Goal: Contribute content

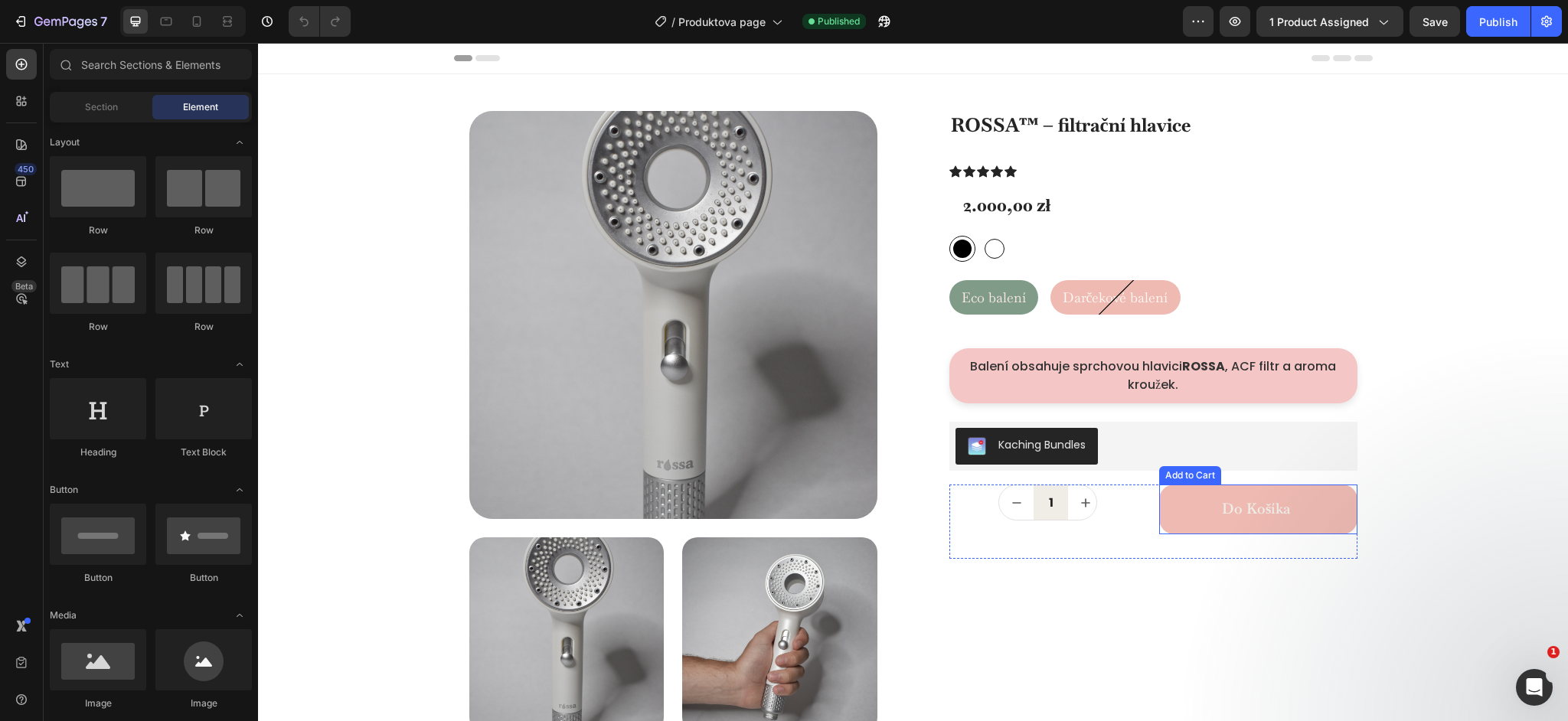
click at [1276, 520] on button "Do košíka" at bounding box center [1258, 509] width 198 height 50
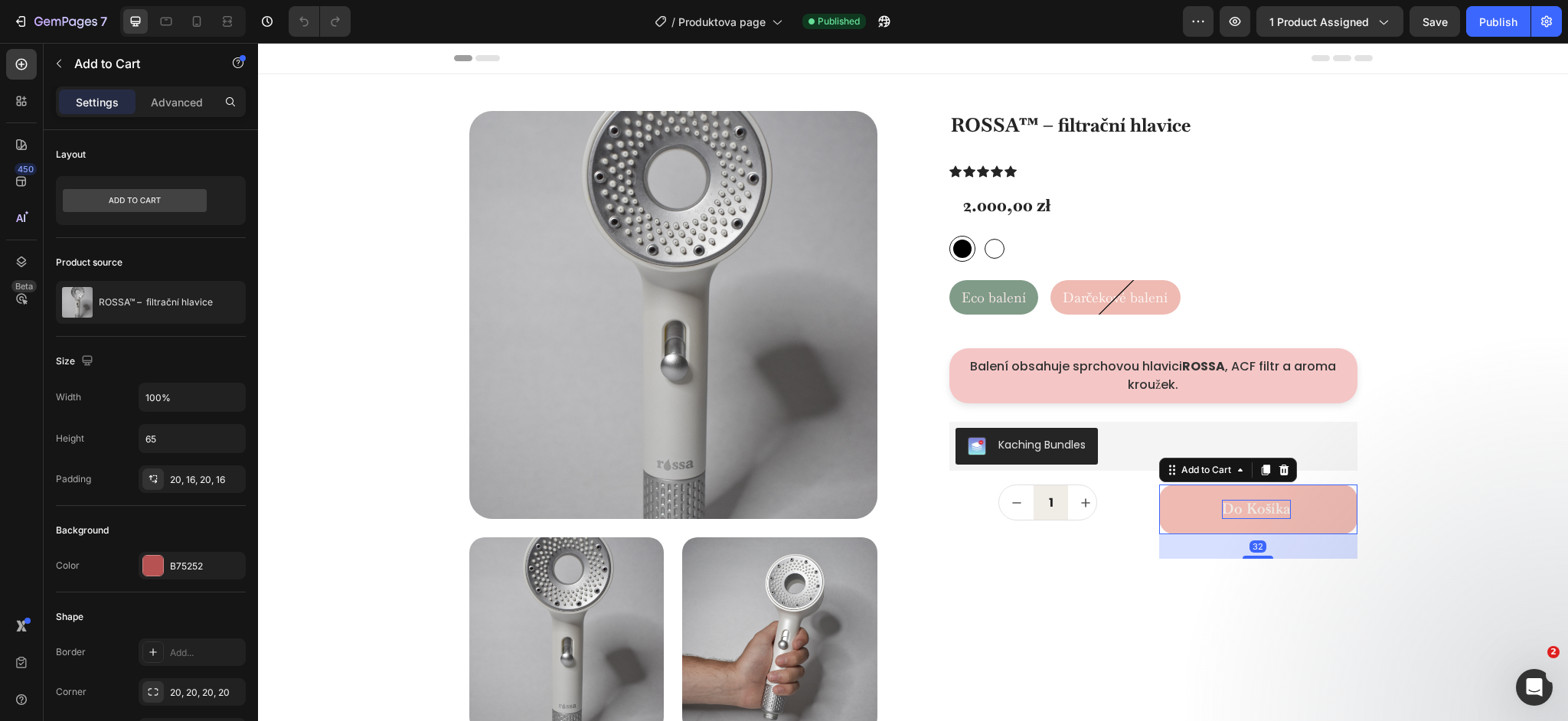
click at [1265, 514] on div "Do košíka" at bounding box center [1256, 509] width 68 height 19
click at [1265, 514] on p "Do košíka" at bounding box center [1256, 509] width 68 height 19
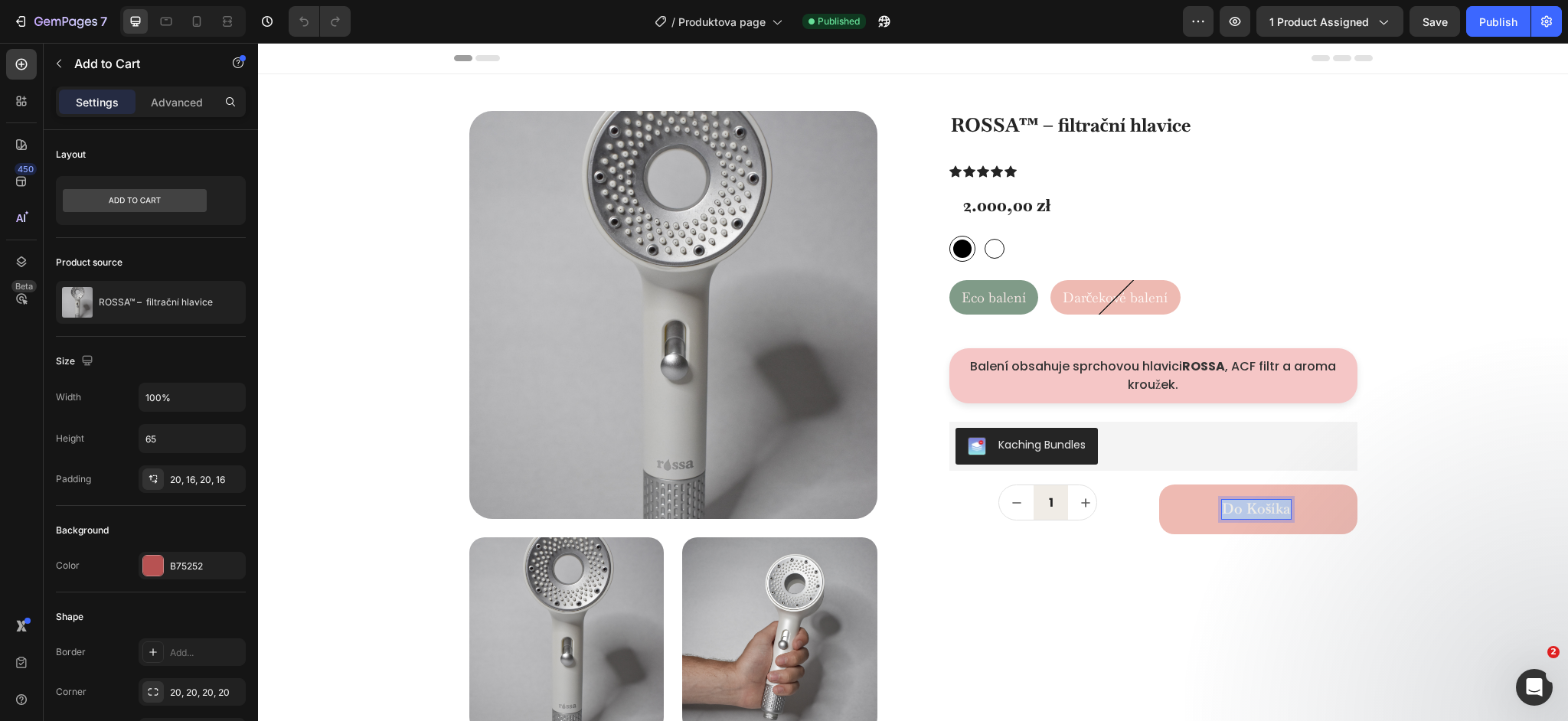
click at [1265, 514] on p "Do košíka" at bounding box center [1256, 509] width 68 height 19
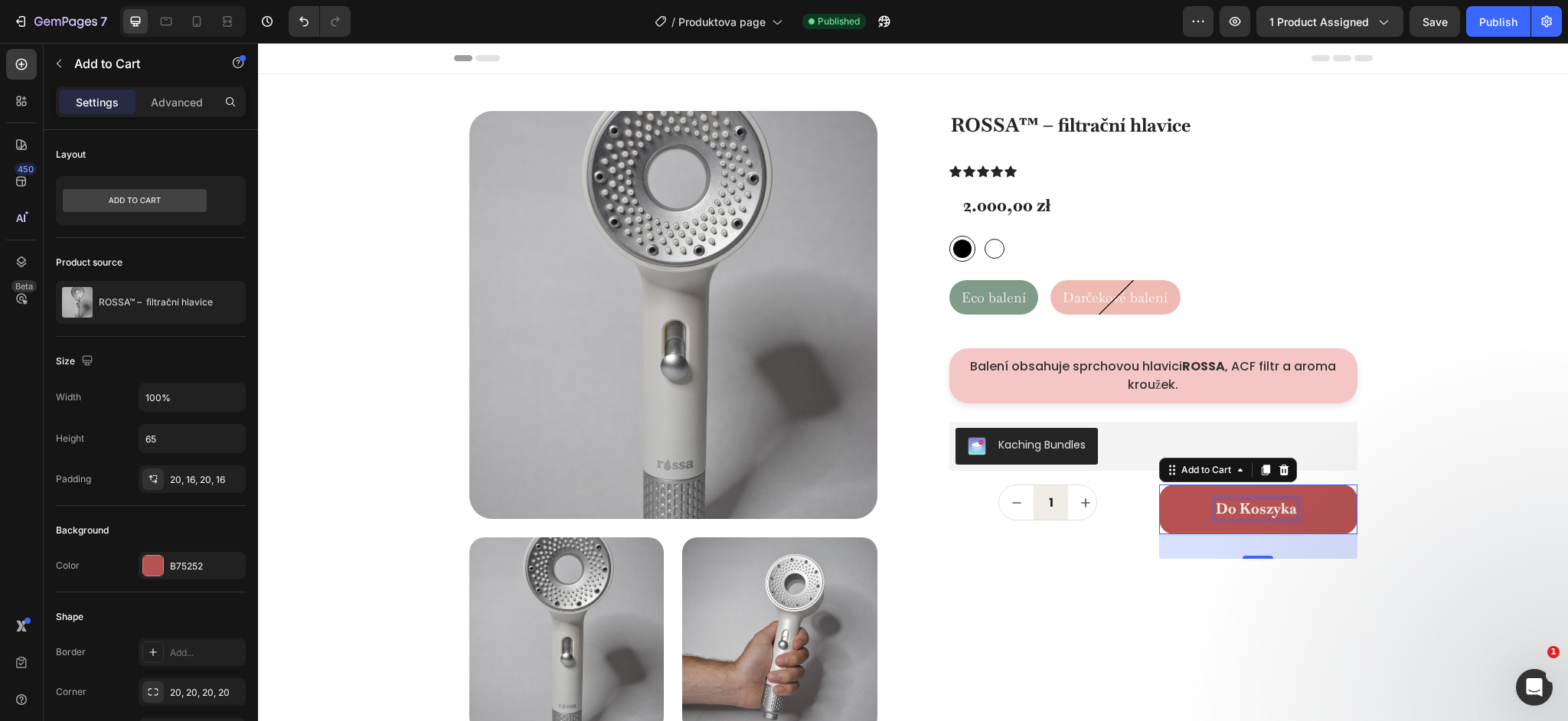
click at [1006, 358] on div "Balení obsahuje sprchovou hlavici ROSSA , ACF filtr a aroma kroužek." at bounding box center [1153, 376] width 408 height 55
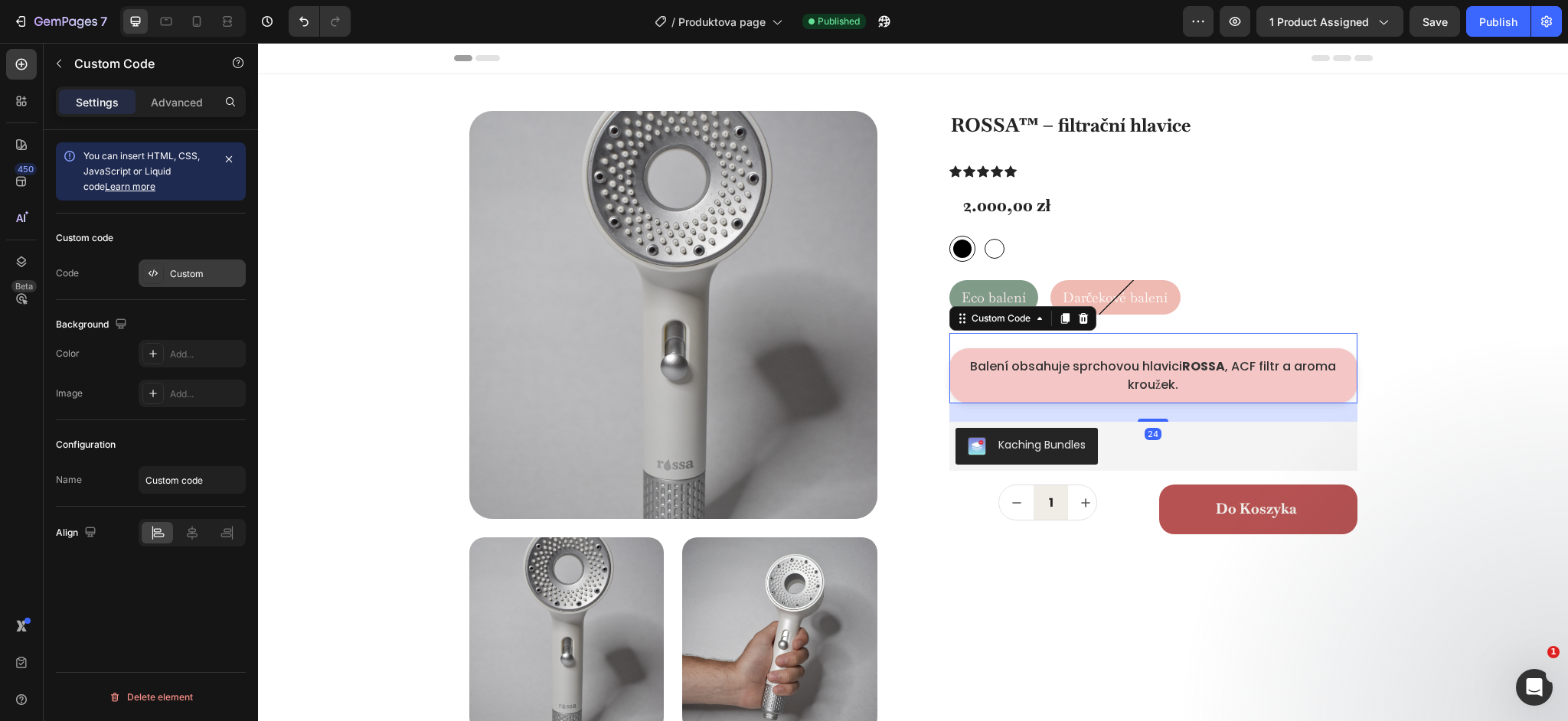
click at [190, 277] on div "Custom" at bounding box center [206, 274] width 72 height 14
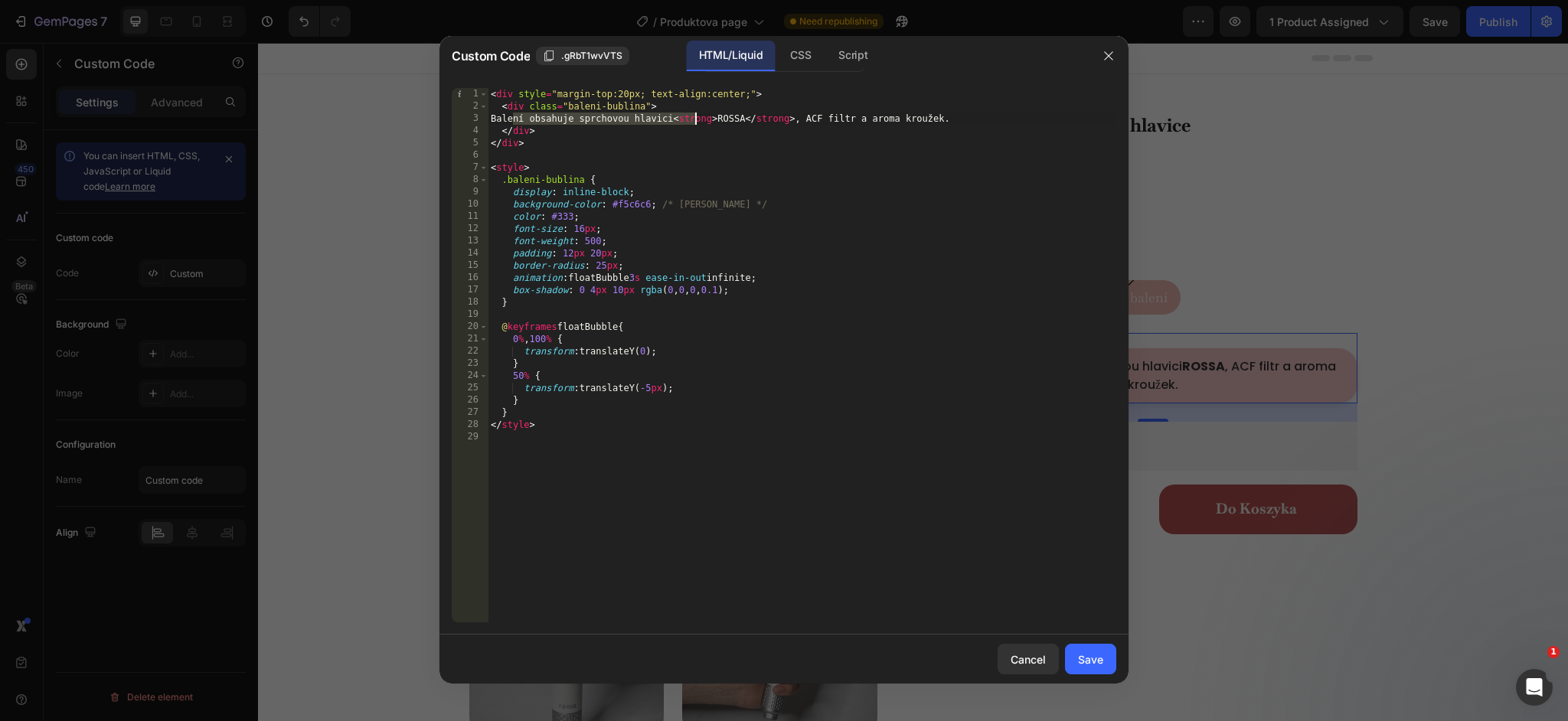
drag, startPoint x: 514, startPoint y: 121, endPoint x: 693, endPoint y: 123, distance: 179.0
click at [693, 123] on div "< div style = "margin-top:20px; text-align:center;" > < div class = "baleni-bub…" at bounding box center [802, 368] width 629 height 559
paste textarea "Zestaw zawiera słuchawkę prysznicową ROSSA, filtr ACF i pierścień aromatyczny."
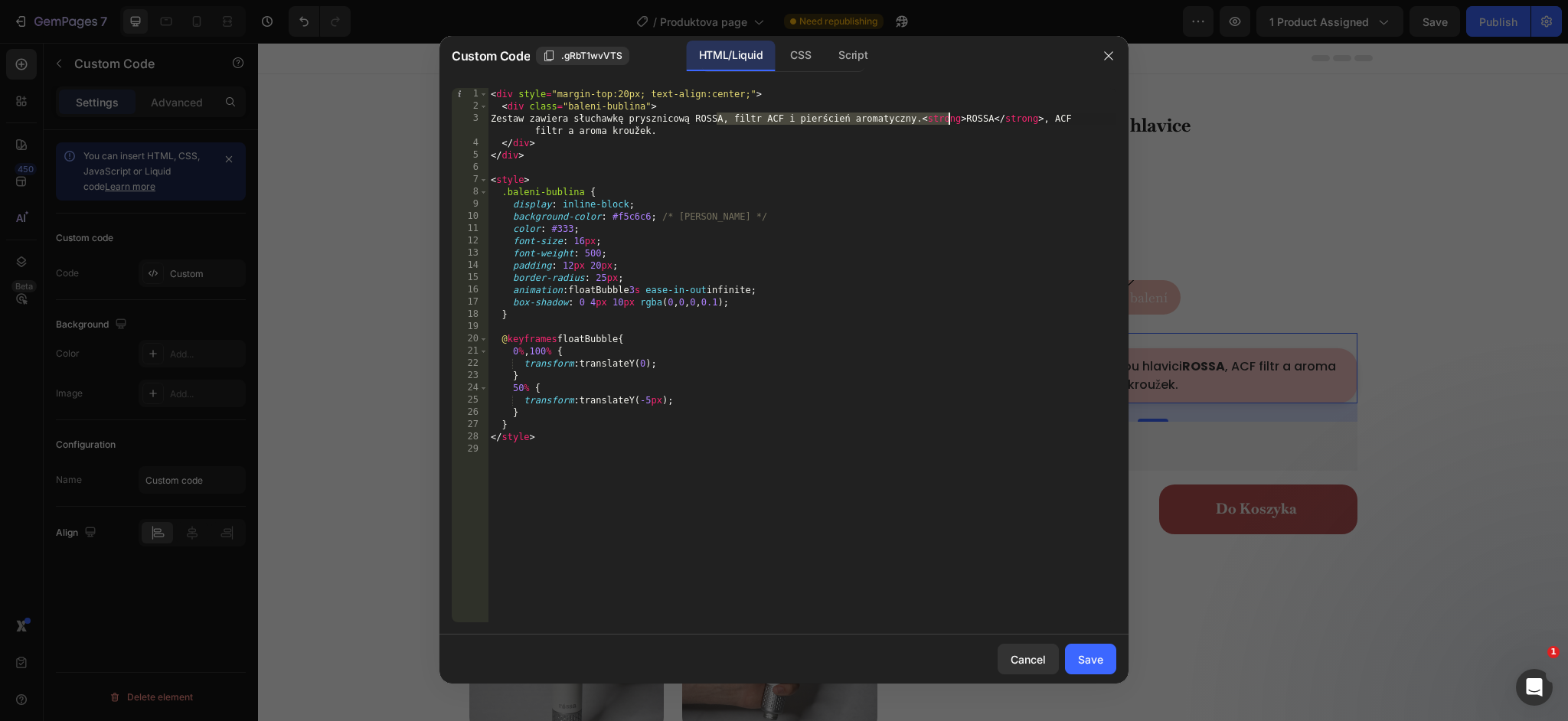
drag, startPoint x: 718, startPoint y: 120, endPoint x: 946, endPoint y: 123, distance: 228.0
click at [946, 123] on div "< div style = "margin-top:20px; text-align:center;" > < div class = "baleni-bub…" at bounding box center [802, 368] width 629 height 559
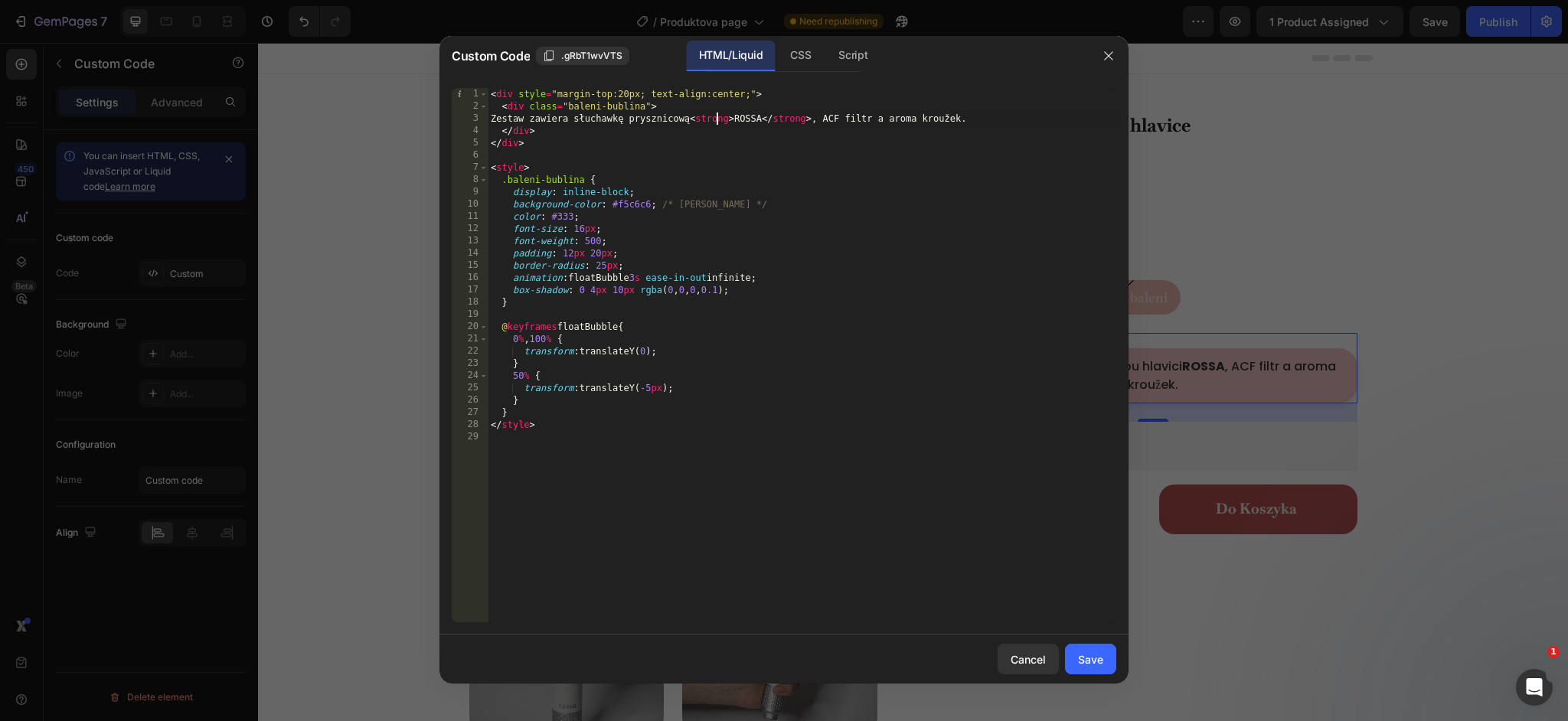
click at [774, 120] on div "< div style = "margin-top:20px; text-align:center;" > < div class = "baleni-bub…" at bounding box center [802, 368] width 629 height 559
paste textarea ", filtr ACF i pierścień aromatyczny."
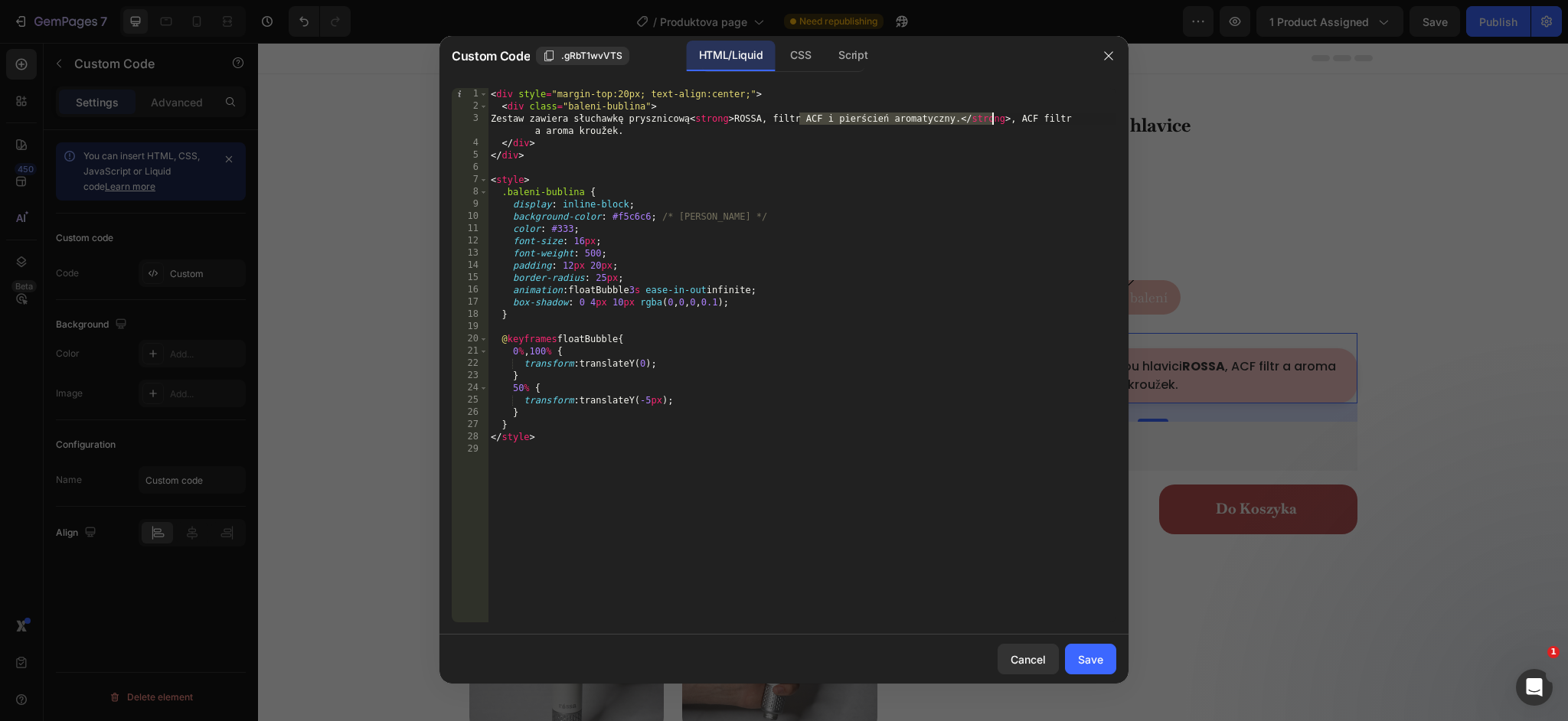
drag, startPoint x: 800, startPoint y: 120, endPoint x: 992, endPoint y: 123, distance: 192.0
click at [992, 123] on div "< div style = "margin-top:20px; text-align:center;" > < div class = "baleni-bub…" at bounding box center [802, 368] width 629 height 559
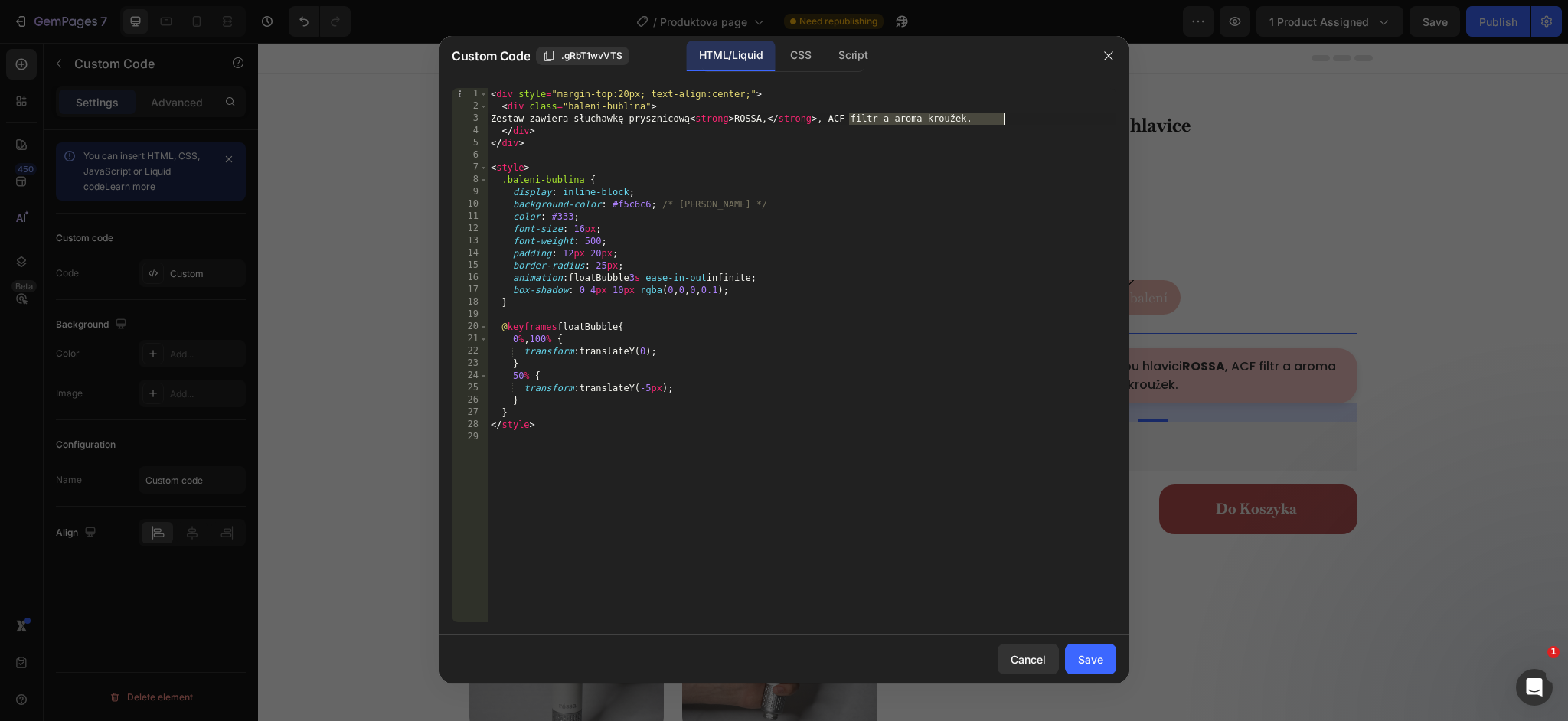
drag, startPoint x: 852, startPoint y: 123, endPoint x: 1007, endPoint y: 122, distance: 155.0
click at [1007, 122] on div "< div style = "margin-top:20px; text-align:center;" > < div class = "baleni-bub…" at bounding box center [802, 368] width 629 height 559
paste textarea "filtr ACF i pierścień aromatyczny."
type textarea "Zestaw zawiera słuchawkę prysznicową <strong>ROSSA, </strong>filtr ACF i pierśc…"
click at [1086, 669] on button "Save" at bounding box center [1090, 660] width 51 height 31
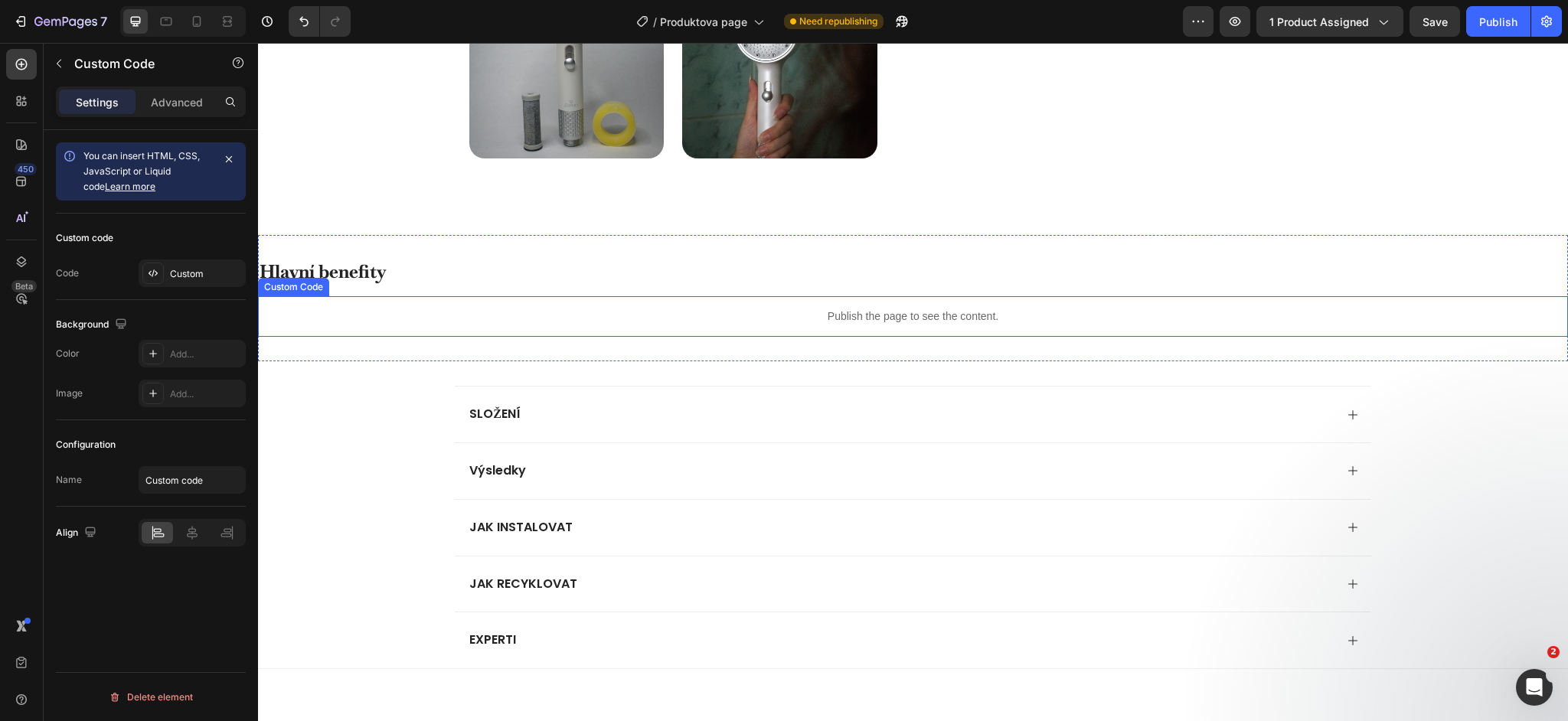
scroll to position [1005, 0]
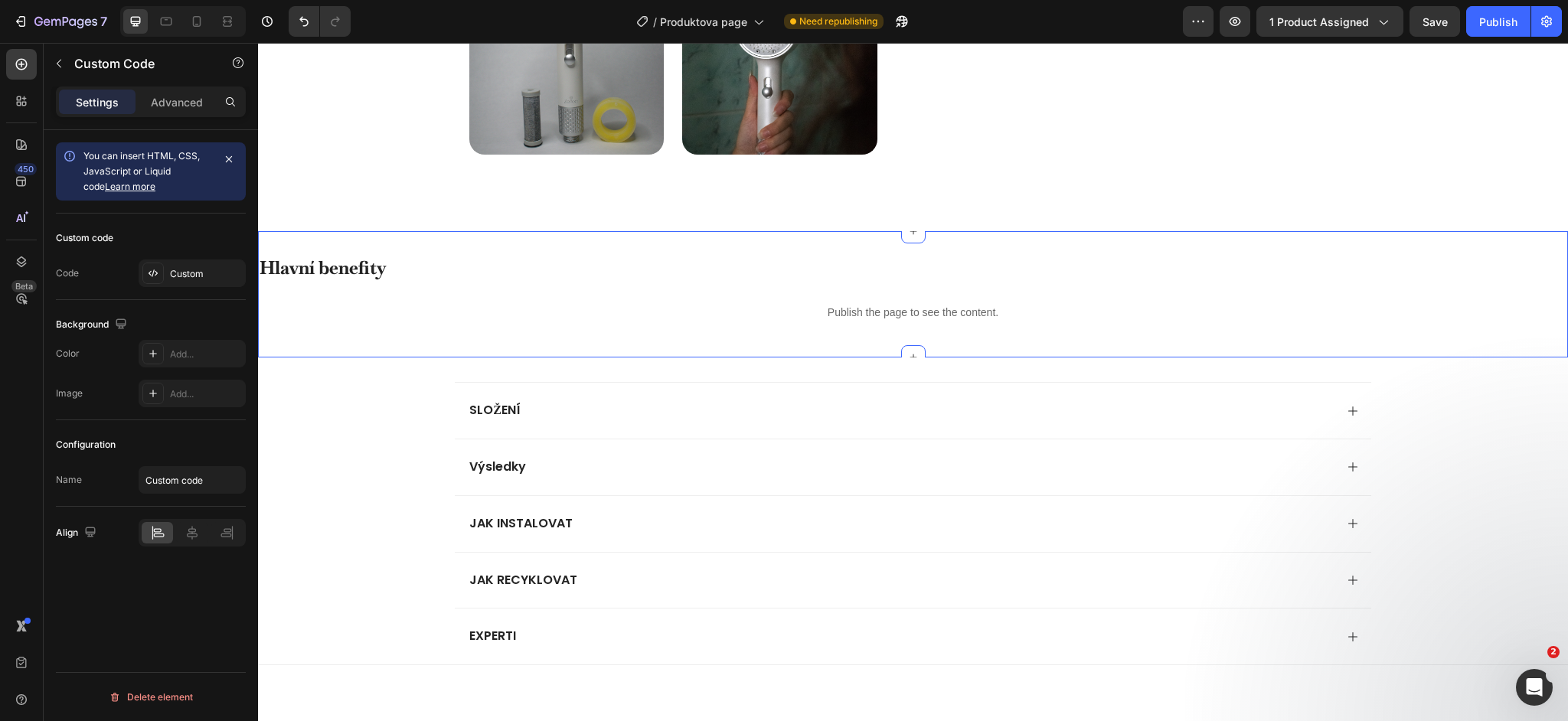
click at [395, 282] on div "Hlavní benefity Heading Publish the page to see the content. Custom Code" at bounding box center [913, 295] width 1310 height 78
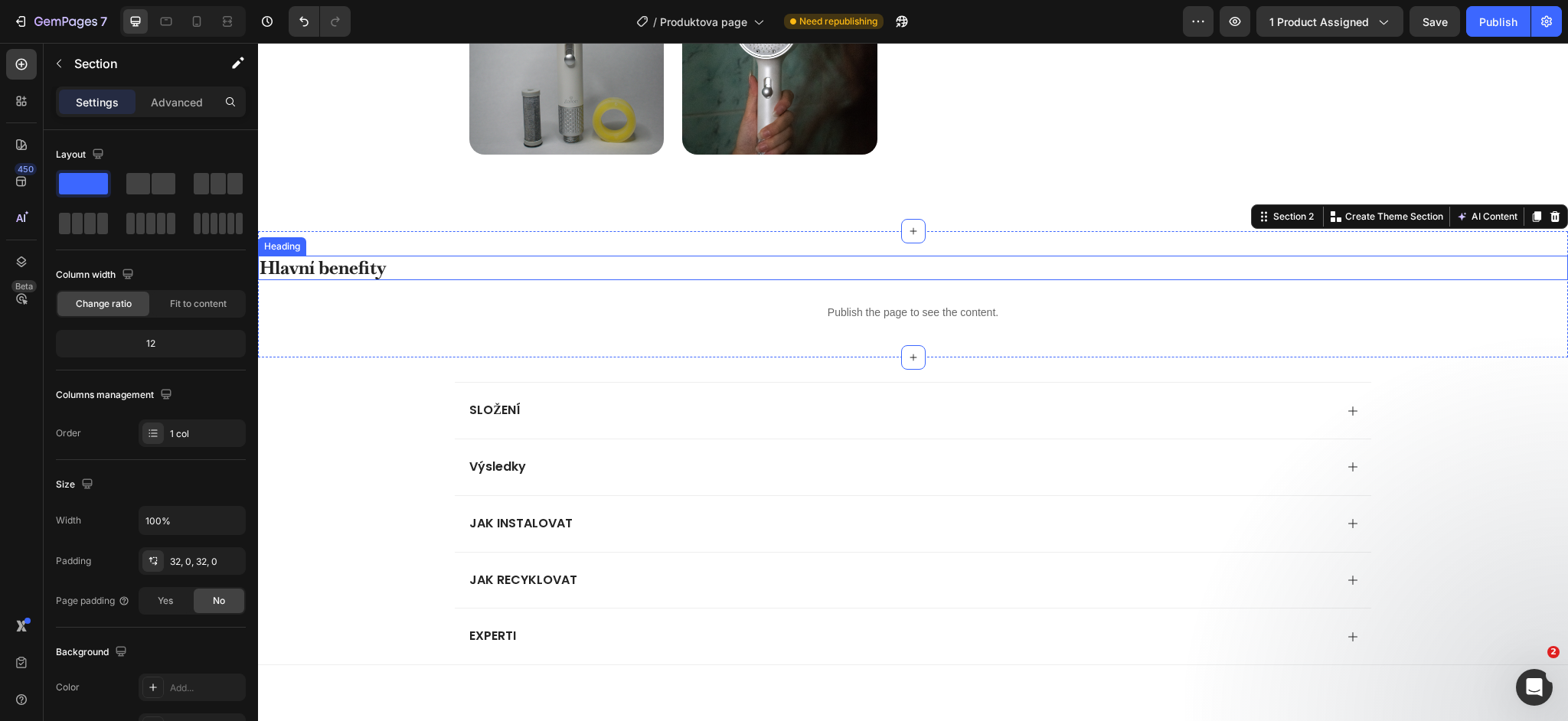
click at [371, 273] on h2 "Hlavní benefity" at bounding box center [913, 269] width 1310 height 25
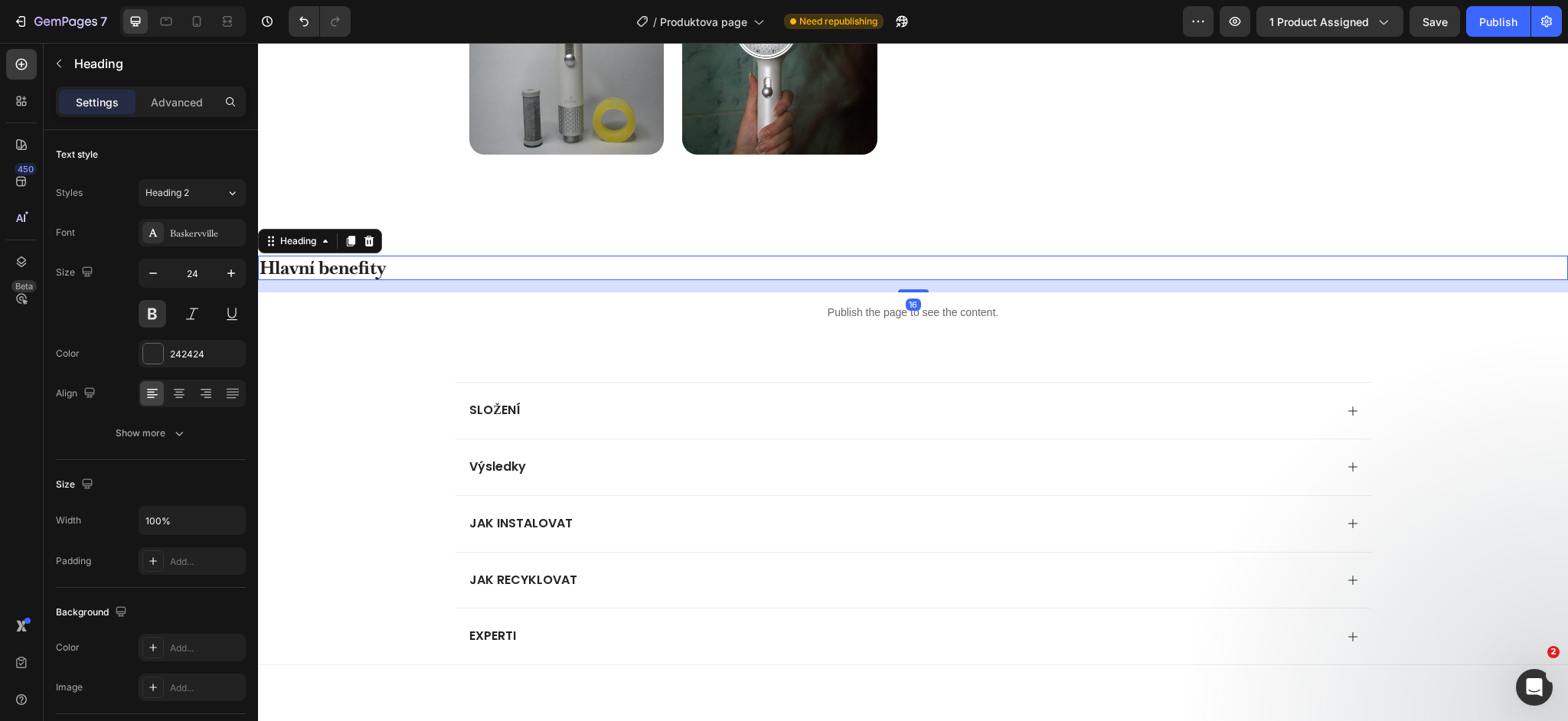
click at [371, 273] on h2 "Hlavní benefity" at bounding box center [913, 269] width 1310 height 25
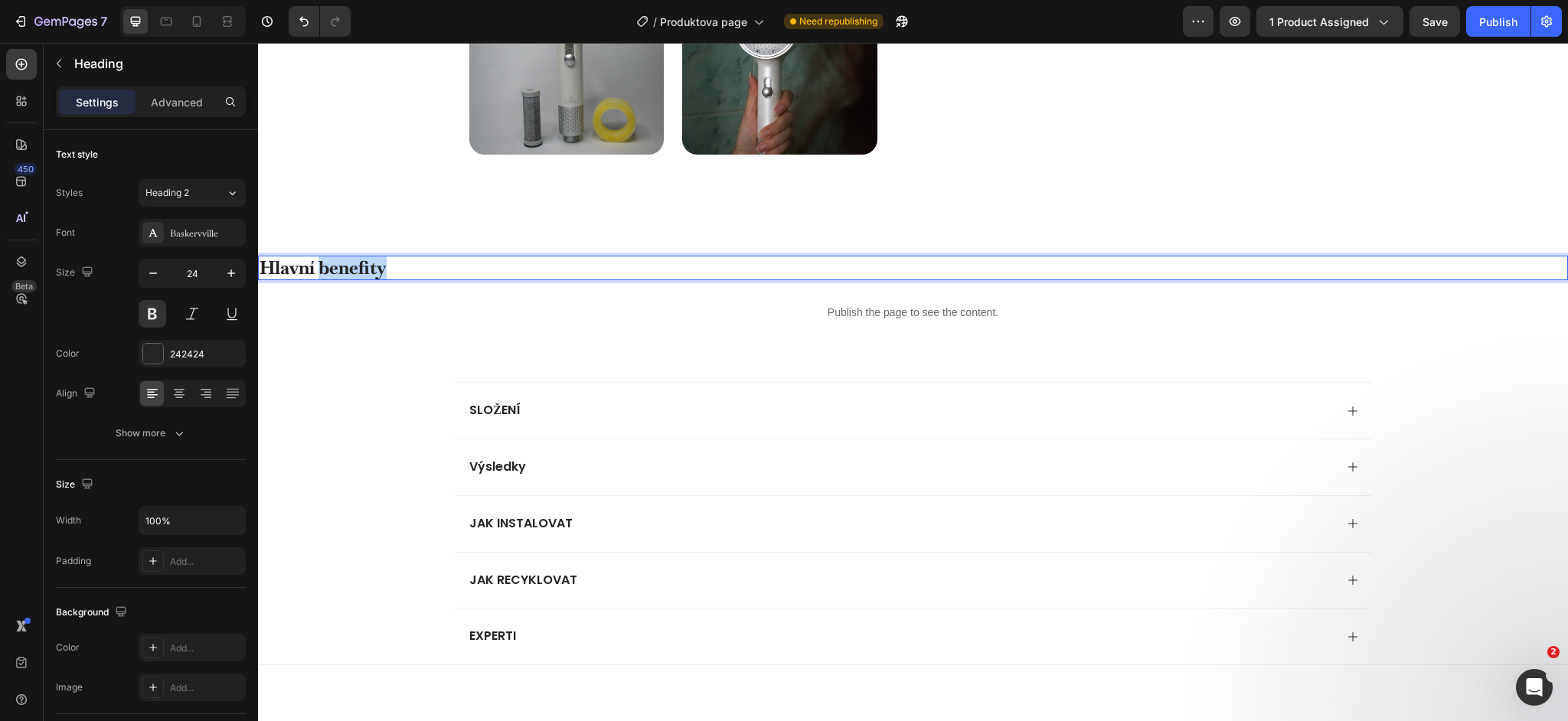
click at [371, 273] on p "Hlavní benefity" at bounding box center [913, 268] width 1307 height 23
click at [697, 340] on div "Główne korzyści Heading 16 Publish the page to see the content. Custom Code Sec…" at bounding box center [913, 295] width 1310 height 127
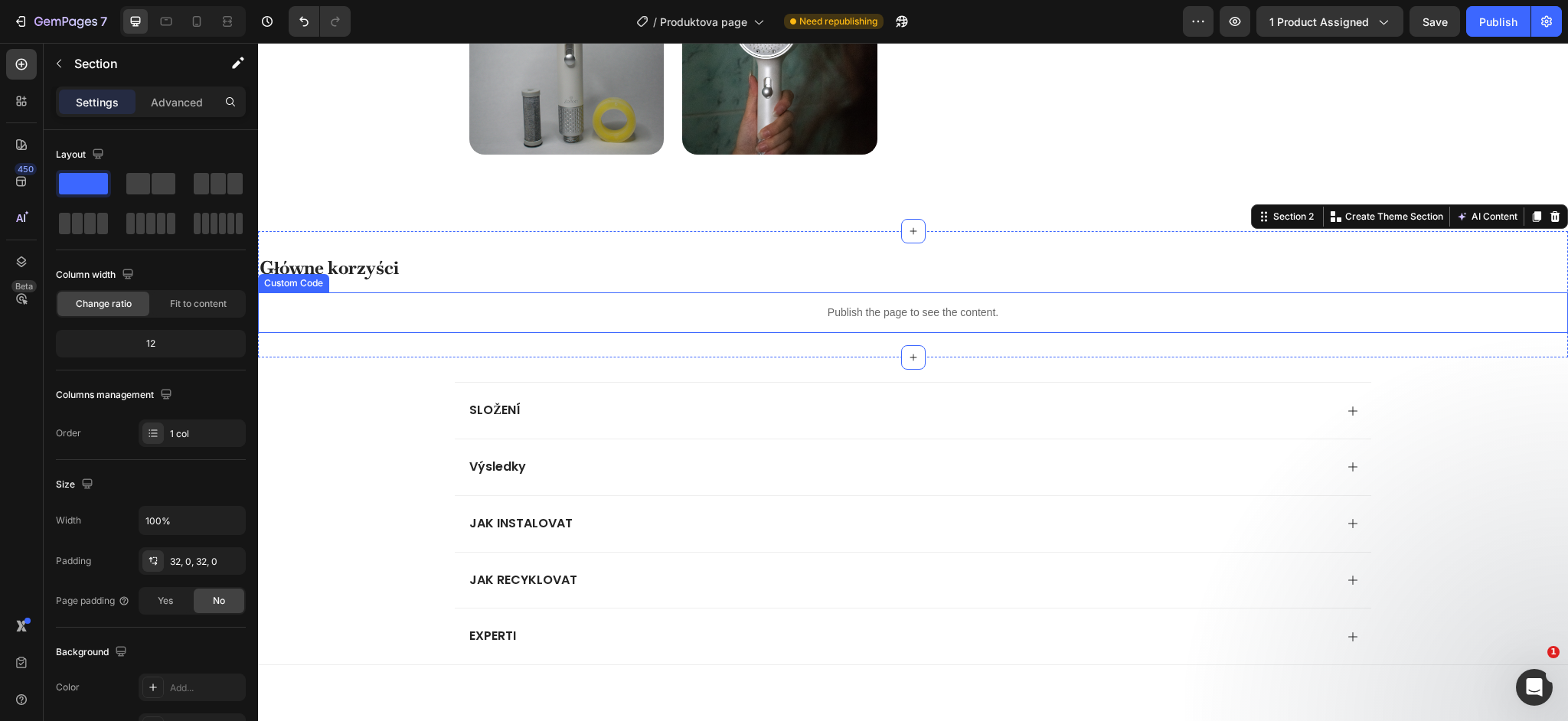
click at [864, 321] on div "Publish the page to see the content." at bounding box center [913, 313] width 1310 height 41
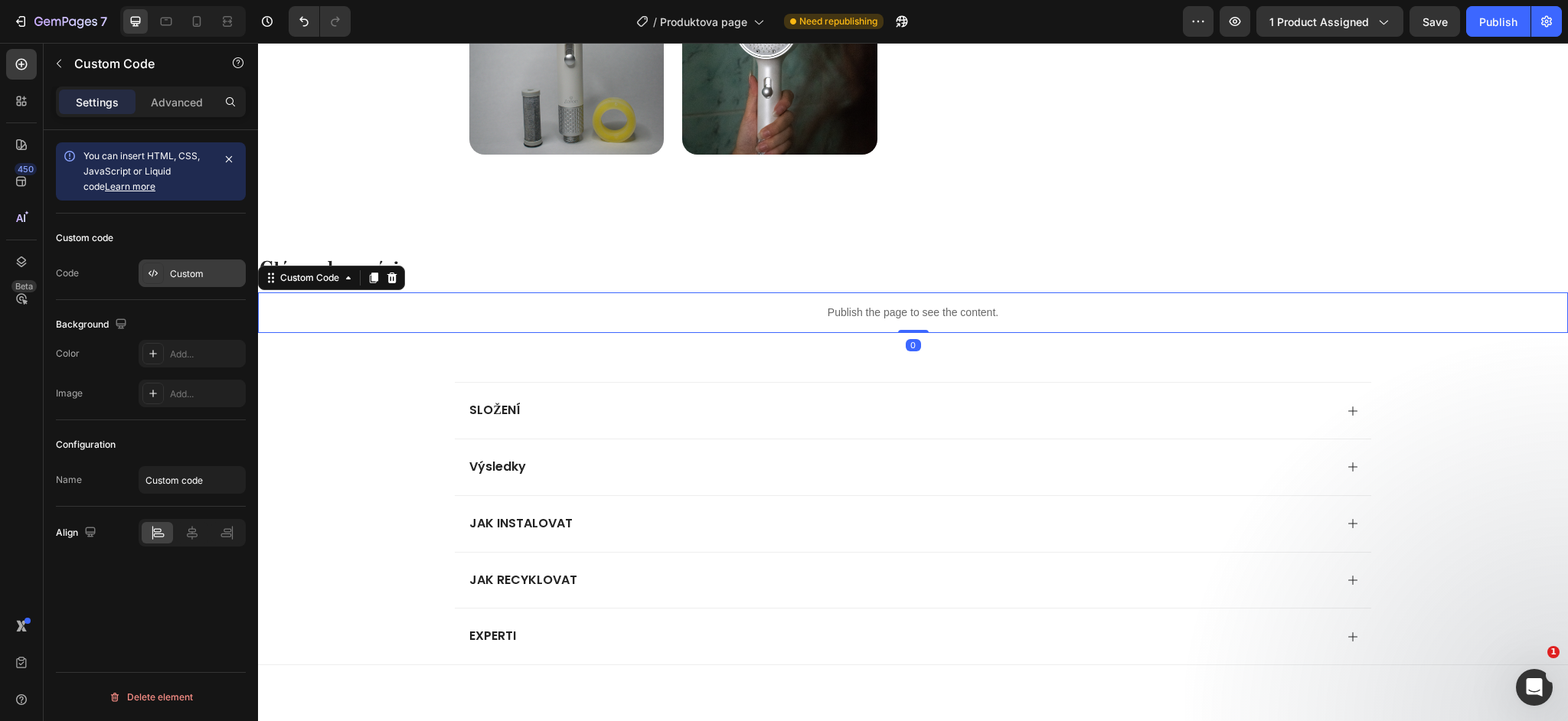
click at [182, 273] on div "Custom" at bounding box center [206, 274] width 72 height 14
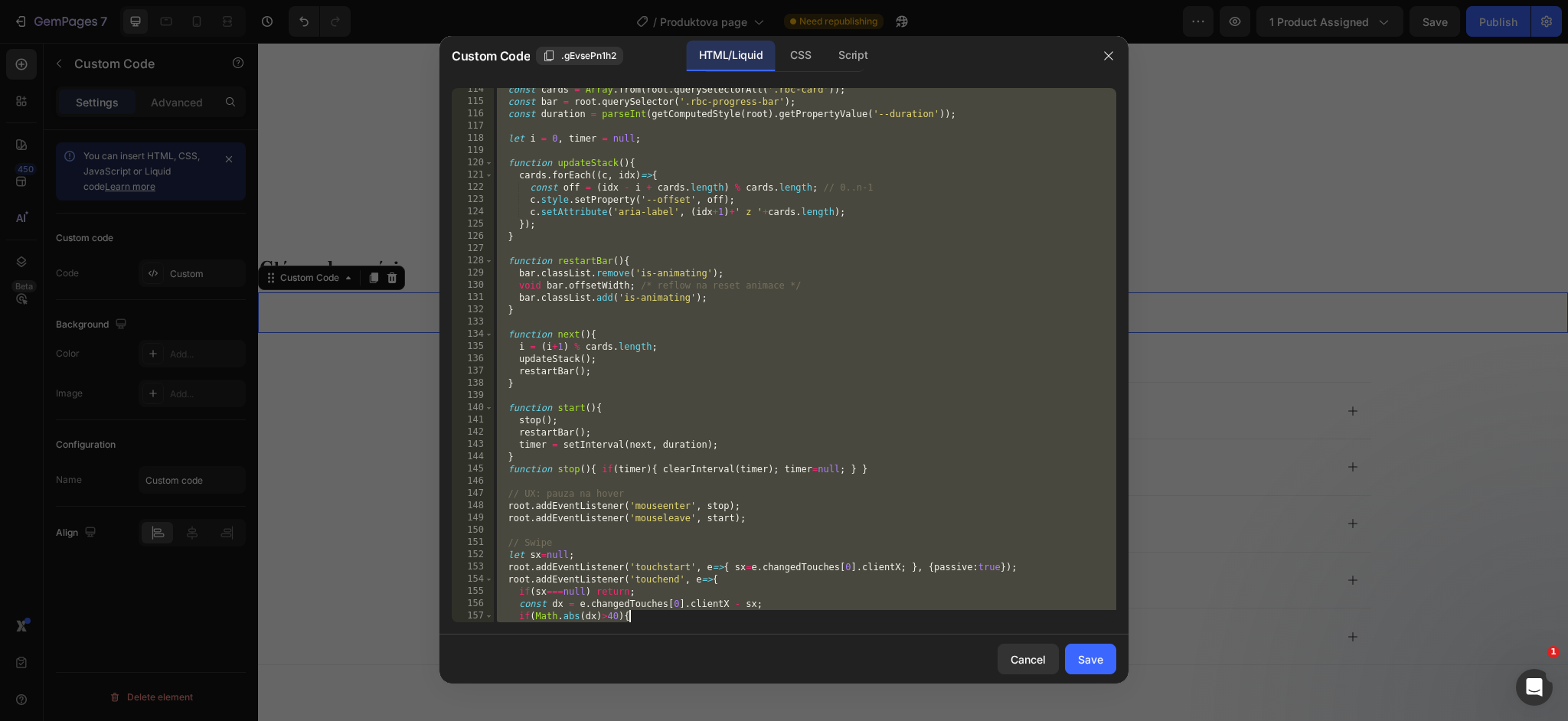
scroll to position [1671, 0]
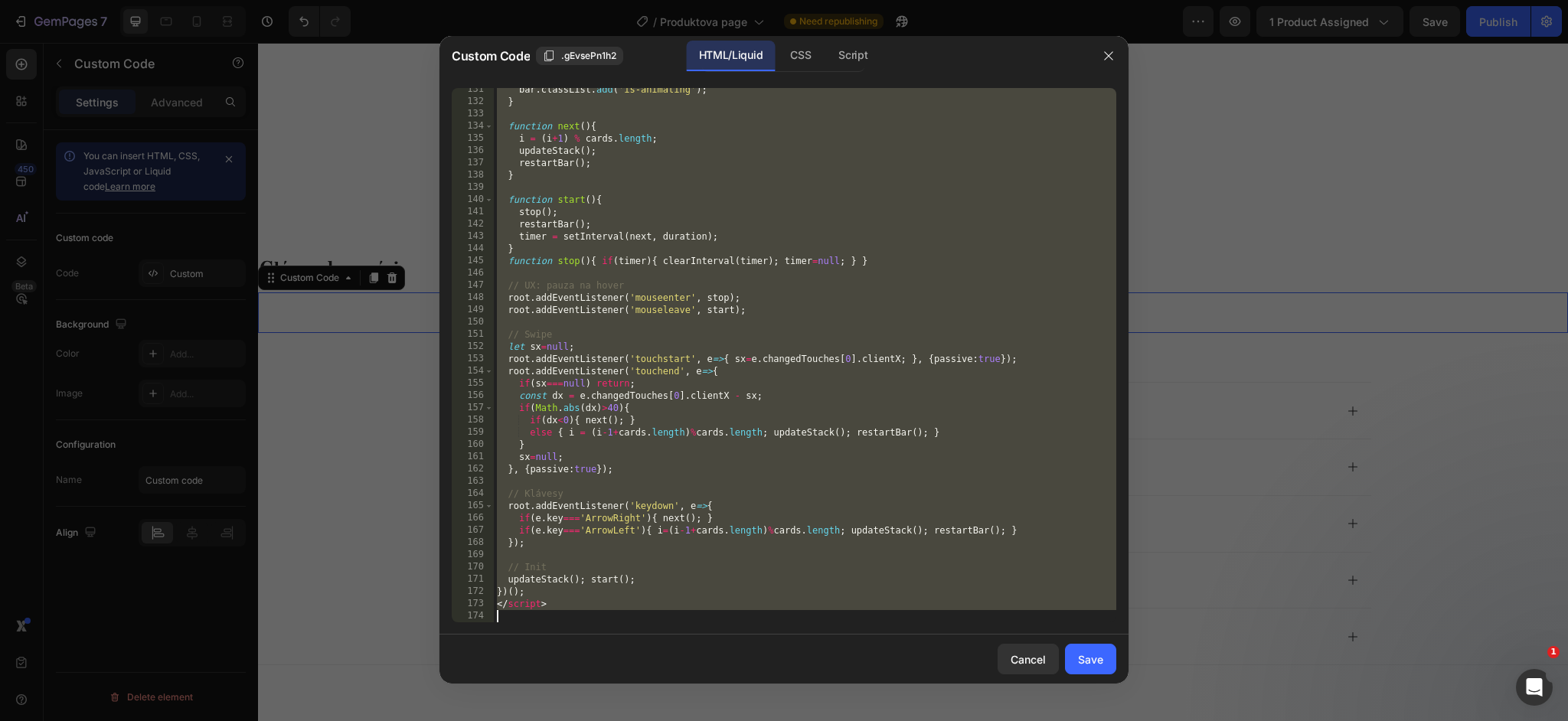
drag, startPoint x: 497, startPoint y: 96, endPoint x: 833, endPoint y: 770, distance: 753.1
click at [833, 0] on html "7 Version history / Produktova page Need republishing Preview 1 product assigne…" at bounding box center [784, 0] width 1568 height 0
type textarea "</script>"
paste textarea
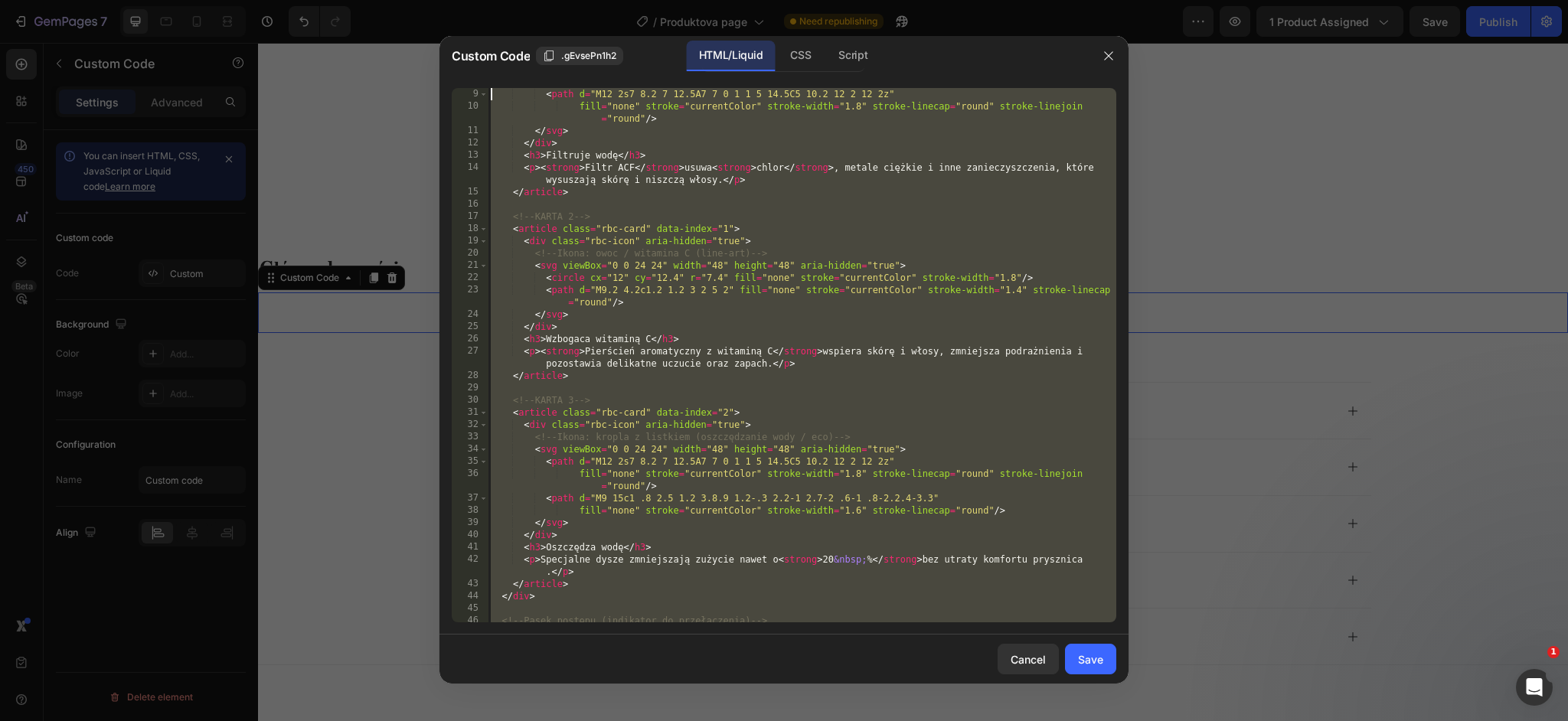
scroll to position [0, 0]
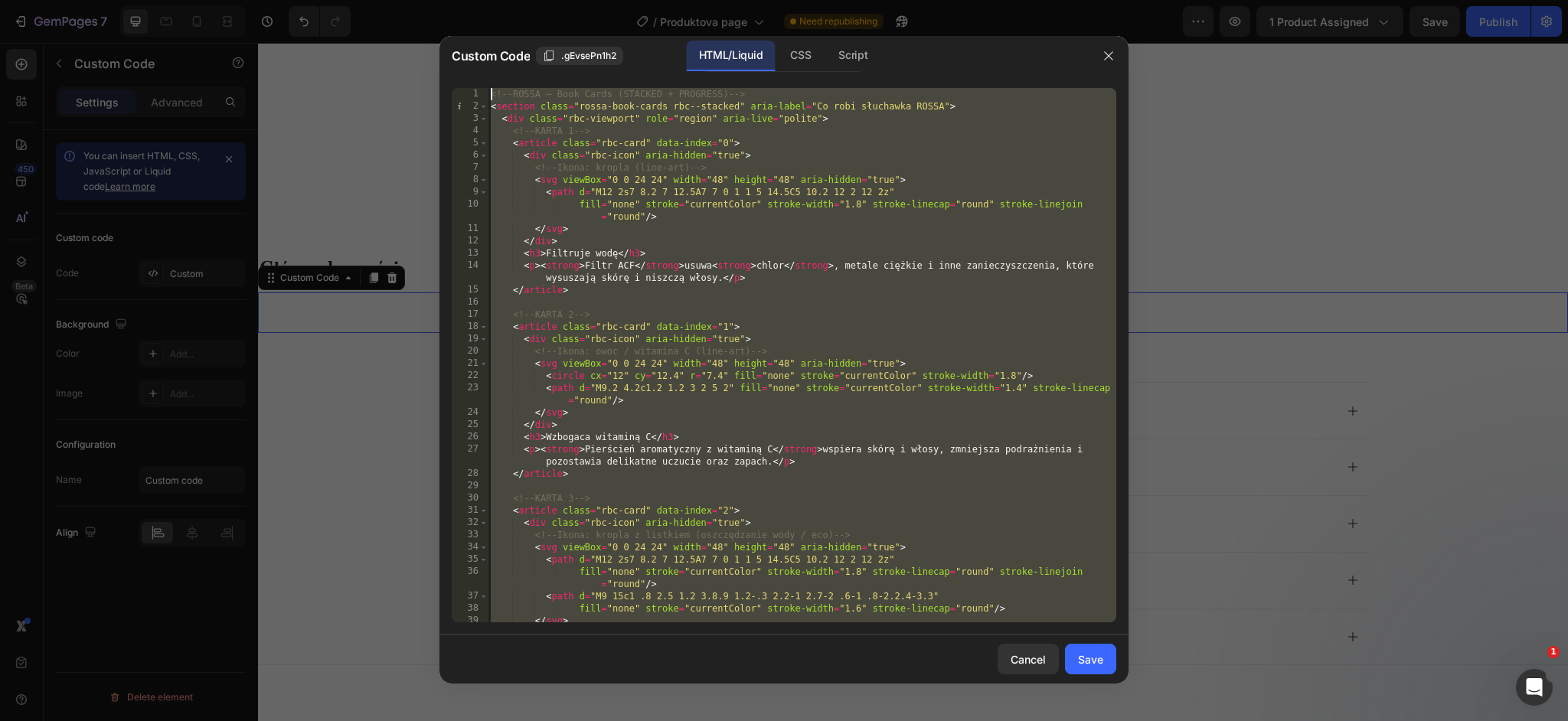
drag, startPoint x: 506, startPoint y: 619, endPoint x: 408, endPoint y: 33, distance: 594.1
click at [408, 33] on div "Custom Code .gEvsePn1h2 HTML/Liquid CSS Script 1 2 3 4 5 6 7 8 9 10 11 12 13 14…" at bounding box center [784, 360] width 1568 height 721
type textarea "<!-- ROSSA – Book Cards (STACKED + PROGRESS) --> <section class="rossa-book-car…"
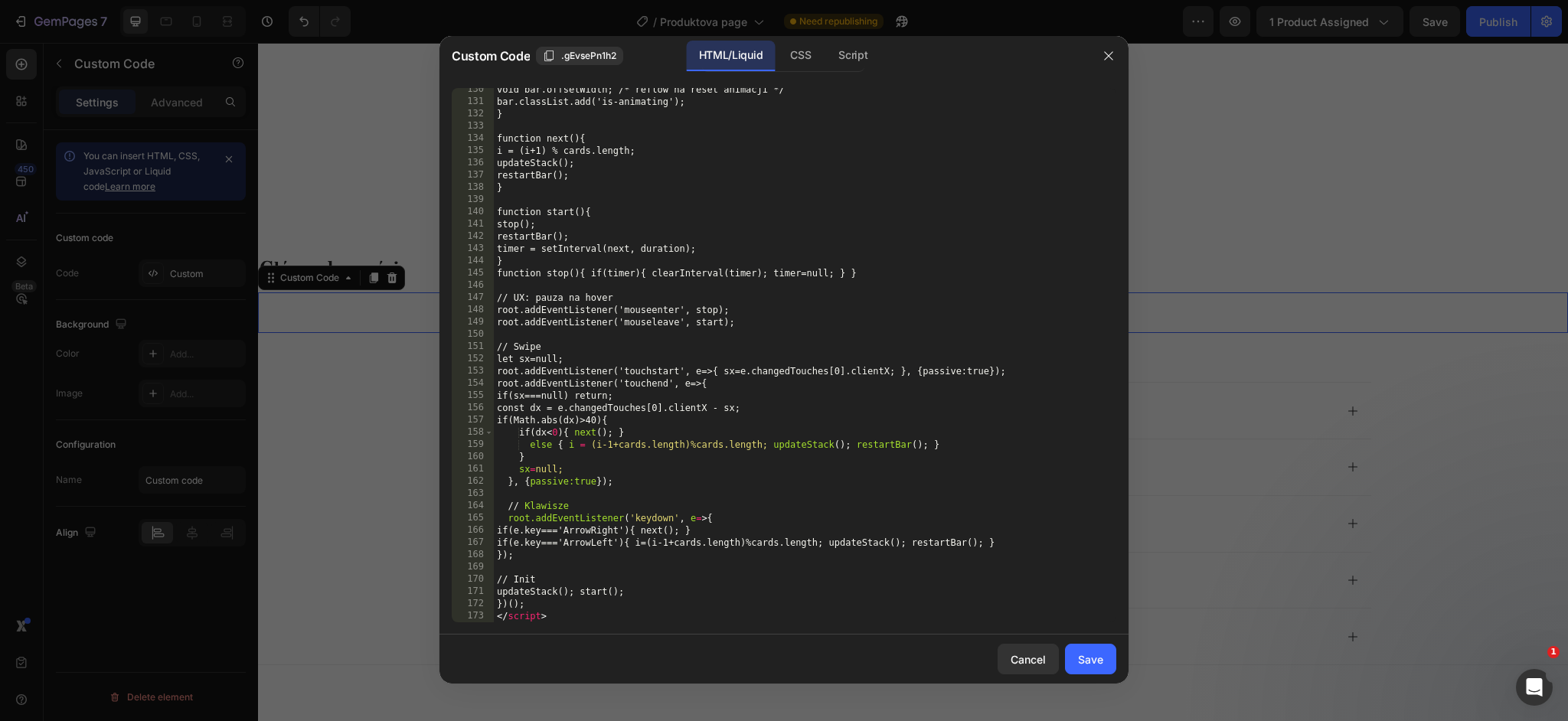
scroll to position [1671, 0]
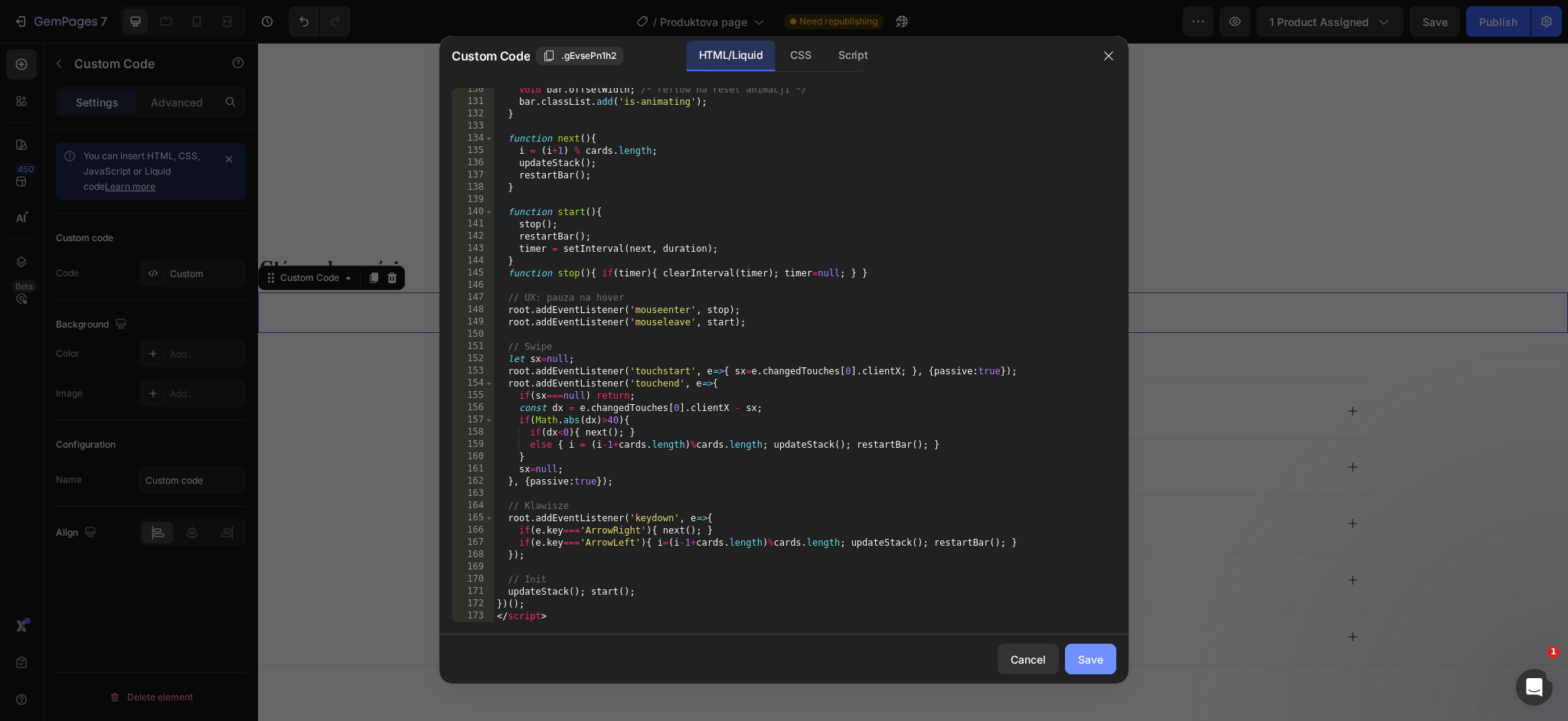
click at [1084, 653] on div "Save" at bounding box center [1090, 660] width 25 height 16
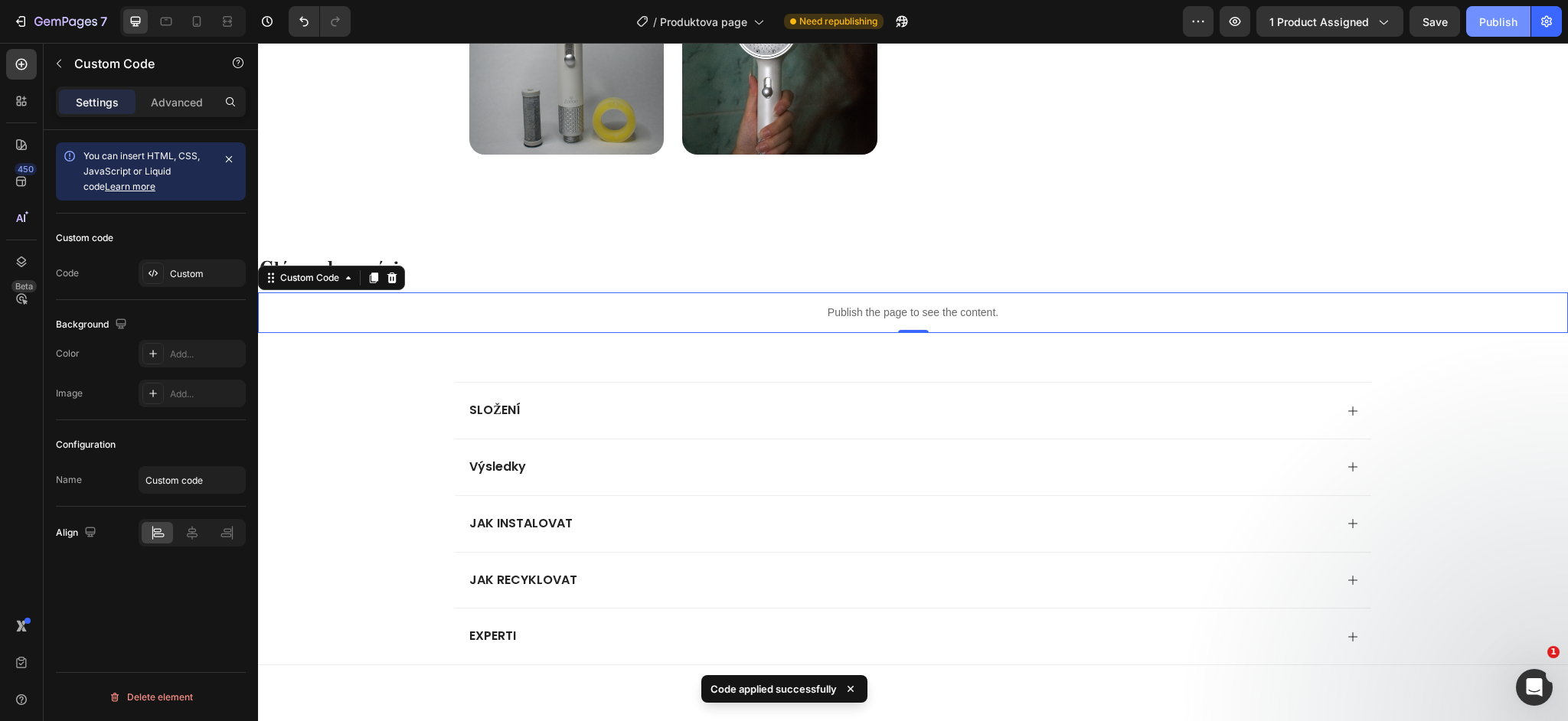
click at [1491, 23] on div "Publish" at bounding box center [1499, 22] width 38 height 16
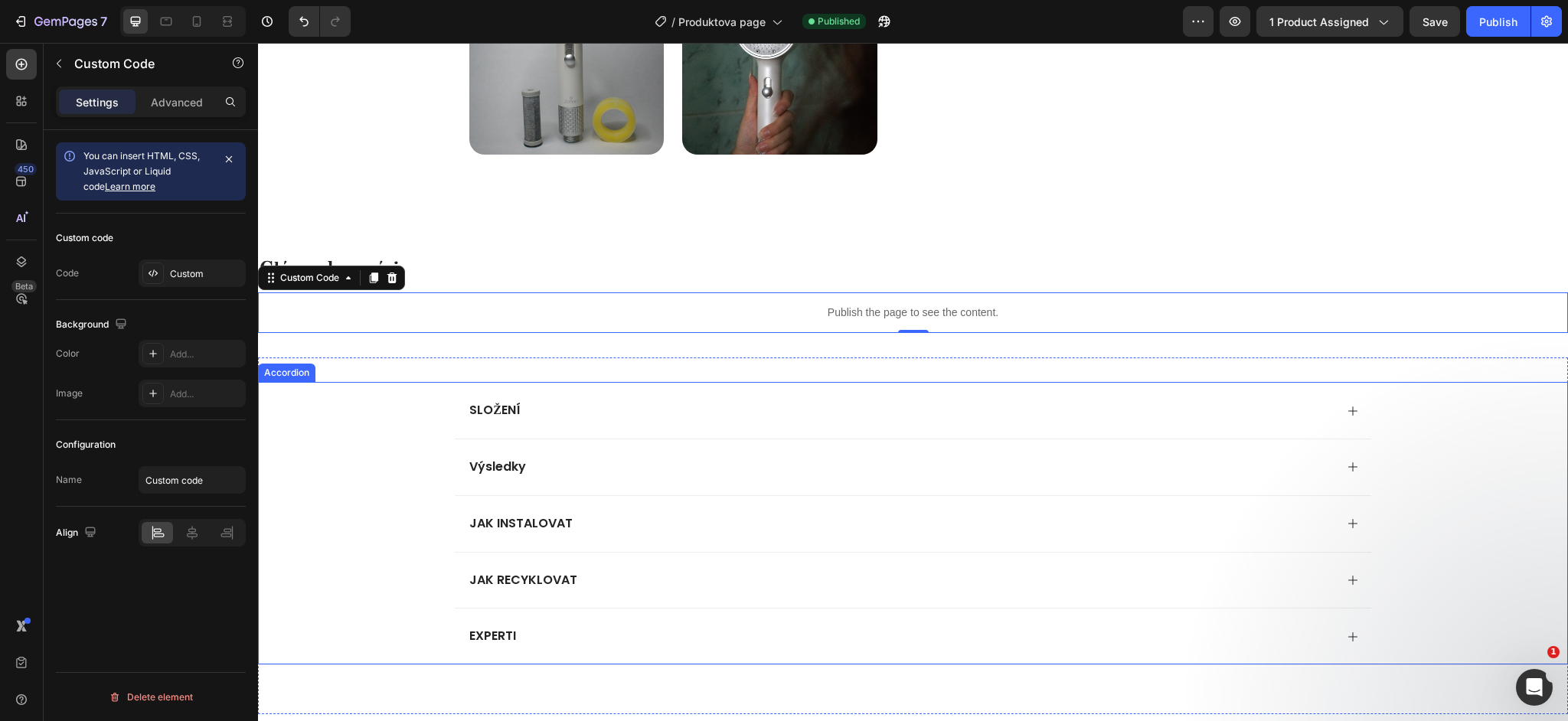
scroll to position [1057, 0]
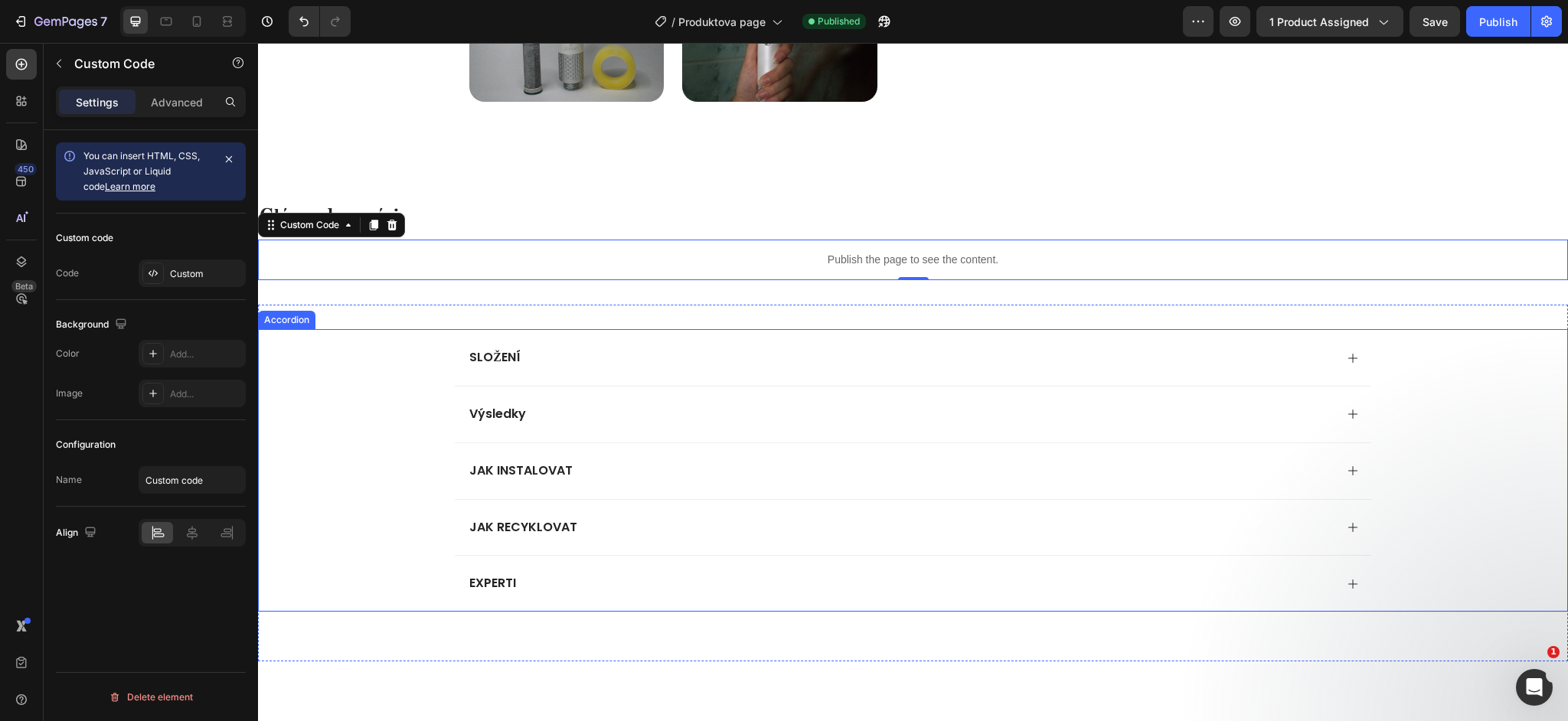
click at [558, 360] on div "SLOŽENÍ" at bounding box center [900, 358] width 867 height 21
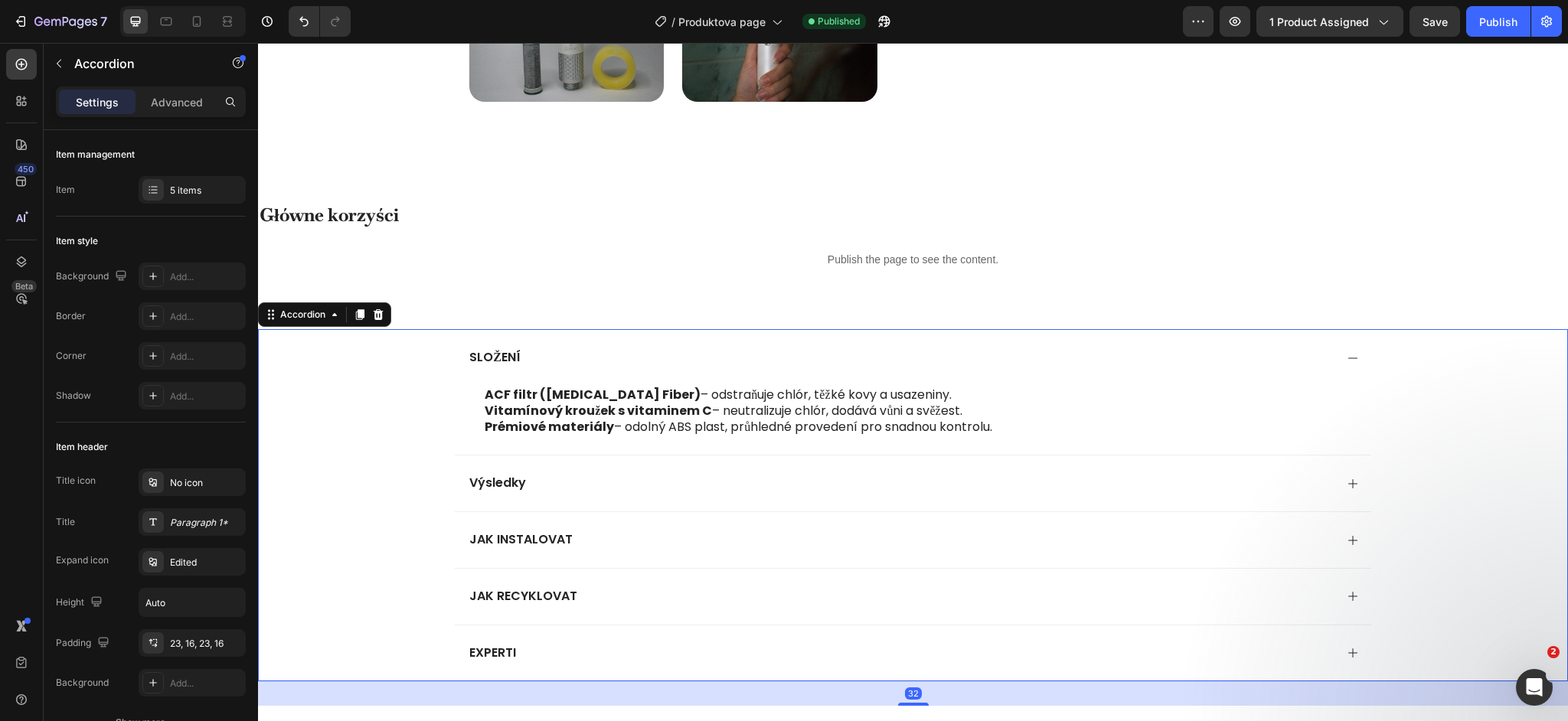
click at [583, 480] on div "Výsledky" at bounding box center [900, 483] width 867 height 21
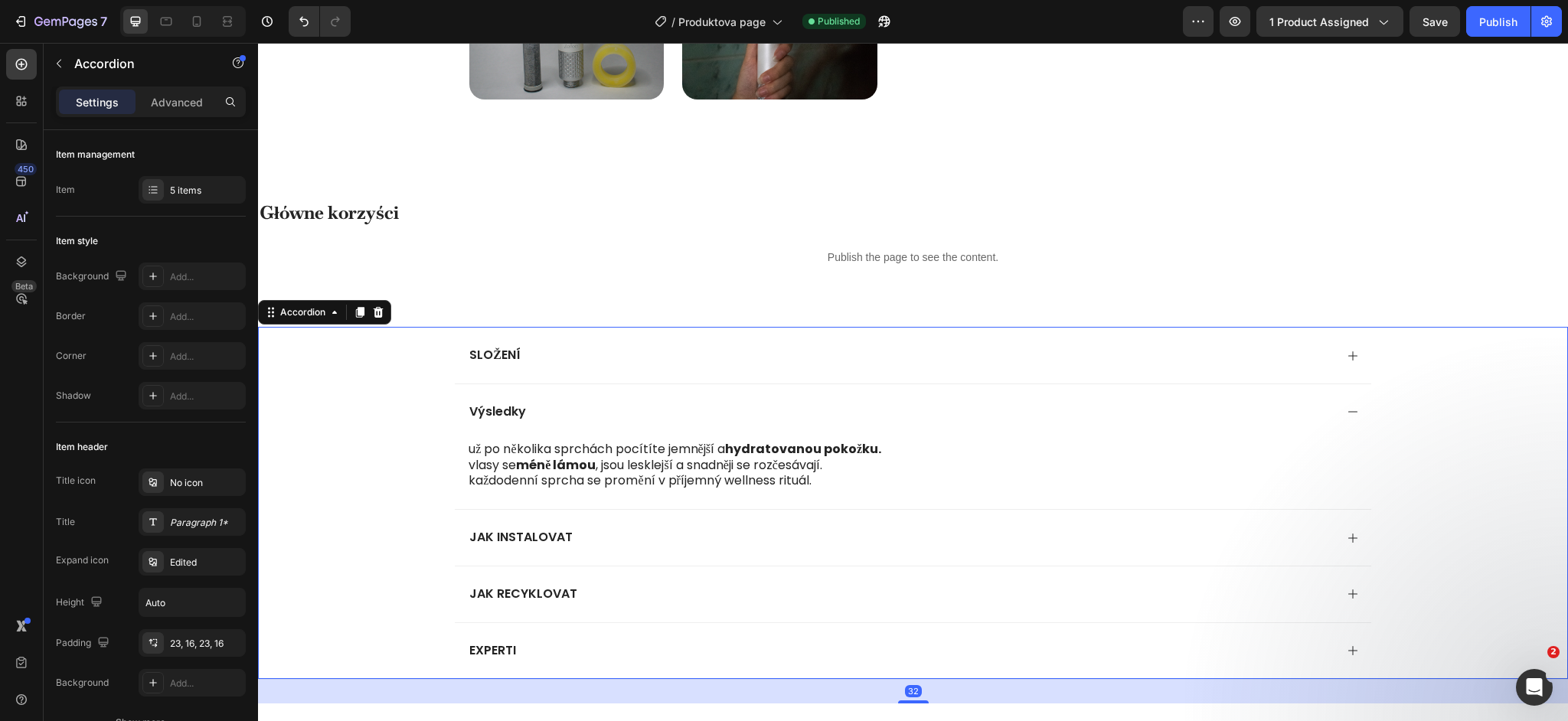
click at [599, 370] on div "SLOŽENÍ" at bounding box center [913, 355] width 916 height 57
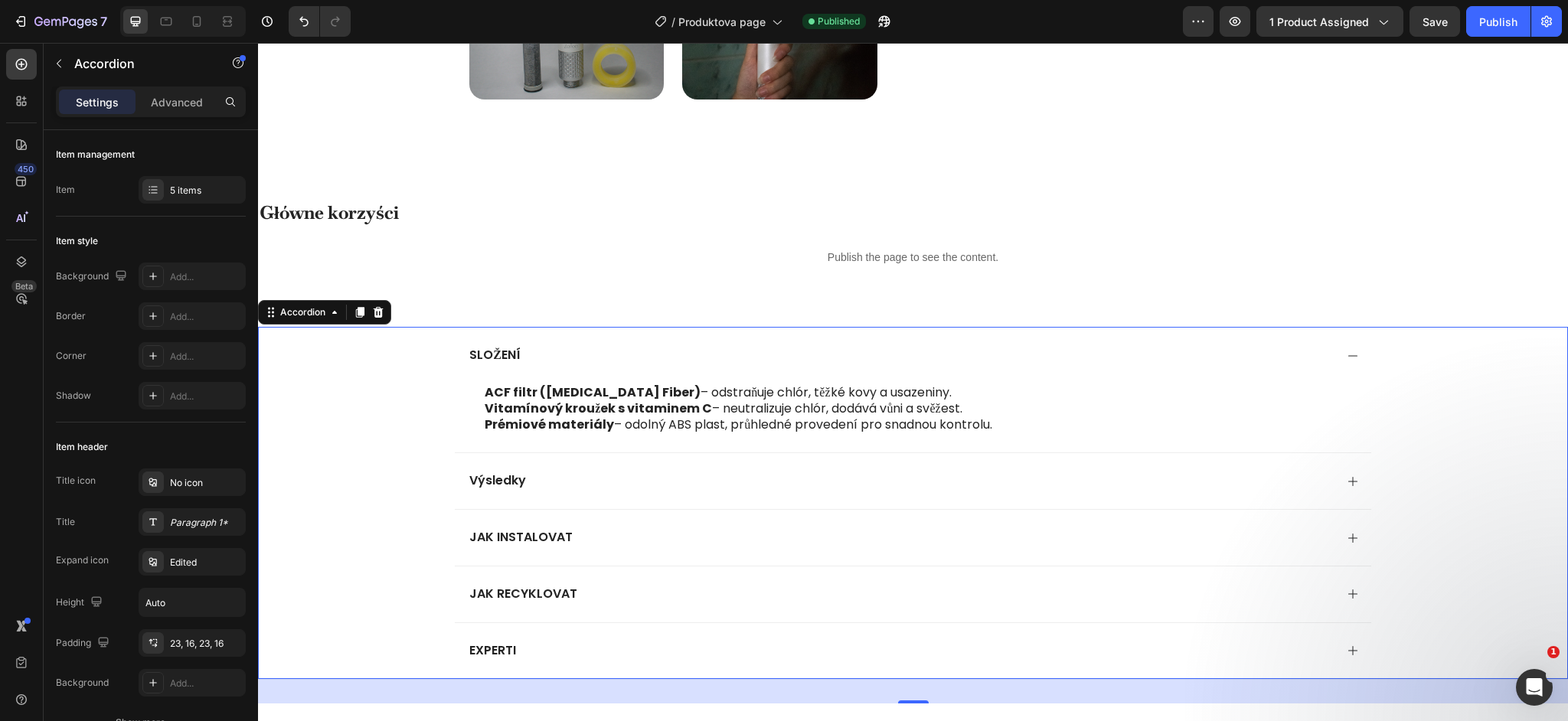
click at [497, 363] on p "SLOŽENÍ" at bounding box center [495, 356] width 51 height 16
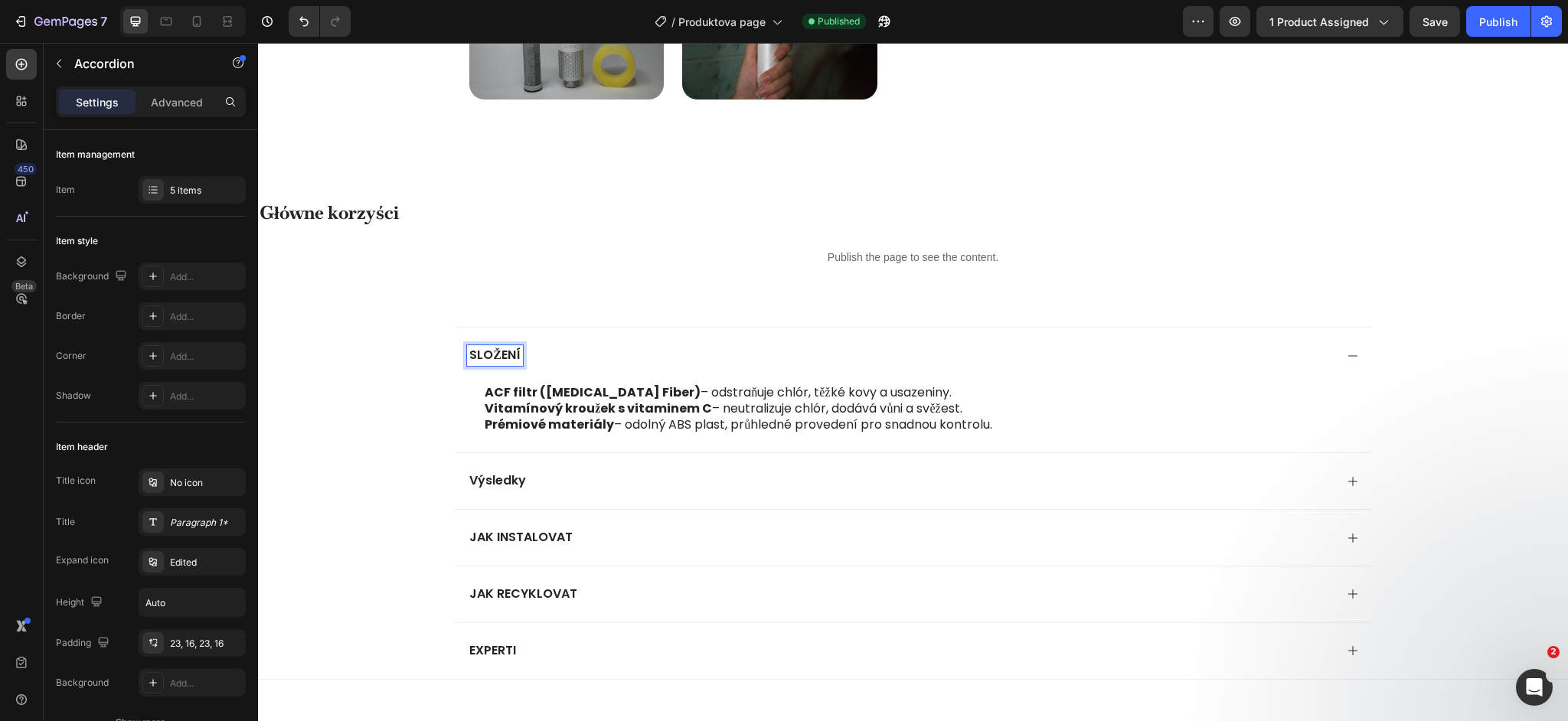
click at [501, 356] on p "SLOŽENÍ" at bounding box center [495, 356] width 51 height 16
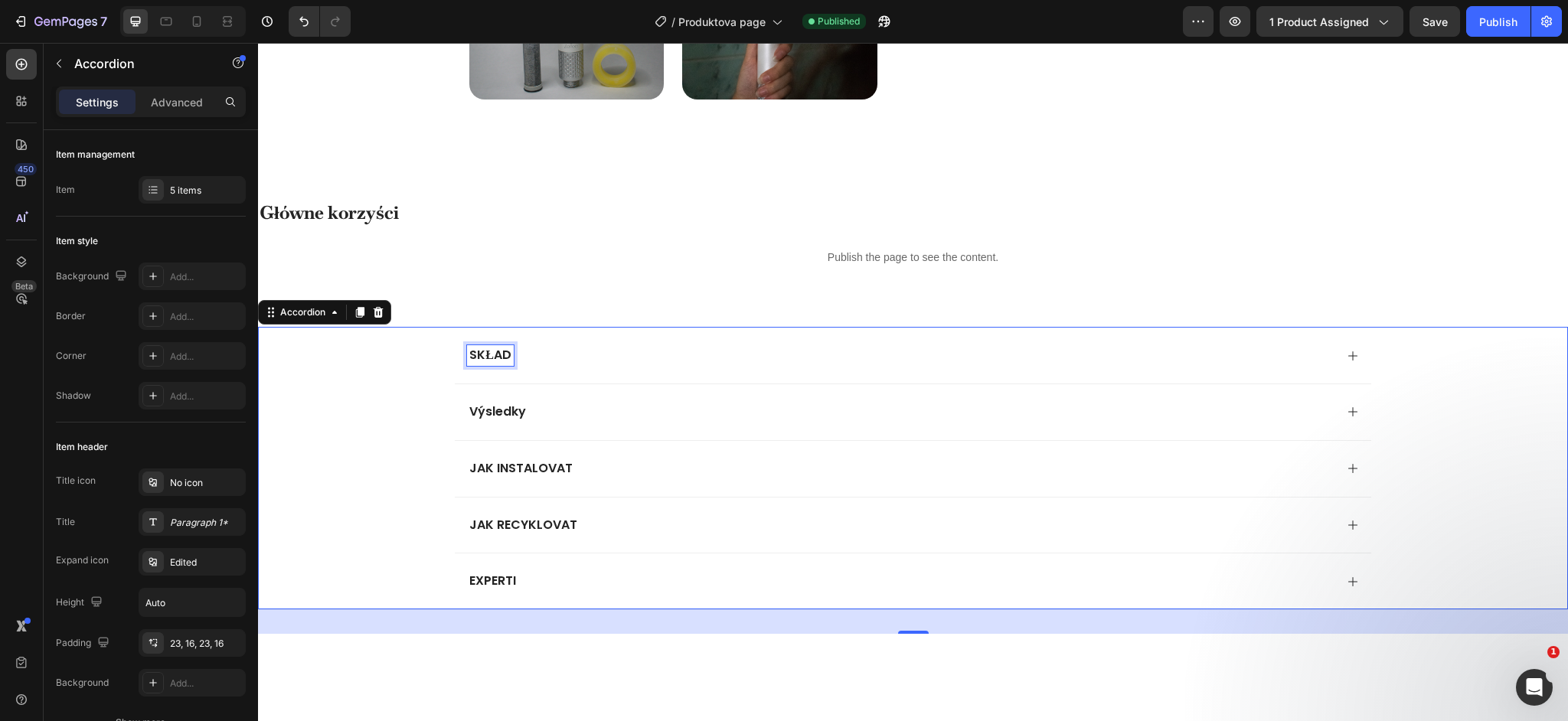
click at [550, 398] on div "Výsledky" at bounding box center [913, 412] width 916 height 57
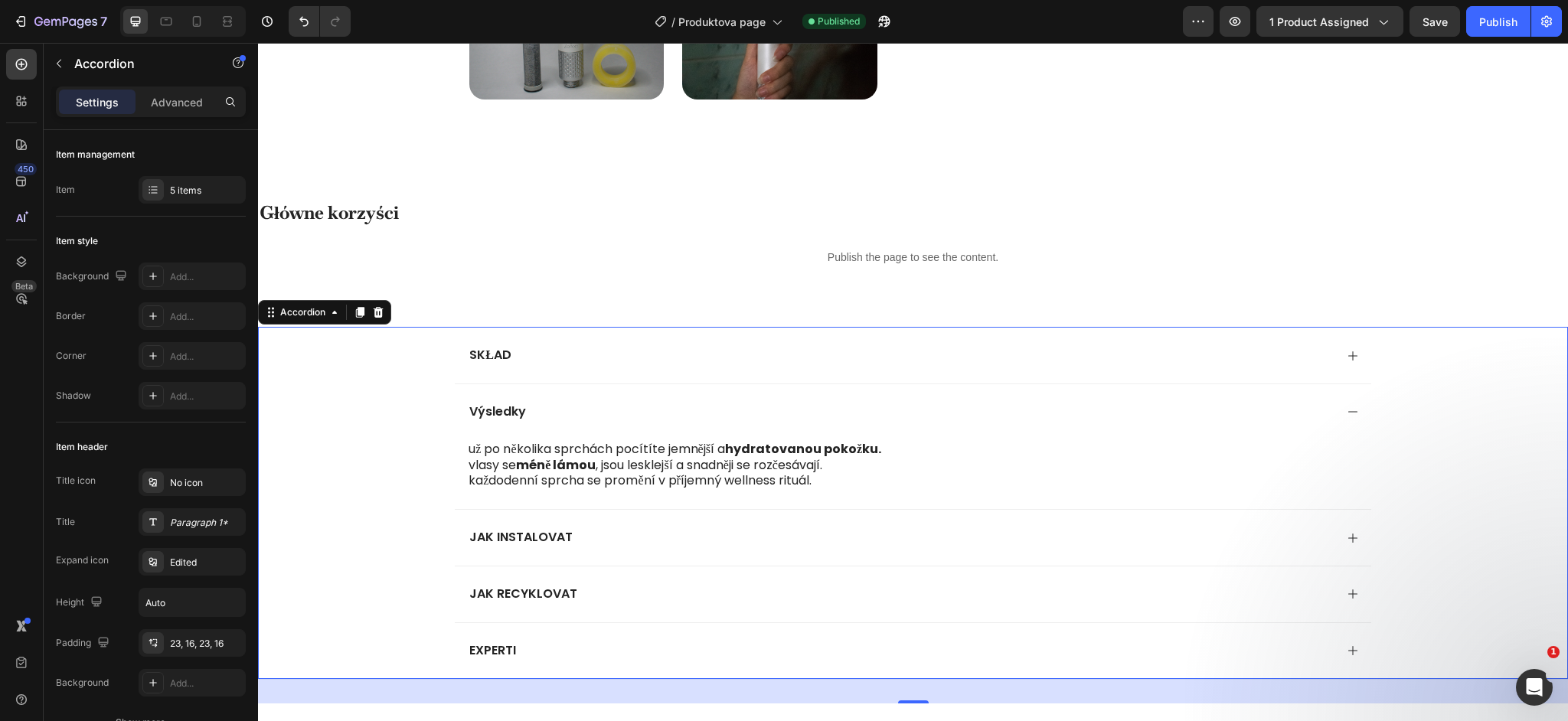
click at [542, 360] on div "SKŁAD" at bounding box center [900, 355] width 867 height 21
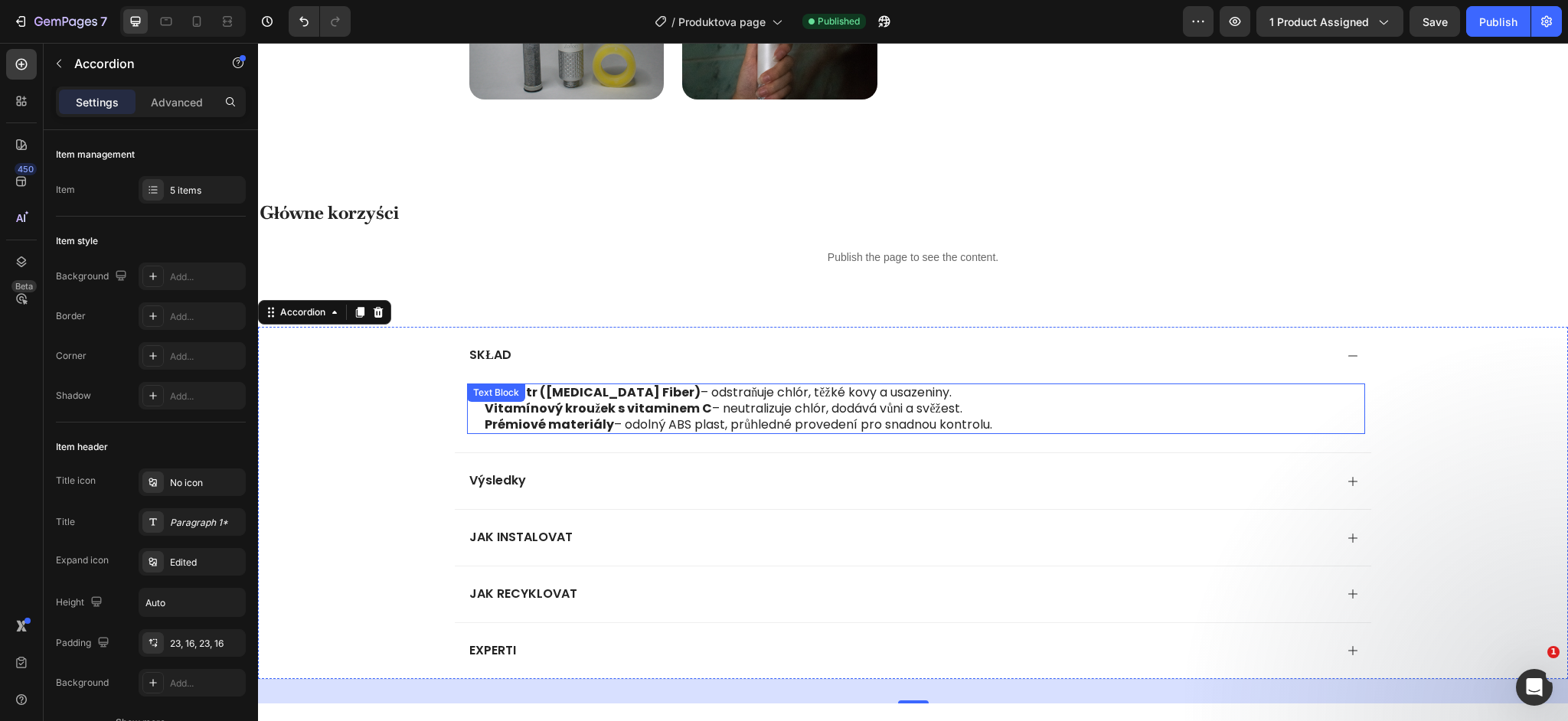
click at [550, 408] on strong "Vitamínový kroužek s vitaminem C" at bounding box center [598, 409] width 227 height 18
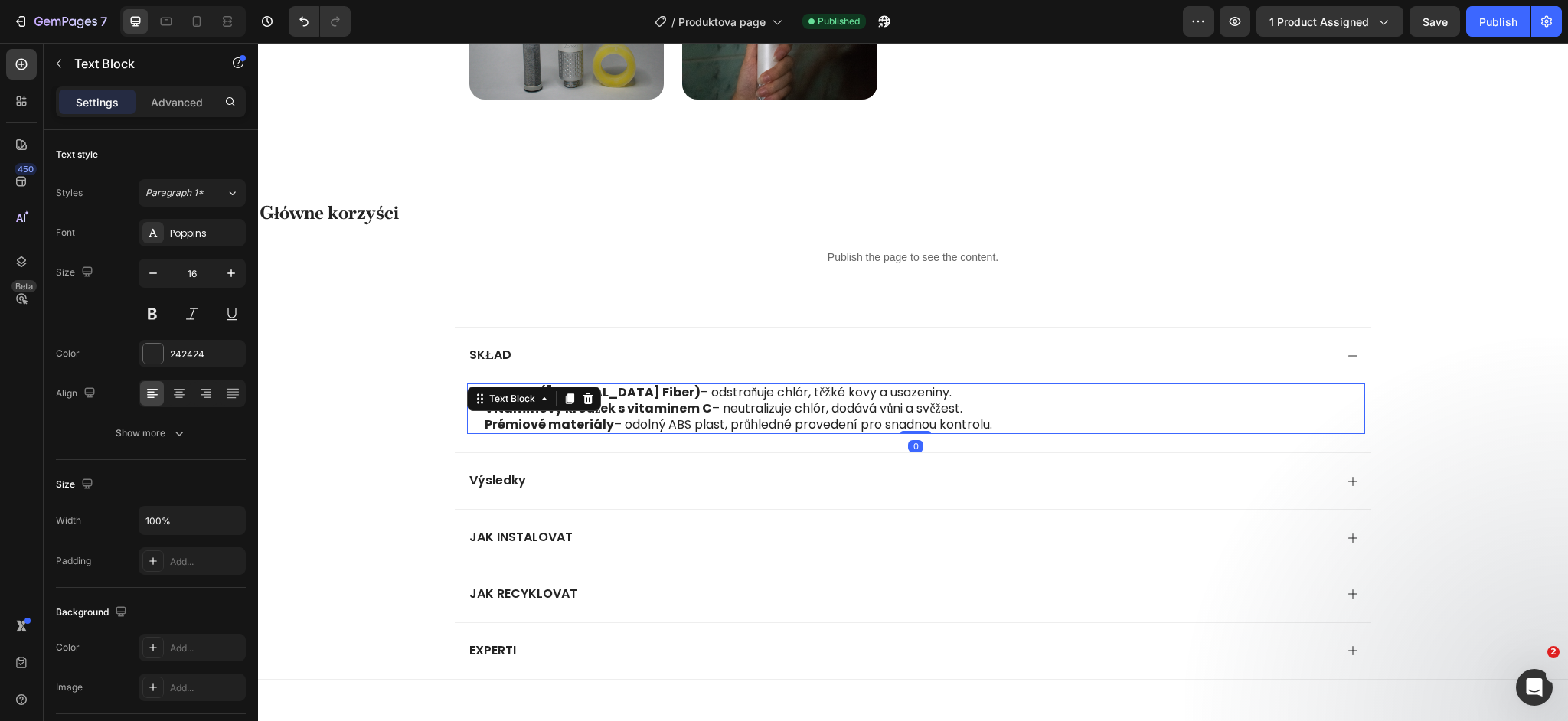
click at [550, 408] on div "Text Block" at bounding box center [533, 398] width 134 height 24
click at [553, 420] on strong "Prémiové materiály" at bounding box center [550, 424] width 130 height 18
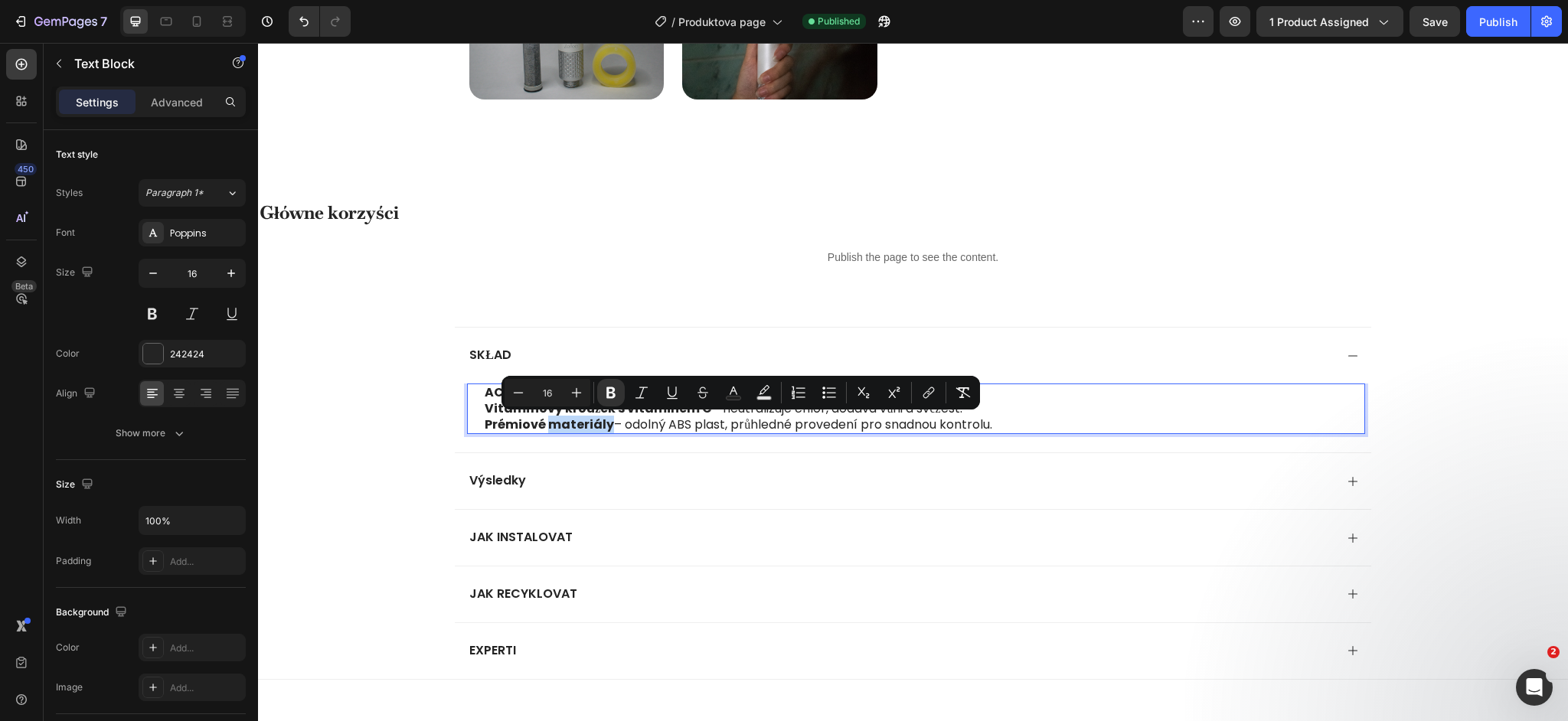
click at [553, 420] on strong "Prémiové materiály" at bounding box center [550, 424] width 130 height 18
click at [935, 419] on p "Prémiové materiály – odolný ABS plast, průhledné provedení pro snadnou kontrolu." at bounding box center [924, 425] width 879 height 16
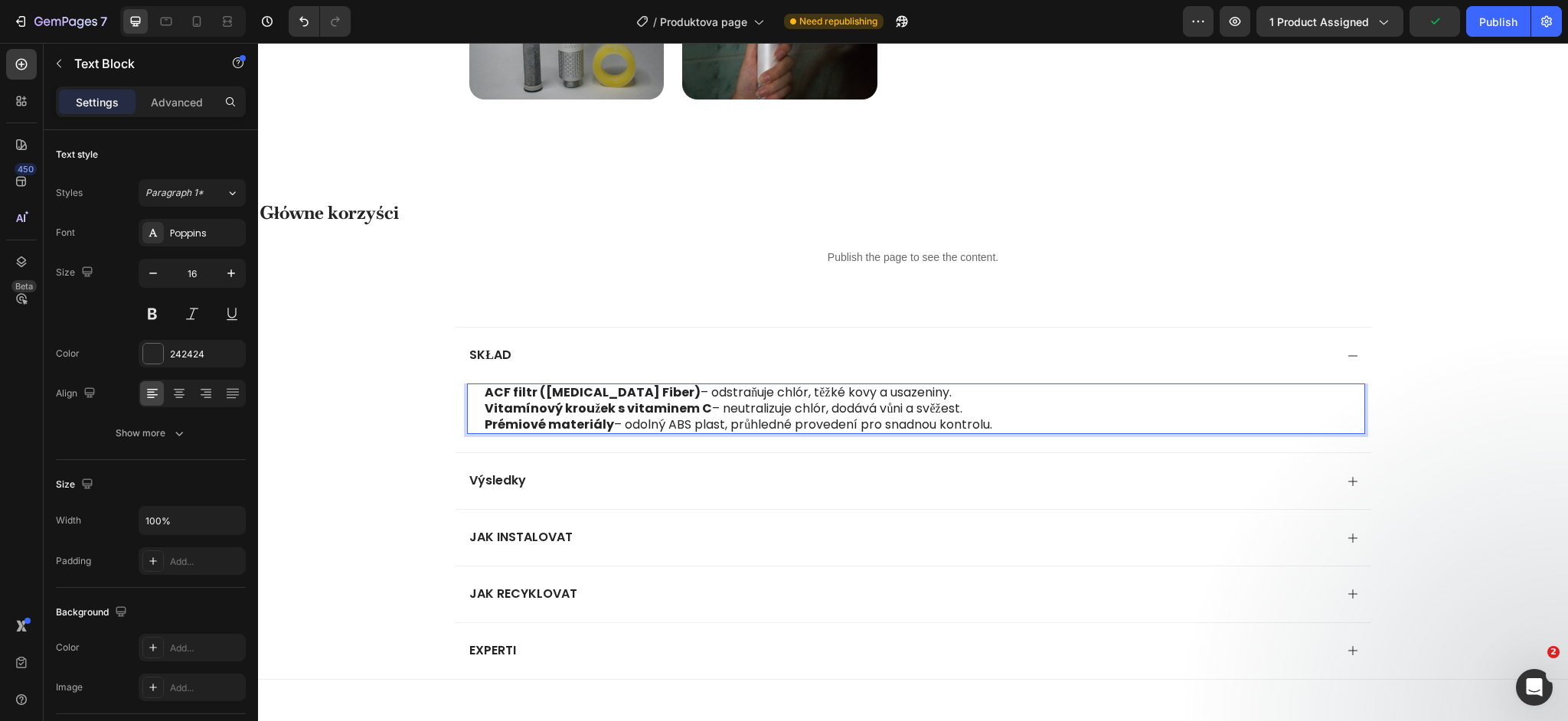
drag, startPoint x: 951, startPoint y: 420, endPoint x: 488, endPoint y: 395, distance: 463.7
click at [488, 395] on div "ACF filtr (Activated Carbon Fiber) – odstraňuje chlór, těžké kovy a usazeniny. …" at bounding box center [924, 409] width 881 height 50
click at [502, 481] on p "Výsledky" at bounding box center [497, 481] width 57 height 16
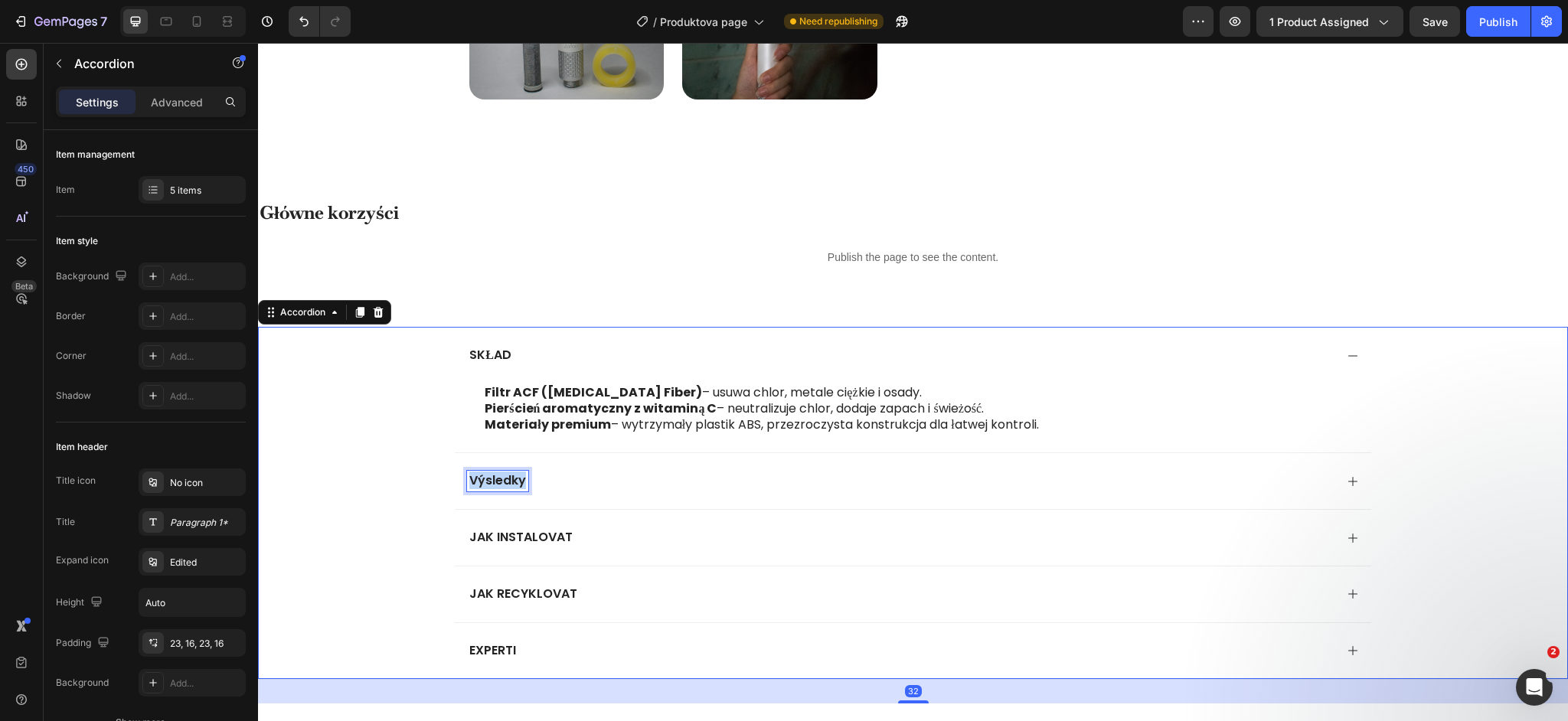
click at [506, 481] on p "Výsledky" at bounding box center [497, 481] width 57 height 16
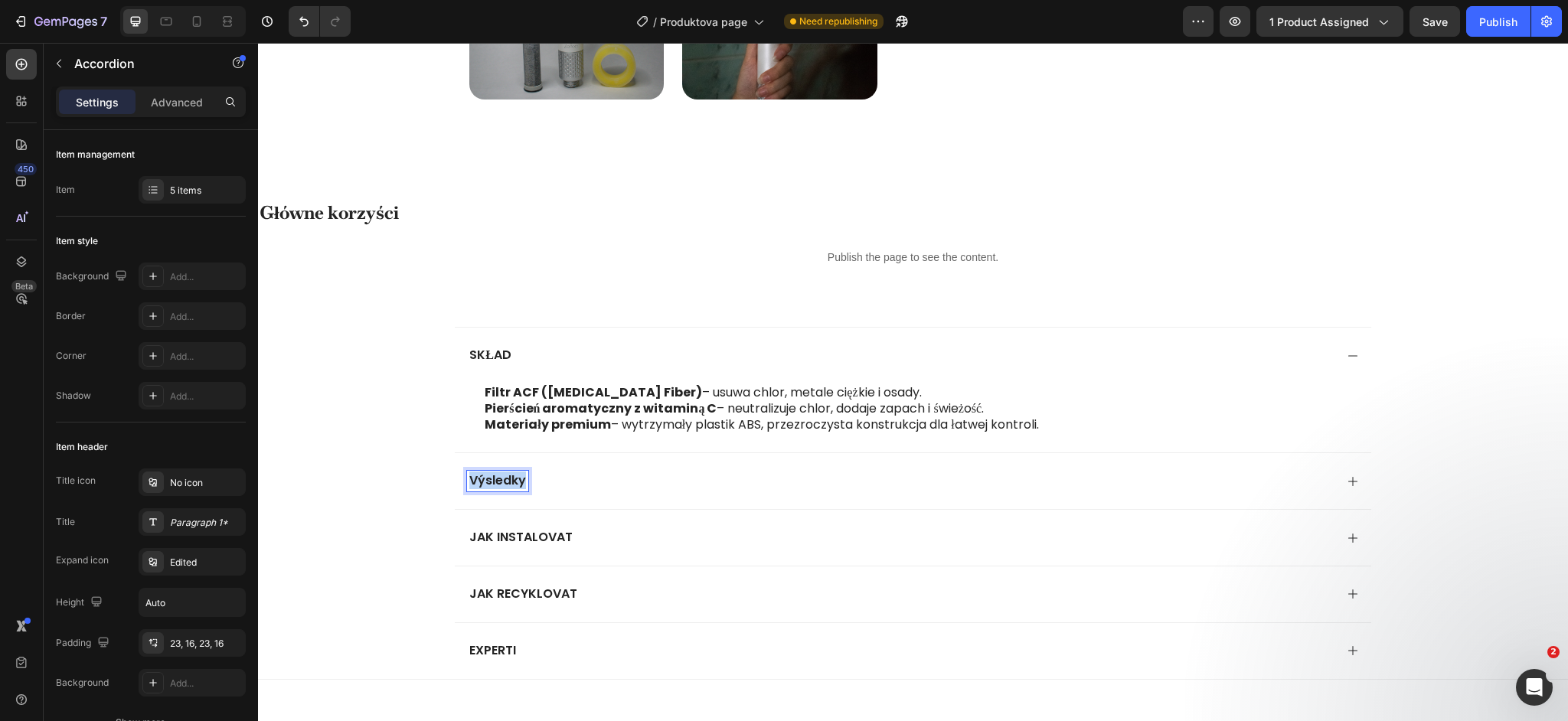
click at [506, 481] on p "Výsledky" at bounding box center [497, 481] width 57 height 16
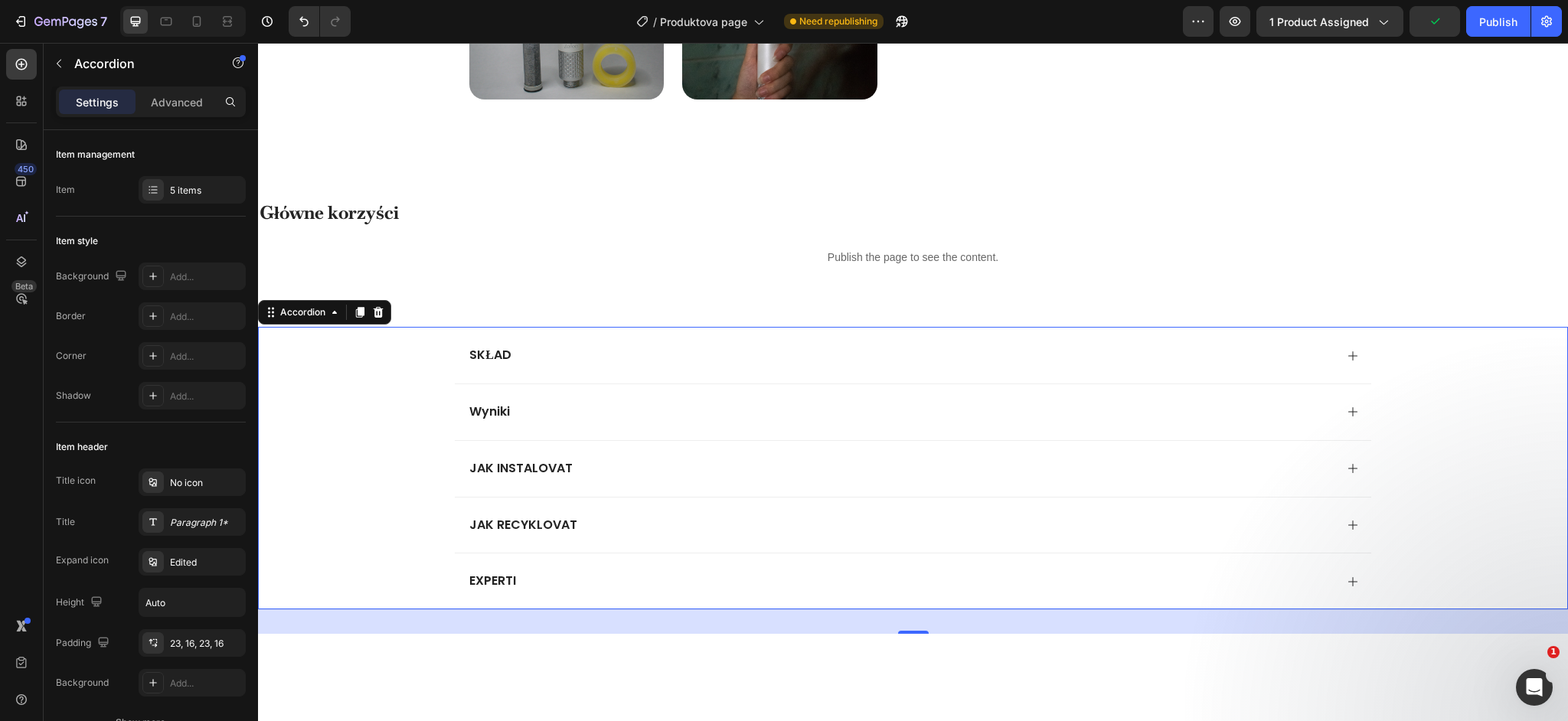
scroll to position [990, 0]
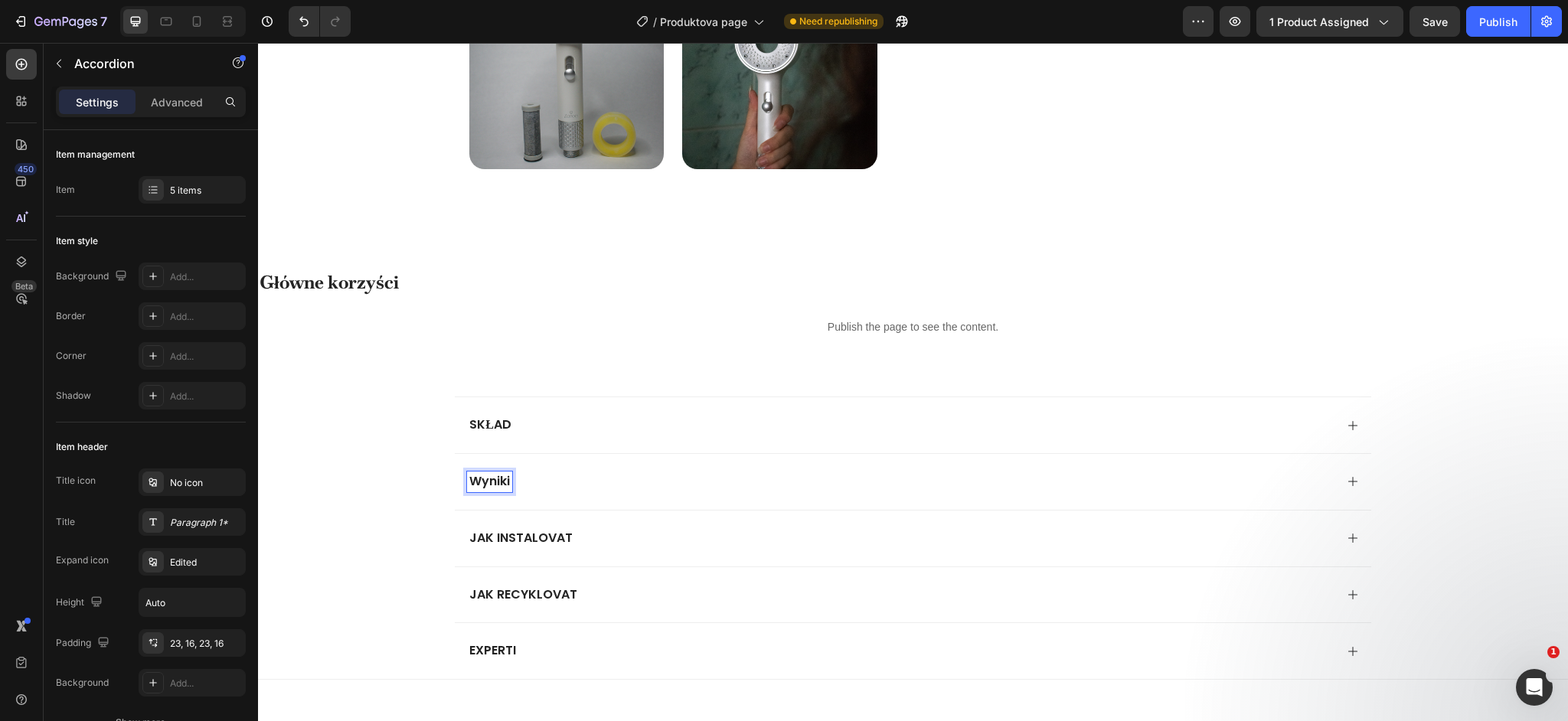
click at [522, 533] on p "JAK INSTALOVAT" at bounding box center [521, 539] width 104 height 16
click at [527, 592] on p "JAK RECYKLOVAT" at bounding box center [524, 596] width 108 height 16
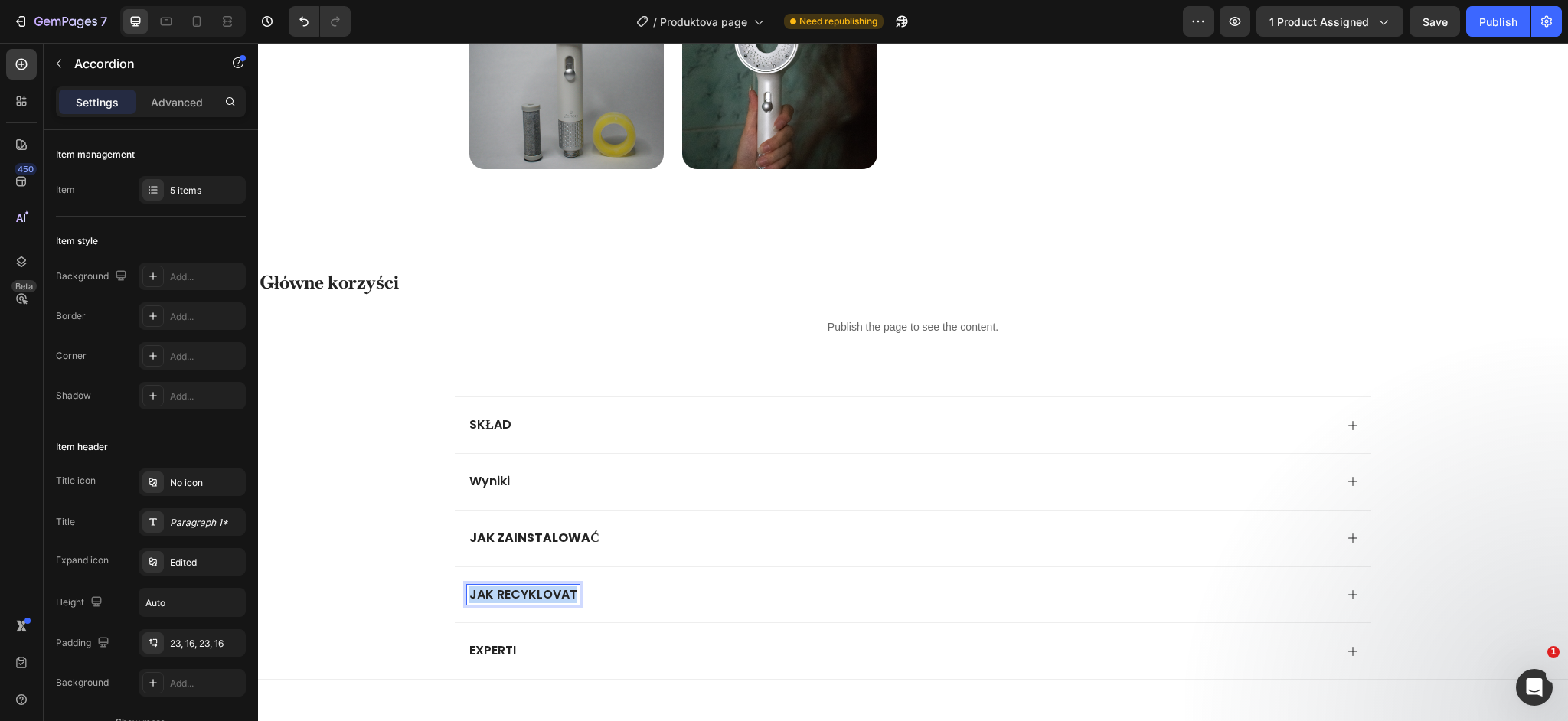
click at [527, 592] on p "JAK RECYKLOVAT" at bounding box center [524, 596] width 108 height 16
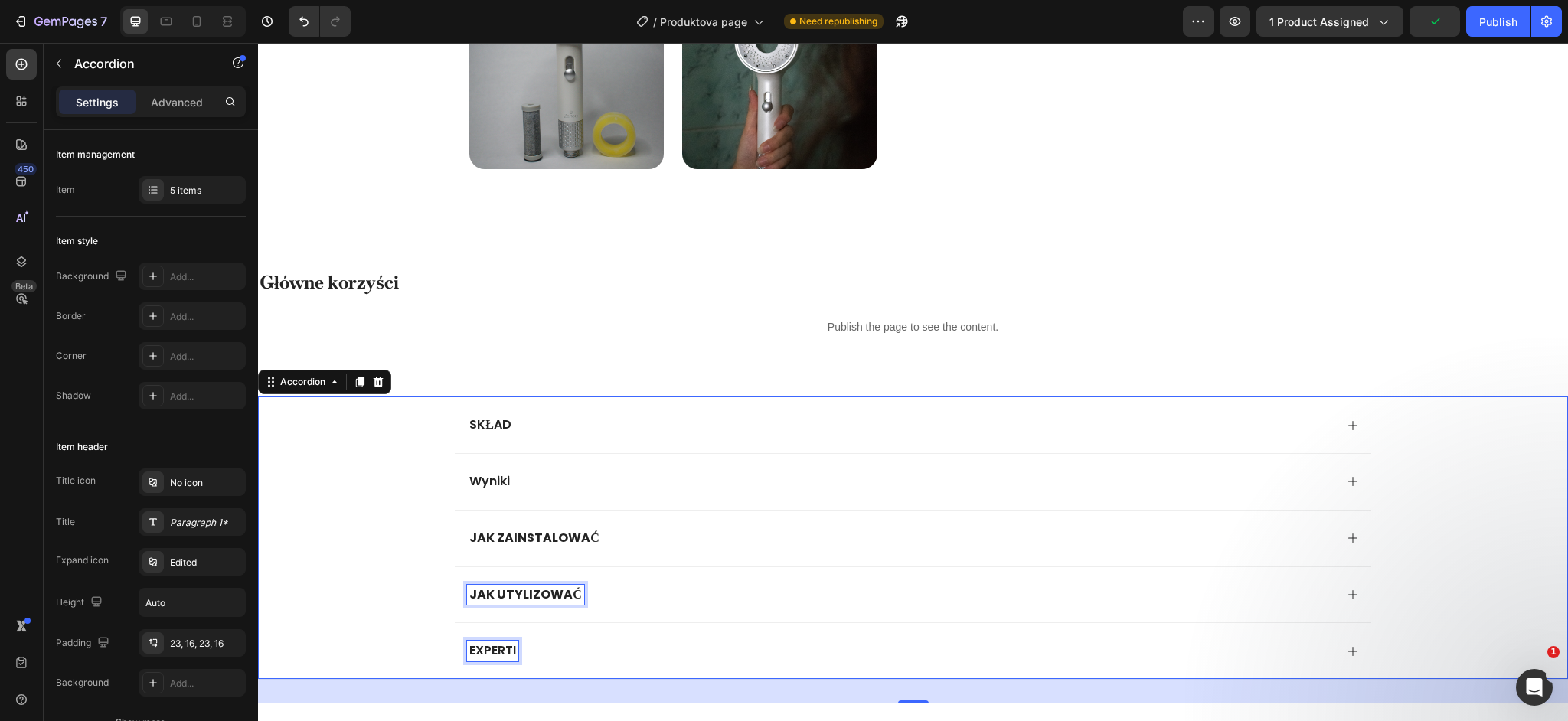
click at [485, 650] on p "EXPERTI" at bounding box center [493, 652] width 47 height 16
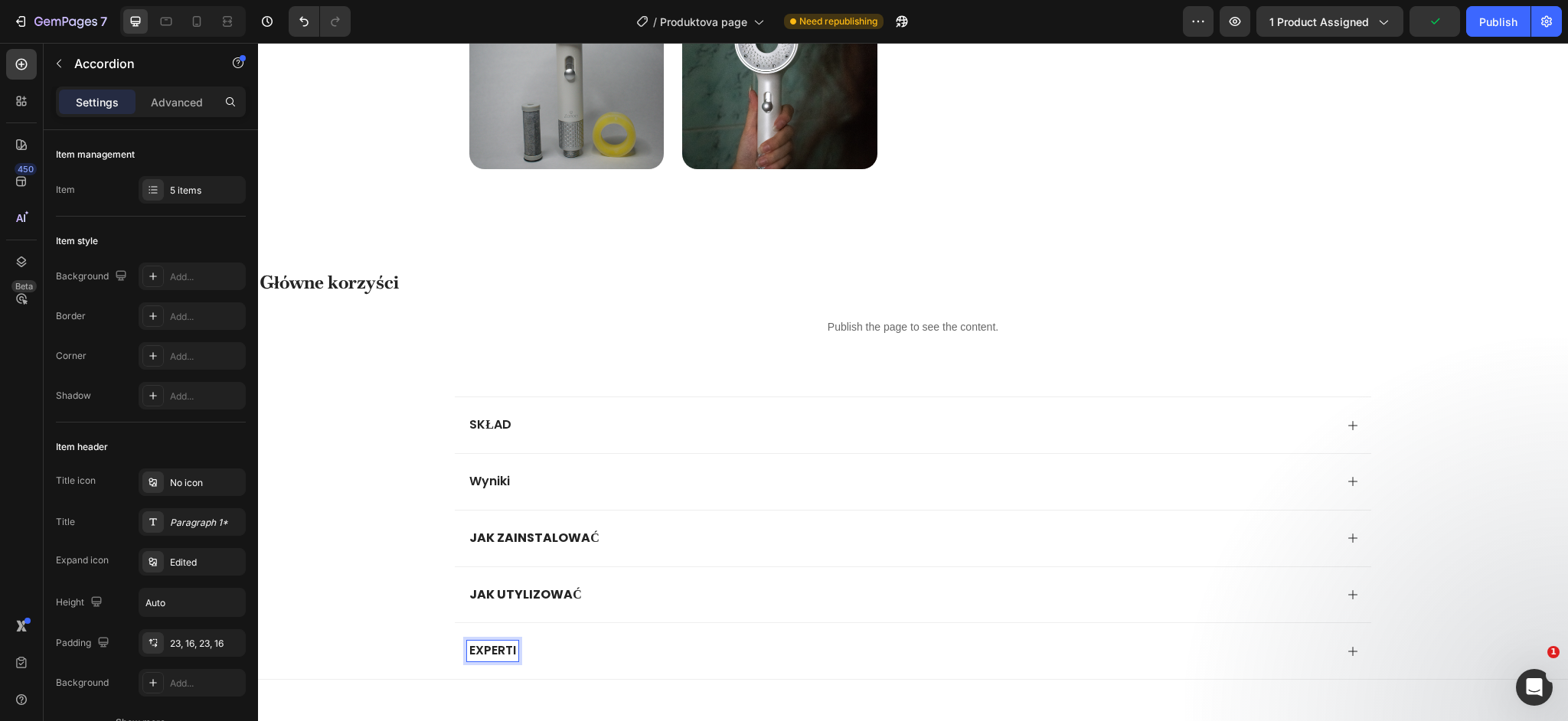
click at [499, 651] on p "EXPERTI" at bounding box center [493, 652] width 47 height 16
click at [566, 498] on div "Wyniki" at bounding box center [913, 481] width 916 height 57
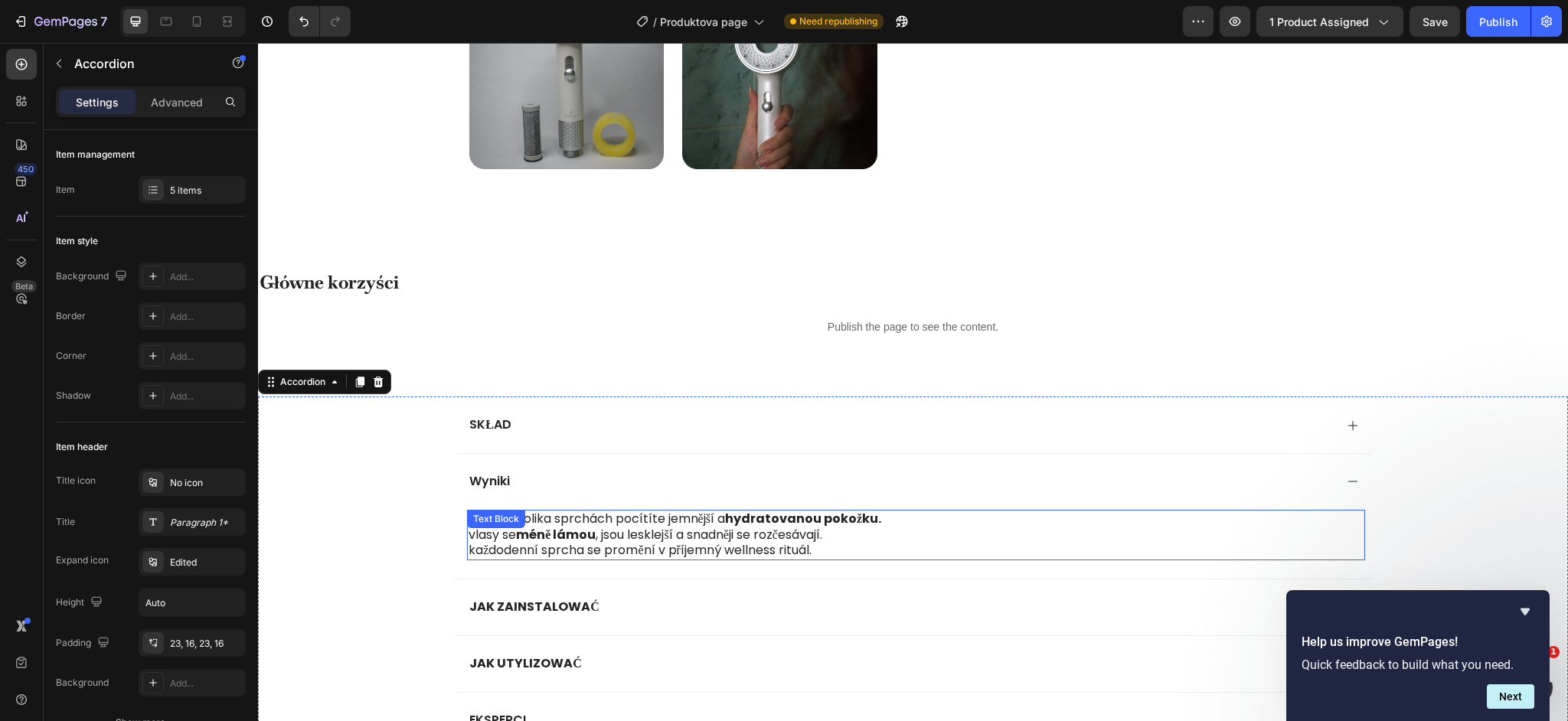
click at [545, 550] on p "každodenní sprcha se promění v příjemný wellness rituál." at bounding box center [916, 551] width 894 height 16
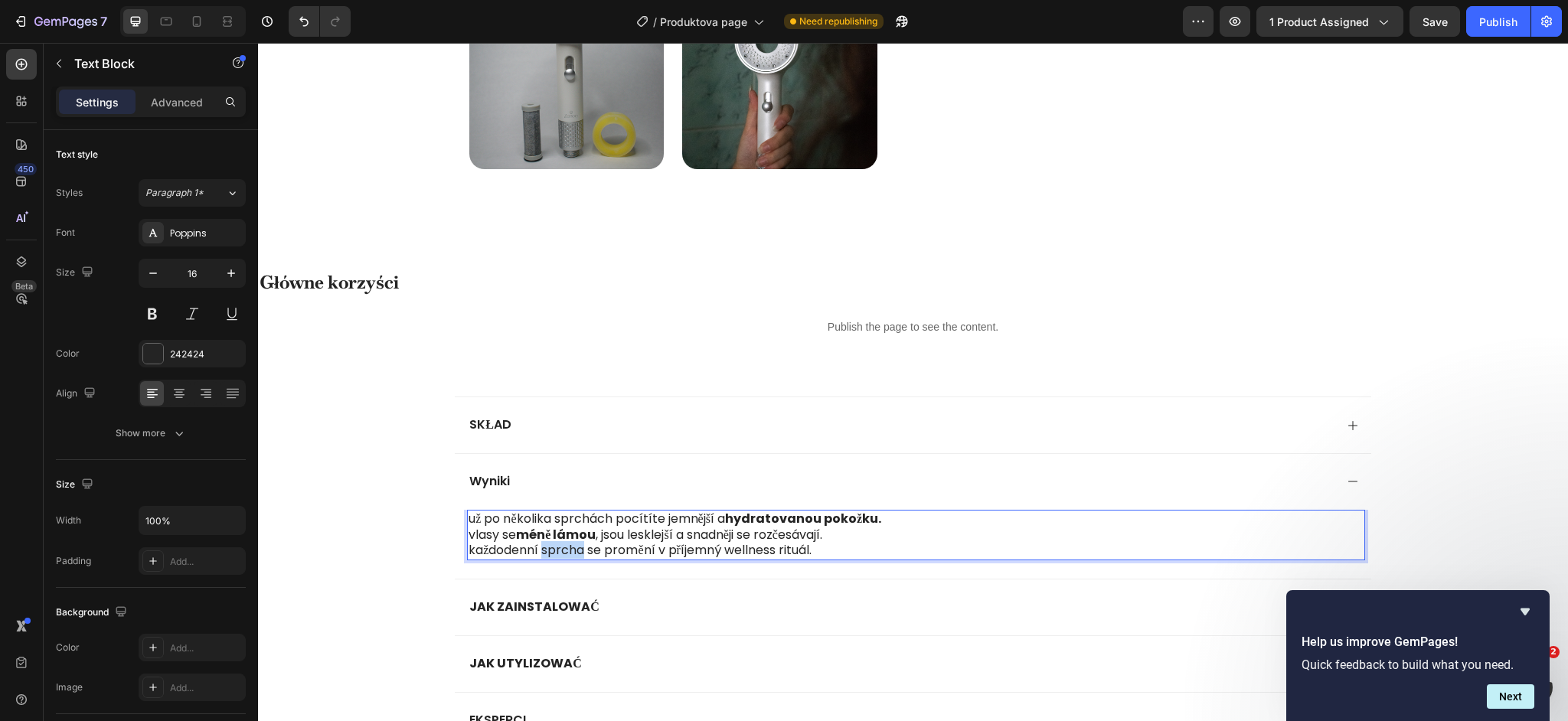
click at [545, 550] on p "každodenní sprcha se promění v příjemný wellness rituál." at bounding box center [916, 551] width 894 height 16
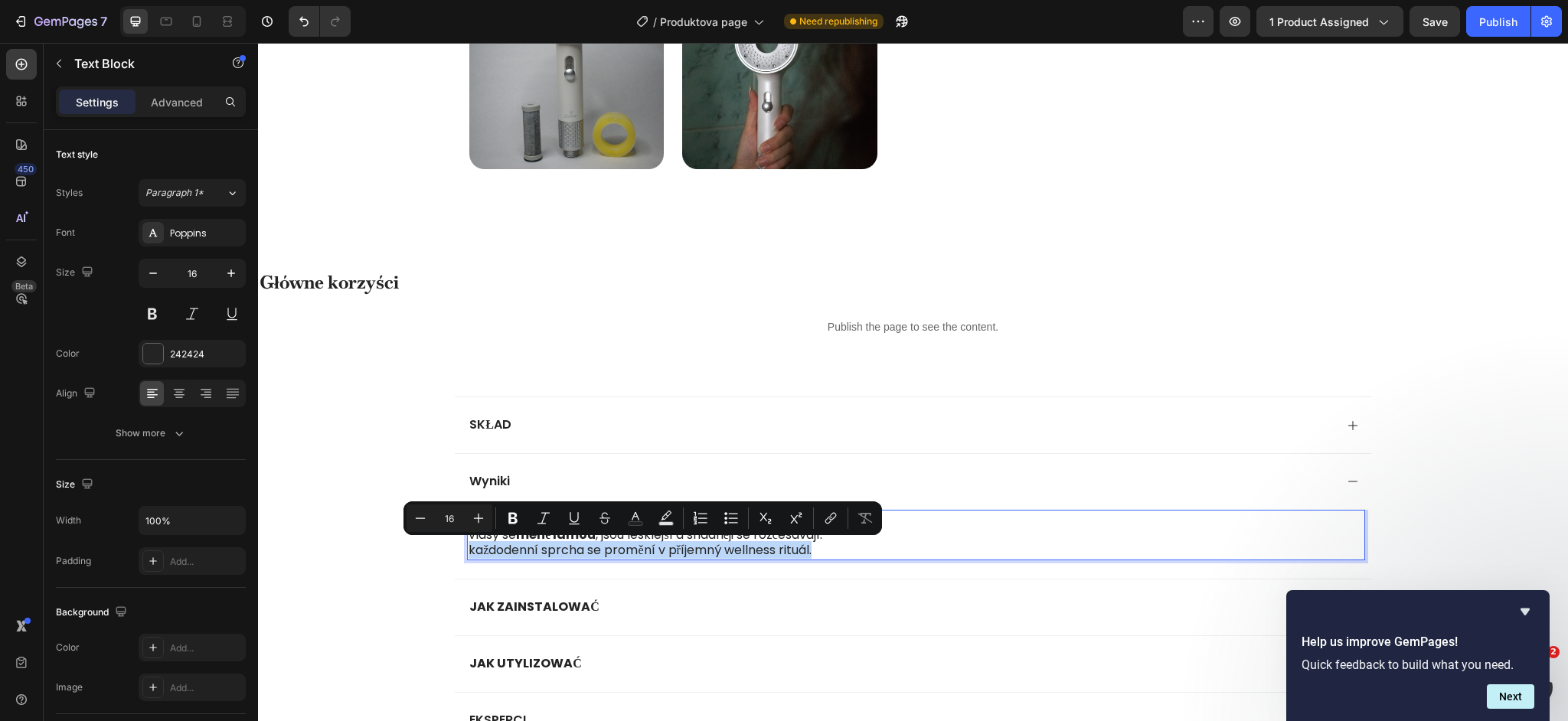
click at [805, 547] on p "každodenní sprcha se promění v příjemný wellness rituál." at bounding box center [916, 551] width 894 height 16
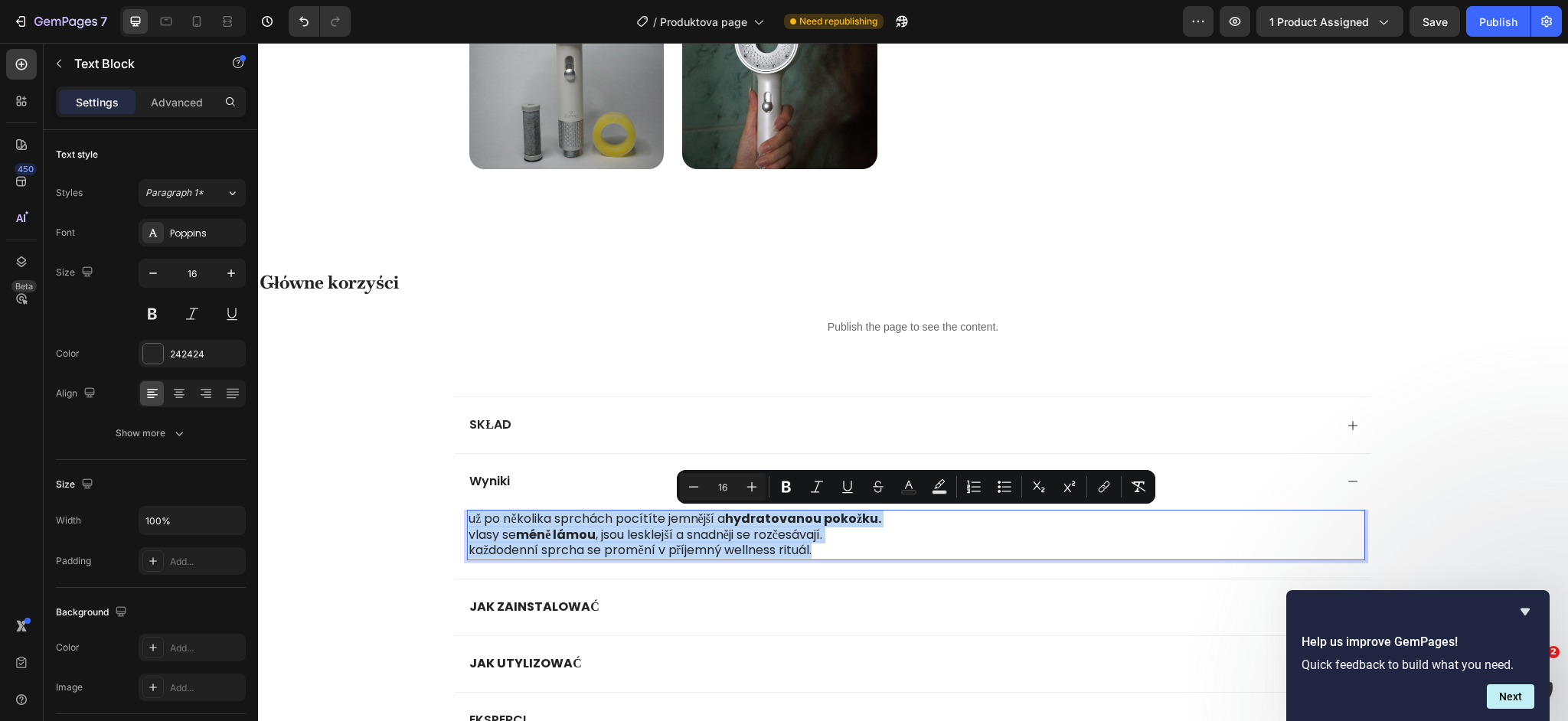
drag, startPoint x: 823, startPoint y: 552, endPoint x: 471, endPoint y: 516, distance: 353.8
click at [471, 516] on div "už po několika sprchách pocítíte jemnější a hydratovanou pokožku. vlasy se méně…" at bounding box center [916, 535] width 898 height 50
copy div "už po několika sprchách pocítíte jemnější a hydratovanou pokožku. vlasy se méně…"
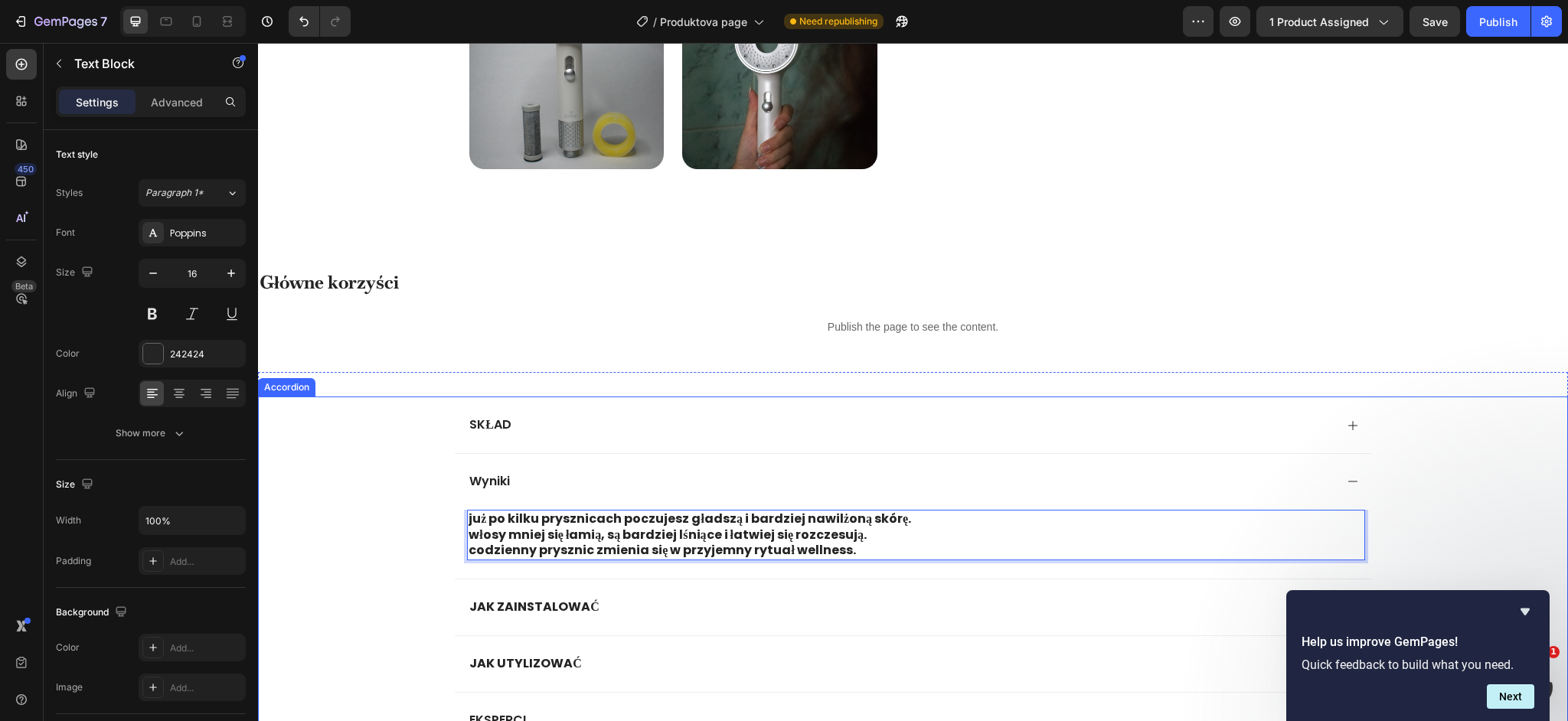
click at [422, 468] on div "Wyniki Już po kilku prysznicach poczujesz gładszą i bardziej nawilżoną skórę. W…" at bounding box center [913, 516] width 1308 height 125
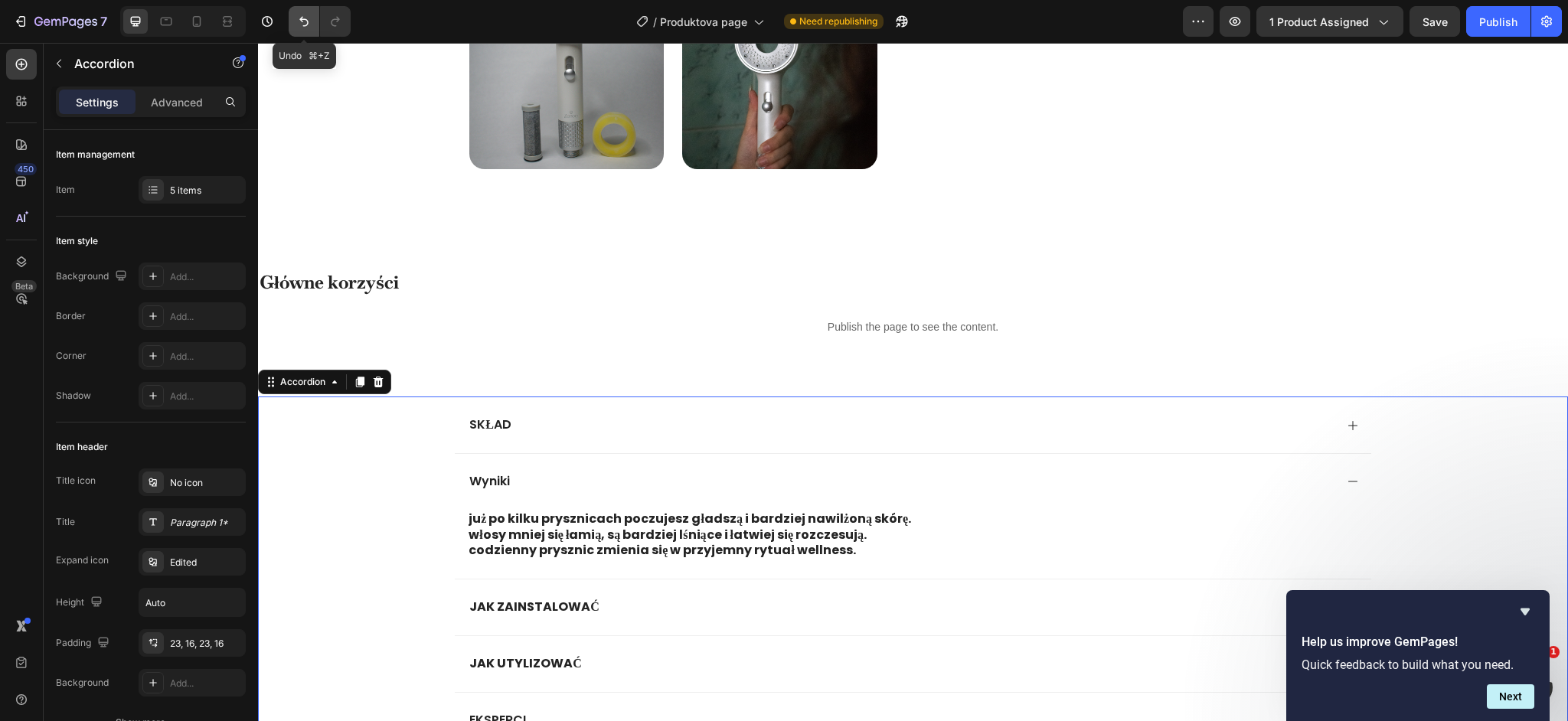
click at [301, 27] on icon "Undo/Redo" at bounding box center [304, 21] width 15 height 15
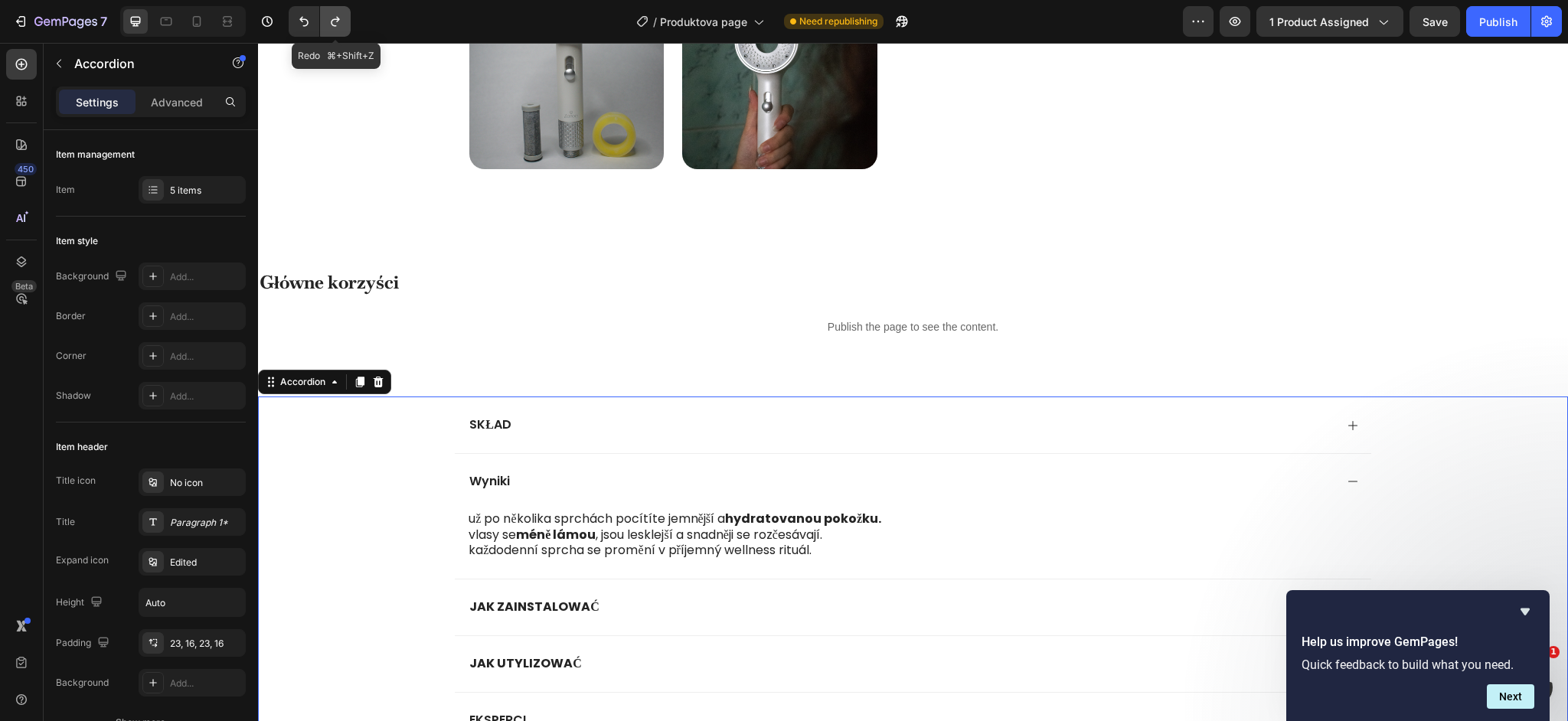
click at [342, 27] on icon "Undo/Redo" at bounding box center [335, 21] width 15 height 15
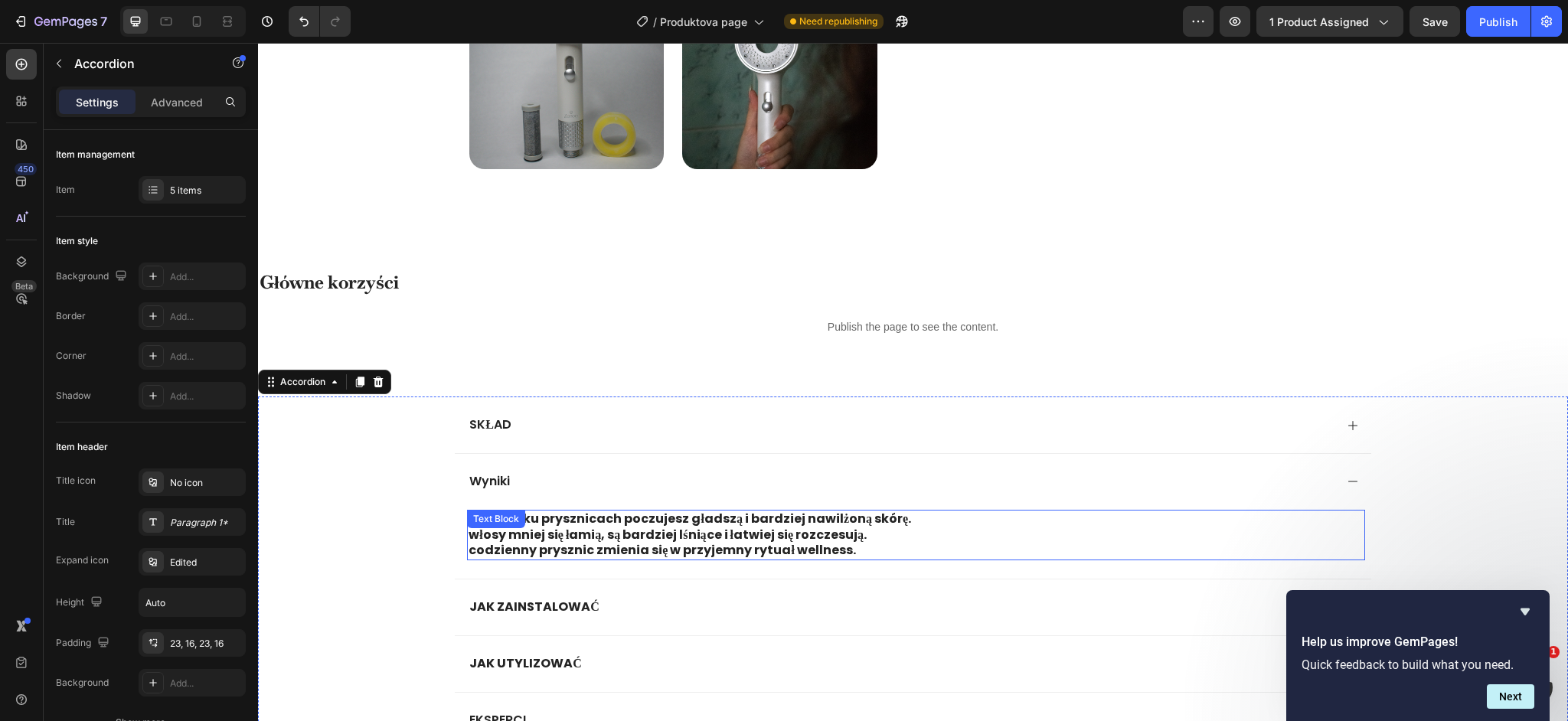
click at [752, 516] on strong "Już po kilku prysznicach poczujesz gładszą i bardziej nawilżoną skórę." at bounding box center [689, 519] width 442 height 18
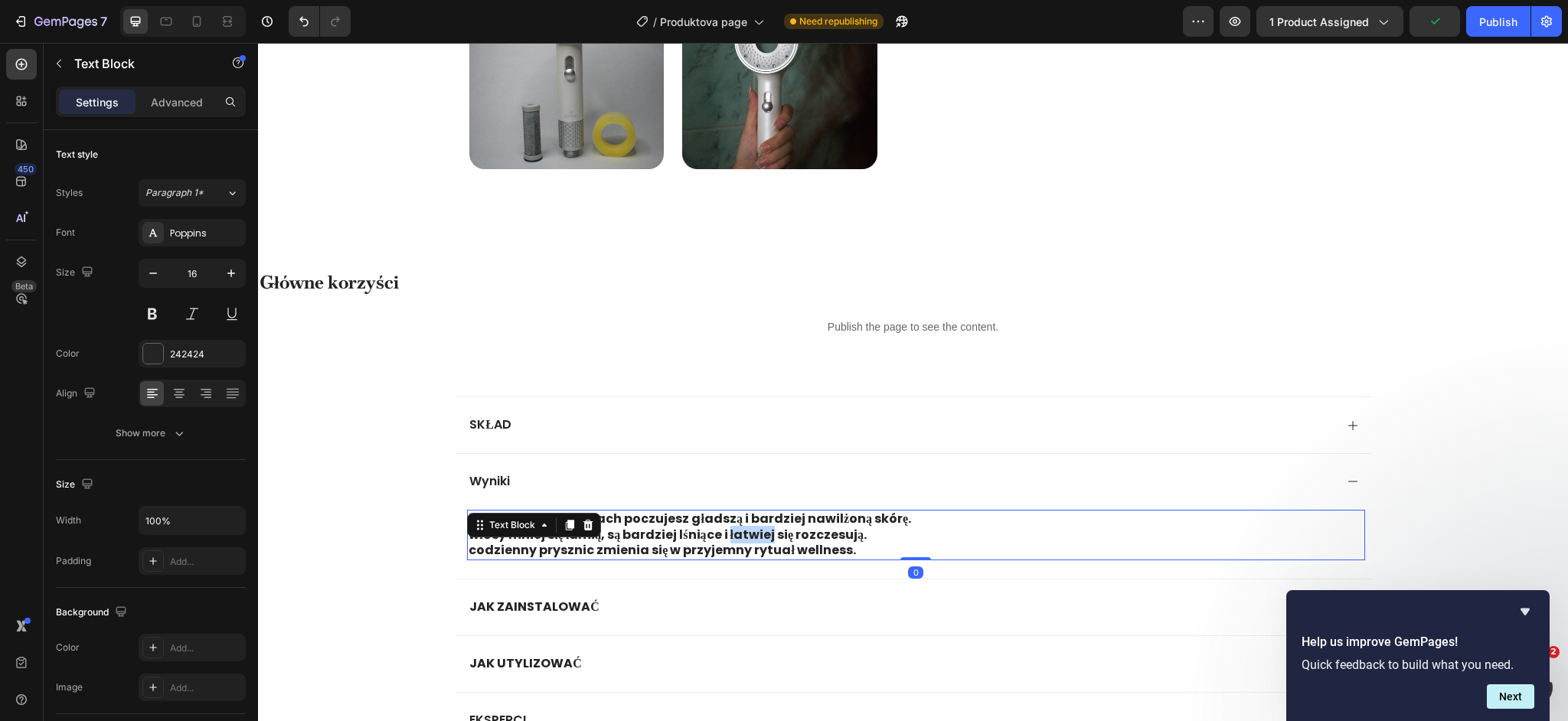
click at [748, 526] on strong "Włosy mniej się łamią, są bardziej lśniące i łatwiej się rozczesują." at bounding box center [668, 535] width 398 height 18
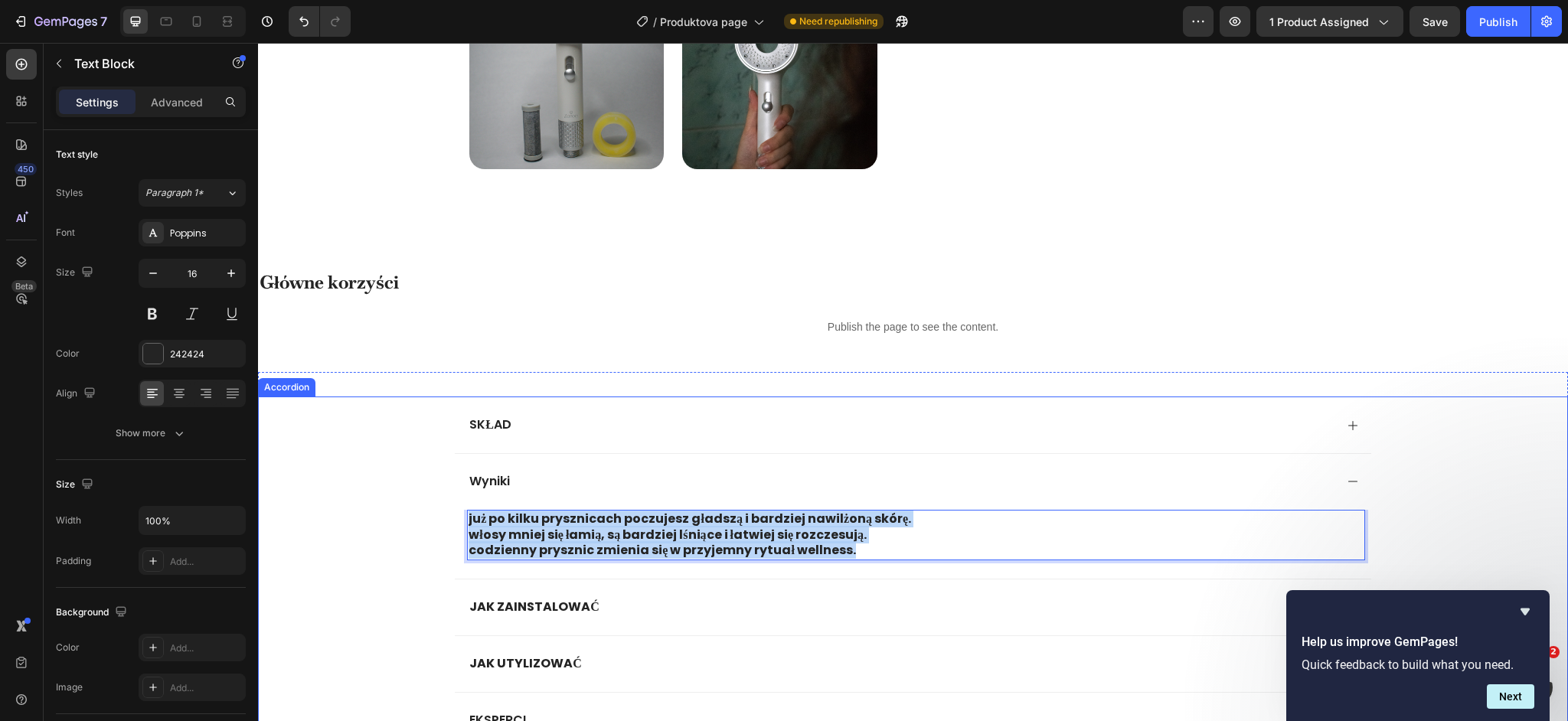
drag, startPoint x: 852, startPoint y: 551, endPoint x: 462, endPoint y: 525, distance: 390.9
click at [462, 525] on div "Już po kilku prysznicach poczujesz gładszą i bardziej nawilżoną skórę. Włosy mn…" at bounding box center [913, 544] width 916 height 68
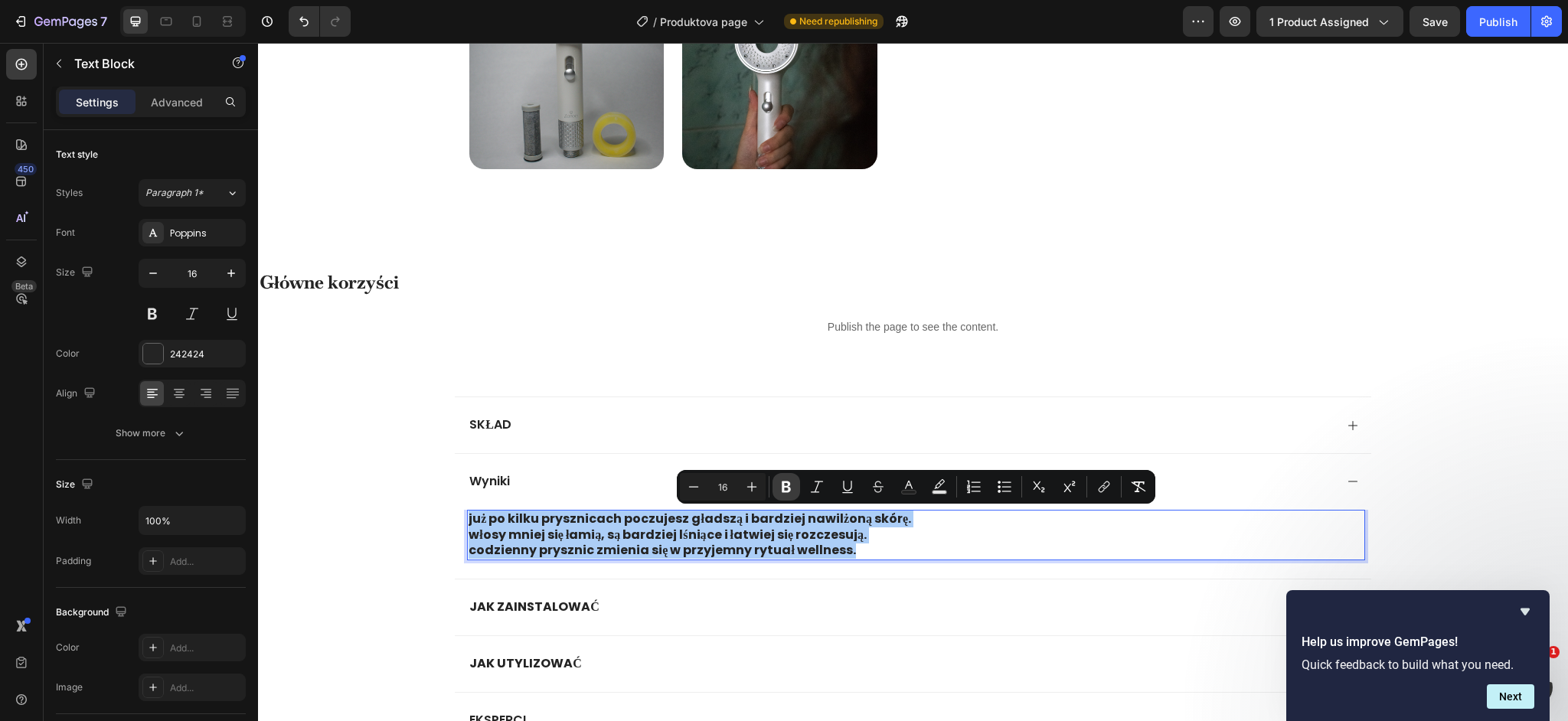
click at [777, 488] on button "Bold" at bounding box center [786, 487] width 28 height 28
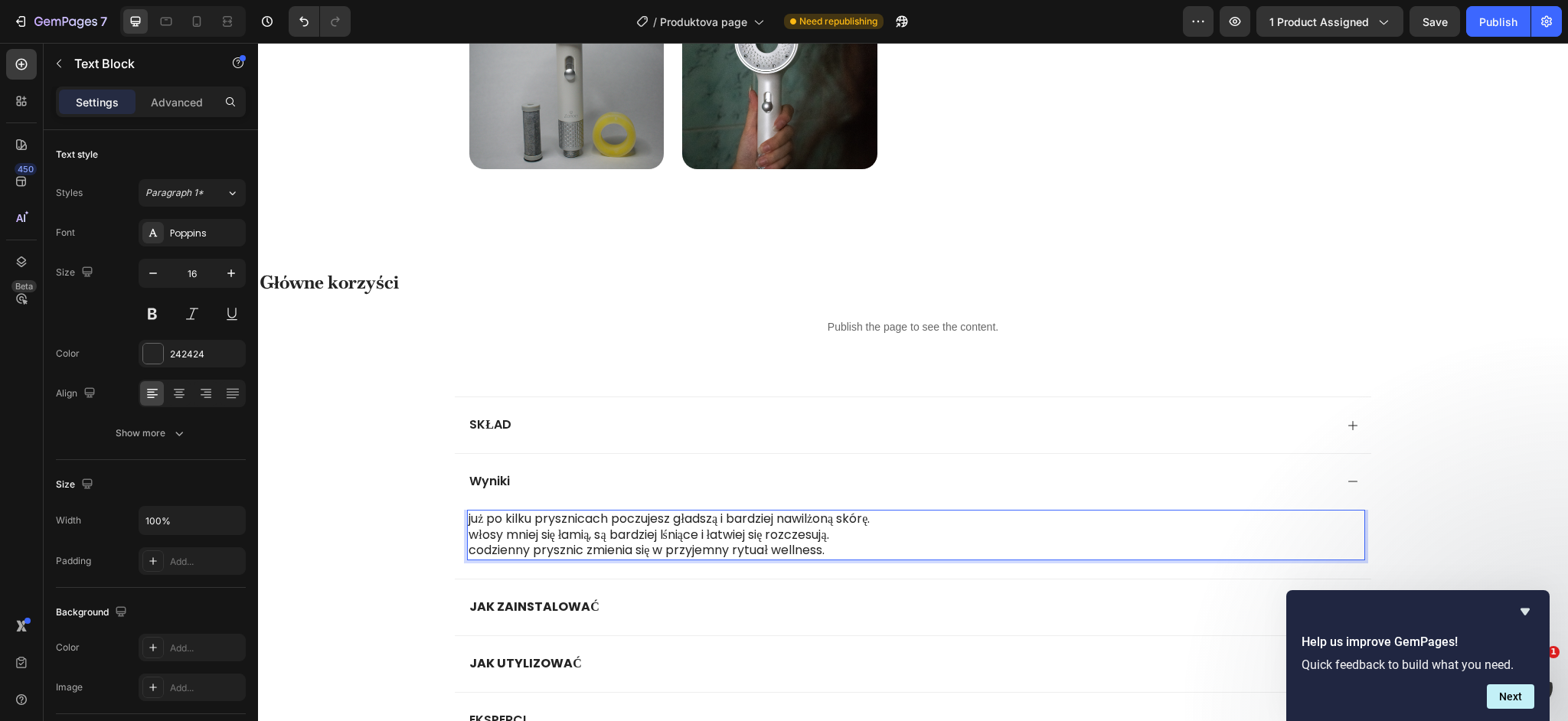
click at [764, 522] on p "Już po kilku prysznicach poczujesz gładszą i bardziej nawilżoną skórę." at bounding box center [916, 520] width 894 height 16
drag, startPoint x: 787, startPoint y: 517, endPoint x: 889, endPoint y: 514, distance: 102.0
click at [889, 514] on p "Już po kilku prysznicach poczujesz gładszą i bardziej nawilżoną skórę." at bounding box center [916, 520] width 894 height 16
click at [851, 518] on p "Już po kilku prysznicach poczujesz gładszą i bardziej nawilżoną skórę." at bounding box center [916, 520] width 894 height 16
click at [847, 577] on div "Już po kilku prysznicach poczujesz gładszą i bardziej nawilżoną skórę. Włosy mn…" at bounding box center [913, 544] width 916 height 68
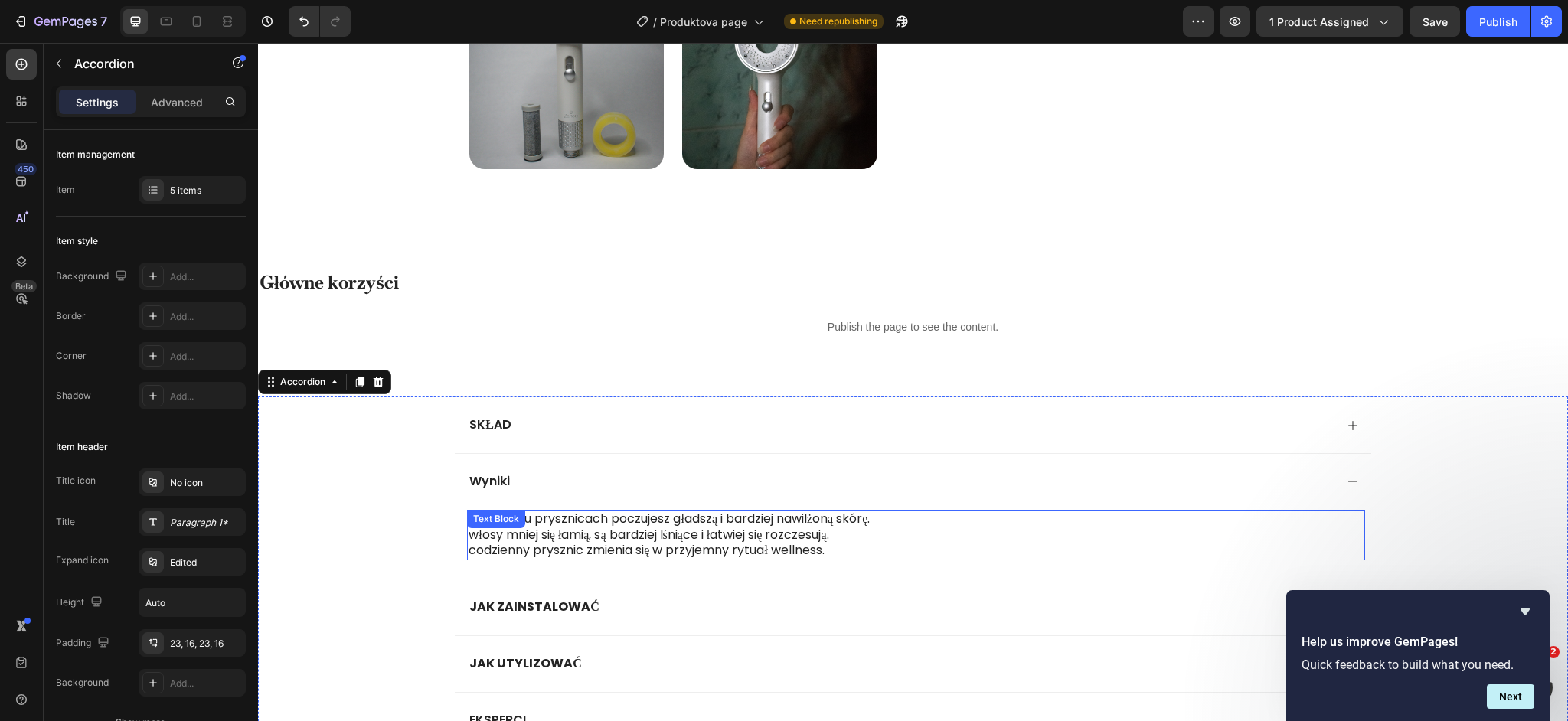
click at [850, 541] on p "Włosy mniej się łamią, są bardziej lśniące i łatwiej się rozczesują." at bounding box center [916, 535] width 894 height 16
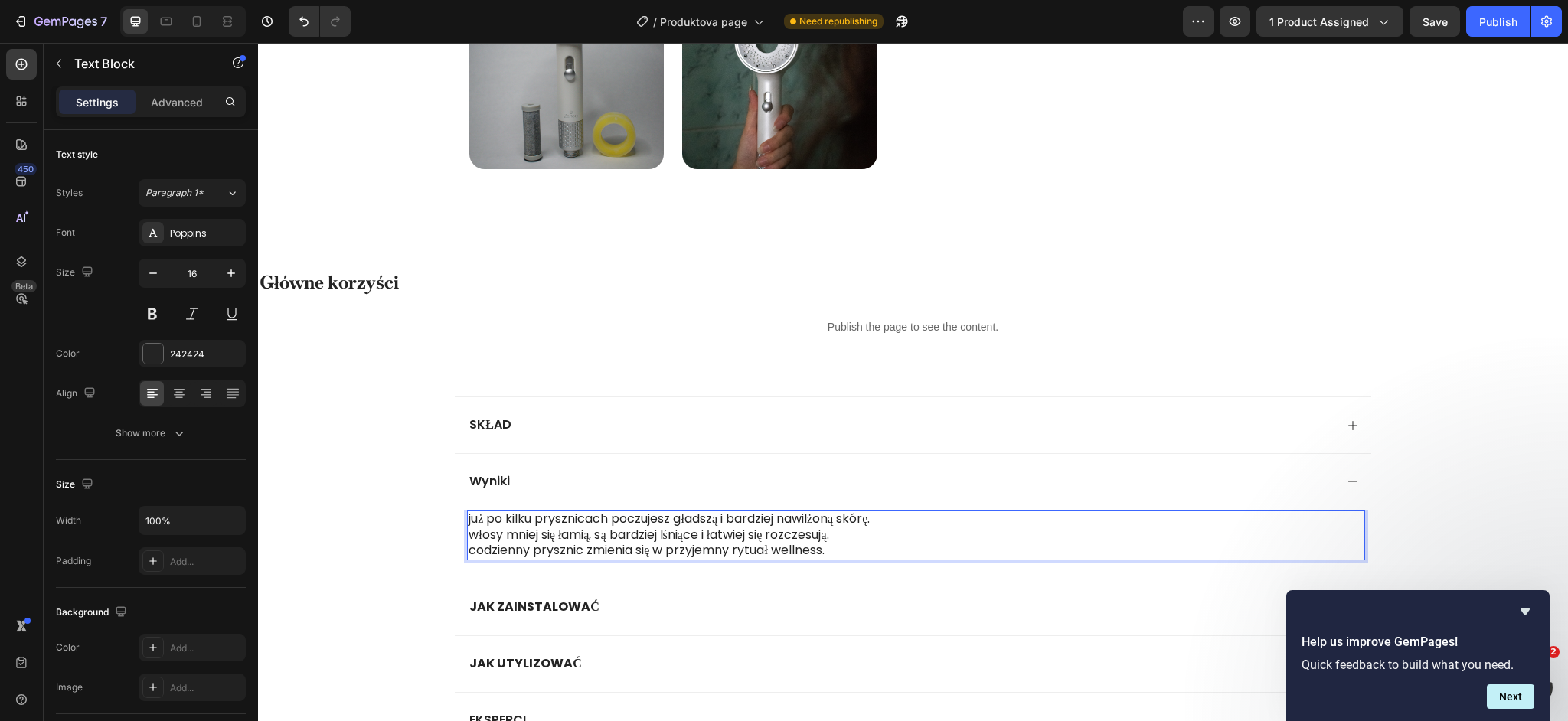
click at [788, 522] on p "Już po kilku prysznicach poczujesz gładszą i bardziej nawilżoną skórę." at bounding box center [916, 520] width 894 height 16
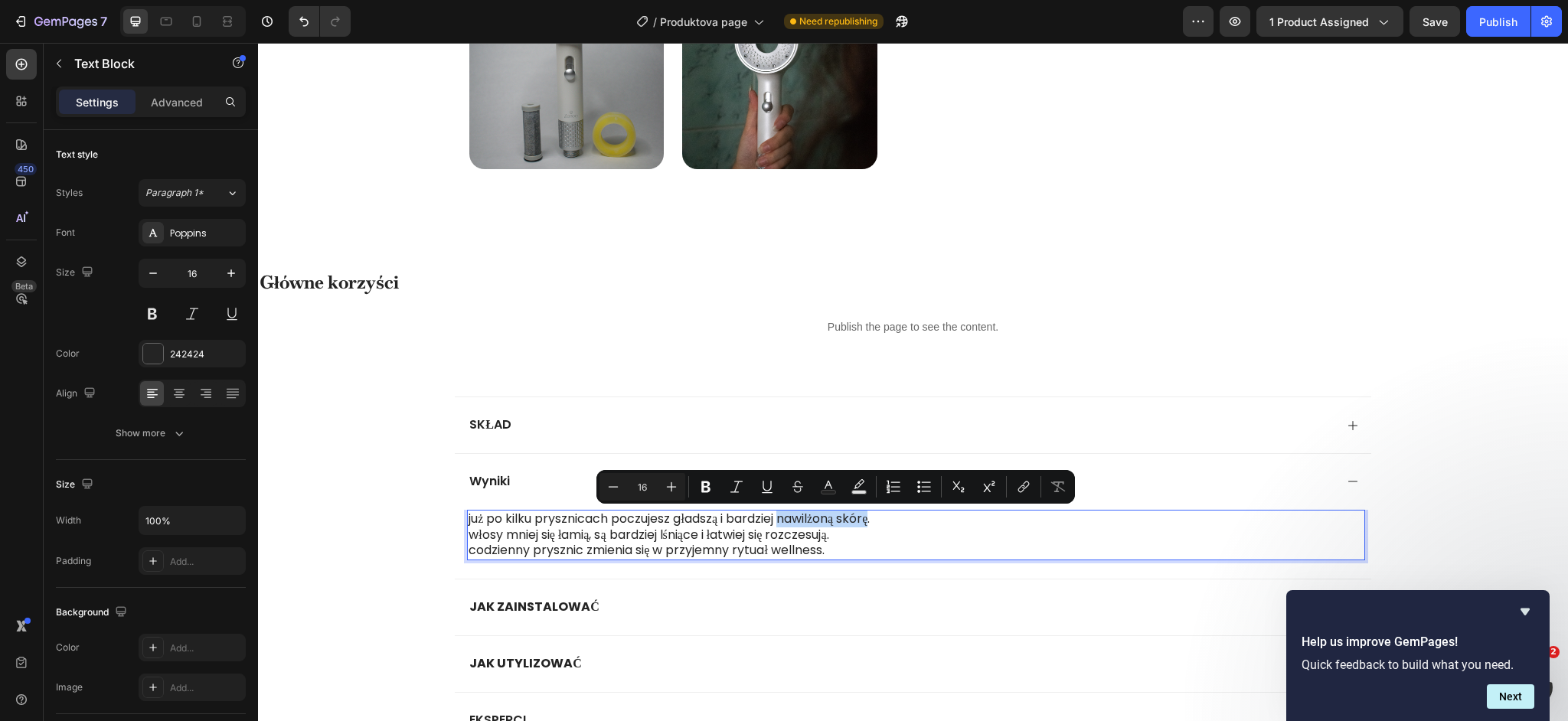
drag, startPoint x: 788, startPoint y: 522, endPoint x: 884, endPoint y: 522, distance: 96.0
click at [884, 522] on p "Już po kilku prysznicach poczujesz gładszą i bardziej nawilżoną skórę." at bounding box center [916, 520] width 894 height 16
click at [710, 494] on icon "Editor contextual toolbar" at bounding box center [706, 487] width 15 height 15
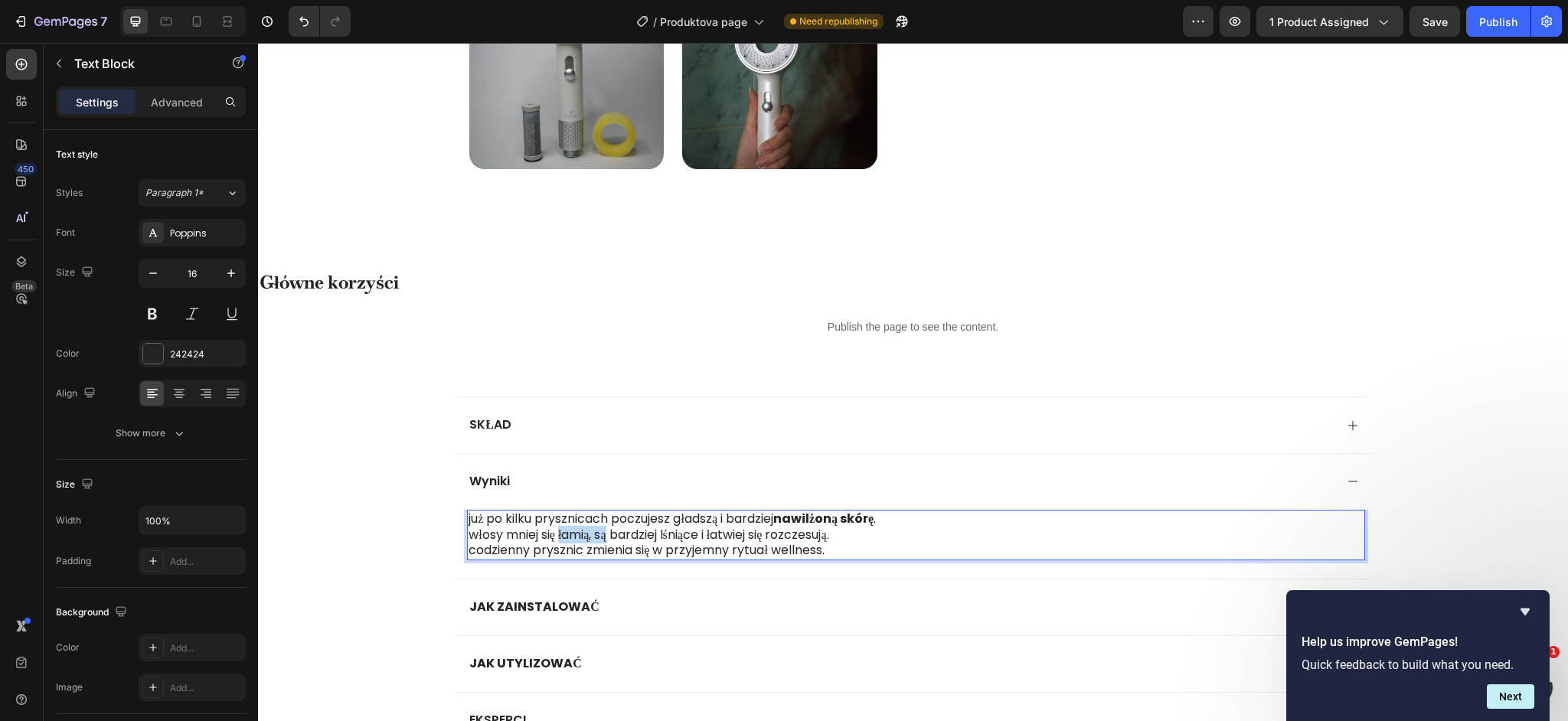
drag, startPoint x: 565, startPoint y: 537, endPoint x: 619, endPoint y: 536, distance: 54.0
click at [619, 536] on p "Włosy mniej się łamią, są bardziej lśniące i łatwiej się rozczesują." at bounding box center [916, 535] width 894 height 16
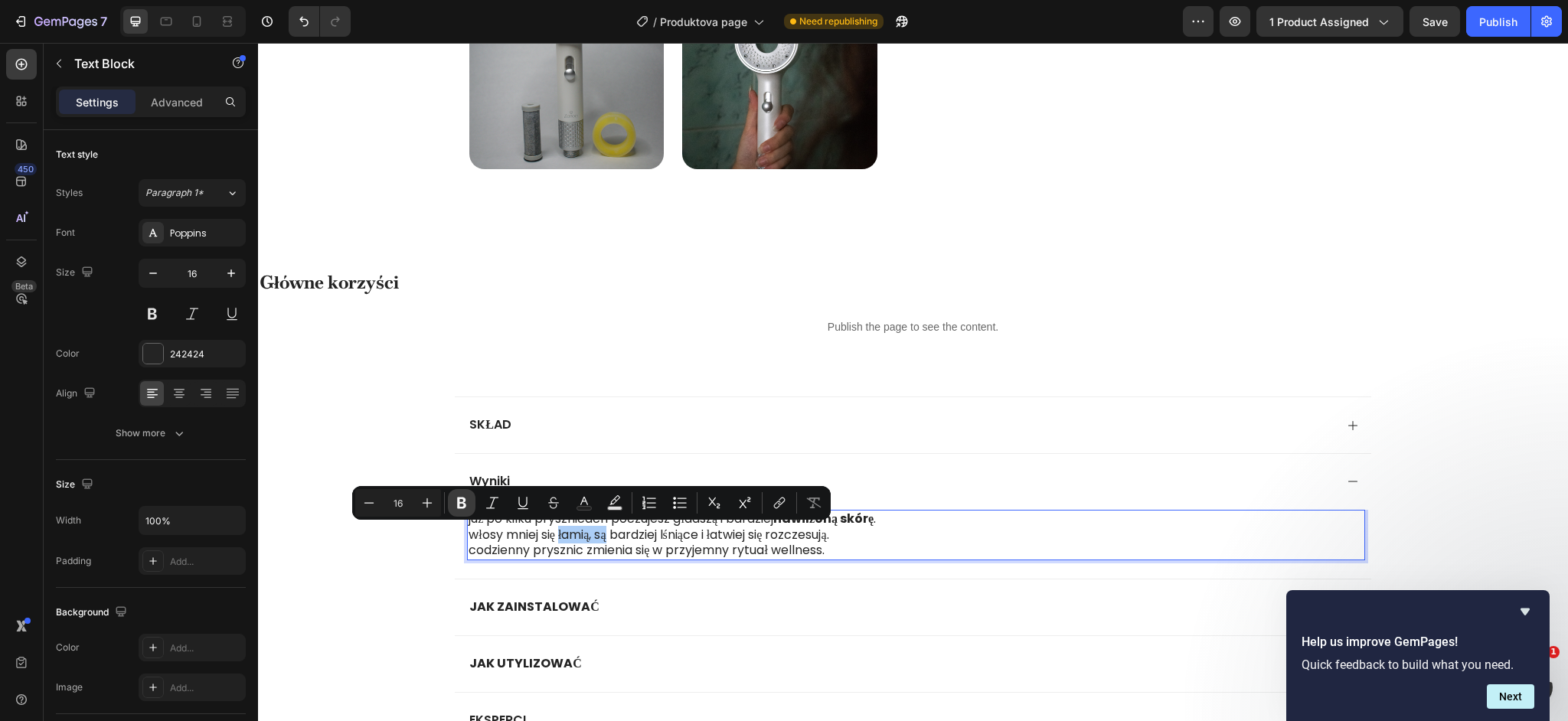
click at [467, 510] on icon "Editor contextual toolbar" at bounding box center [461, 503] width 15 height 15
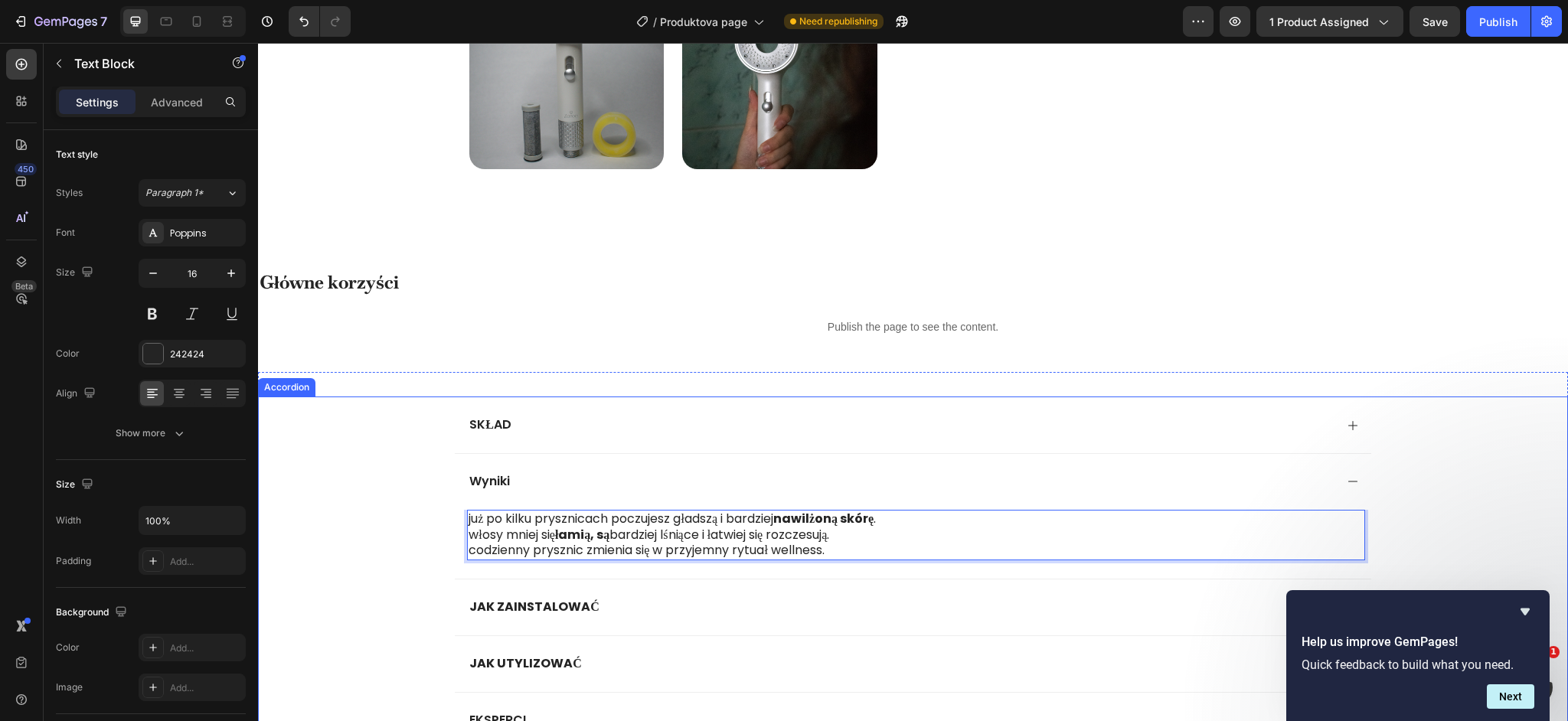
click at [433, 581] on div "JAK ZAINSTALOWAĆ" at bounding box center [913, 607] width 1308 height 57
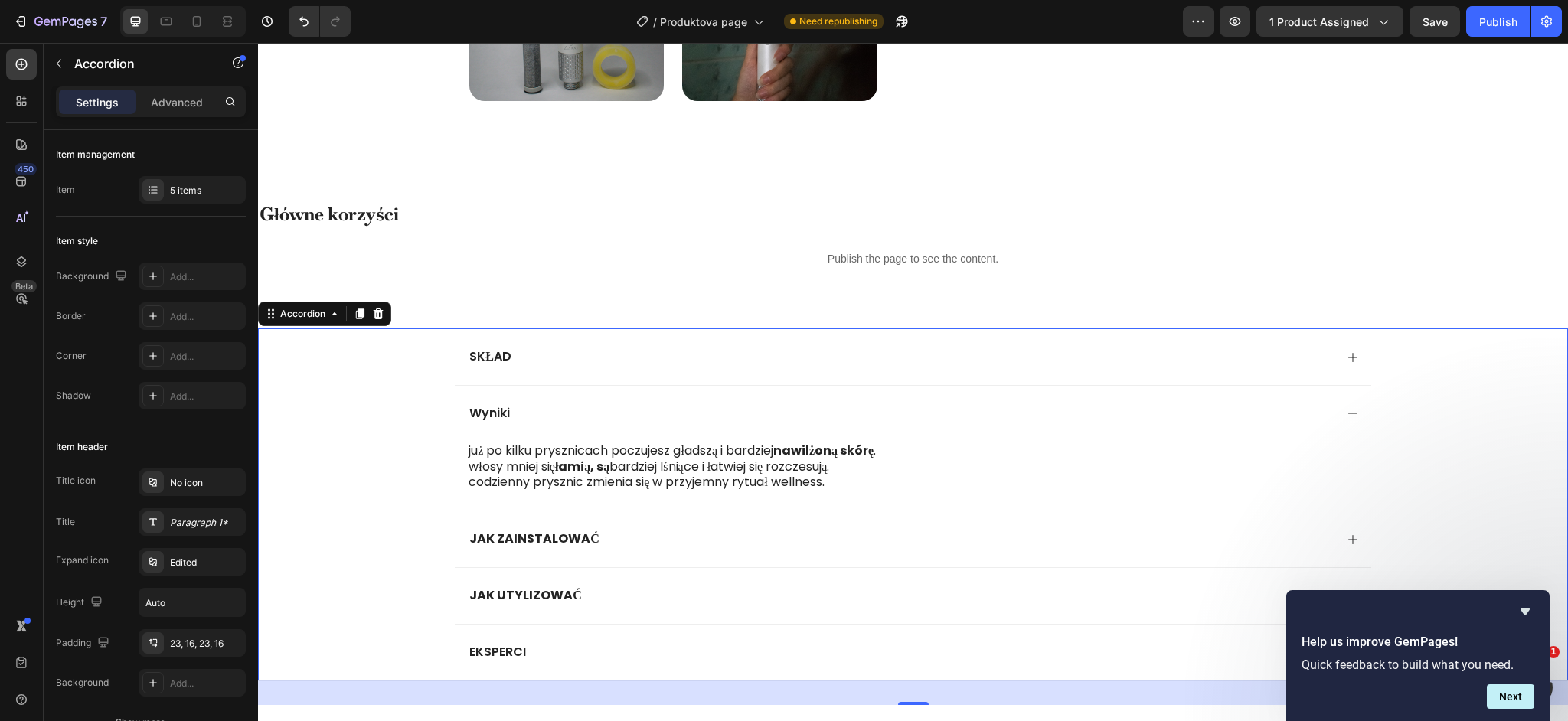
scroll to position [1070, 0]
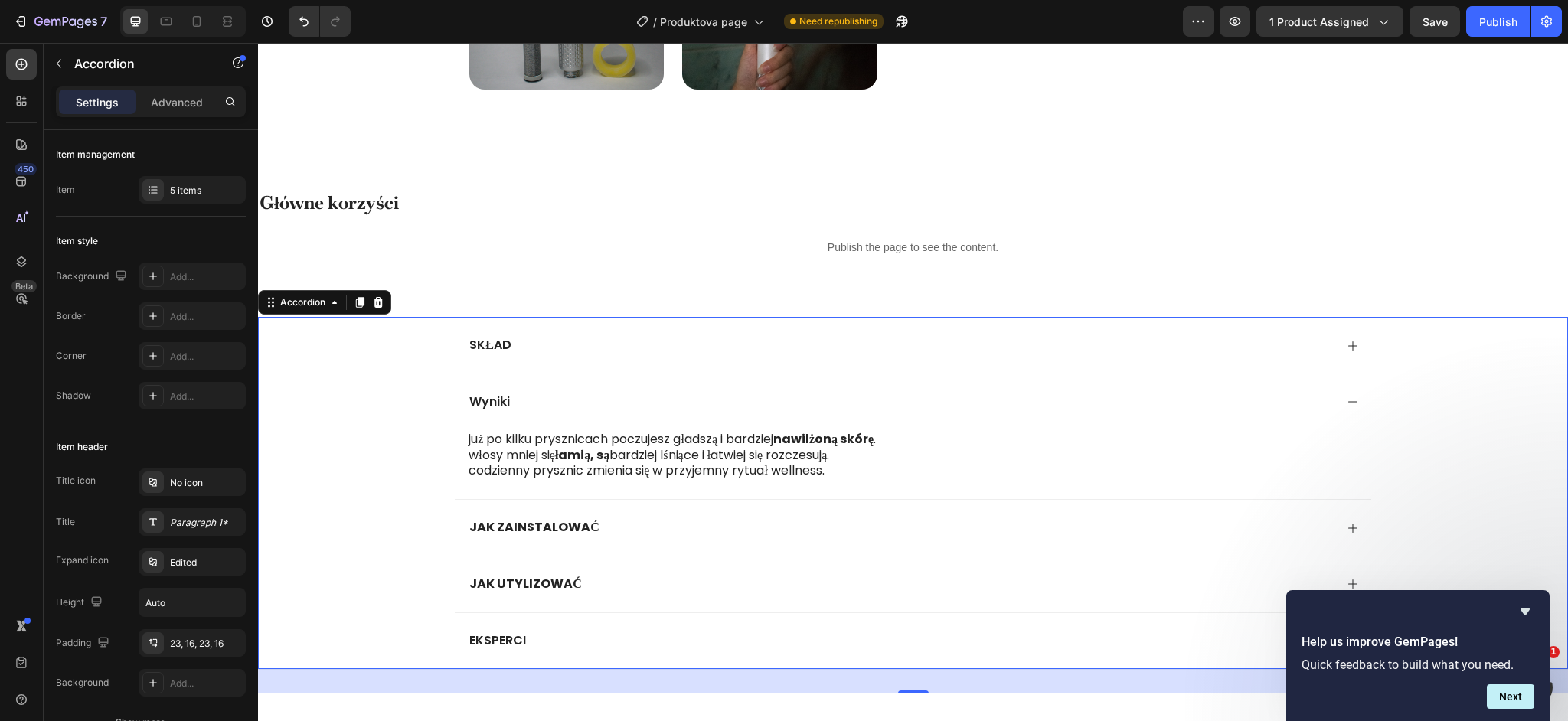
click at [680, 510] on div "JAK ZAINSTALOWAĆ" at bounding box center [913, 527] width 916 height 57
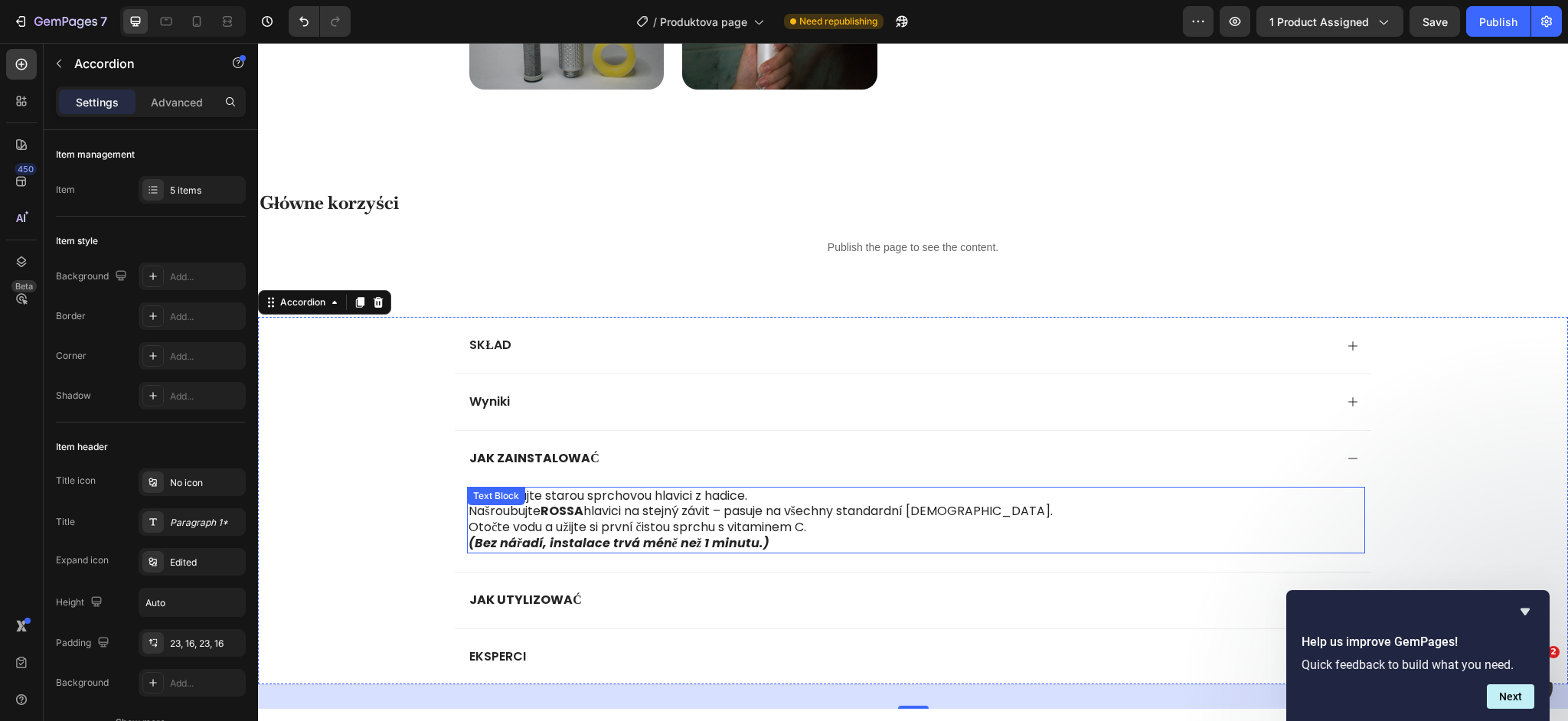
click at [583, 524] on p "Otočte vodu a užijte si první čistou sprchu s vitaminem C. (Bez nářadí, instala…" at bounding box center [916, 536] width 894 height 32
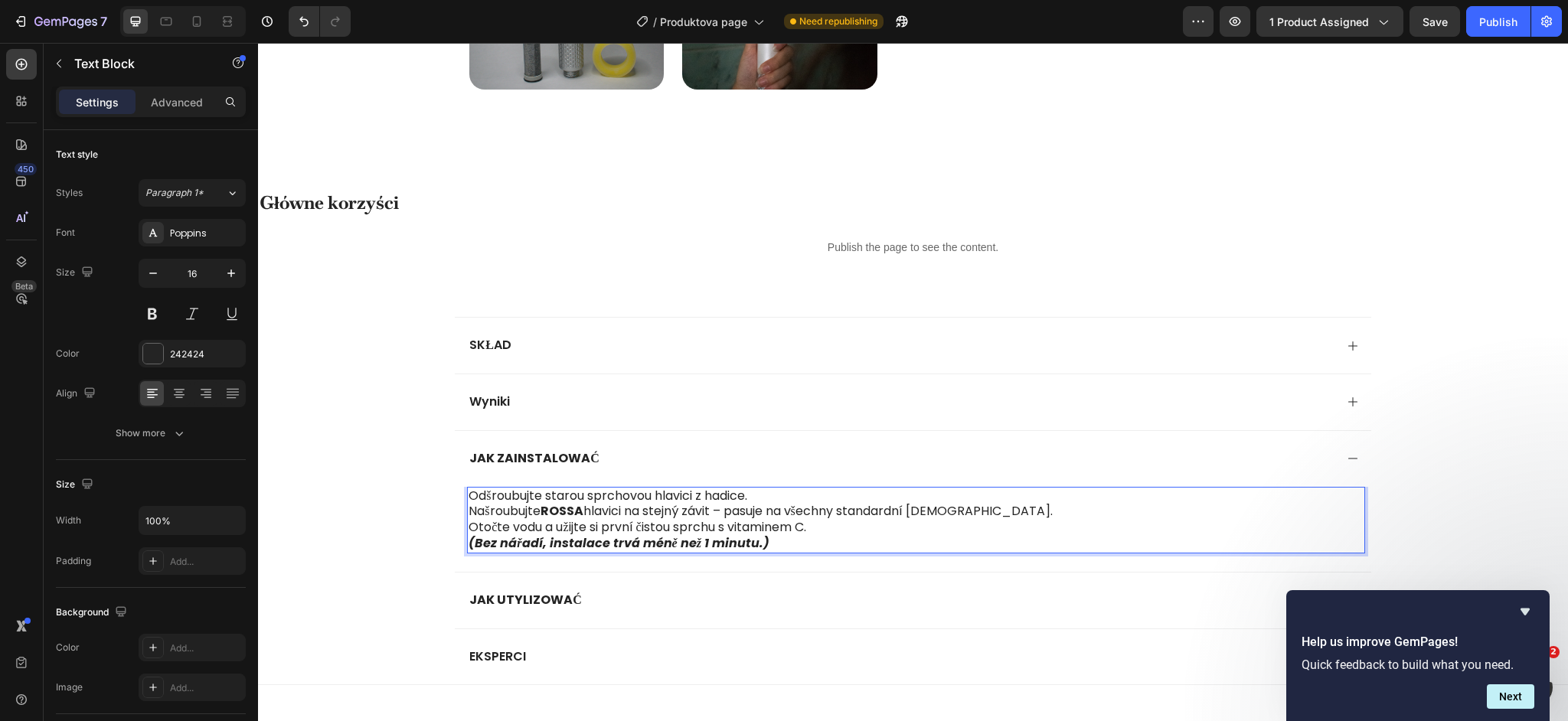
click at [761, 537] on strong "(Bez nářadí, instalace trvá méně než 1 minutu.)" at bounding box center [619, 543] width 301 height 18
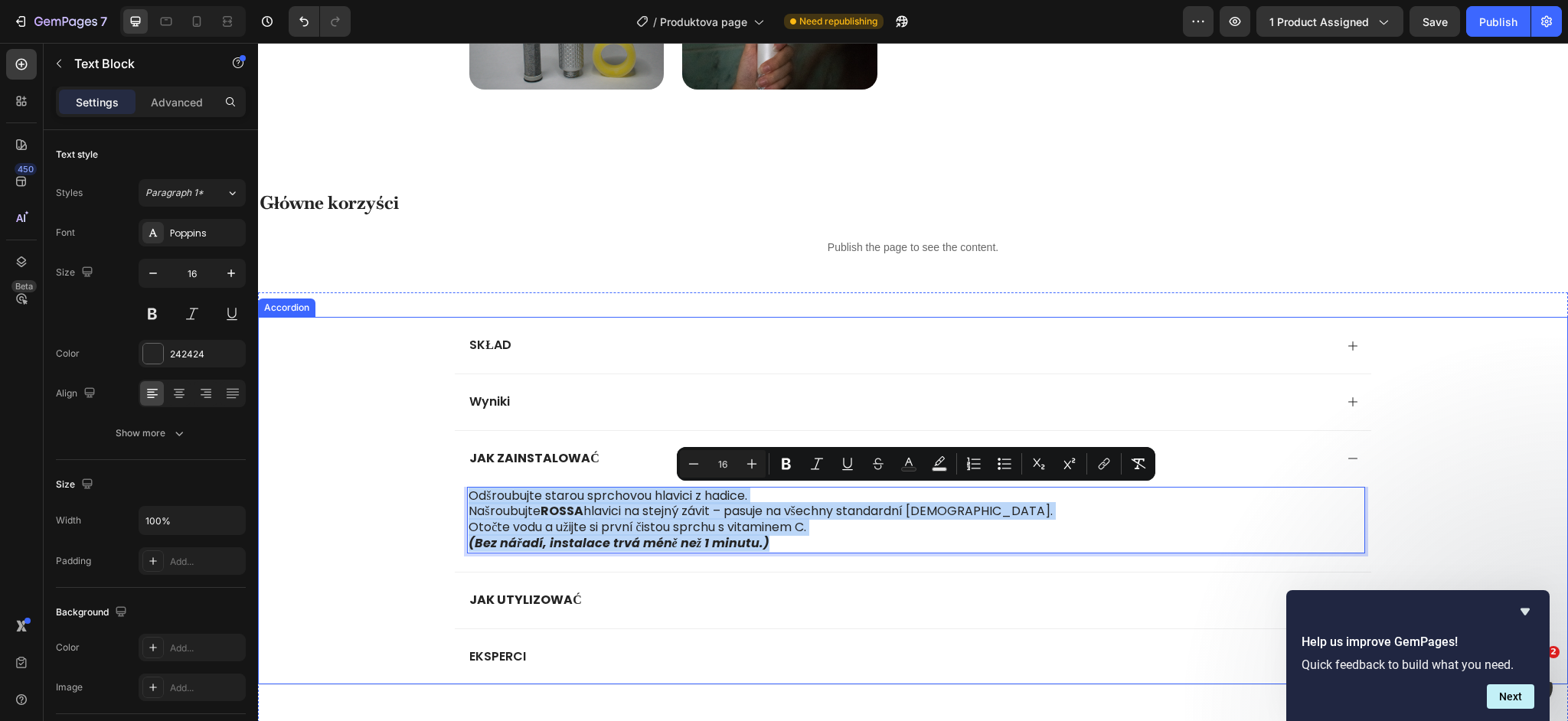
drag, startPoint x: 770, startPoint y: 545, endPoint x: 457, endPoint y: 497, distance: 316.7
click at [457, 497] on div "Odšroubujte starou sprchovou hlavici z hadice. Našroubujte ROSSA hlavici na ste…" at bounding box center [913, 529] width 916 height 85
copy div "Odšroubujte starou sprchovou hlavici z hadice. Našroubujte ROSSA hlavici na ste…"
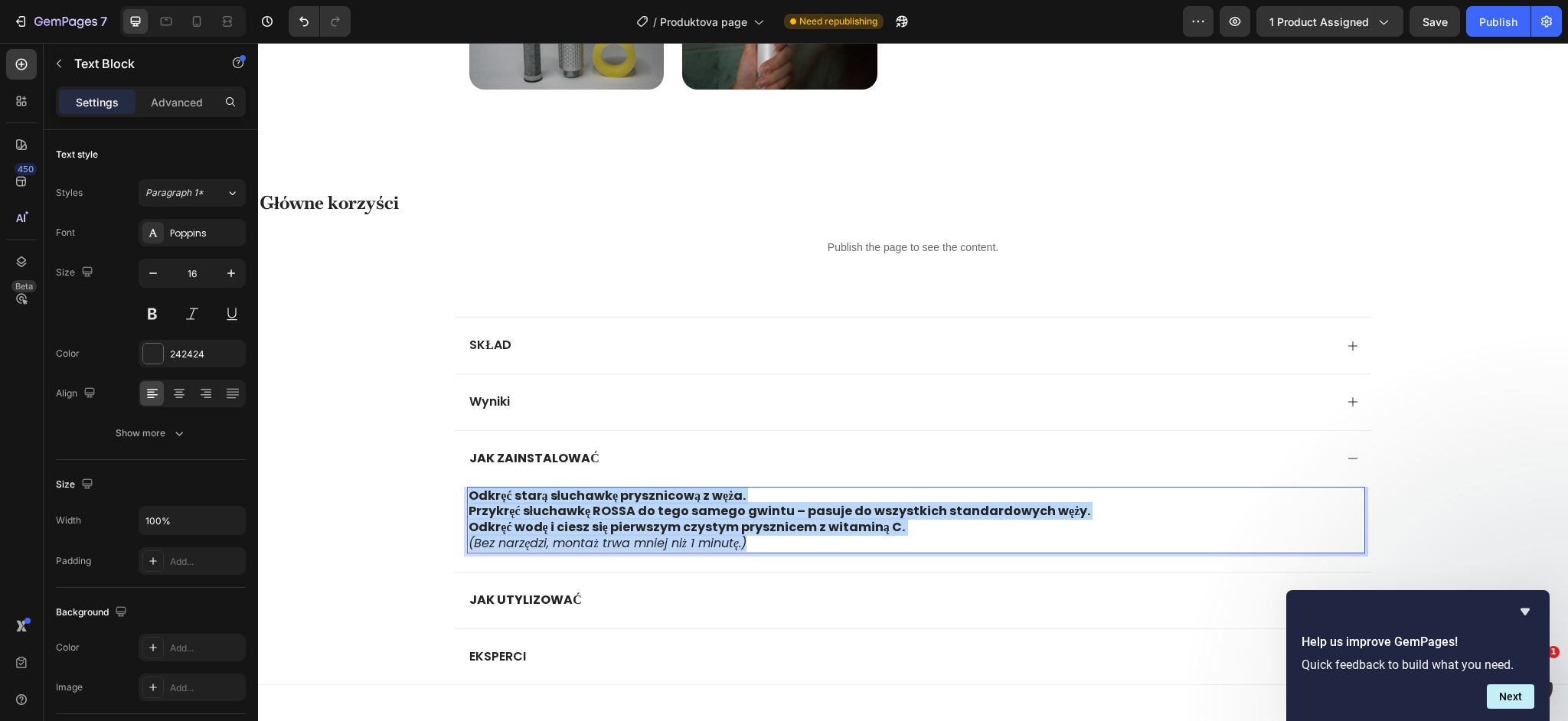
drag, startPoint x: 742, startPoint y: 536, endPoint x: 469, endPoint y: 495, distance: 276.1
click at [469, 495] on div "Odkręć starą słuchawkę prysznicową z węża. Przykręć słuchawkę ROSSA do tego sam…" at bounding box center [916, 520] width 898 height 67
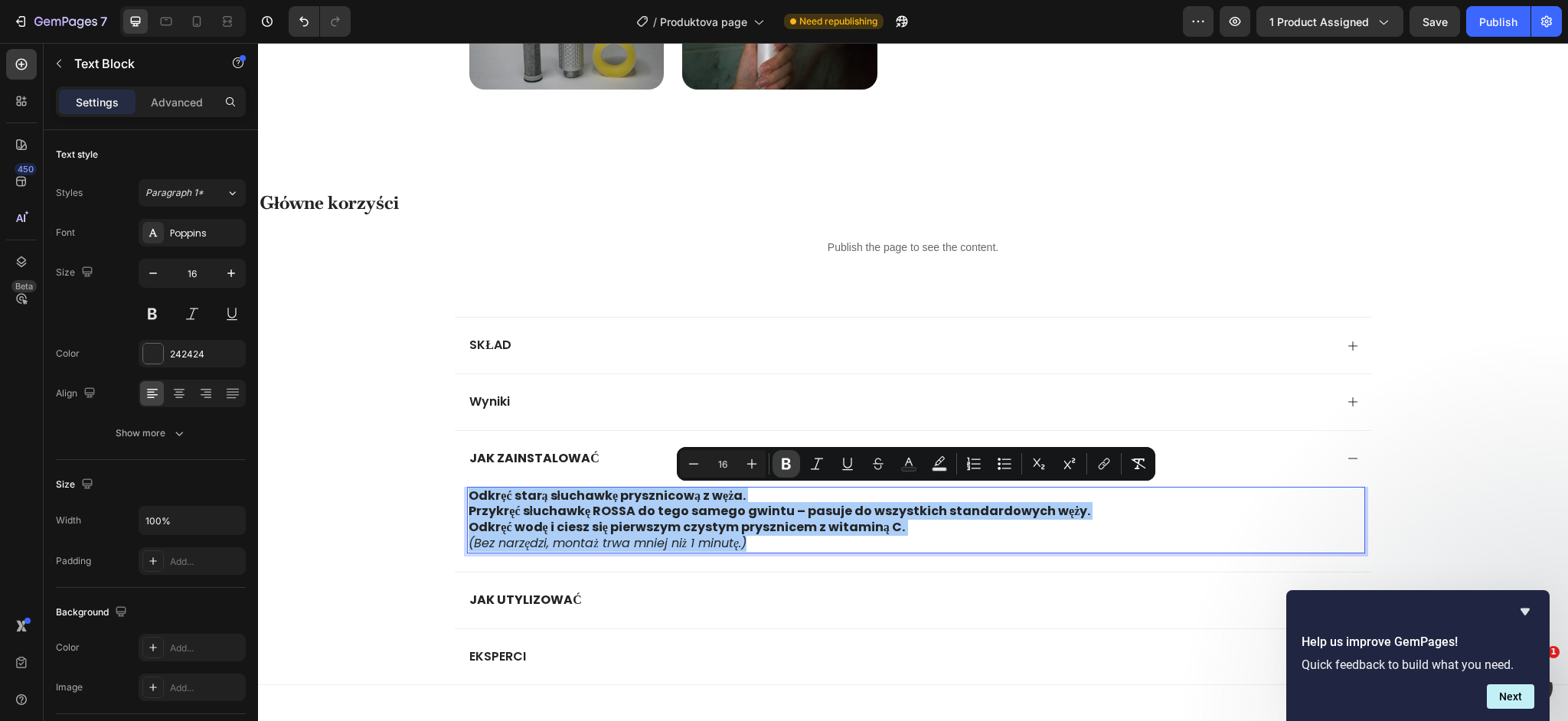
click at [787, 469] on icon "Editor contextual toolbar" at bounding box center [787, 464] width 9 height 12
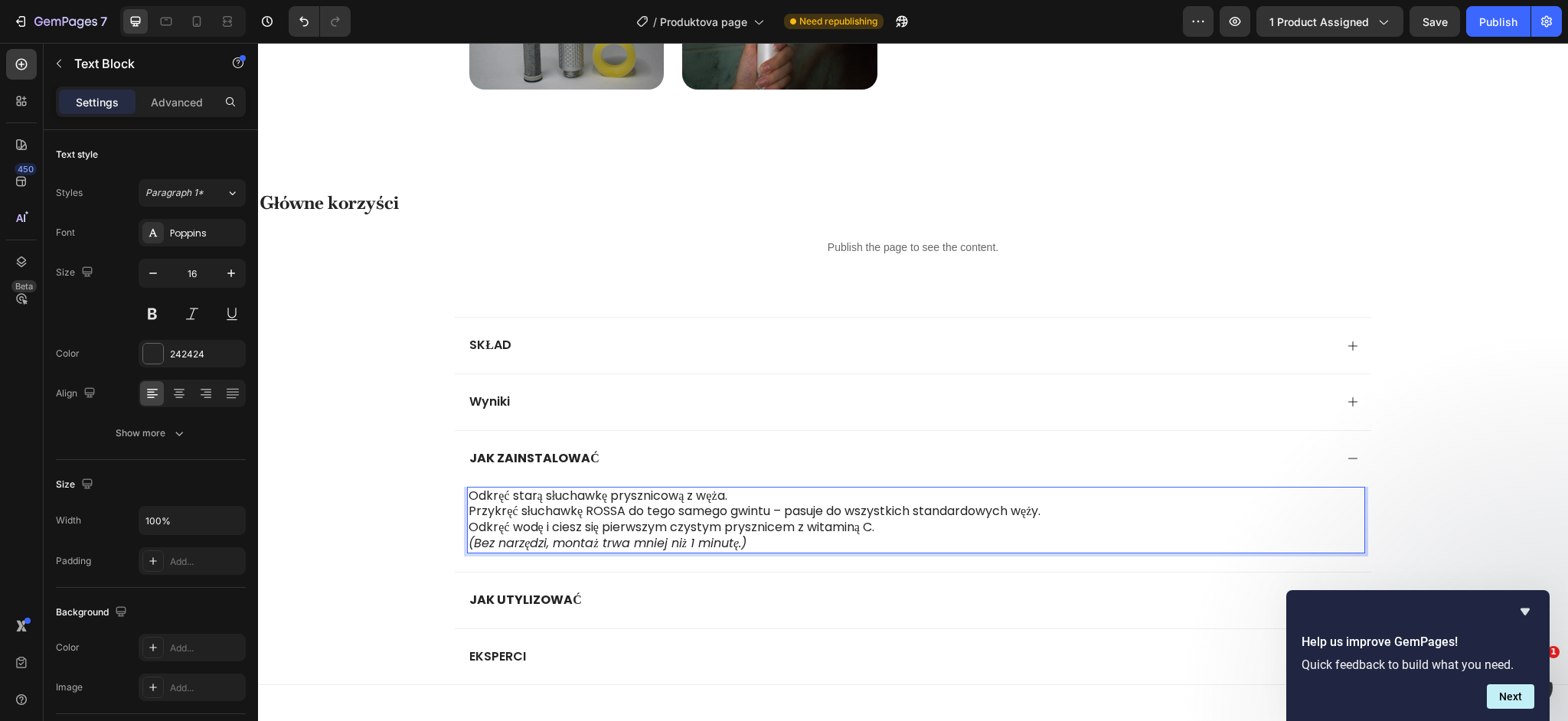
click at [761, 547] on p "Odkręć wodę i ciesz się pierwszym czystym prysznicem z witaminą C. (Bez narzędz…" at bounding box center [916, 536] width 894 height 32
drag, startPoint x: 752, startPoint y: 545, endPoint x: 466, endPoint y: 551, distance: 286.1
click at [466, 551] on div "Odkręć starą słuchawkę prysznicową z węża. Przykręć słuchawkę ROSSA do tego sam…" at bounding box center [913, 529] width 916 height 85
click at [670, 504] on p "Przykręć słuchawkę ROSSA do tego samego gwintu – pasuje do wszystkich standardo…" at bounding box center [916, 512] width 894 height 16
click at [759, 558] on div "Odkręć starą słuchawkę prysznicową z węża. Przykręć słuchawkę ROSSA do tego sam…" at bounding box center [913, 529] width 916 height 85
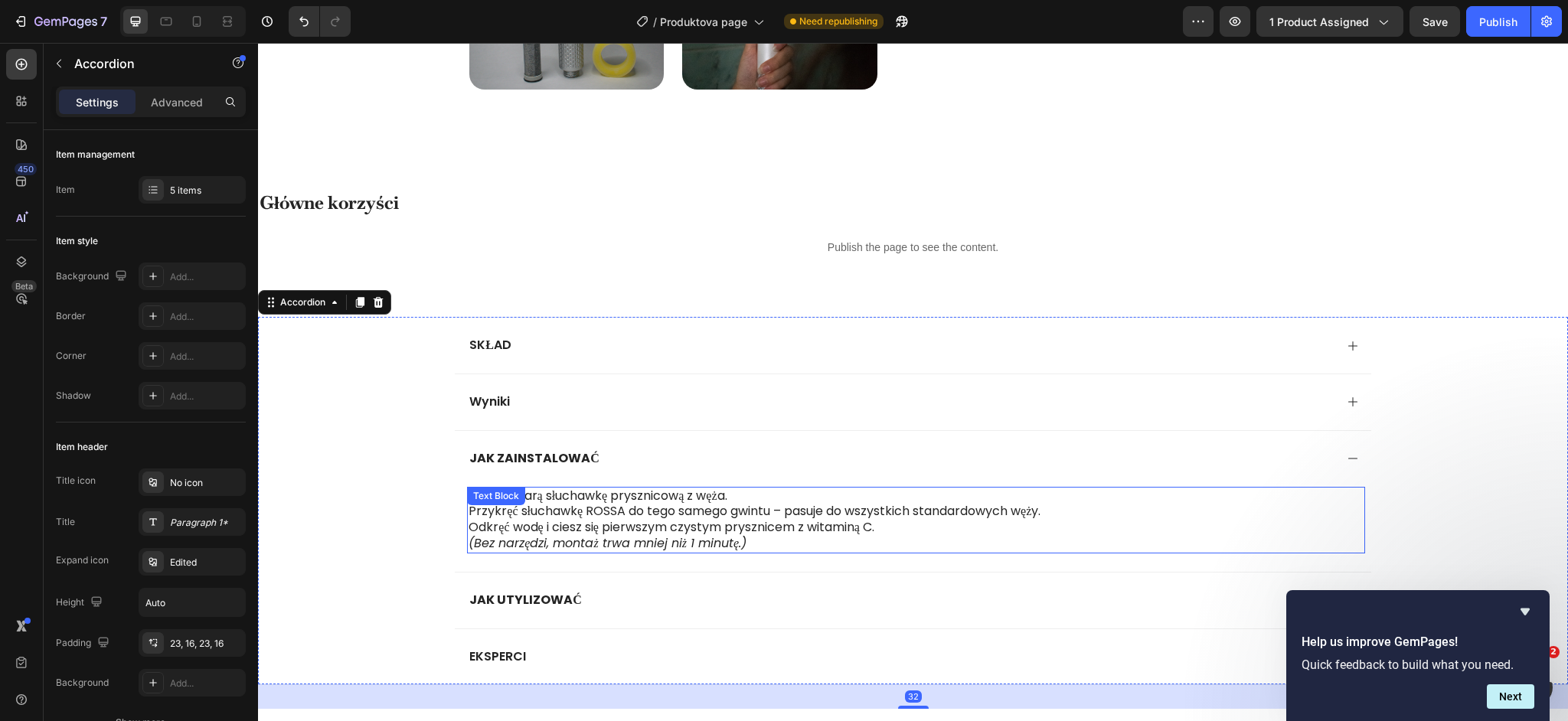
click at [761, 545] on p "Odkręć wodę i ciesz się pierwszym czystym prysznicem z witaminą C. (Bez narzędz…" at bounding box center [916, 536] width 894 height 32
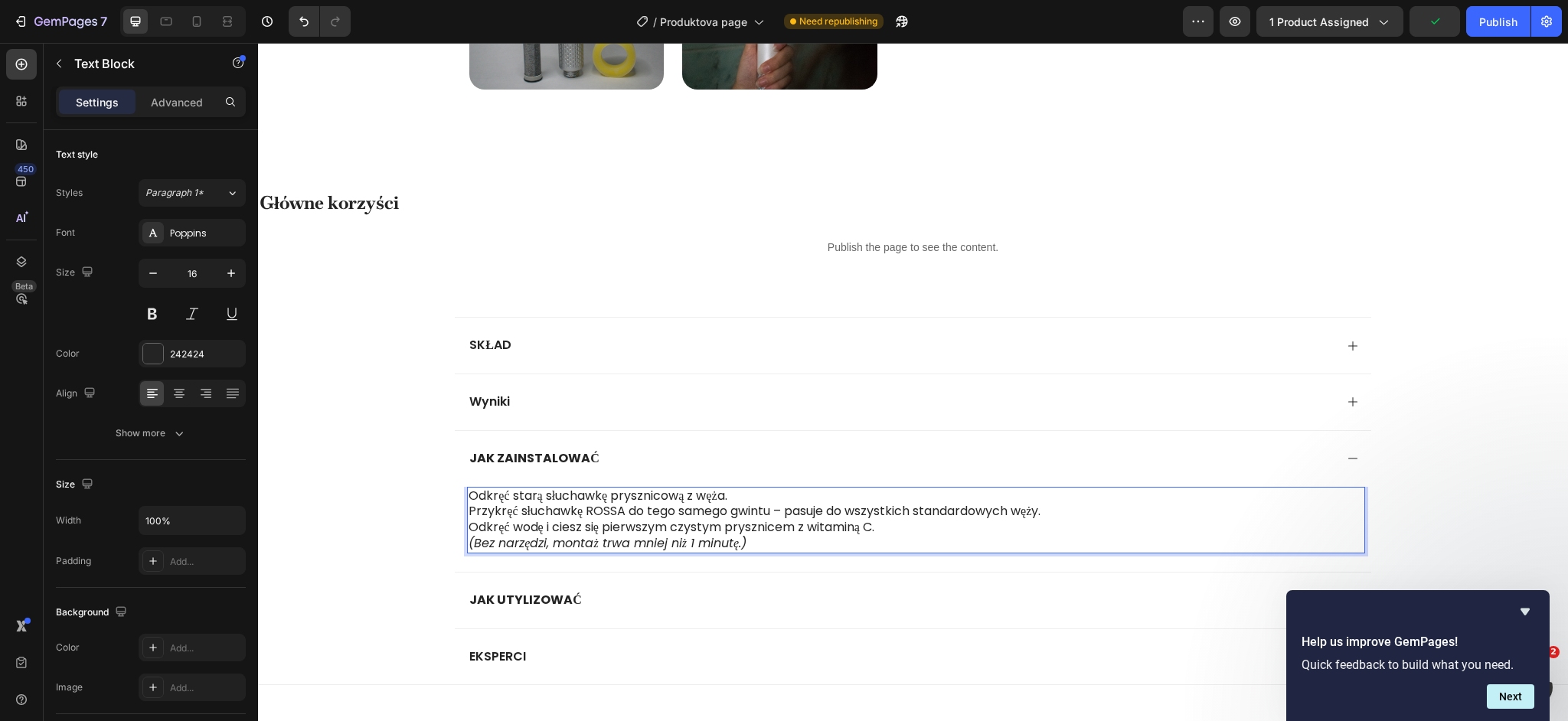
click at [740, 544] on icon "(Bez narzędzi, montaż trwa mniej niż 1 minutę.)" at bounding box center [607, 543] width 278 height 18
click at [739, 544] on icon "(Bez narzędzi, montaż trwa mniej niż 1 minutę.)" at bounding box center [607, 543] width 278 height 18
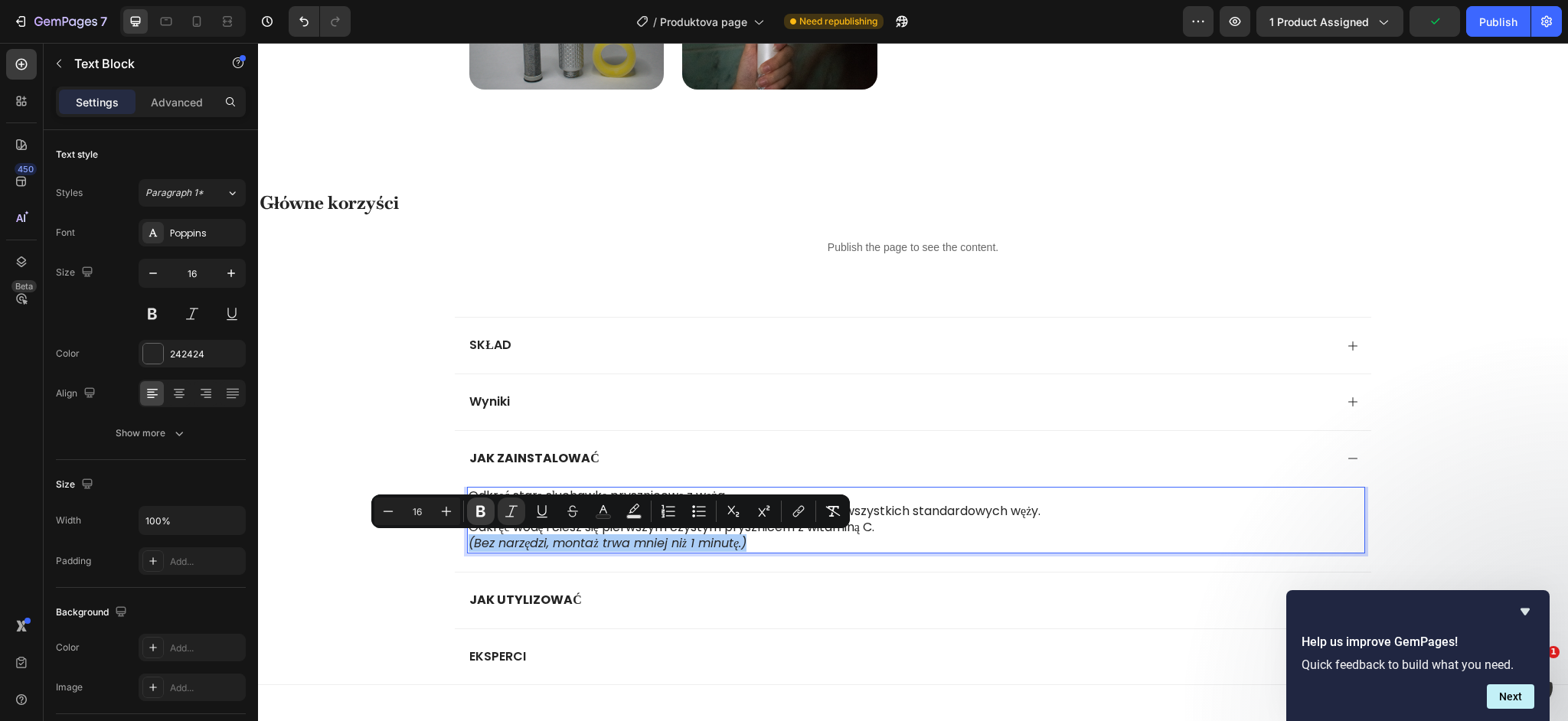
drag, startPoint x: 482, startPoint y: 516, endPoint x: 416, endPoint y: 518, distance: 66.0
click at [482, 516] on icon "Editor contextual toolbar" at bounding box center [481, 512] width 9 height 12
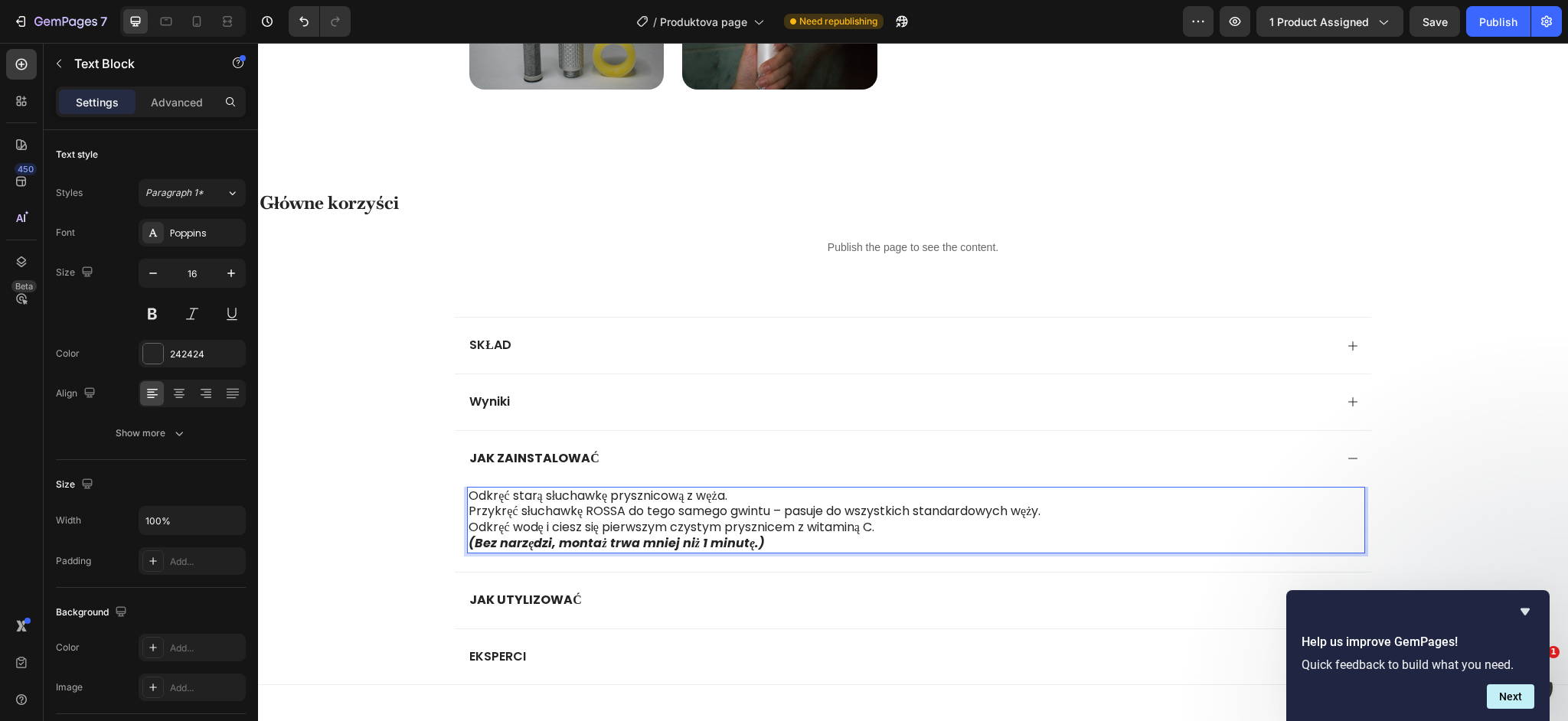
click at [619, 500] on p "Odkręć starą słuchawkę prysznicową z węża." at bounding box center [916, 497] width 894 height 16
drag, startPoint x: 623, startPoint y: 498, endPoint x: 755, endPoint y: 497, distance: 132.0
click at [755, 497] on p "Odkręć starą słuchawkę prysznicową z węża." at bounding box center [916, 497] width 894 height 16
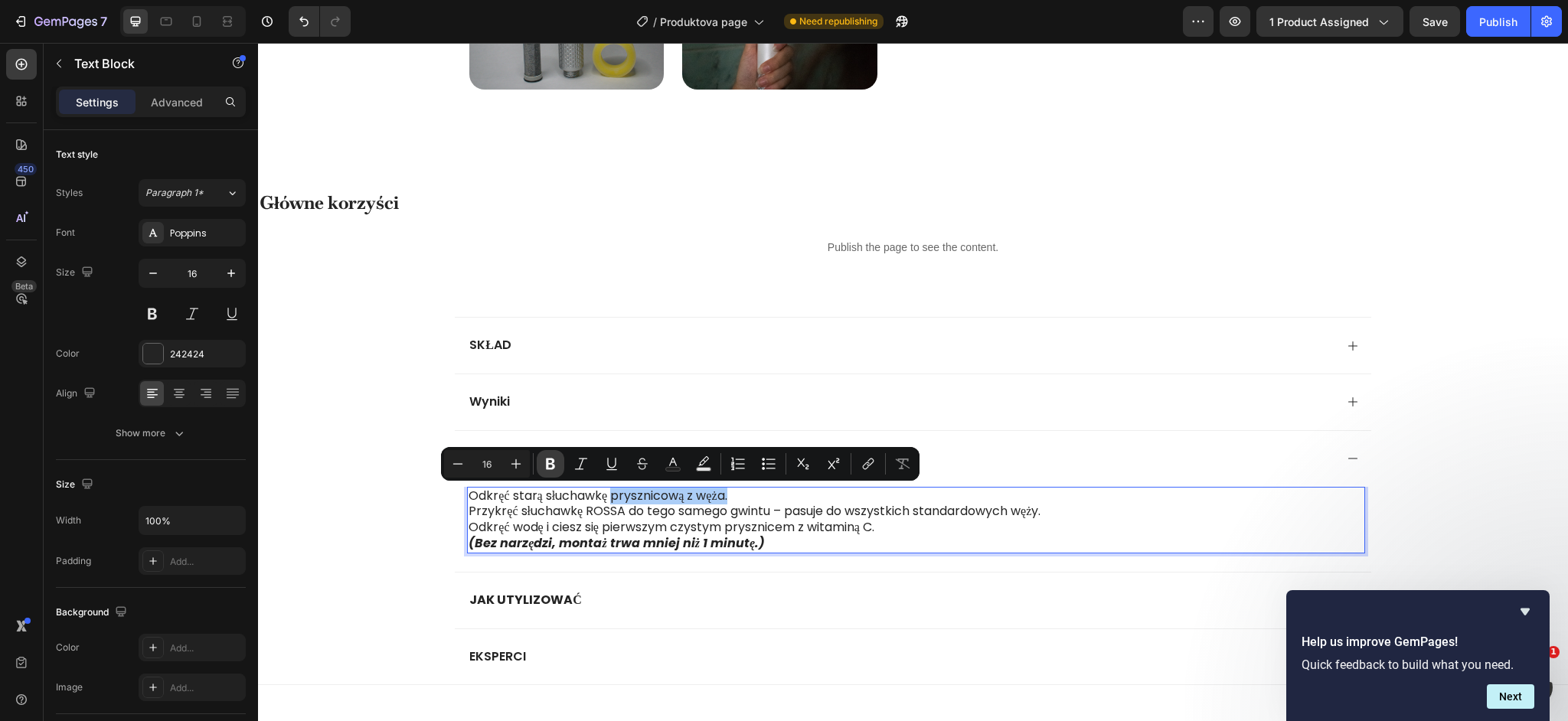
drag, startPoint x: 561, startPoint y: 470, endPoint x: 221, endPoint y: 447, distance: 340.8
click at [561, 470] on button "Bold" at bounding box center [551, 464] width 28 height 28
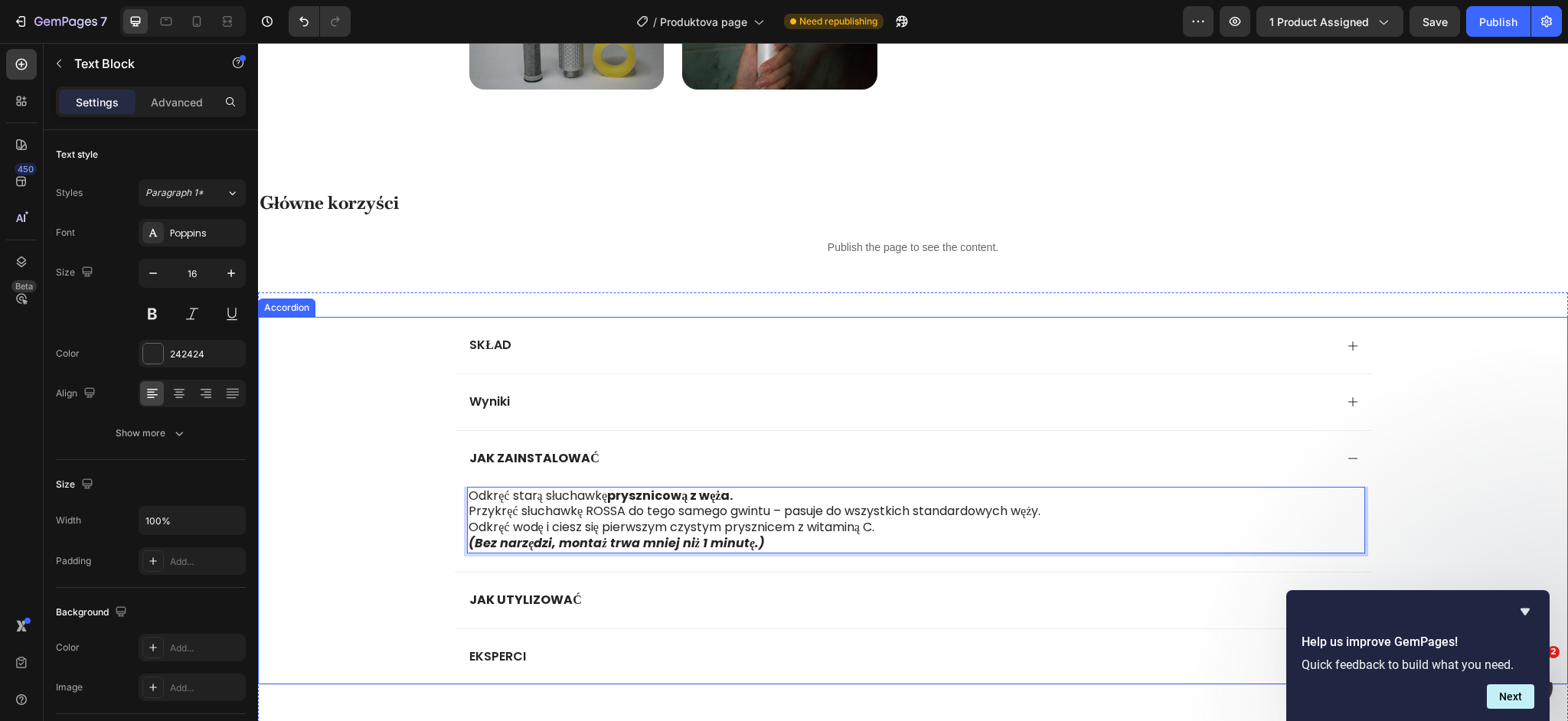
click at [408, 508] on div "JAK ZAINSTALOWAĆ Odkręć starą słuchawkę prysznicową z węża. Przykręć słuchawkę …" at bounding box center [913, 501] width 1308 height 141
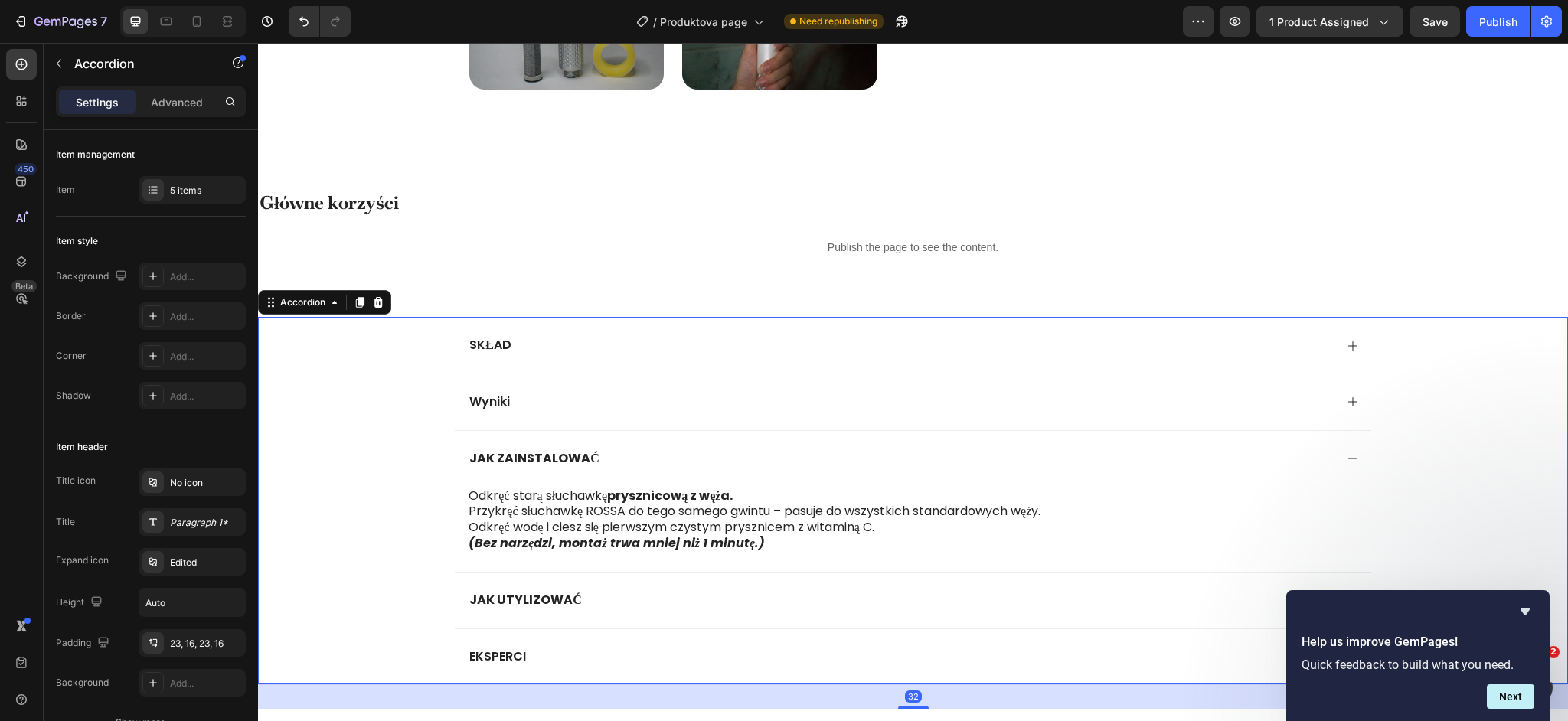
click at [555, 609] on div "JAK UTYLIZOWAĆ" at bounding box center [525, 600] width 117 height 21
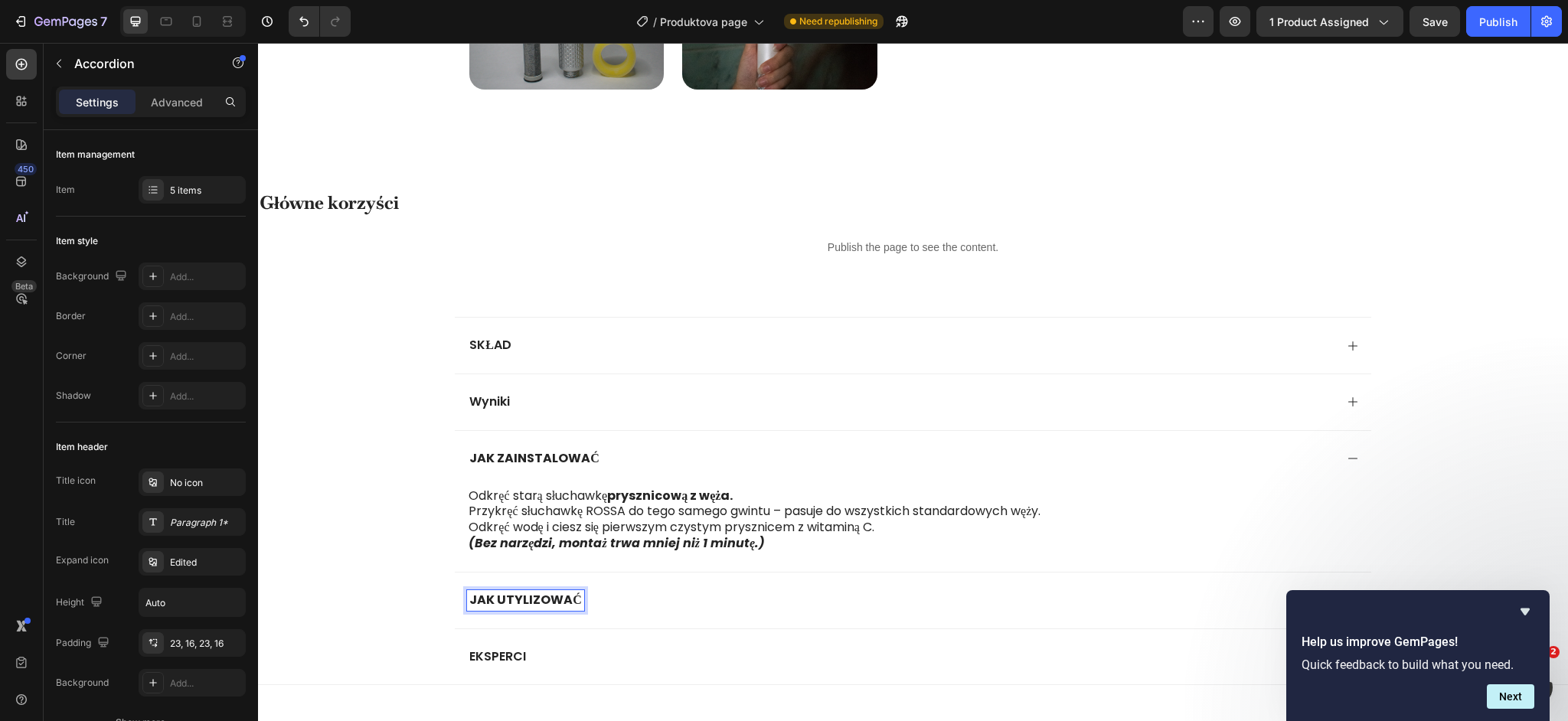
click at [633, 598] on div "JAK UTYLIZOWAĆ" at bounding box center [900, 600] width 867 height 21
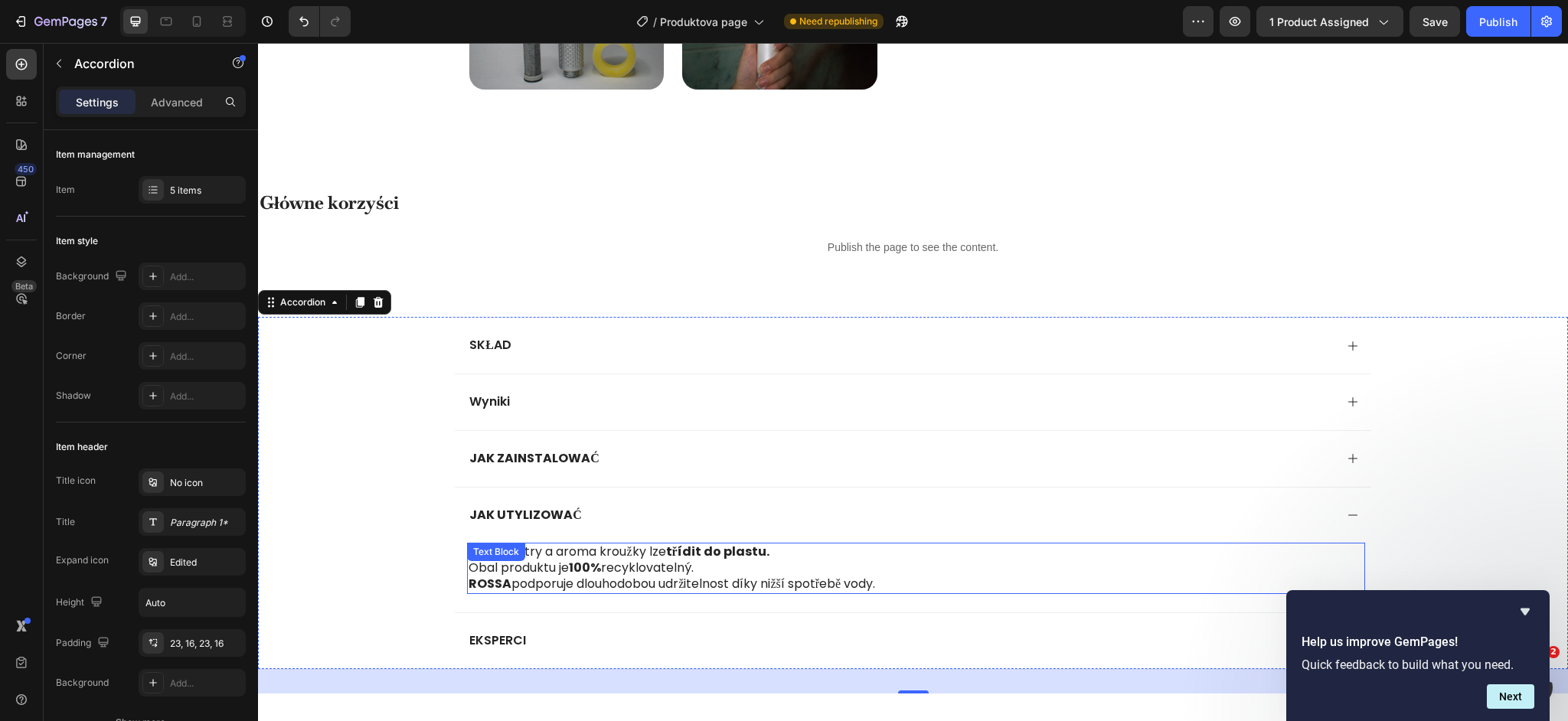
click at [639, 582] on p "ROSSA podporuje dlouhodobou udržitelnost díky nižší spotřebě vody." at bounding box center [916, 585] width 894 height 16
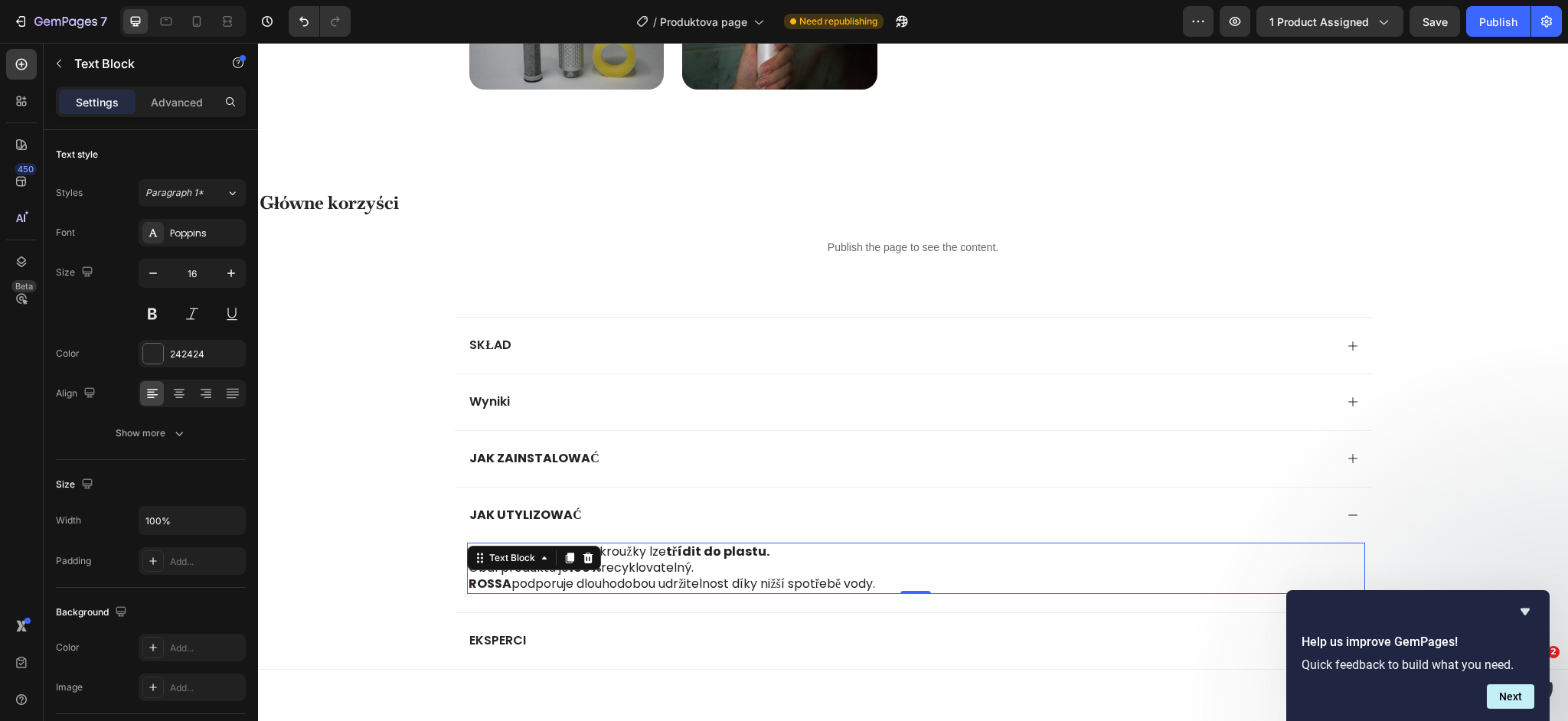
click at [863, 588] on p "ROSSA podporuje dlouhodobou udržitelnost díky nižší spotřebě vody." at bounding box center [916, 585] width 894 height 16
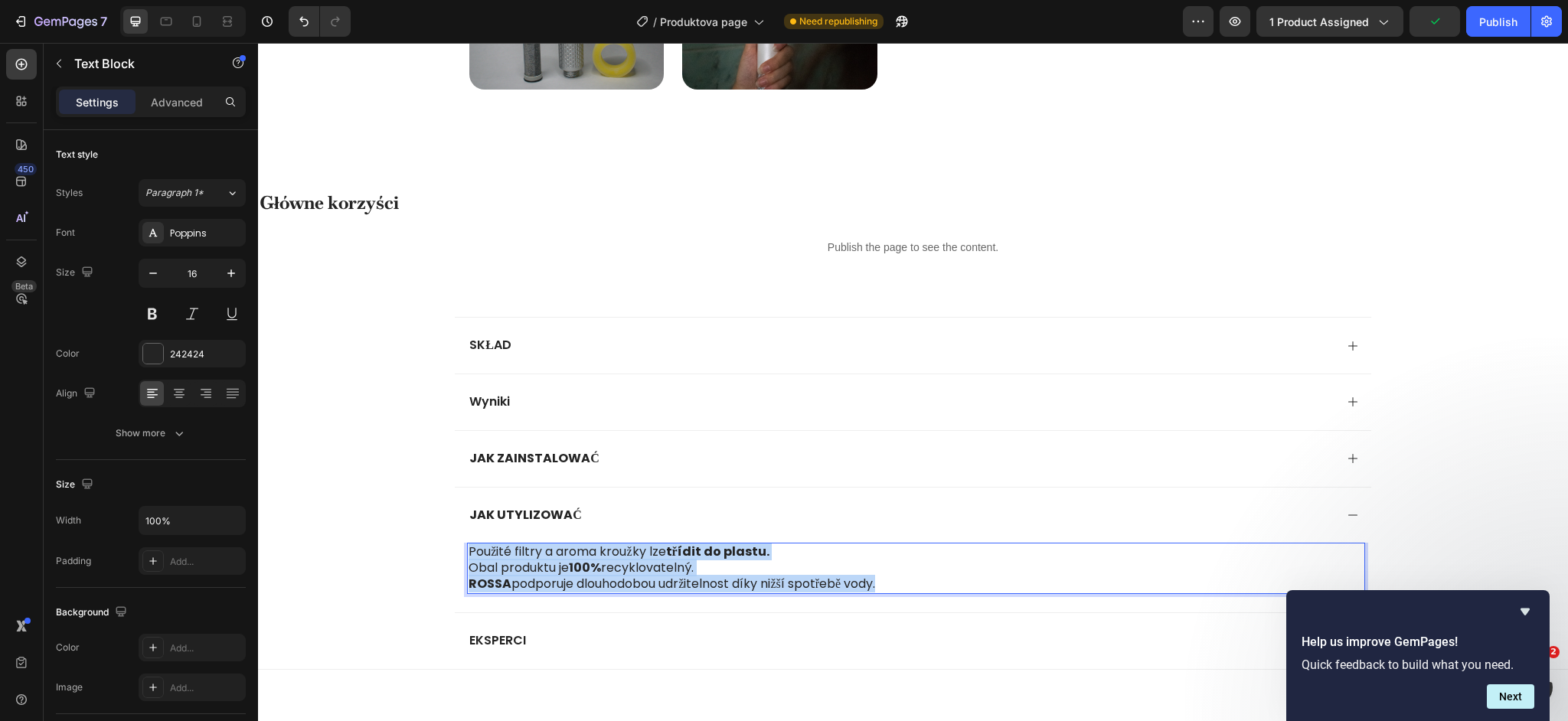
drag, startPoint x: 893, startPoint y: 583, endPoint x: 467, endPoint y: 557, distance: 426.8
click at [467, 557] on div "Použité filtry a aroma kroužky lze třídit do plastu. Obal produktu je 100% recy…" at bounding box center [916, 568] width 898 height 50
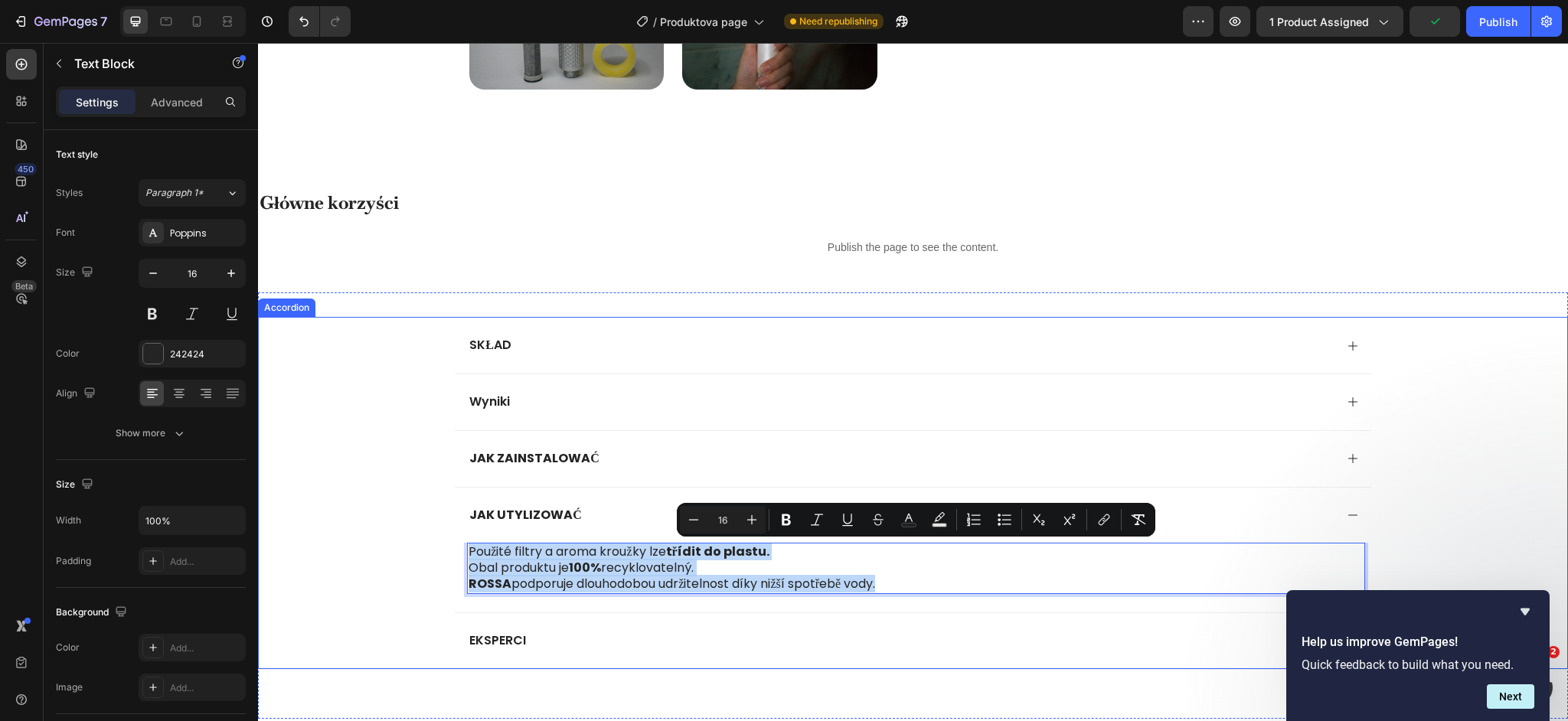
copy div "Použité filtry a aroma kroužky lze třídit do plastu. Obal produktu je 100% recy…"
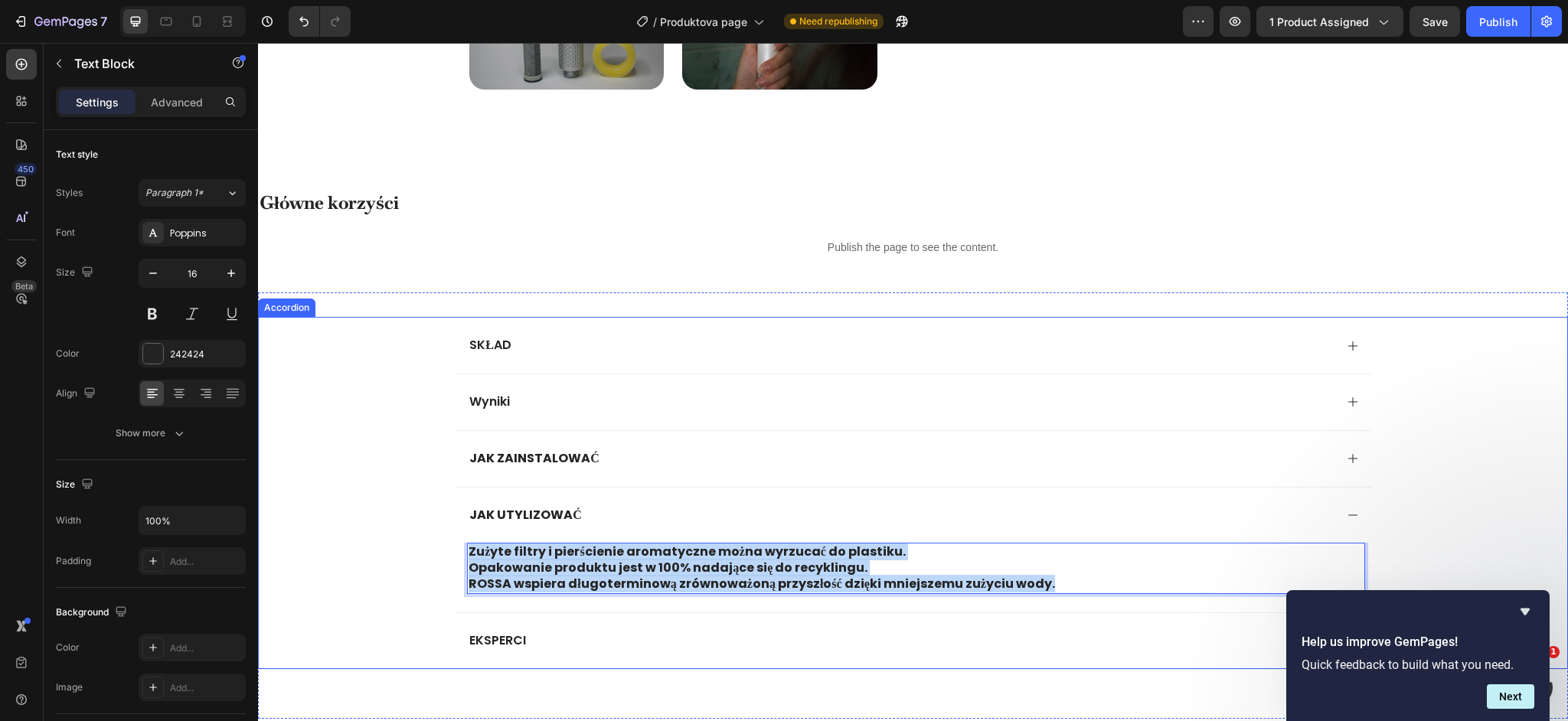
drag, startPoint x: 1055, startPoint y: 589, endPoint x: 458, endPoint y: 557, distance: 597.9
click at [458, 557] on div "Zużyte filtry i pierścienie aromatyczne można wyrzucać do plastiku. Opakowanie …" at bounding box center [913, 577] width 916 height 68
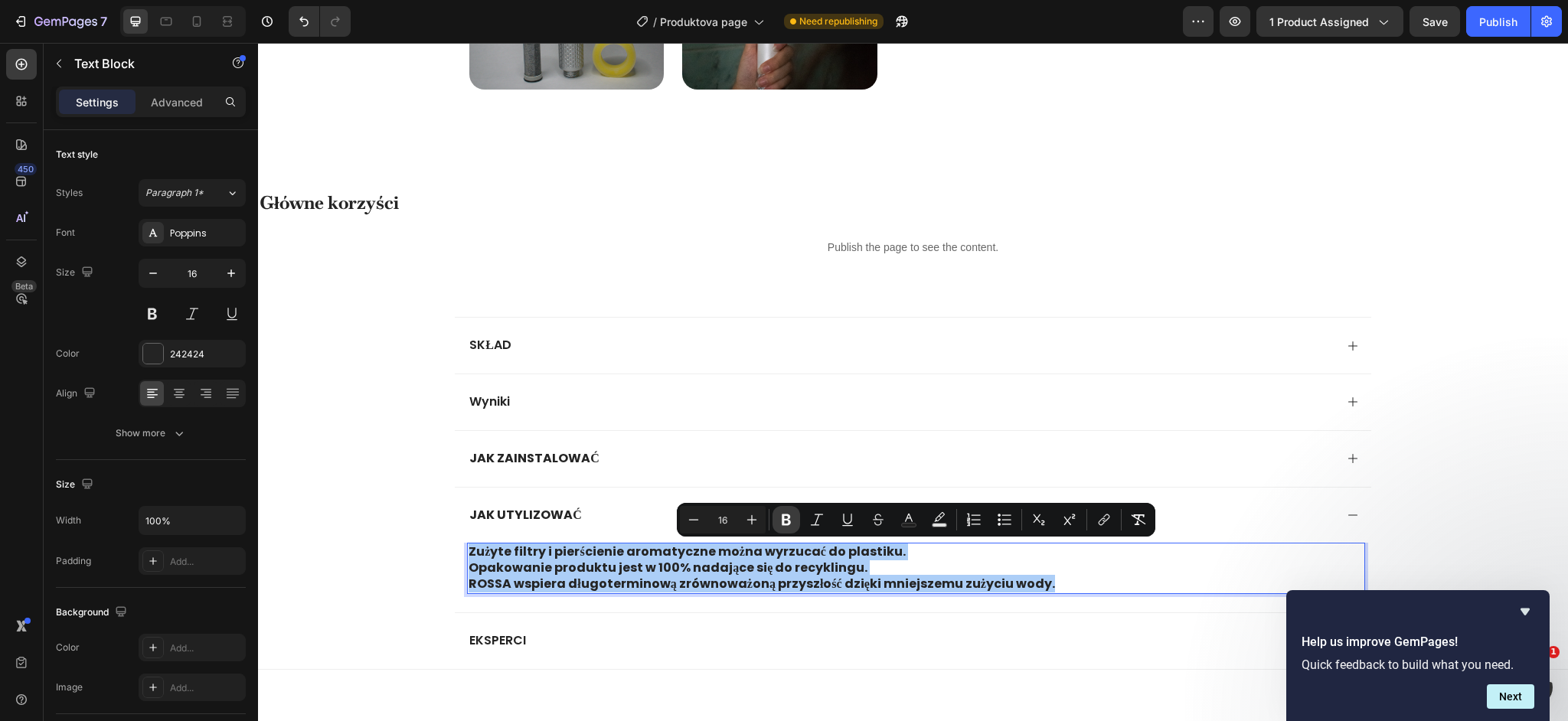
click at [788, 526] on icon "Editor contextual toolbar" at bounding box center [786, 519] width 15 height 15
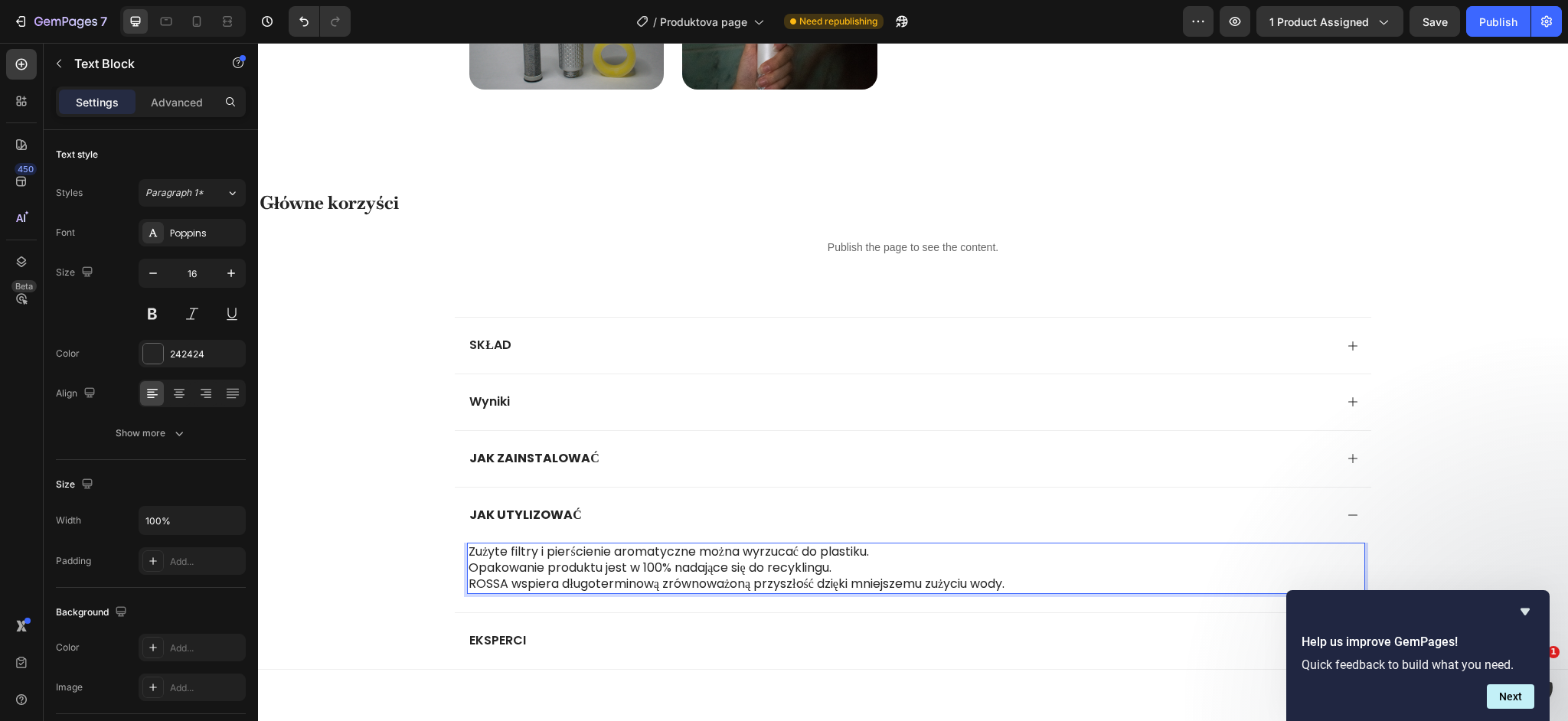
click at [656, 572] on p "Opakowanie produktu jest w 100% nadające się do recyklingu." at bounding box center [916, 569] width 894 height 16
drag, startPoint x: 671, startPoint y: 571, endPoint x: 646, endPoint y: 571, distance: 25.0
click at [646, 571] on p "Opakowanie produktu jest w 100% nadające się do recyklingu." at bounding box center [916, 569] width 894 height 16
click at [646, 600] on div "Zużyte filtry i pierścienie aromatyczne można wyrzucać do plastiku. Opakowanie …" at bounding box center [913, 577] width 916 height 68
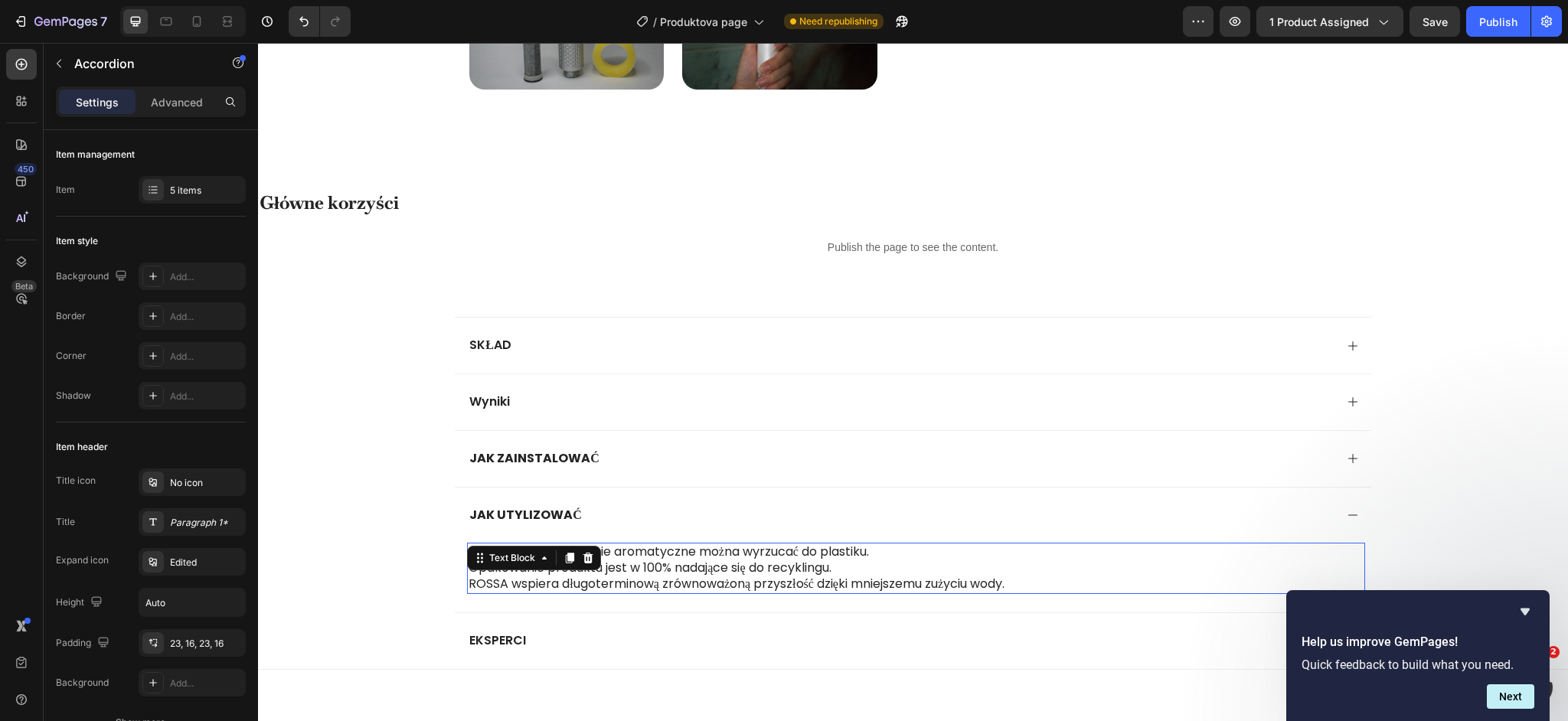
click at [658, 579] on p "ROSSA wspiera długoterminową zrównoważoną przyszłość dzięki mniejszemu zużyciu …" at bounding box center [916, 585] width 894 height 16
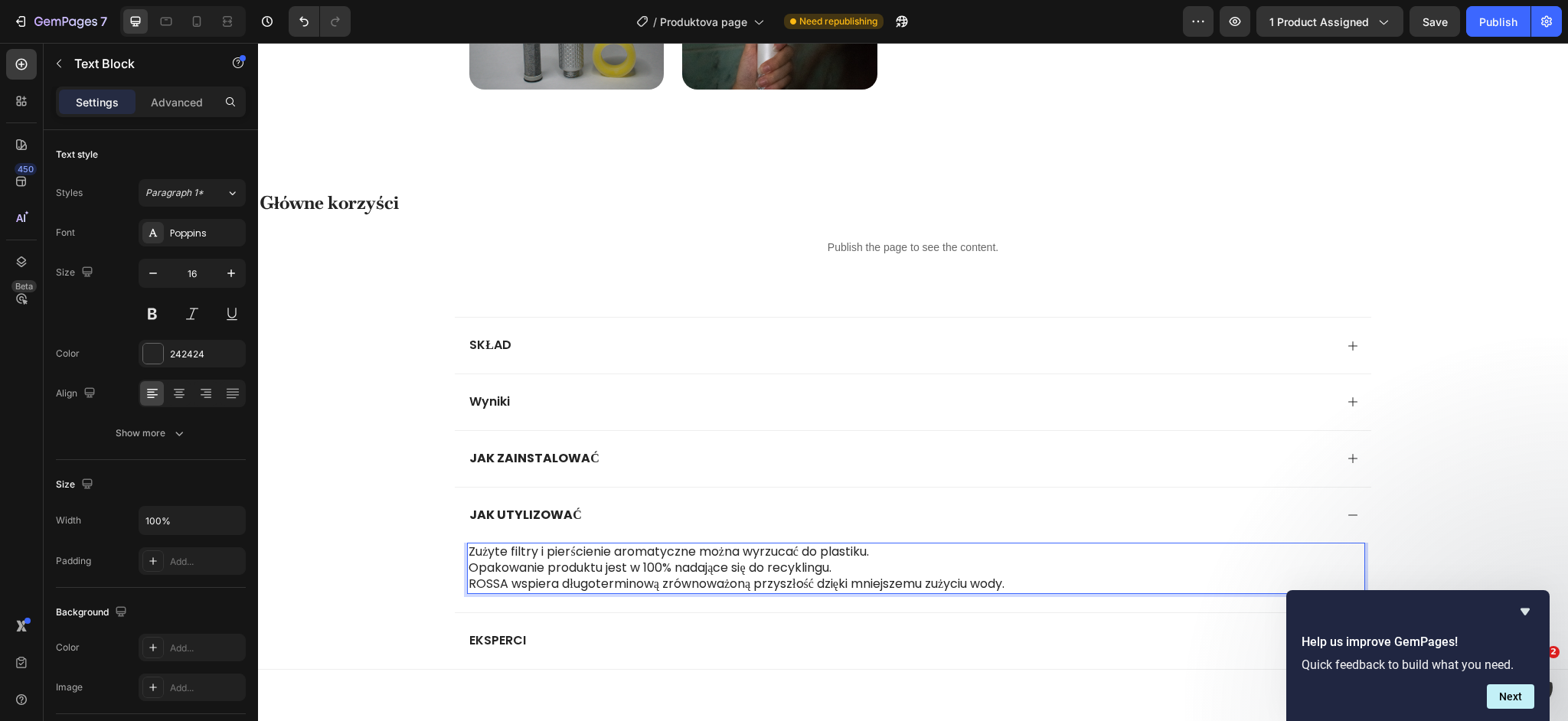
click at [673, 568] on p "Opakowanie produktu jest w 100% nadające się do recyklingu." at bounding box center [916, 569] width 894 height 16
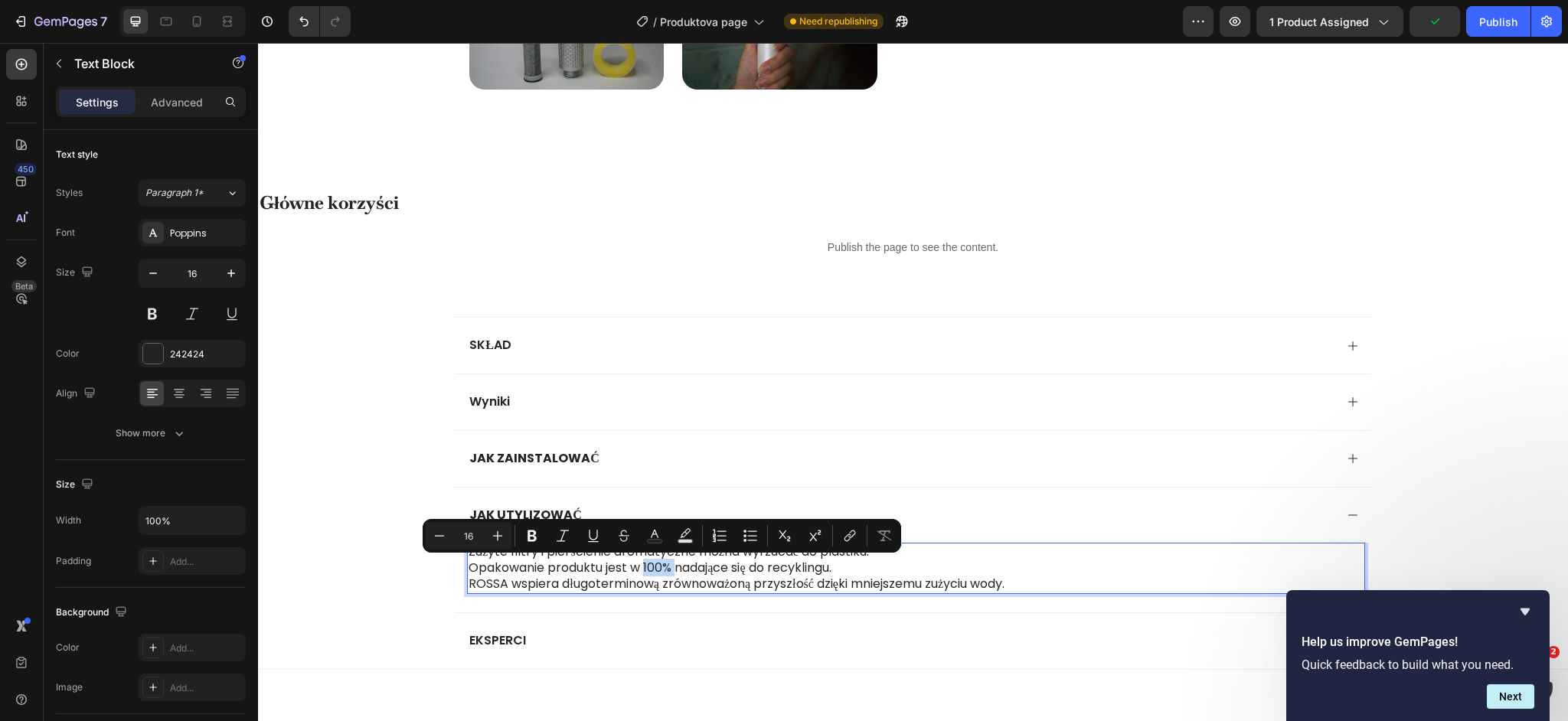
drag, startPoint x: 672, startPoint y: 569, endPoint x: 650, endPoint y: 570, distance: 22.0
click at [650, 570] on p "Opakowanie produktu jest w 100% nadające się do recyklingu." at bounding box center [916, 569] width 894 height 16
click at [537, 541] on icon "Editor contextual toolbar" at bounding box center [532, 535] width 15 height 15
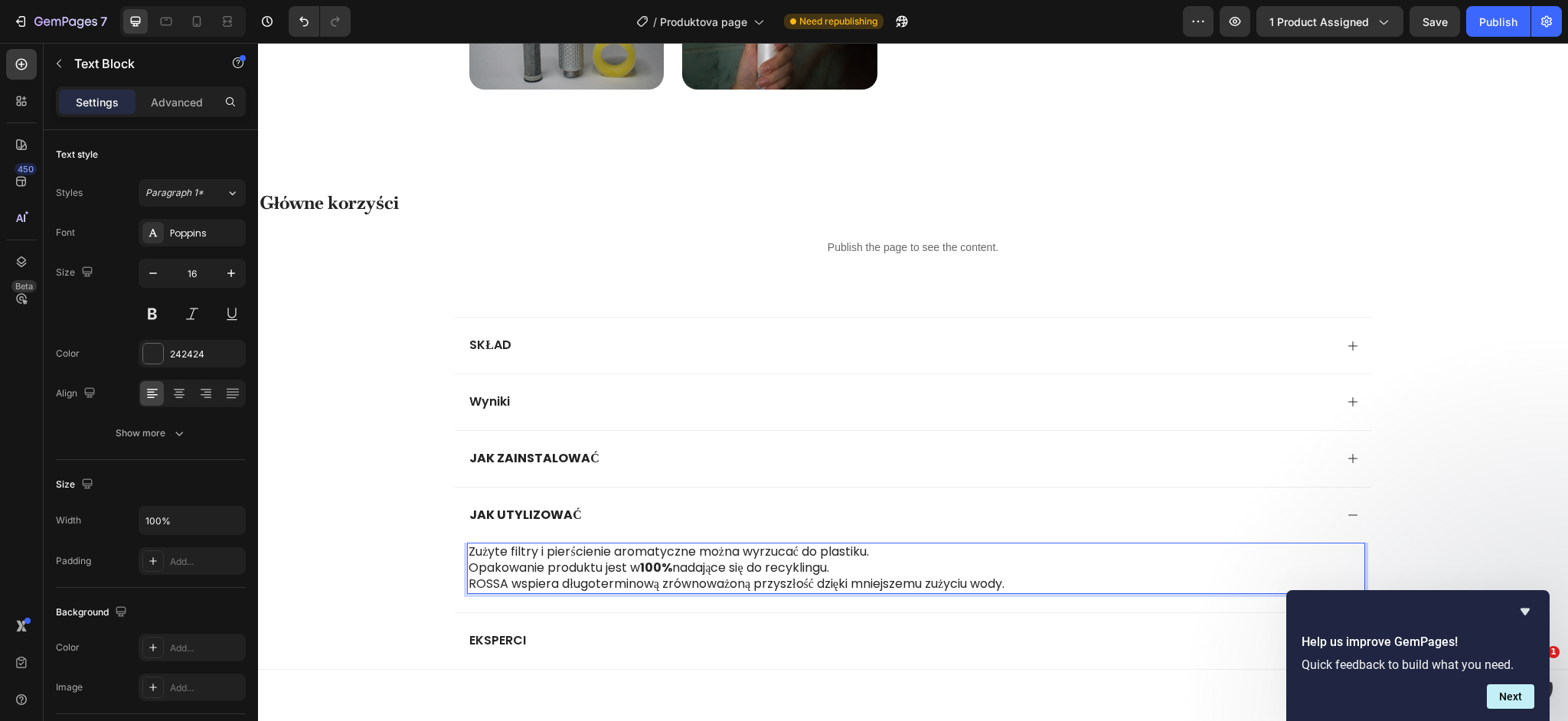
click at [485, 588] on p "ROSSA wspiera długoterminową zrównoważoną przyszłość dzięki mniejszemu zużyciu …" at bounding box center [916, 585] width 894 height 16
click at [483, 588] on p "ROSSA wspiera długoterminową zrównoważoną przyszłość dzięki mniejszemu zużyciu …" at bounding box center [916, 585] width 894 height 16
click at [499, 603] on div "Zużyte filtry i pierścienie aromatyczne można wyrzucać do plastiku. Opakowanie …" at bounding box center [913, 577] width 916 height 68
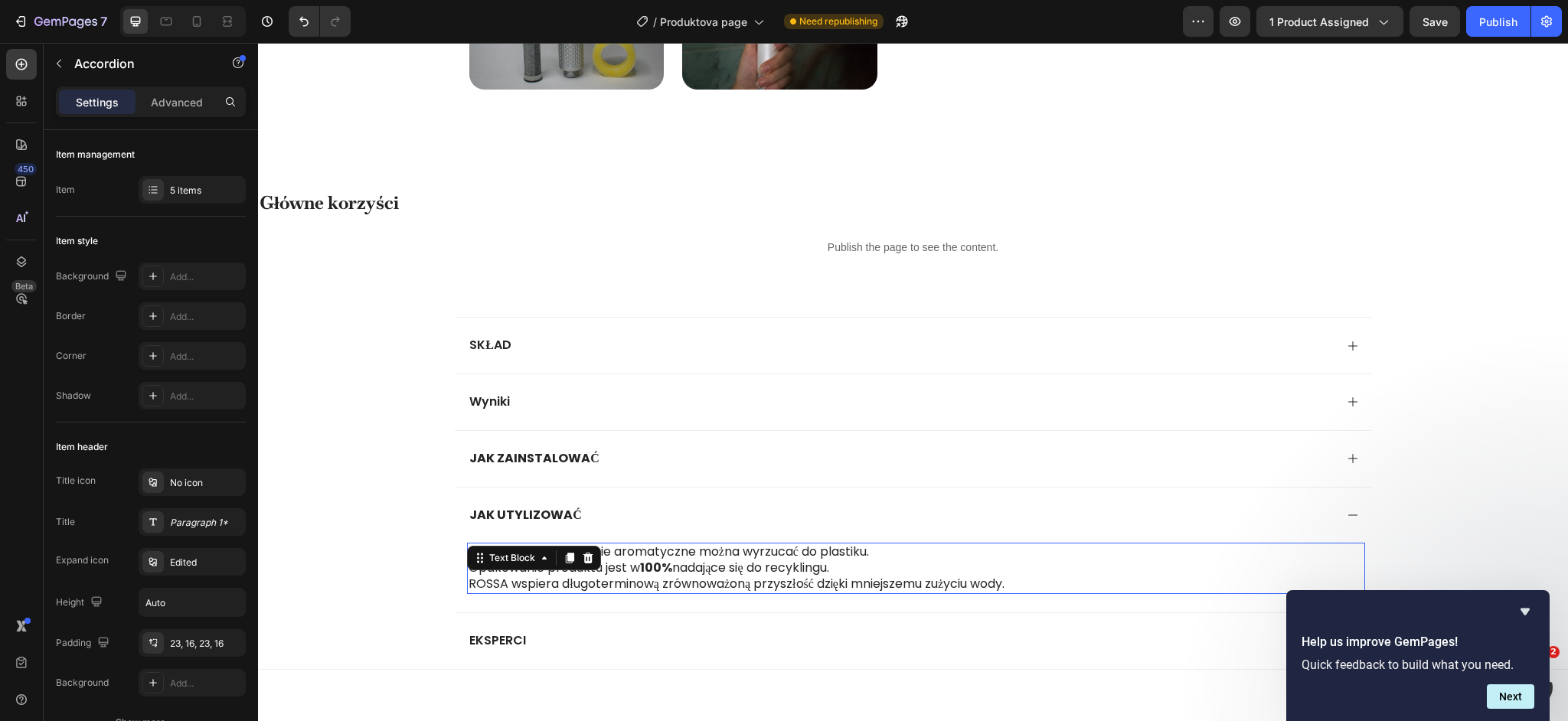
click at [499, 589] on p "ROSSA wspiera długoterminową zrównoważoną przyszłość dzięki mniejszemu zużyciu …" at bounding box center [916, 585] width 894 height 16
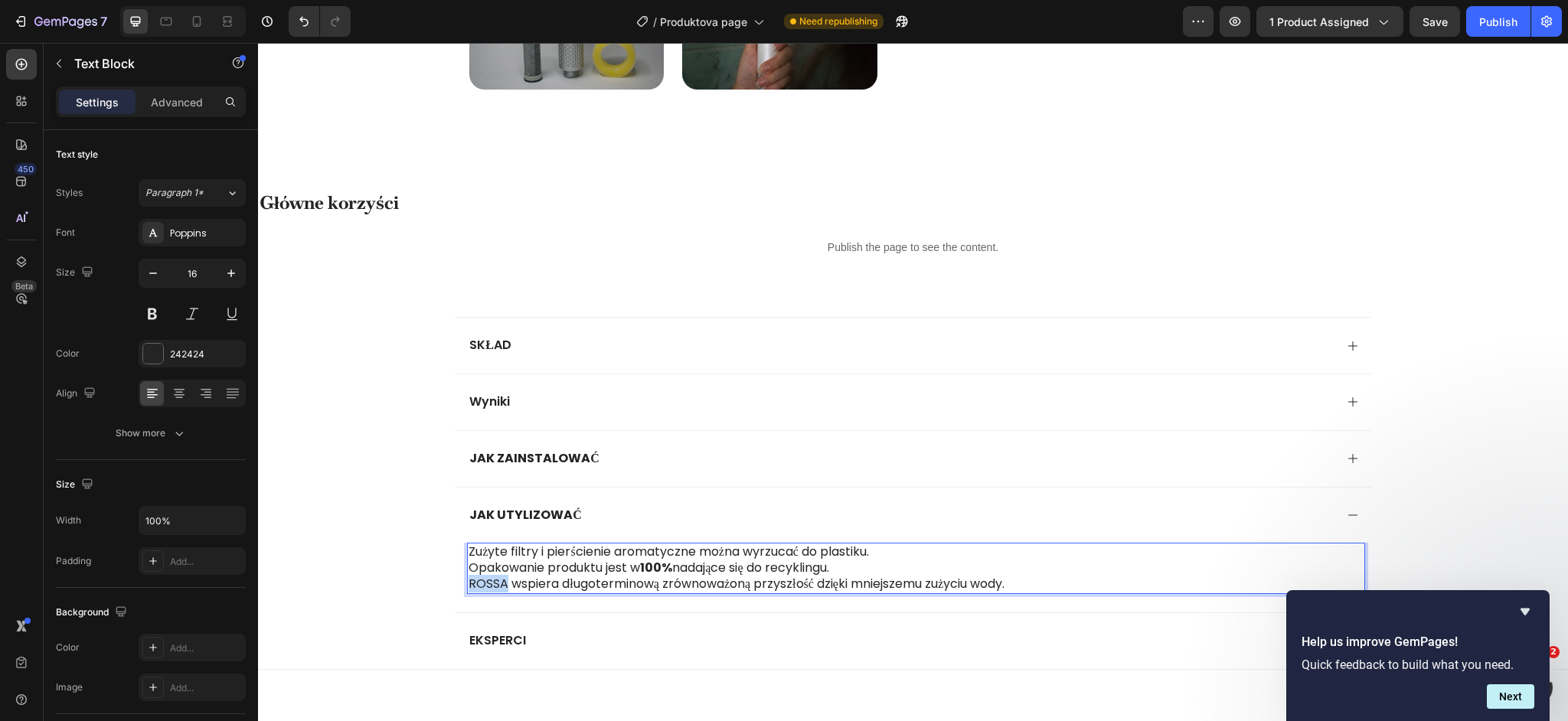
click at [493, 588] on p "ROSSA wspiera długoterminową zrównoważoną przyszłość dzięki mniejszemu zużyciu …" at bounding box center [916, 585] width 894 height 16
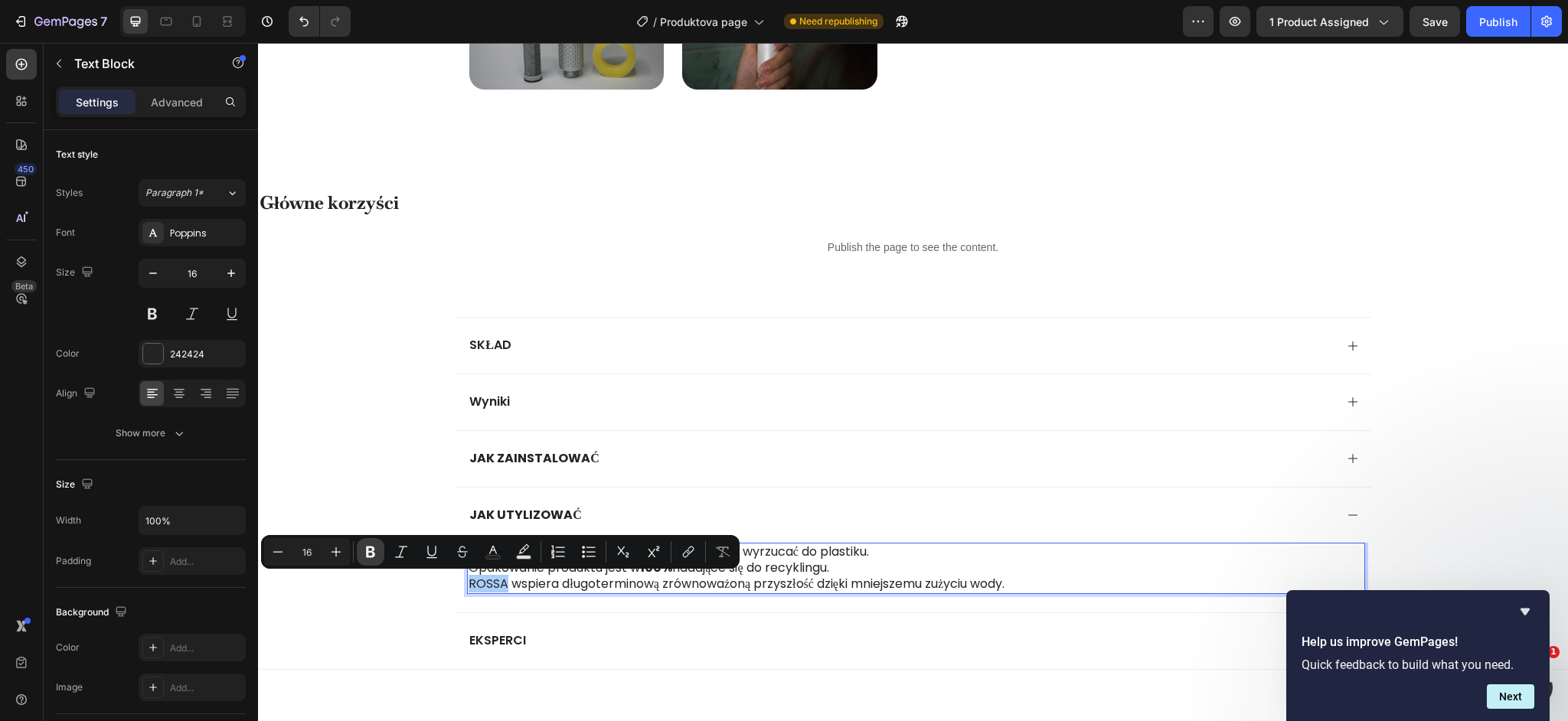
click at [378, 558] on button "Bold" at bounding box center [370, 552] width 28 height 28
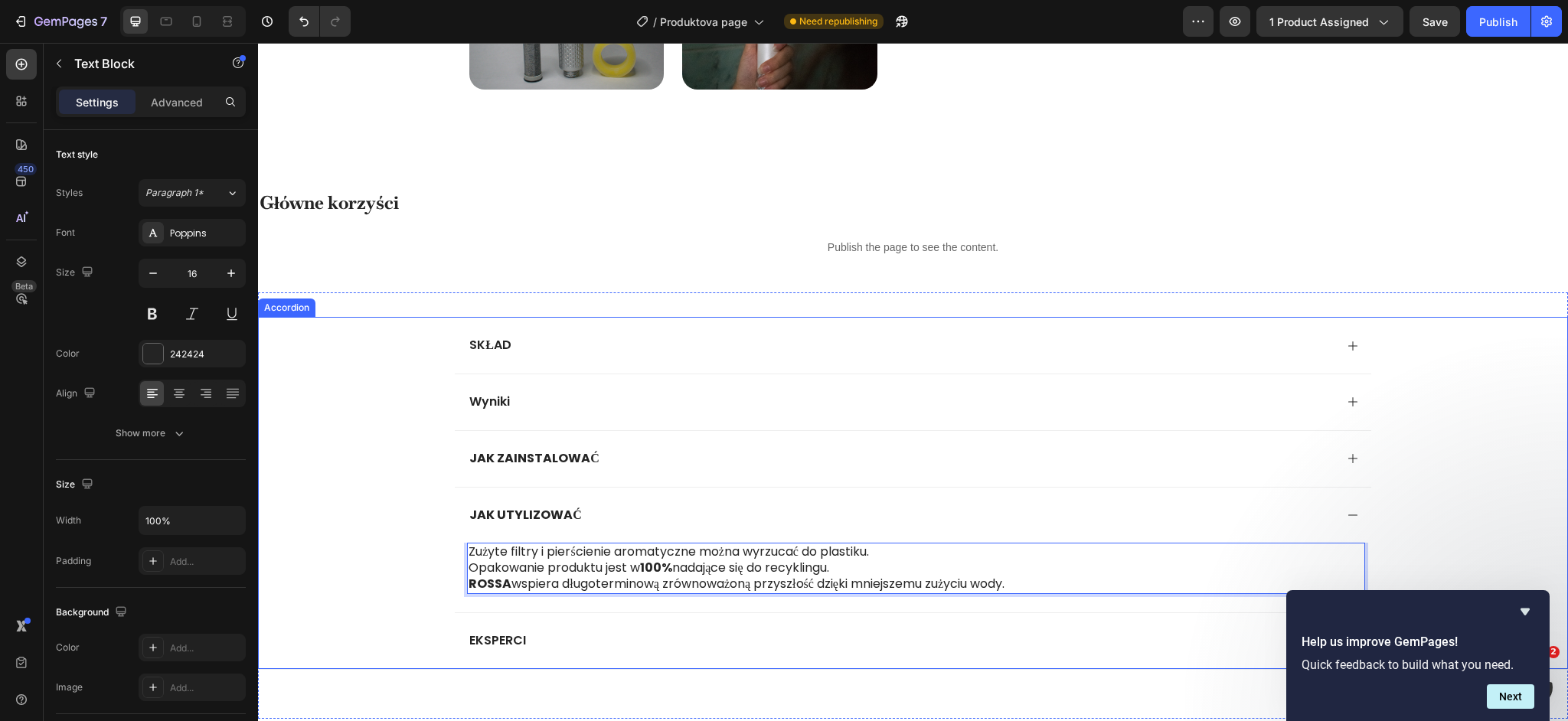
click at [599, 639] on div "EKSPERCI" at bounding box center [900, 641] width 867 height 21
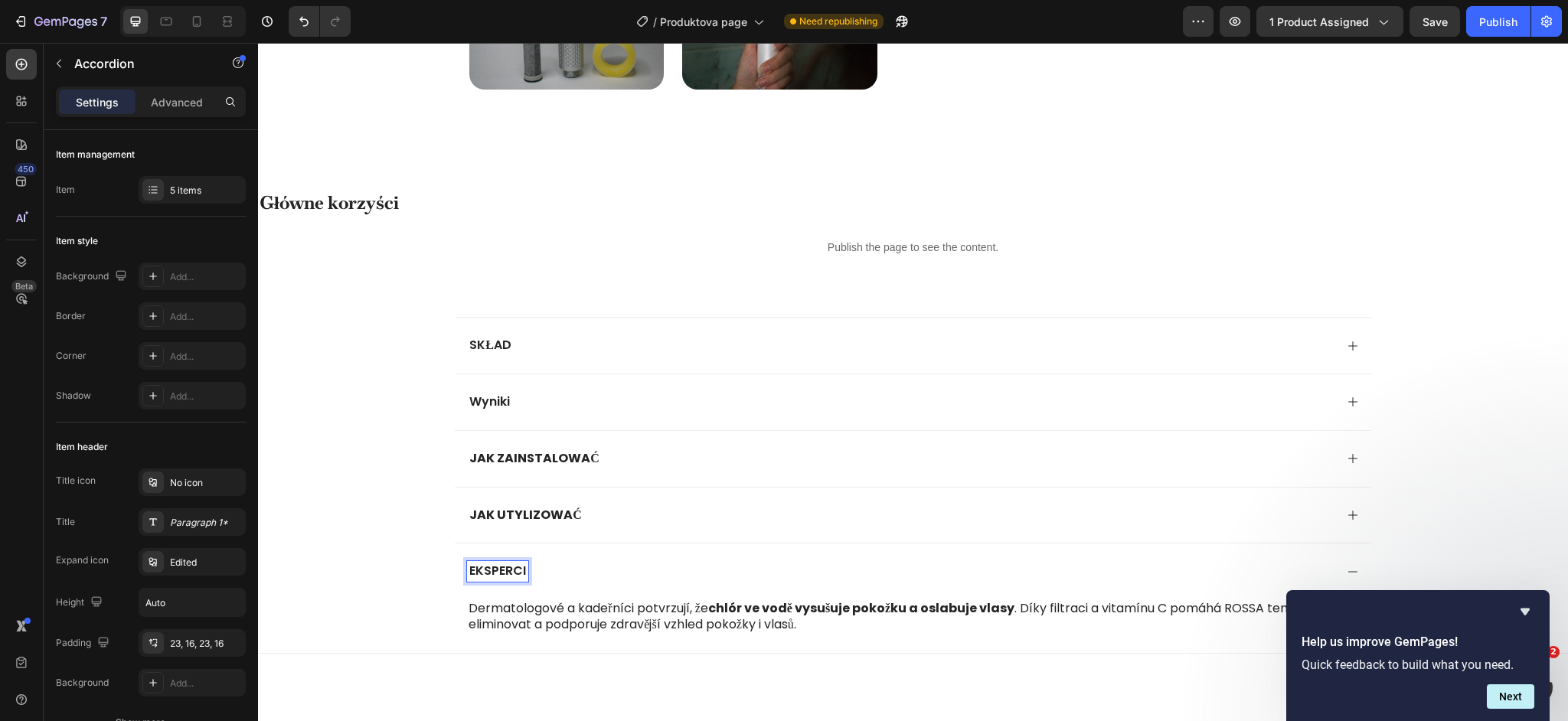
click at [510, 573] on p "EKSPERCI" at bounding box center [497, 571] width 57 height 16
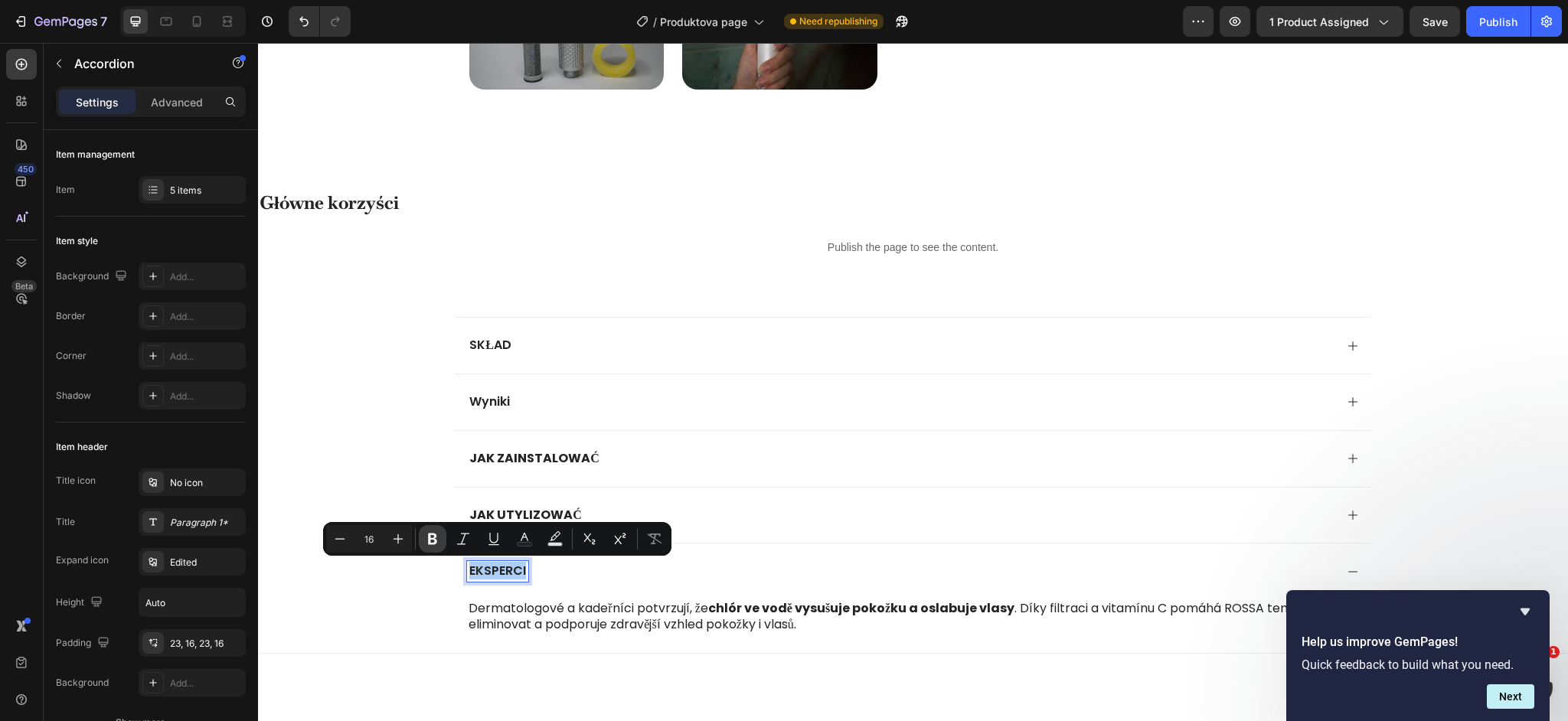
click at [421, 544] on button "Bold" at bounding box center [433, 539] width 28 height 28
click at [501, 405] on p "Wyniki" at bounding box center [489, 403] width 41 height 16
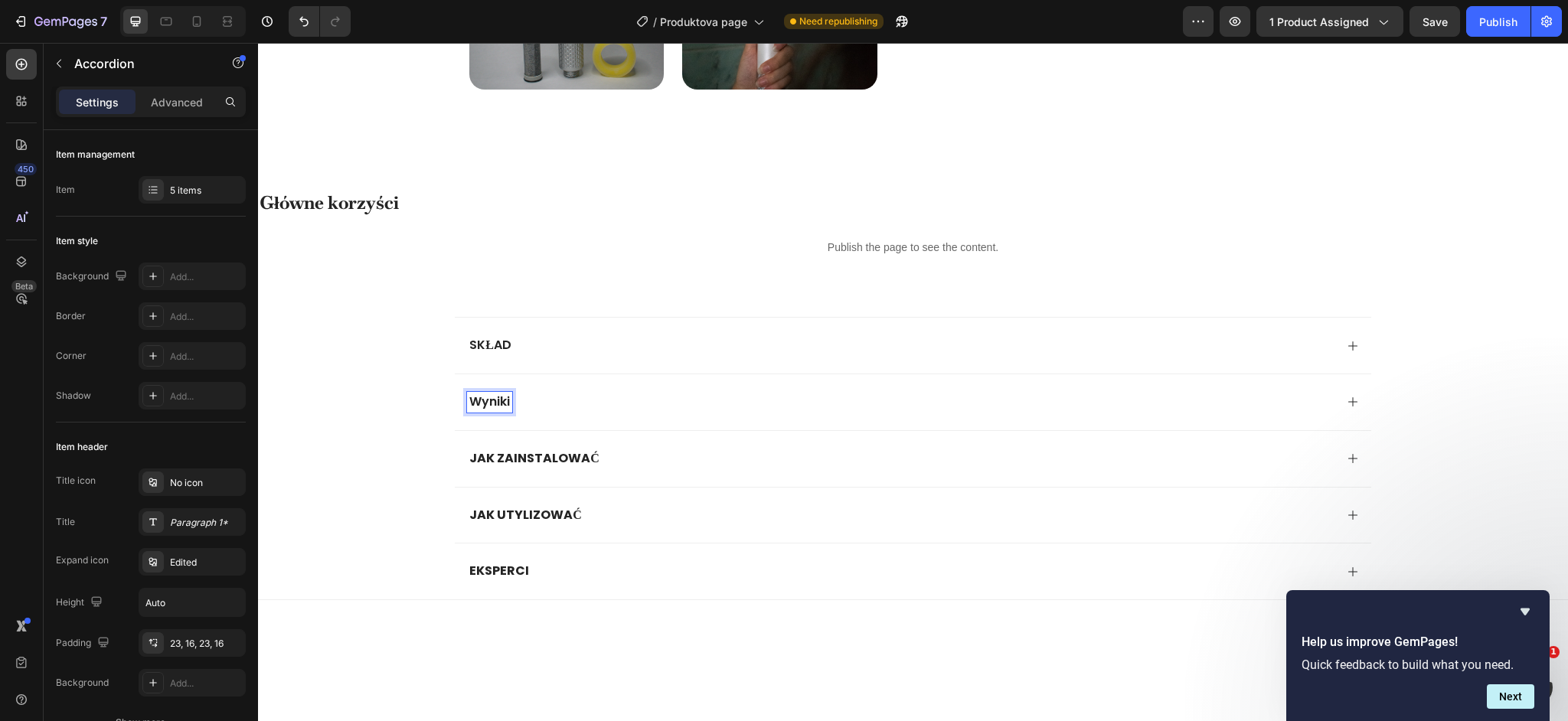
click at [501, 405] on p "Wyniki" at bounding box center [489, 403] width 41 height 16
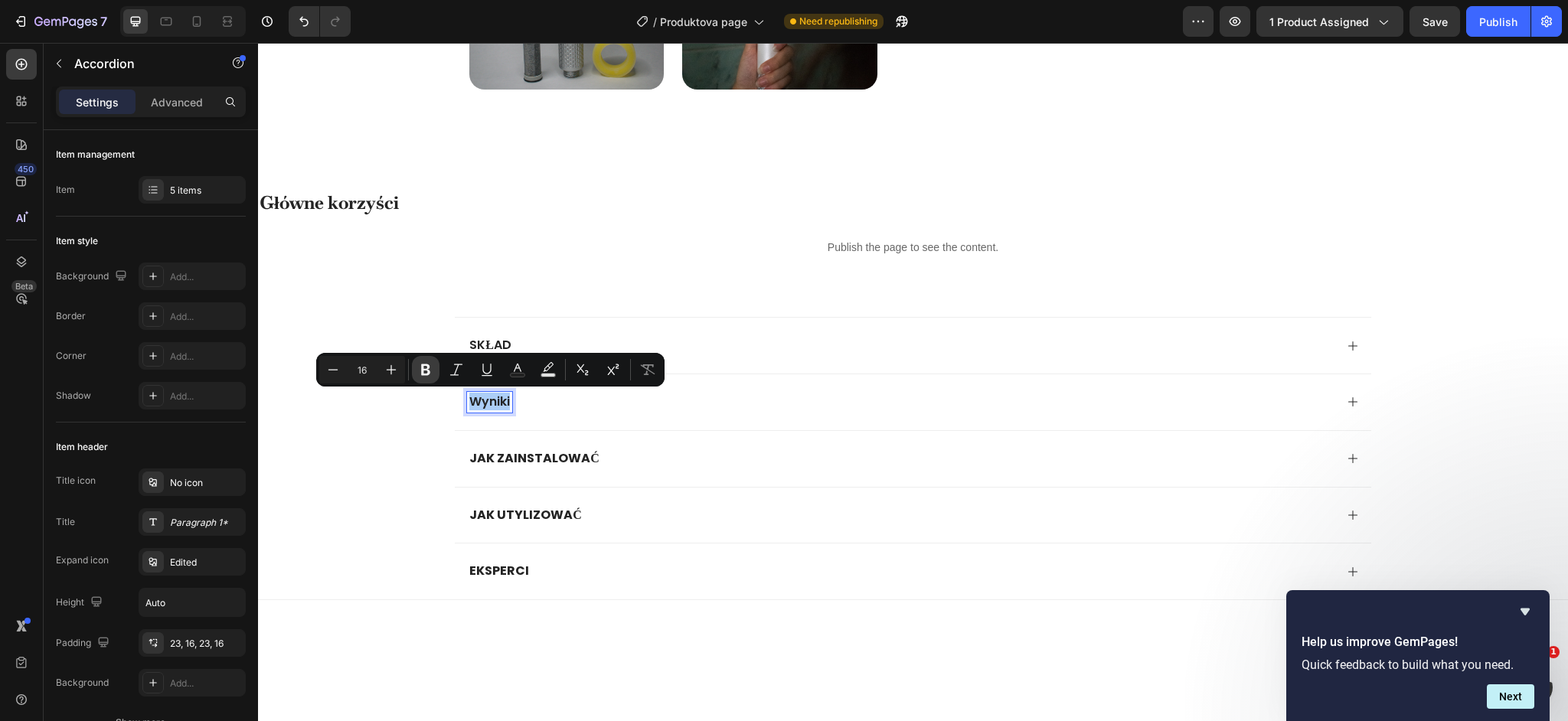
click at [426, 376] on icon "Editor contextual toolbar" at bounding box center [425, 370] width 15 height 15
click at [497, 345] on p "SKŁAD" at bounding box center [490, 346] width 42 height 16
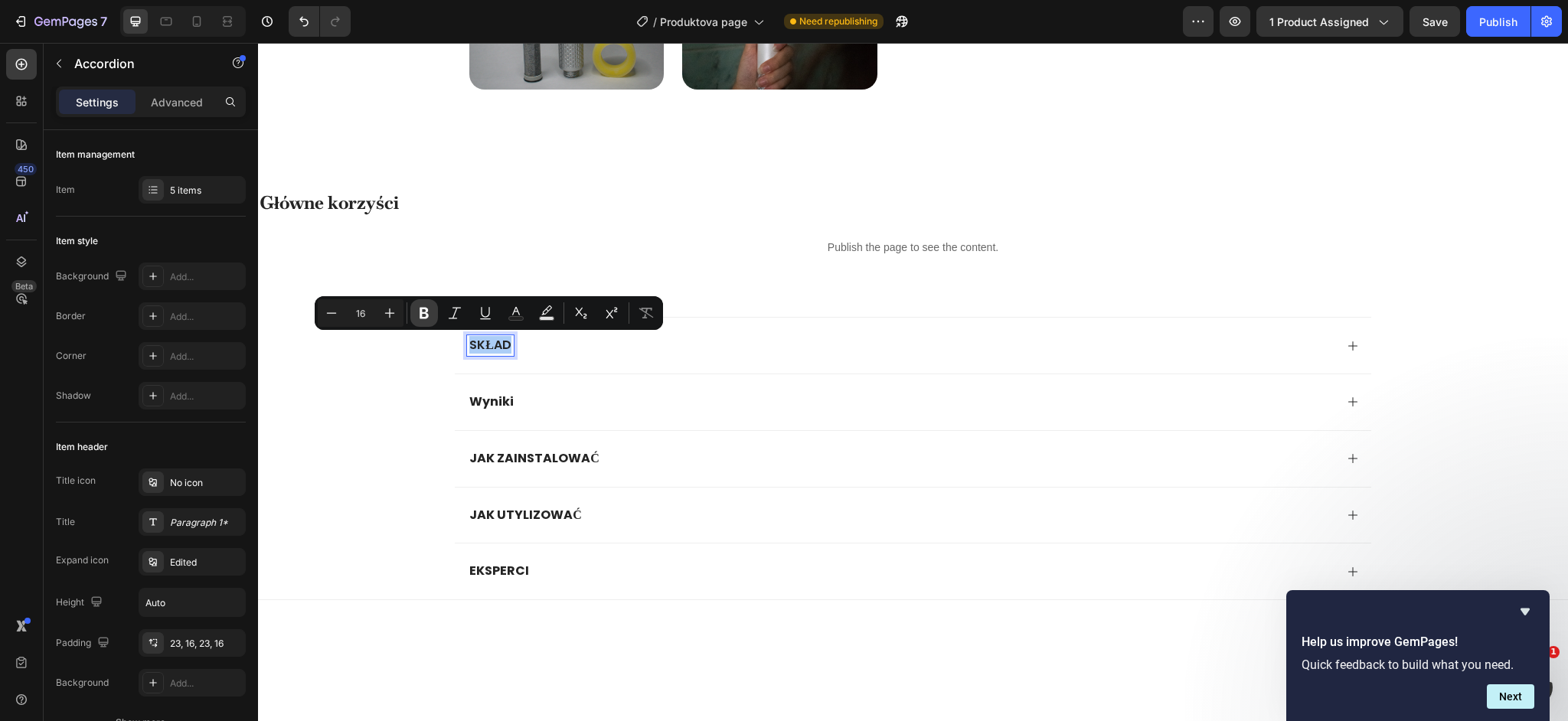
click at [433, 317] on button "Bold" at bounding box center [424, 313] width 28 height 28
click at [572, 581] on div "EKSPERCI" at bounding box center [900, 571] width 867 height 21
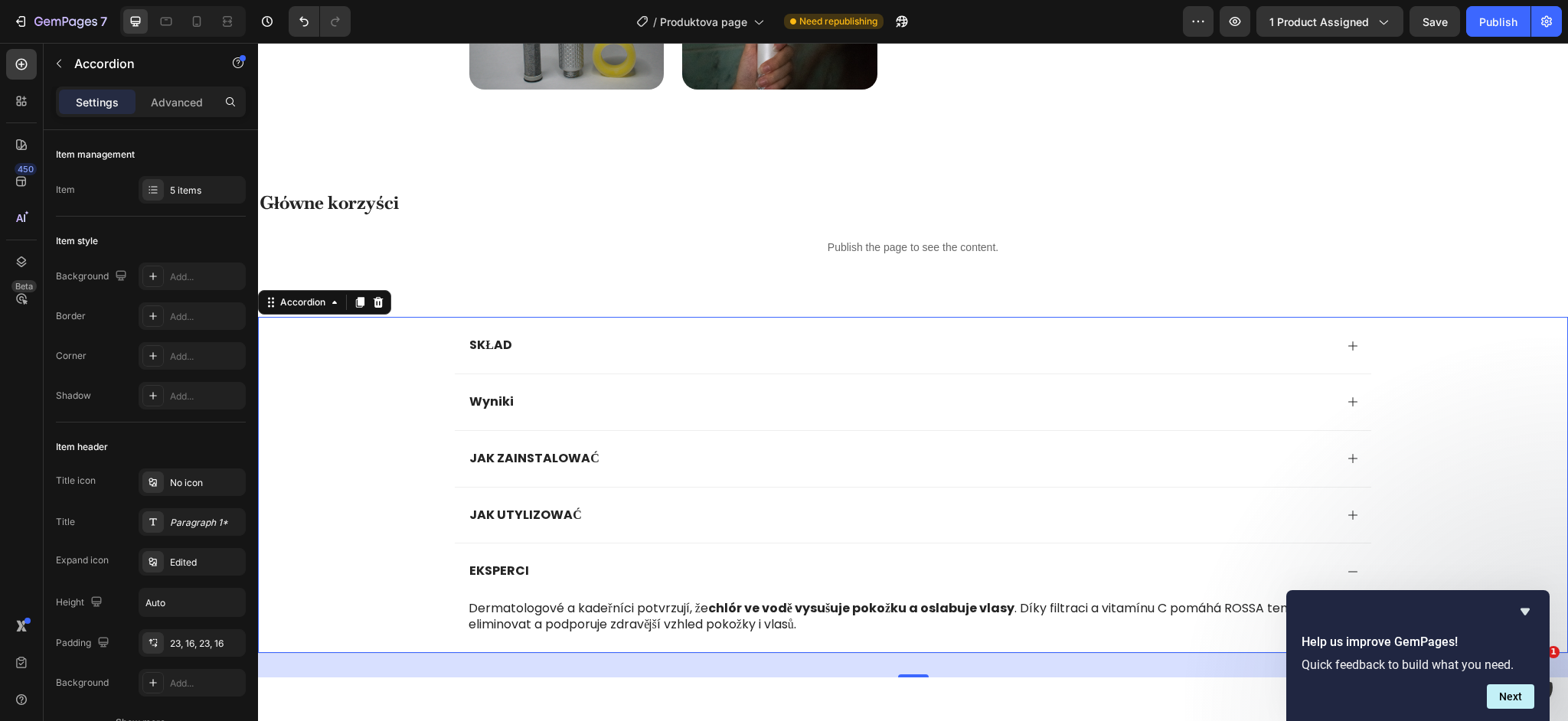
click at [563, 621] on p "Dermatologové a kadeřníci potvrzují, že chlór ve vodě vysušuje pokožku a oslabu…" at bounding box center [916, 617] width 894 height 32
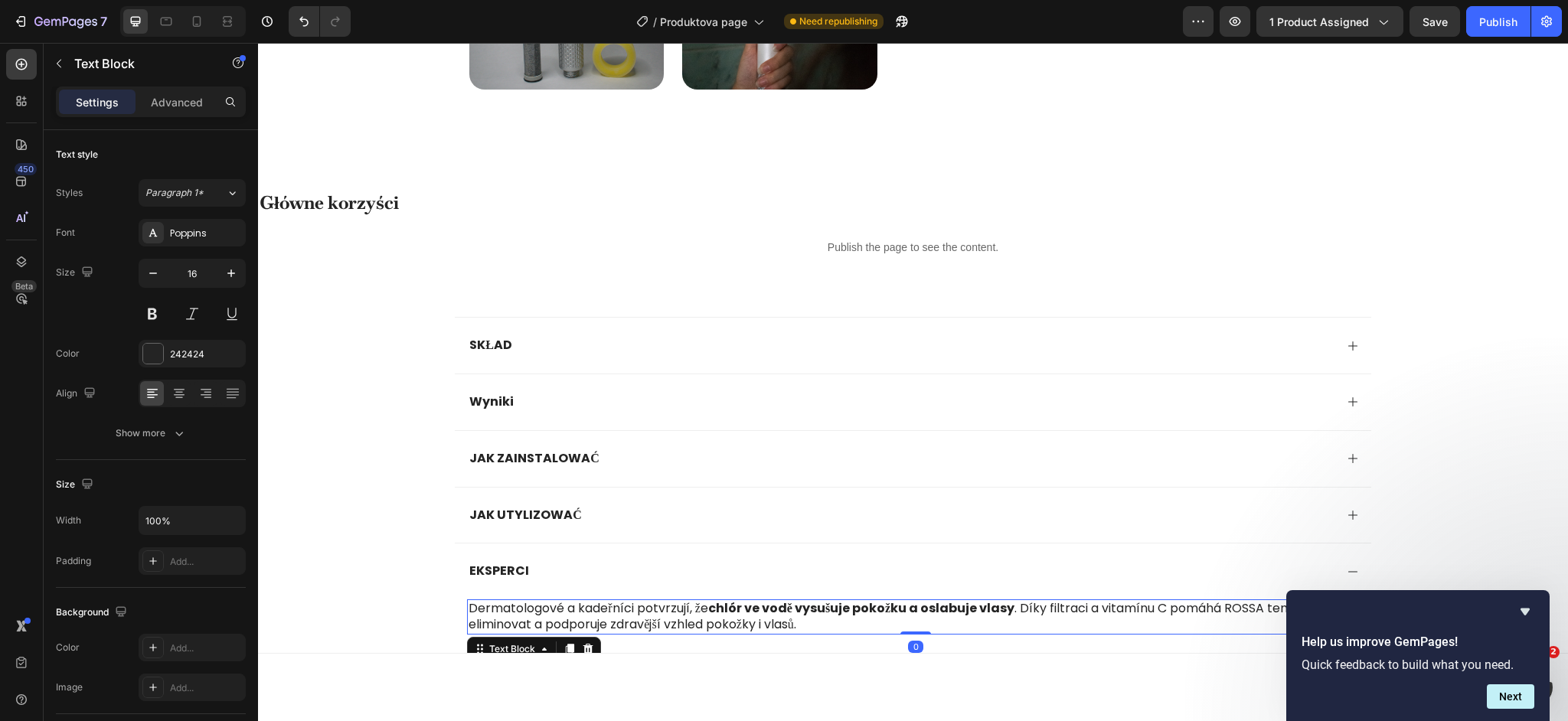
click at [563, 621] on p "Dermatologové a kadeřníci potvrzují, že chlór ve vodě vysušuje pokožku a oslabu…" at bounding box center [916, 617] width 894 height 32
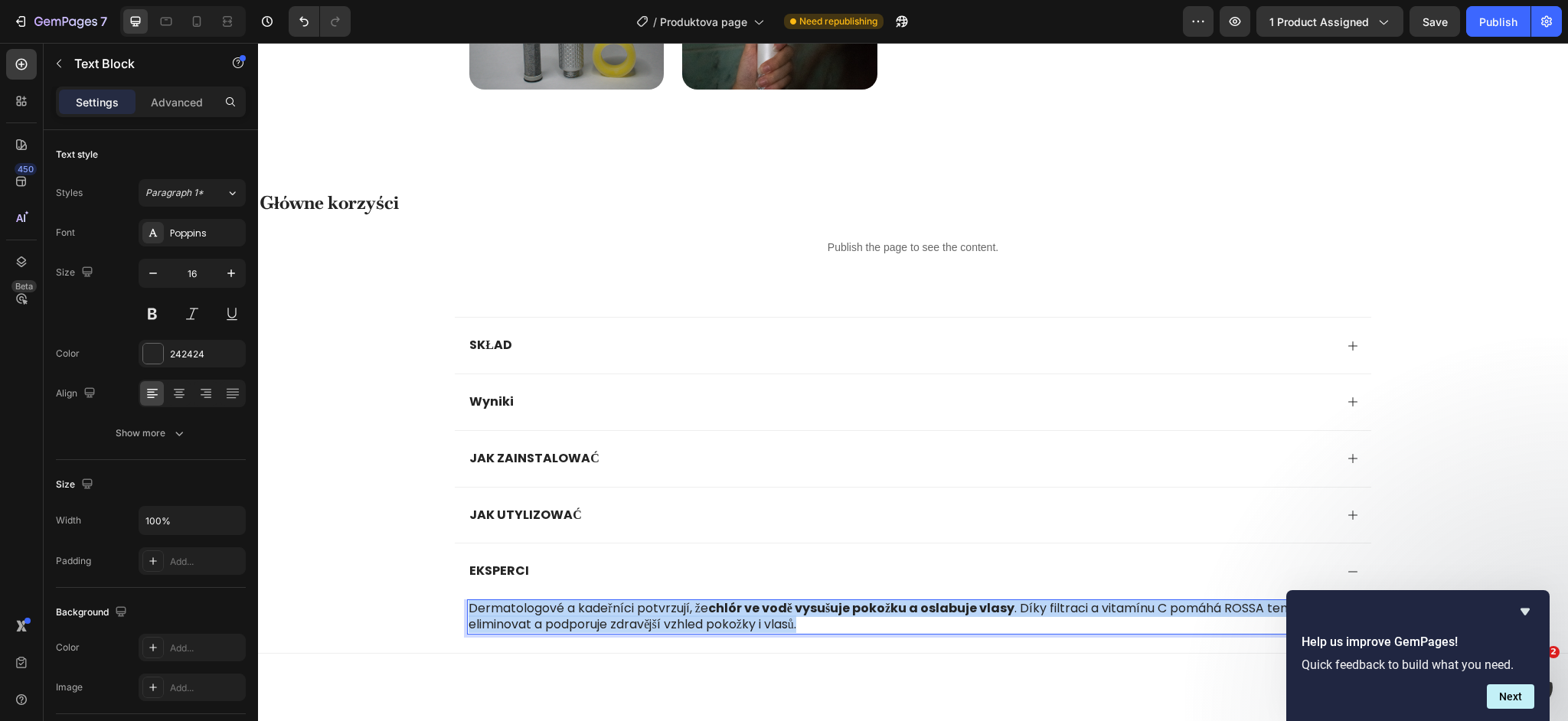
click at [563, 621] on p "Dermatologové a kadeřníci potvrzují, že chlór ve vodě vysušuje pokožku a oslabu…" at bounding box center [916, 617] width 894 height 32
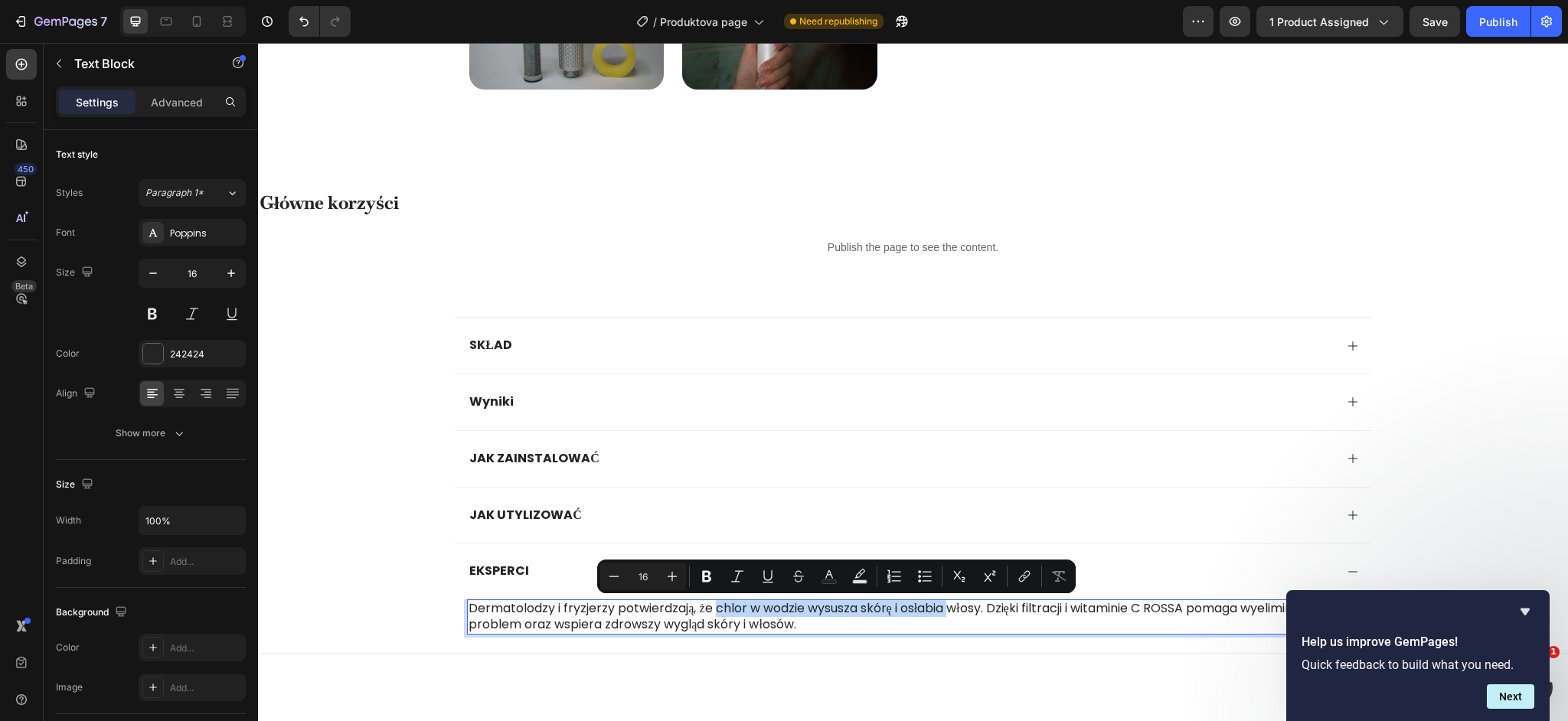
drag, startPoint x: 717, startPoint y: 612, endPoint x: 955, endPoint y: 606, distance: 238.1
click at [955, 606] on p "Dermatolodzy i fryzjerzy potwierdzają, że chlor w wodzie wysusza skórę i osłabi…" at bounding box center [916, 617] width 894 height 32
click at [708, 582] on icon "Editor contextual toolbar" at bounding box center [707, 577] width 9 height 12
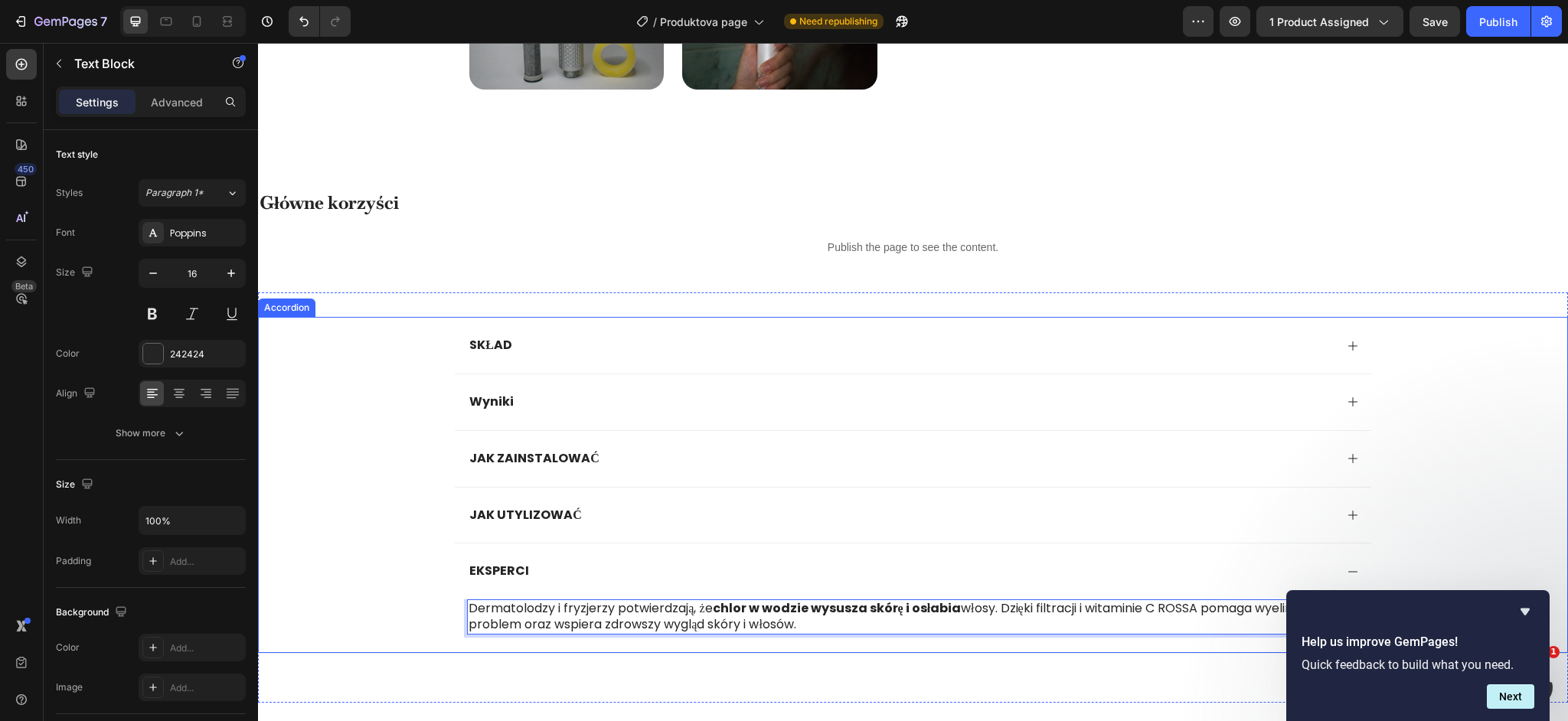
click at [395, 568] on div "EKSPERCI Dermatolodzy i fryzjerzy potwierdzają, że chlor w wodzie wysusza skórę…" at bounding box center [913, 598] width 1308 height 110
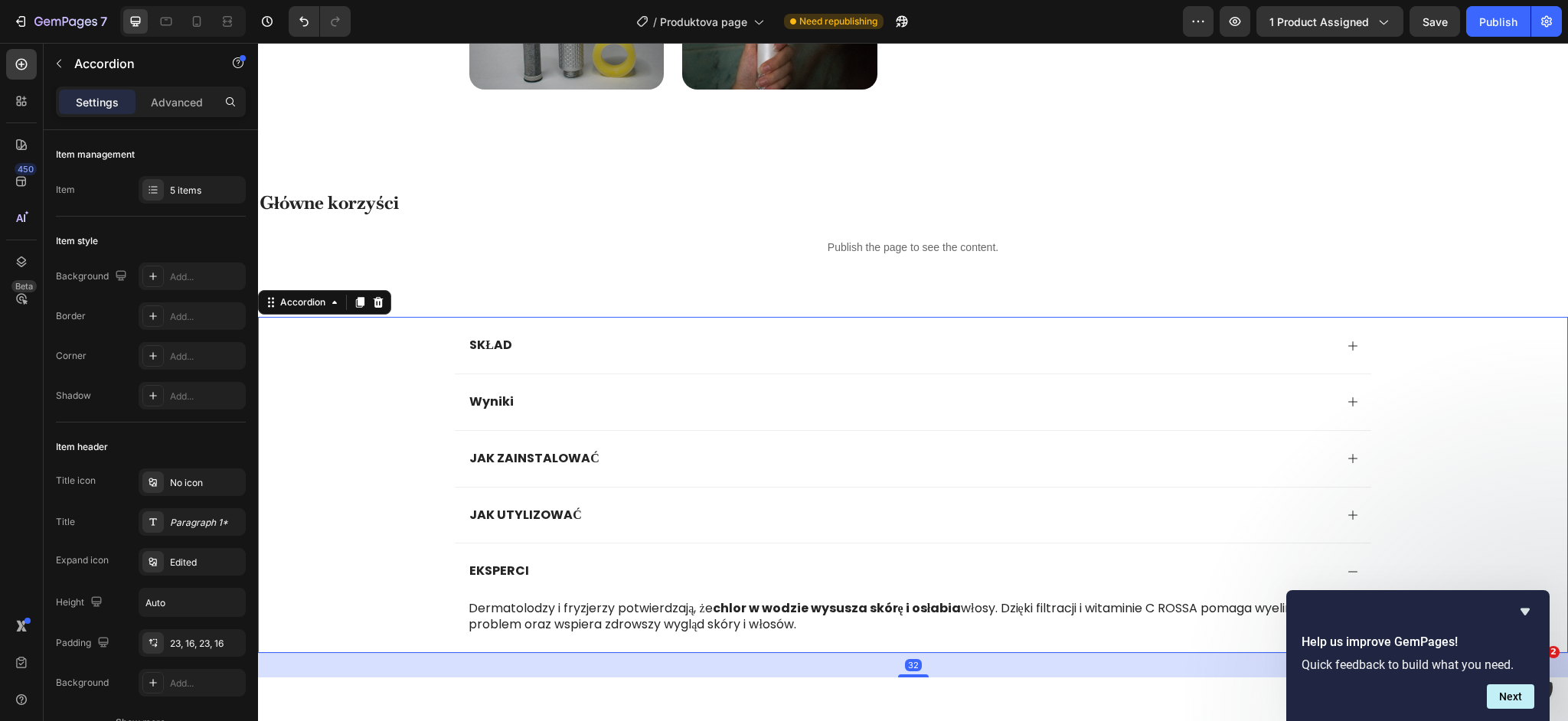
click at [603, 574] on div "EKSPERCI" at bounding box center [900, 571] width 867 height 21
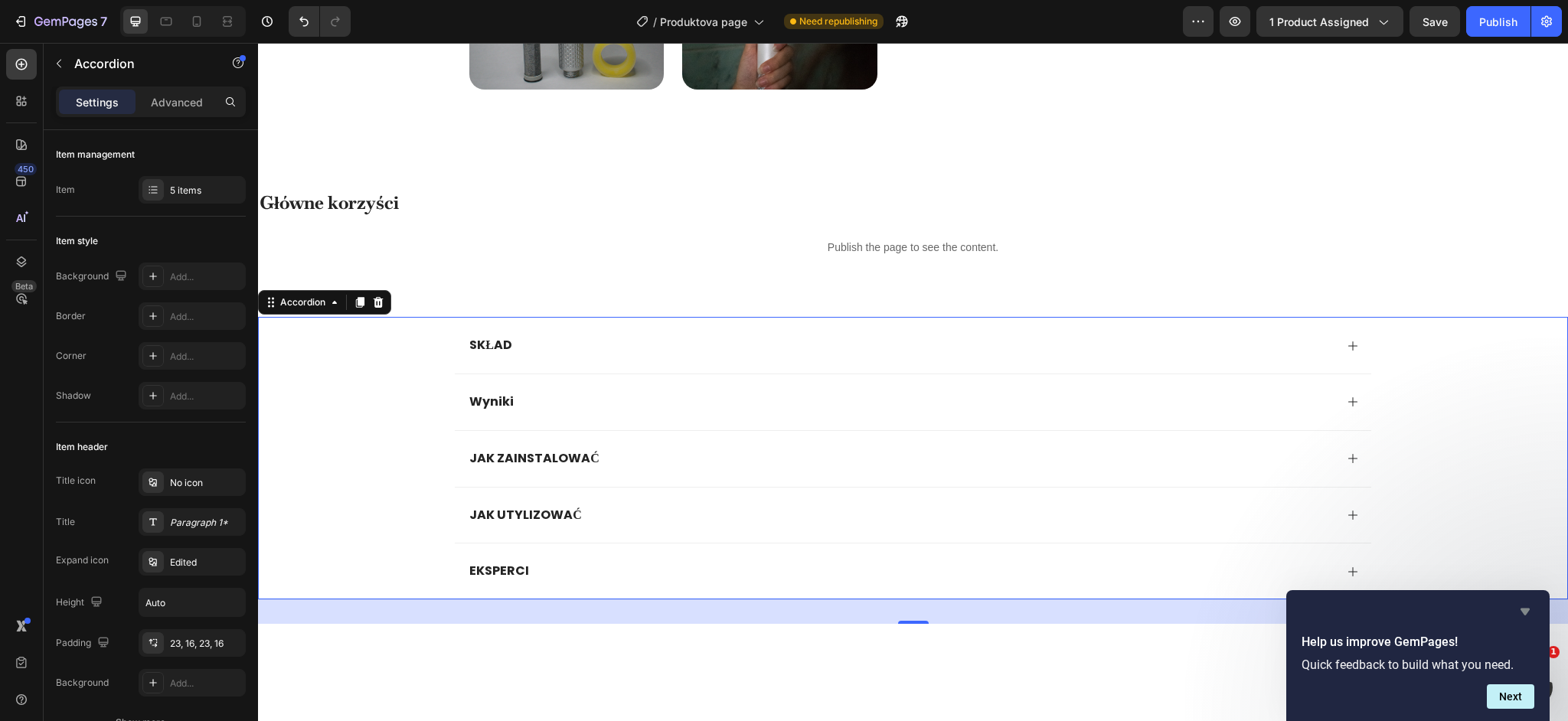
click at [1526, 614] on icon "Hide survey" at bounding box center [1525, 613] width 9 height 7
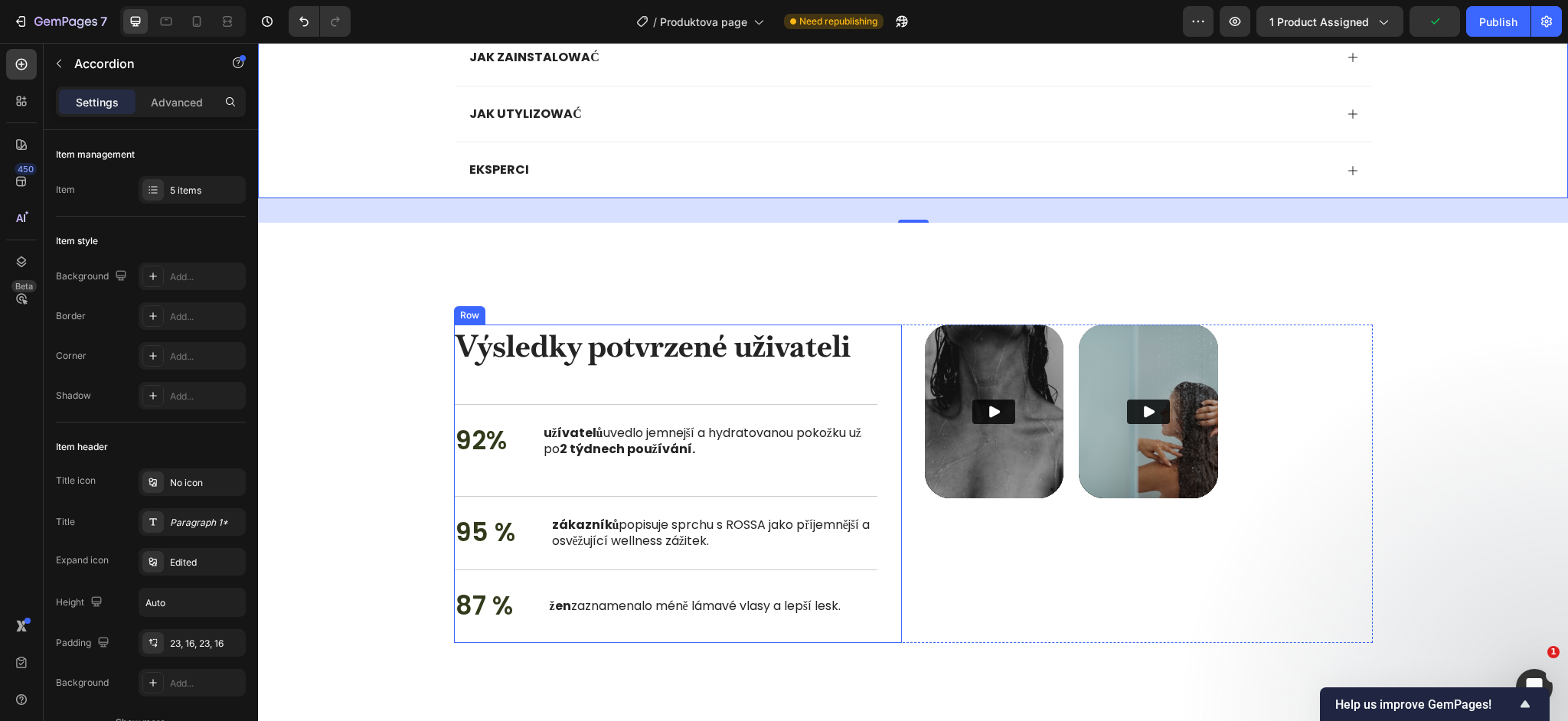
scroll to position [1481, 0]
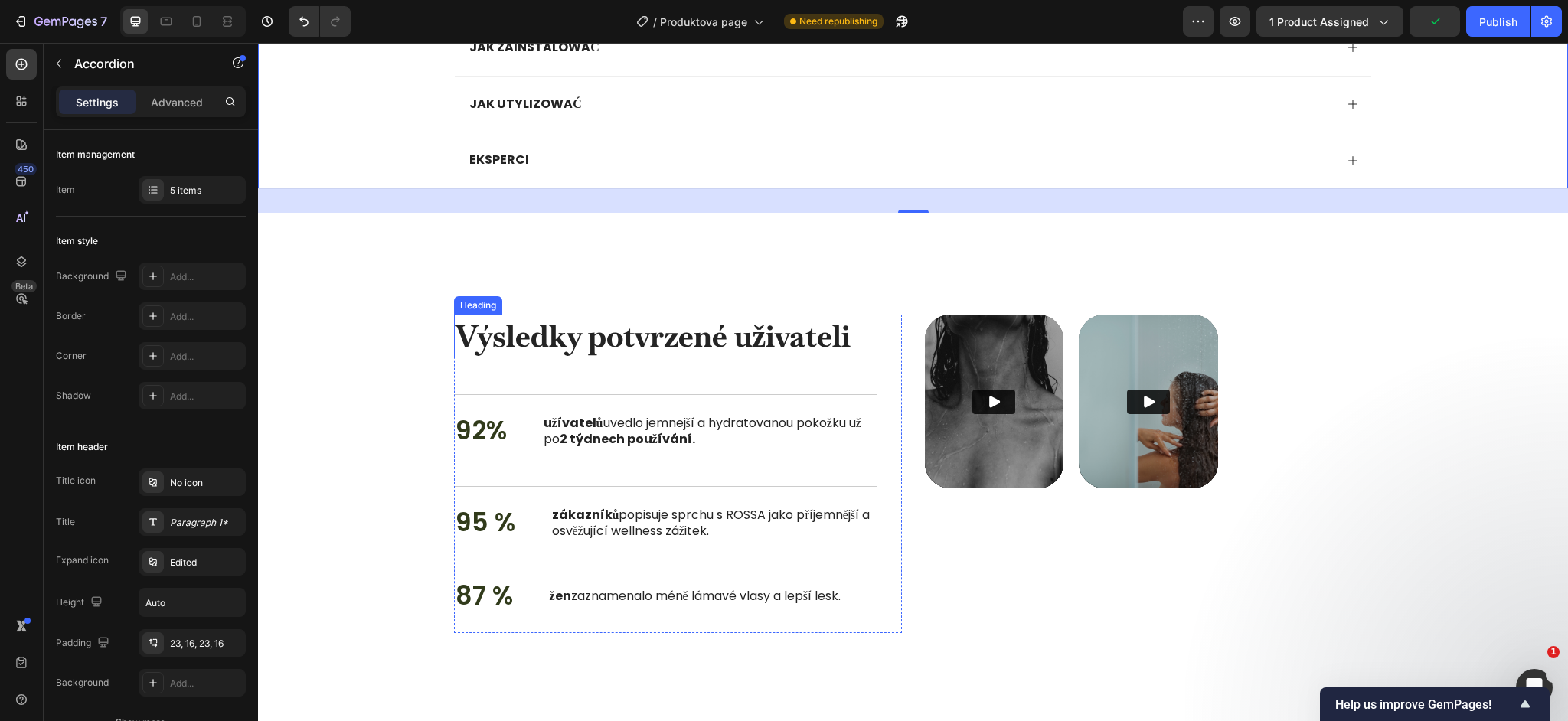
click at [639, 329] on h2 "Výsledky potvrzené uživateli" at bounding box center [666, 336] width 424 height 43
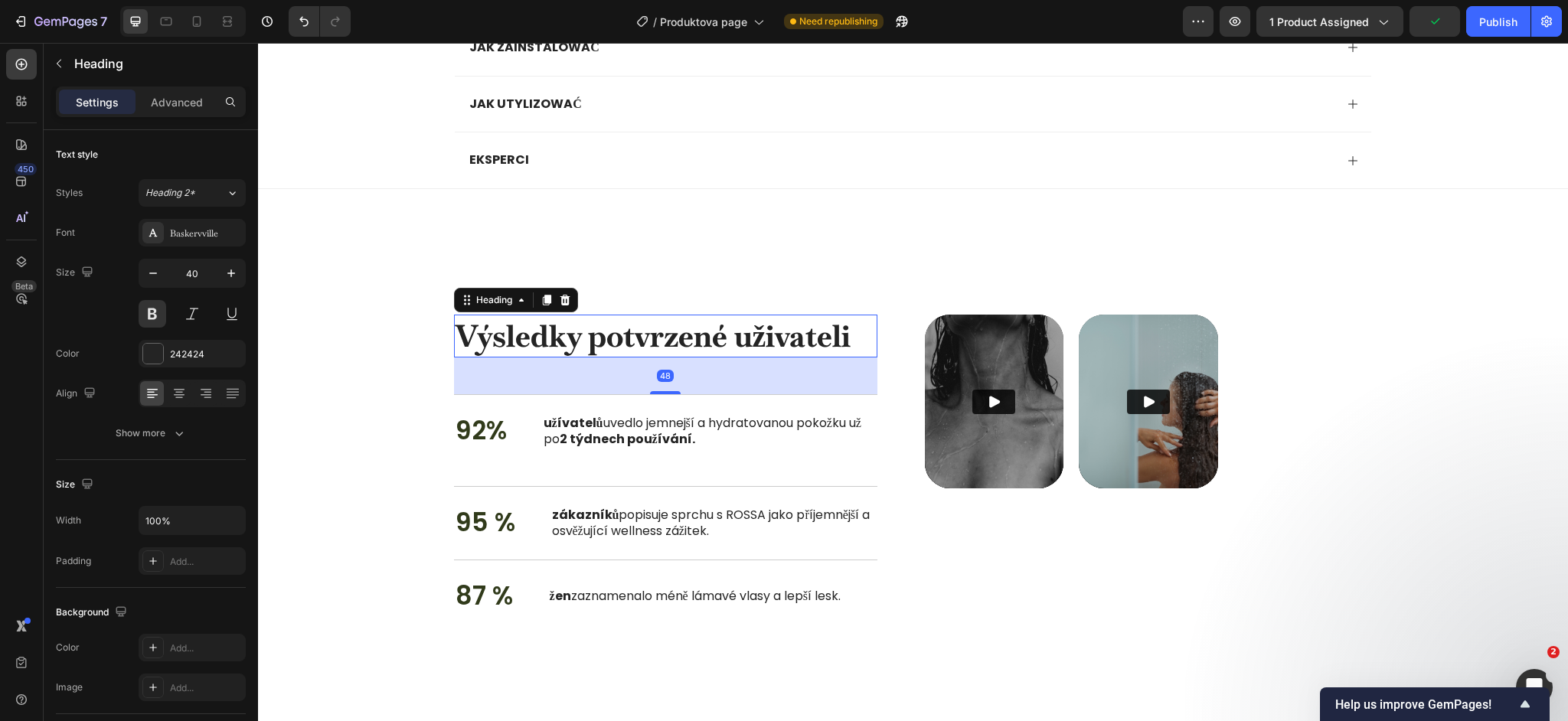
click at [639, 329] on h2 "Výsledky potvrzené uživateli" at bounding box center [666, 336] width 424 height 43
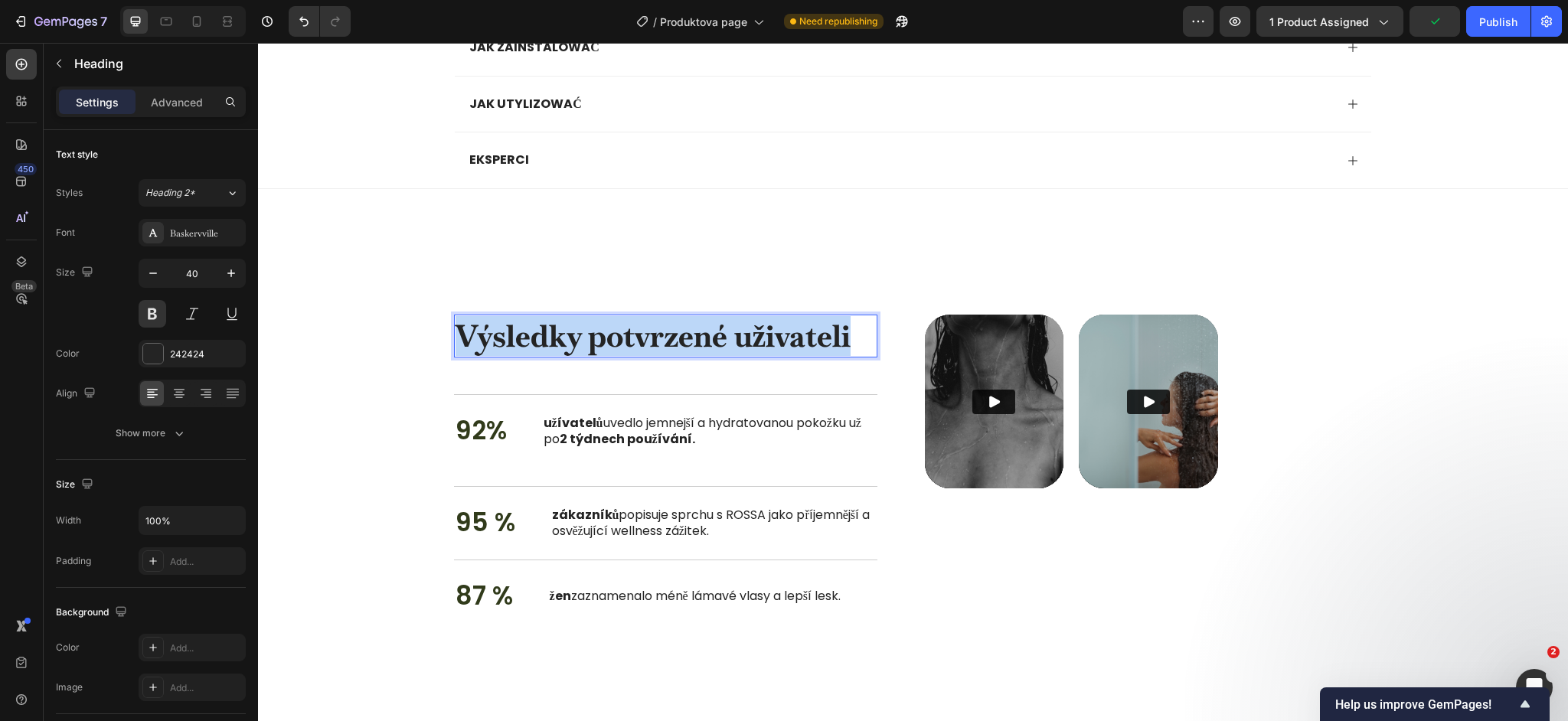
click at [639, 329] on p "Výsledky potvrzené uživateli" at bounding box center [666, 336] width 420 height 40
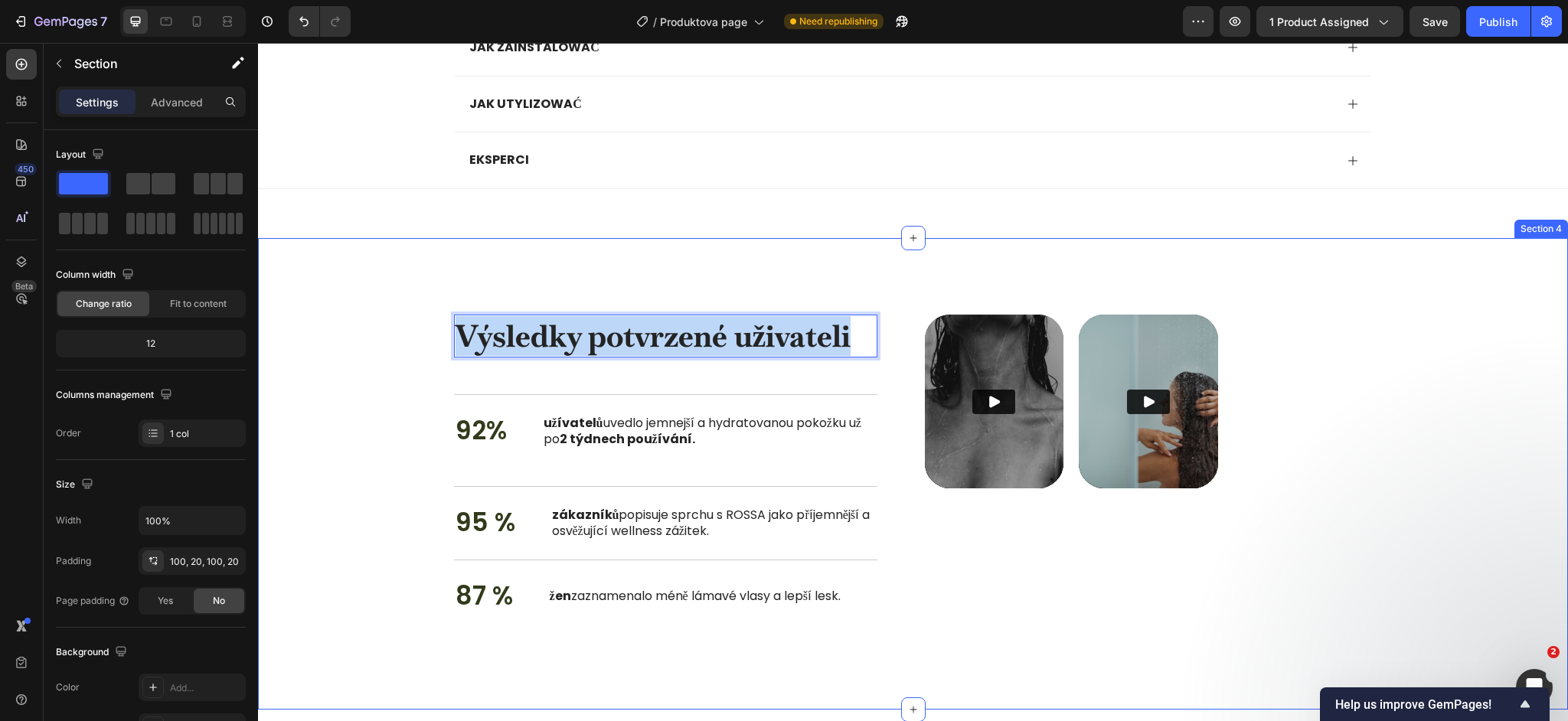
click at [292, 252] on div "Výsledky potvrzené uživateli Heading 48 92% Text Block užívatelů uvedlo jemnejš…" at bounding box center [913, 473] width 1310 height 471
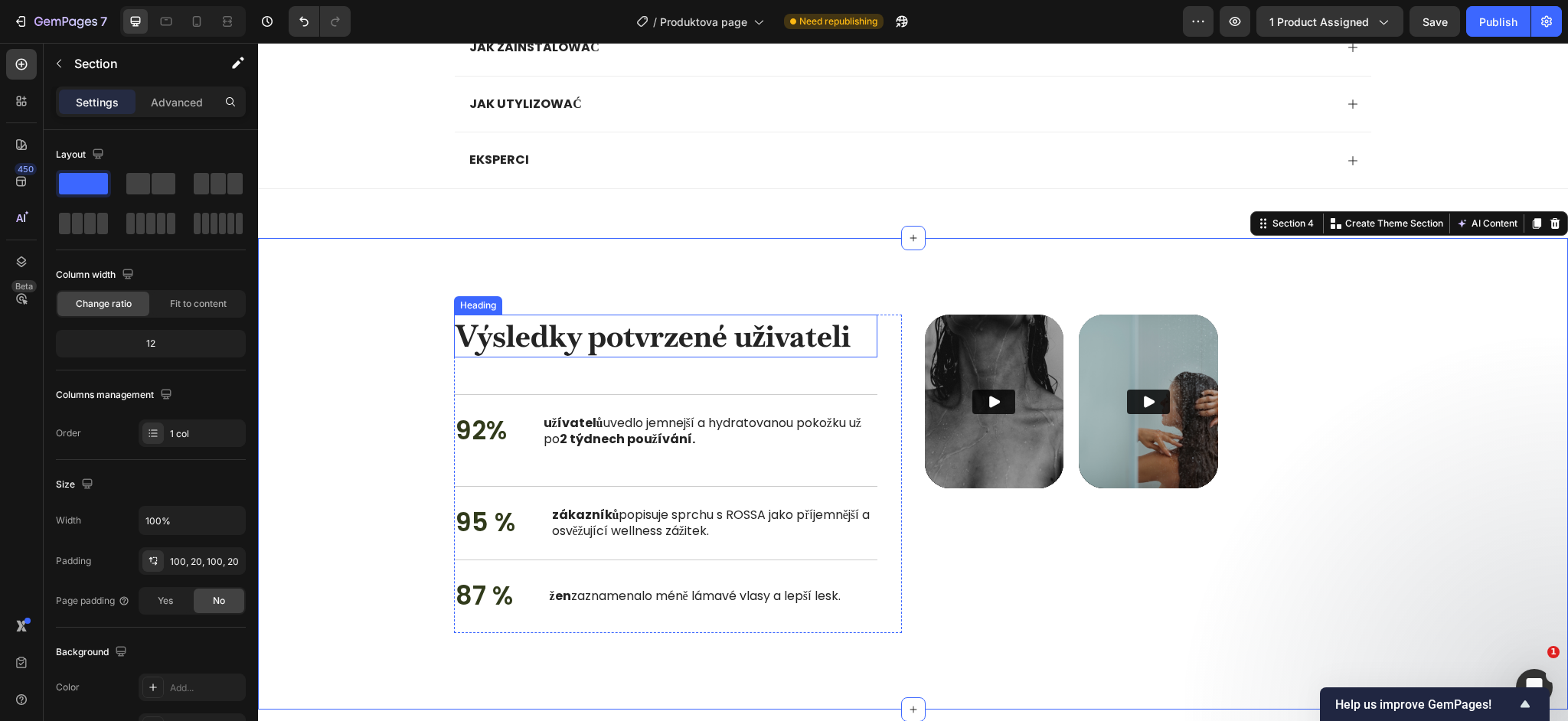
click at [605, 344] on p "Výsledky potvrzené uživateli" at bounding box center [666, 336] width 420 height 40
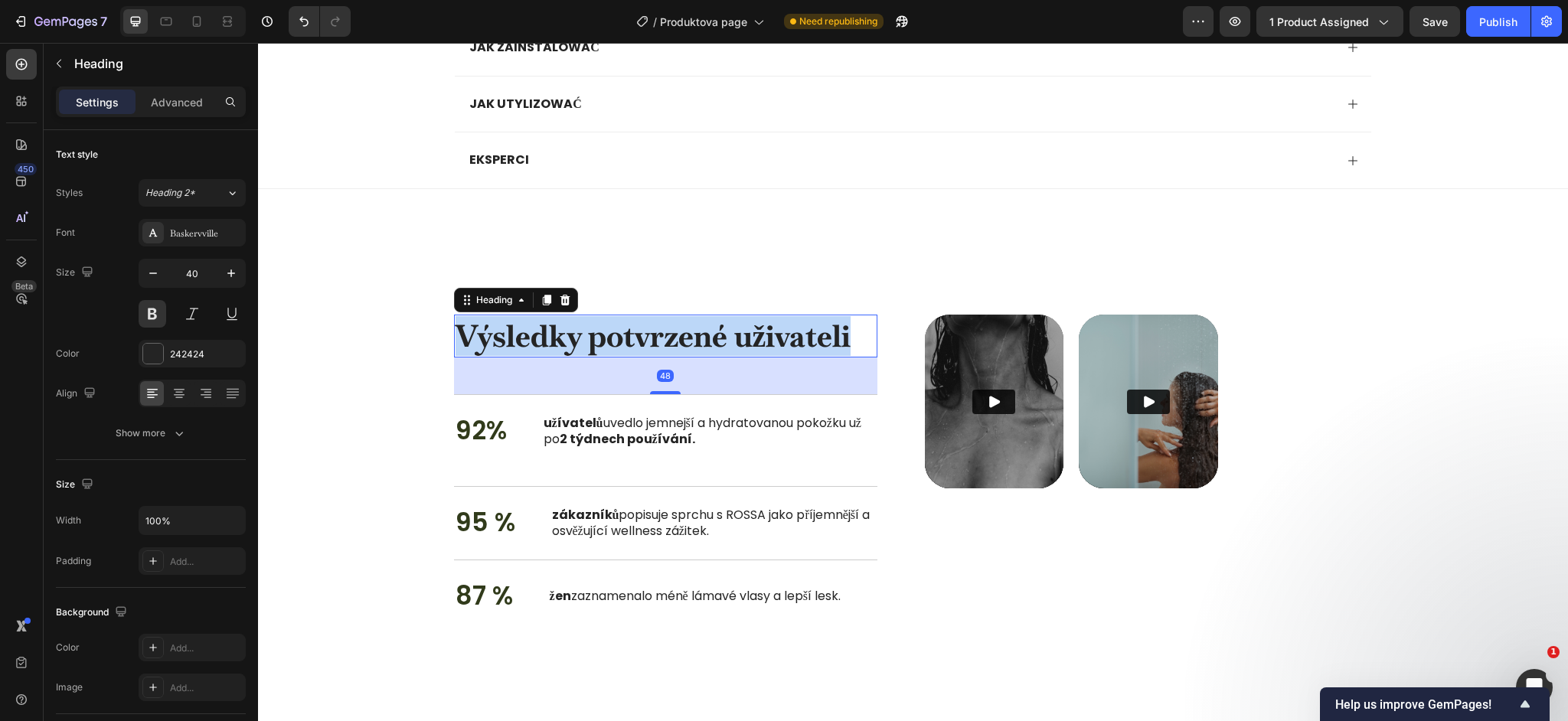
click at [605, 344] on p "Výsledky potvrzené uživateli" at bounding box center [666, 336] width 420 height 40
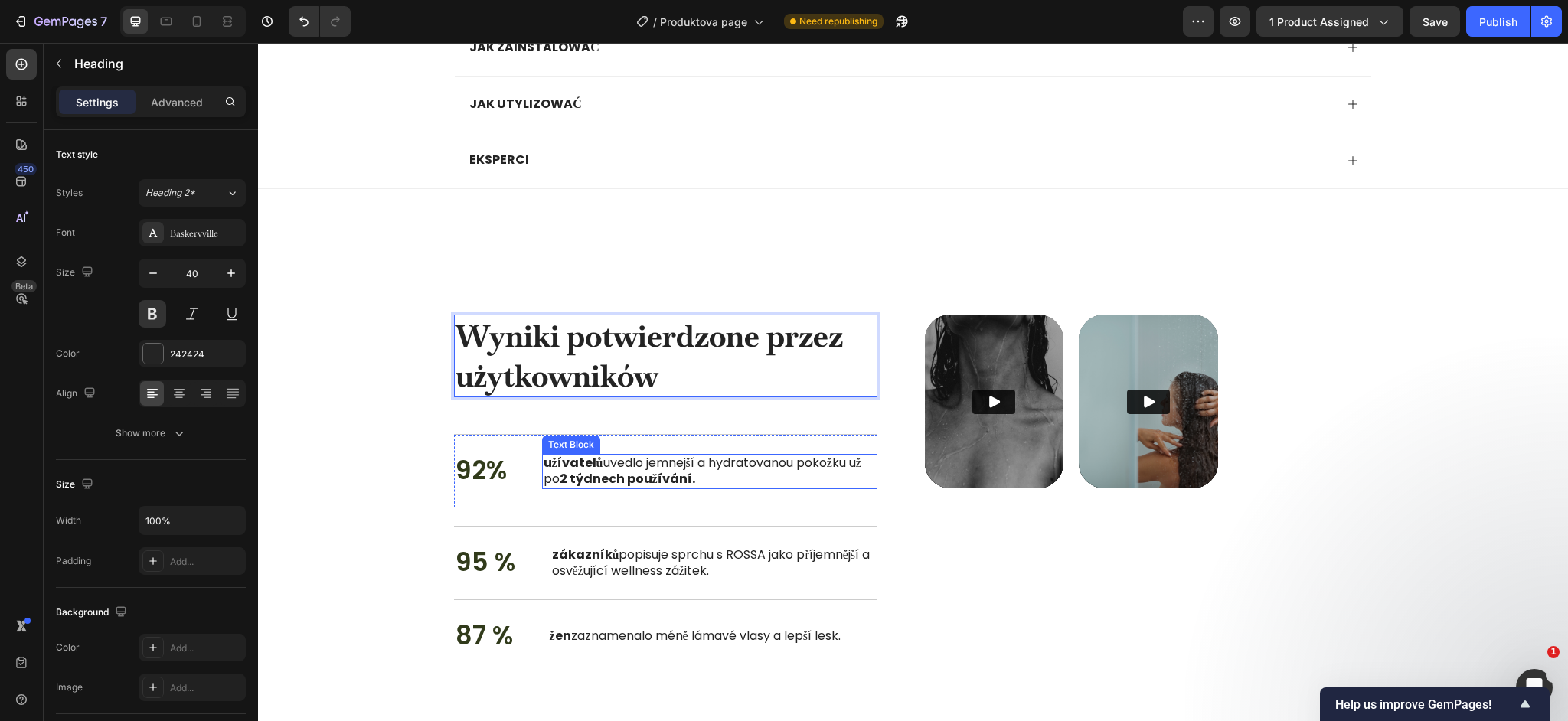
click at [600, 477] on strong "2 týdnech používání." at bounding box center [627, 479] width 135 height 18
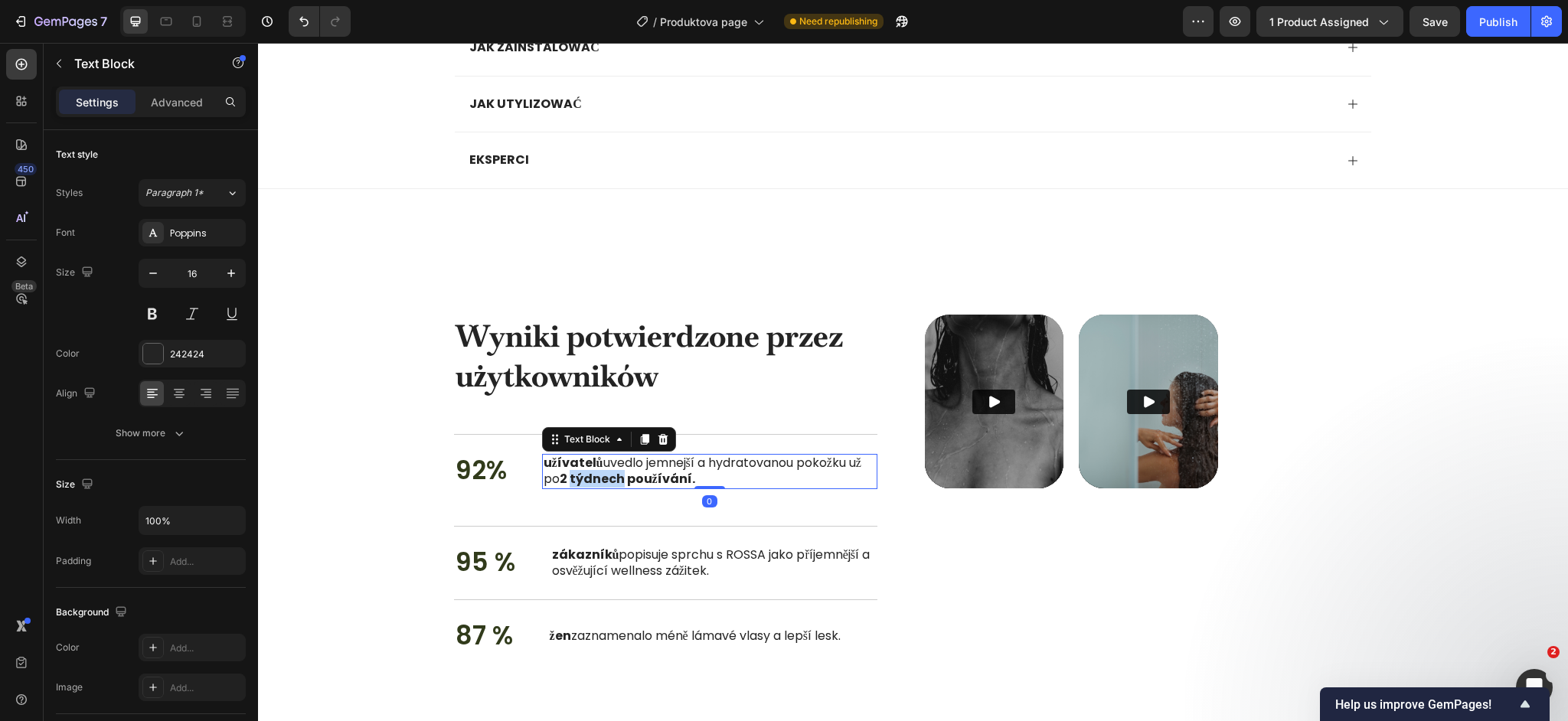
click at [600, 477] on strong "2 týdnech používání." at bounding box center [627, 479] width 135 height 18
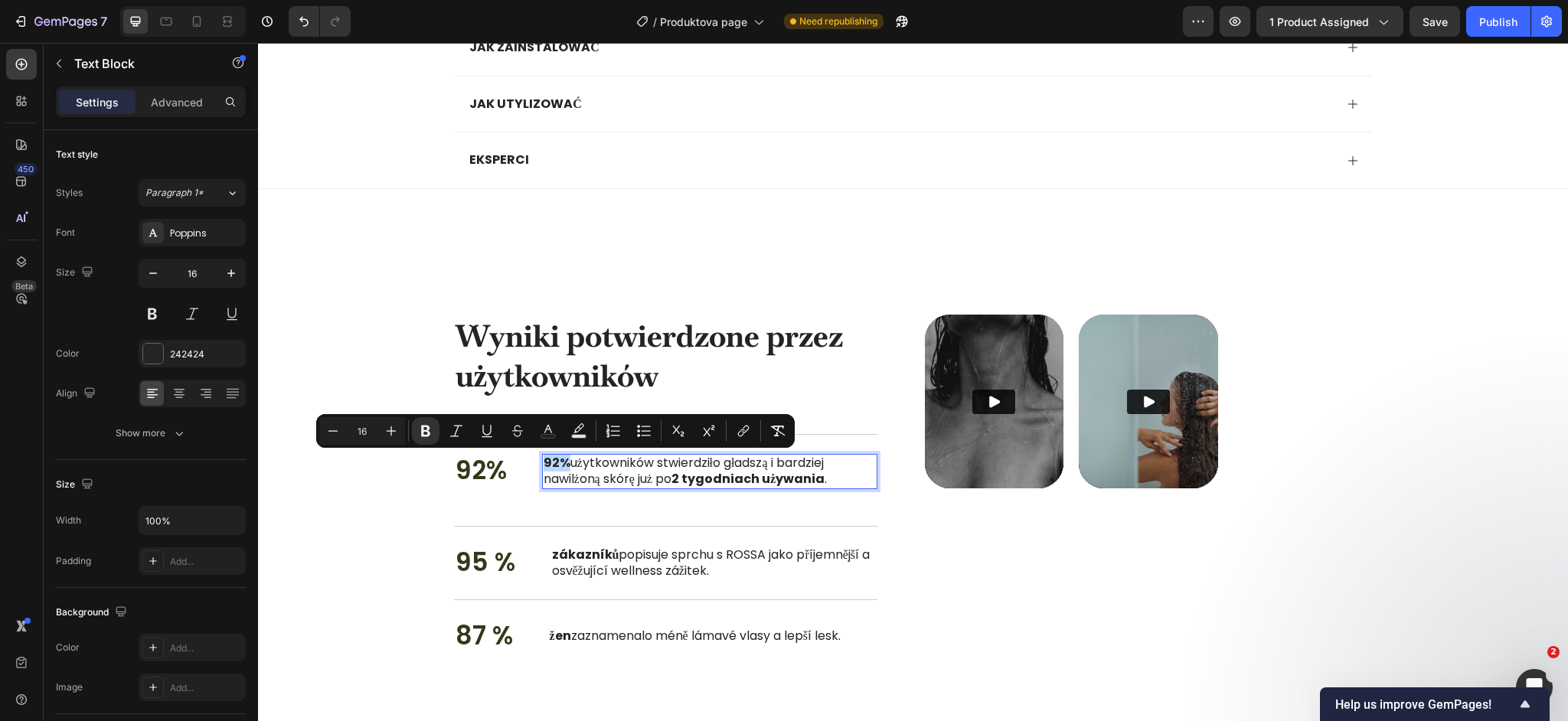
drag, startPoint x: 567, startPoint y: 463, endPoint x: 543, endPoint y: 466, distance: 24.2
click at [543, 466] on strong "92%" at bounding box center [557, 463] width 27 height 18
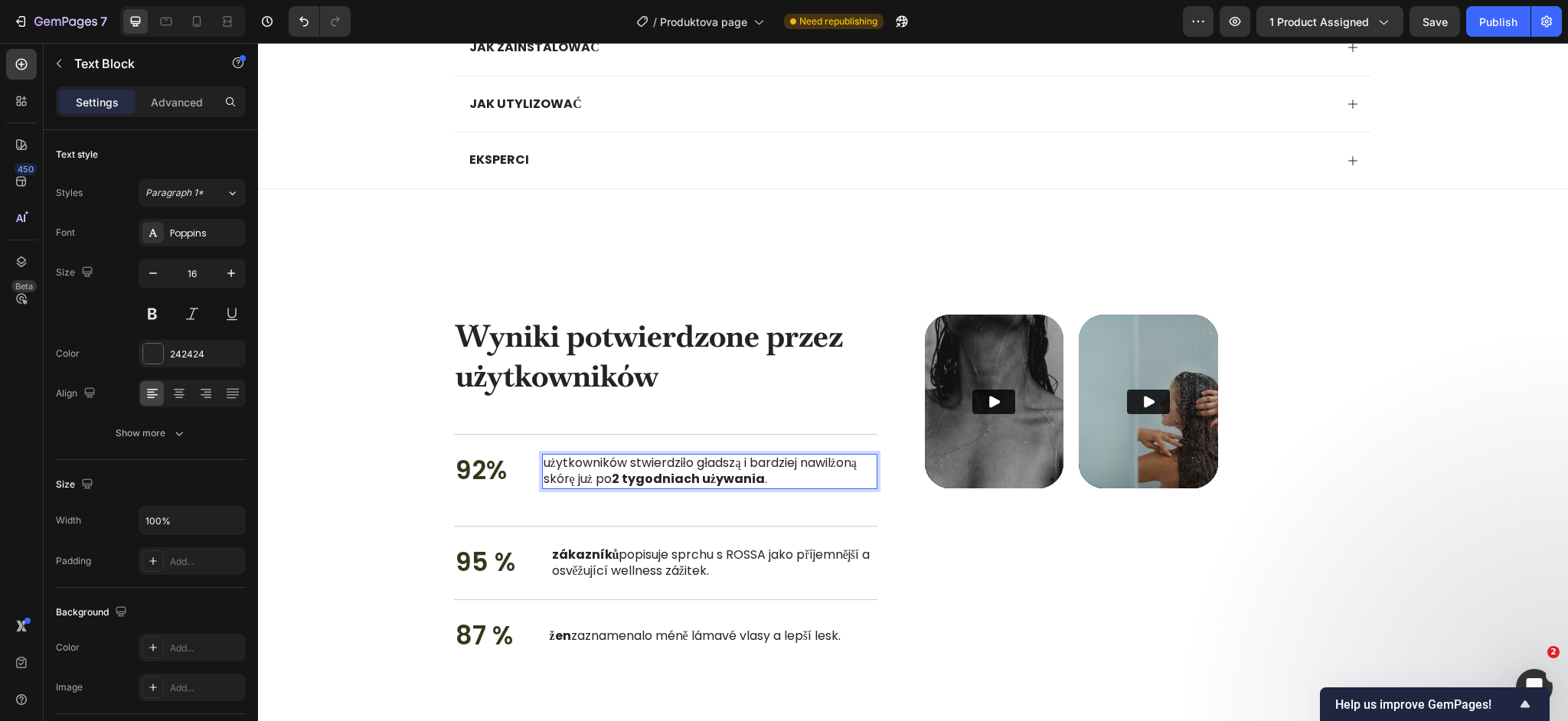
click at [548, 468] on p "użytkowników stwierdziło gładszą i bardziej nawilżoną skórę już po 2 tygodniach…" at bounding box center [709, 472] width 333 height 32
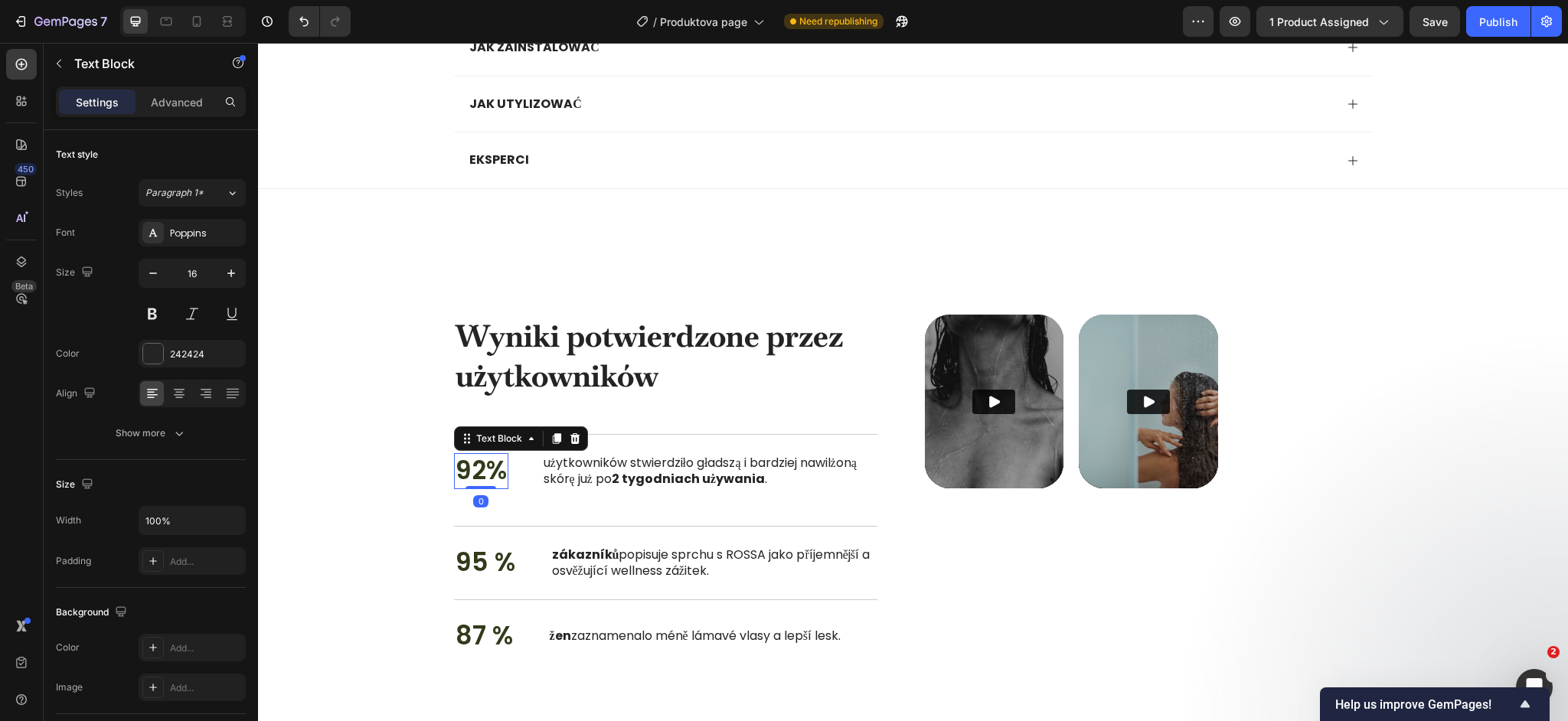
click at [471, 477] on p "92%" at bounding box center [481, 471] width 51 height 33
click at [592, 558] on strong "zákazníků" at bounding box center [586, 555] width 68 height 18
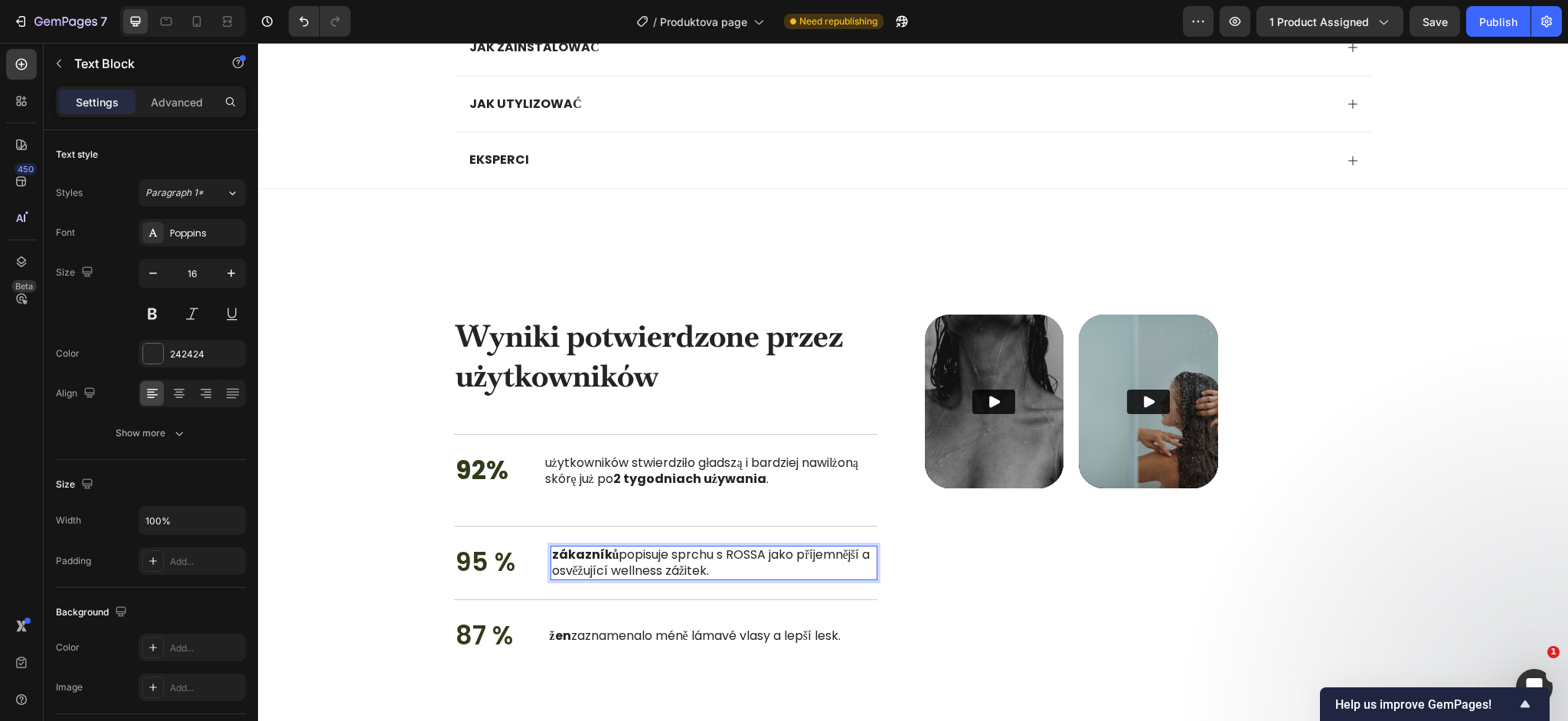
click at [569, 561] on strong "zákazníků" at bounding box center [586, 555] width 68 height 18
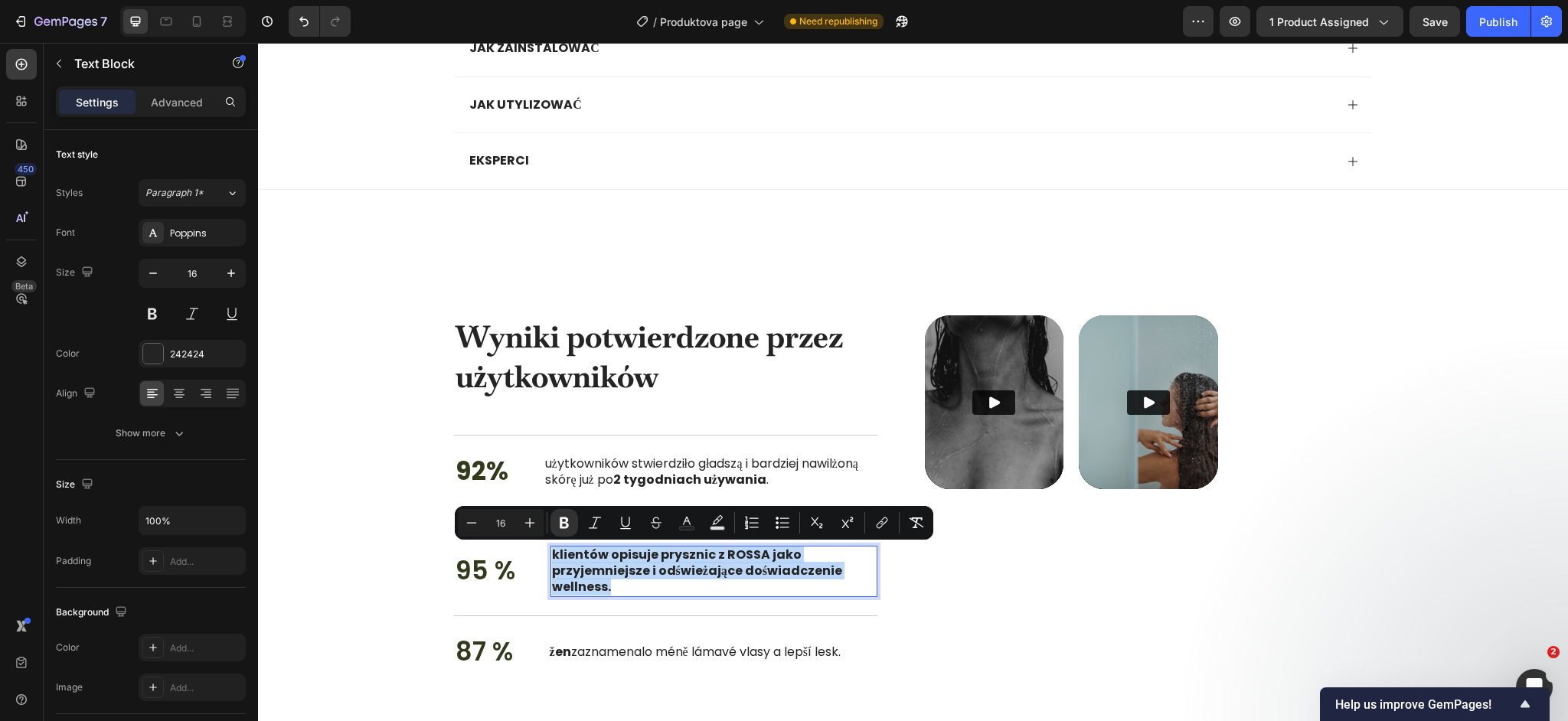
drag, startPoint x: 621, startPoint y: 591, endPoint x: 551, endPoint y: 552, distance: 80.1
click at [552, 552] on p "klientów opisuje prysznic z ROSSA jako przyjemniejsze i odświeżające doświadcze…" at bounding box center [714, 571] width 324 height 48
drag, startPoint x: 562, startPoint y: 527, endPoint x: 569, endPoint y: 534, distance: 9.9
click at [562, 527] on icon "Editor contextual toolbar" at bounding box center [564, 523] width 9 height 12
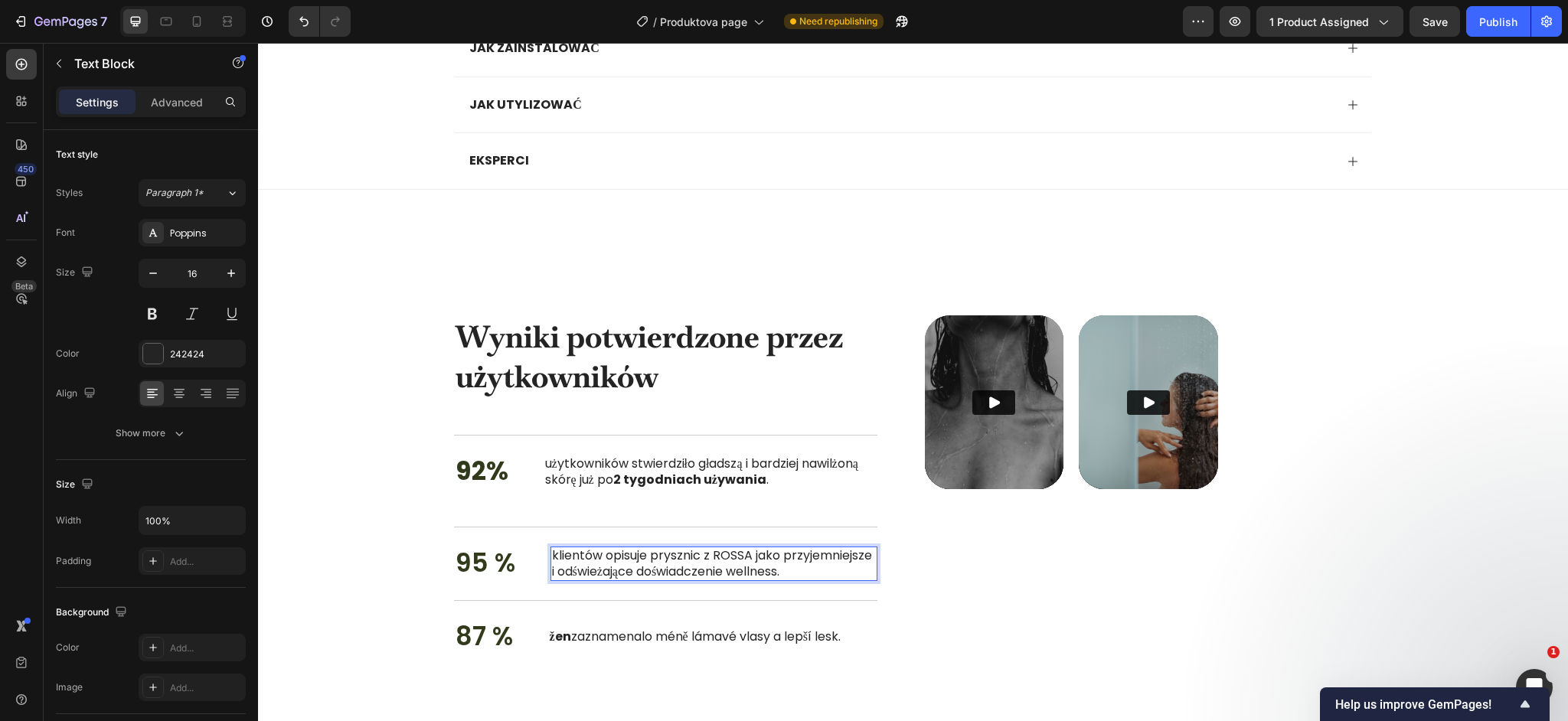
click at [574, 557] on p "klientów opisuje prysznic z ROSSA jako przyjemniejsze i odświeżające doświadcze…" at bounding box center [714, 564] width 324 height 32
click at [591, 594] on div "95 % Text Block klientów opisuje prysznic z ROSSA jako przyjemniejsze i odśwież…" at bounding box center [666, 564] width 424 height 74
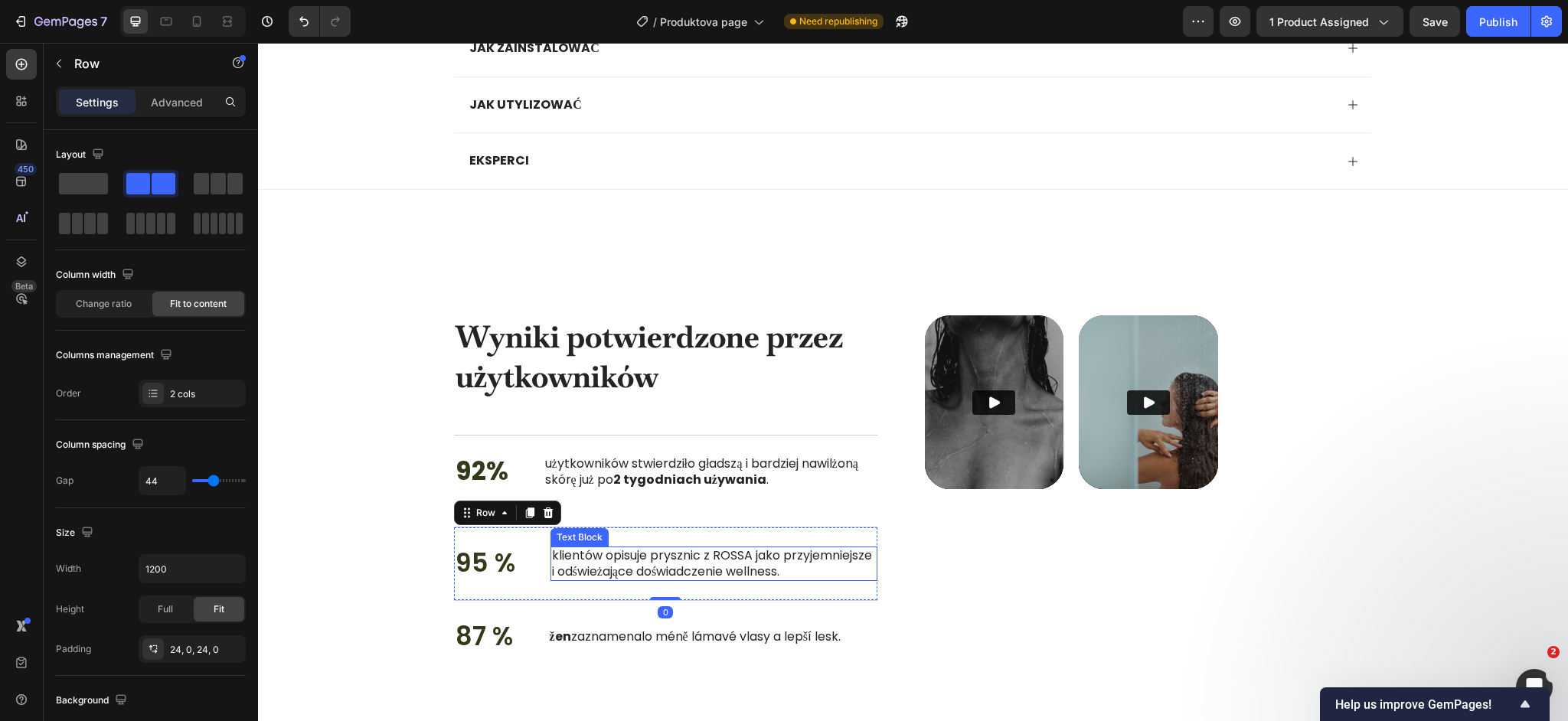
click at [586, 562] on p "klientów opisuje prysznic z ROSSA jako przyjemniejsze i odświeżające doświadcze…" at bounding box center [714, 564] width 324 height 32
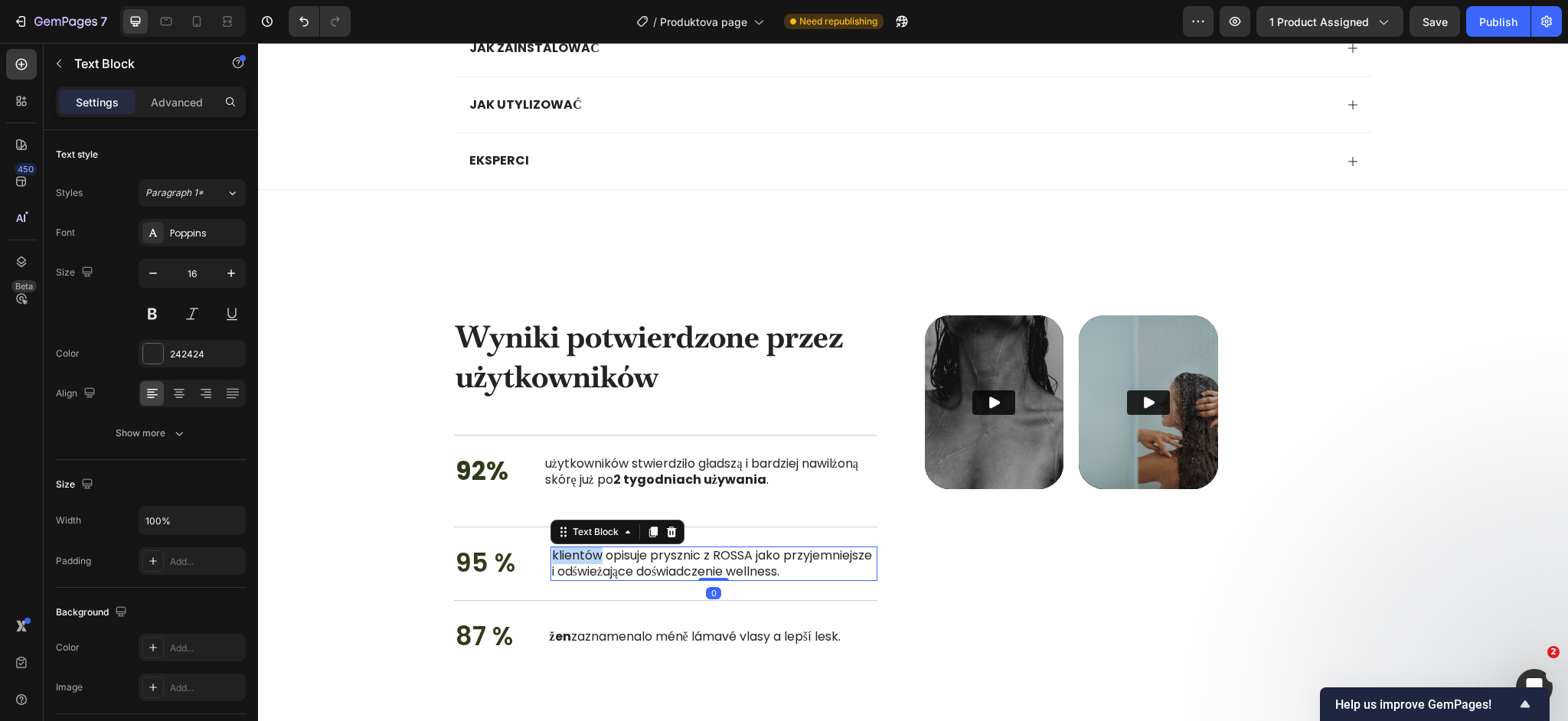
click at [579, 555] on p "klientów opisuje prysznic z ROSSA jako przyjemniejsze i odświeżające doświadcze…" at bounding box center [714, 564] width 324 height 32
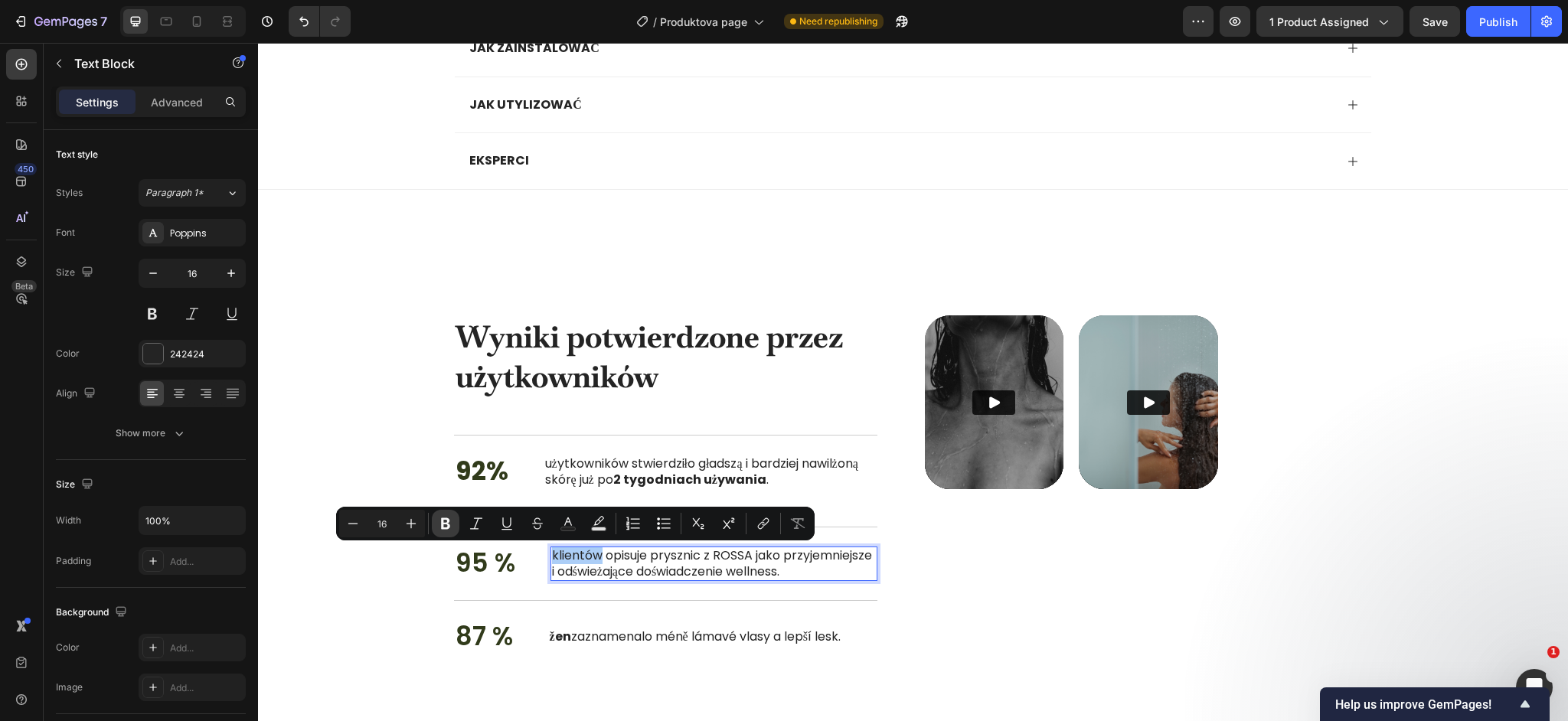
click at [452, 527] on icon "Editor contextual toolbar" at bounding box center [445, 524] width 15 height 15
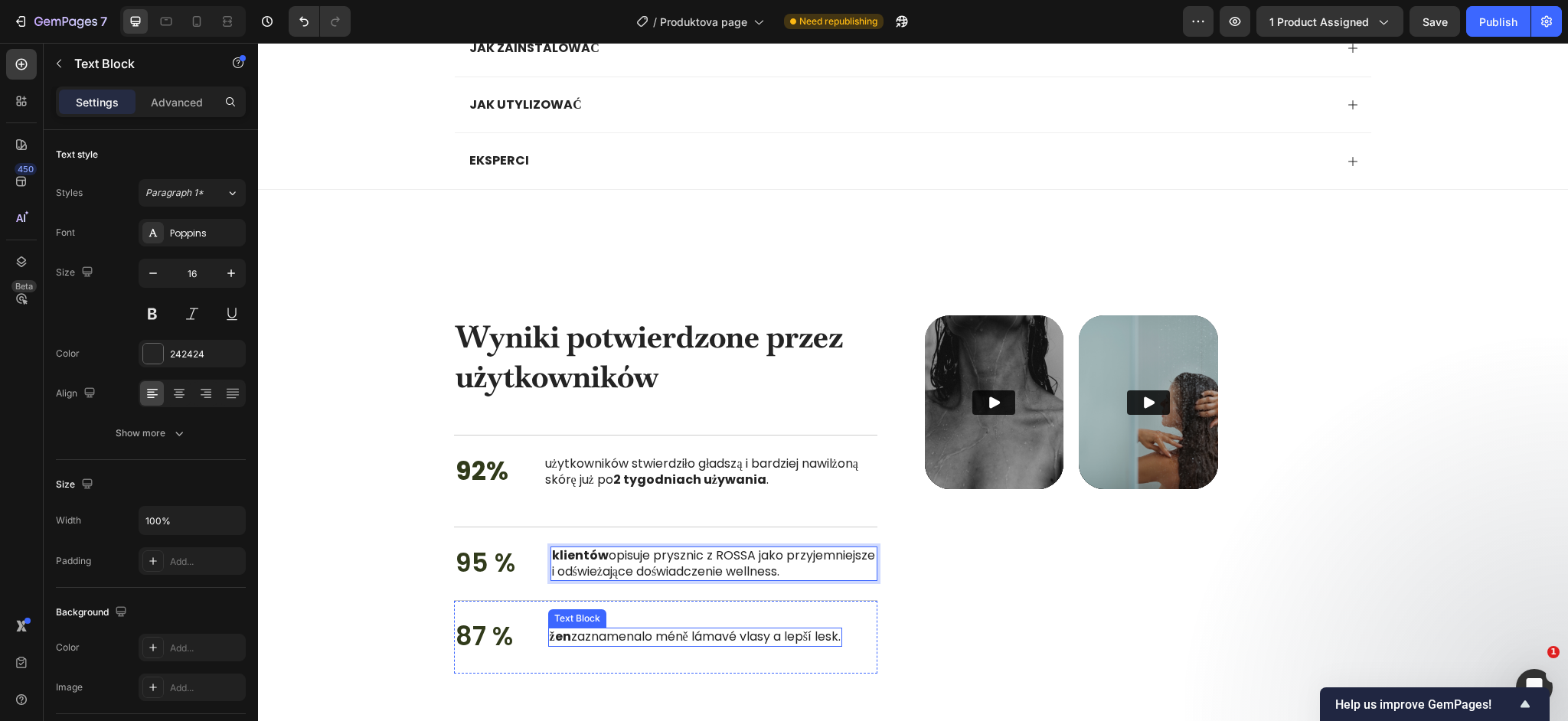
click at [584, 645] on p "žen zaznamenalo méně lámavé vlasy a lepší lesk." at bounding box center [695, 637] width 291 height 16
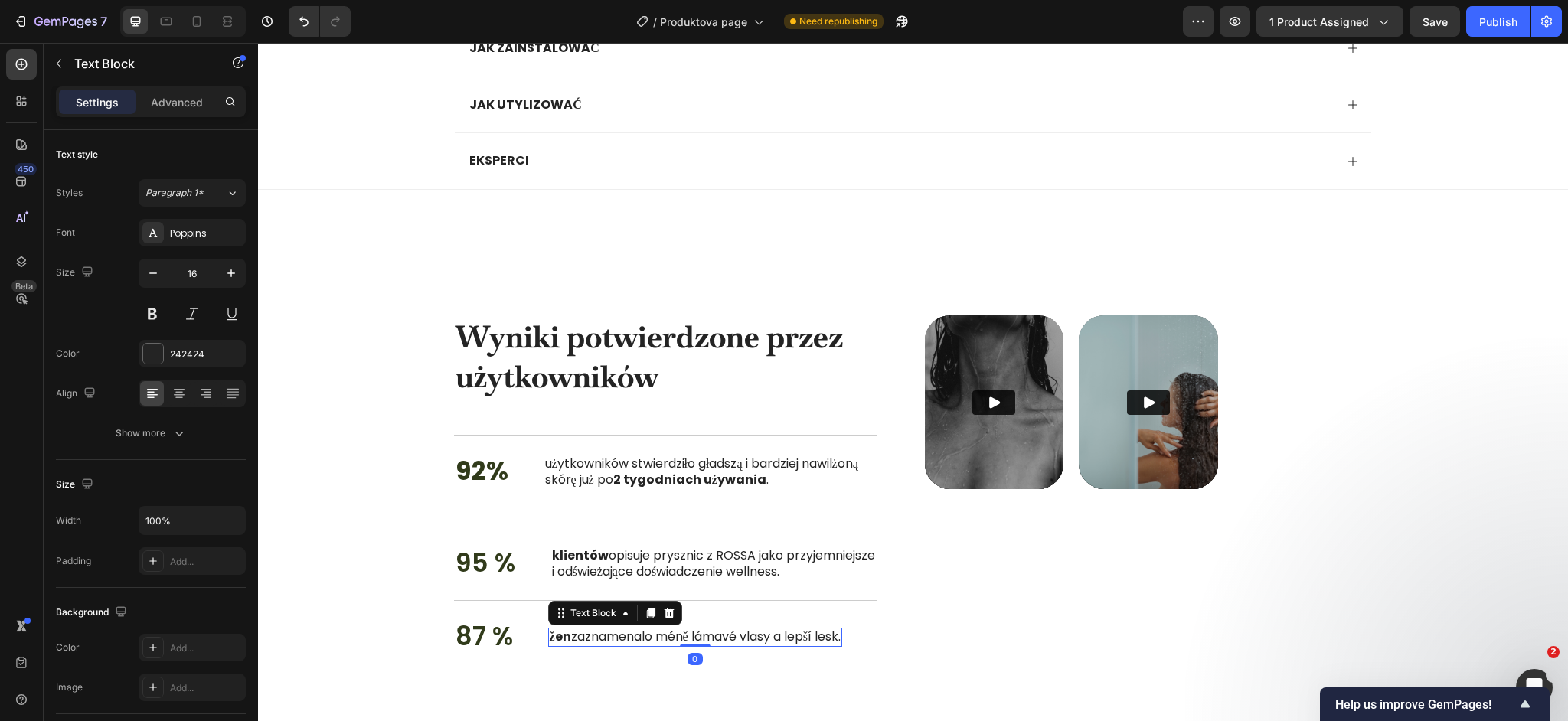
click at [584, 645] on p "žen zaznamenalo méně lámavé vlasy a lepší lesk." at bounding box center [695, 637] width 291 height 16
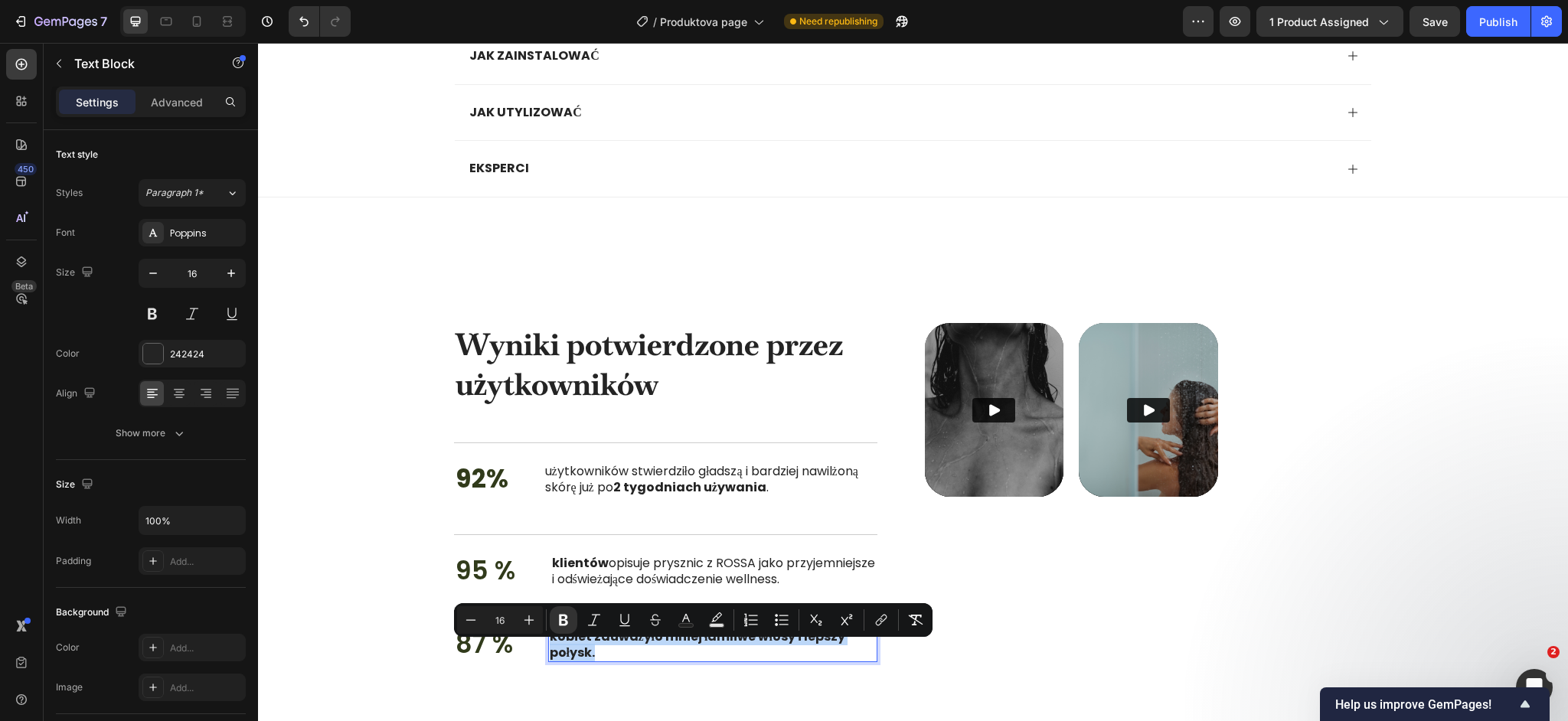
drag, startPoint x: 605, startPoint y: 665, endPoint x: 547, endPoint y: 653, distance: 59.2
click at [548, 653] on div "kobiet zauważyło mniej łamliwe włosy i lepszy połysk." at bounding box center [712, 645] width 329 height 35
click at [560, 625] on icon "Editor contextual toolbar" at bounding box center [563, 620] width 9 height 12
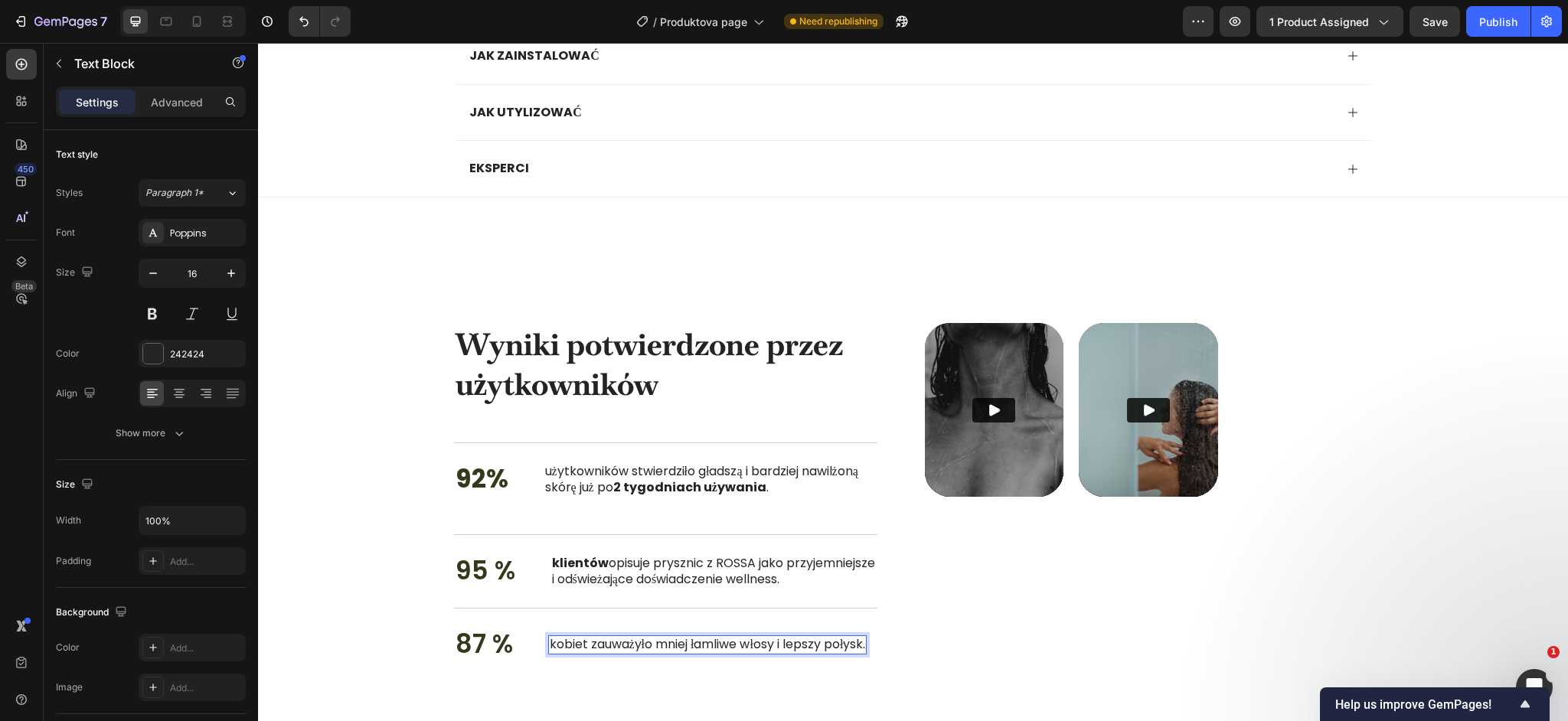
click at [573, 653] on p "kobiet zauważyło mniej łamliwe włosy i lepszy połysk." at bounding box center [707, 645] width 316 height 16
click at [593, 681] on div "87 % Text Block kobiet zauważyło mniej łamliwe włosy i lepszy połysk. Text Bloc…" at bounding box center [666, 645] width 424 height 74
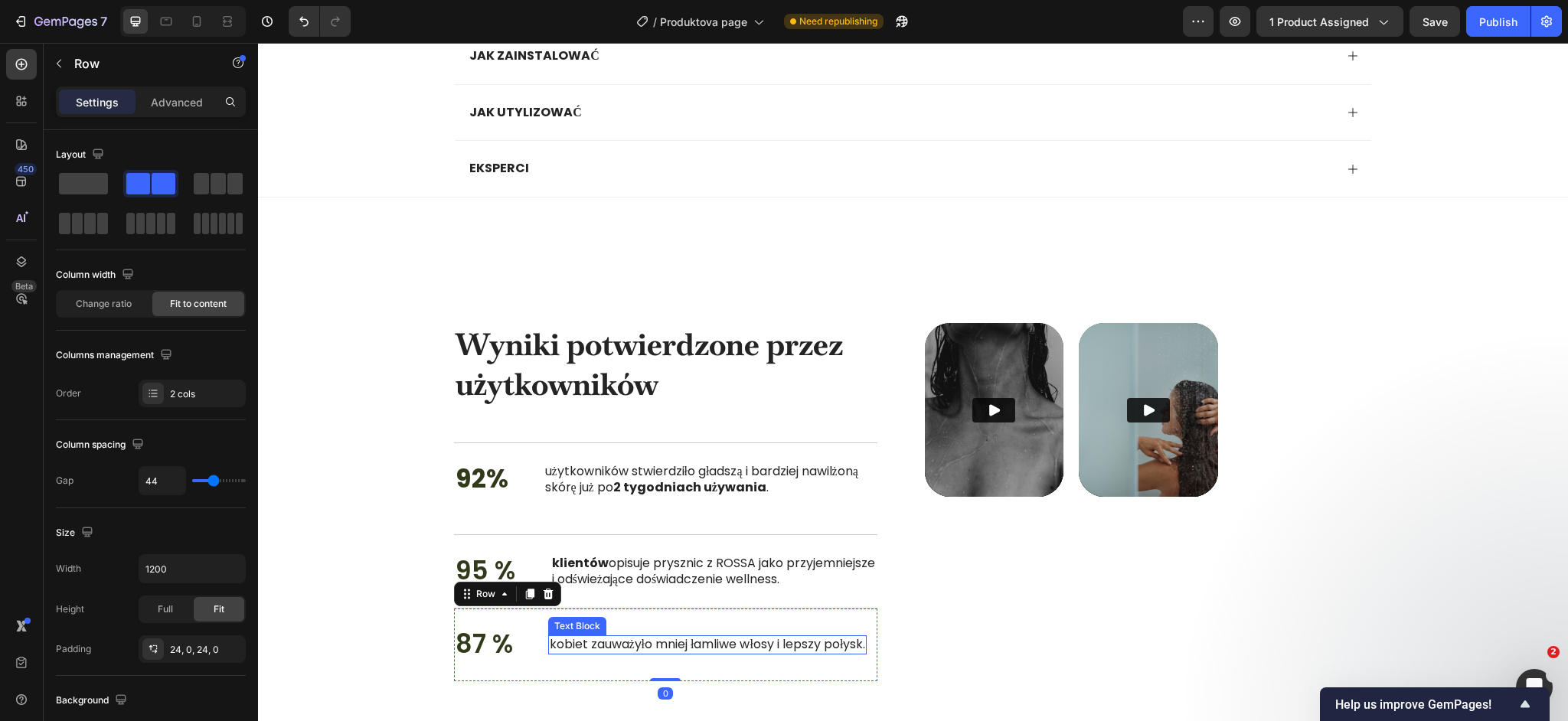
click at [573, 653] on p "kobiet zauważyło mniej łamliwe włosy i lepszy połysk." at bounding box center [707, 645] width 316 height 16
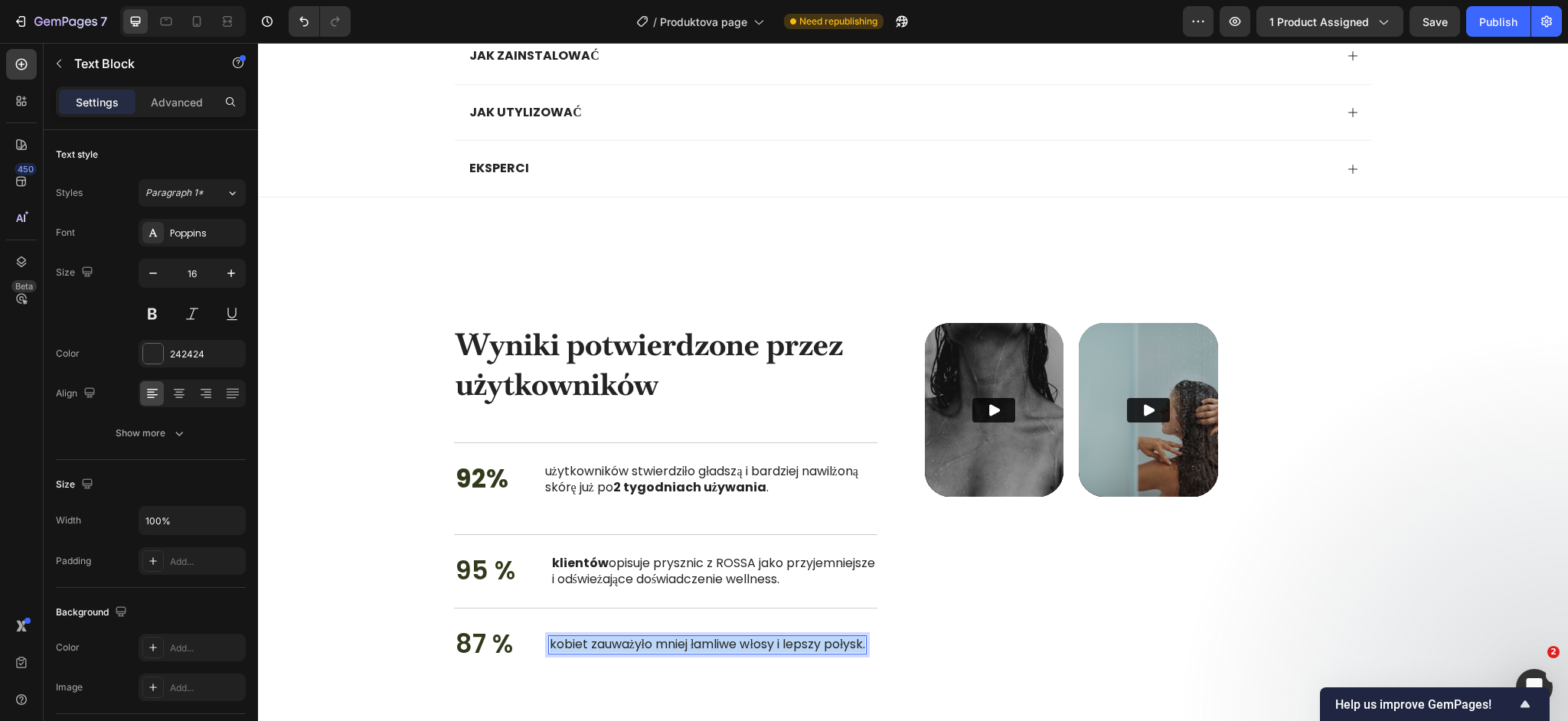
click at [573, 653] on p "kobiet zauważyło mniej łamliwe włosy i lepszy połysk." at bounding box center [707, 645] width 316 height 16
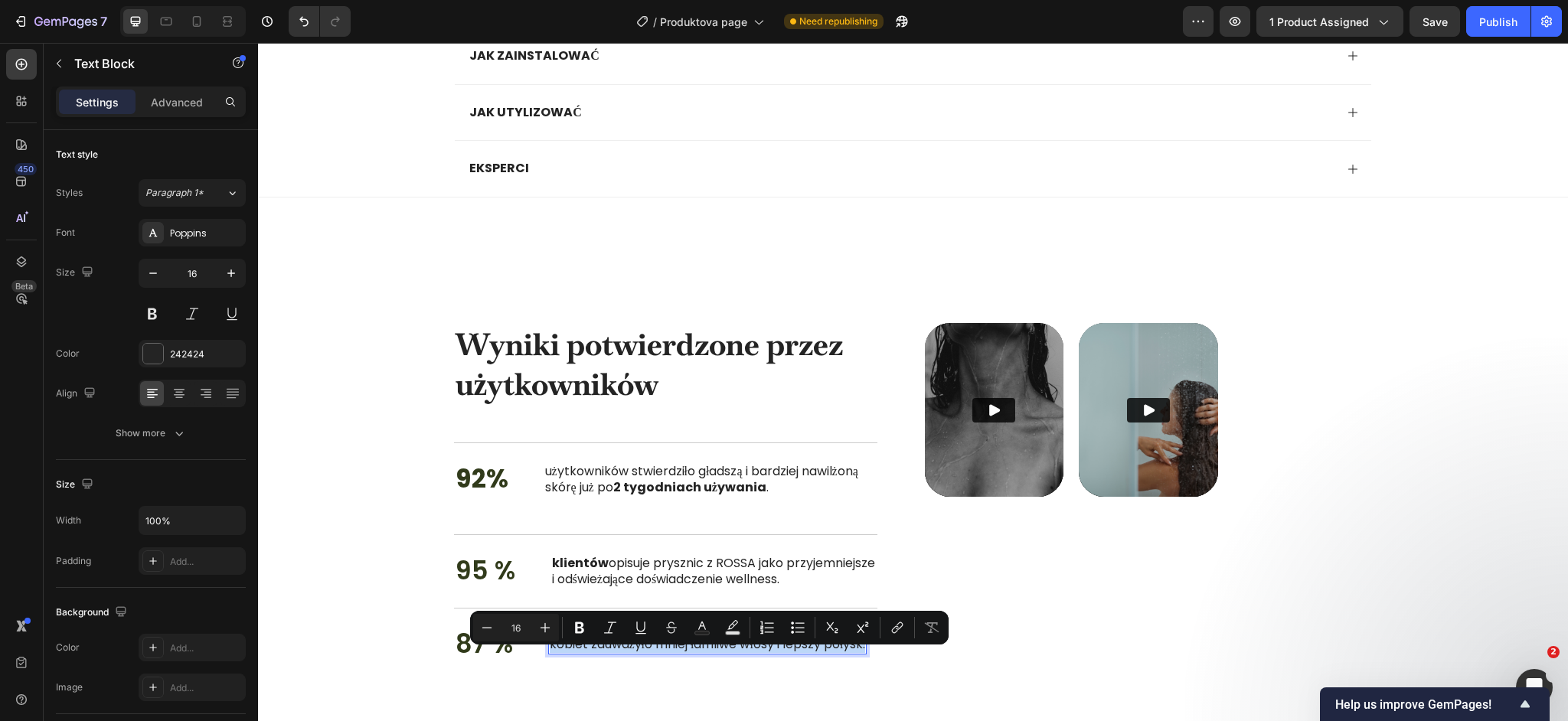
click at [573, 653] on p "kobiet zauważyło mniej łamliwe włosy i lepszy połysk." at bounding box center [707, 645] width 316 height 16
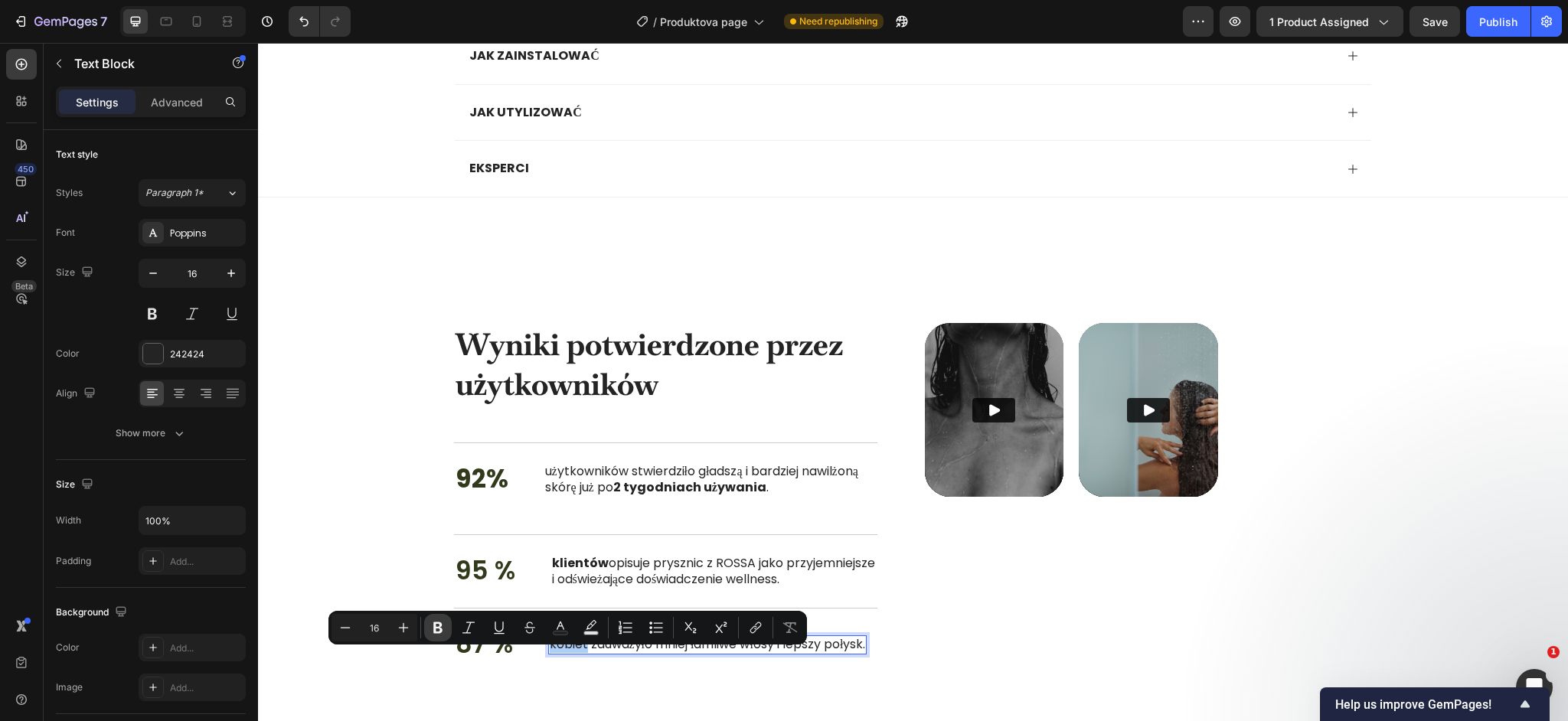
click at [441, 634] on icon "Editor contextual toolbar" at bounding box center [438, 627] width 15 height 15
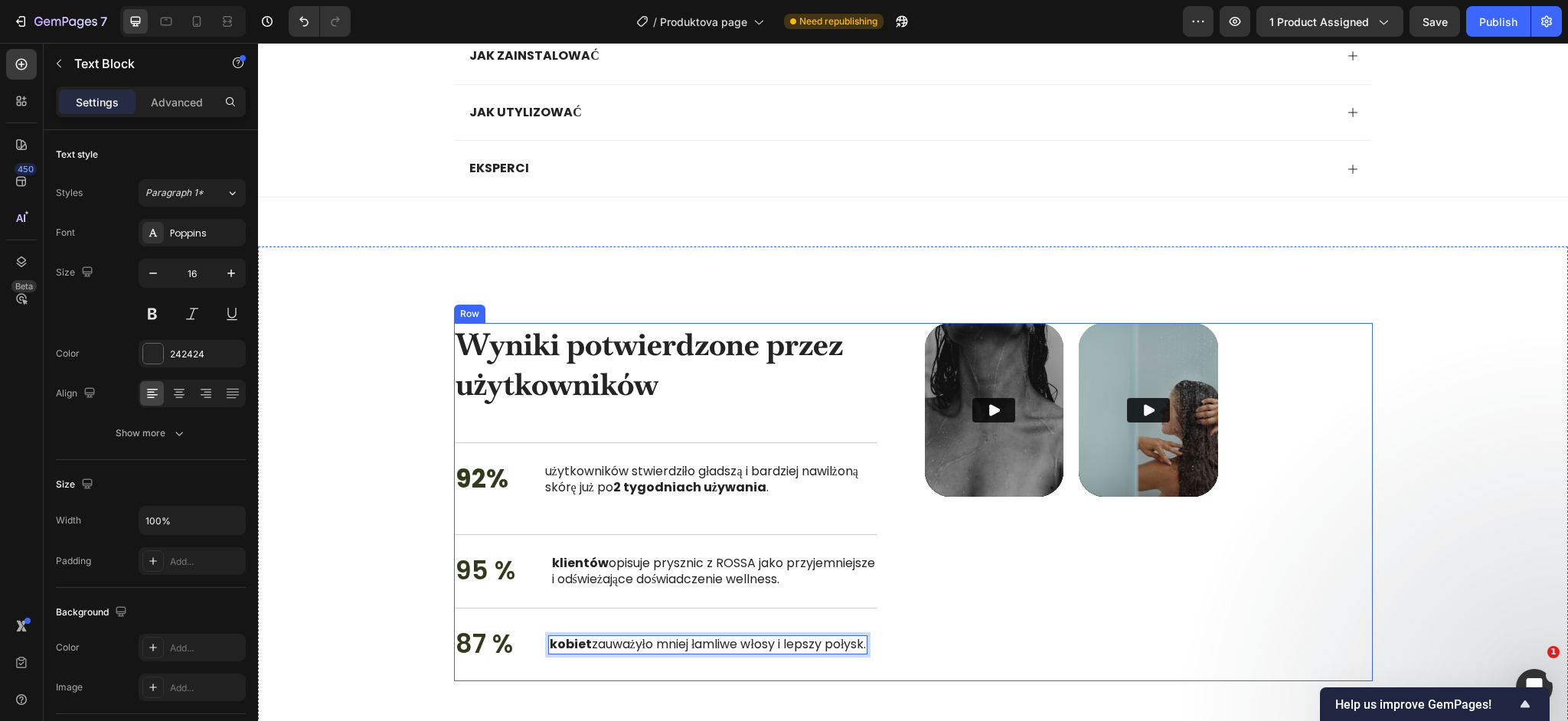
click at [935, 607] on div "Video Video Carousel" at bounding box center [1148, 503] width 448 height 359
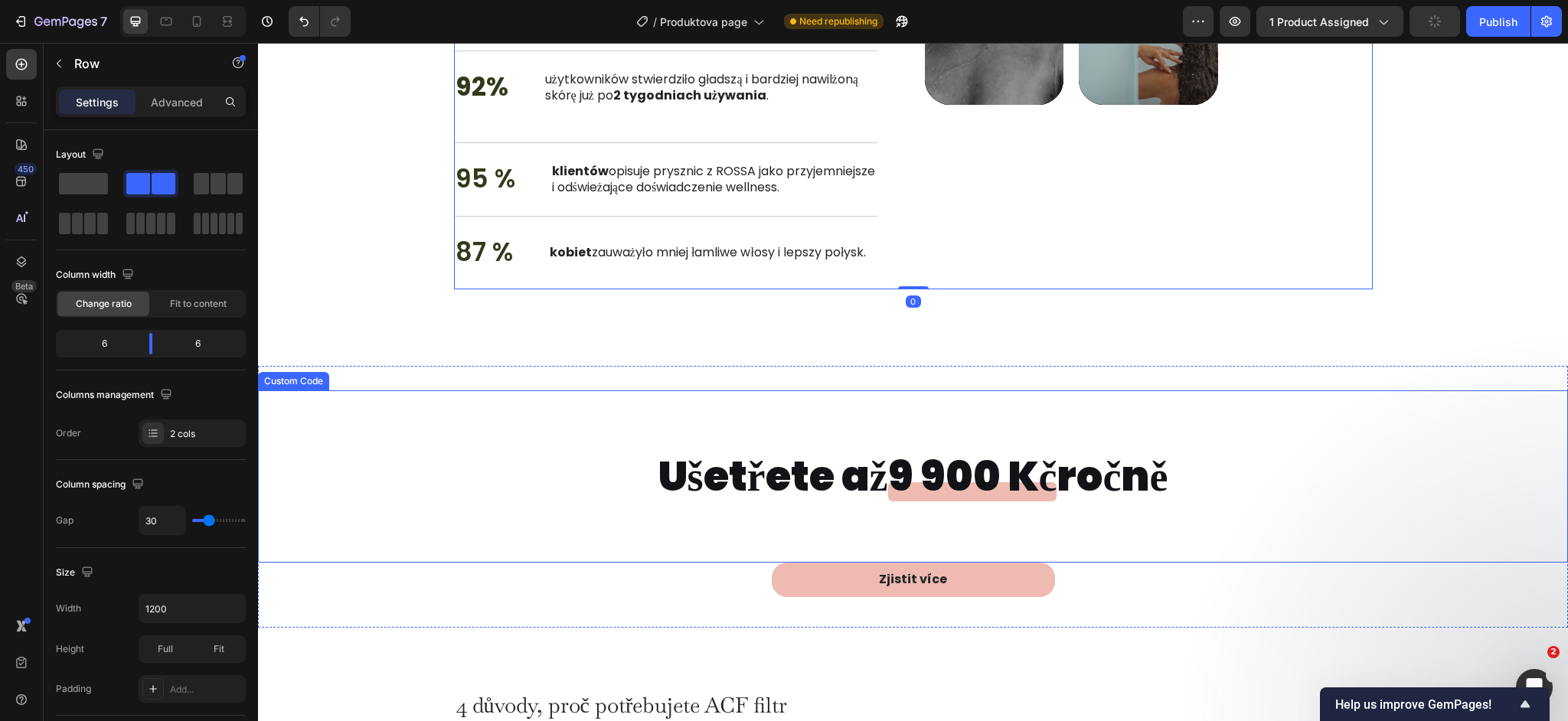
scroll to position [1867, 0]
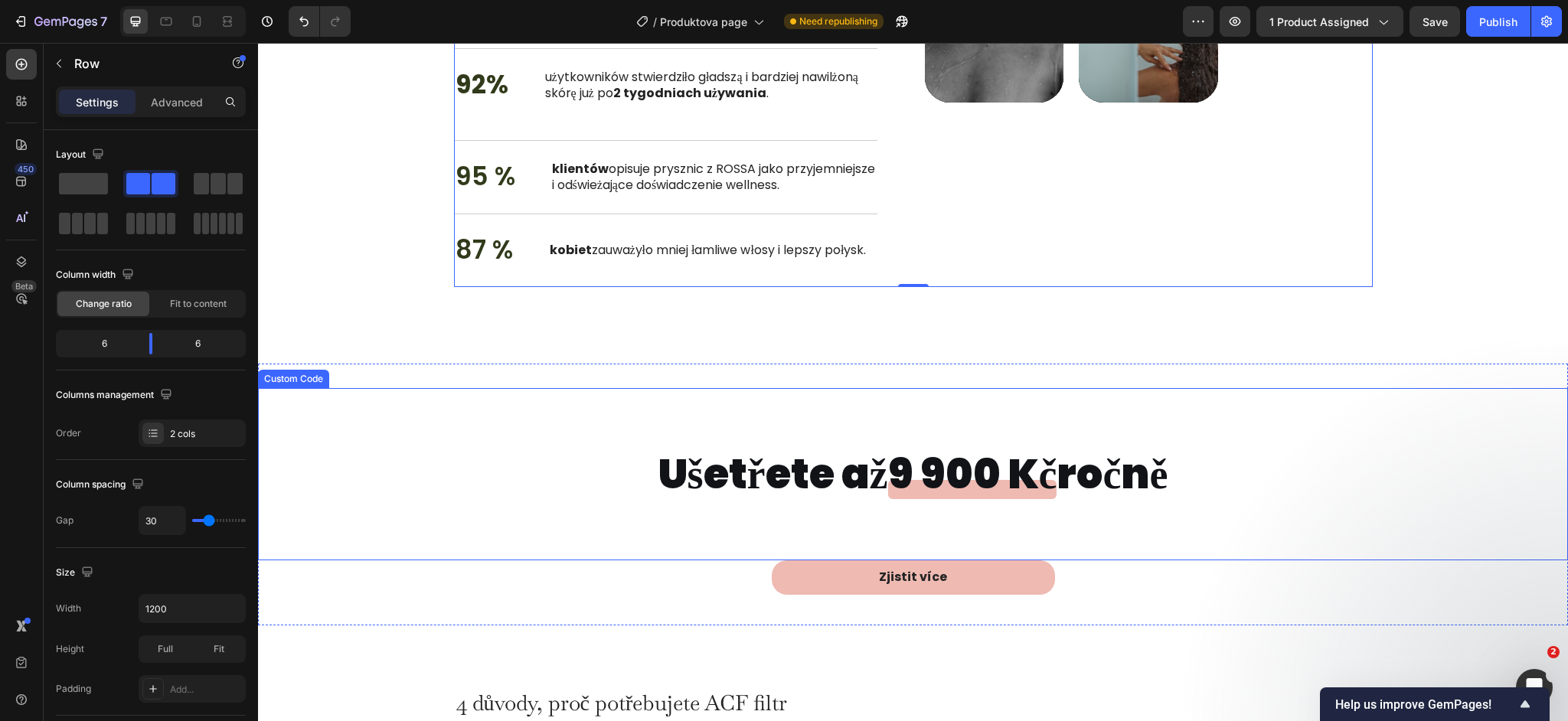
click at [708, 477] on h2 "Ušetřete až 9 900 Kč ročně" at bounding box center [914, 474] width 510 height 50
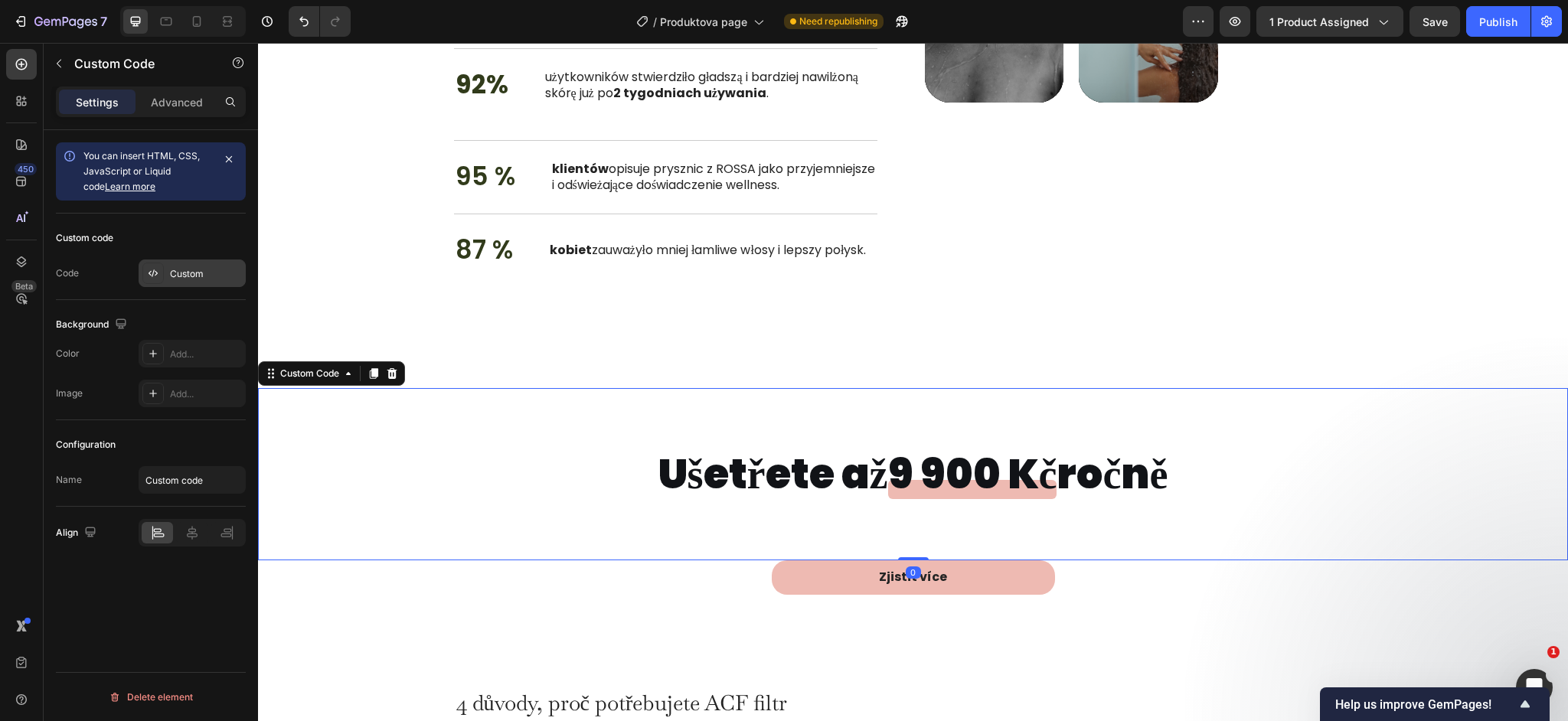
click at [162, 274] on div at bounding box center [153, 273] width 22 height 22
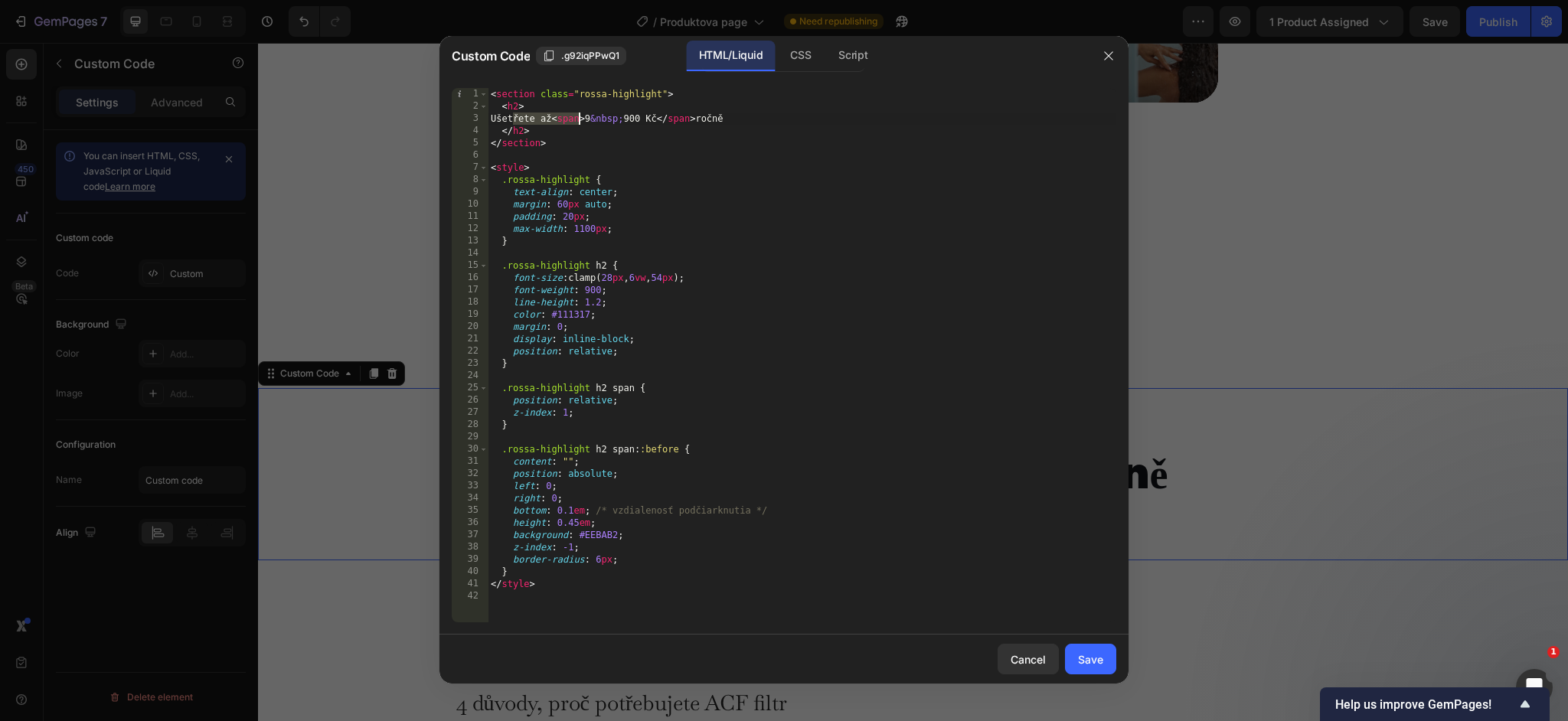
drag, startPoint x: 514, startPoint y: 118, endPoint x: 579, endPoint y: 122, distance: 65.1
click at [579, 122] on div "< section class = "rossa-highlight" > < h2 > Ušetřete až < span > 9 &nbsp; 900 …" at bounding box center [802, 368] width 629 height 559
paste textarea "Oszczędzaj nawet 9 900 Kč rocznie"
drag, startPoint x: 606, startPoint y: 120, endPoint x: 694, endPoint y: 121, distance: 88.0
click at [694, 121] on div "< section class = "rossa-highlight" > < h2 > Oszczędzaj nawet 9 900 Kč rocznie …" at bounding box center [802, 368] width 629 height 559
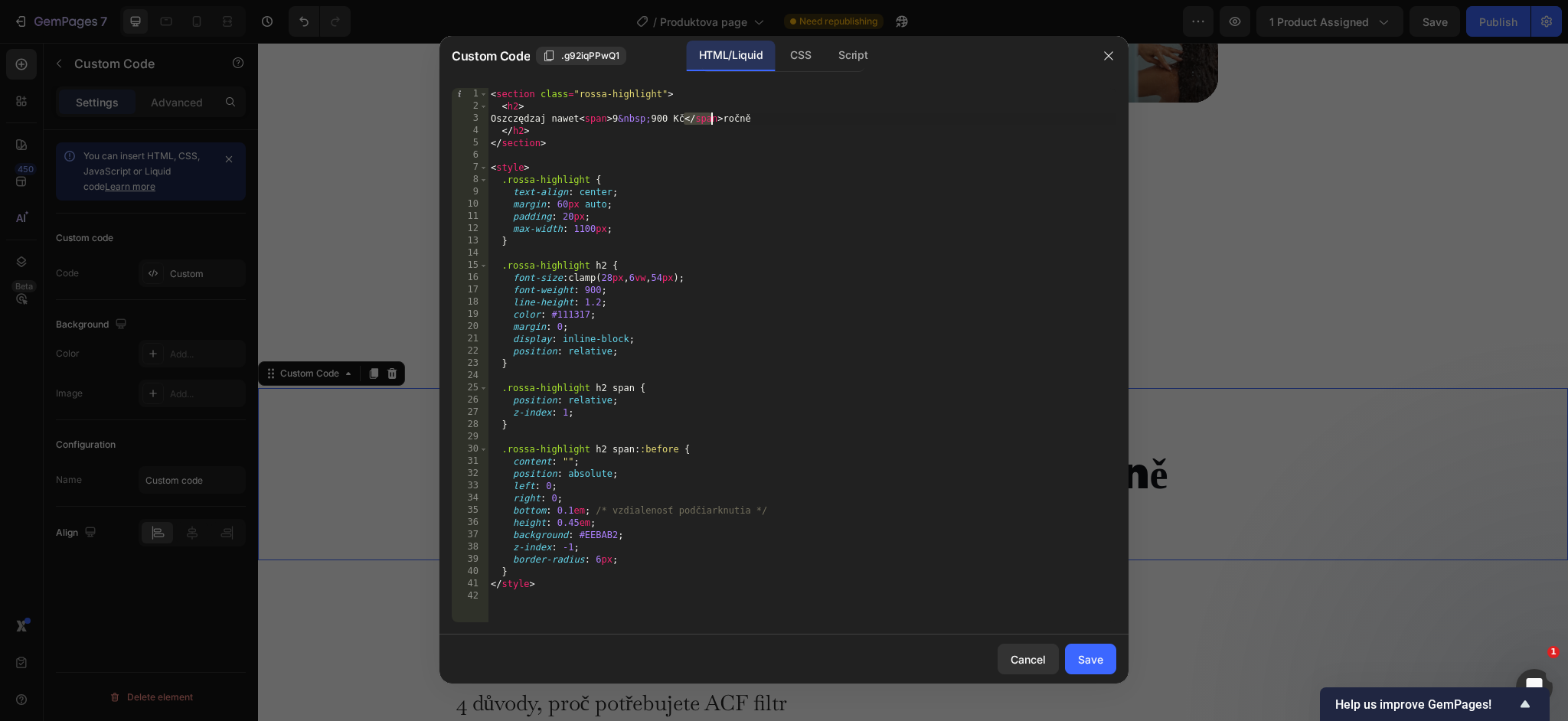
drag, startPoint x: 681, startPoint y: 120, endPoint x: 712, endPoint y: 120, distance: 31.0
click at [712, 120] on div "< section class = "rossa-highlight" > < h2 > Oszczędzaj nawet < span > 9 &nbsp;…" at bounding box center [802, 368] width 629 height 559
drag, startPoint x: 680, startPoint y: 121, endPoint x: 709, endPoint y: 138, distance: 33.6
click at [711, 120] on div "< section class = "rossa-highlight" > < h2 > Oszczędzaj nawet < span > 9 &nbsp;…" at bounding box center [802, 368] width 629 height 559
paste textarea "900 Kč rocznie"
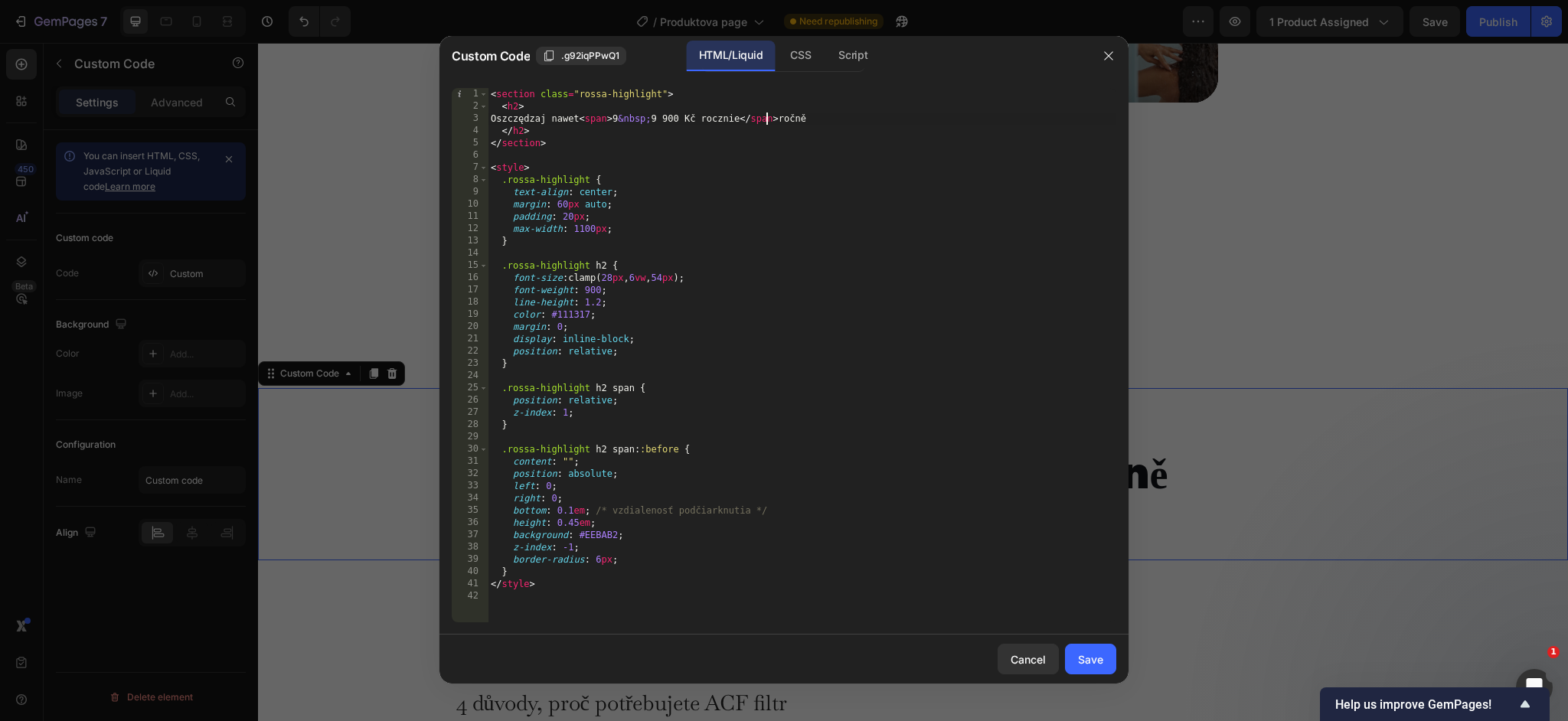
drag, startPoint x: 683, startPoint y: 117, endPoint x: 700, endPoint y: 138, distance: 27.0
click at [684, 118] on div "< section class = "rossa-highlight" > < h2 > Oszczędzaj nawet < span > 9 &nbsp;…" at bounding box center [802, 368] width 629 height 559
click at [714, 119] on div "< section class = "rossa-highlight" > < h2 > Oszczędzaj nawet < span > 9 &nbsp;…" at bounding box center [802, 368] width 629 height 559
paste textarea "zł"
drag, startPoint x: 719, startPoint y: 120, endPoint x: 756, endPoint y: 121, distance: 37.0
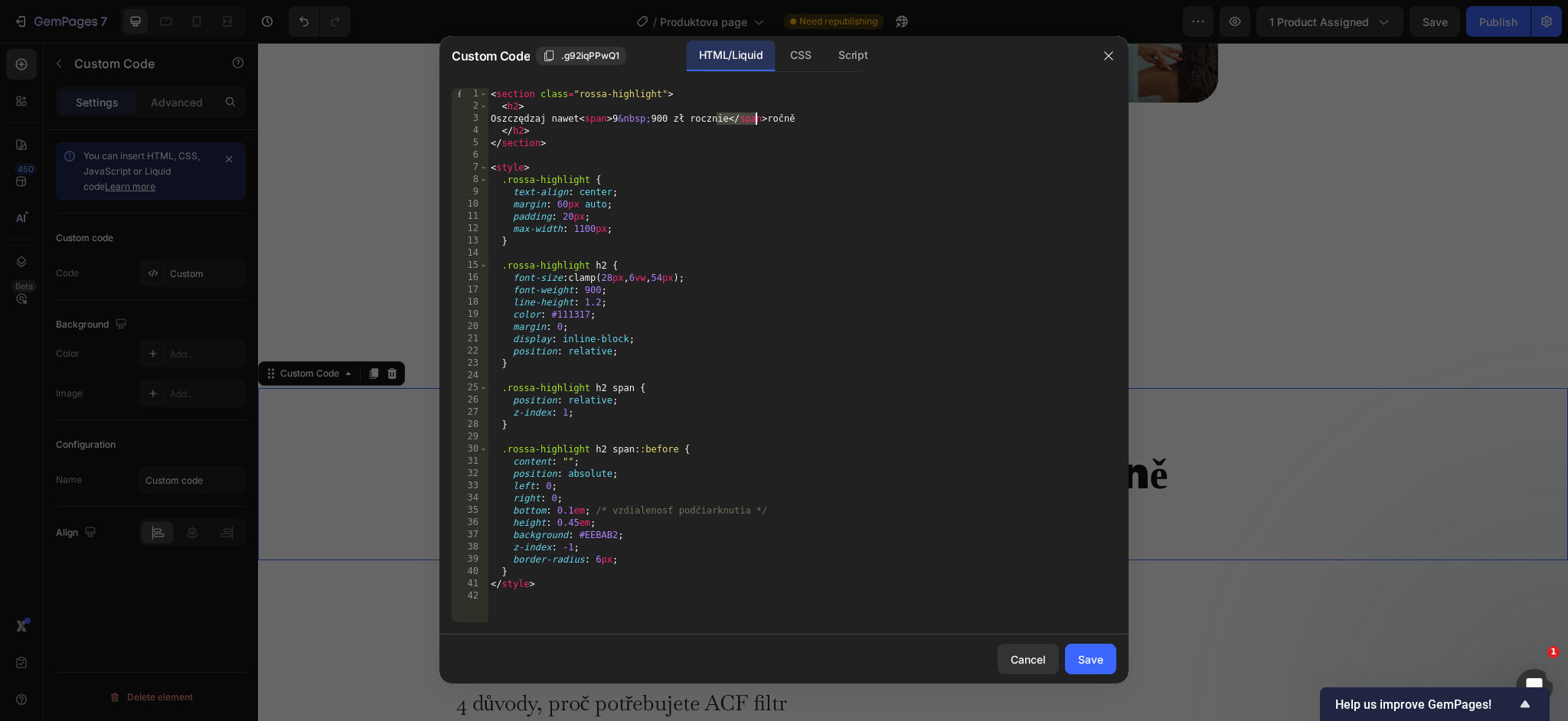
click at [756, 121] on div "< section class = "rossa-highlight" > < h2 > Oszczędzaj nawet < span > 9 &nbsp;…" at bounding box center [802, 368] width 629 height 559
click at [777, 123] on div "< section class = "rossa-highlight" > < h2 > Oszczędzaj nawet < span > 9 &nbsp;…" at bounding box center [802, 368] width 629 height 559
paste textarea "cznie"
type textarea "Oszczędzaj nawet <span>9&nbsp;900 zł </span> rocznie"
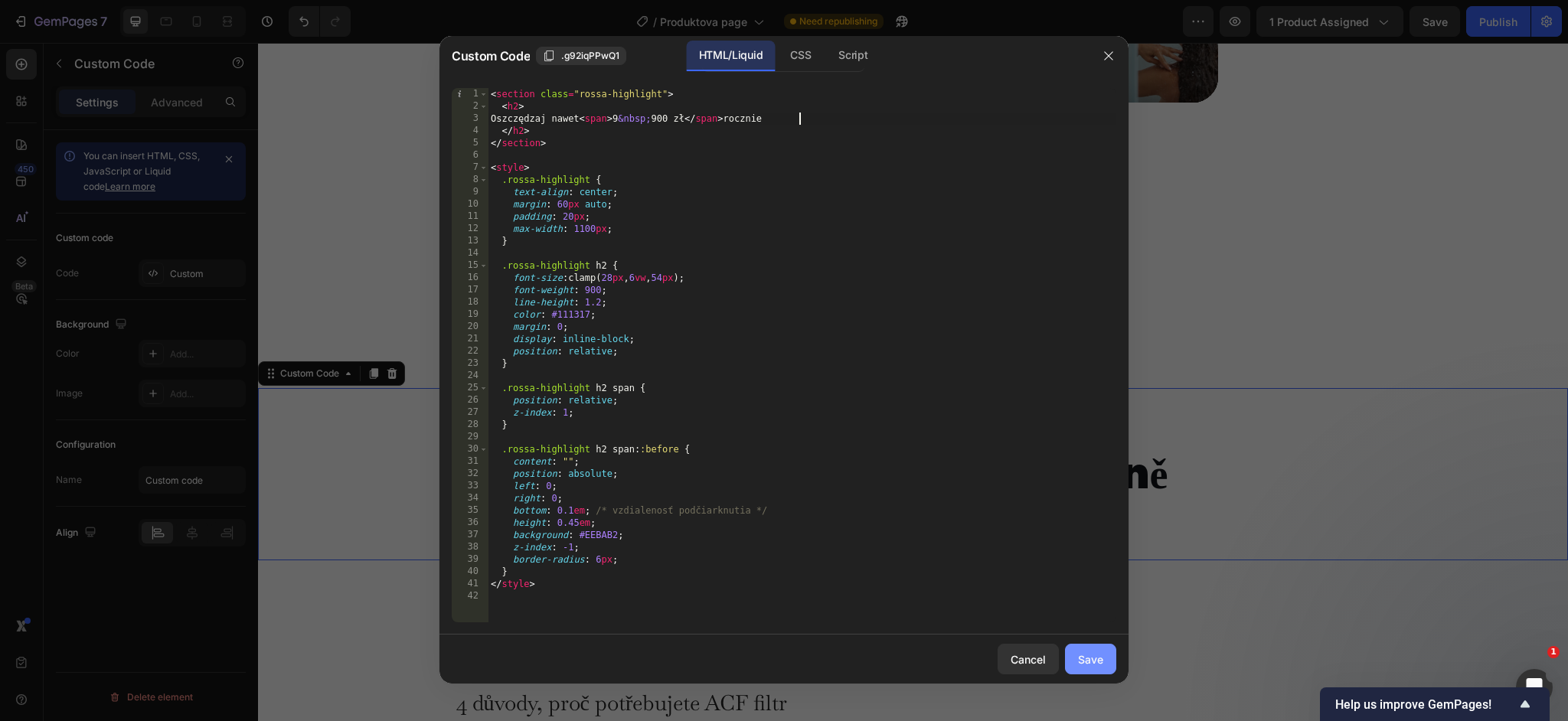
click at [1096, 662] on div "Save" at bounding box center [1090, 660] width 25 height 16
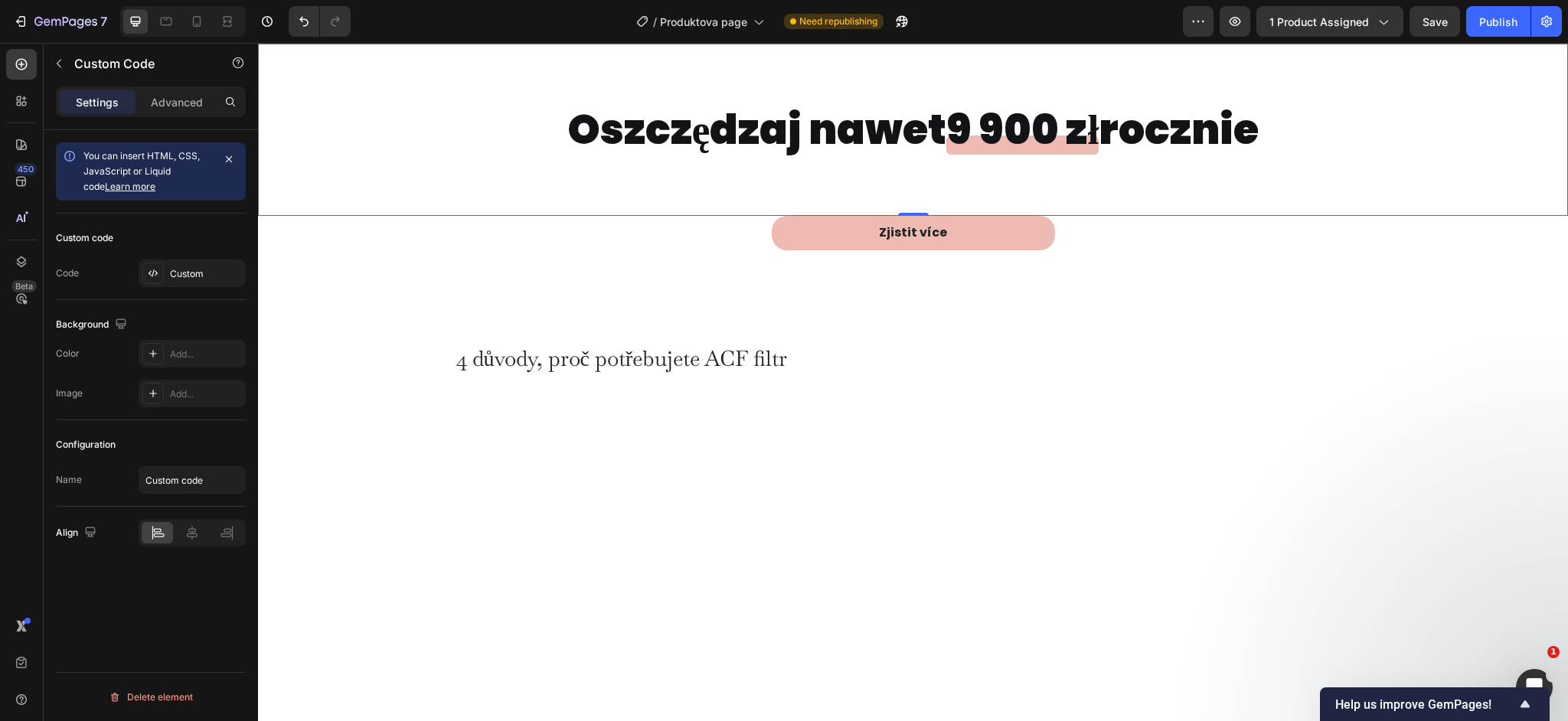
scroll to position [2223, 0]
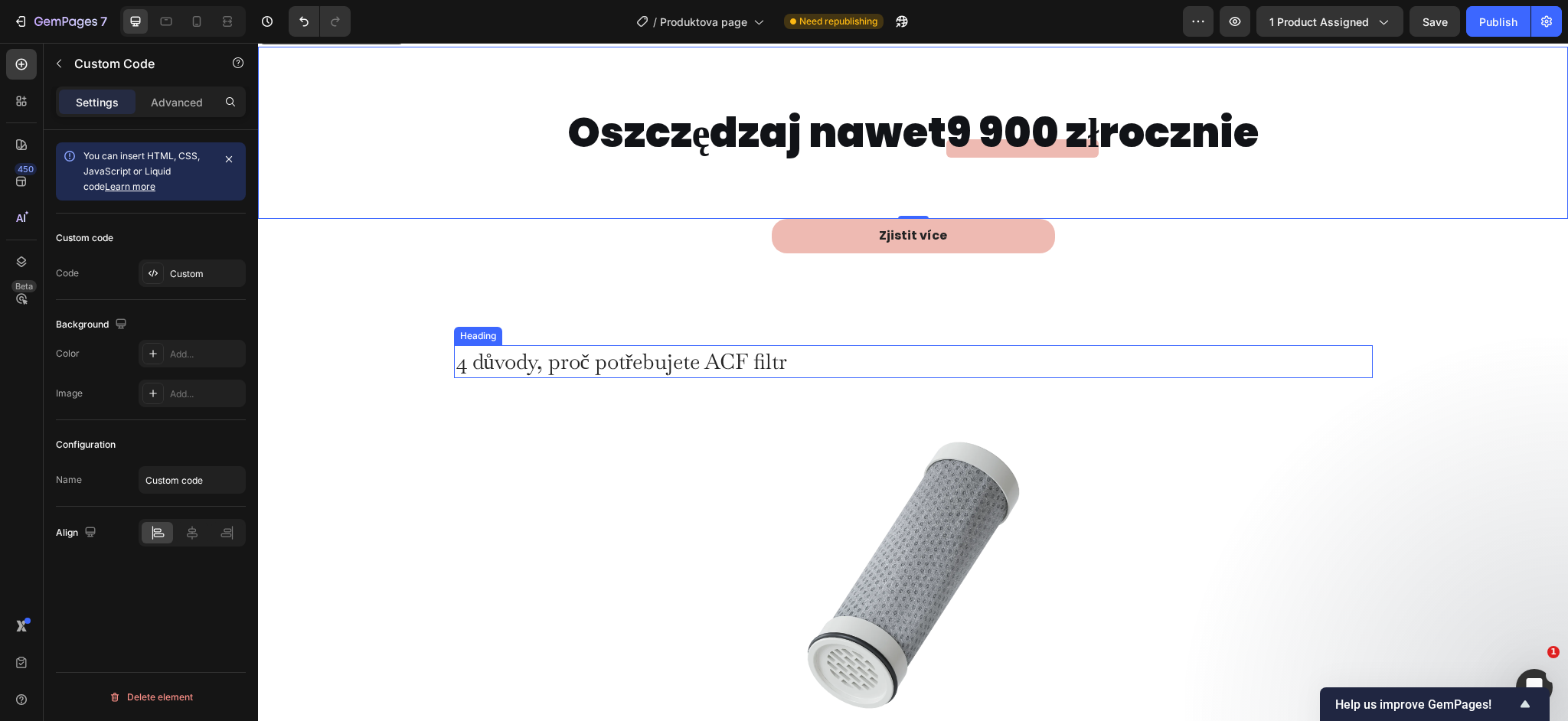
click at [743, 354] on h2 "4 důvody, proč potřebujete ACF filtr" at bounding box center [914, 361] width 919 height 33
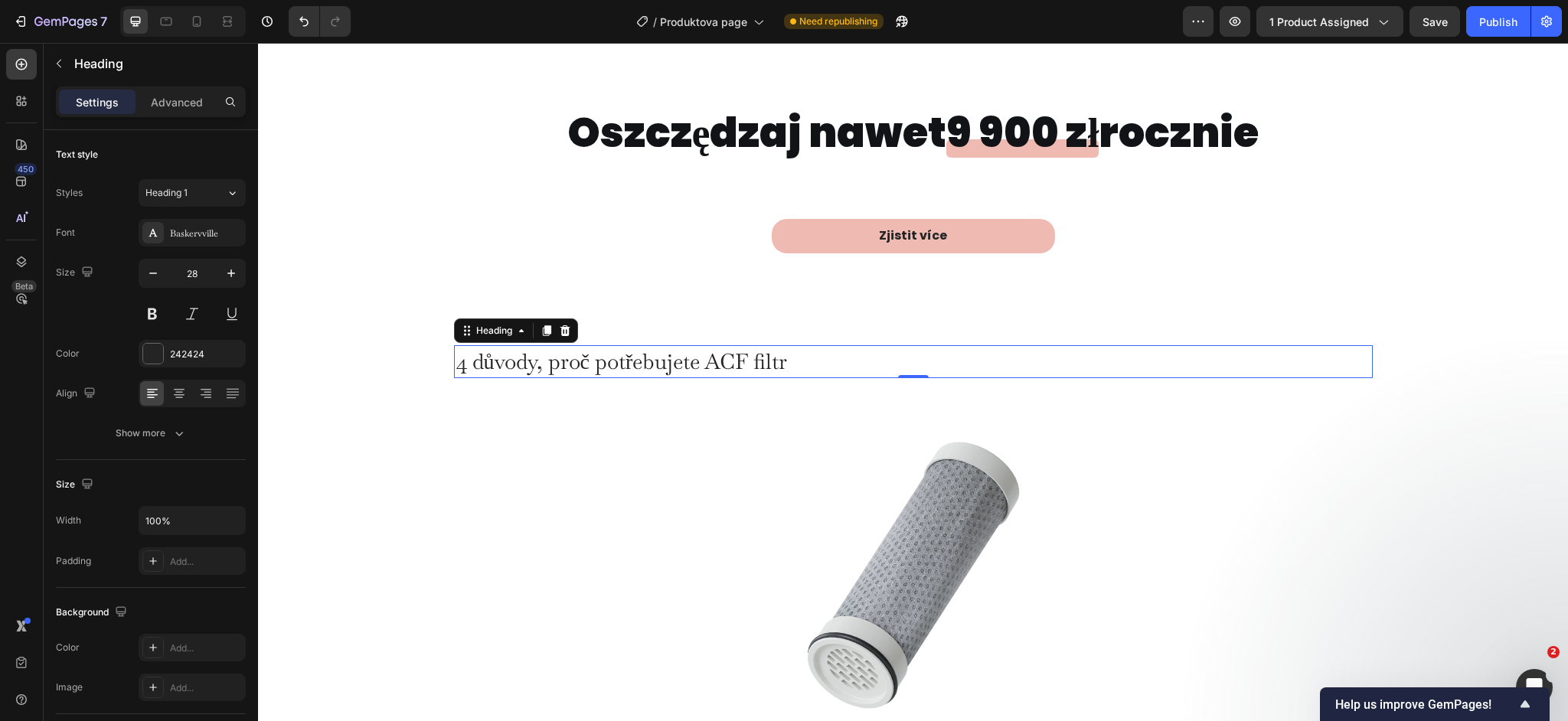
click at [752, 360] on h2 "4 důvody, proč potřebujete ACF filtr" at bounding box center [914, 361] width 919 height 33
click at [752, 360] on p "4 důvody, proč potřebujete ACF filtr" at bounding box center [914, 361] width 916 height 30
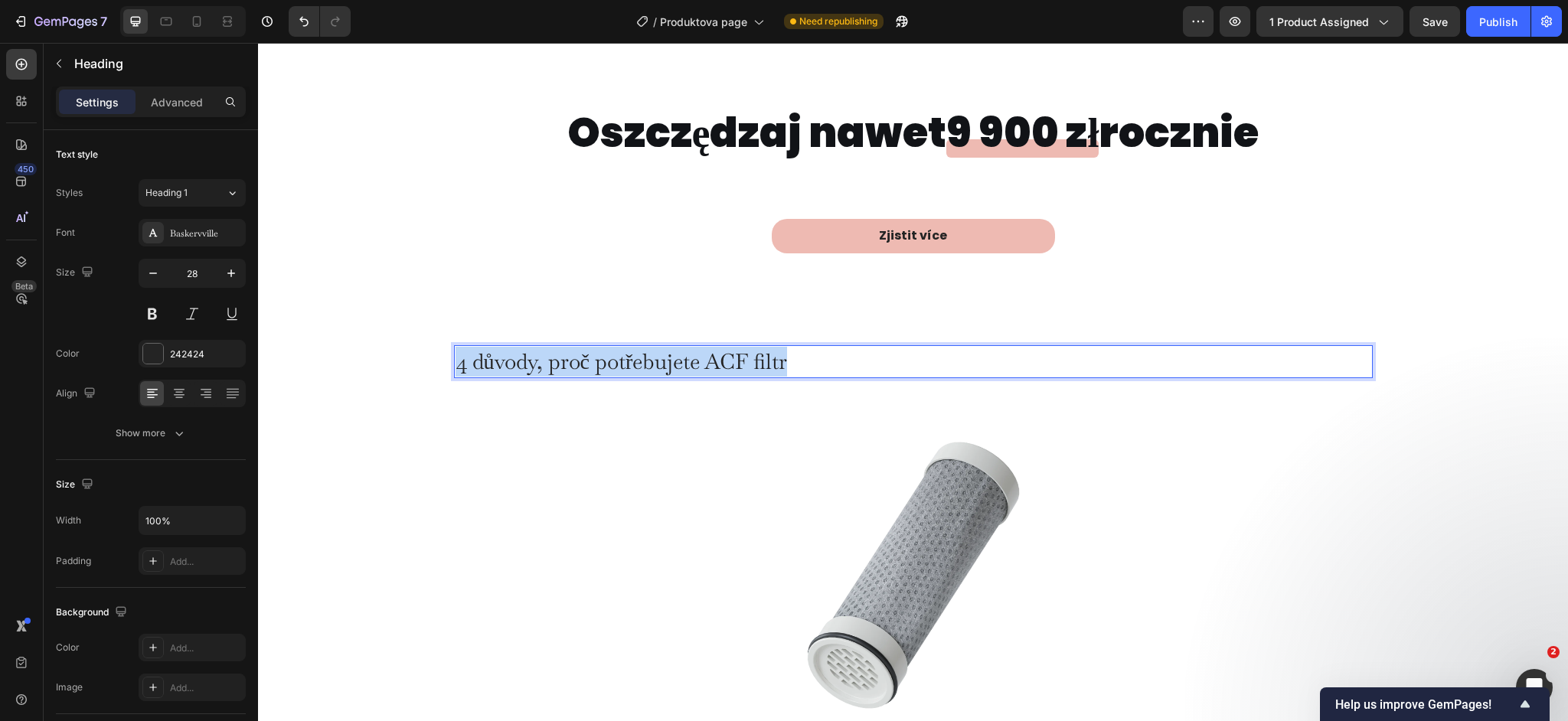
click at [752, 360] on p "4 důvody, proč potřebujete ACF filtr" at bounding box center [914, 361] width 916 height 30
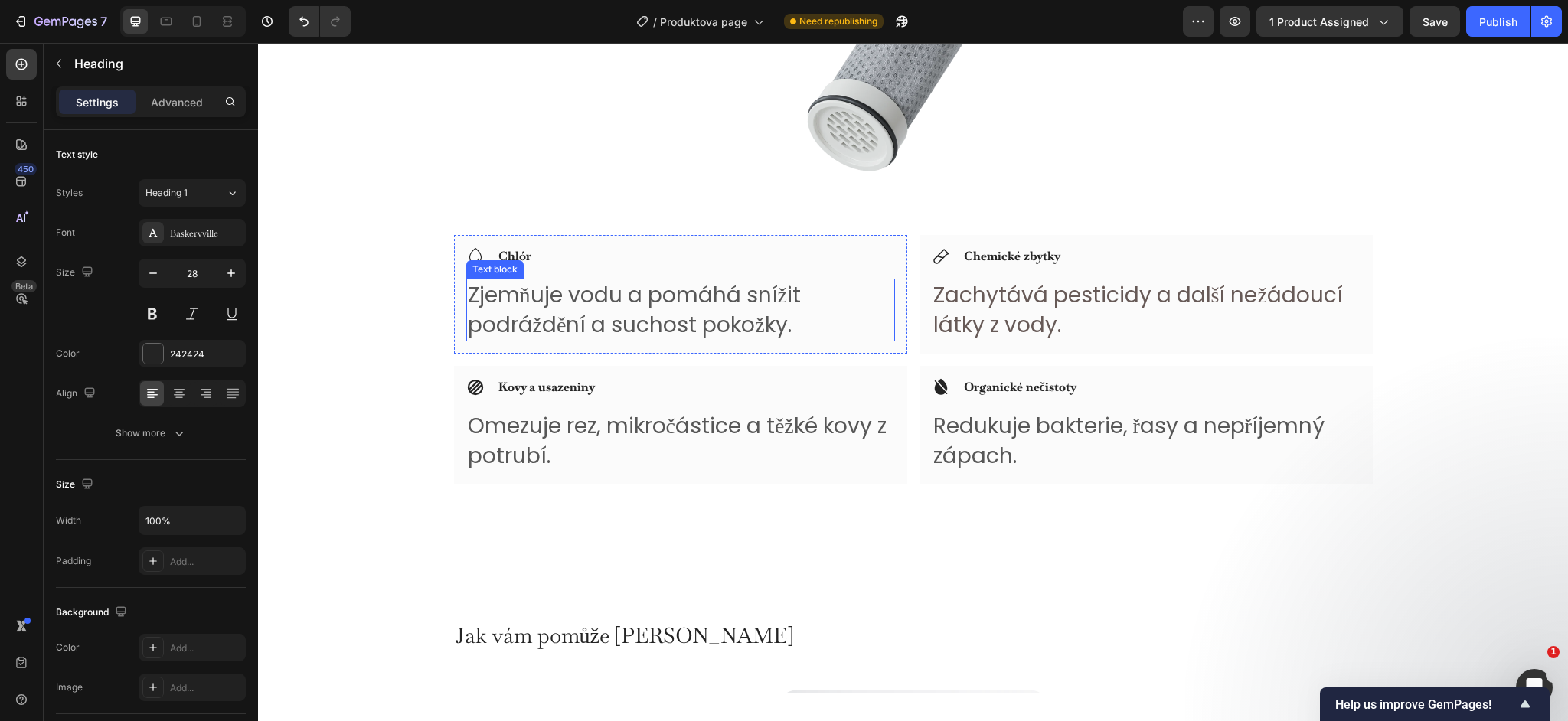
scroll to position [2761, 0]
click at [553, 297] on p "Zjemňuje vodu a pomáhá snížit podráždění a suchost pokožky." at bounding box center [680, 309] width 425 height 59
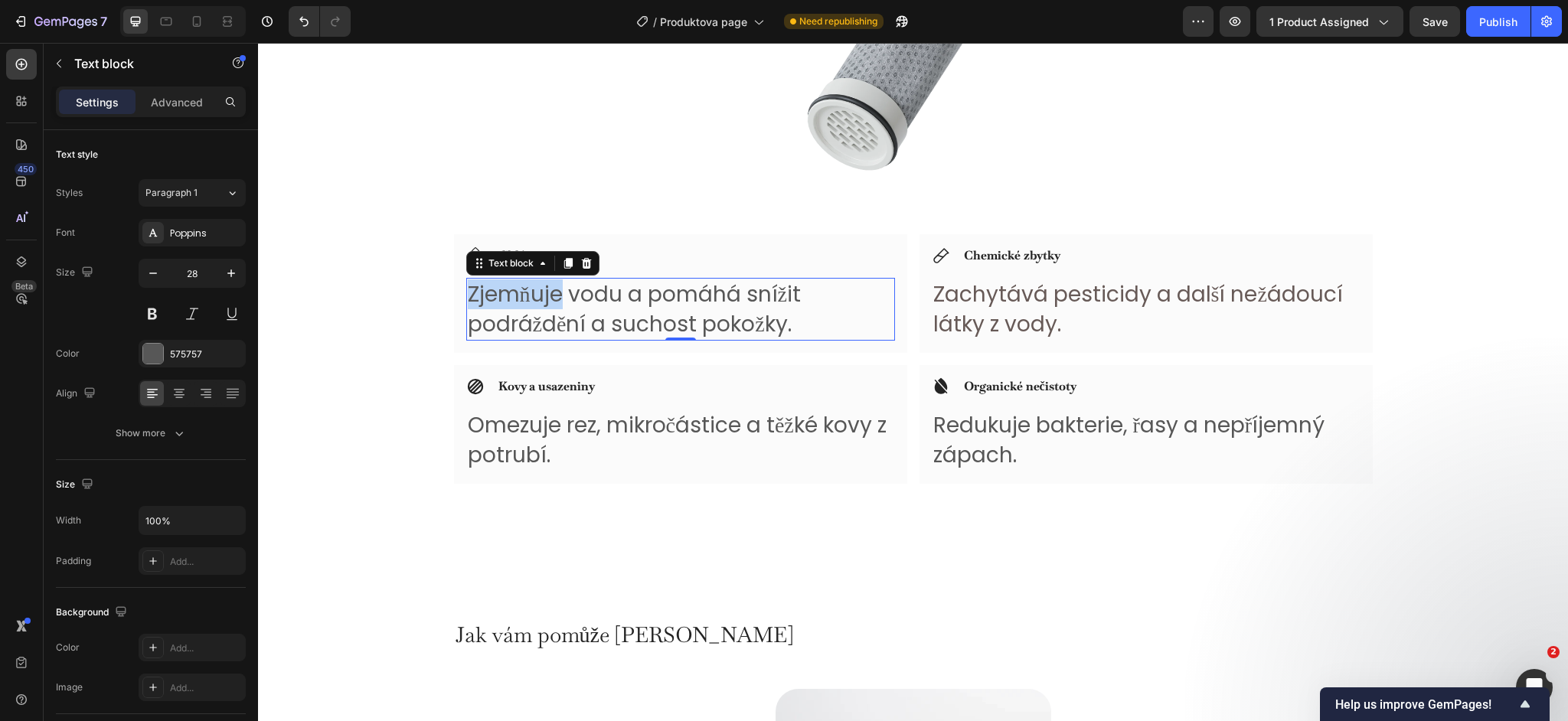
click at [553, 297] on p "Zjemňuje vodu a pomáhá snížit podráždění a suchost pokožky." at bounding box center [680, 309] width 425 height 59
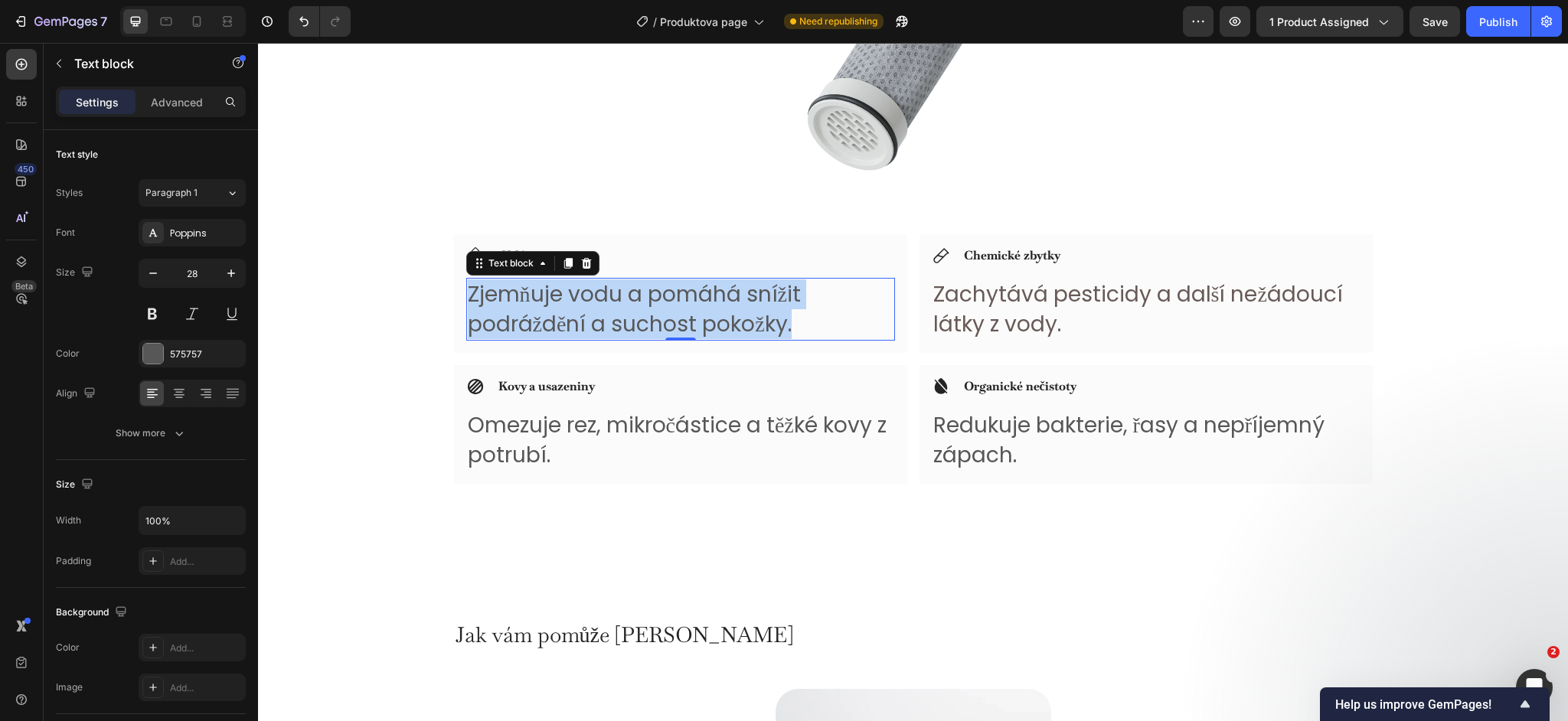
click at [553, 297] on p "Zjemňuje vodu a pomáhá snížit podráždění a suchost pokožky." at bounding box center [680, 309] width 425 height 59
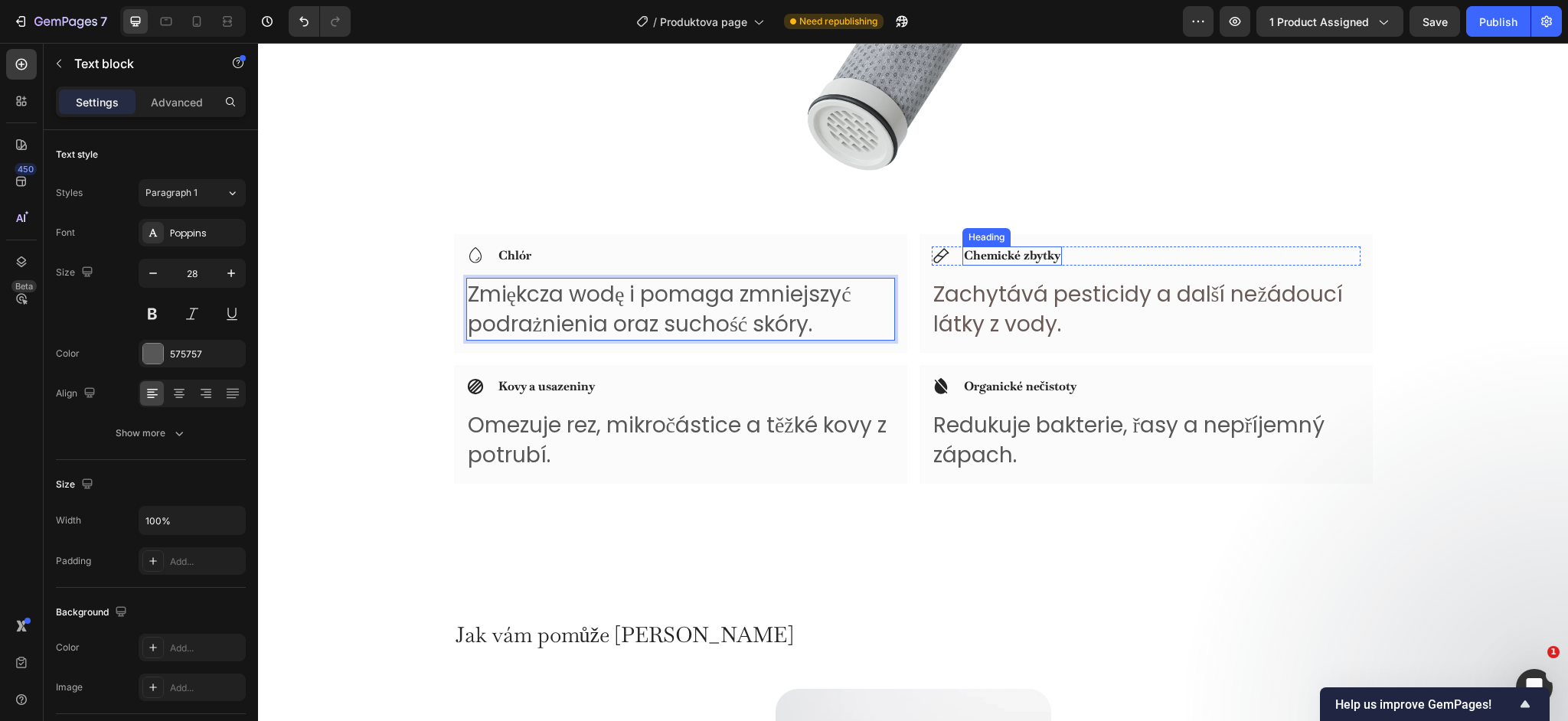
click at [1021, 264] on h3 "Chemické zbytky" at bounding box center [1012, 256] width 99 height 19
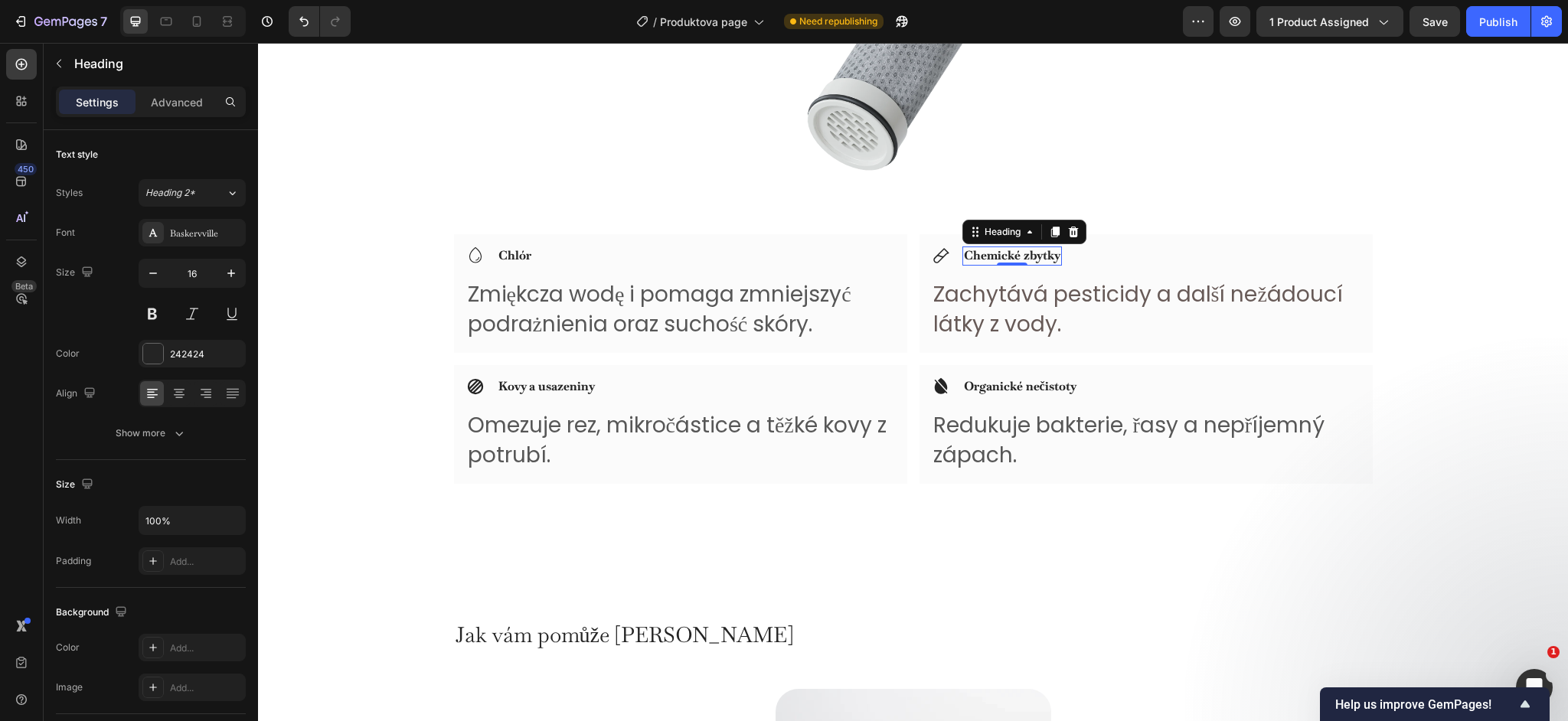
click at [1020, 263] on div at bounding box center [1012, 263] width 31 height 3
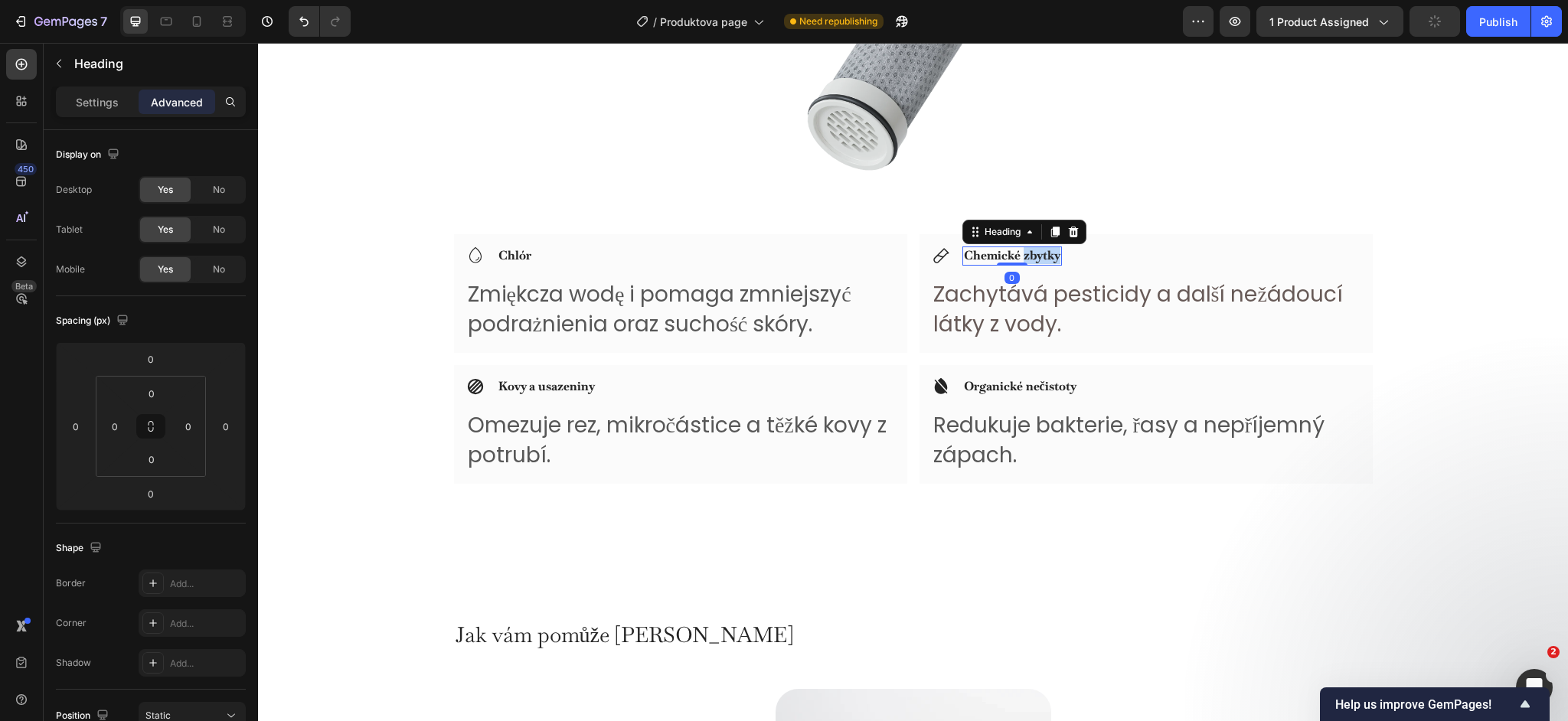
click at [1038, 257] on strong "Chemické zbytky" at bounding box center [1012, 255] width 96 height 16
click at [1007, 287] on p "Zachytává pesticidy a další nežádoucí látky z vody." at bounding box center [1146, 309] width 425 height 59
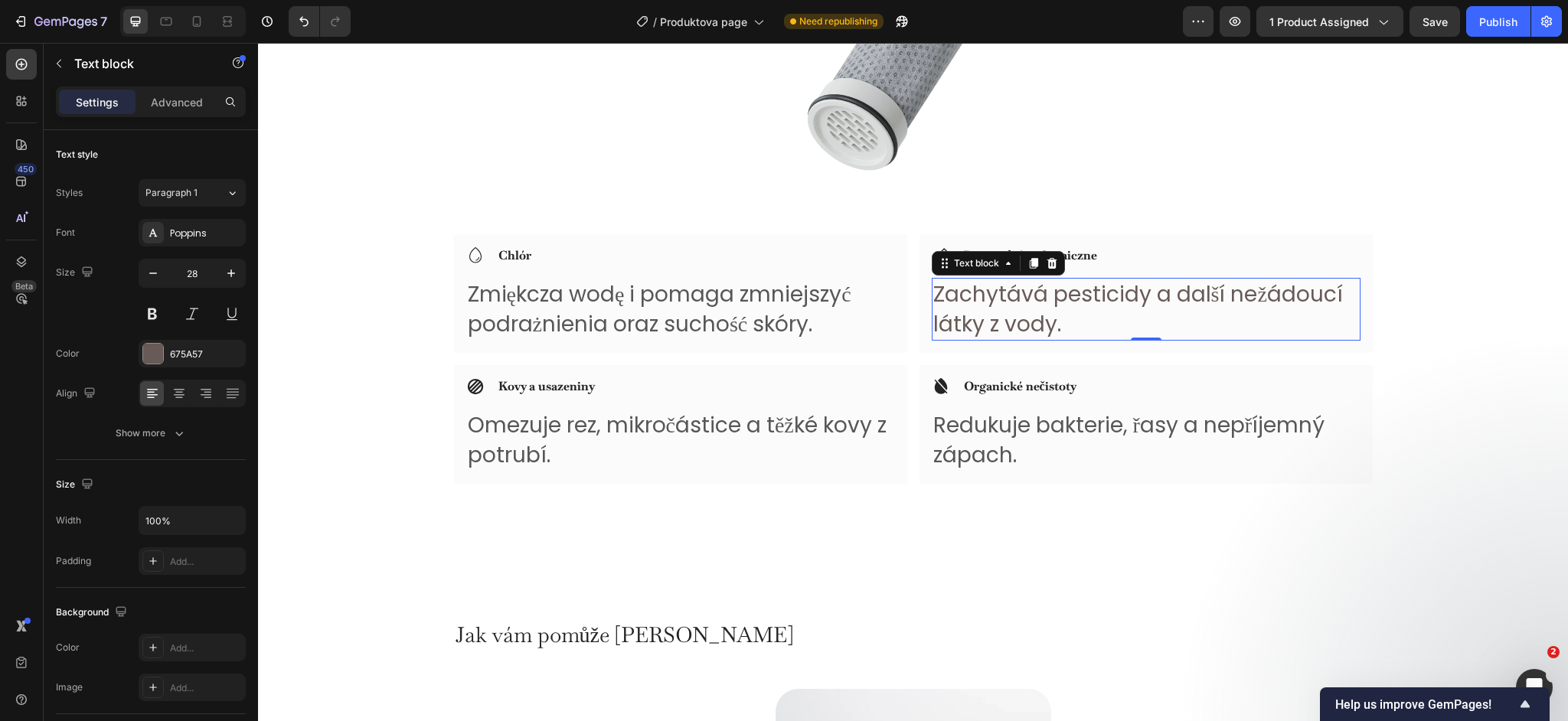
click at [1007, 287] on p "Zachytává pesticidy a další nežádoucí látky z vody." at bounding box center [1146, 309] width 425 height 59
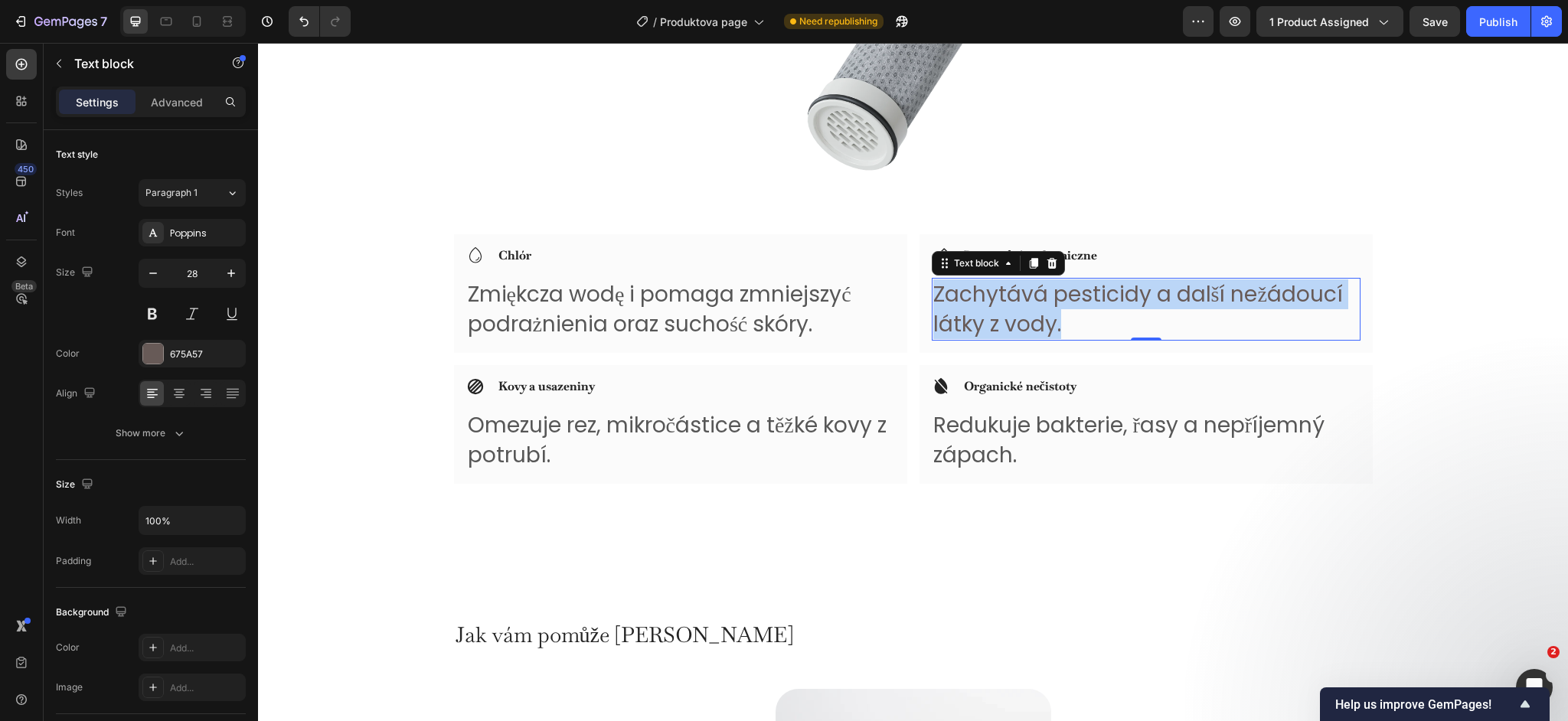
click at [1007, 287] on p "Zachytává pesticidy a další nežádoucí látky z vody." at bounding box center [1146, 309] width 425 height 59
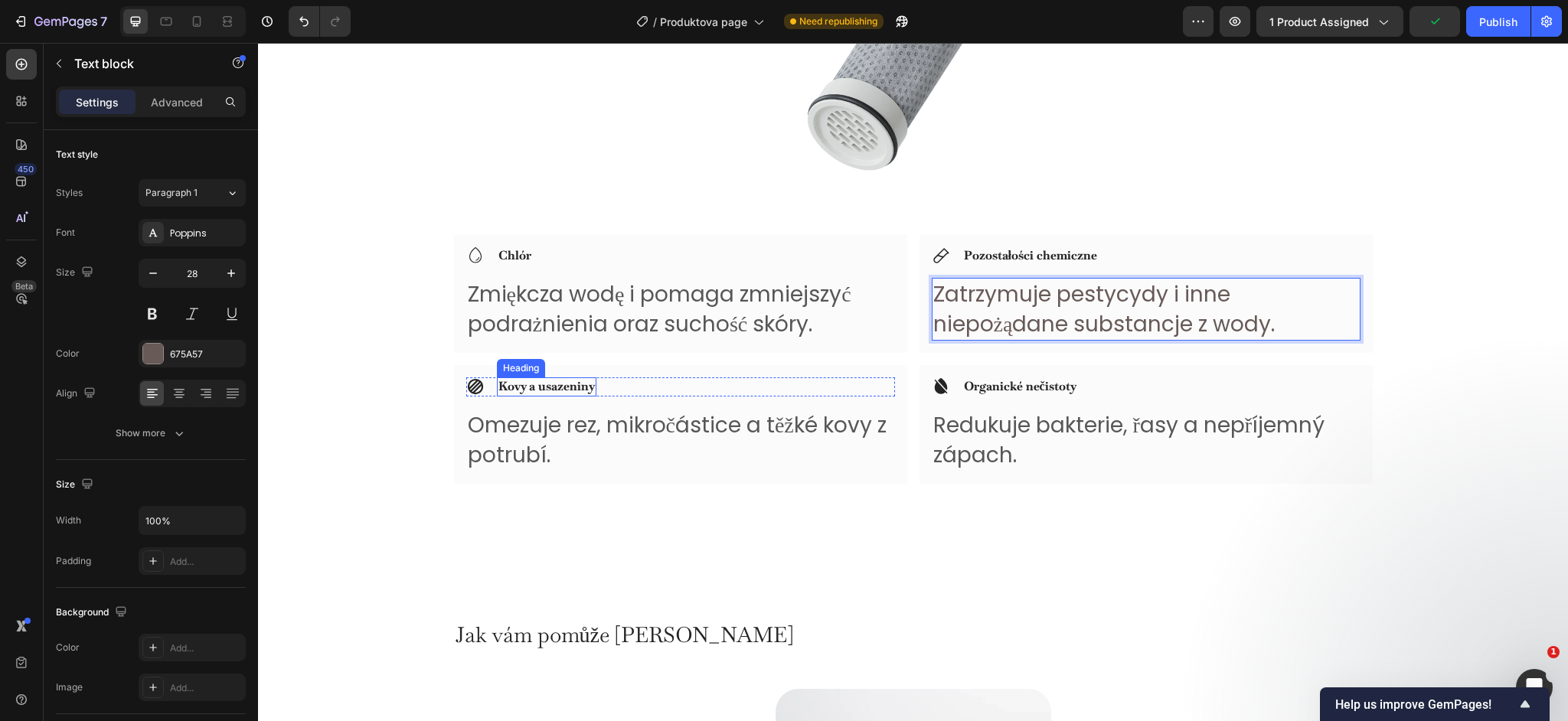
click at [550, 388] on strong "Kovy a usazeniny" at bounding box center [546, 387] width 96 height 16
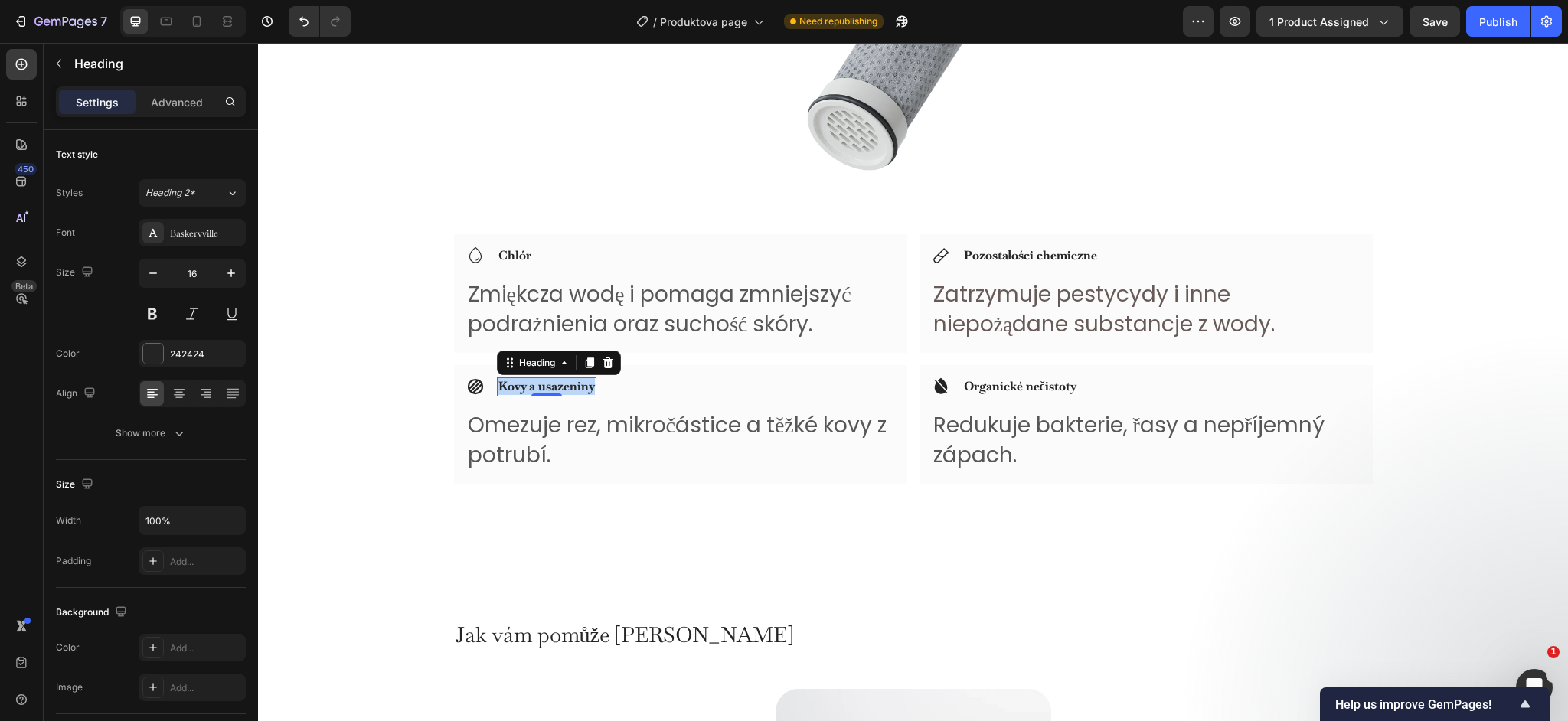
click at [550, 388] on strong "Kovy a usazeniny" at bounding box center [546, 387] width 96 height 16
click at [592, 425] on p "Omezuje rez, mikročástice a těžké kovy z potrubí." at bounding box center [680, 440] width 425 height 59
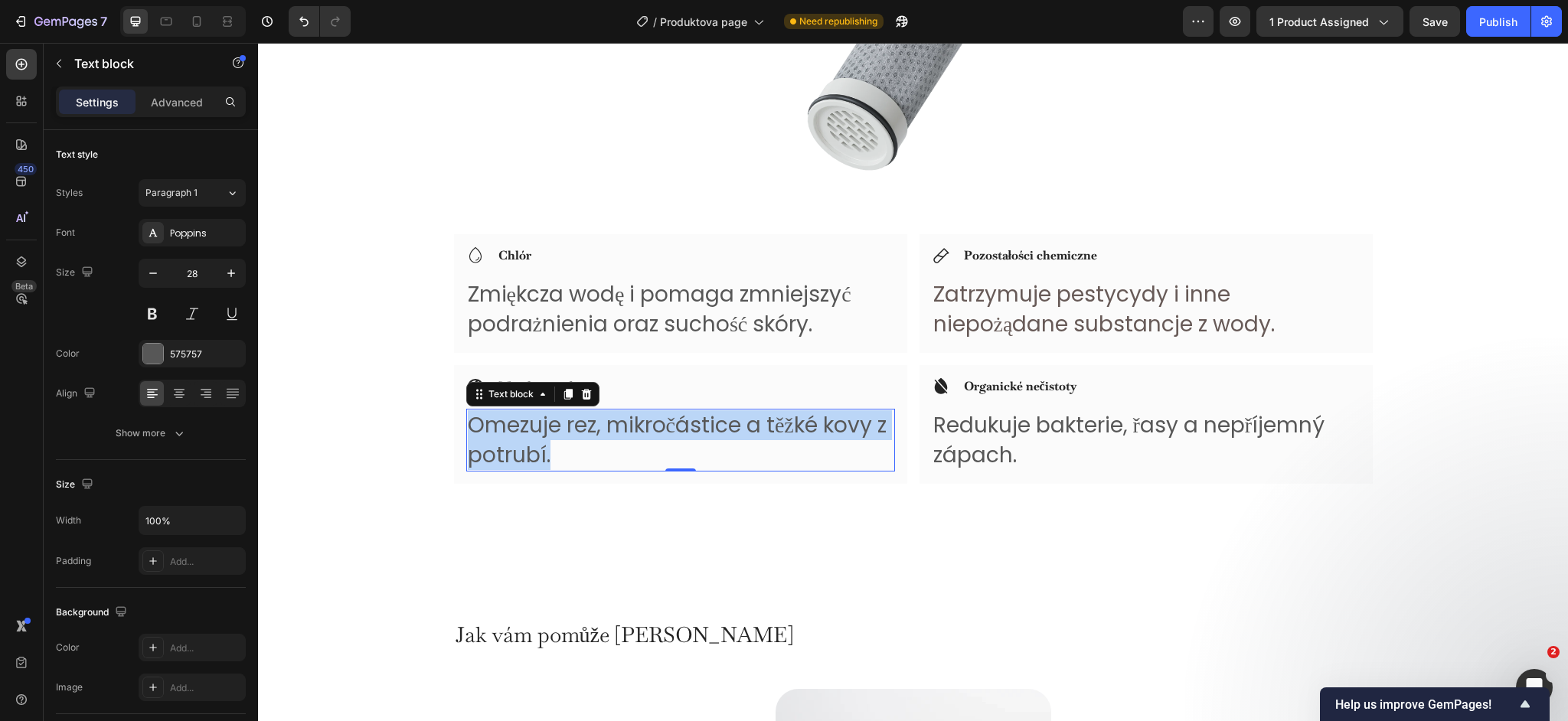
click at [592, 425] on p "Omezuje rez, mikročástice a těžké kovy z potrubí." at bounding box center [680, 440] width 425 height 59
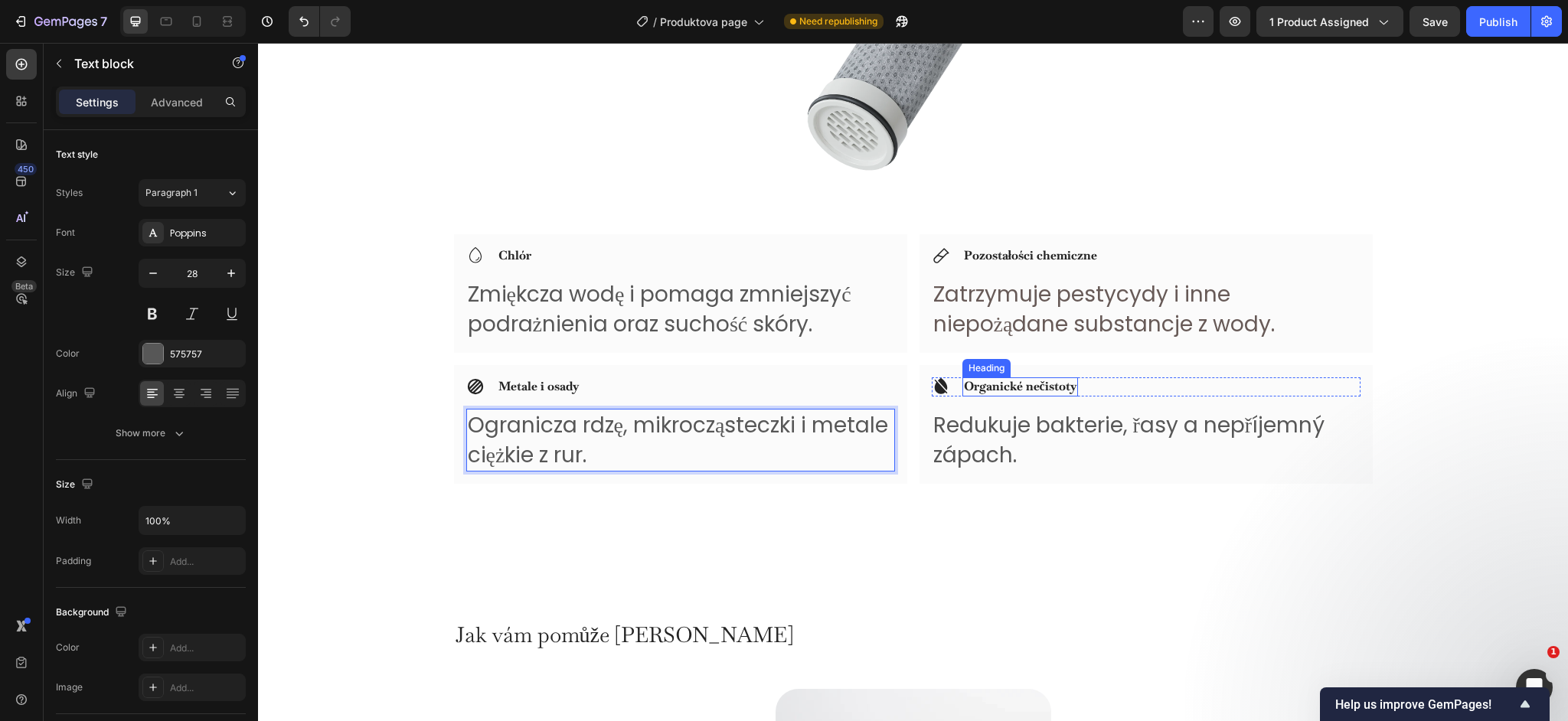
click at [1008, 395] on h3 "Organické nečistoty" at bounding box center [1020, 387] width 115 height 19
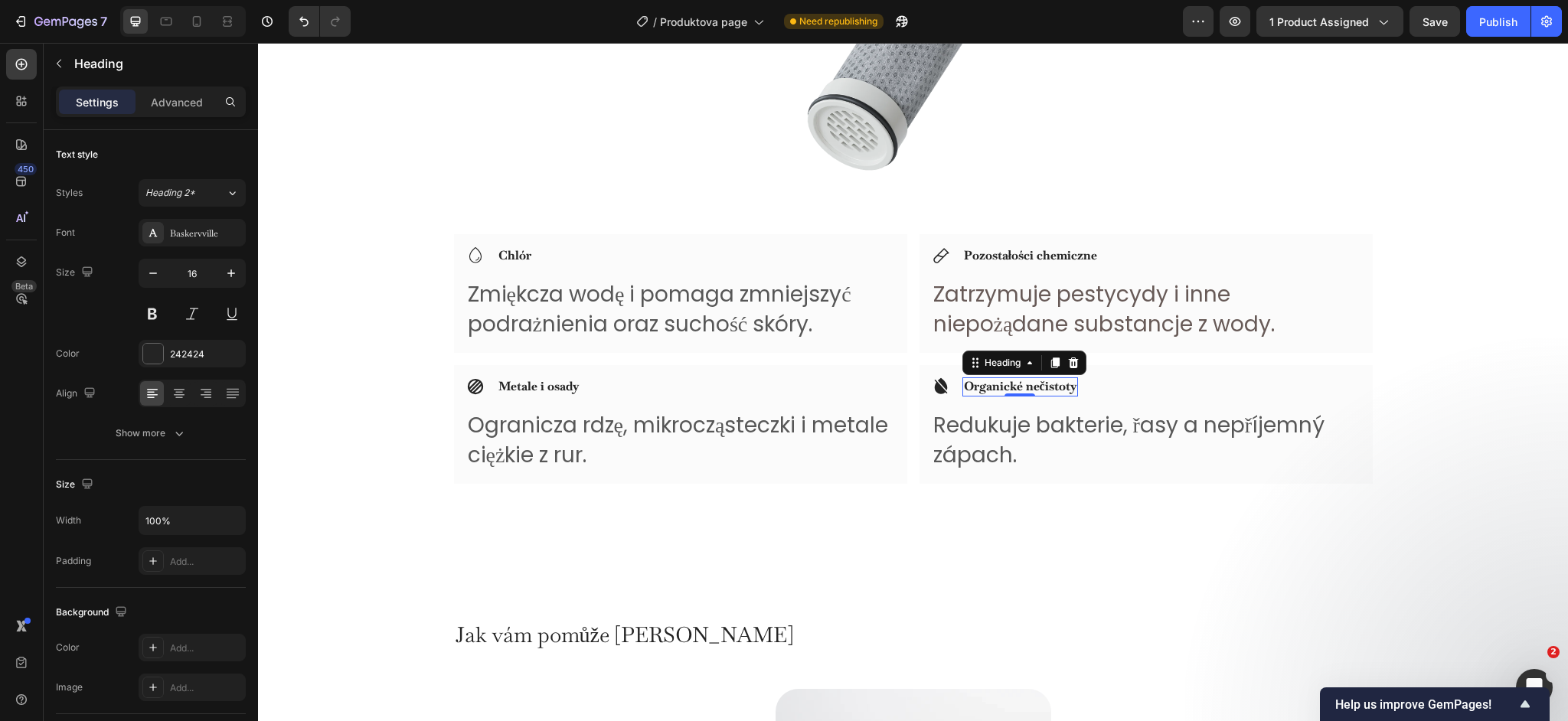
click at [1008, 395] on div at bounding box center [1020, 395] width 31 height 3
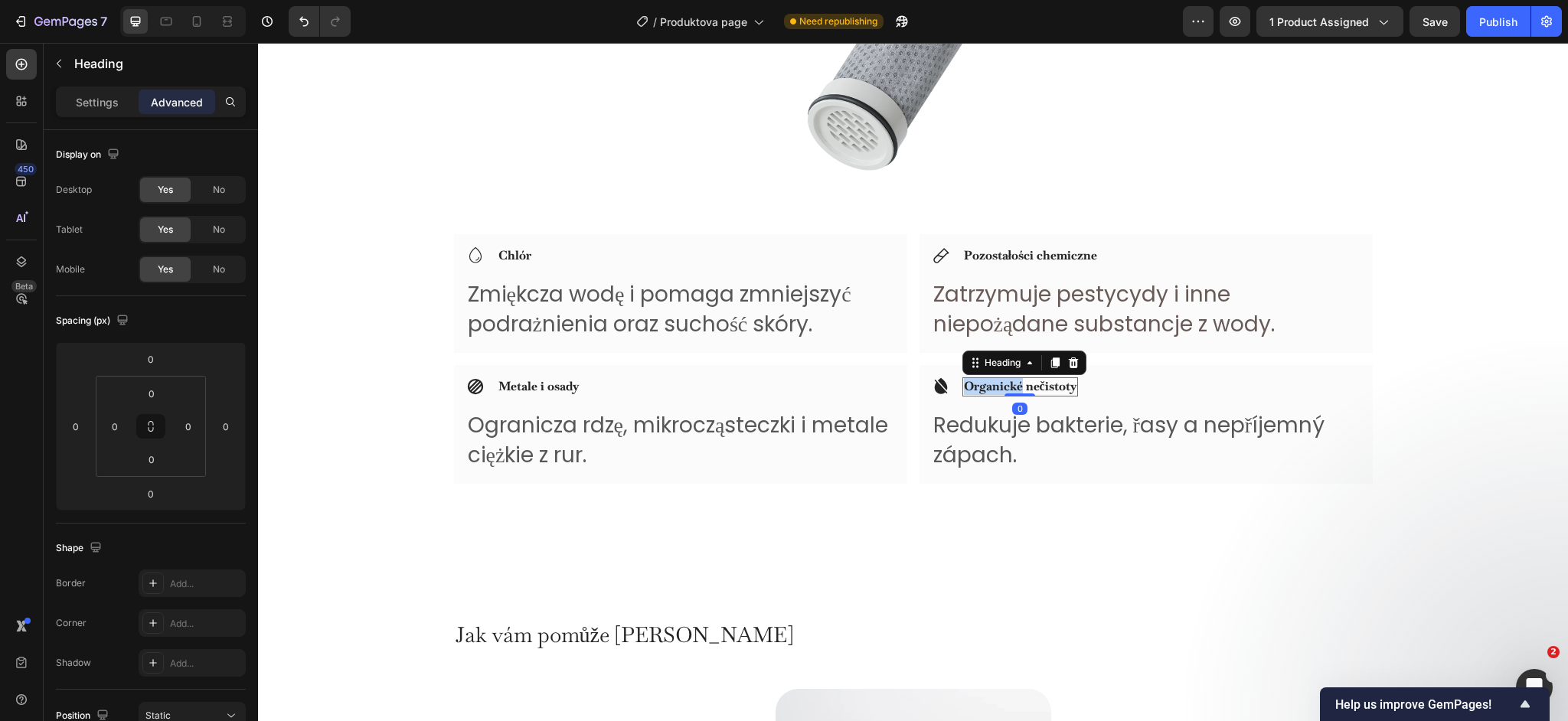
click at [989, 388] on strong "Organické nečistoty" at bounding box center [1020, 387] width 113 height 16
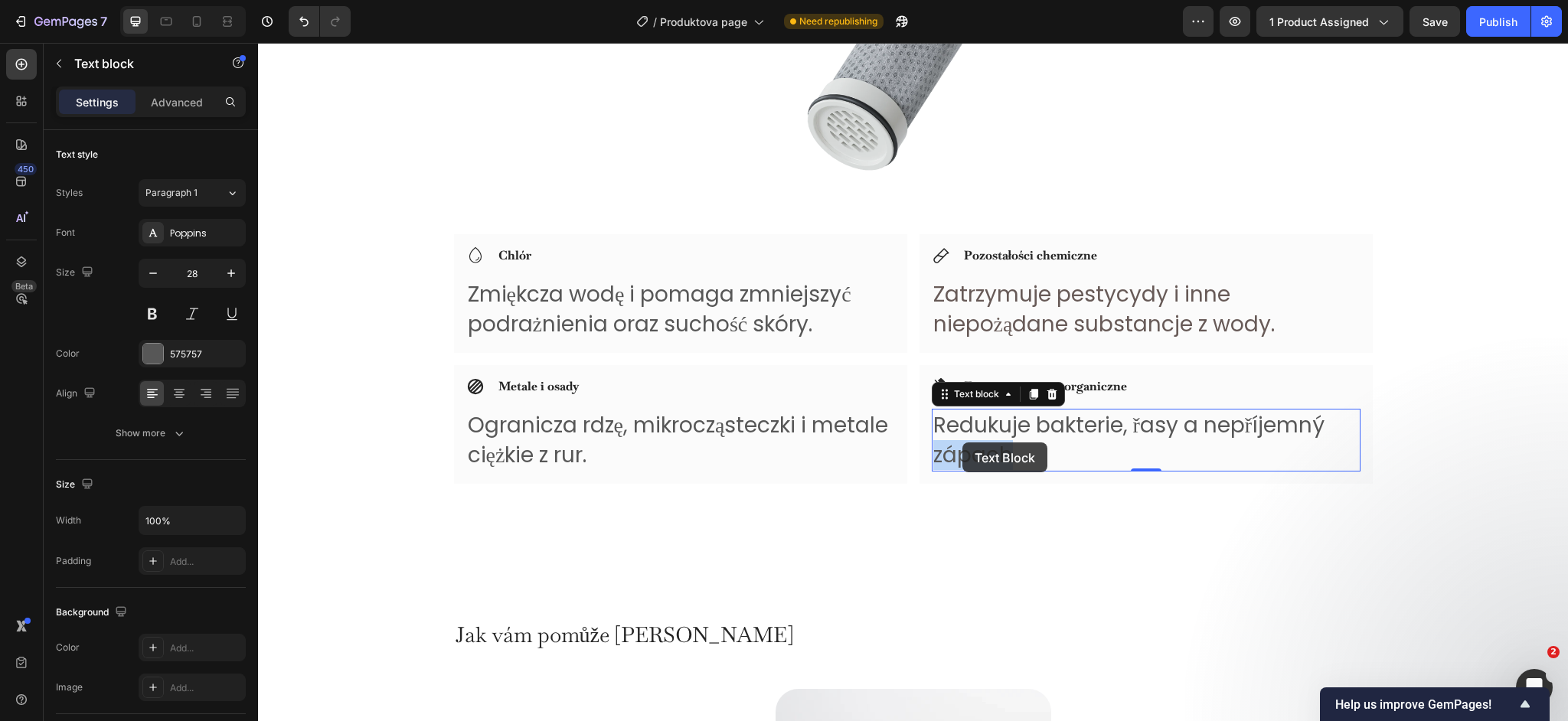
click at [962, 443] on p "Redukuje bakterie, řasy a nepříjemný zápach." at bounding box center [1146, 440] width 425 height 59
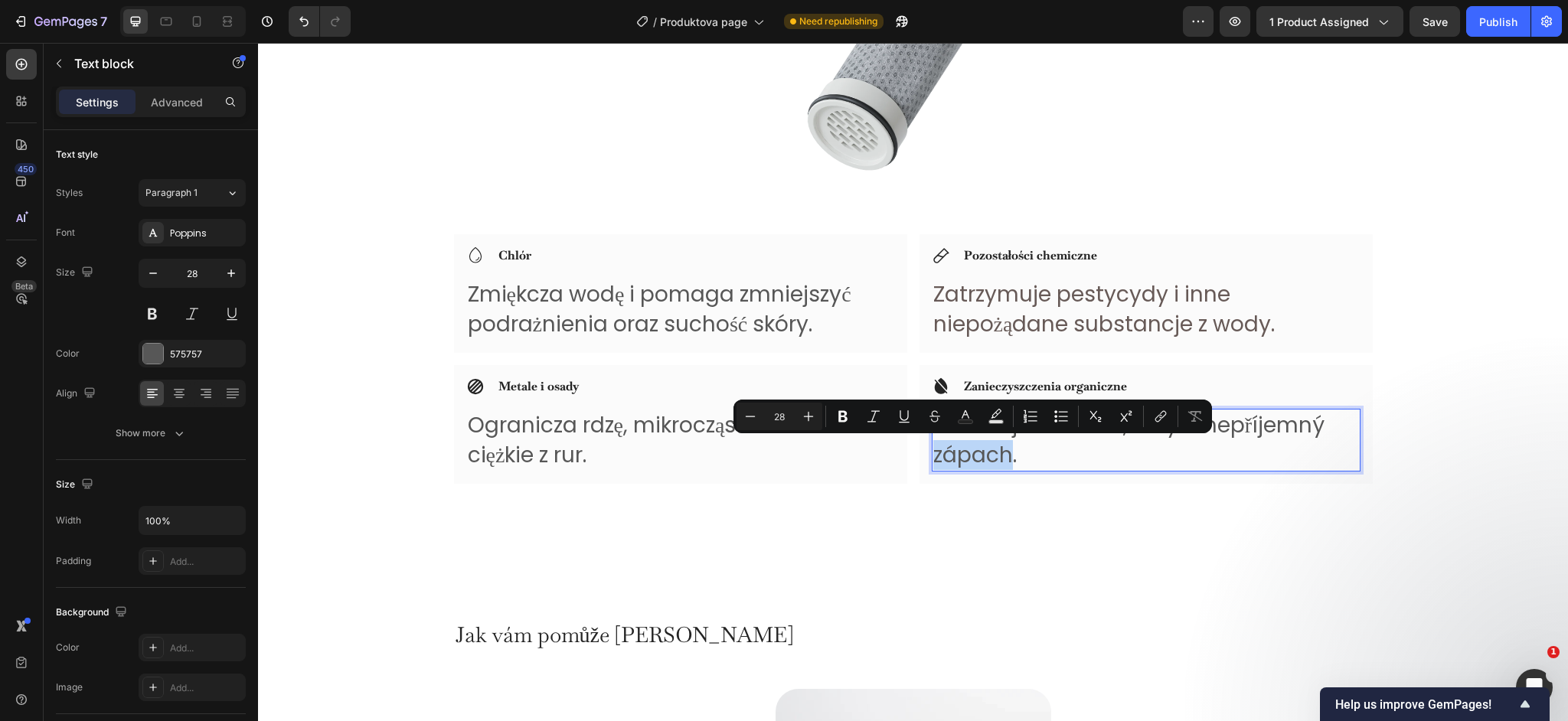
click at [1008, 452] on p "Redukuje bakterie, řasy a nepříjemný zápach." at bounding box center [1146, 440] width 425 height 59
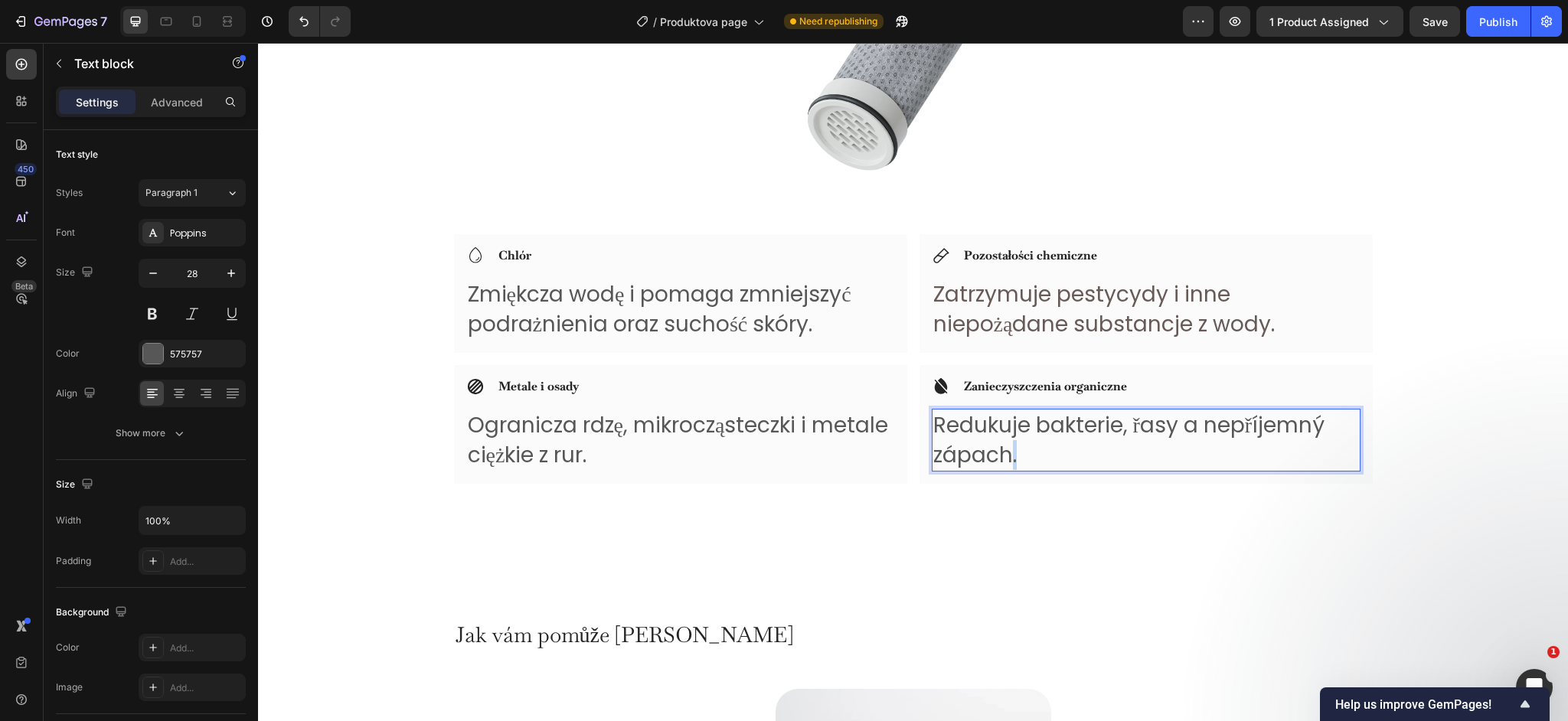
click at [1008, 452] on p "Redukuje bakterie, řasy a nepříjemný zápach." at bounding box center [1146, 440] width 425 height 59
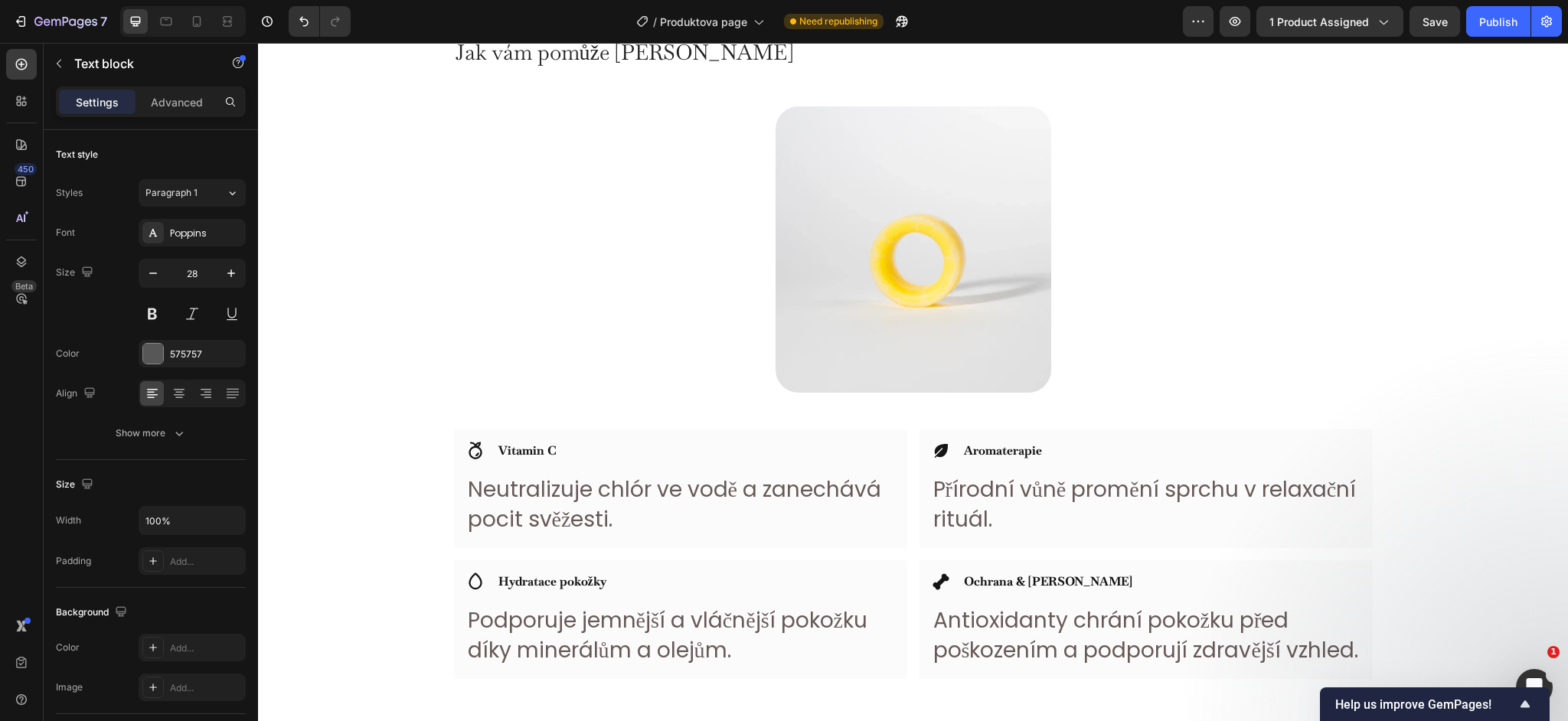
scroll to position [3343, 0]
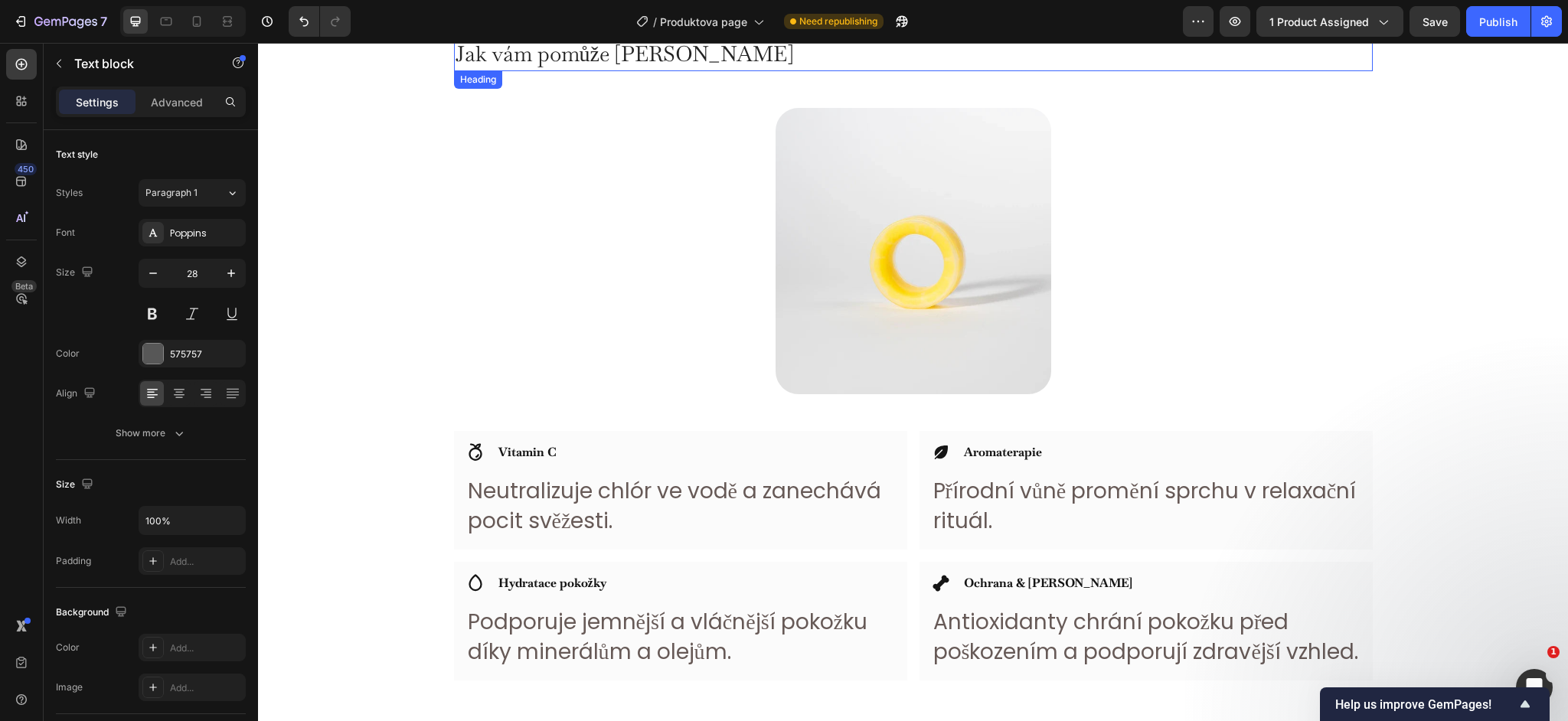
click at [579, 51] on h2 "Jak vám pomůže [PERSON_NAME]" at bounding box center [914, 54] width 919 height 33
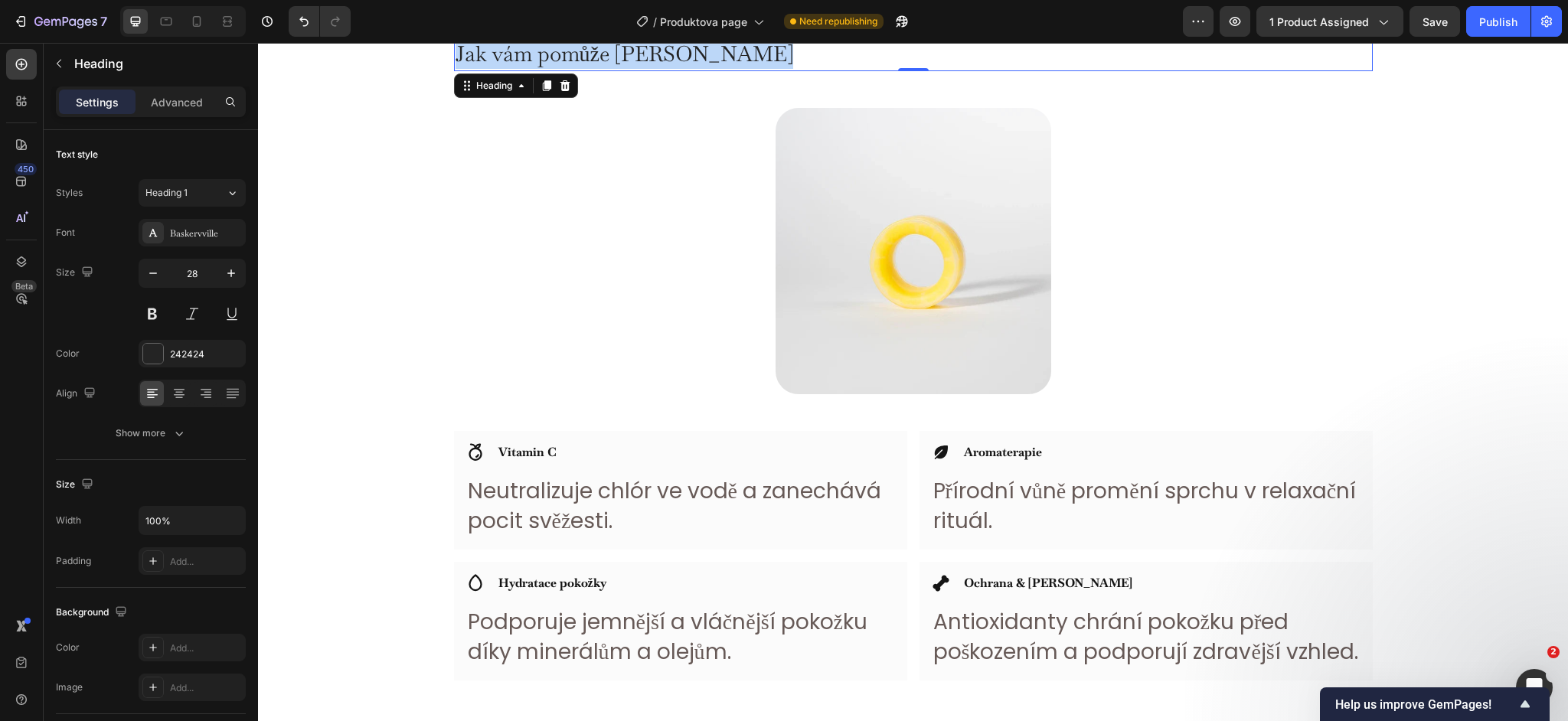
click at [579, 51] on p "Jak vám pomůže [PERSON_NAME]" at bounding box center [914, 53] width 916 height 30
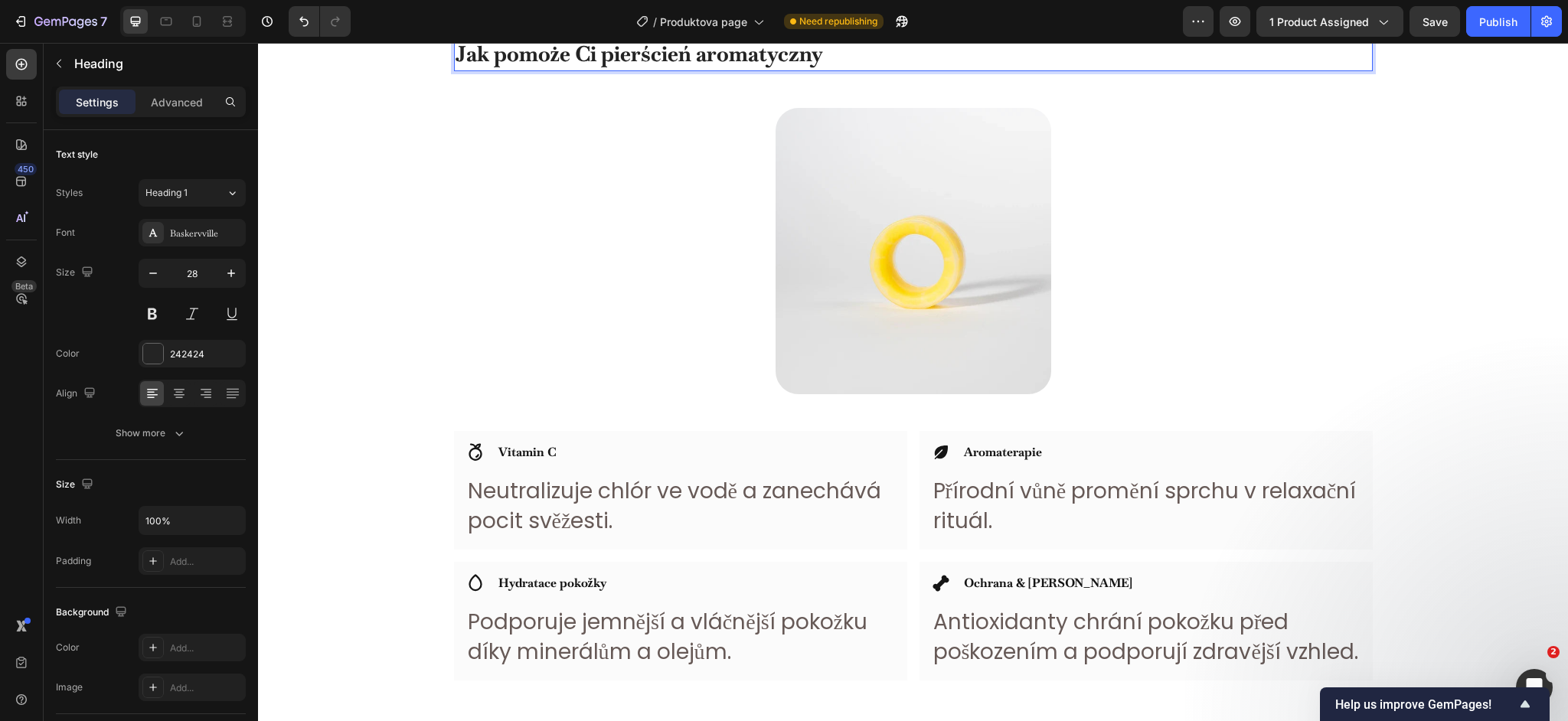
scroll to position [3325, 0]
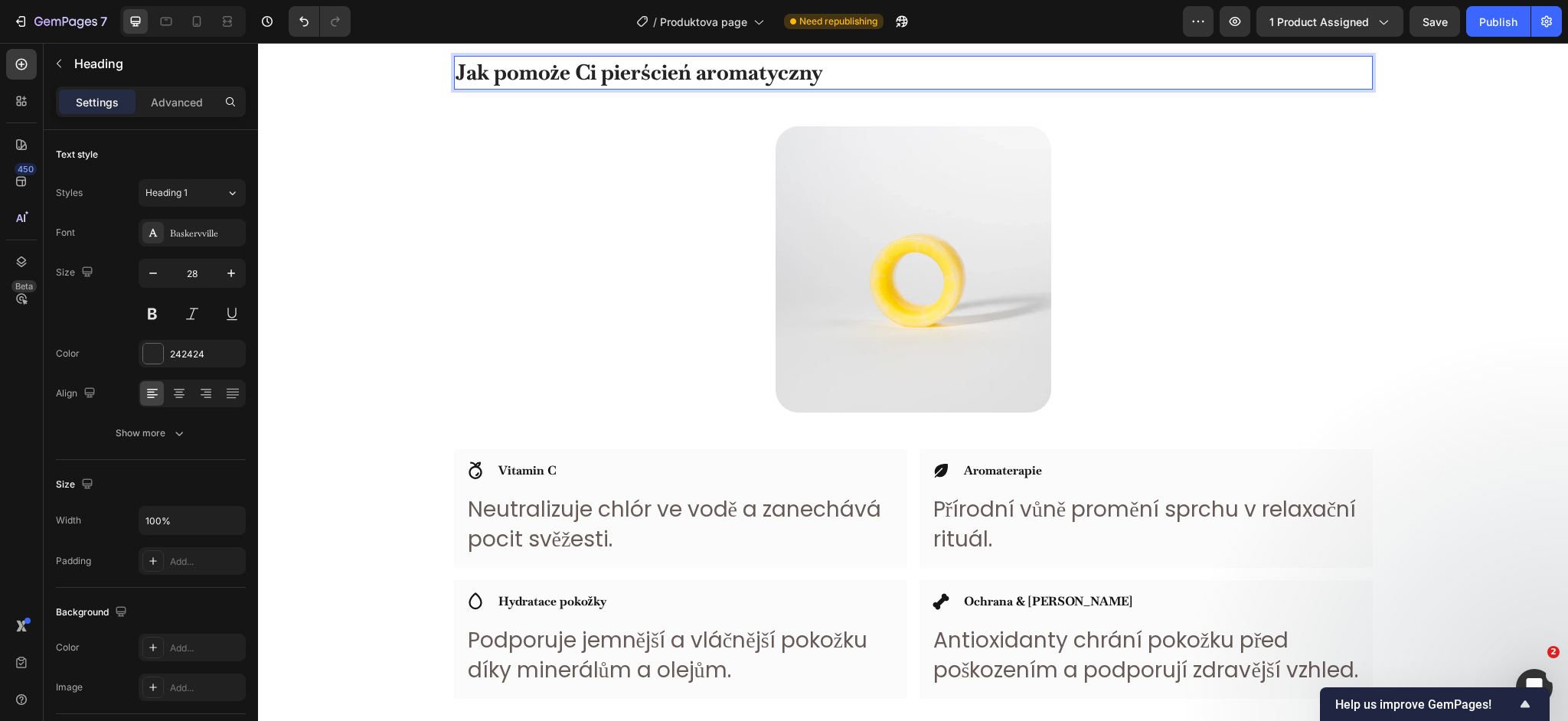
click at [574, 66] on strong "Jak pomoże Ci pierścień aromatyczny" at bounding box center [640, 72] width 368 height 28
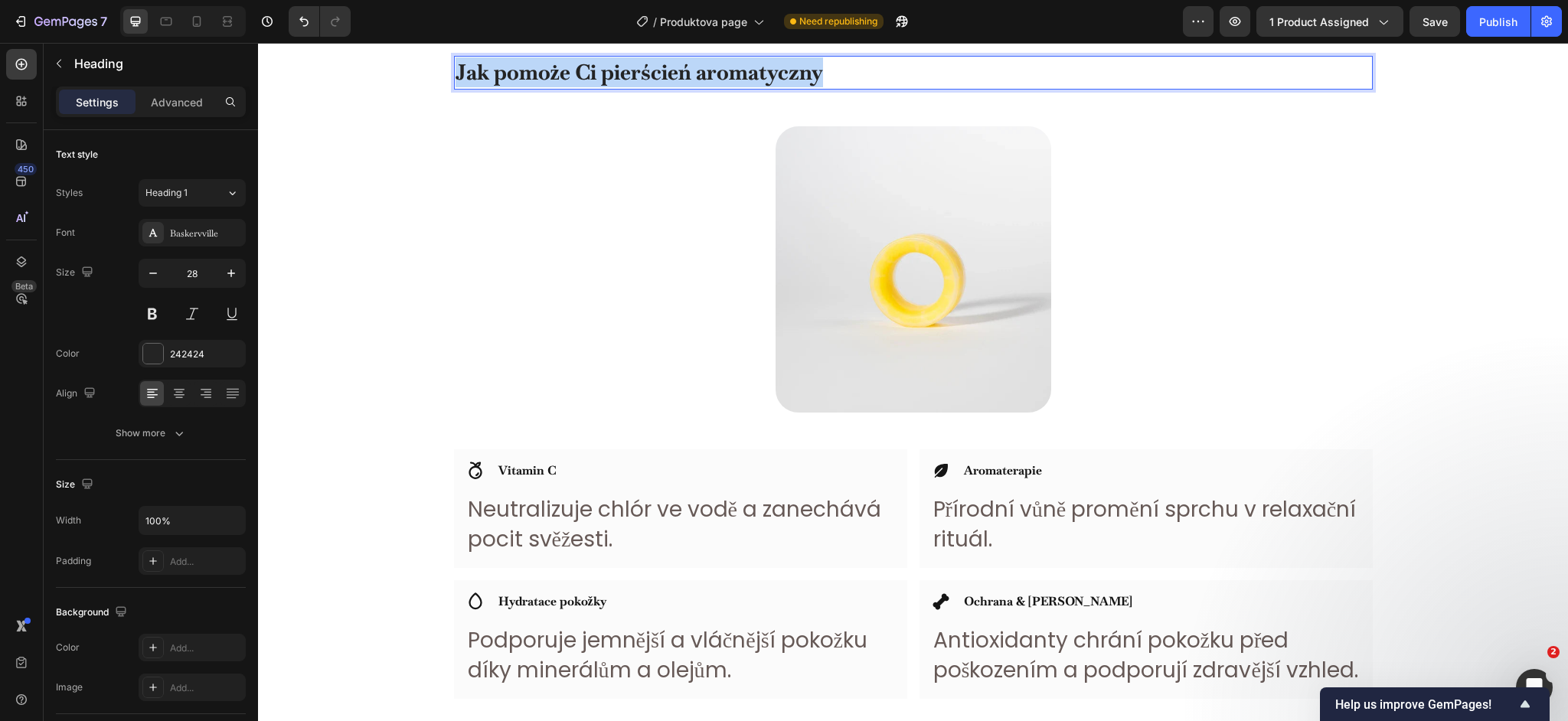
click at [574, 66] on strong "Jak pomoże Ci pierścień aromatyczny" at bounding box center [640, 72] width 368 height 28
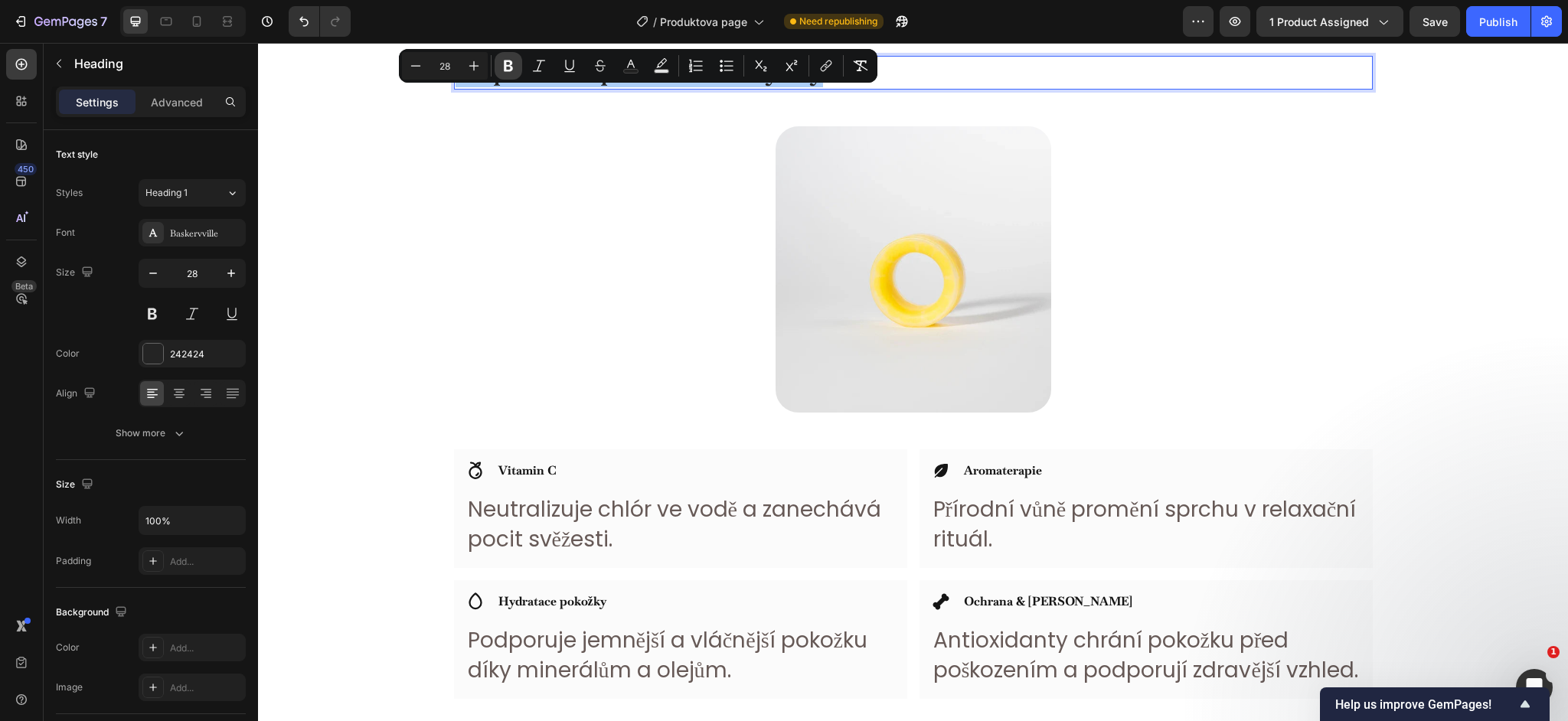
click at [501, 64] on icon "Editor contextual toolbar" at bounding box center [508, 66] width 15 height 15
click at [490, 211] on div at bounding box center [914, 269] width 919 height 287
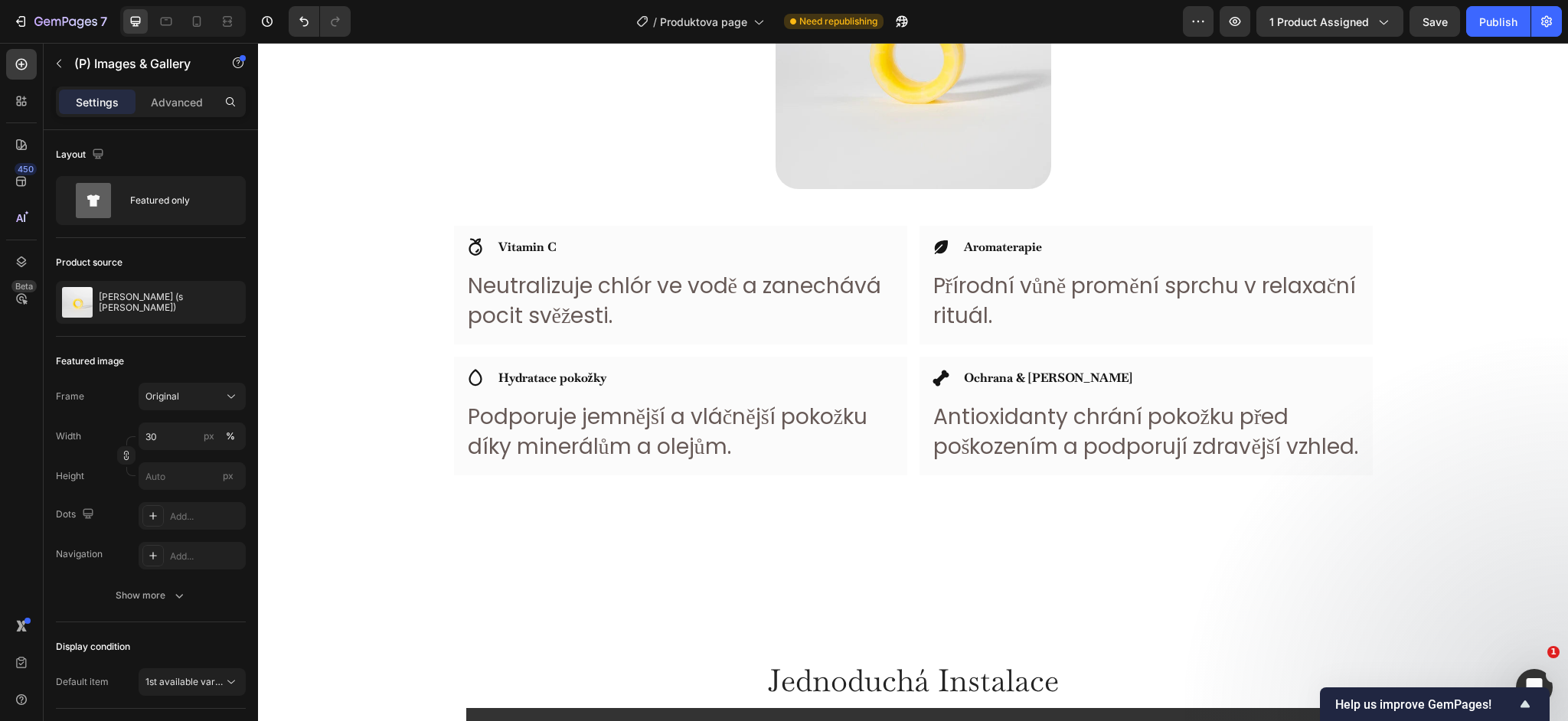
scroll to position [3549, 0]
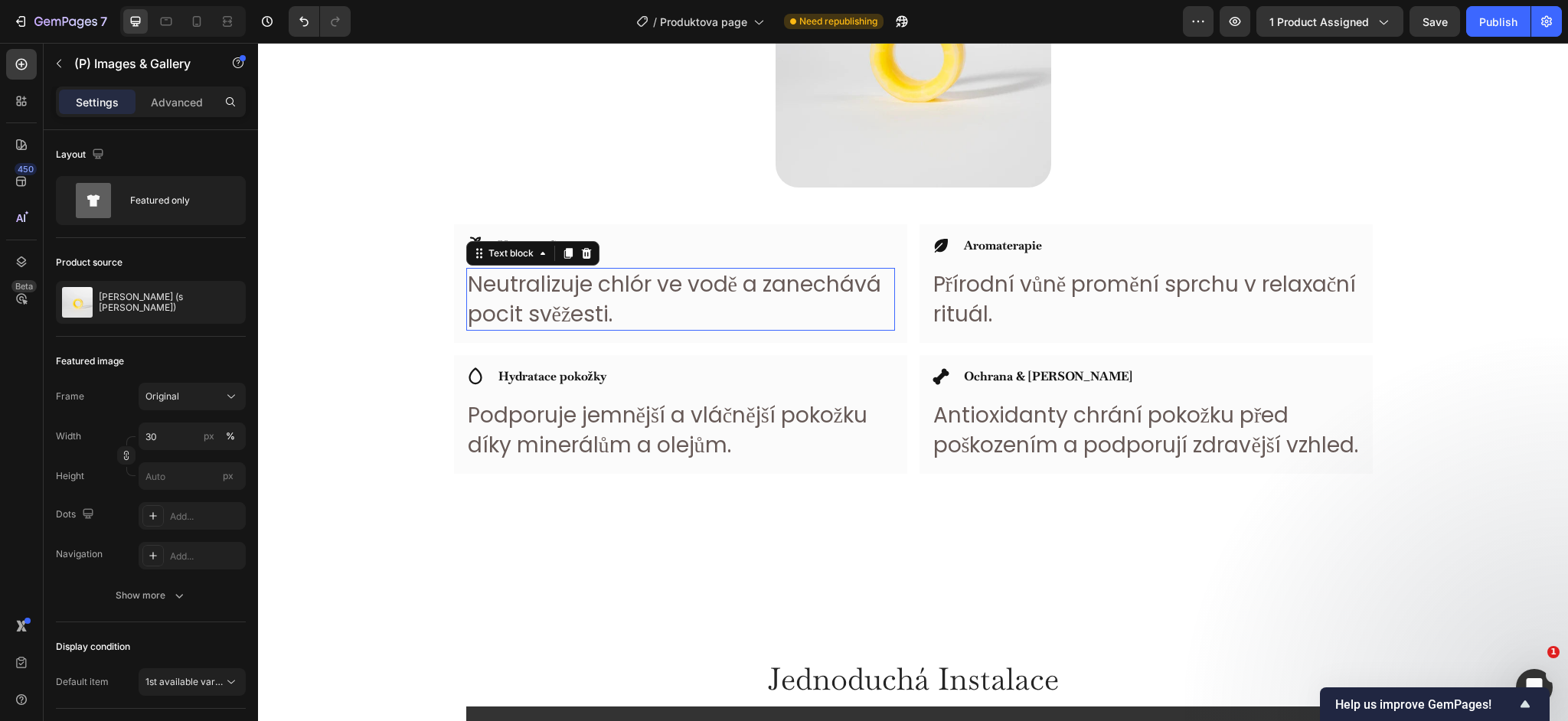
click at [537, 305] on p "Neutralizuje chlór ve vodě a zanechává pocit svěžesti." at bounding box center [680, 299] width 425 height 59
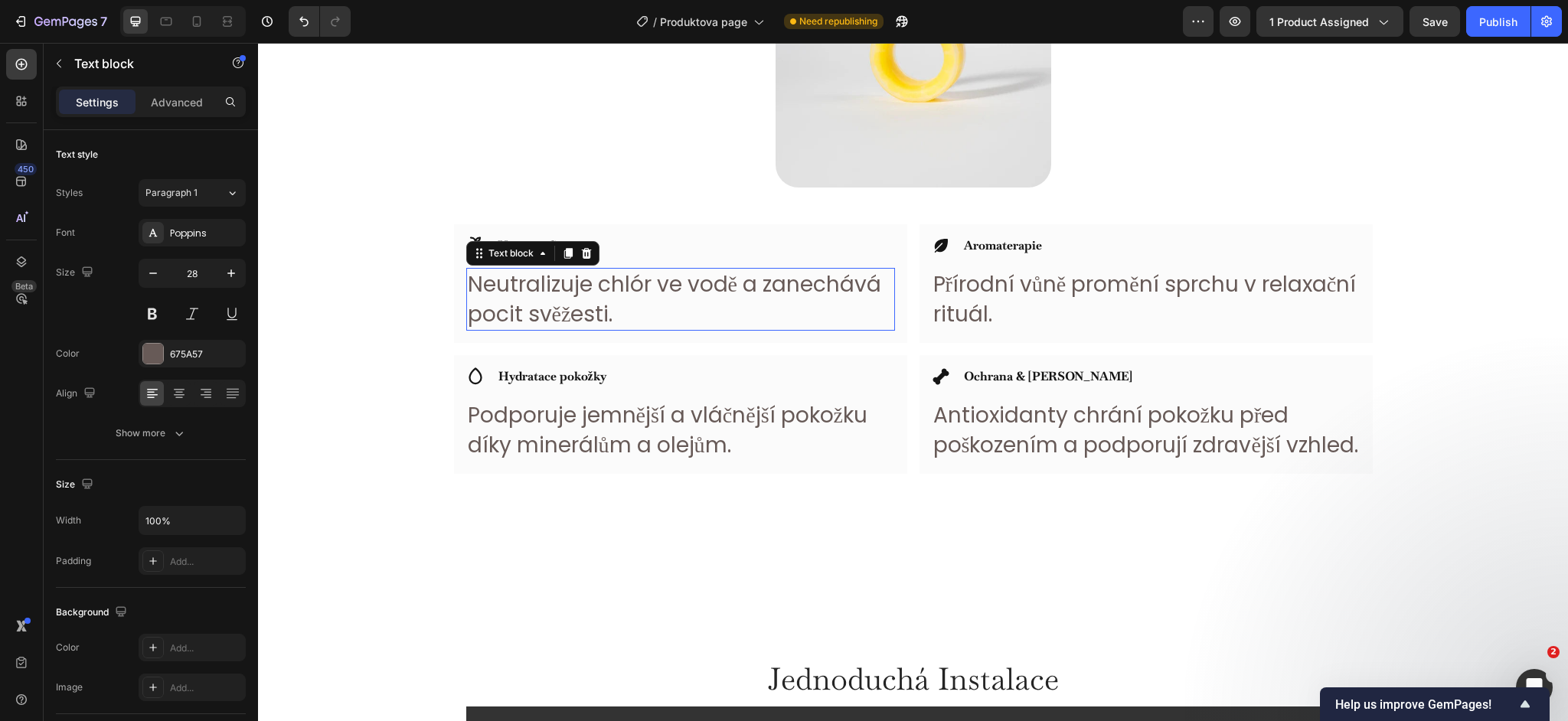
click at [537, 305] on p "Neutralizuje chlór ve vodě a zanechává pocit svěžesti." at bounding box center [680, 299] width 425 height 59
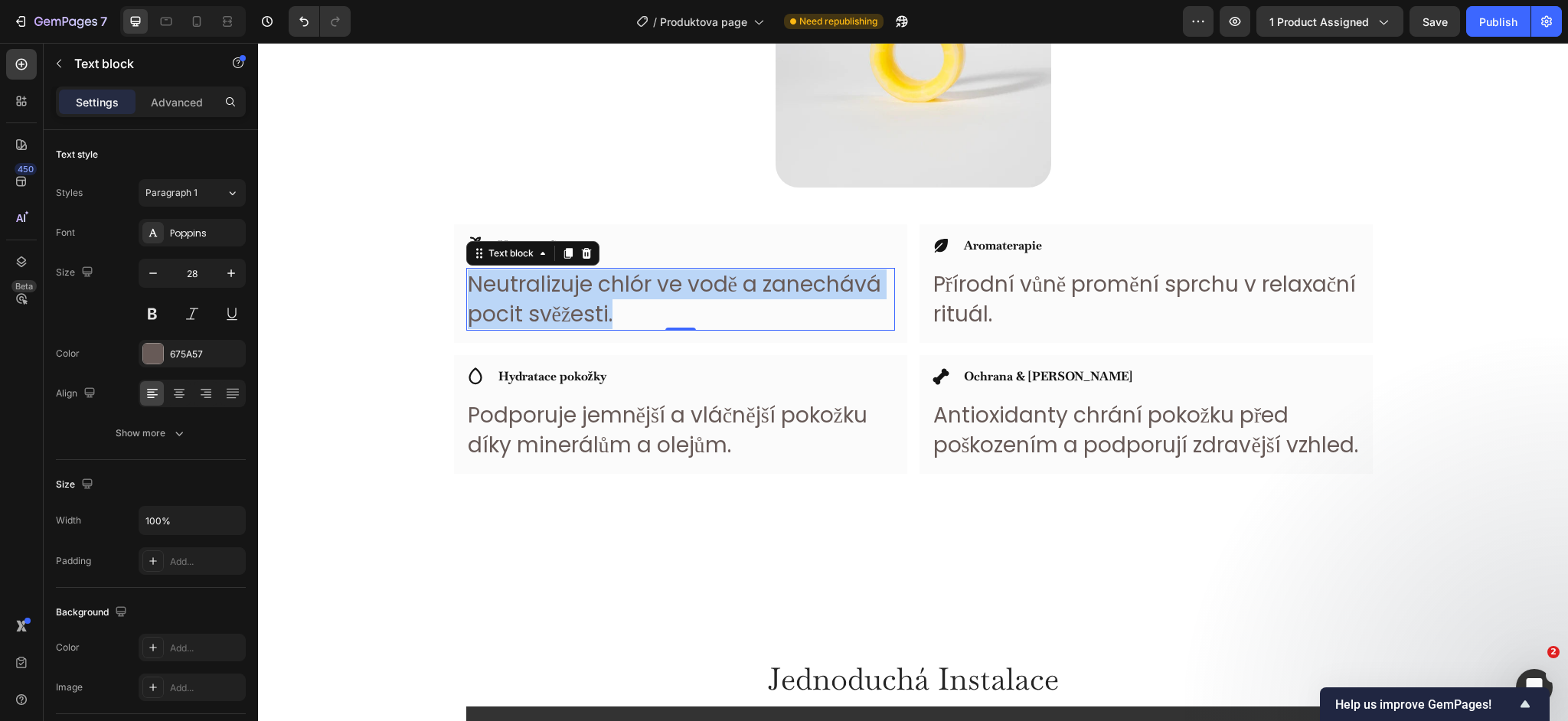
click at [537, 305] on p "Neutralizuje chlór ve vodě a zanechává pocit svěžesti." at bounding box center [680, 299] width 425 height 59
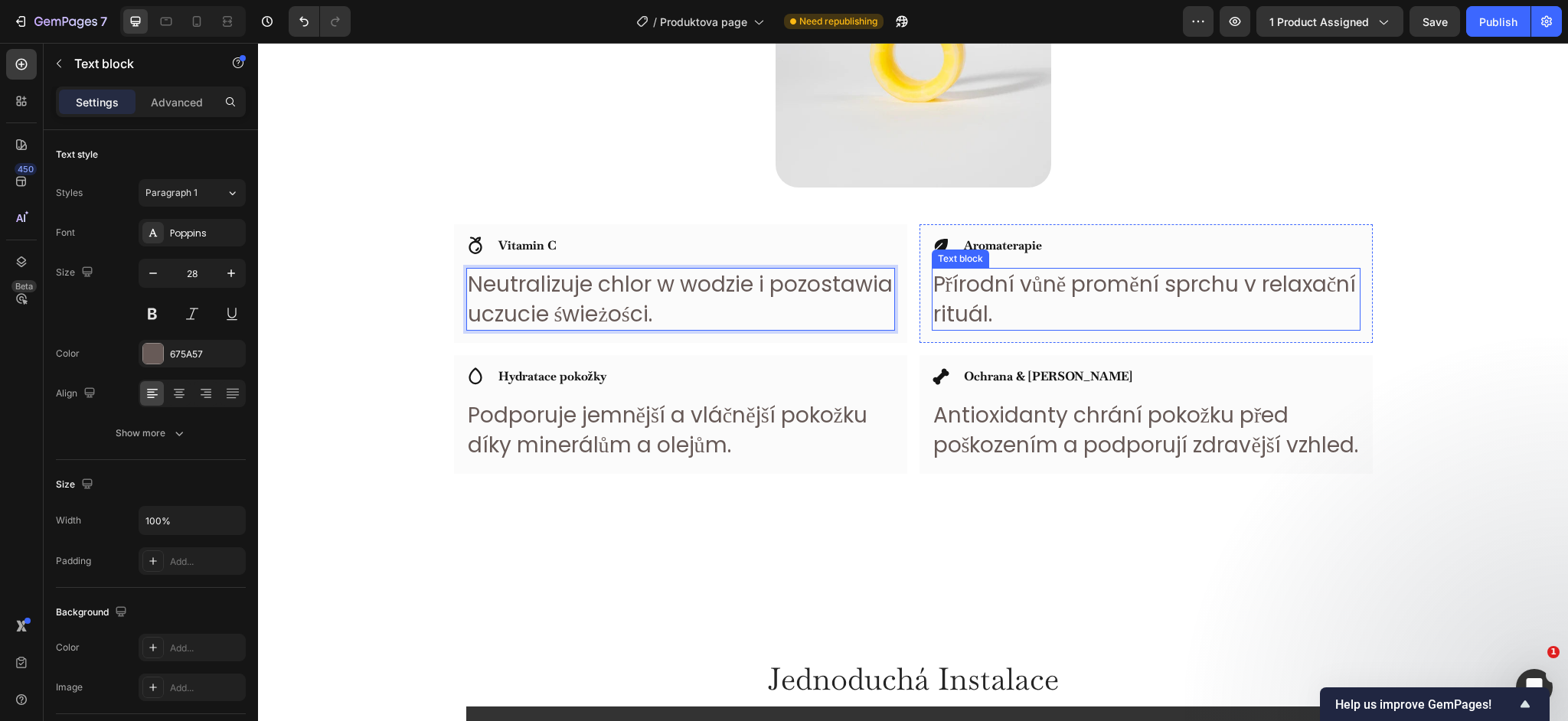
click at [1033, 293] on p "Přírodní vůně promění sprchu v relaxační rituál." at bounding box center [1146, 299] width 425 height 59
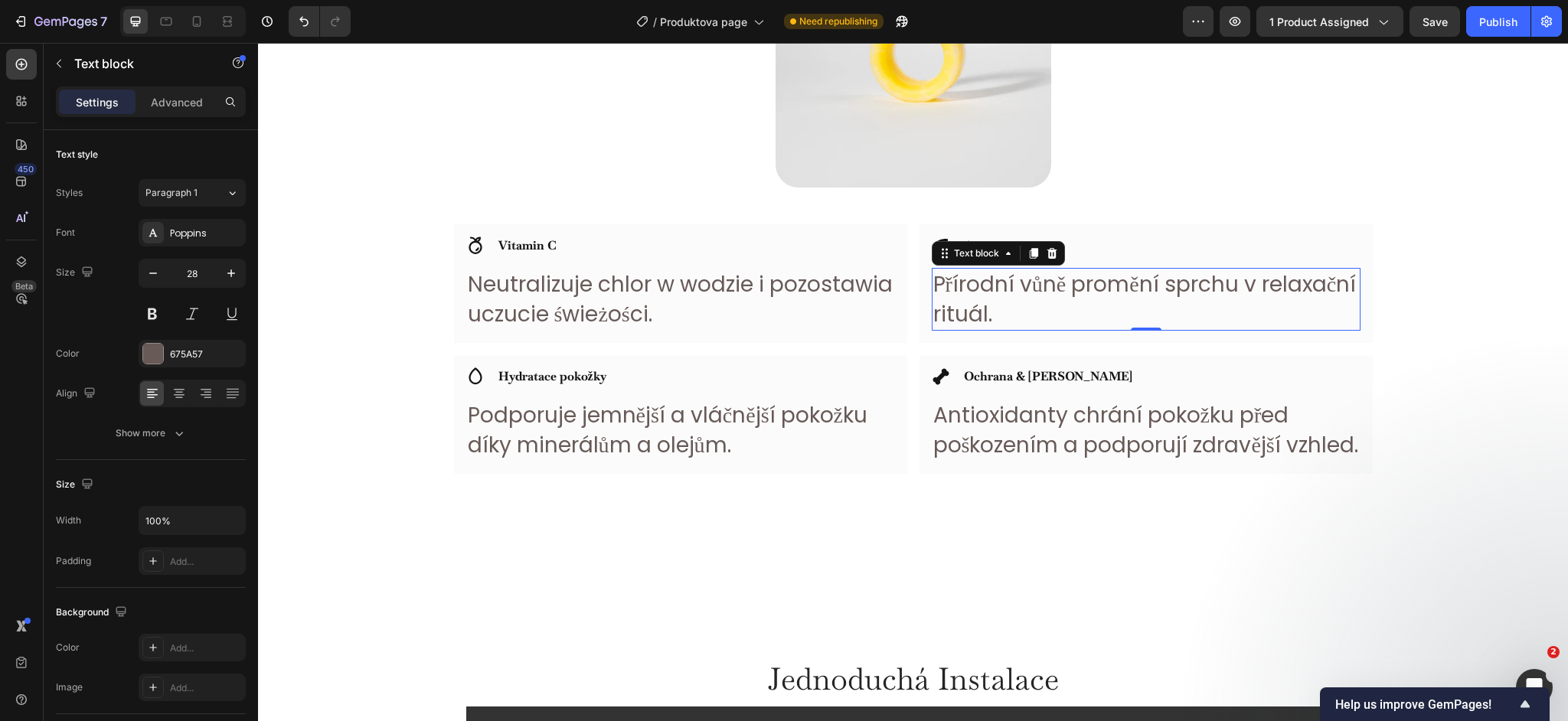
click at [1033, 293] on p "Přírodní vůně promění sprchu v relaxační rituál." at bounding box center [1146, 299] width 425 height 59
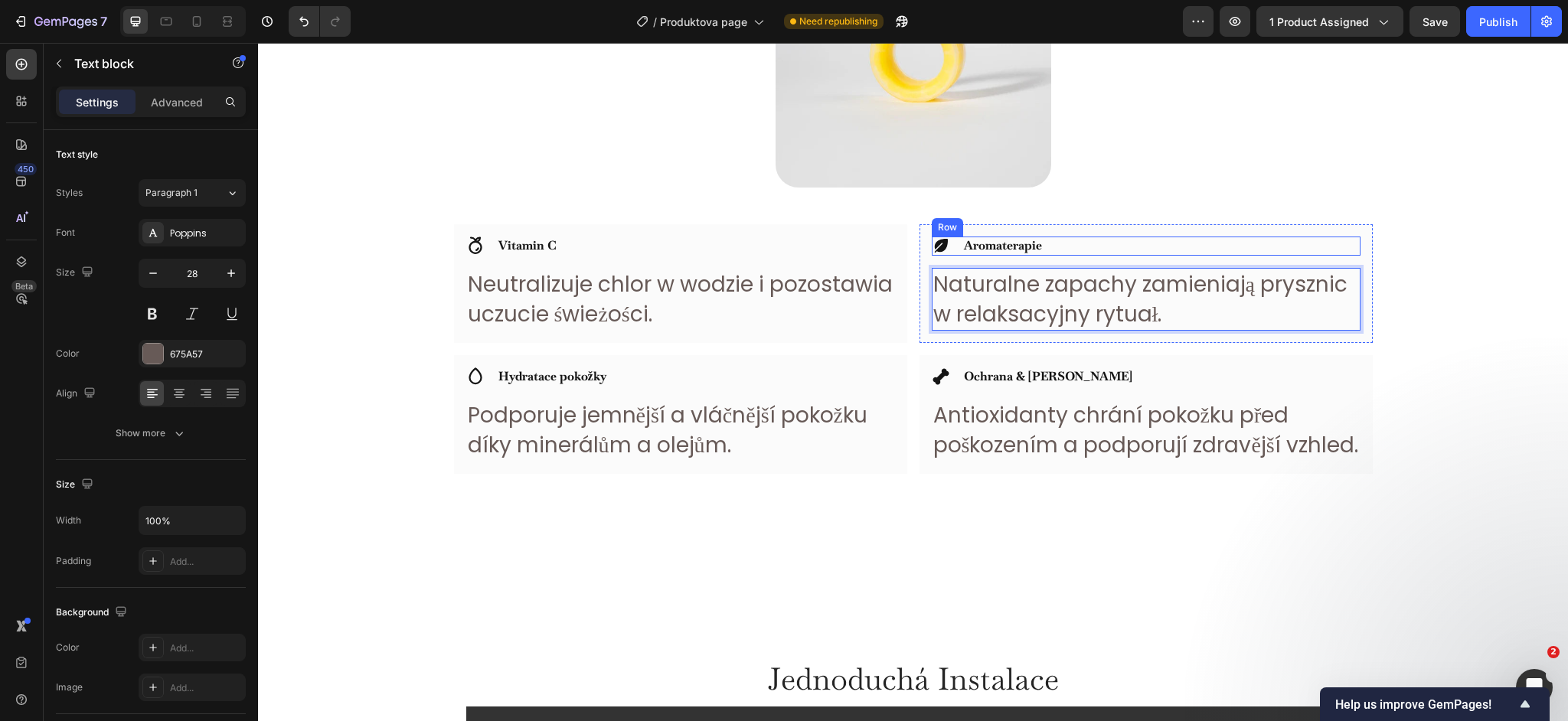
click at [1048, 250] on div "Icon Aromaterapie Heading Row" at bounding box center [1146, 246] width 429 height 19
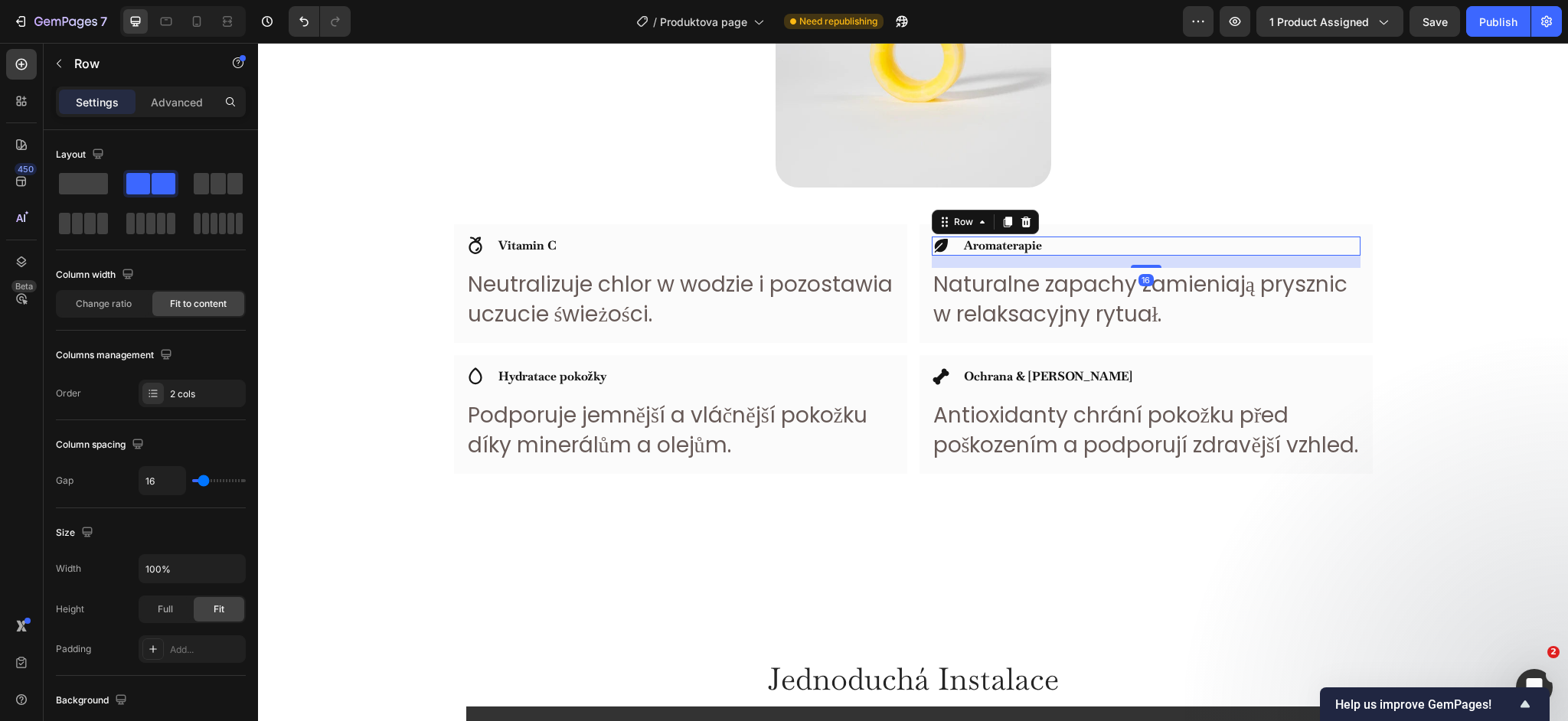
click at [1047, 250] on div "Icon Aromaterapie Heading Row 16" at bounding box center [1146, 246] width 429 height 19
click at [1047, 248] on div "Icon Aromaterapie Heading Row 16" at bounding box center [1146, 246] width 429 height 19
click at [1043, 247] on div "Icon Aromaterapie Heading Row 16" at bounding box center [1146, 246] width 429 height 19
click at [1041, 248] on strong "Aromaterapie" at bounding box center [1003, 245] width 78 height 16
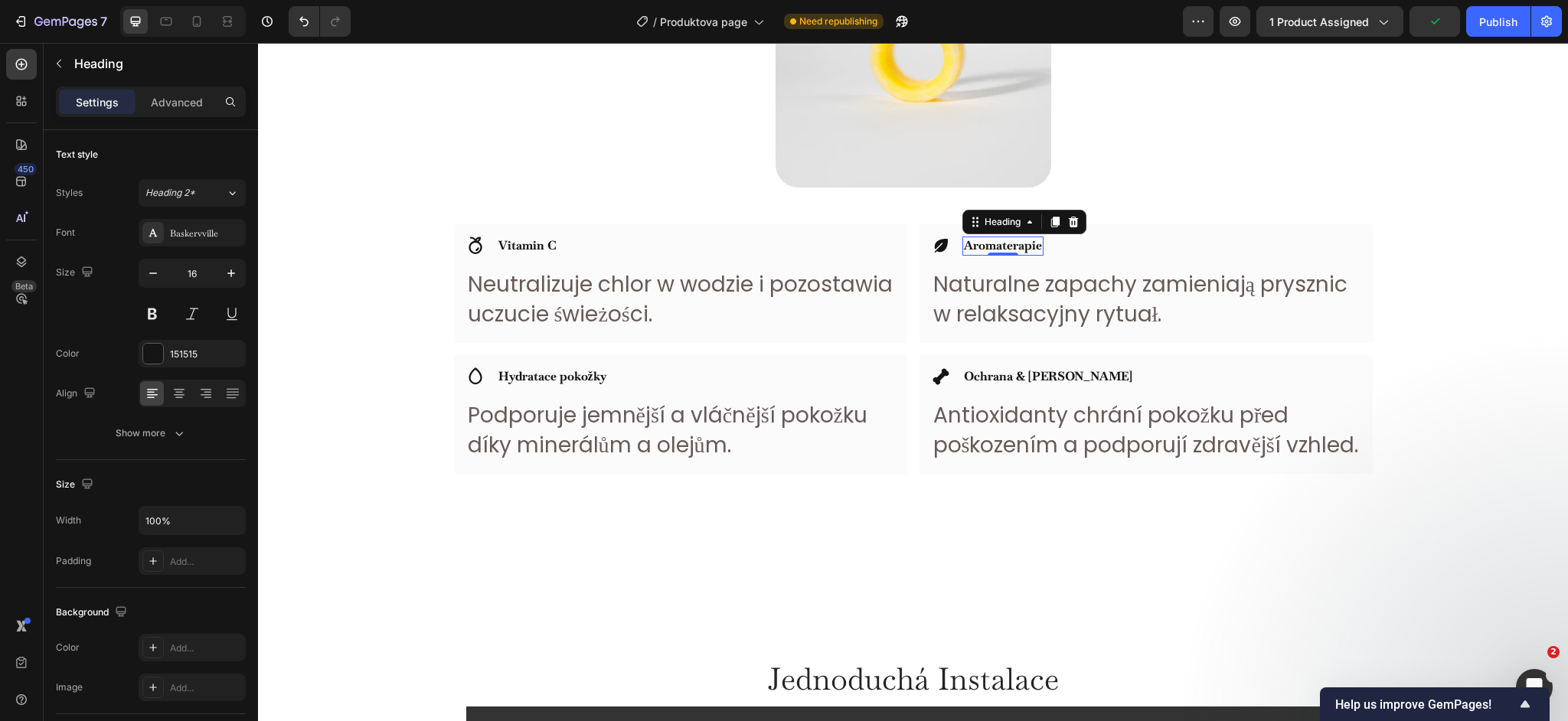
click at [1040, 248] on strong "Aromaterapie" at bounding box center [1003, 245] width 78 height 16
click at [573, 381] on strong "Hydratace pokožky" at bounding box center [552, 377] width 108 height 16
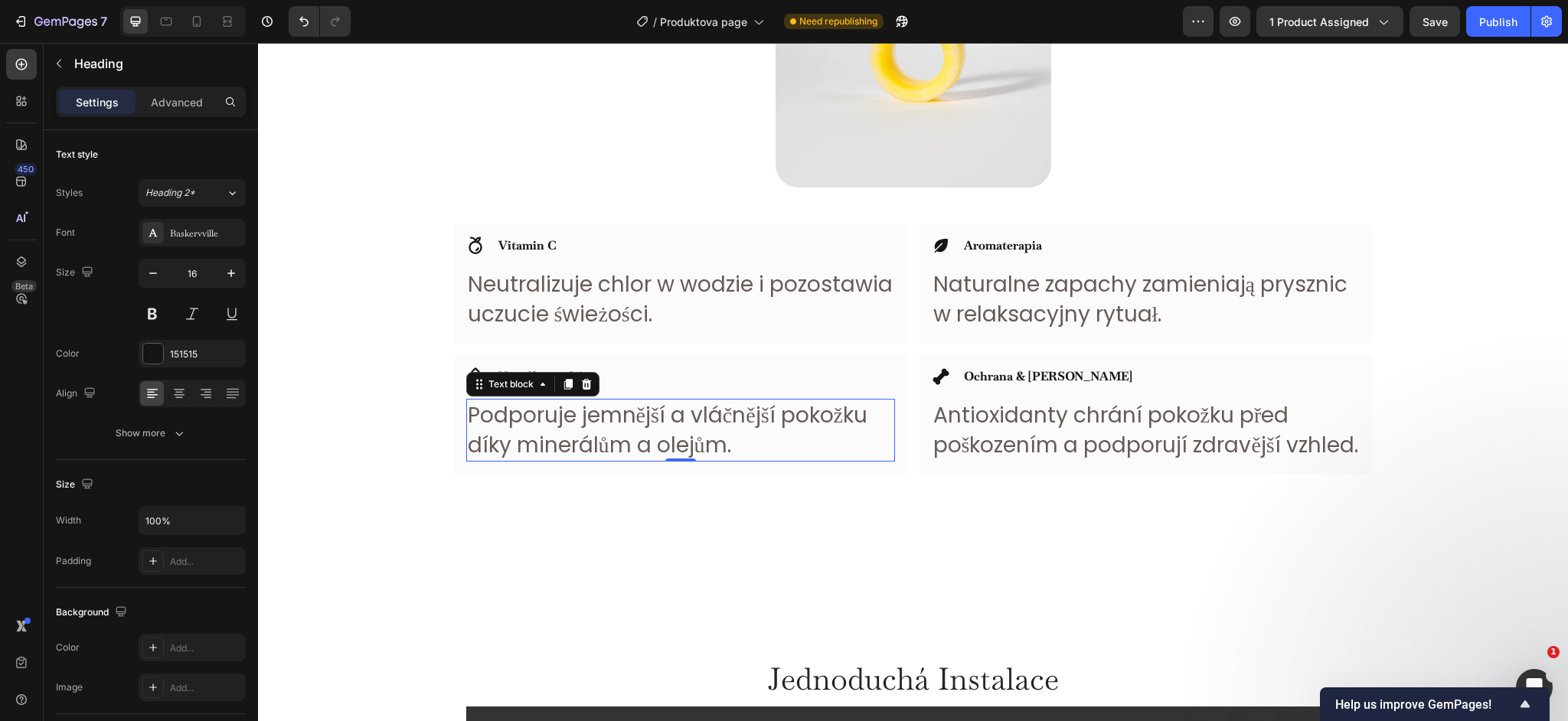
click at [661, 419] on p "Podporuje jemnější a vláčnější pokožku díky minerálům a olejům." at bounding box center [680, 430] width 425 height 59
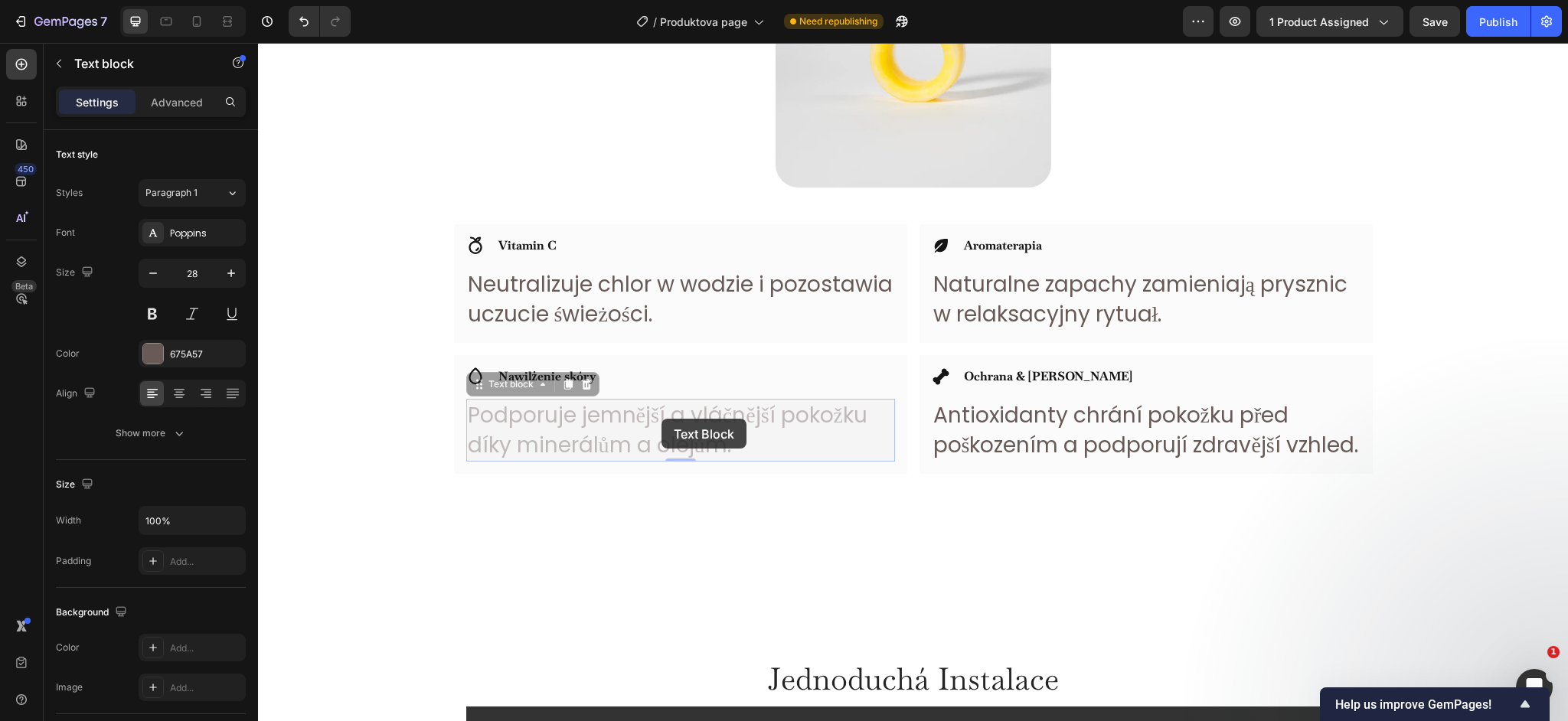
click at [258, 43] on p "Podporuje jemnější a vláčnější pokožku díky minerálům a olejům." at bounding box center [258, 43] width 0 height 0
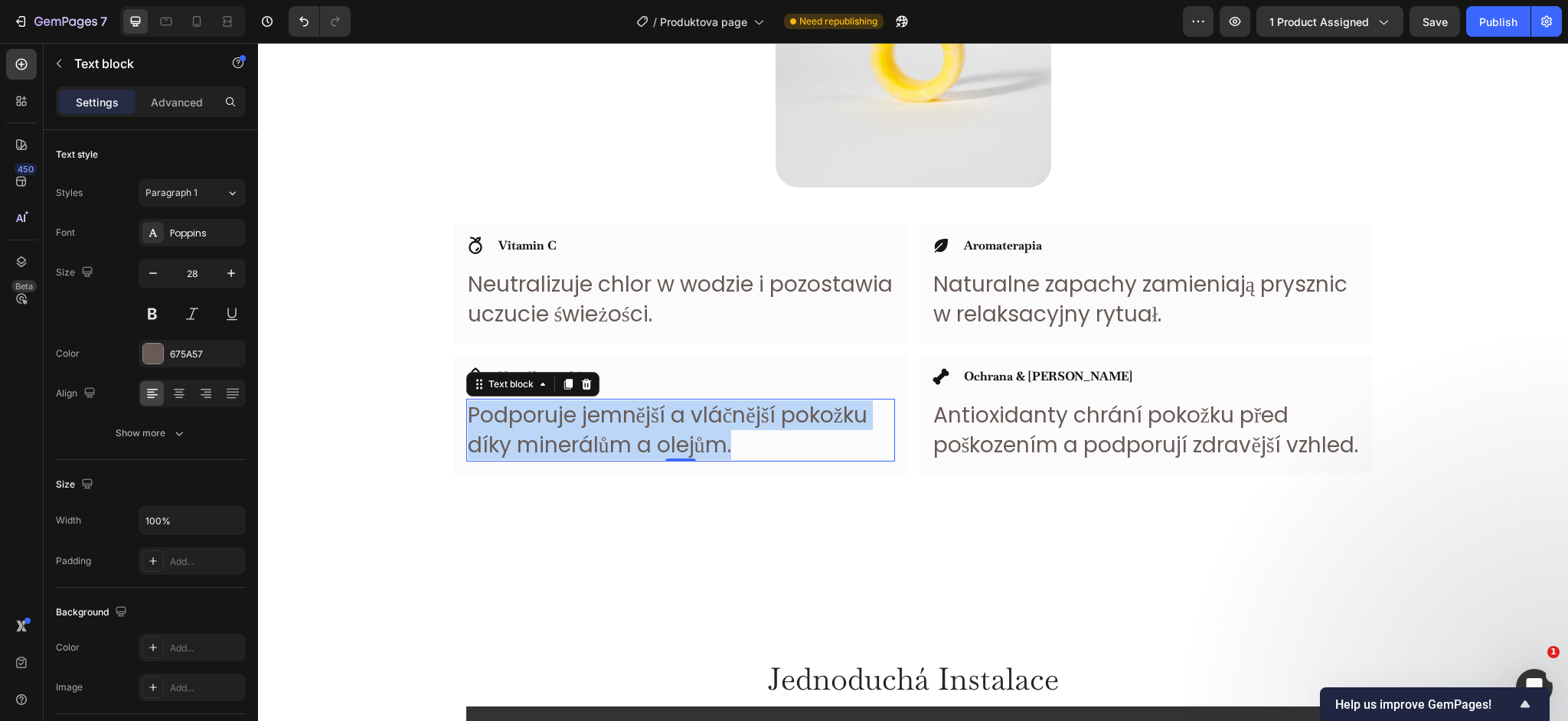
click at [661, 419] on p "Podporuje jemnější a vláčnější pokožku díky minerálům a olejům." at bounding box center [680, 430] width 425 height 59
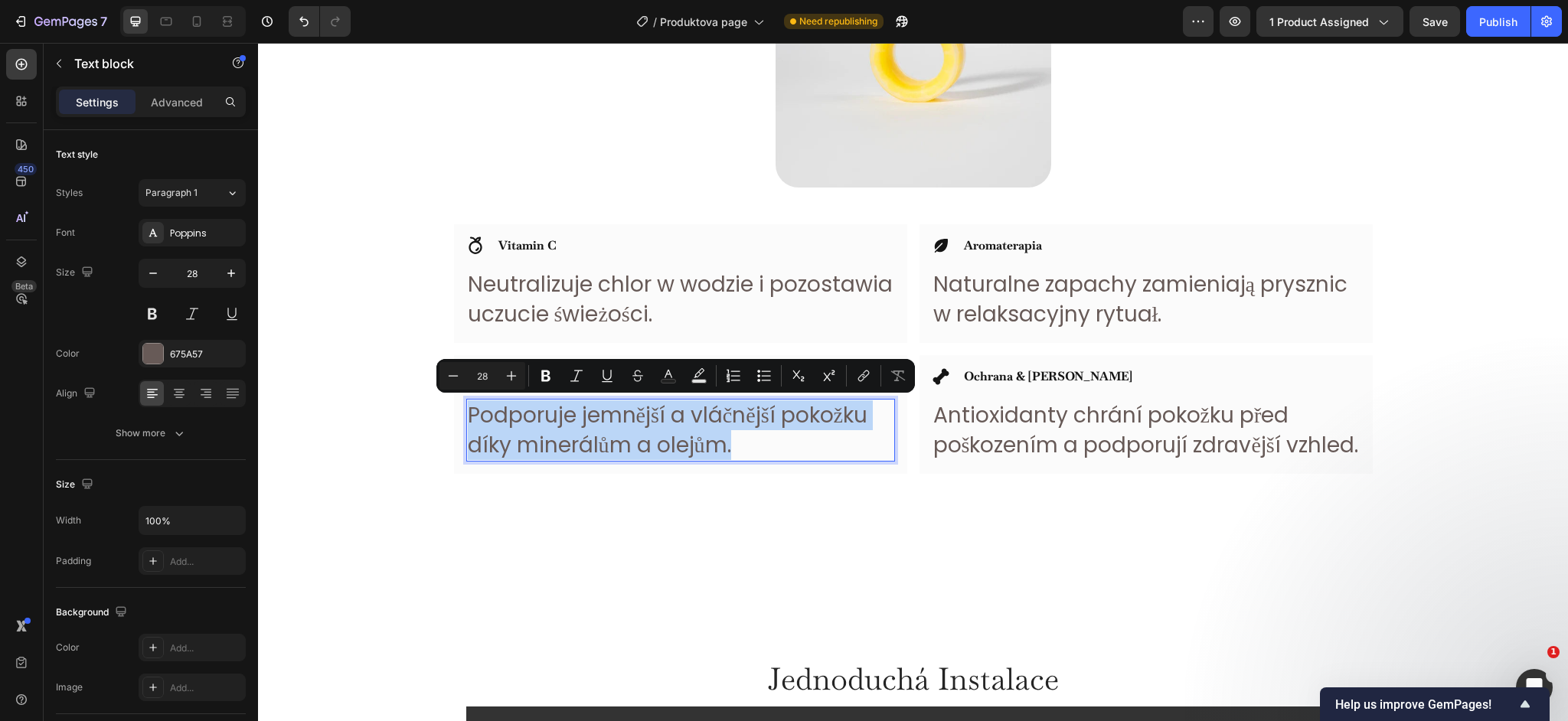
click at [661, 419] on p "Podporuje jemnější a vláčnější pokožku díky minerálům a olejům." at bounding box center [680, 430] width 425 height 59
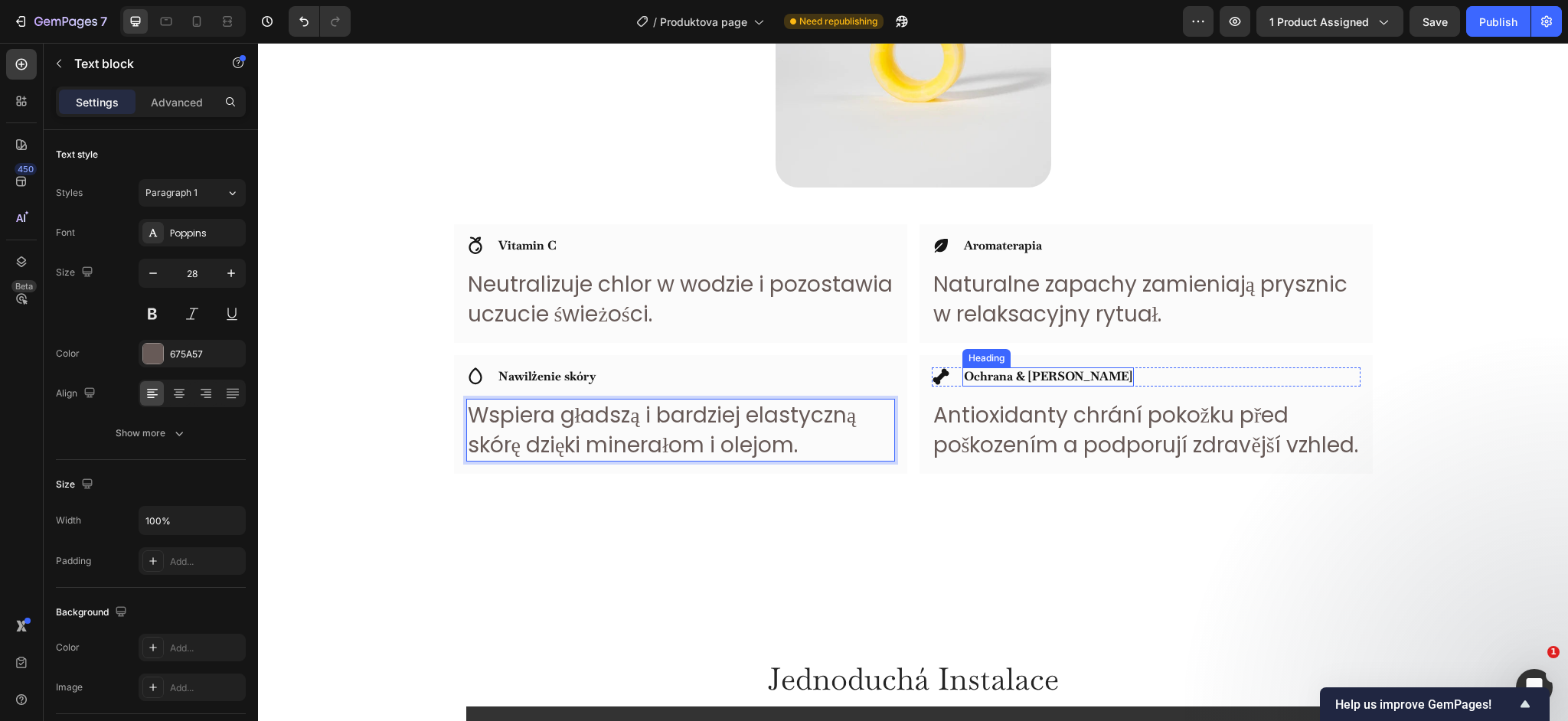
click at [1049, 378] on strong "Ochrana & [PERSON_NAME]" at bounding box center [1048, 377] width 169 height 16
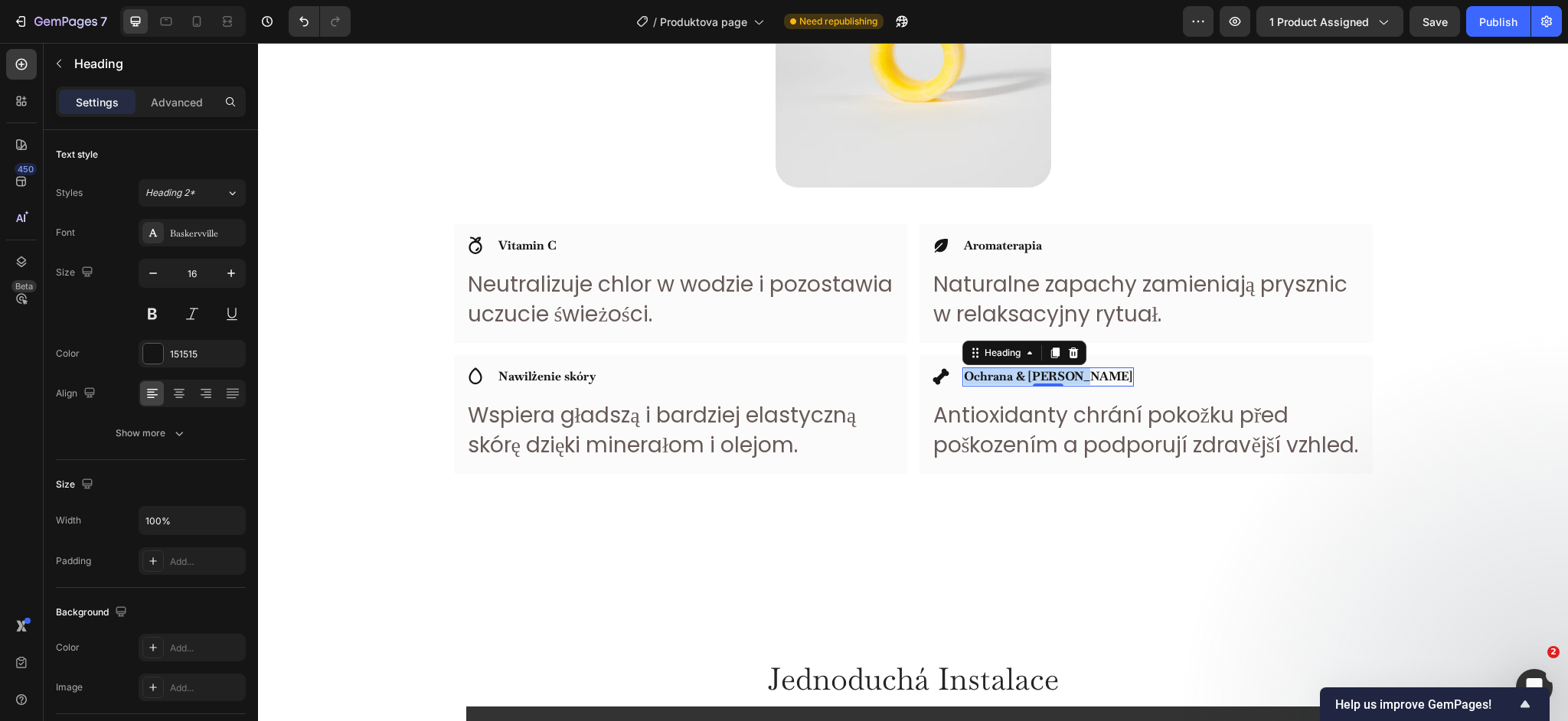
click at [1049, 378] on strong "Ochrana & [PERSON_NAME]" at bounding box center [1048, 377] width 169 height 16
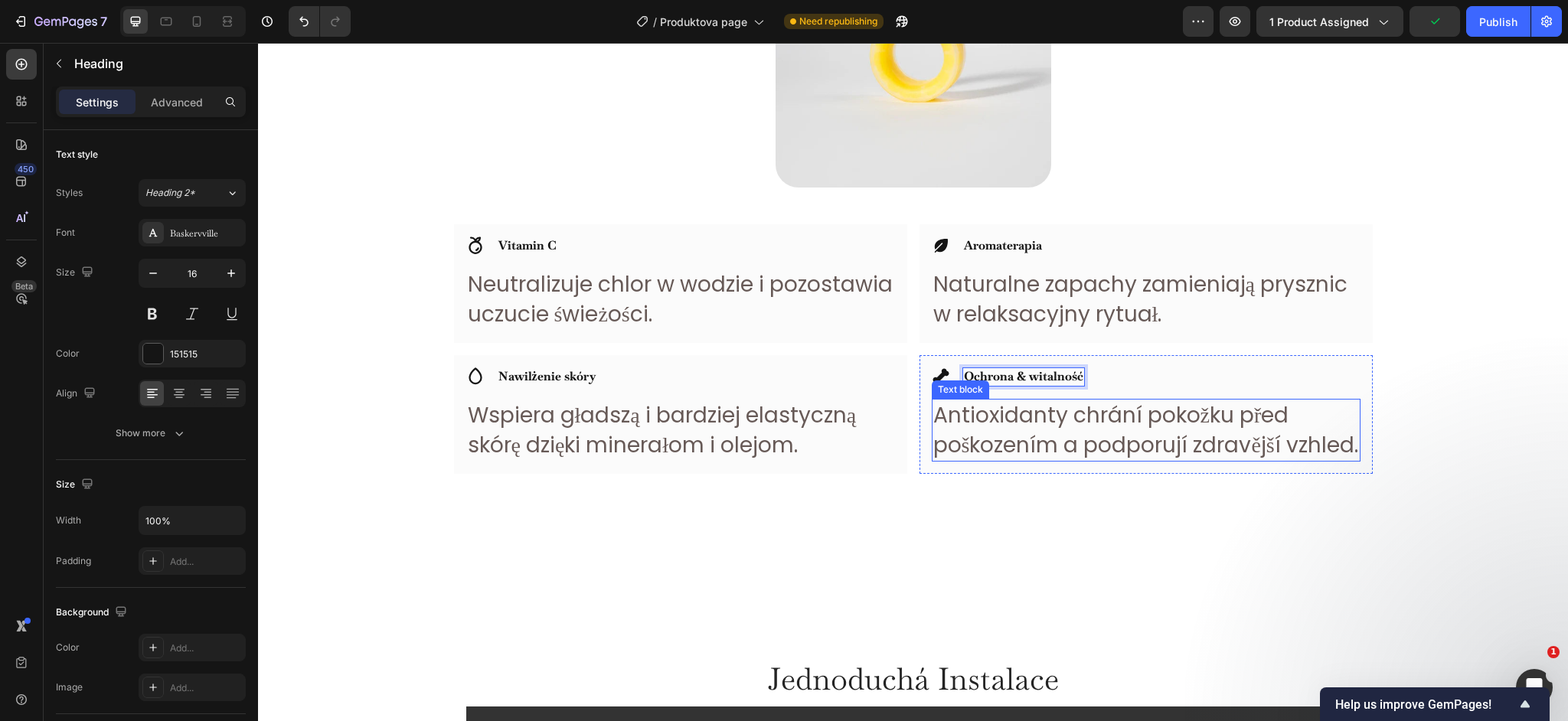
click at [1134, 456] on p "Antioxidanty chrání pokožku před poškozením a podporují zdravější vzhled." at bounding box center [1146, 430] width 425 height 59
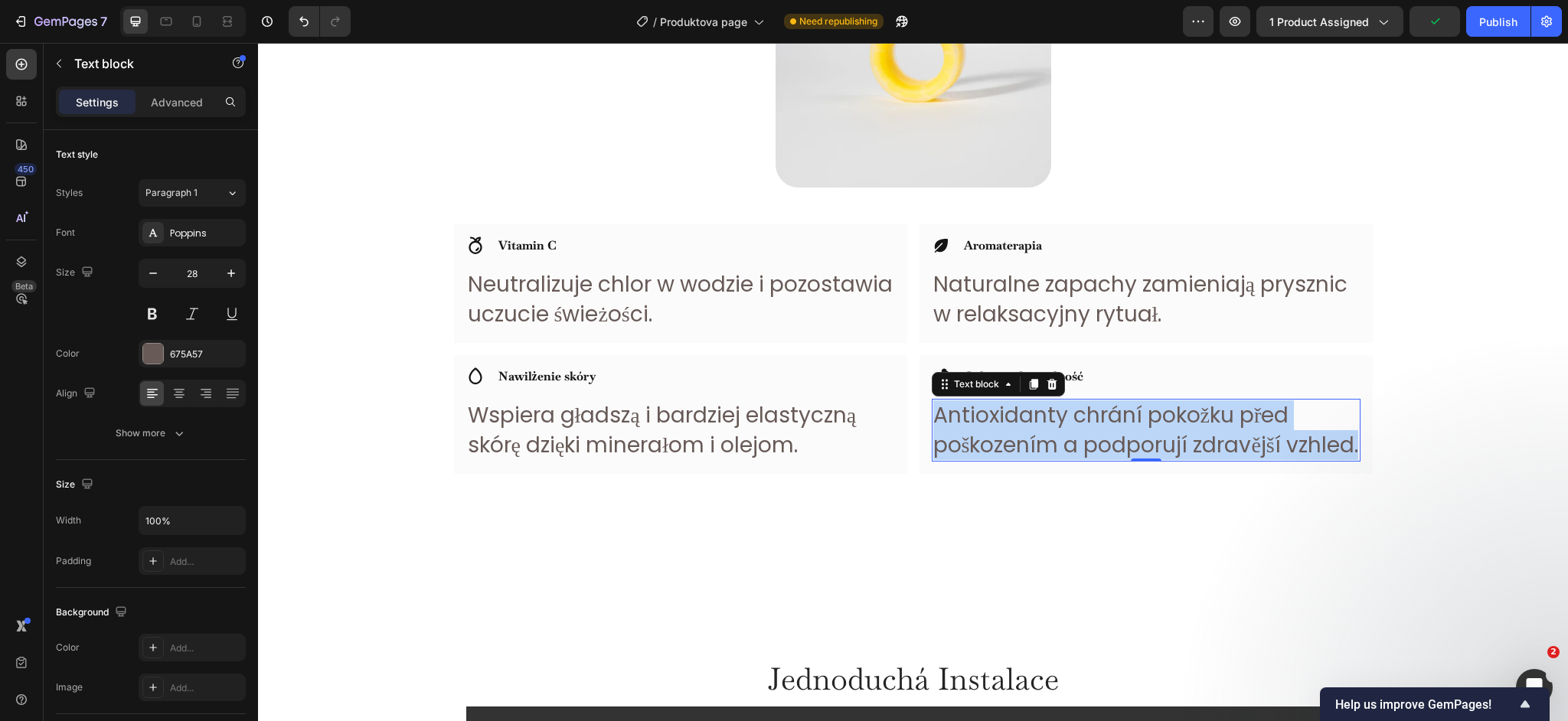
click at [1134, 456] on p "Antioxidanty chrání pokožku před poškozením a podporují zdravější vzhled." at bounding box center [1146, 430] width 425 height 59
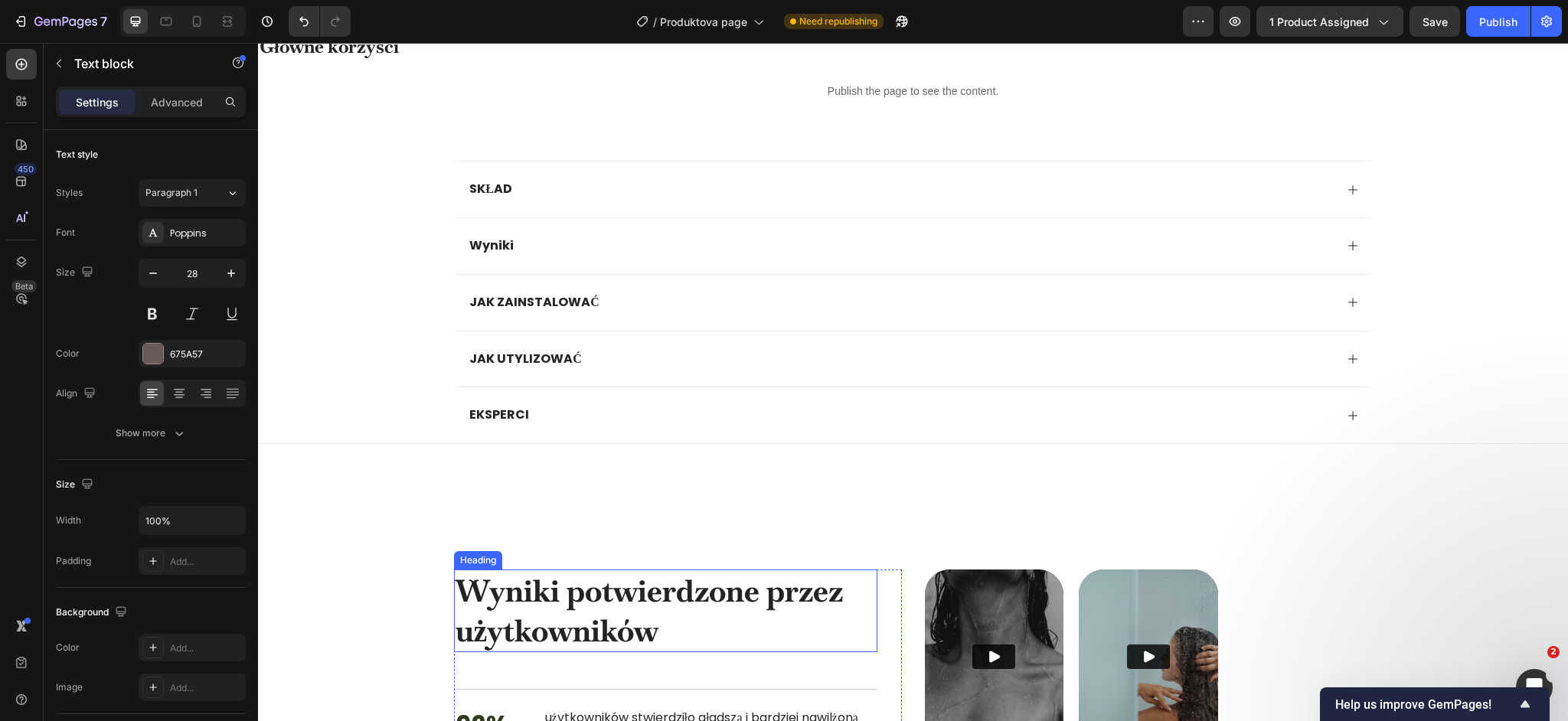
scroll to position [1072, 0]
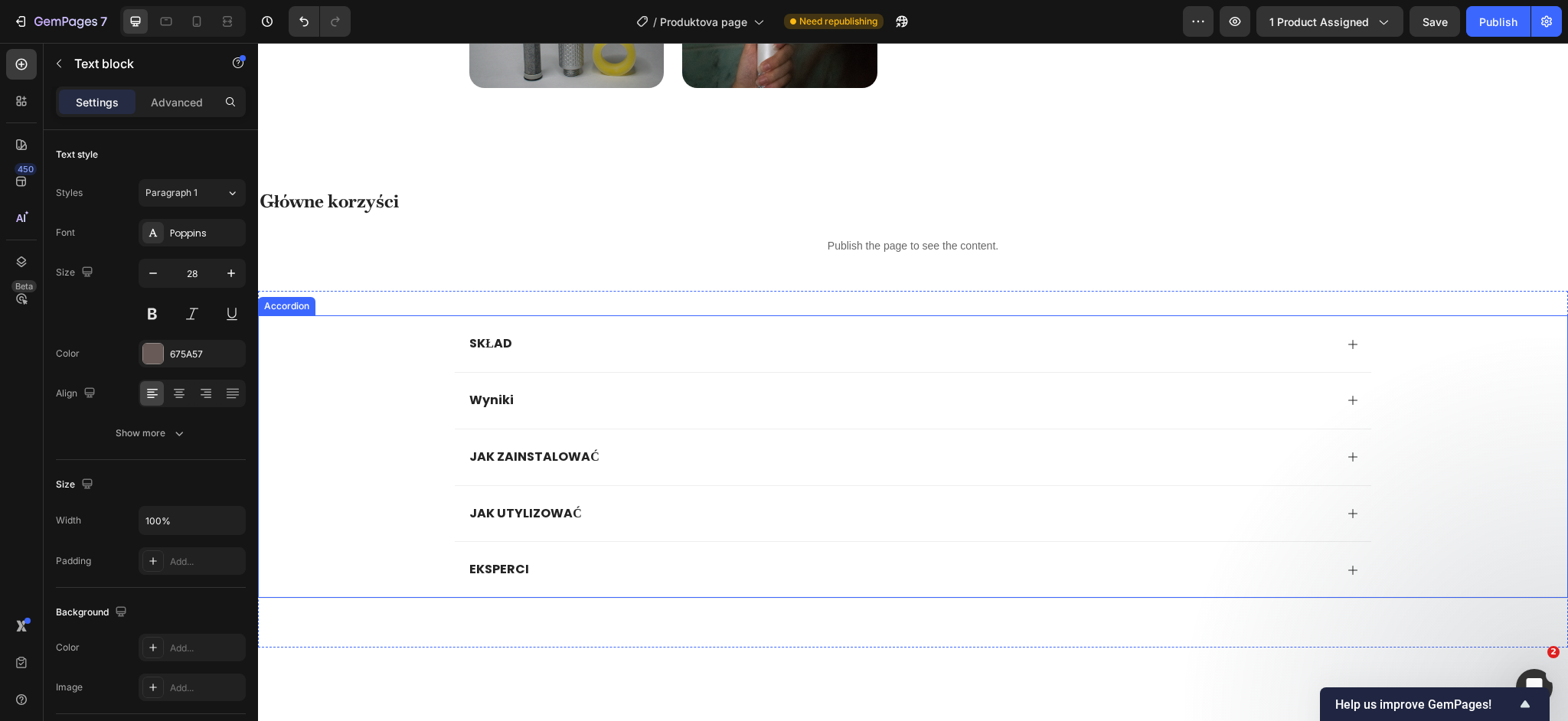
click at [548, 461] on strong "JAK ZAINSTALOWAĆ" at bounding box center [534, 457] width 130 height 18
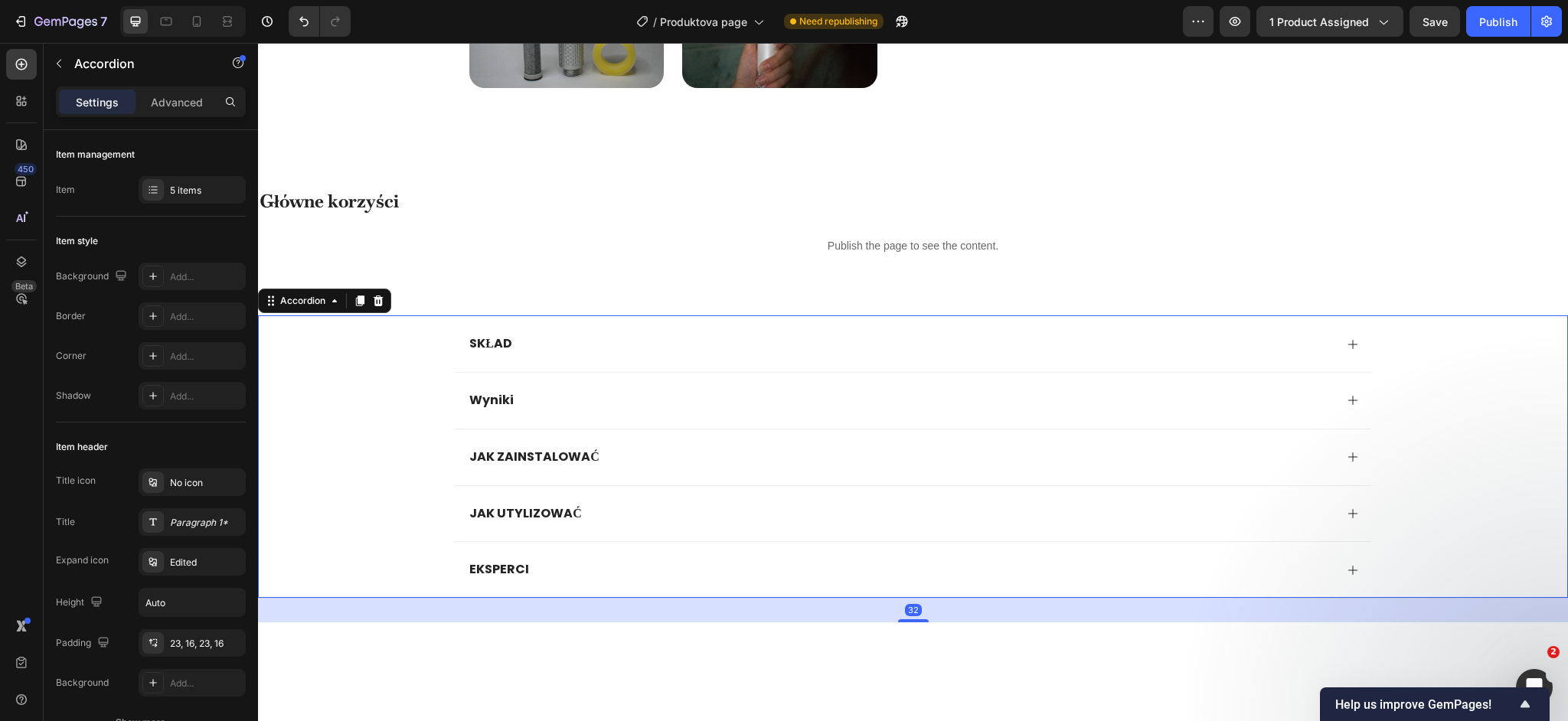
click at [698, 461] on div "JAK ZAINSTALOWAĆ" at bounding box center [900, 457] width 867 height 21
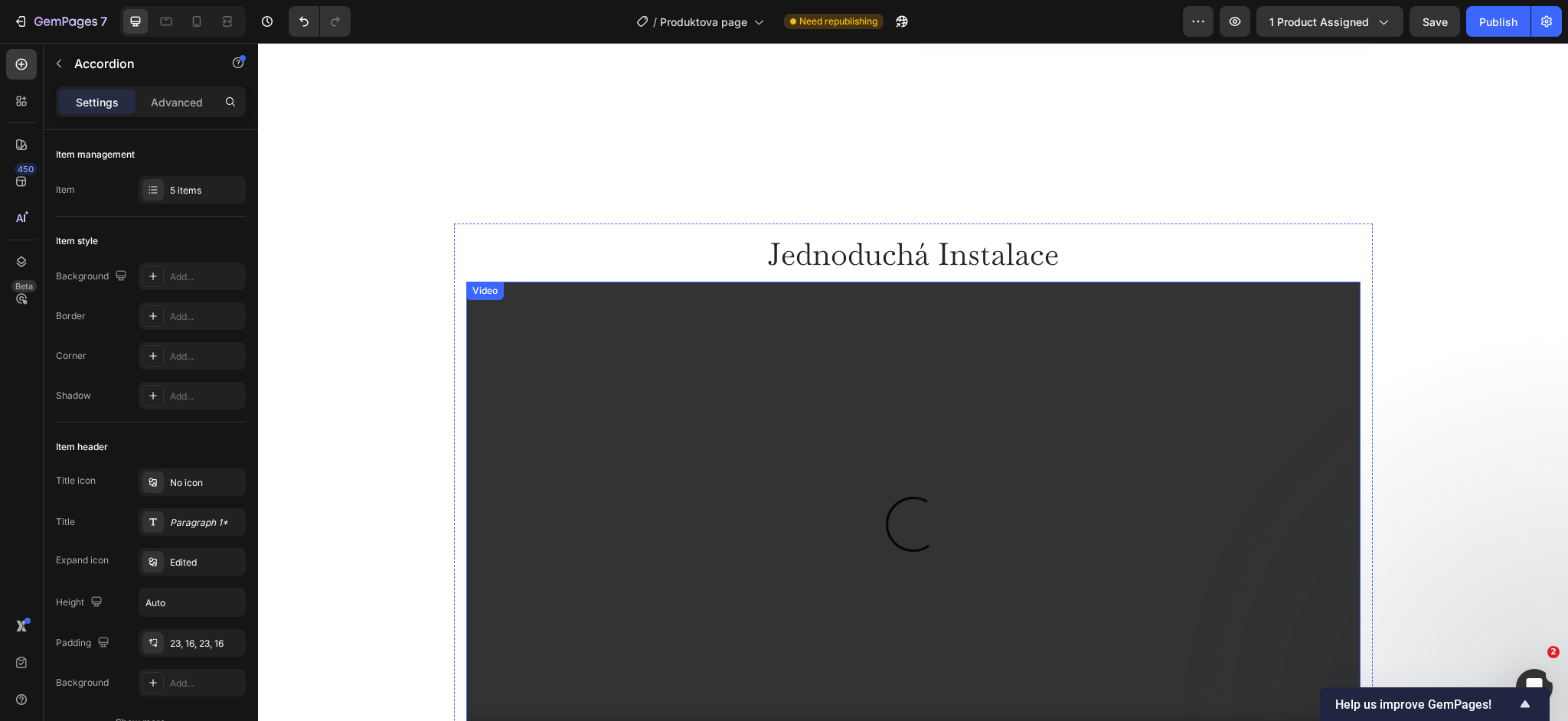
scroll to position [4074, 0]
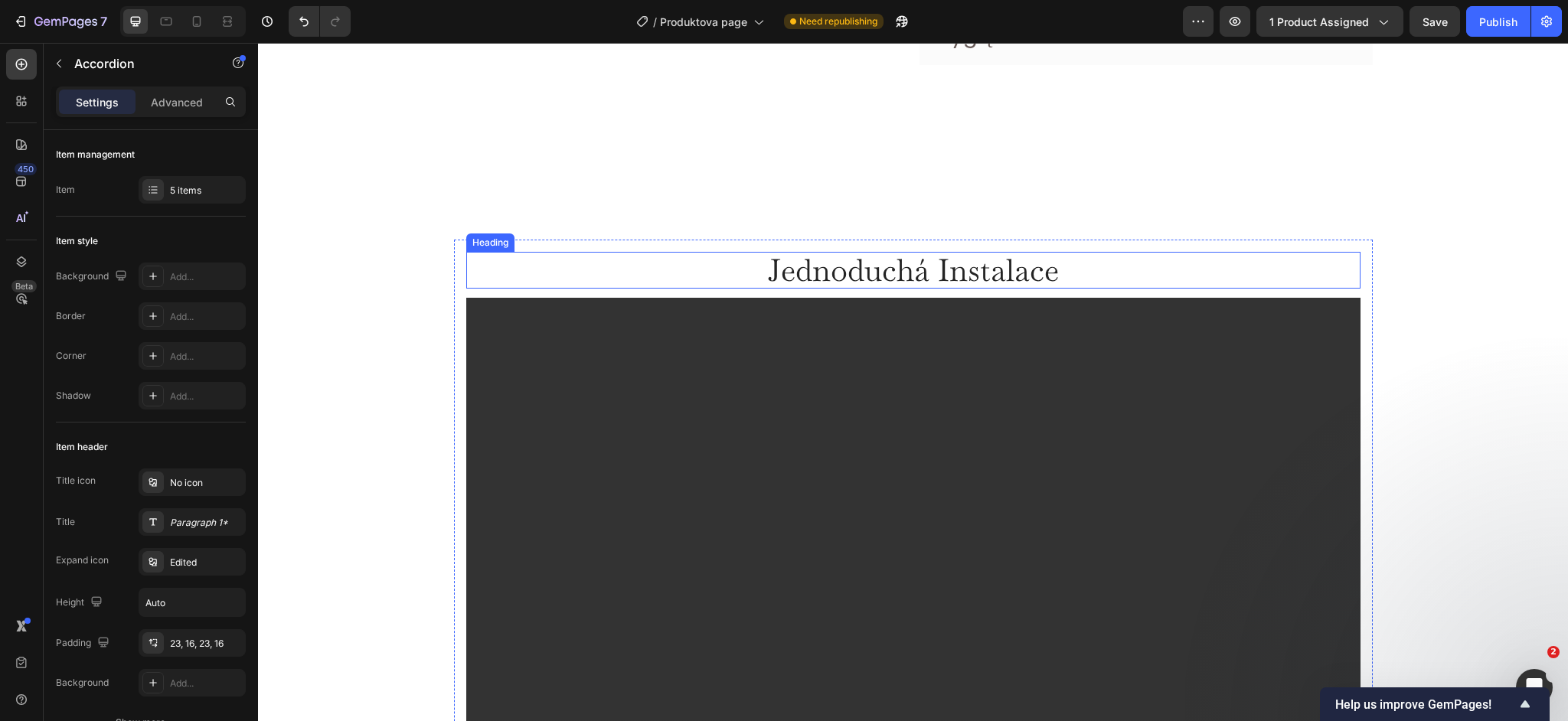
click at [828, 272] on h2 "jednoduchá instalace" at bounding box center [914, 270] width 294 height 37
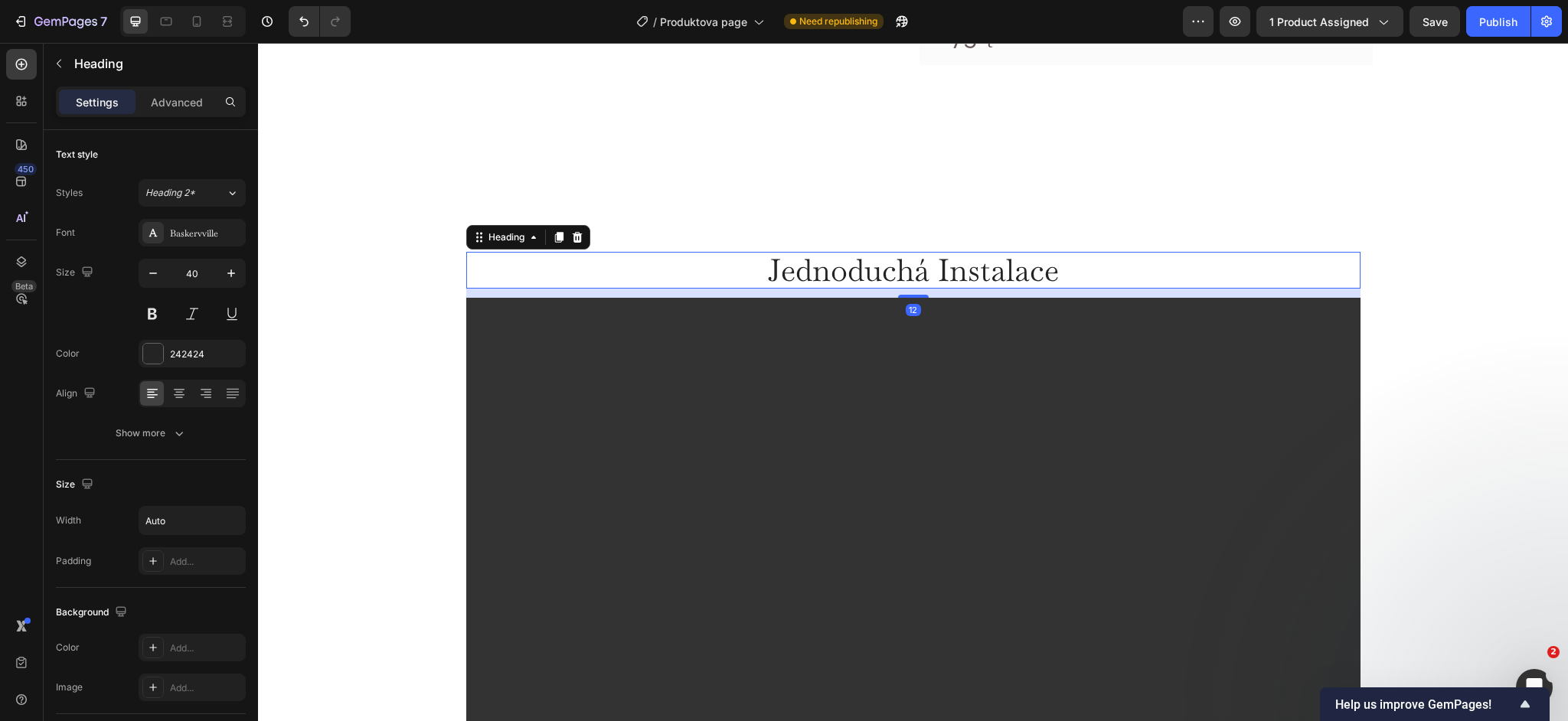
click at [828, 272] on h2 "jednoduchá instalace" at bounding box center [914, 270] width 294 height 37
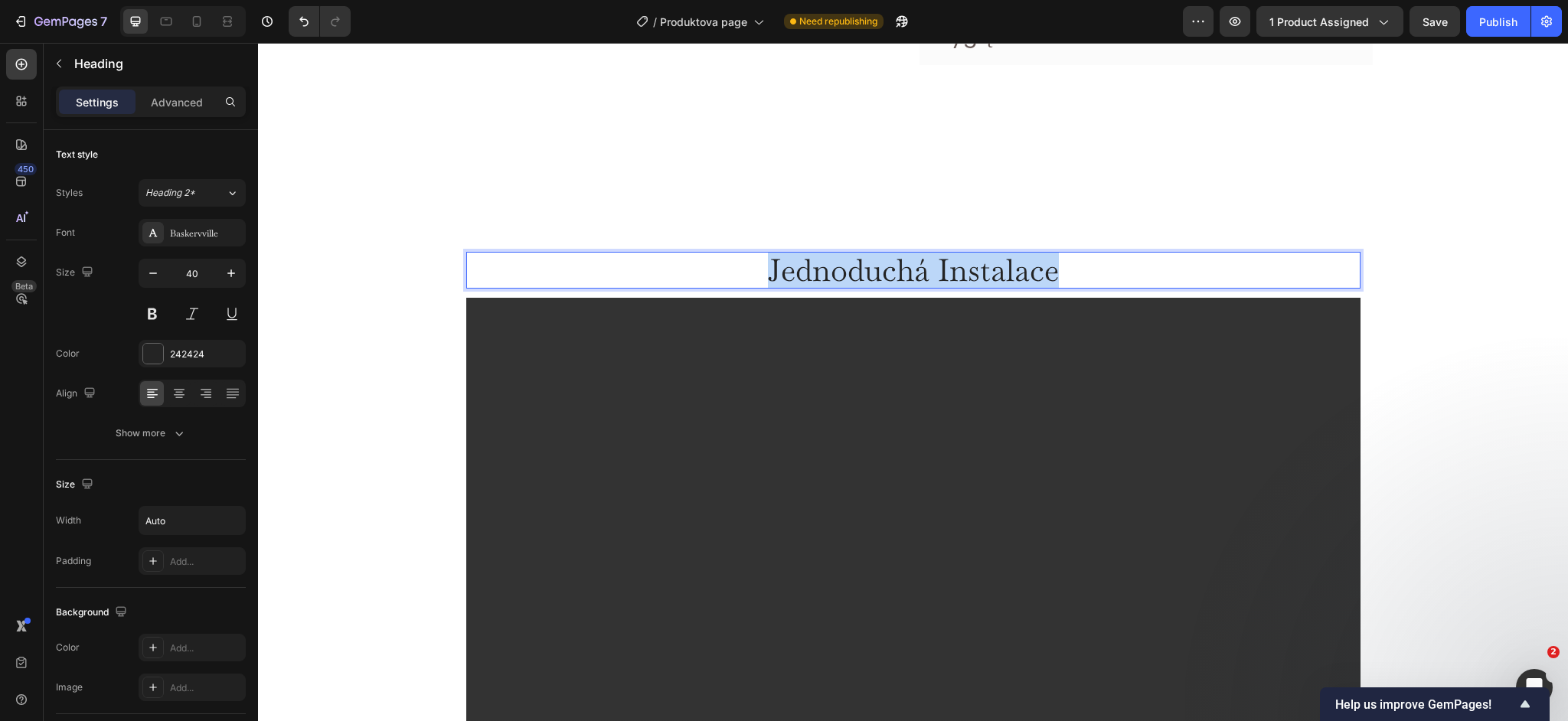
click at [828, 272] on p "jednoduchá instalace" at bounding box center [913, 269] width 291 height 33
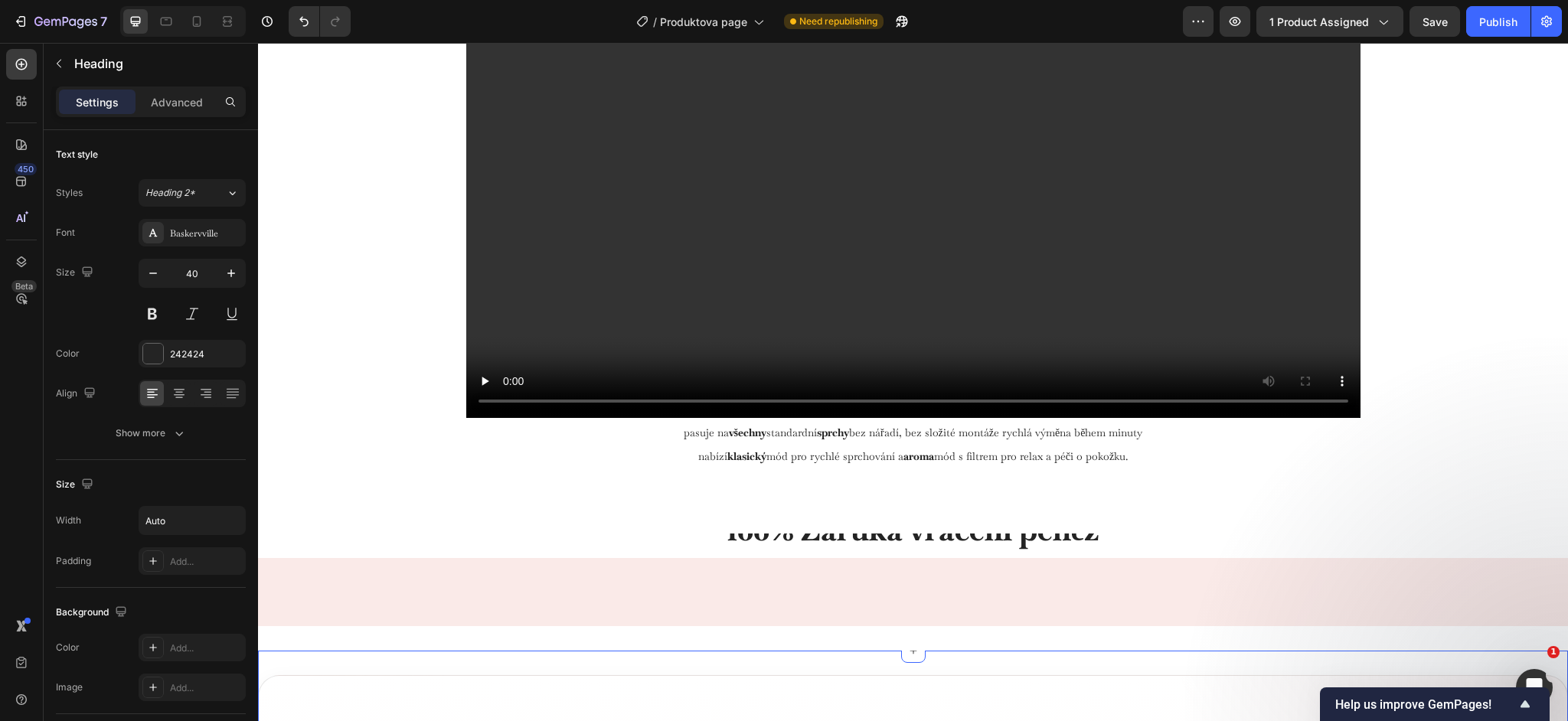
scroll to position [4723, 0]
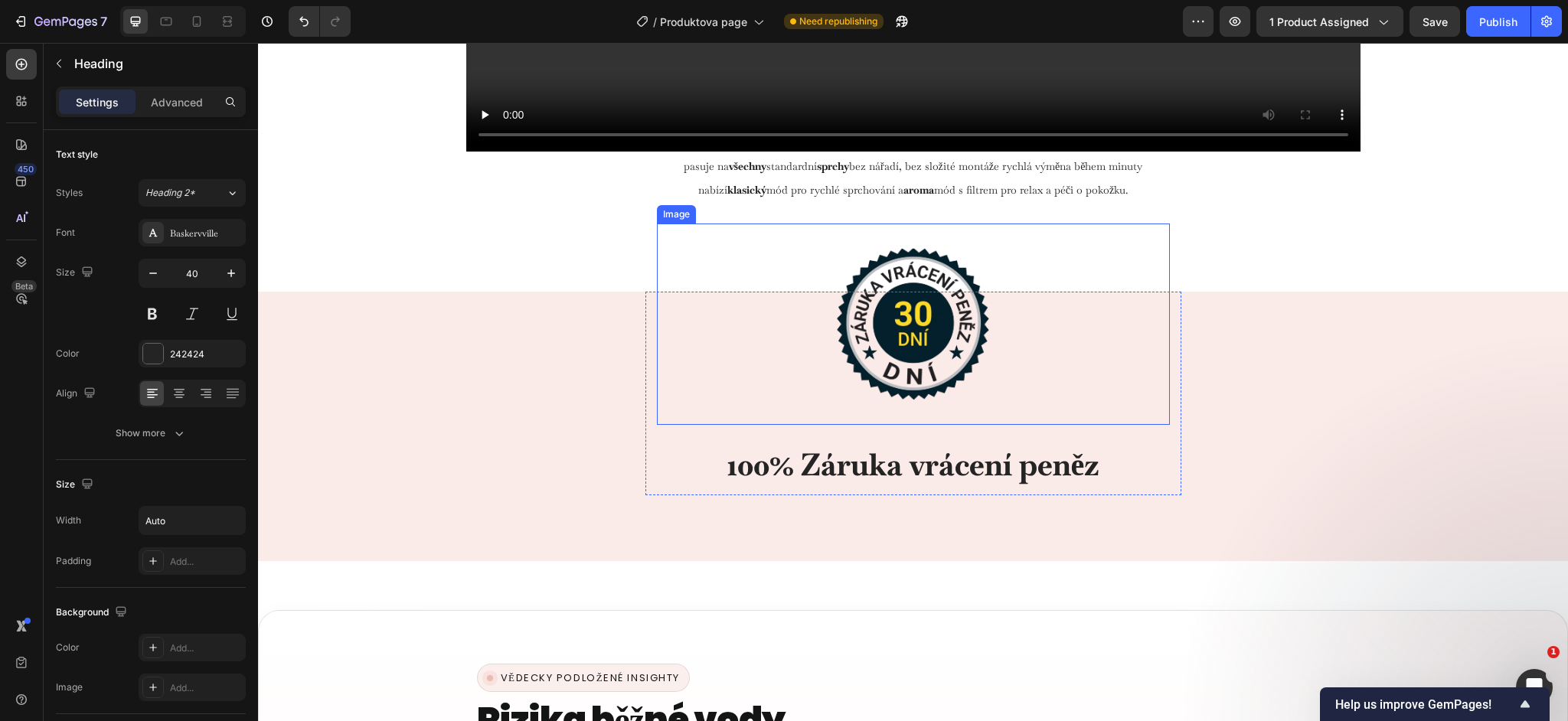
click at [944, 313] on img at bounding box center [913, 324] width 161 height 202
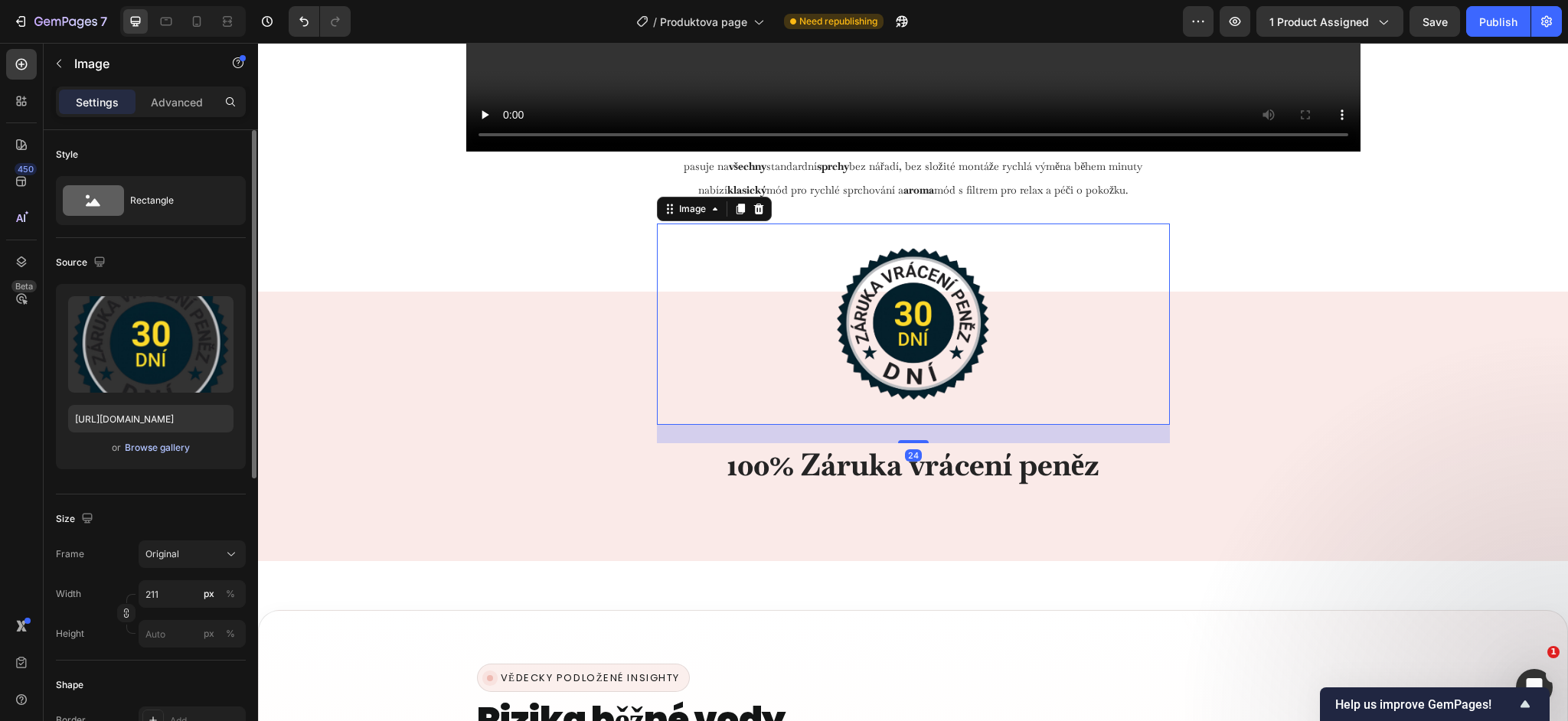
click at [176, 451] on div "Browse gallery" at bounding box center [157, 447] width 65 height 14
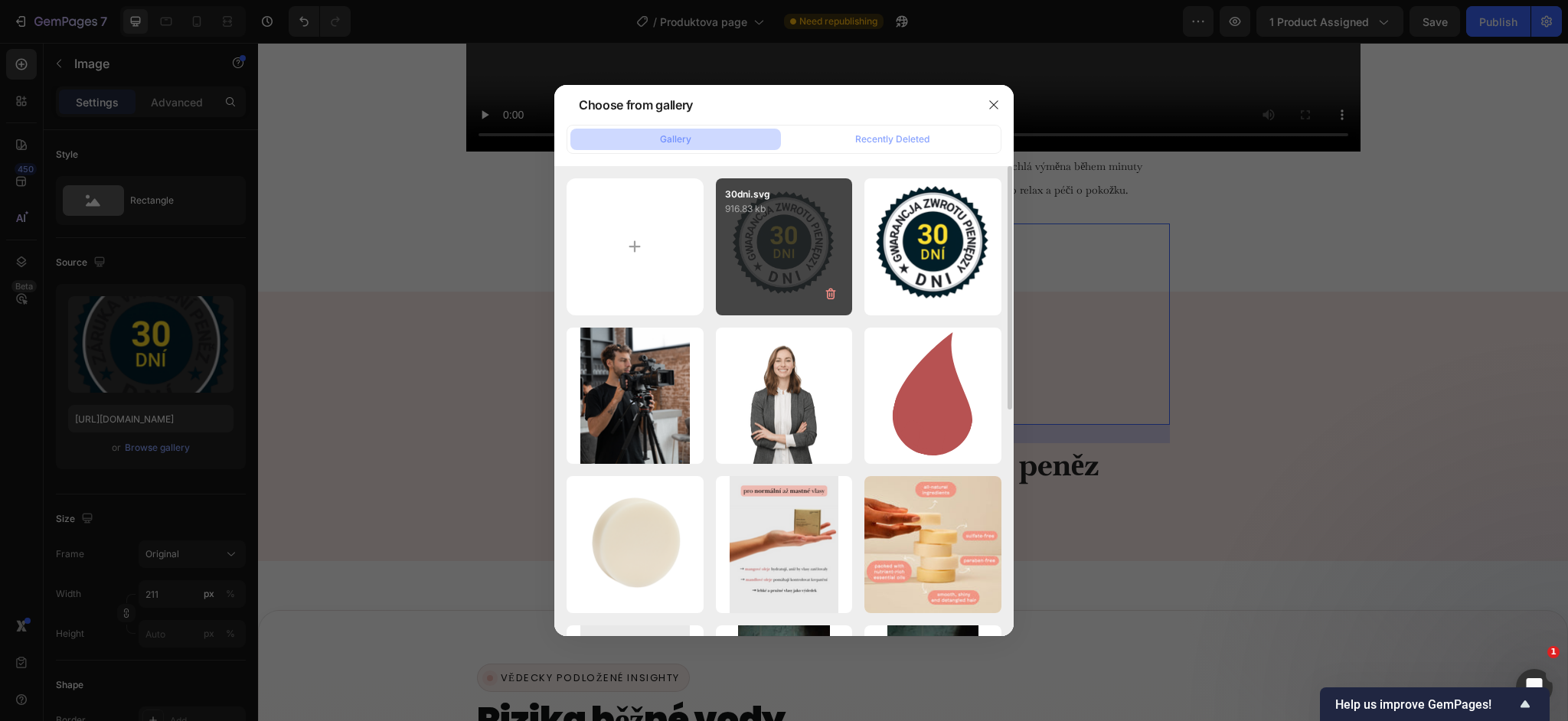
click at [751, 268] on div "30dni.svg 916.83 kb" at bounding box center [784, 247] width 137 height 137
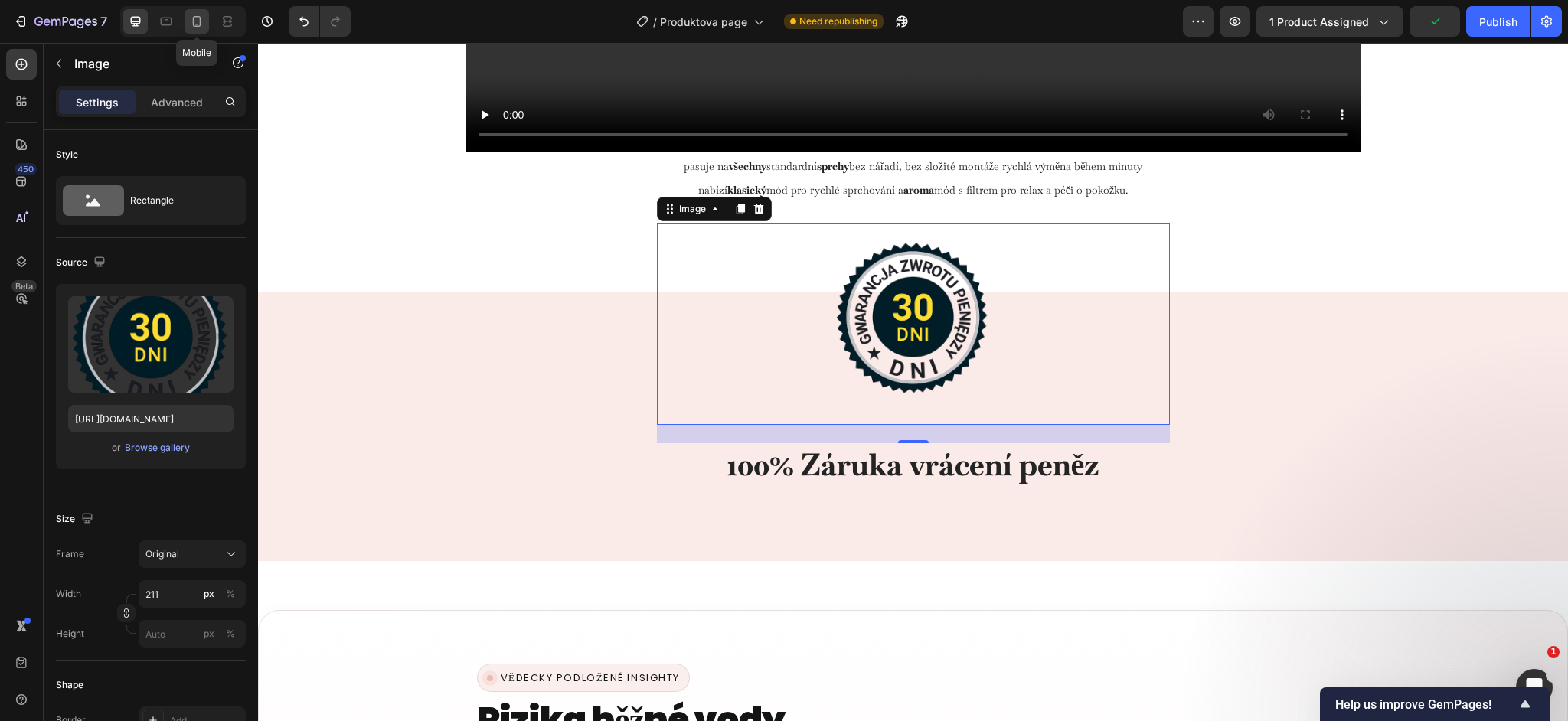
click at [200, 22] on icon at bounding box center [196, 22] width 8 height 11
type input "[URL][DOMAIN_NAME]"
type input "170"
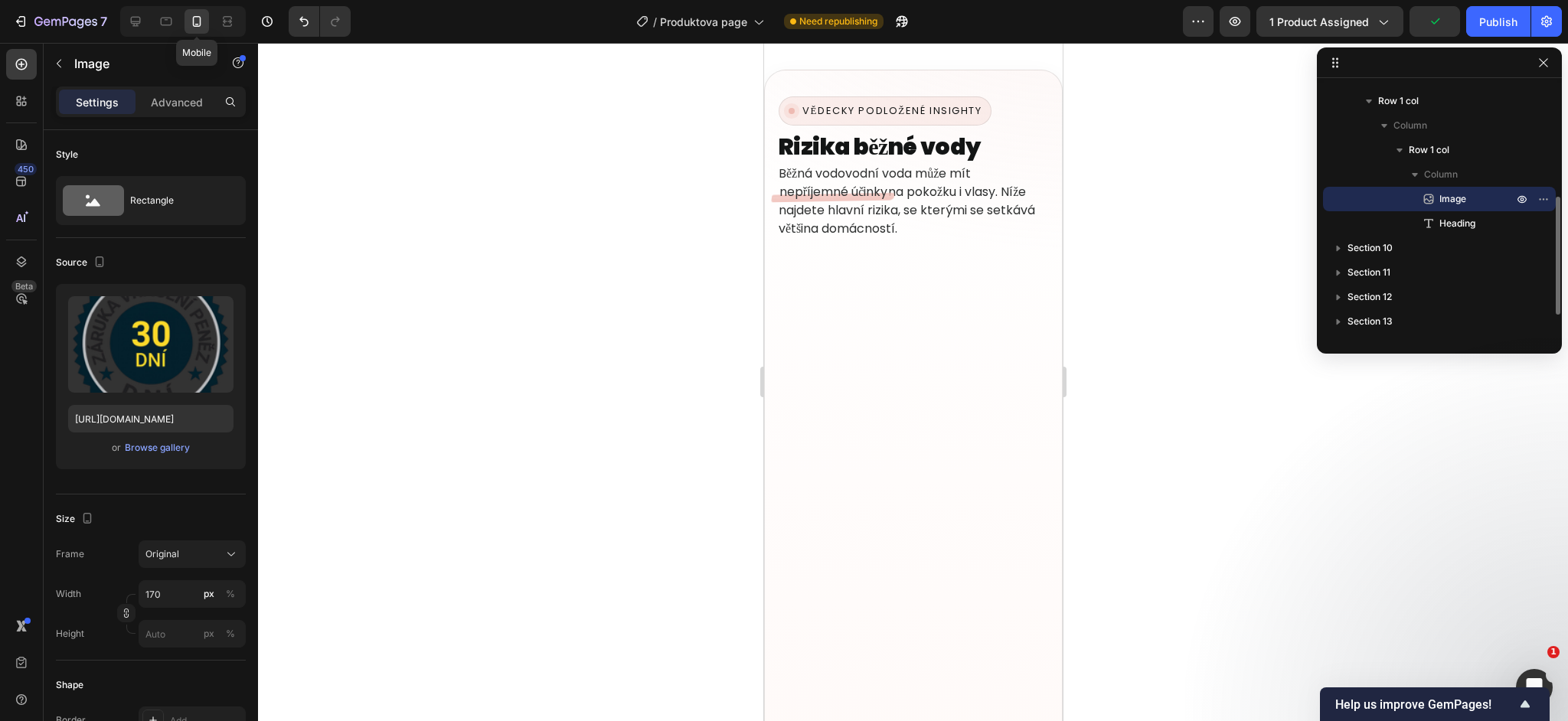
scroll to position [4728, 0]
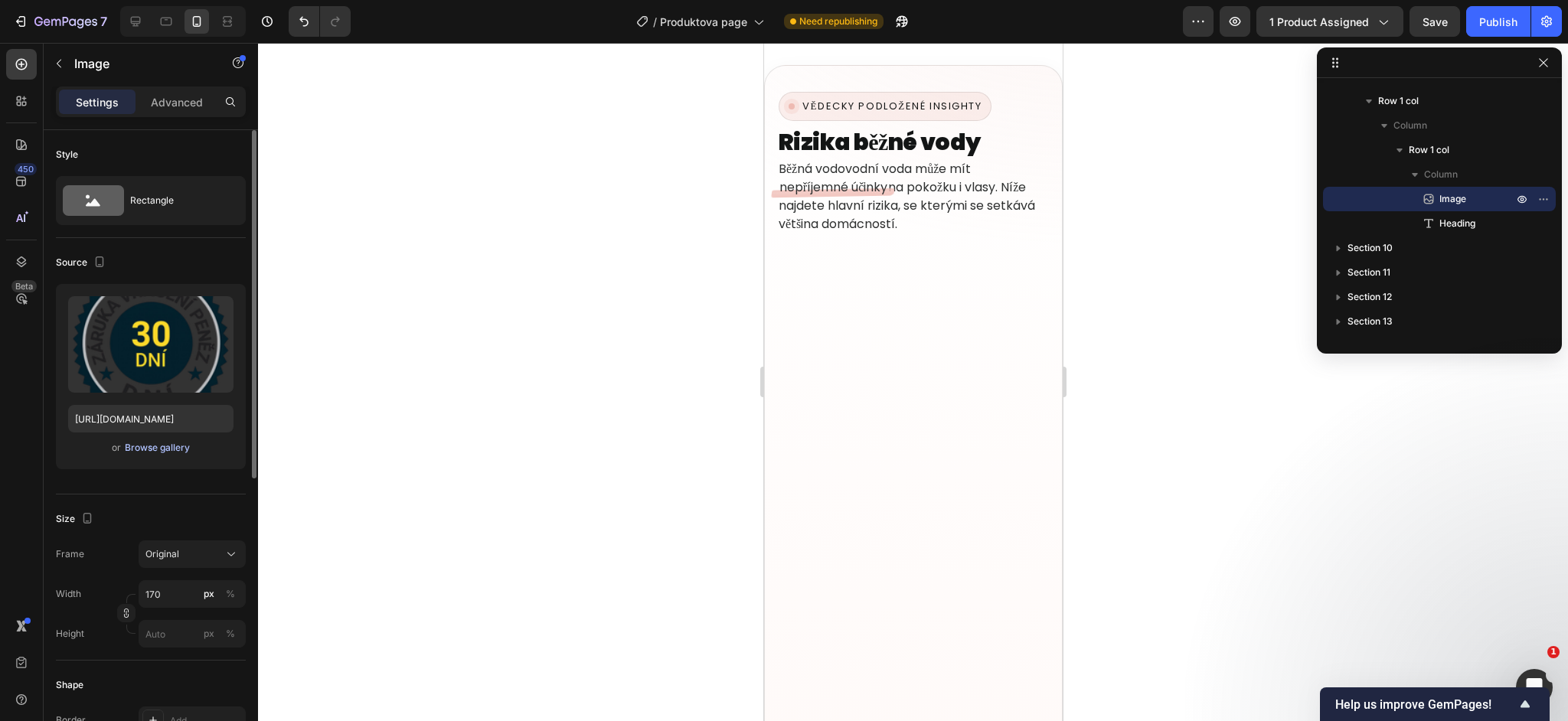
click at [169, 448] on div "Browse gallery" at bounding box center [157, 447] width 65 height 14
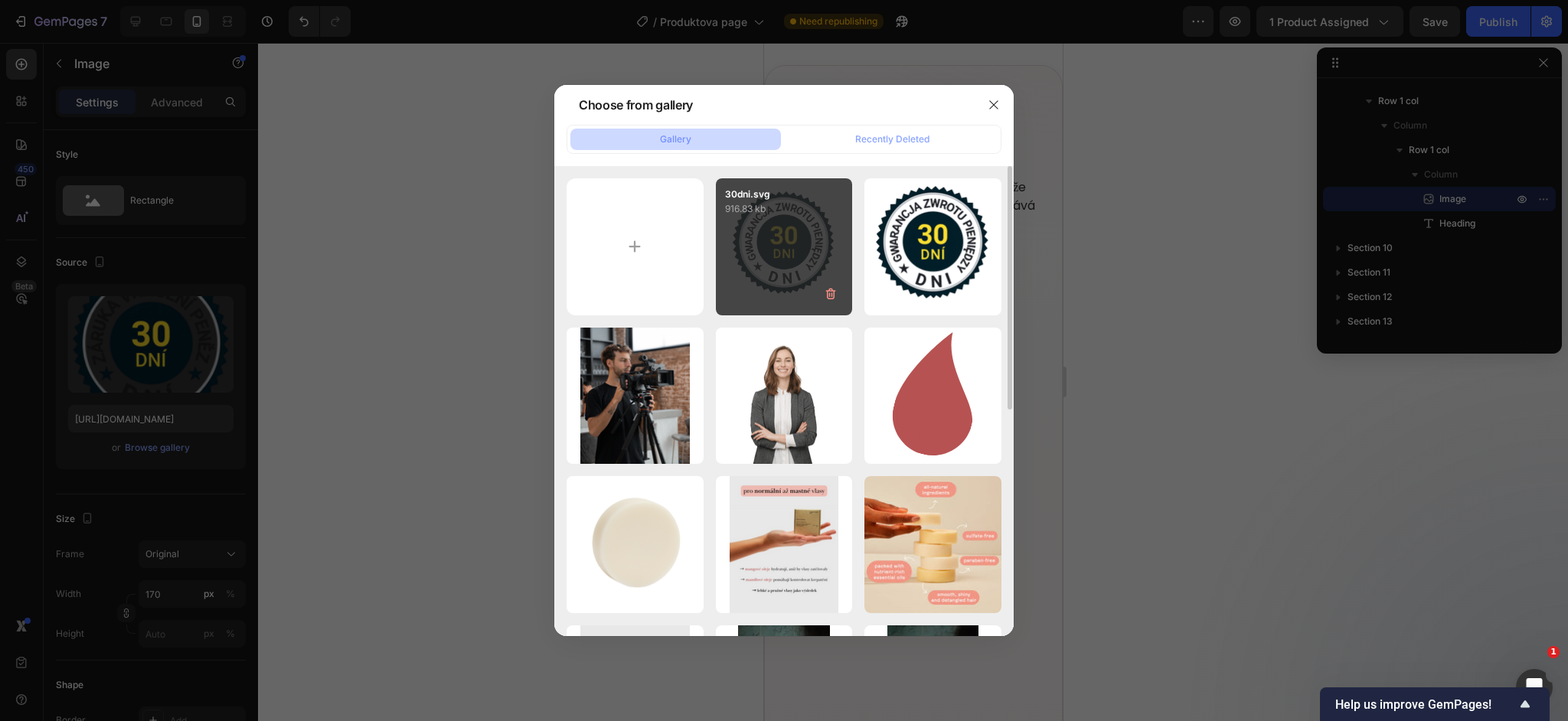
click at [757, 241] on div "30dni.svg 916.83 kb" at bounding box center [784, 247] width 137 height 137
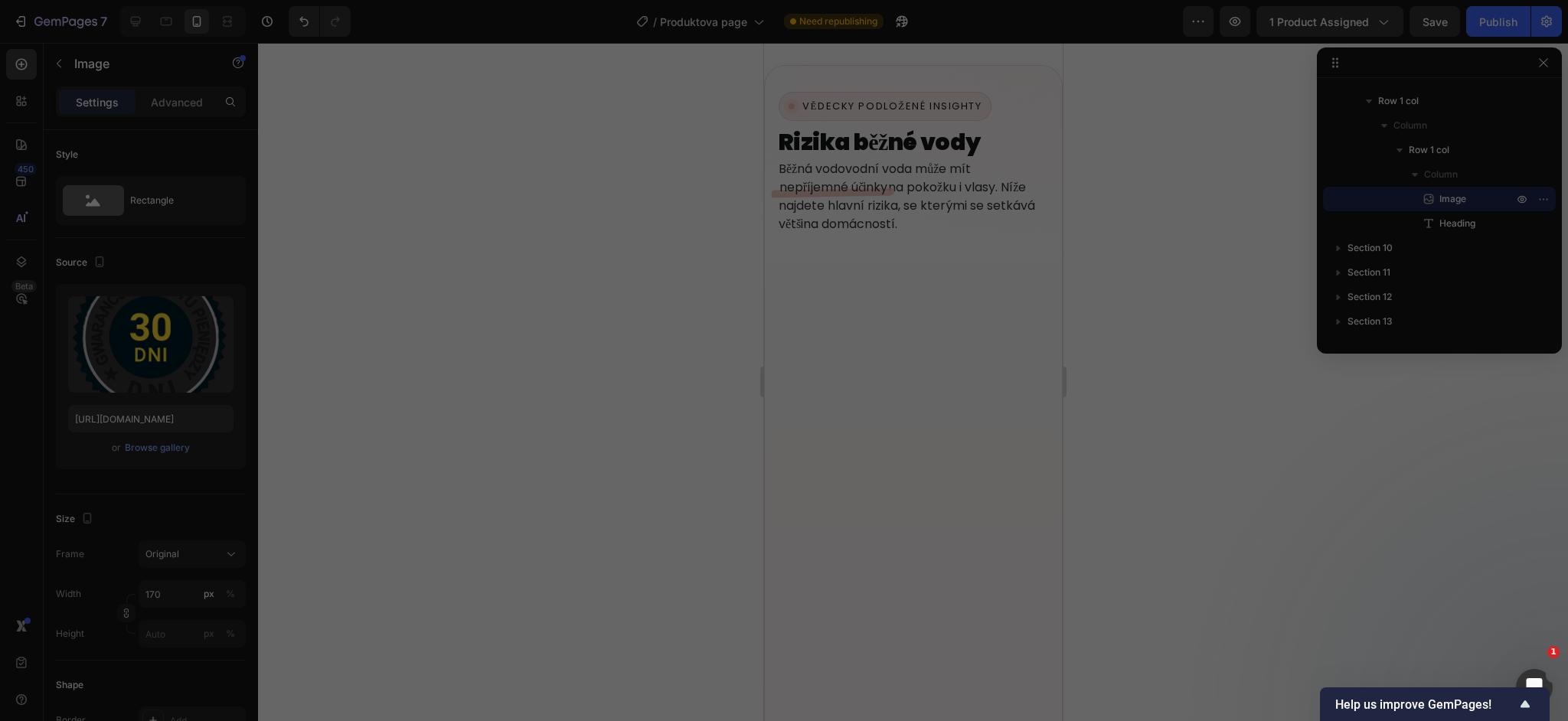
type input "[URL][DOMAIN_NAME]"
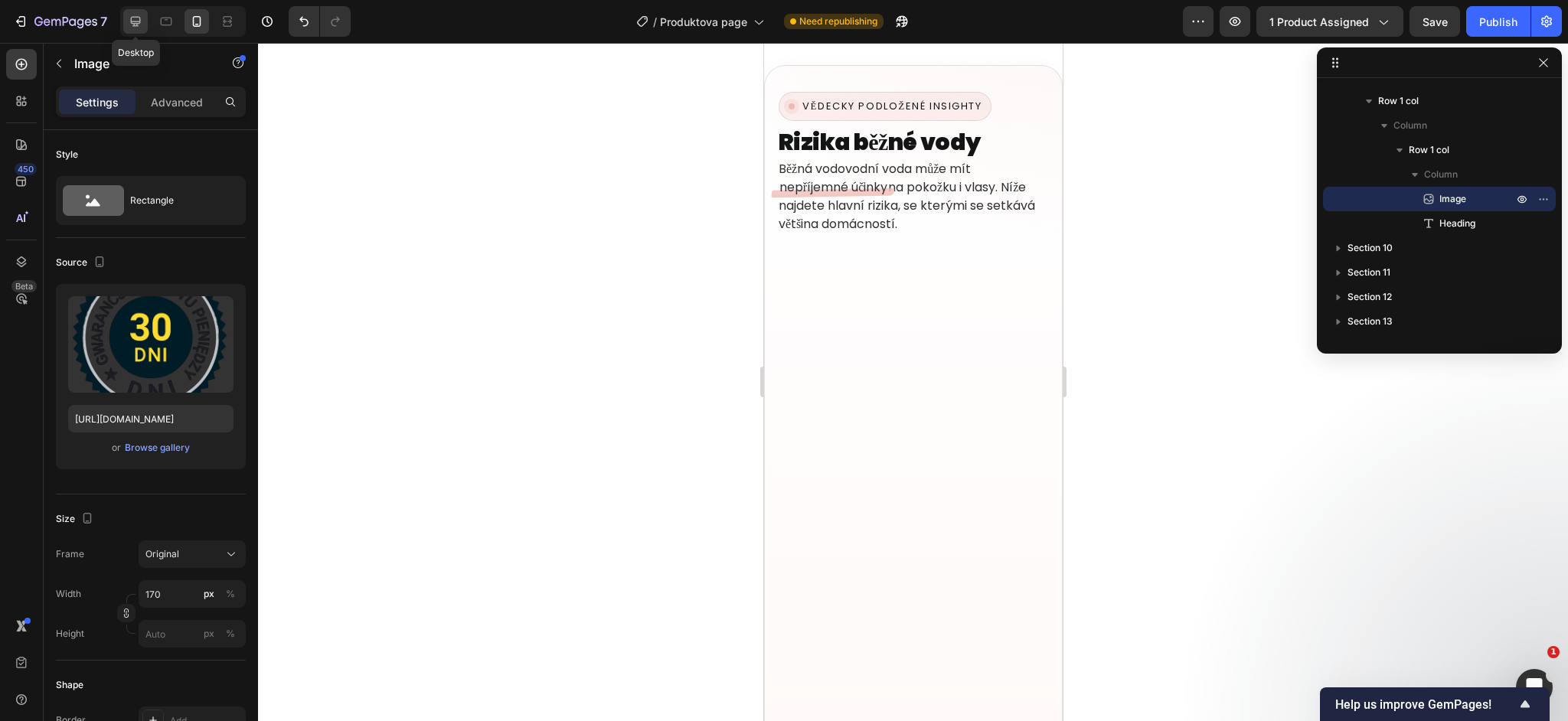
click at [131, 23] on icon at bounding box center [135, 21] width 15 height 15
type input "211"
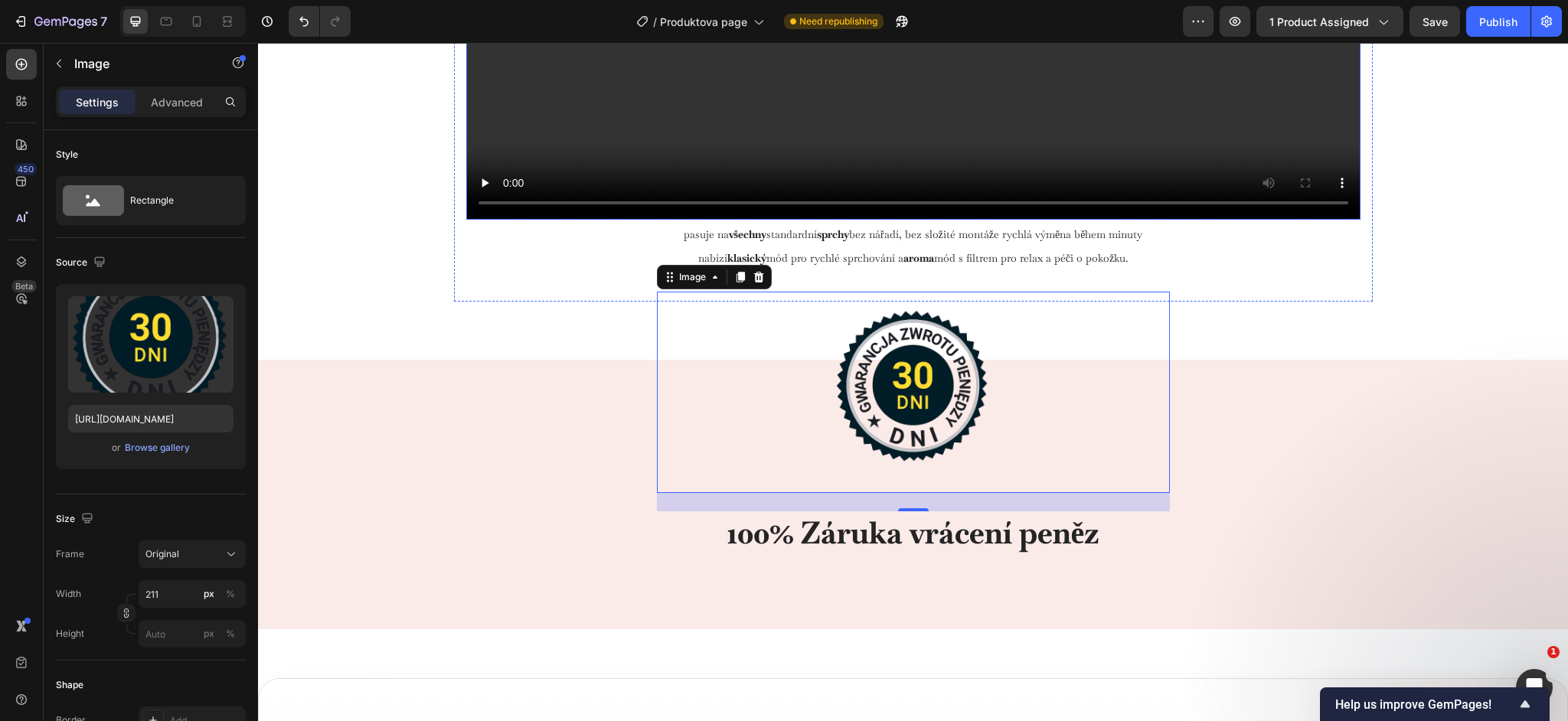
scroll to position [4693, 0]
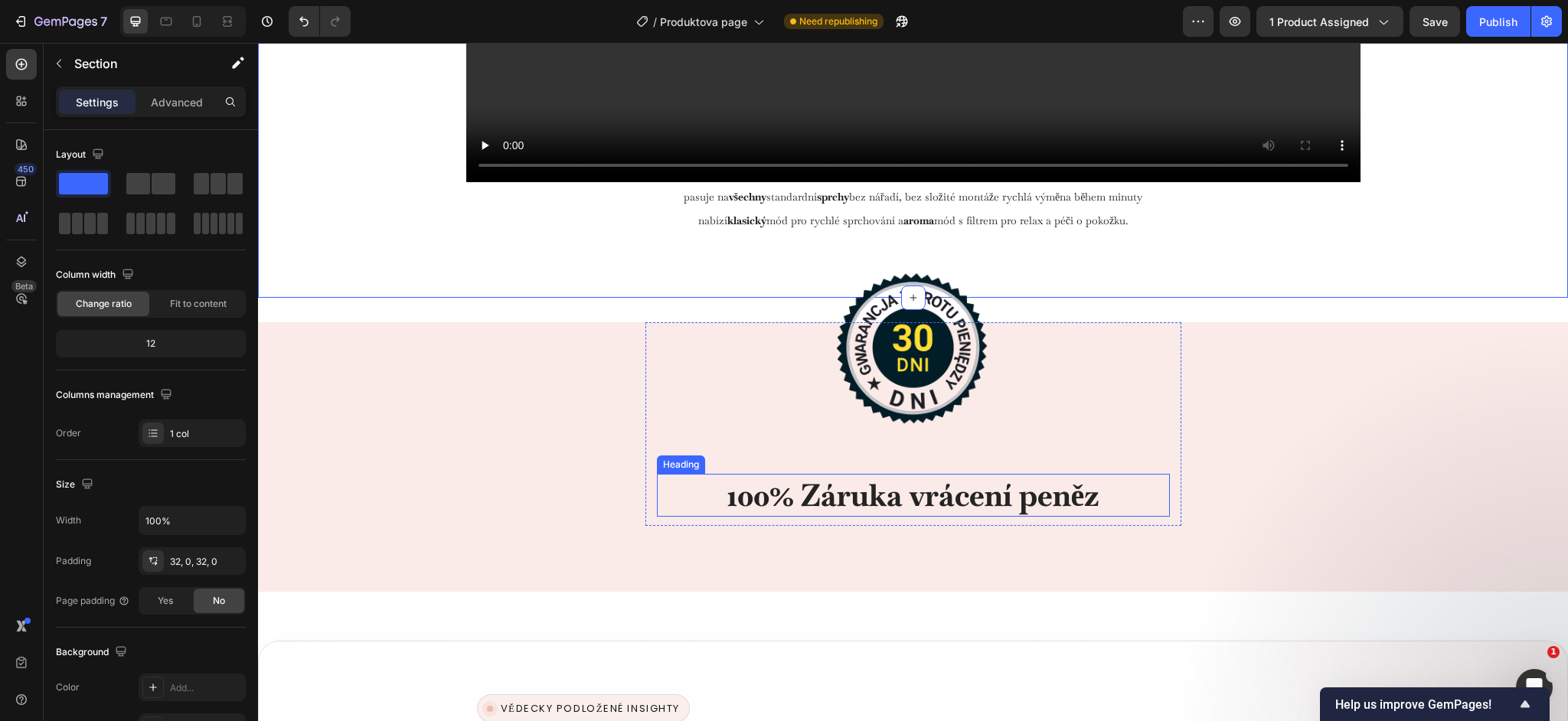
click at [857, 493] on h2 "100% Záruka vrácení peněz" at bounding box center [913, 496] width 513 height 43
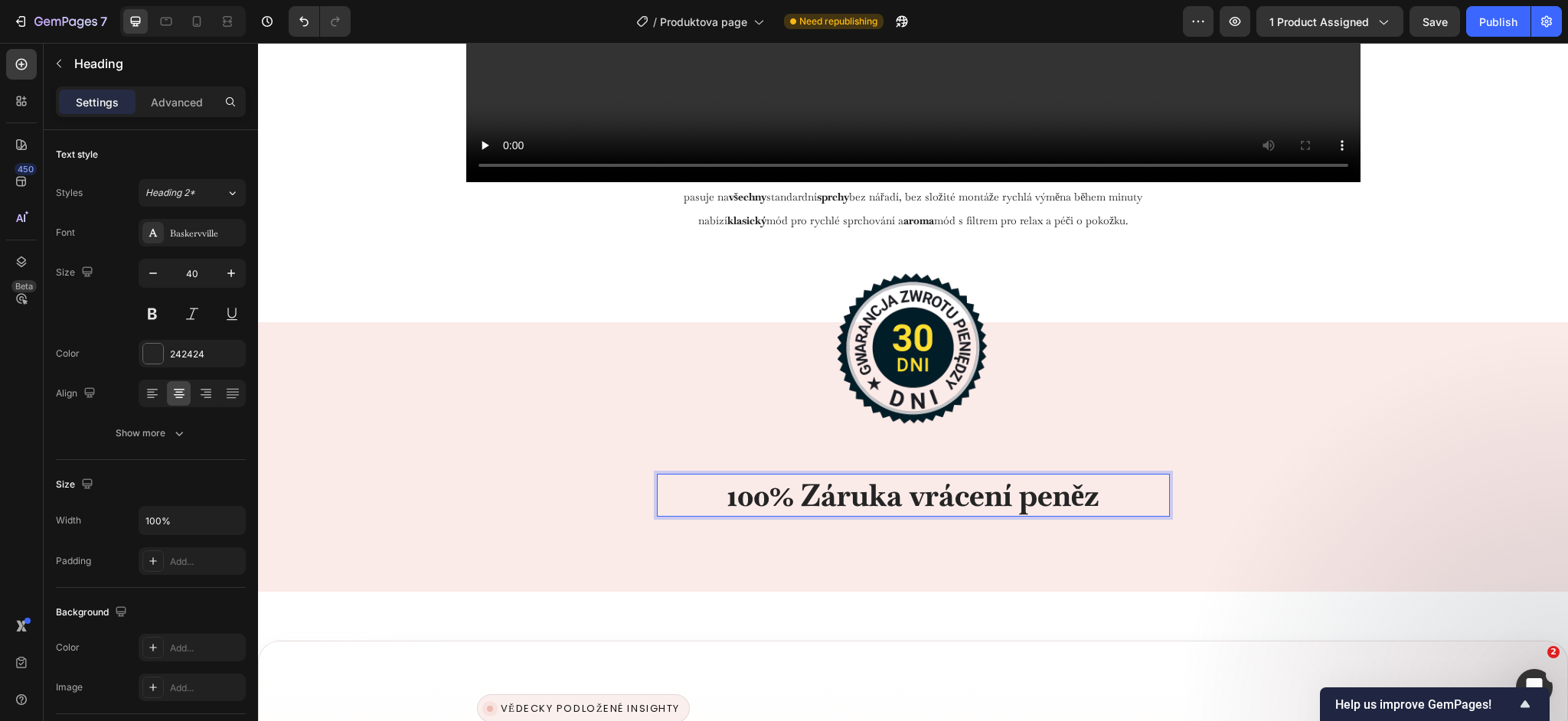
click at [857, 493] on h2 "100% Záruka vrácení peněz" at bounding box center [913, 496] width 513 height 43
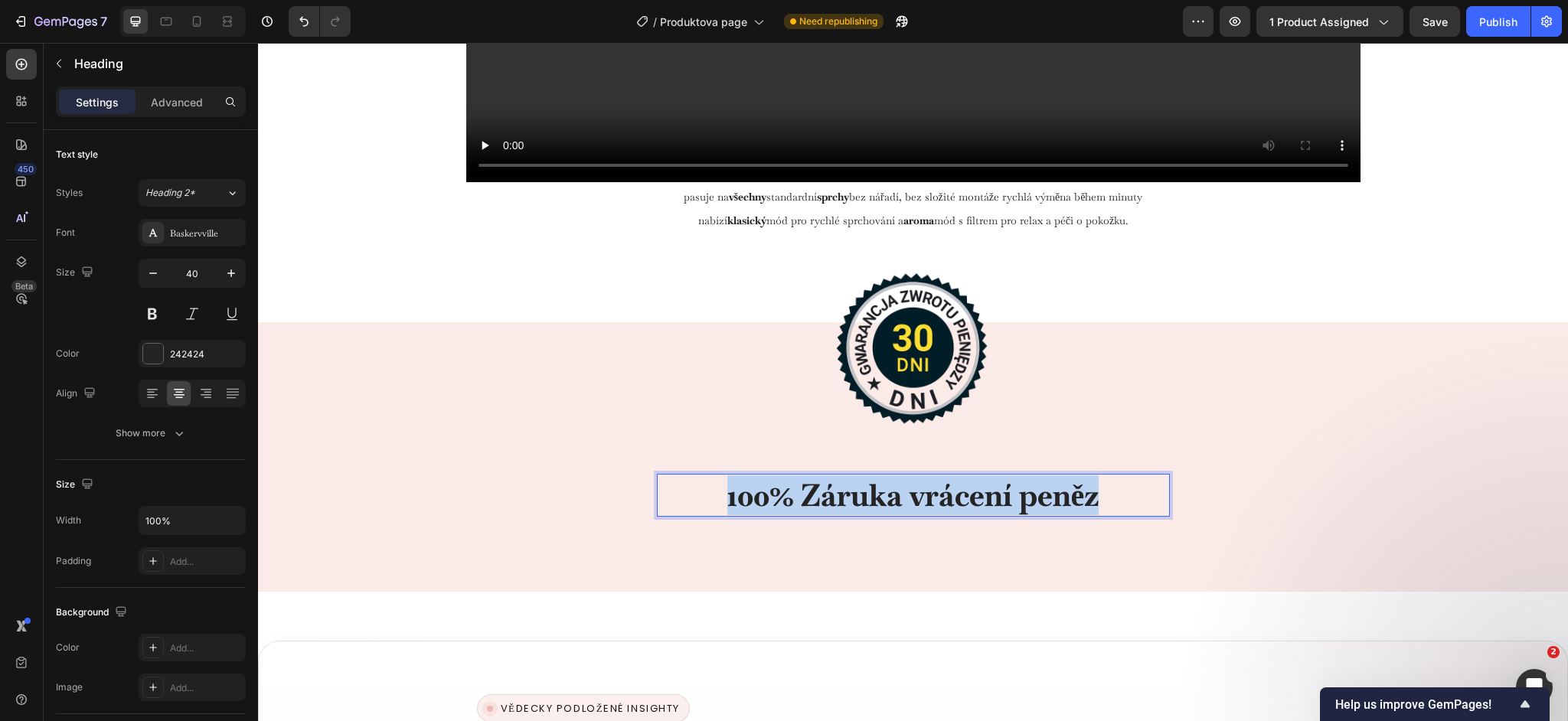
click at [857, 493] on p "100% Záruka vrácení peněz" at bounding box center [914, 496] width 510 height 40
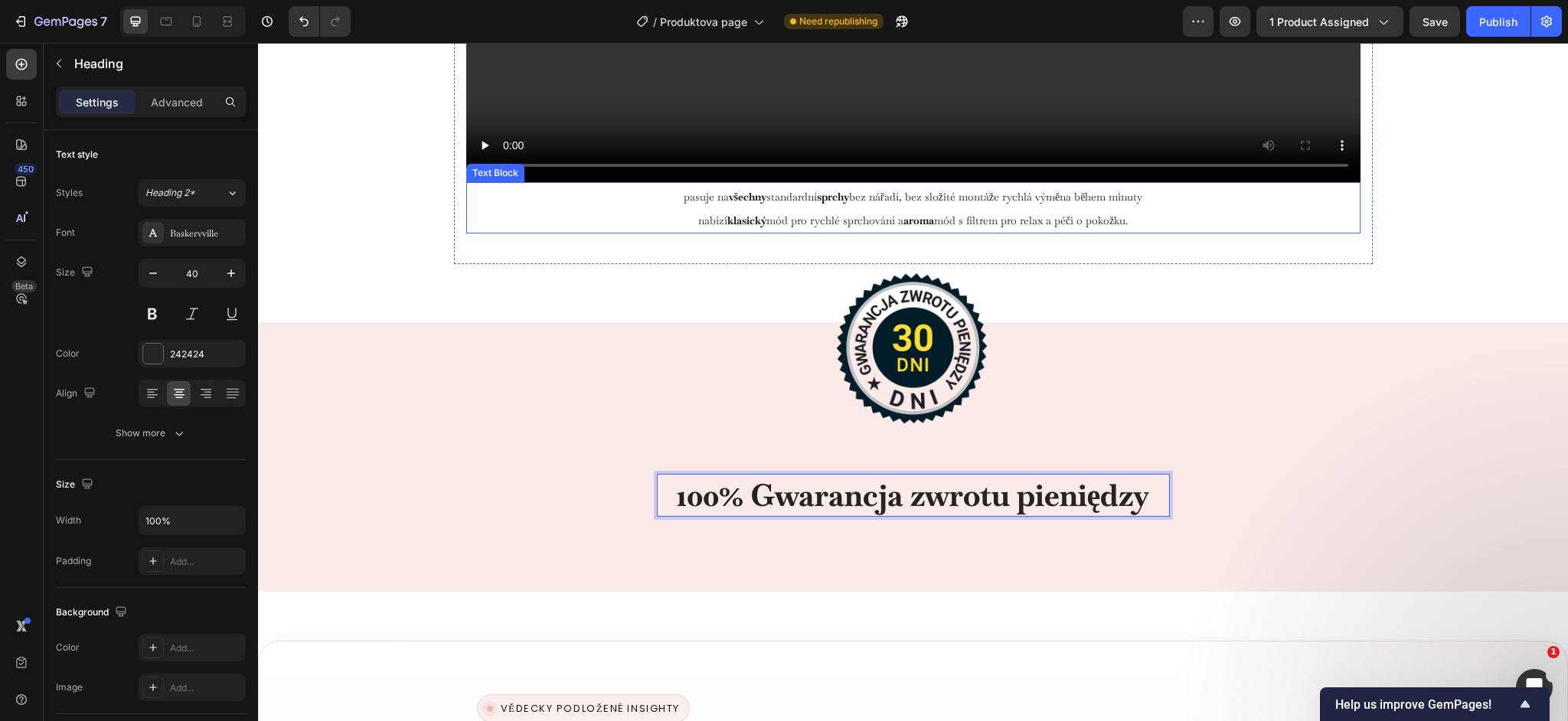
click at [762, 214] on strong "klasický" at bounding box center [746, 220] width 39 height 14
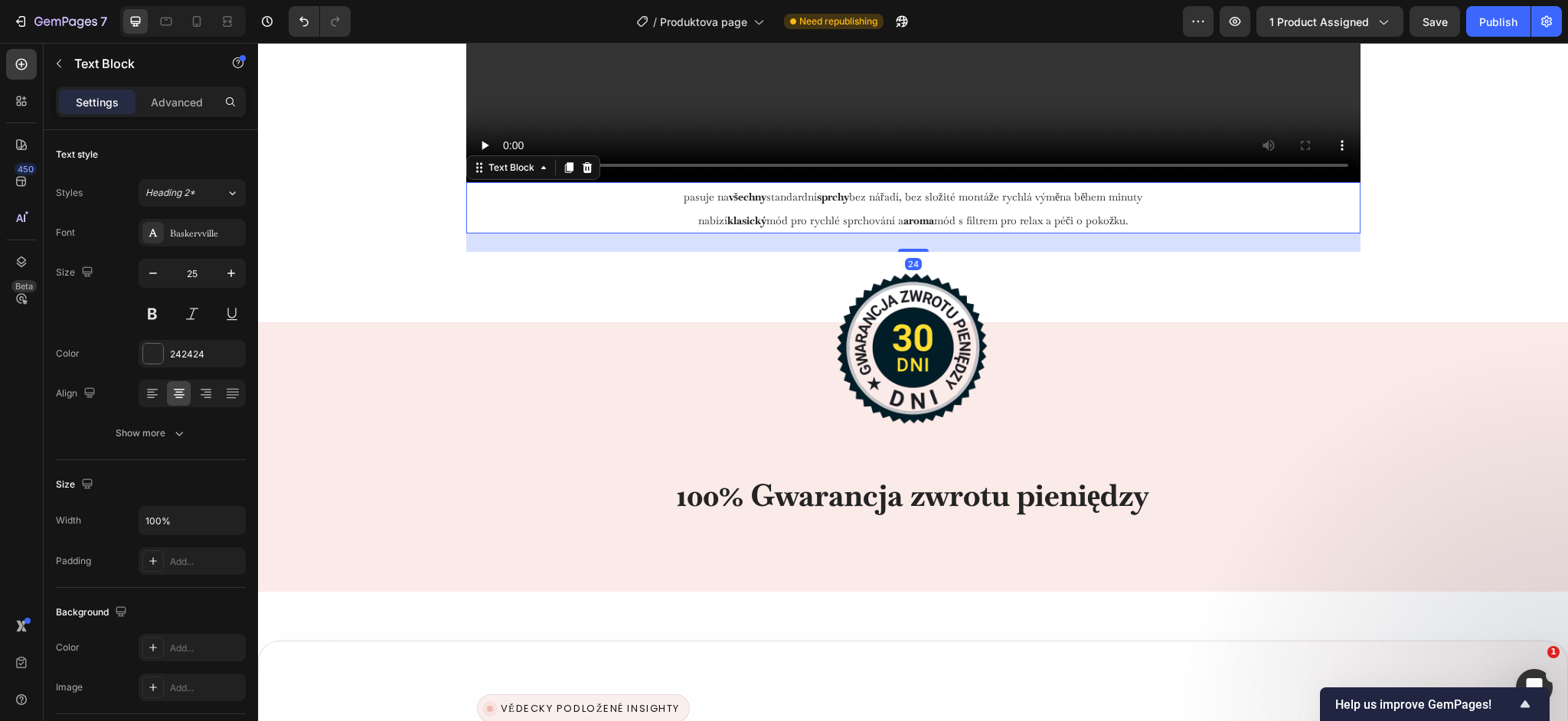
click at [762, 214] on strong "klasický" at bounding box center [746, 220] width 39 height 14
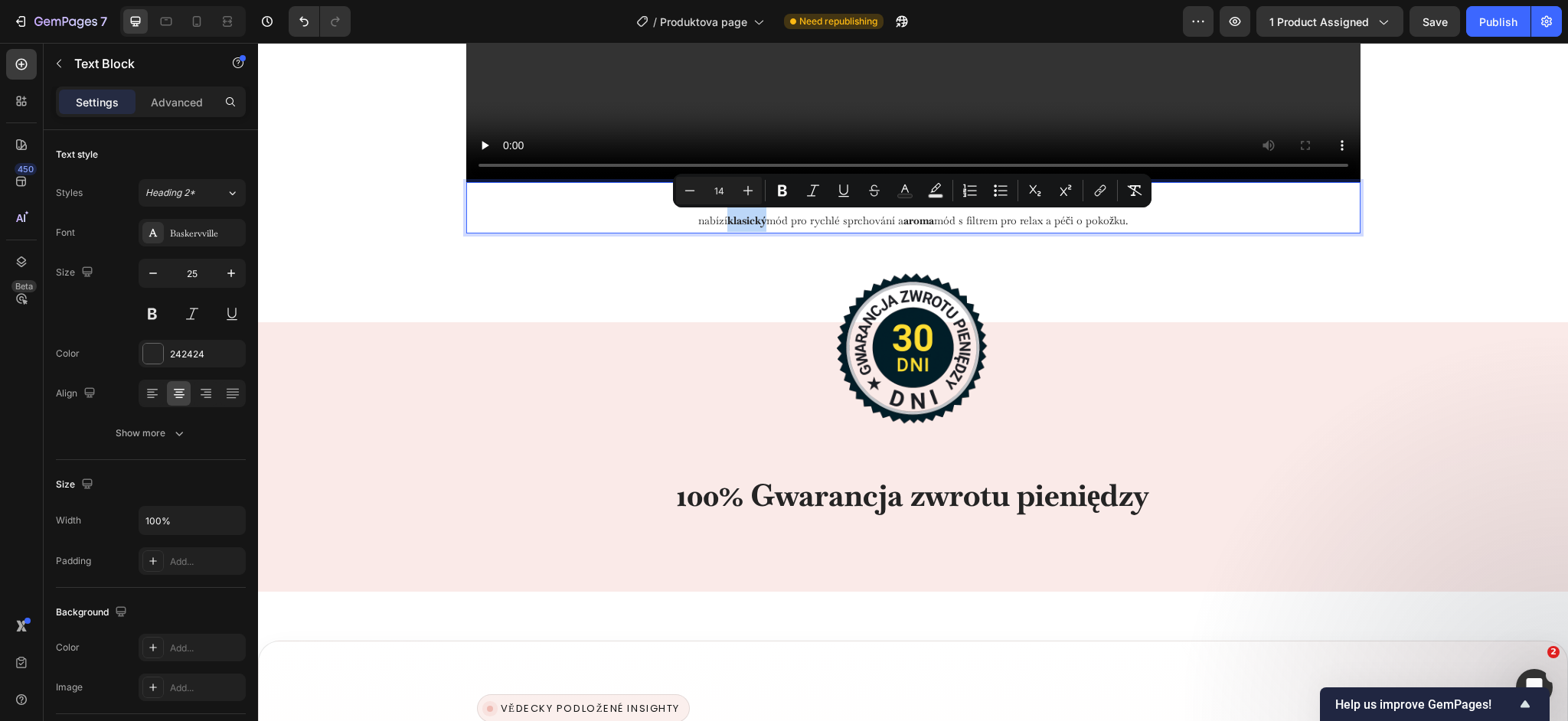
click at [762, 214] on strong "klasický" at bounding box center [746, 220] width 39 height 14
click at [1096, 228] on p "Nabízí klasický mód pro rychlé sprchování a aroma mód s filtrem pro relax a péč…" at bounding box center [913, 219] width 891 height 24
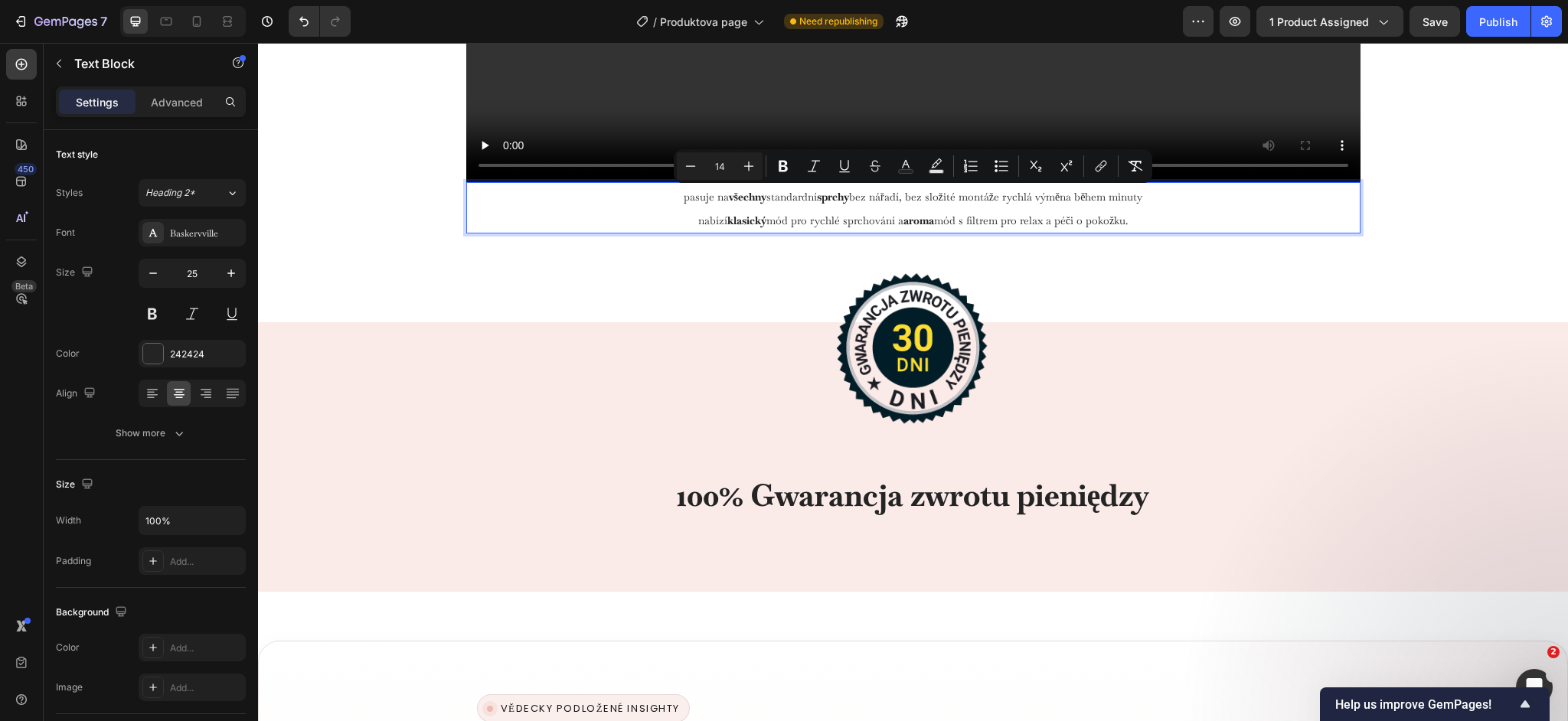
drag, startPoint x: 1153, startPoint y: 224, endPoint x: 681, endPoint y: 198, distance: 472.7
click at [681, 198] on div "Pasuje na všechny standardní sprchy Bez nářadí, bez složité montáže Rychlá výmě…" at bounding box center [913, 207] width 894 height 51
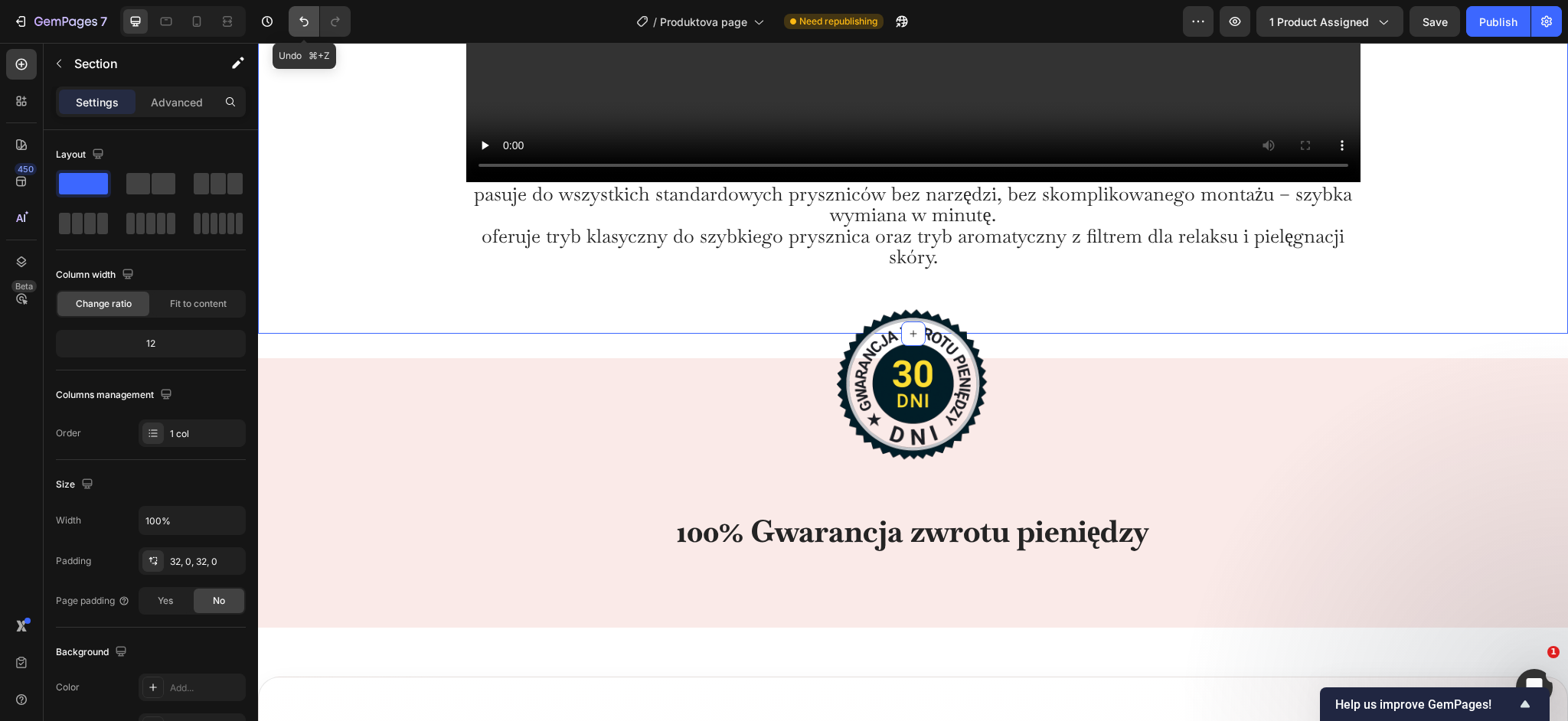
click at [305, 29] on button "Undo/Redo" at bounding box center [304, 22] width 31 height 31
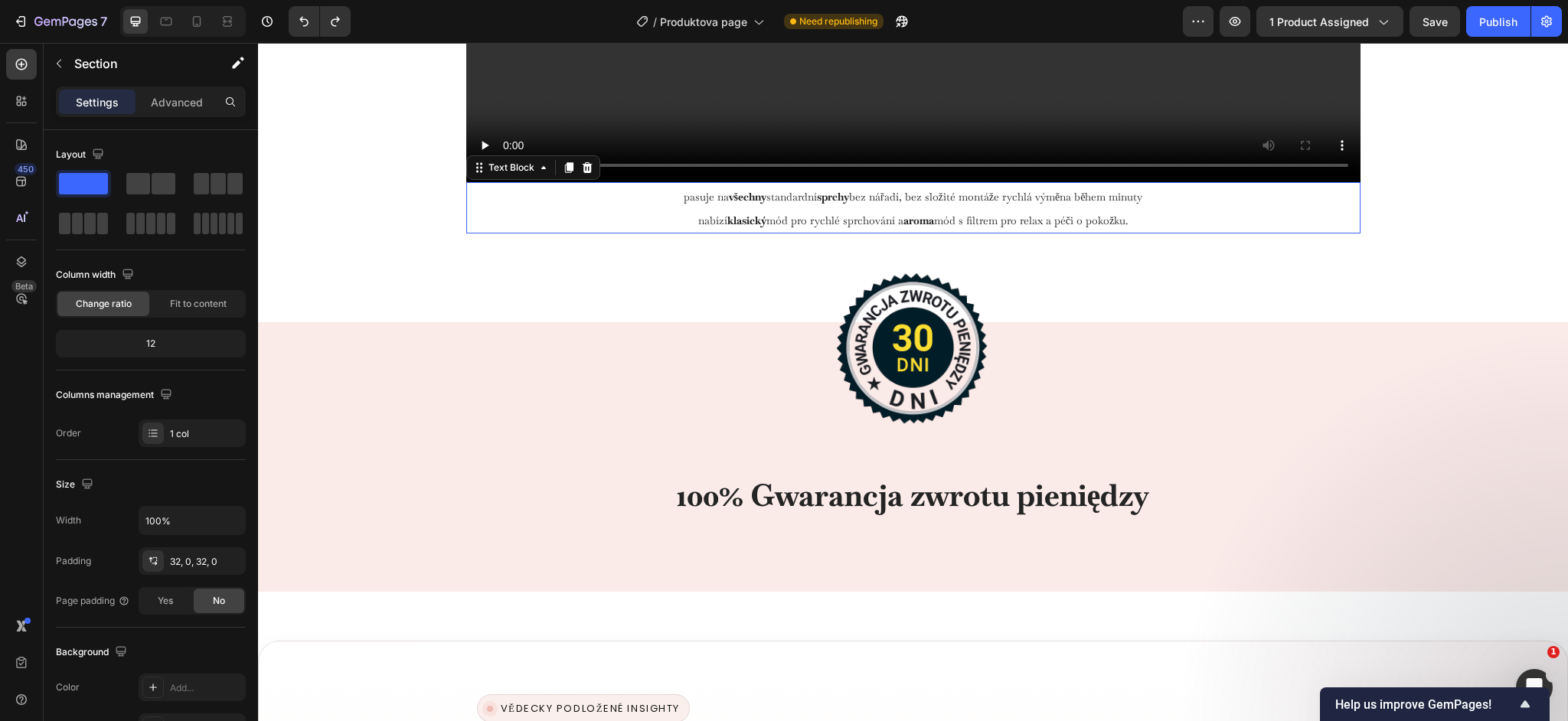
click at [761, 206] on p "Pasuje na všechny standardní sprchy Bez nářadí, bez složité montáže Rychlá výmě…" at bounding box center [913, 196] width 891 height 24
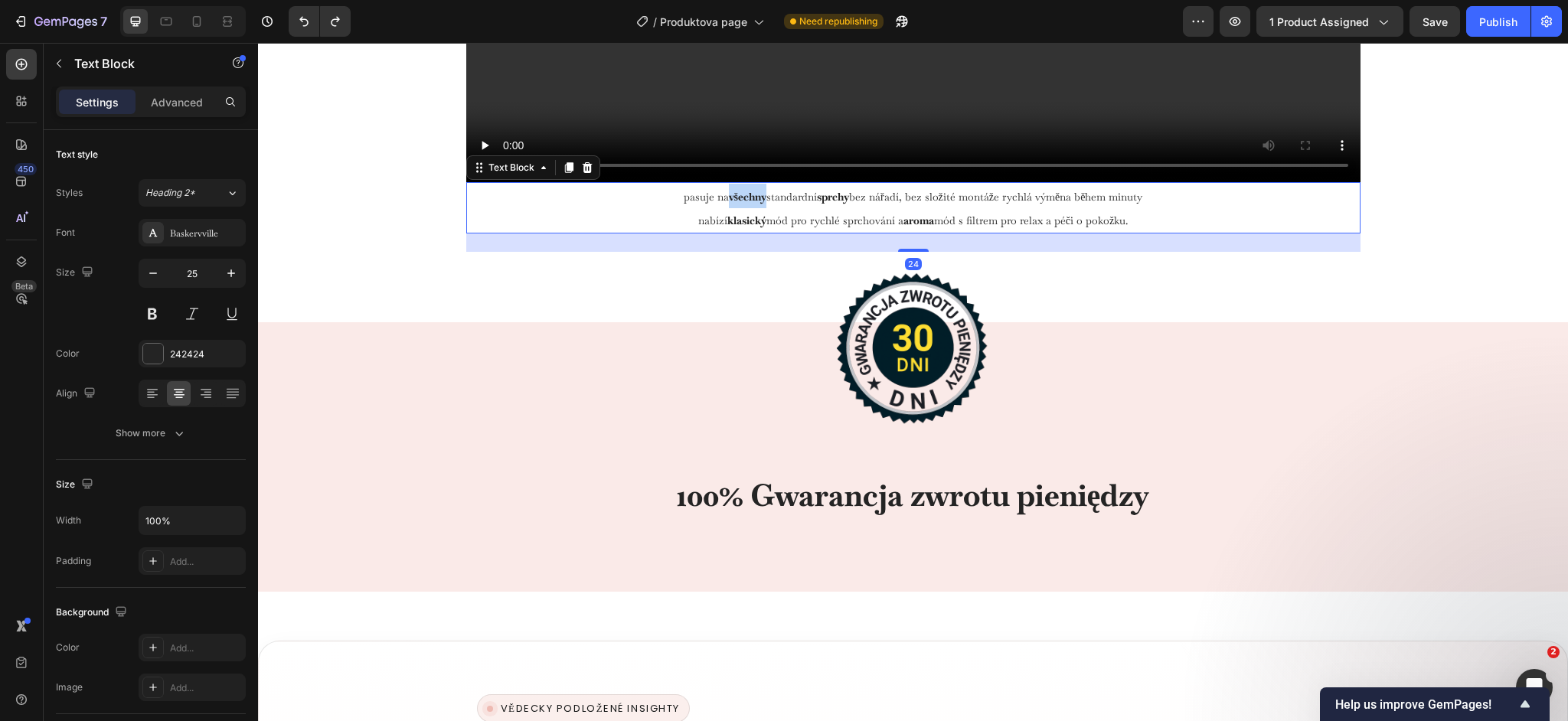
click at [761, 206] on p "Pasuje na všechny standardní sprchy Bez nářadí, bez složité montáže Rychlá výmě…" at bounding box center [913, 196] width 891 height 24
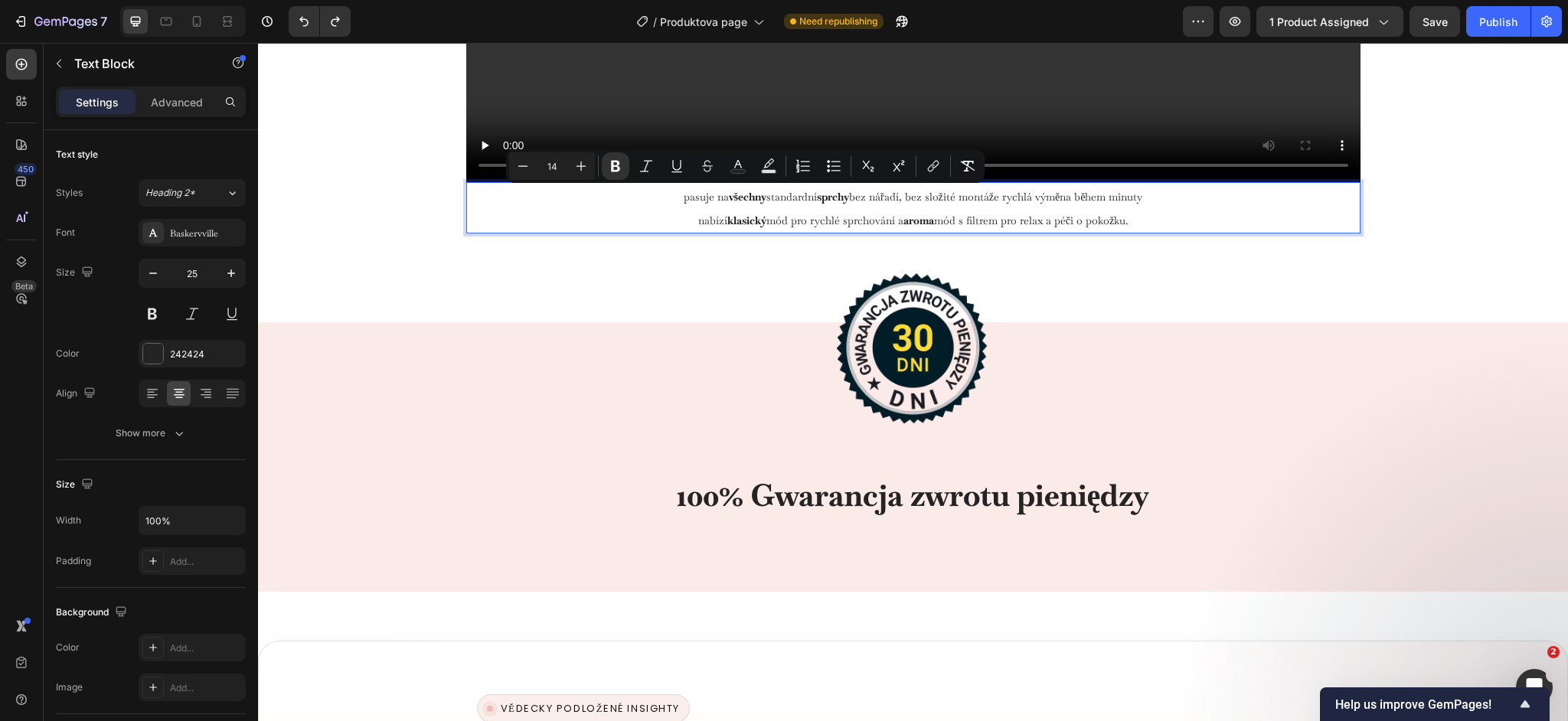
click at [643, 210] on p "Nabízí klasický mód pro rychlé sprchování a aroma mód s filtrem pro relax a péč…" at bounding box center [913, 219] width 891 height 24
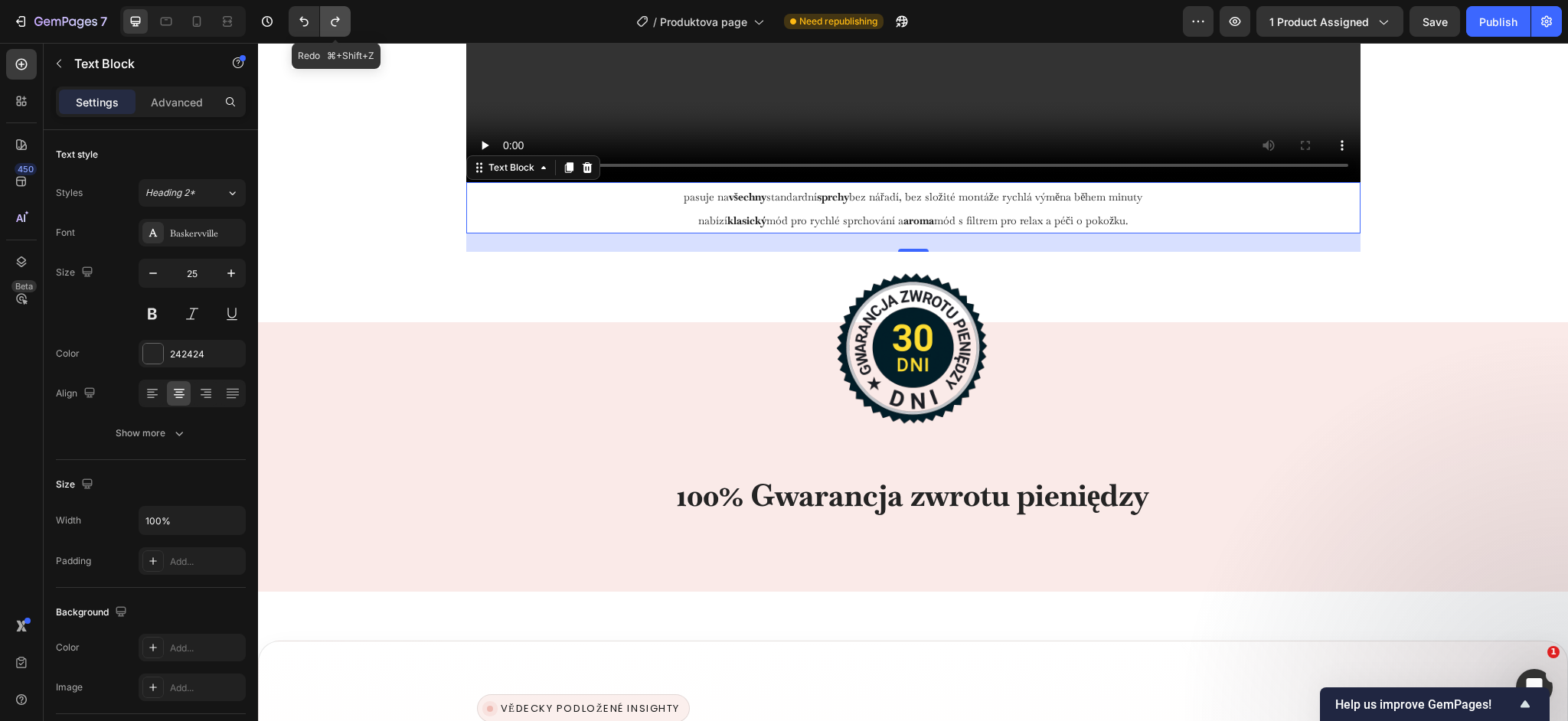
click at [335, 23] on icon "Undo/Redo" at bounding box center [335, 21] width 15 height 15
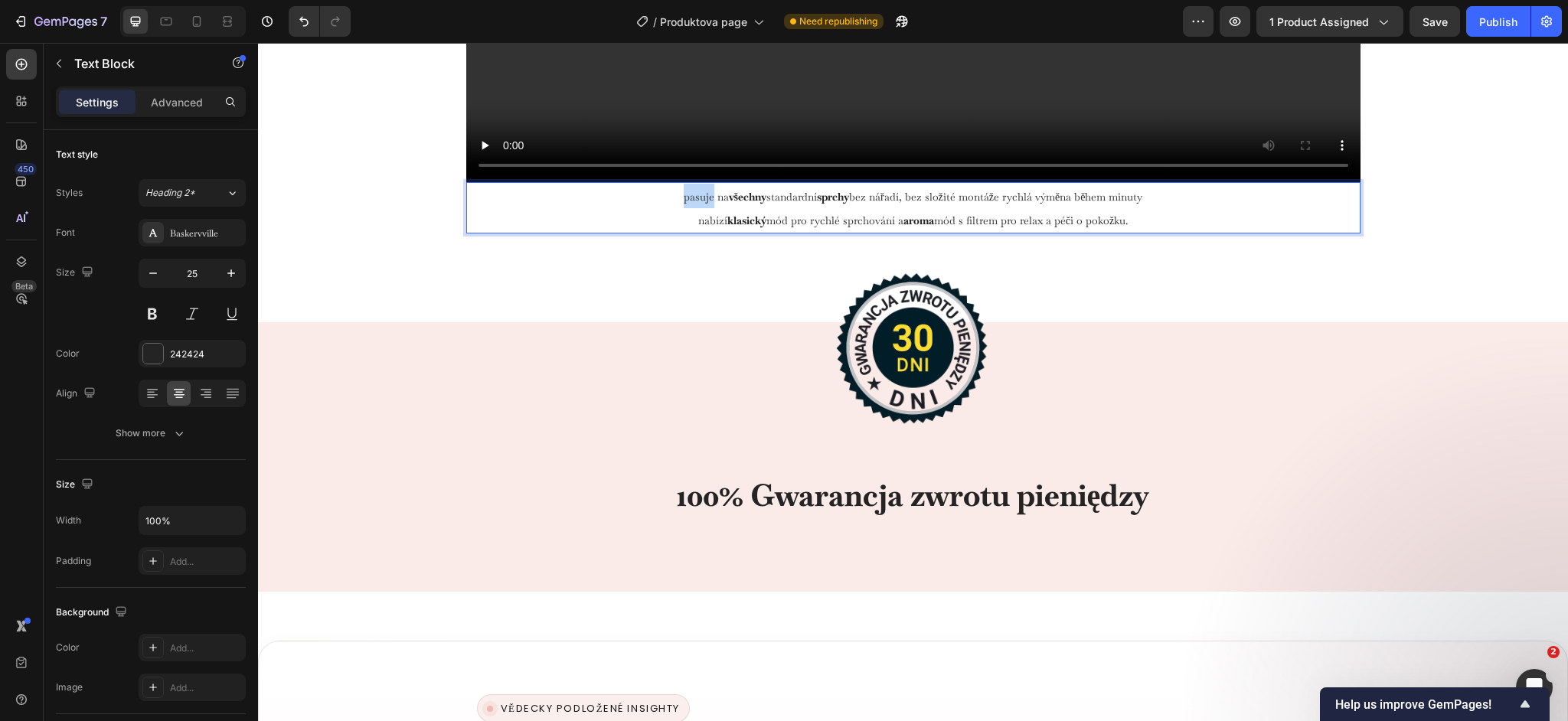
drag, startPoint x: 700, startPoint y: 198, endPoint x: 689, endPoint y: 195, distance: 11.4
click at [700, 197] on span "Pasuje na všechny standardní sprchy Bez nářadí, bez složité montáže Rychlá výmě…" at bounding box center [914, 196] width 460 height 14
click at [677, 195] on p "Pasuje na všechny standardní sprchy Bez nářadí, bez složité montáže Rychlá výmě…" at bounding box center [913, 196] width 891 height 24
drag, startPoint x: 679, startPoint y: 196, endPoint x: 1141, endPoint y: 220, distance: 462.6
click at [1141, 220] on div "Pasuje na všechny standardní sprchy Bez nářadí, bez složité montáže Rychlá výmě…" at bounding box center [913, 207] width 894 height 51
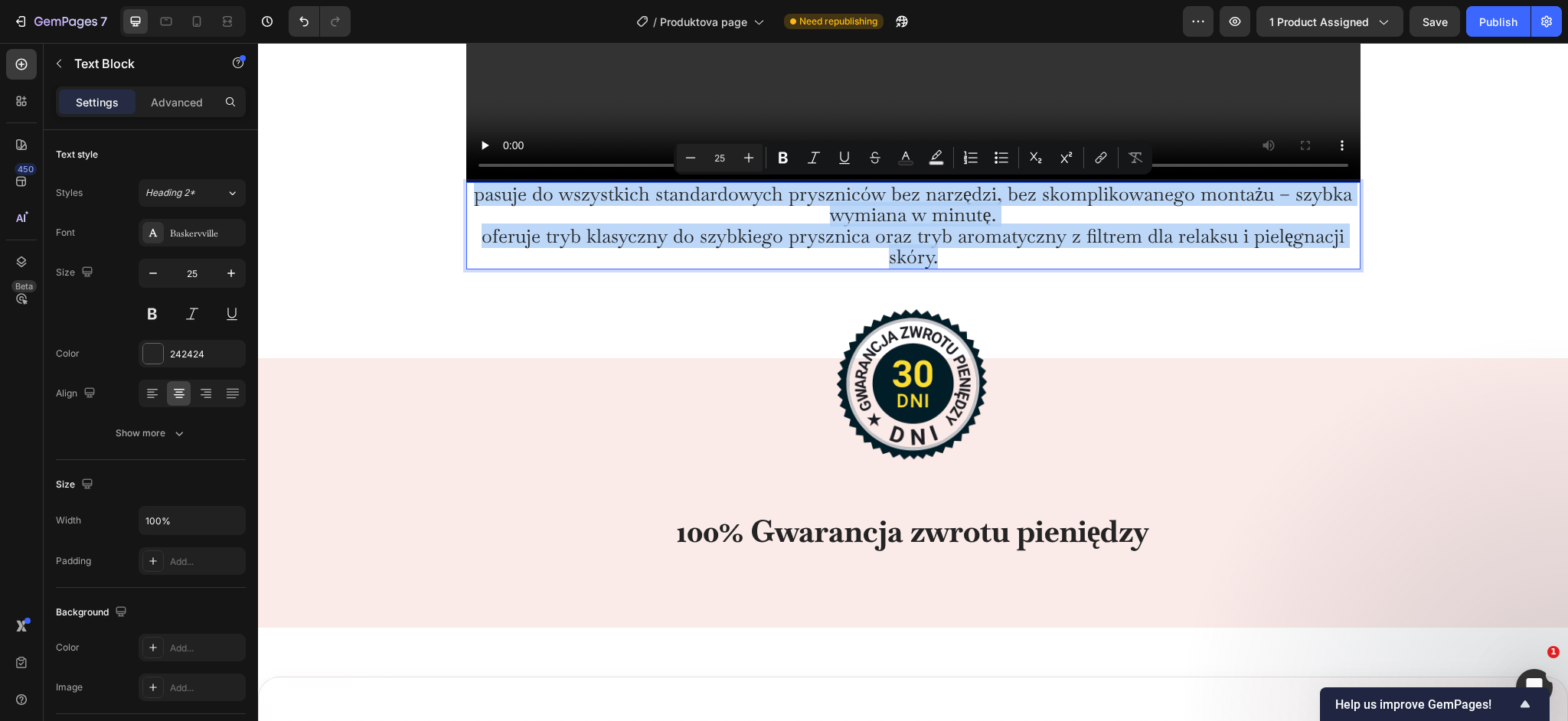
drag, startPoint x: 983, startPoint y: 253, endPoint x: 469, endPoint y: 193, distance: 517.5
click at [469, 193] on p "Pasuje do wszystkich standardowych pryszniców bez narzędzi, bez skomplikowanego…" at bounding box center [913, 225] width 891 height 84
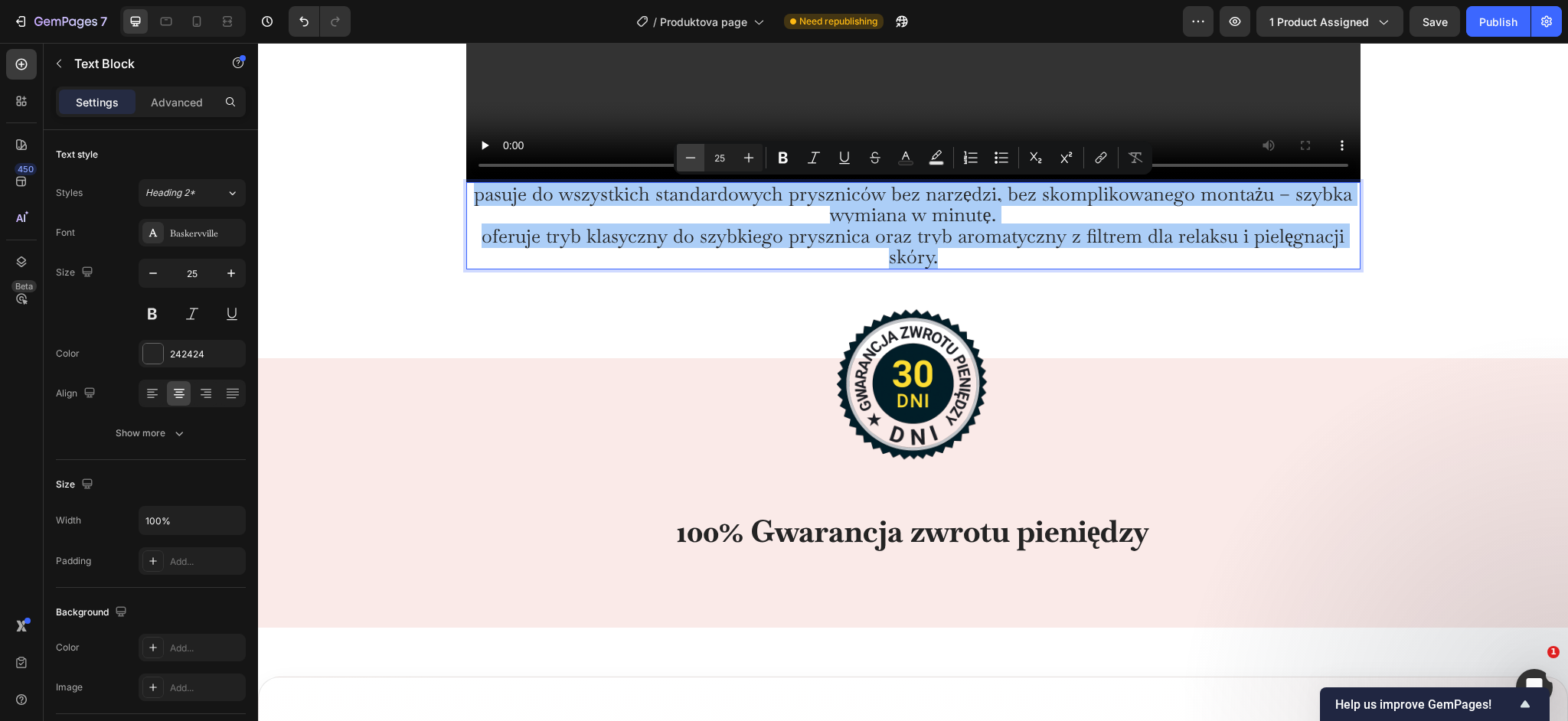
click at [688, 159] on icon "Editor contextual toolbar" at bounding box center [690, 158] width 15 height 15
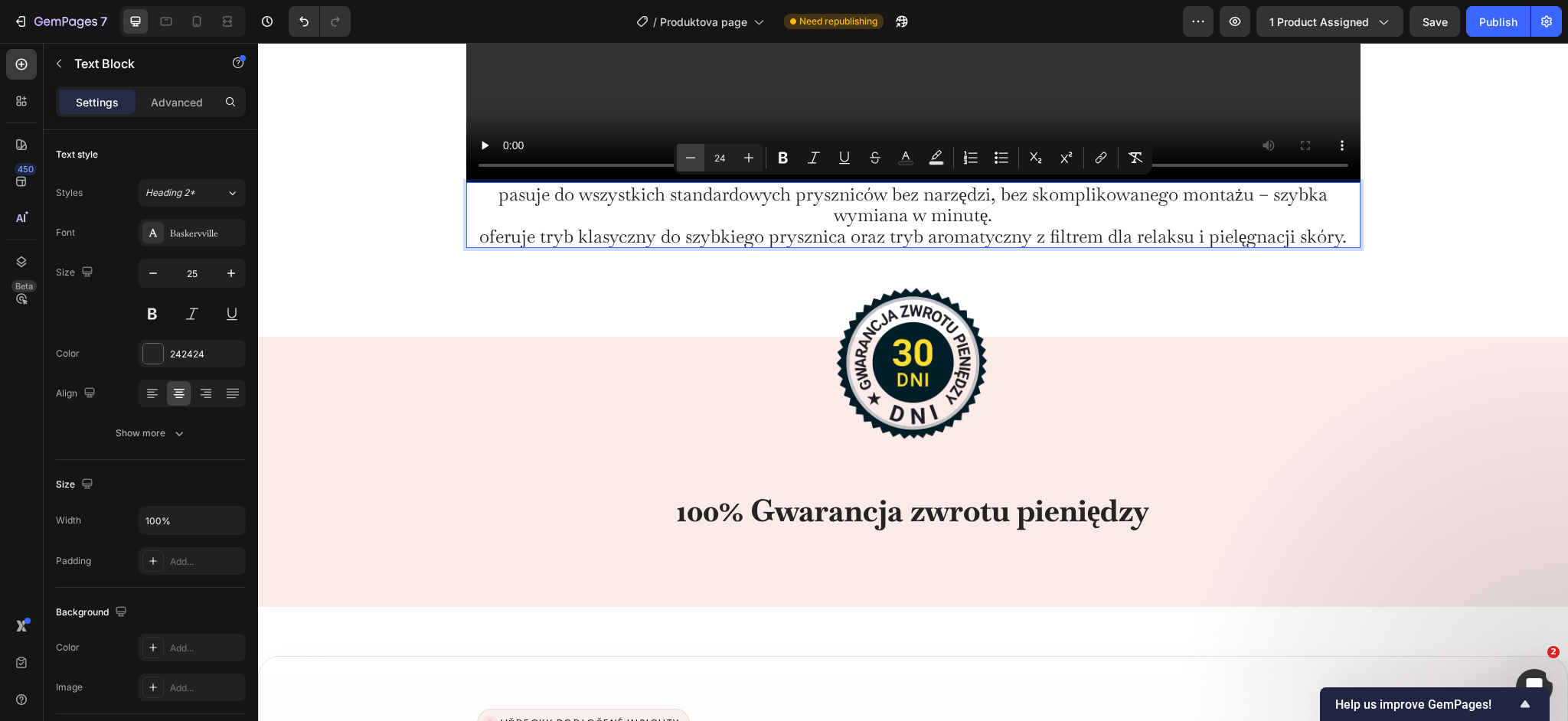
click at [686, 157] on icon "Editor contextual toolbar" at bounding box center [690, 157] width 10 height 1
click at [686, 158] on icon "Editor contextual toolbar" at bounding box center [690, 157] width 10 height 1
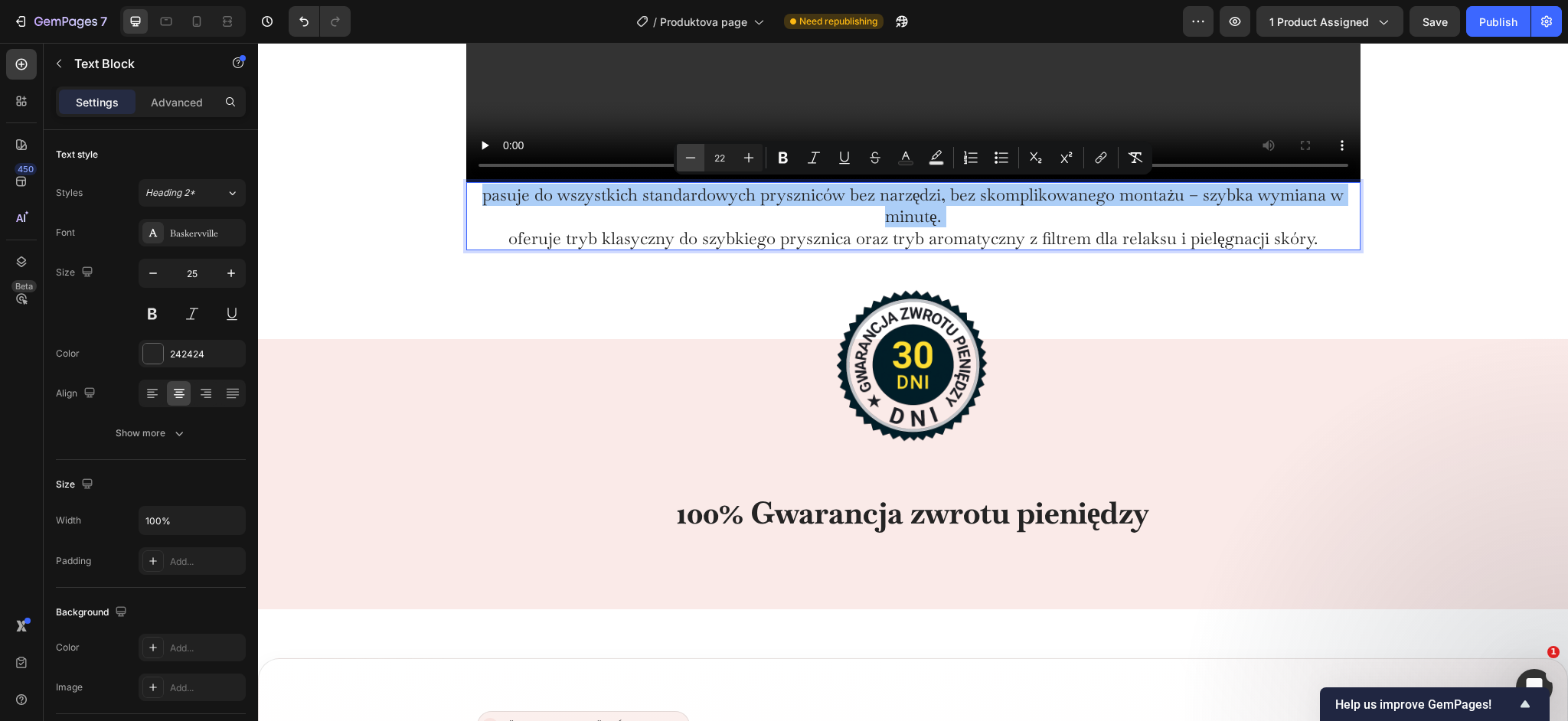
click at [686, 158] on icon "Editor contextual toolbar" at bounding box center [690, 157] width 10 height 1
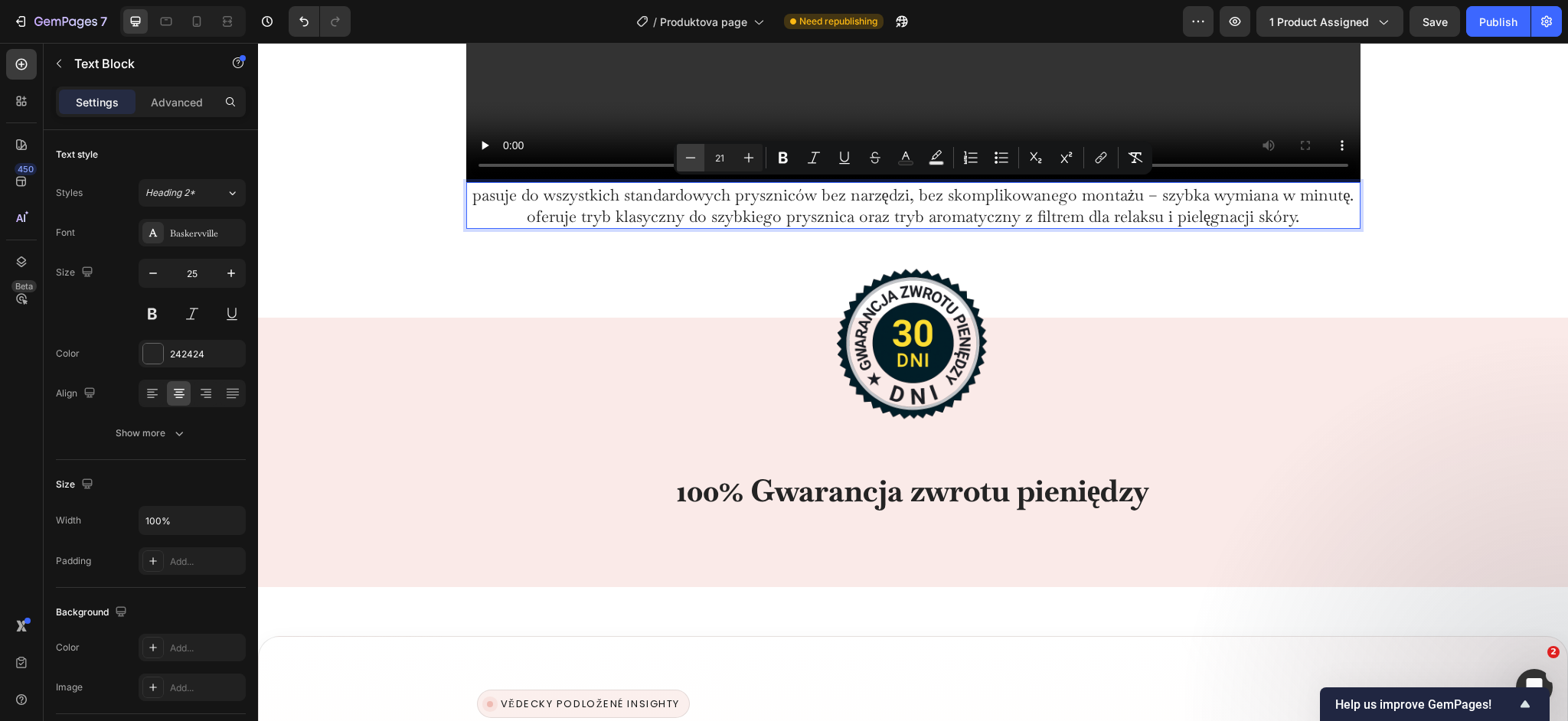
click at [685, 158] on icon "Editor contextual toolbar" at bounding box center [690, 158] width 15 height 15
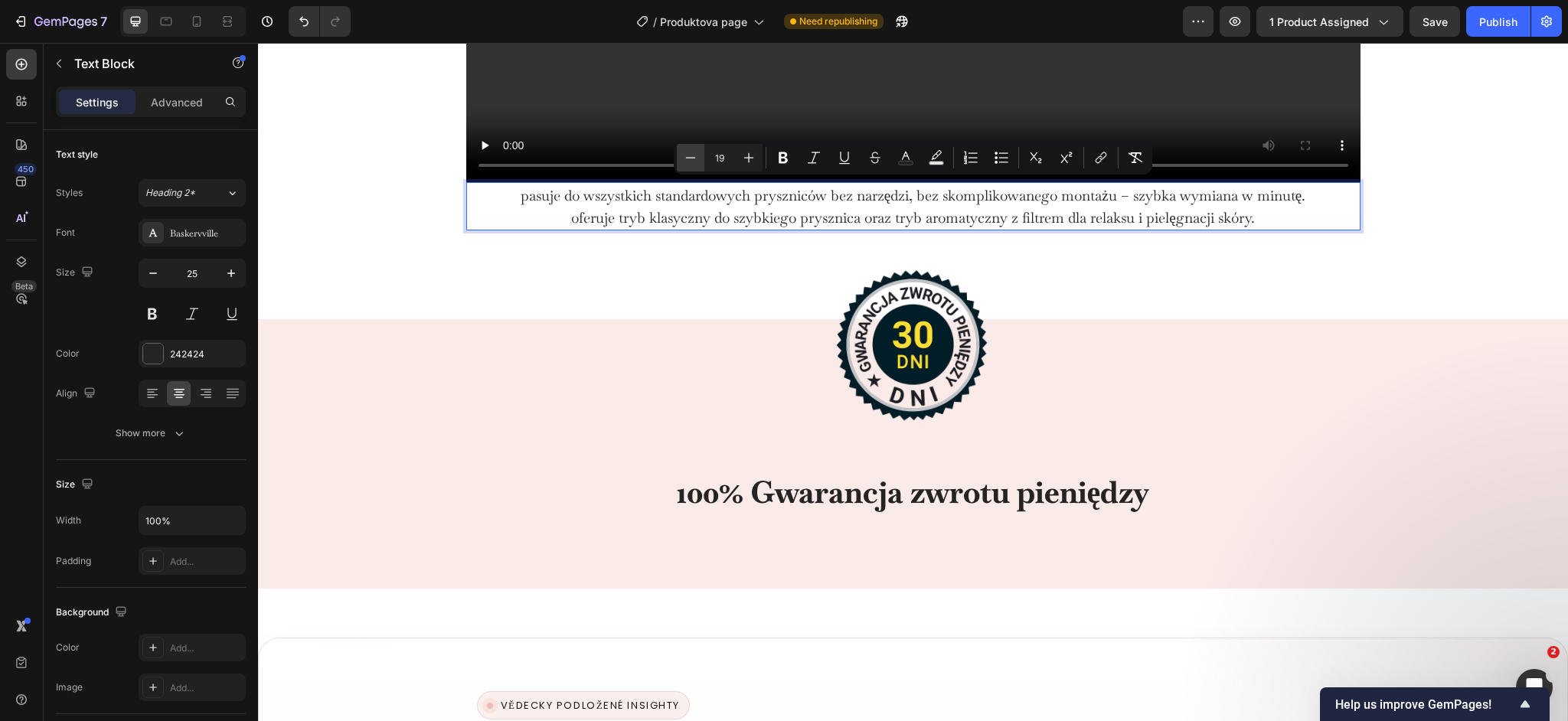
click at [685, 158] on icon "Editor contextual toolbar" at bounding box center [690, 158] width 15 height 15
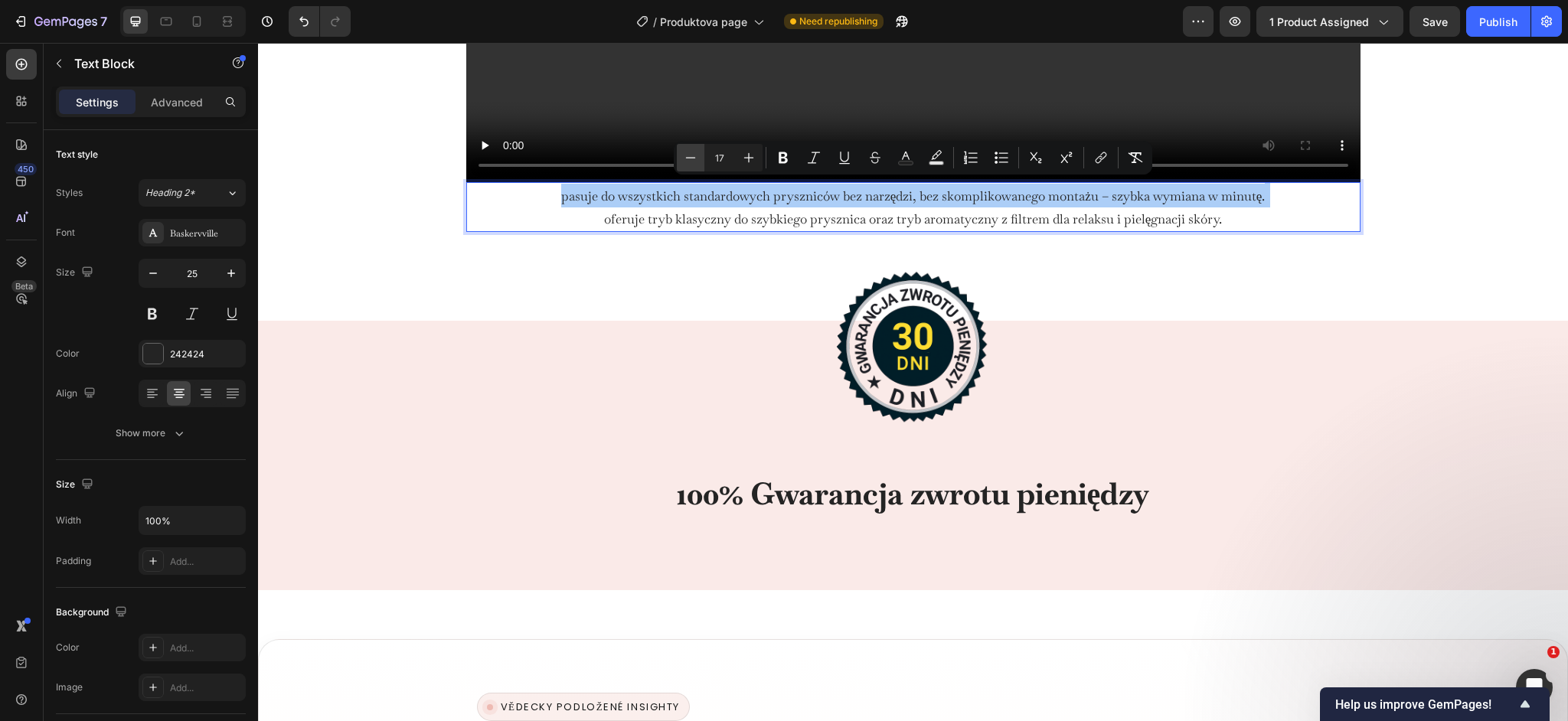
click at [685, 158] on icon "Editor contextual toolbar" at bounding box center [690, 158] width 15 height 15
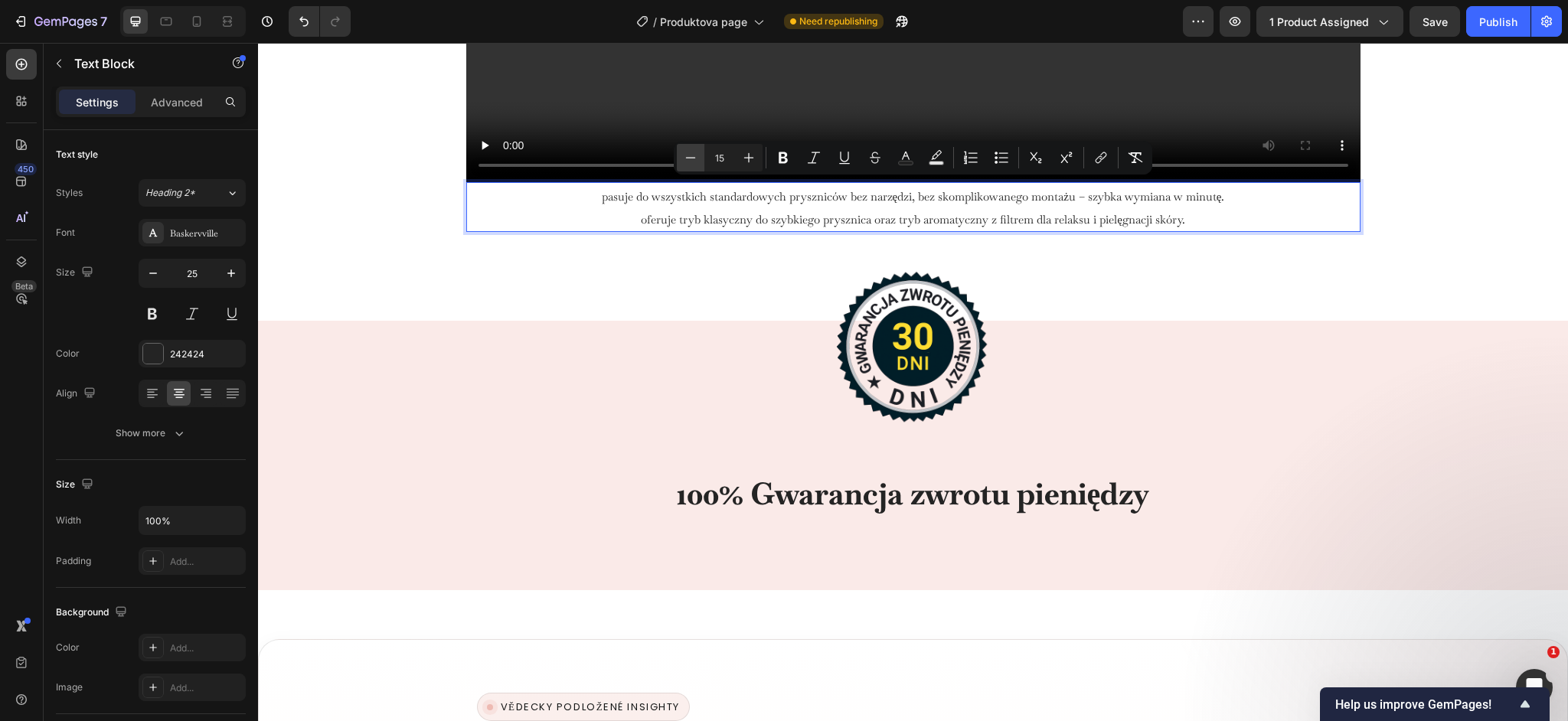
click at [687, 157] on icon "Editor contextual toolbar" at bounding box center [690, 158] width 15 height 15
type input "14"
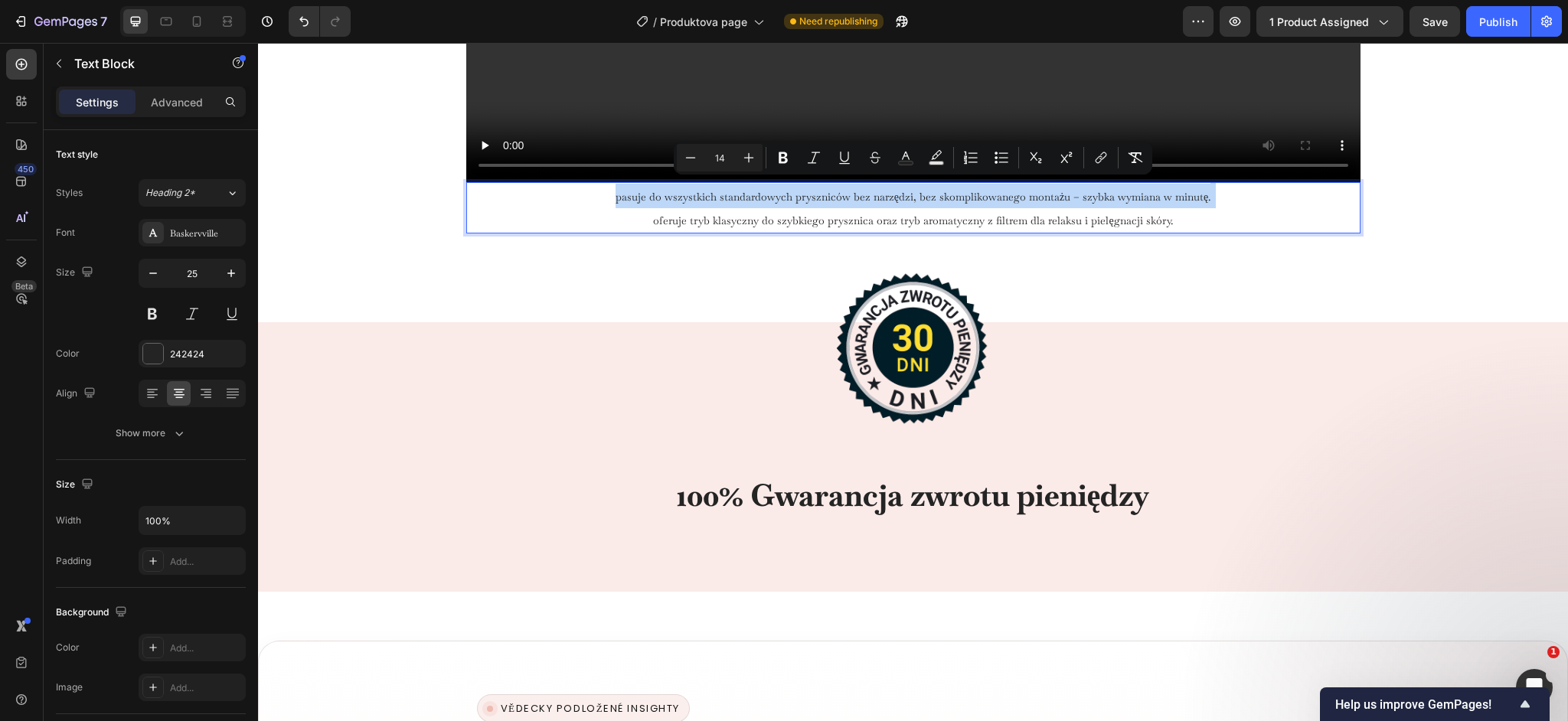
click at [717, 198] on span "Pasuje do wszystkich standardowych pryszniców bez narzędzi, bez skomplikowanego…" at bounding box center [913, 196] width 596 height 14
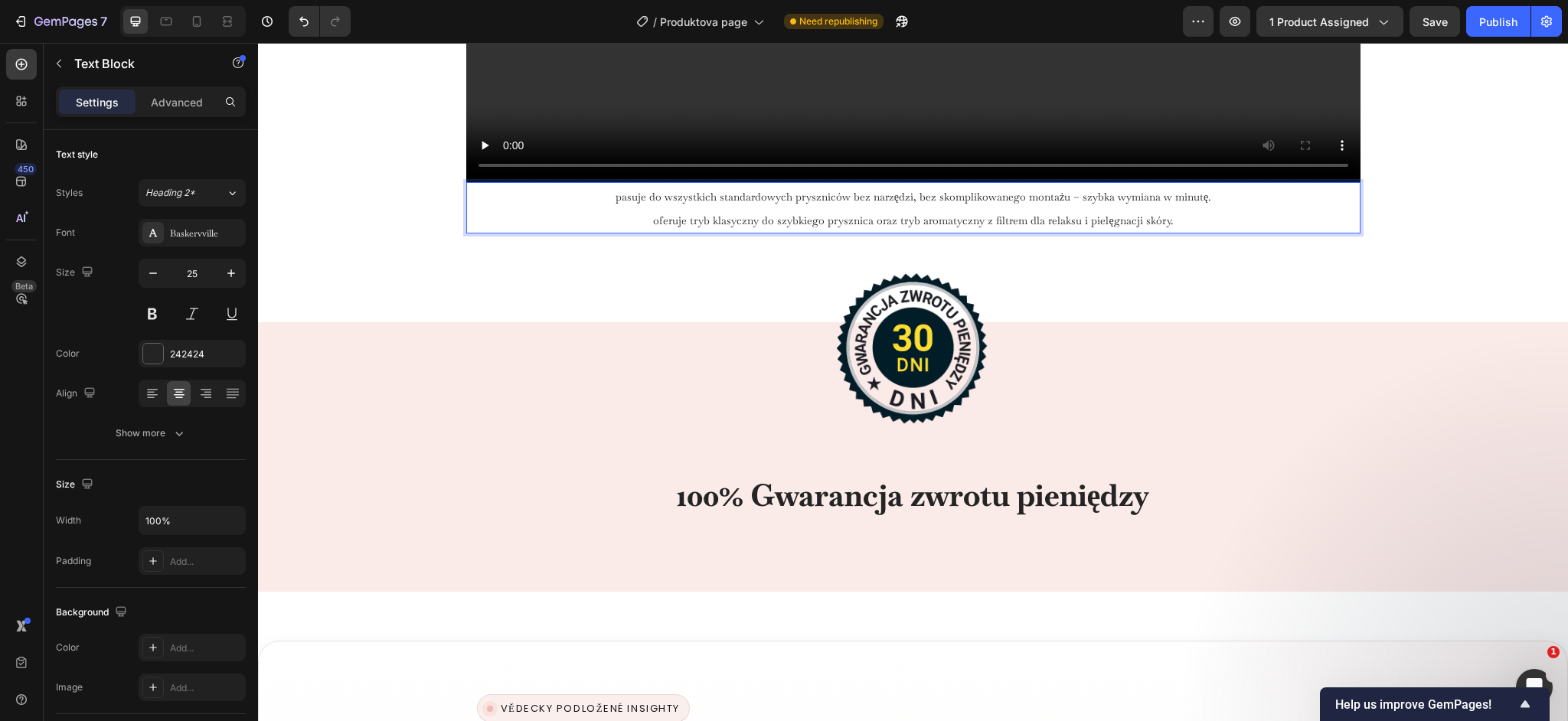
click at [703, 194] on span "Pasuje do wszystkich standardowych pryszniców bez narzędzi, bez skomplikowanego…" at bounding box center [913, 196] width 596 height 14
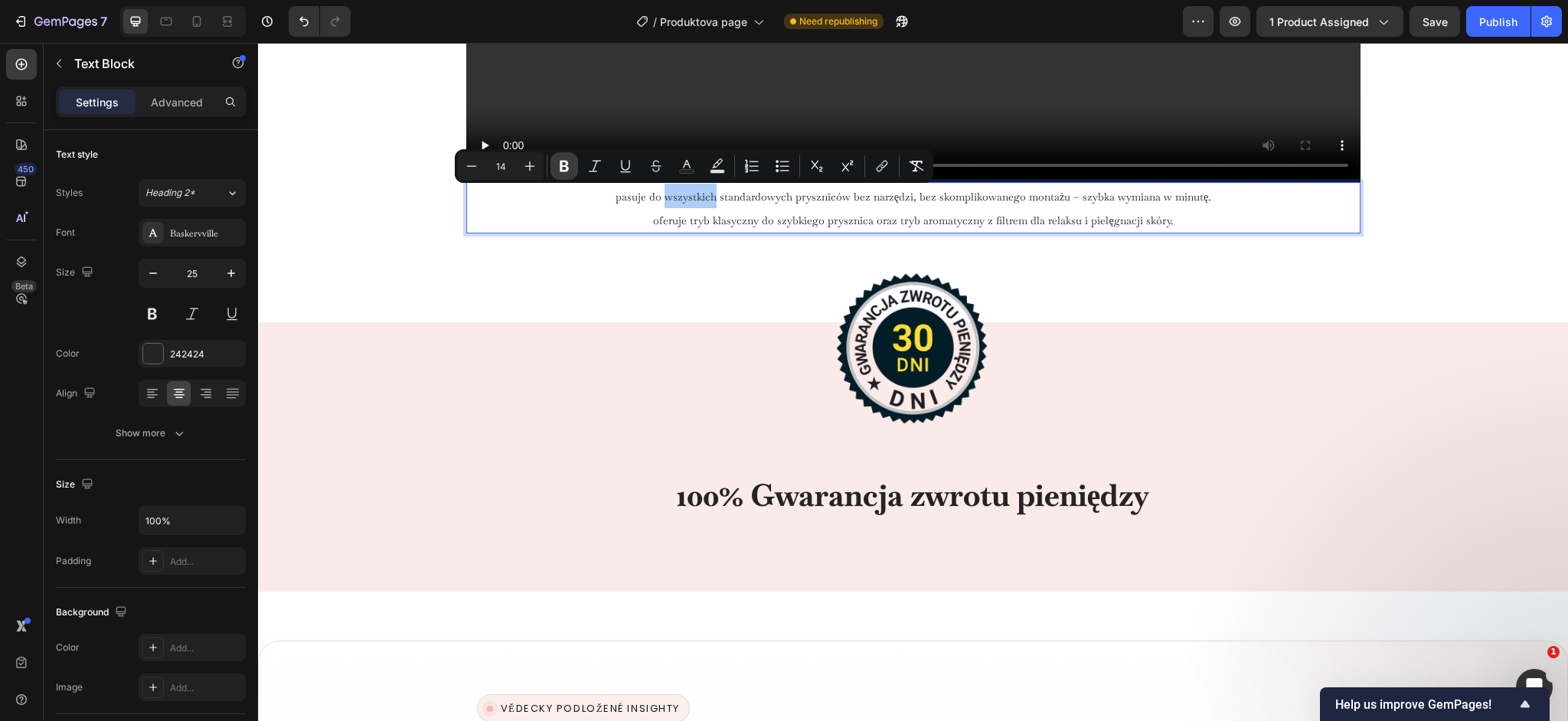
click at [565, 170] on icon "Editor contextual toolbar" at bounding box center [564, 166] width 9 height 12
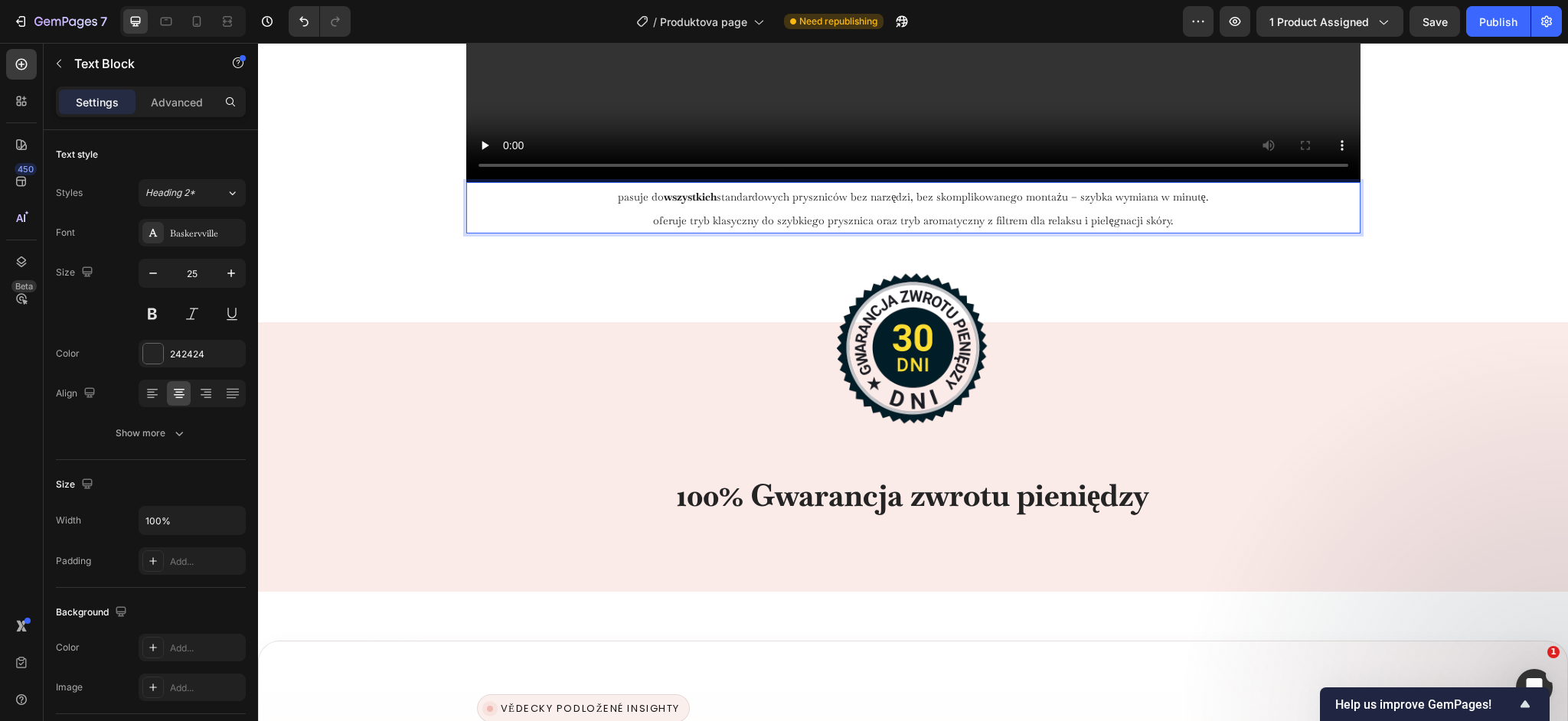
click at [873, 201] on span "Pasuje do wszystkich standardowych pryszniców bez narzędzi, bez skomplikowanego…" at bounding box center [913, 196] width 590 height 14
click at [876, 201] on span "Pasuje do wszystkich standardowych pryszniców bez narzędzi, bez skomplikowanego…" at bounding box center [913, 196] width 590 height 14
click at [872, 221] on span "Oferuje tryb klasyczny do szybkiego prysznica oraz tryb aromatyczny z filtrem d…" at bounding box center [913, 220] width 519 height 14
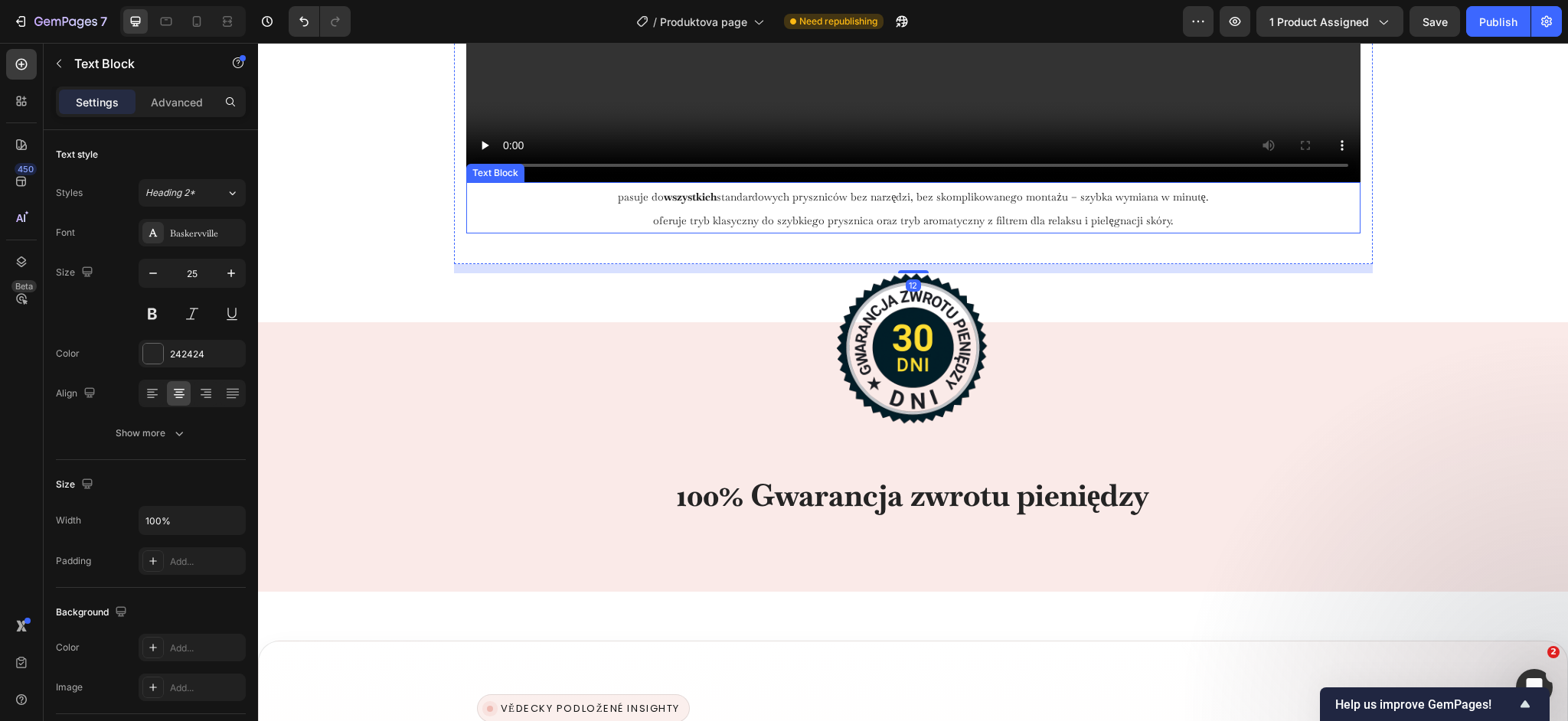
click at [875, 212] on p "Pasuje do wszystkich standardowych pryszniców bez narzędzi, bez skomplikowanego…" at bounding box center [913, 208] width 891 height 49
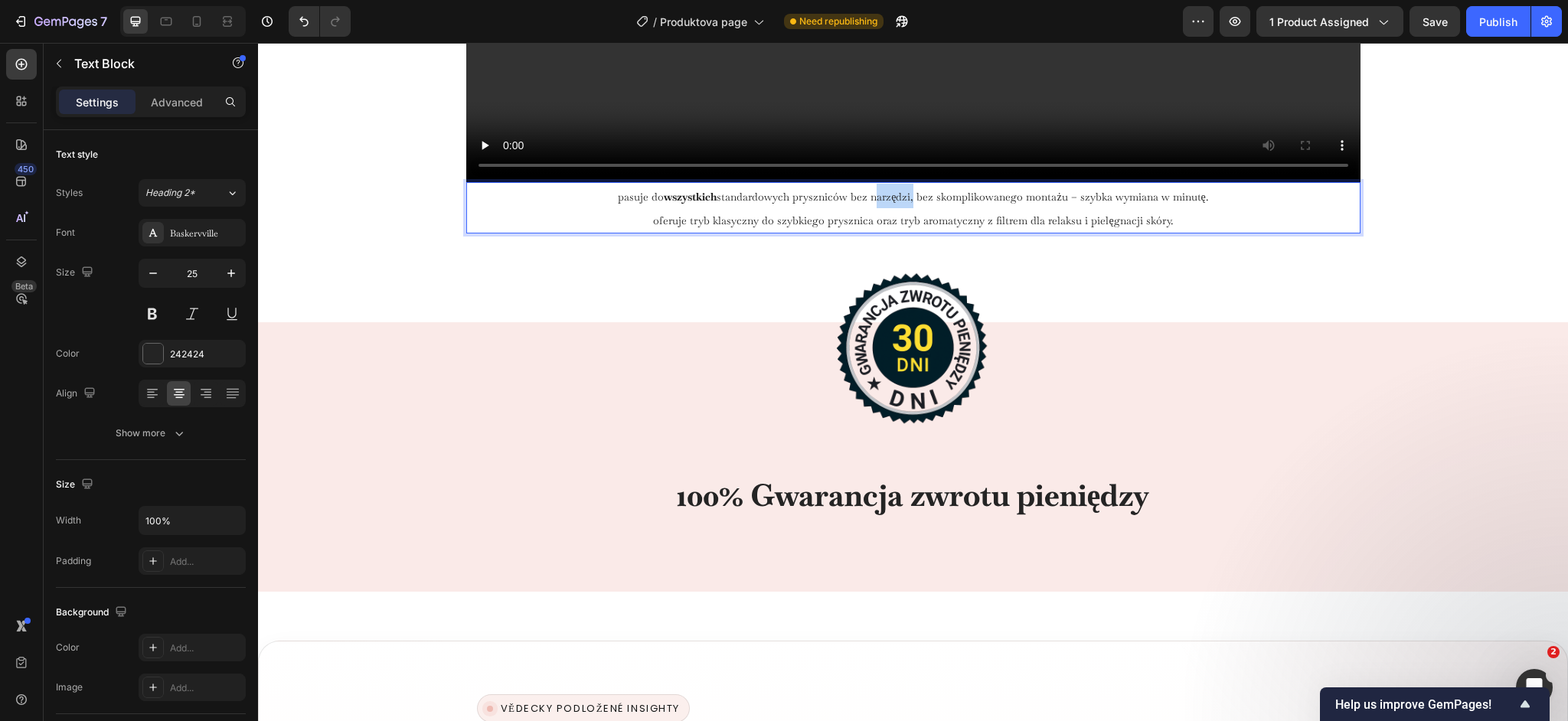
click at [884, 201] on span "Pasuje do wszystkich standardowych pryszniców bez narzędzi, bez skomplikowanego…" at bounding box center [913, 196] width 590 height 14
click at [767, 170] on icon "Editor contextual toolbar" at bounding box center [763, 166] width 15 height 15
click at [842, 223] on span "Oferuje tryb klasyczny do szybkiego prysznica oraz tryb aromatyczny z filtrem d…" at bounding box center [913, 220] width 519 height 14
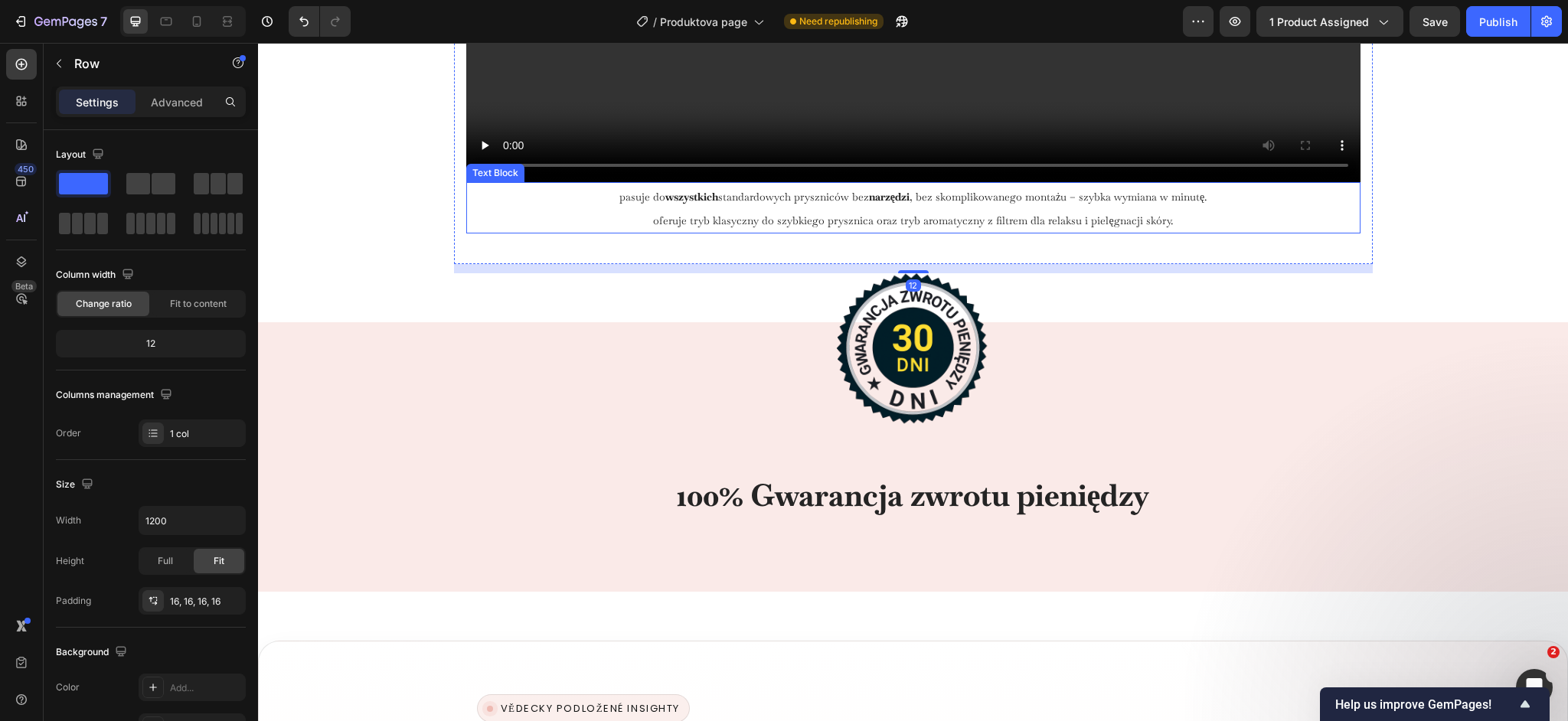
click at [883, 222] on span "Oferuje tryb klasyczny do szybkiego prysznica oraz tryb aromatyczny z filtrem d…" at bounding box center [913, 220] width 519 height 14
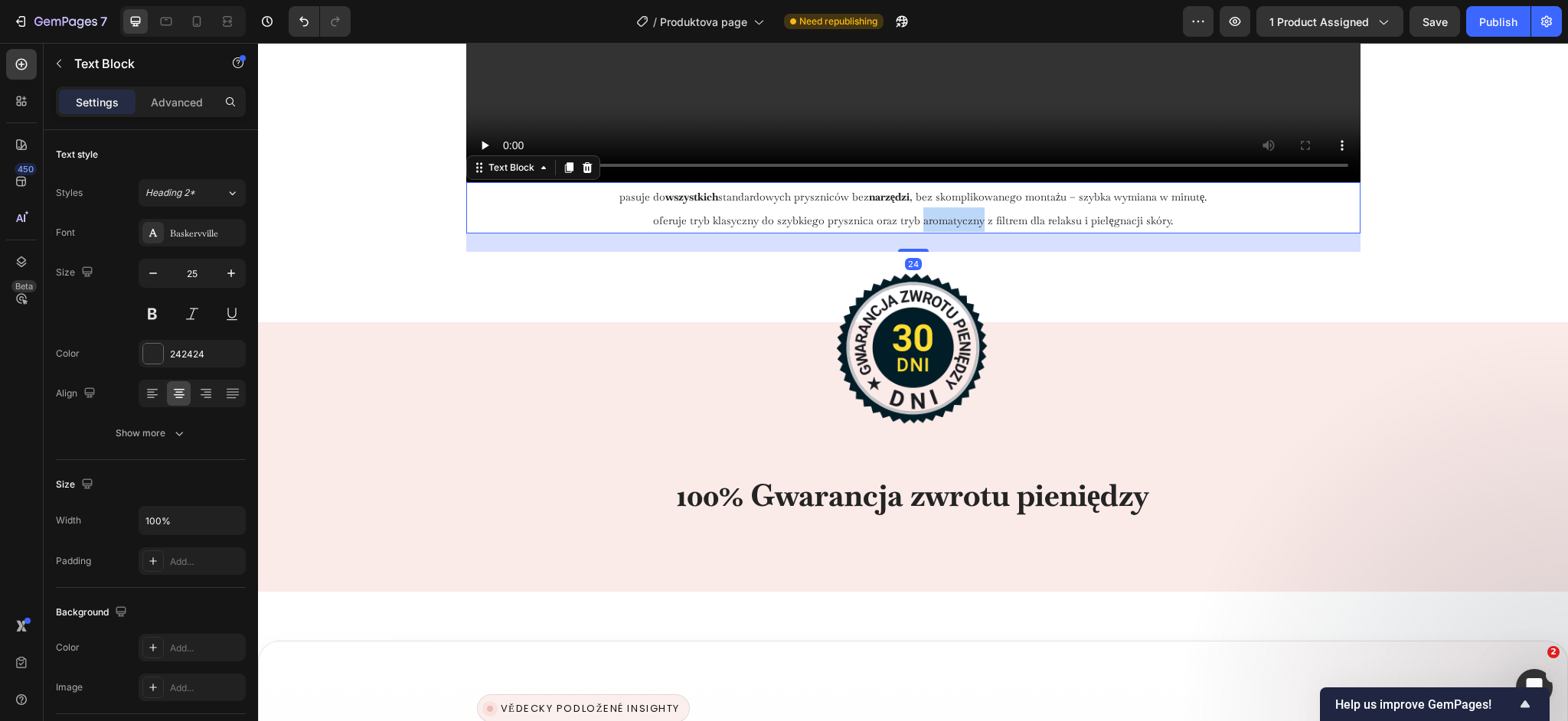
click at [966, 219] on span "Oferuje tryb klasyczny do szybkiego prysznica oraz tryb aromatyczny z filtrem d…" at bounding box center [913, 220] width 519 height 14
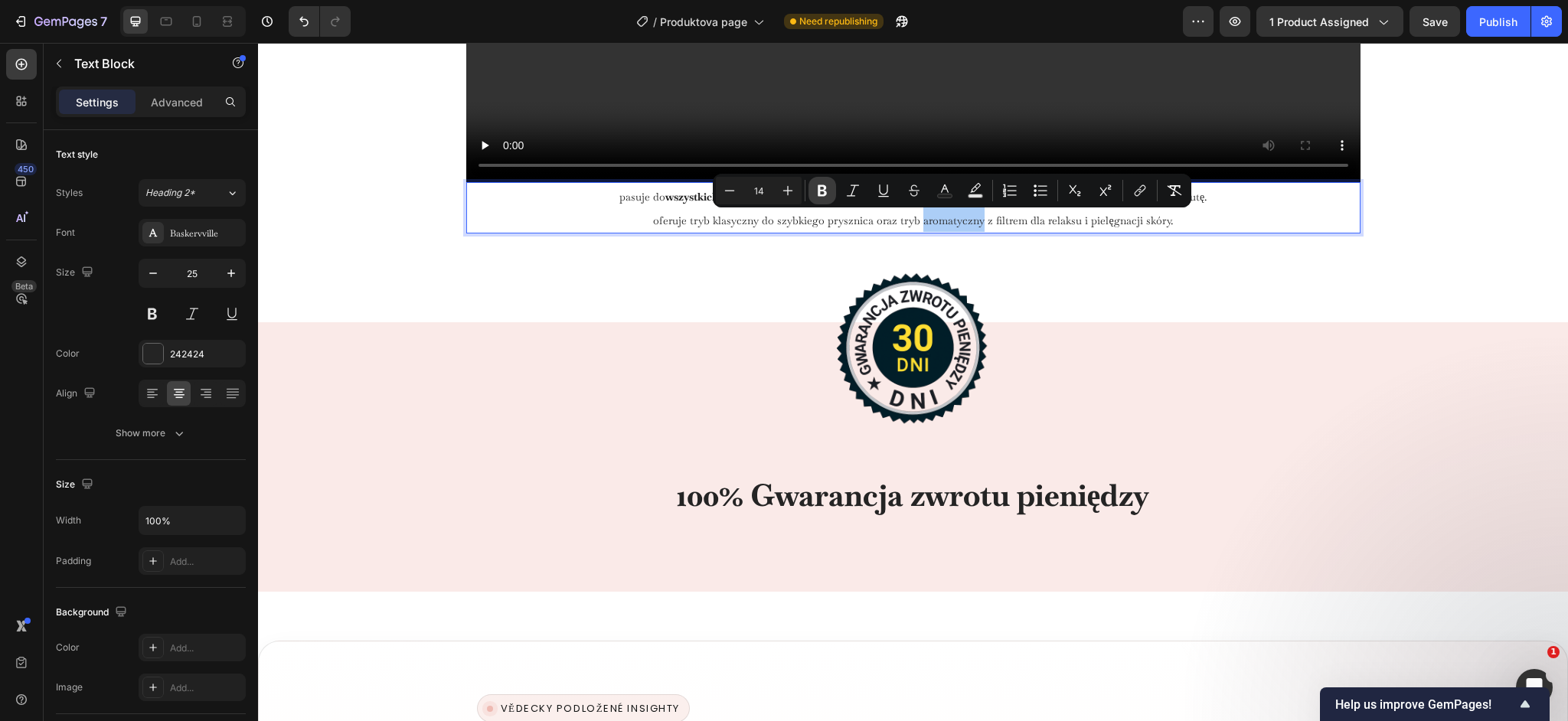
click at [808, 188] on button "Bold" at bounding box center [822, 190] width 28 height 28
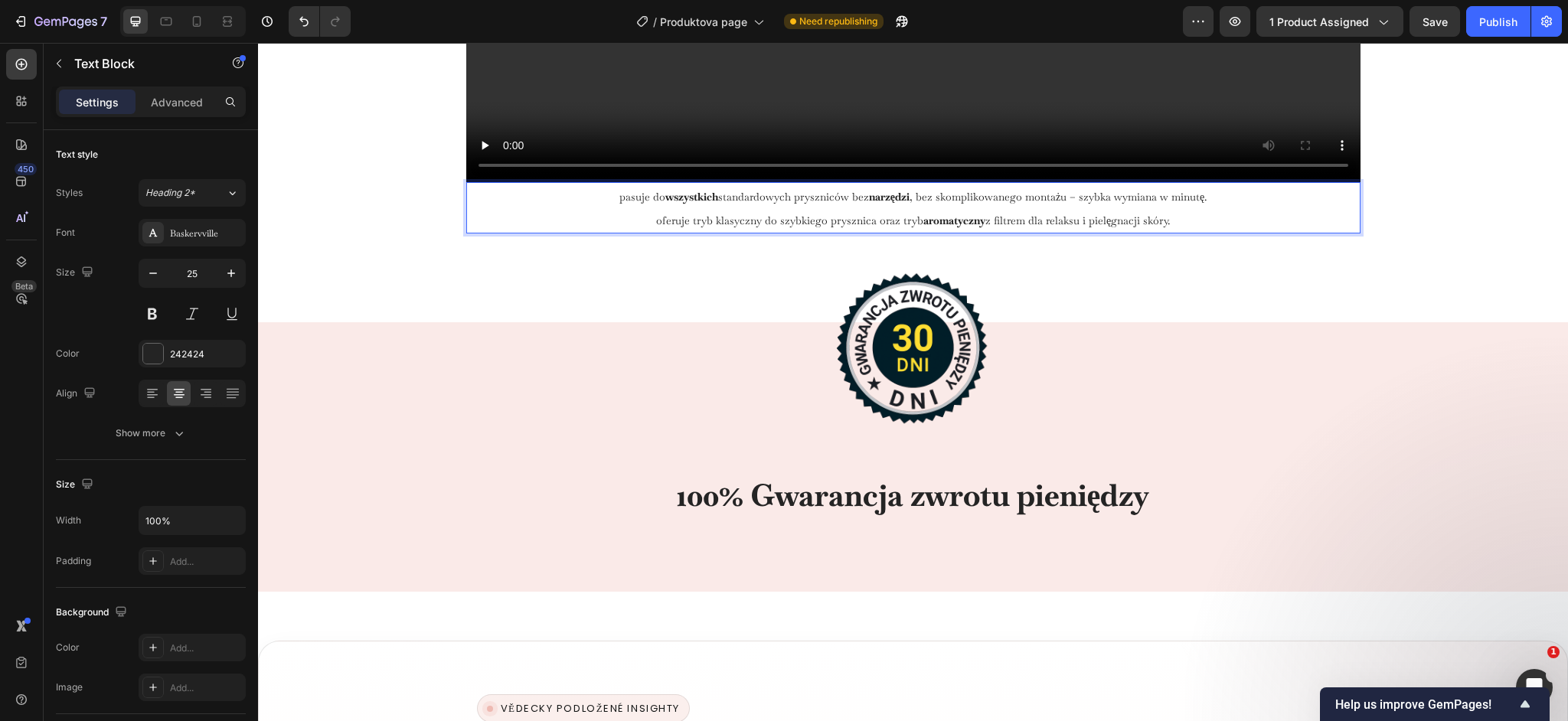
click at [1143, 224] on span "Oferuje tryb klasyczny do szybkiego prysznica oraz tryb aromatyczny z filtrem d…" at bounding box center [913, 220] width 514 height 14
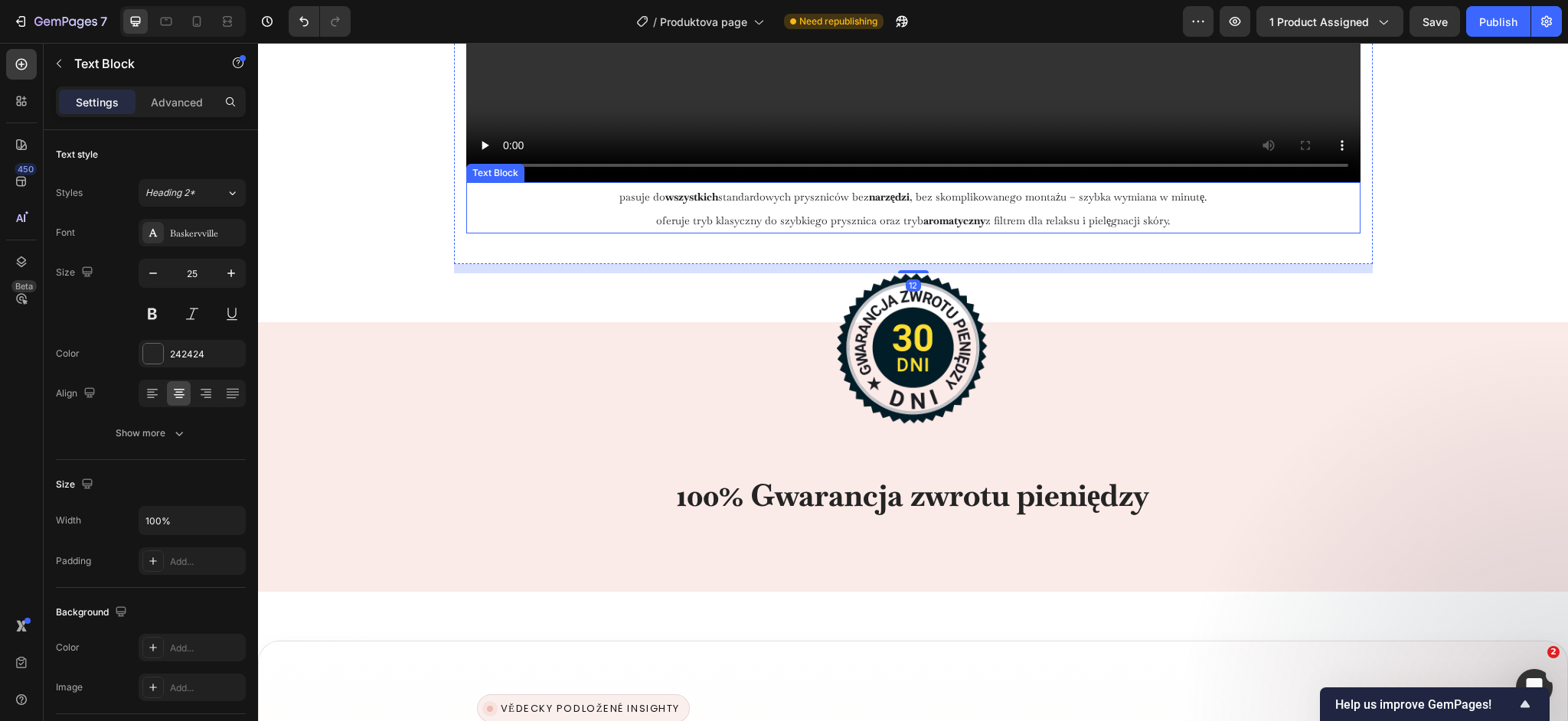
click at [1160, 219] on span "Oferuje tryb klasyczny do szybkiego prysznica oraz tryb aromatyczny z filtrem d…" at bounding box center [913, 220] width 514 height 14
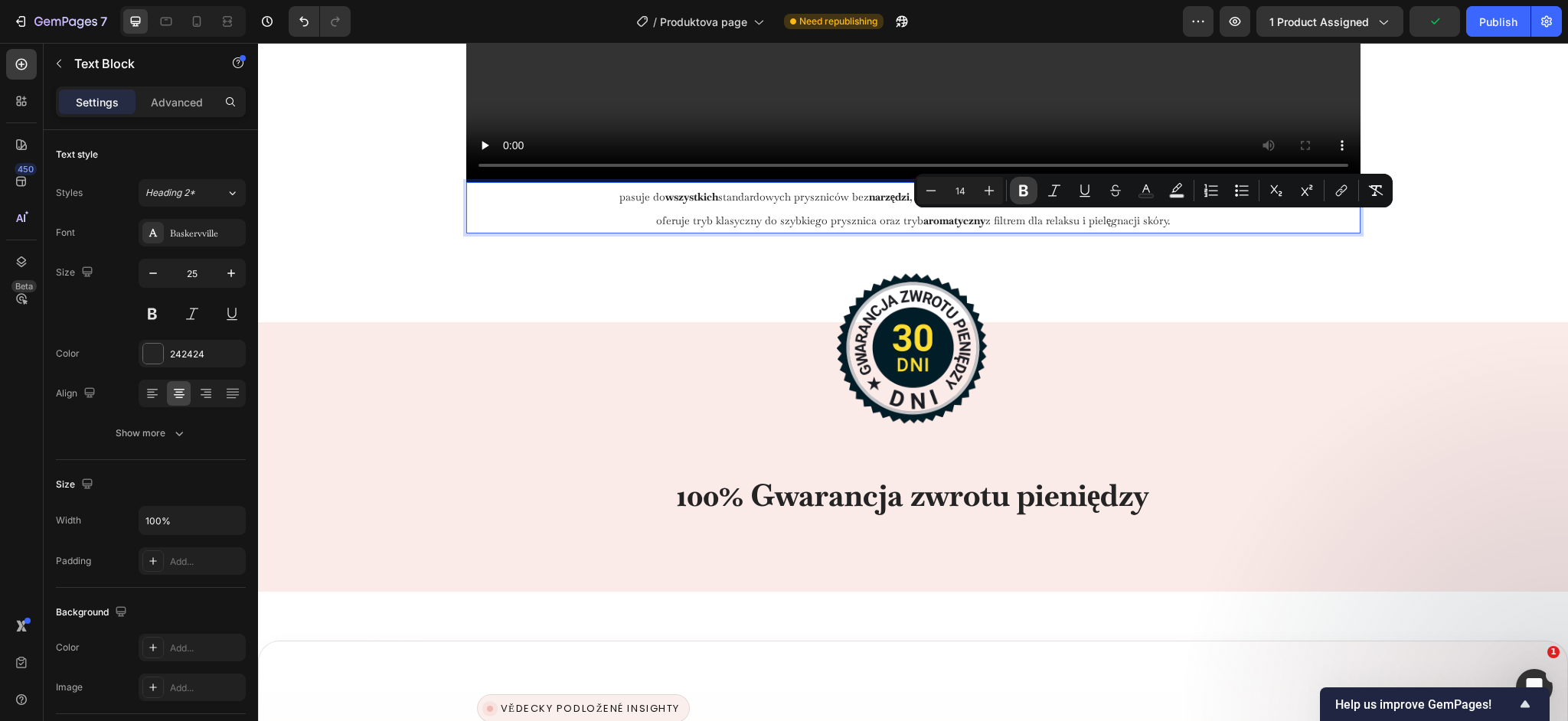
drag, startPoint x: 1024, startPoint y: 187, endPoint x: 1026, endPoint y: 197, distance: 10.2
click at [1025, 187] on icon "Editor contextual toolbar" at bounding box center [1024, 190] width 15 height 15
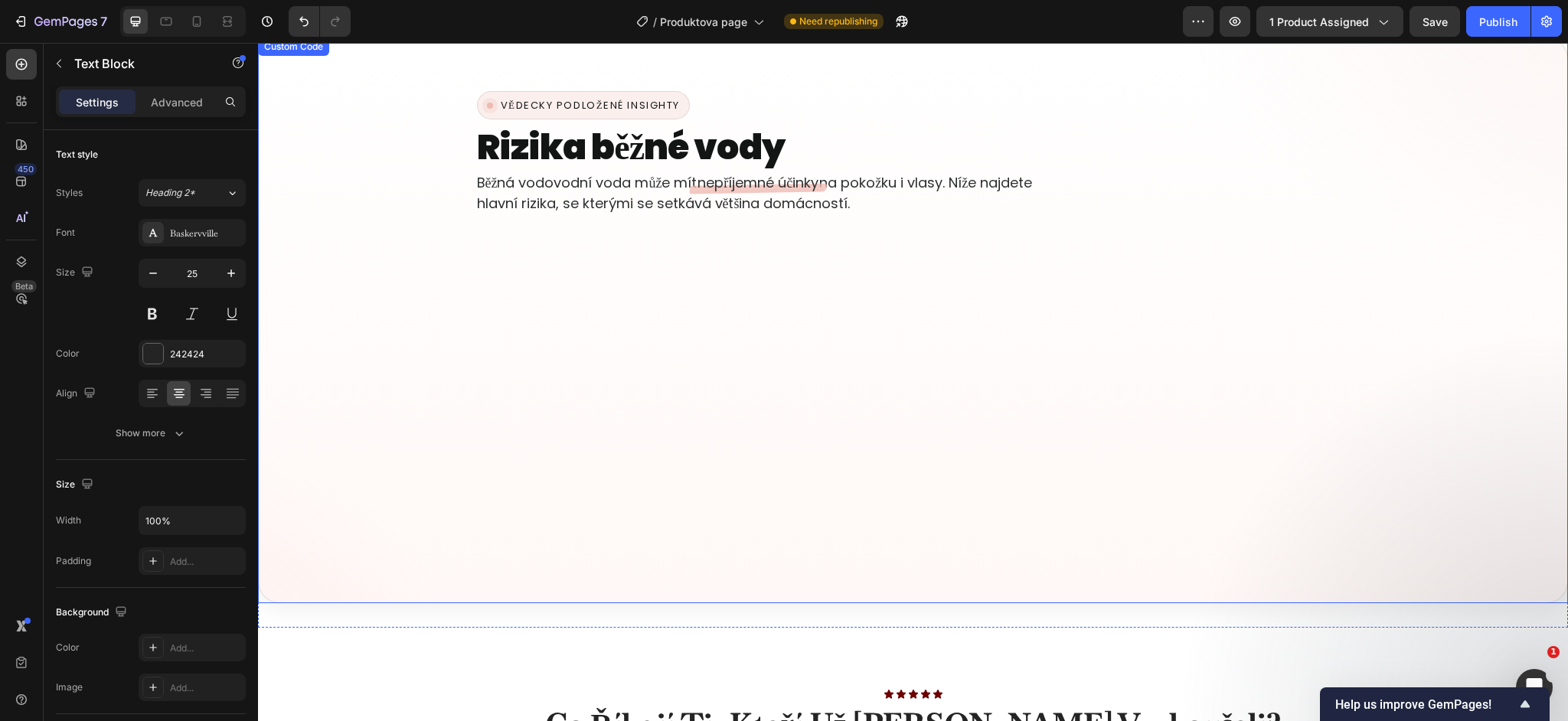
scroll to position [5286, 0]
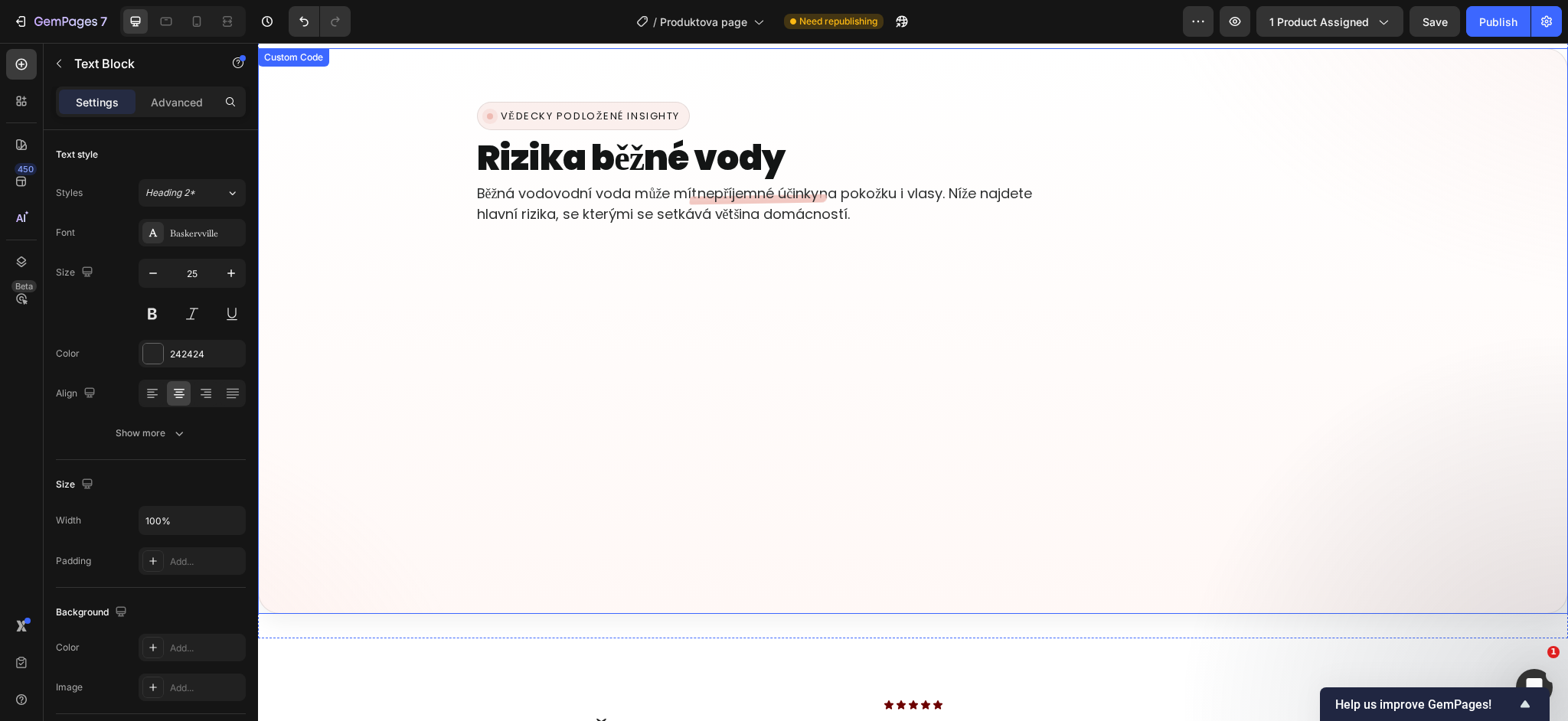
click at [881, 272] on article "Těžké kovy a nečistoty mohou ucpávat póry , urychlují stárnutí pokožky a oslabu…" at bounding box center [913, 307] width 283 height 135
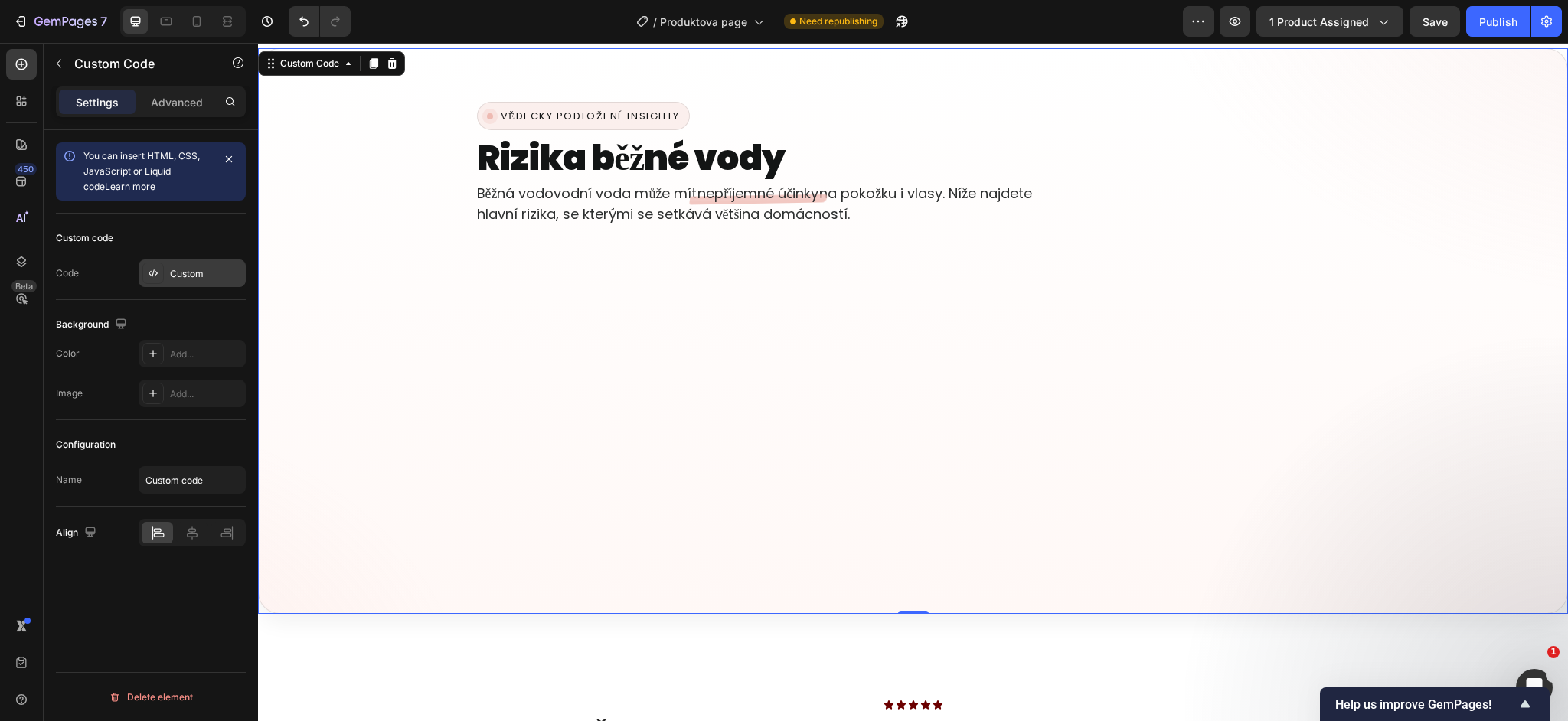
click at [212, 262] on div "Custom" at bounding box center [192, 273] width 107 height 28
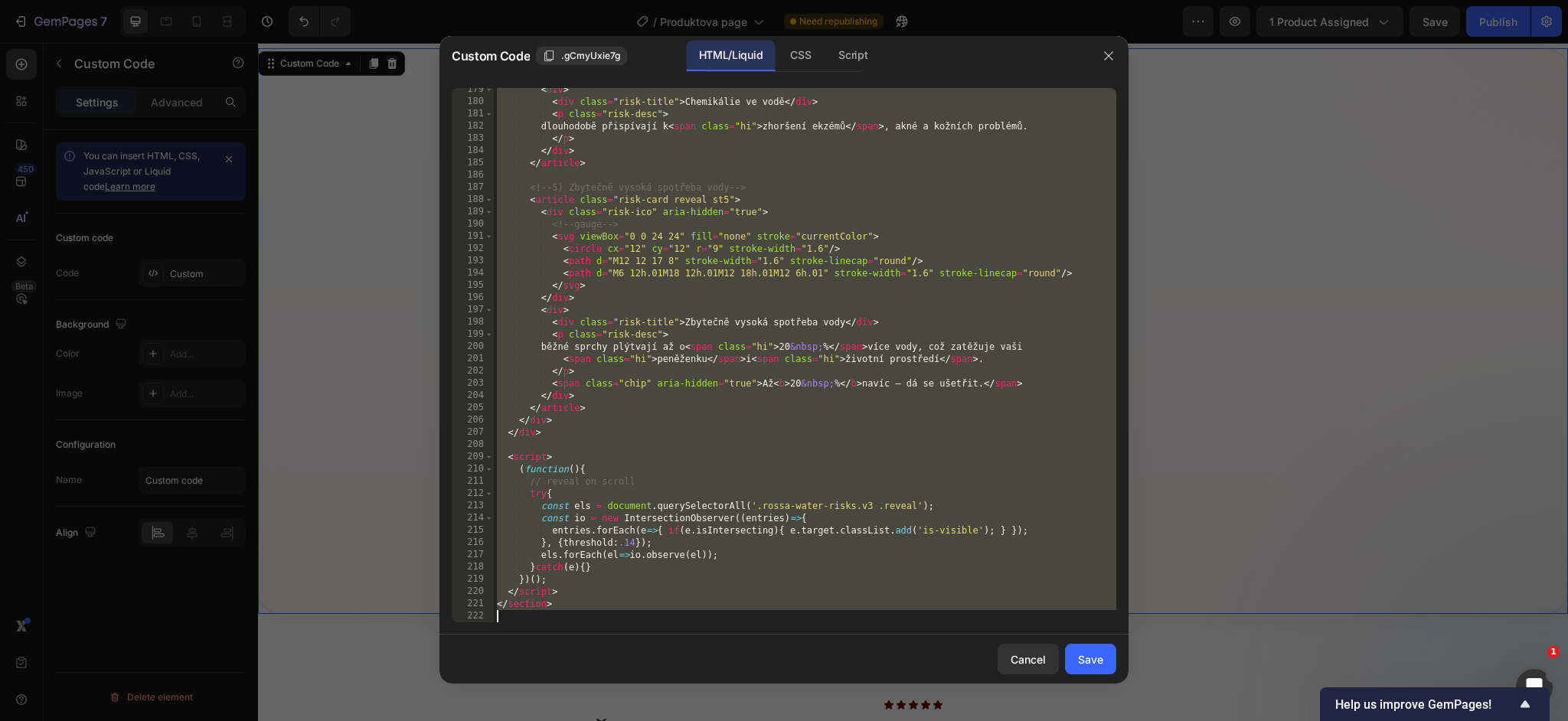
scroll to position [2295, 0]
drag, startPoint x: 497, startPoint y: 95, endPoint x: 1107, endPoint y: 770, distance: 909.8
click at [1107, 0] on html "7 Version history / Produktova page Need republishing Preview 1 product assigne…" at bounding box center [784, 0] width 1568 height 0
type textarea "</section>"
paste textarea
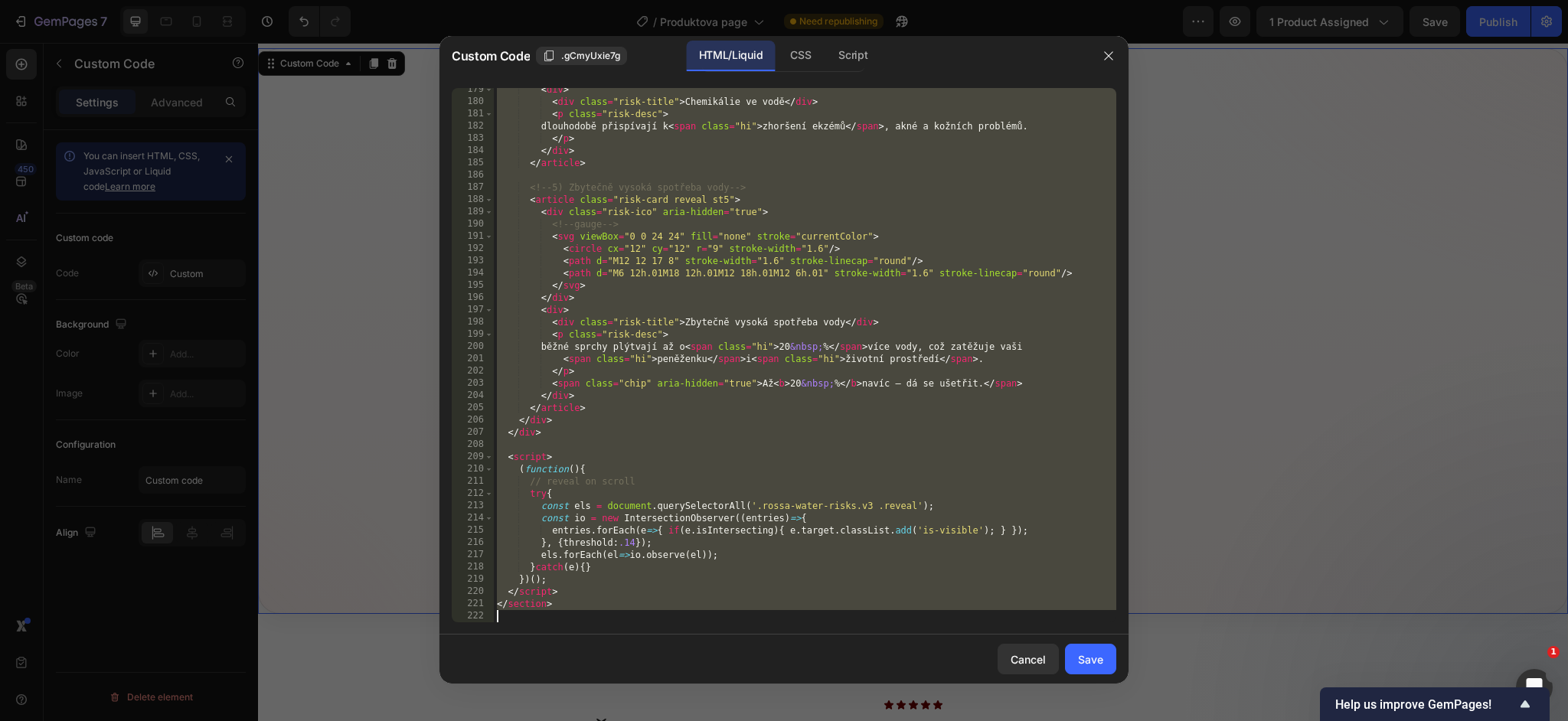
scroll to position [2186, 0]
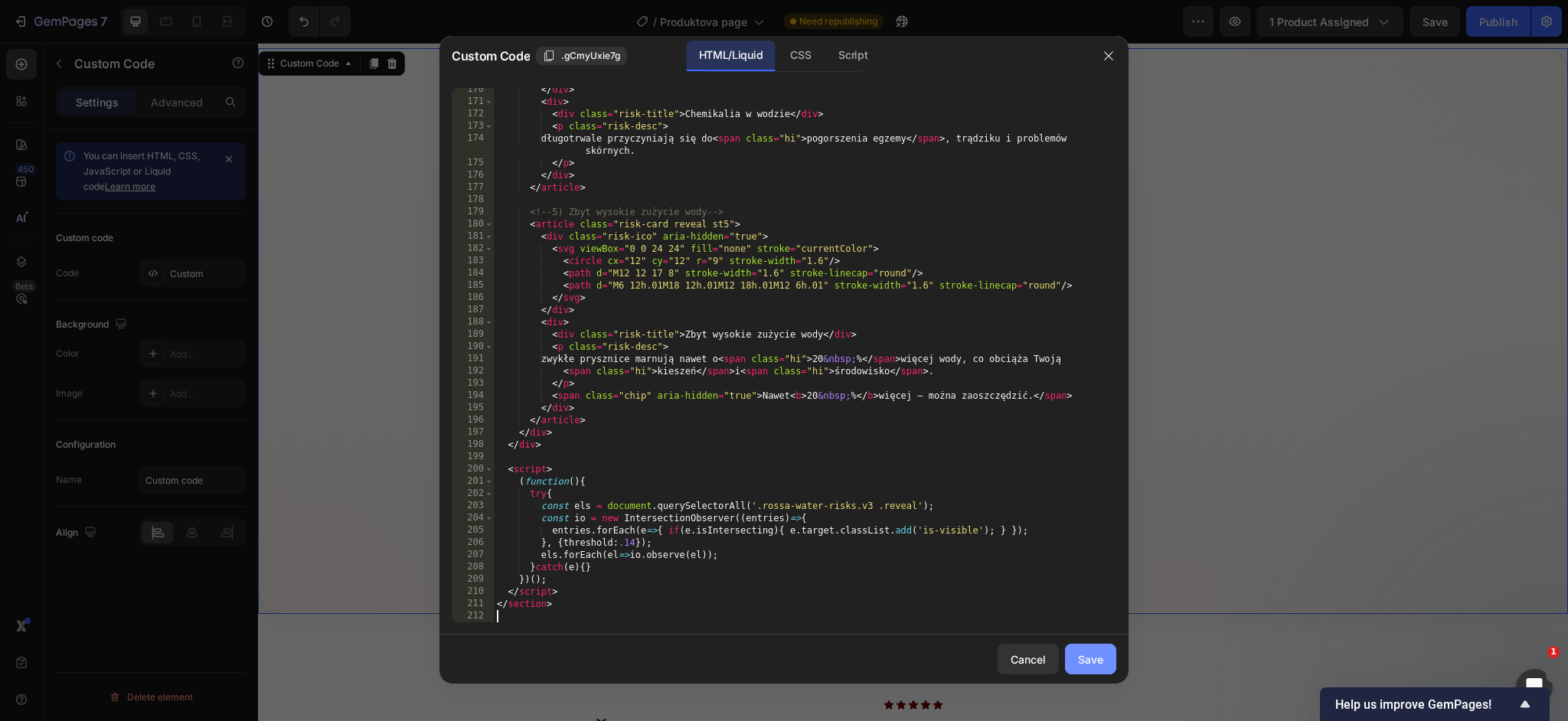
click at [1086, 662] on div "Save" at bounding box center [1090, 660] width 25 height 16
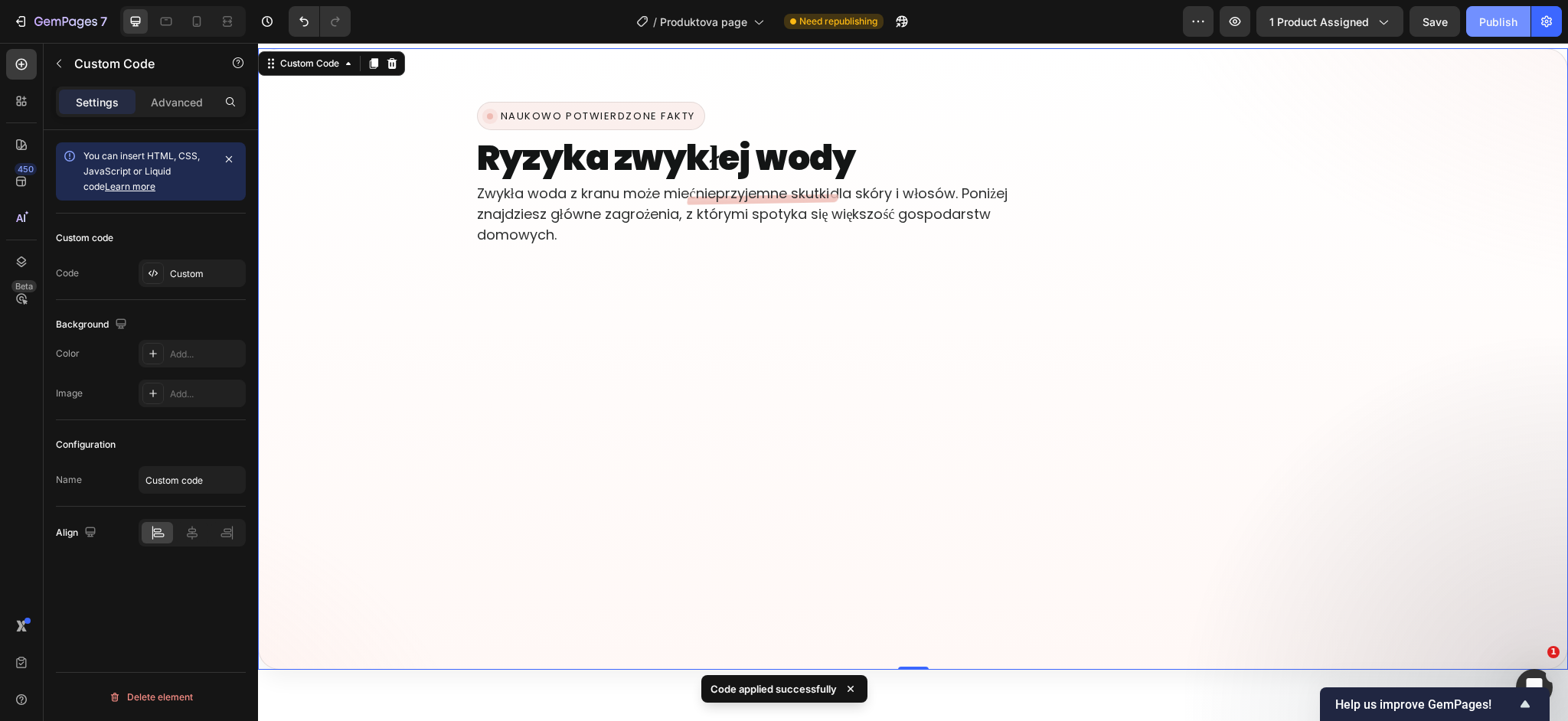
click at [1498, 28] on div "Publish" at bounding box center [1499, 22] width 38 height 16
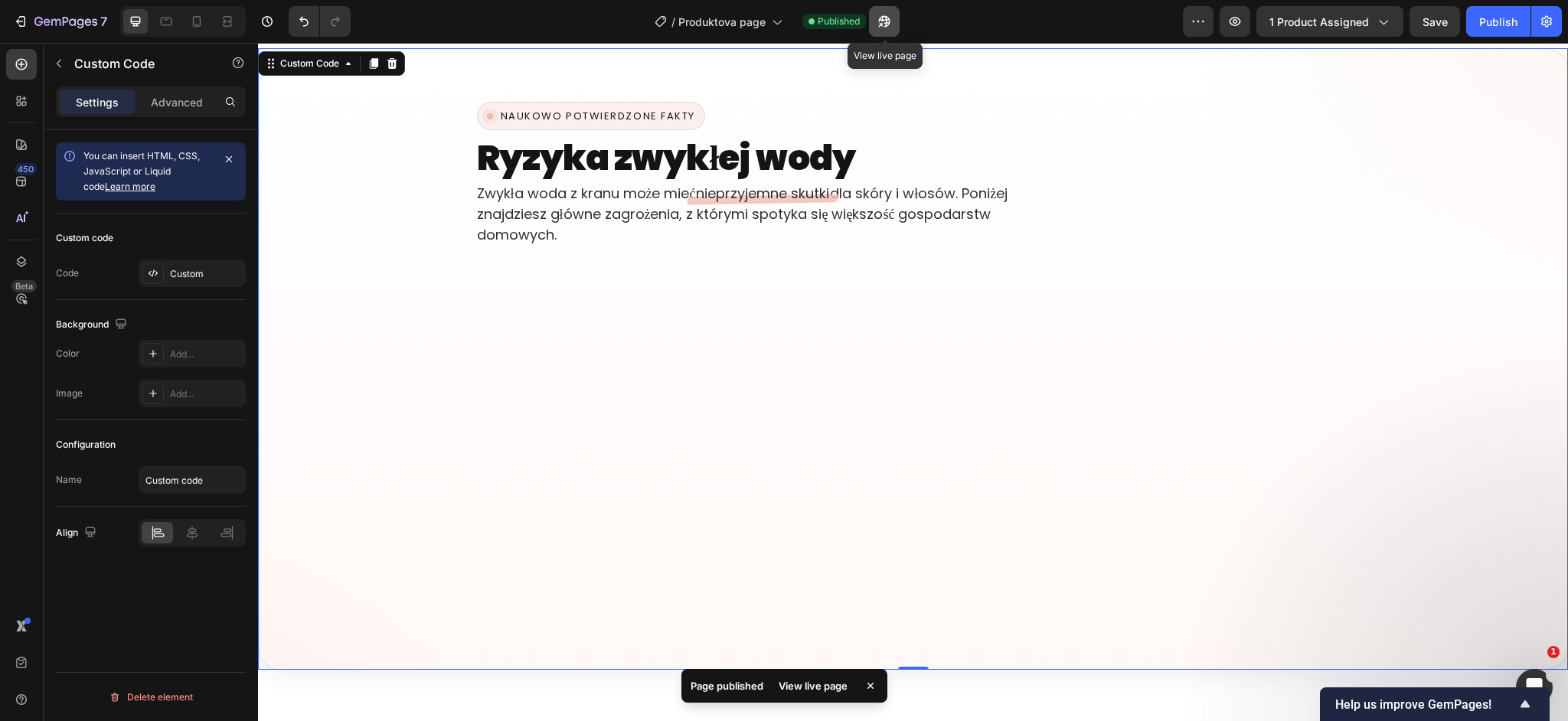
click at [881, 23] on icon "button" at bounding box center [880, 24] width 4 height 4
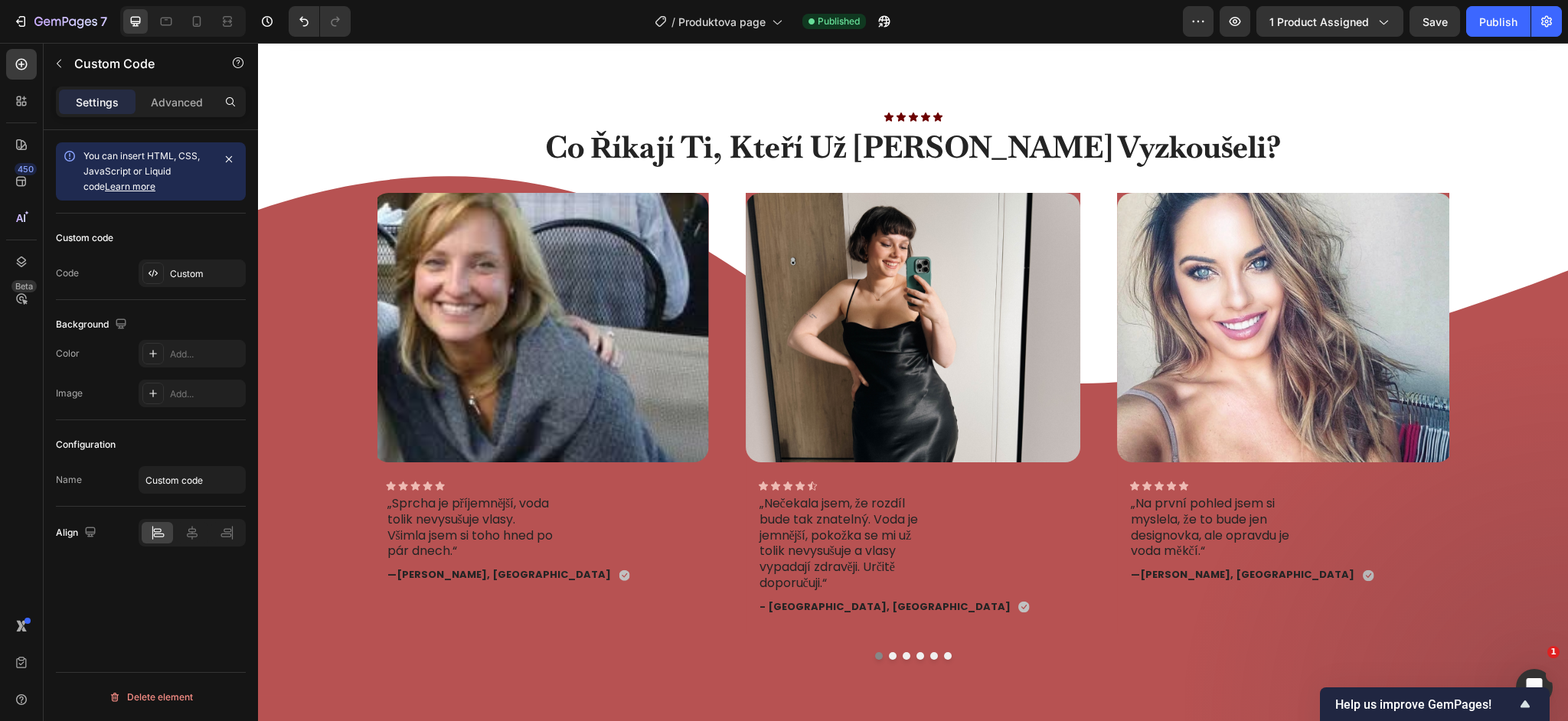
scroll to position [5939, 0]
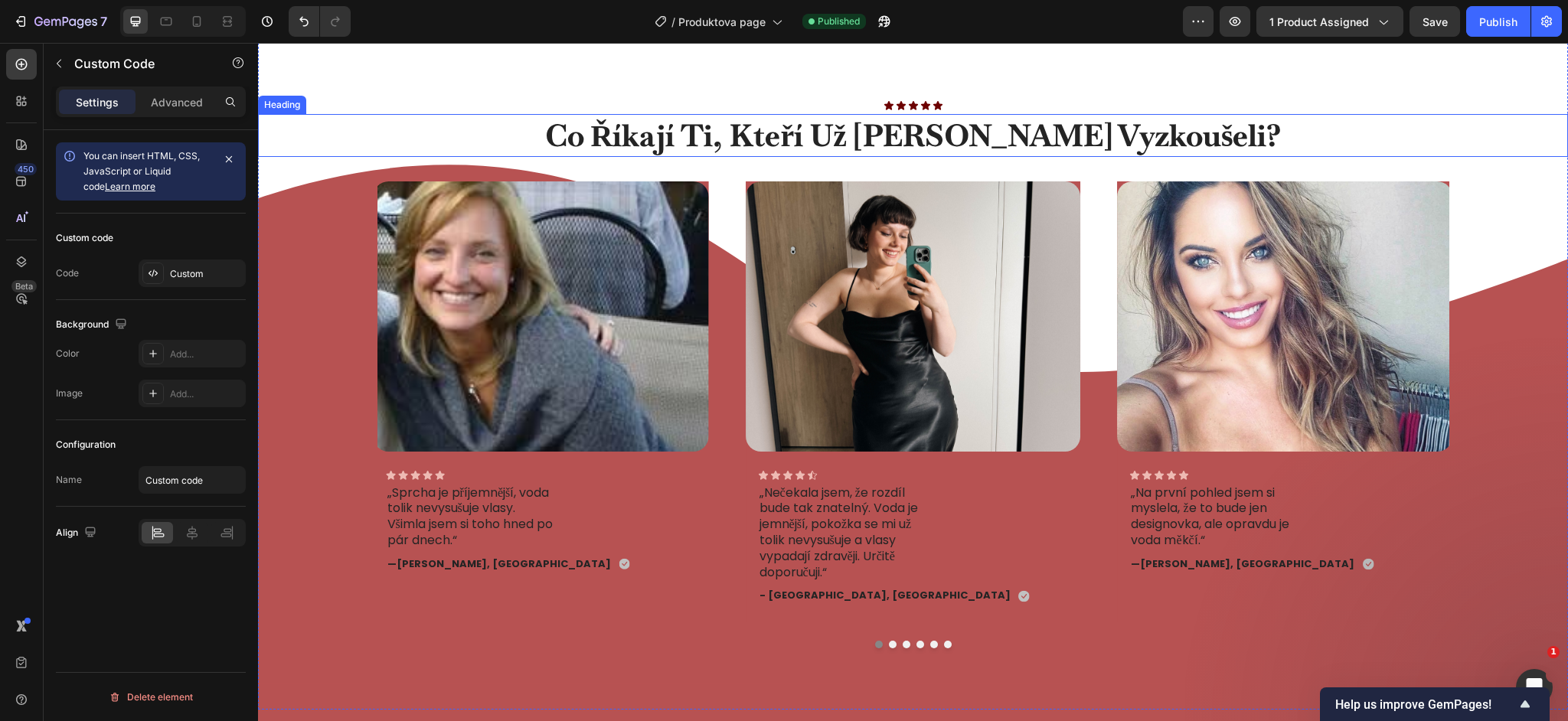
click at [670, 151] on h2 "co říkají ti, kteří už [PERSON_NAME] vyzkoušeli?" at bounding box center [913, 136] width 1310 height 43
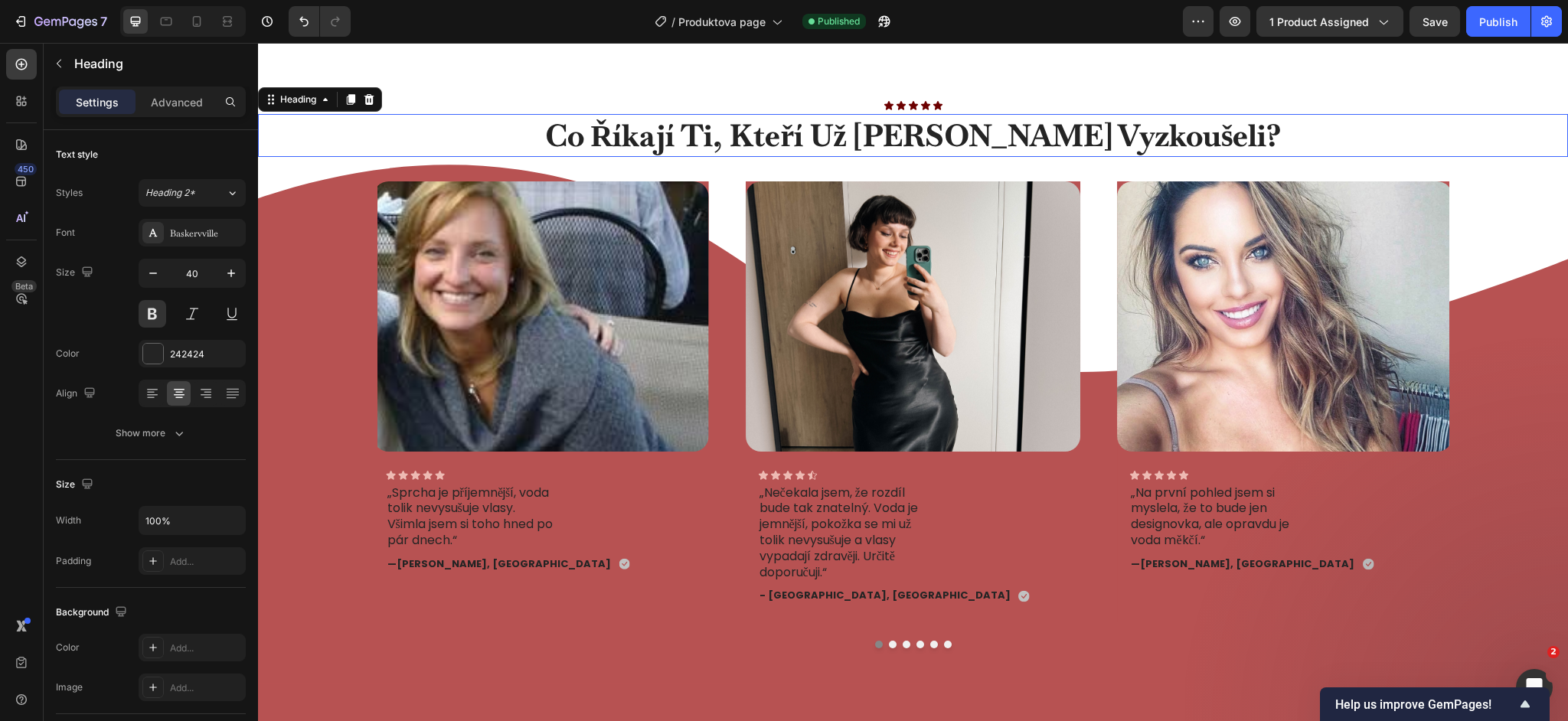
click at [670, 151] on h2 "co říkají ti, kteří už [PERSON_NAME] vyzkoušeli?" at bounding box center [913, 136] width 1310 height 43
click at [670, 151] on p "co říkají ti, kteří už [PERSON_NAME] vyzkoušeli?" at bounding box center [913, 135] width 1307 height 40
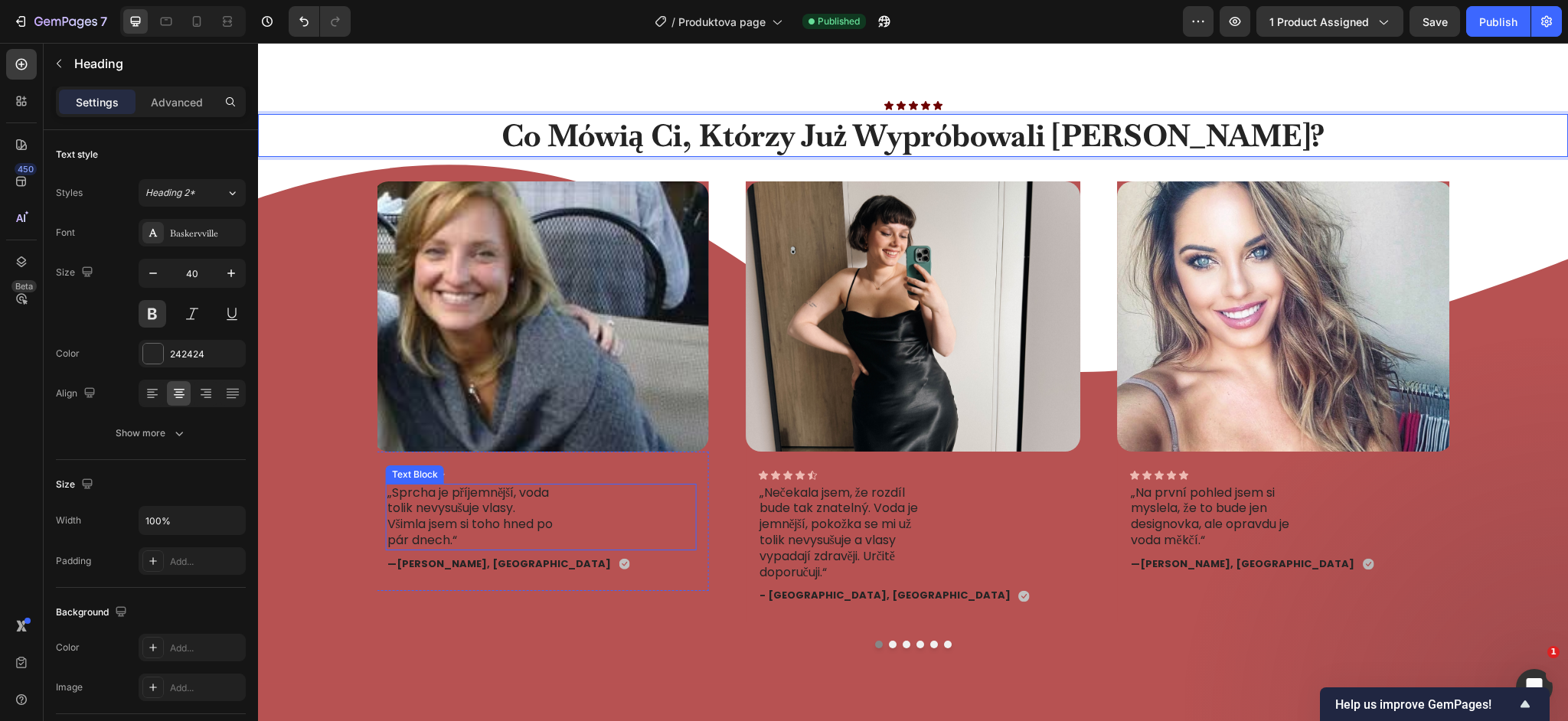
click at [451, 525] on p "„Sprcha je příjemnější, voda tolik nevysušuje vlasy. Všimla jsem si toho hned p…" at bounding box center [471, 517] width 169 height 64
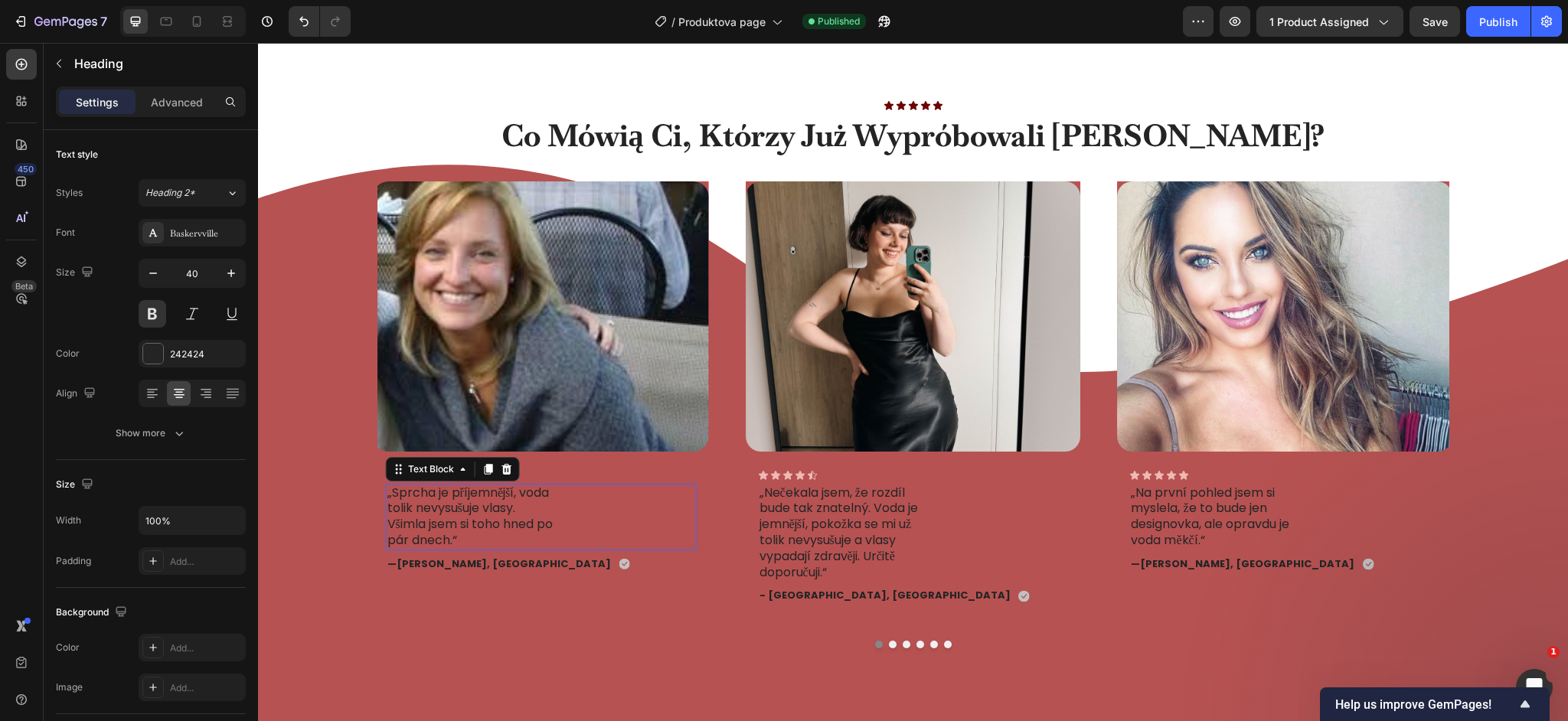
click at [451, 525] on p "„Sprcha je příjemnější, voda tolik nevysušuje vlasy. Všimla jsem si toho hned p…" at bounding box center [471, 517] width 169 height 64
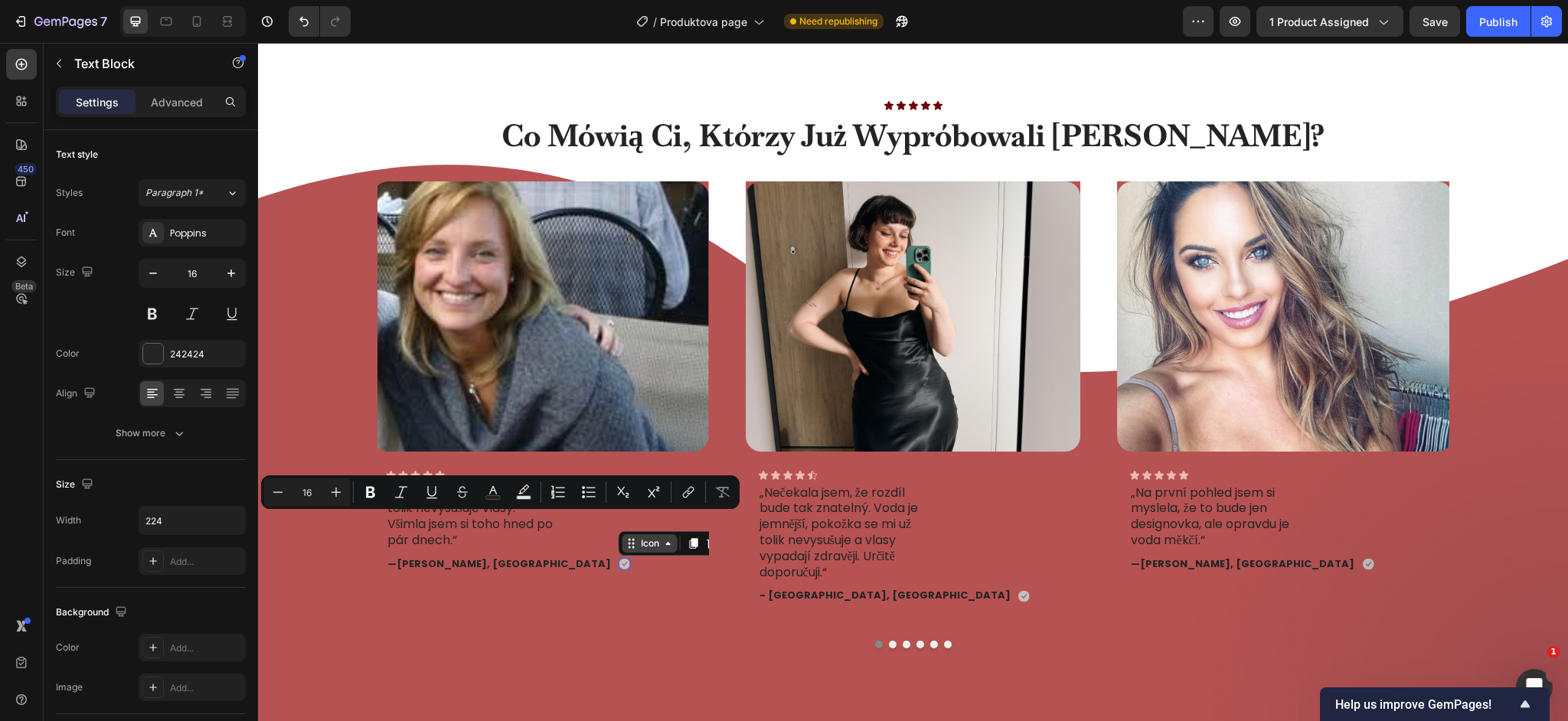
click at [623, 548] on div "Icon" at bounding box center [650, 543] width 55 height 18
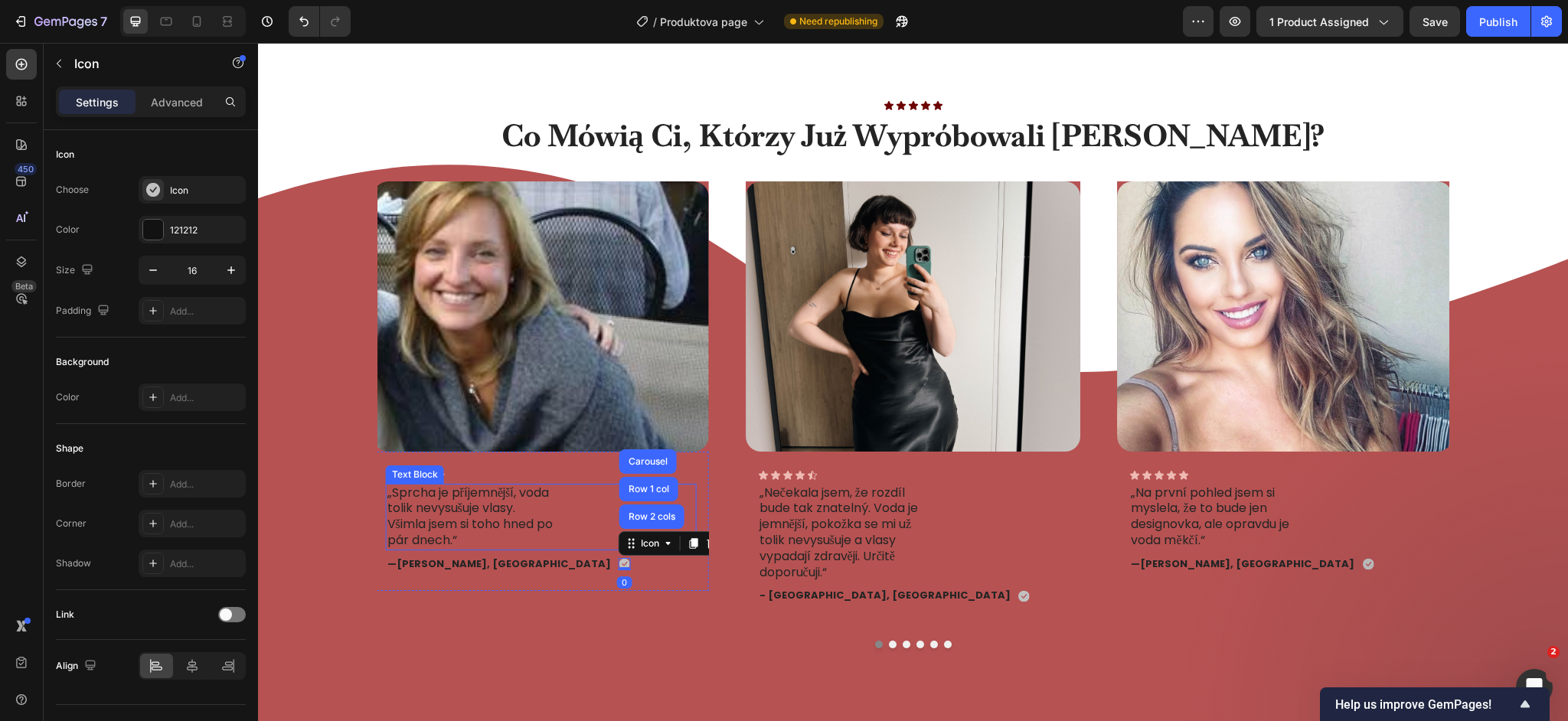
click at [478, 547] on p "„Sprcha je příjemnější, voda tolik nevysušuje vlasy. Všimla jsem si toho hned p…" at bounding box center [471, 517] width 169 height 64
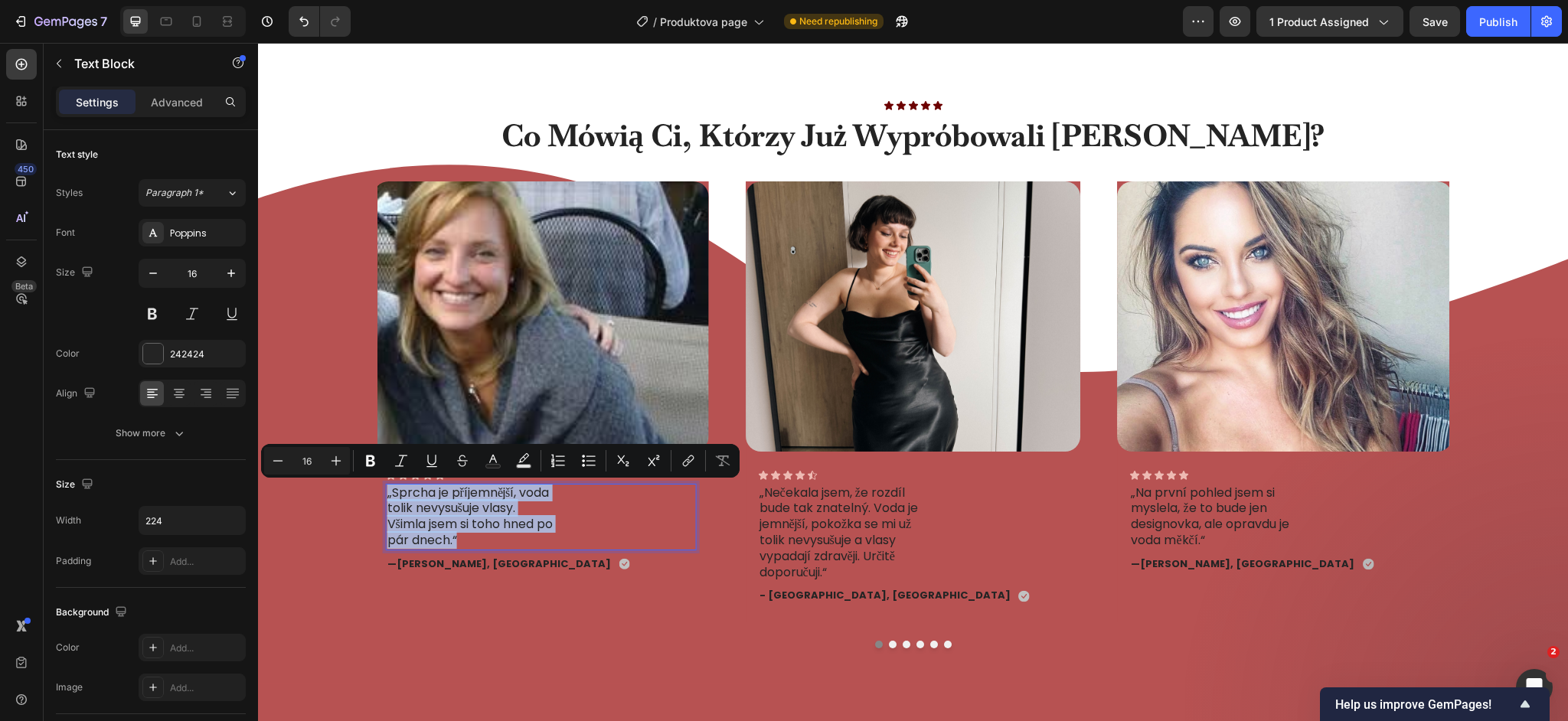
drag, startPoint x: 481, startPoint y: 543, endPoint x: 387, endPoint y: 490, distance: 107.9
click at [387, 490] on p "„Sprcha je příjemnější, voda tolik nevysušuje vlasy. Všimla jsem si toho hned p…" at bounding box center [471, 517] width 169 height 64
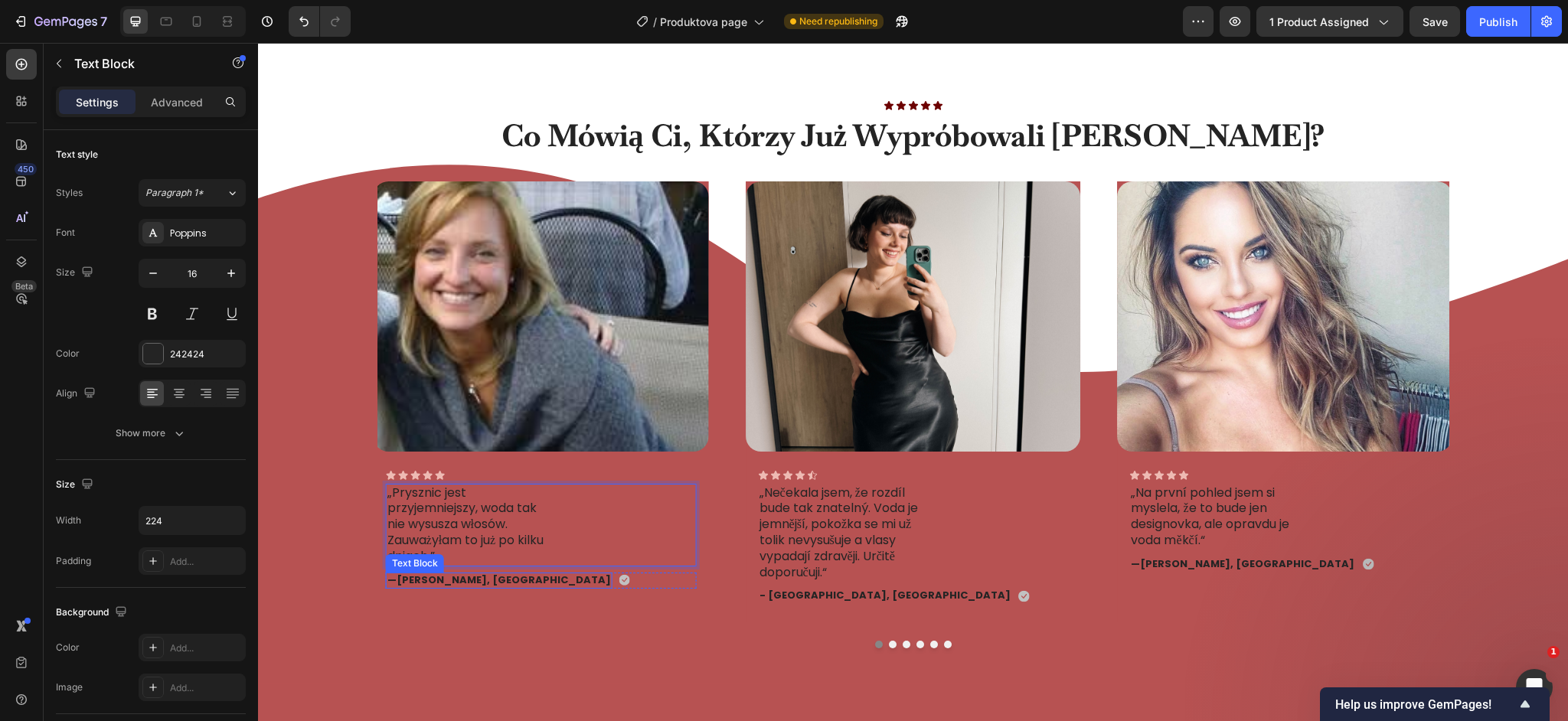
click at [469, 583] on strong "[PERSON_NAME], [GEOGRAPHIC_DATA]" at bounding box center [504, 580] width 214 height 14
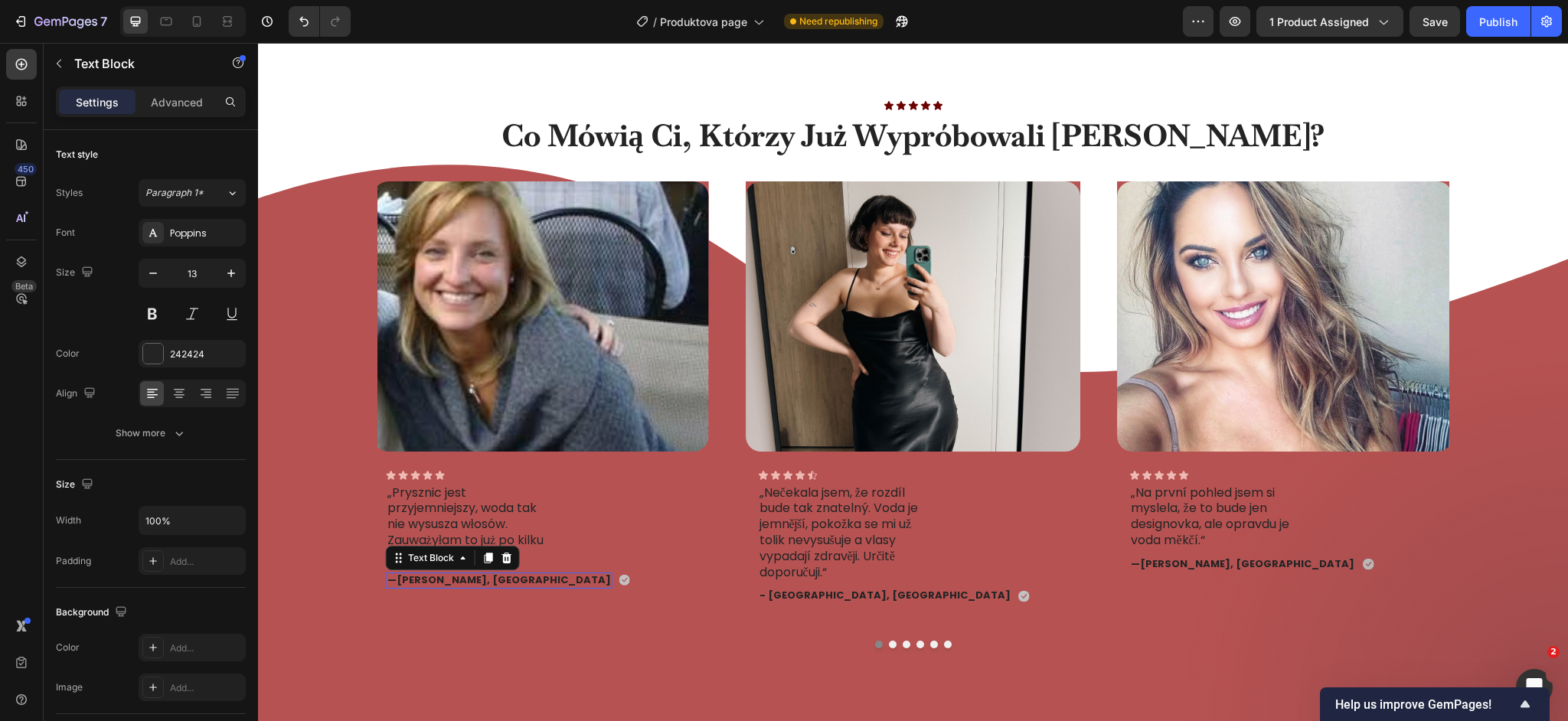
click at [469, 583] on strong "[PERSON_NAME], [GEOGRAPHIC_DATA]" at bounding box center [504, 580] width 214 height 14
click at [841, 543] on p "„Nečekala jsem, že rozdíl bude tak znatelný. Voda je jemnější, pokožka se mi už…" at bounding box center [843, 534] width 169 height 96
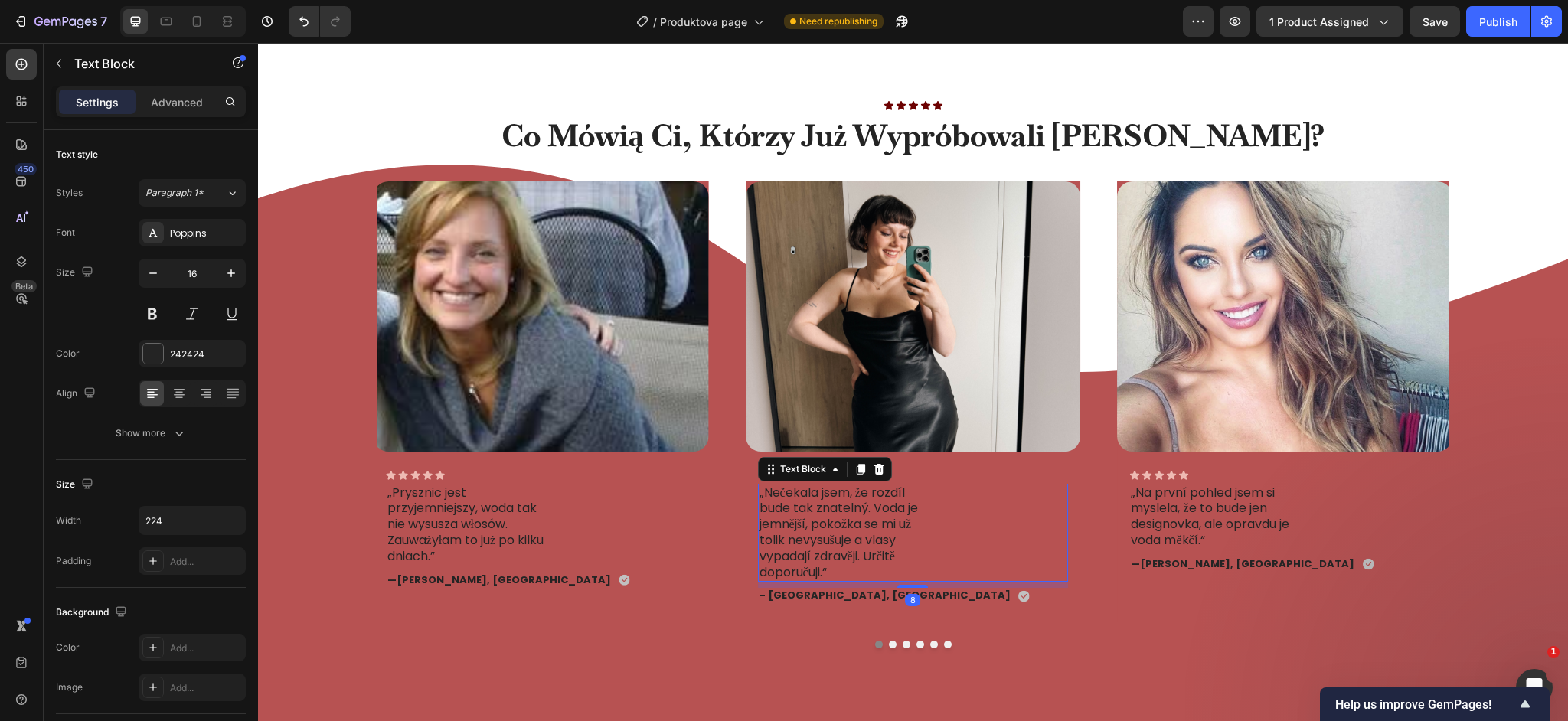
click at [841, 543] on p "„Nečekala jsem, že rozdíl bude tak znatelný. Voda je jemnější, pokožka se mi už…" at bounding box center [843, 534] width 169 height 96
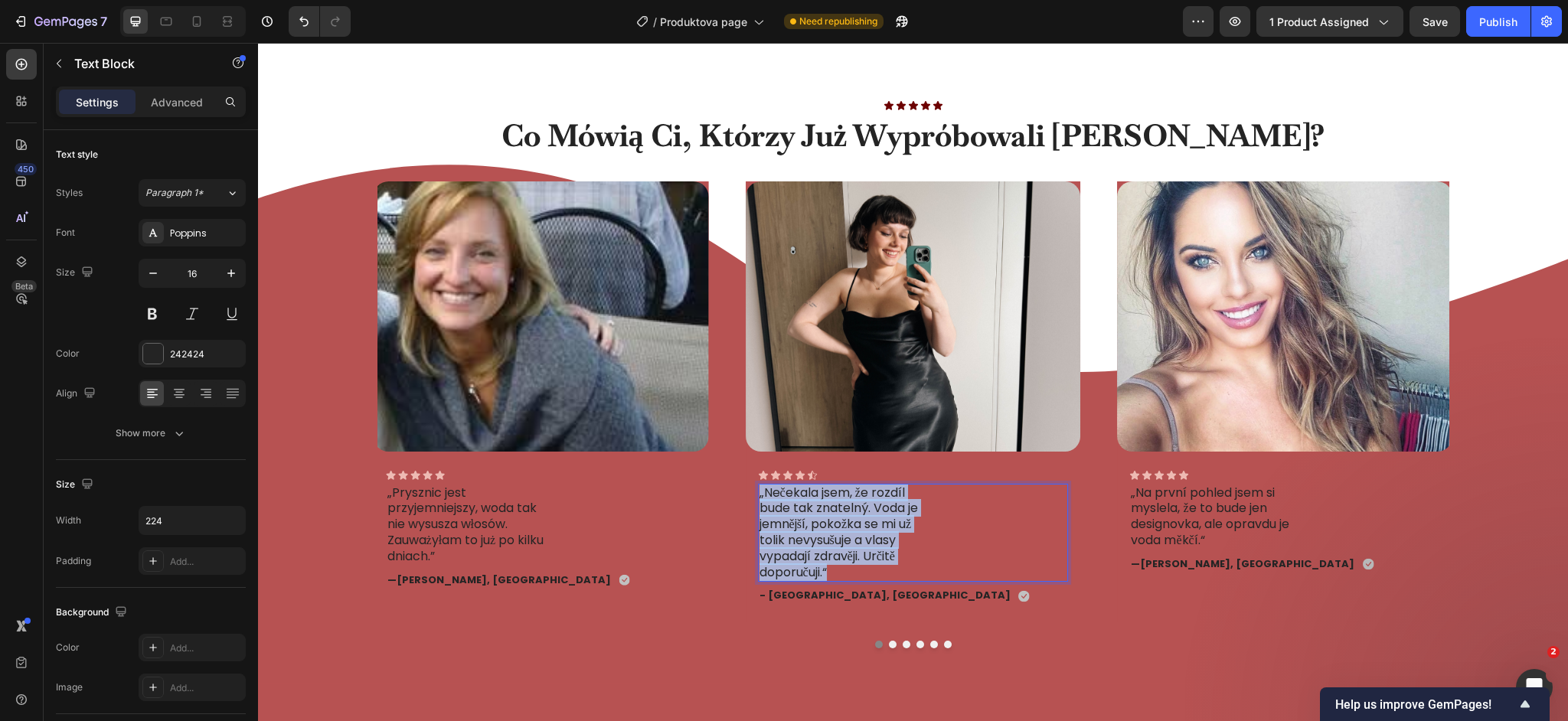
click at [841, 543] on p "„Nečekala jsem, že rozdíl bude tak znatelný. Voda je jemnější, pokožka se mi už…" at bounding box center [843, 534] width 169 height 96
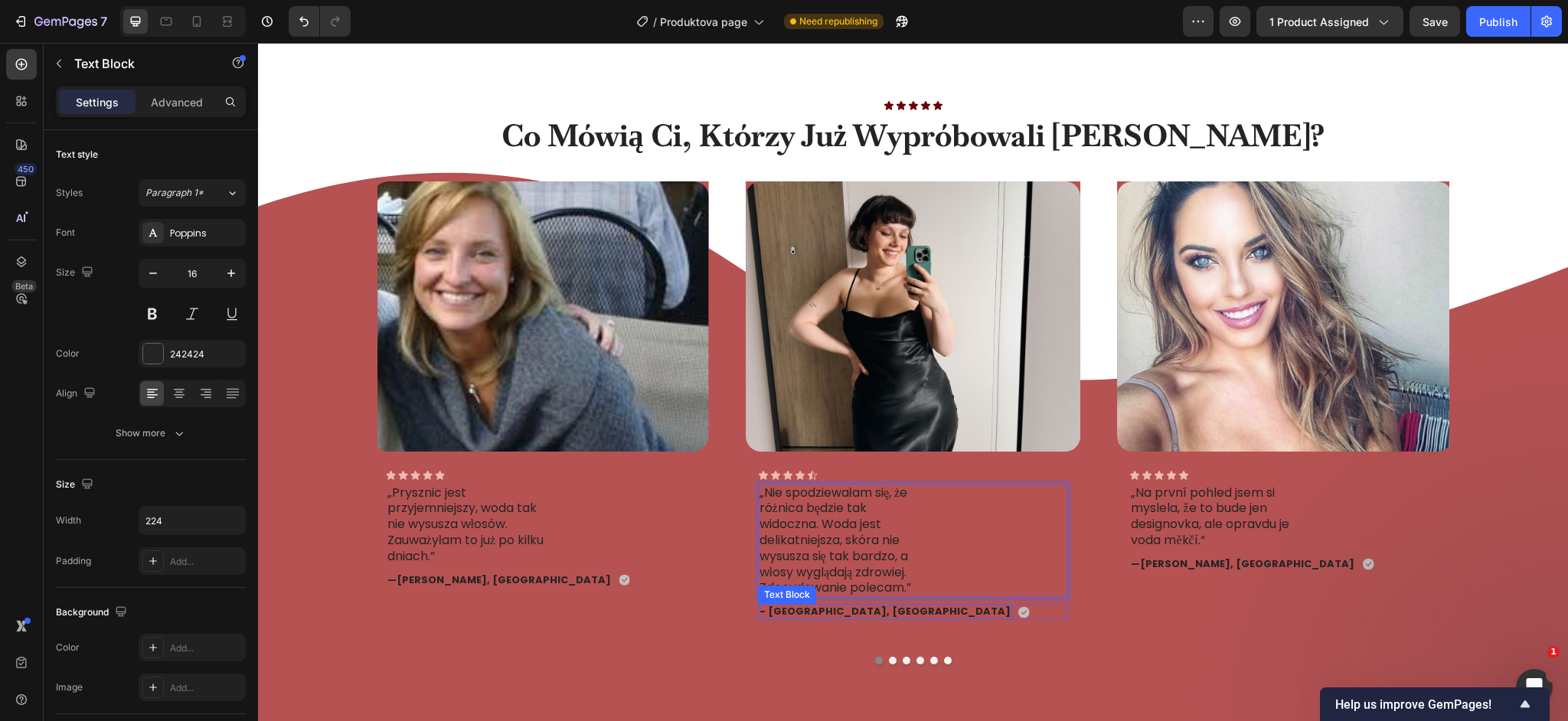
click at [822, 614] on strong "- [GEOGRAPHIC_DATA], [GEOGRAPHIC_DATA]" at bounding box center [885, 611] width 251 height 14
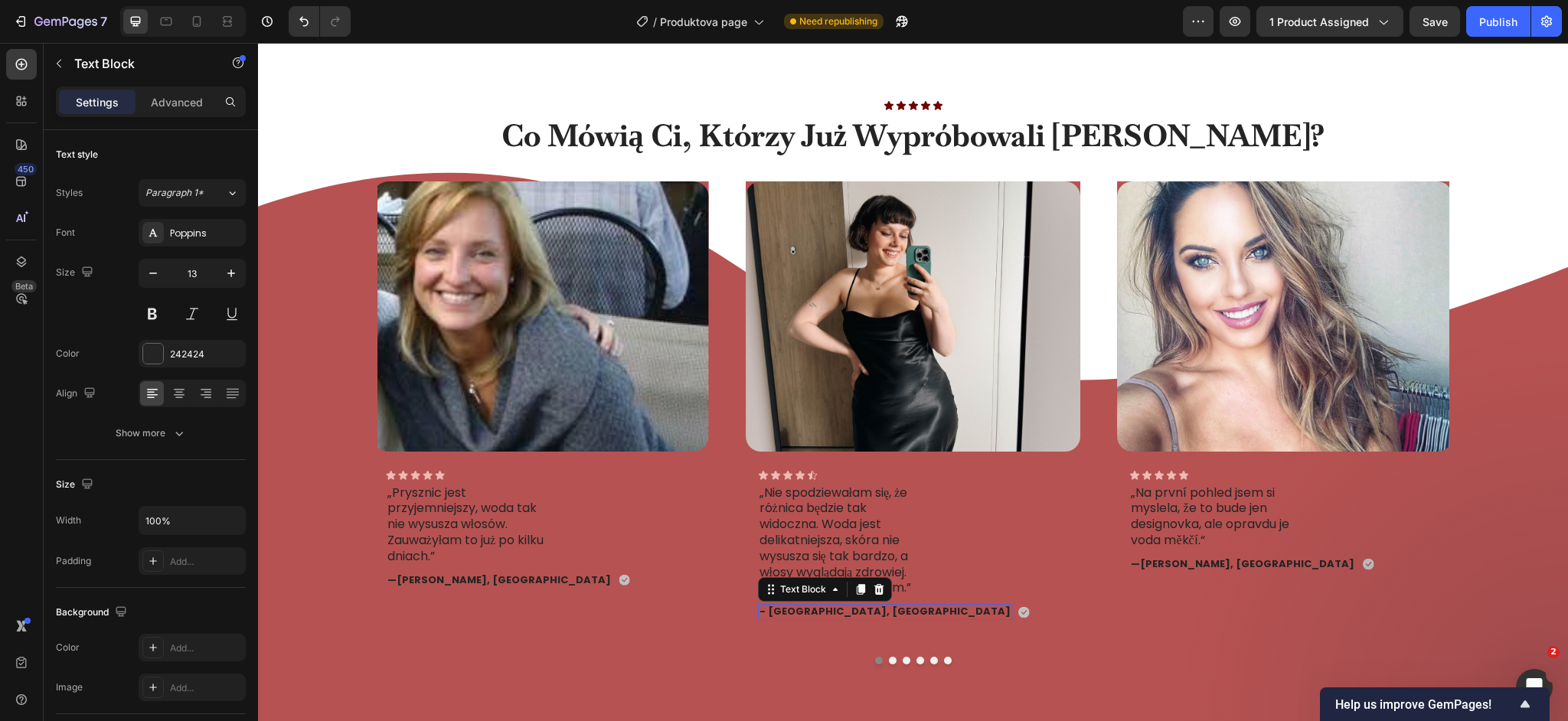
click at [822, 614] on strong "- [GEOGRAPHIC_DATA], [GEOGRAPHIC_DATA]" at bounding box center [885, 611] width 251 height 14
click at [1210, 523] on p "„Na první pohled jsem si myslela, že to bude jen designovka, ale opravdu je vod…" at bounding box center [1215, 517] width 169 height 64
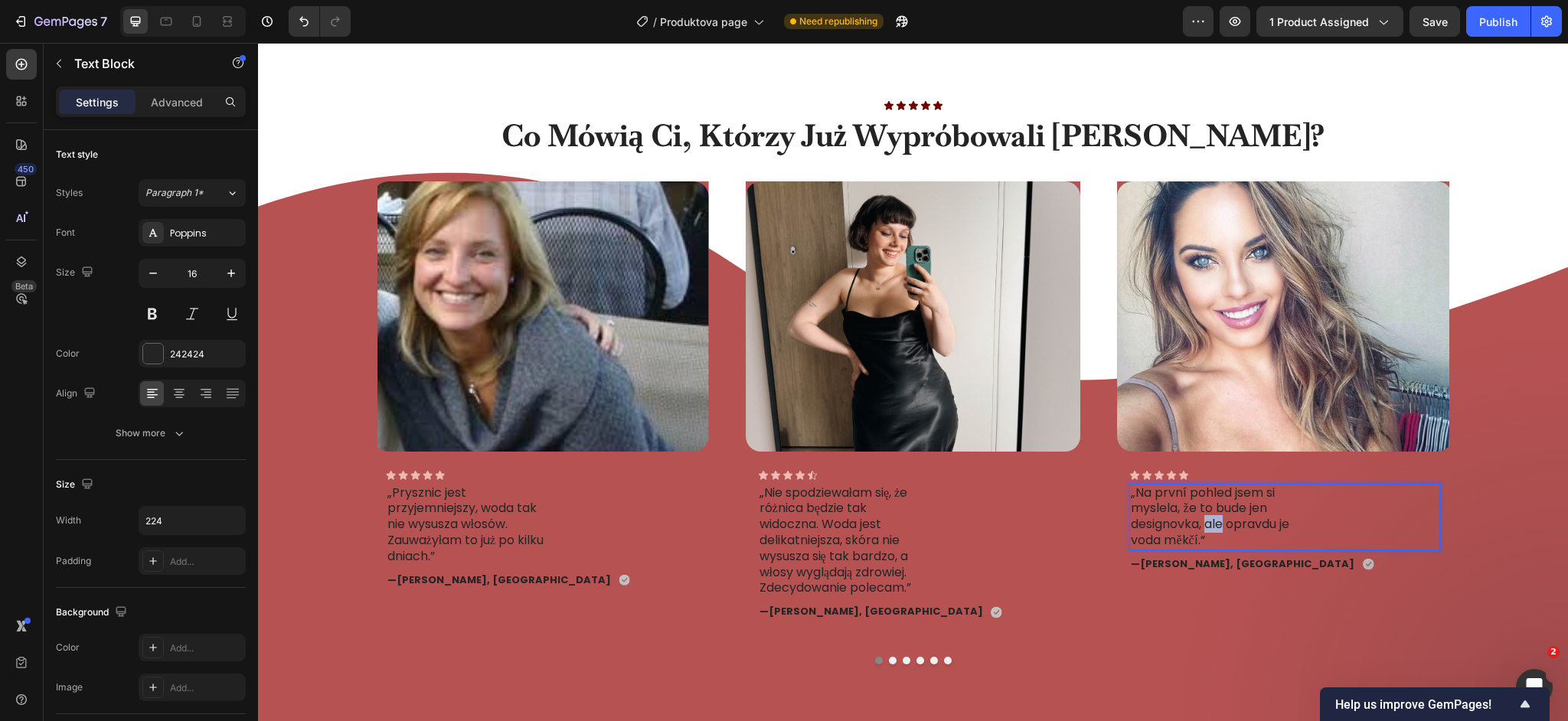
click at [1210, 523] on p "„Na první pohled jsem si myslela, že to bude jen designovka, ale opravdu je vod…" at bounding box center [1215, 517] width 169 height 64
click at [1211, 525] on p "„Na první pohled jsem si myslela, že to bude jen designovka, ale opravdu je vod…" at bounding box center [1215, 517] width 169 height 64
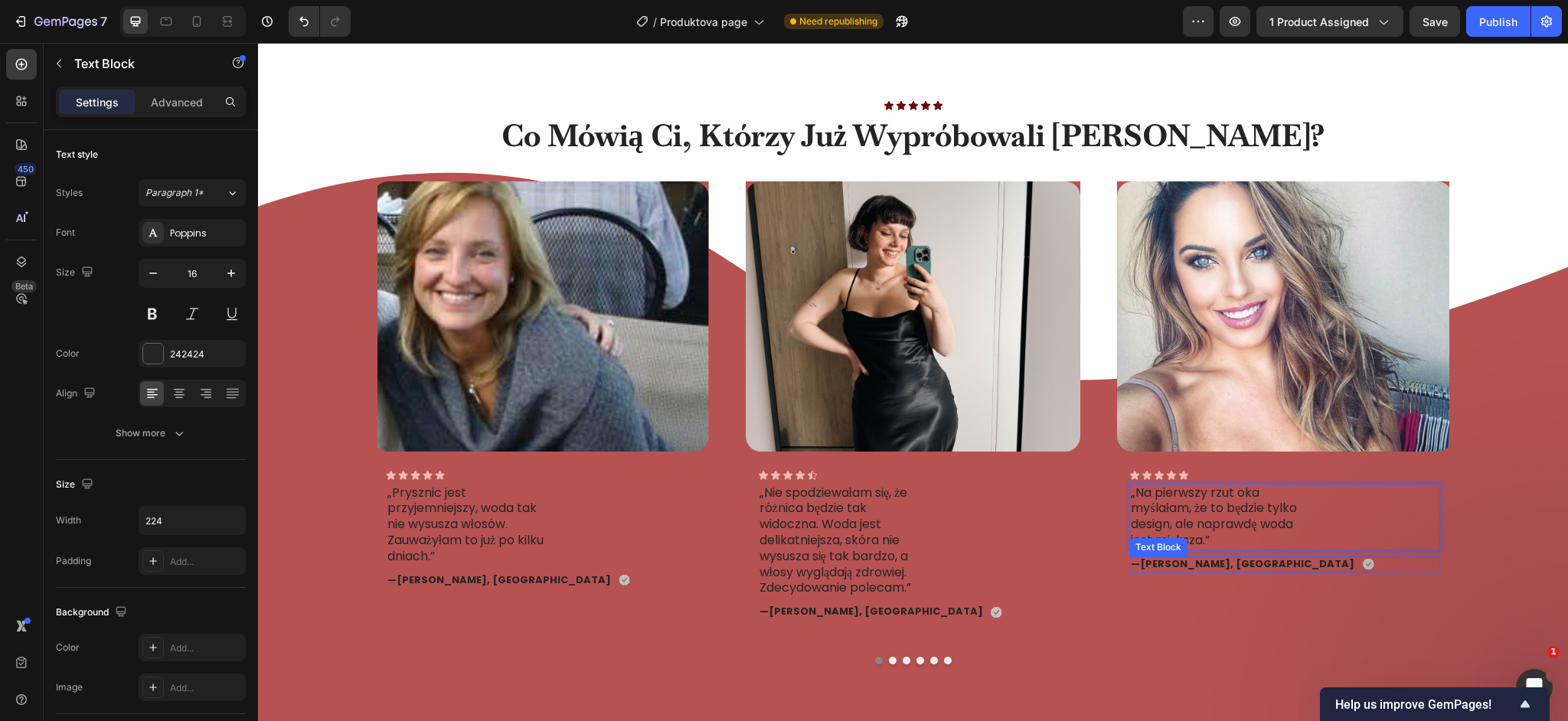
click at [1170, 566] on strong "[PERSON_NAME], [GEOGRAPHIC_DATA]" at bounding box center [1247, 564] width 214 height 14
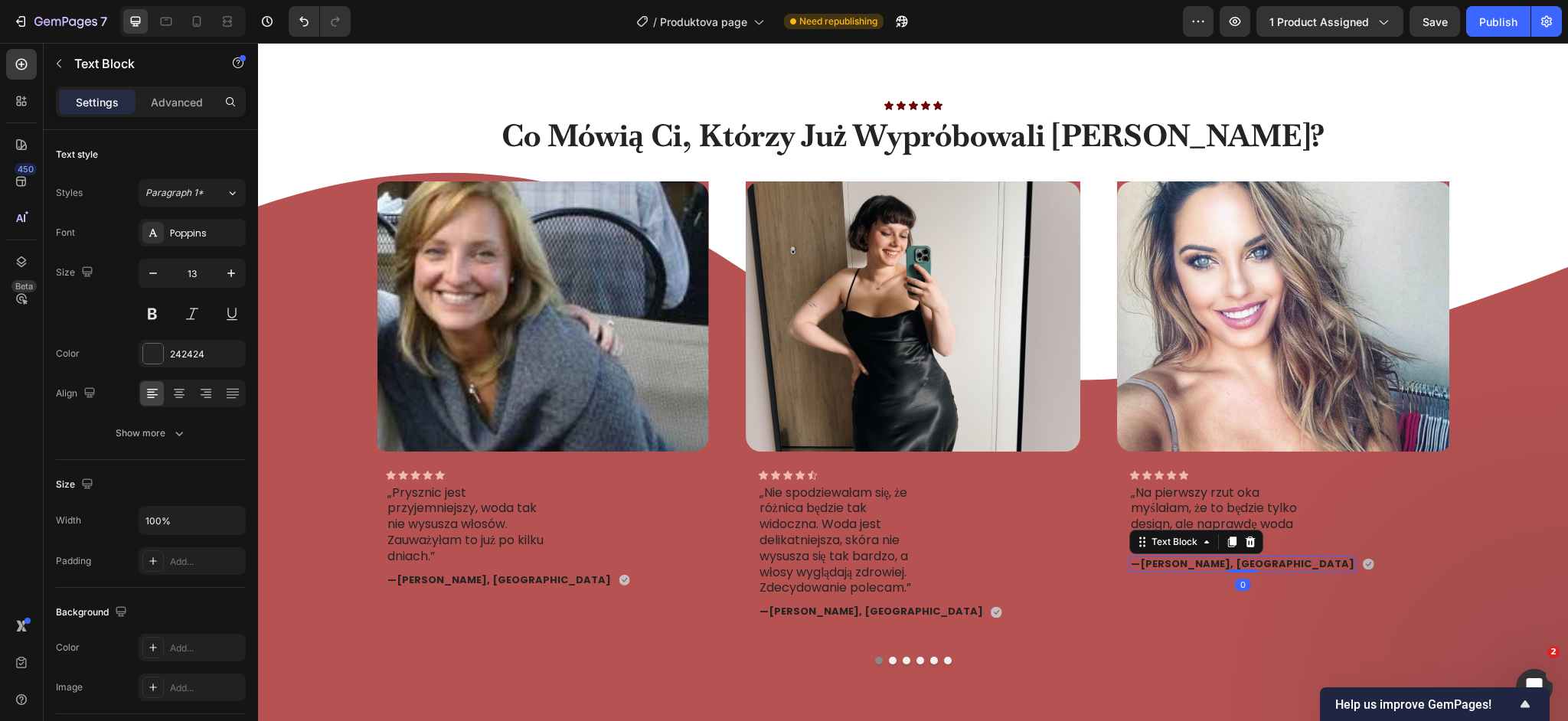
click at [1170, 566] on strong "[PERSON_NAME], [GEOGRAPHIC_DATA]" at bounding box center [1247, 564] width 214 height 14
click at [893, 661] on button "Dot" at bounding box center [892, 661] width 7 height 7
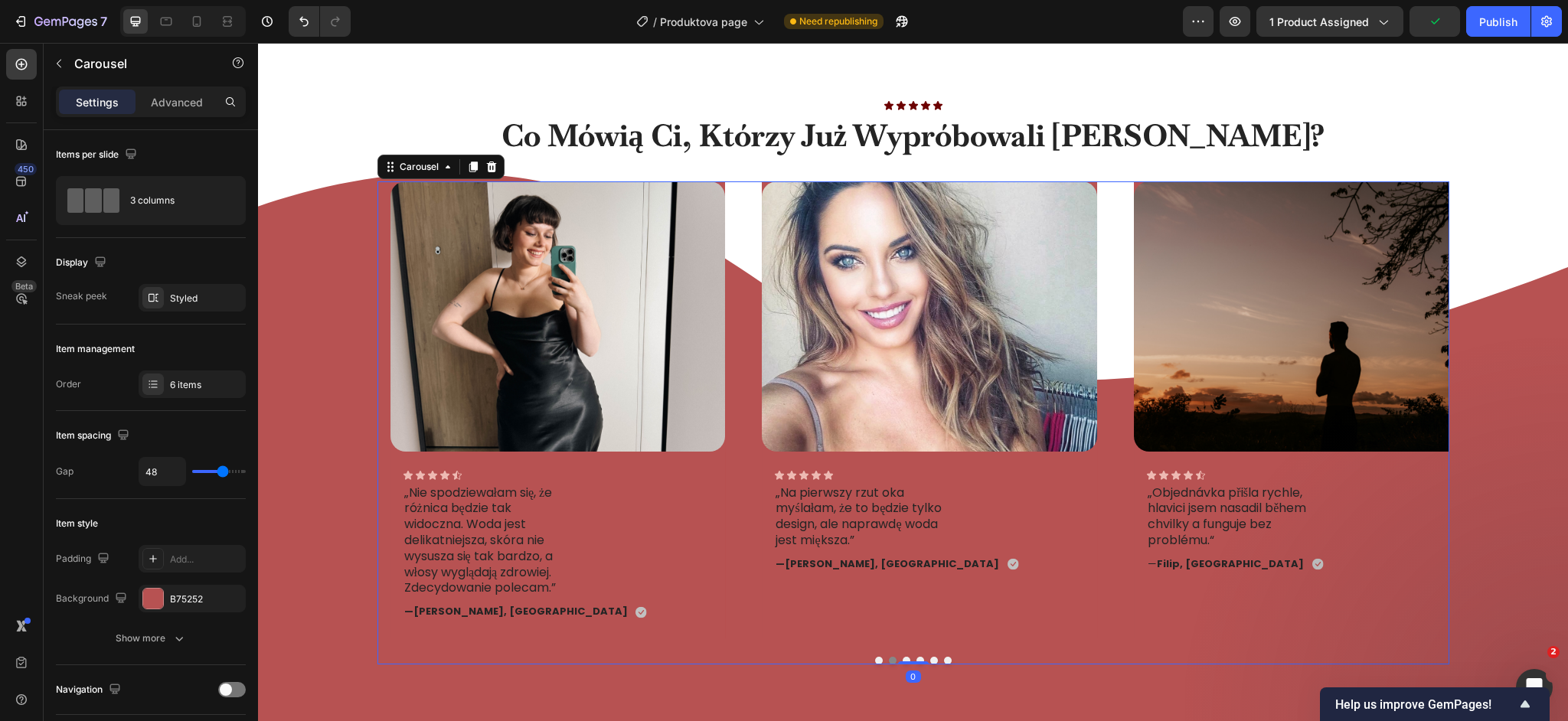
click at [905, 660] on button "Dot" at bounding box center [907, 661] width 7 height 7
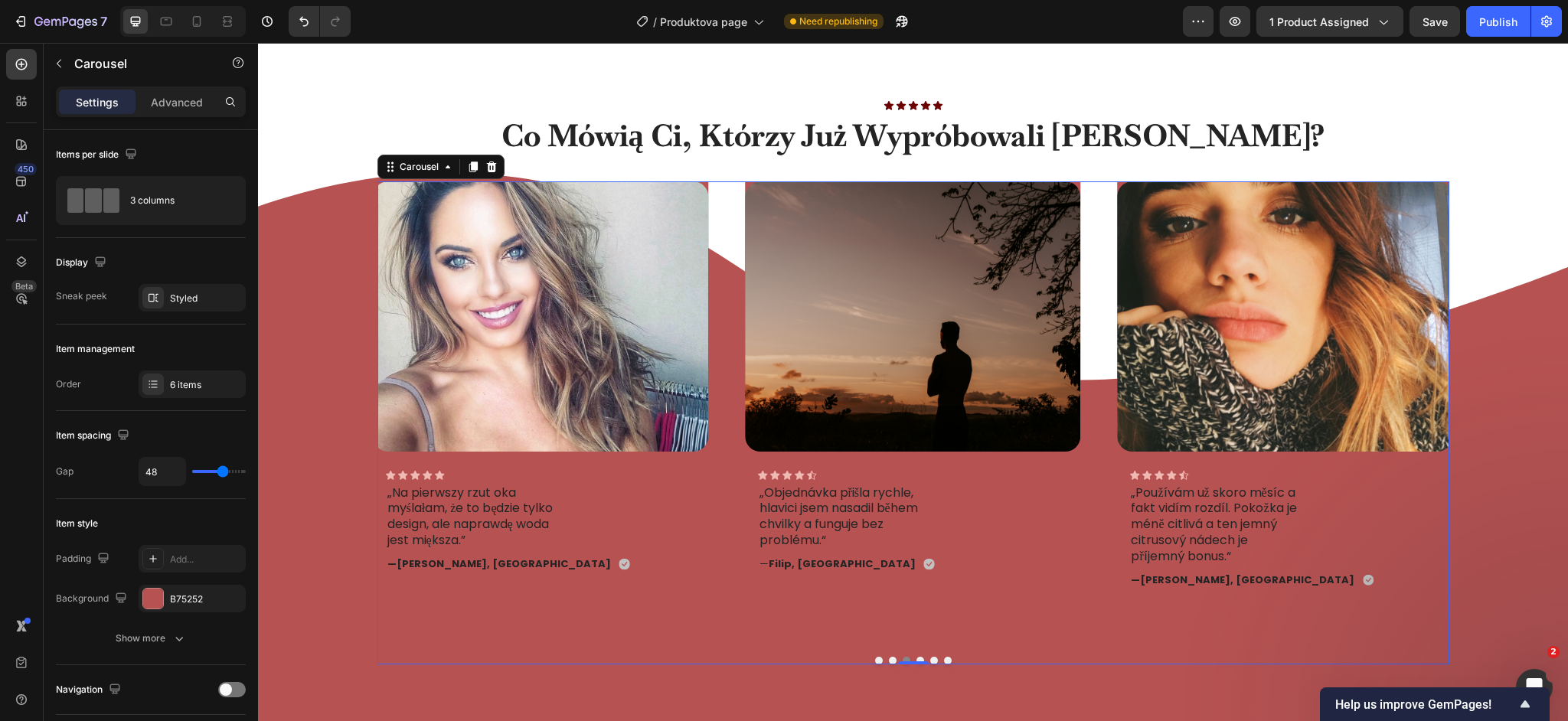
click at [921, 659] on button "Dot" at bounding box center [920, 661] width 7 height 7
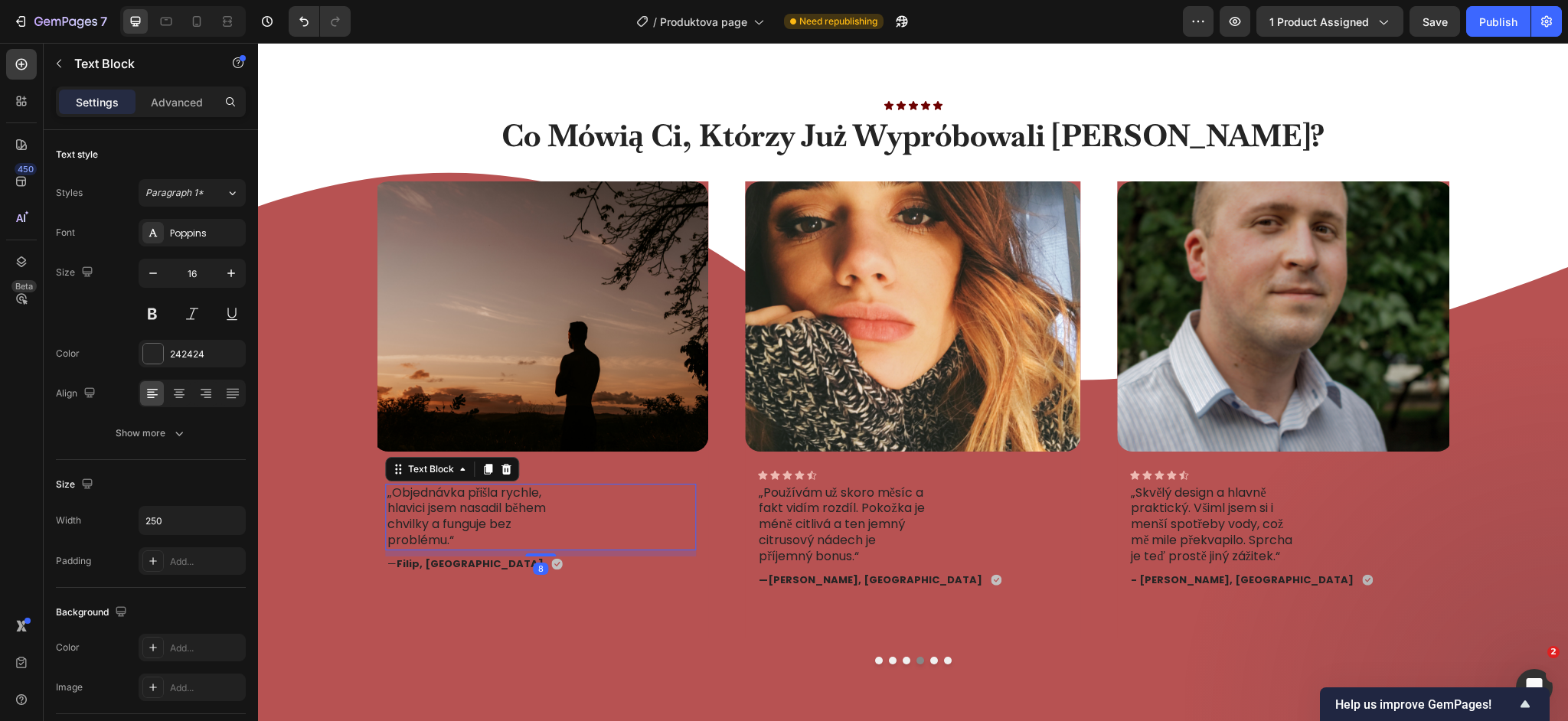
click at [446, 526] on p "„Objednávka přišla rychle, hlavici jsem nasadil během chvilky a funguje bez pro…" at bounding box center [481, 517] width 188 height 64
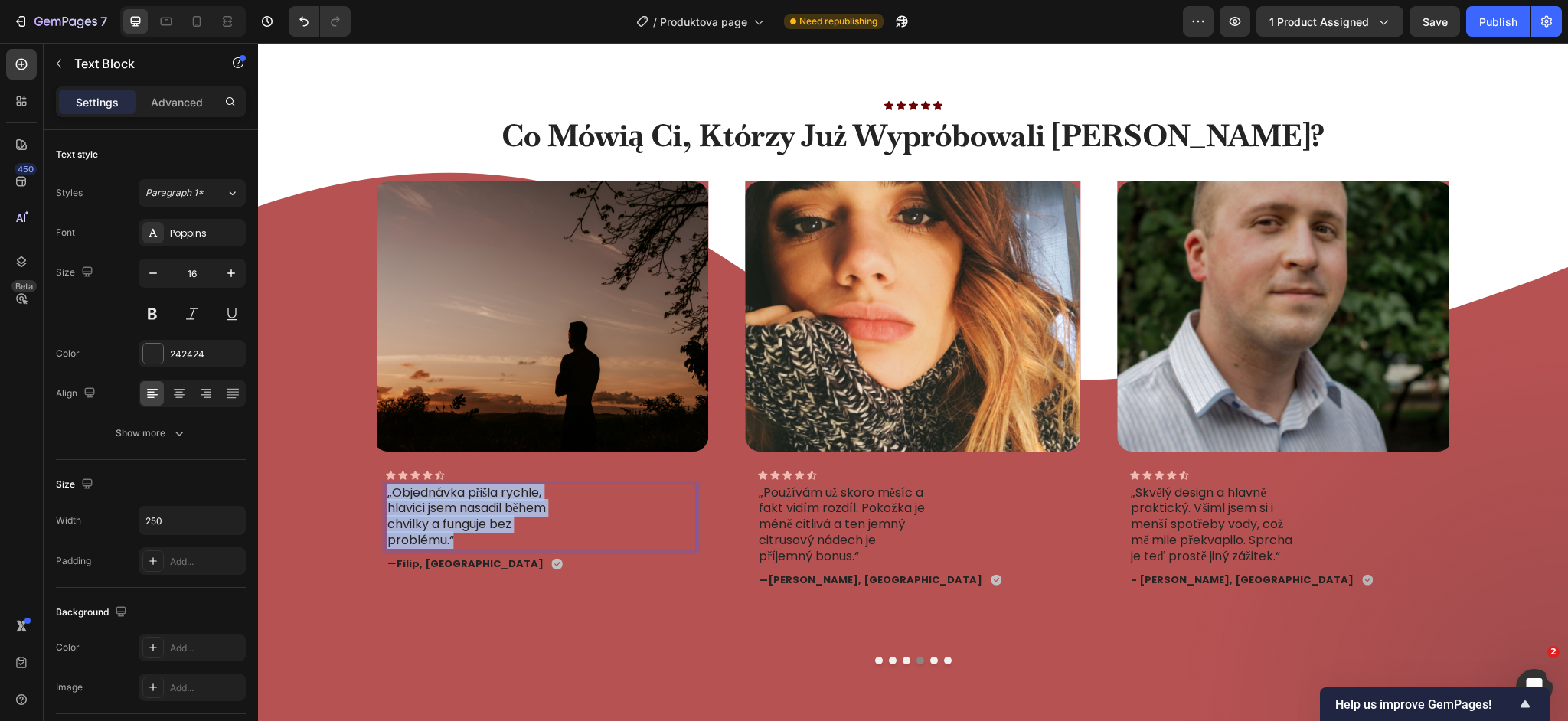
click at [446, 526] on p "„Objednávka přišla rychle, hlavici jsem nasadil během chvilky a funguje bez pro…" at bounding box center [481, 517] width 188 height 64
click at [485, 569] on strong "Filip, [GEOGRAPHIC_DATA]" at bounding box center [469, 564] width 147 height 14
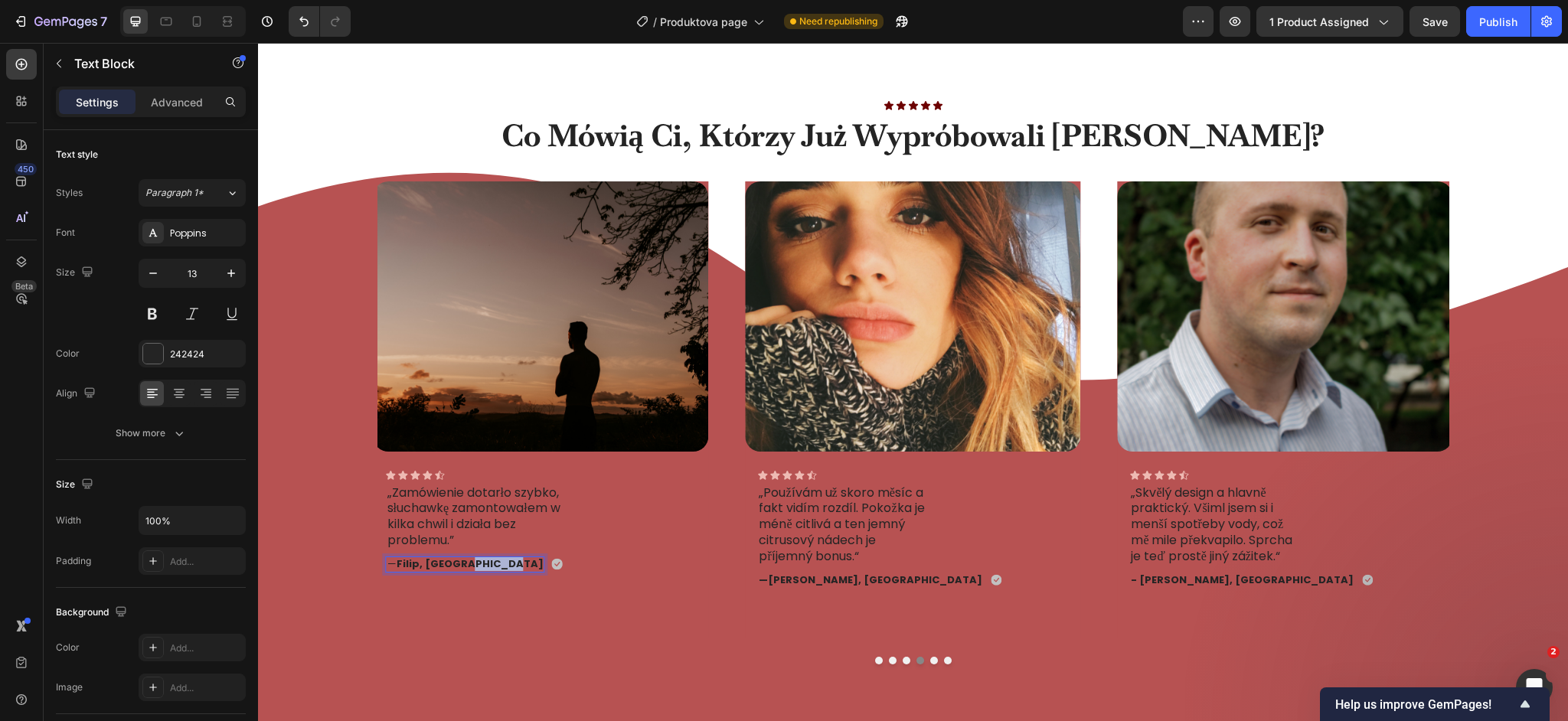
click at [485, 569] on strong "Filip, [GEOGRAPHIC_DATA]" at bounding box center [469, 564] width 147 height 14
click at [811, 518] on p "„Používám už skoro měsíc a fakt vidím rozdíl. Pokožka je méně citlivá a ten jem…" at bounding box center [843, 525] width 169 height 79
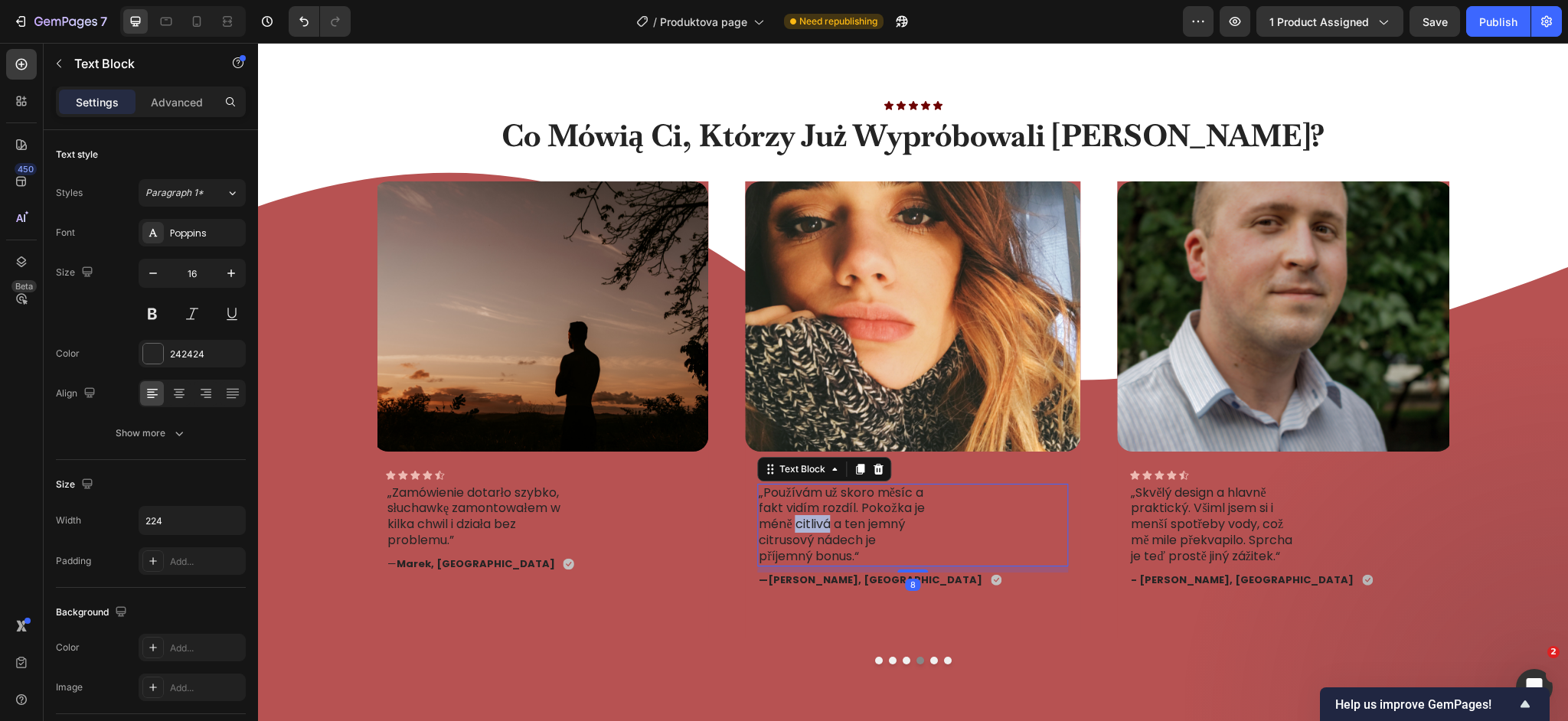
click at [811, 518] on p "„Používám už skoro měsíc a fakt vidím rozdíl. Pokožka je méně citlivá a ten jem…" at bounding box center [843, 525] width 169 height 79
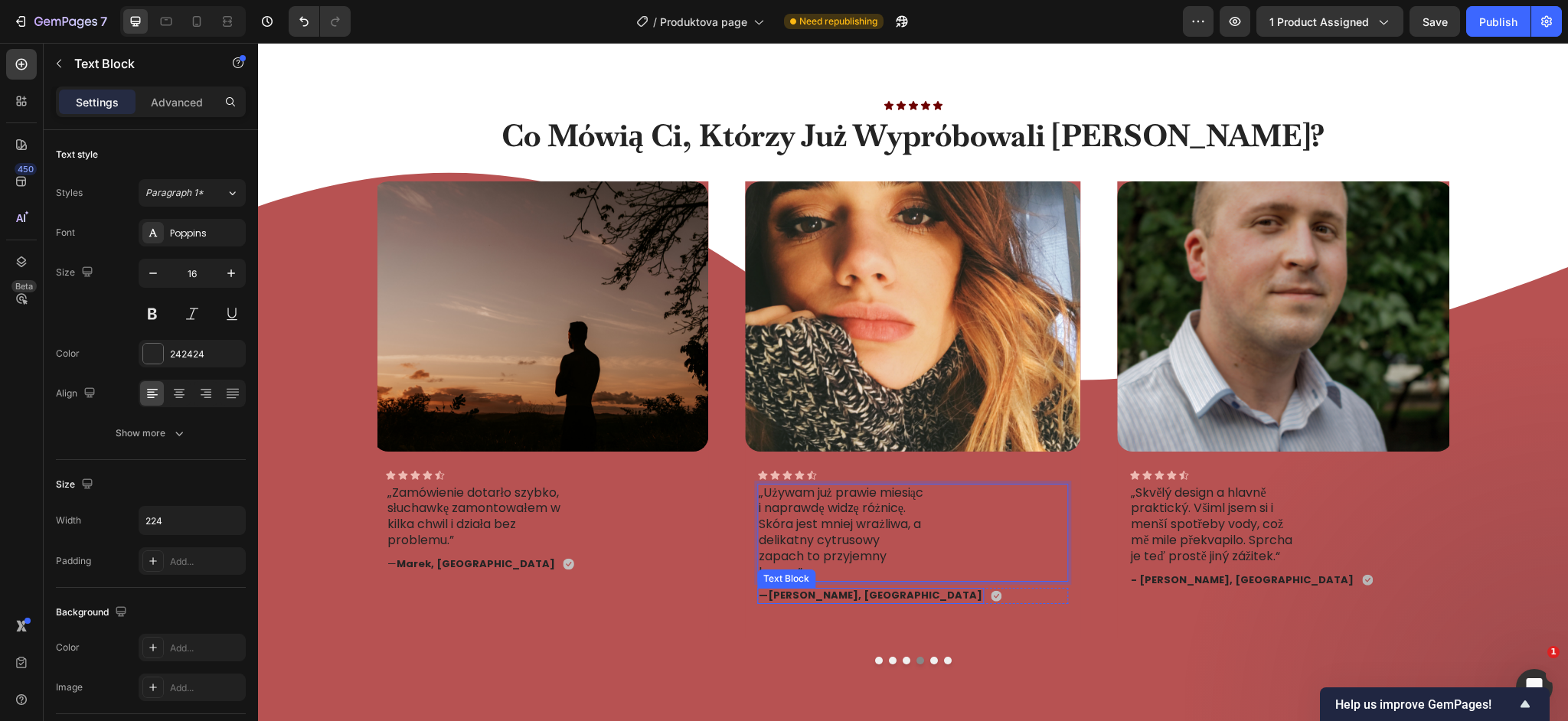
click at [816, 598] on strong "[PERSON_NAME], [GEOGRAPHIC_DATA]" at bounding box center [875, 596] width 214 height 14
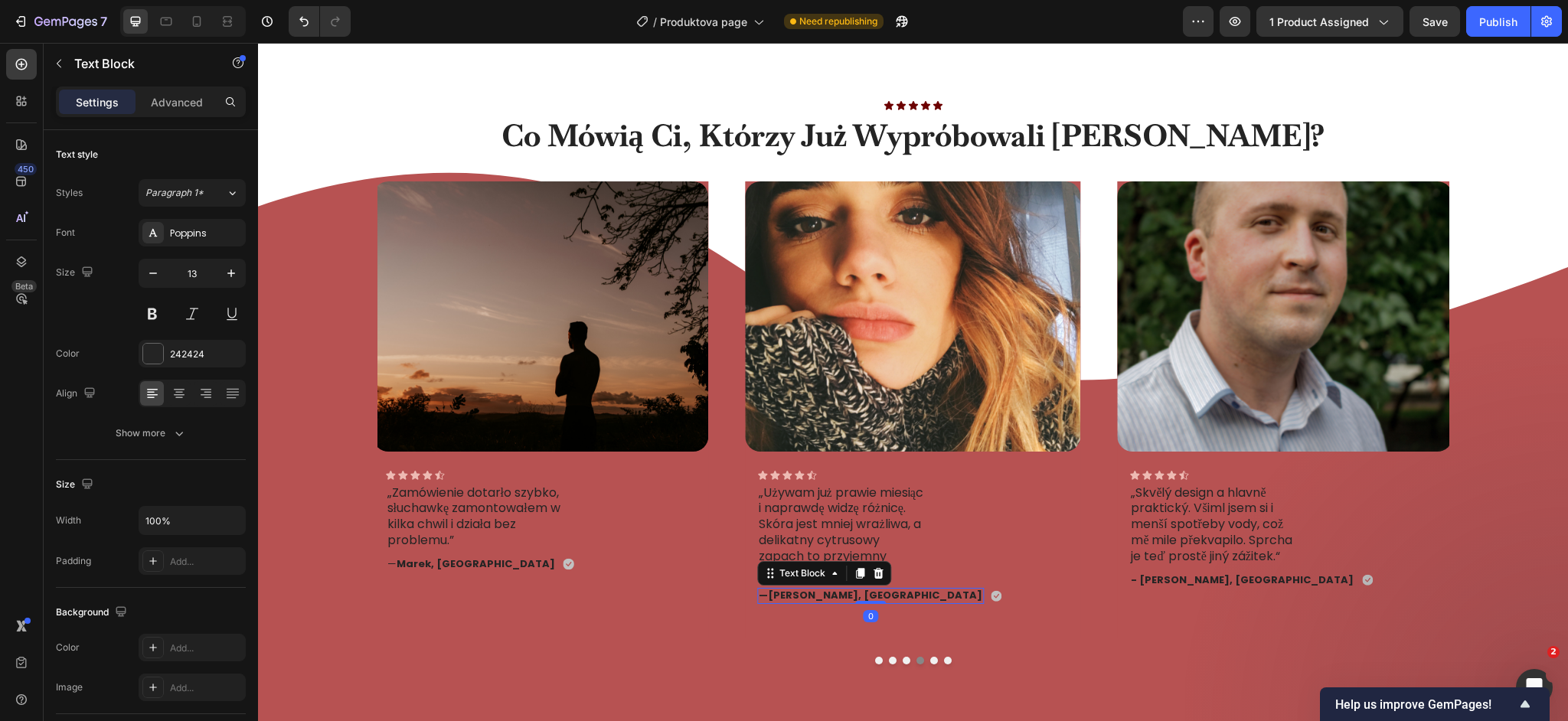
click at [816, 598] on strong "[PERSON_NAME], [GEOGRAPHIC_DATA]" at bounding box center [875, 596] width 214 height 14
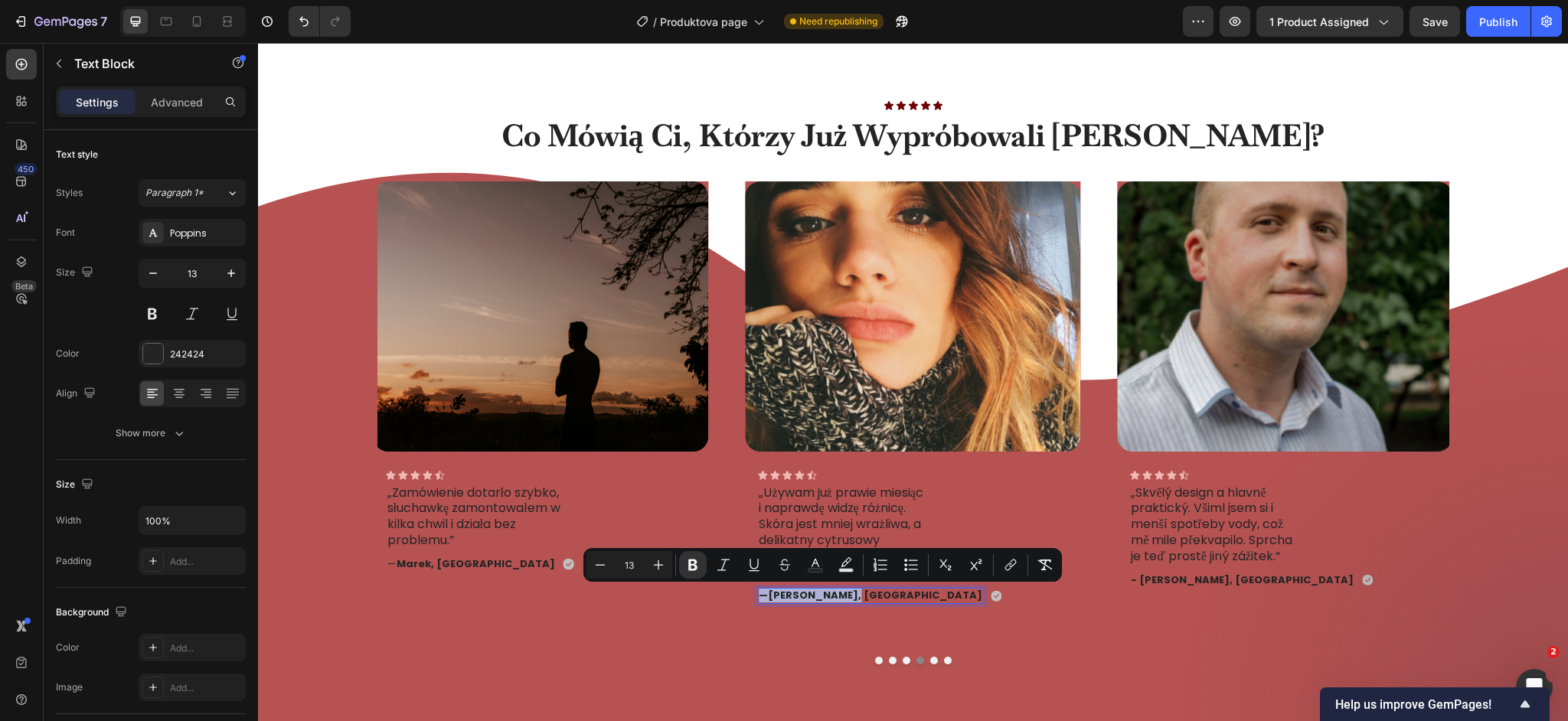
click at [816, 598] on strong "[PERSON_NAME], [GEOGRAPHIC_DATA]" at bounding box center [875, 596] width 214 height 14
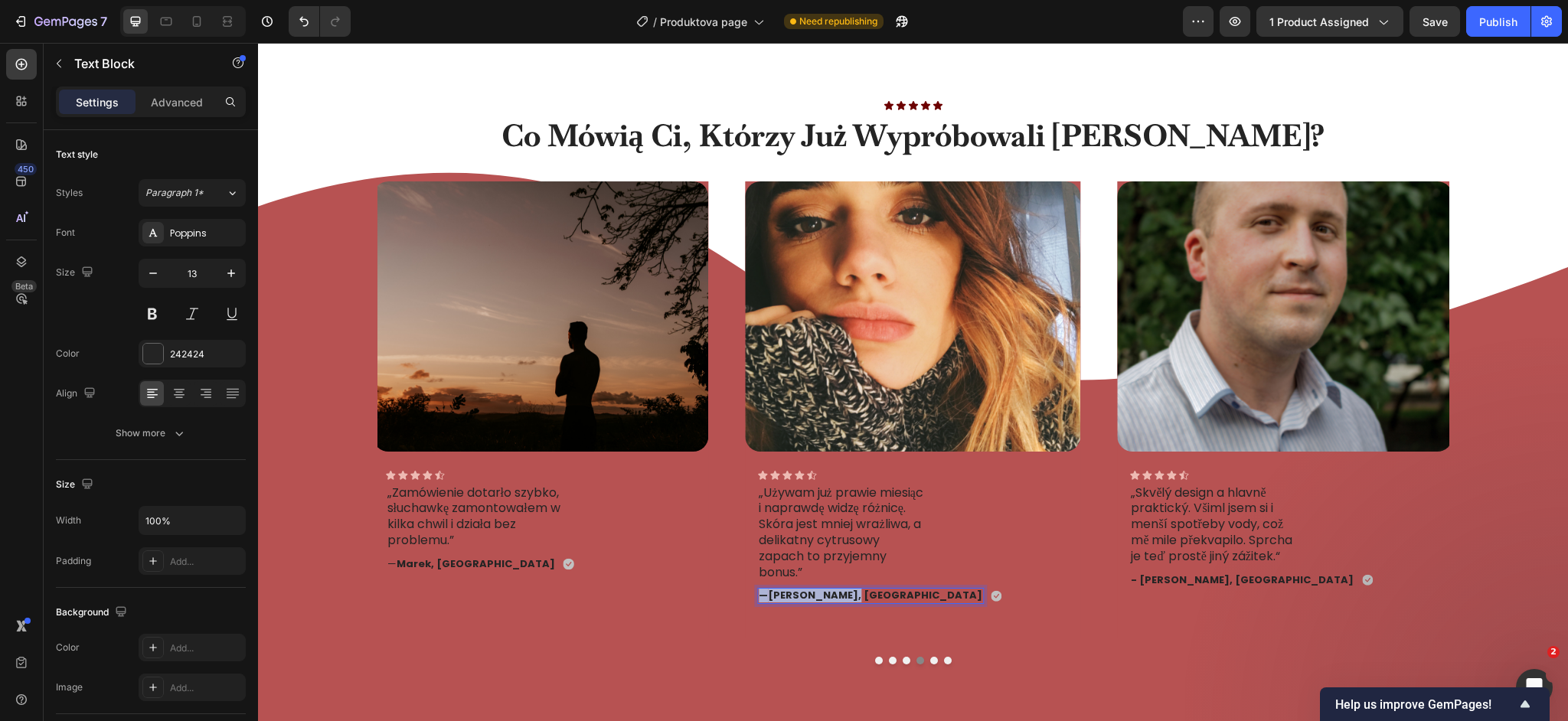
click at [816, 598] on strong "[PERSON_NAME], [GEOGRAPHIC_DATA]" at bounding box center [875, 596] width 214 height 14
click at [1205, 543] on p "„Skvělý design a hlavně praktický. Všiml jsem si i menší spotřeby vody, což mě …" at bounding box center [1215, 525] width 169 height 79
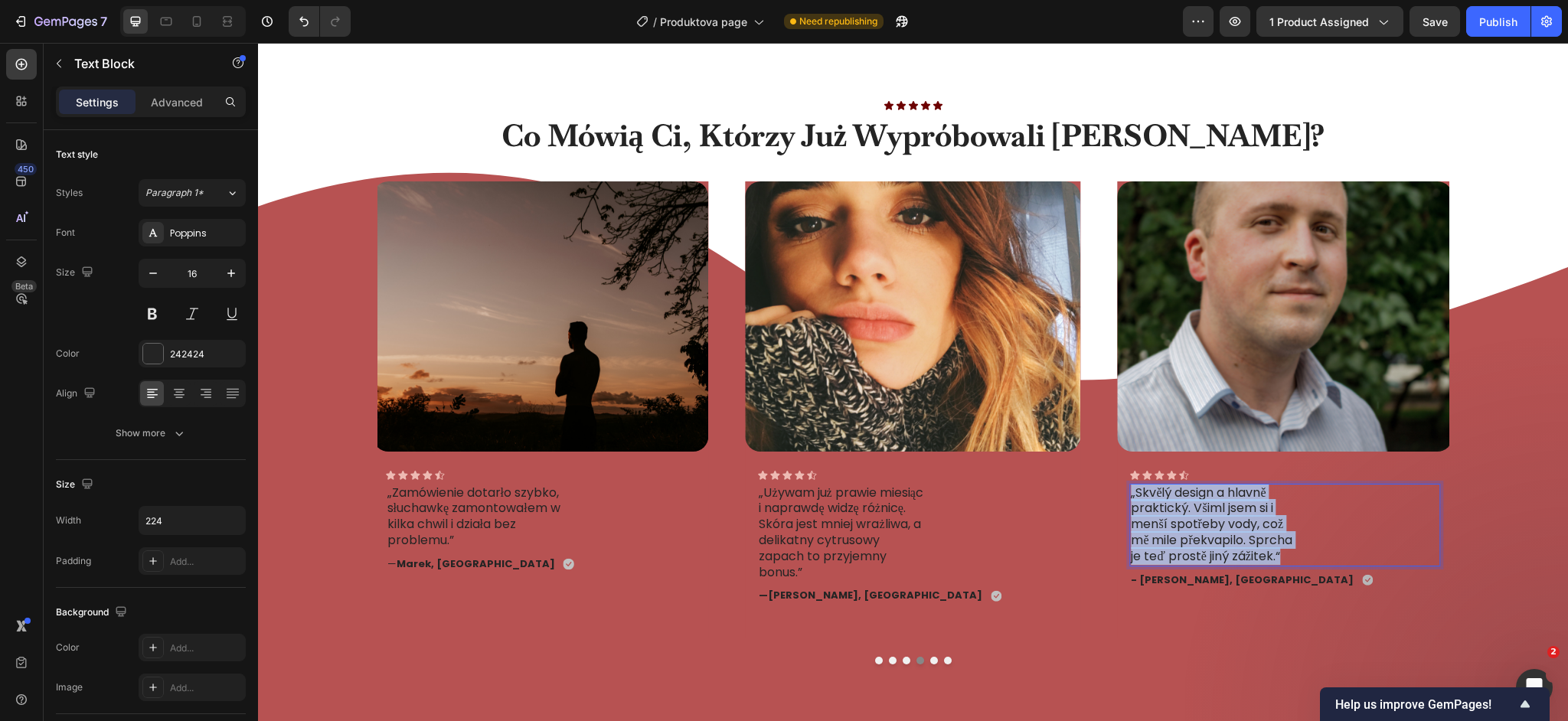
click at [1205, 543] on p "„Skvělý design a hlavně praktický. Všiml jsem si i menší spotřeby vody, což mě …" at bounding box center [1215, 525] width 169 height 79
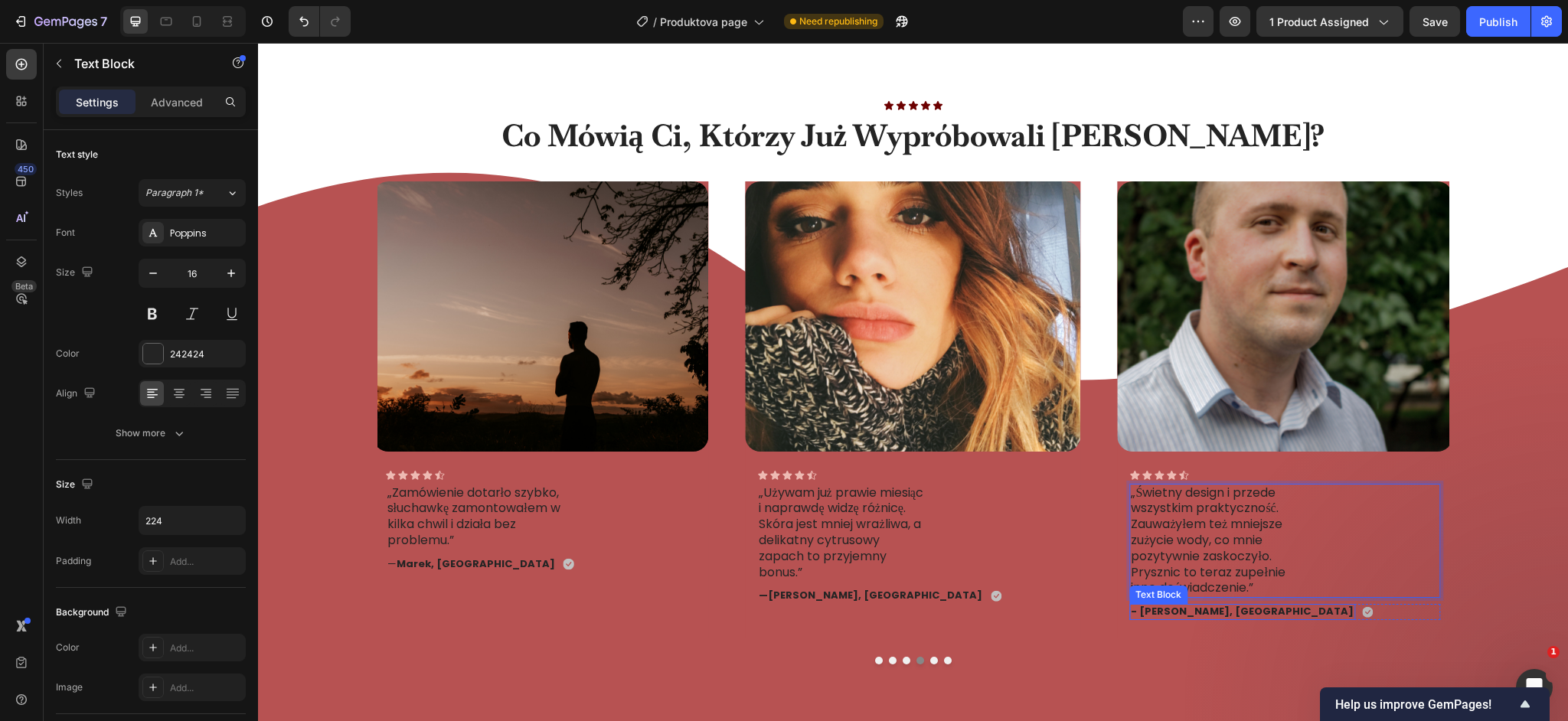
click at [1171, 609] on strong "- [PERSON_NAME], [GEOGRAPHIC_DATA]" at bounding box center [1242, 611] width 223 height 14
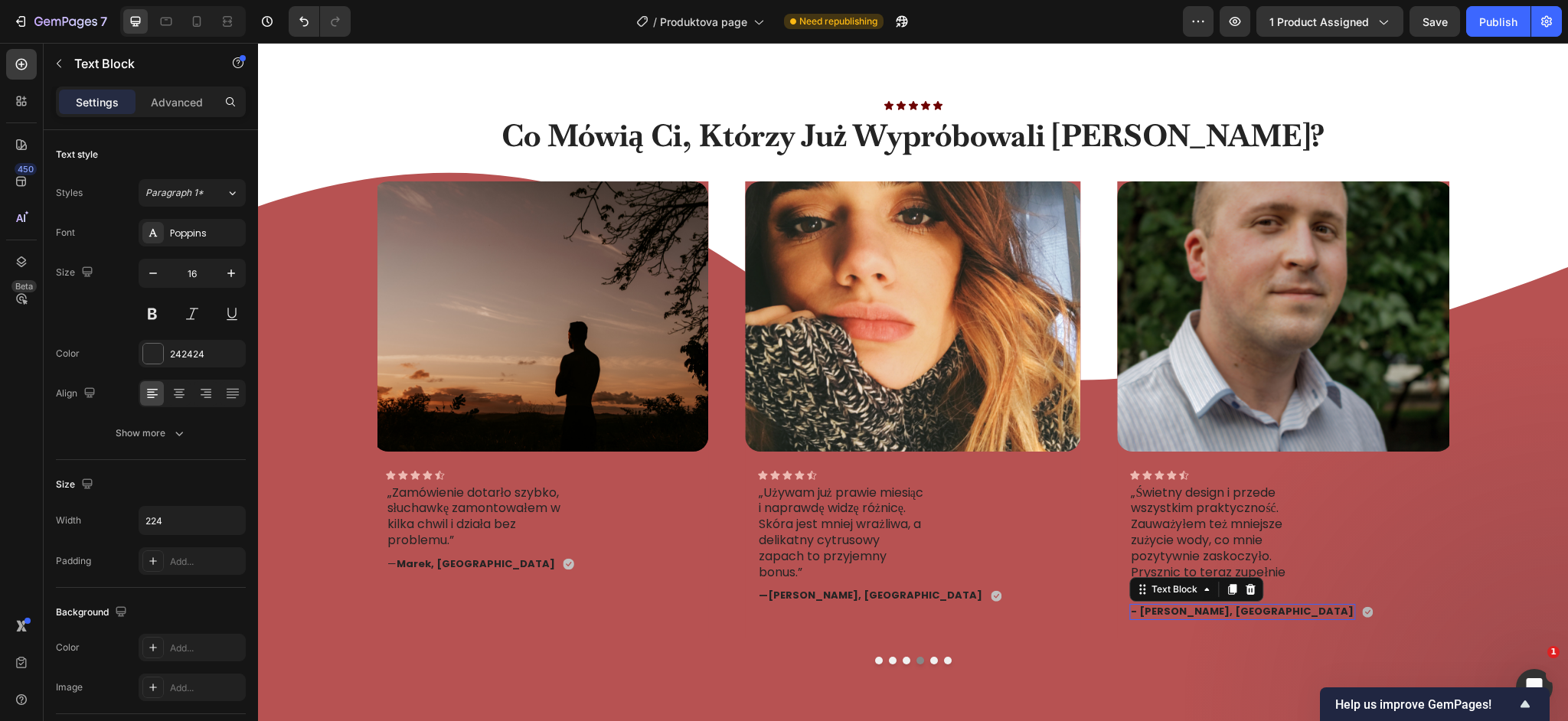
click at [1171, 609] on strong "- [PERSON_NAME], [GEOGRAPHIC_DATA]" at bounding box center [1242, 611] width 223 height 14
click at [949, 662] on button "Dot" at bounding box center [948, 661] width 7 height 7
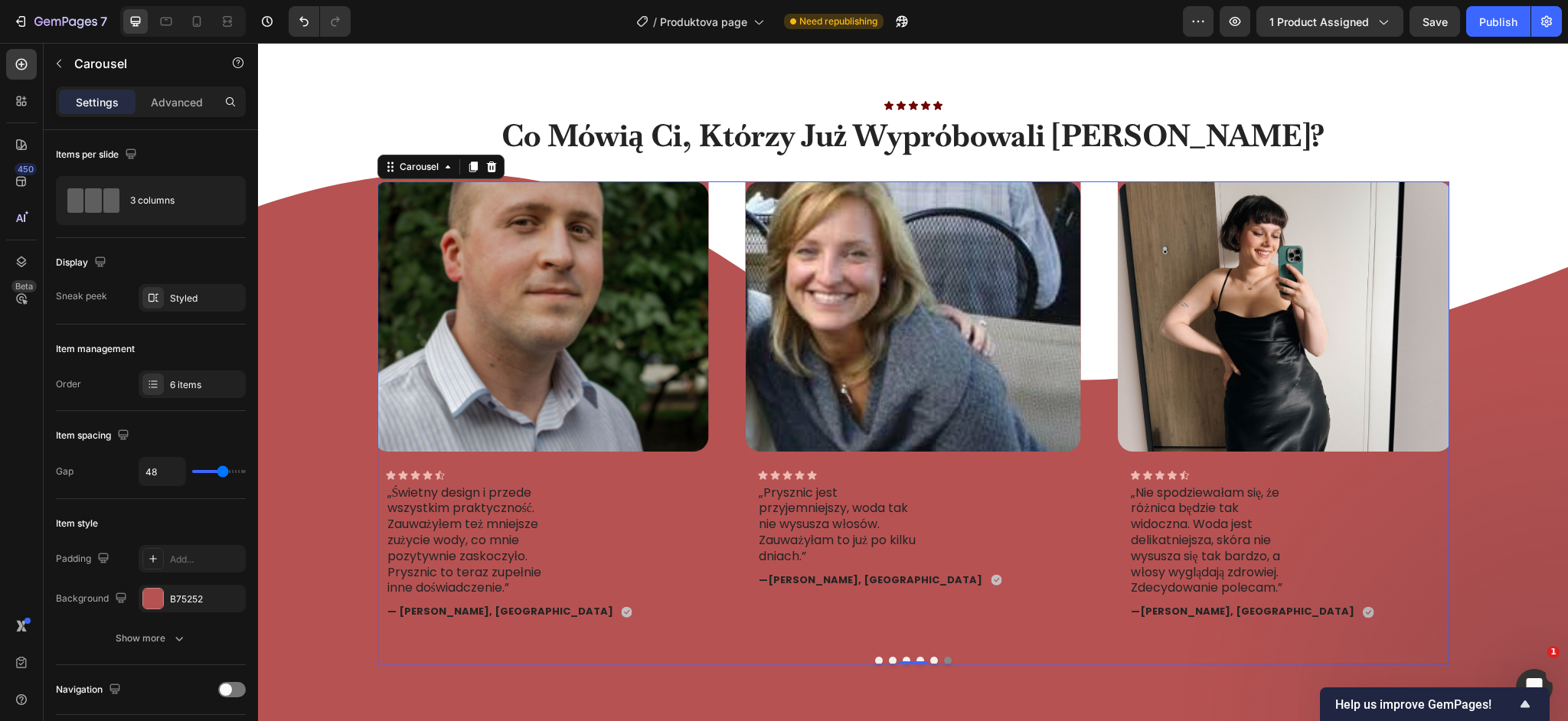
click at [879, 660] on button "Dot" at bounding box center [879, 661] width 7 height 7
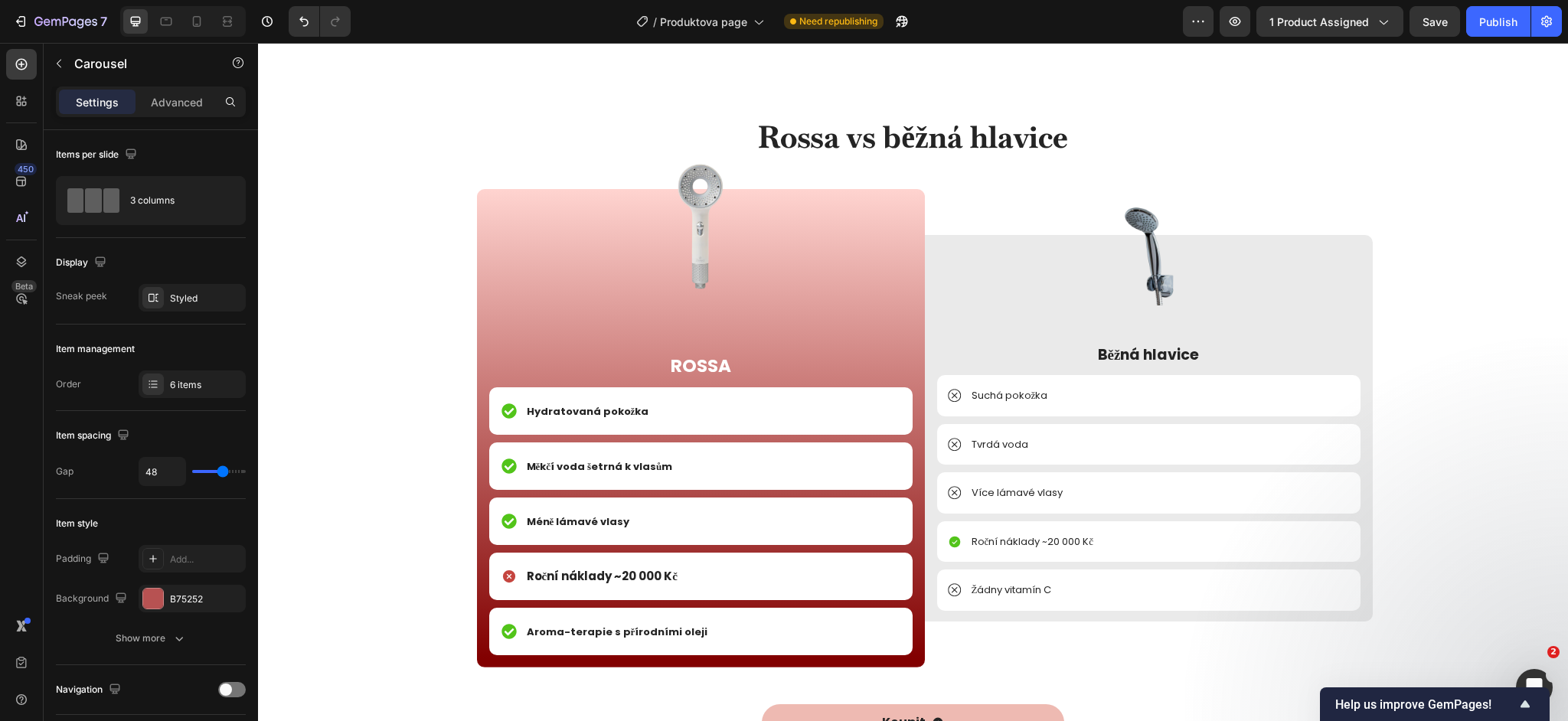
scroll to position [6937, 0]
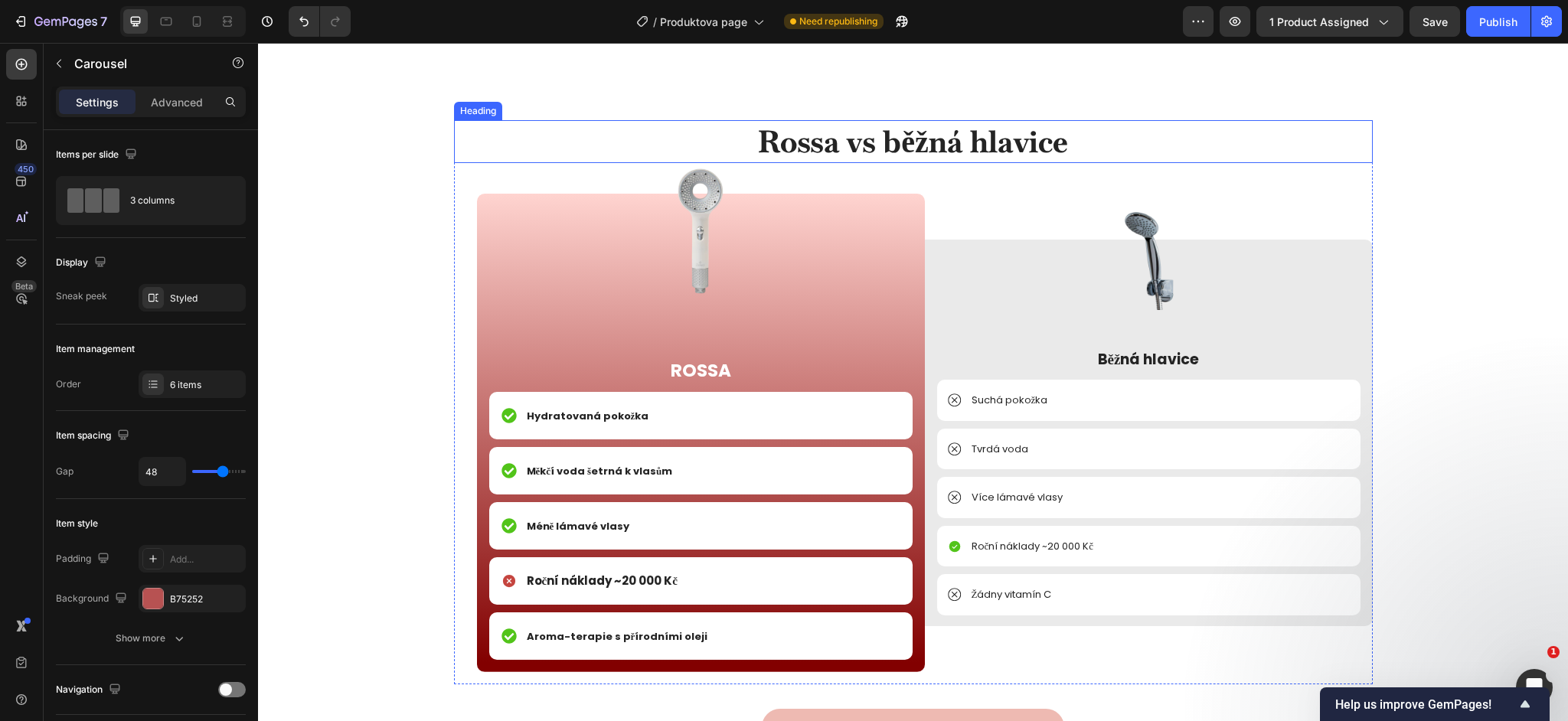
click at [806, 153] on h2 "Rossa vs běžná hlavice" at bounding box center [914, 141] width 919 height 43
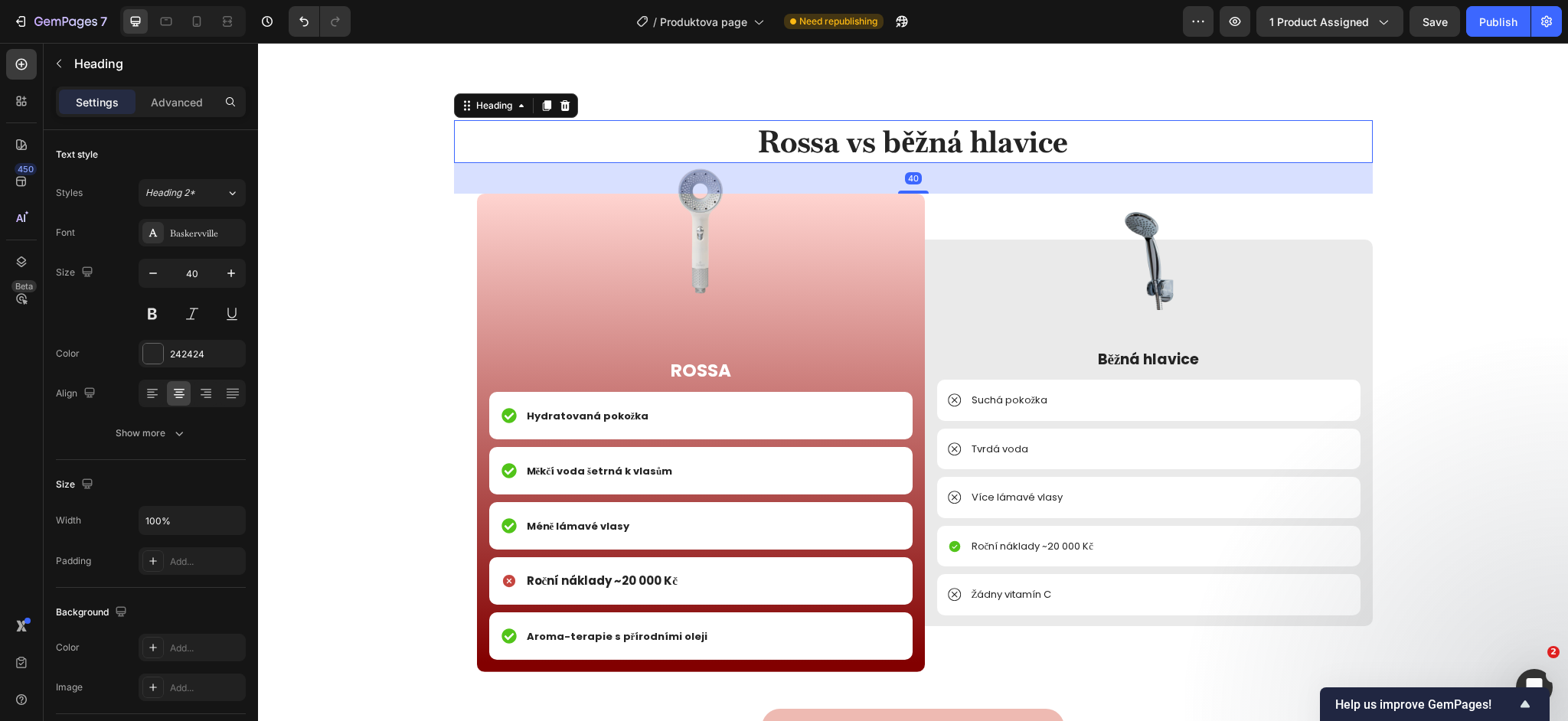
click at [806, 153] on h2 "Rossa vs běžná hlavice" at bounding box center [914, 141] width 919 height 43
click at [806, 153] on p "Rossa vs běžná hlavice" at bounding box center [914, 141] width 916 height 40
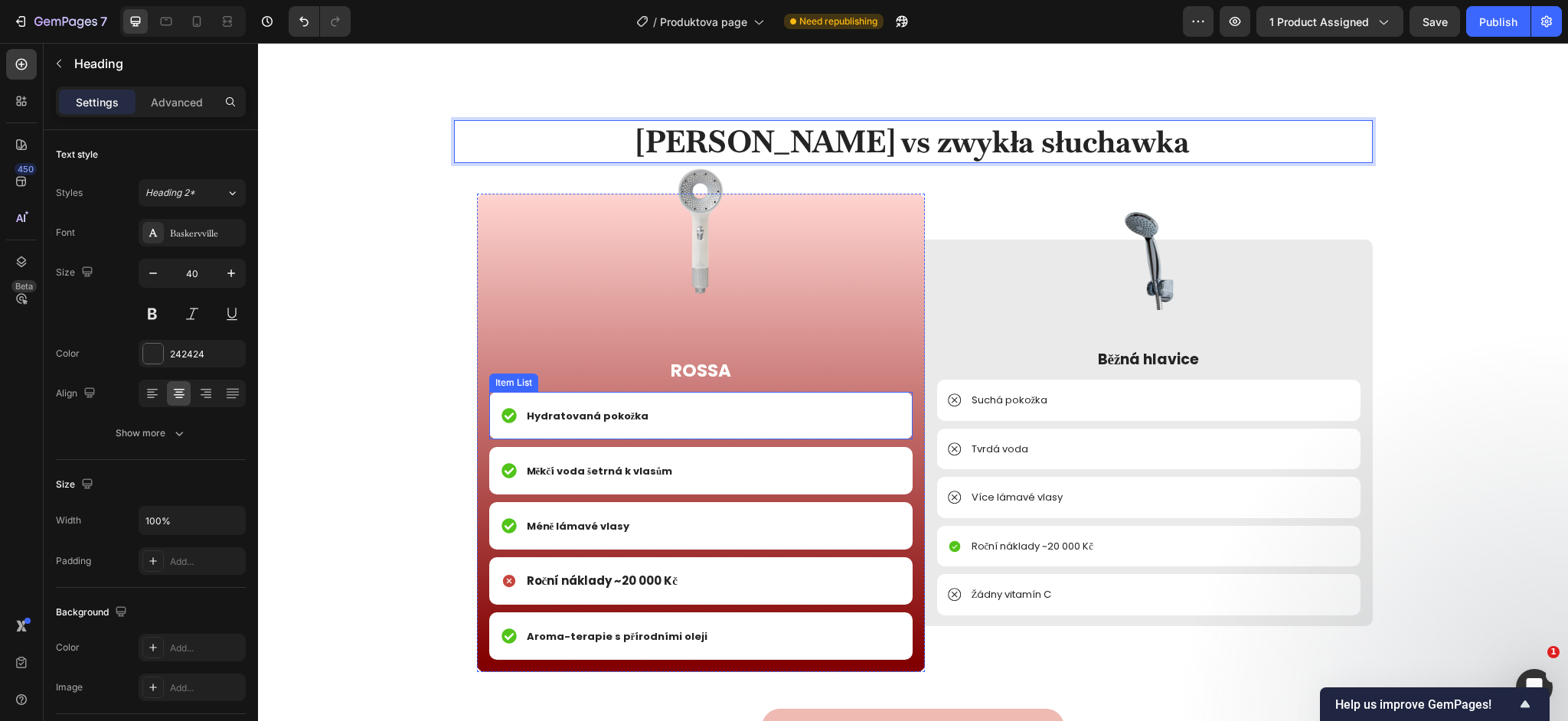
click at [597, 413] on strong "Hydratovaná pokožka" at bounding box center [588, 416] width 123 height 14
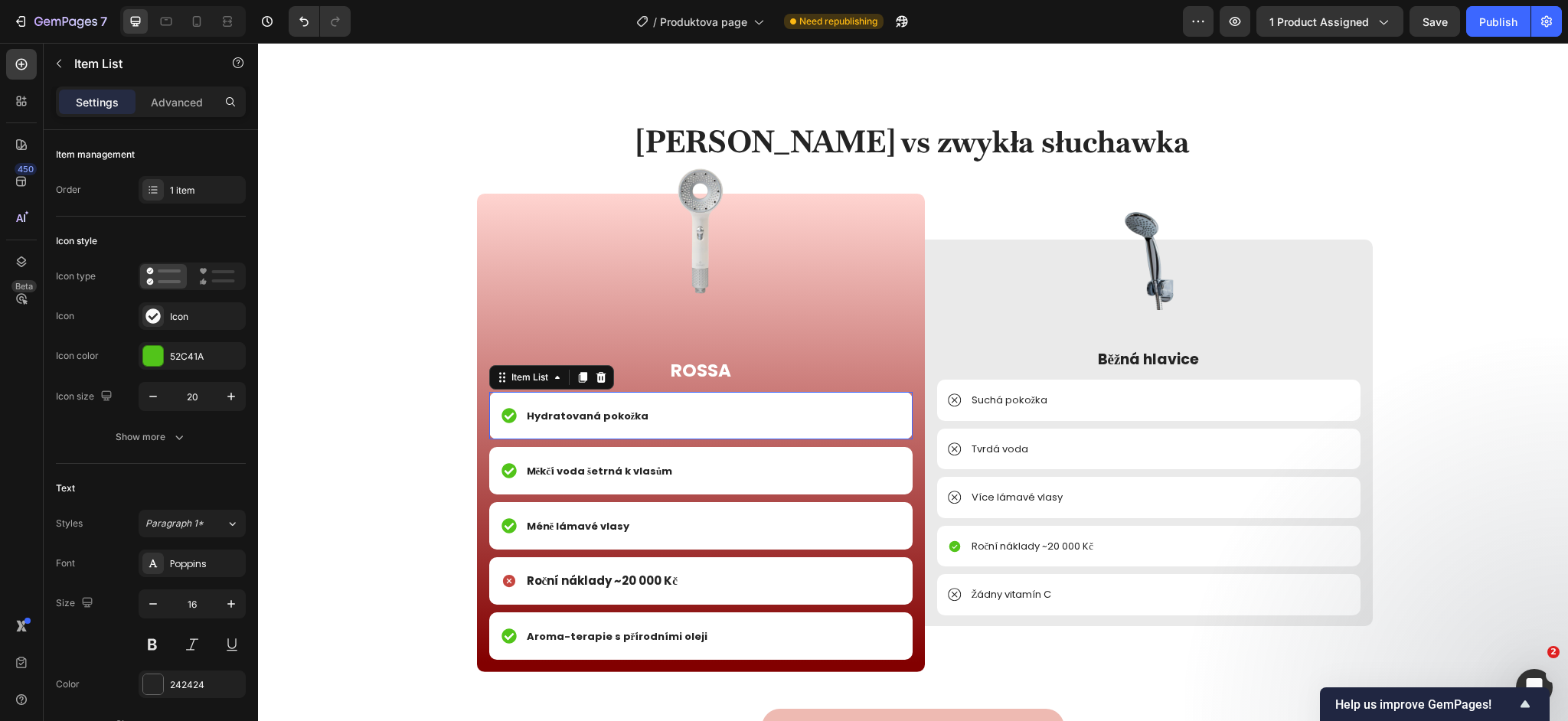
click at [597, 413] on strong "Hydratovaná pokožka" at bounding box center [588, 416] width 123 height 14
click at [583, 469] on span "Měkčí voda šetrná k vlasům" at bounding box center [600, 471] width 146 height 14
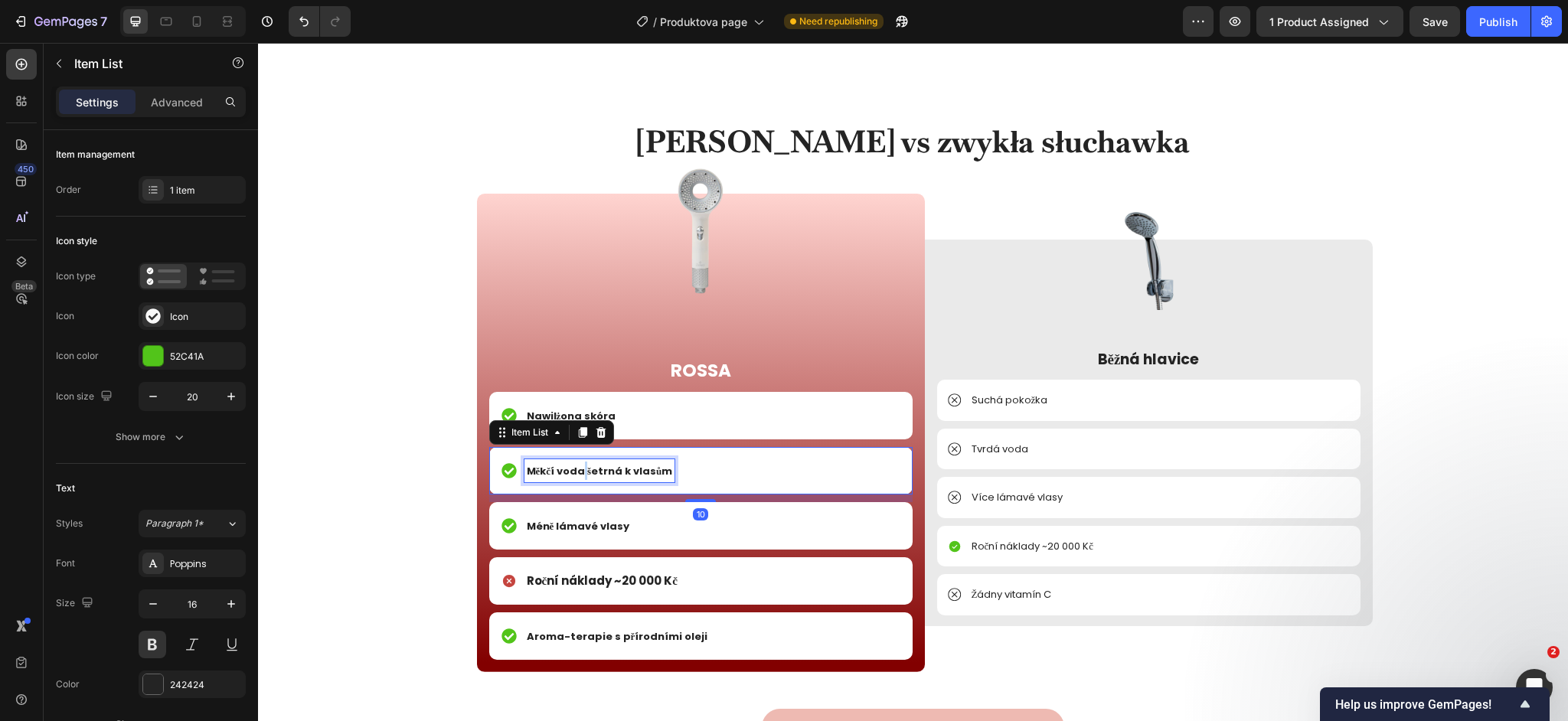
click at [583, 469] on span "Měkčí voda šetrná k vlasům" at bounding box center [600, 471] width 146 height 14
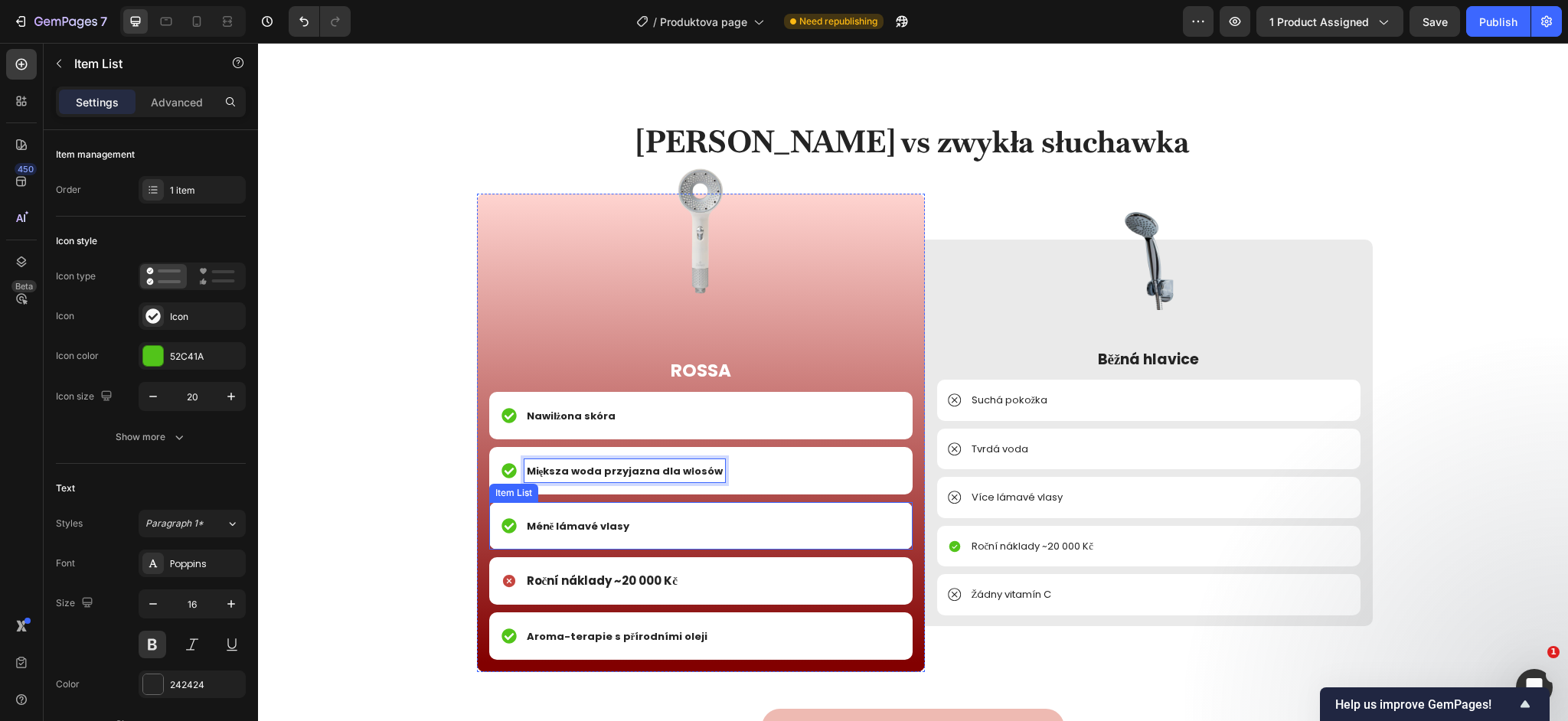
click at [594, 530] on span "Méně lámavé vlasy" at bounding box center [579, 526] width 104 height 14
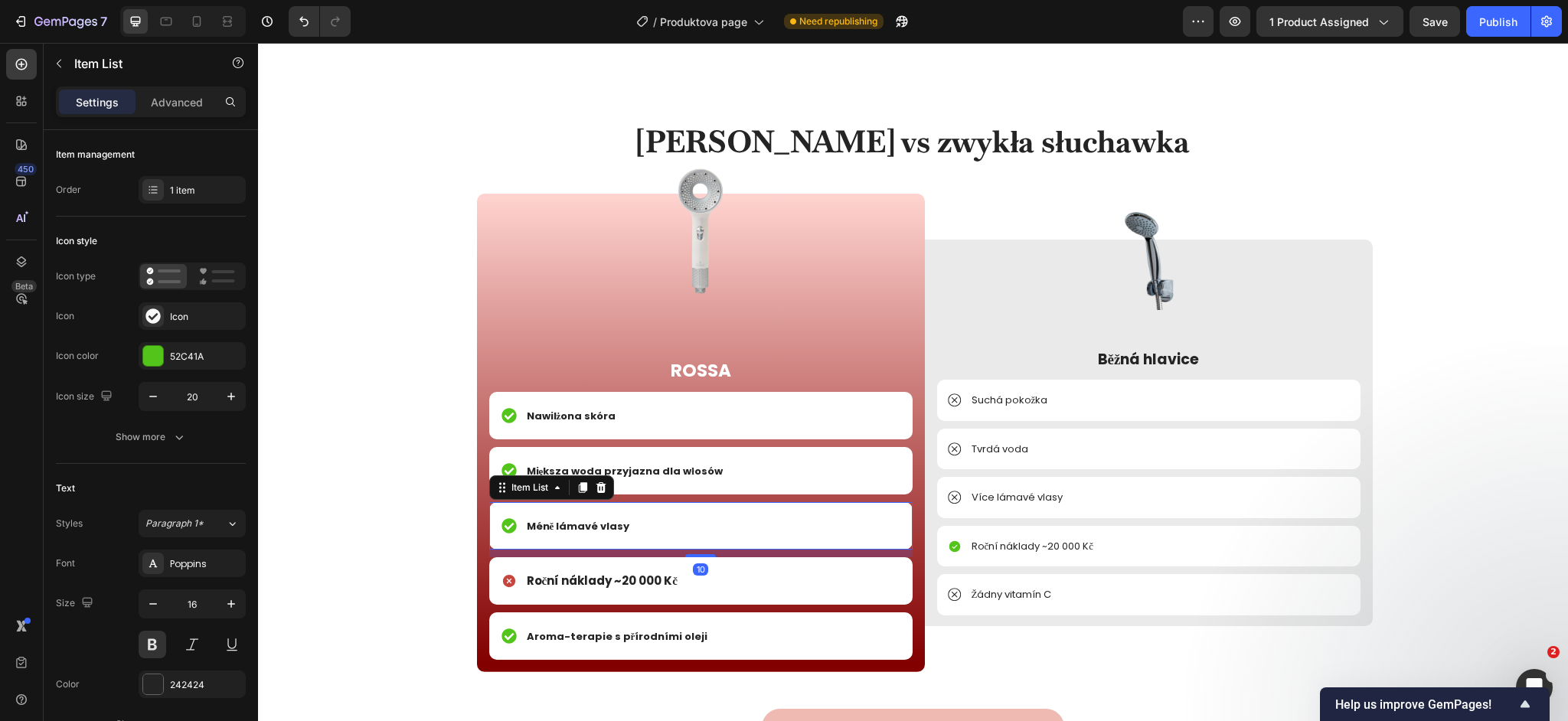
click at [594, 530] on span "Méně lámavé vlasy" at bounding box center [579, 526] width 104 height 14
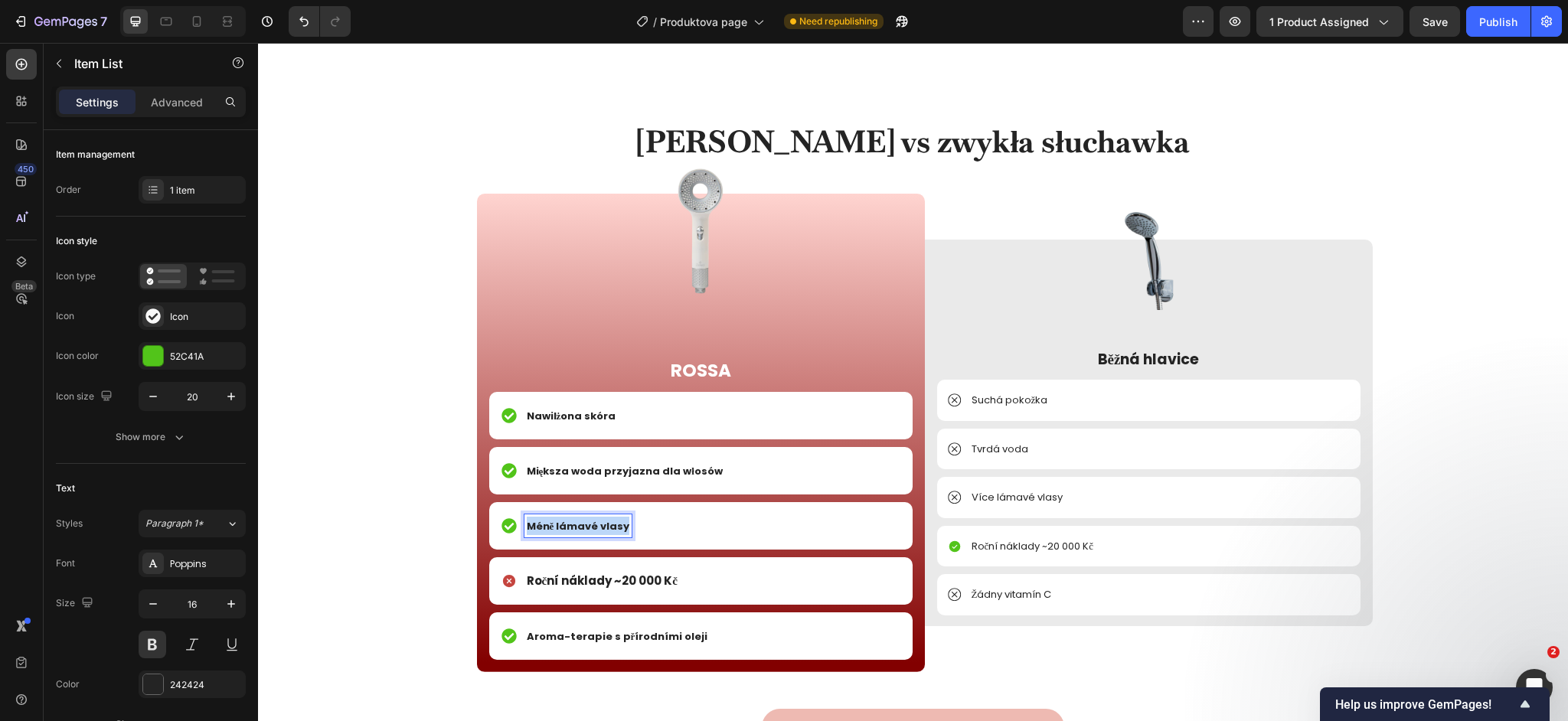
click at [594, 530] on span "Méně lámavé vlasy" at bounding box center [579, 526] width 104 height 14
click at [617, 584] on span "Roční náklady ~20 000 Kč" at bounding box center [602, 581] width 150 height 16
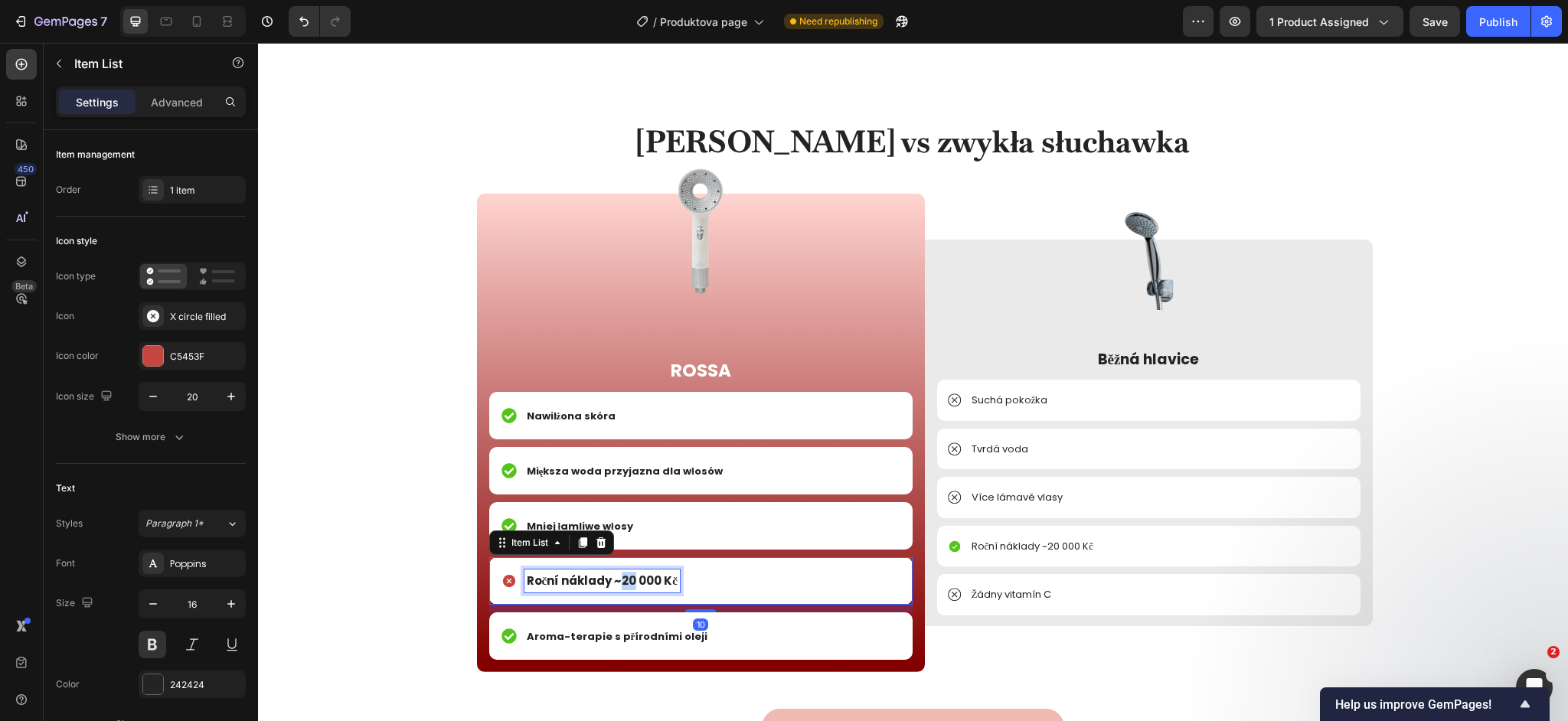
click at [617, 584] on span "Roční náklady ~20 000 Kč" at bounding box center [602, 581] width 150 height 16
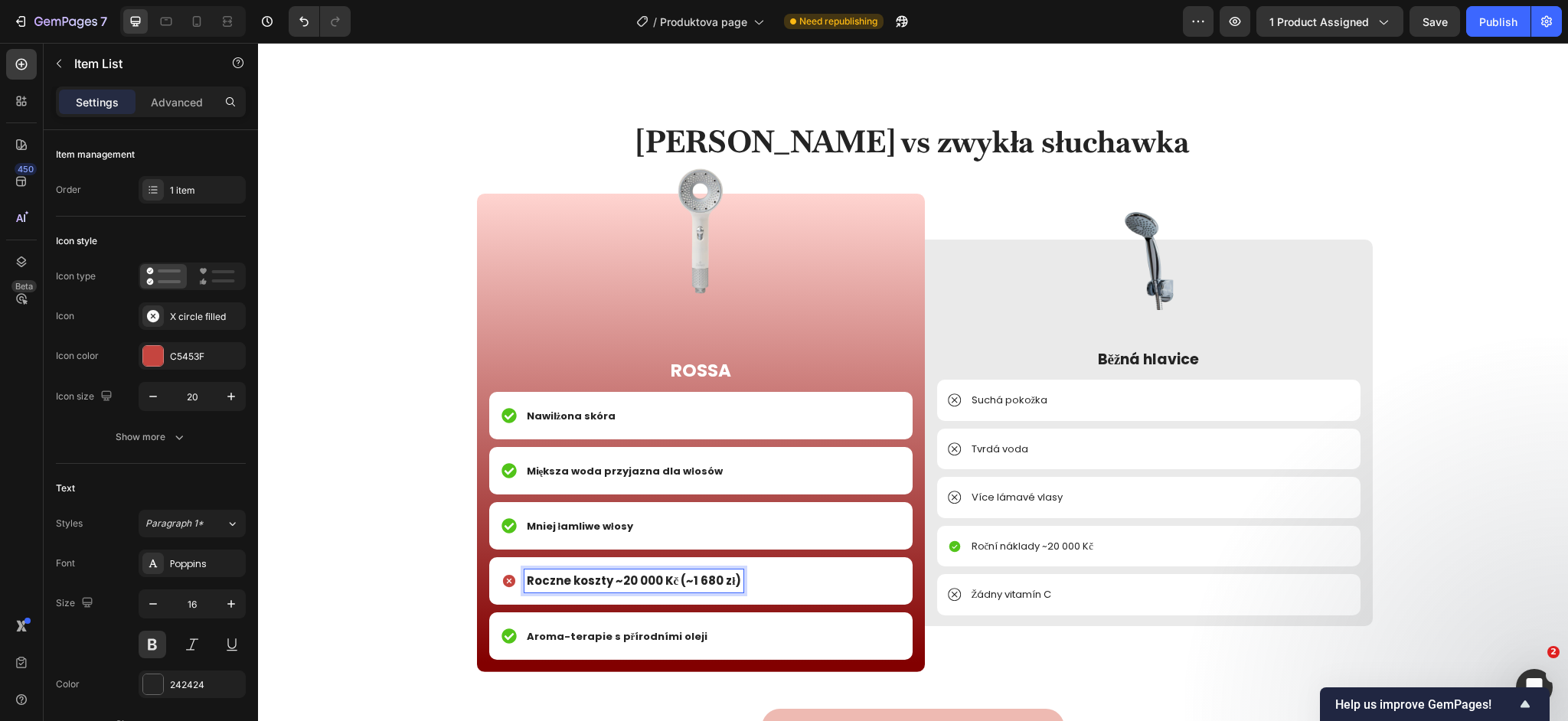
click at [678, 583] on span "Roczne koszty ~20 000 Kč (~1 680 zł)" at bounding box center [634, 581] width 215 height 16
click at [660, 634] on span "Aroma-terapie s přírodními oleji" at bounding box center [617, 636] width 181 height 14
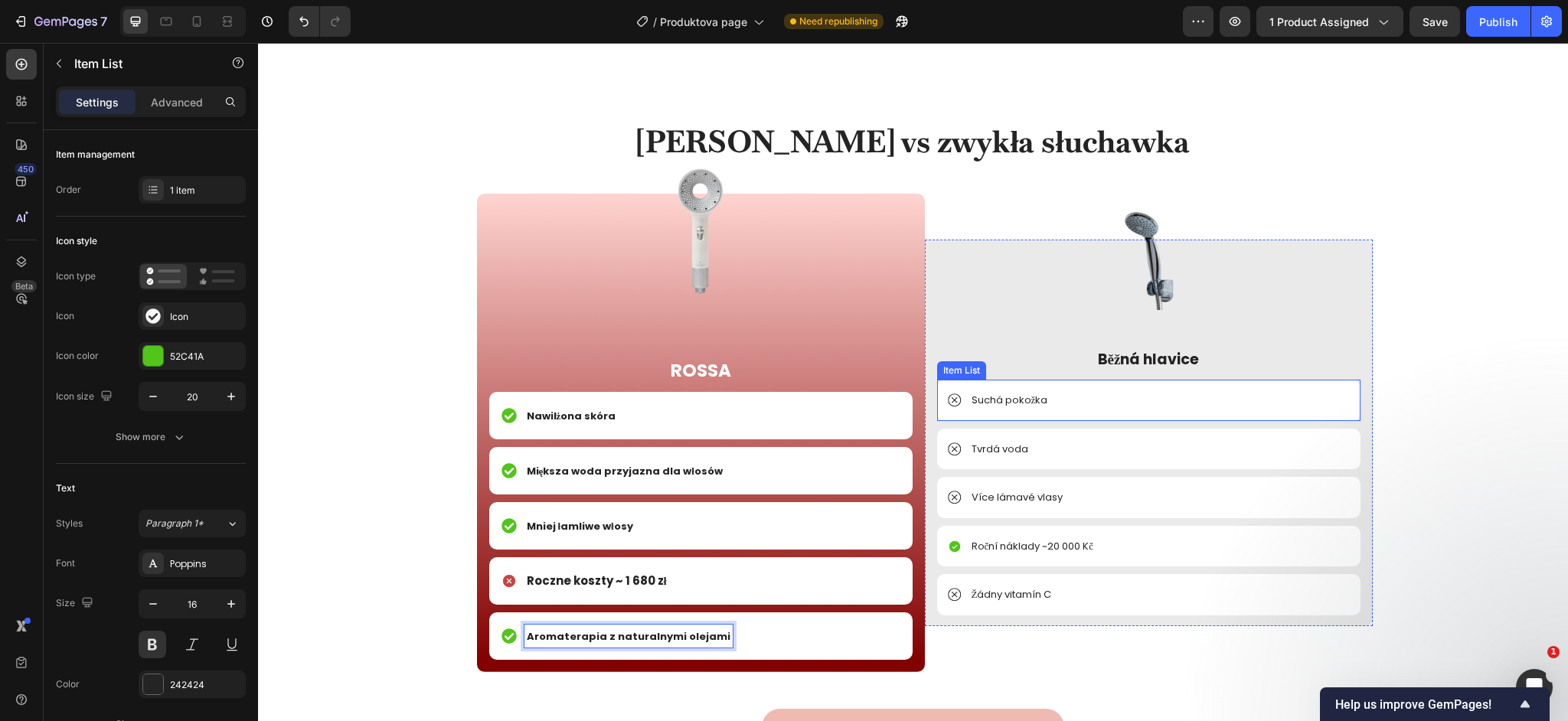
click at [1036, 399] on p "Suchá pokožka" at bounding box center [1009, 400] width 77 height 15
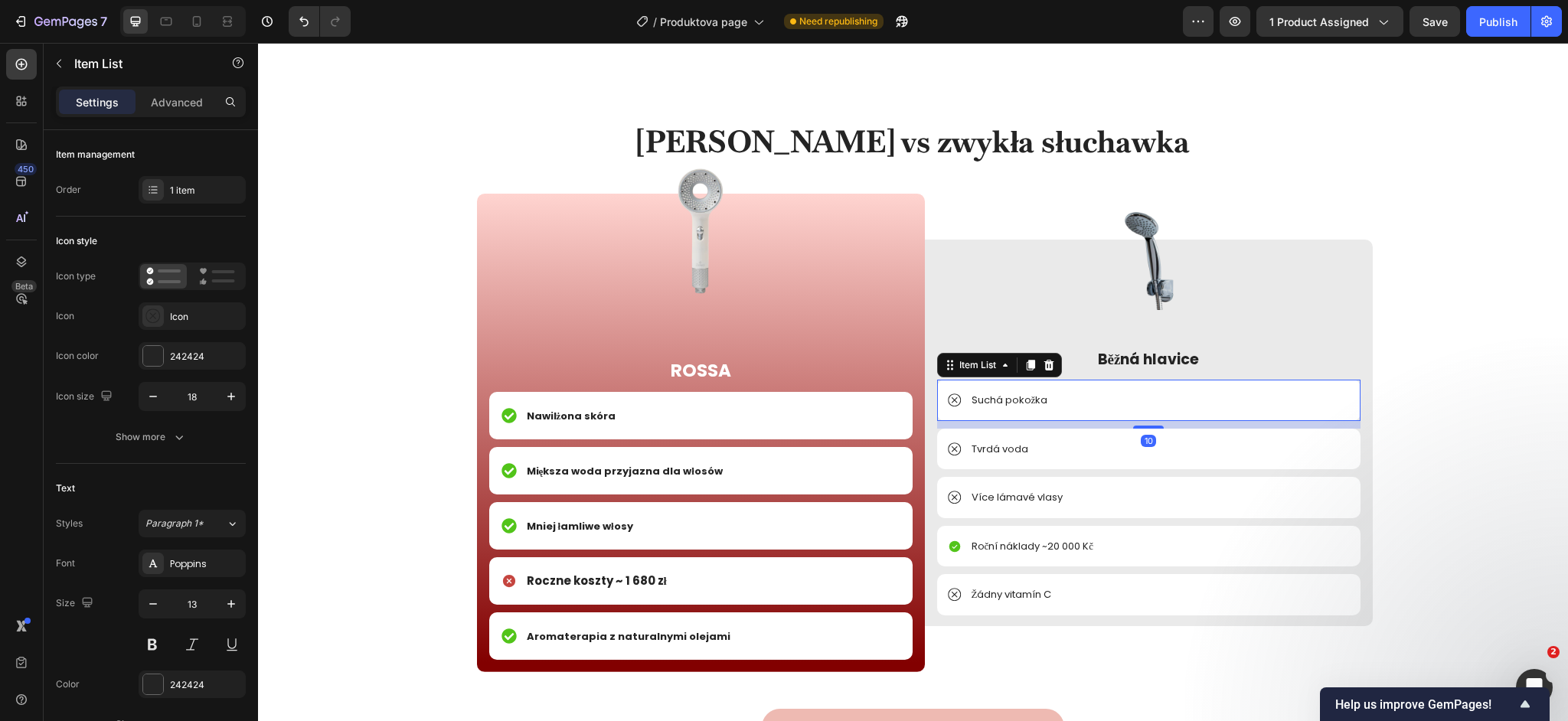
click at [1036, 399] on p "Suchá pokožka" at bounding box center [1009, 400] width 77 height 15
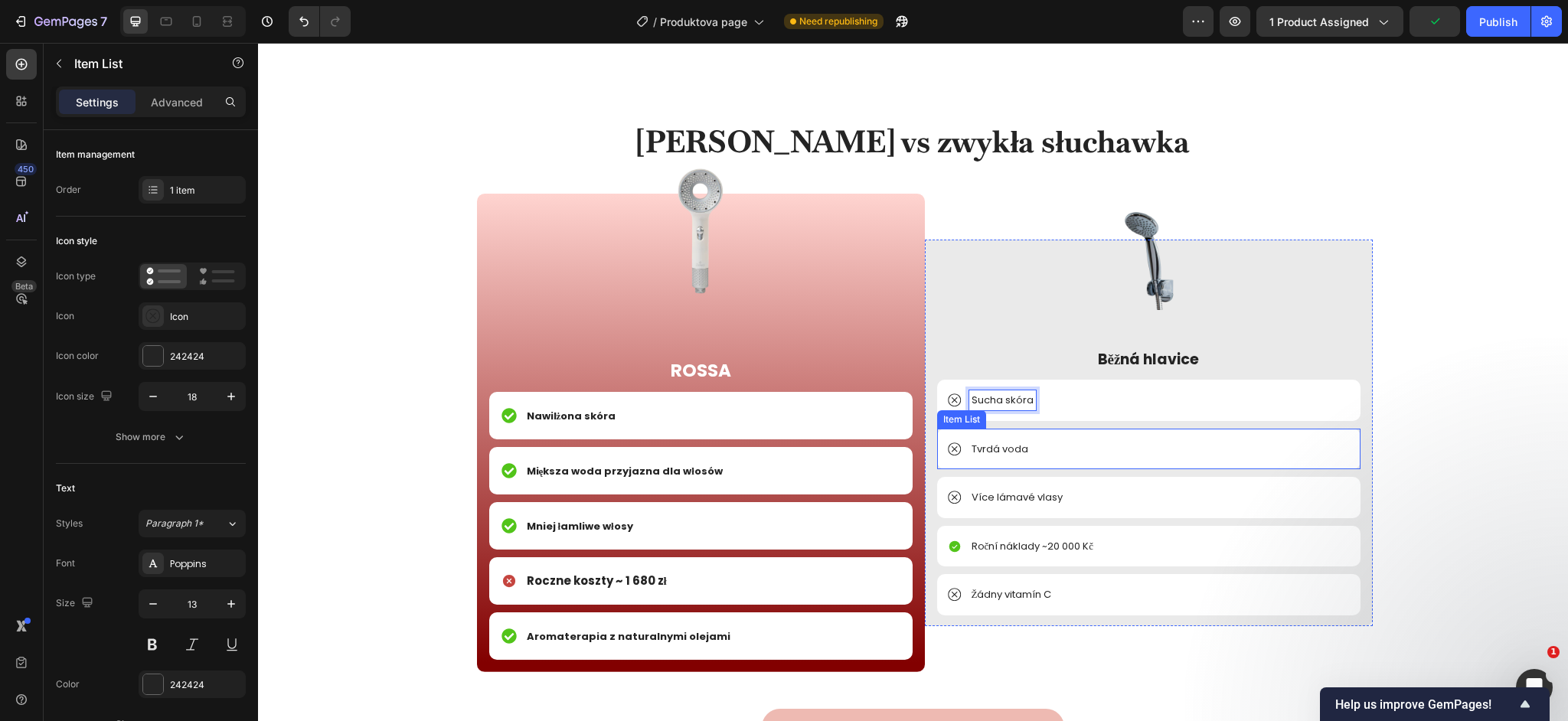
click at [1007, 448] on p "Tvrdá voda" at bounding box center [999, 449] width 57 height 15
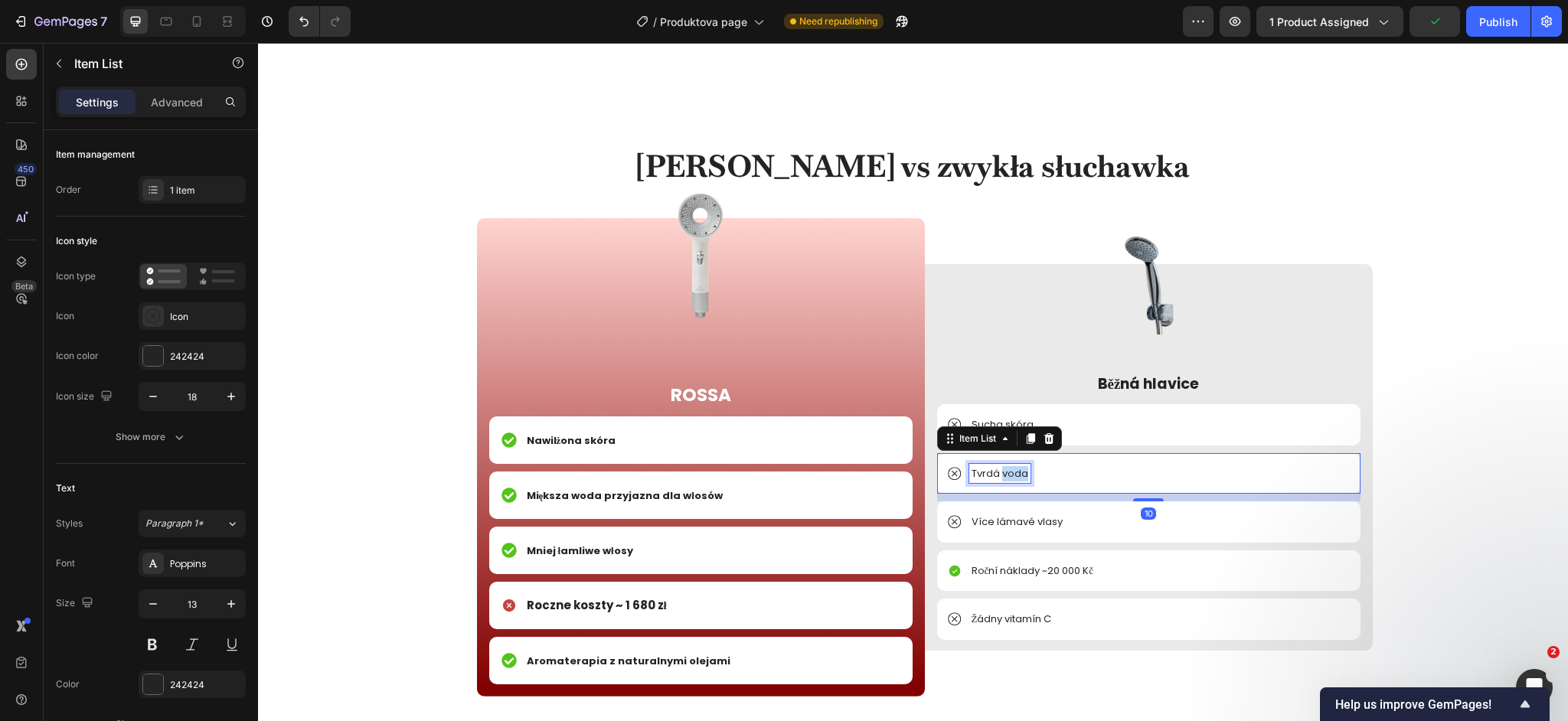
click at [1010, 466] on p "Tvrdá voda" at bounding box center [999, 473] width 57 height 15
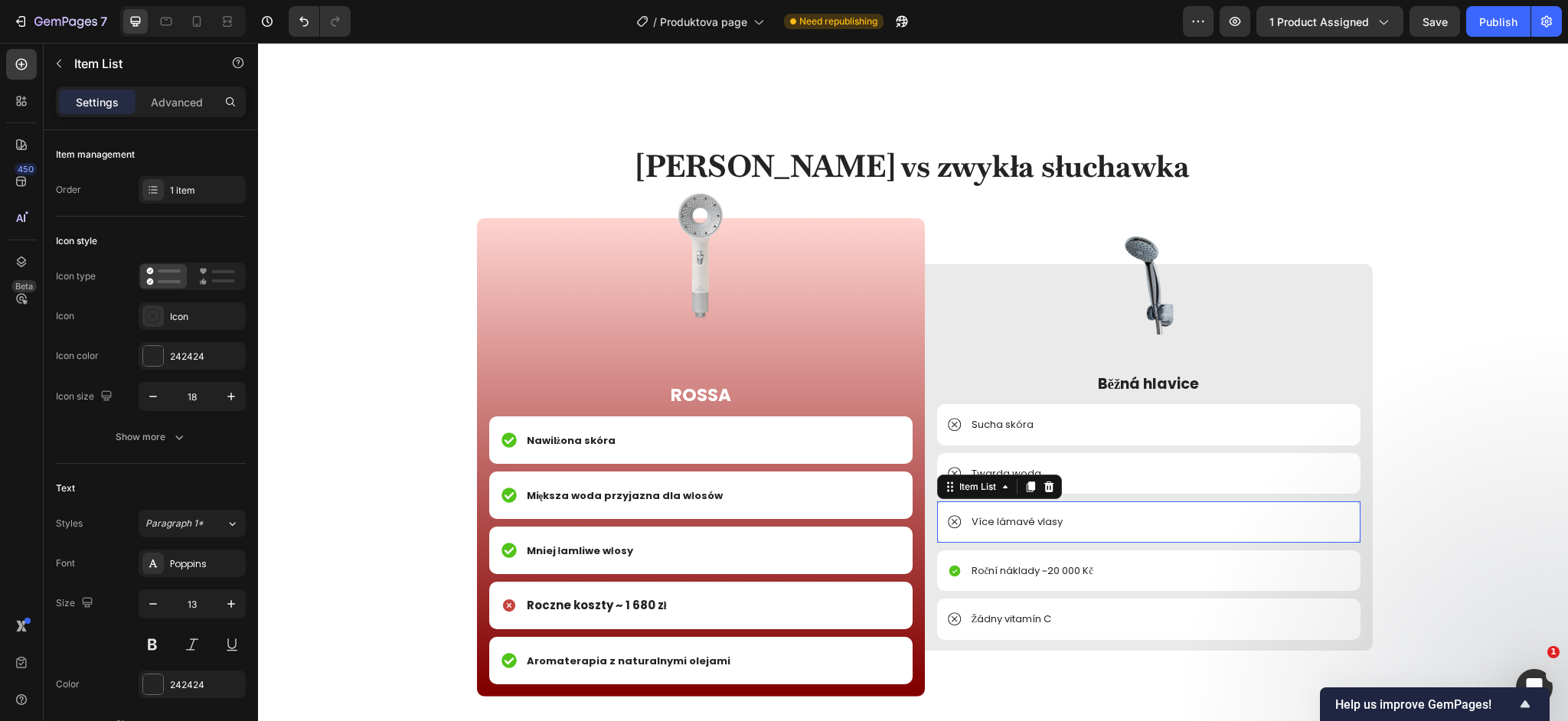
click at [1032, 523] on p "Více lámavé vlasy" at bounding box center [1016, 522] width 91 height 15
click at [1031, 569] on p "Roční náklady ~20 000 Kč" at bounding box center [1033, 570] width 123 height 15
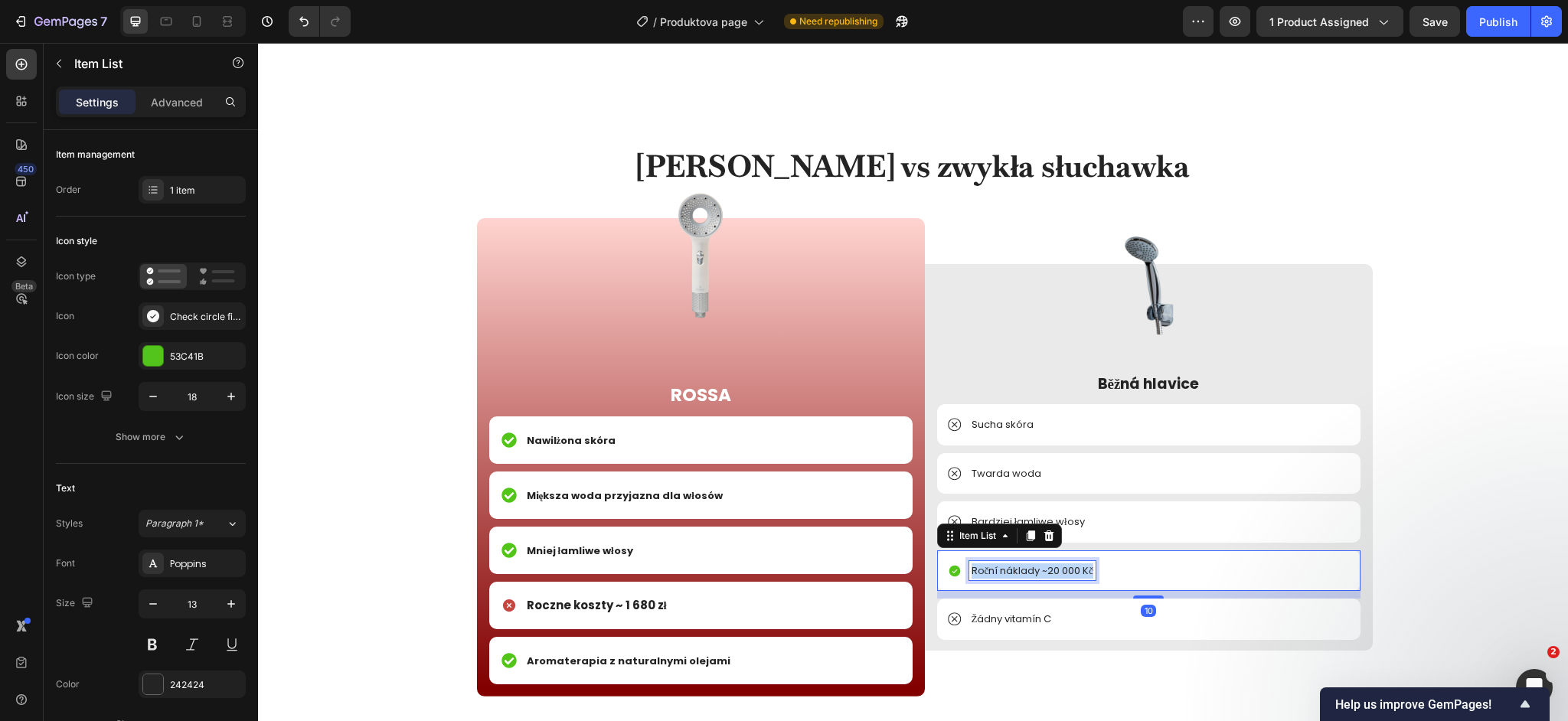
click at [1031, 569] on p "Roční náklady ~20 000 Kč" at bounding box center [1033, 570] width 123 height 15
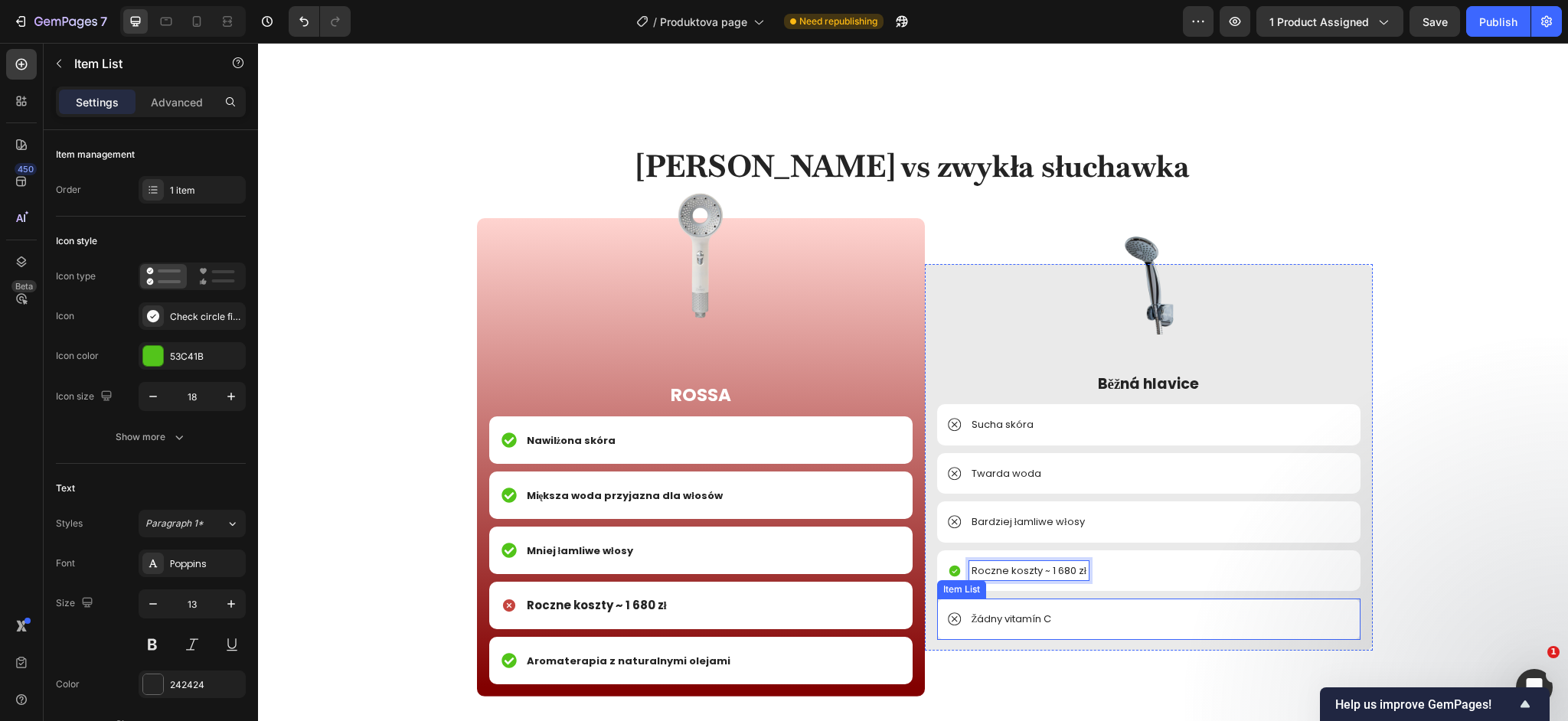
click at [1040, 625] on p "Žádny vitamín C" at bounding box center [1011, 619] width 80 height 15
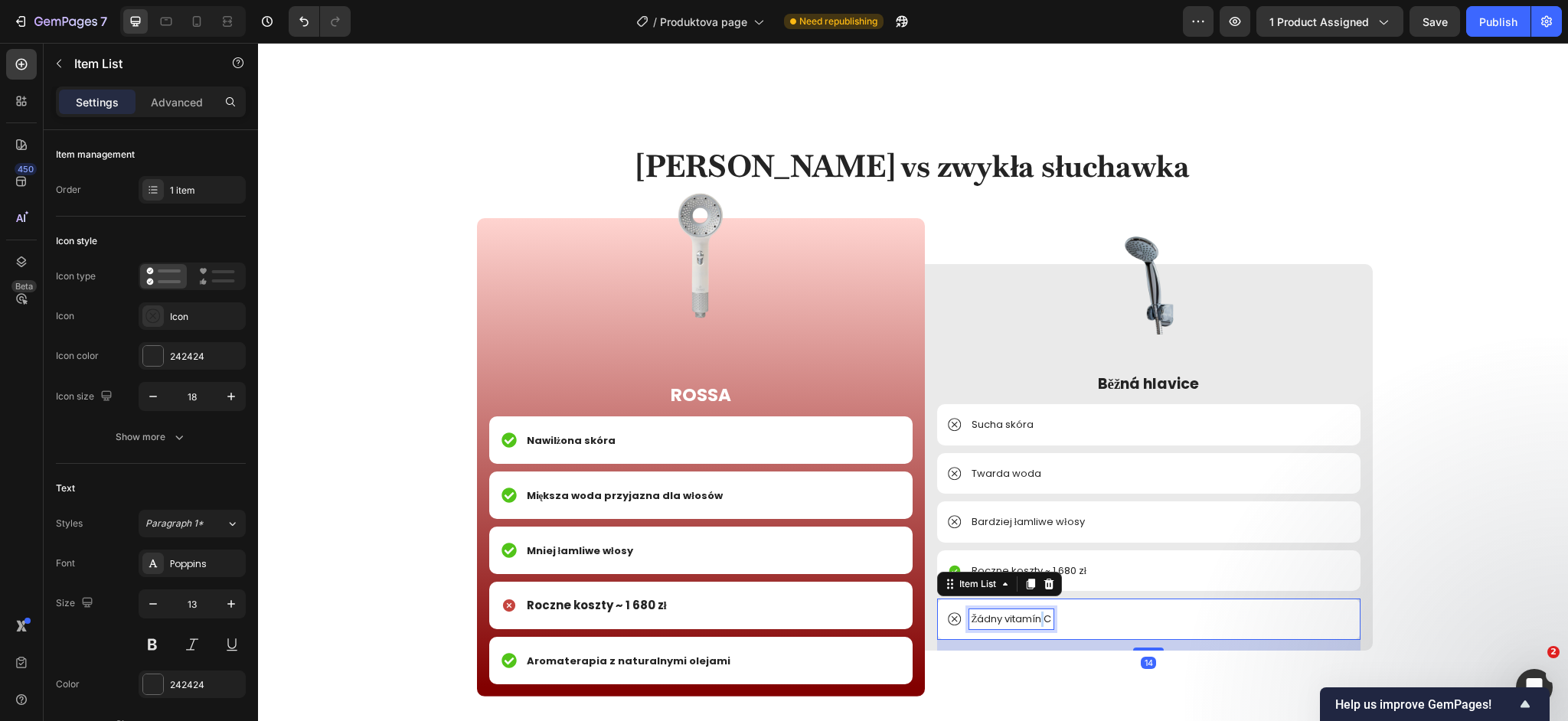
click at [1040, 625] on p "Žádny vitamín C" at bounding box center [1011, 619] width 80 height 15
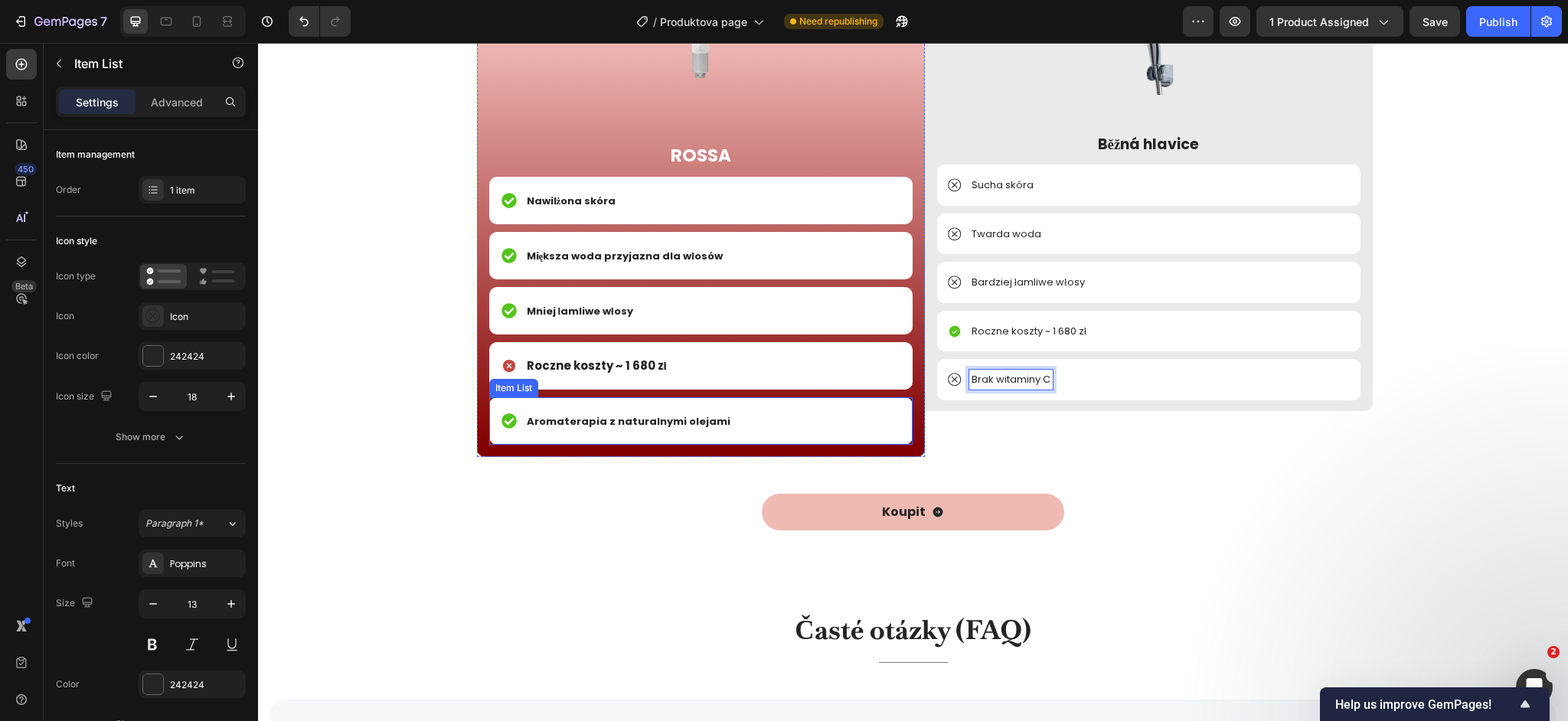
scroll to position [7165, 0]
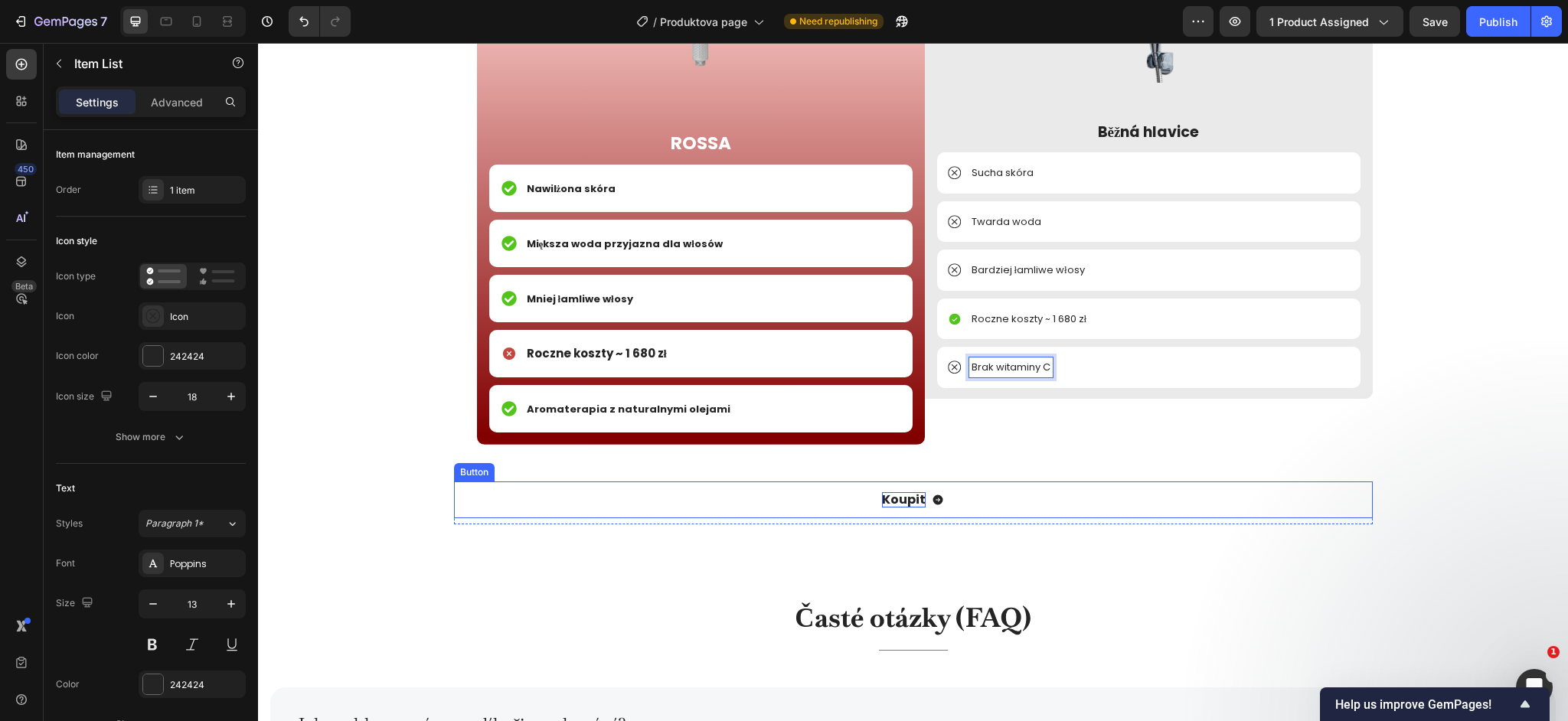
click at [918, 505] on p "Koupit" at bounding box center [904, 500] width 43 height 16
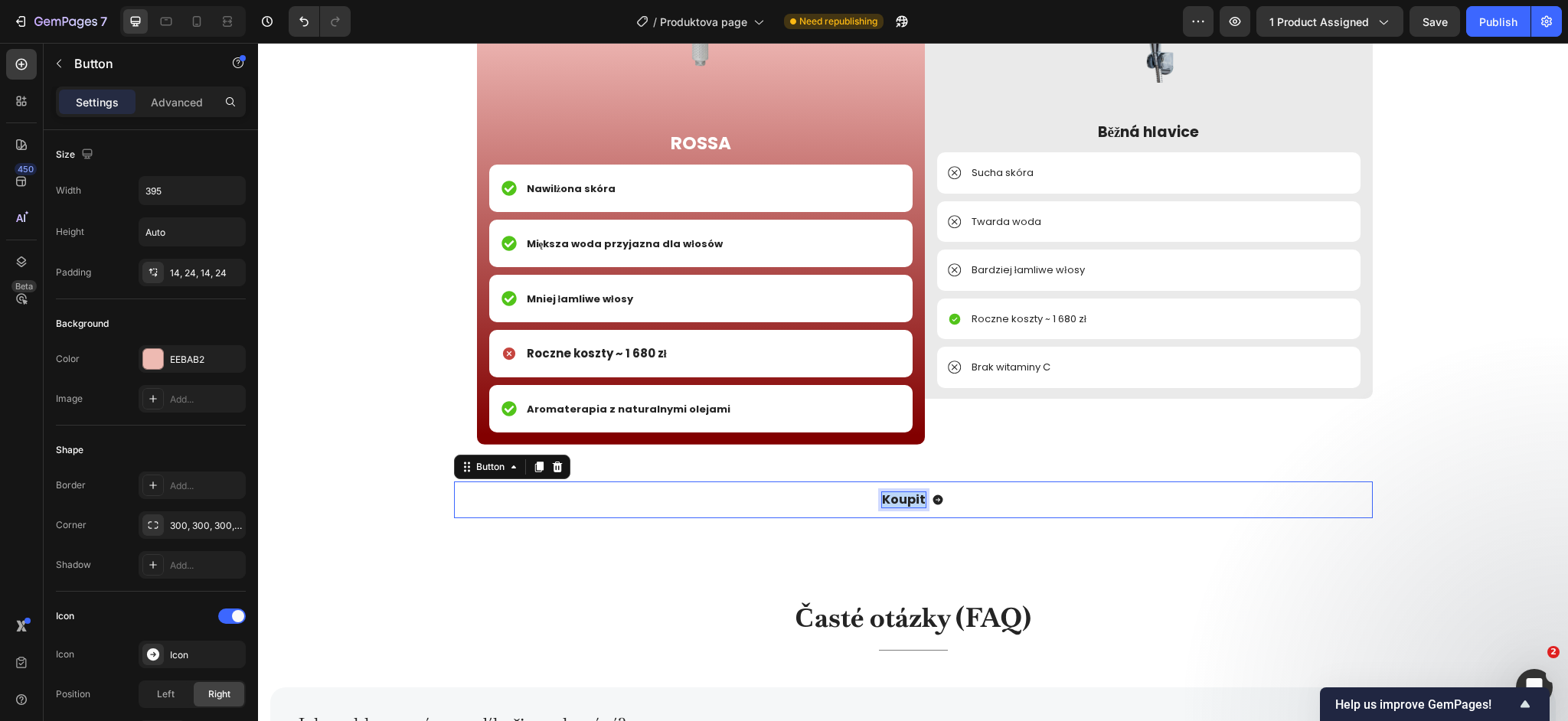
click at [919, 504] on p "Koupit" at bounding box center [904, 500] width 43 height 16
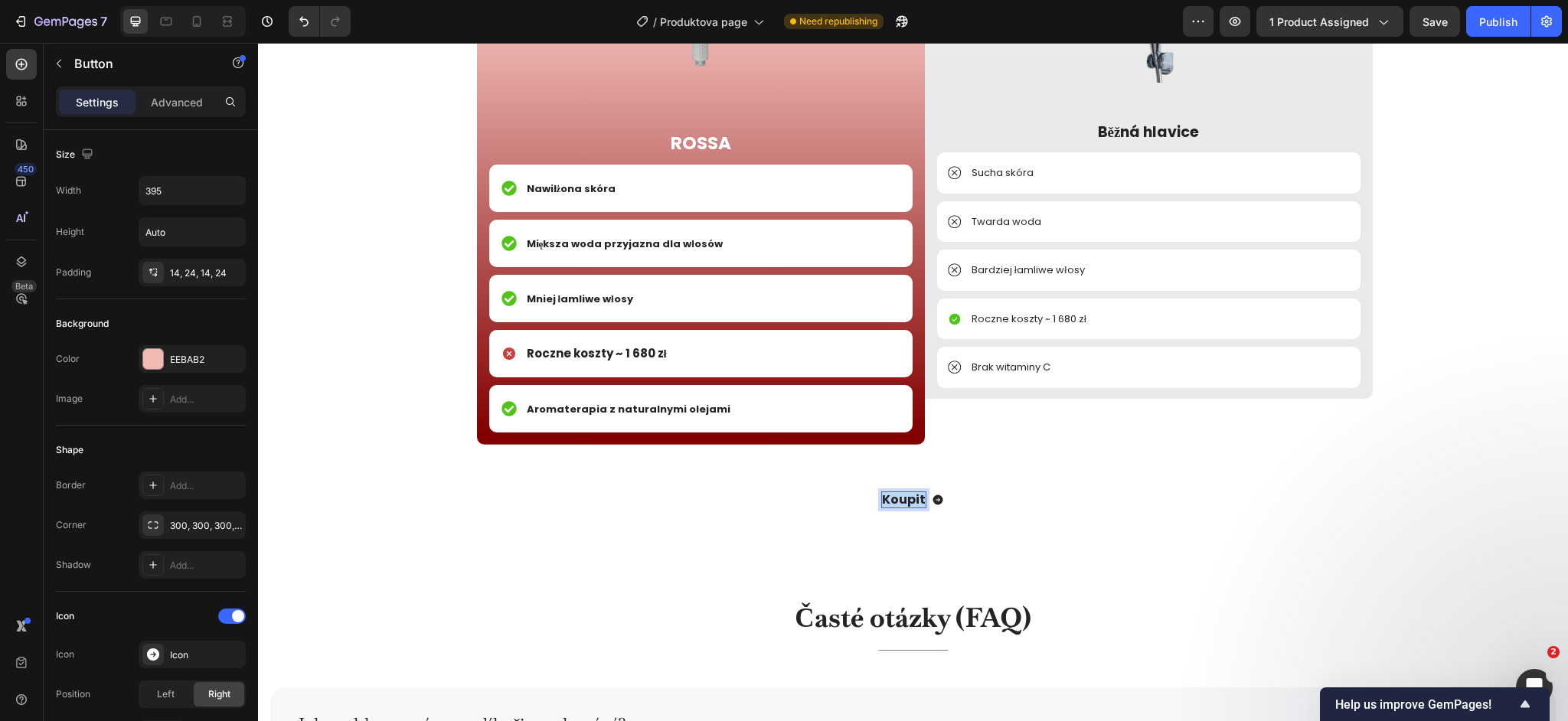
click at [919, 501] on p "Koupit" at bounding box center [904, 500] width 43 height 16
click at [919, 501] on p "Koupikupićt" at bounding box center [904, 500] width 77 height 16
click at [597, 502] on div "kupić Button 8" at bounding box center [914, 500] width 919 height 38
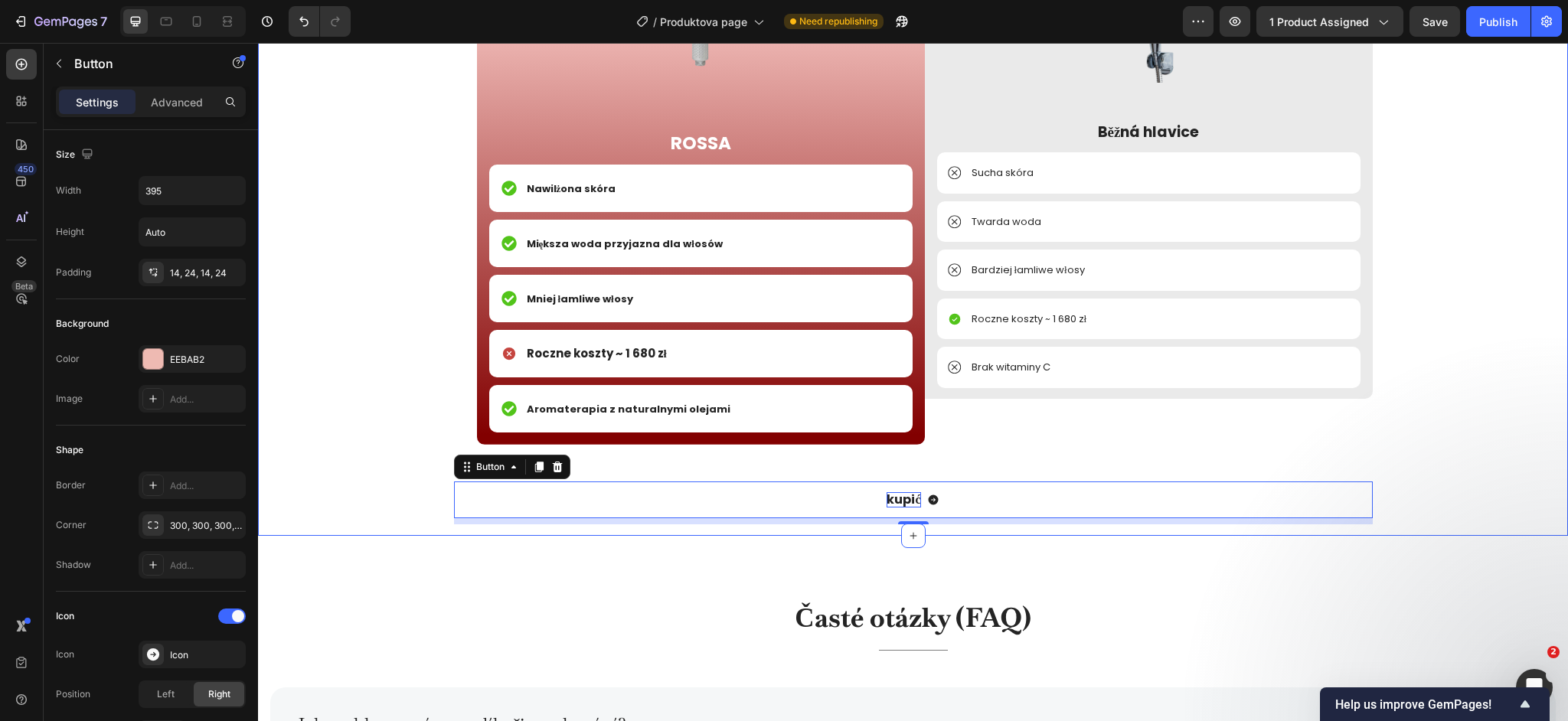
click at [376, 497] on div "⁠⁠⁠⁠⁠⁠⁠ Rossa vs zwykła słuchawka Heading Image ROSSA Text Block Nawilżona skór…" at bounding box center [913, 208] width 1287 height 632
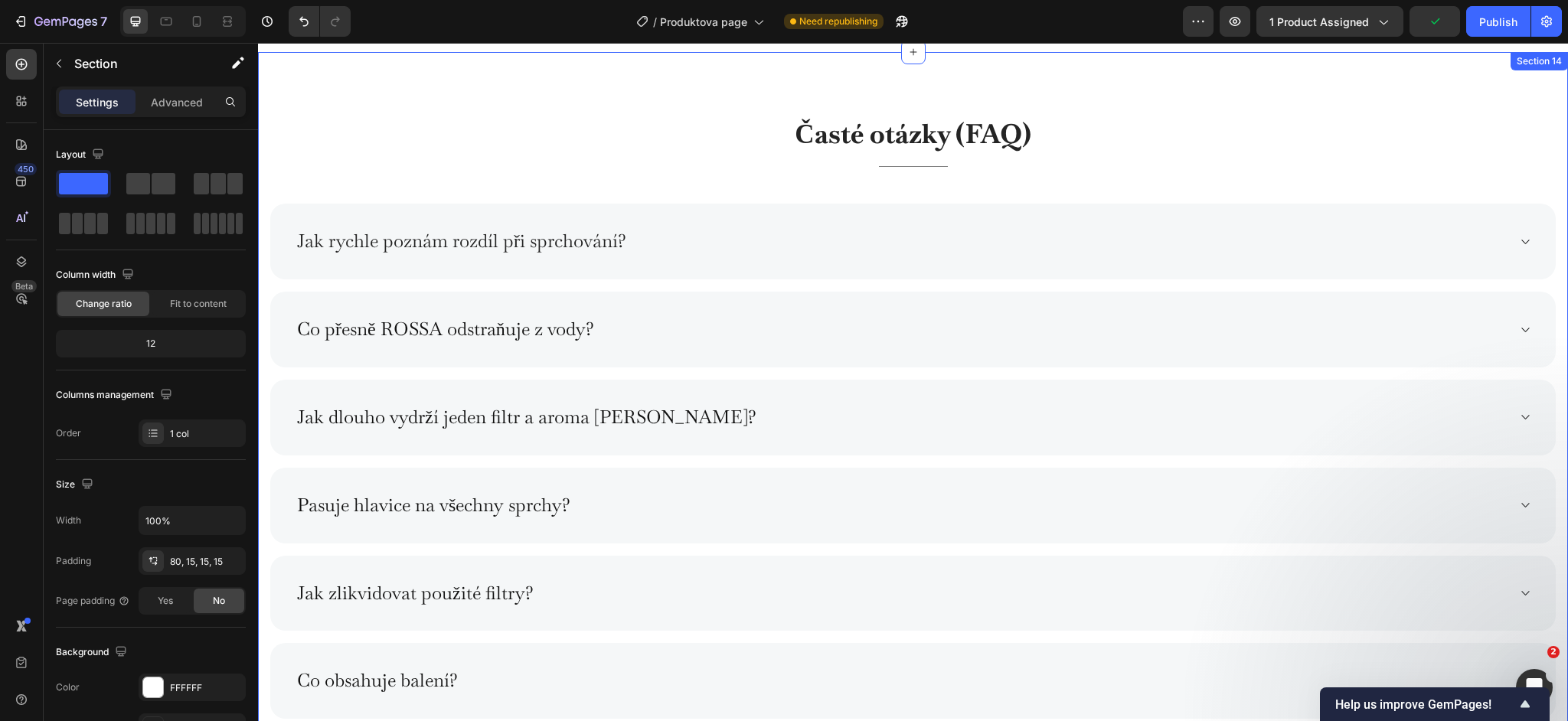
scroll to position [7671, 0]
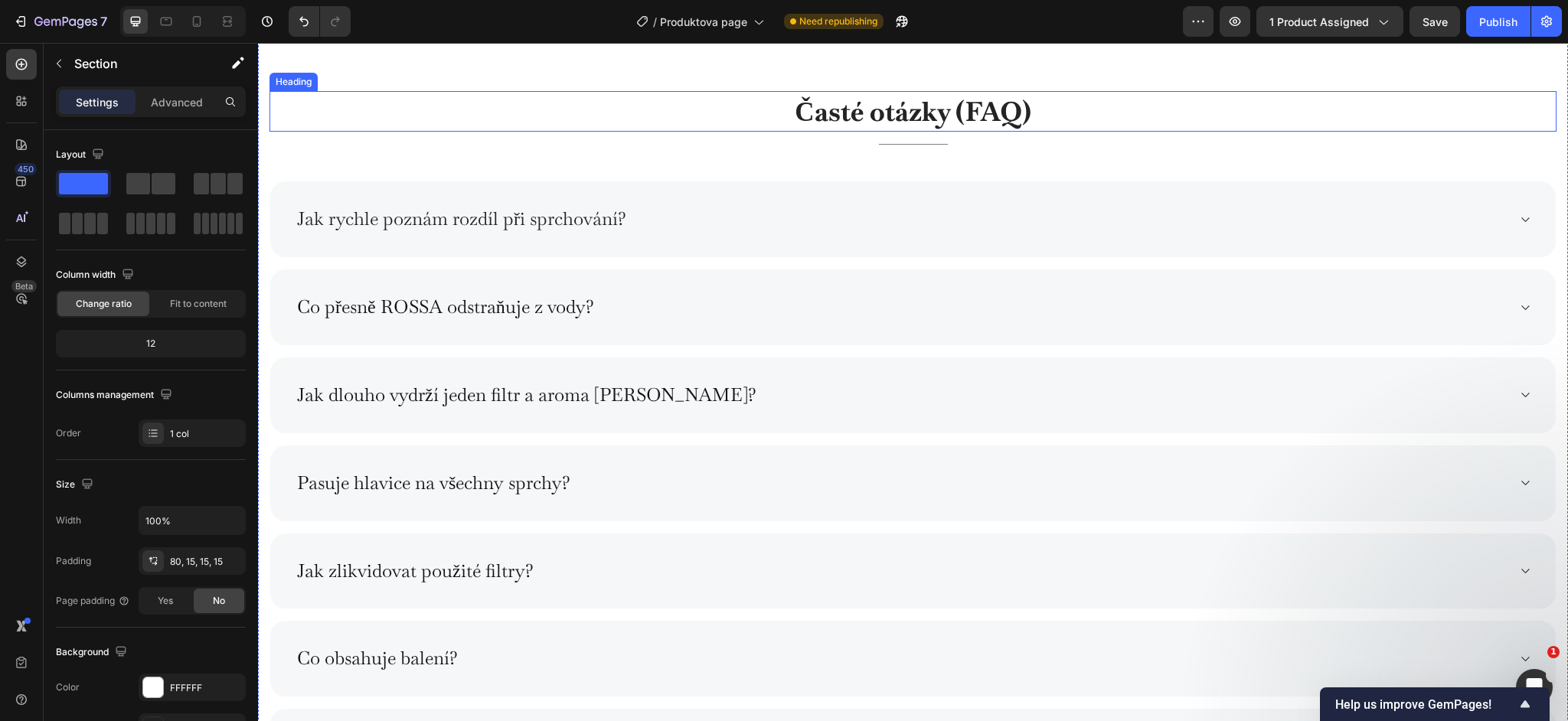
click at [828, 112] on h2 "Časté otázky (FAQ)" at bounding box center [913, 111] width 1287 height 41
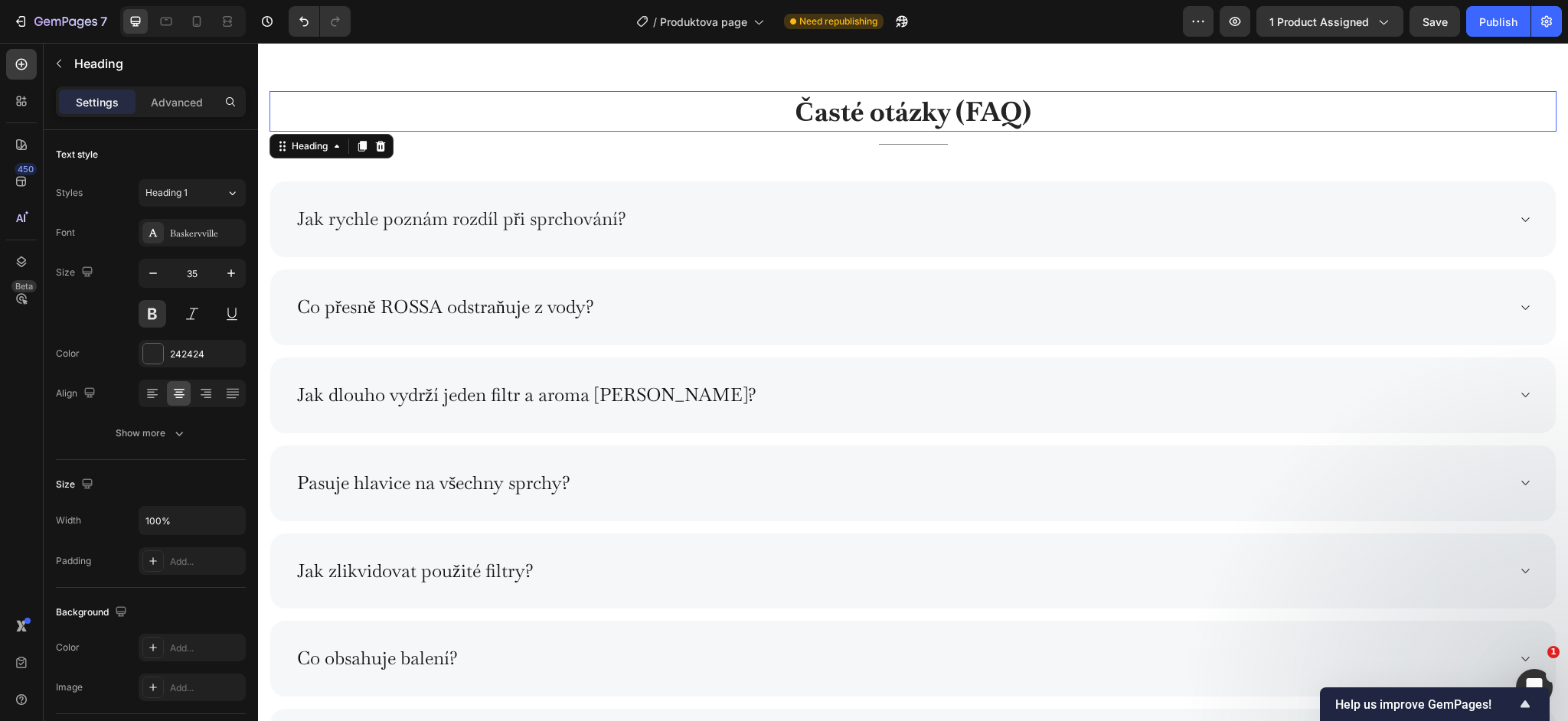
click at [828, 112] on h2 "Časté otázky (FAQ)" at bounding box center [913, 111] width 1287 height 41
click at [828, 112] on p "Časté otázky (FAQ)" at bounding box center [913, 112] width 1284 height 38
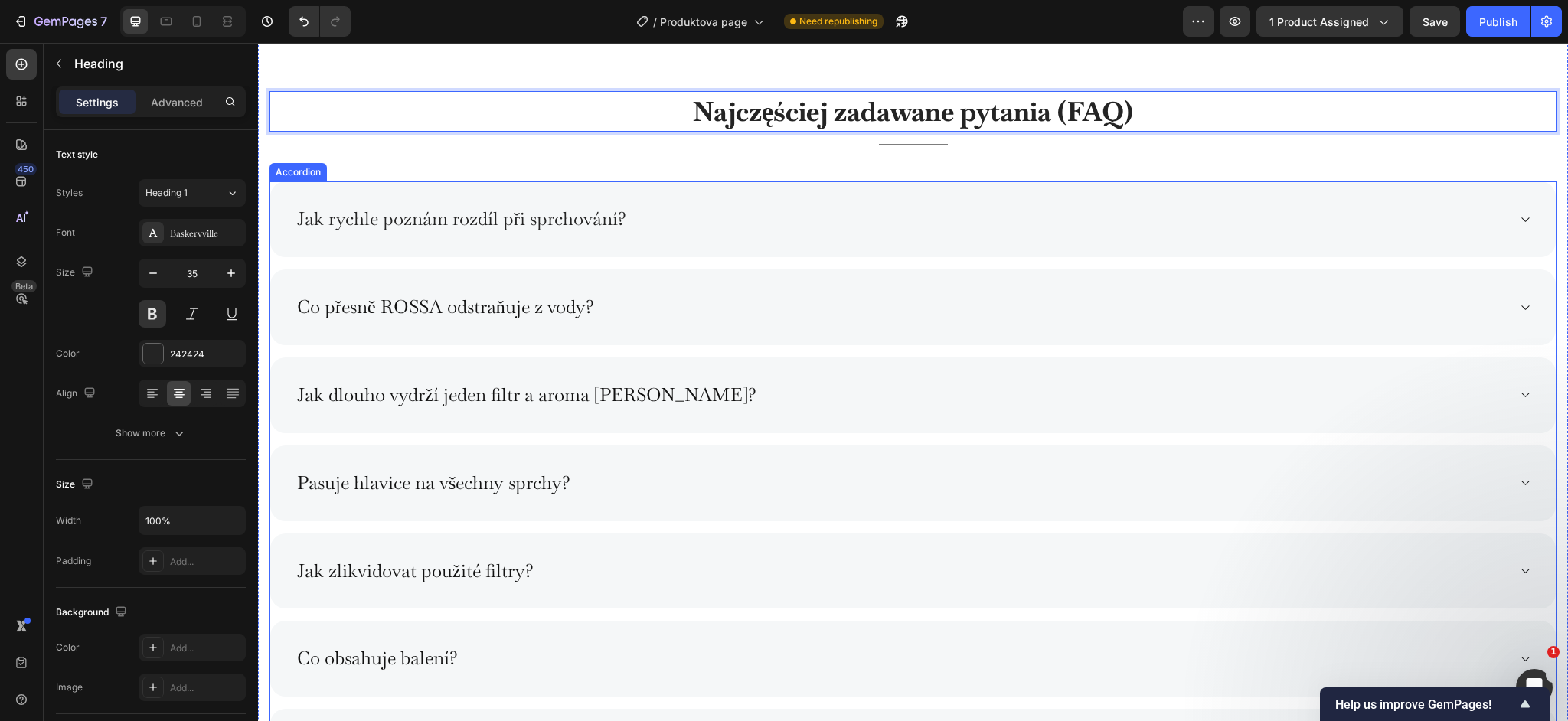
click at [446, 215] on span "Jak rychle poznám rozdíl při sprchování?" at bounding box center [461, 218] width 329 height 23
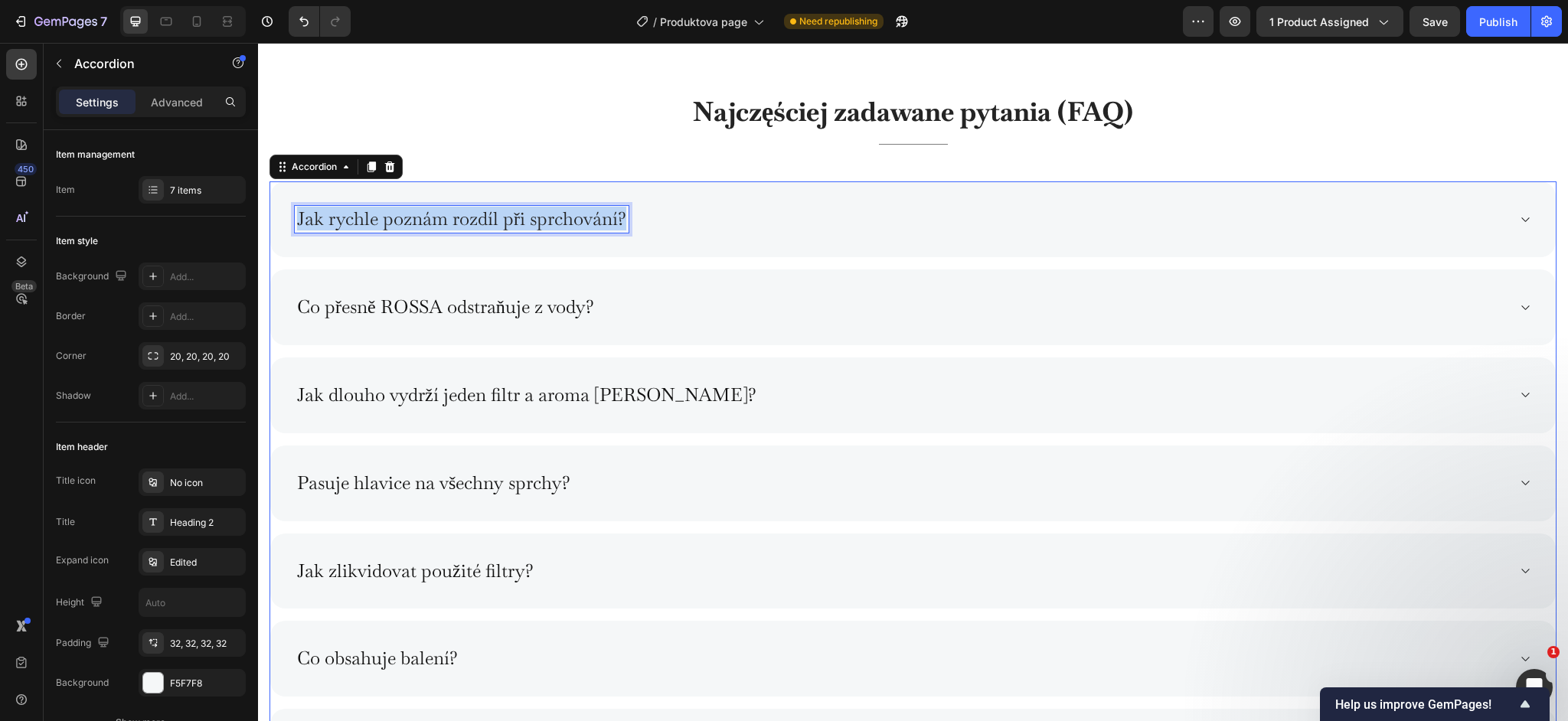
click at [446, 215] on span "Jak rychle poznám rozdíl při sprchování?" at bounding box center [461, 218] width 329 height 23
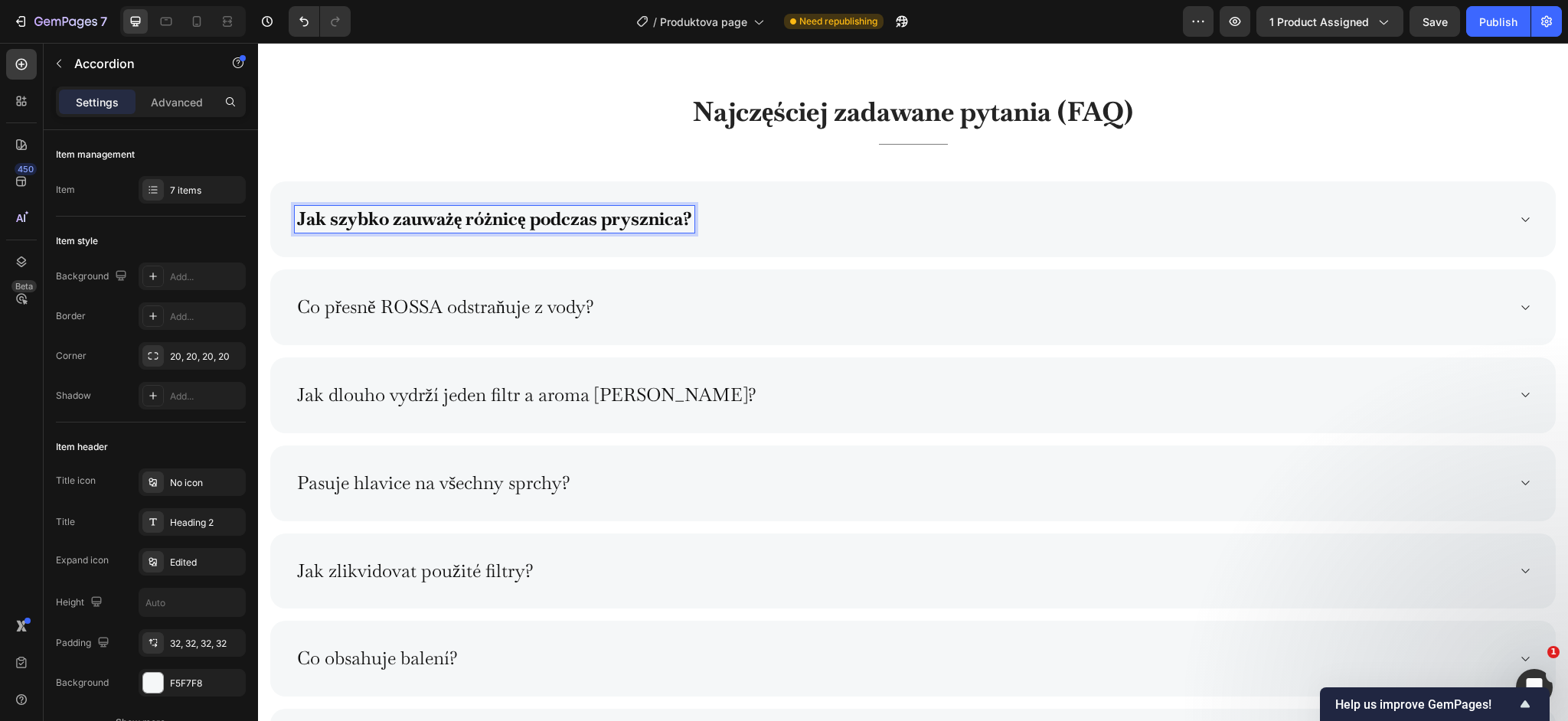
click at [390, 223] on strong "Jak szybko zauważę różnicę podczas prysznica?" at bounding box center [495, 218] width 395 height 23
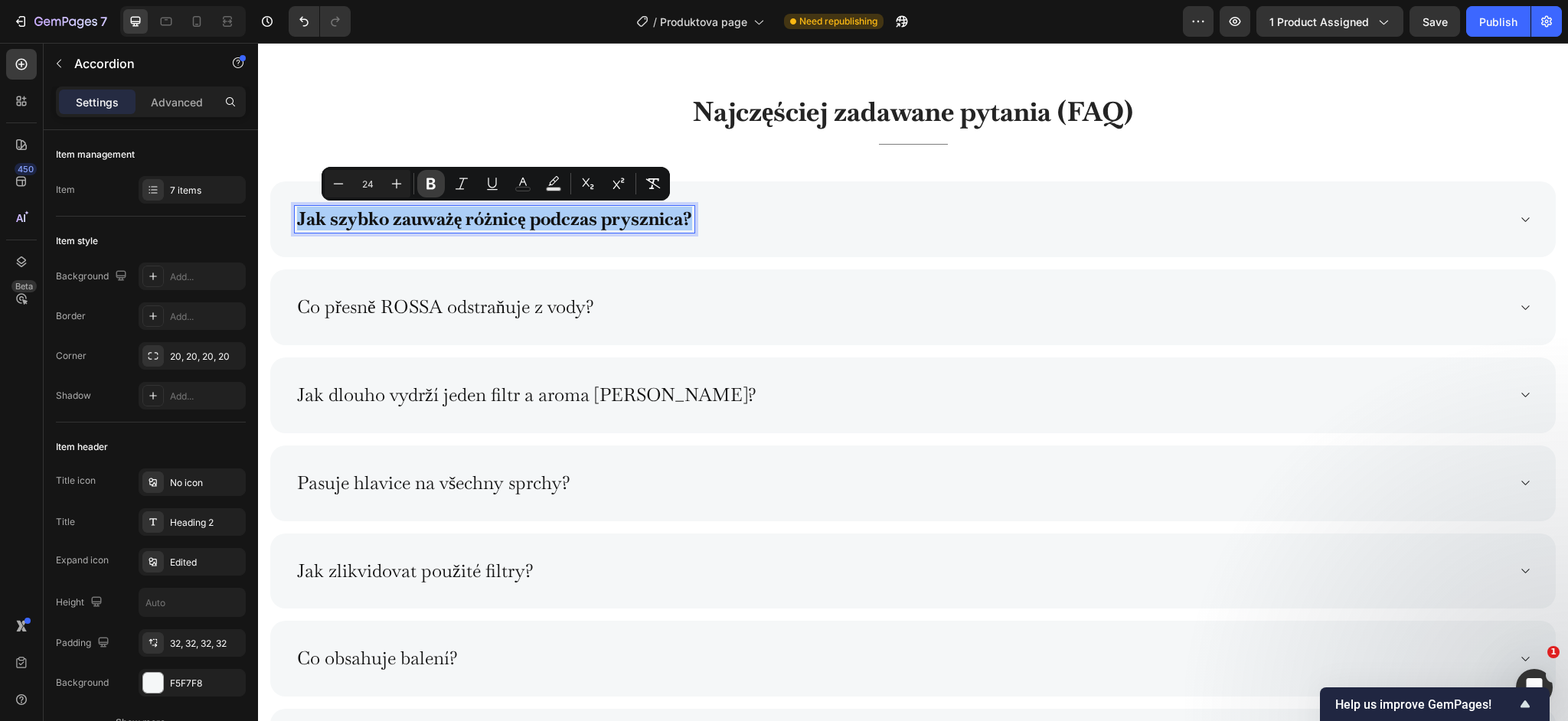
click at [420, 181] on button "Bold" at bounding box center [431, 184] width 28 height 28
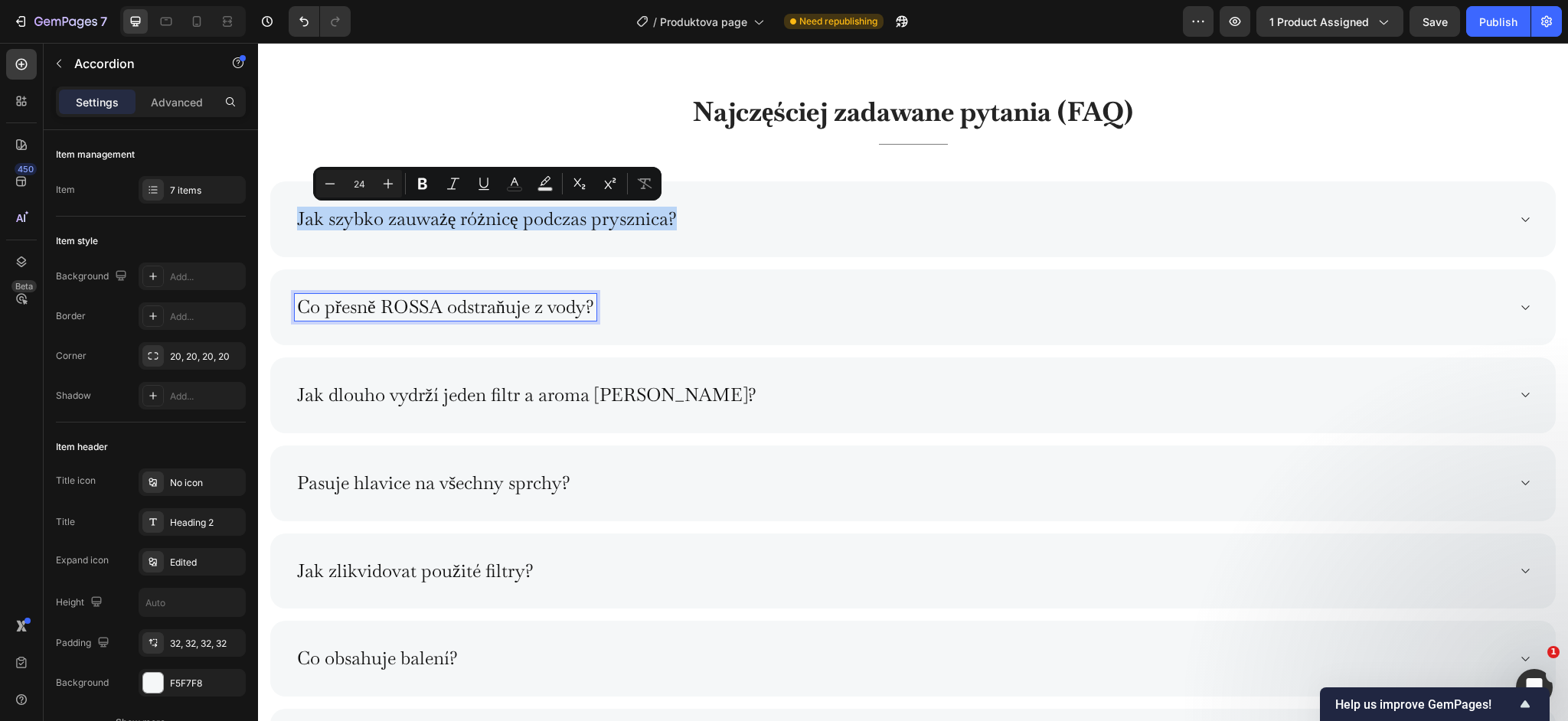
click at [506, 303] on p "Co přesně ROSSA odstraňuje z vody?" at bounding box center [446, 307] width 297 height 23
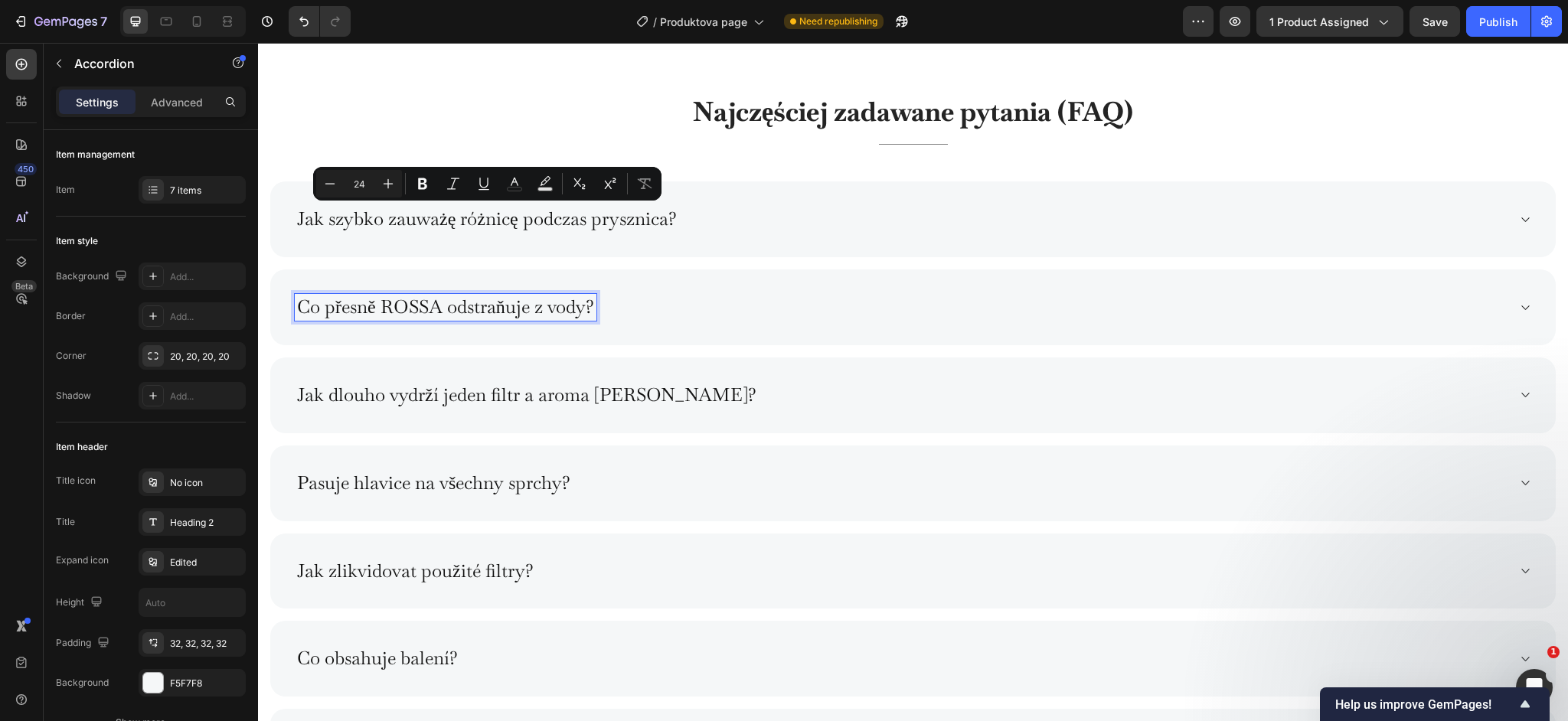
click at [506, 303] on p "Co přesně ROSSA odstraňuje z vody?" at bounding box center [446, 307] width 297 height 23
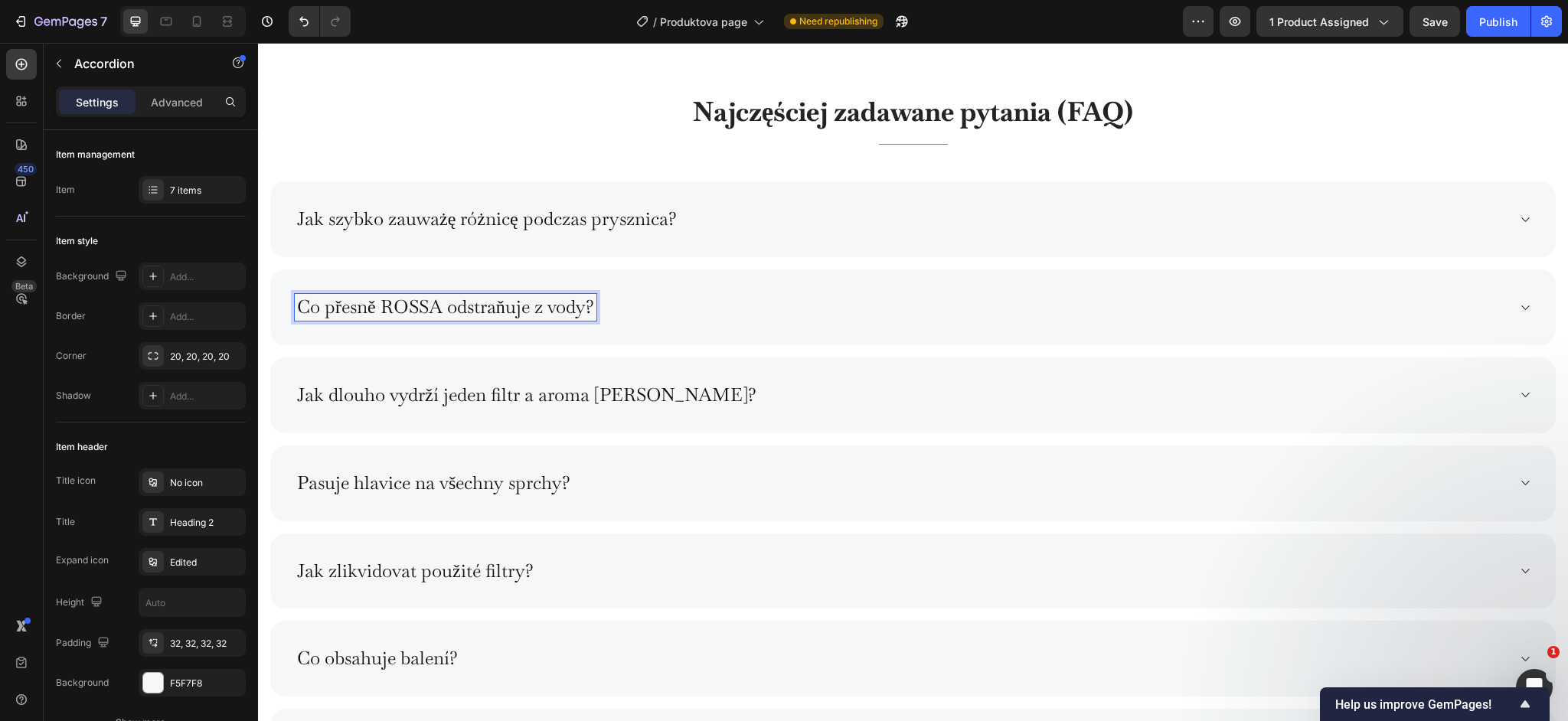
click at [506, 303] on p "Co přesně ROSSA odstraňuje z vody?" at bounding box center [446, 307] width 297 height 23
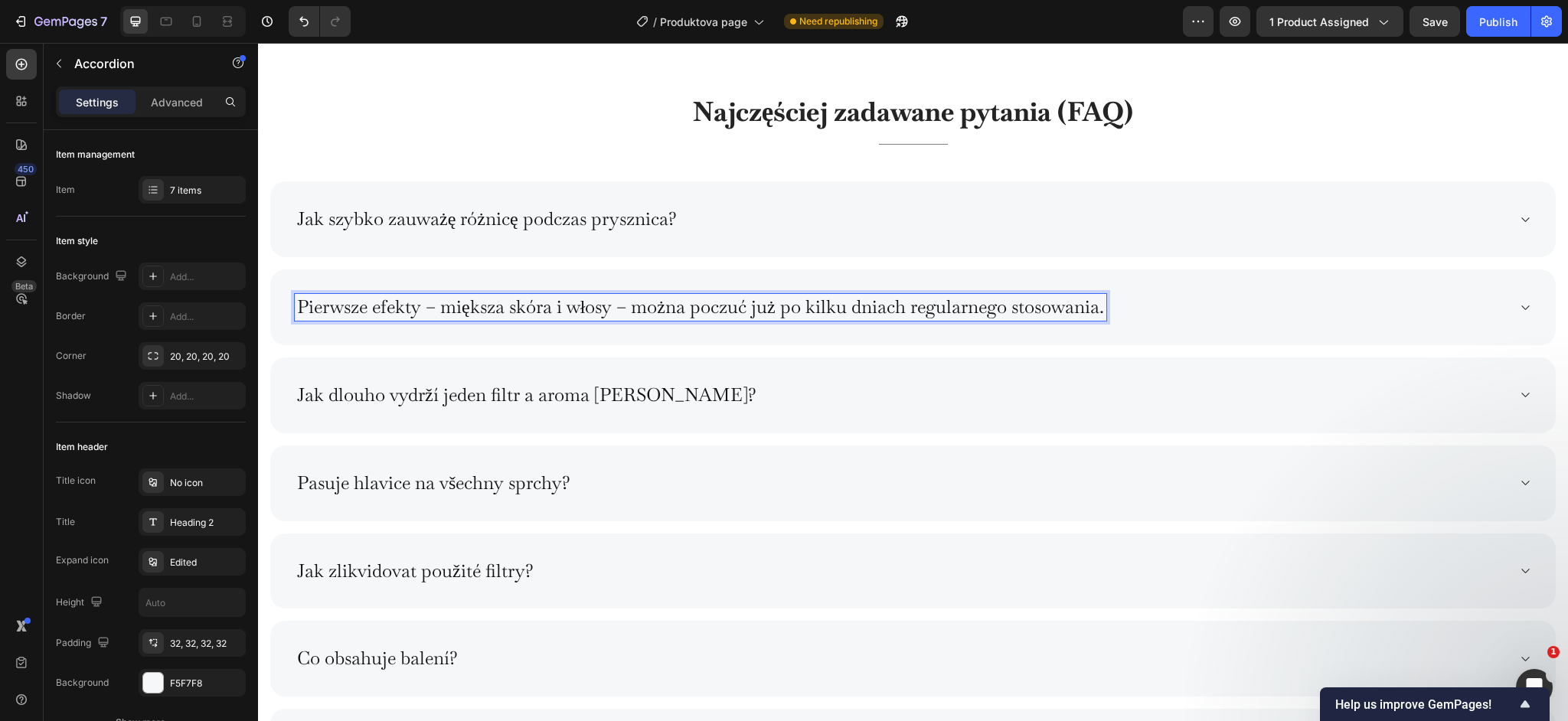
click at [491, 399] on p "Jak dlouho vydrží jeden filtr a aroma [PERSON_NAME]?" at bounding box center [527, 396] width 460 height 23
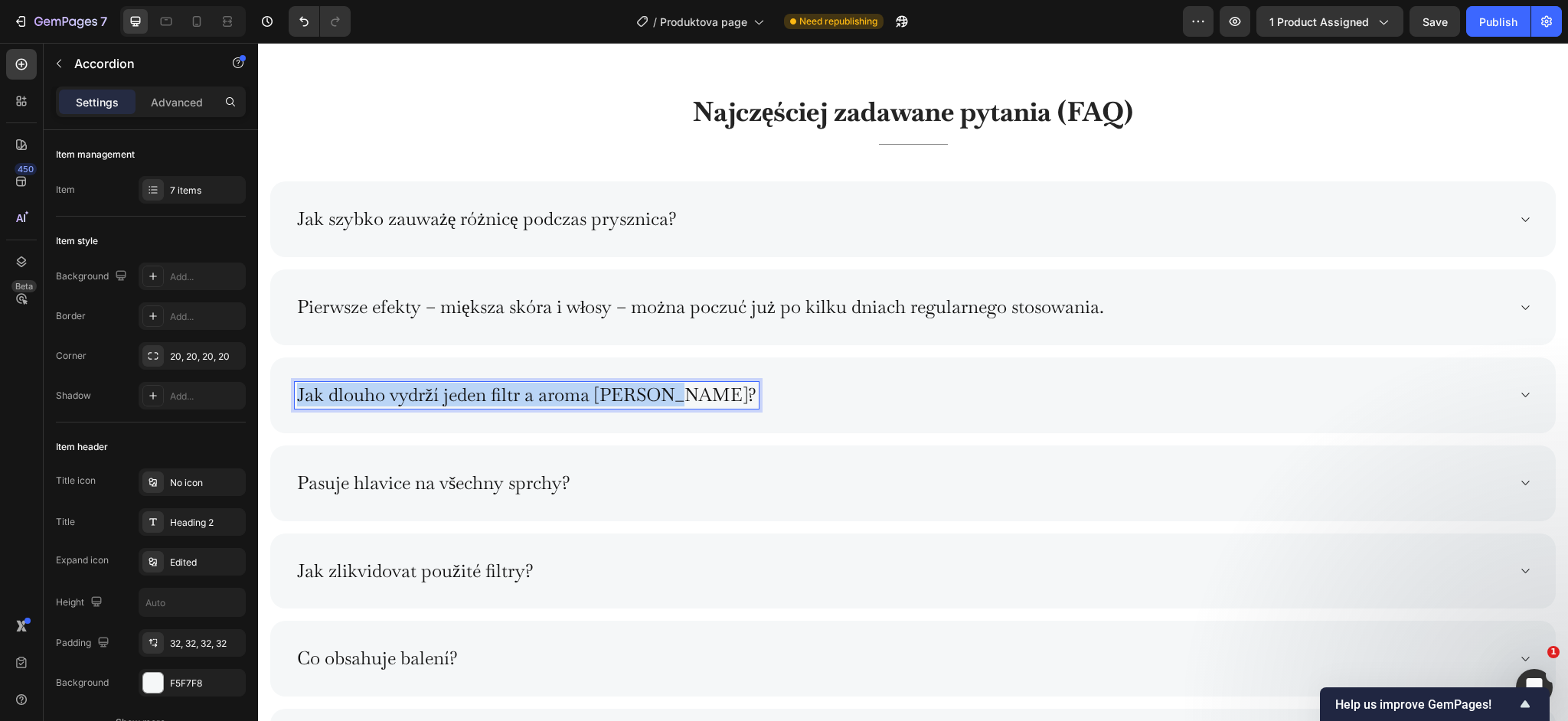
click at [491, 399] on p "Jak dlouho vydrží jeden filtr a aroma [PERSON_NAME]?" at bounding box center [527, 396] width 460 height 23
click at [475, 396] on strong "Co dokładnie ROSSA usuwa z wody?" at bounding box center [451, 395] width 306 height 23
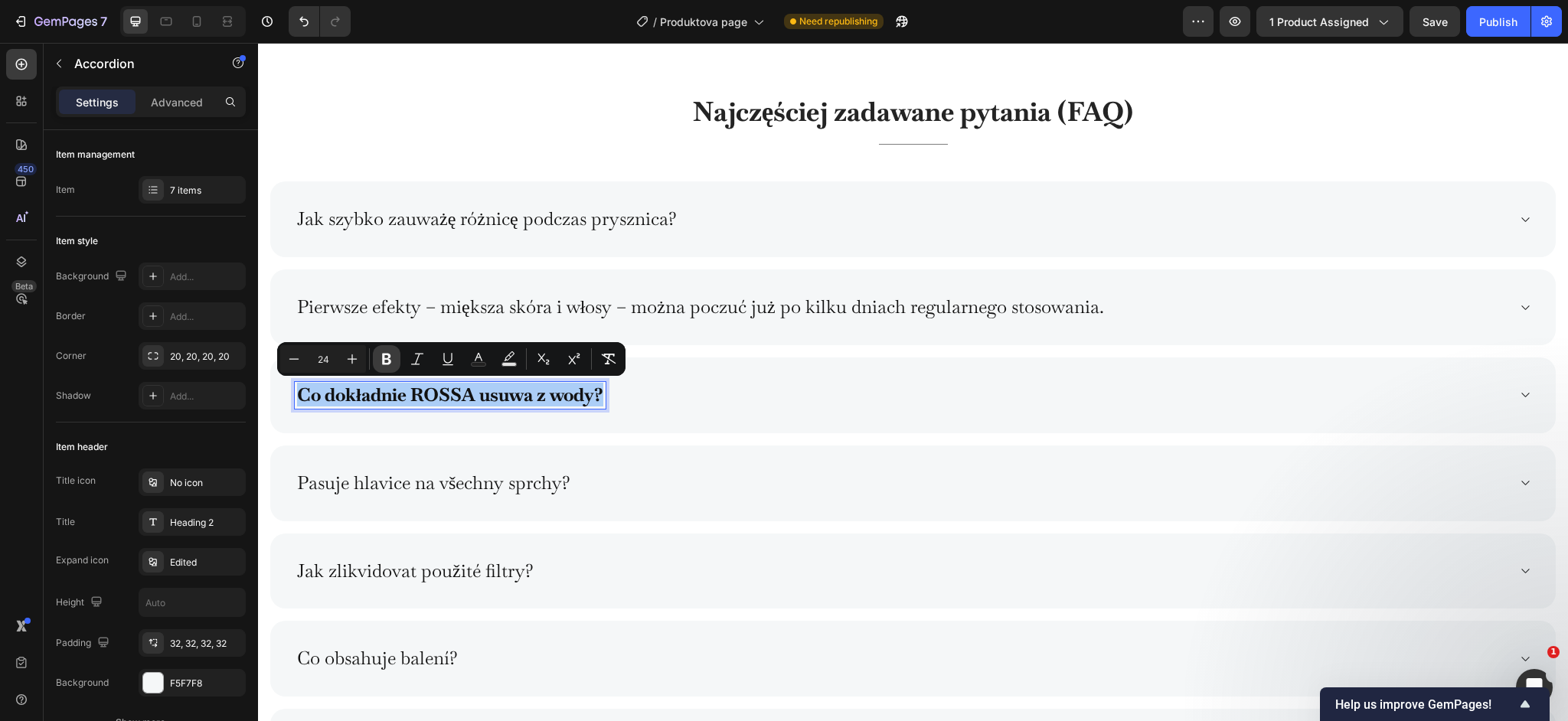
click at [383, 358] on icon "Editor contextual toolbar" at bounding box center [387, 360] width 9 height 12
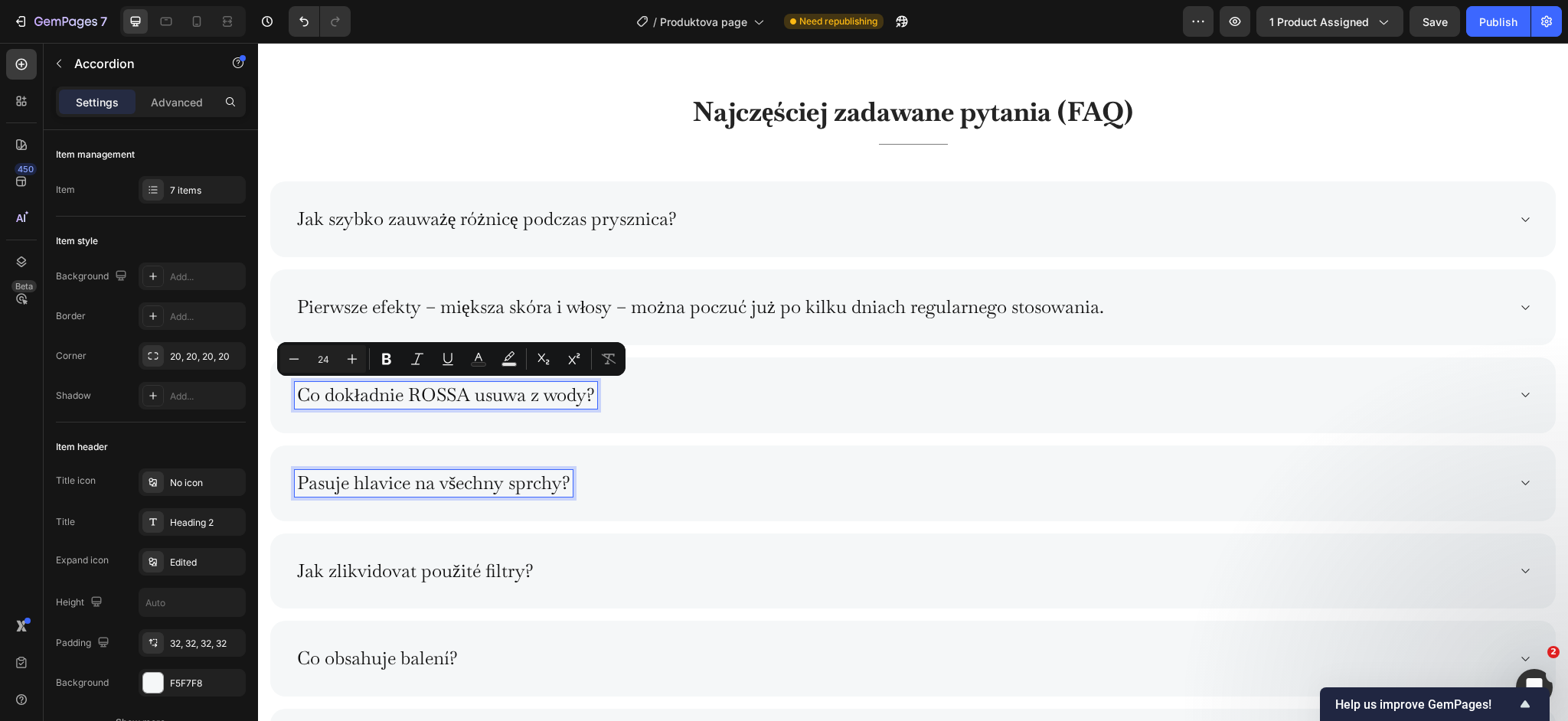
click at [406, 486] on p "Pasuje hlavice na všechny sprchy?" at bounding box center [433, 483] width 273 height 23
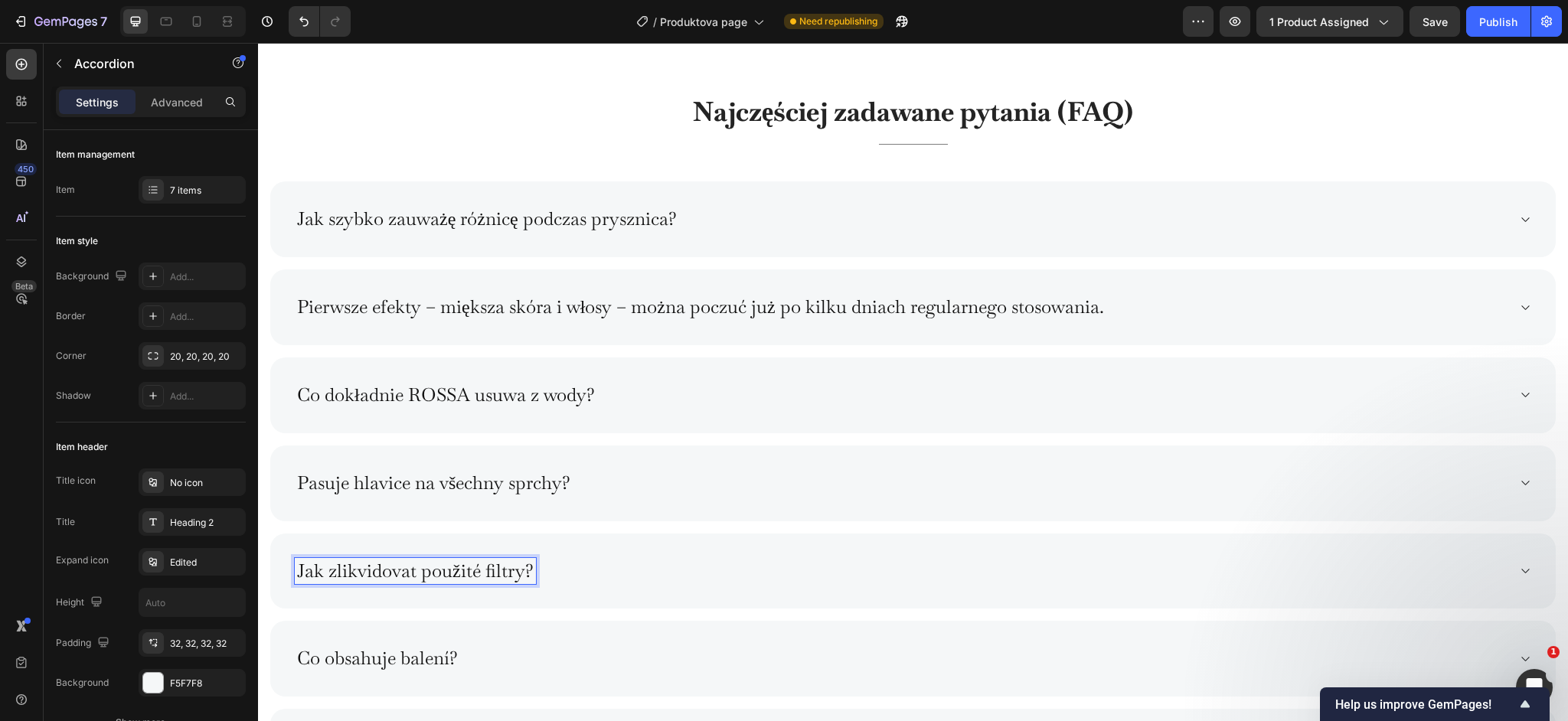
click at [413, 562] on p "Jak zlikvidovat použité filtry?" at bounding box center [415, 571] width 237 height 23
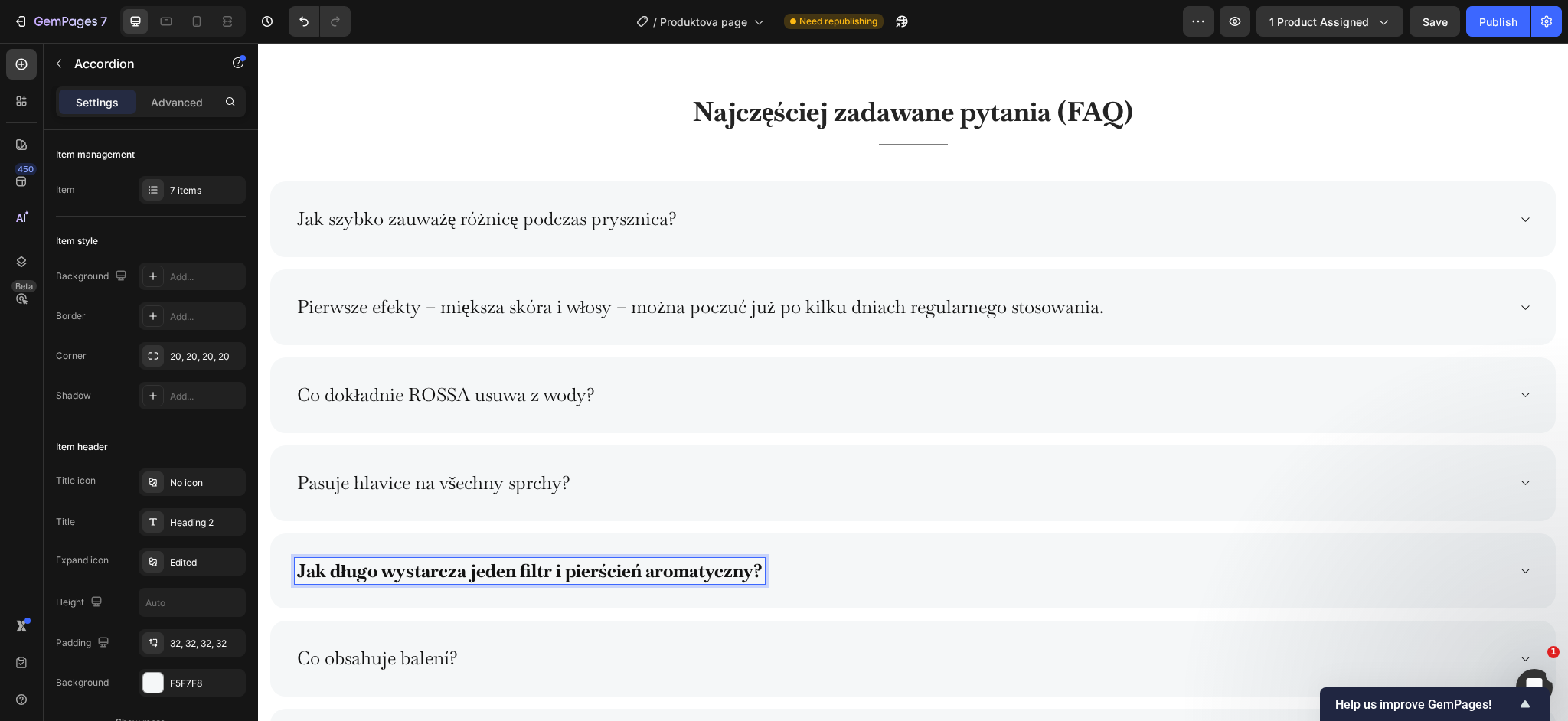
click at [425, 568] on strong "Jak długo wystarcza jeden filtr i pierścień aromatyczny?" at bounding box center [530, 570] width 466 height 23
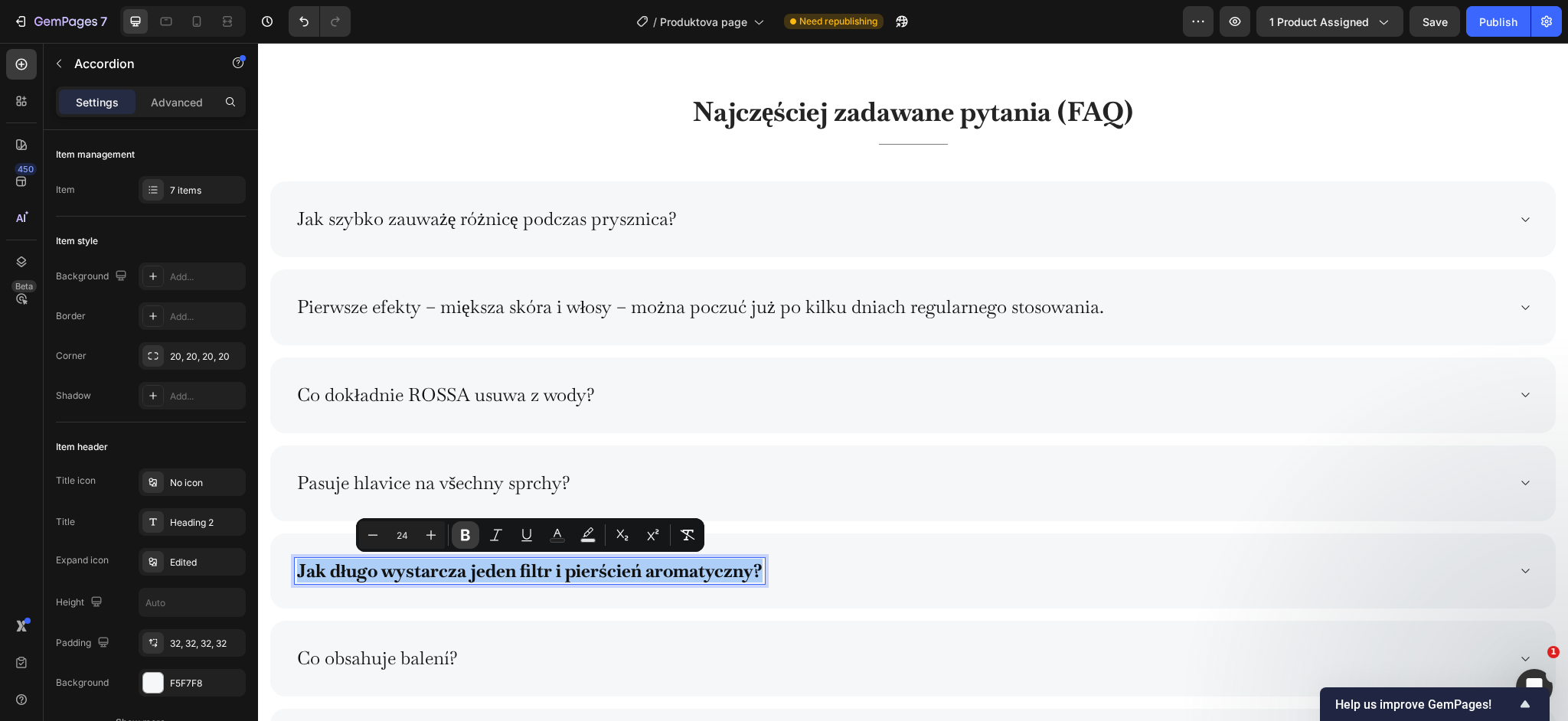
click at [464, 541] on icon "Editor contextual toolbar" at bounding box center [466, 535] width 9 height 12
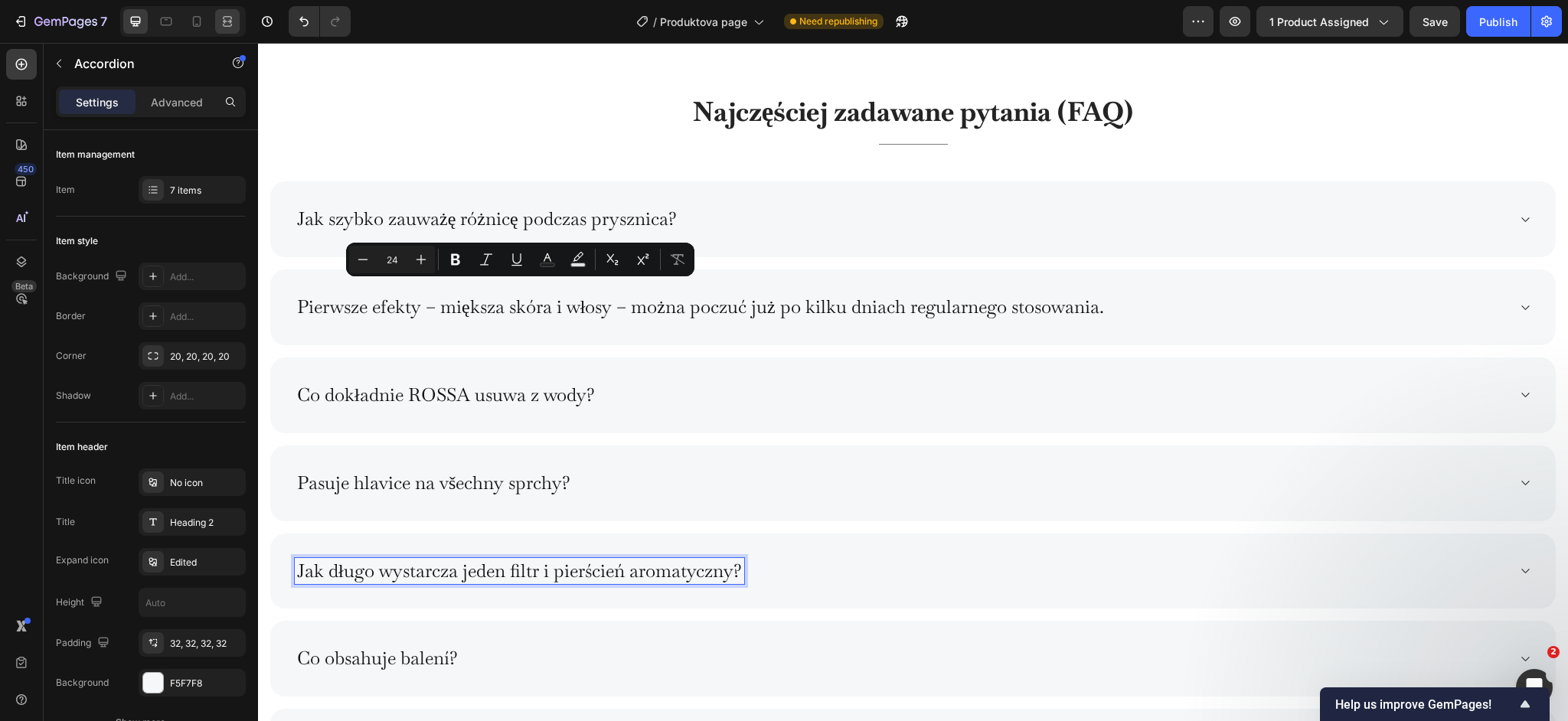
scroll to position [7950, 0]
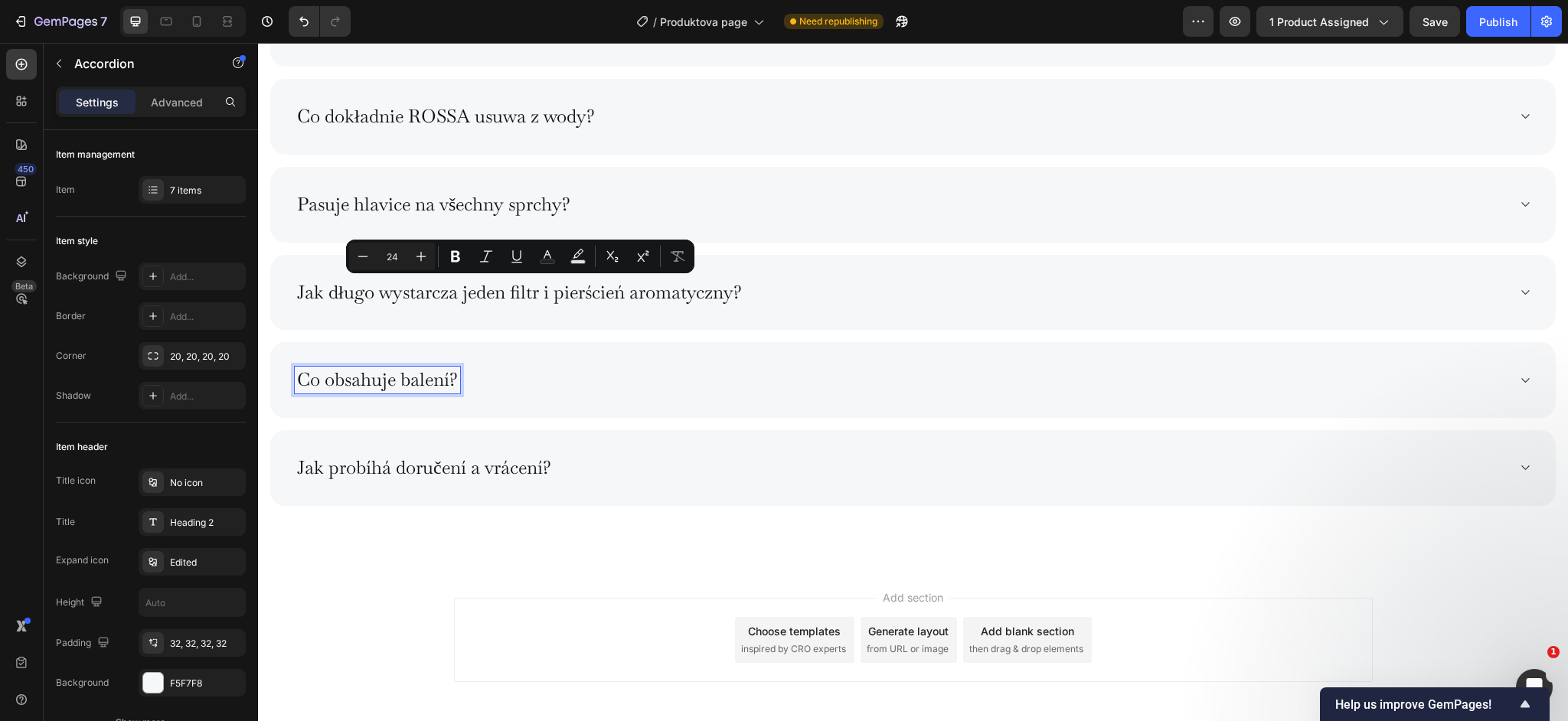
click at [427, 386] on p "Co obsahuje balení?" at bounding box center [378, 380] width 160 height 23
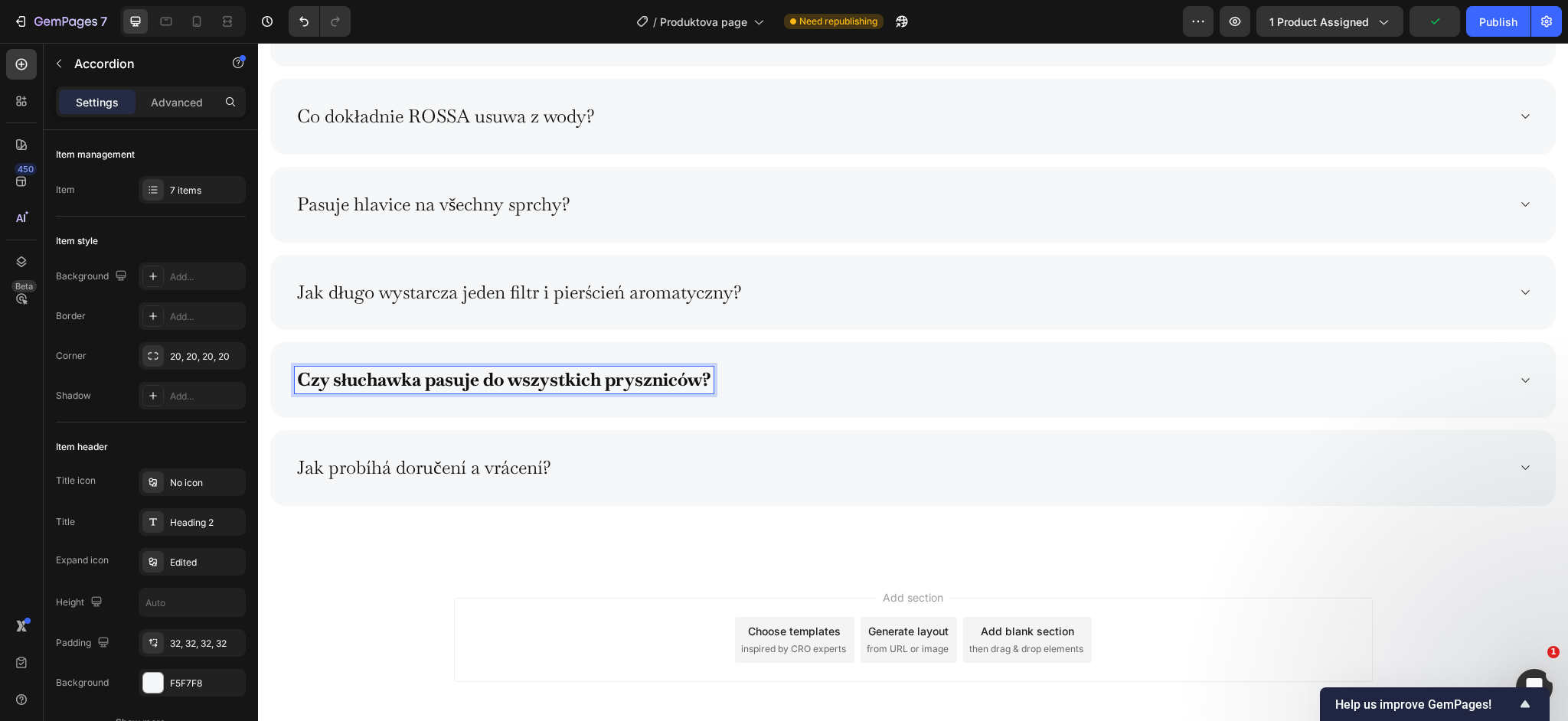
click at [435, 385] on strong "Czy słuchawka pasuje do wszystkich pryszniców?" at bounding box center [505, 379] width 415 height 23
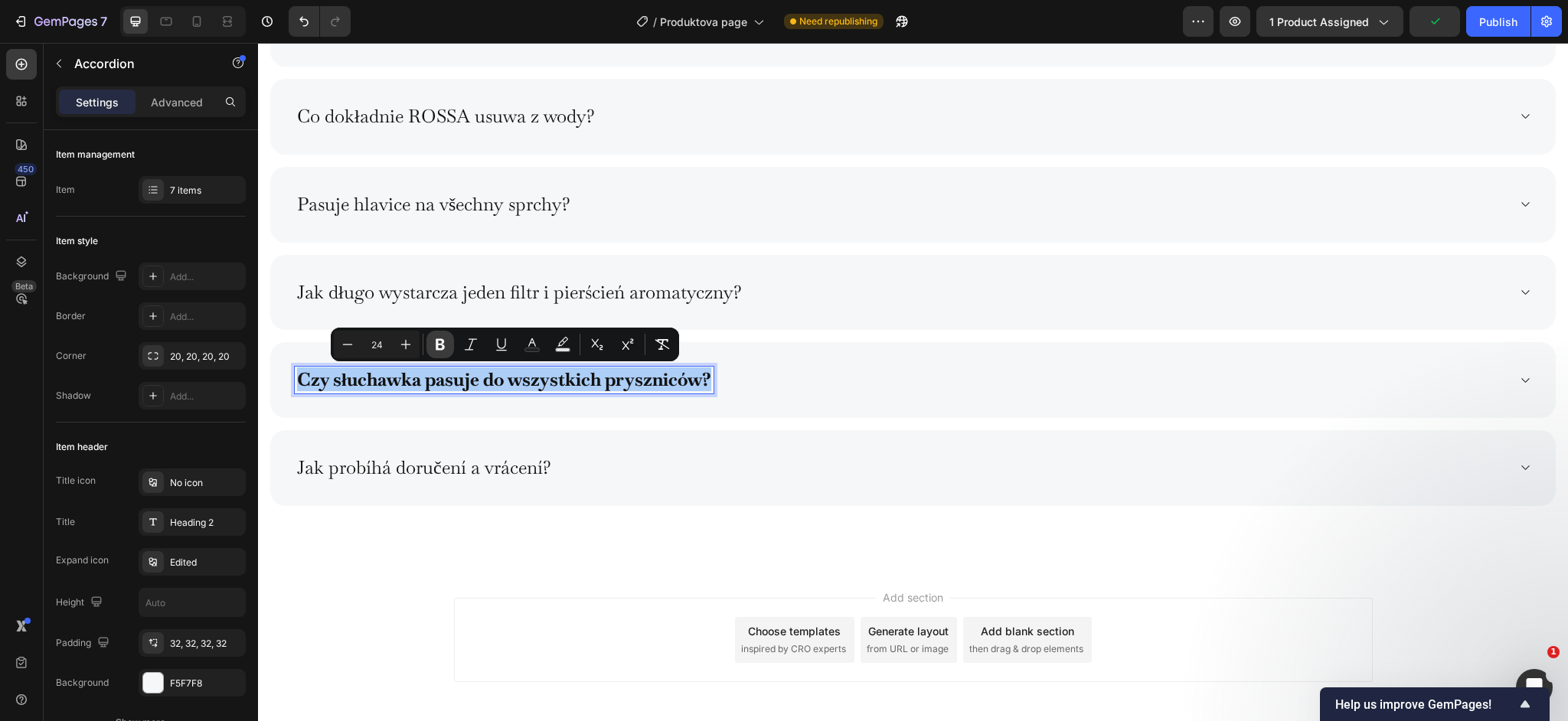
click at [441, 343] on icon "Editor contextual toolbar" at bounding box center [440, 344] width 9 height 12
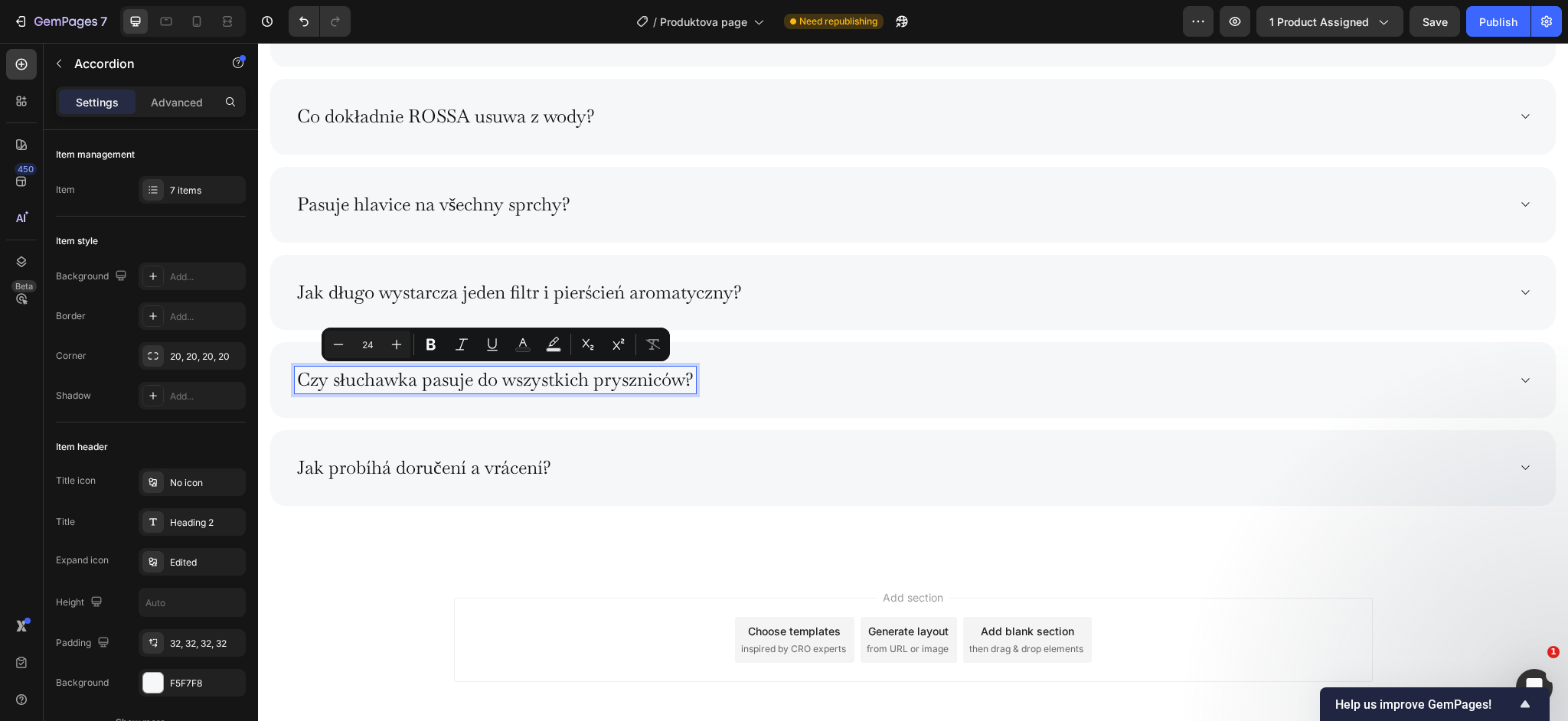
click at [494, 467] on p "Jak probíhá doručení a vrácení?" at bounding box center [424, 468] width 254 height 23
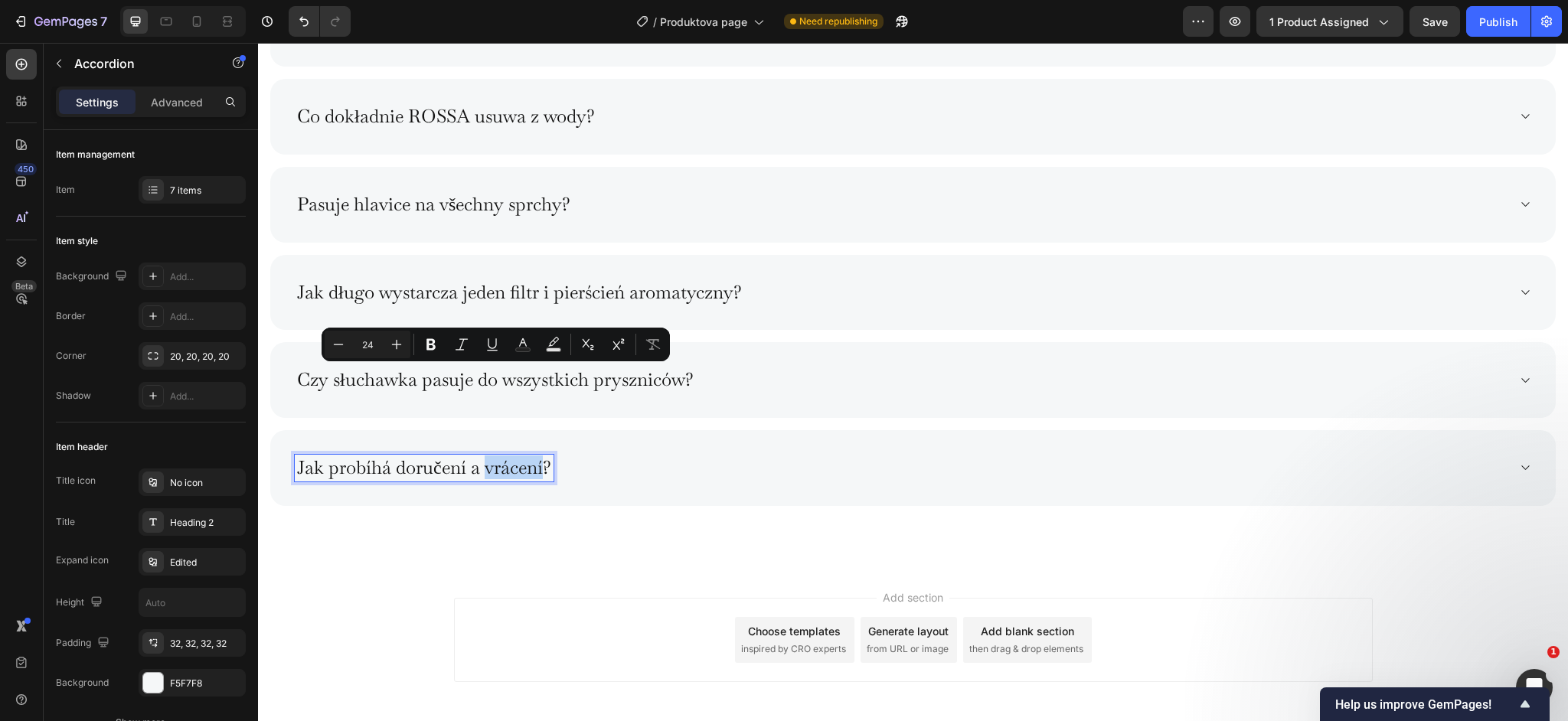
click at [494, 467] on p "Jak probíhá doručení a vrácení?" at bounding box center [424, 468] width 254 height 23
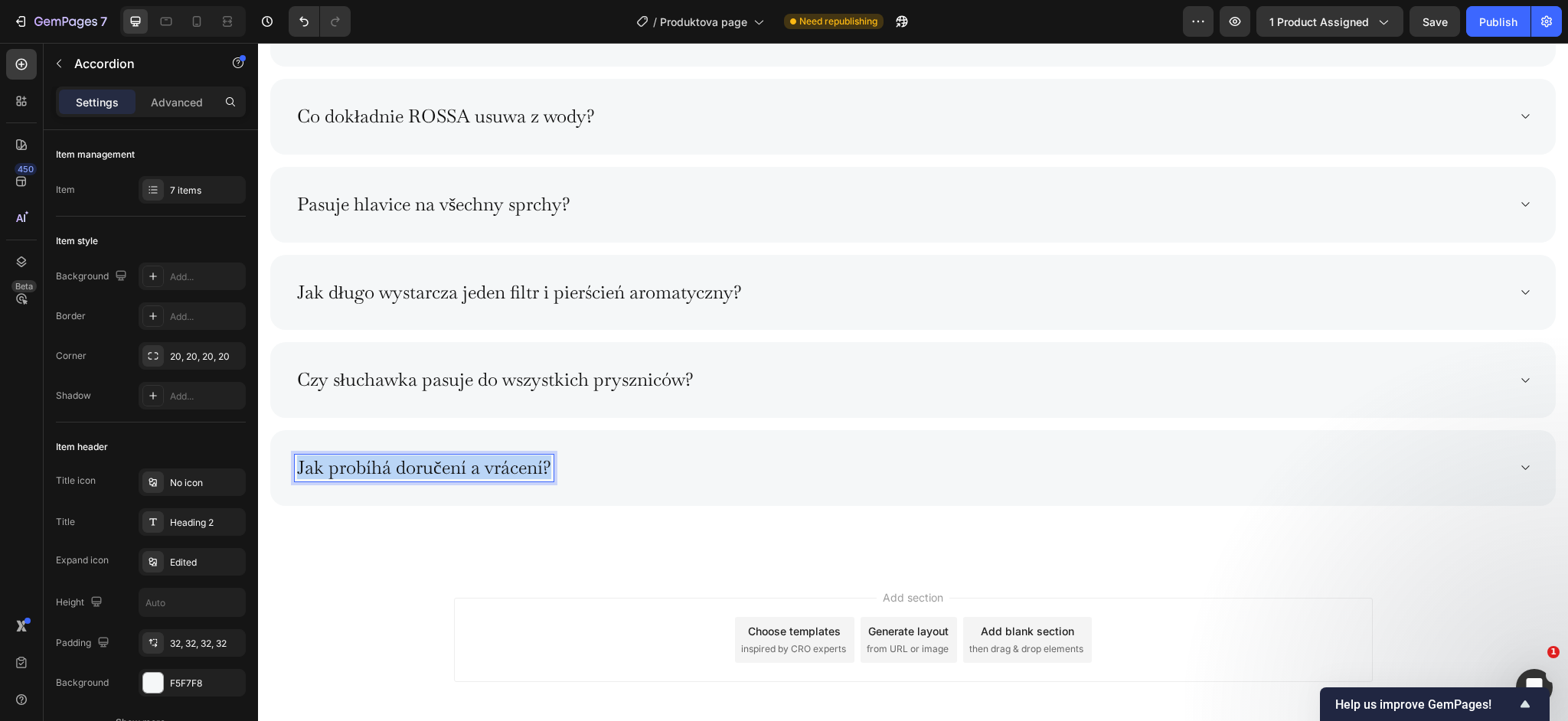
click at [494, 467] on p "Jak probíhá doručení a vrácení?" at bounding box center [424, 468] width 254 height 23
click at [463, 471] on strong "Jak zutylizować zużyte filtry?" at bounding box center [421, 468] width 247 height 23
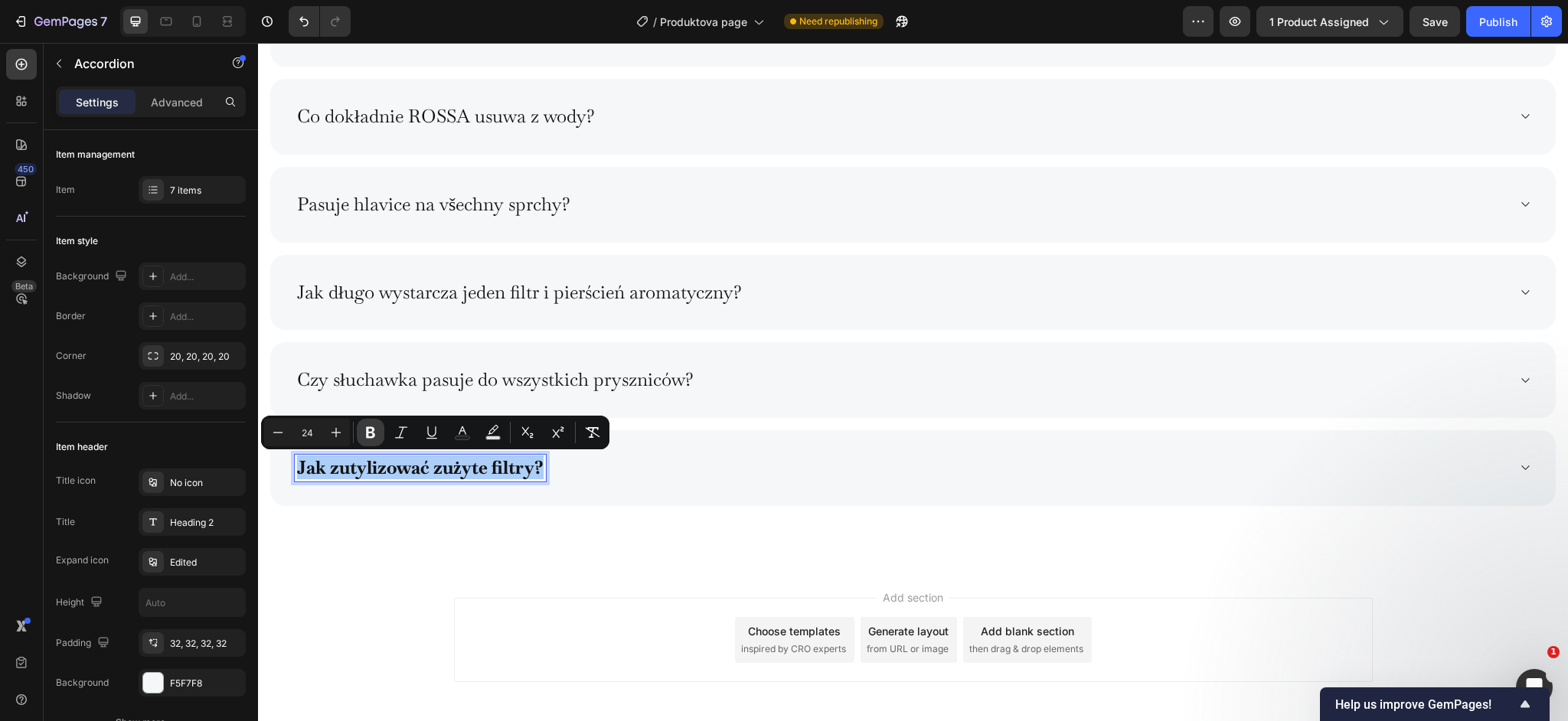
click at [381, 433] on button "Bold" at bounding box center [370, 433] width 28 height 28
click at [502, 556] on div "Najczęściej zadawane pytania (FAQ) Heading Title Line Jak szybko zauważę różnic…" at bounding box center [913, 160] width 1310 height 817
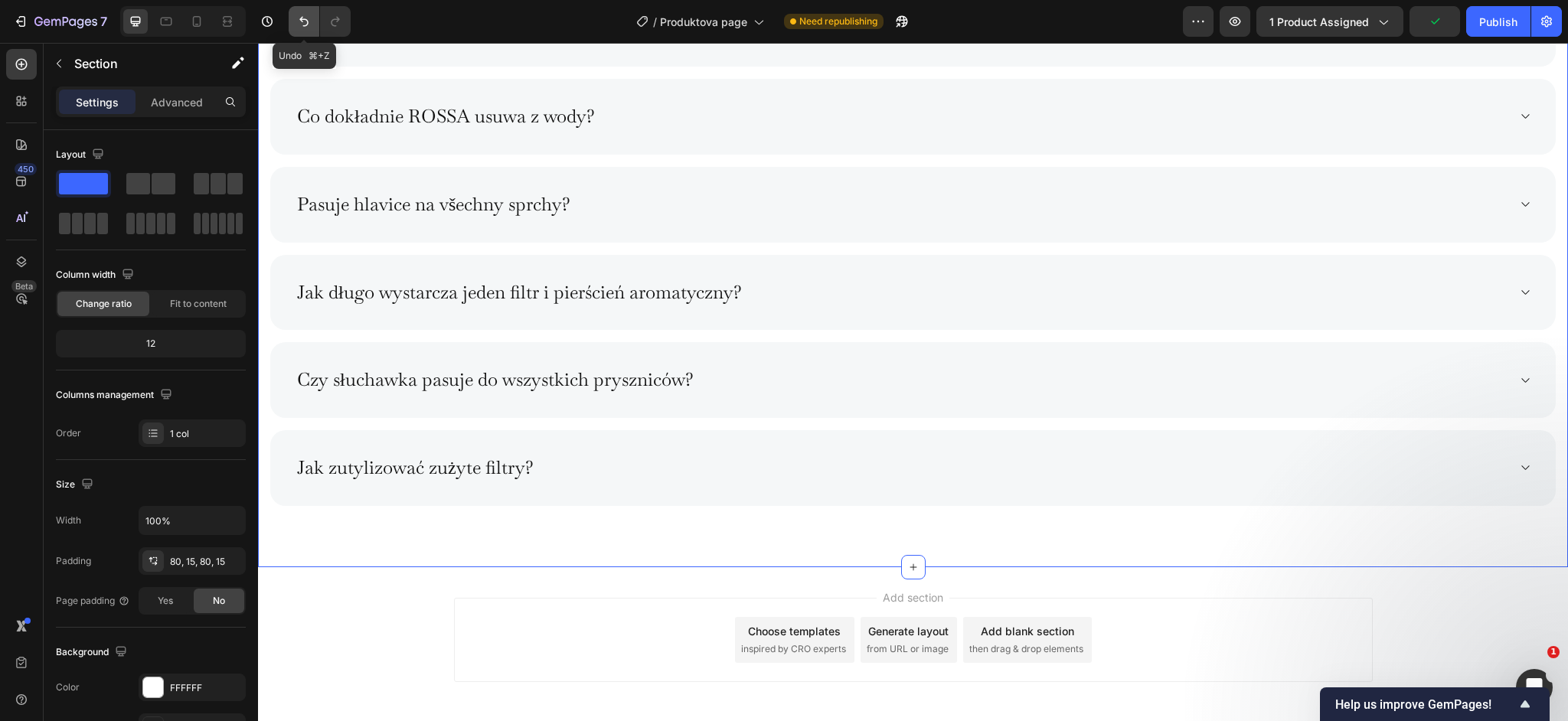
click at [301, 30] on button "Undo/Redo" at bounding box center [304, 22] width 31 height 31
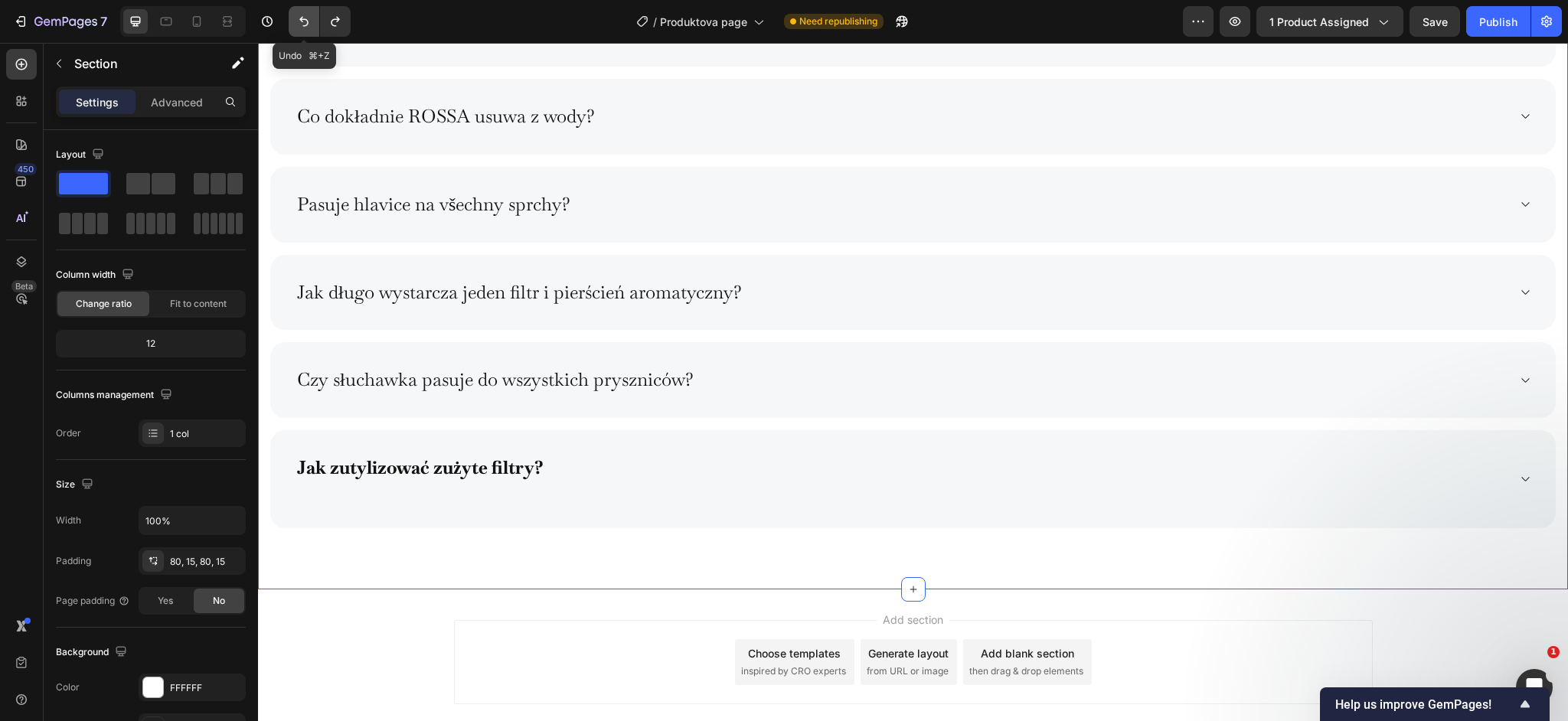
click at [301, 30] on button "Undo/Redo" at bounding box center [304, 22] width 31 height 31
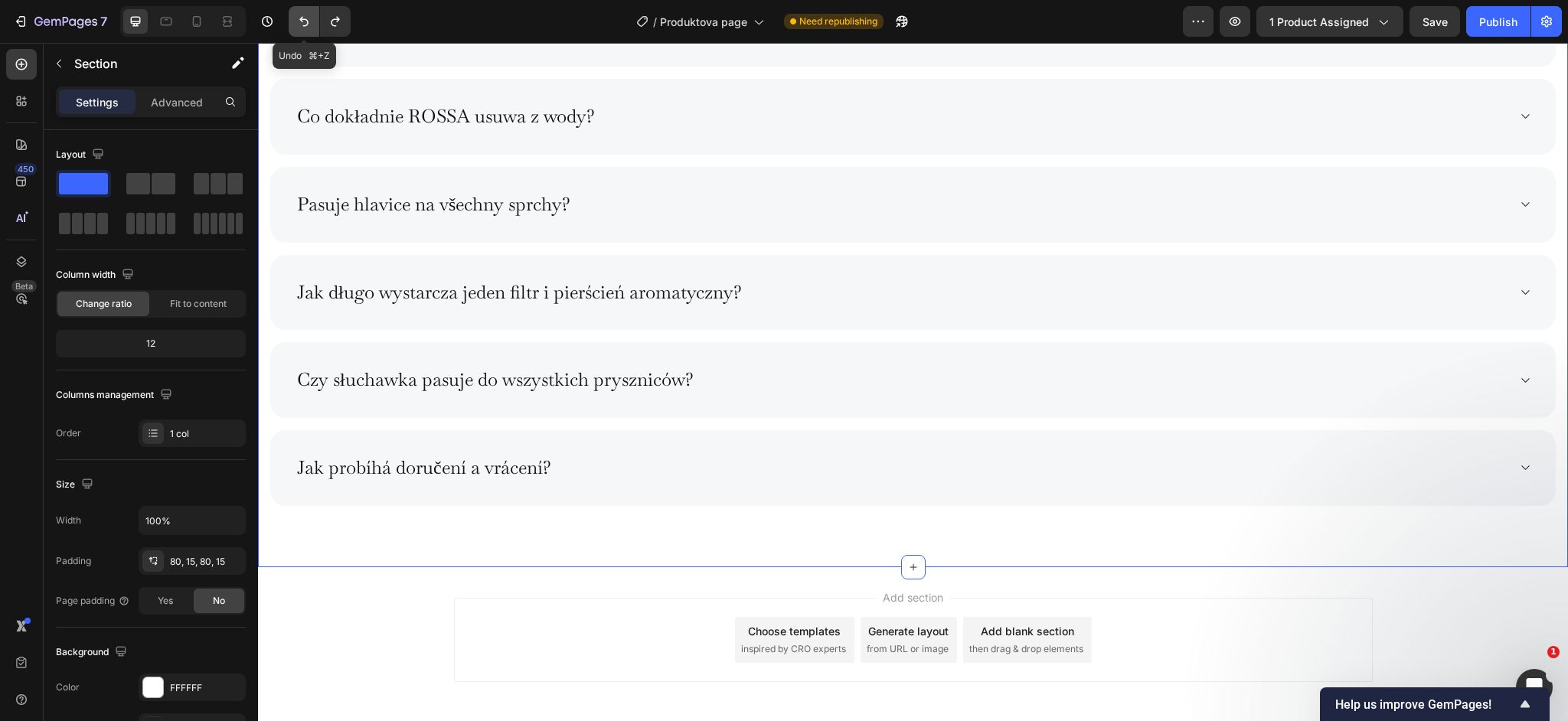
click at [298, 16] on icon "Undo/Redo" at bounding box center [304, 21] width 15 height 15
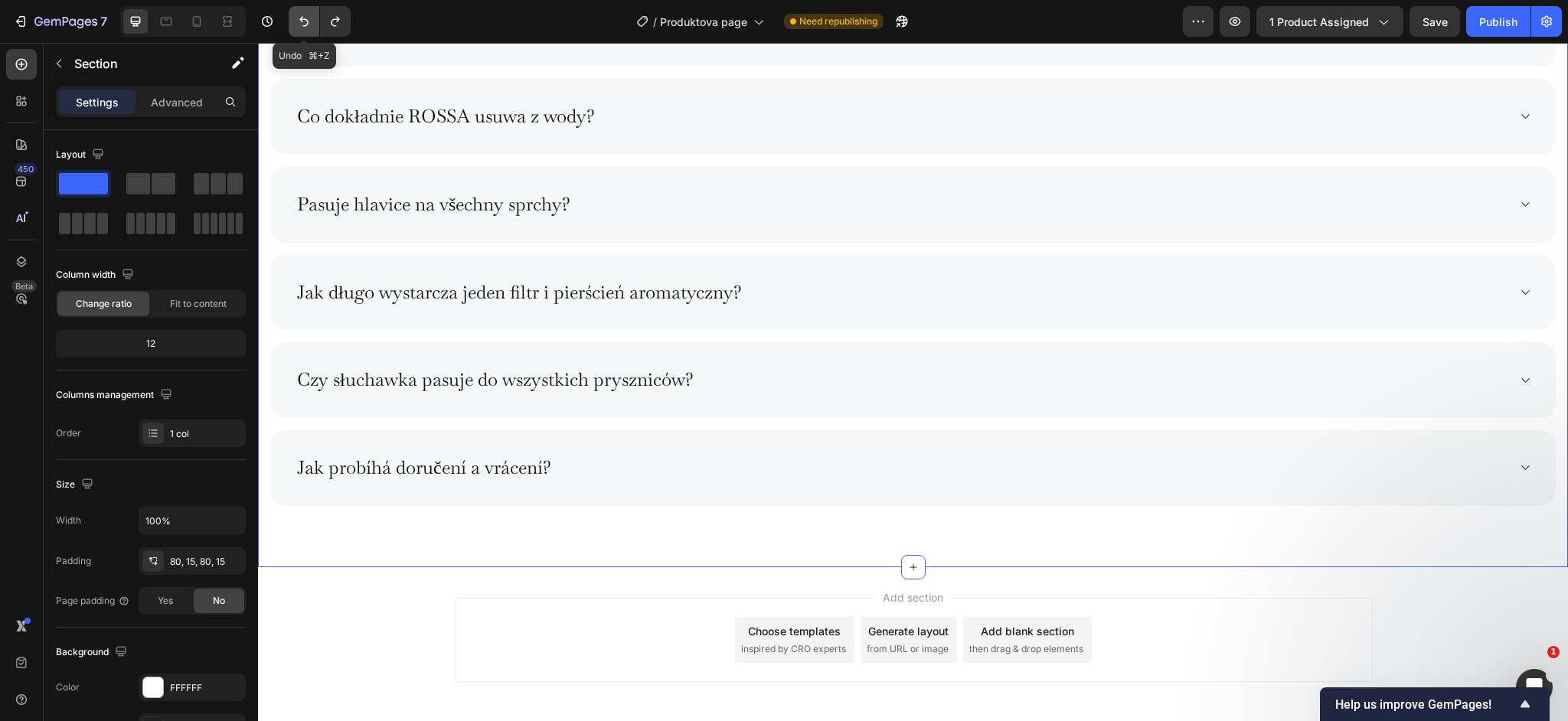
click at [298, 16] on icon "Undo/Redo" at bounding box center [304, 21] width 15 height 15
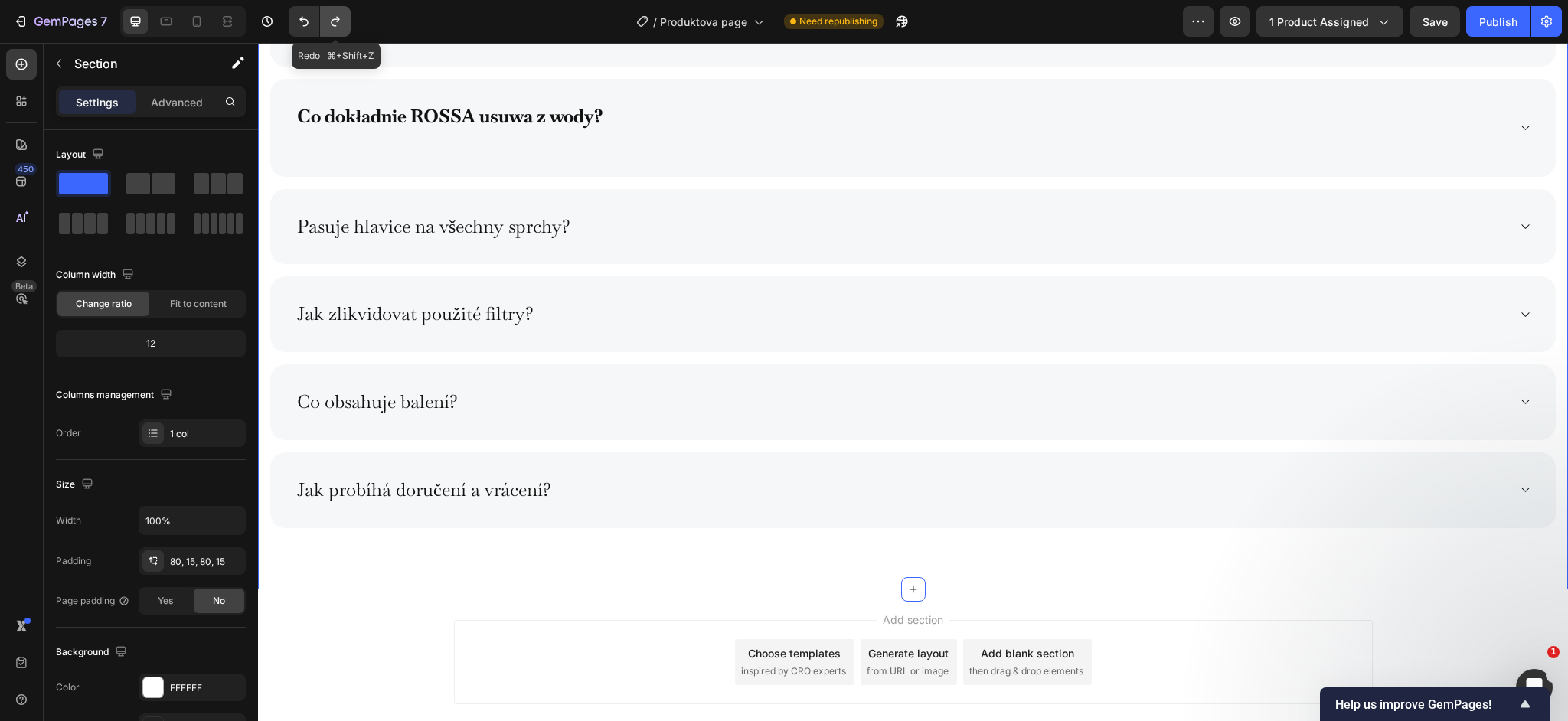
click at [334, 21] on icon "Undo/Redo" at bounding box center [335, 21] width 15 height 15
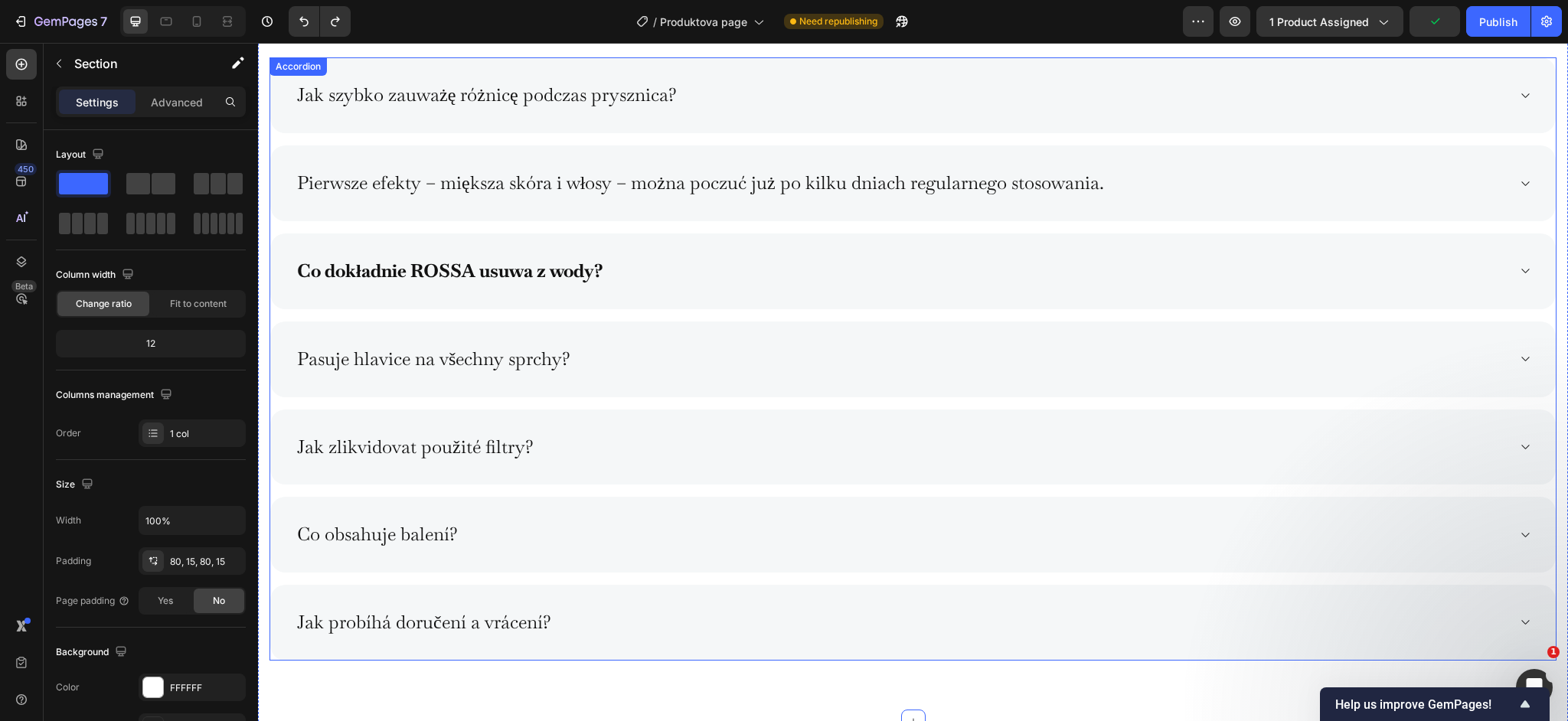
scroll to position [7789, 0]
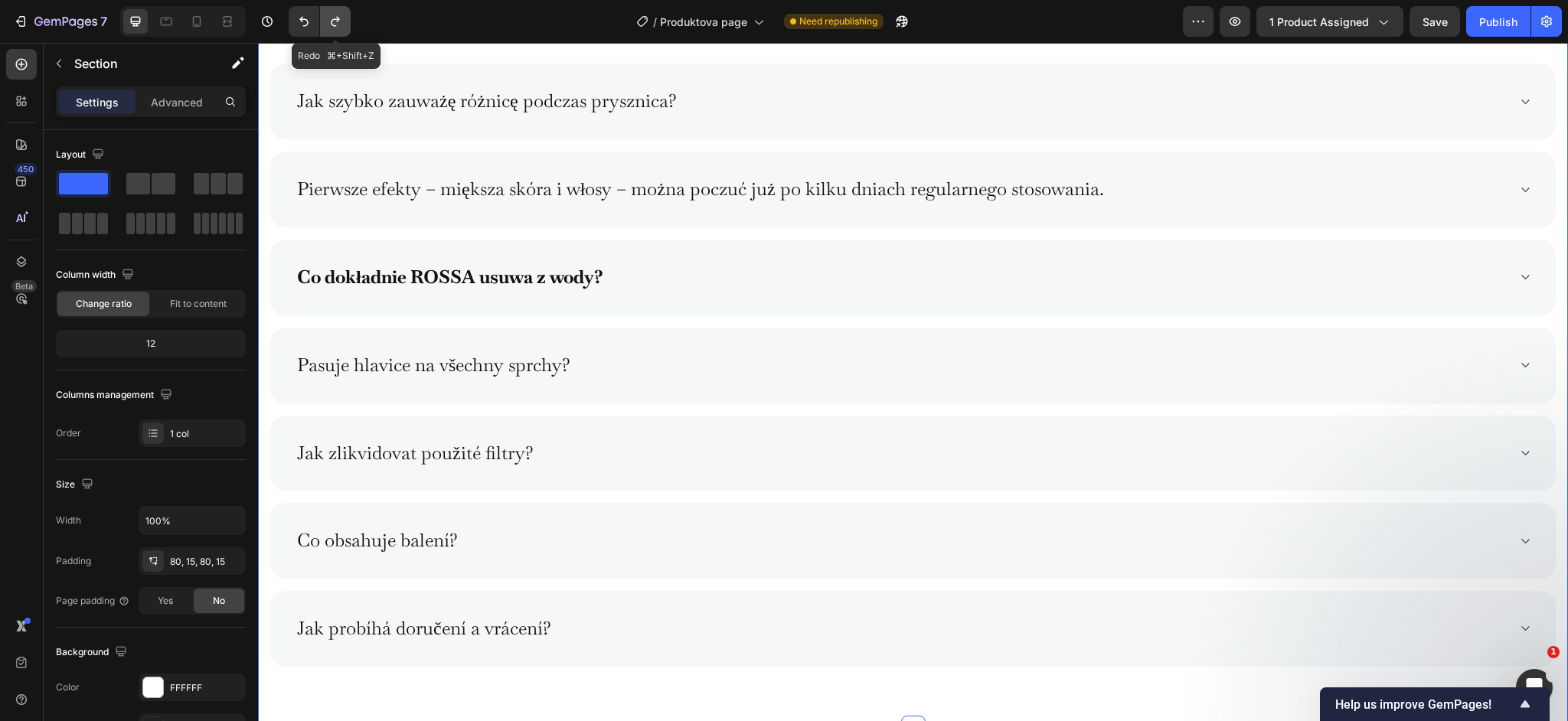
click at [333, 22] on icon "Undo/Redo" at bounding box center [335, 21] width 15 height 15
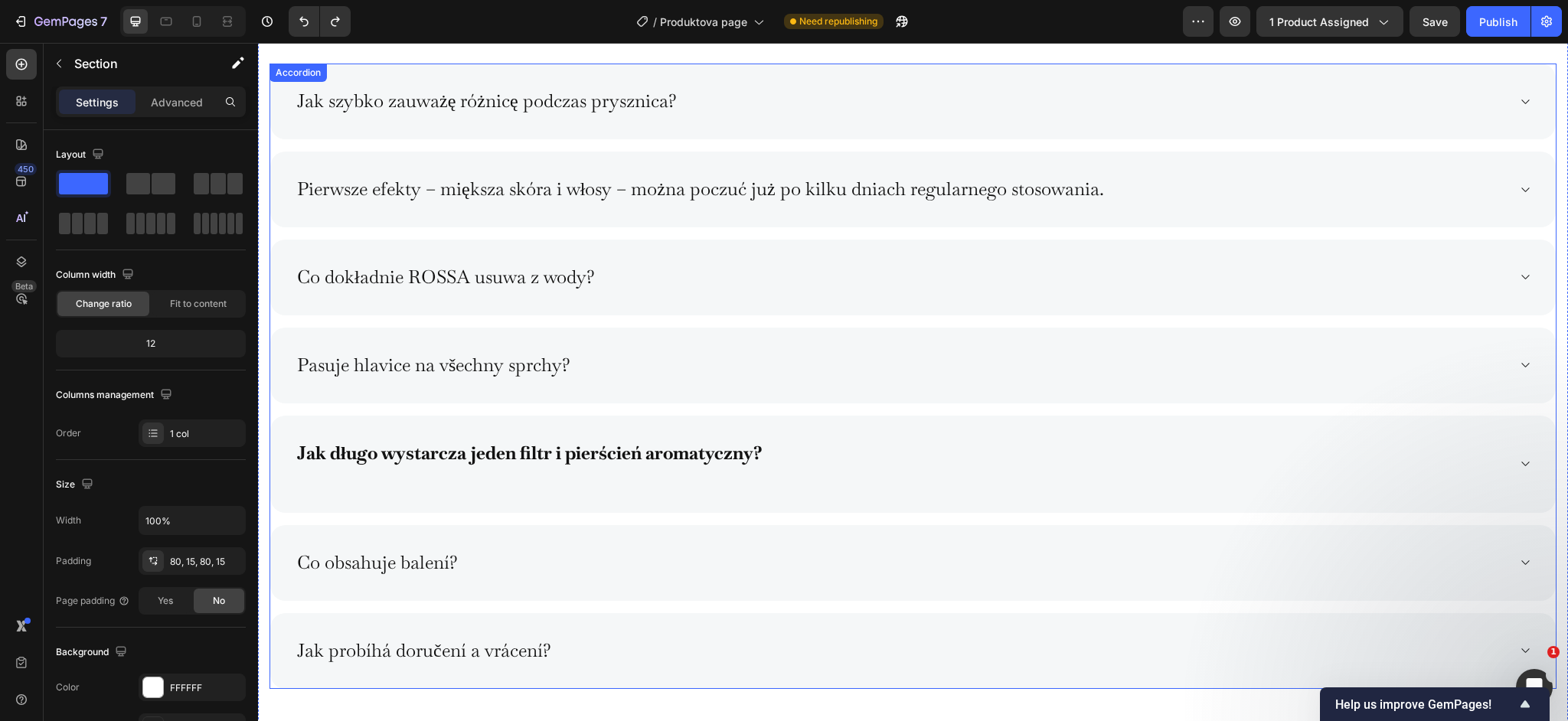
scroll to position [7759, 0]
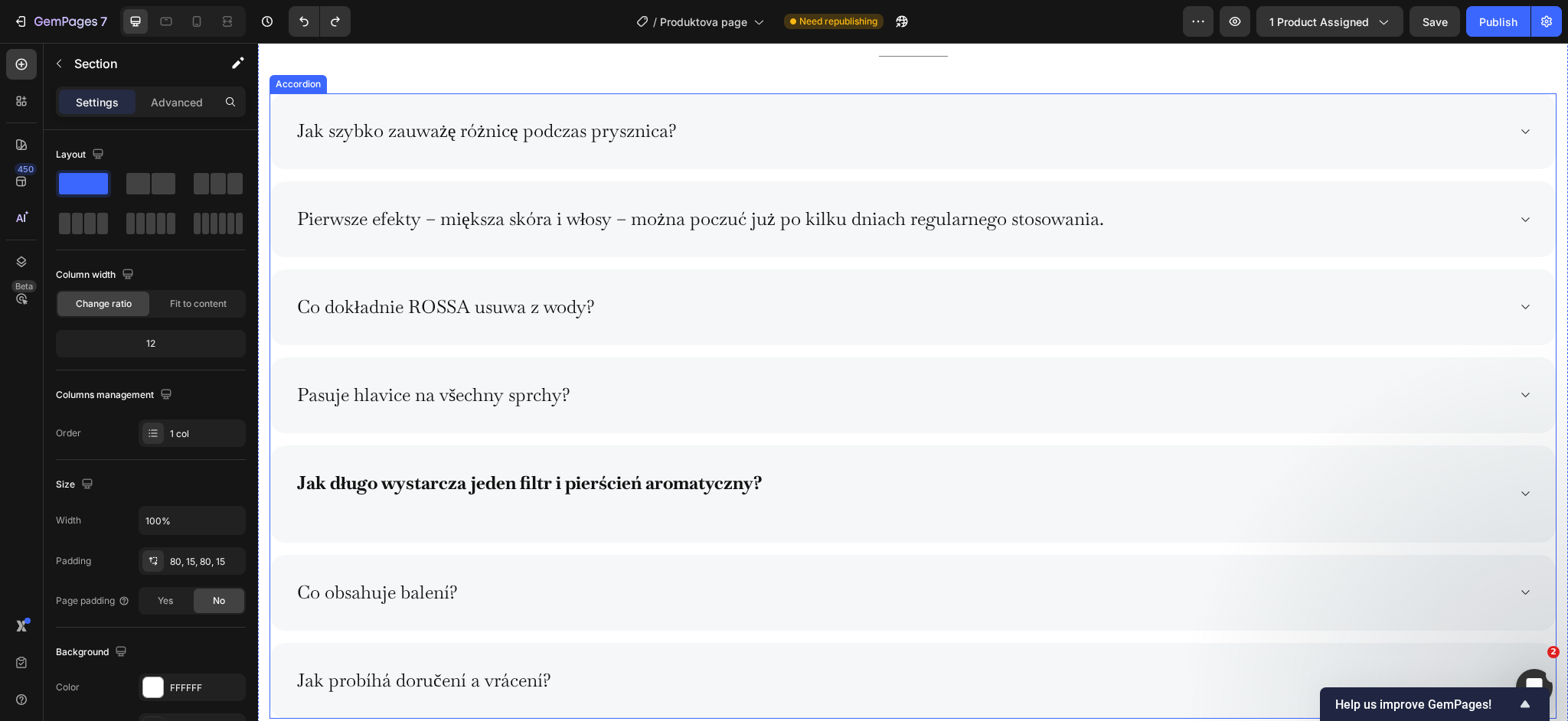
click at [522, 503] on p "Jak długo wystarcza jeden filtr i pierścień aromatyczny?" at bounding box center [530, 494] width 466 height 44
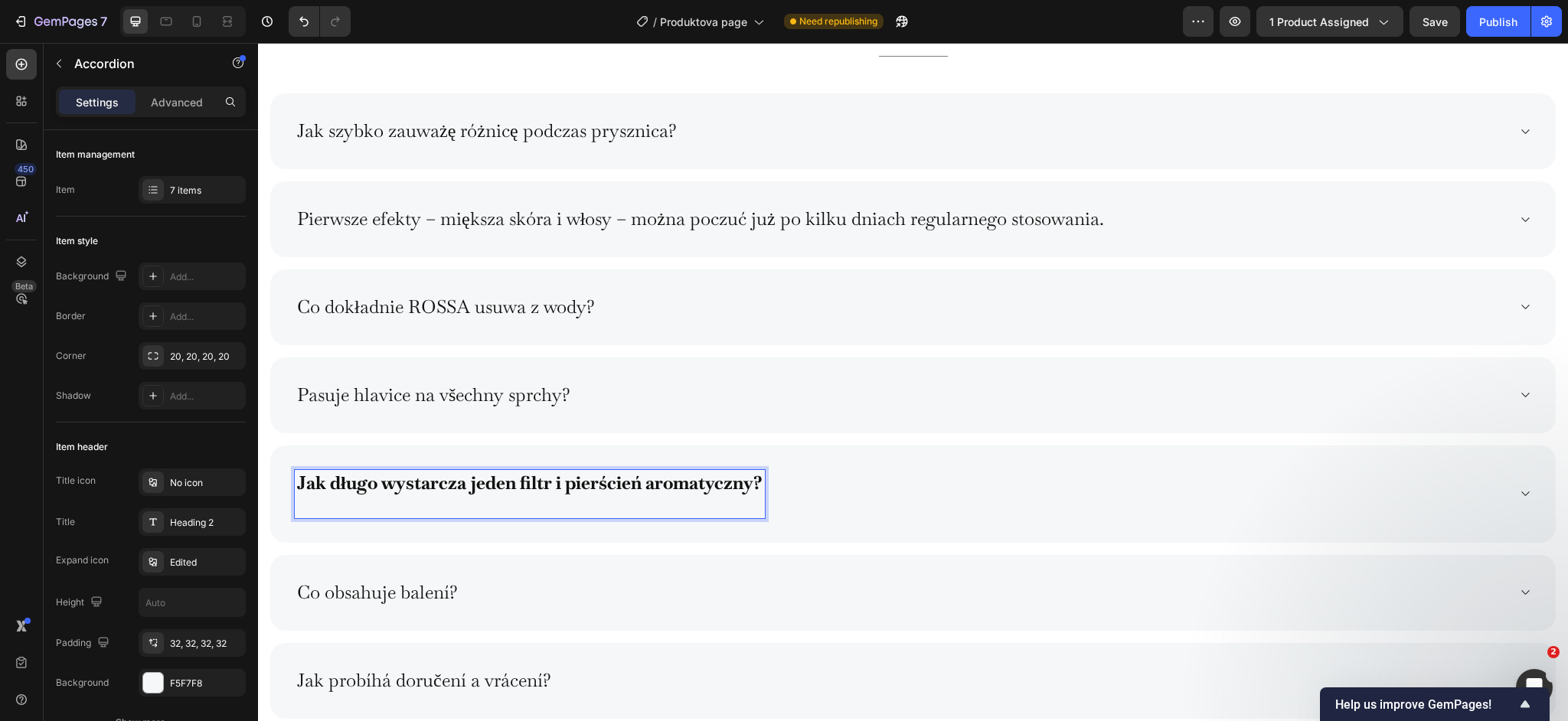
click at [435, 497] on p "Jak długo wystarcza jeden filtr i pierścień aromatyczny?" at bounding box center [530, 494] width 466 height 44
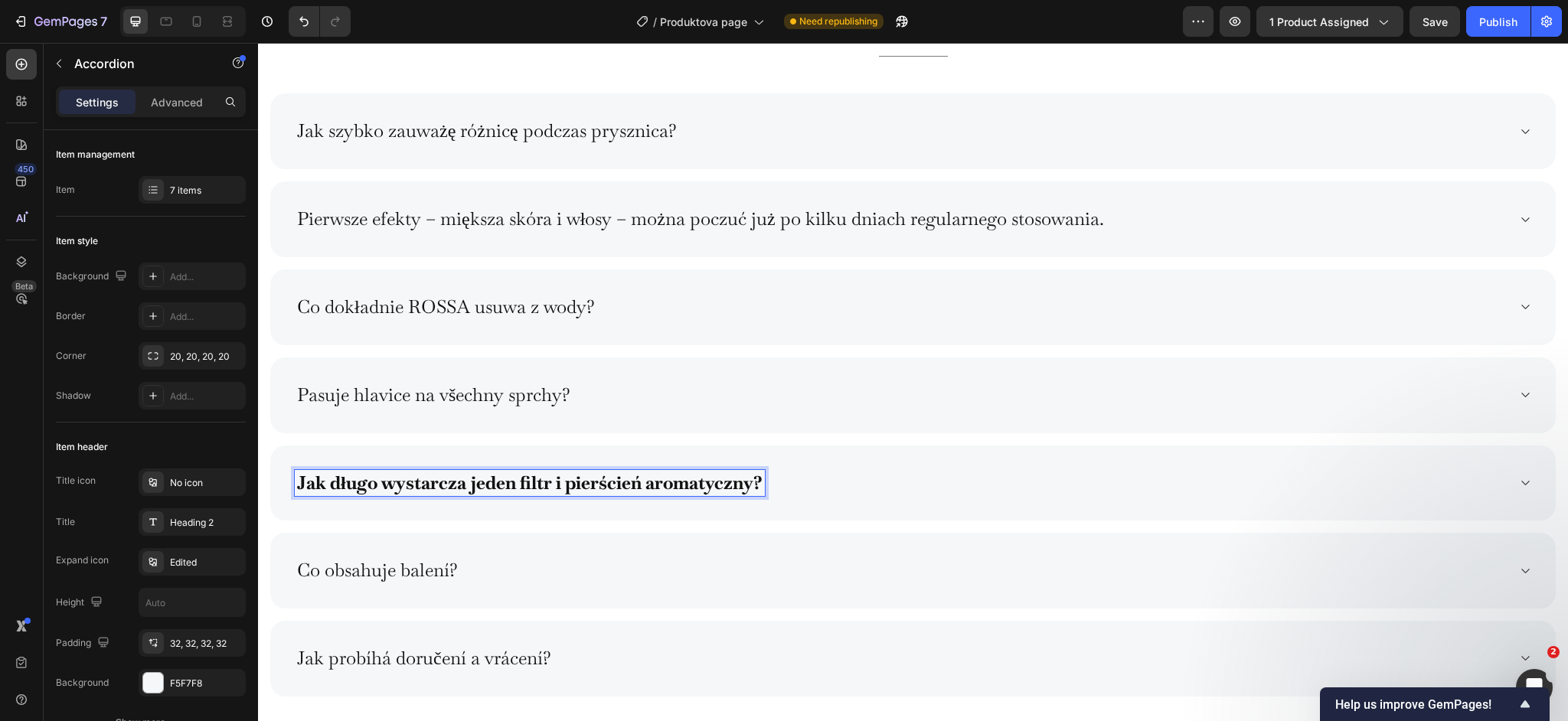
click at [447, 471] on strong "Jak długo wystarcza jeden filtr i pierścień aromatyczny?" at bounding box center [530, 483] width 466 height 23
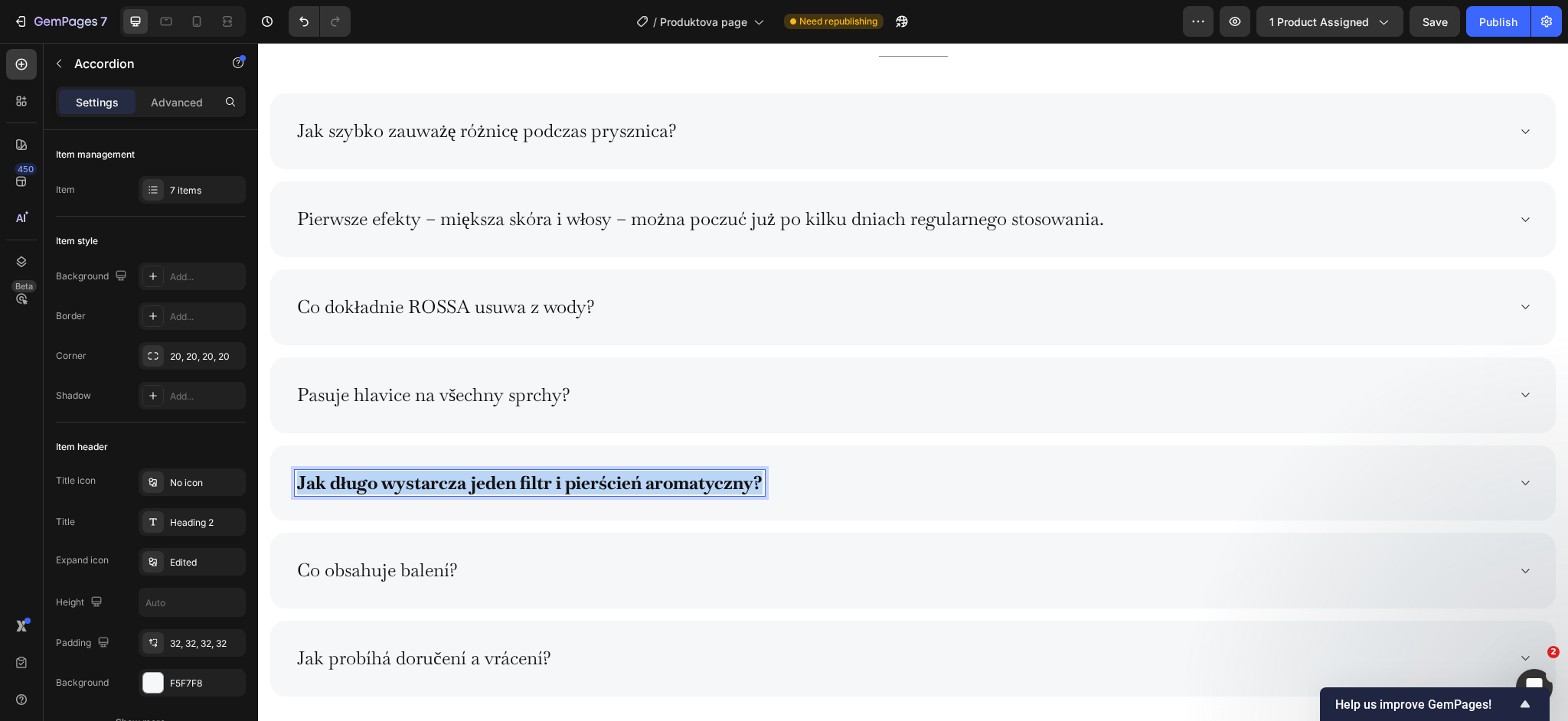
click at [447, 471] on strong "Jak długo wystarcza jeden filtr i pierścień aromatyczny?" at bounding box center [530, 483] width 466 height 23
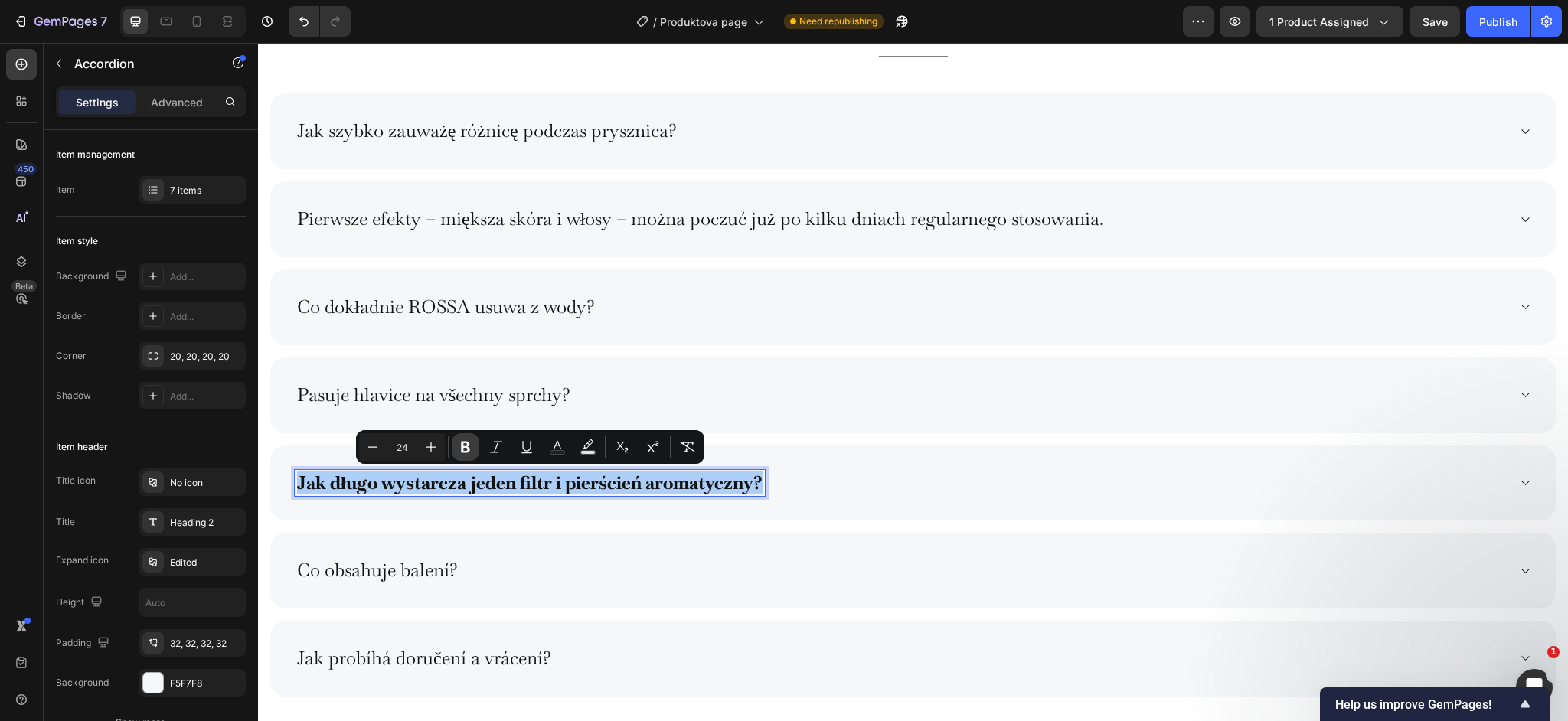
click at [459, 453] on icon "Editor contextual toolbar" at bounding box center [465, 447] width 15 height 15
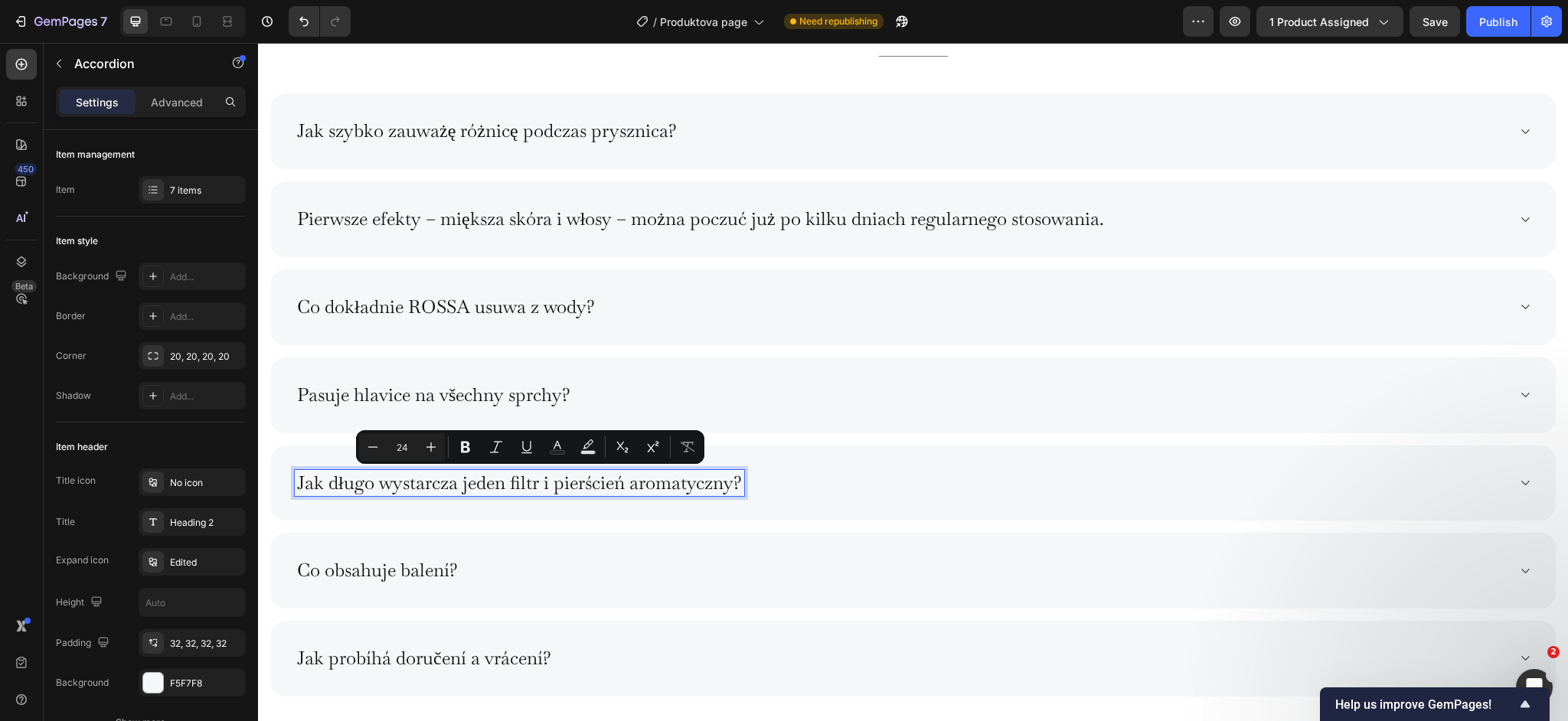
click at [614, 388] on div "Pasuje hlavice na všechny sprchy?" at bounding box center [900, 396] width 1212 height 27
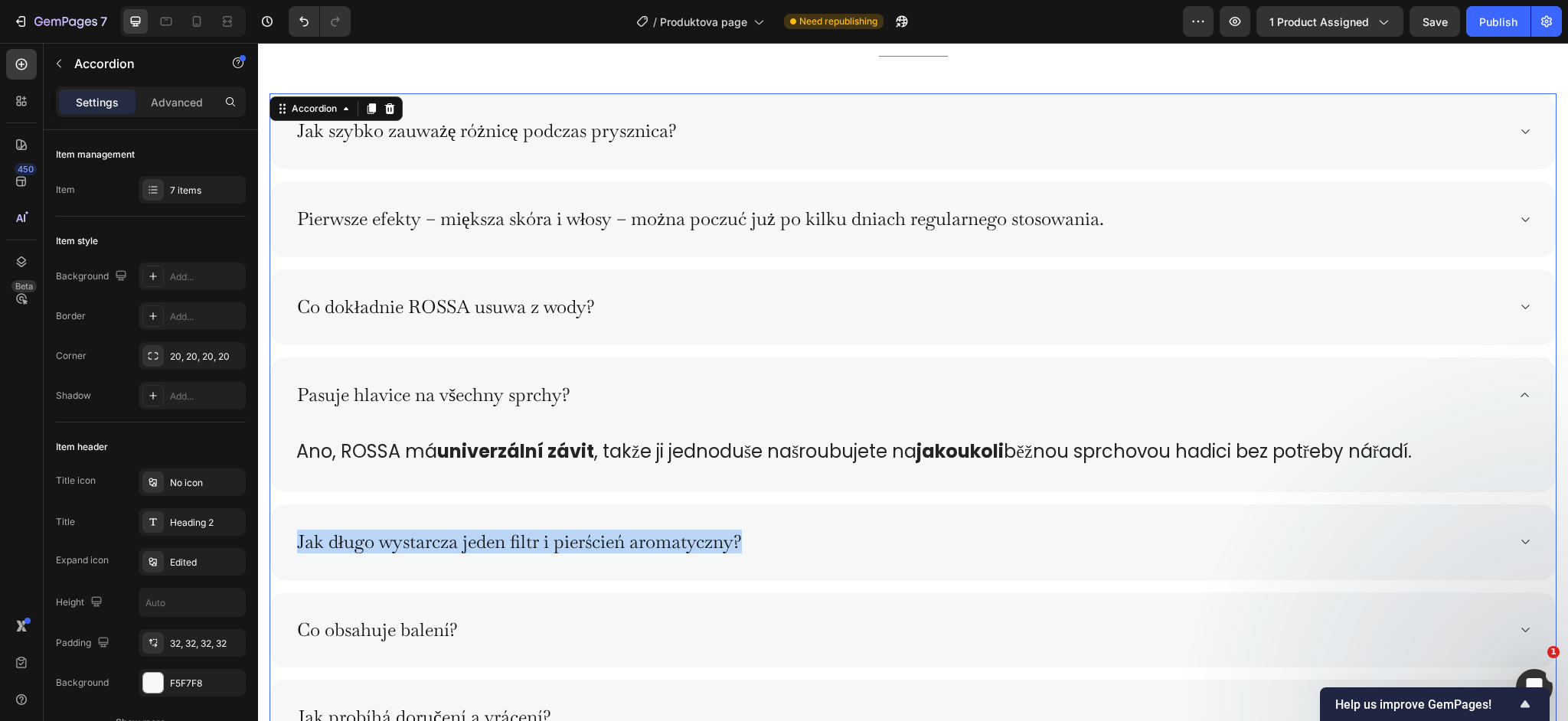
click at [614, 388] on div "Pasuje hlavice na všechny sprchy?" at bounding box center [900, 396] width 1212 height 27
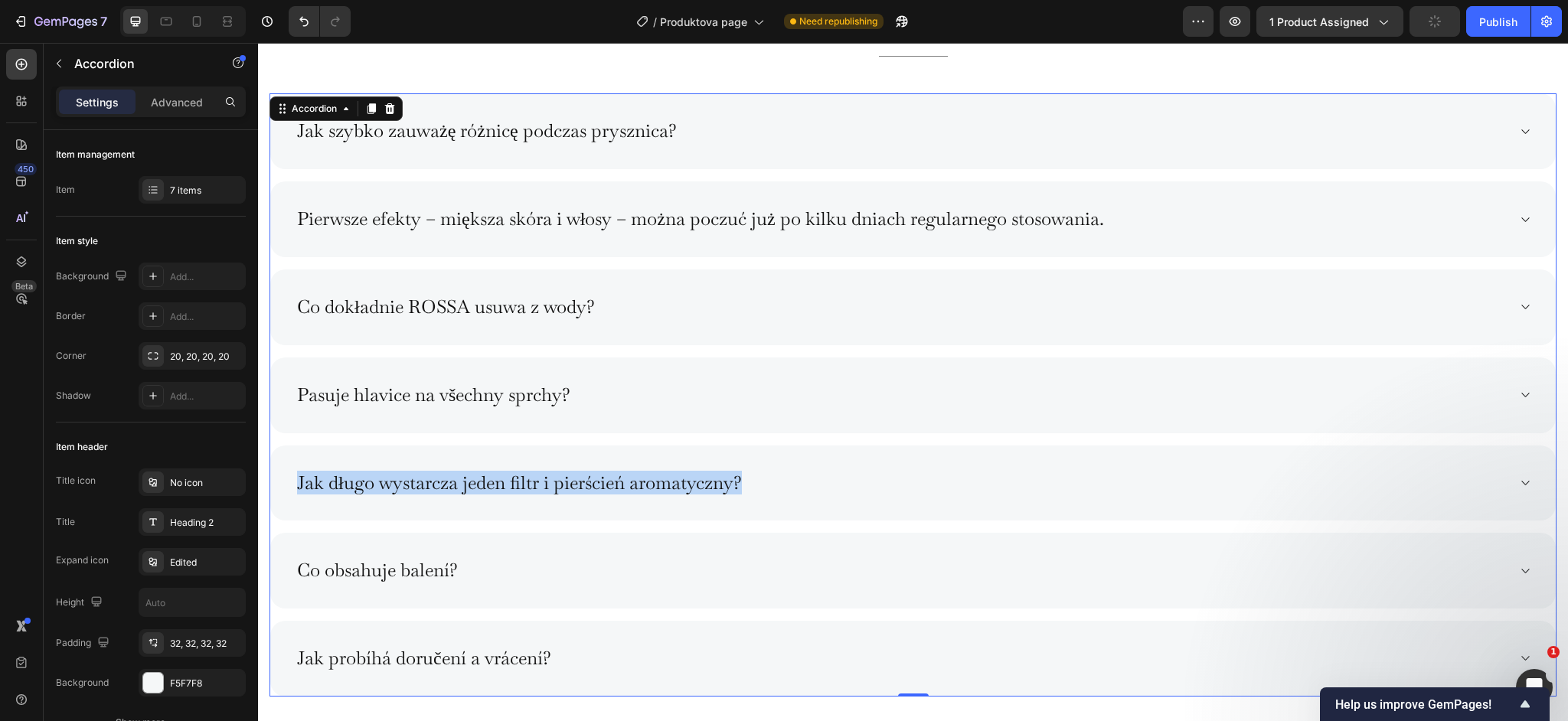
scroll to position [7716, 0]
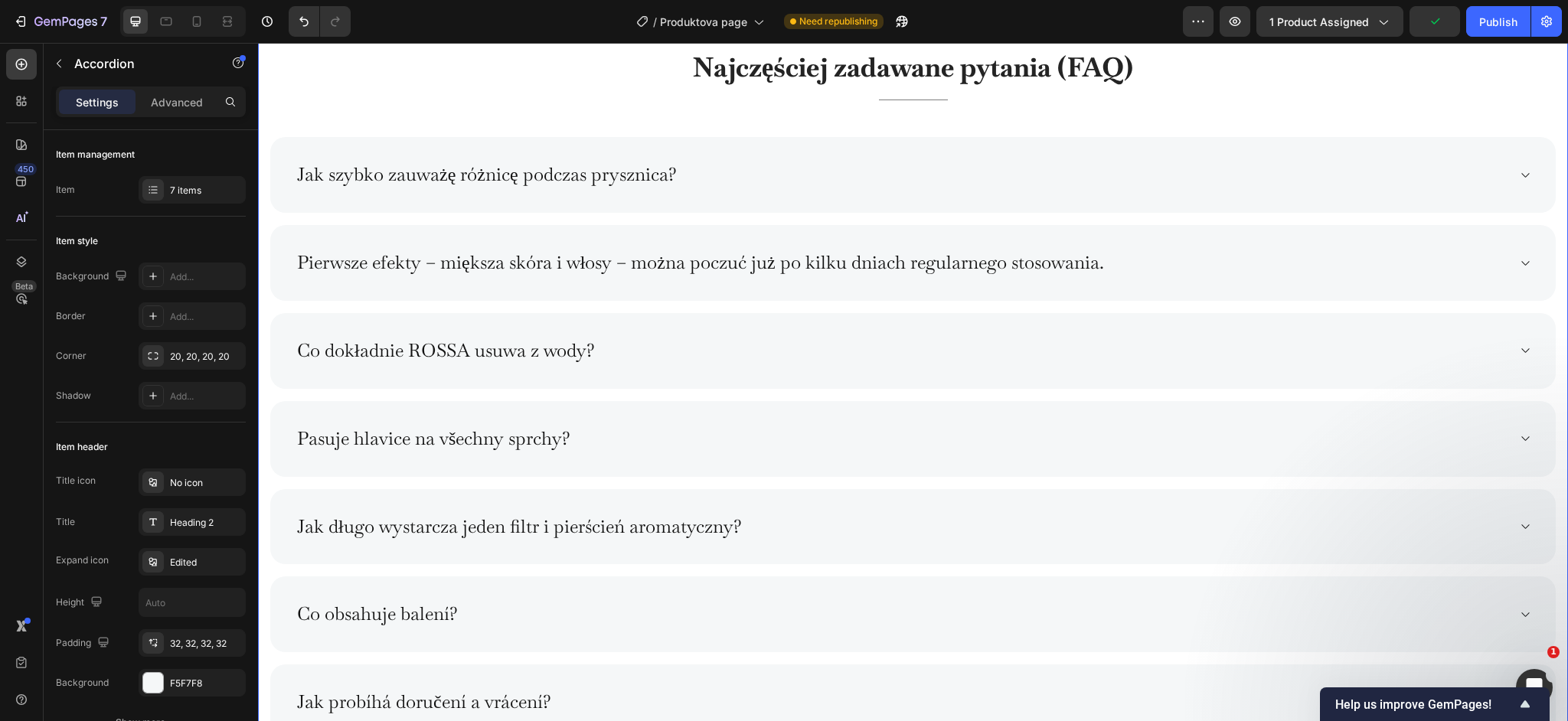
click at [352, 125] on div "Najczęściej zadawane pytania (FAQ) Heading Title Line Jak szybko zauważę różnic…" at bounding box center [913, 394] width 1287 height 694
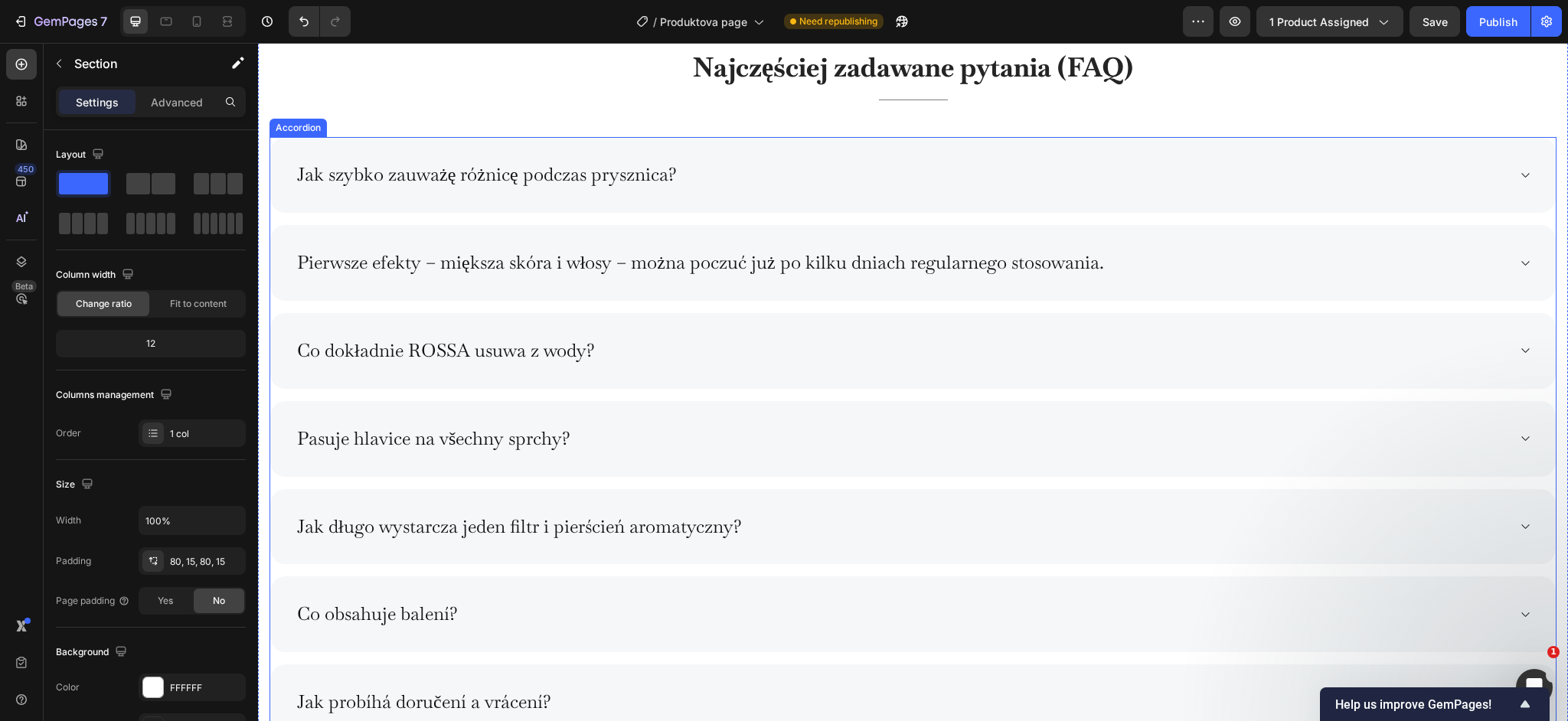
click at [399, 257] on p "Pierwsze efekty – miększa skóra i włosy – można poczuć już po kilku dniach regu…" at bounding box center [701, 263] width 807 height 23
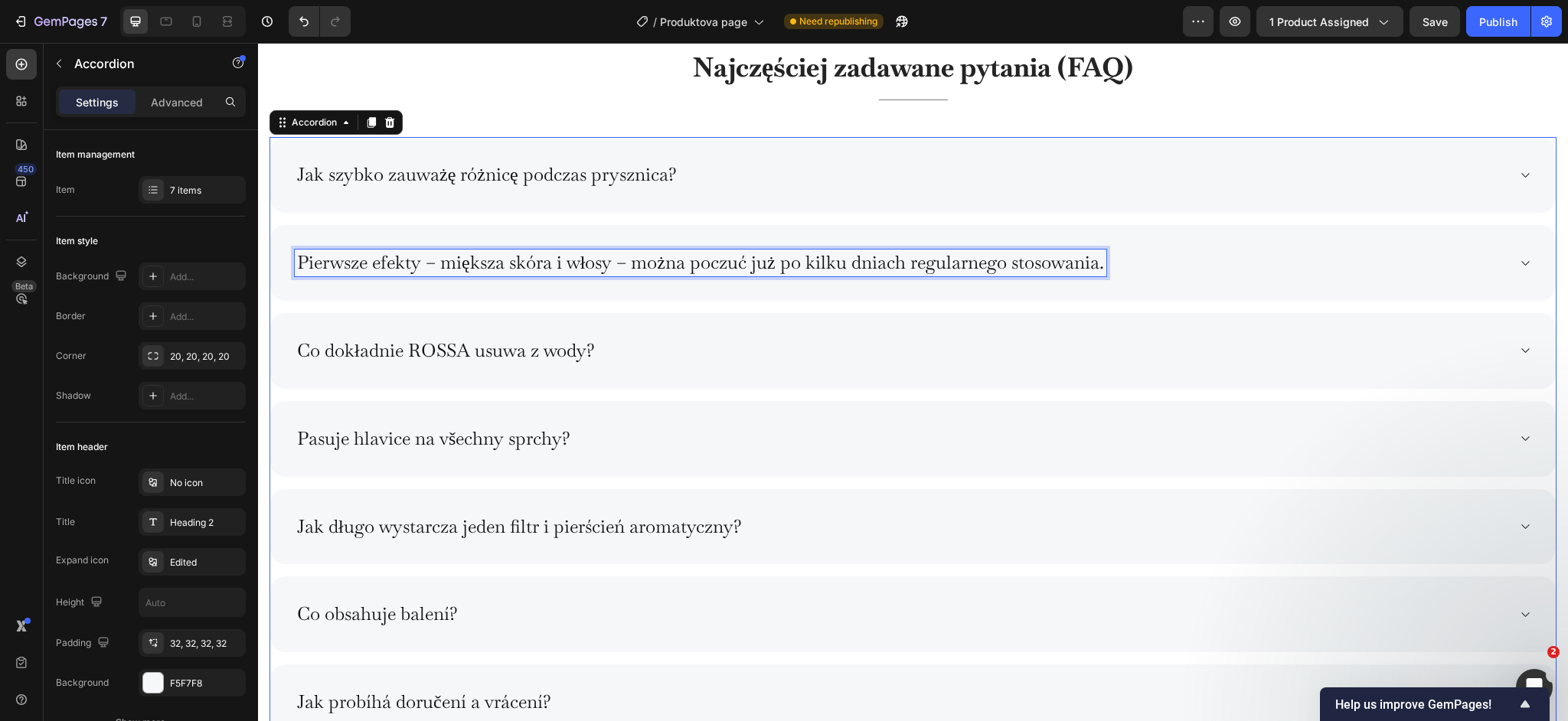
click at [399, 257] on p "Pierwsze efekty – miększa skóra i włosy – można poczuć już po kilku dniach regu…" at bounding box center [701, 263] width 807 height 23
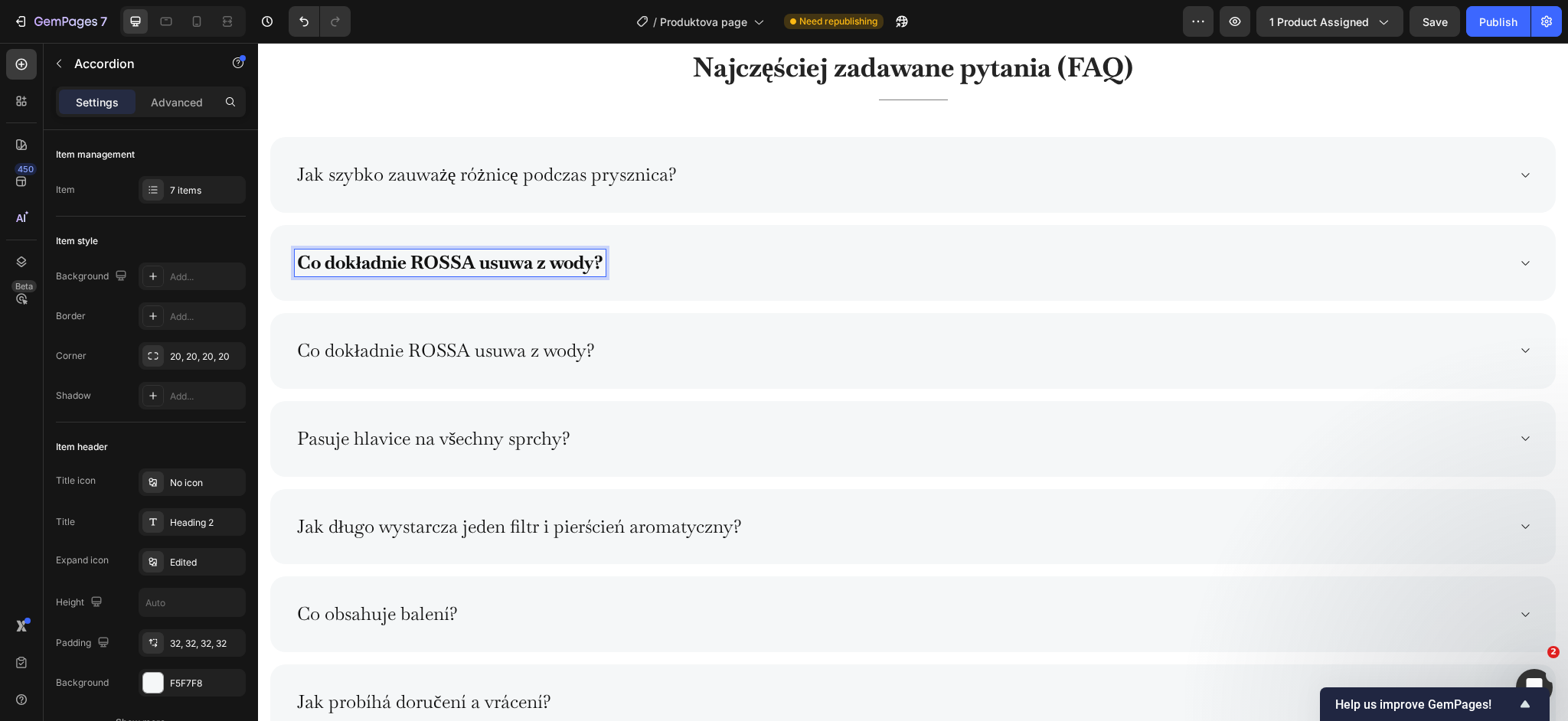
click at [434, 265] on strong "Co dokładnie ROSSA usuwa z wody?" at bounding box center [451, 262] width 306 height 23
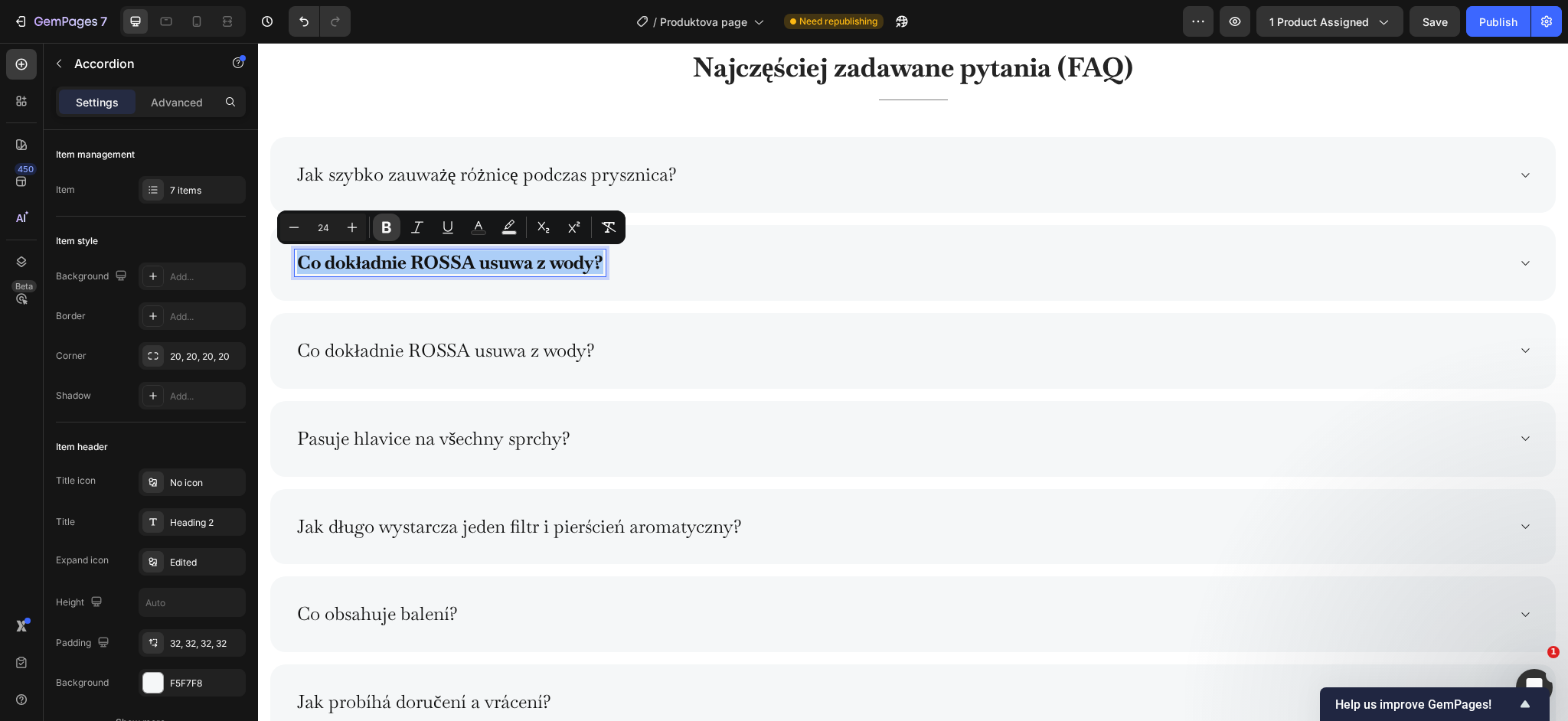
click at [389, 230] on icon "Editor contextual toolbar" at bounding box center [387, 227] width 9 height 12
click at [670, 277] on div "Co dokładnie ROSSA usuwa z wody?" at bounding box center [913, 263] width 1286 height 76
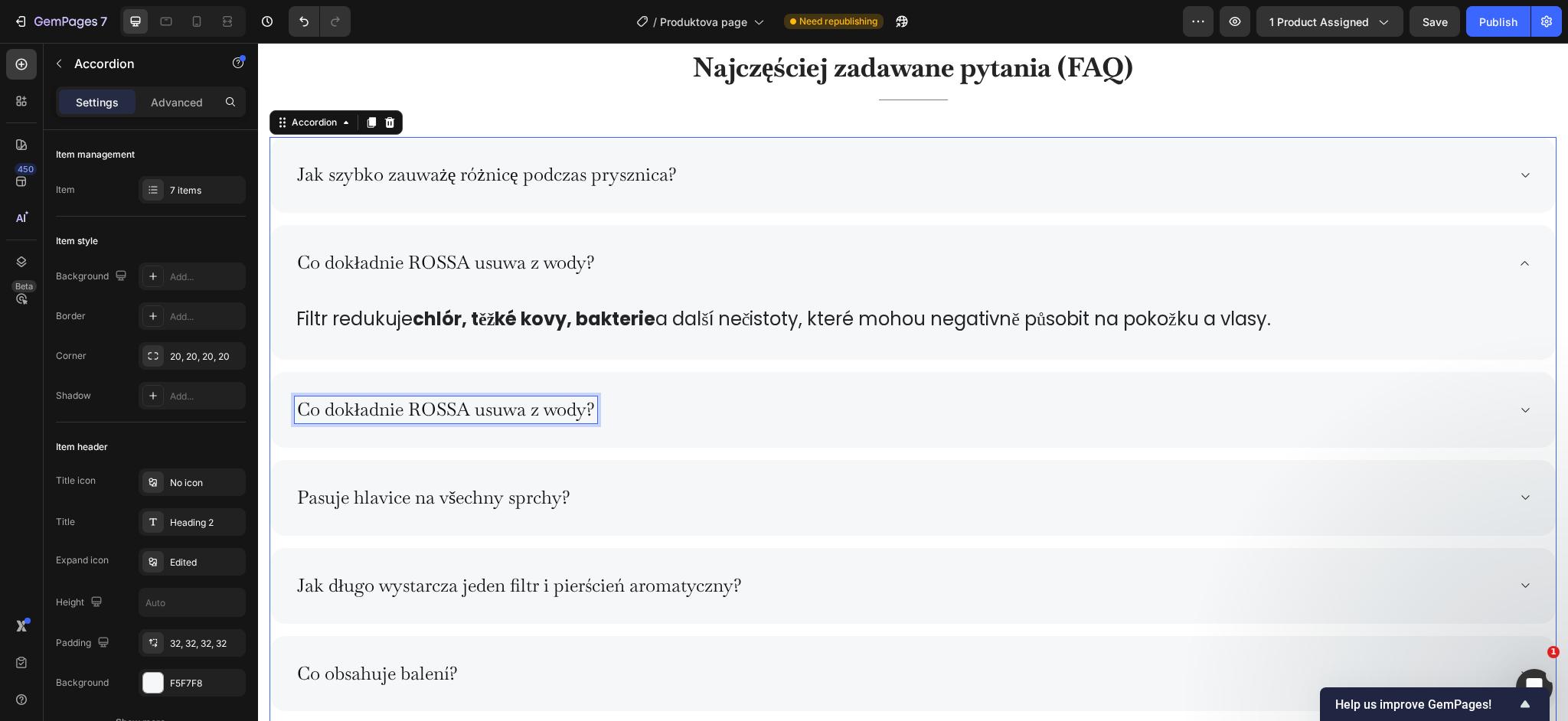
click at [442, 406] on p "Co dokładnie ROSSA usuwa z wody?" at bounding box center [446, 410] width 298 height 23
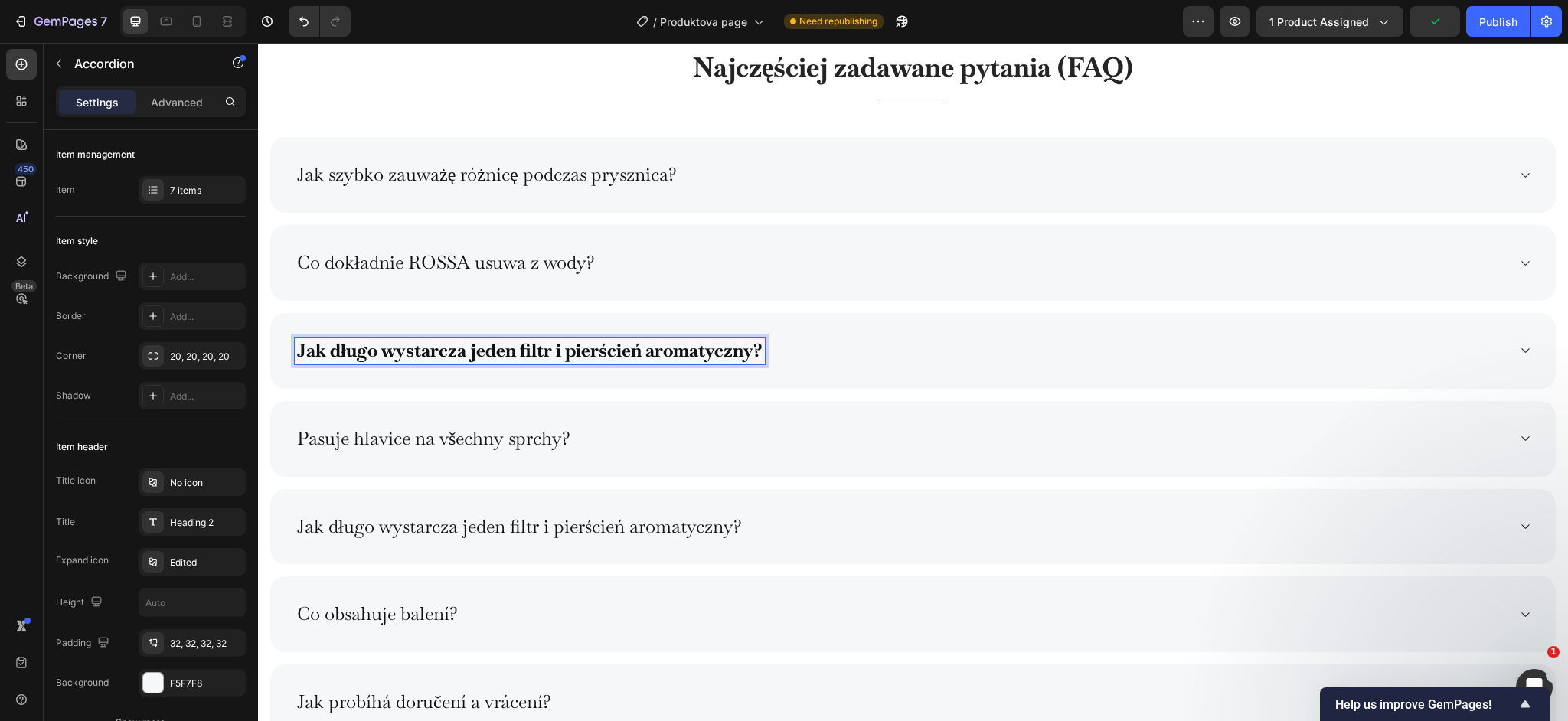
scroll to position [7670, 0]
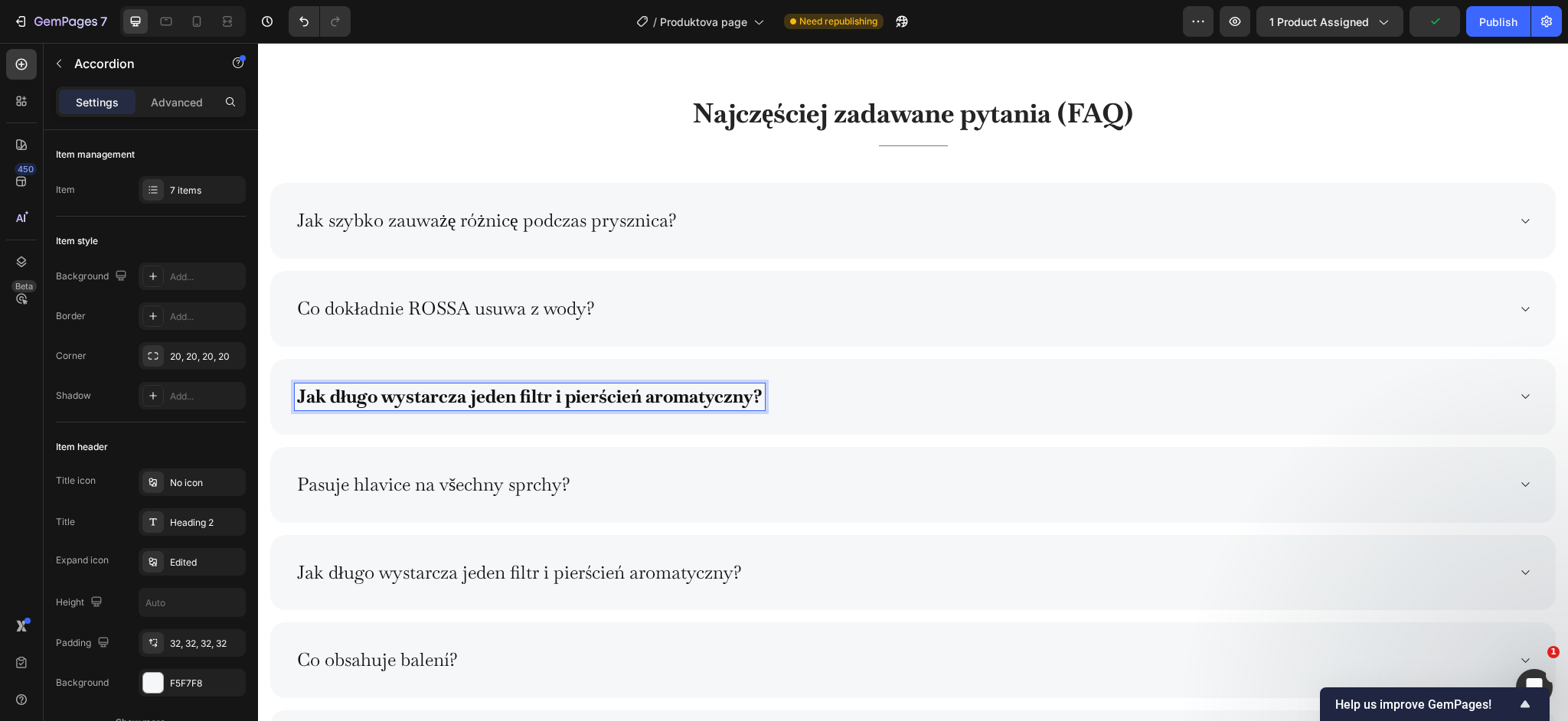
click at [443, 408] on strong "Jak długo wystarcza jeden filtr i pierścień aromatyczny?" at bounding box center [530, 397] width 466 height 23
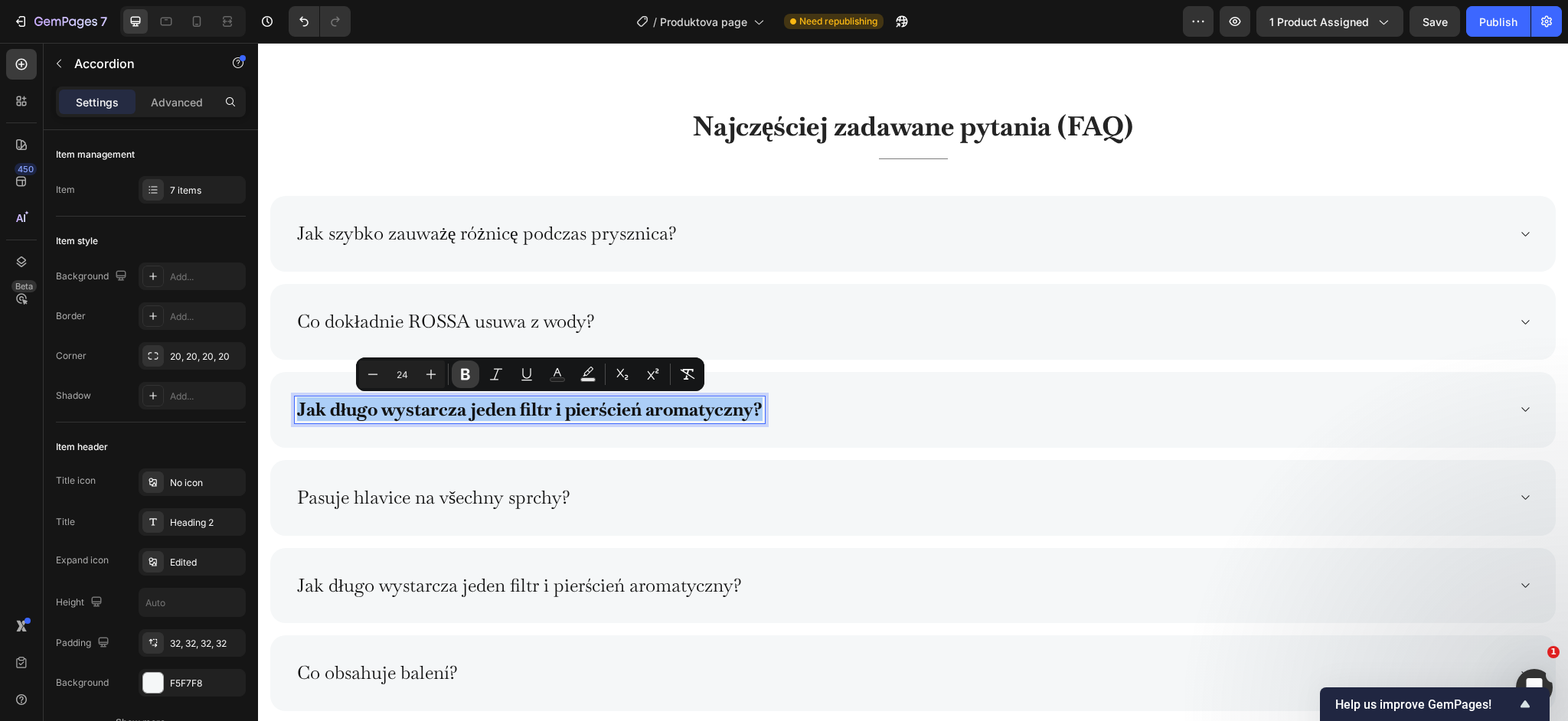
click at [458, 377] on icon "Editor contextual toolbar" at bounding box center [465, 374] width 15 height 15
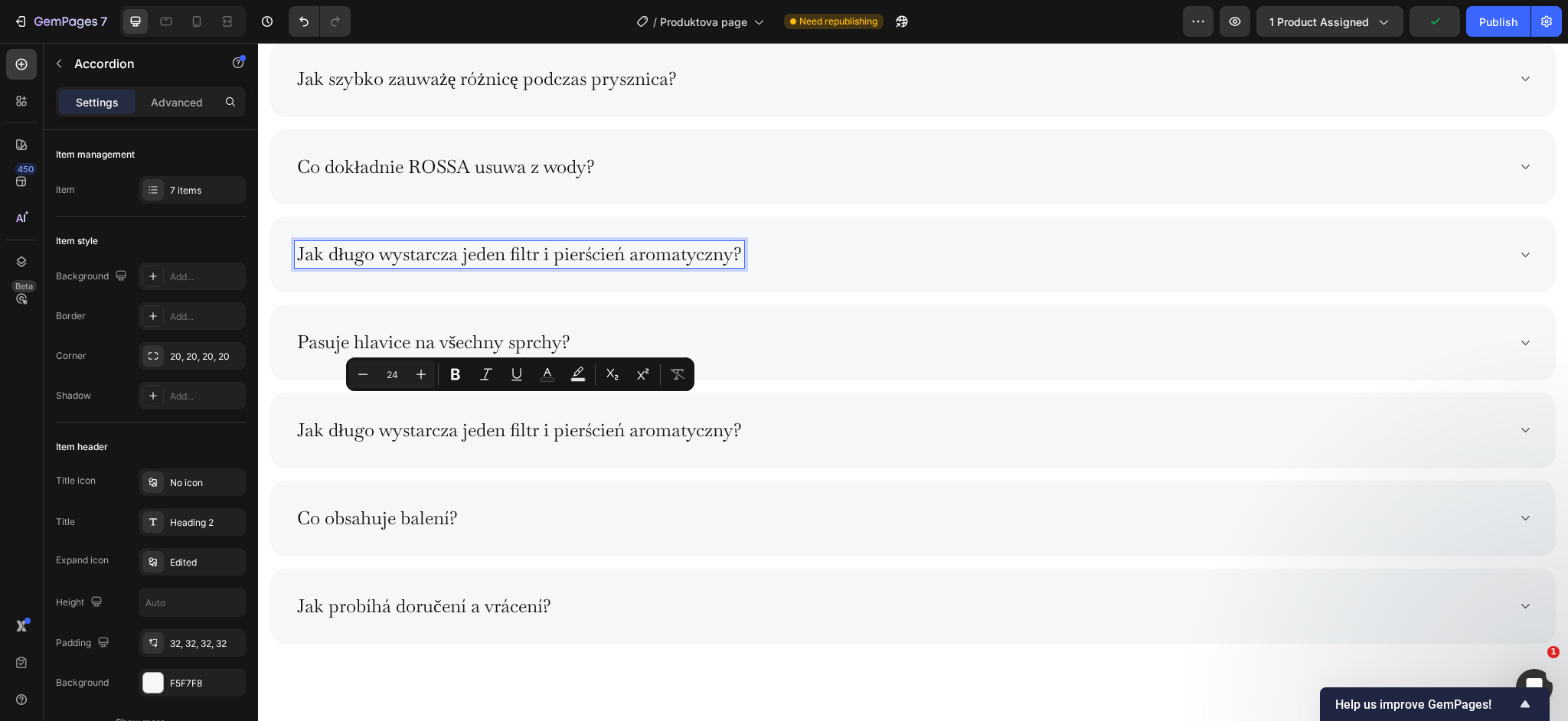
click at [418, 354] on p "Pasuje hlavice na všechny sprchy?" at bounding box center [433, 342] width 273 height 23
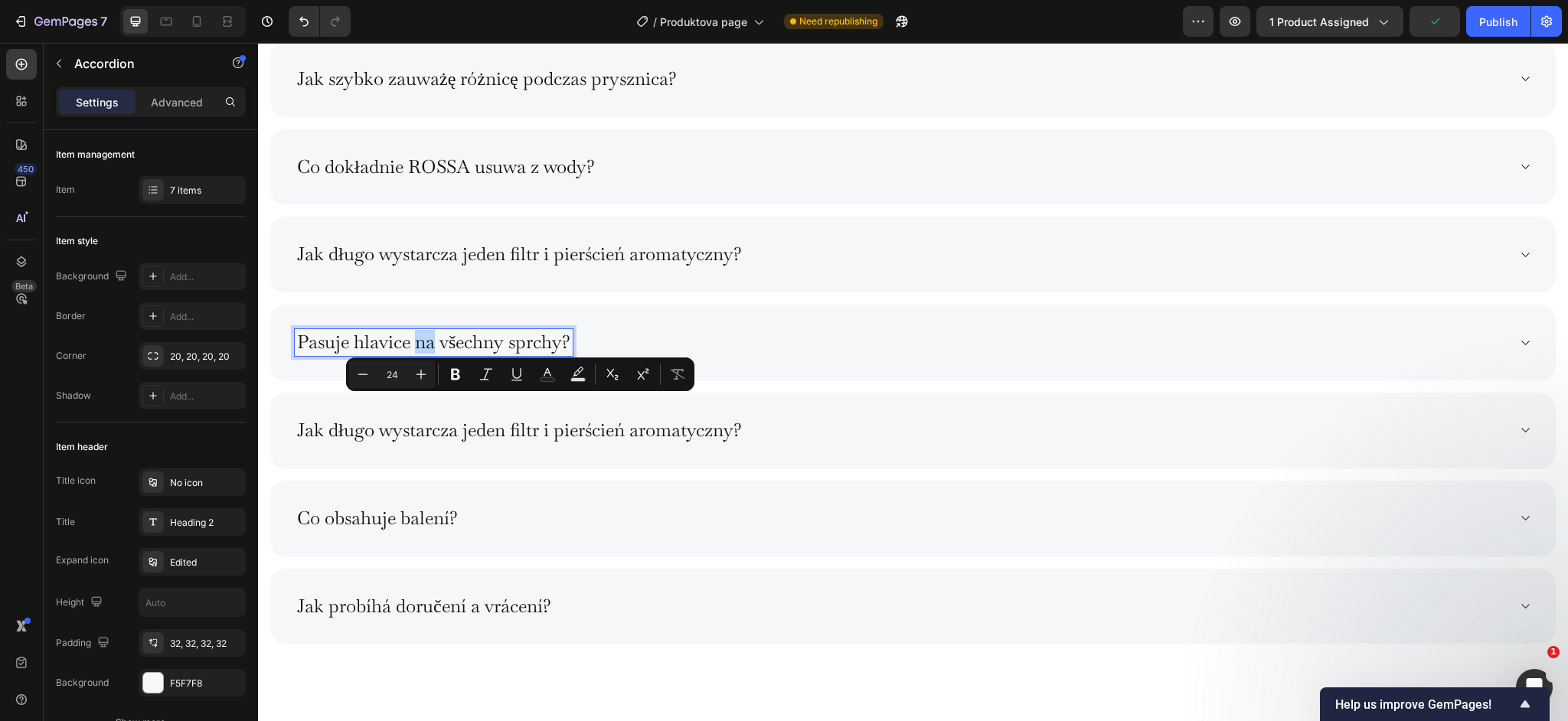
click at [418, 354] on p "Pasuje hlavice na všechny sprchy?" at bounding box center [433, 342] width 273 height 23
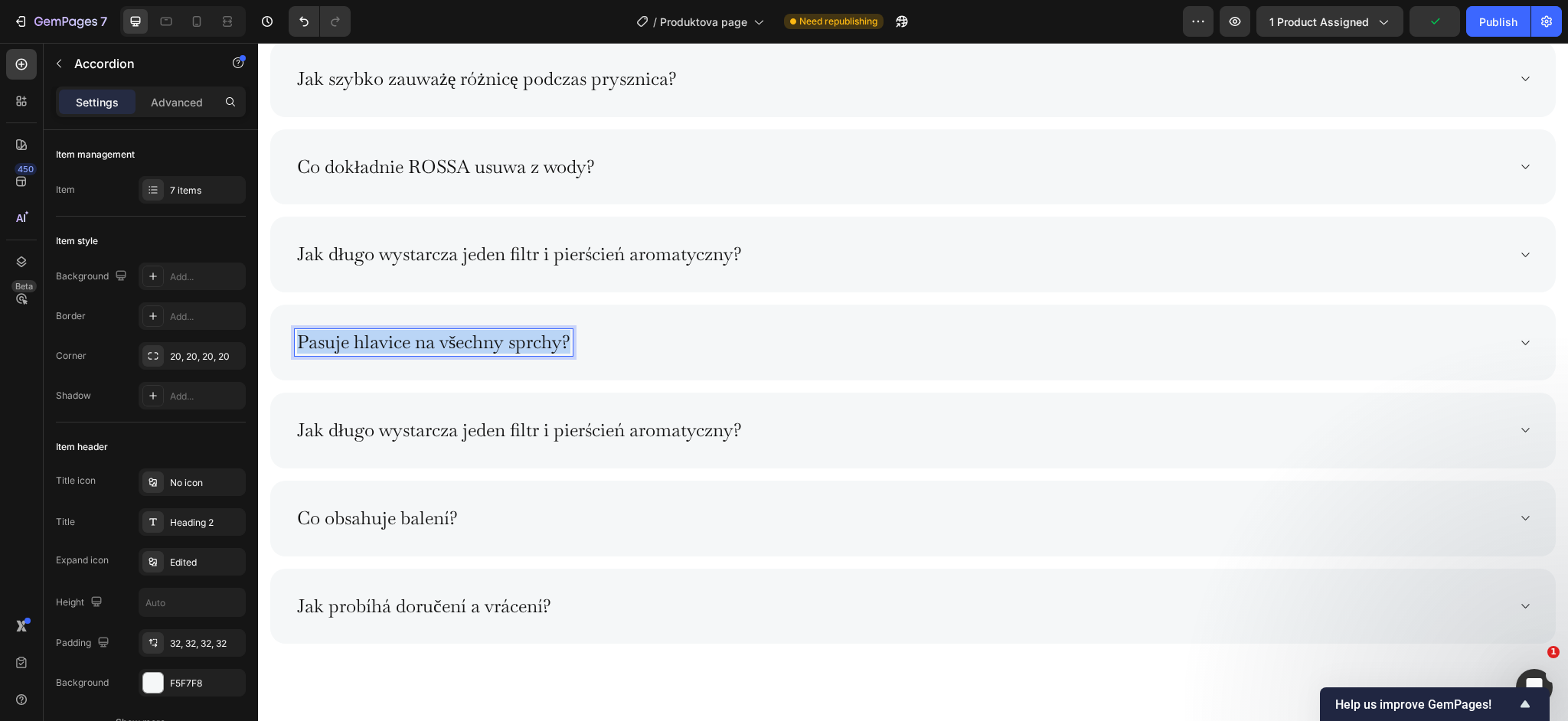
click at [418, 354] on p "Pasuje hlavice na všechny sprchy?" at bounding box center [433, 342] width 273 height 23
click at [461, 354] on strong "Czy słuchawka pasuje do wszystkich pryszniców?" at bounding box center [505, 342] width 415 height 23
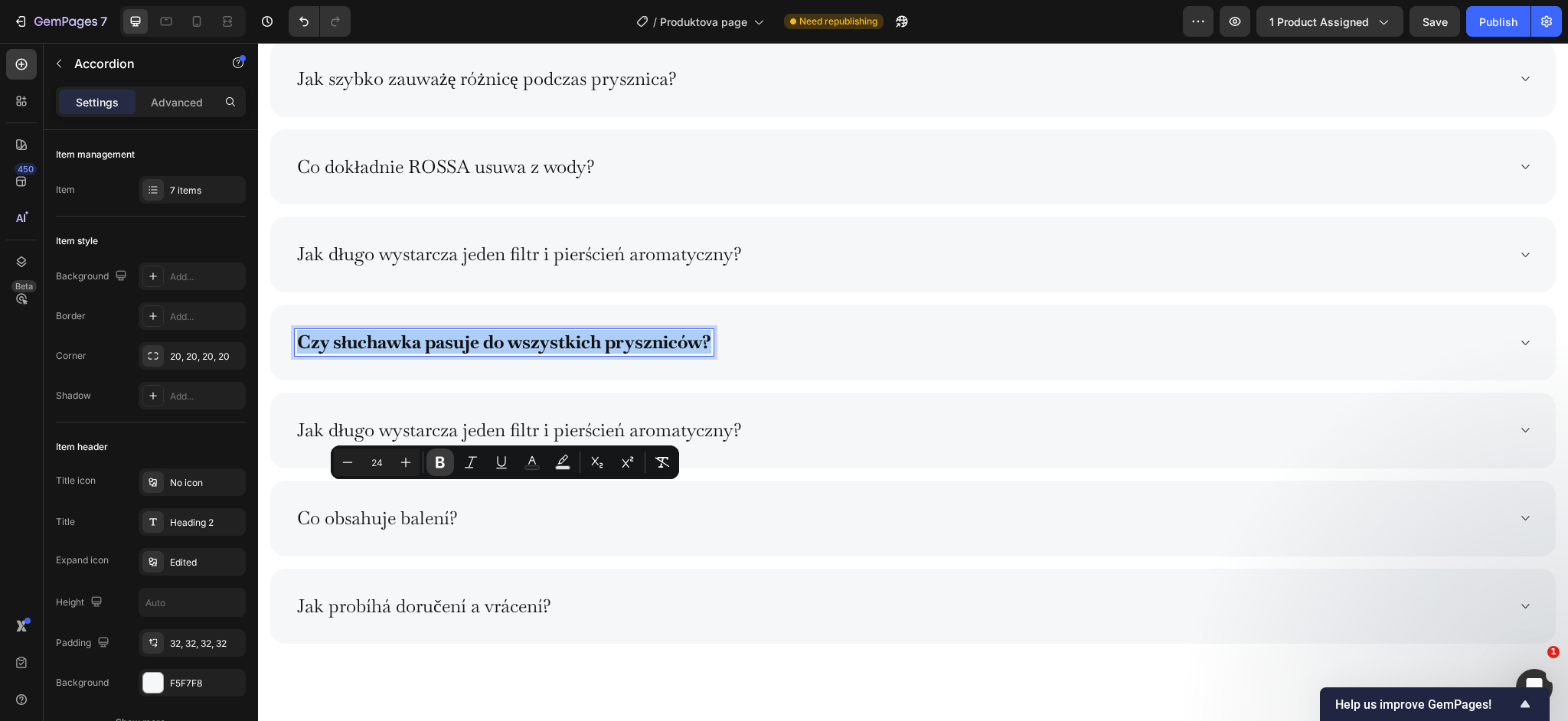
click at [442, 465] on icon "Editor contextual toolbar" at bounding box center [440, 462] width 9 height 12
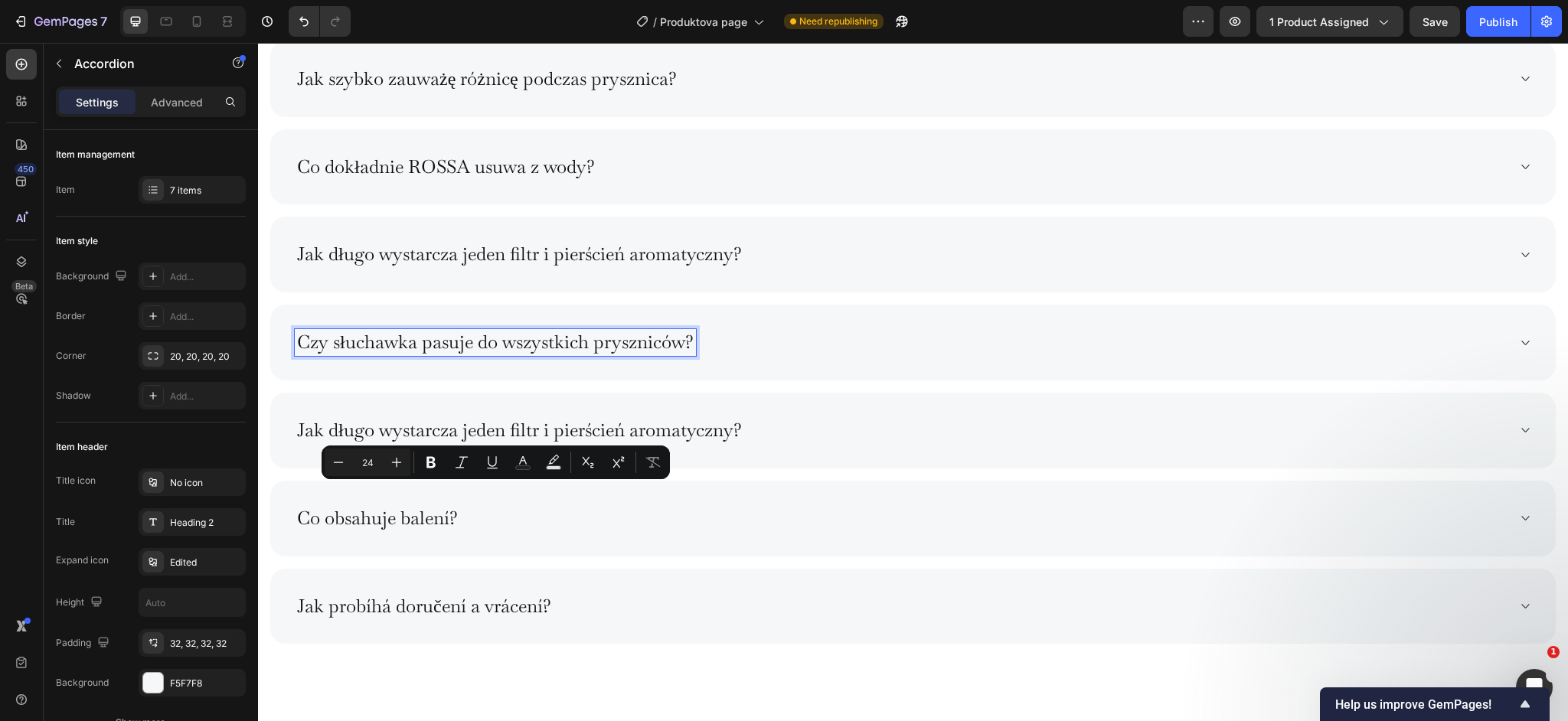
click at [384, 442] on p "Jak długo wystarcza jeden filtr i pierścień aromatyczny?" at bounding box center [520, 431] width 445 height 23
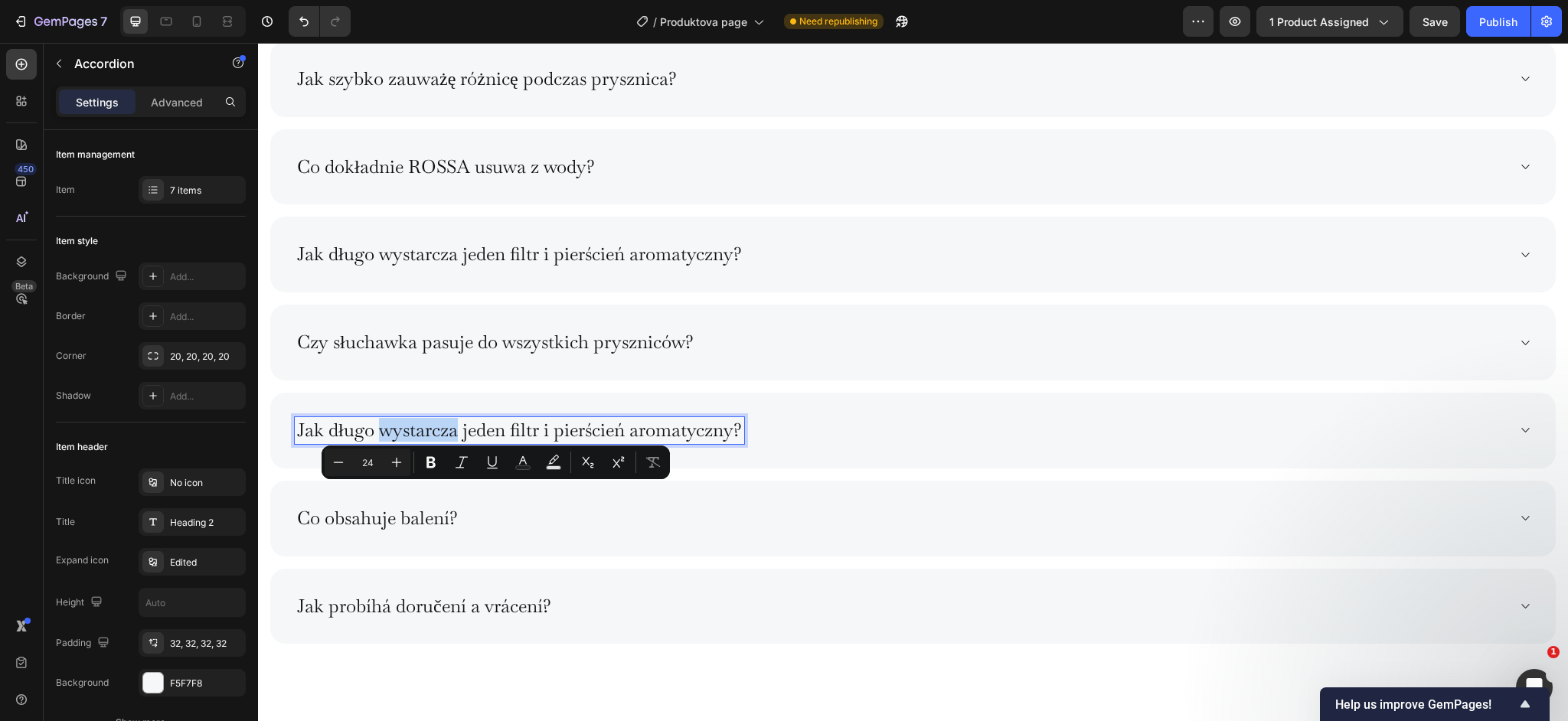
click at [384, 442] on p "Jak długo wystarcza jeden filtr i pierścień aromatyczny?" at bounding box center [520, 431] width 445 height 23
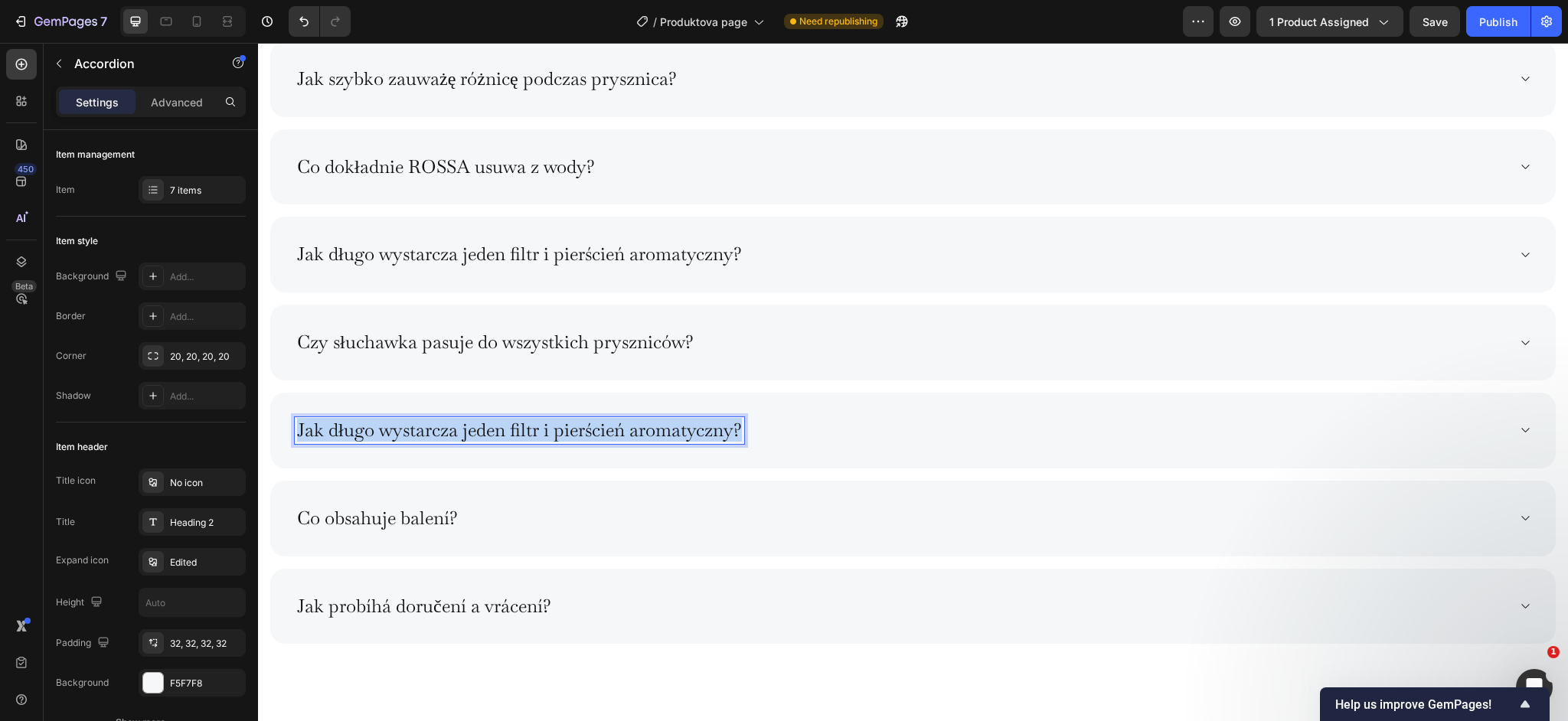
click at [384, 442] on p "Jak długo wystarcza jeden filtr i pierścień aromatyczny?" at bounding box center [520, 431] width 445 height 23
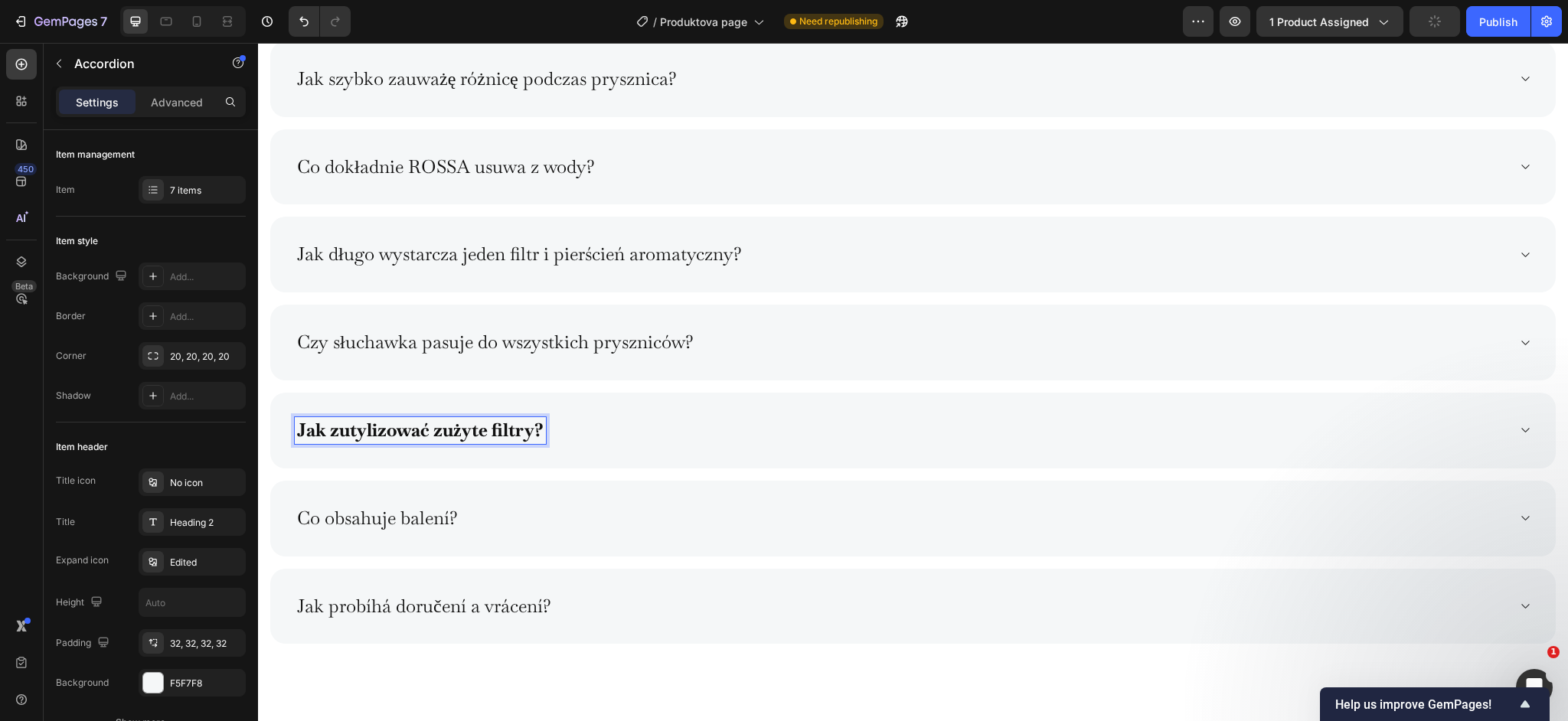
click at [385, 442] on strong "Jak zutylizować zużyte filtry?" at bounding box center [421, 430] width 247 height 23
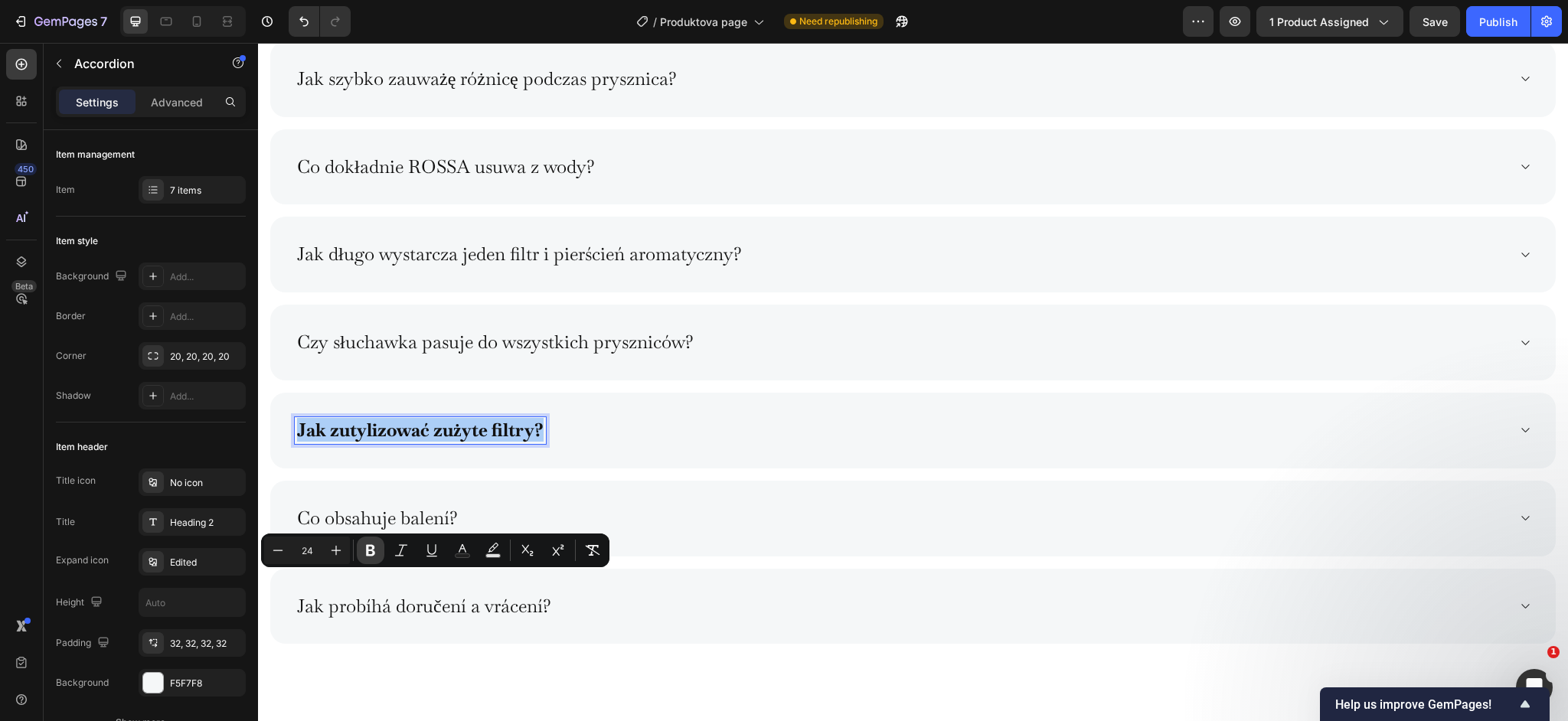
click at [378, 552] on icon "Editor contextual toolbar" at bounding box center [370, 550] width 15 height 15
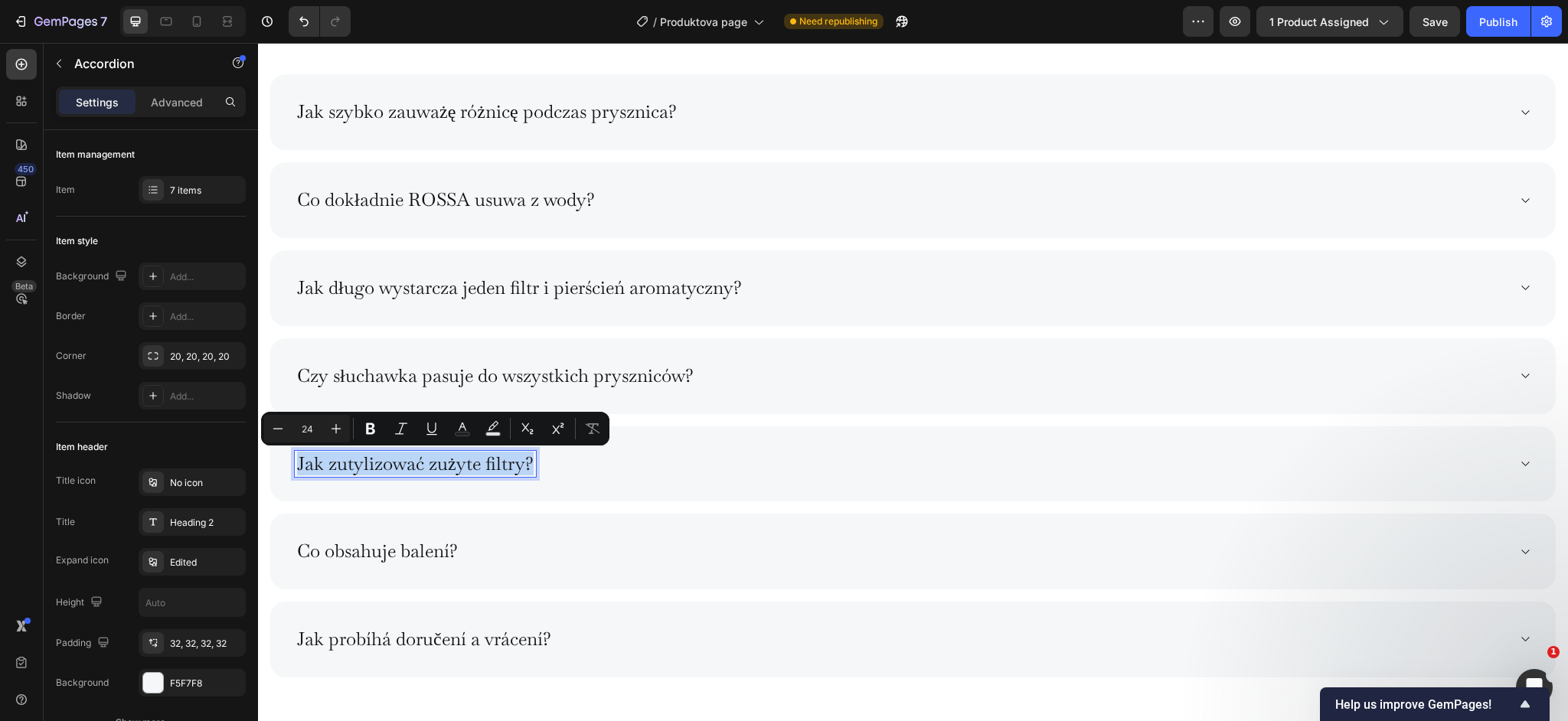
scroll to position [7788, 0]
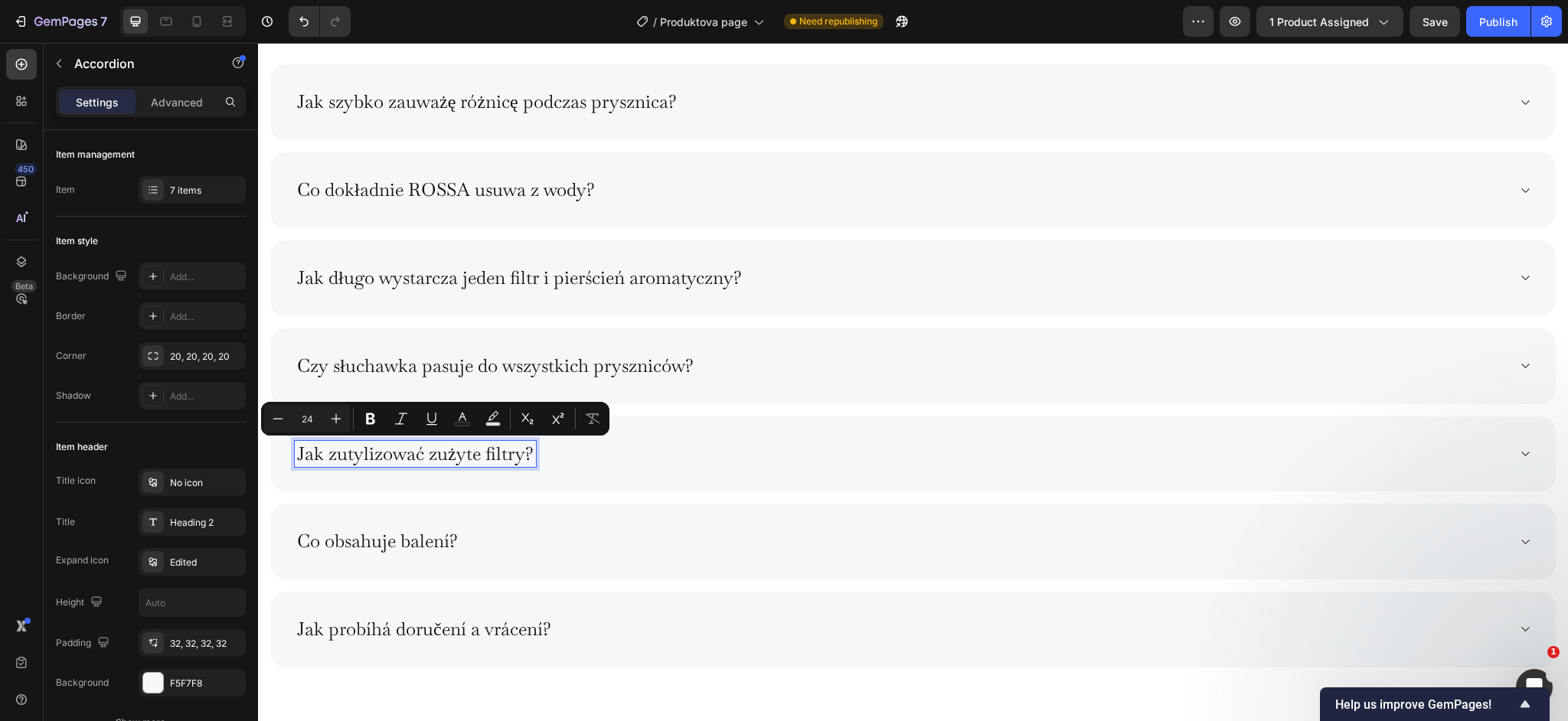
click at [386, 542] on p "Co obsahuje balení?" at bounding box center [378, 542] width 160 height 23
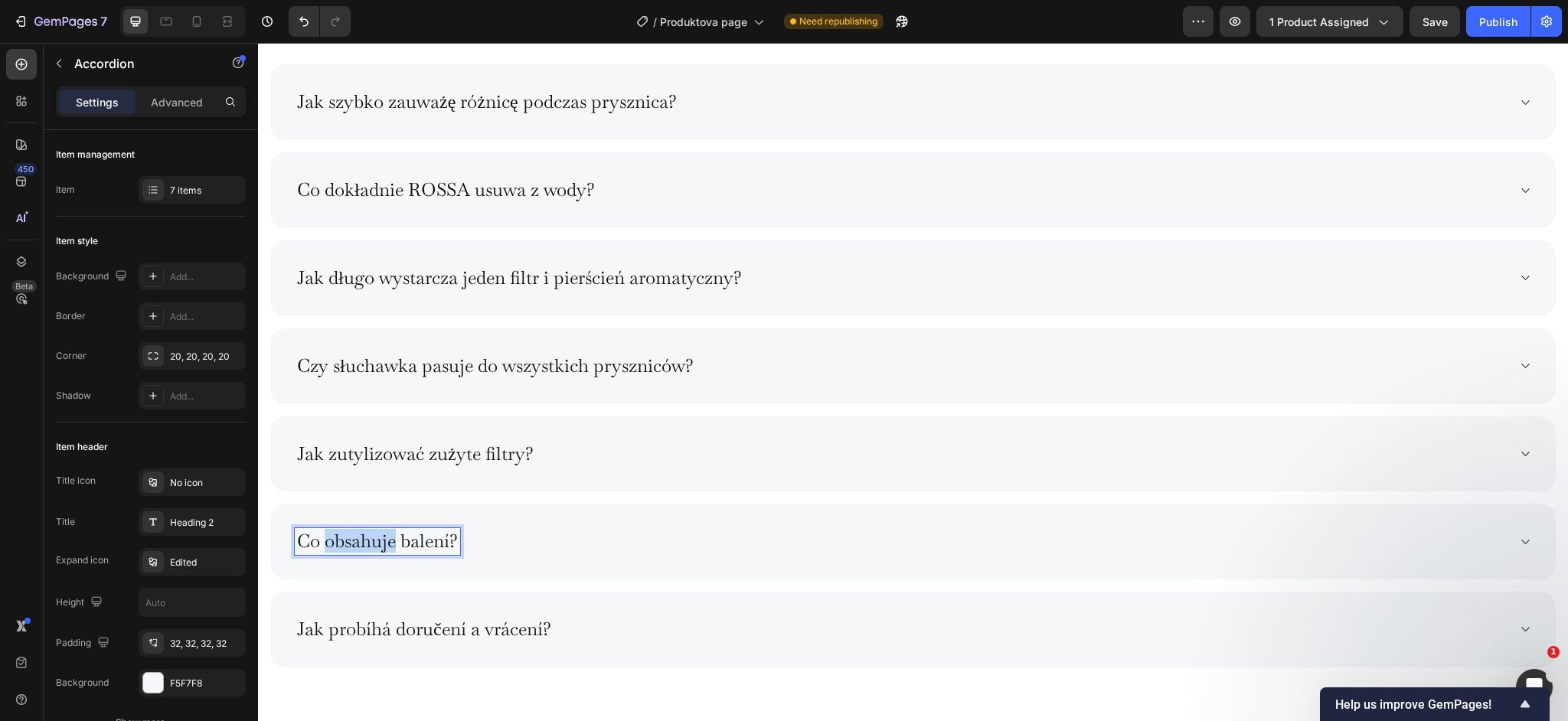
click at [386, 542] on p "Co obsahuje balení?" at bounding box center [378, 542] width 160 height 23
click at [405, 542] on strong "Co zawiera zestaw?" at bounding box center [378, 541] width 163 height 23
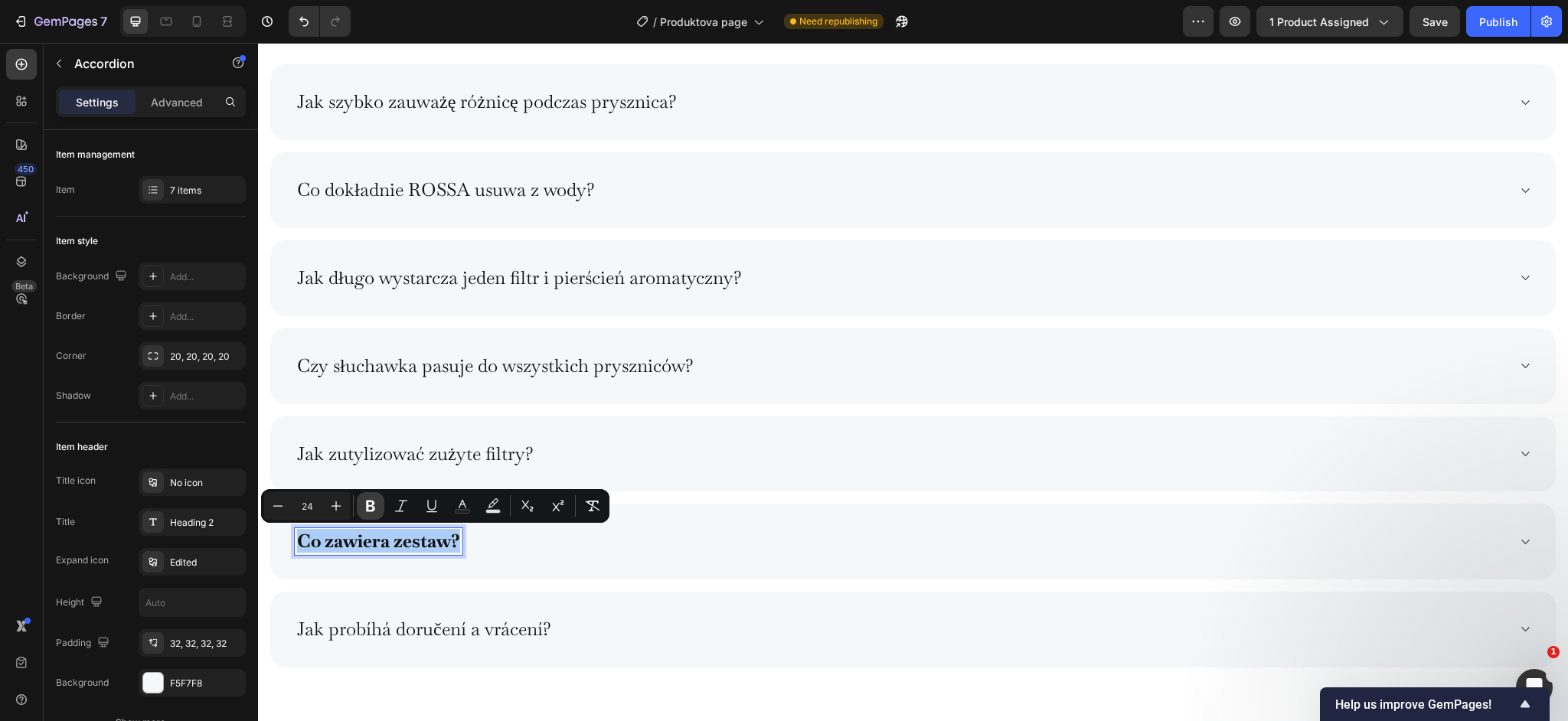
click at [374, 513] on icon "Editor contextual toolbar" at bounding box center [370, 506] width 15 height 15
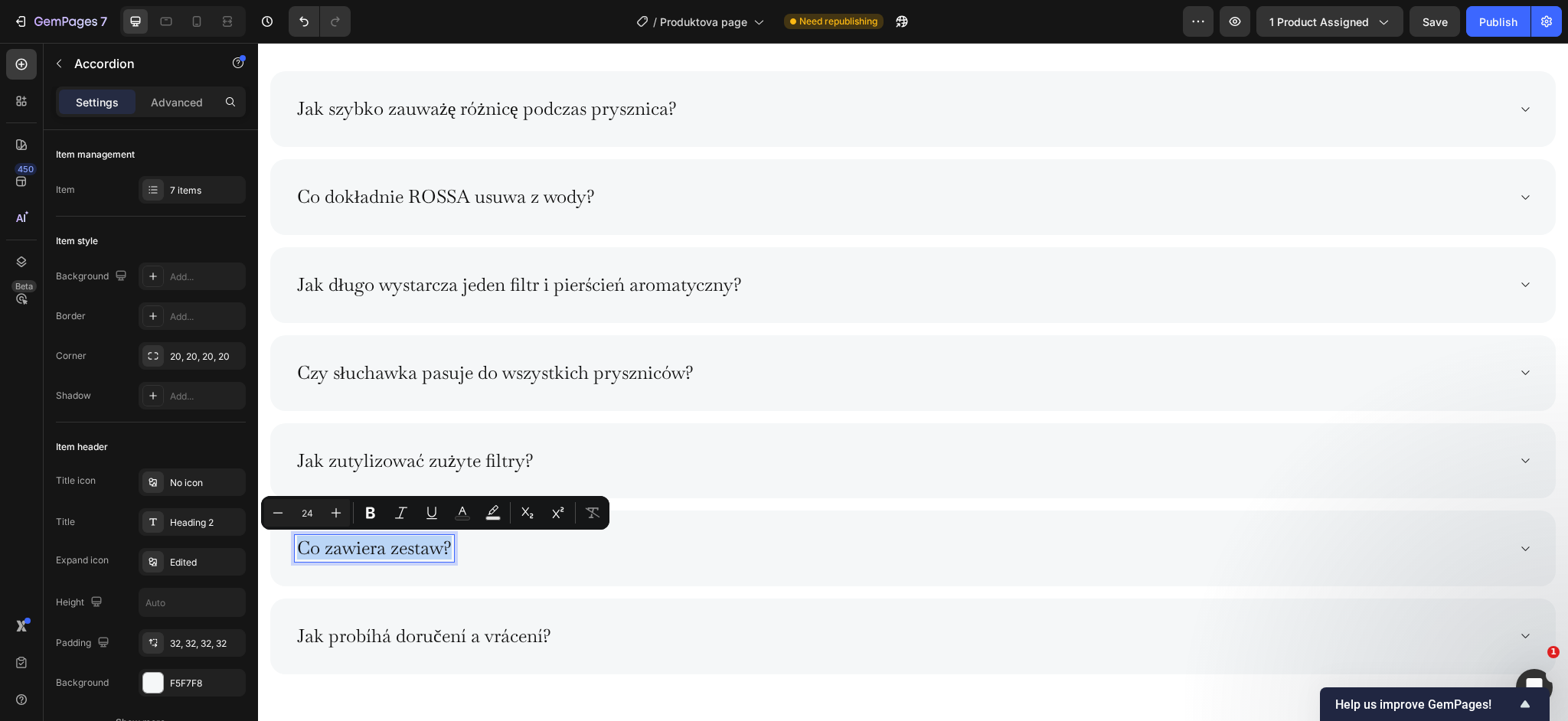
scroll to position [7772, 0]
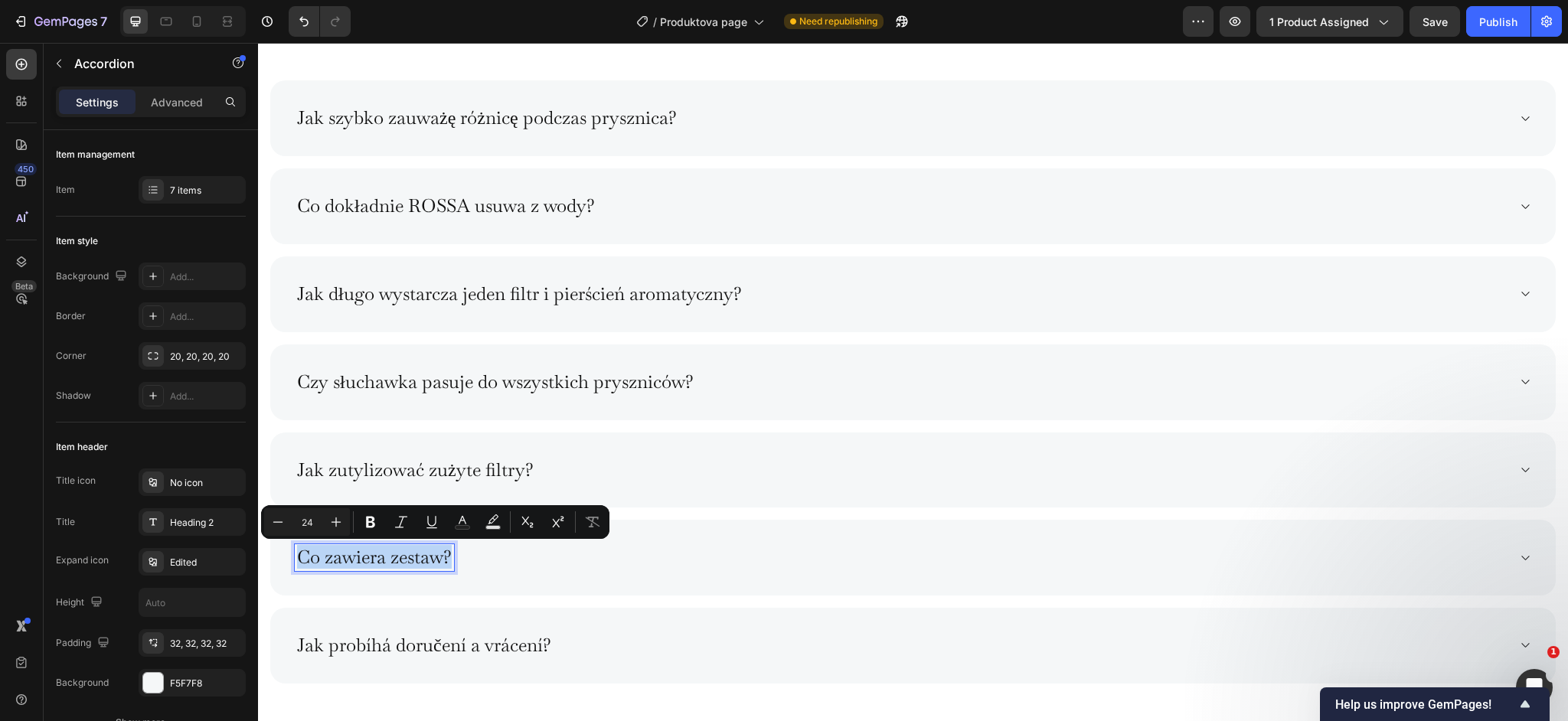
click at [807, 139] on div "Jak szybko zauważę różnicę podczas prysznica?" at bounding box center [913, 118] width 1286 height 76
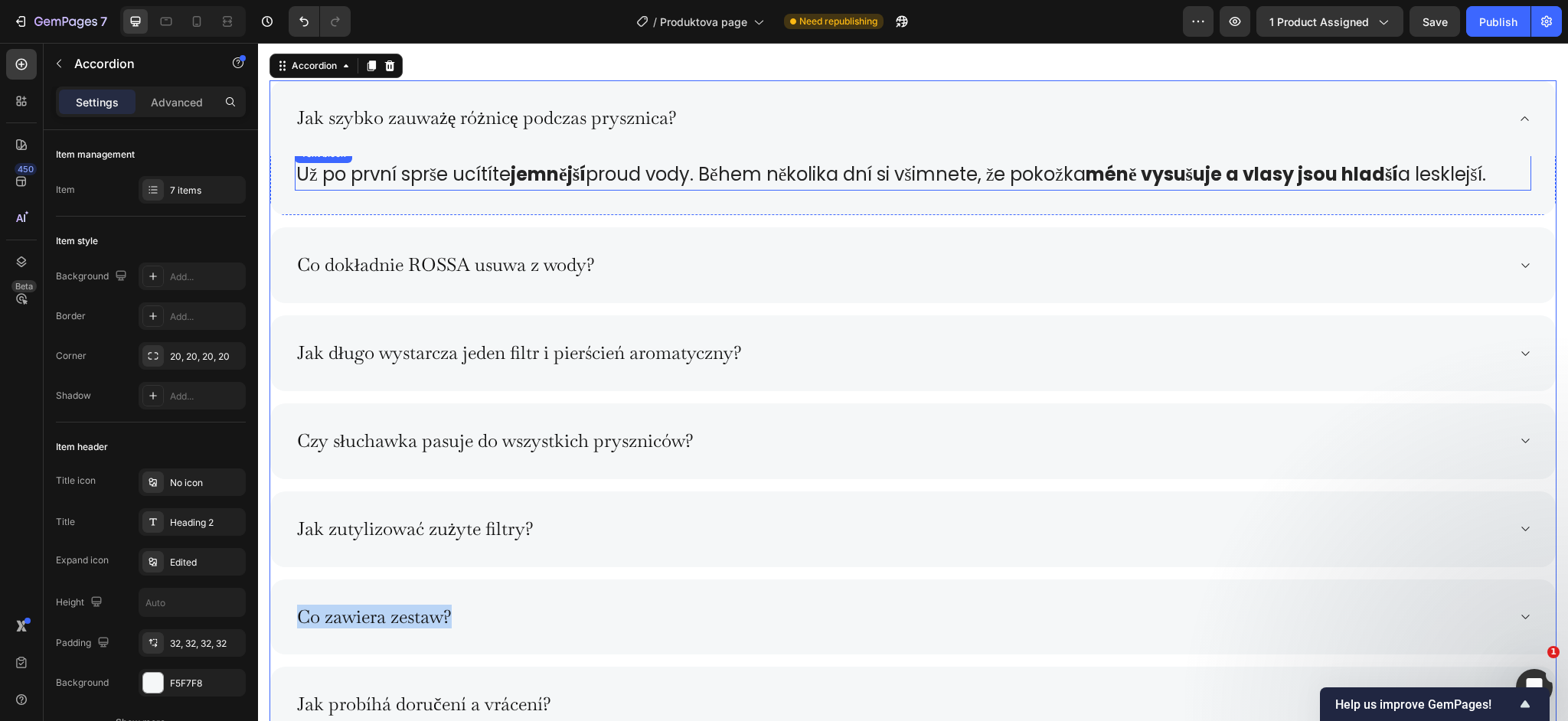
scroll to position [7751, 0]
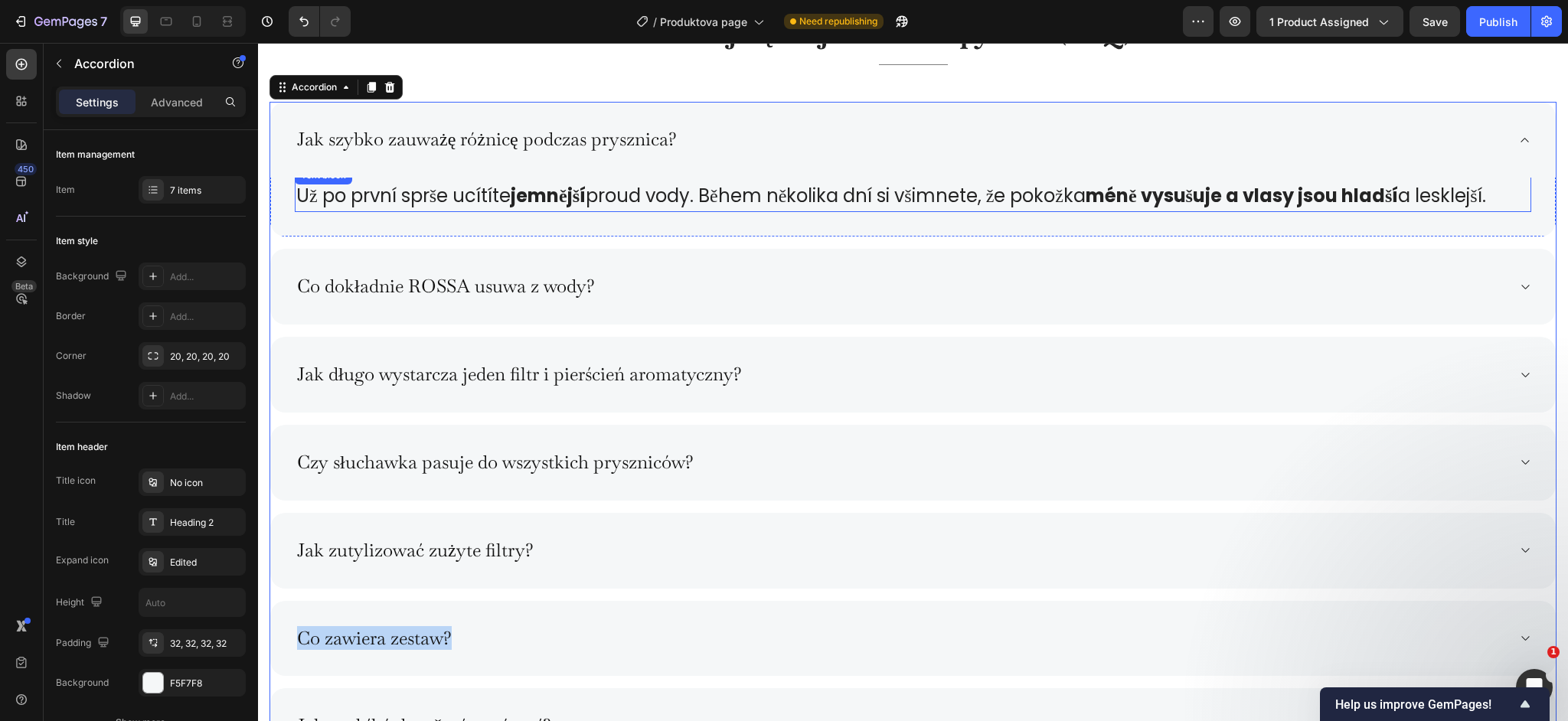
click at [556, 205] on strong "jemnější" at bounding box center [548, 196] width 75 height 25
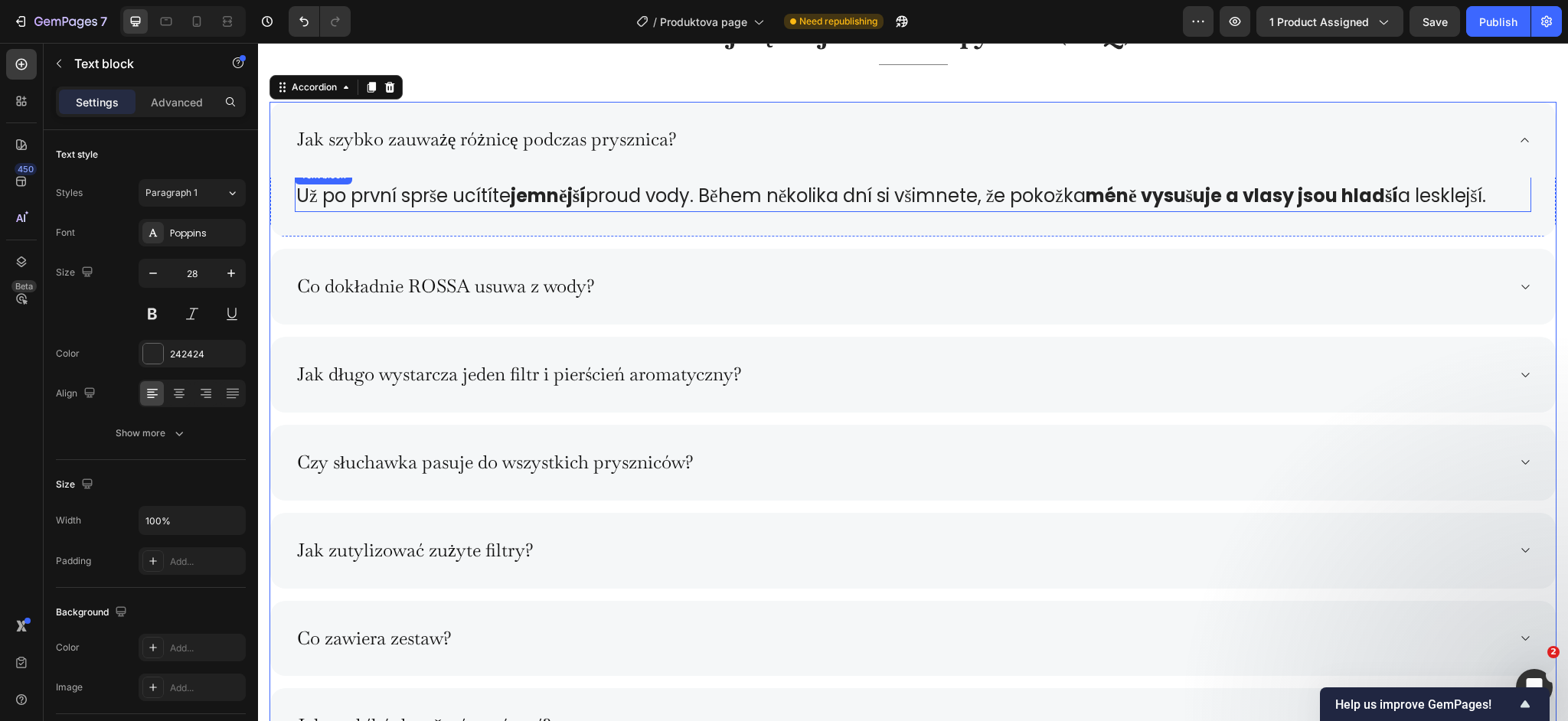
click at [556, 205] on strong "jemnější" at bounding box center [548, 196] width 75 height 25
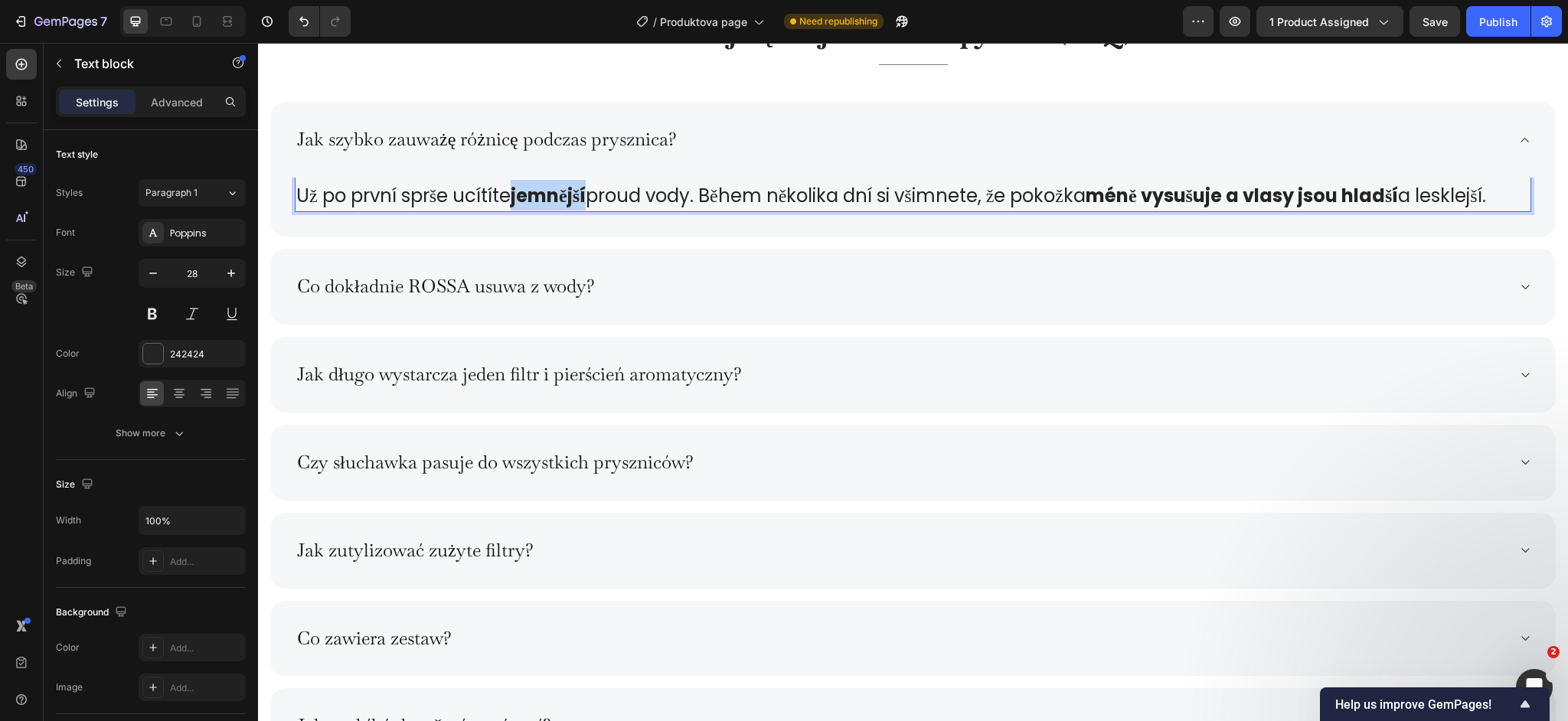
click at [555, 205] on strong "jemnější" at bounding box center [548, 196] width 75 height 25
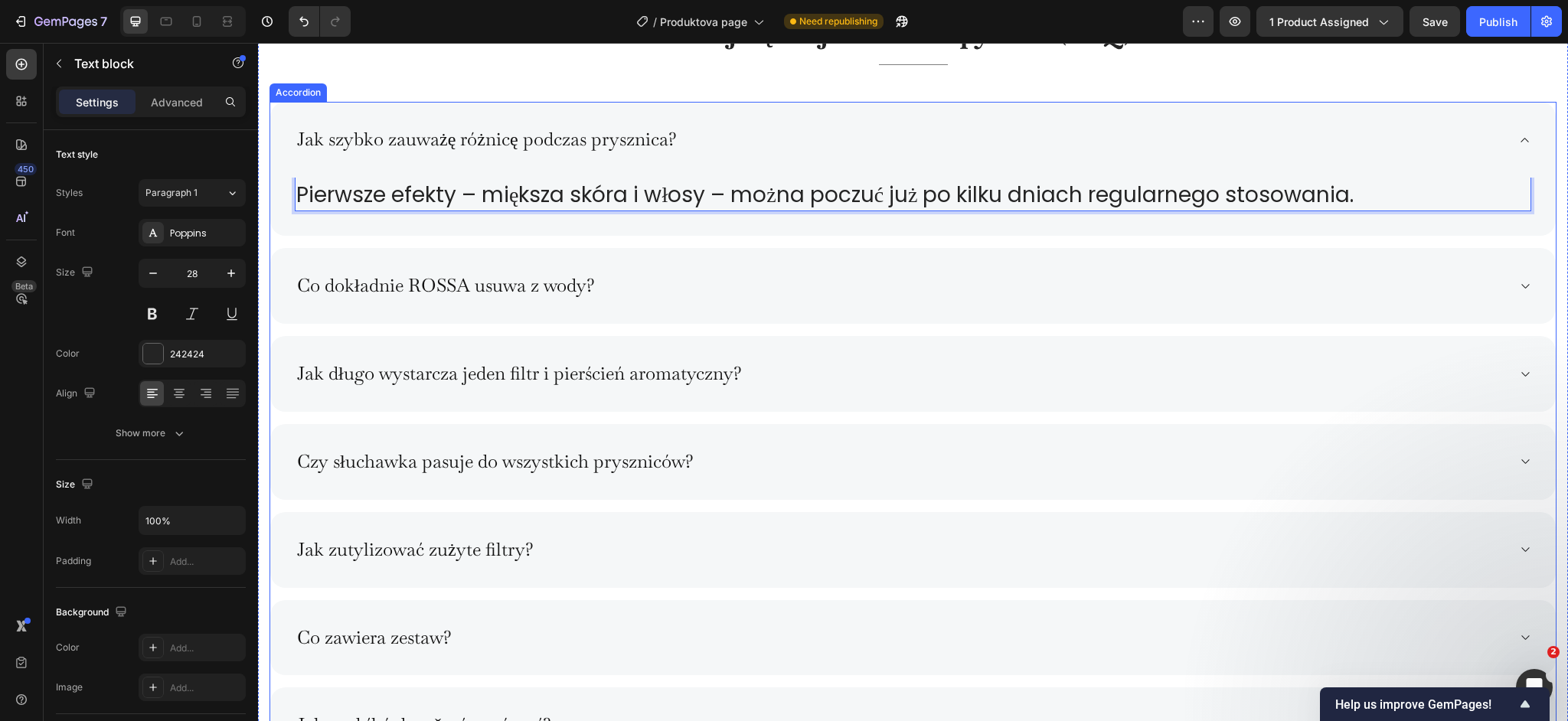
click at [658, 275] on div "Co dokładnie ROSSA usuwa z wody?" at bounding box center [900, 286] width 1212 height 27
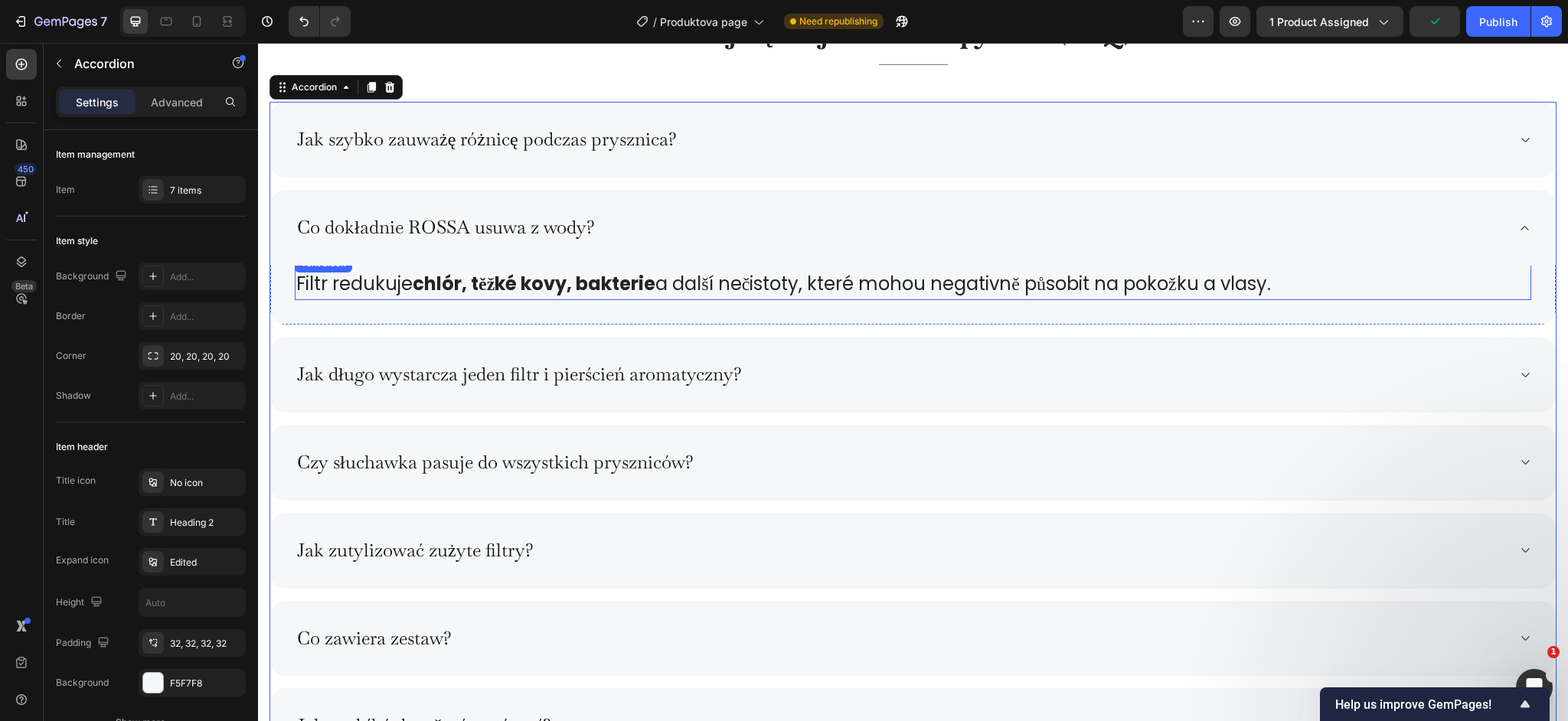
click at [409, 283] on span "Filtr redukuje chlór, těžké kovy, bakterie a další nečistoty, které mohou negat…" at bounding box center [784, 284] width 975 height 25
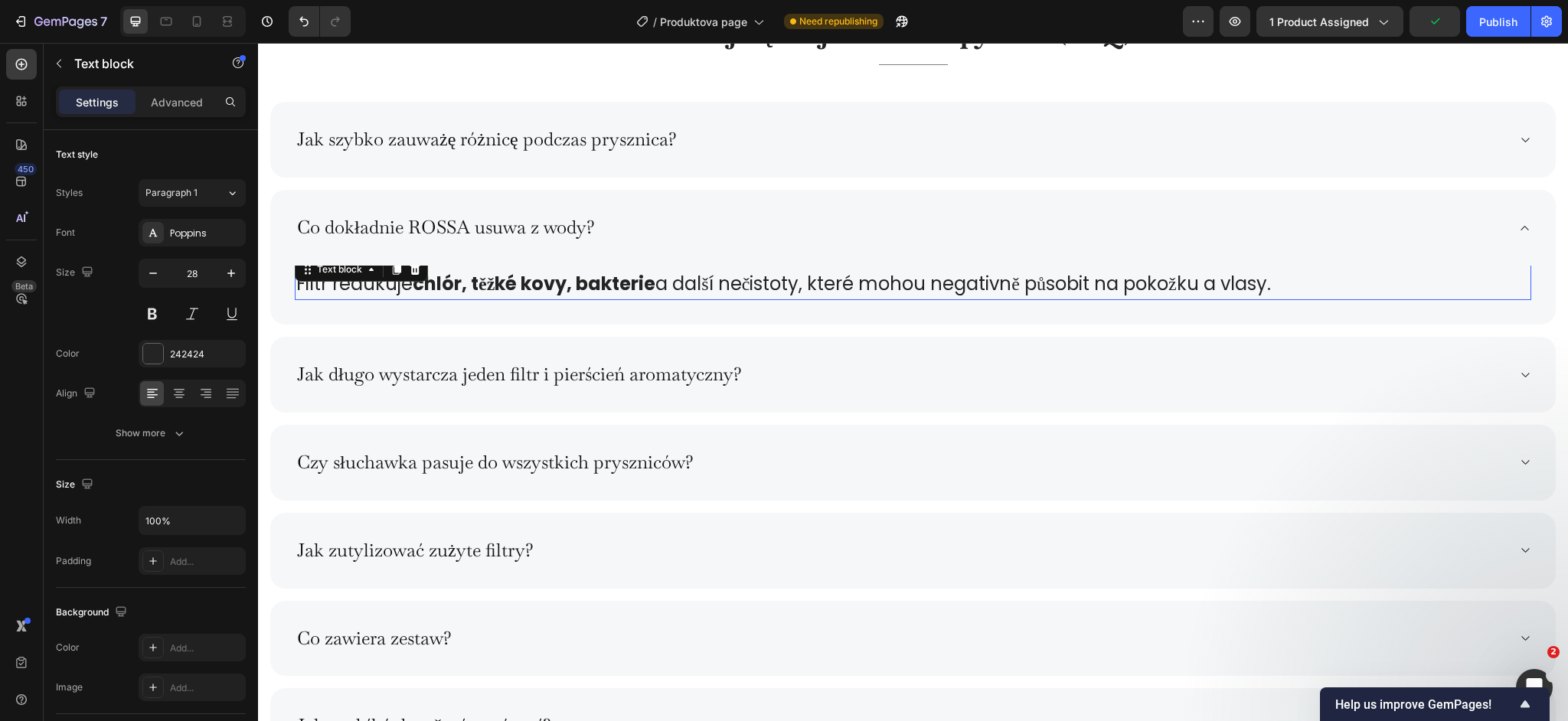
click at [409, 283] on span "Filtr redukuje chlór, těžké kovy, bakterie a další nečistoty, které mohou negat…" at bounding box center [784, 284] width 975 height 25
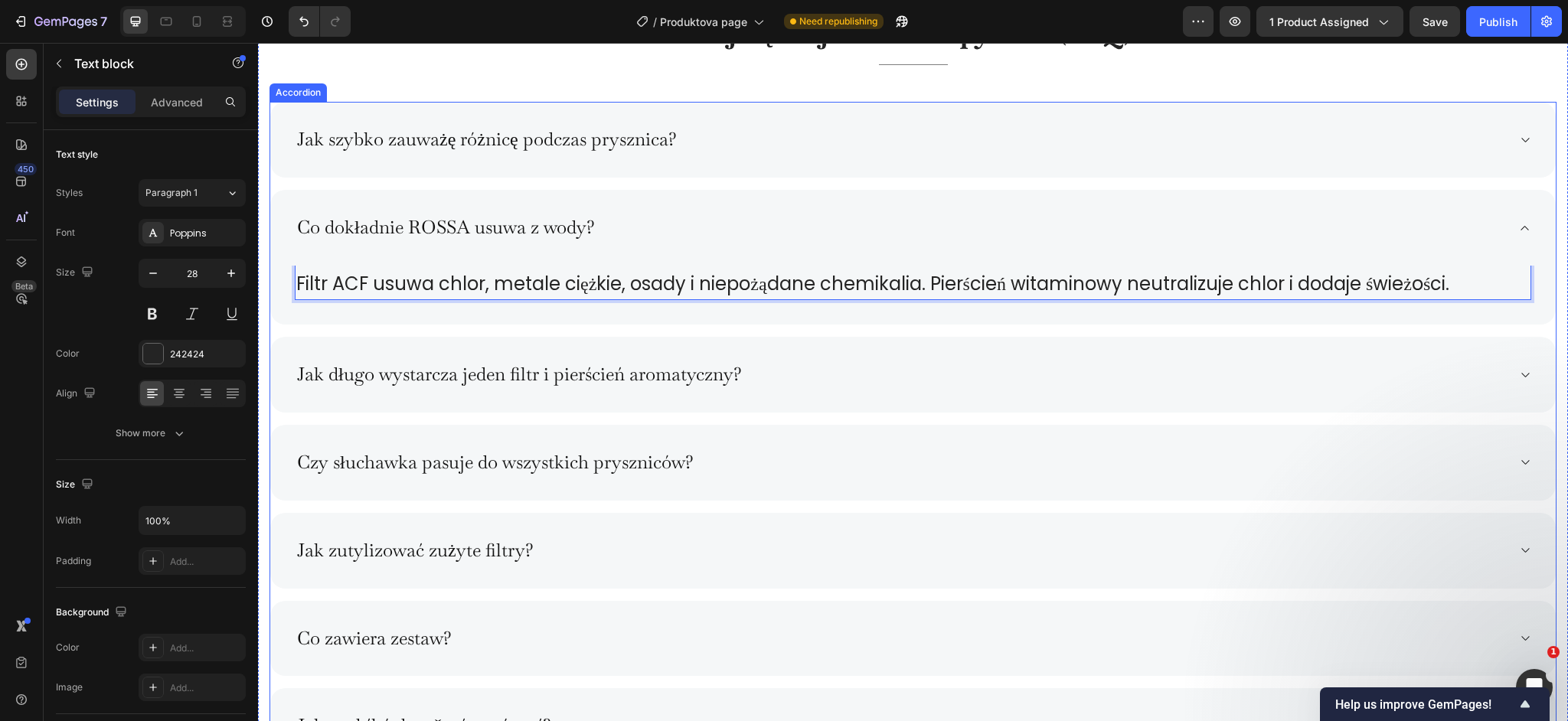
click at [491, 358] on div "Jak długo wystarcza jeden filtr i pierścień aromatyczny?" at bounding box center [913, 375] width 1286 height 76
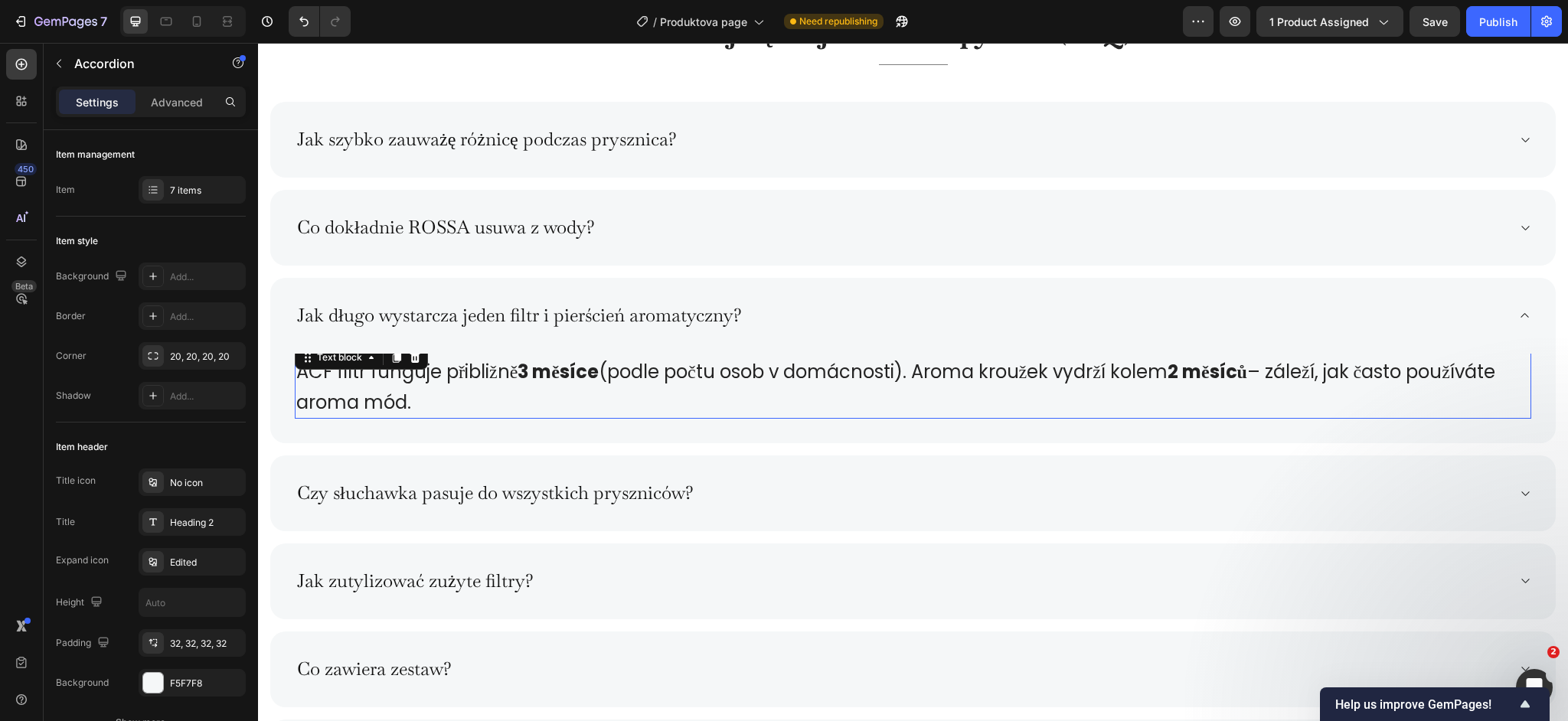
click at [424, 385] on p "ACF filtr funguje přibližně 3 měsíce (podle počtu osob v domácnosti). Aroma kro…" at bounding box center [913, 387] width 1234 height 61
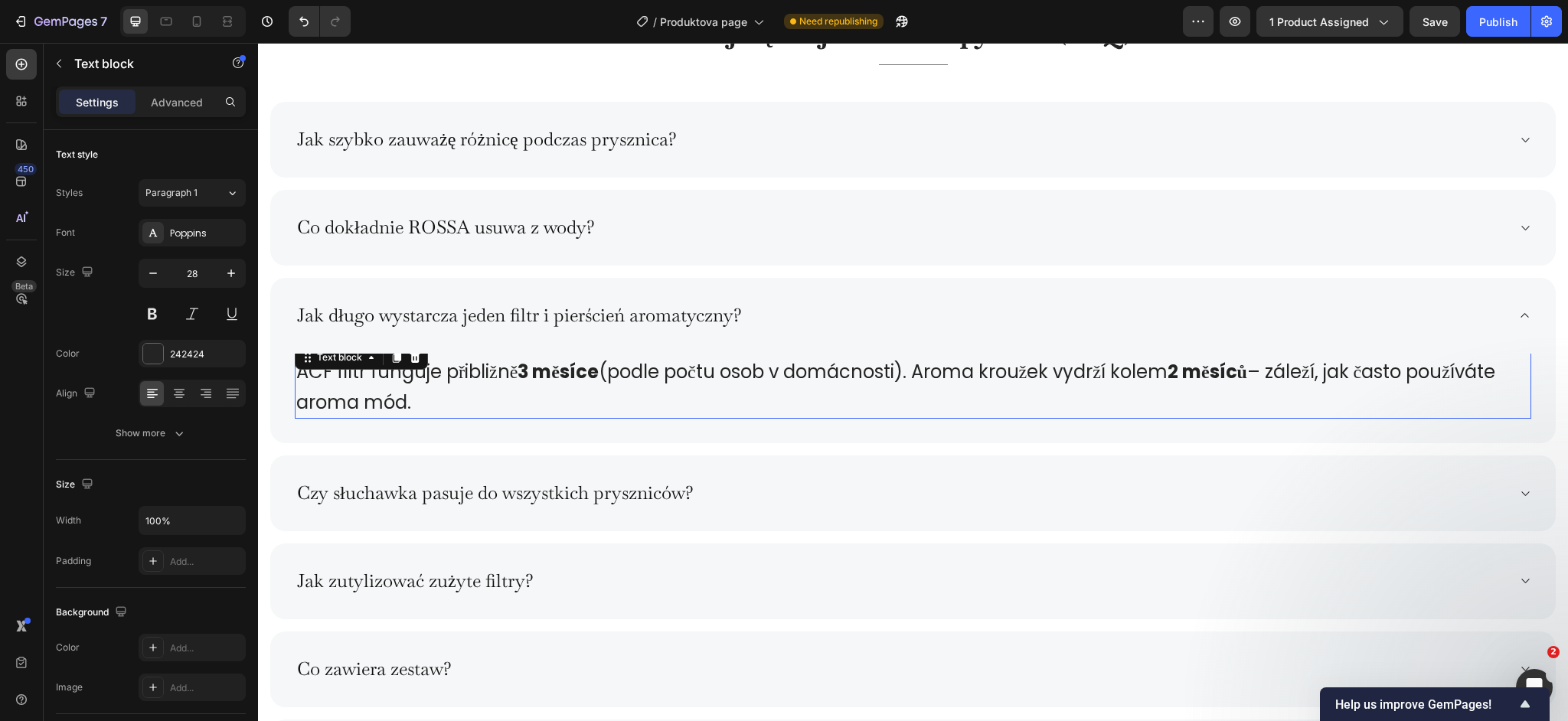
click at [424, 385] on p "ACF filtr funguje přibližně 3 měsíce (podle počtu osob v domácnosti). Aroma kro…" at bounding box center [913, 387] width 1234 height 61
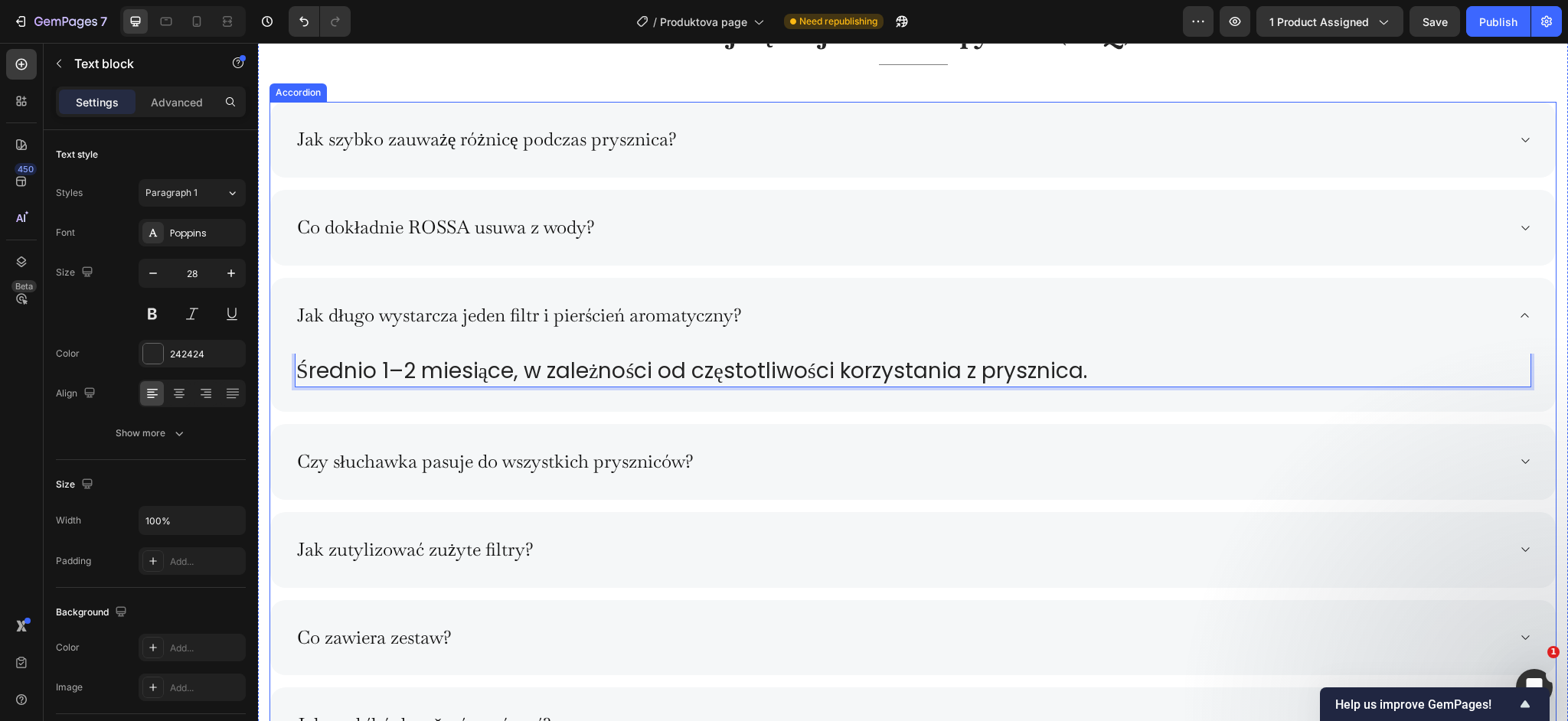
click at [549, 443] on div "Czy słuchawka pasuje do wszystkich pryszniców?" at bounding box center [913, 462] width 1286 height 76
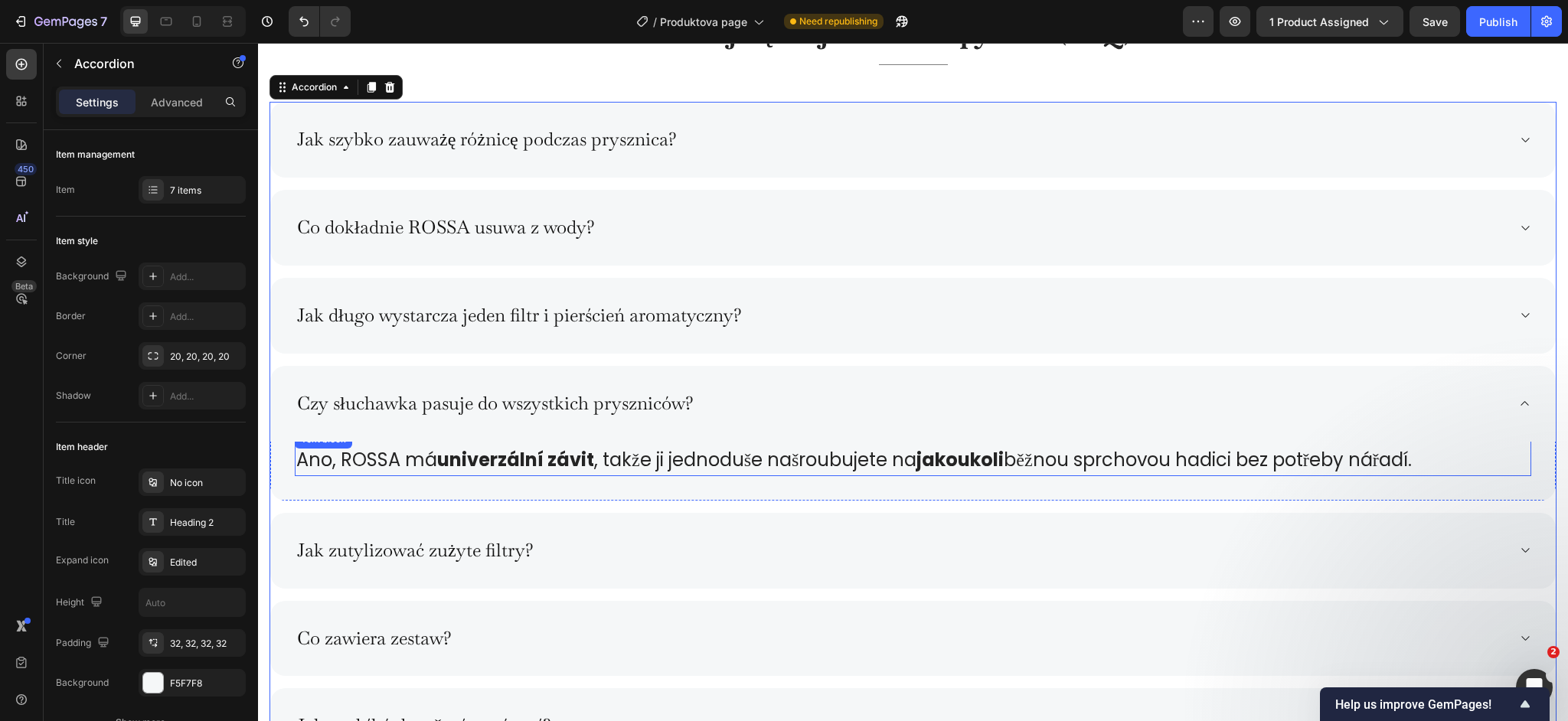
click at [469, 461] on strong "univerzální závit" at bounding box center [515, 460] width 157 height 25
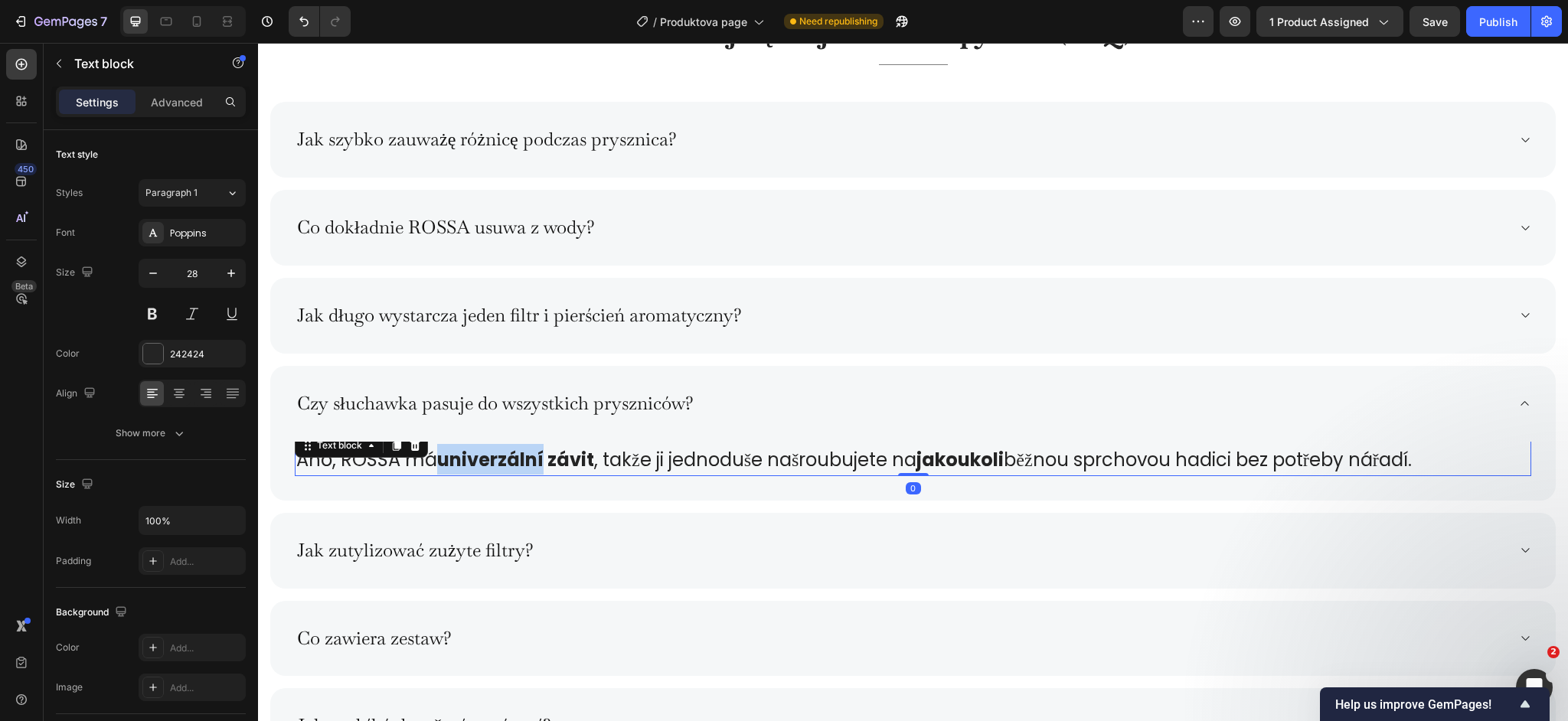
click at [469, 461] on strong "univerzální závit" at bounding box center [515, 460] width 157 height 25
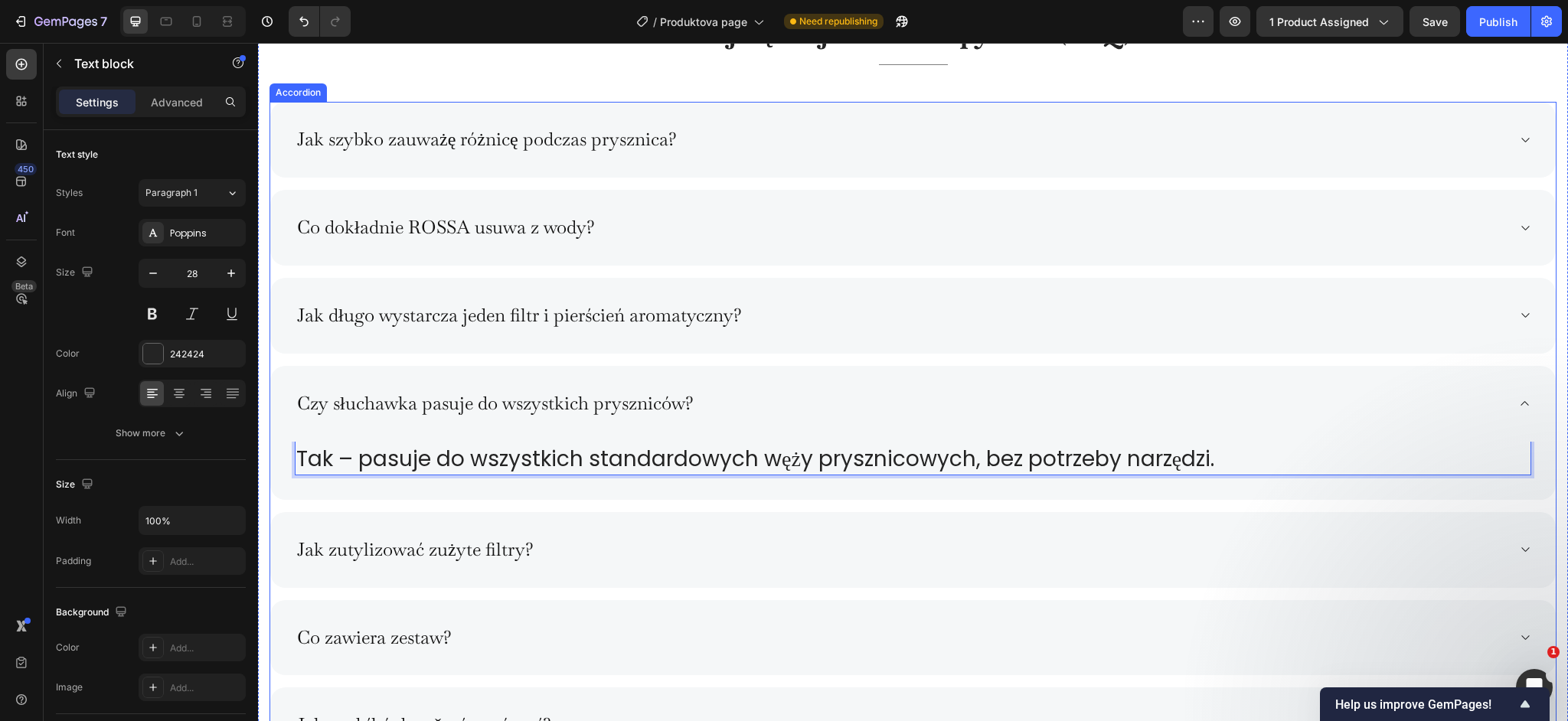
click at [451, 525] on div "Jak zutylizować zużyte filtry?" at bounding box center [913, 550] width 1286 height 76
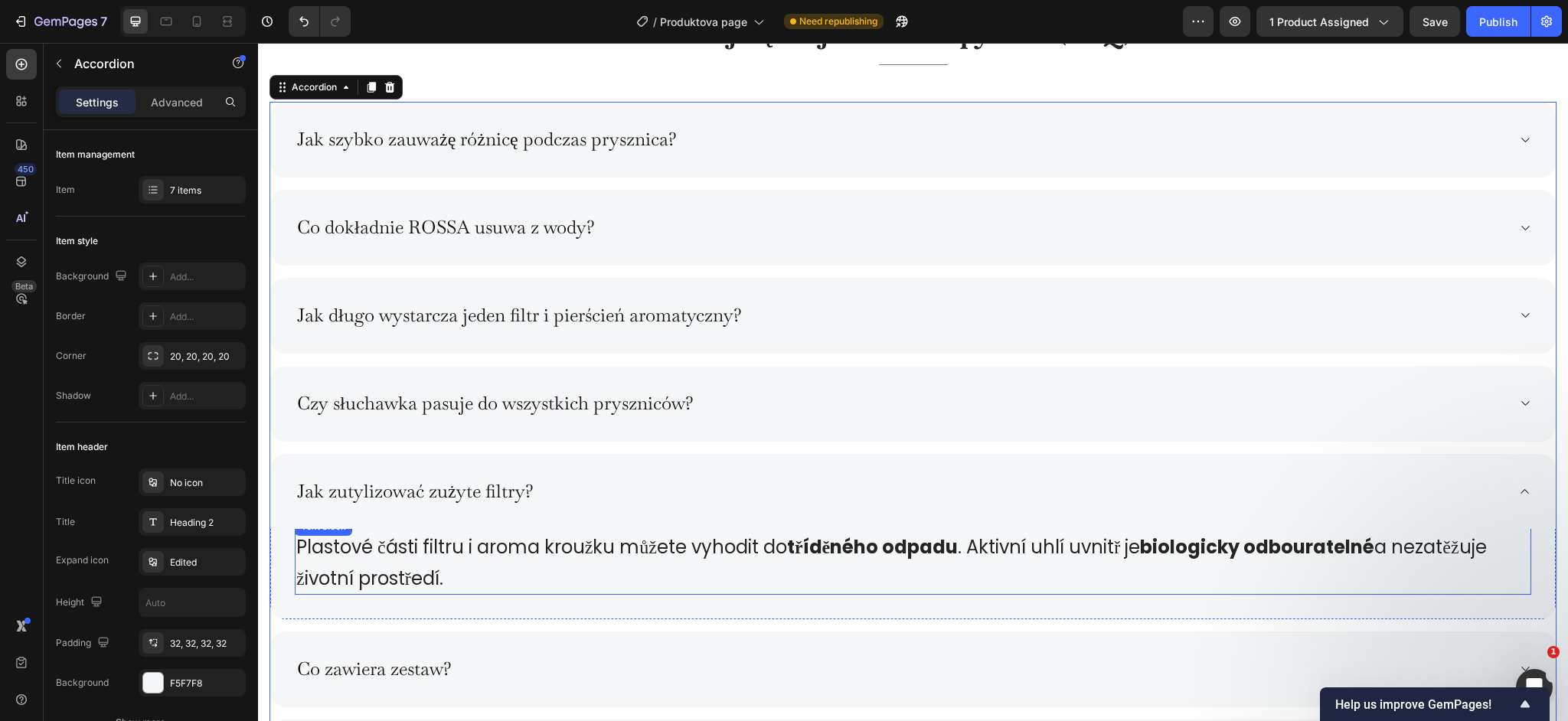
scroll to position [7771, 0]
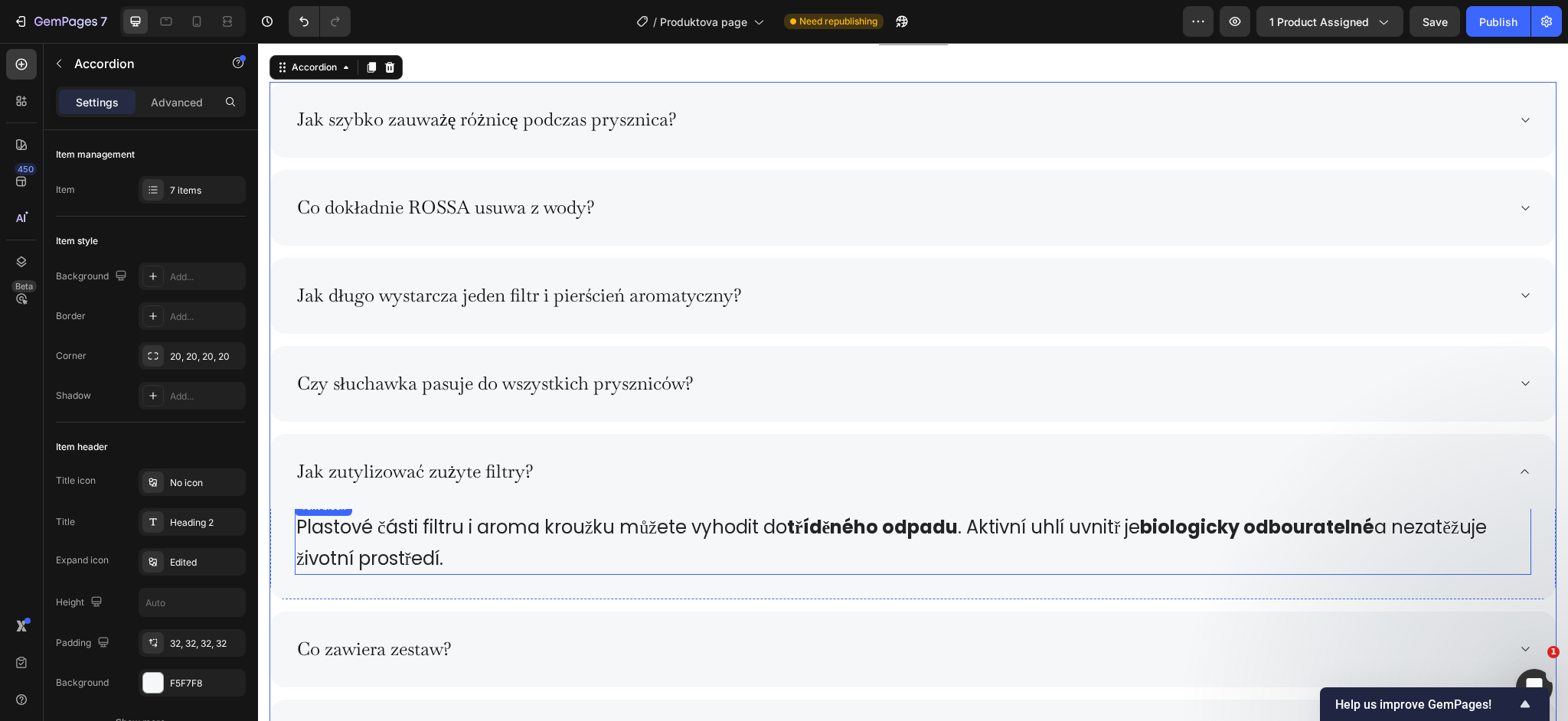
click at [409, 548] on span "Plastové části filtru i aroma kroužku můžete vyhodit do tříděného odpadu . Akti…" at bounding box center [891, 543] width 1190 height 56
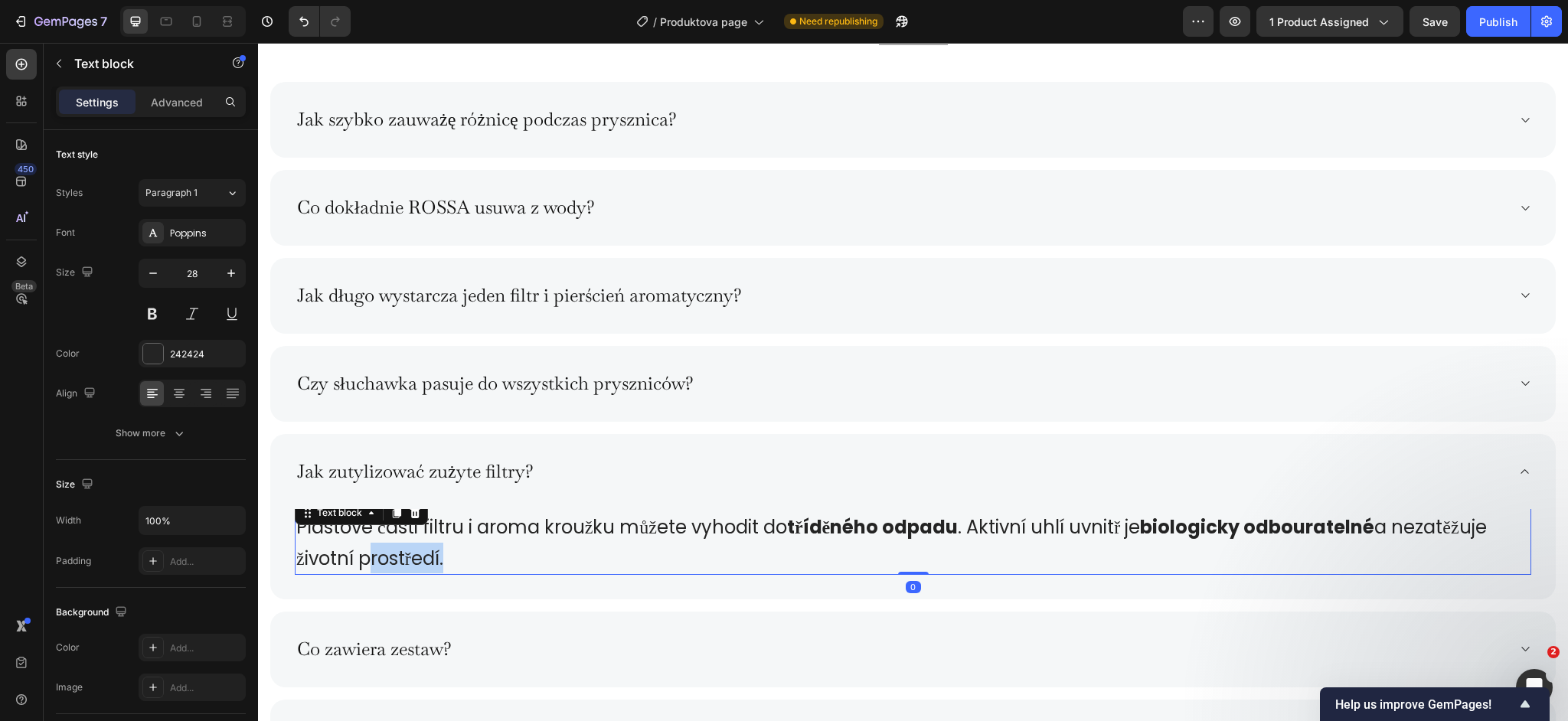
click at [409, 548] on span "Plastové části filtru i aroma kroužku můžete vyhodit do tříděného odpadu . Akti…" at bounding box center [891, 543] width 1190 height 56
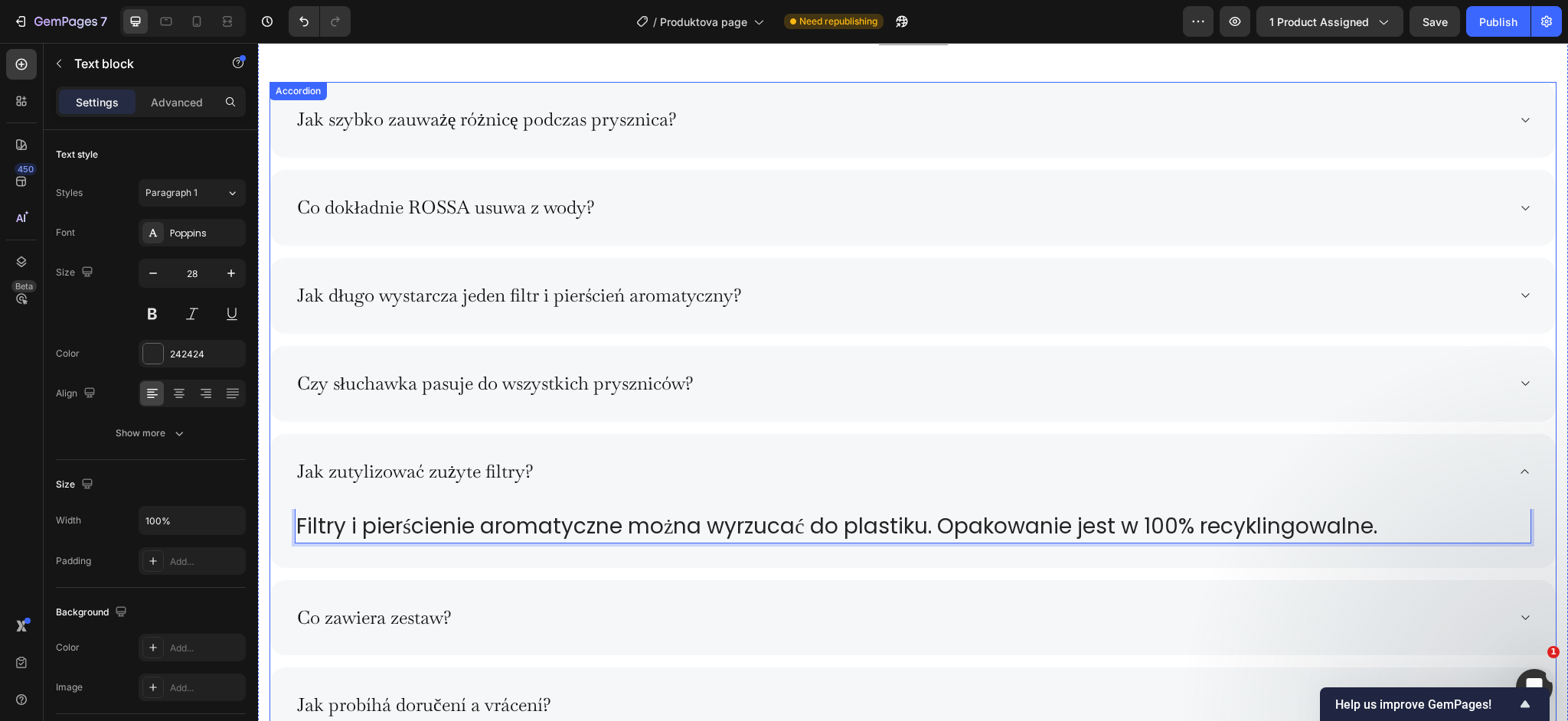
scroll to position [7796, 0]
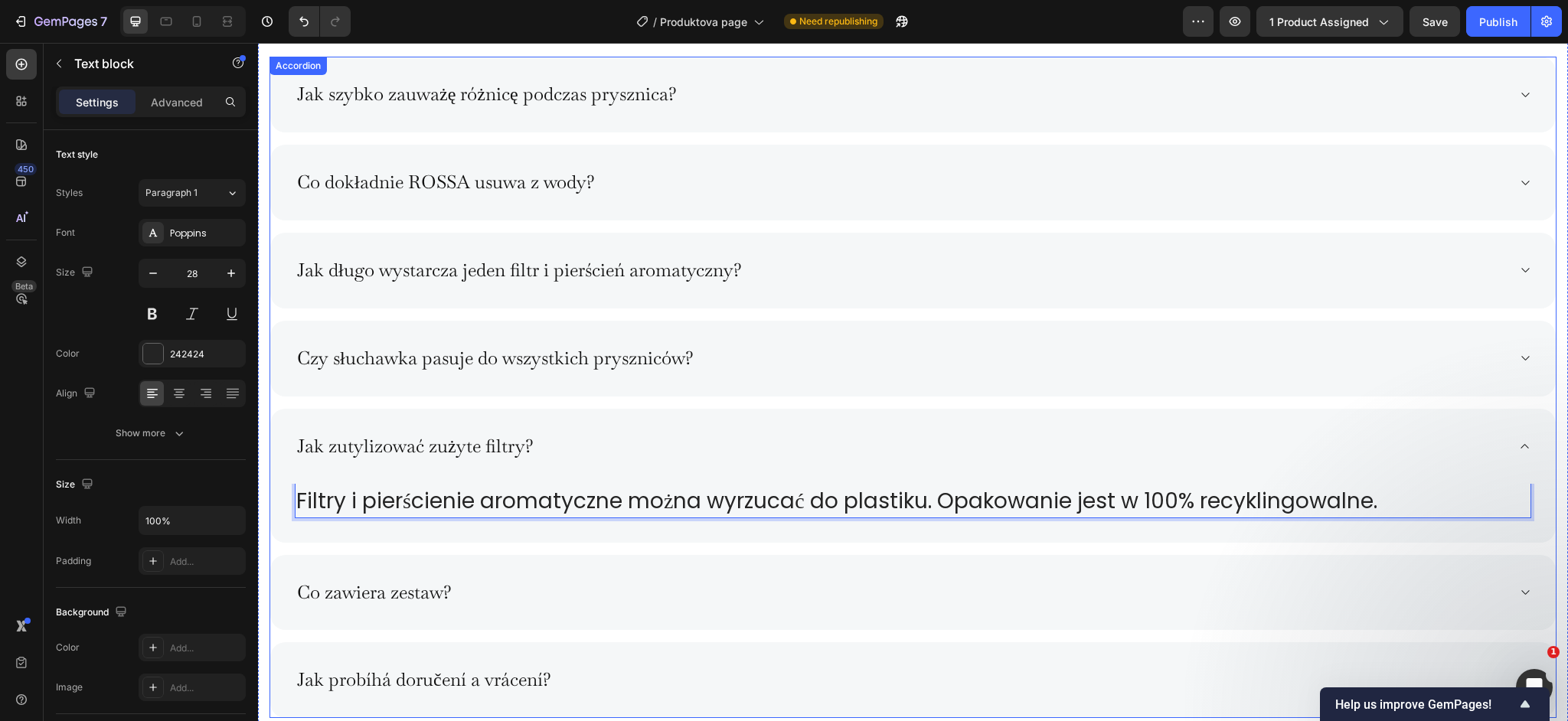
click at [507, 567] on div "Co zawiera zestaw?" at bounding box center [913, 593] width 1286 height 76
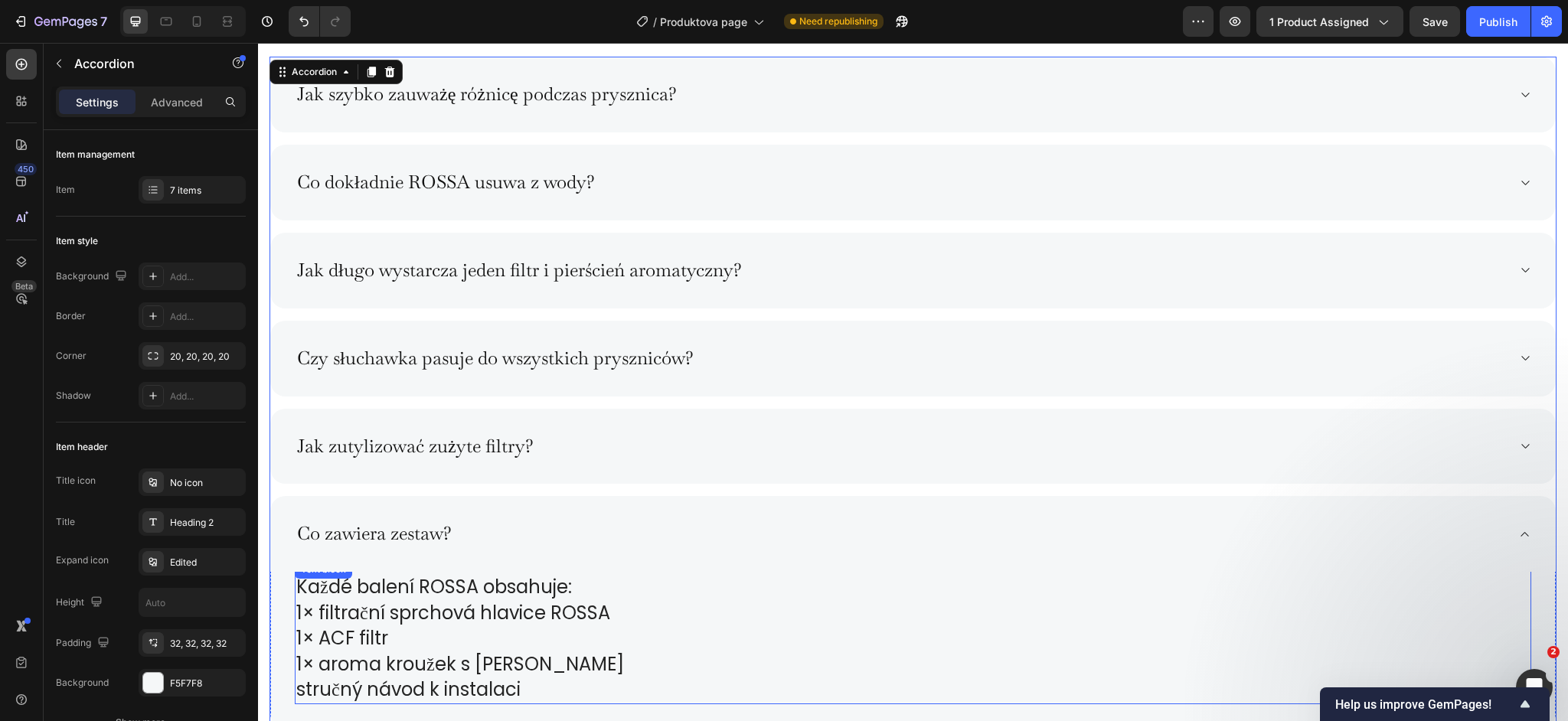
scroll to position [7853, 0]
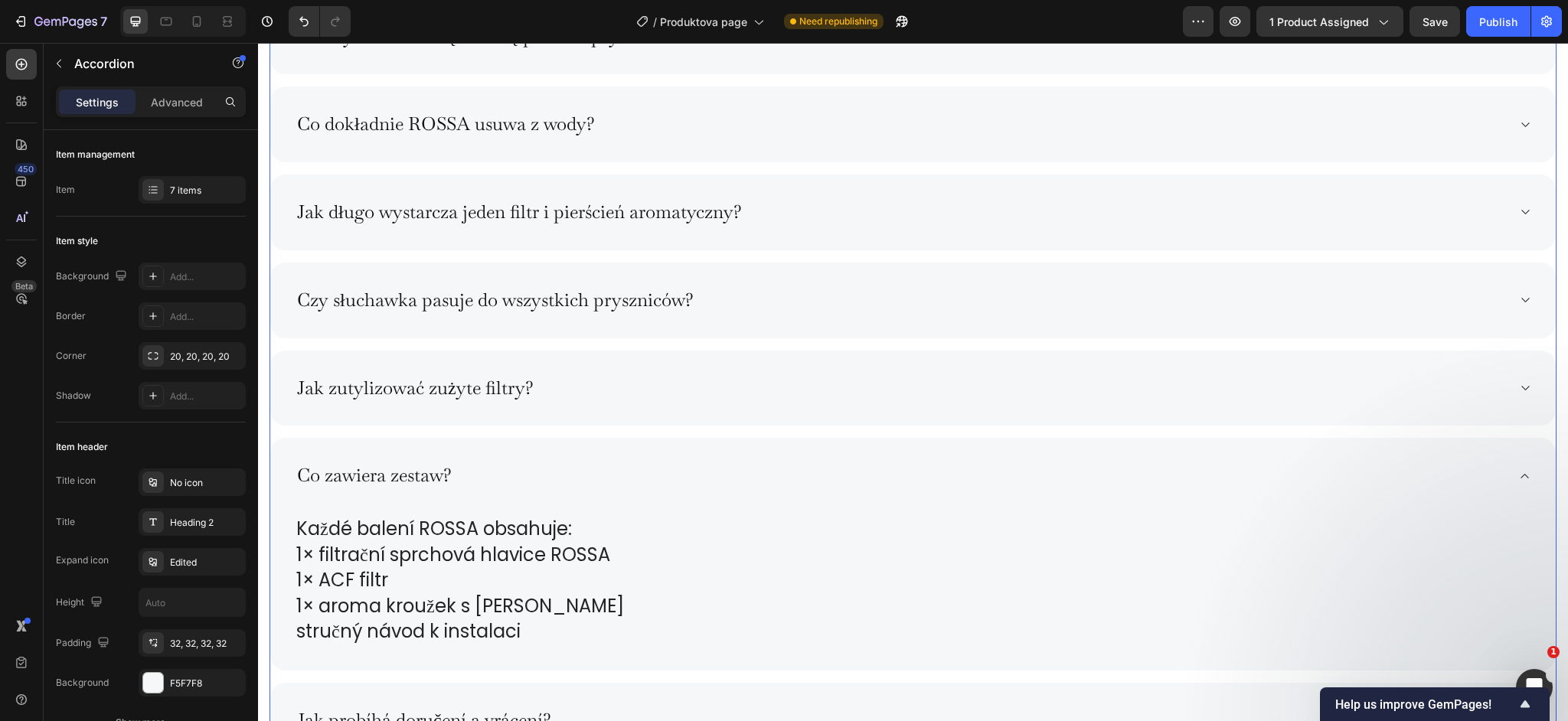
click at [560, 471] on div "Co zawiera zestaw?" at bounding box center [900, 476] width 1212 height 27
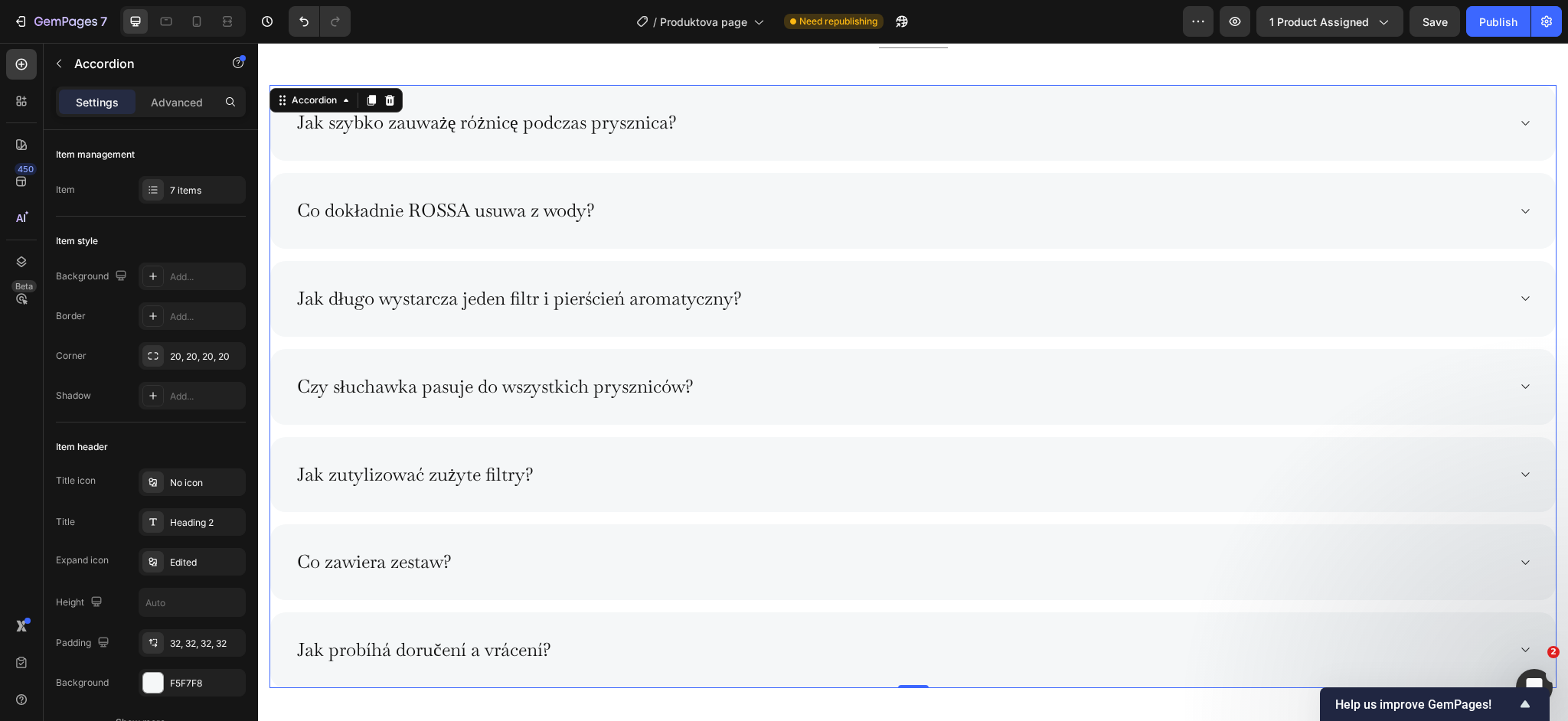
scroll to position [7769, 0]
click at [533, 79] on div "Najczęściej zadawane pytania (FAQ) Heading Title Line Jak szybko zauważę różnic…" at bounding box center [913, 340] width 1287 height 694
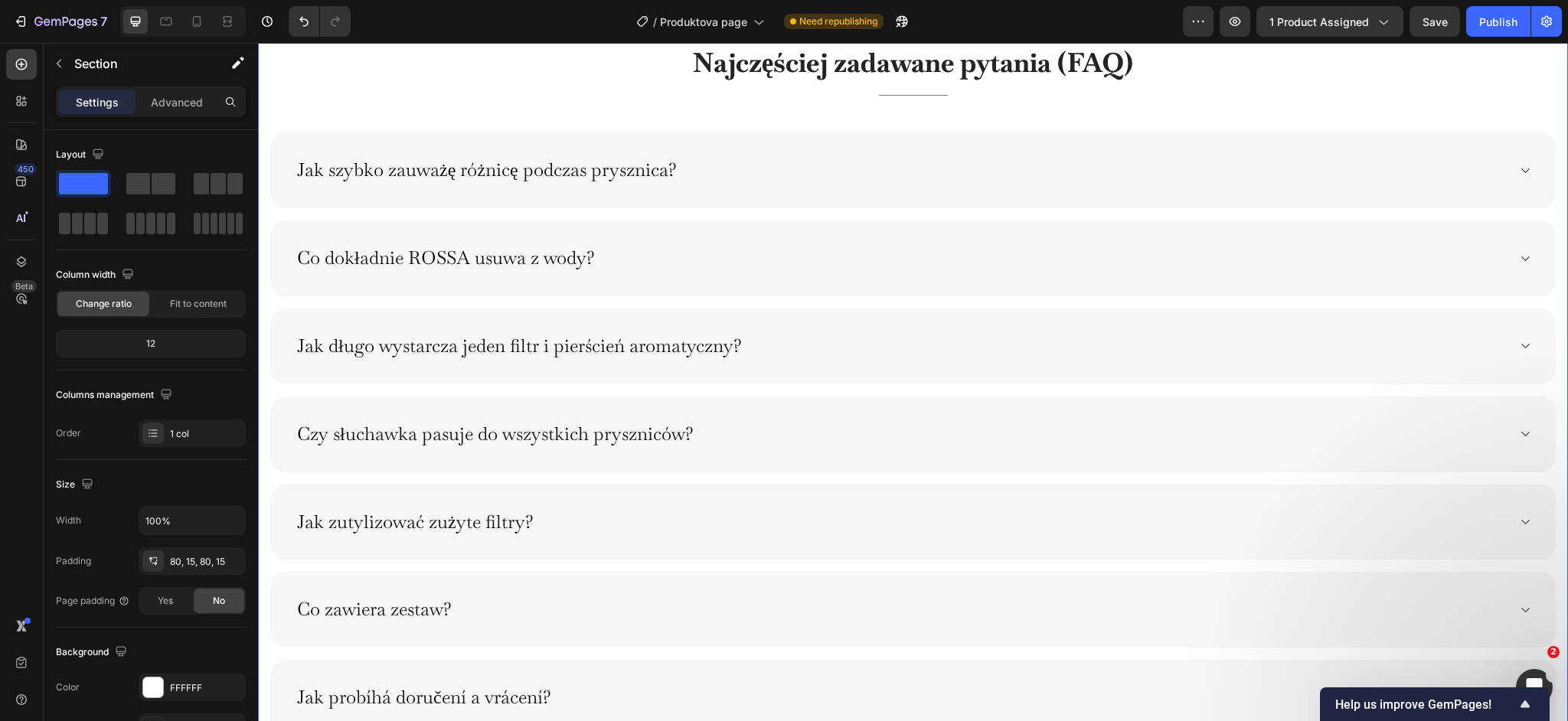
scroll to position [7680, 0]
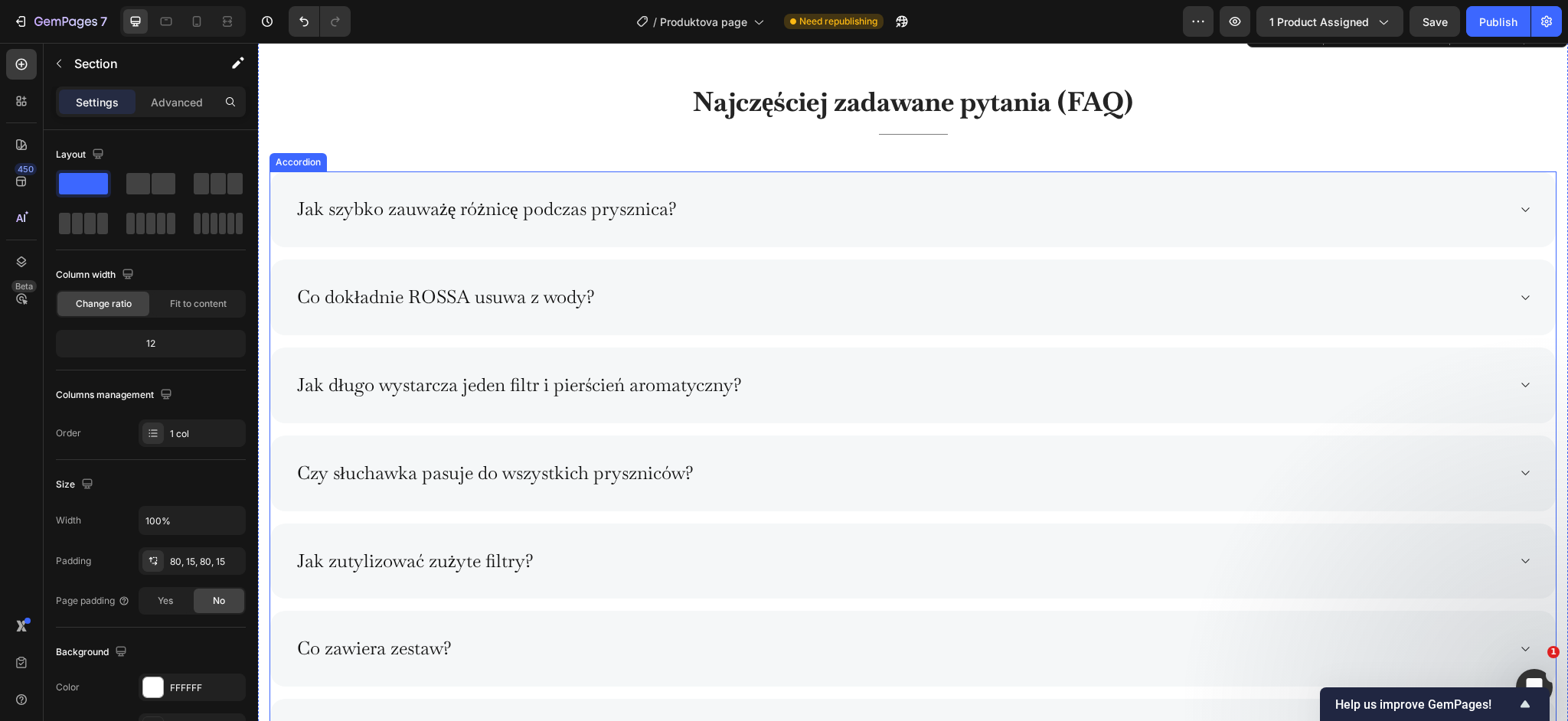
click at [761, 198] on div "Jak szybko zauważę różnicę podczas prysznica?" at bounding box center [900, 210] width 1212 height 27
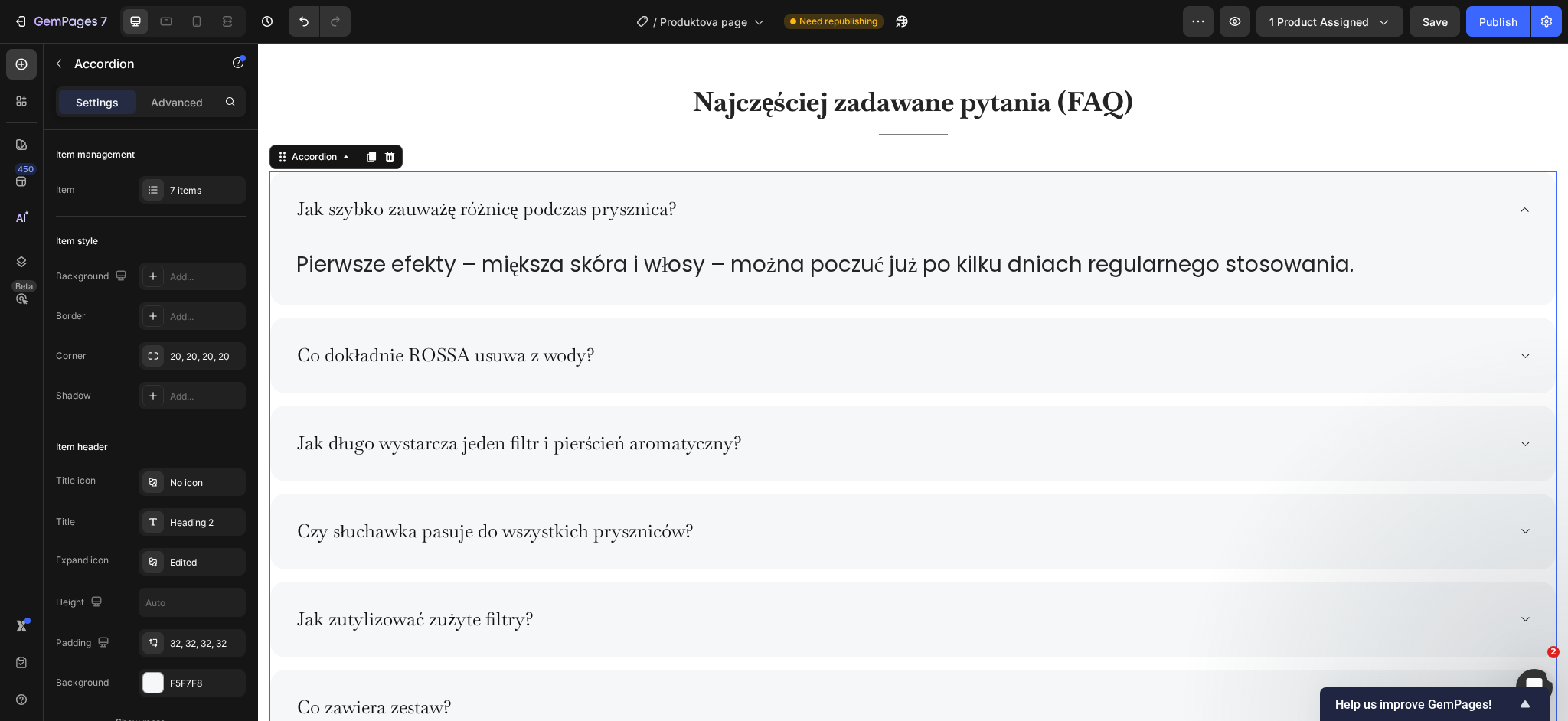
click at [705, 344] on div "Co dokładnie ROSSA usuwa z wody?" at bounding box center [900, 356] width 1212 height 27
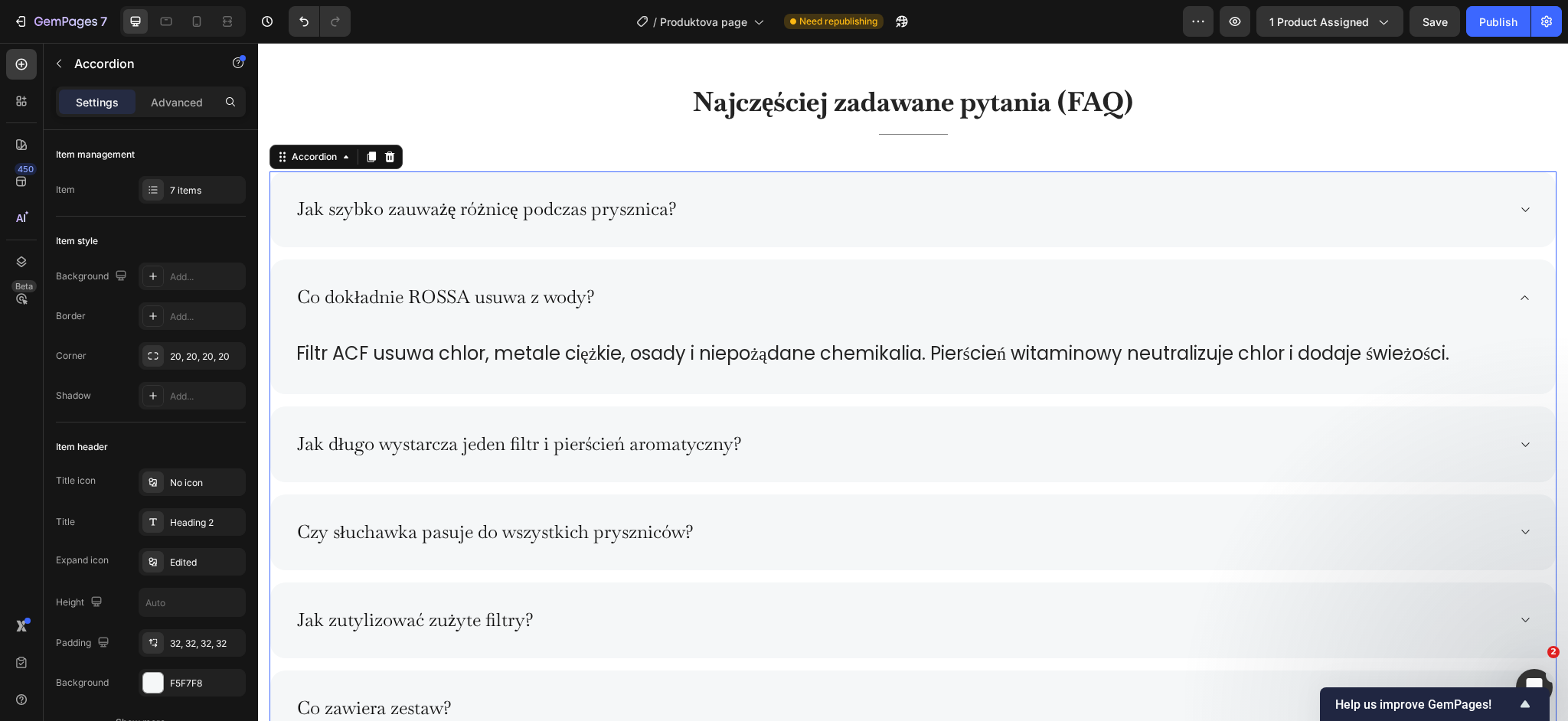
click at [736, 221] on div "Jak szybko zauważę różnicę podczas prysznica?" at bounding box center [900, 210] width 1212 height 27
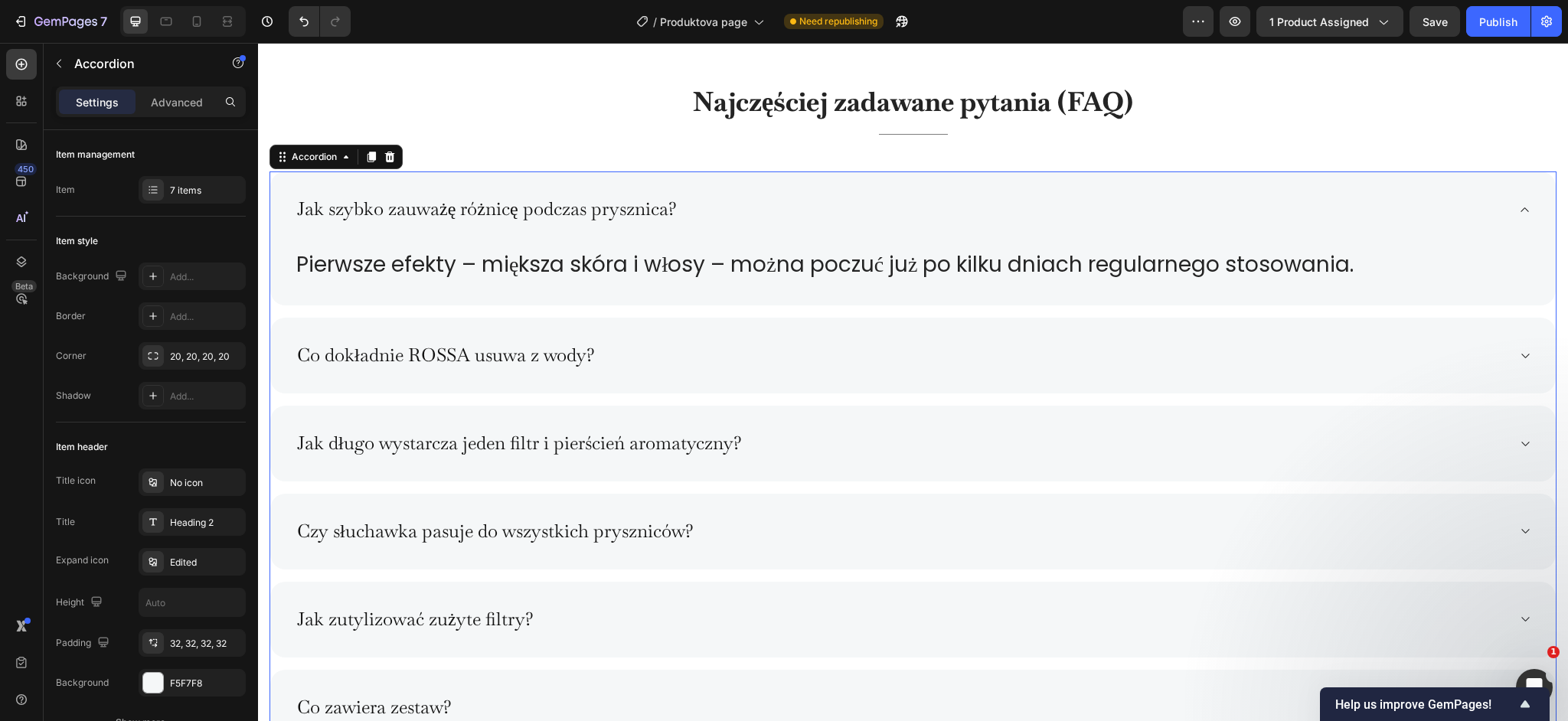
click at [687, 367] on div "Co dokładnie ROSSA usuwa z wody?" at bounding box center [900, 356] width 1212 height 27
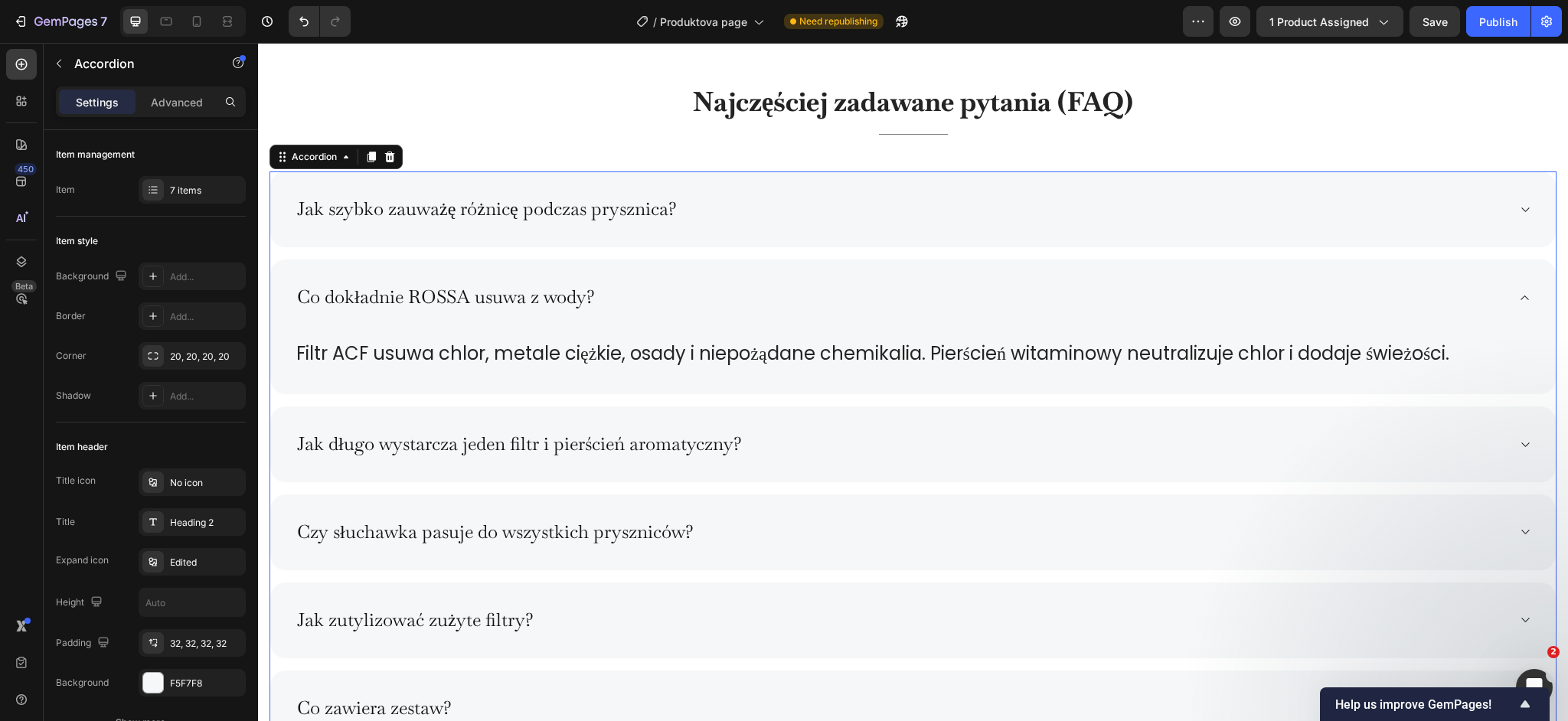
click at [696, 315] on div "Co dokładnie ROSSA usuwa z wody?" at bounding box center [913, 297] width 1286 height 76
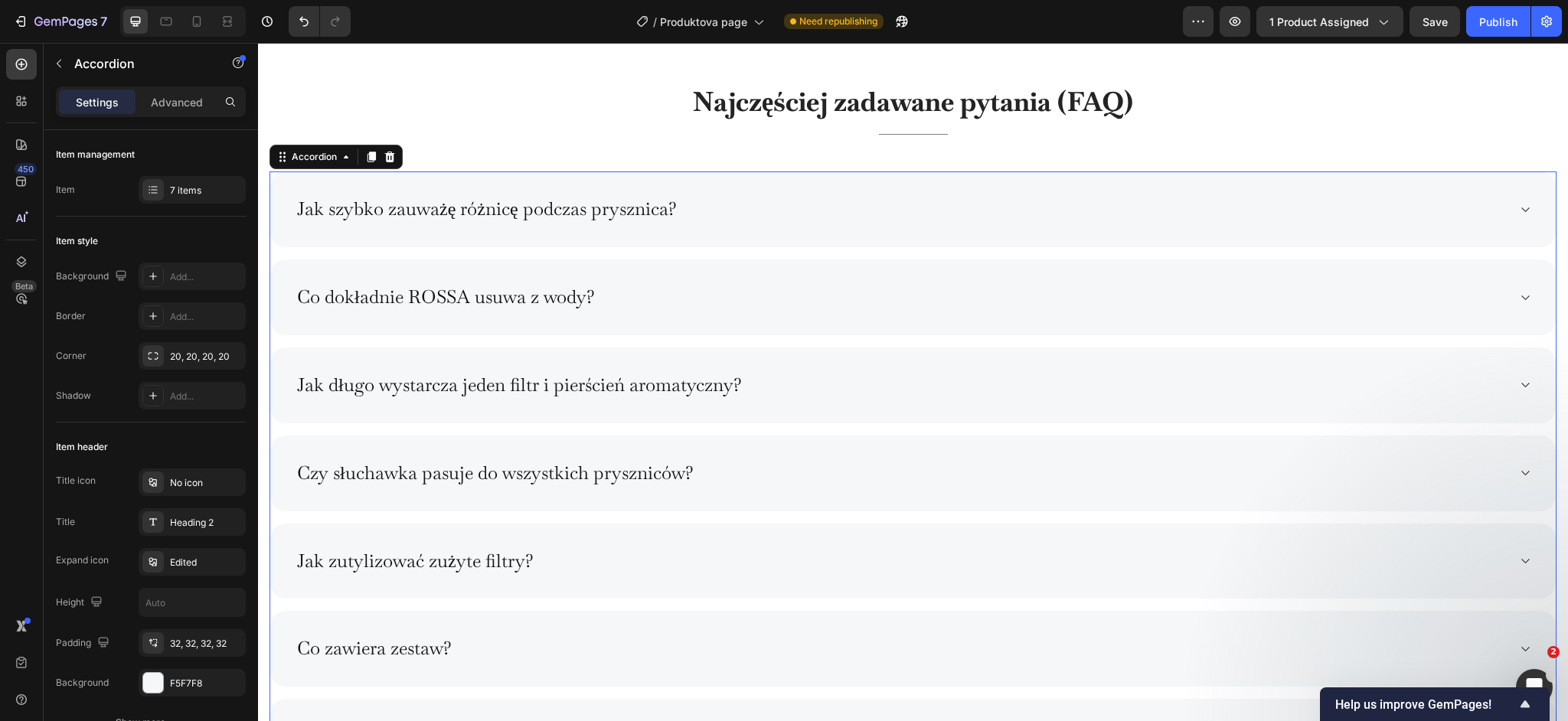
click at [777, 394] on div "Jak długo wystarcza jeden filtr i pierścień aromatyczny?" at bounding box center [900, 386] width 1212 height 27
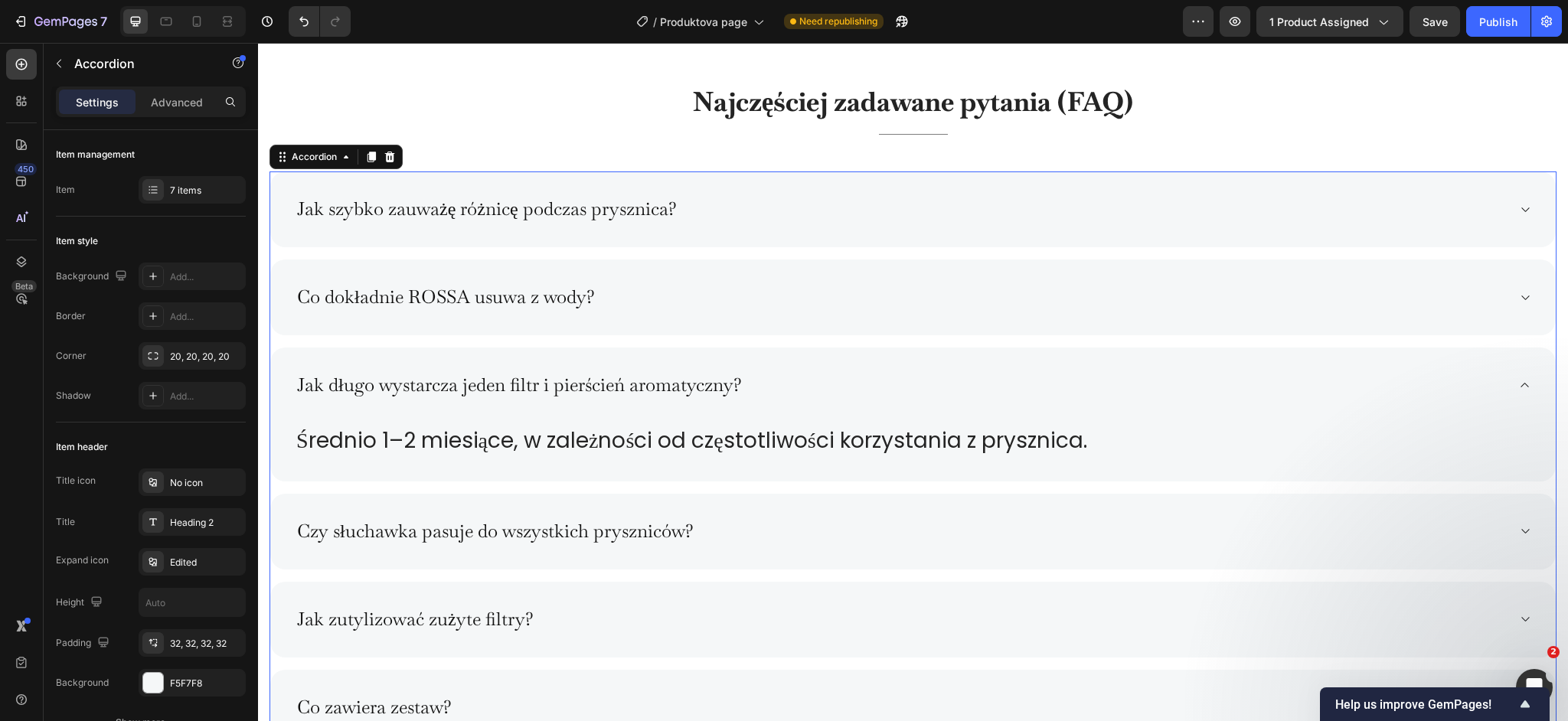
click at [752, 314] on div "Co dokładnie ROSSA usuwa z wody?" at bounding box center [913, 297] width 1286 height 76
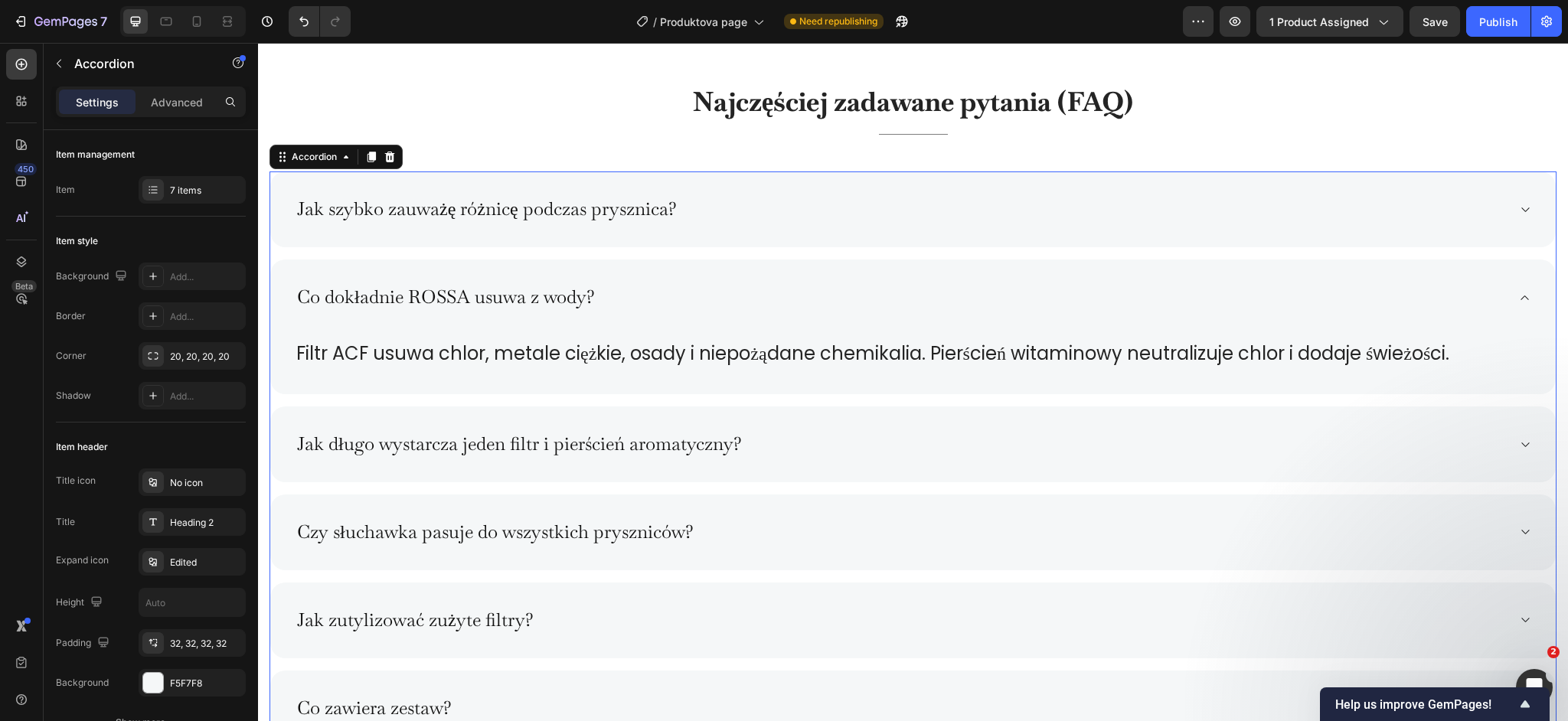
click at [693, 297] on div "Co dokładnie ROSSA usuwa z wody?" at bounding box center [900, 297] width 1212 height 27
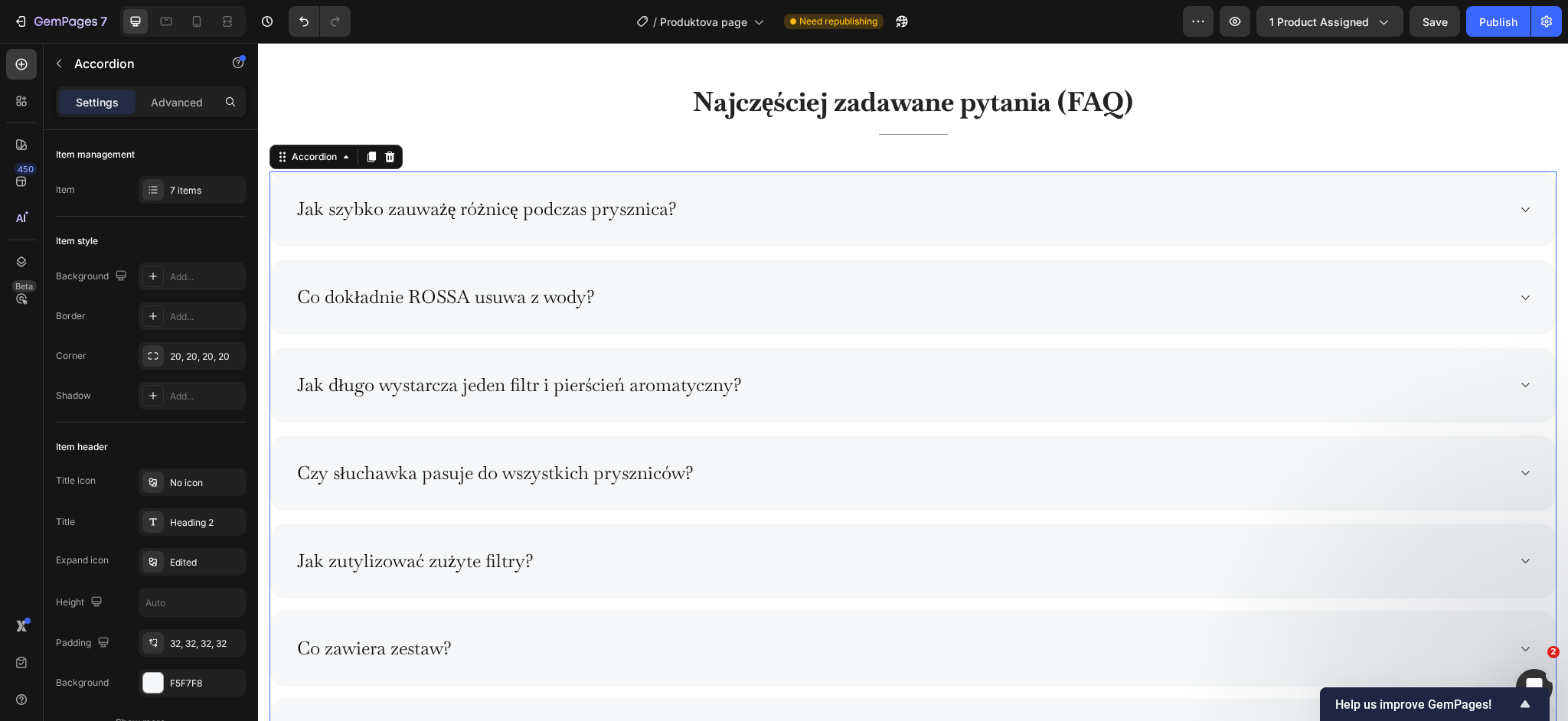
click at [693, 297] on div "Co dokładnie ROSSA usuwa z wody?" at bounding box center [900, 297] width 1212 height 27
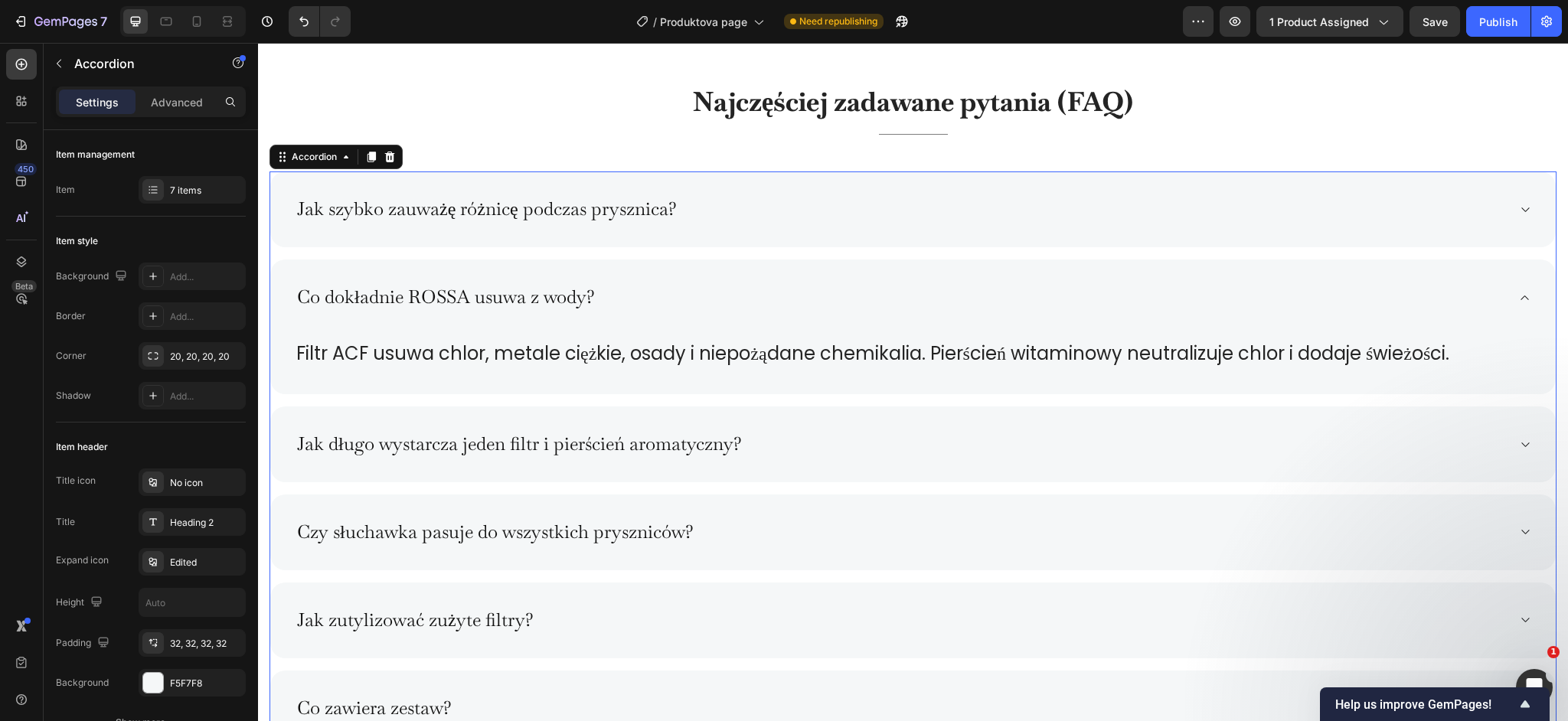
click at [739, 431] on div "Jak długo wystarcza jeden filtr i pierścień aromatyczny?" at bounding box center [913, 444] width 1286 height 76
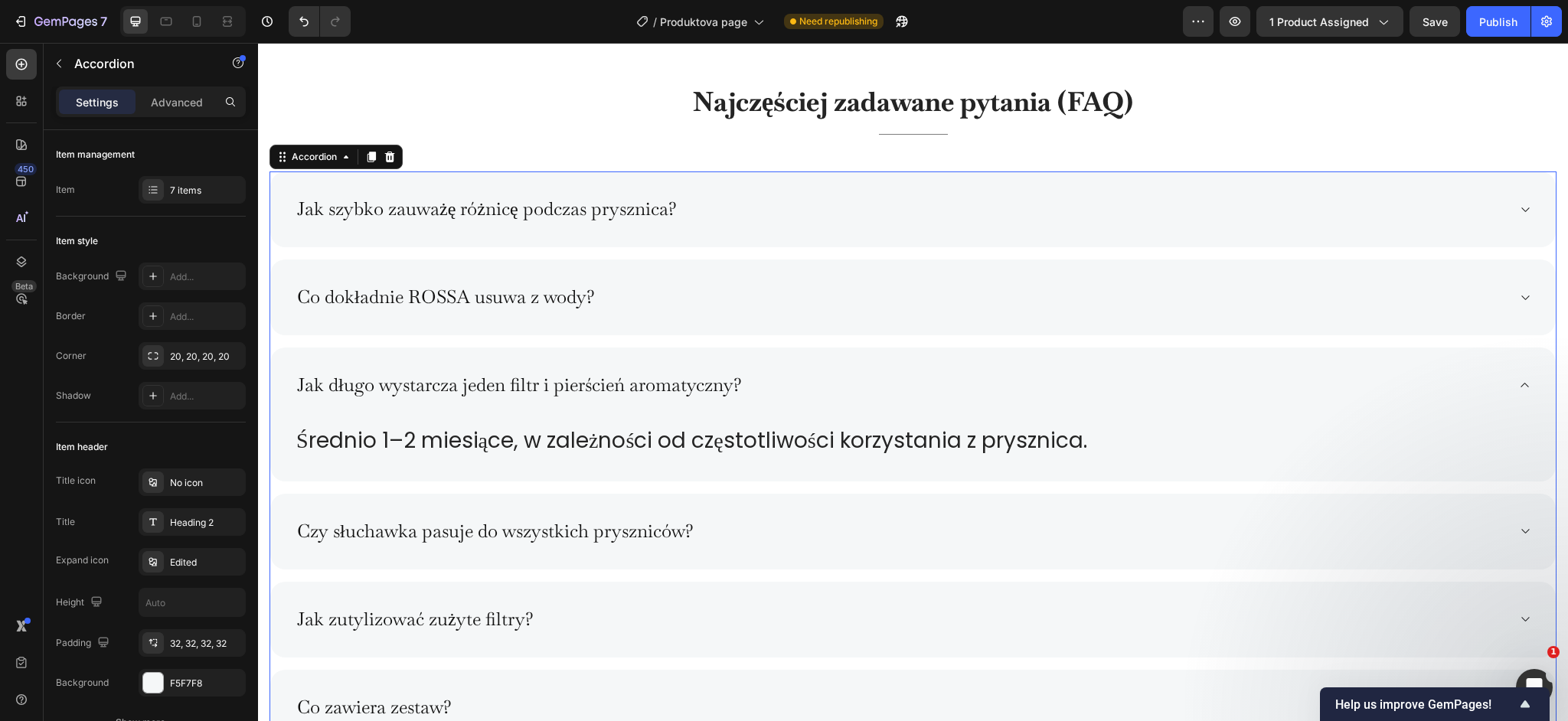
click at [784, 533] on div "Czy słuchawka pasuje do wszystkich pryszniców?" at bounding box center [900, 532] width 1212 height 27
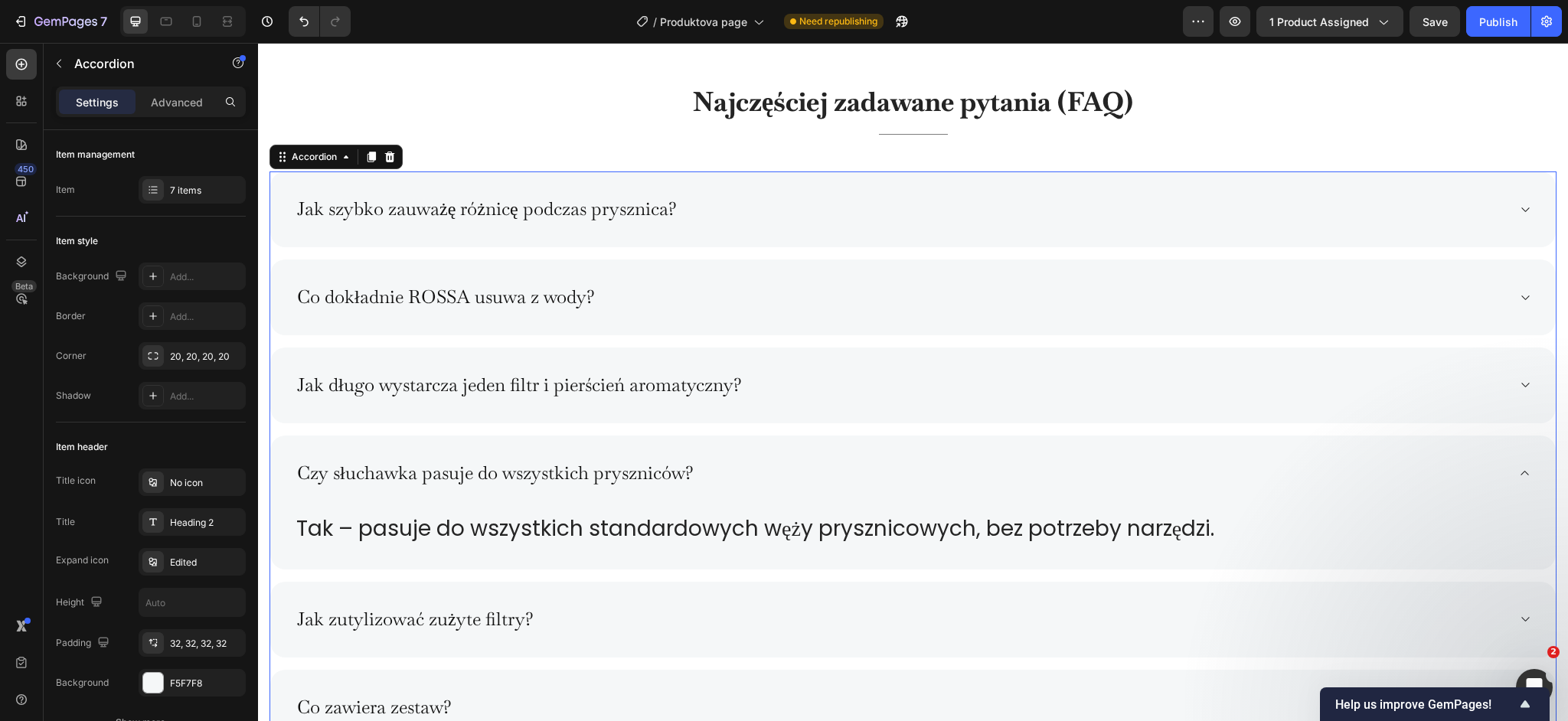
click at [761, 475] on div "Czy słuchawka pasuje do wszystkich pryszniców?" at bounding box center [900, 474] width 1212 height 27
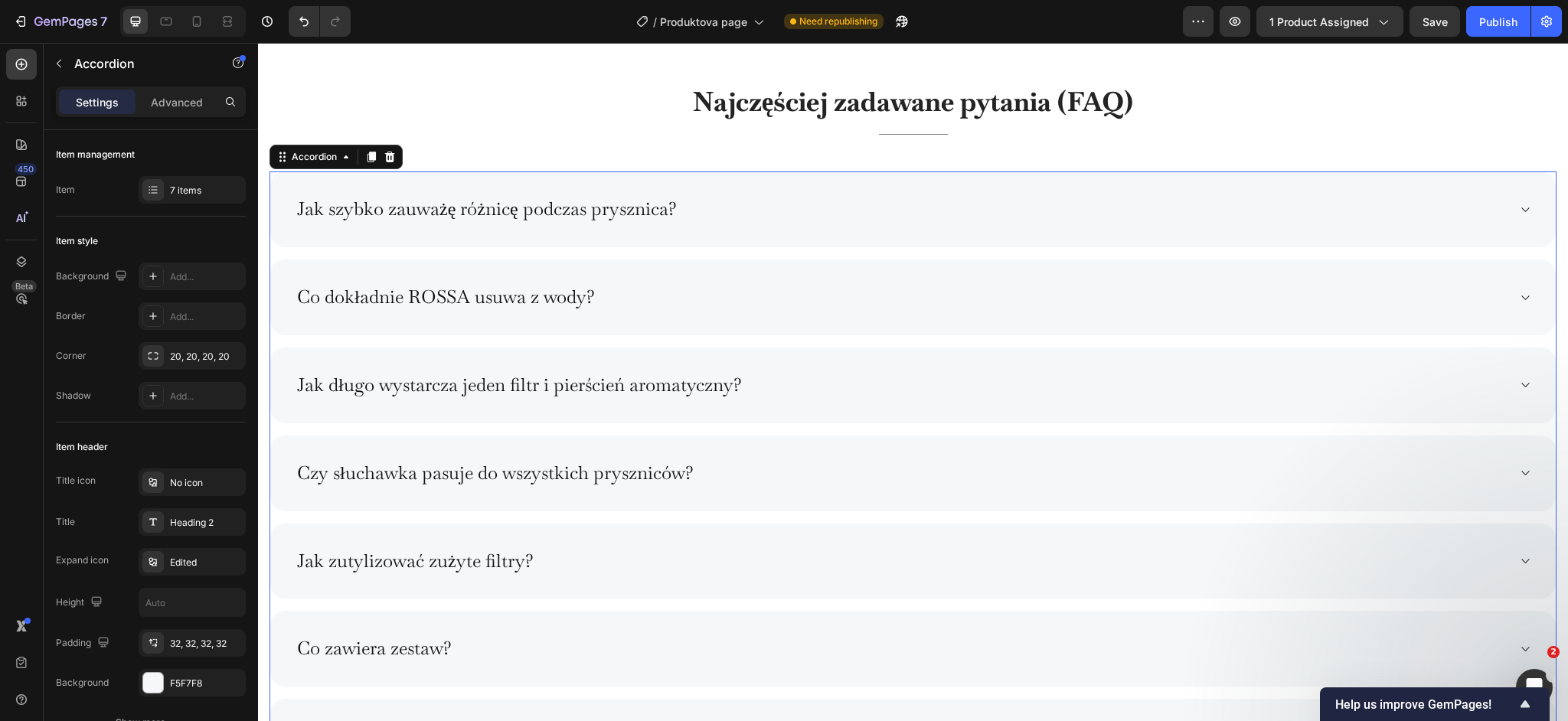
click at [677, 563] on div "Jak zutylizować zużyte filtry?" at bounding box center [900, 561] width 1212 height 27
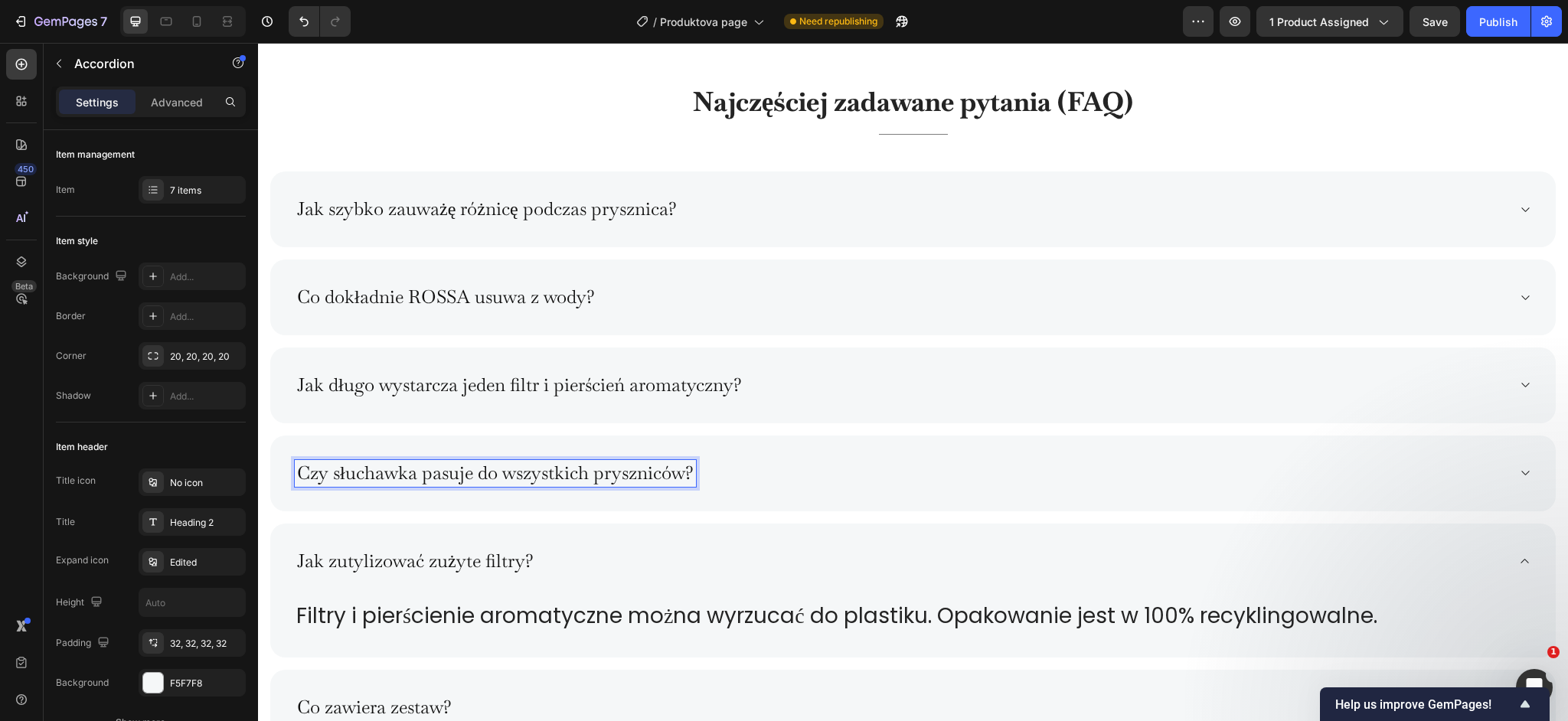
click at [746, 472] on div "Czy słuchawka pasuje do wszystkich pryszniców?" at bounding box center [900, 474] width 1212 height 27
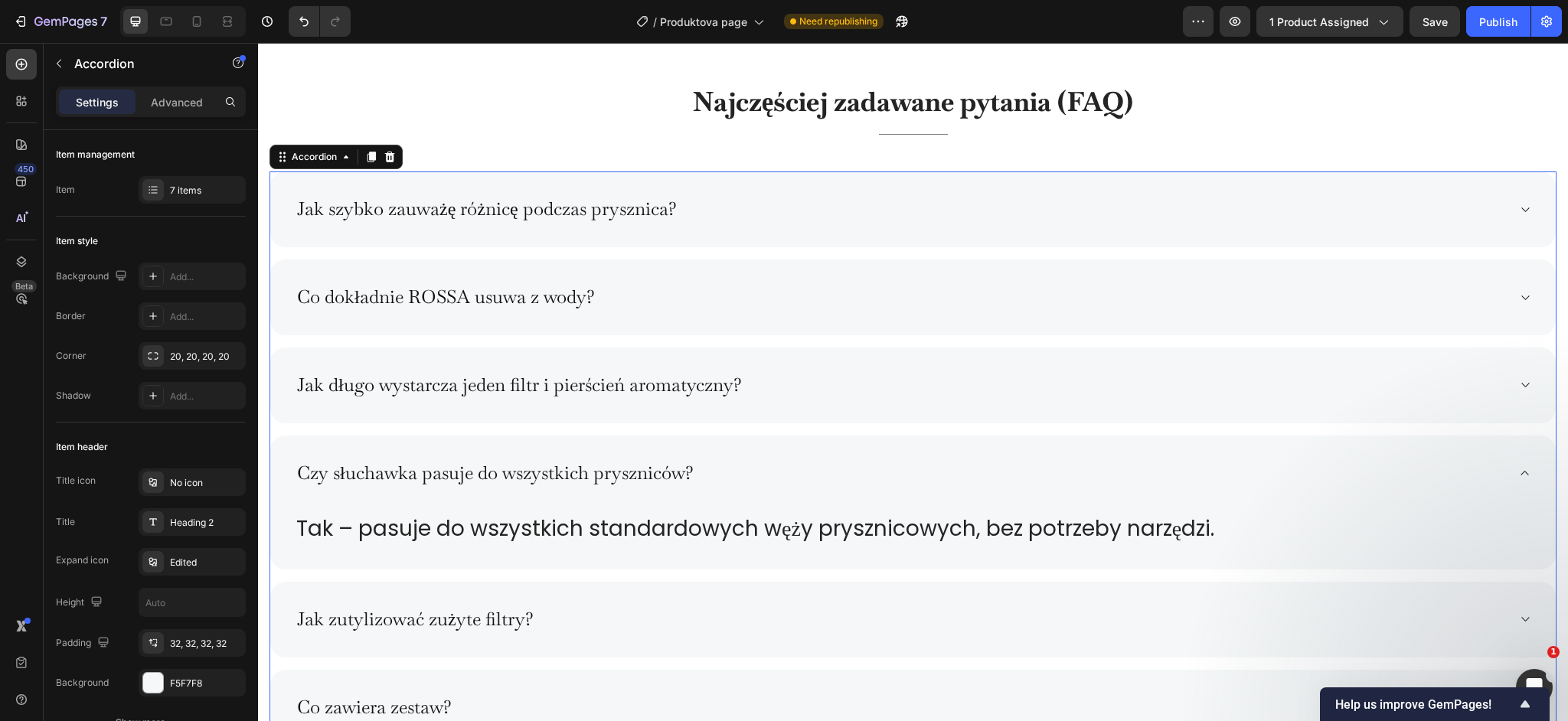
click at [889, 410] on div "Jak długo wystarcza jeden filtr i pierścień aromatyczny?" at bounding box center [913, 386] width 1286 height 76
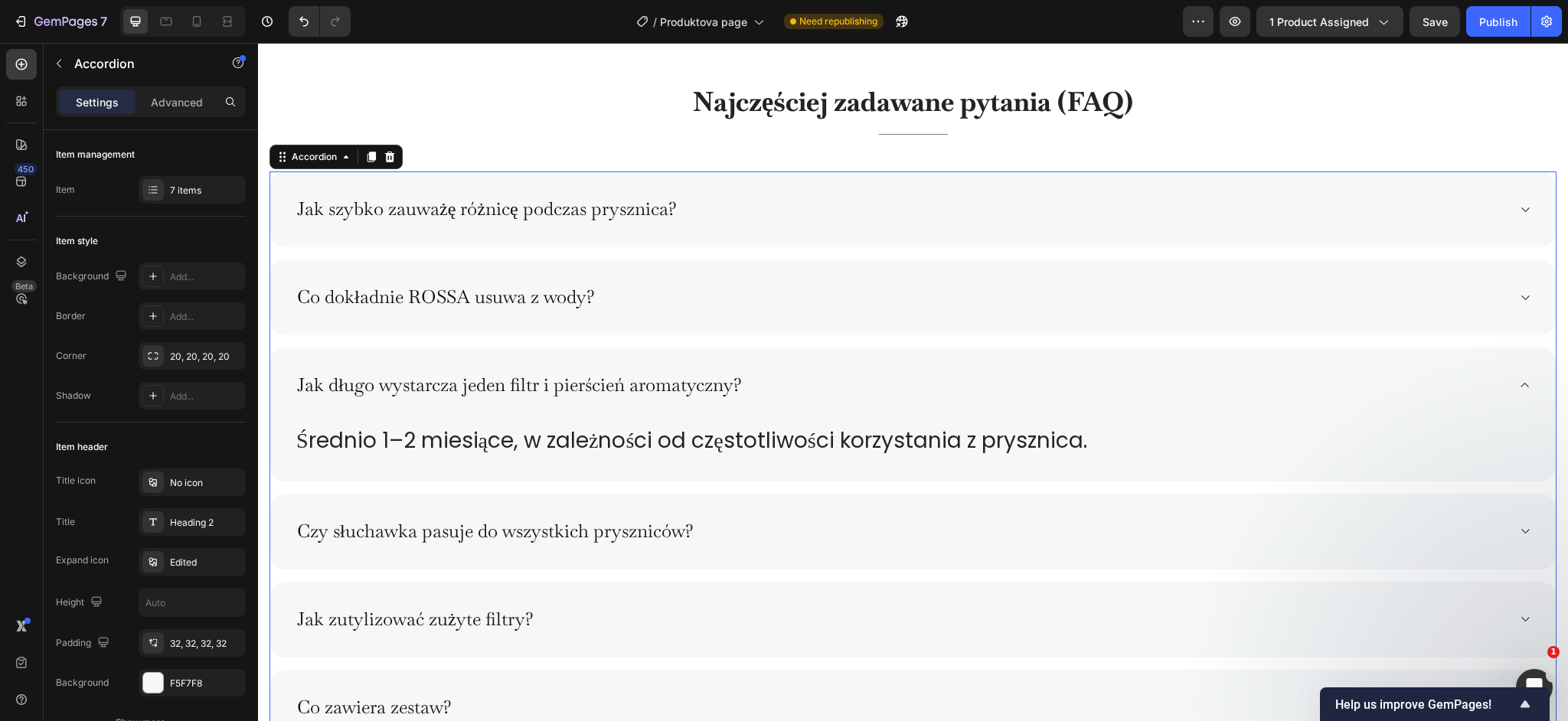
click at [856, 504] on div "Czy słuchawka pasuje do wszystkich pryszniców?" at bounding box center [913, 532] width 1286 height 76
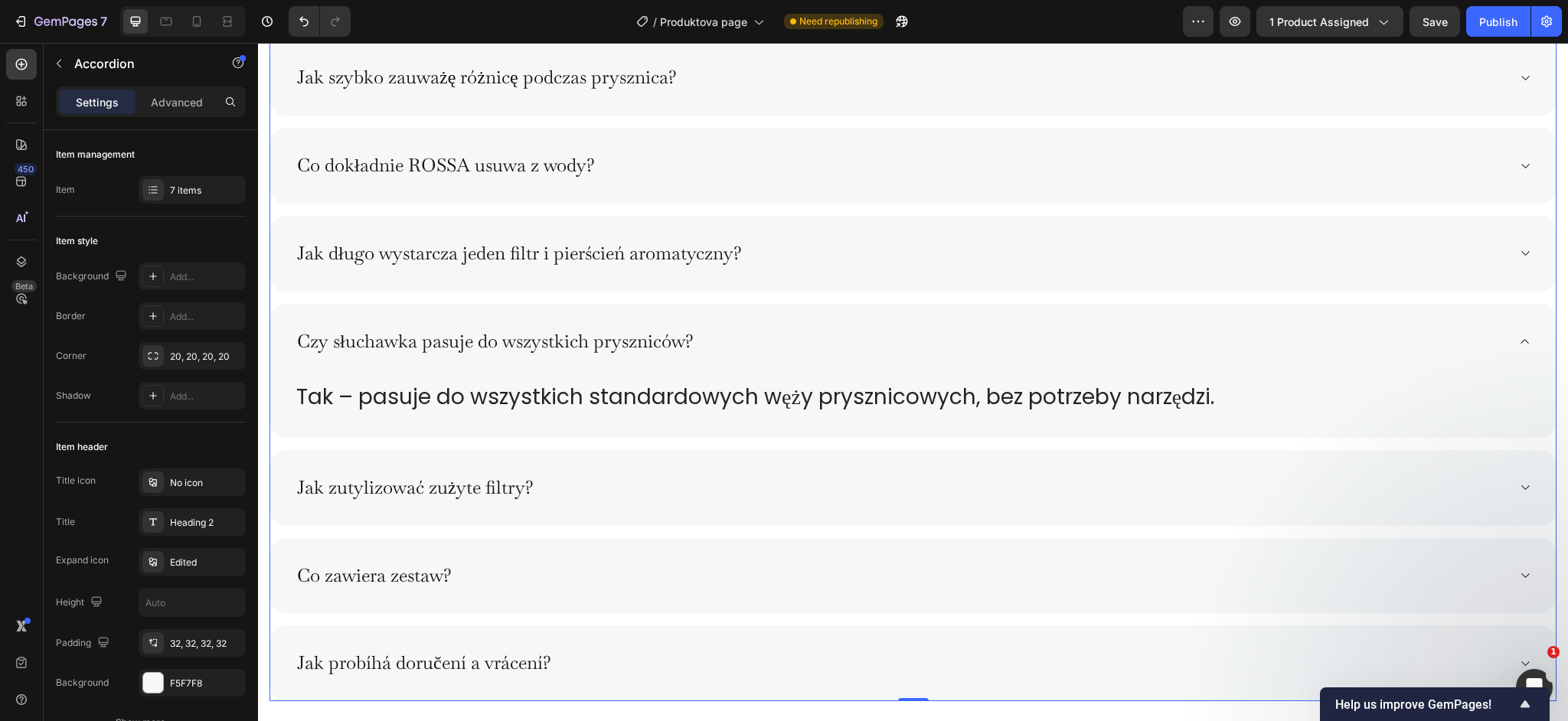
scroll to position [7814, 0]
click at [706, 485] on div "Jak zutylizować zużyte filtry?" at bounding box center [900, 487] width 1212 height 27
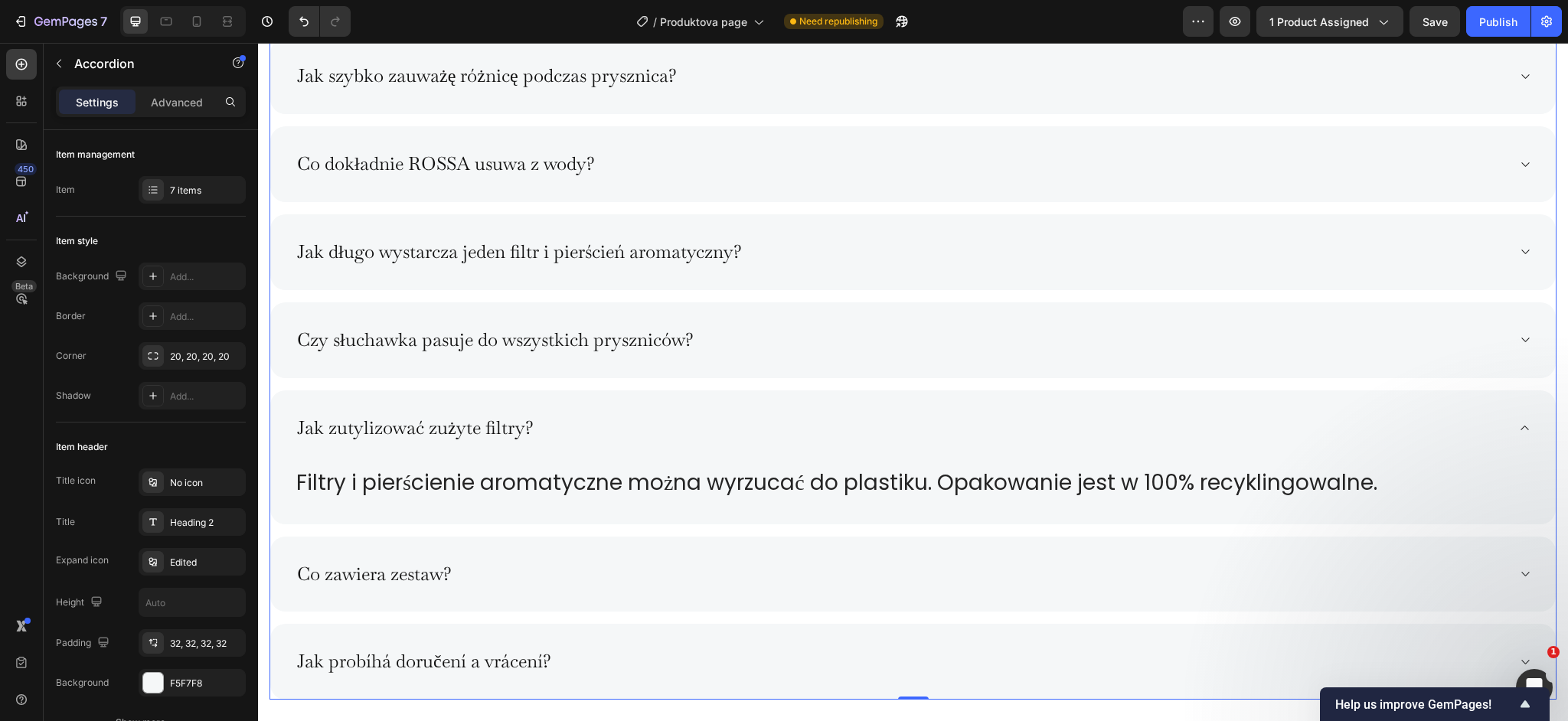
click at [626, 577] on div "Co zawiera zestaw?" at bounding box center [900, 575] width 1212 height 27
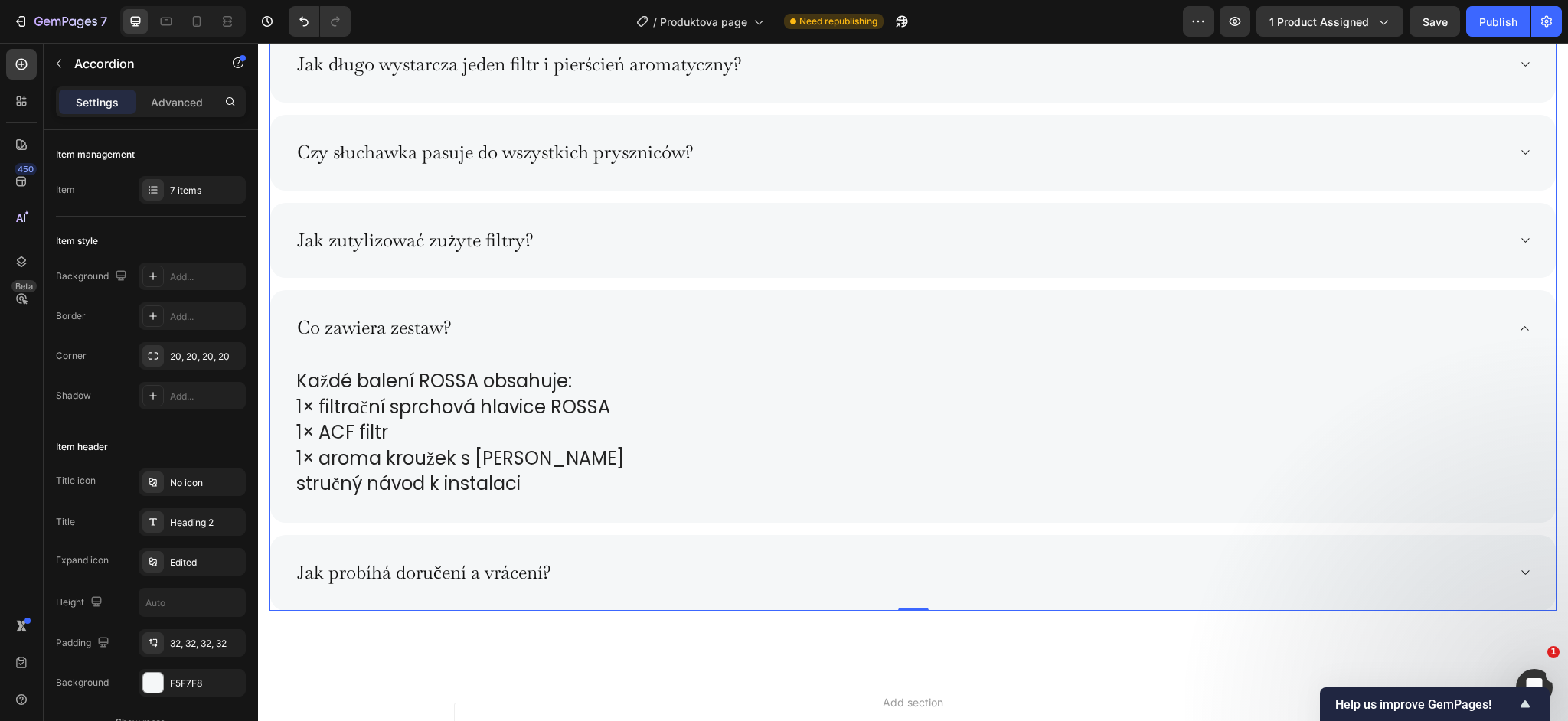
scroll to position [8077, 0]
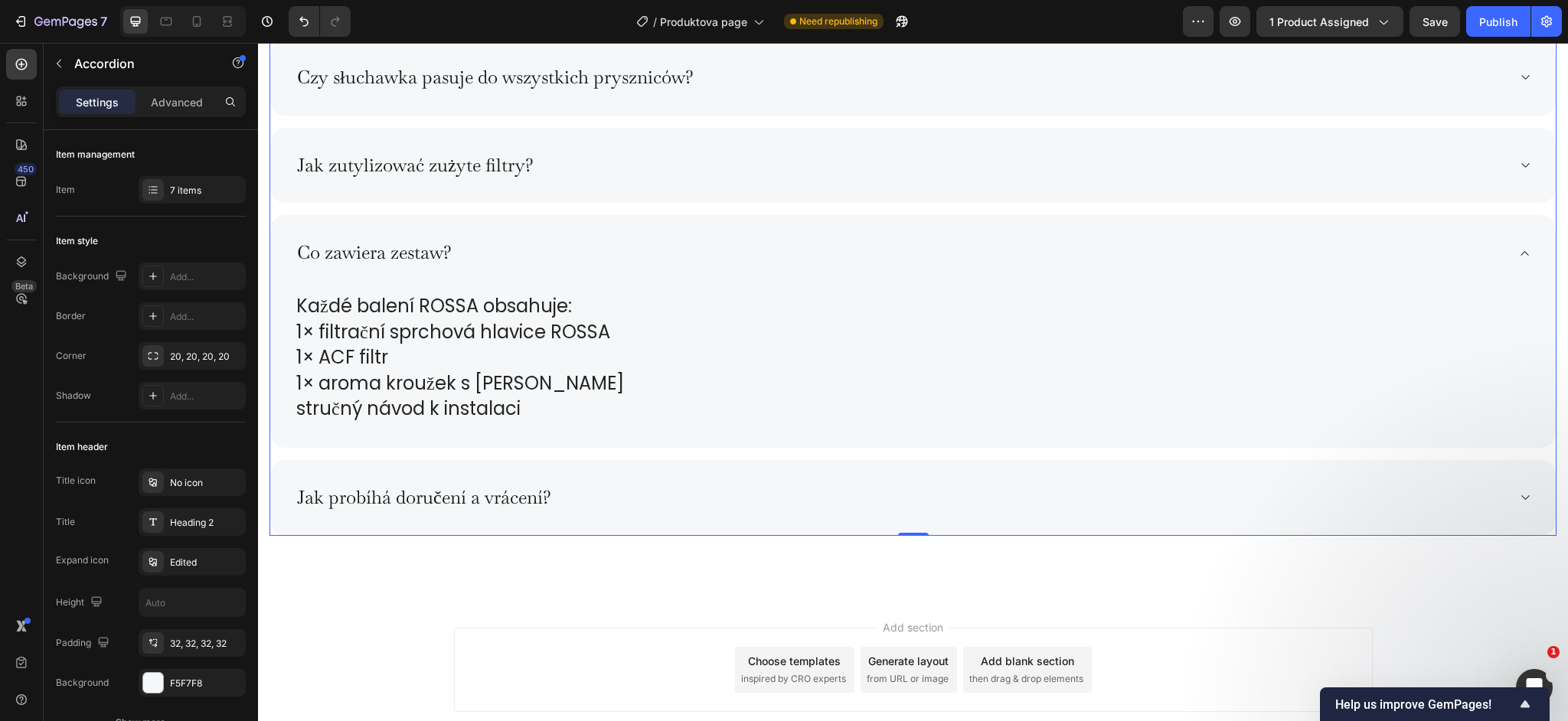
click at [631, 487] on div "Jak probíhá doručení a vrácení?" at bounding box center [900, 498] width 1212 height 27
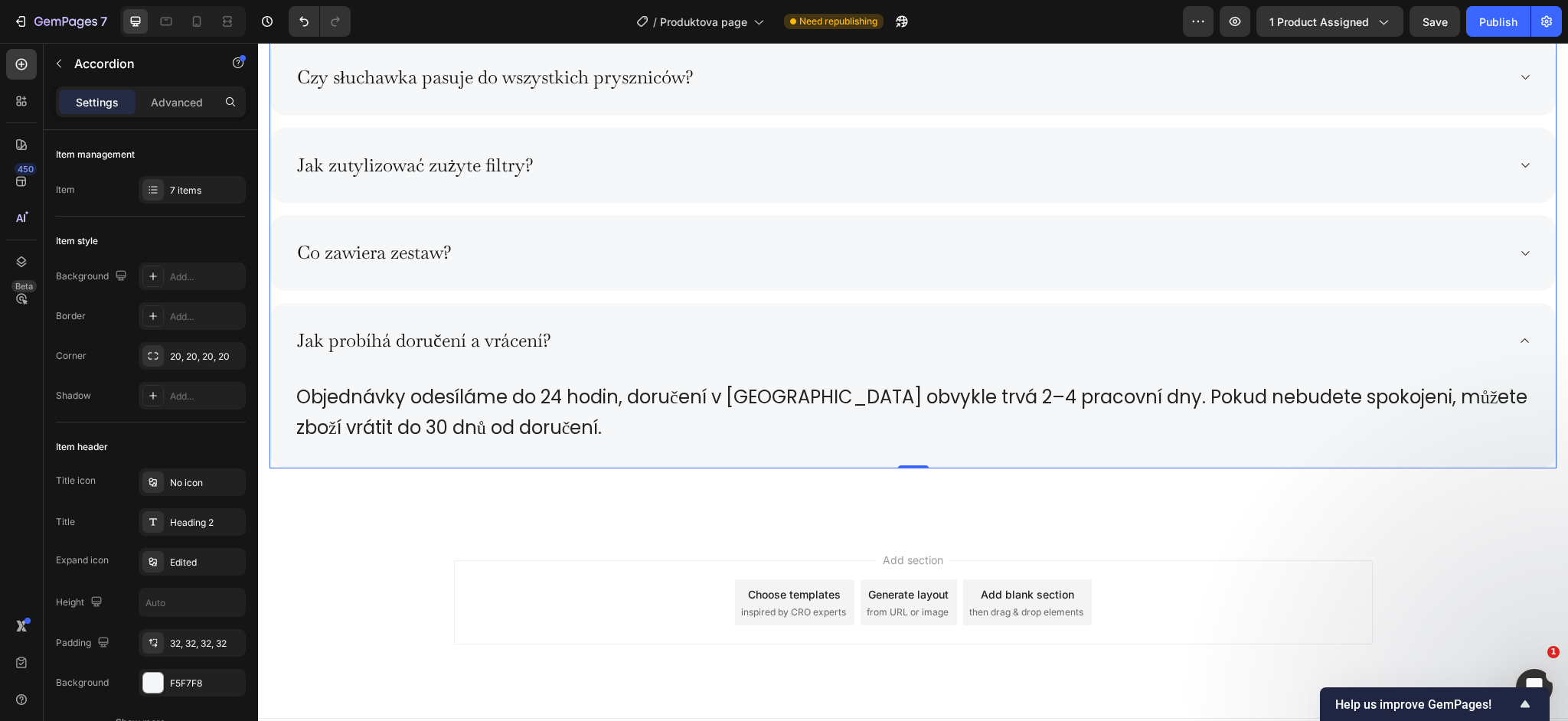
click at [635, 271] on div "Co zawiera zestaw?" at bounding box center [913, 253] width 1286 height 76
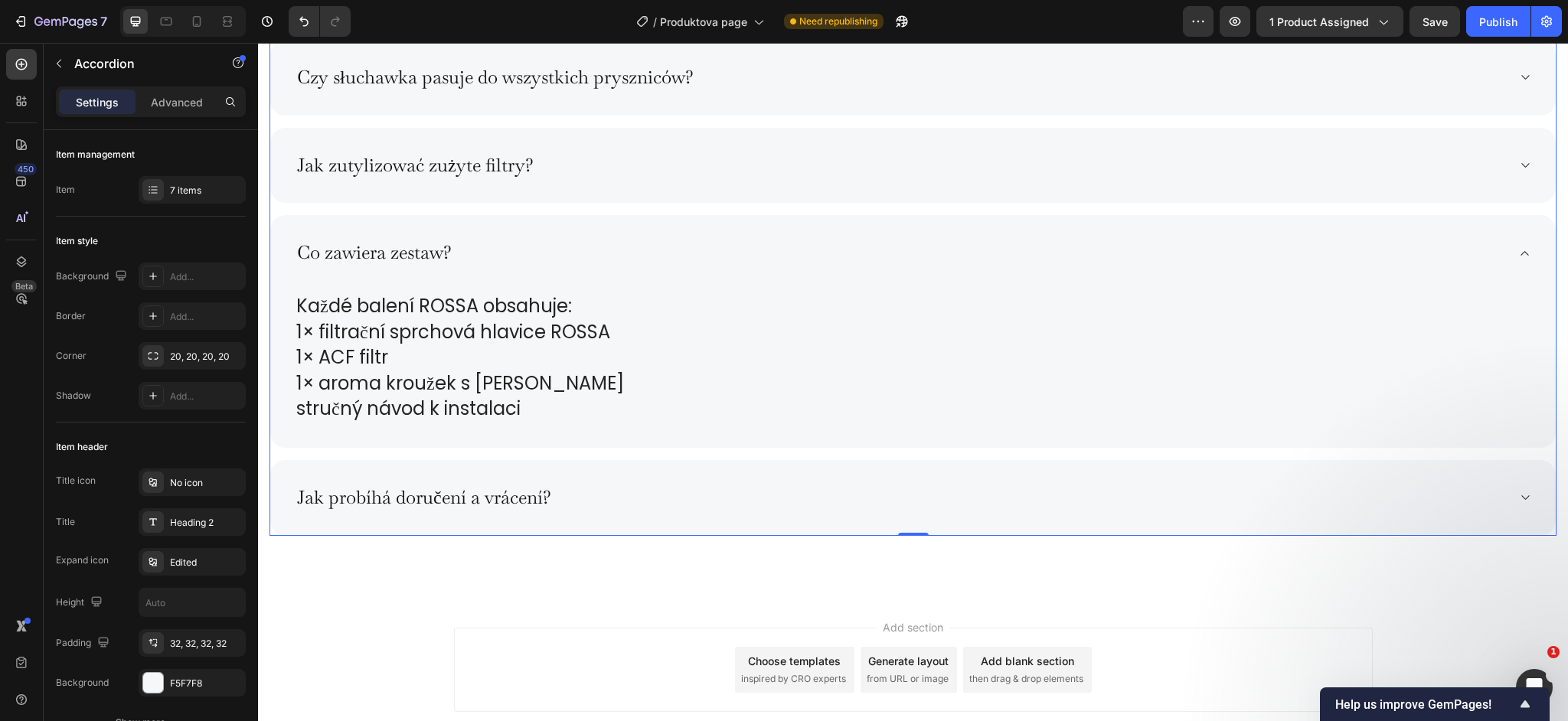
click at [634, 166] on div "Jak zutylizować zużyte filtry?" at bounding box center [900, 166] width 1212 height 27
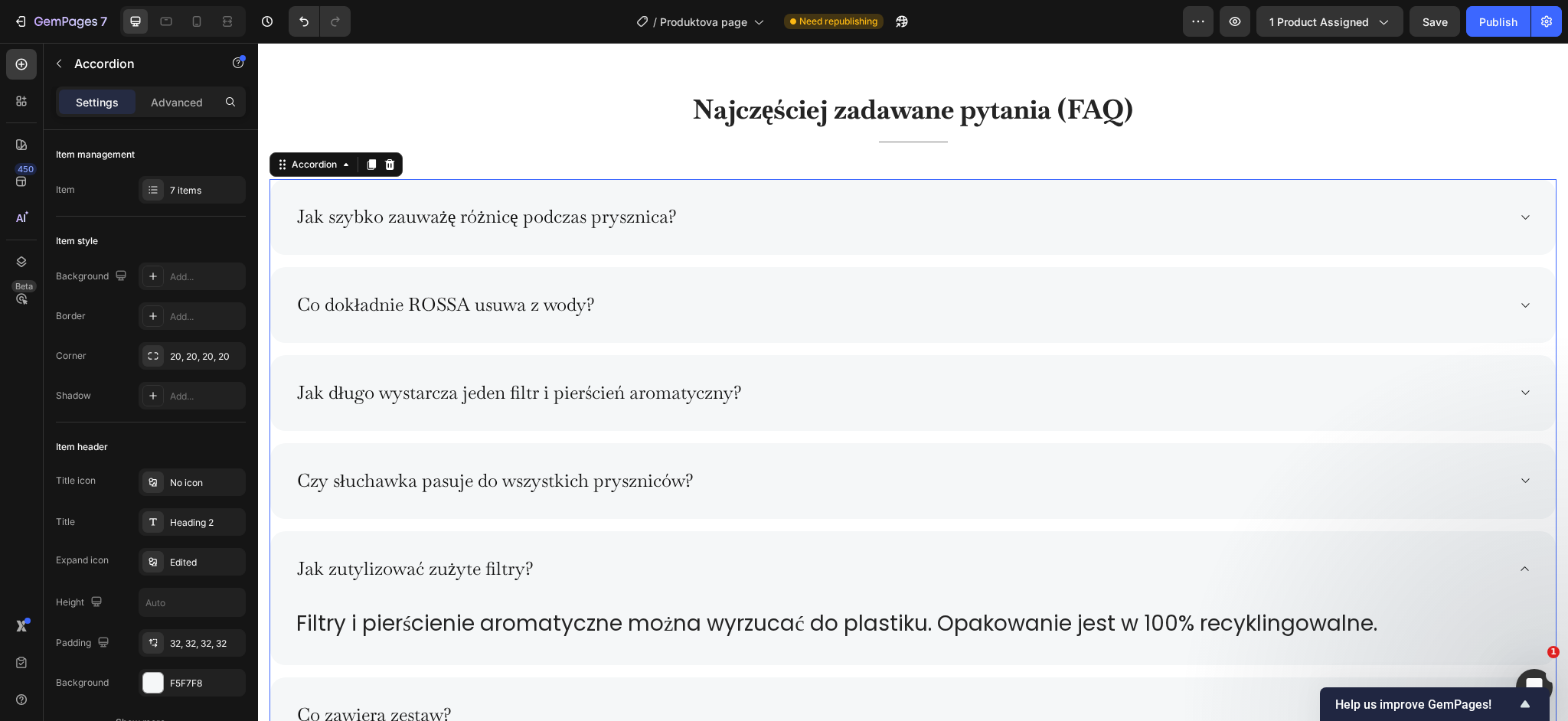
scroll to position [7726, 0]
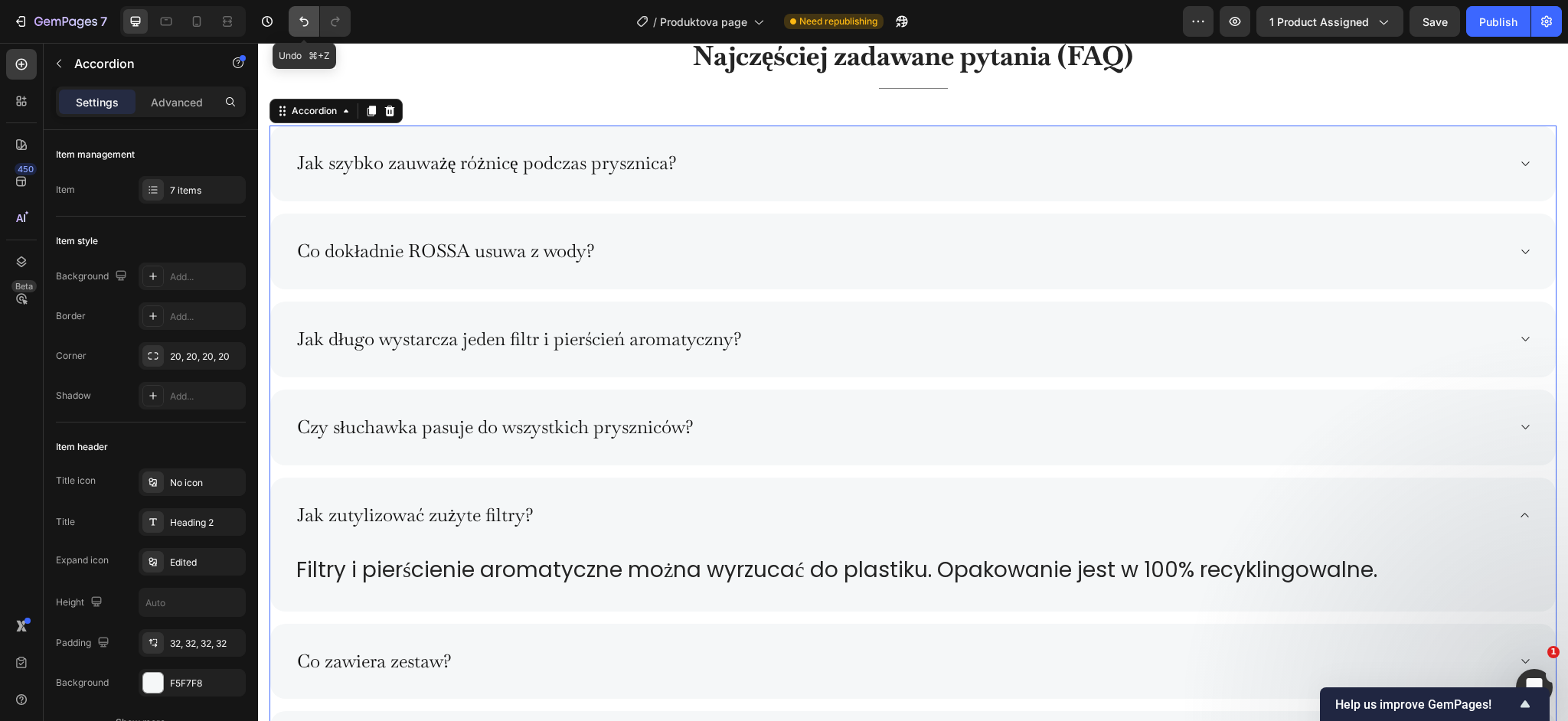
click at [315, 24] on button "Undo/Redo" at bounding box center [304, 22] width 31 height 31
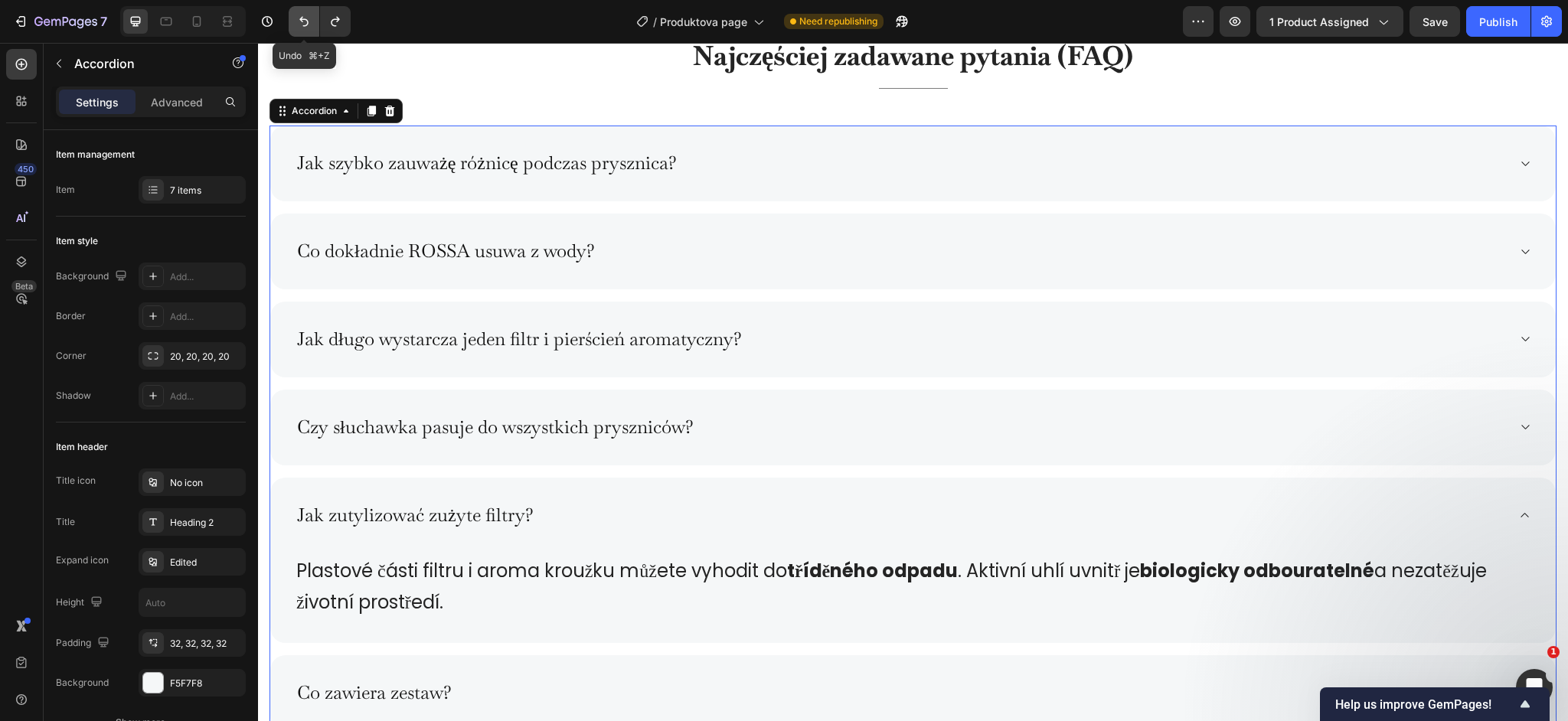
click at [315, 24] on button "Undo/Redo" at bounding box center [304, 22] width 31 height 31
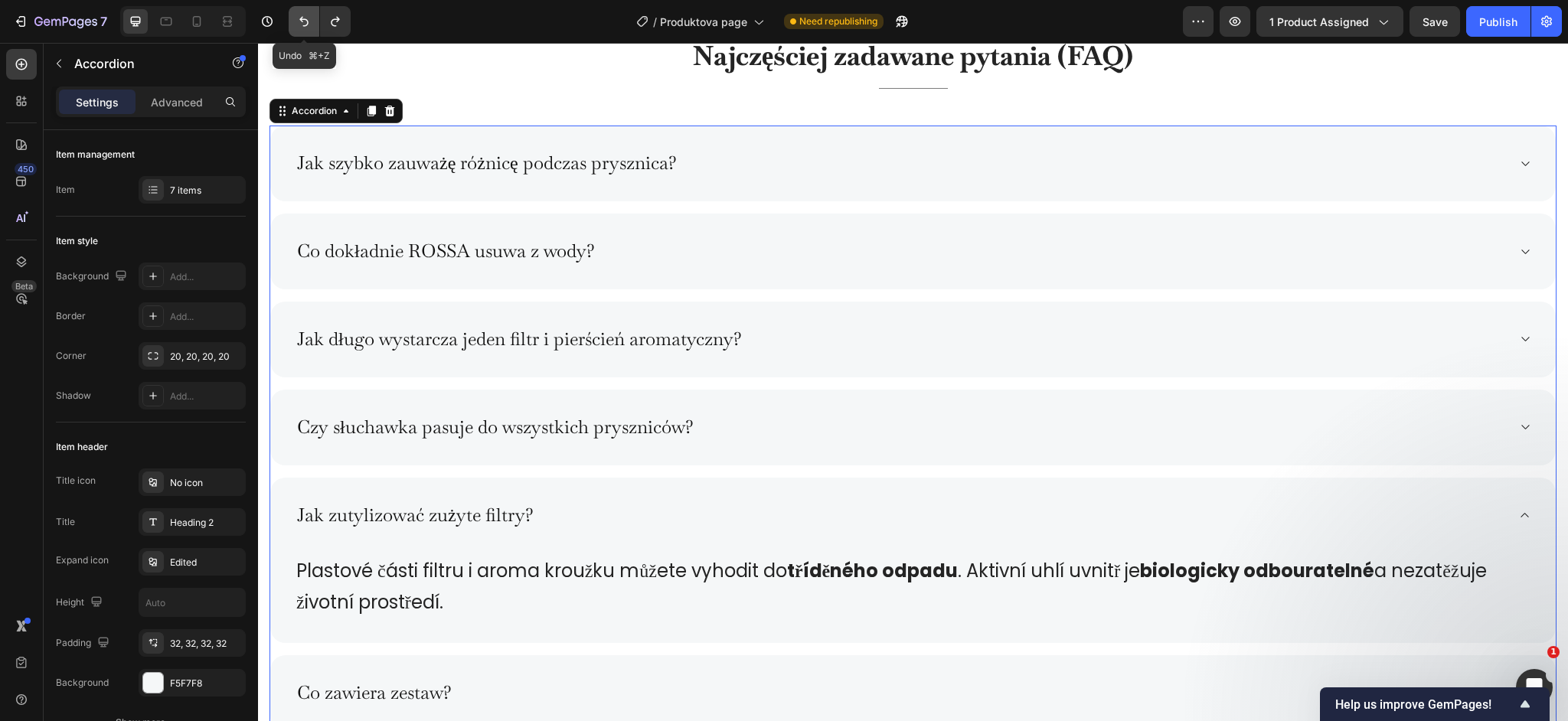
click at [315, 24] on button "Undo/Redo" at bounding box center [304, 22] width 31 height 31
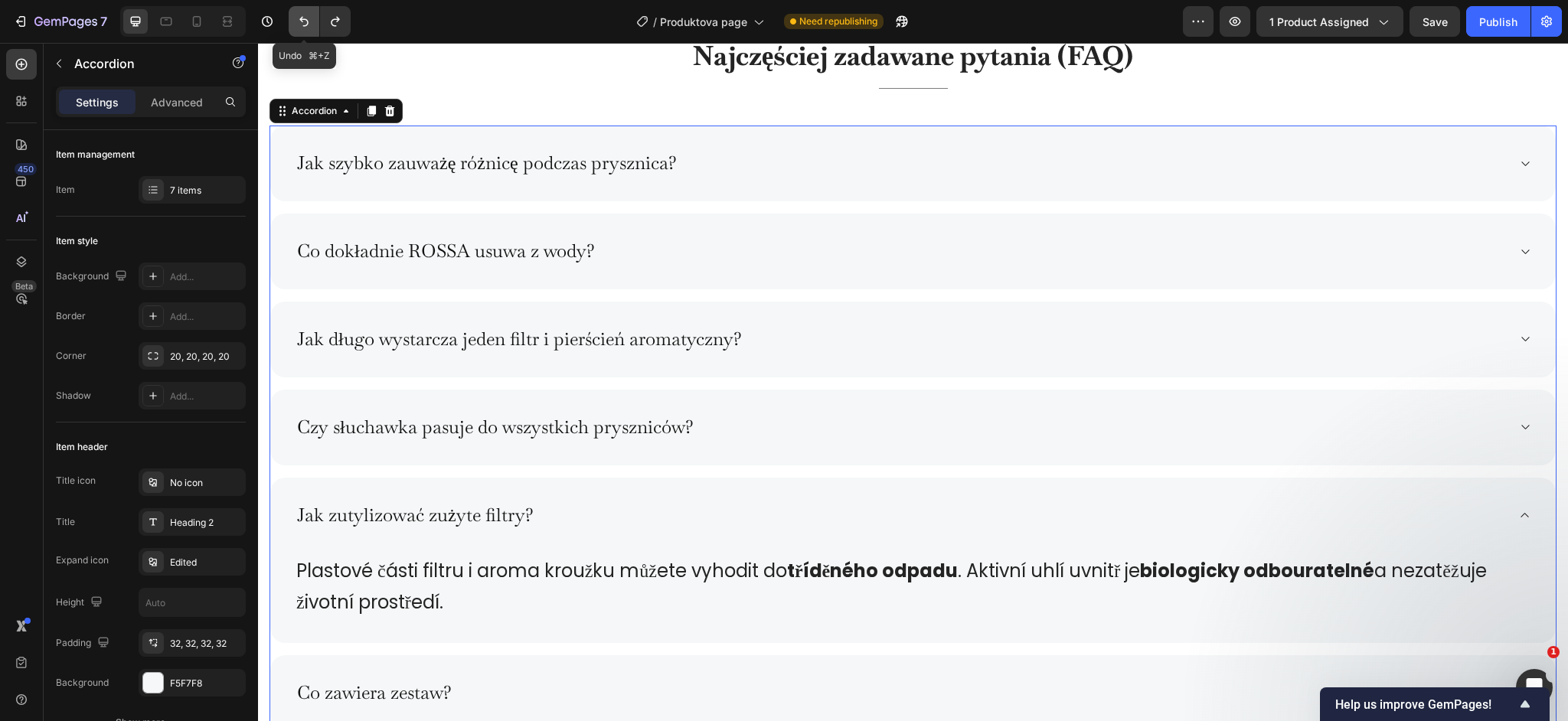
click at [315, 24] on button "Undo/Redo" at bounding box center [304, 22] width 31 height 31
click at [310, 24] on icon "Undo/Redo" at bounding box center [304, 21] width 15 height 15
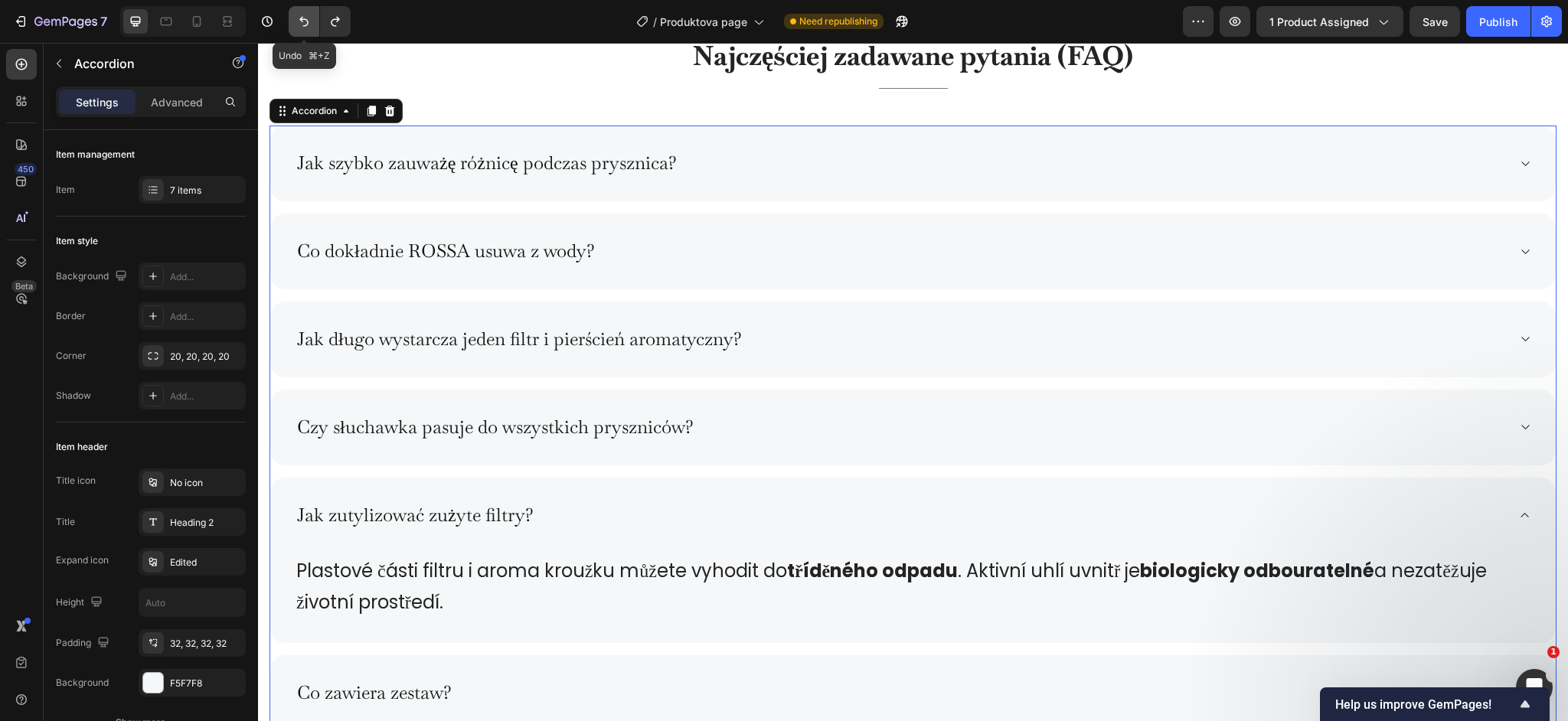
click at [310, 24] on icon "Undo/Redo" at bounding box center [304, 21] width 15 height 15
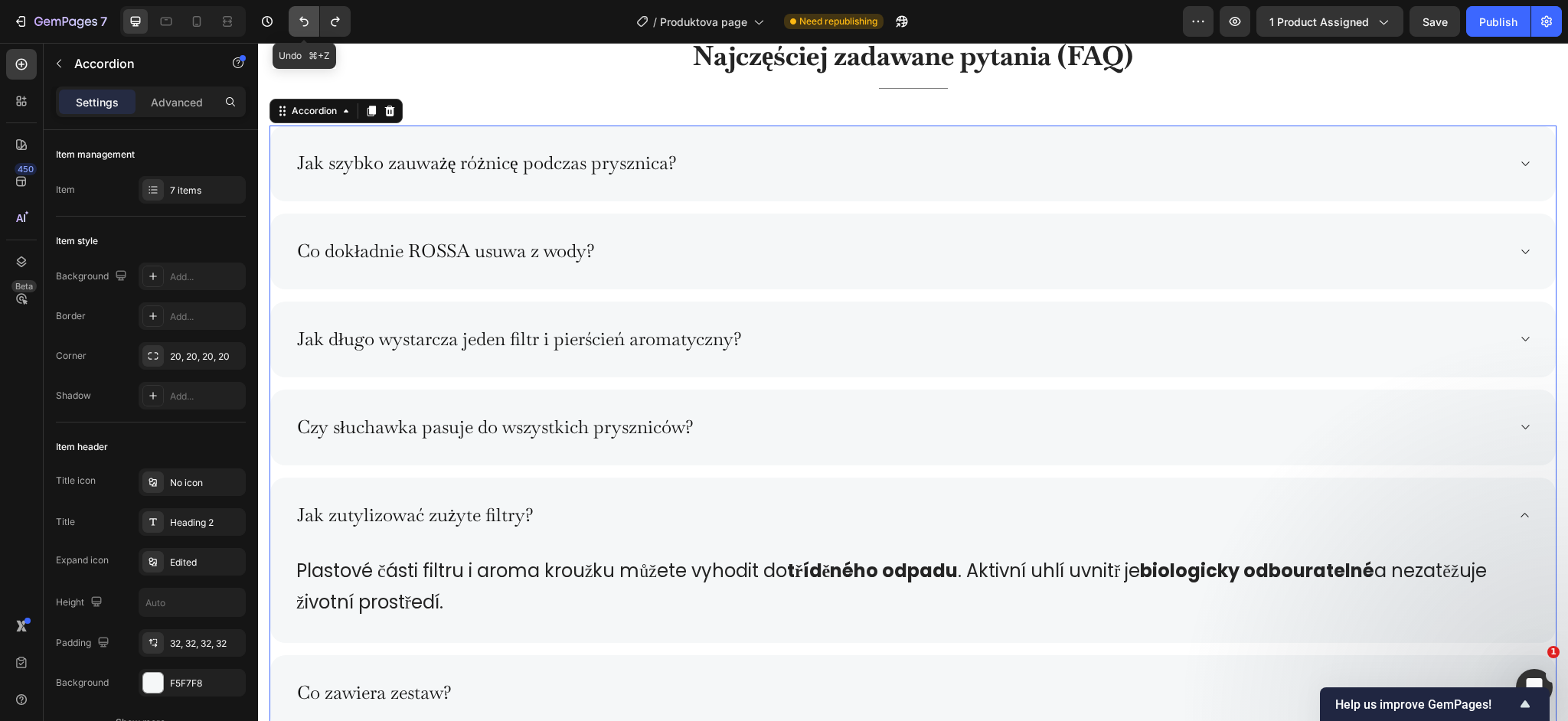
click at [310, 24] on icon "Undo/Redo" at bounding box center [304, 21] width 15 height 15
click at [431, 84] on div "Title Line" at bounding box center [913, 88] width 1287 height 25
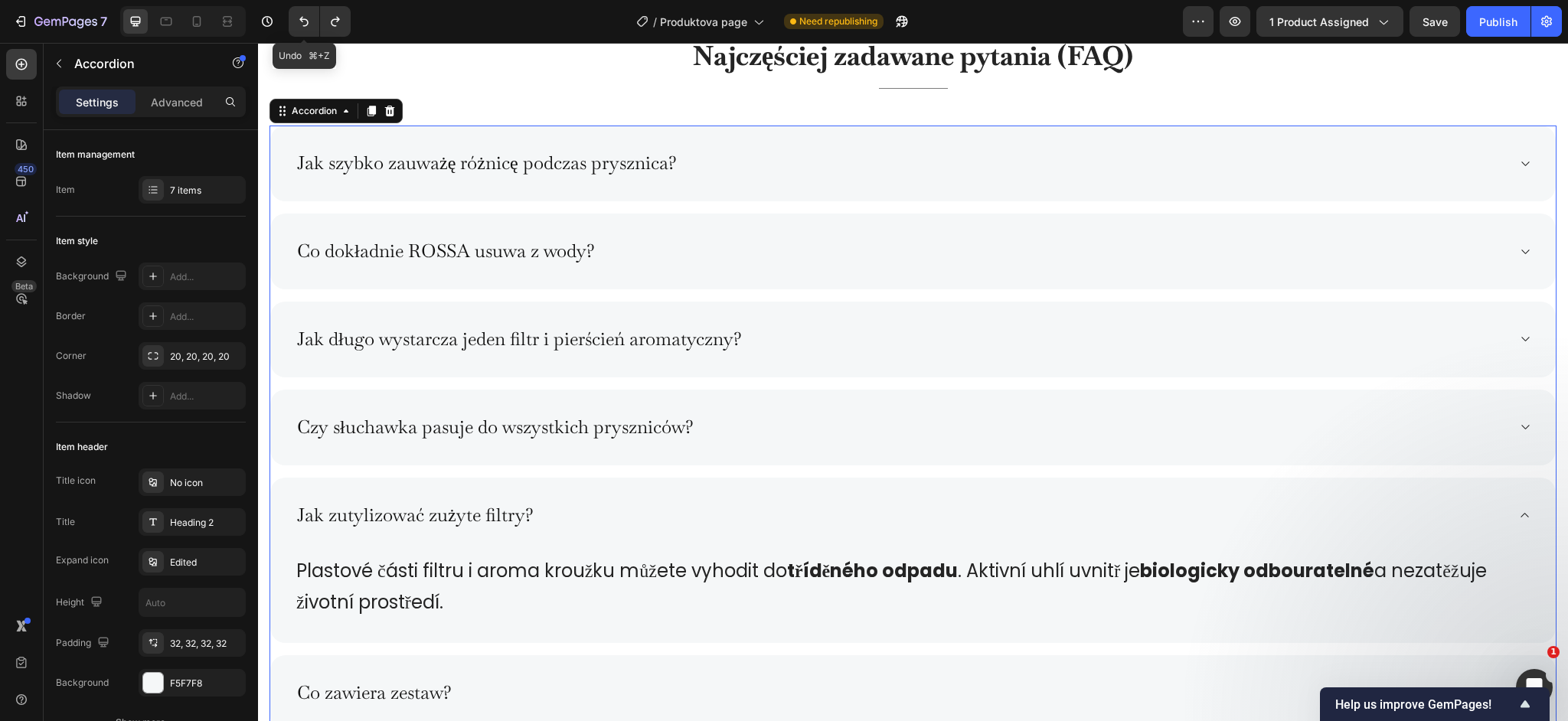
click at [262, 421] on div "Najczęściej zadawane pytania (FAQ) Heading Title Line Jak szybko zauważę różnic…" at bounding box center [913, 426] width 1310 height 906
click at [657, 141] on div "Jak szybko zauważę różnicę podczas prysznica?" at bounding box center [913, 163] width 1286 height 76
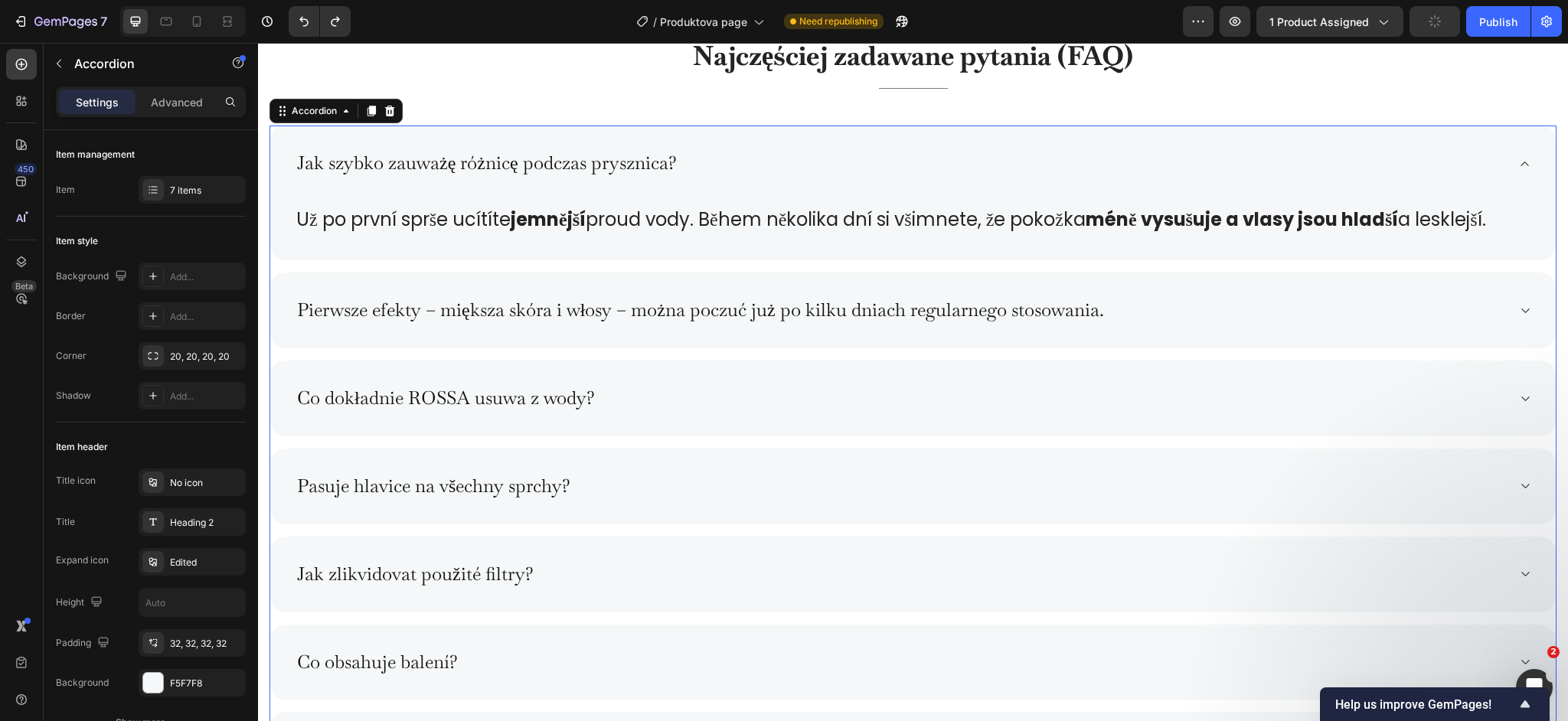
scroll to position [7546, 0]
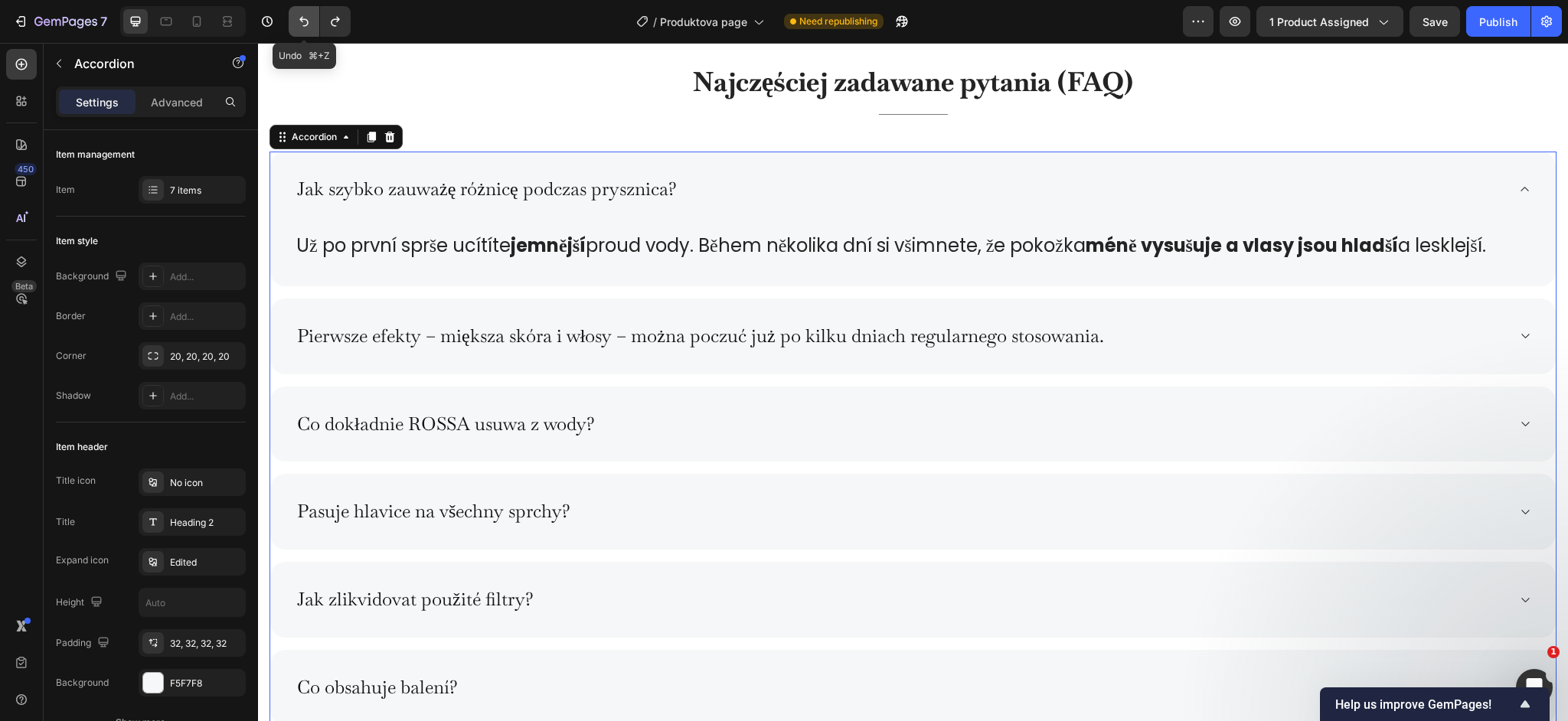
click at [314, 28] on button "Undo/Redo" at bounding box center [304, 22] width 31 height 31
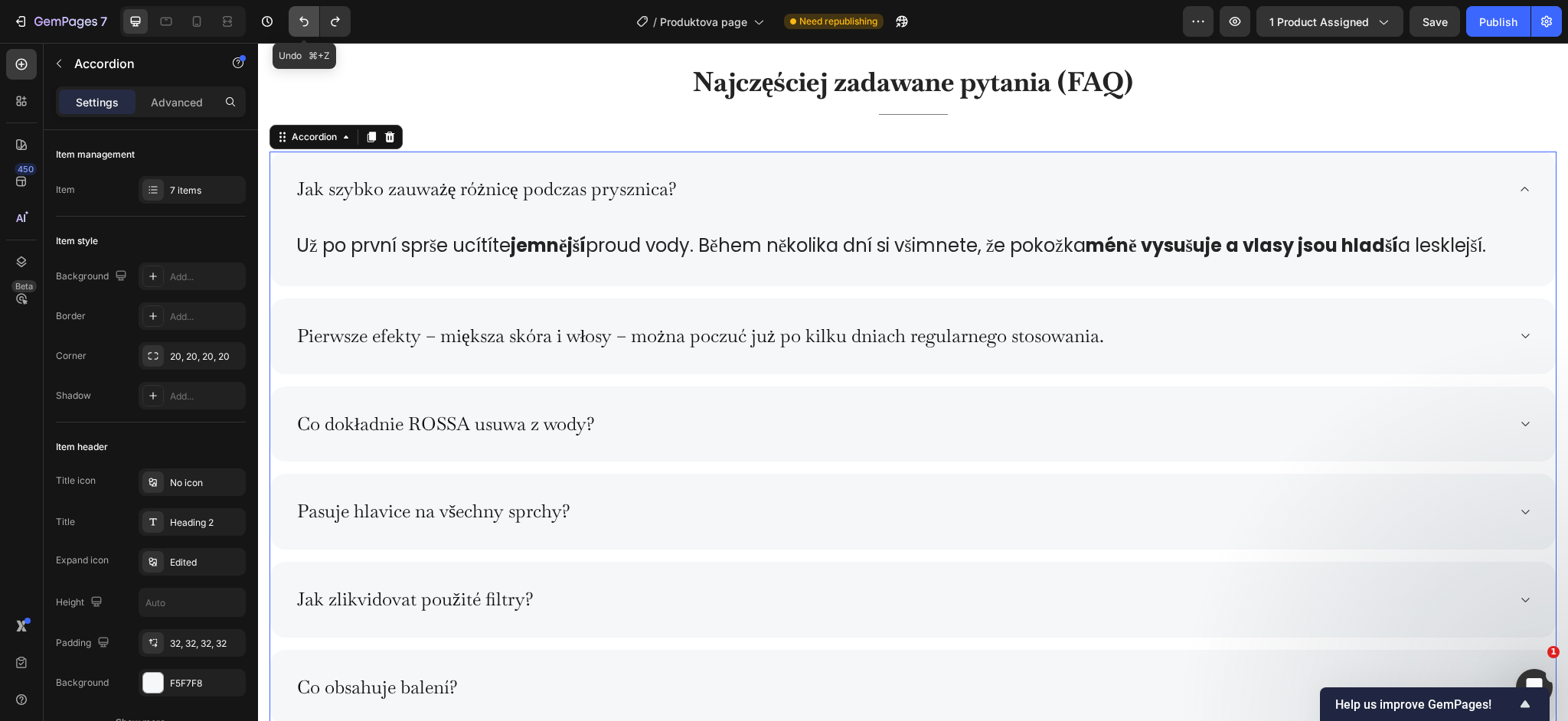
click at [305, 32] on button "Undo/Redo" at bounding box center [304, 22] width 31 height 31
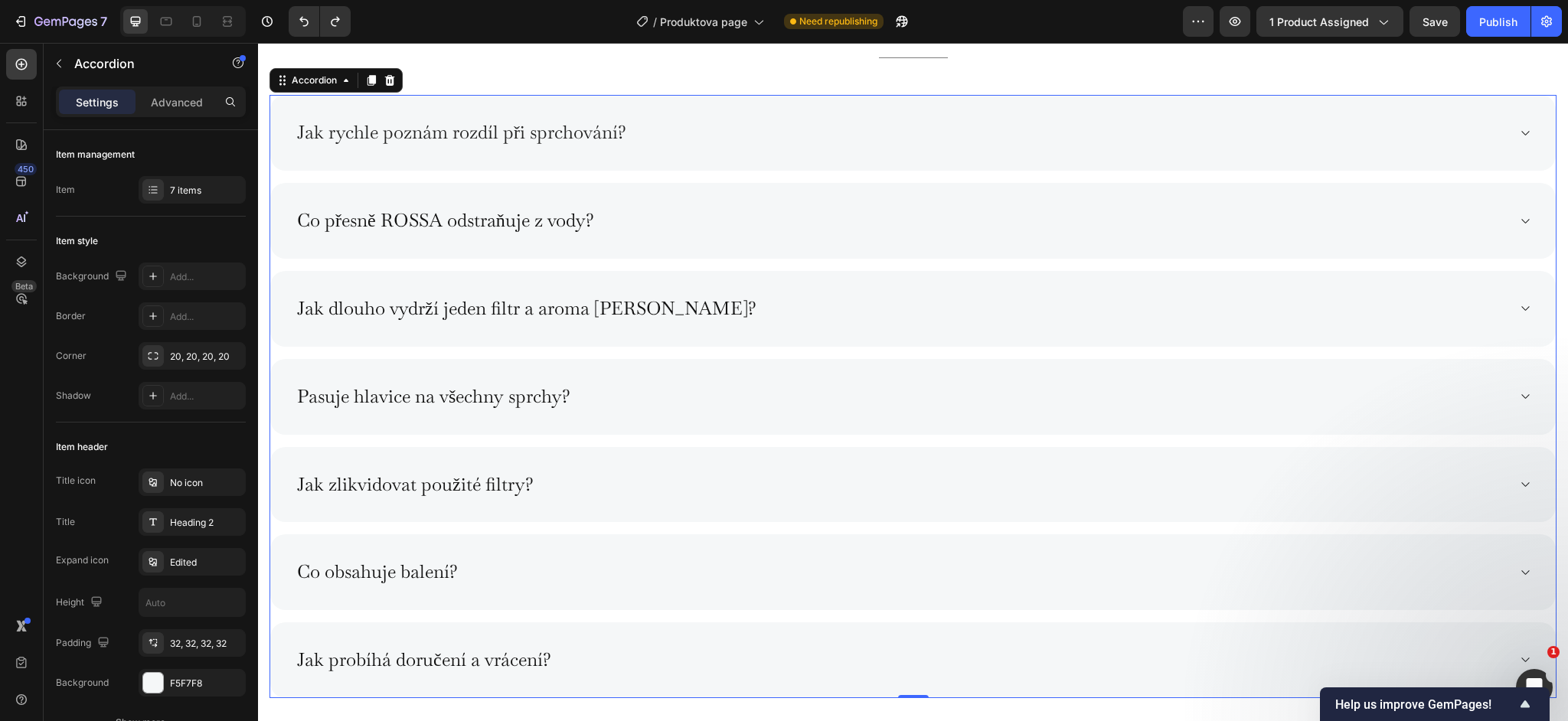
scroll to position [7730, 0]
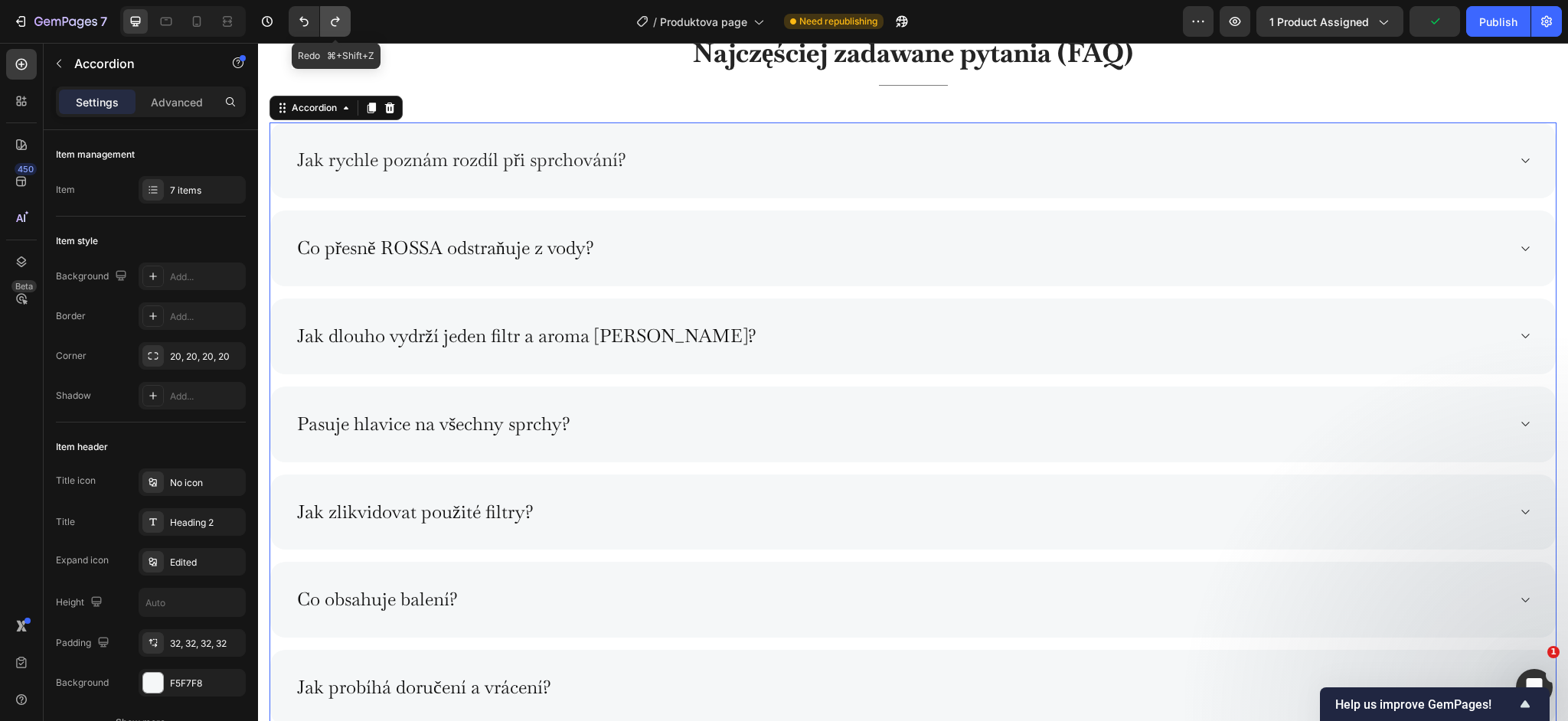
click at [343, 28] on button "Undo/Redo" at bounding box center [335, 22] width 31 height 31
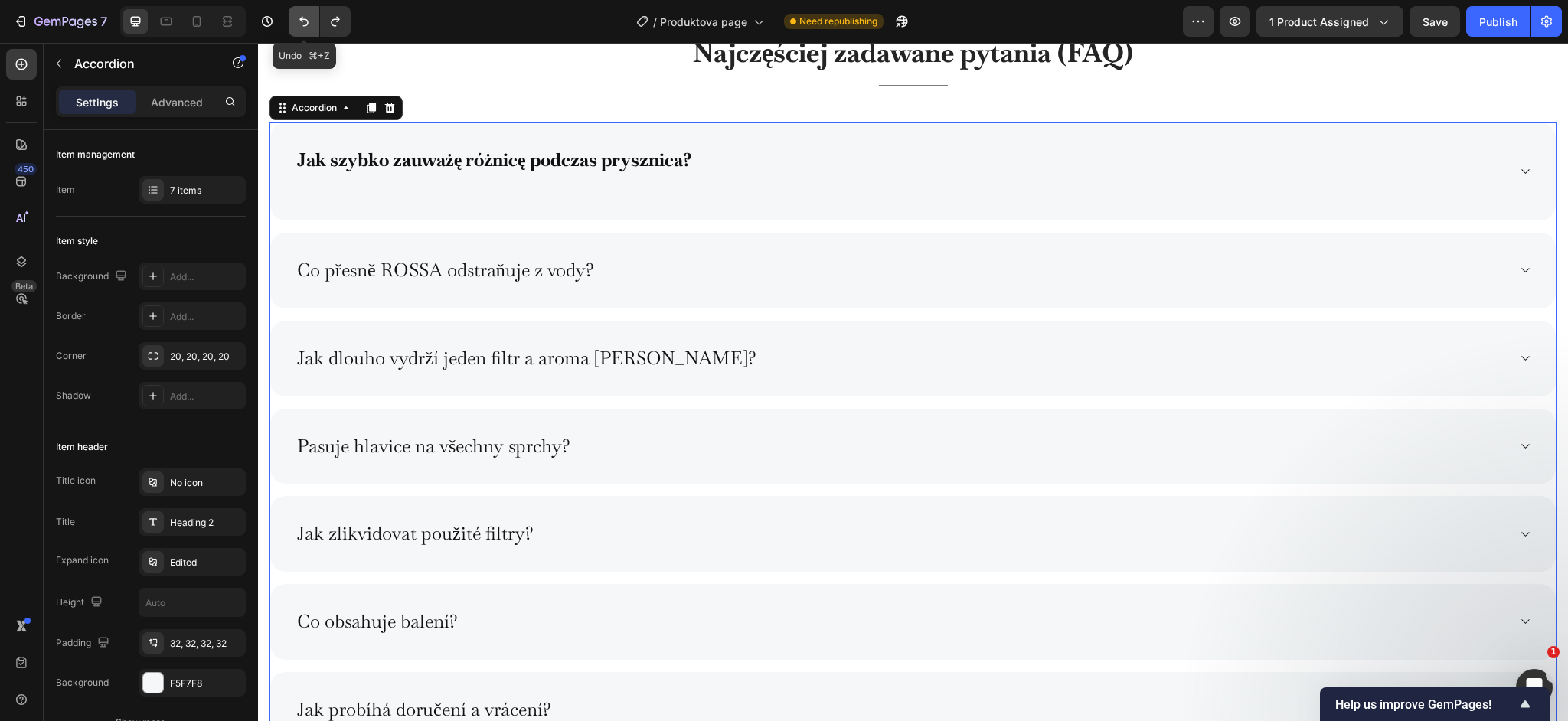
click at [314, 27] on button "Undo/Redo" at bounding box center [304, 22] width 31 height 31
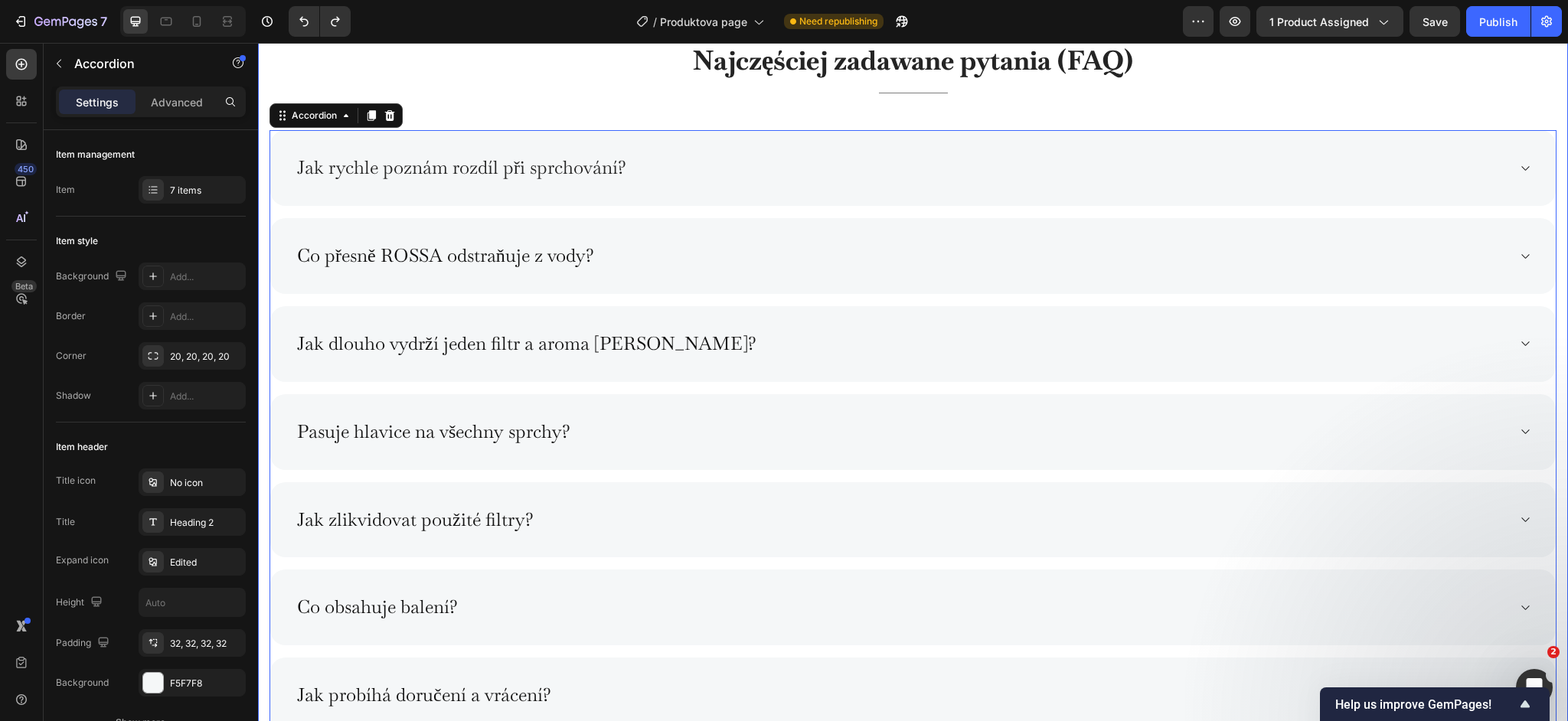
scroll to position [7782, 0]
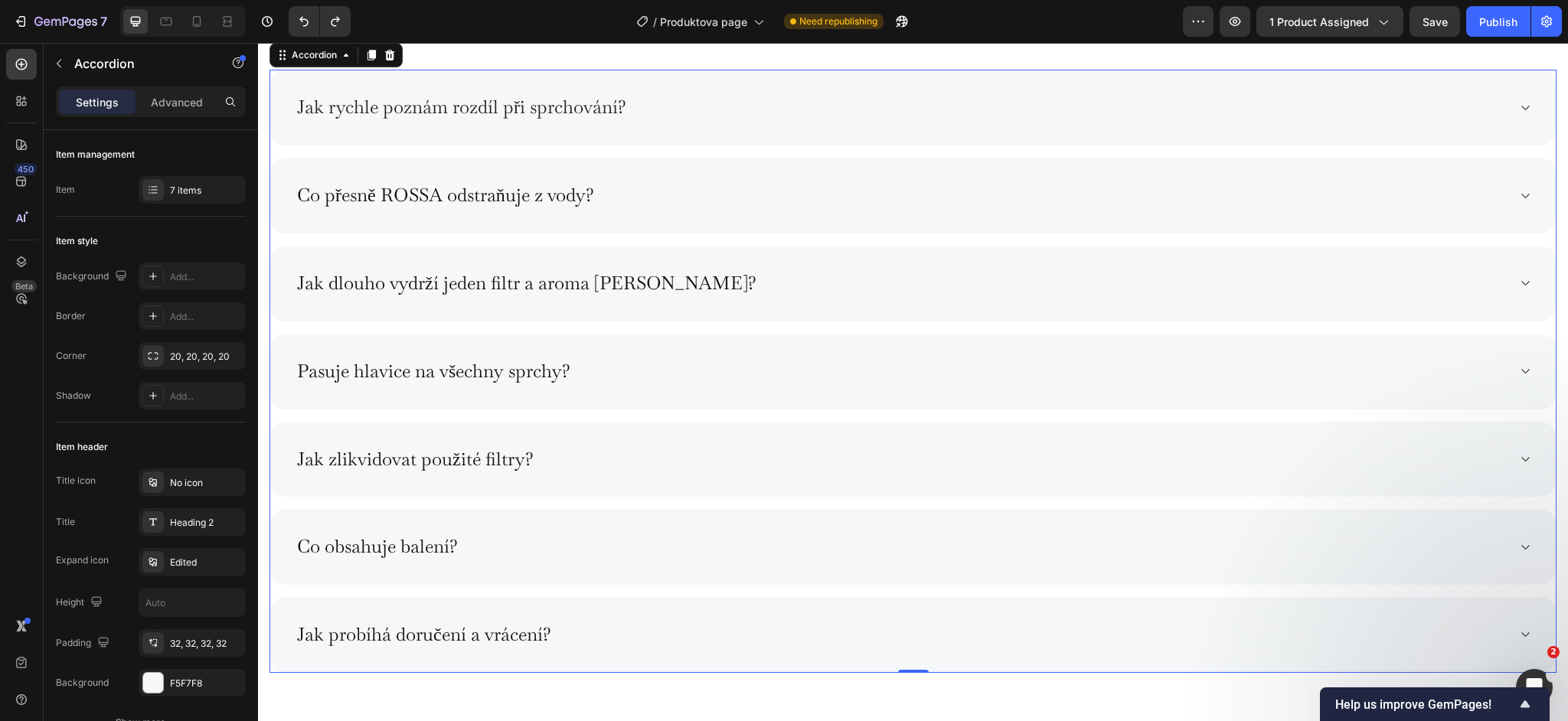
click at [715, 113] on div "Jak rychle poznám rozdíl při sprchování?" at bounding box center [900, 108] width 1212 height 27
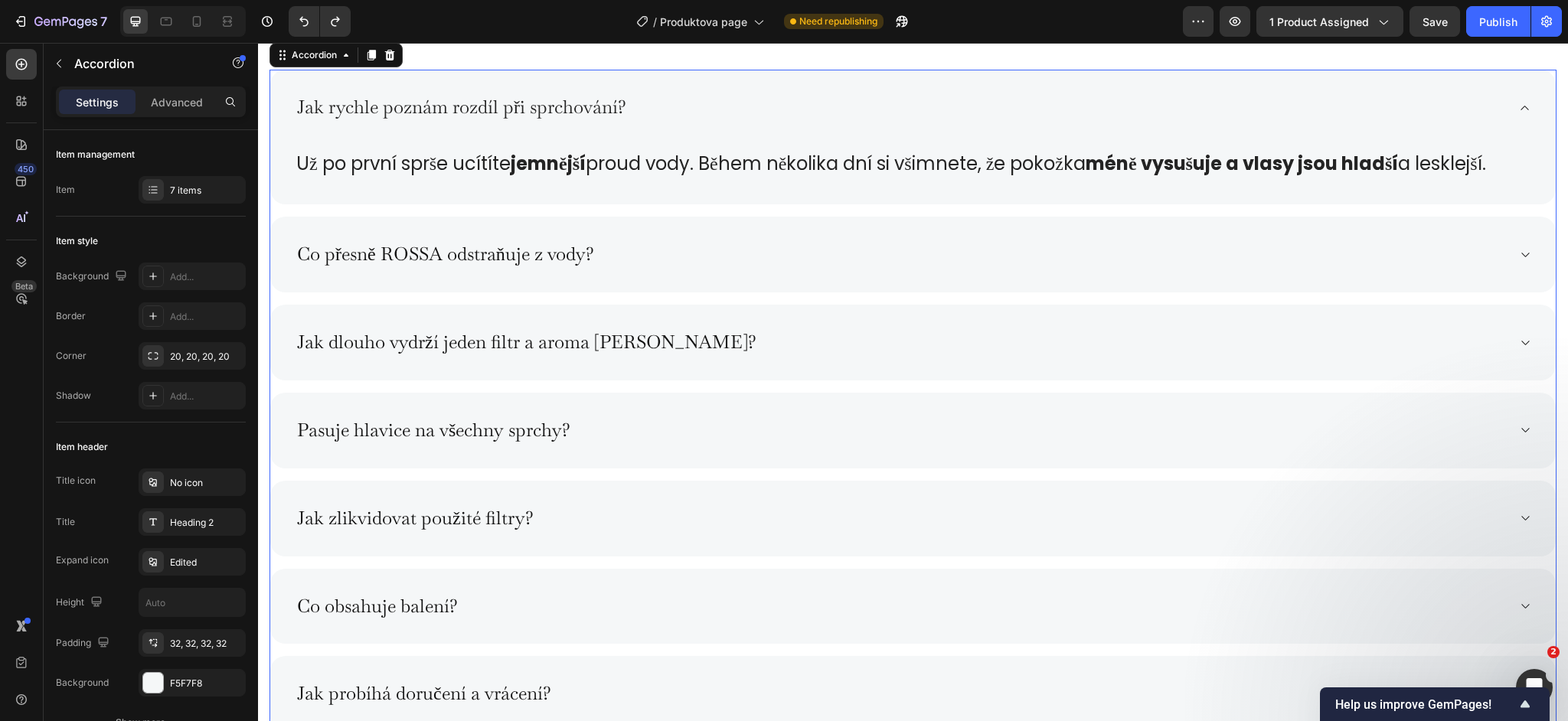
click at [715, 113] on div "Jak rychle poznám rozdíl při sprchování?" at bounding box center [900, 108] width 1212 height 27
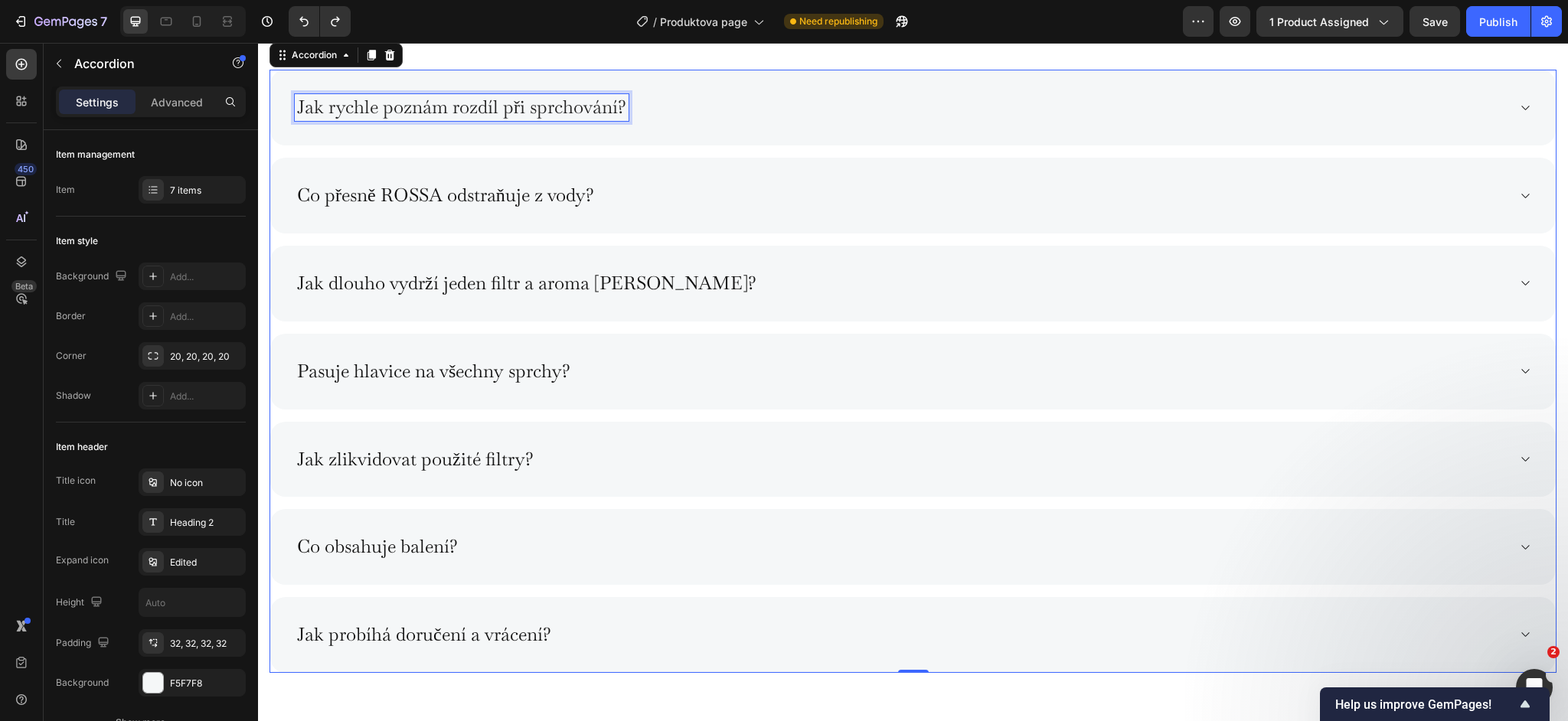
click at [405, 113] on span "Jak rychle poznám rozdíl při sprchování?" at bounding box center [461, 106] width 329 height 23
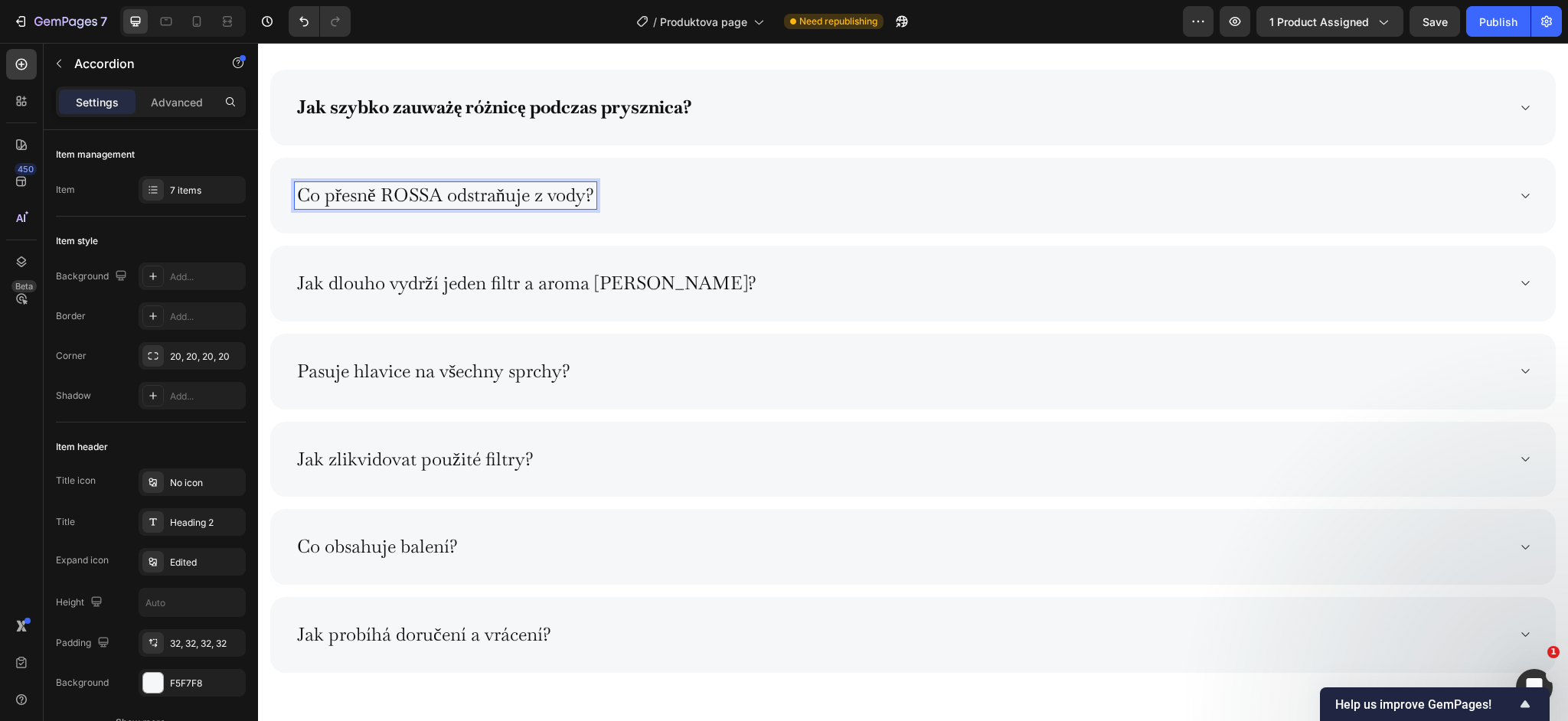
click at [410, 198] on p "Co přesně ROSSA odstraňuje z vody?" at bounding box center [446, 196] width 297 height 23
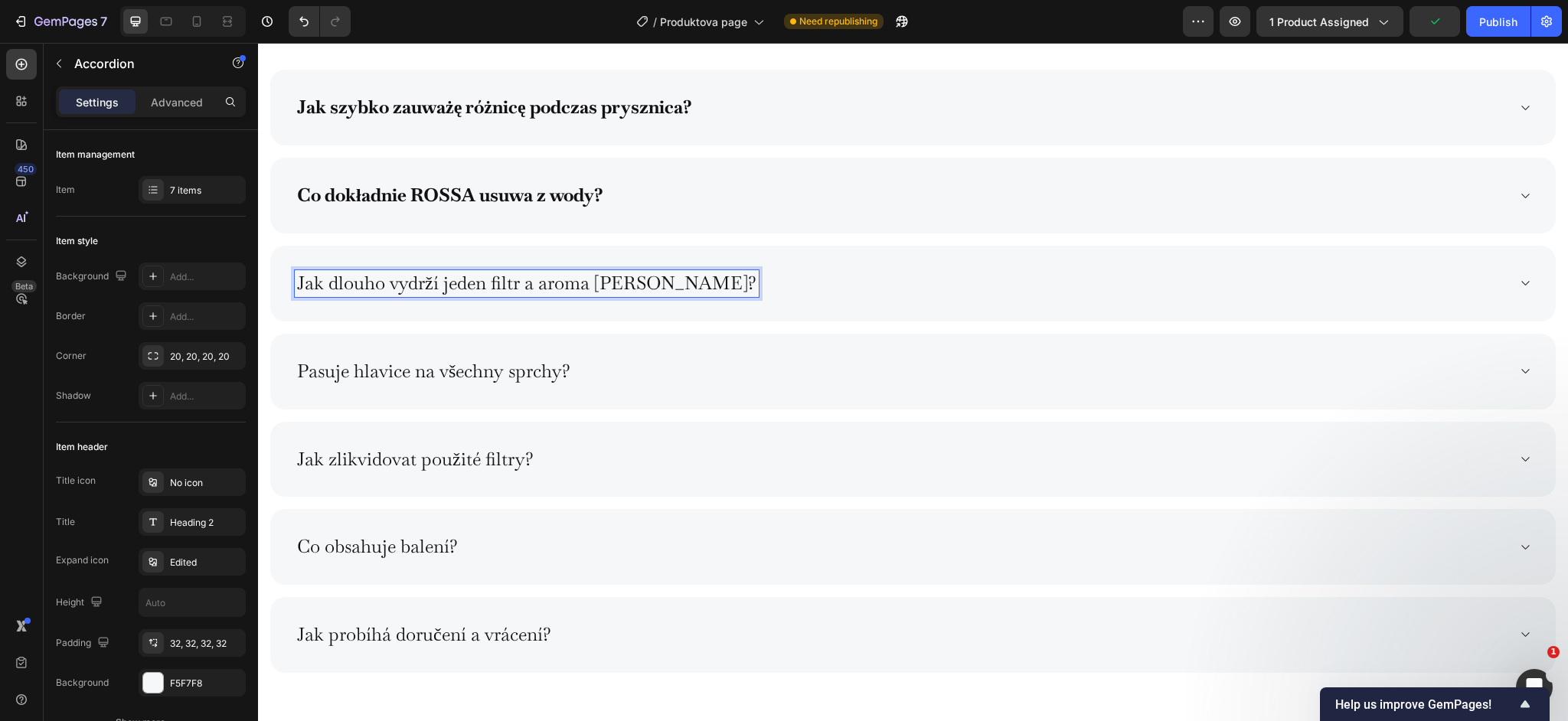
click at [420, 280] on p "Jak dlouho vydrží jeden filtr a aroma [PERSON_NAME]?" at bounding box center [527, 283] width 460 height 23
click at [477, 370] on p "Pasuje hlavice na všechny sprchy?" at bounding box center [433, 371] width 273 height 23
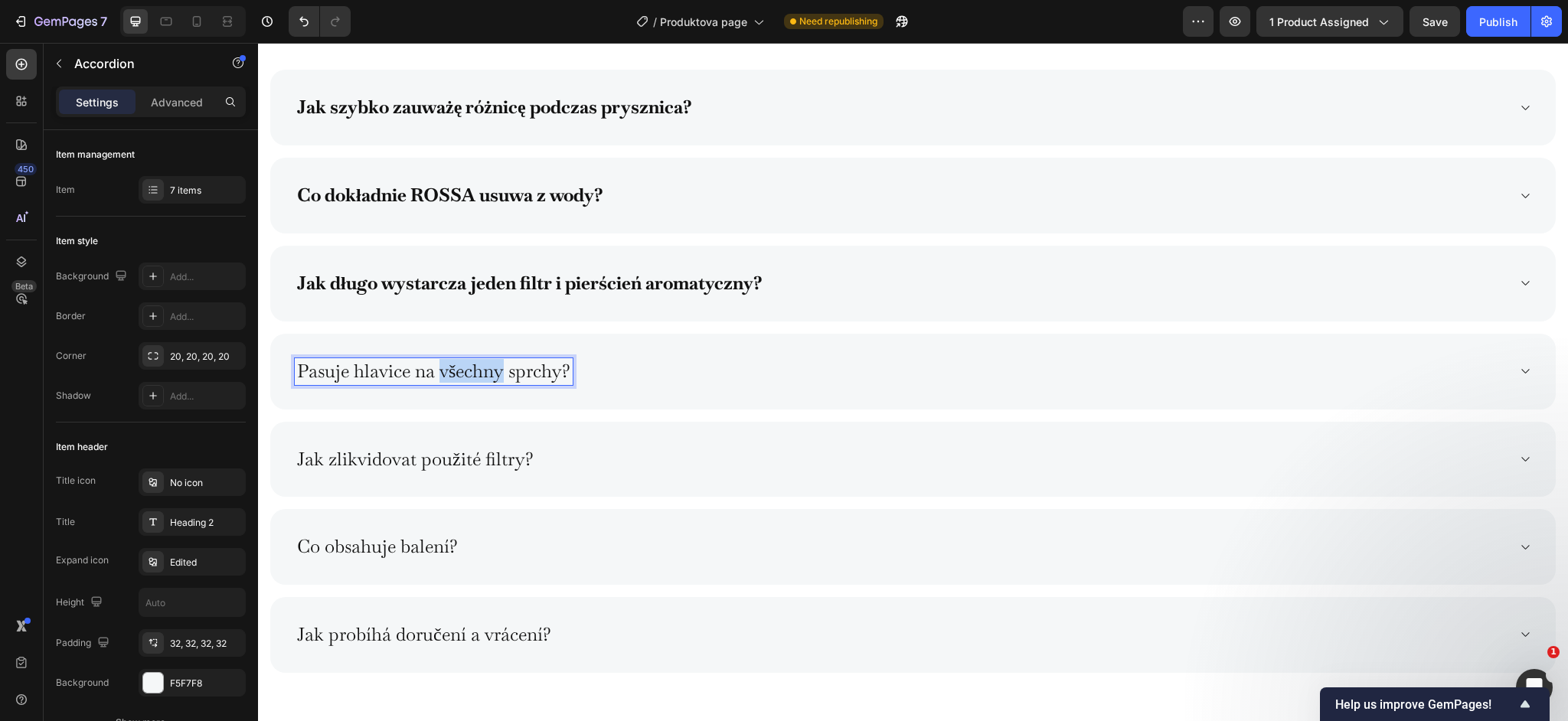
click at [477, 370] on p "Pasuje hlavice na všechny sprchy?" at bounding box center [433, 371] width 273 height 23
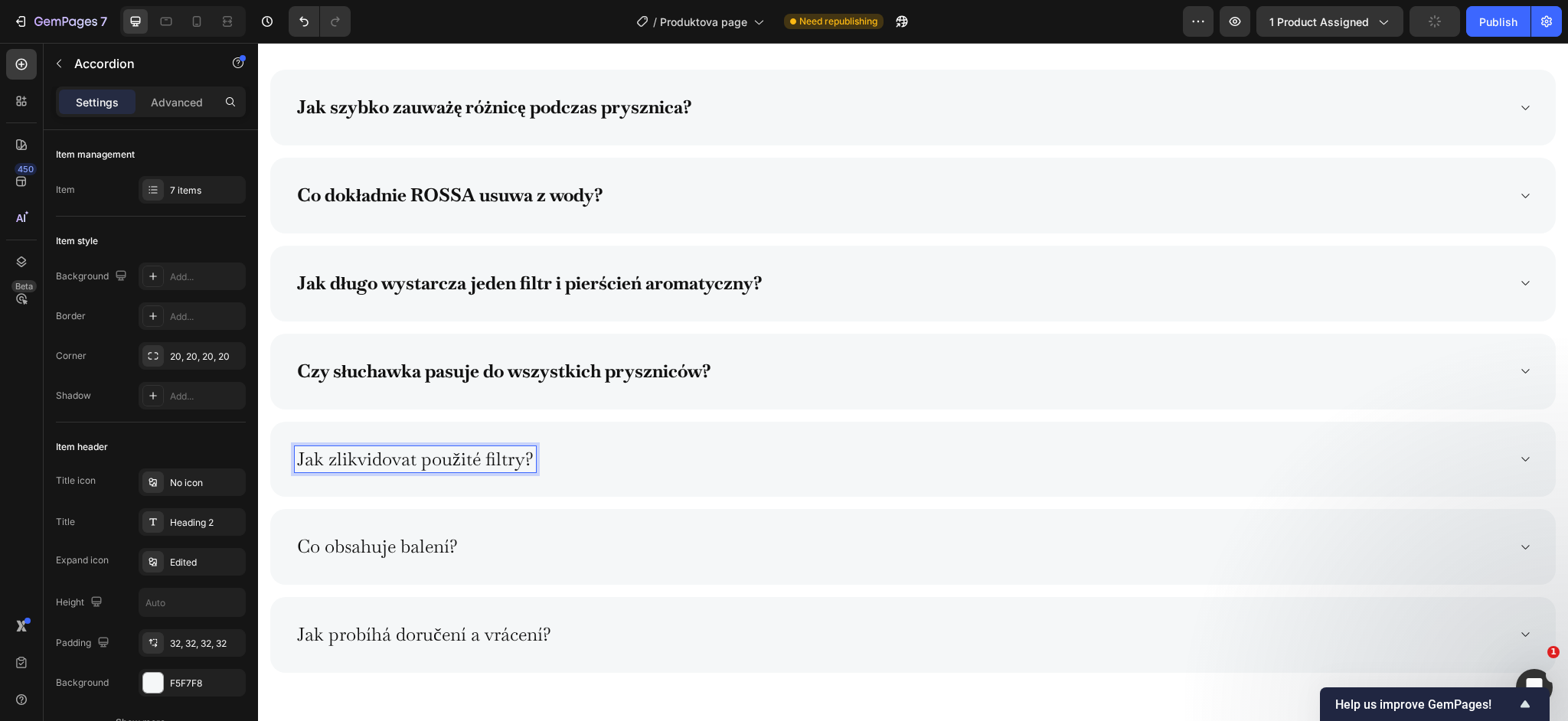
click at [465, 451] on p "Jak zlikvidovat použité filtry?" at bounding box center [415, 460] width 237 height 23
click at [382, 557] on p "Co obsahuje balení?" at bounding box center [378, 547] width 160 height 23
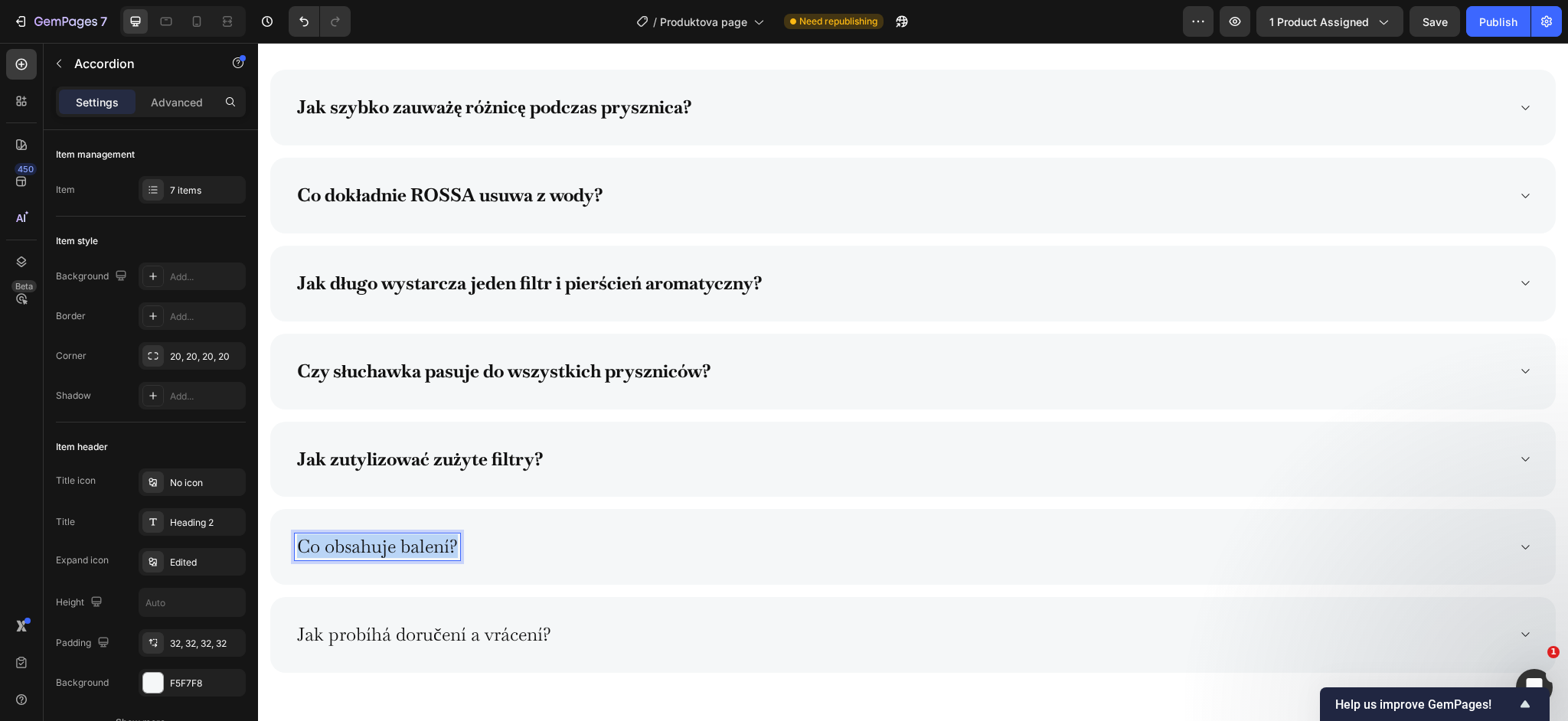
click at [382, 557] on p "Co obsahuje balení?" at bounding box center [378, 547] width 160 height 23
click at [410, 643] on p "Jak probíhá doručení a vrácení?" at bounding box center [424, 634] width 254 height 23
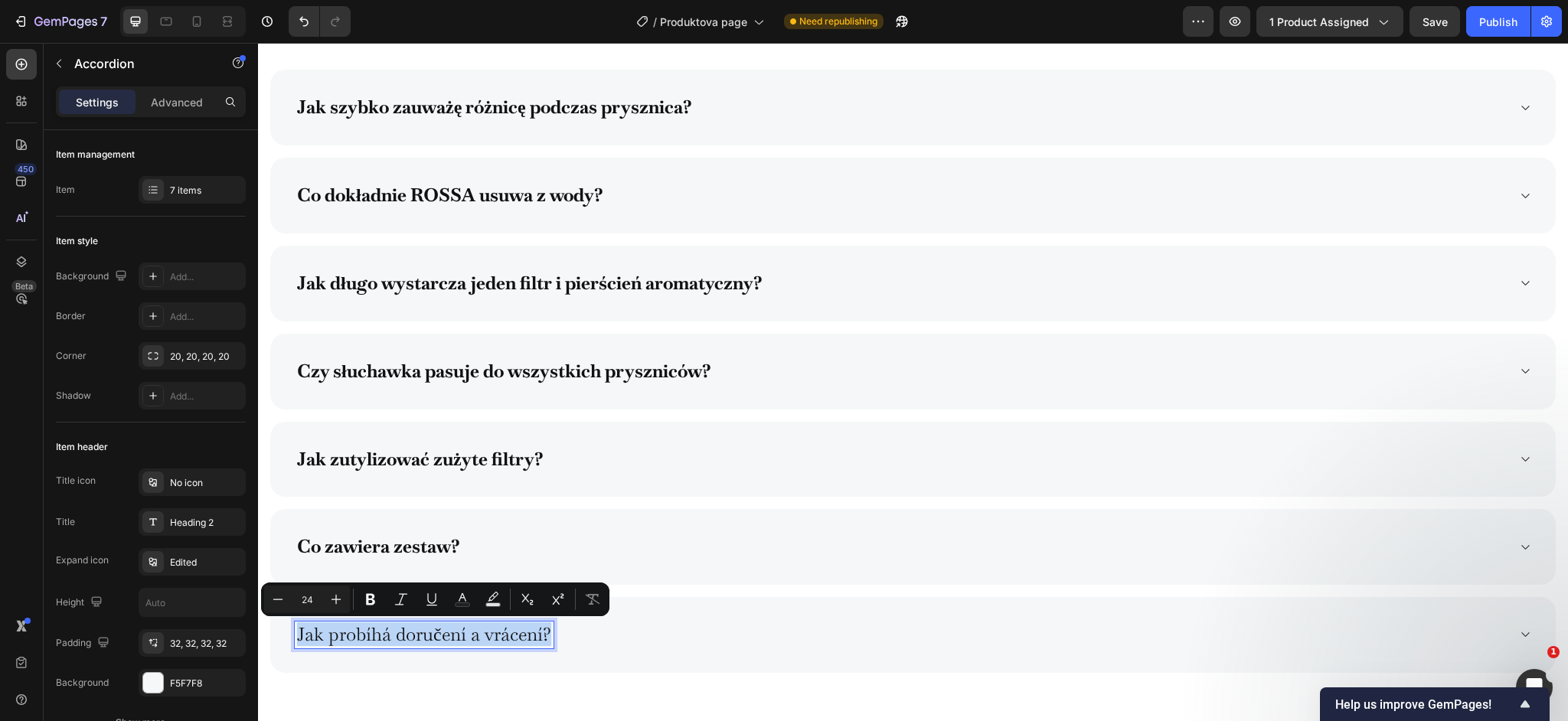
copy p "Jak probíhá doručení a vrácení?"
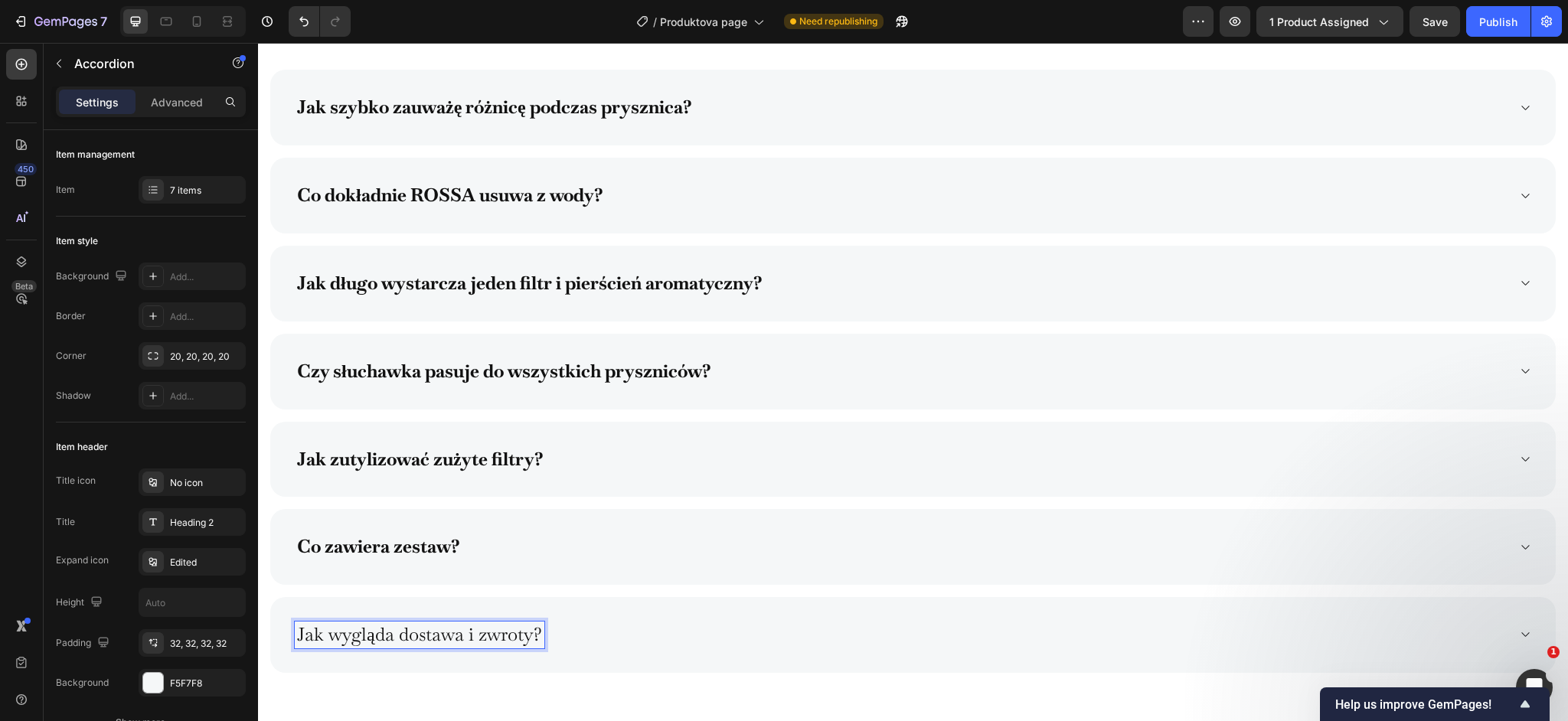
click at [450, 633] on p "Jak wygląda dostawa i zwroty?" at bounding box center [420, 634] width 245 height 23
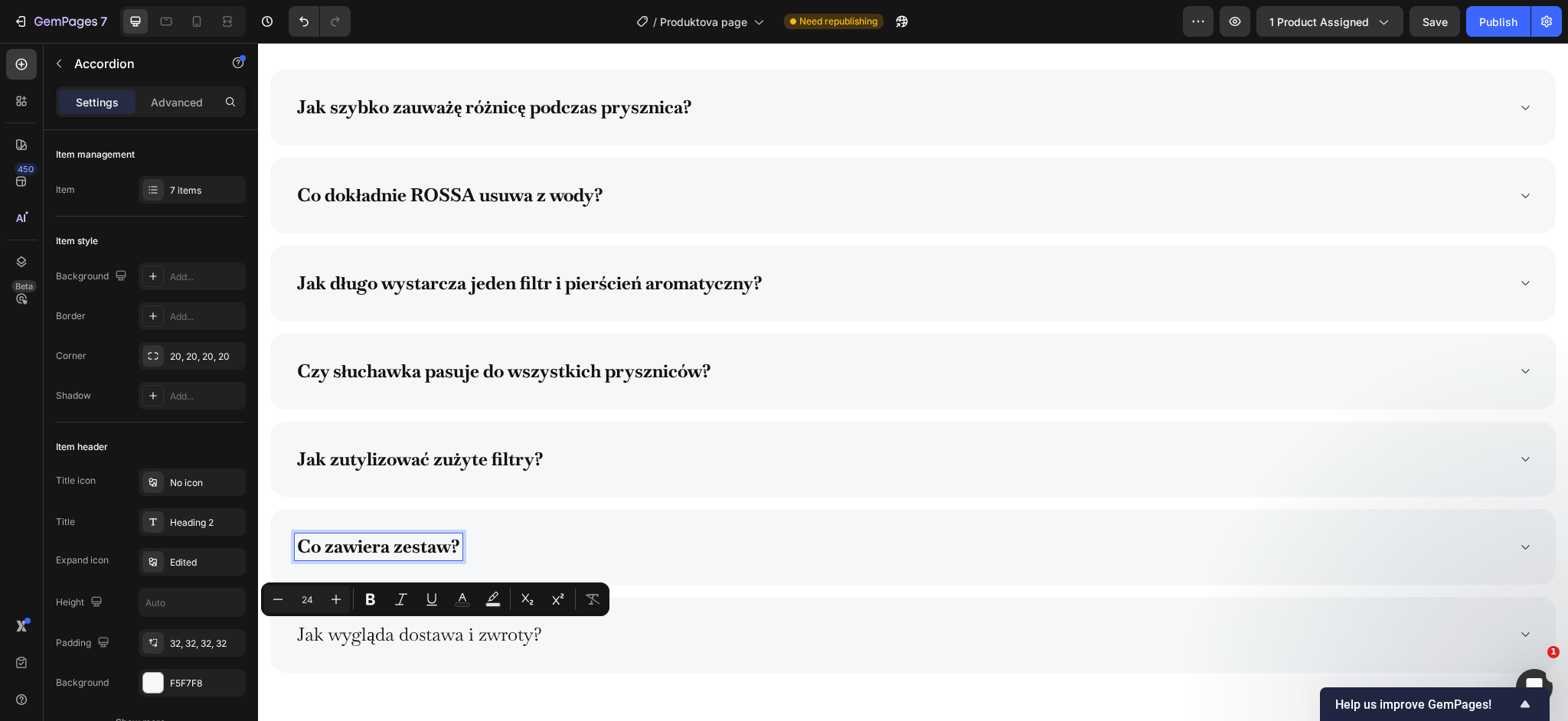
click at [435, 543] on strong "Co zawiera zestaw?" at bounding box center [378, 546] width 163 height 23
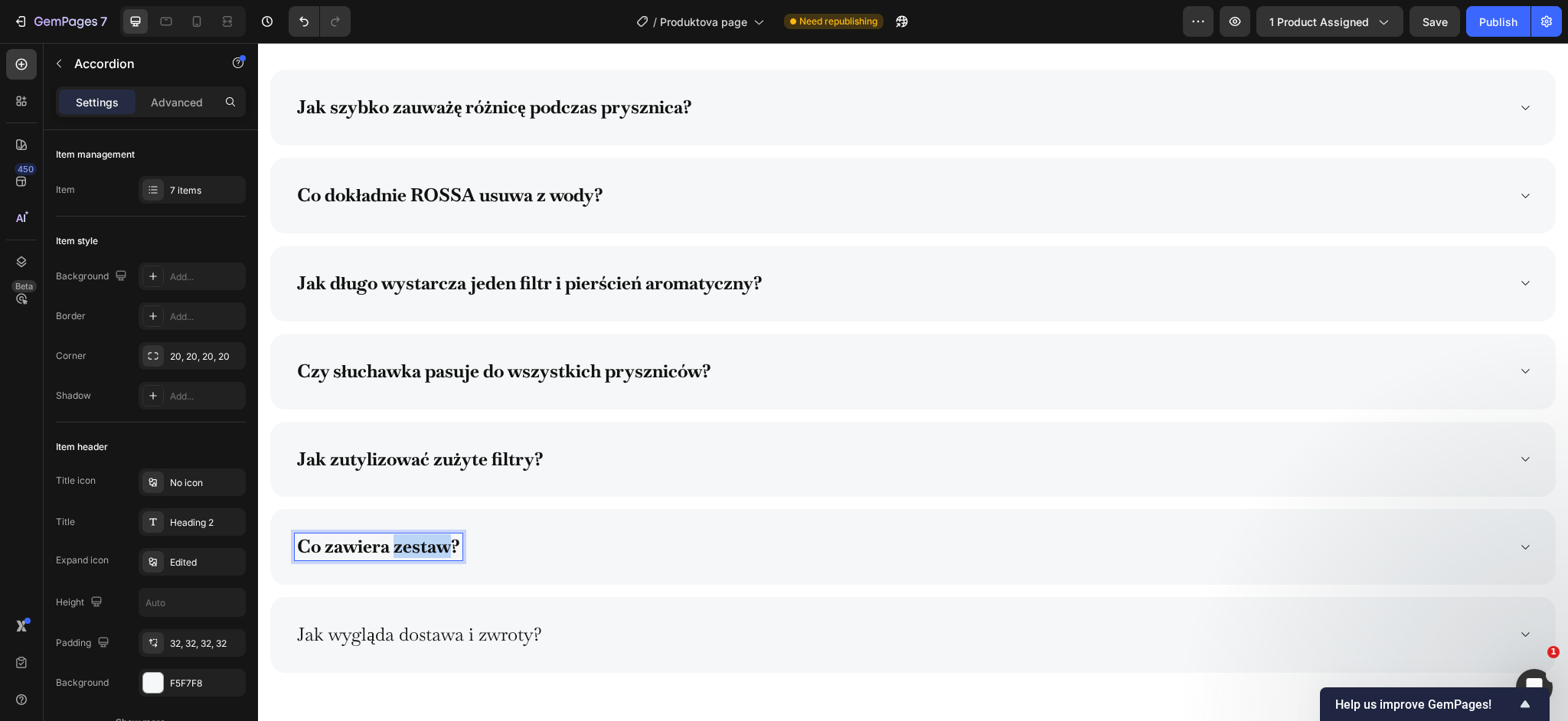
click at [435, 543] on strong "Co zawiera zestaw?" at bounding box center [378, 546] width 163 height 23
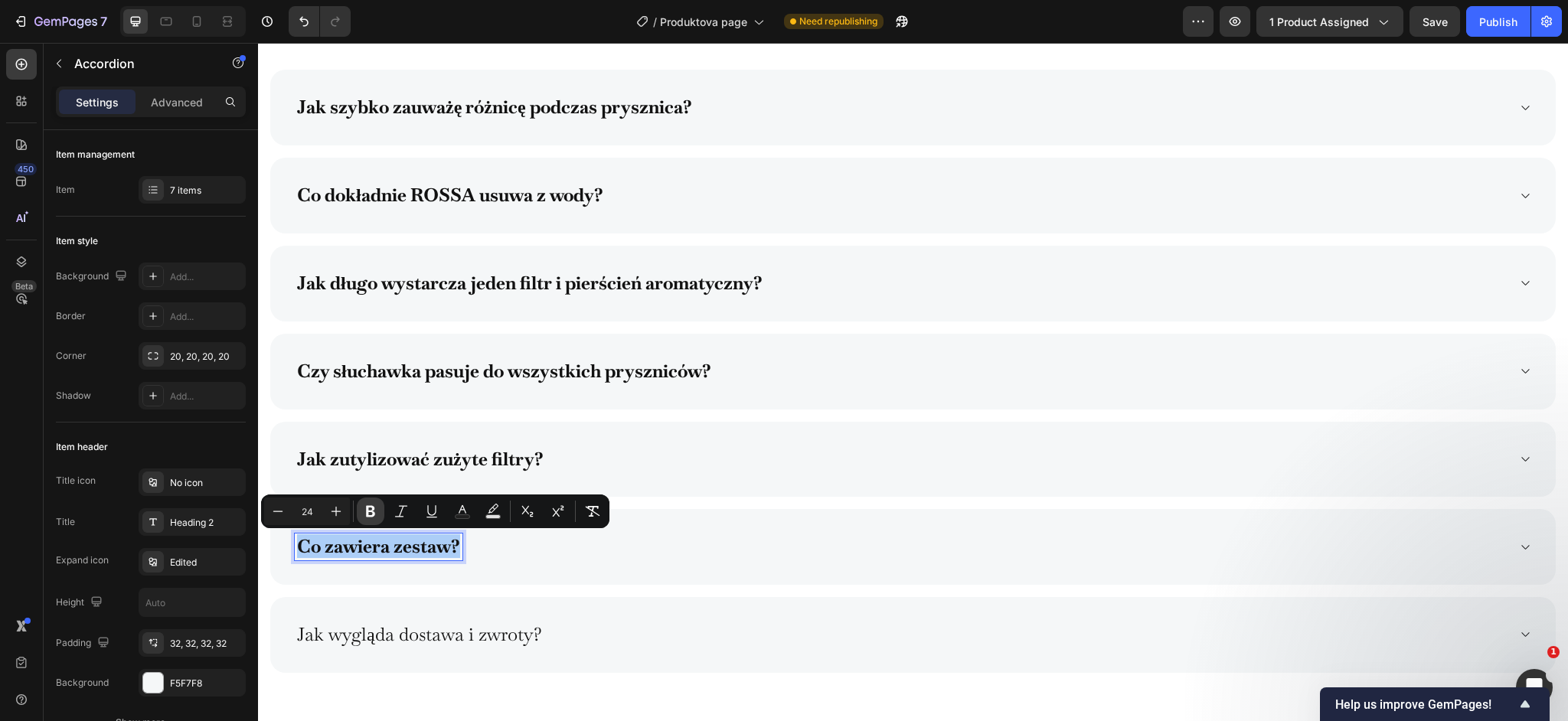
drag, startPoint x: 367, startPoint y: 513, endPoint x: 369, endPoint y: 506, distance: 7.3
click at [367, 512] on icon "Editor contextual toolbar" at bounding box center [370, 512] width 9 height 12
click at [385, 462] on strong "Jak zutylizować zużyte filtry?" at bounding box center [421, 459] width 247 height 23
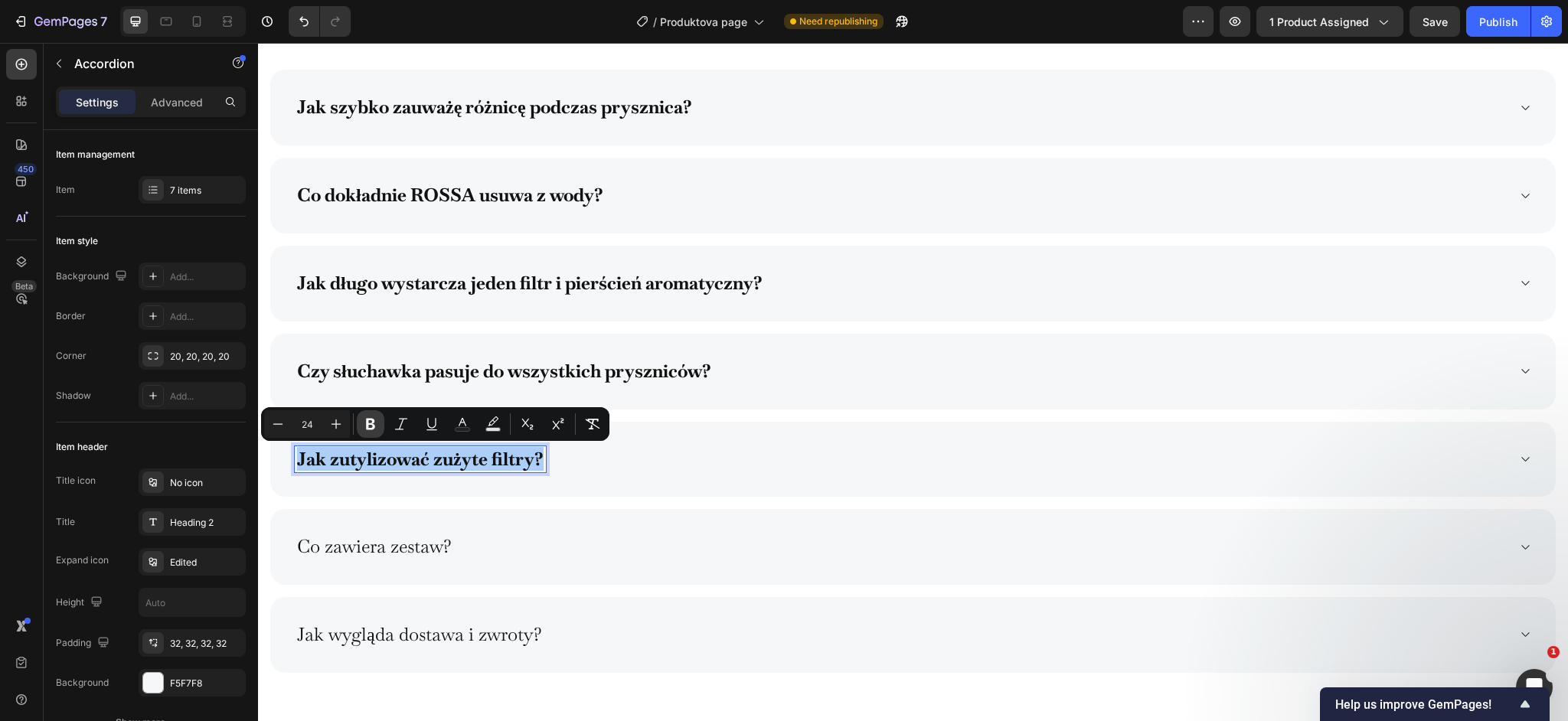
click at [377, 426] on icon "Editor contextual toolbar" at bounding box center [370, 424] width 15 height 15
click at [385, 378] on strong "Czy słuchawka pasuje do wszystkich pryszniców?" at bounding box center [505, 371] width 415 height 23
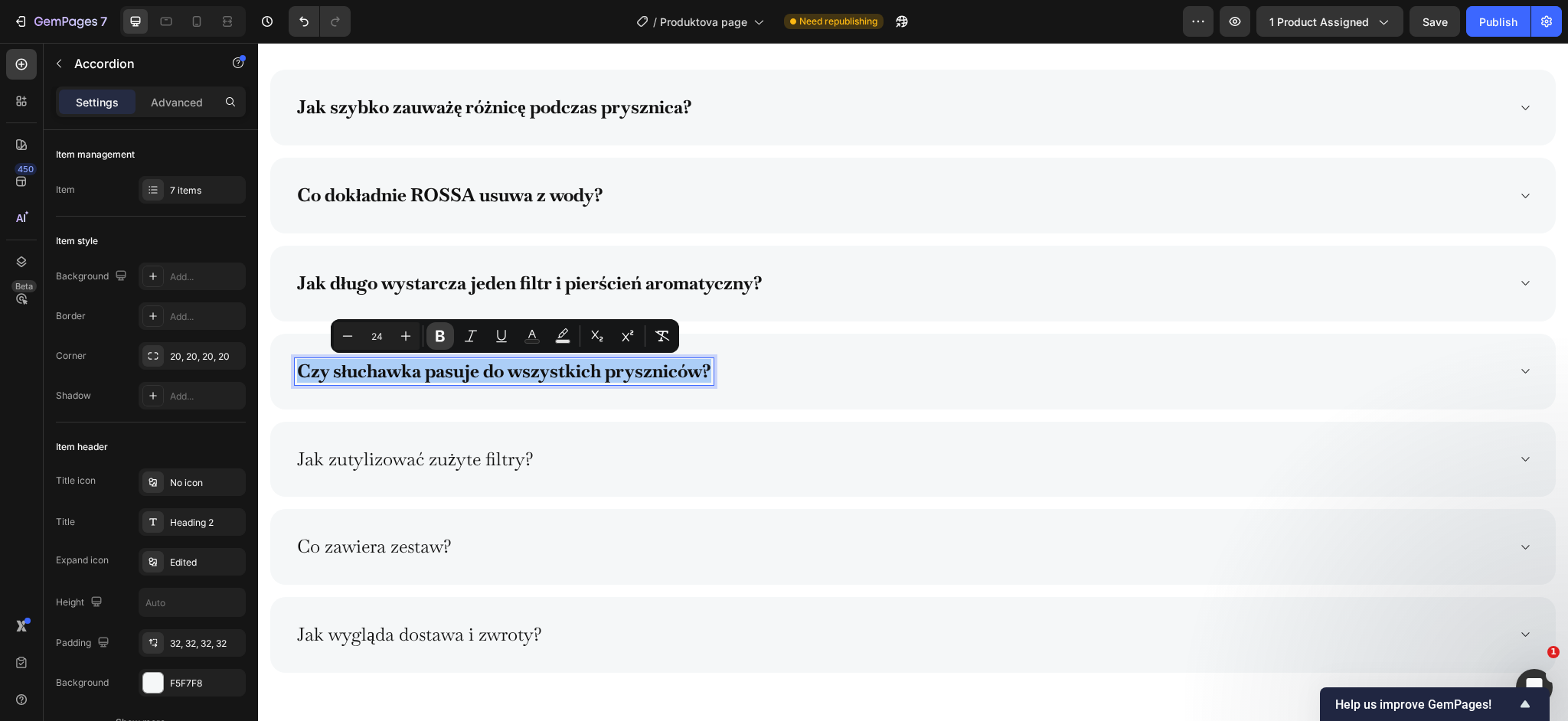
click at [441, 331] on icon "Editor contextual toolbar" at bounding box center [440, 336] width 9 height 12
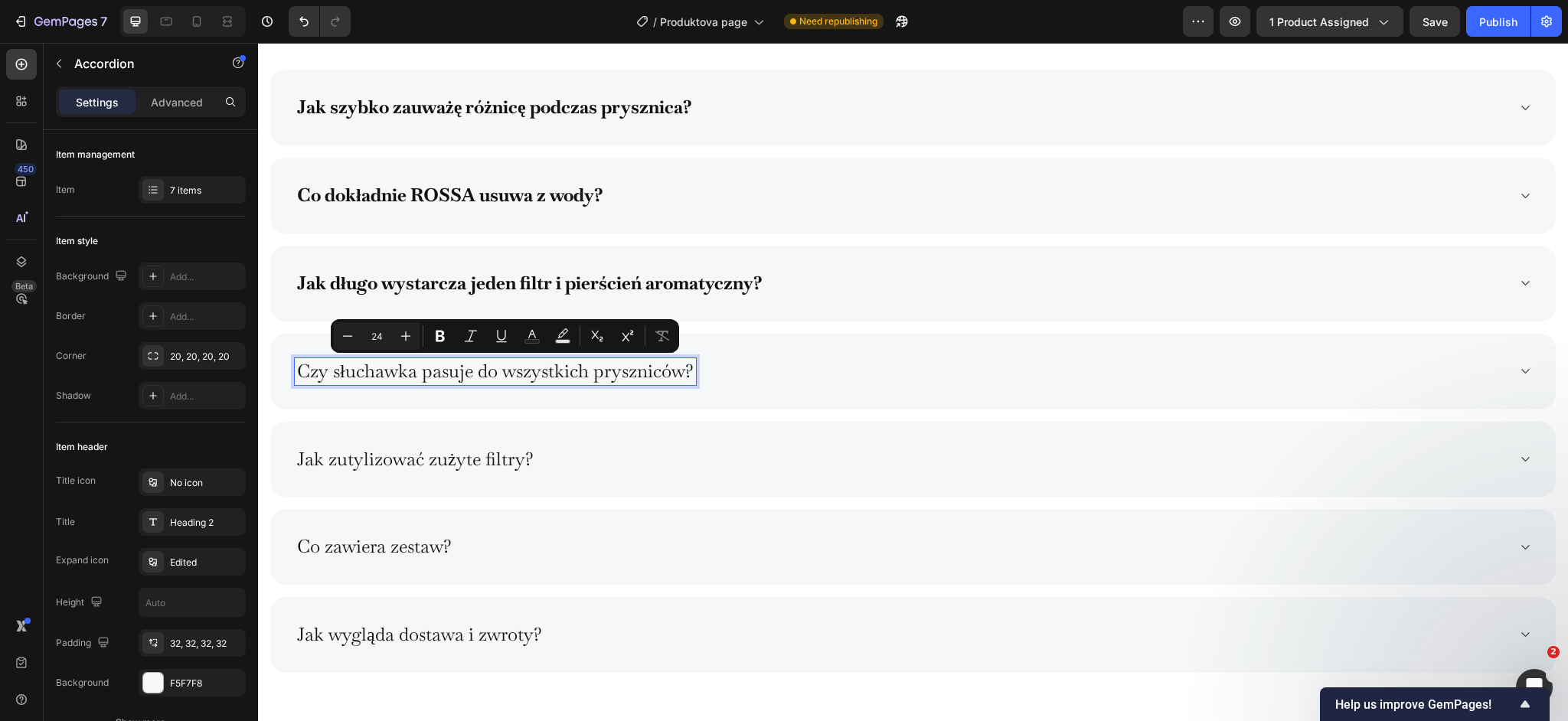
click at [440, 290] on strong "Jak długo wystarcza jeden filtr i pierścień aromatyczny?" at bounding box center [530, 283] width 466 height 23
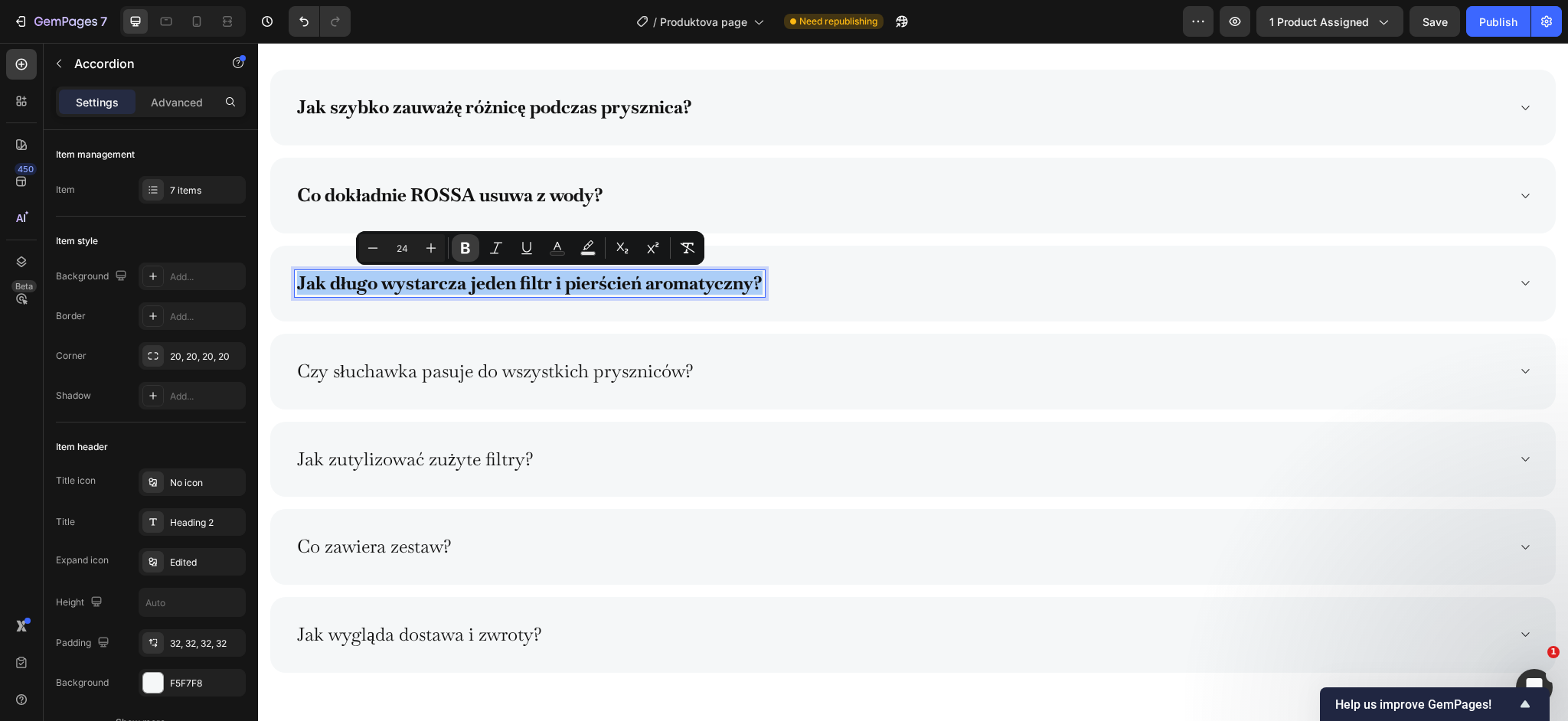
click at [476, 250] on button "Bold" at bounding box center [465, 248] width 28 height 28
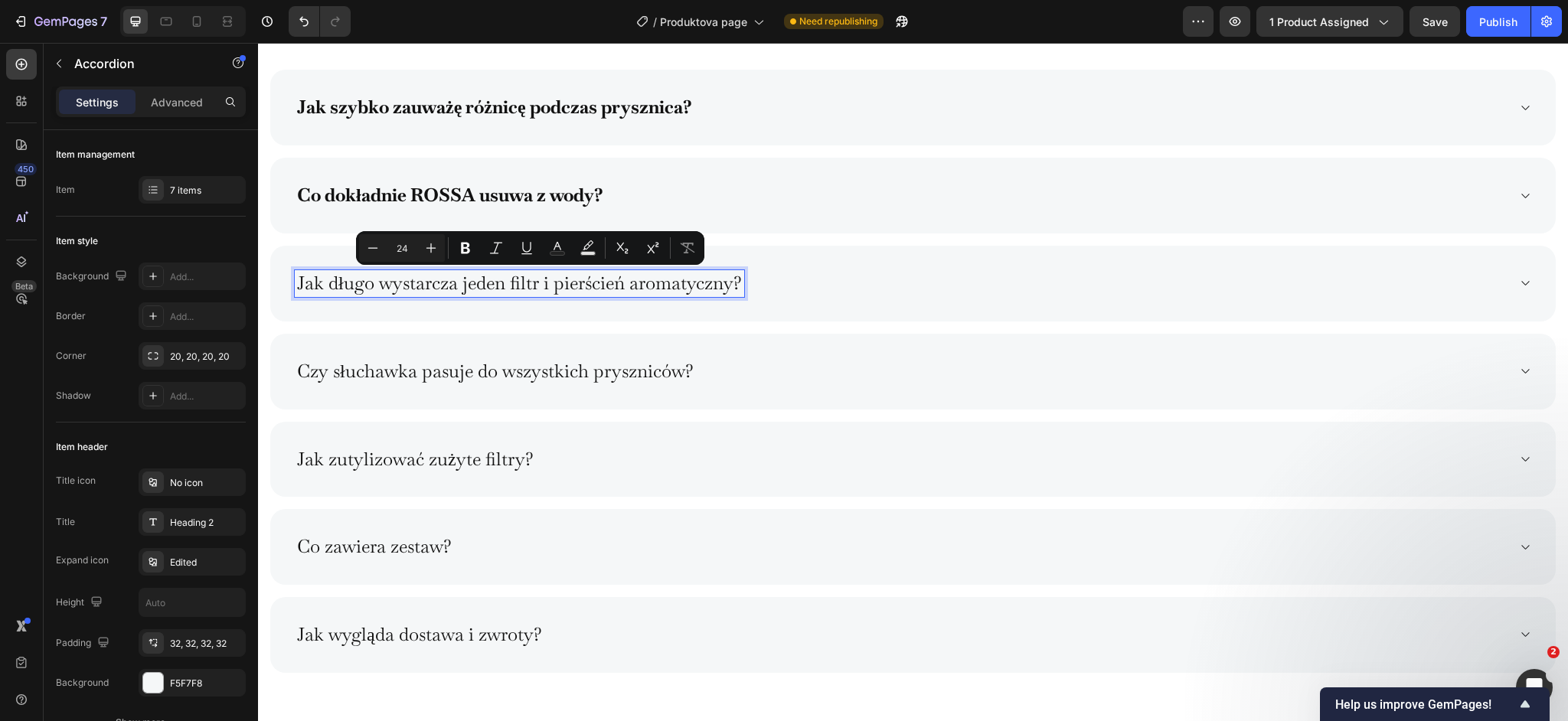
click at [462, 193] on strong "Co dokładnie ROSSA usuwa z wody?" at bounding box center [451, 195] width 306 height 23
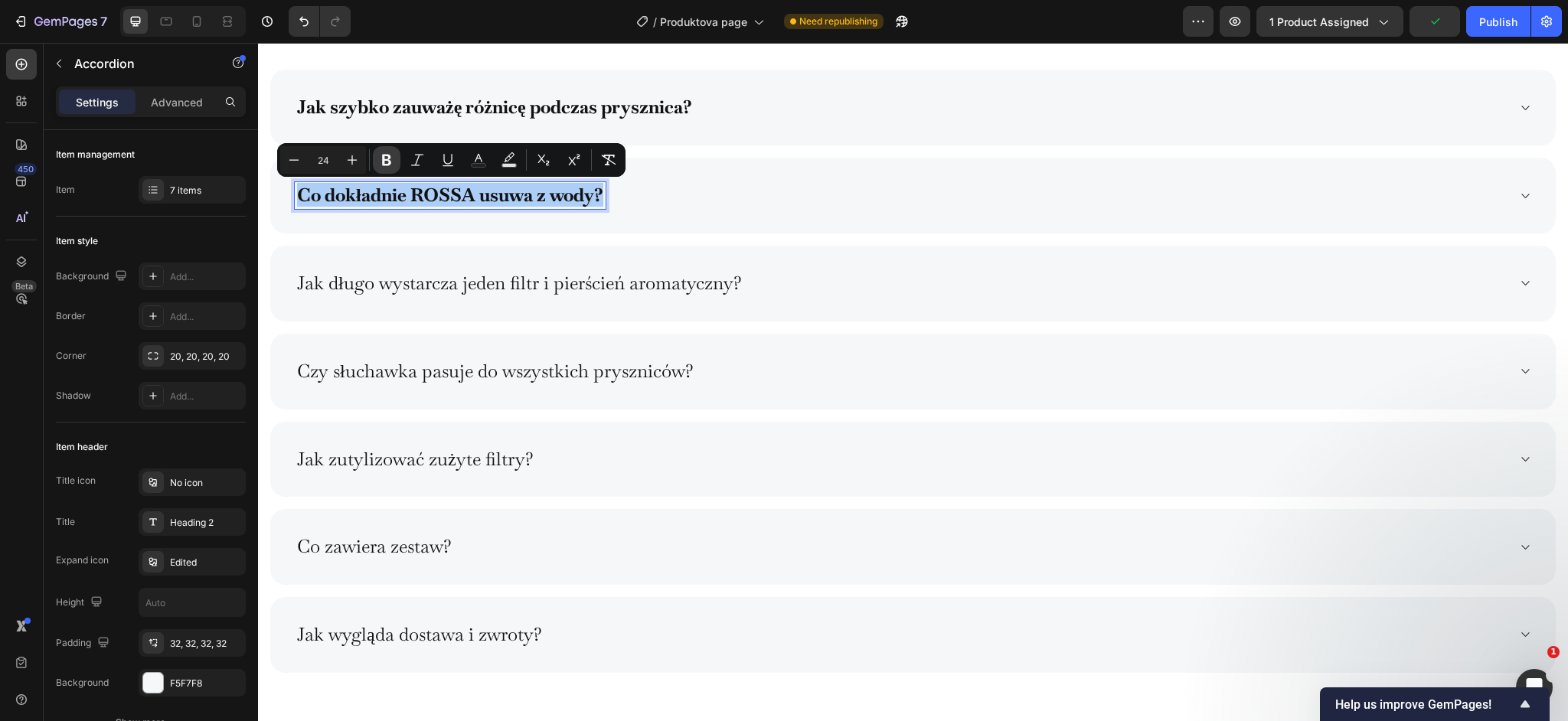
click at [387, 159] on icon "Editor contextual toolbar" at bounding box center [387, 160] width 15 height 15
click at [408, 105] on strong "Jak szybko zauważę różnicę podczas prysznica?" at bounding box center [495, 106] width 395 height 23
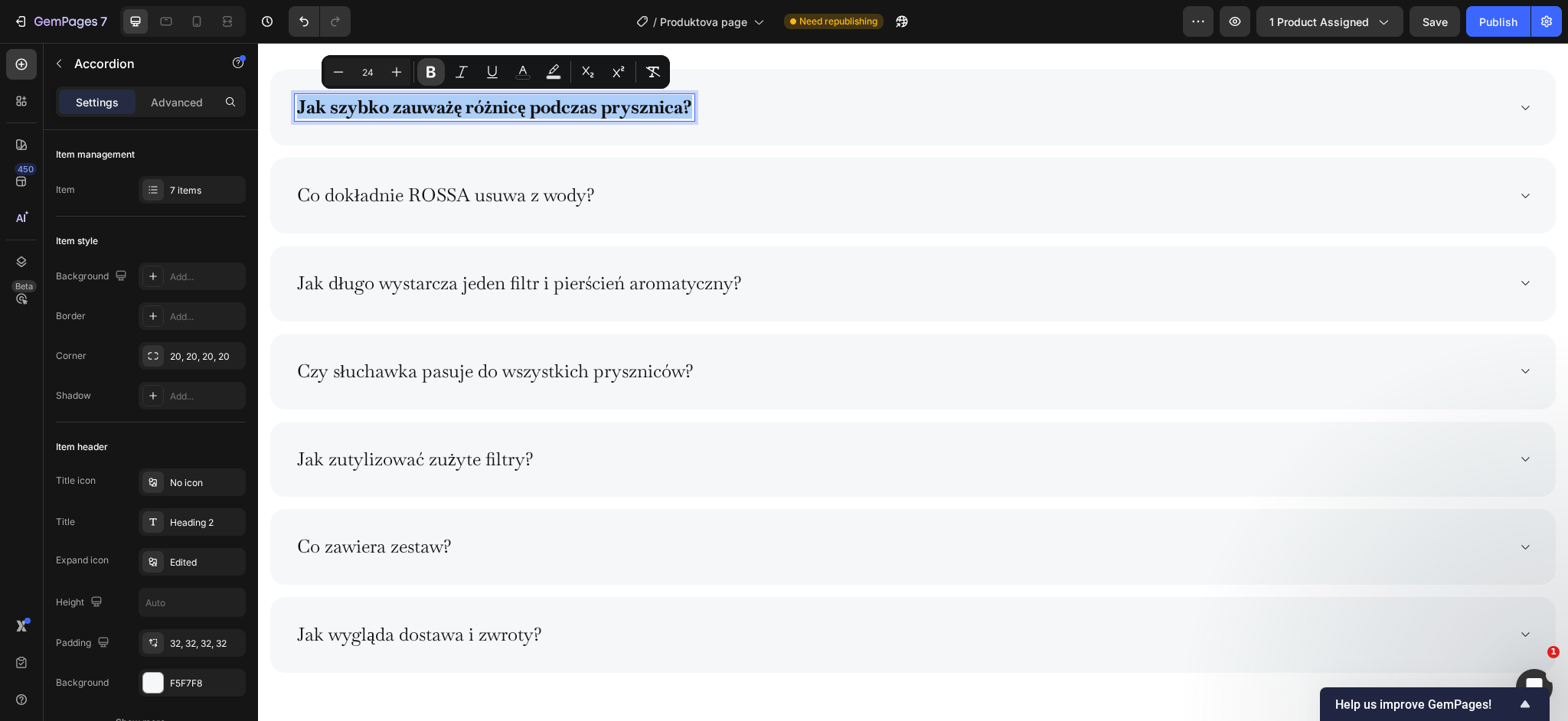
click at [434, 68] on icon "Editor contextual toolbar" at bounding box center [431, 72] width 9 height 12
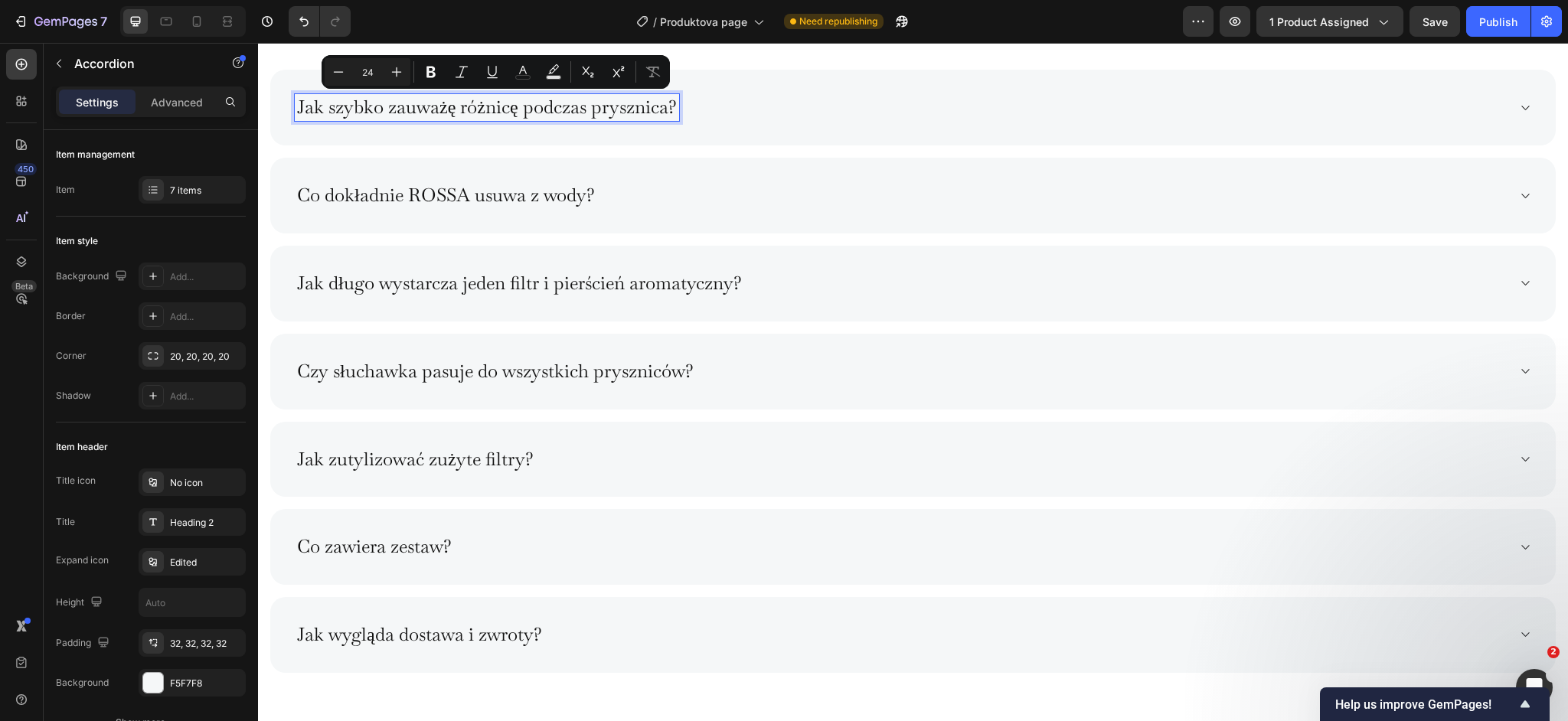
click at [696, 634] on div "Jak wygląda dostawa i zwroty?" at bounding box center [900, 635] width 1212 height 27
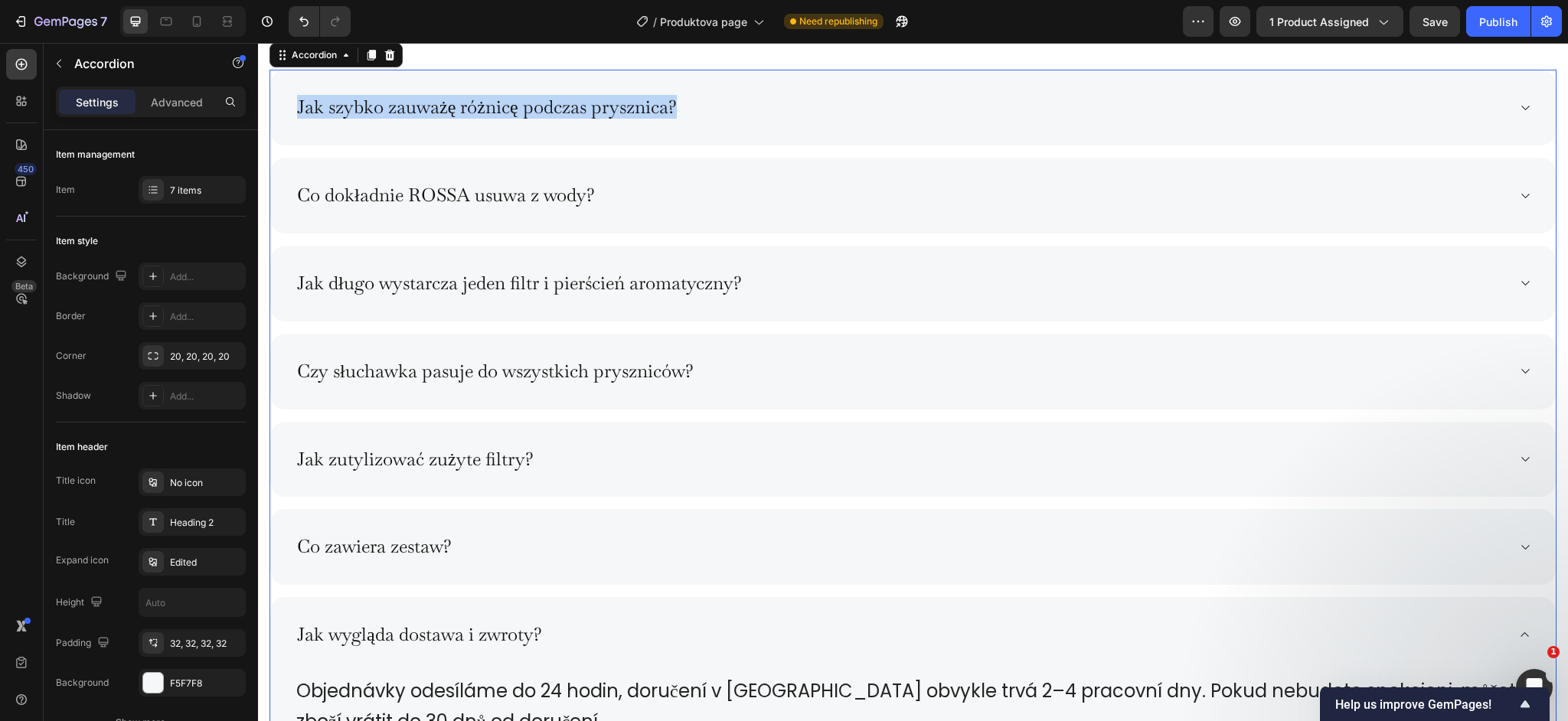
click at [767, 124] on div "Jak szybko zauważę różnicę podczas prysznica?" at bounding box center [913, 107] width 1286 height 76
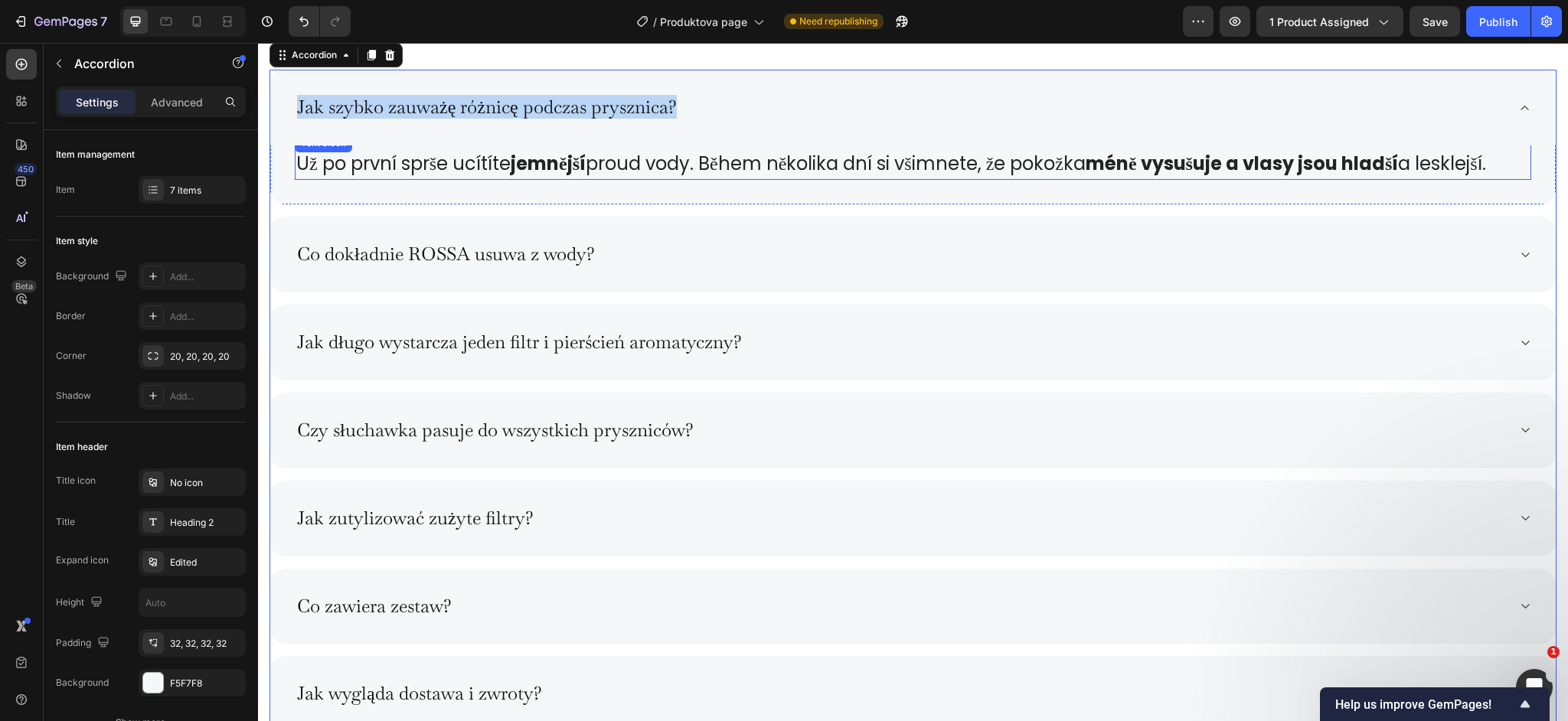
click at [722, 166] on span "Už po první sprše ucítíte jemnější proud vody. Během několika dní si všimnete, …" at bounding box center [891, 163] width 1190 height 25
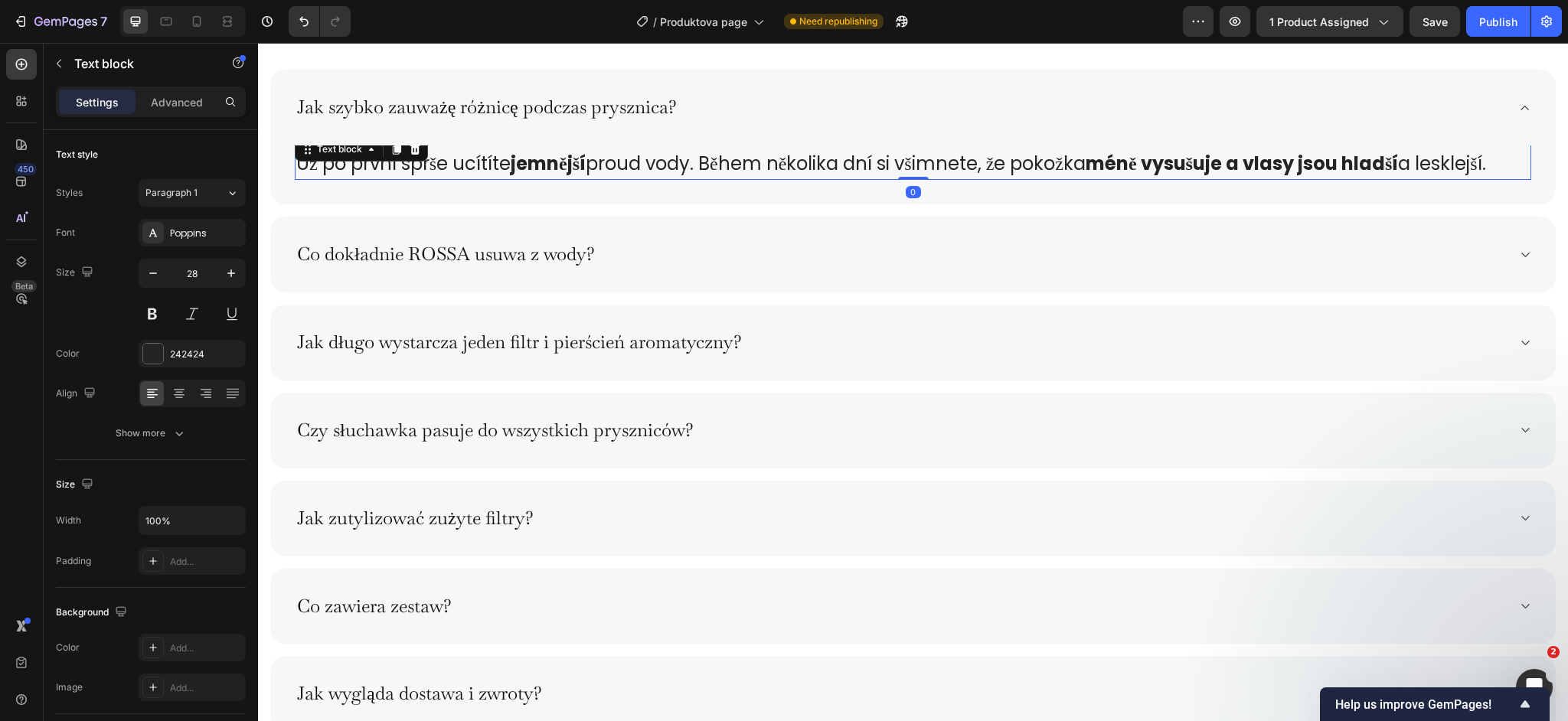
click at [723, 166] on span "Už po první sprše ucítíte jemnější proud vody. Během několika dní si všimnete, …" at bounding box center [891, 163] width 1190 height 25
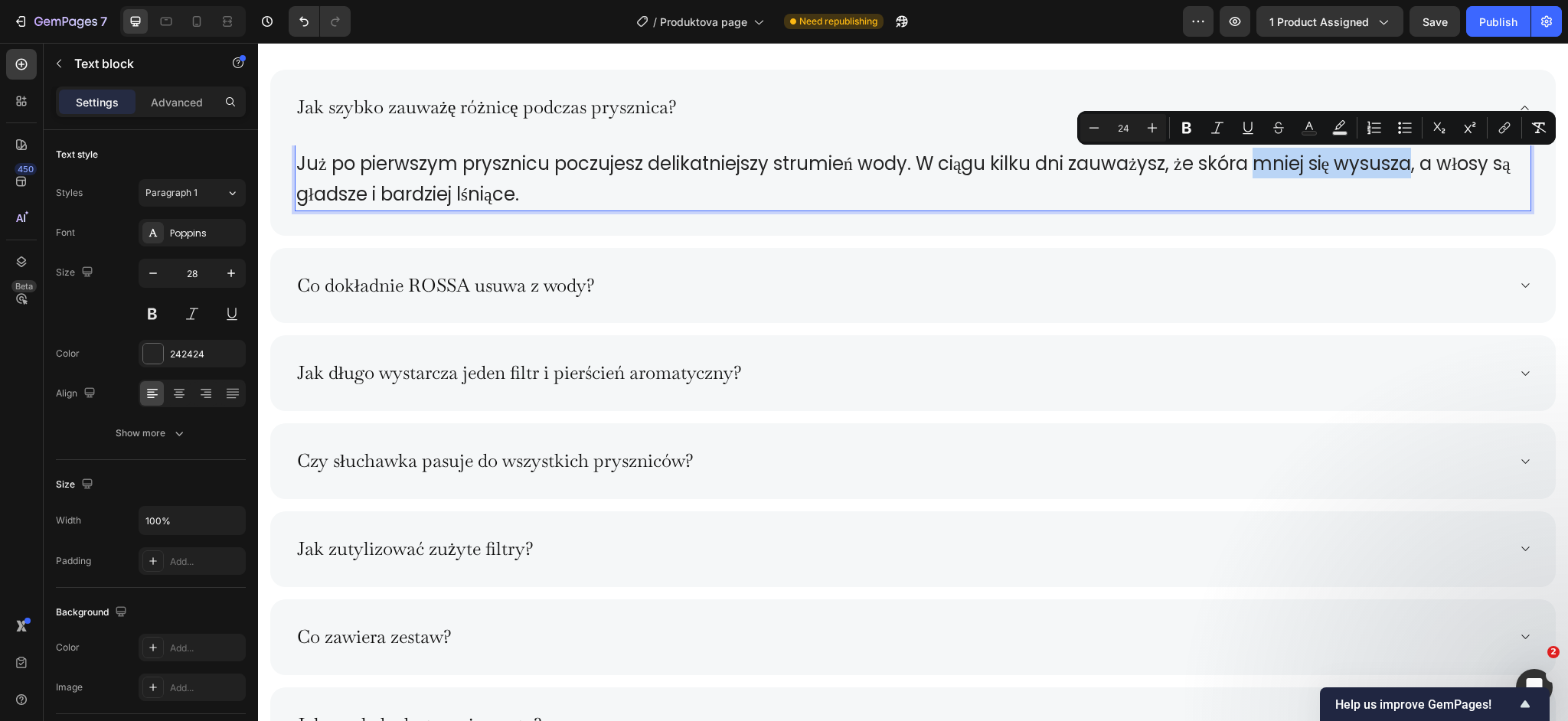
drag, startPoint x: 1264, startPoint y: 168, endPoint x: 1424, endPoint y: 167, distance: 160.0
click at [1424, 167] on span "Już po pierwszym prysznicu poczujesz delikatniejszy strumień wody. W ciągu kilk…" at bounding box center [904, 178] width 1215 height 56
click at [1188, 126] on icon "Editor contextual toolbar" at bounding box center [1187, 128] width 9 height 12
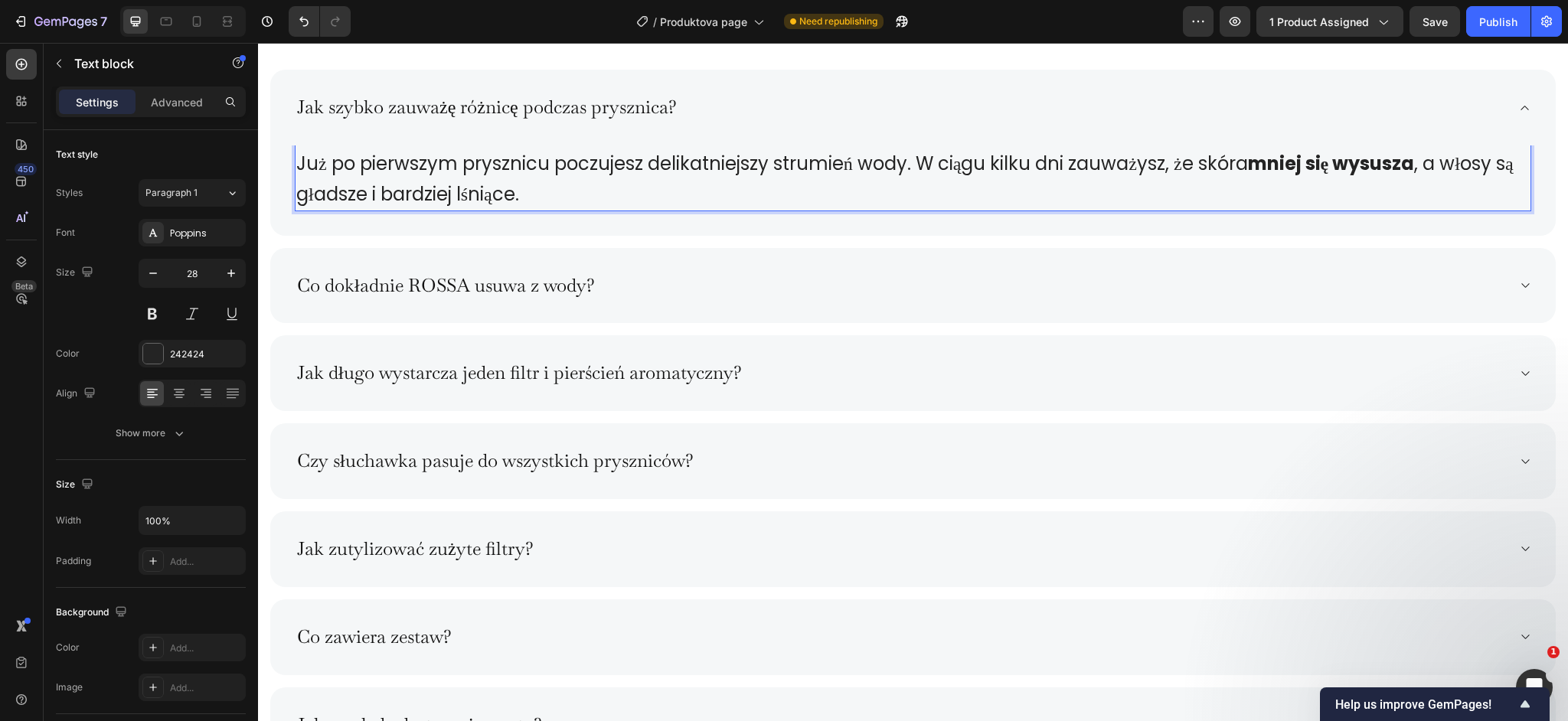
click at [674, 160] on span "Już po pierwszym prysznicu poczujesz delikatniejszy strumień wody. W ciągu kilk…" at bounding box center [905, 178] width 1217 height 56
click at [875, 165] on span "Już po pierwszym prysznicu poczujesz delikatniejszy strumień wody. W ciągu kilk…" at bounding box center [905, 178] width 1217 height 56
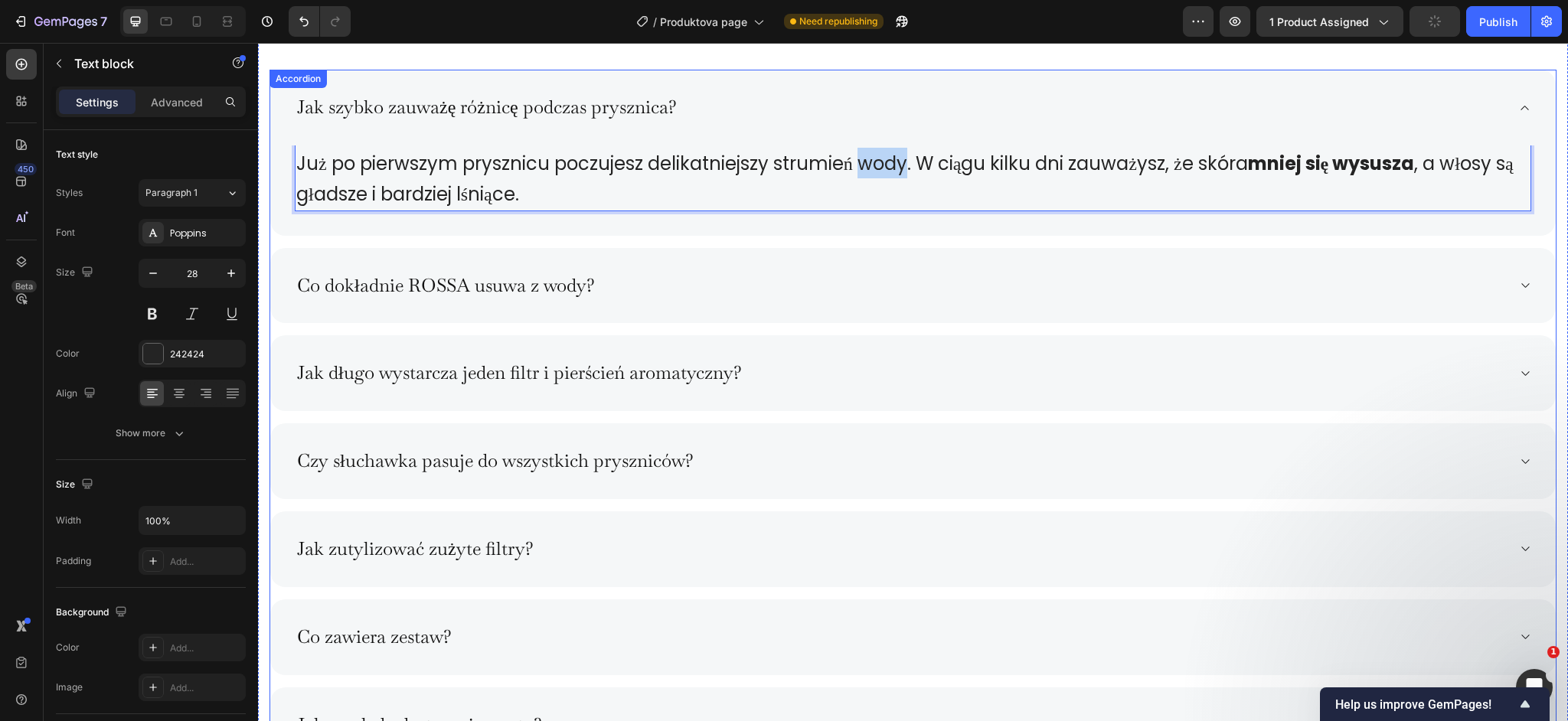
click at [854, 247] on div "Jak szybko zauważę różnicę podczas prysznica? Już po pierwszym prysznicu poczuj…" at bounding box center [913, 415] width 1287 height 693
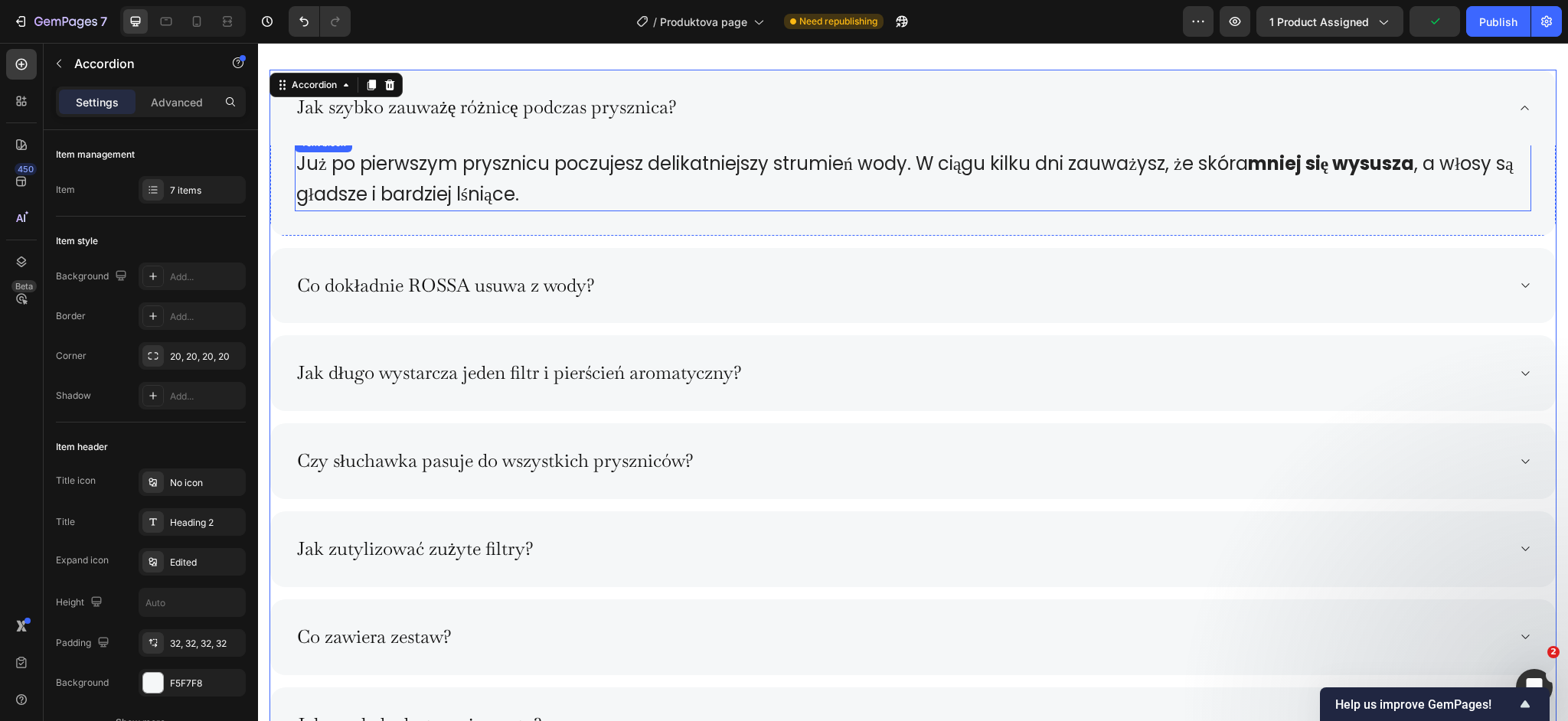
click at [873, 173] on span "Już po pierwszym prysznicu poczujesz delikatniejszy strumień wody. W ciągu kilk…" at bounding box center [905, 178] width 1217 height 56
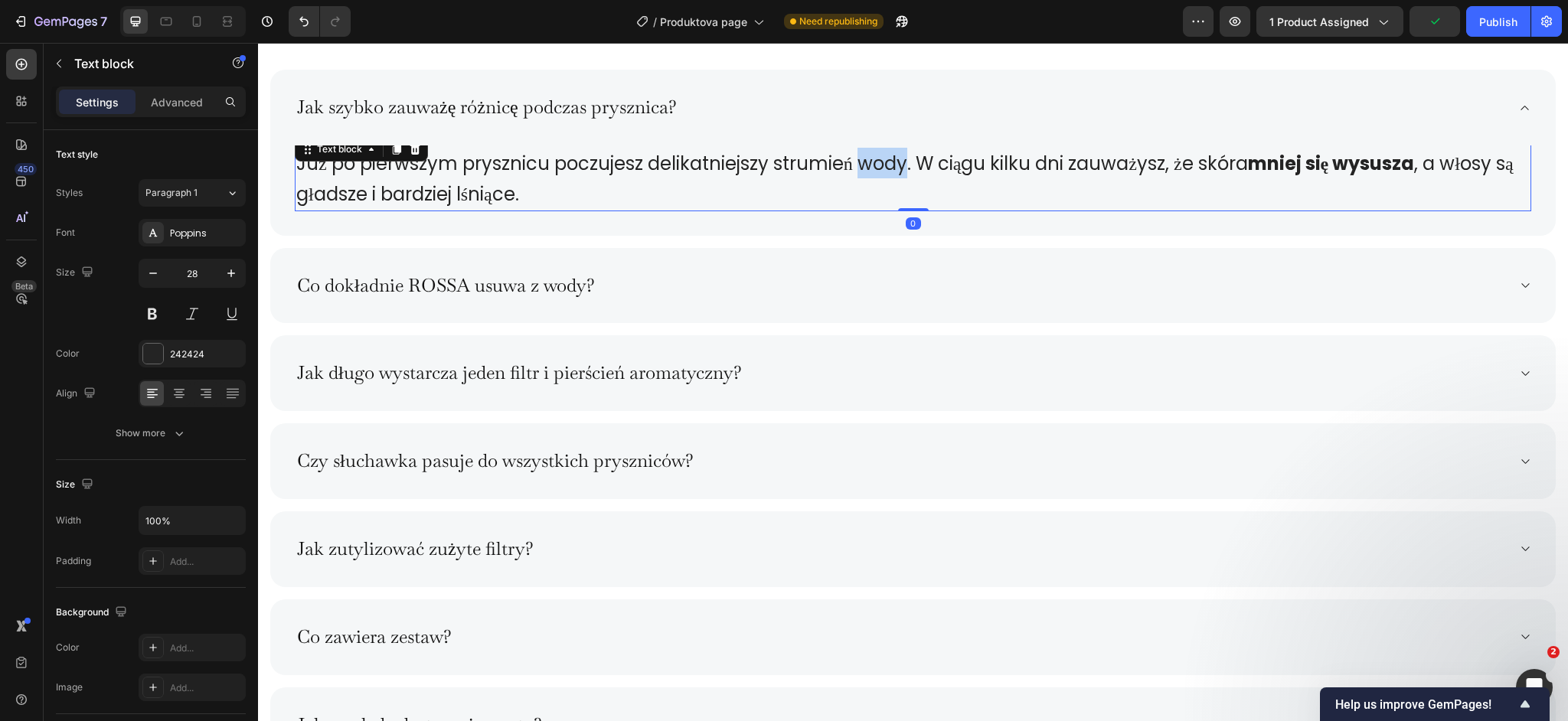
click at [875, 165] on span "Już po pierwszym prysznicu poczujesz delikatniejszy strumień wody. W ciągu kilk…" at bounding box center [905, 178] width 1217 height 56
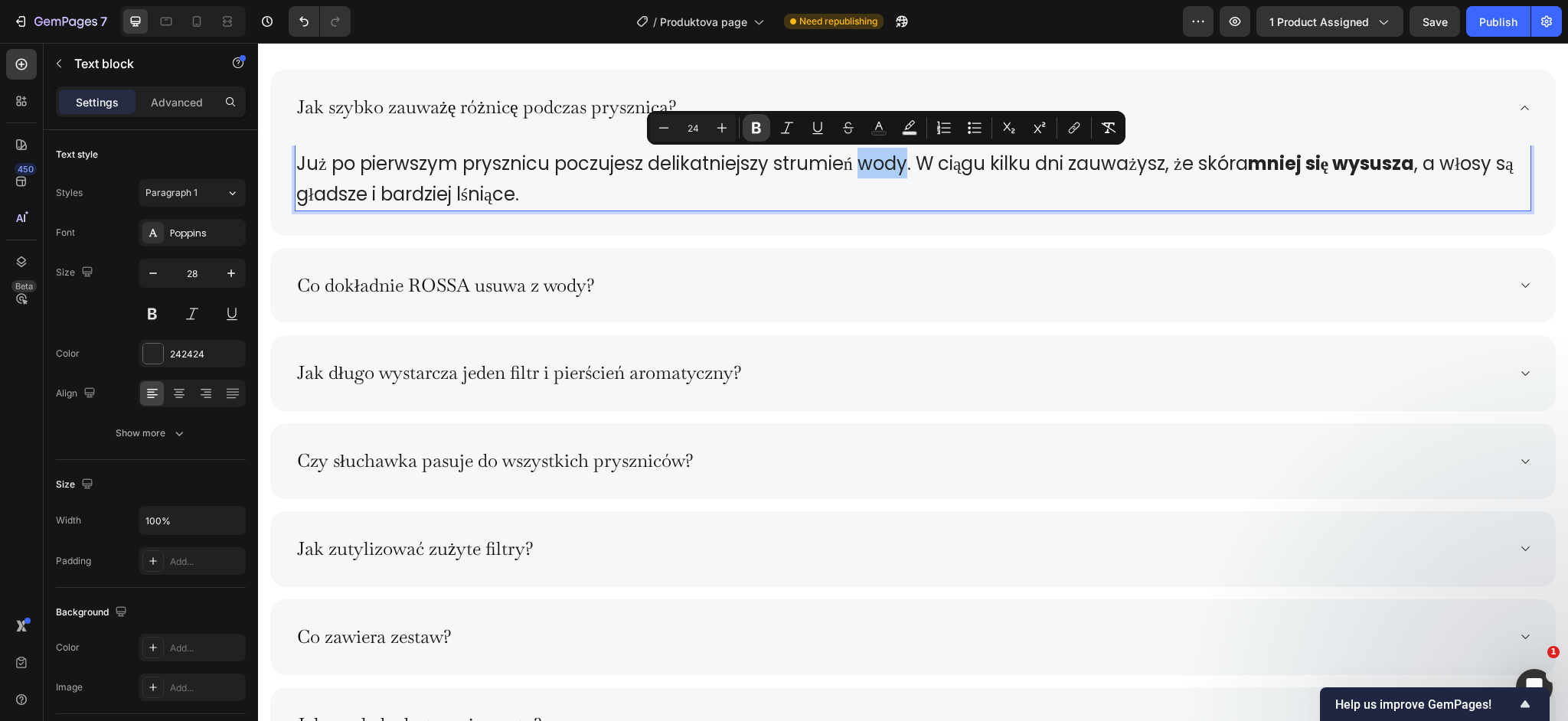
click at [762, 132] on icon "Editor contextual toolbar" at bounding box center [756, 127] width 15 height 15
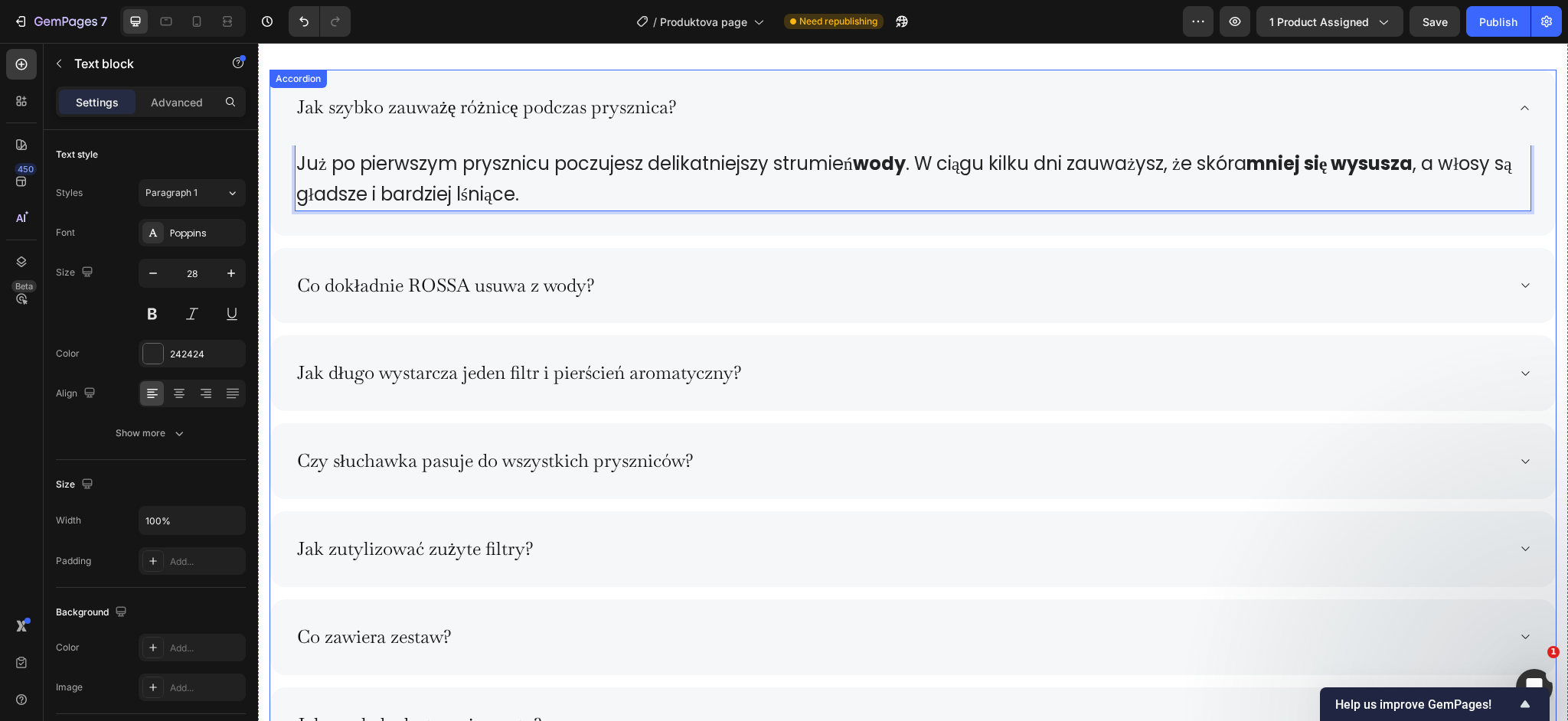
click at [676, 276] on div "Co dokładnie ROSSA usuwa z wody?" at bounding box center [900, 286] width 1212 height 27
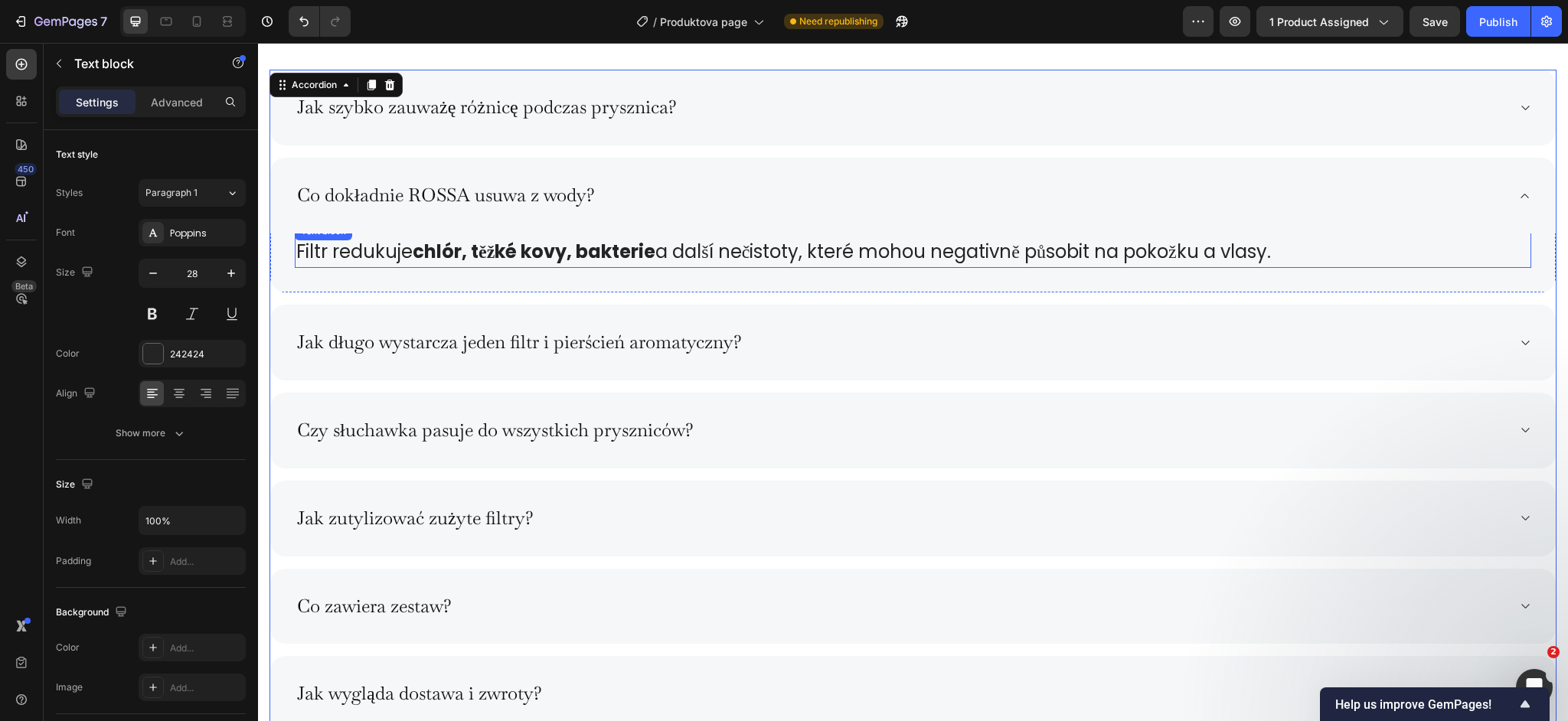
click at [492, 256] on strong "chlór, těžké kovy, bakterie" at bounding box center [533, 251] width 242 height 25
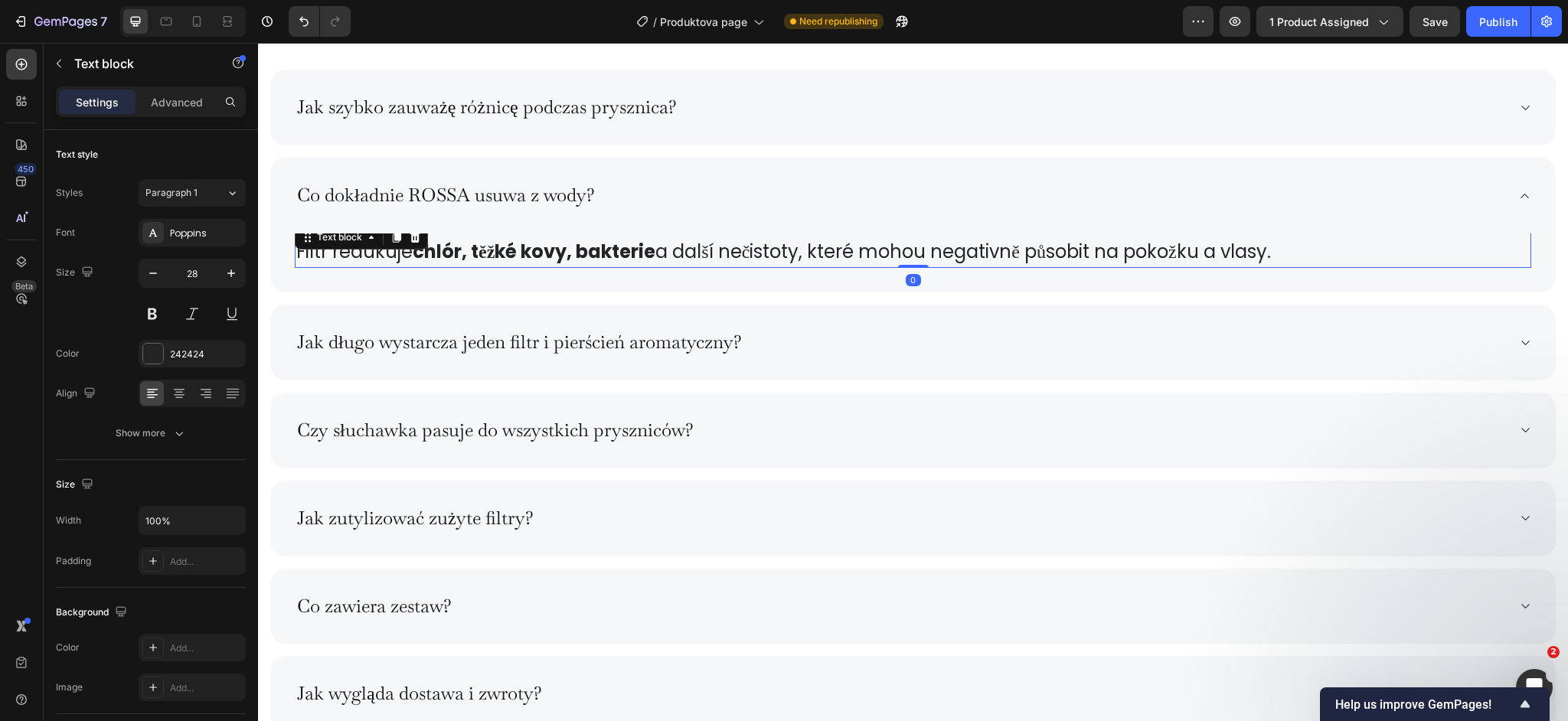
click at [492, 256] on strong "chlór, těžké kovy, bakterie" at bounding box center [533, 251] width 242 height 25
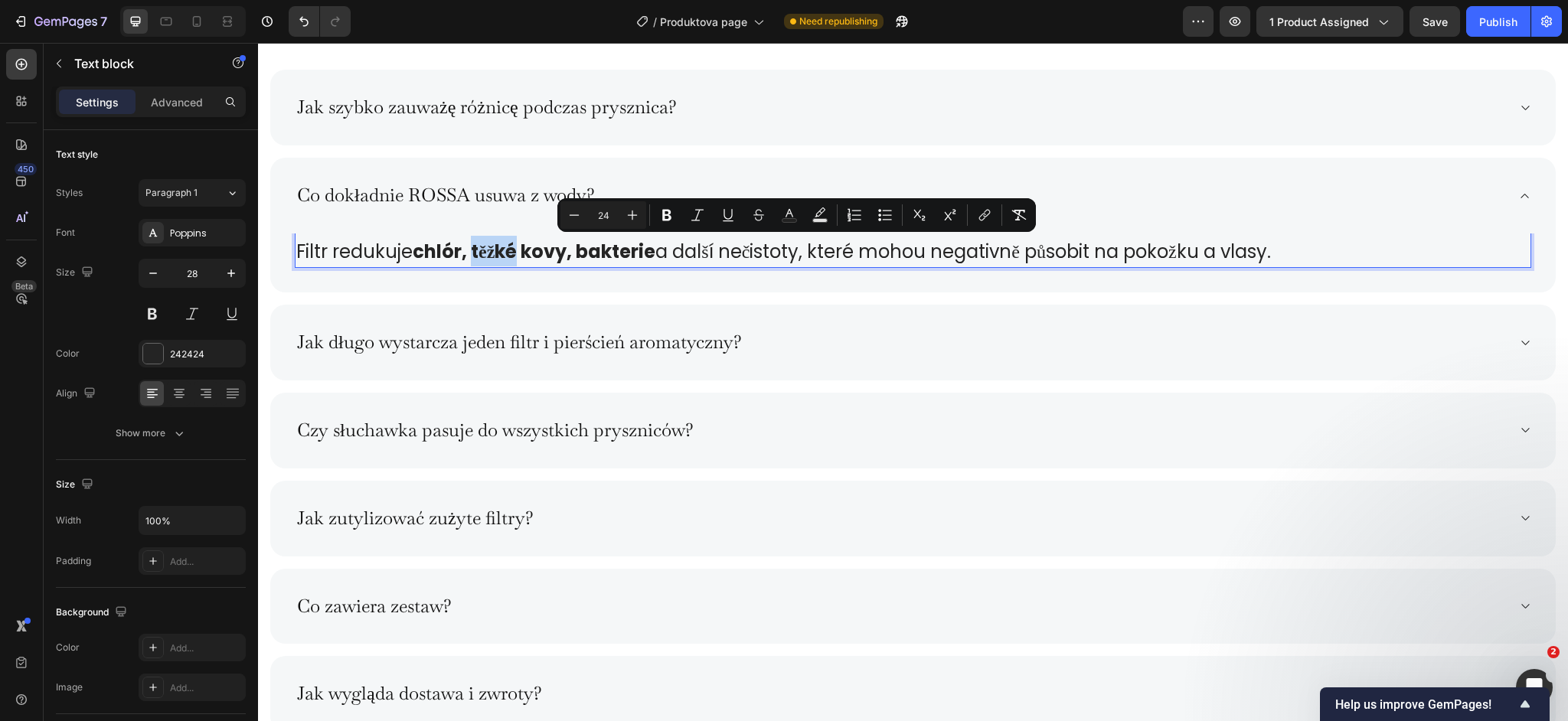
copy span "Filtr redukuje chlór, těžké kovy, bakterie a další nečistoty, které mohou negat…"
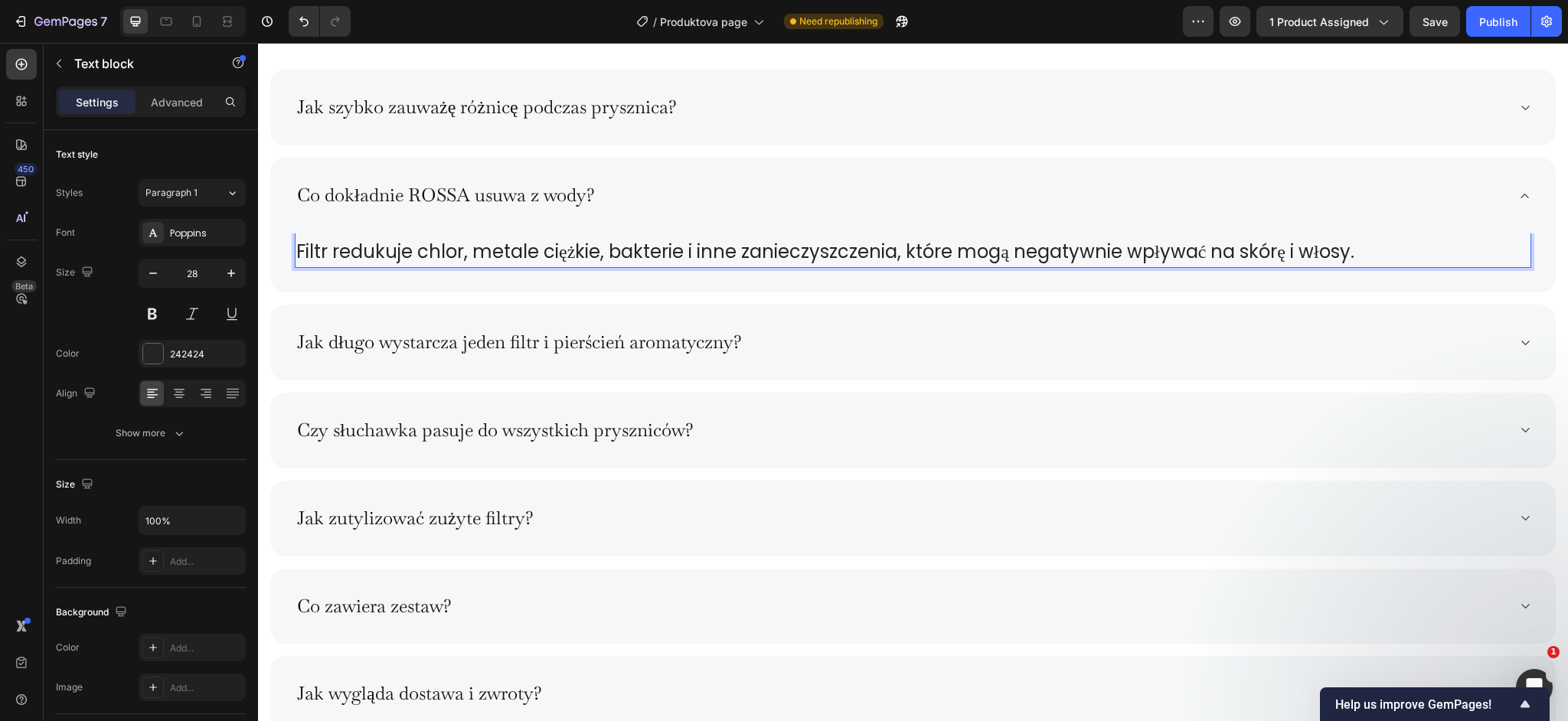
click at [467, 255] on span "Filtr redukuje chlor, metale ciężkie, bakterie i inne zanieczyszczenia, które m…" at bounding box center [825, 251] width 1058 height 25
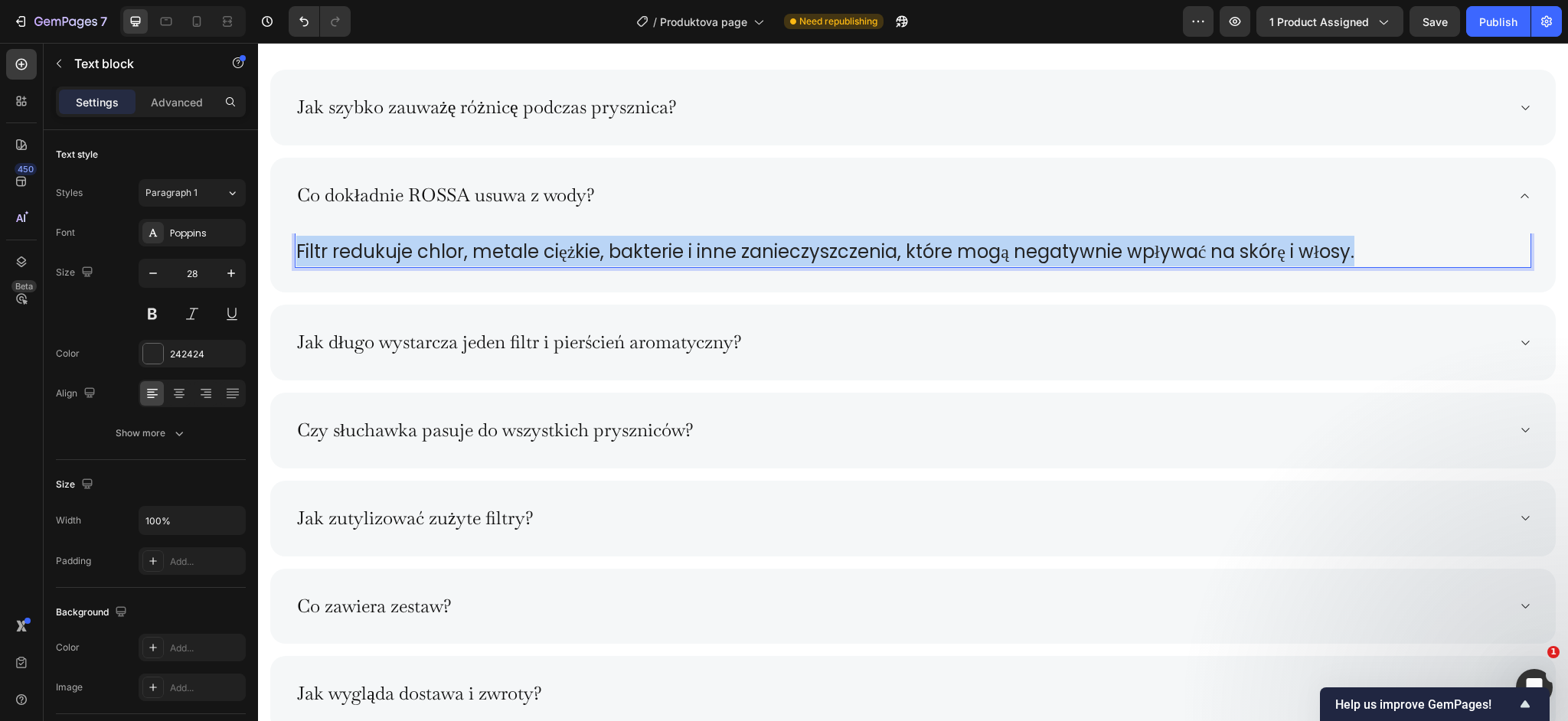
click at [467, 255] on span "Filtr redukuje chlor, metale ciężkie, bakterie i inne zanieczyszczenia, które m…" at bounding box center [825, 251] width 1058 height 25
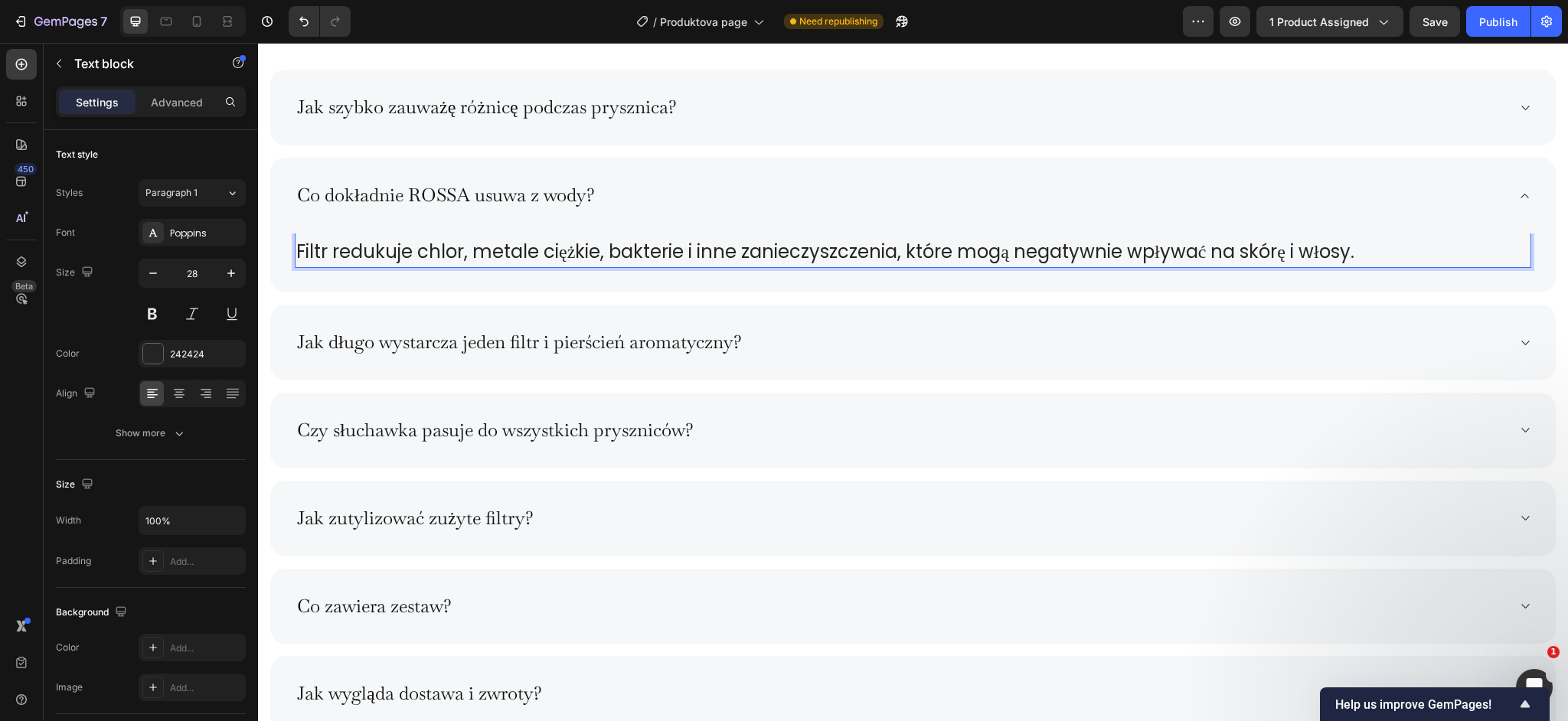
click at [782, 251] on span "Filtr redukuje chlor, metale ciężkie, bakterie i inne zanieczyszczenia, które m…" at bounding box center [825, 251] width 1058 height 25
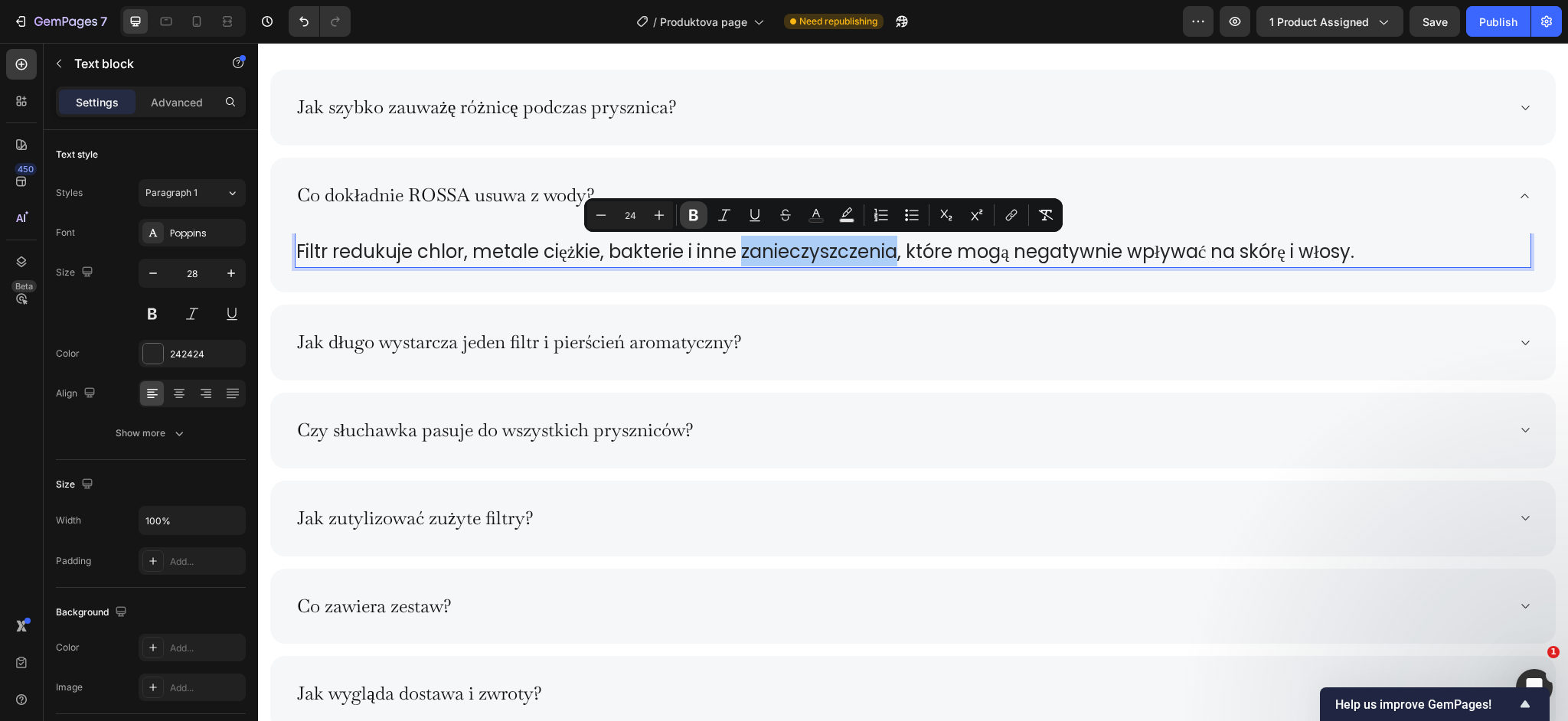
click at [706, 221] on button "Bold" at bounding box center [694, 214] width 28 height 28
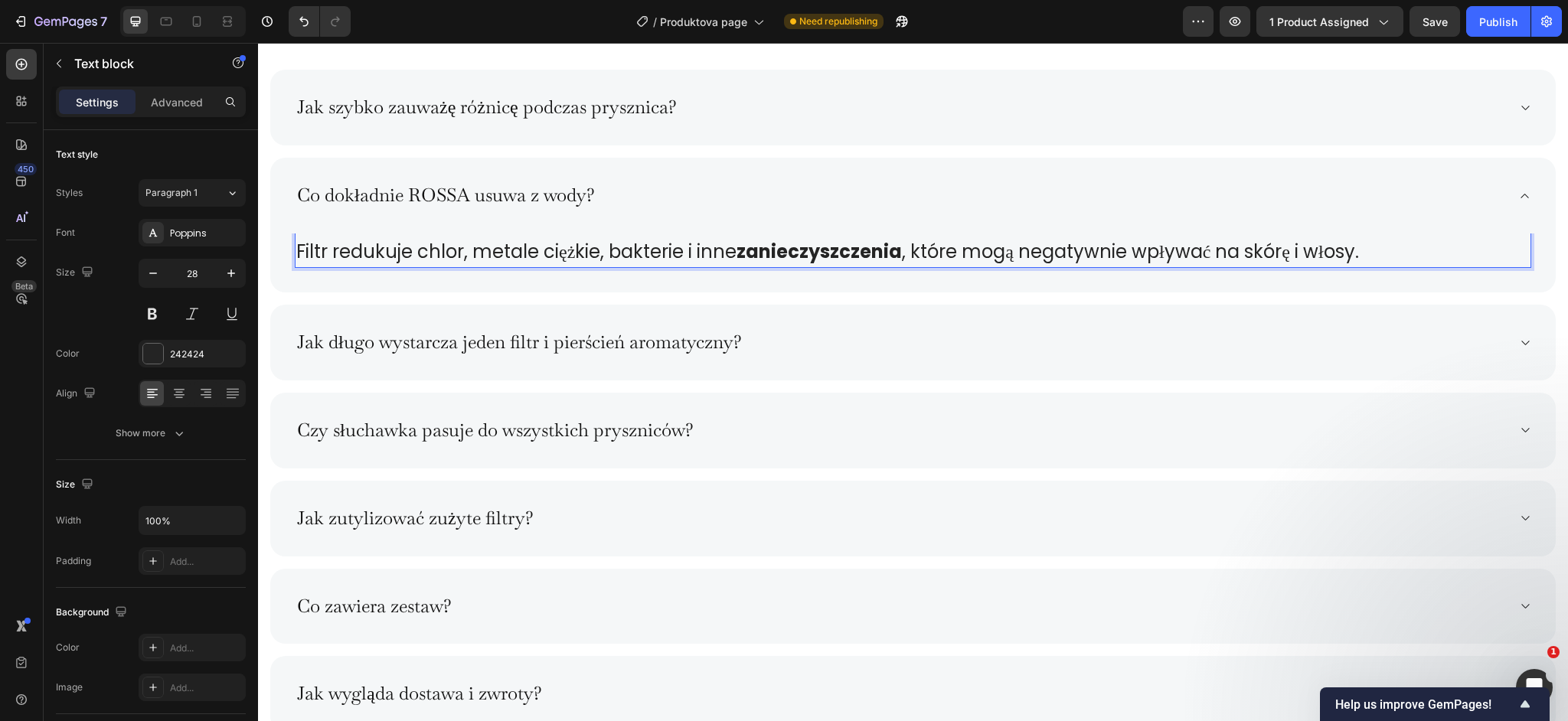
click at [1330, 253] on span "Filtr redukuje chlor, metale ciężkie, bakterie i inne zanieczyszczenia , które …" at bounding box center [827, 251] width 1062 height 25
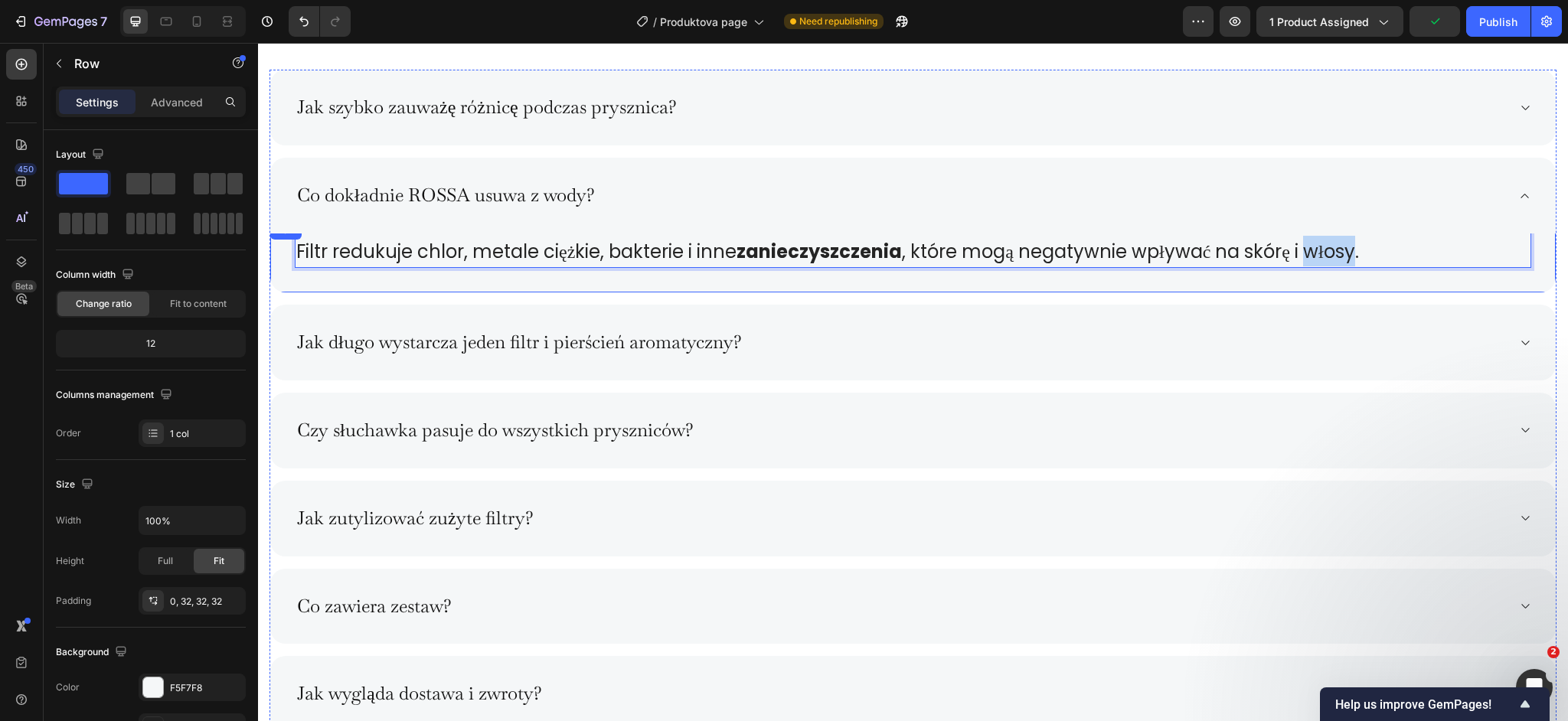
click at [1317, 275] on div "Filtr redukuje chlor, metale ciężkie, bakterie i inne zanieczyszczenia , które …" at bounding box center [913, 257] width 1286 height 71
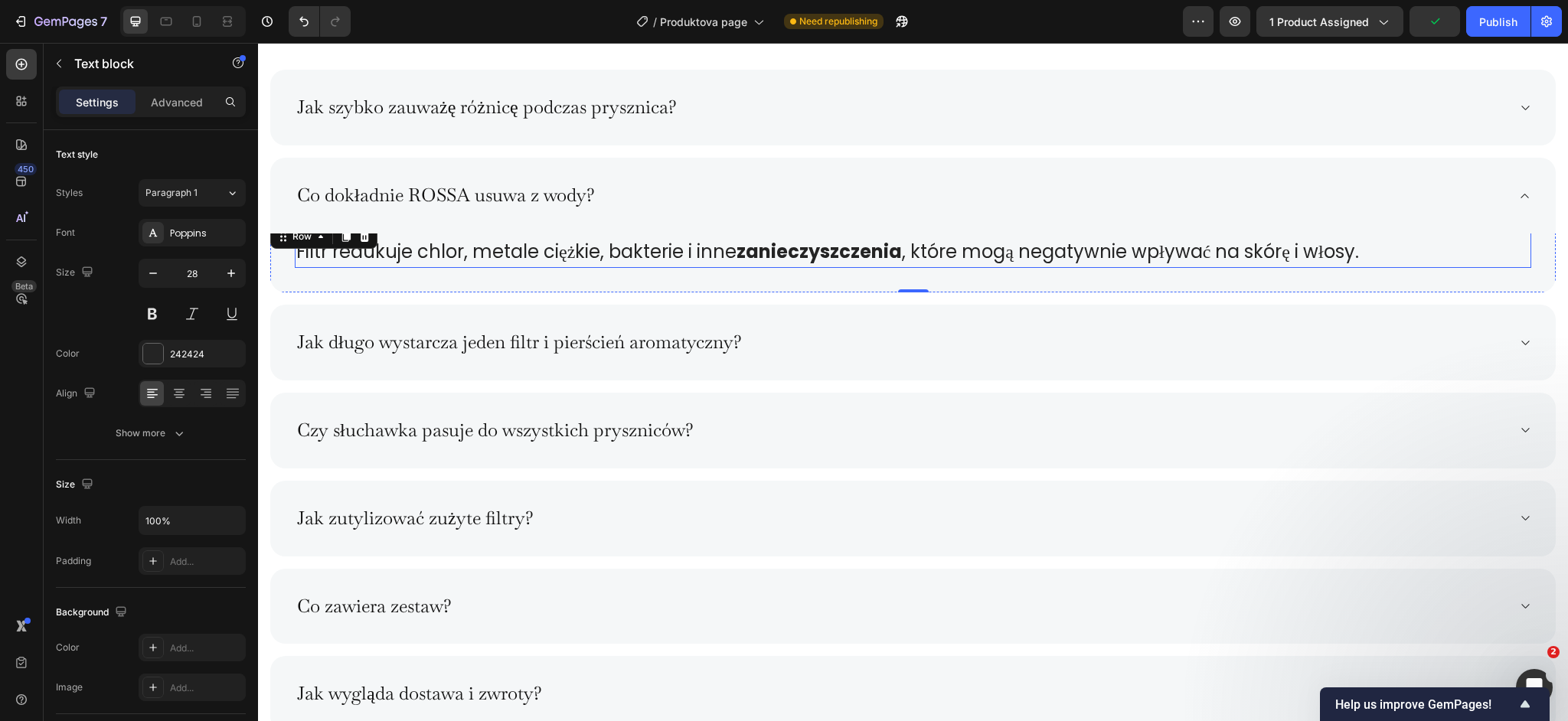
click at [1340, 251] on span "Filtr redukuje chlor, metale ciężkie, bakterie i inne zanieczyszczenia , które …" at bounding box center [827, 251] width 1062 height 25
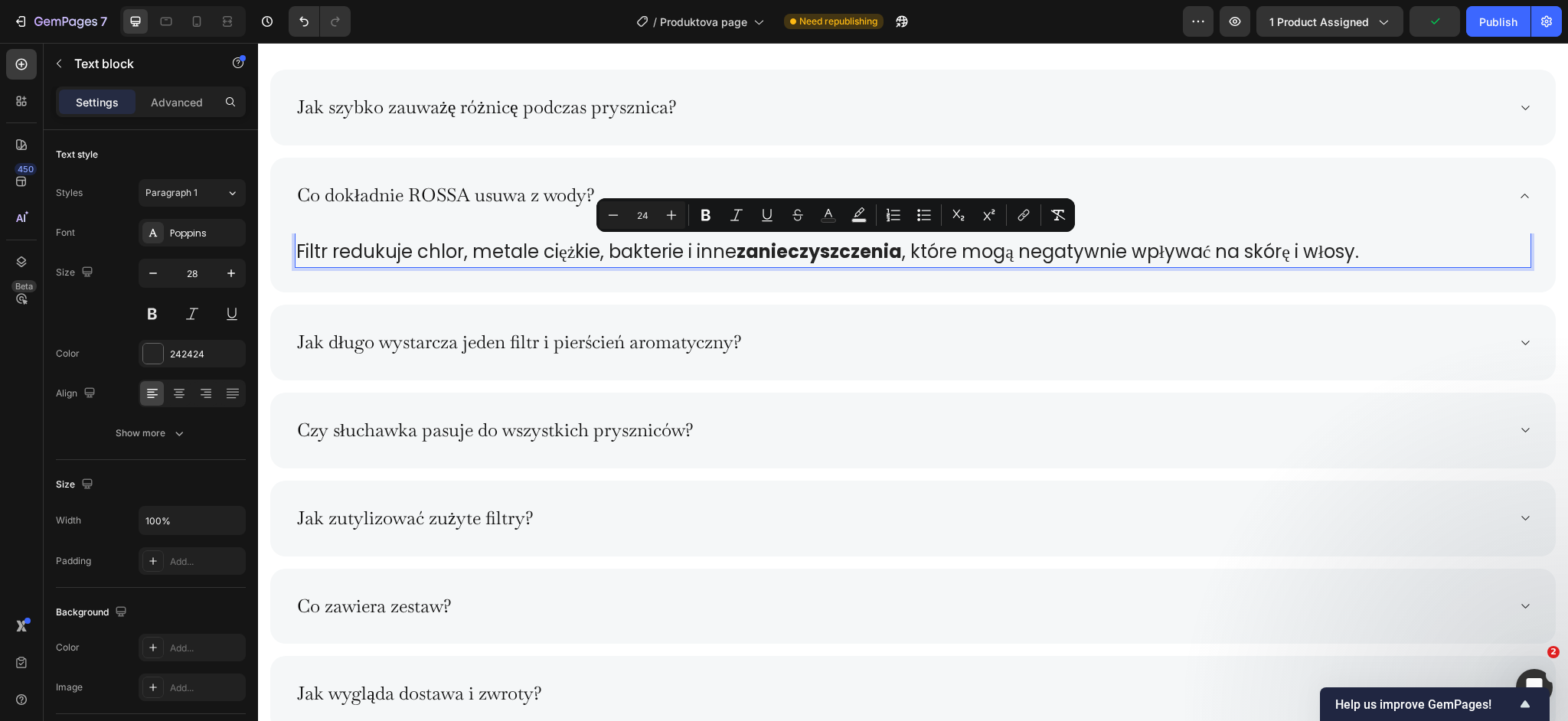
click at [1340, 251] on span "Filtr redukuje chlor, metale ciężkie, bakterie i inne zanieczyszczenia , które …" at bounding box center [827, 251] width 1062 height 25
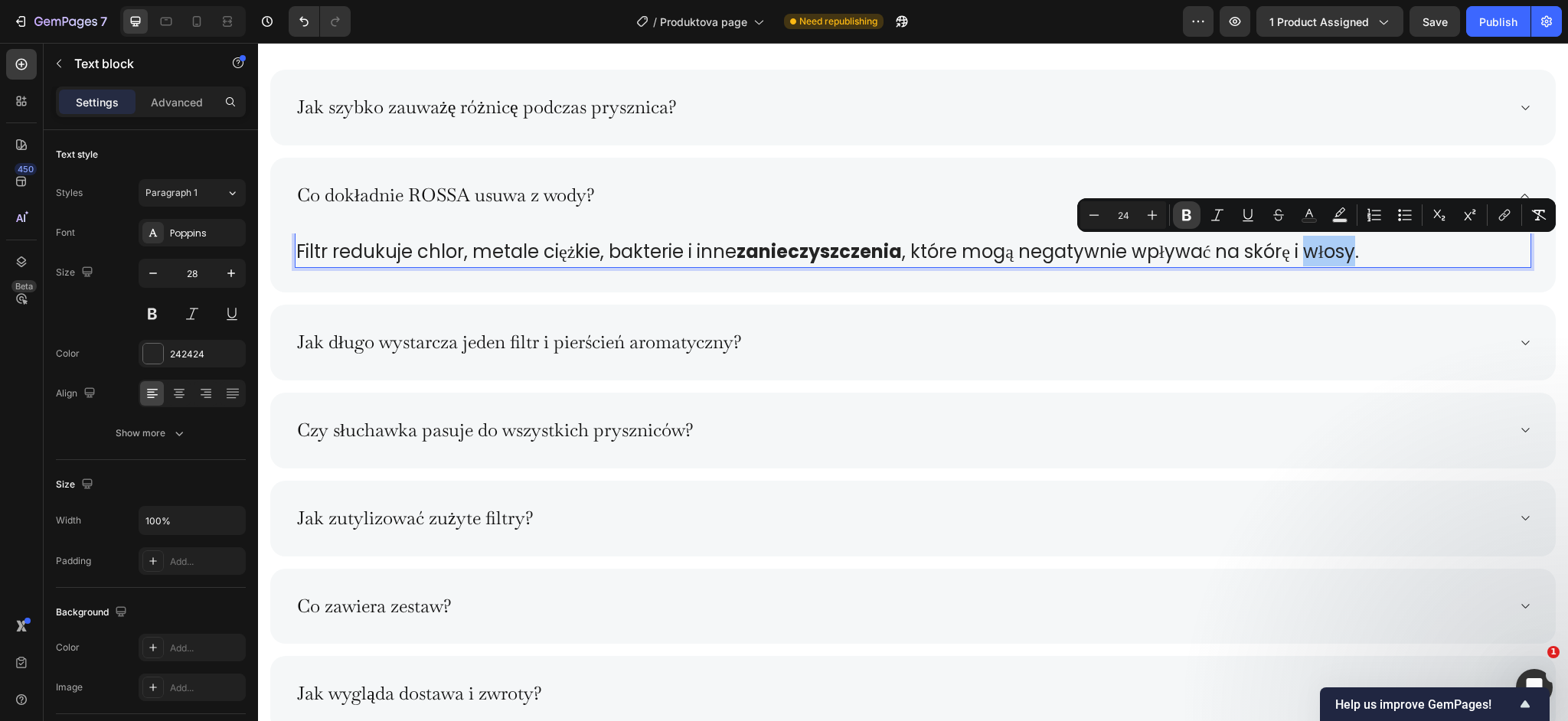
click at [1181, 213] on icon "Editor contextual toolbar" at bounding box center [1187, 214] width 15 height 15
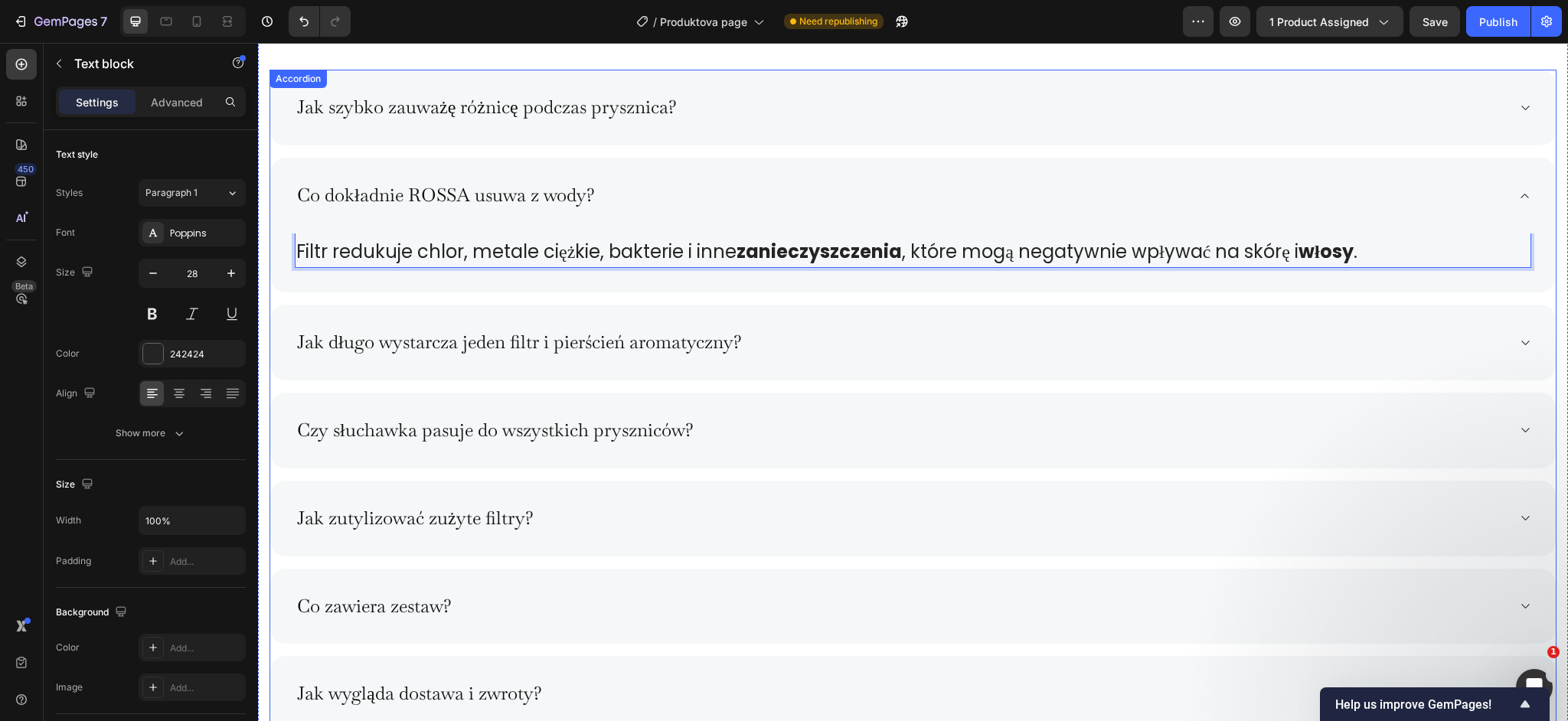
click at [825, 342] on div "Jak długo wystarcza jeden filtr i pierścień aromatyczny?" at bounding box center [900, 342] width 1212 height 27
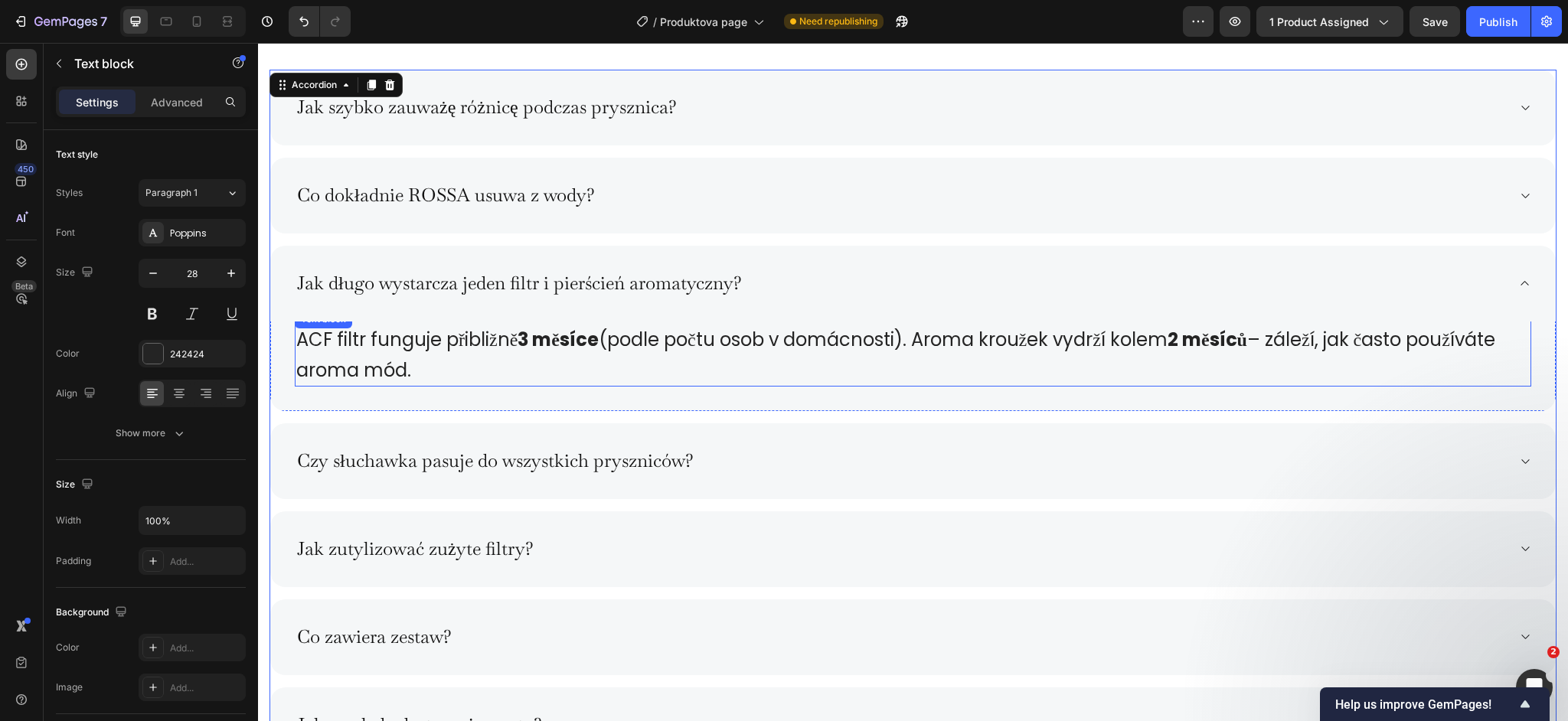
click at [469, 342] on span "ACF filtr funguje přibližně 3 měsíce (podle počtu osob v domácnosti). Aroma kro…" at bounding box center [896, 355] width 1199 height 56
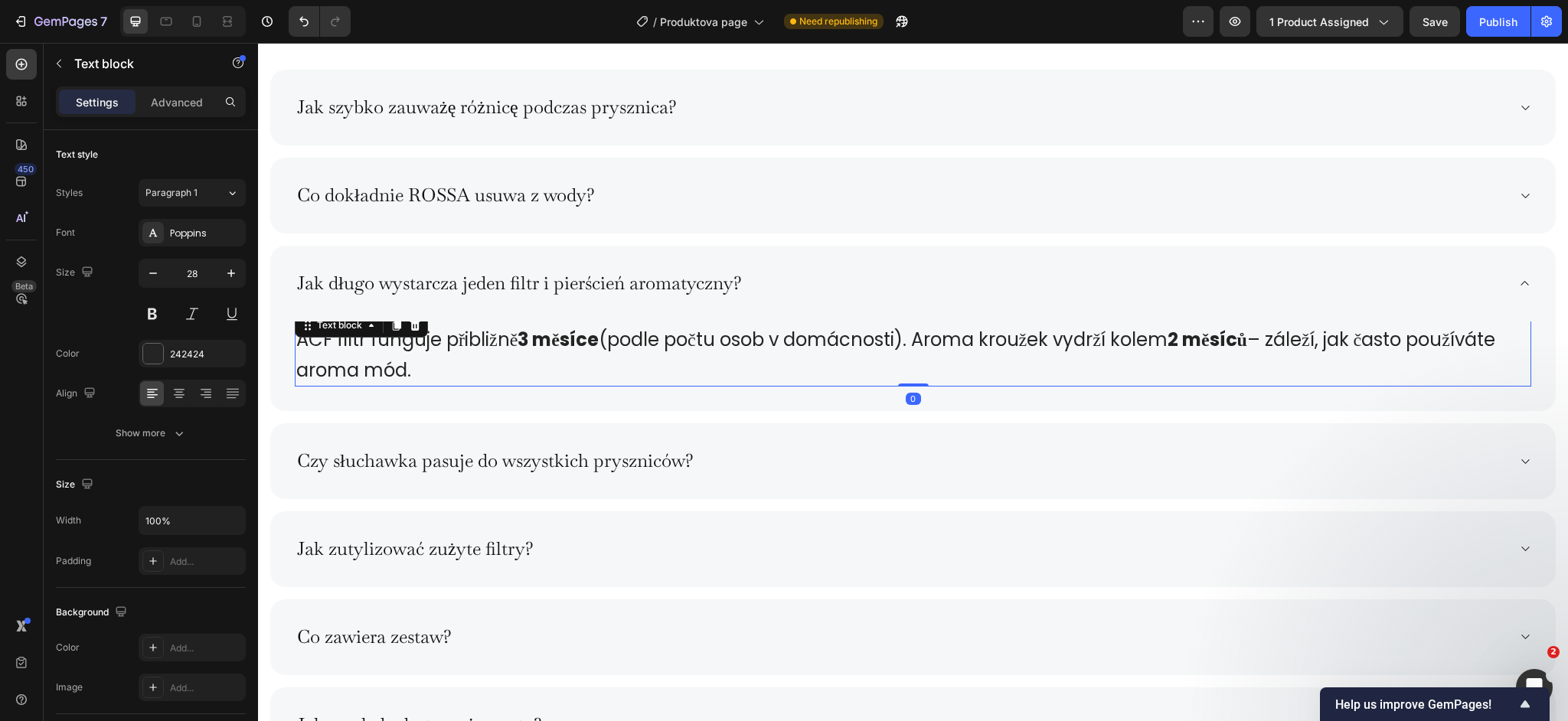
click at [526, 372] on p "ACF filtr funguje přibližně 3 měsíce (podle počtu osob v domácnosti). Aroma kro…" at bounding box center [913, 354] width 1234 height 61
click at [526, 371] on p "ACF filtr funguje přibližně 3 měsíce (podle počtu osob v domácnosti). Aroma kro…" at bounding box center [913, 354] width 1234 height 61
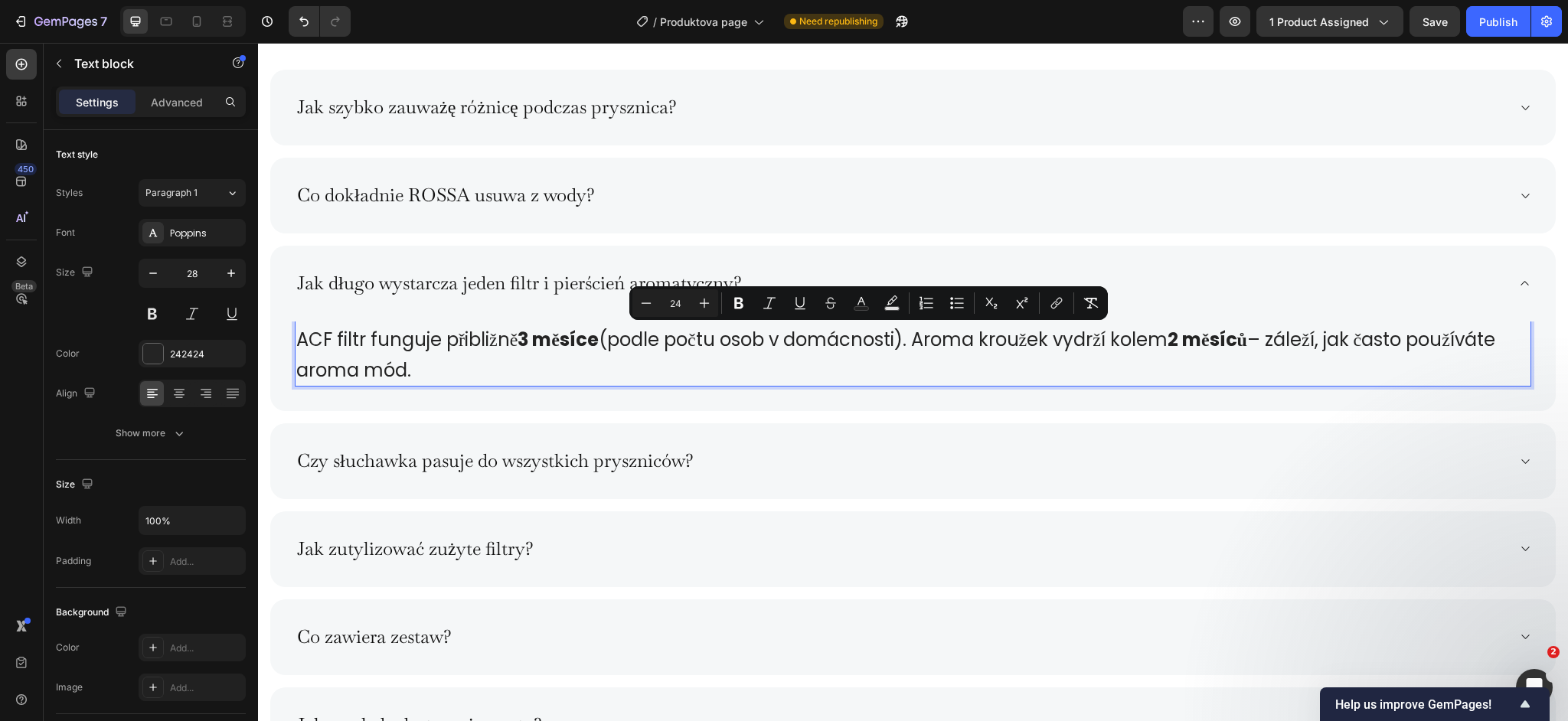
copy span "ACF filtr funguje přibližně 3 měsíce (podle počtu osob v domácnosti). Aroma kro…"
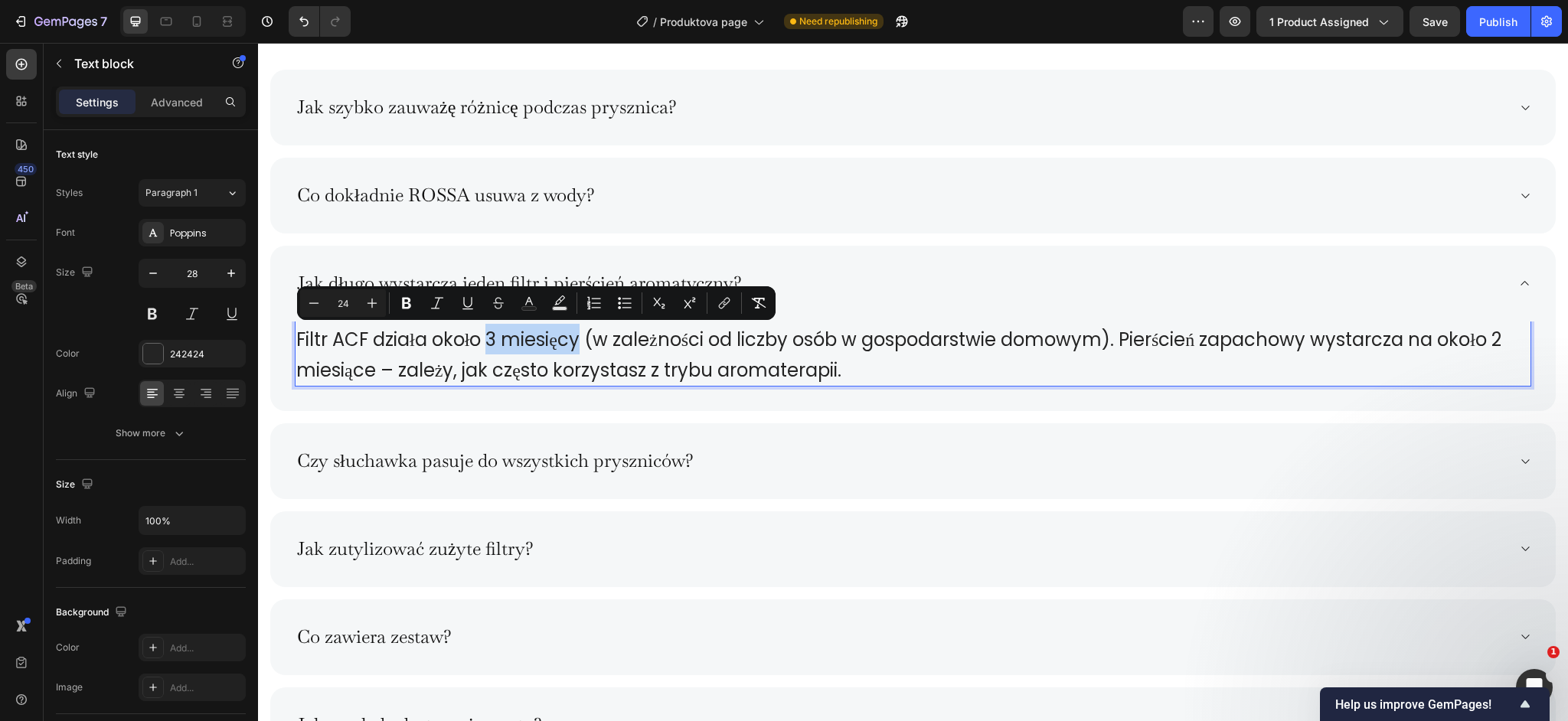
drag, startPoint x: 487, startPoint y: 342, endPoint x: 585, endPoint y: 342, distance: 98.0
click at [585, 342] on span "Filtr ACF działa około 3 miesięcy (w zależności od liczby osób w gospodarstwie …" at bounding box center [898, 355] width 1205 height 56
click at [406, 308] on icon "Editor contextual toolbar" at bounding box center [406, 304] width 9 height 12
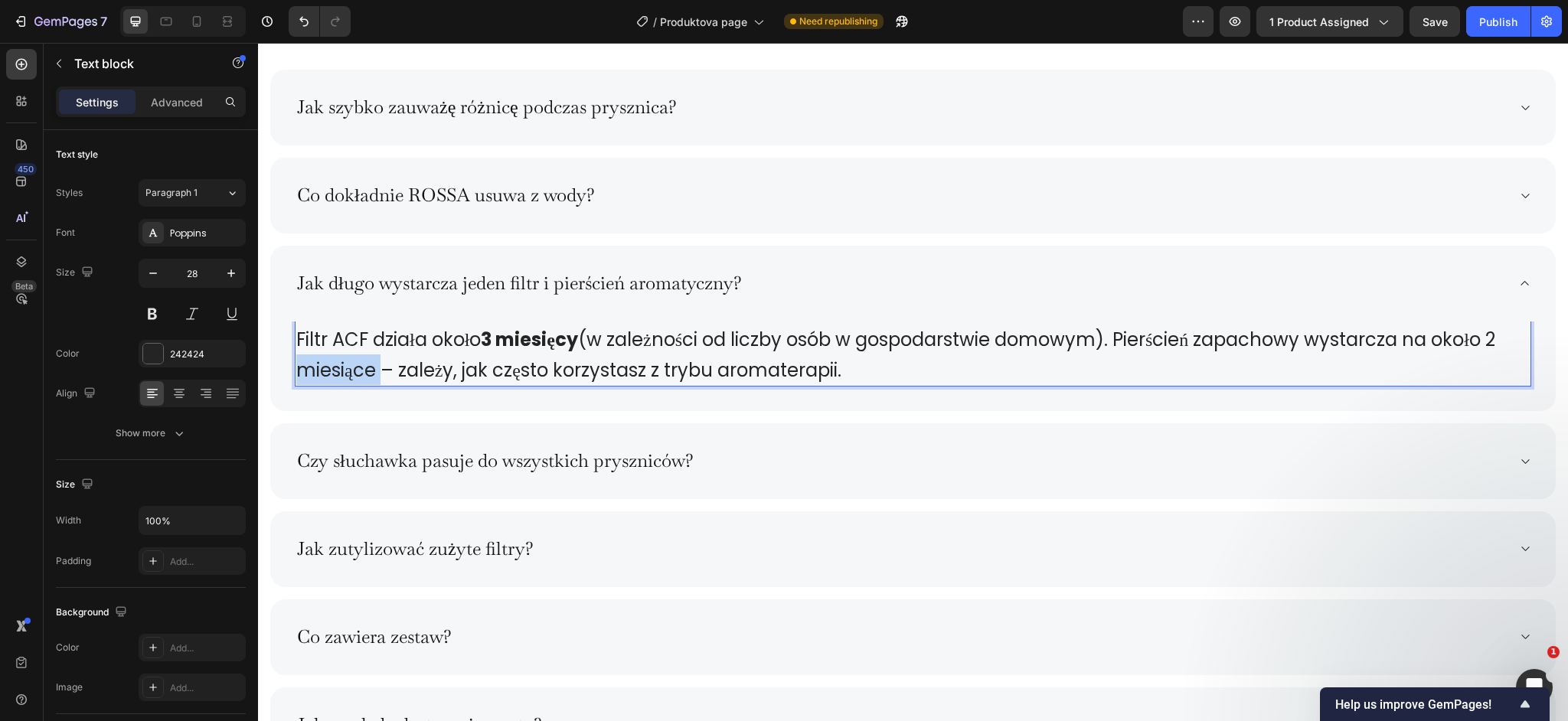
drag, startPoint x: 1516, startPoint y: 336, endPoint x: 379, endPoint y: 374, distance: 1137.6
click at [379, 374] on span "Filtr ACF działa około 3 miesięcy (w zależności od liczby osób w gospodarstwie …" at bounding box center [896, 355] width 1199 height 56
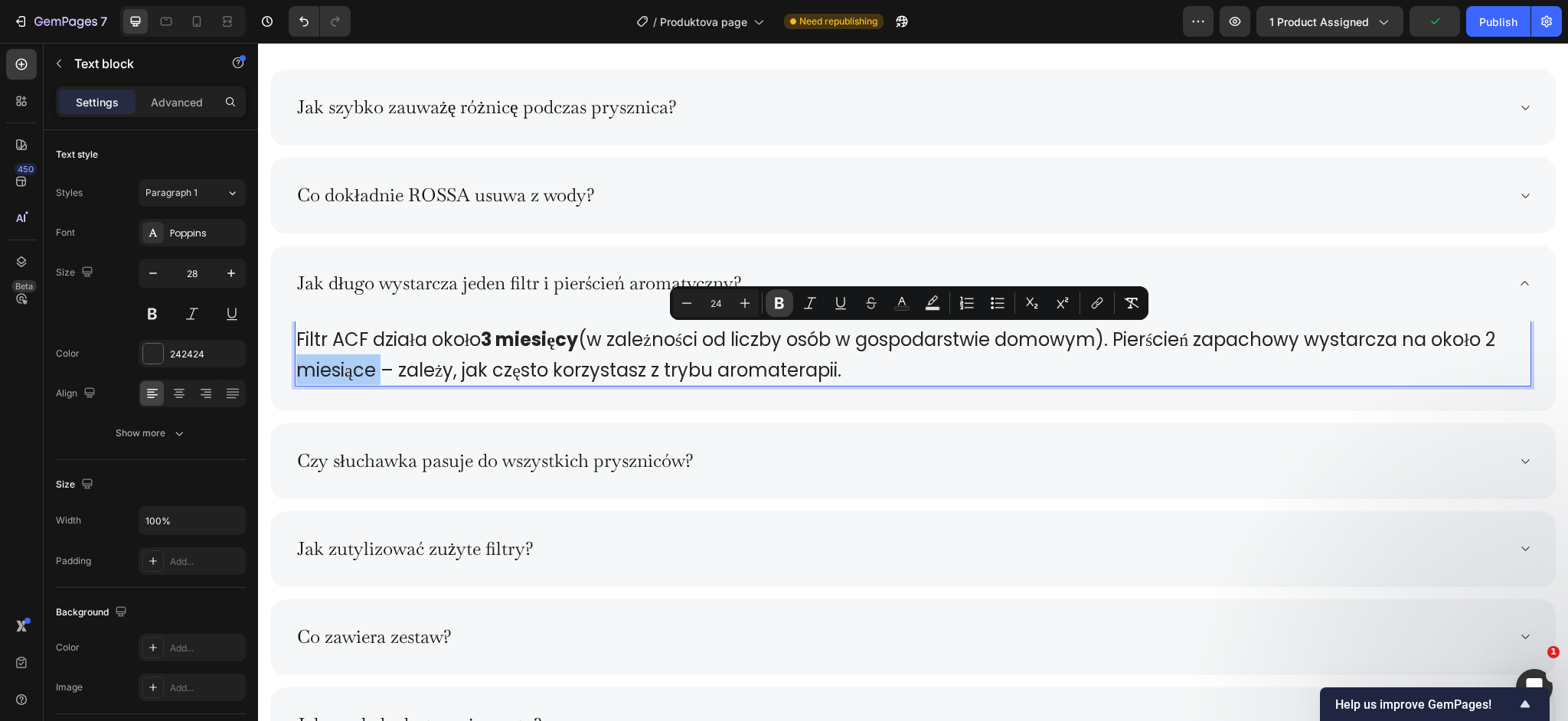
click at [779, 303] on icon "Editor contextual toolbar" at bounding box center [779, 304] width 9 height 12
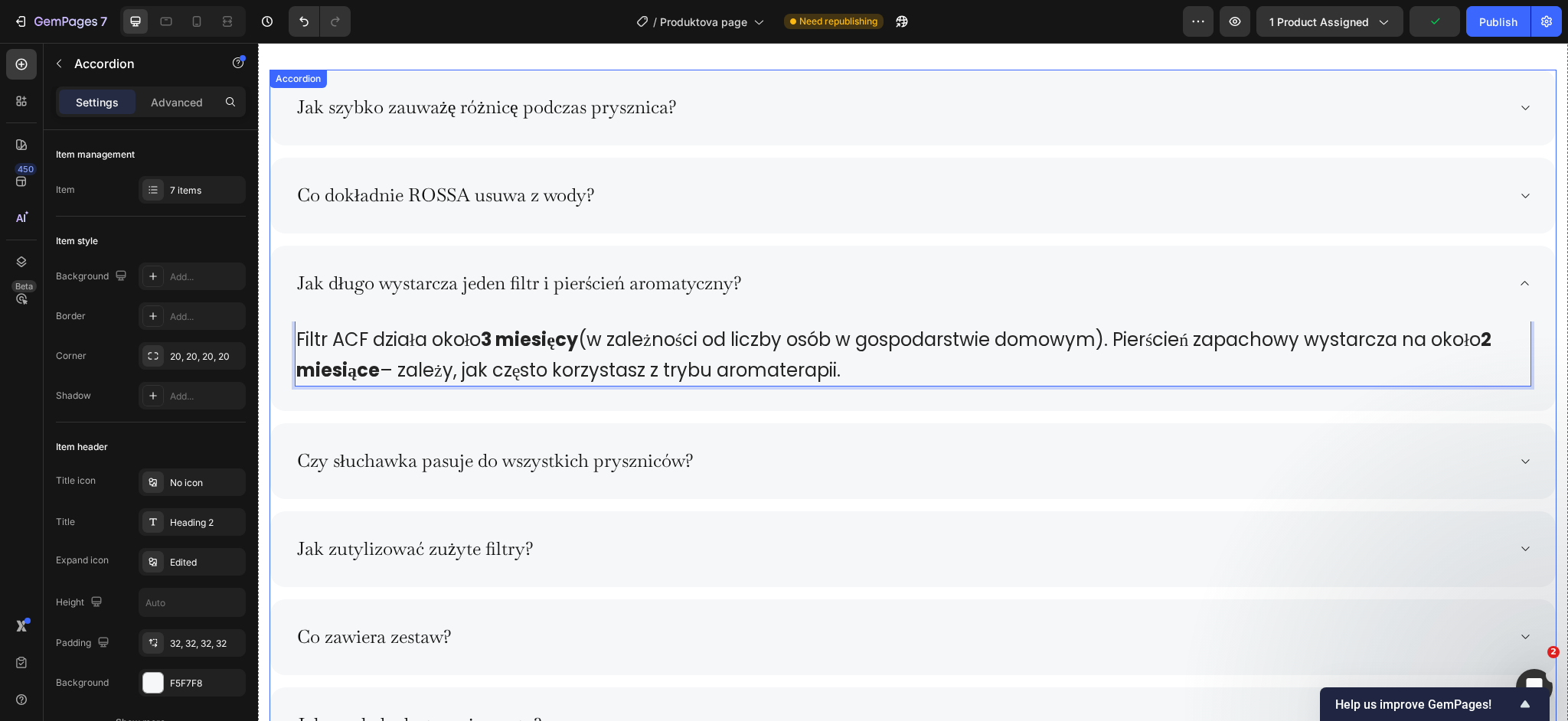
click at [716, 451] on div "Czy słuchawka pasuje do wszystkich pryszniców?" at bounding box center [900, 461] width 1212 height 27
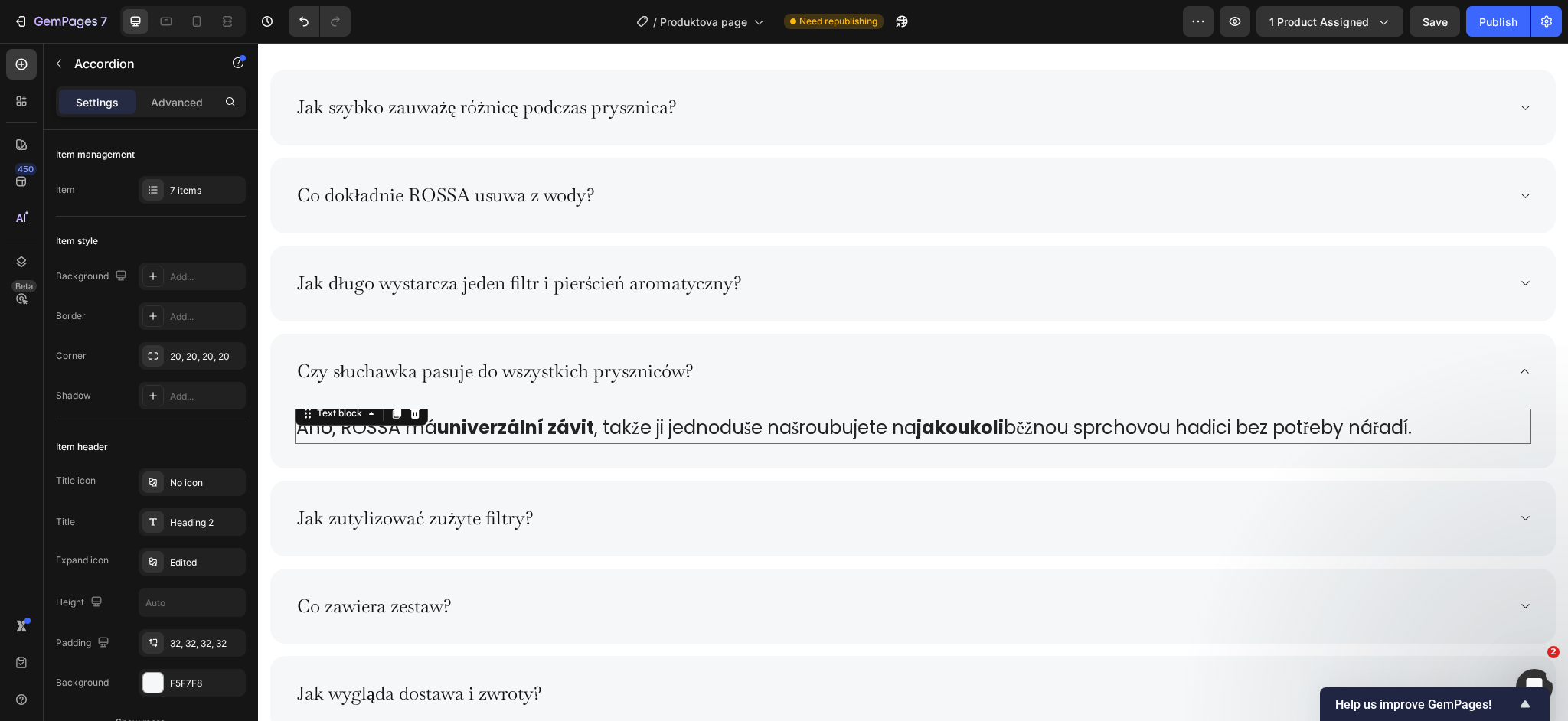
click at [606, 422] on span "Ano, ROSSA má univerzální závit , takže ji jednoduše našroubujete na jakoukoli …" at bounding box center [854, 428] width 1116 height 25
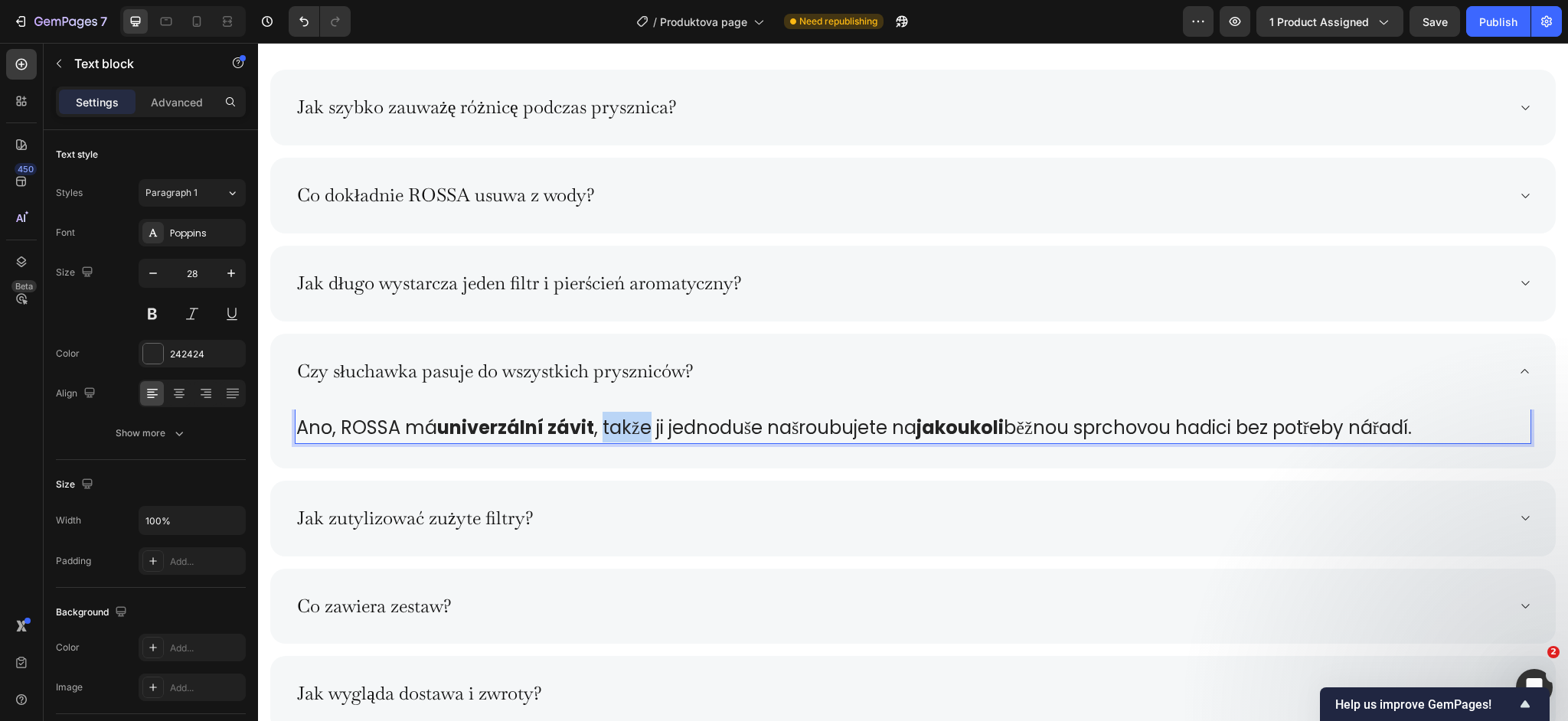
click at [606, 422] on span "Ano, ROSSA má univerzální závit , takže ji jednoduše našroubujete na jakoukoli …" at bounding box center [854, 428] width 1116 height 25
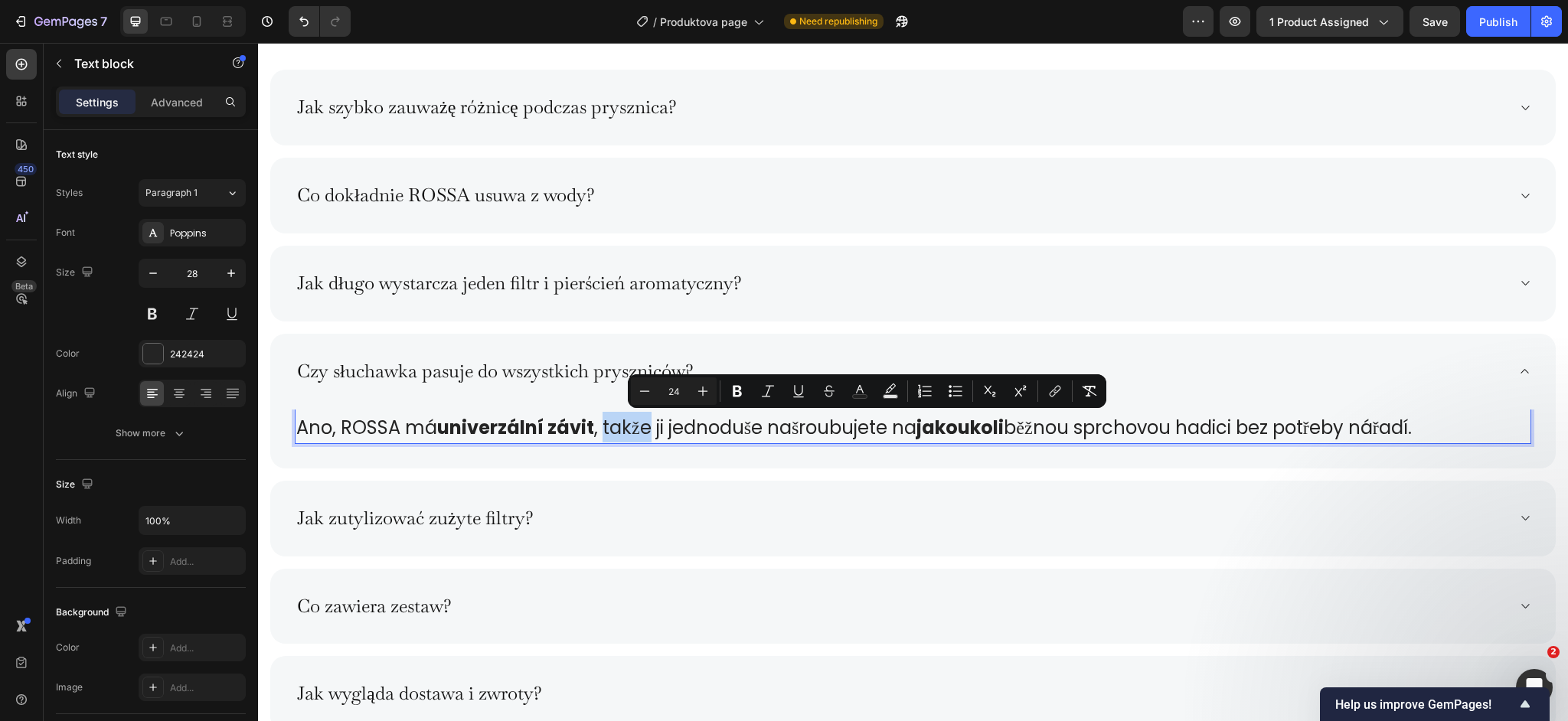
copy span "Ano, ROSSA má univerzální závit , takže ji jednoduše našroubujete na jakoukoli …"
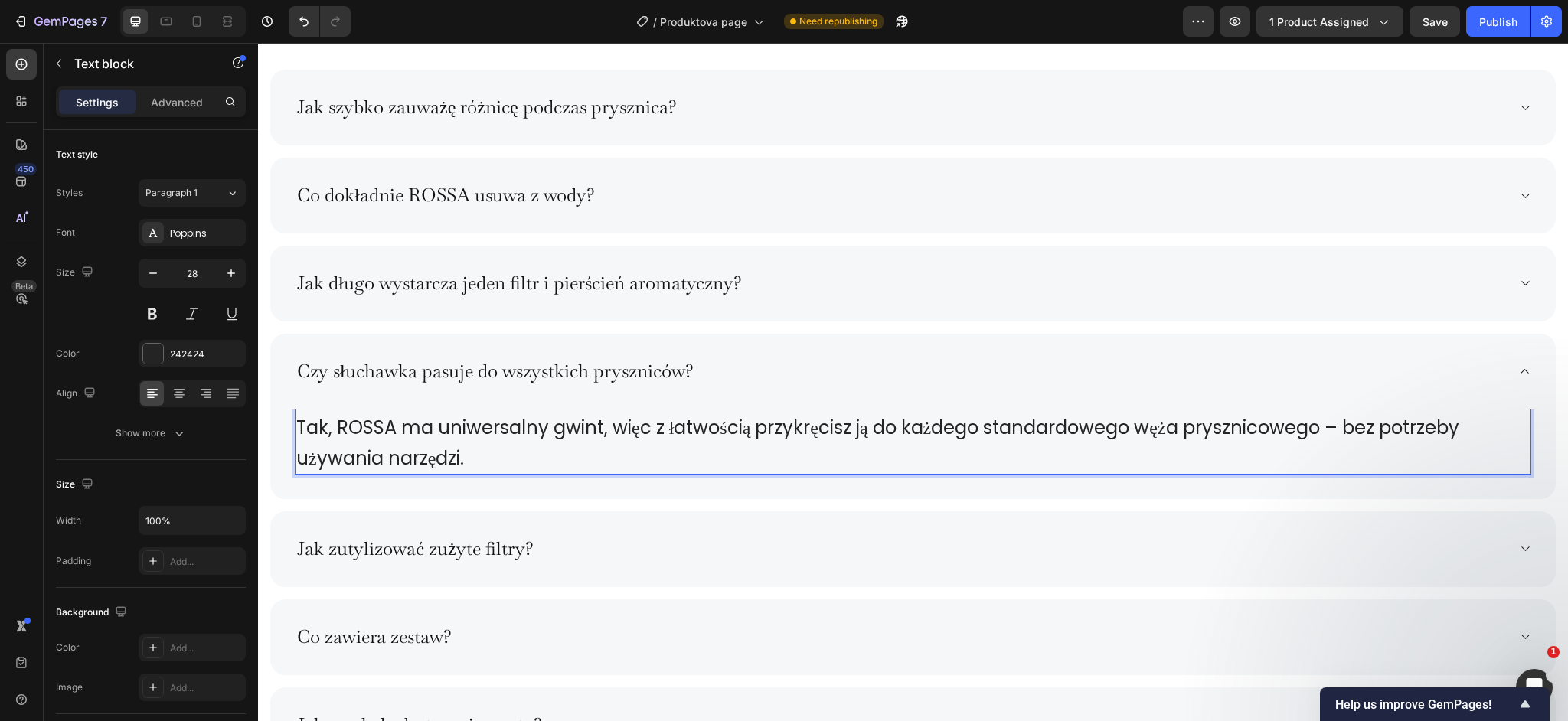
click at [355, 423] on span "Tak, ROSSA ma uniwersalny gwint, więc z łatwością przykręcisz ją do każdego sta…" at bounding box center [878, 443] width 1163 height 56
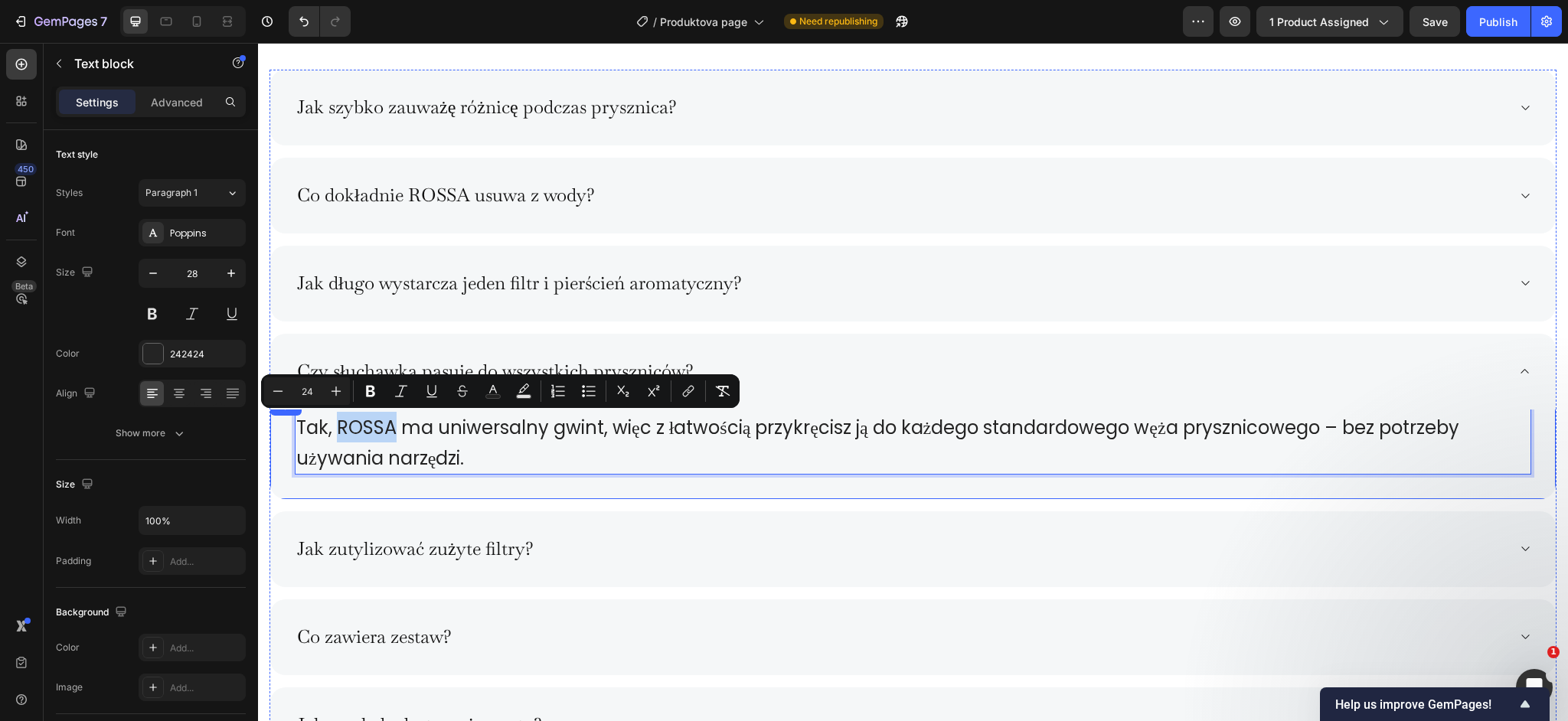
click at [425, 487] on div "Tak, ROSSA ma uniwersalny gwint, więc z łatwością przykręcisz ją do każdego sta…" at bounding box center [913, 448] width 1286 height 102
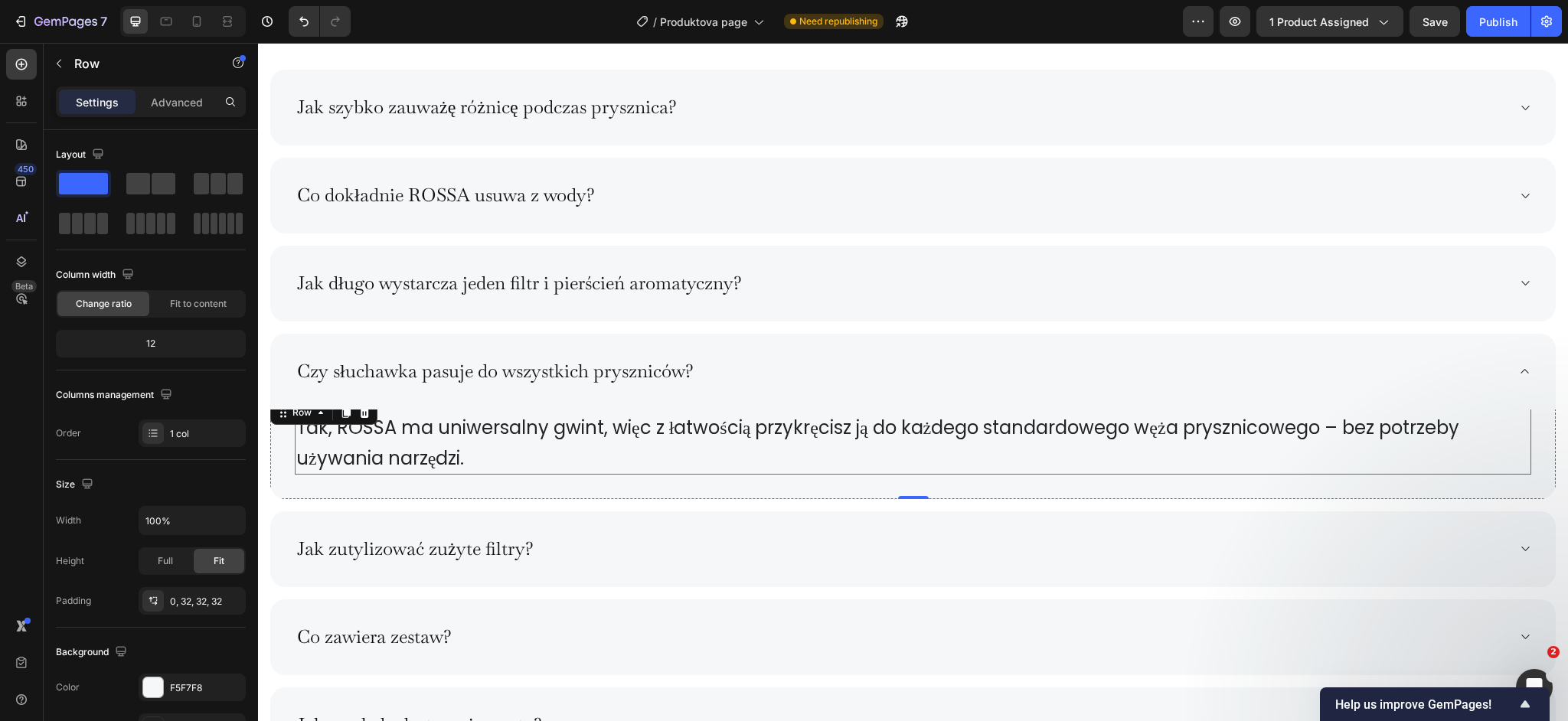
click at [387, 439] on span "Tak, ROSSA ma uniwersalny gwint, więc z łatwością przykręcisz ją do każdego sta…" at bounding box center [878, 443] width 1163 height 56
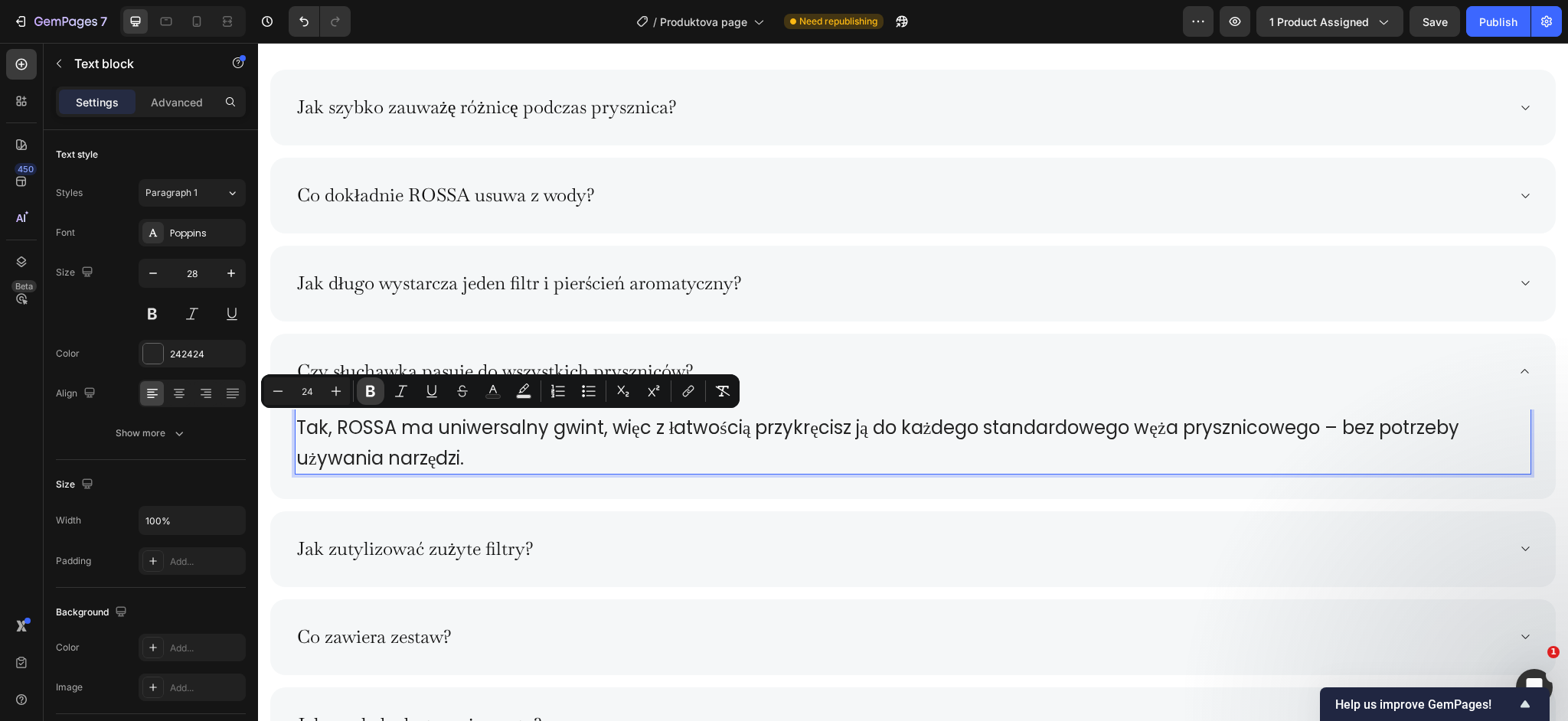
click at [375, 394] on icon "Editor contextual toolbar" at bounding box center [370, 391] width 15 height 15
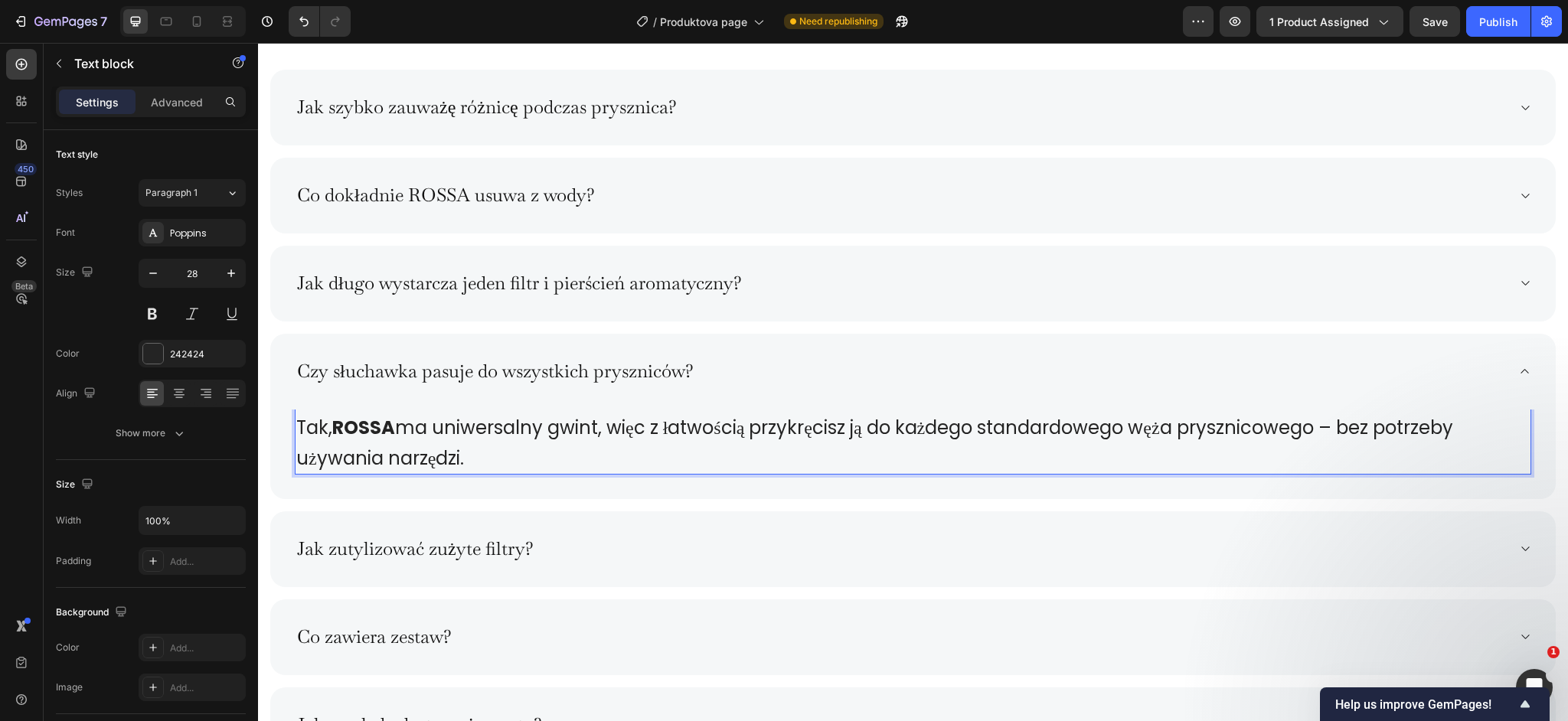
click at [1296, 431] on span "Tak, ROSSA ma uniwersalny gwint, więc z łatwością przykręcisz ją do każdego sta…" at bounding box center [875, 443] width 1157 height 56
click at [1241, 456] on p "Tak, ROSSA ma uniwersalny gwint, więc z łatwością przykręcisz ją do każdego sta…" at bounding box center [913, 443] width 1234 height 61
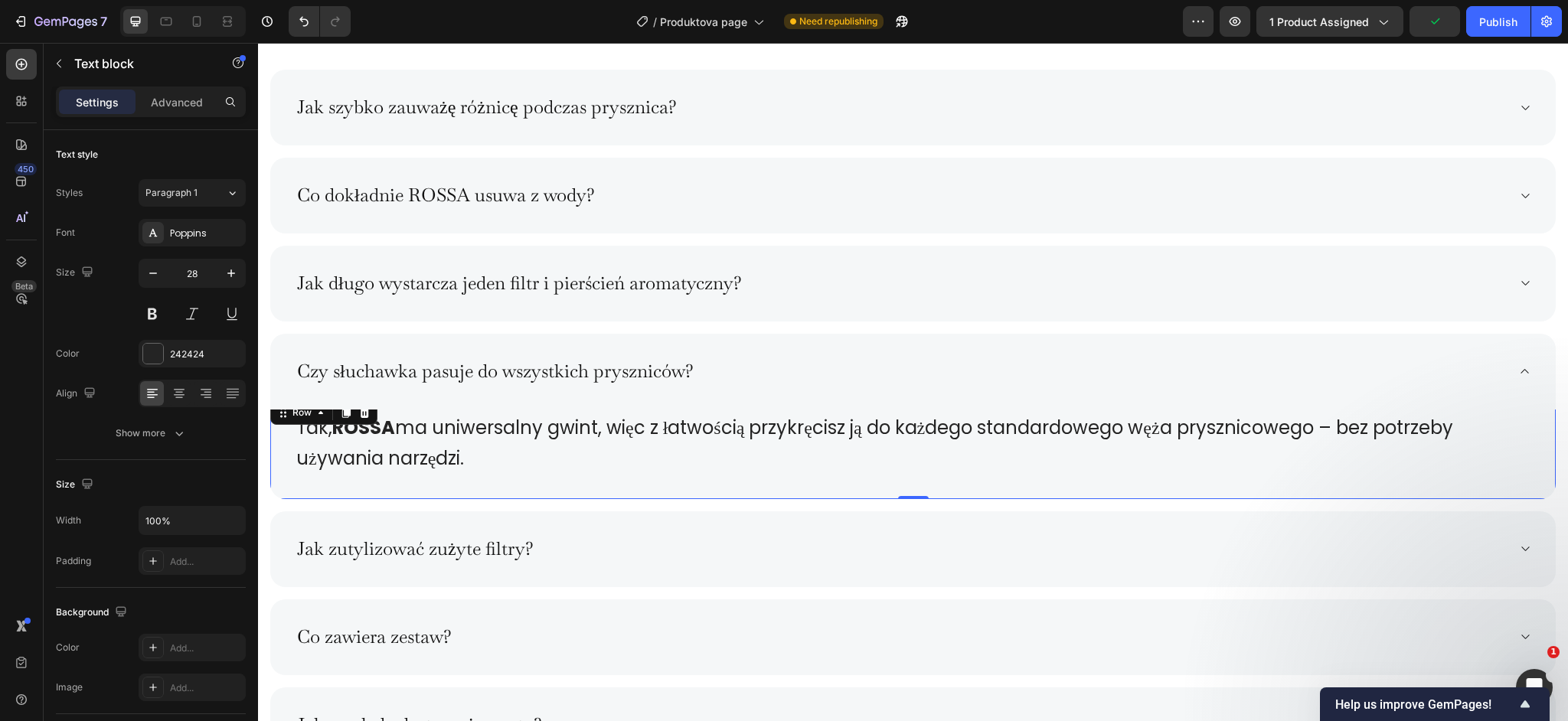
click at [1241, 487] on div "Tak, ROSSA ma uniwersalny gwint, więc z łatwością przykręcisz ją do każdego sta…" at bounding box center [913, 448] width 1286 height 102
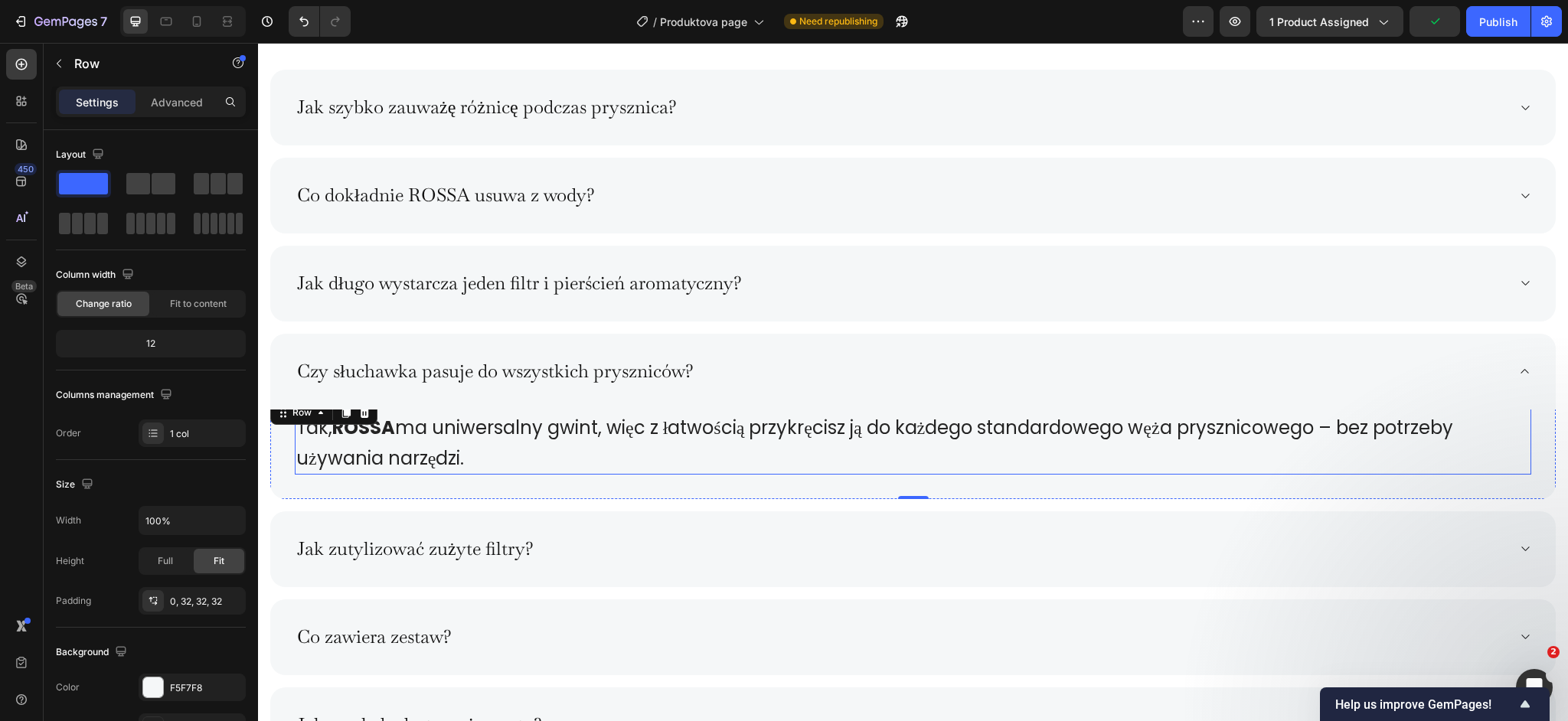
click at [1248, 451] on p "Tak, ROSSA ma uniwersalny gwint, więc z łatwością przykręcisz ją do każdego sta…" at bounding box center [913, 443] width 1234 height 61
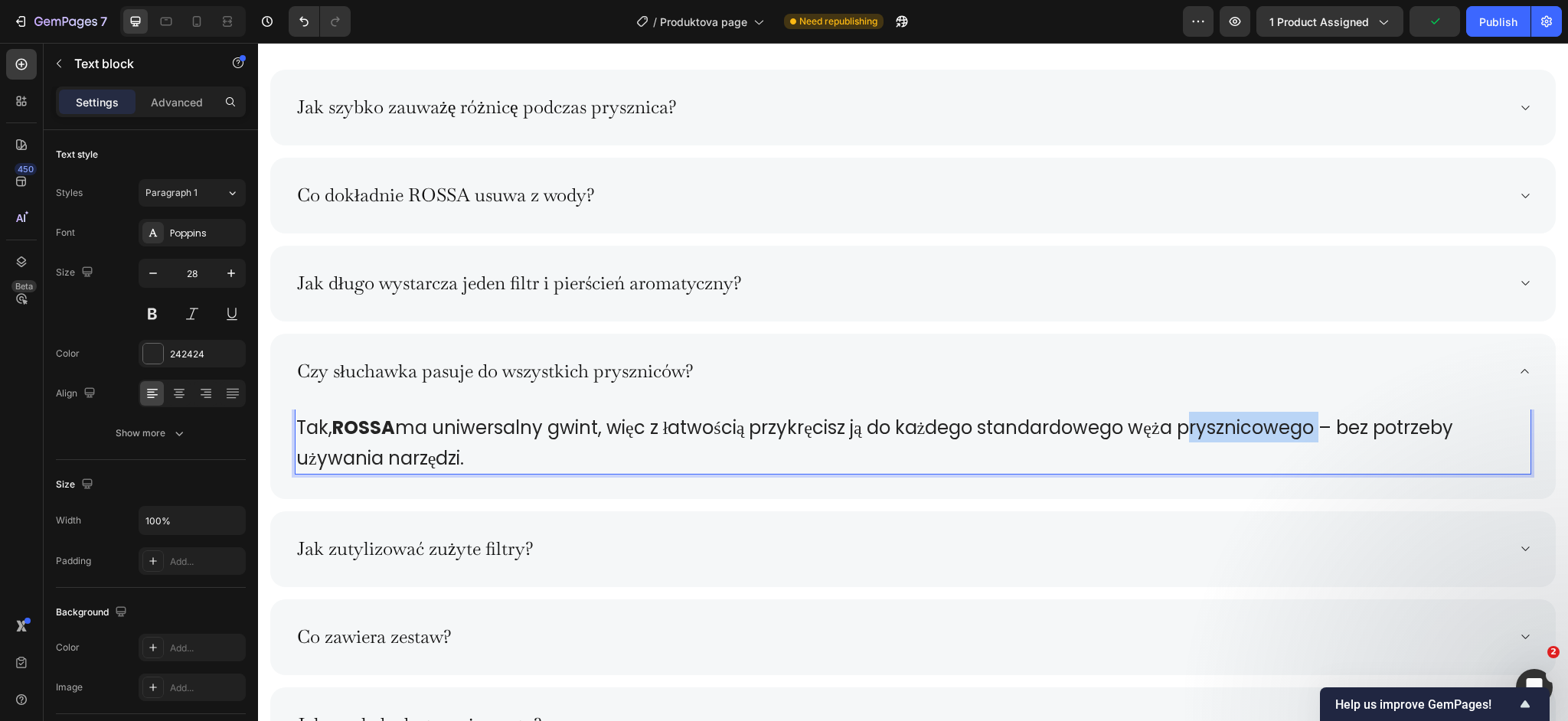
click at [1252, 433] on span "Tak, ROSSA ma uniwersalny gwint, więc z łatwością przykręcisz ją do każdego sta…" at bounding box center [875, 443] width 1157 height 56
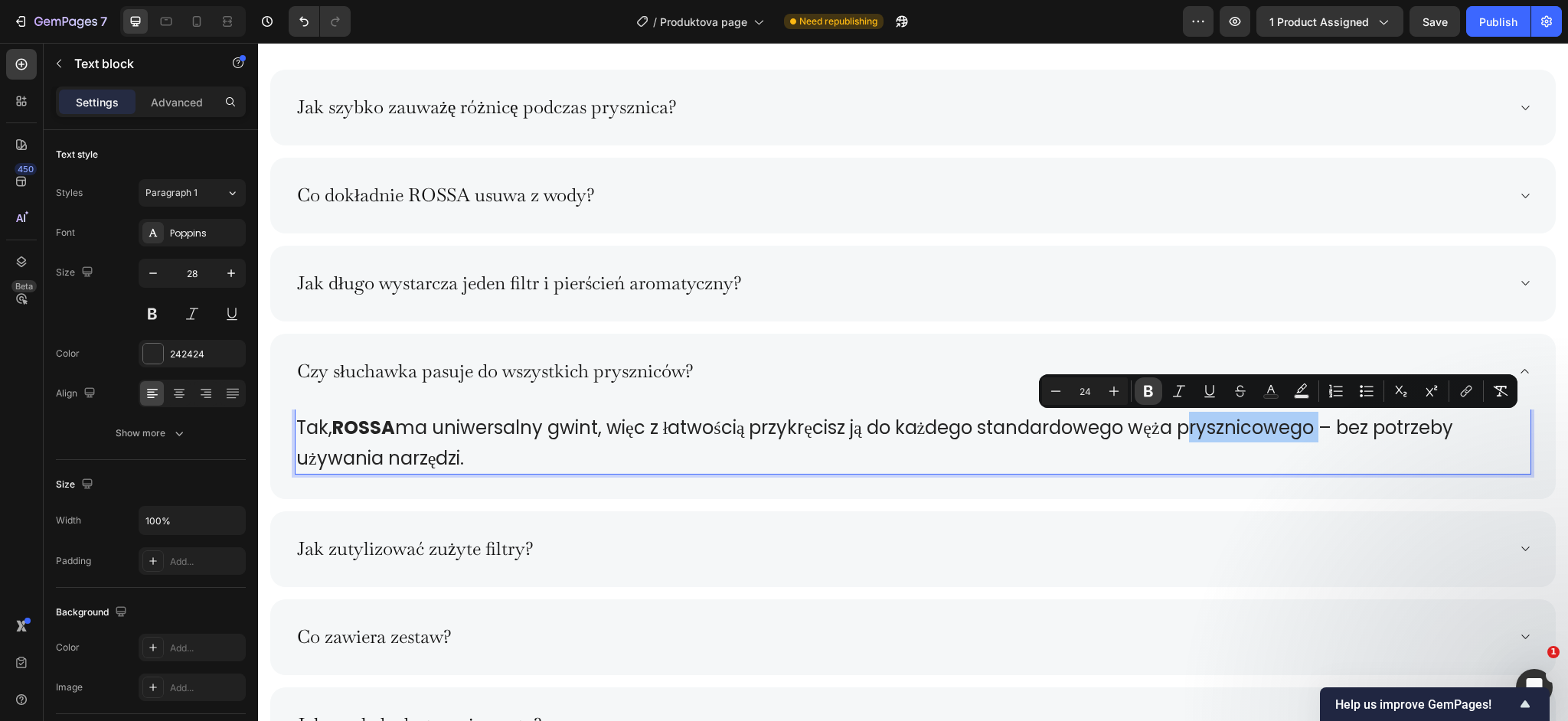
click at [1147, 399] on button "Bold" at bounding box center [1148, 391] width 28 height 28
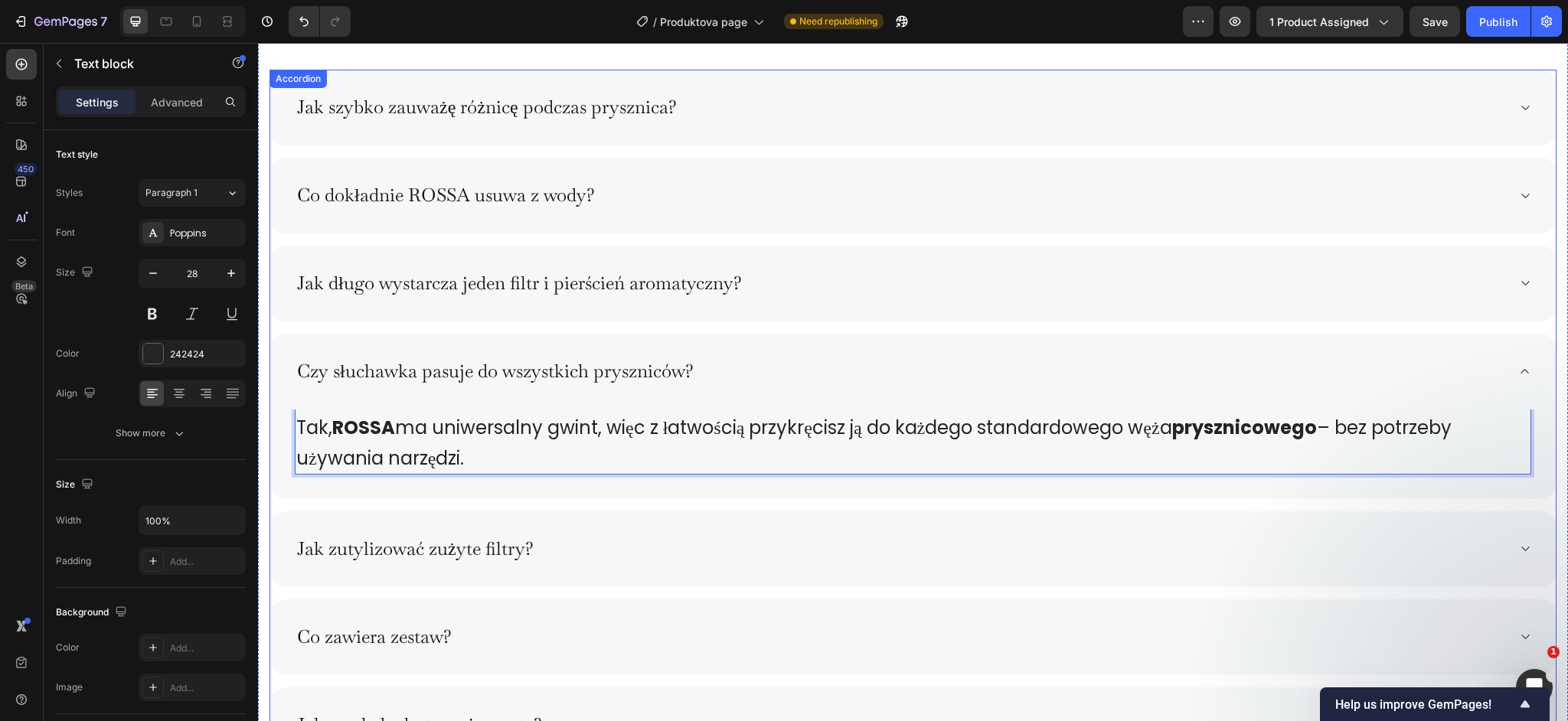
click at [586, 557] on div "Jak zutylizować zużyte filtry?" at bounding box center [900, 550] width 1212 height 27
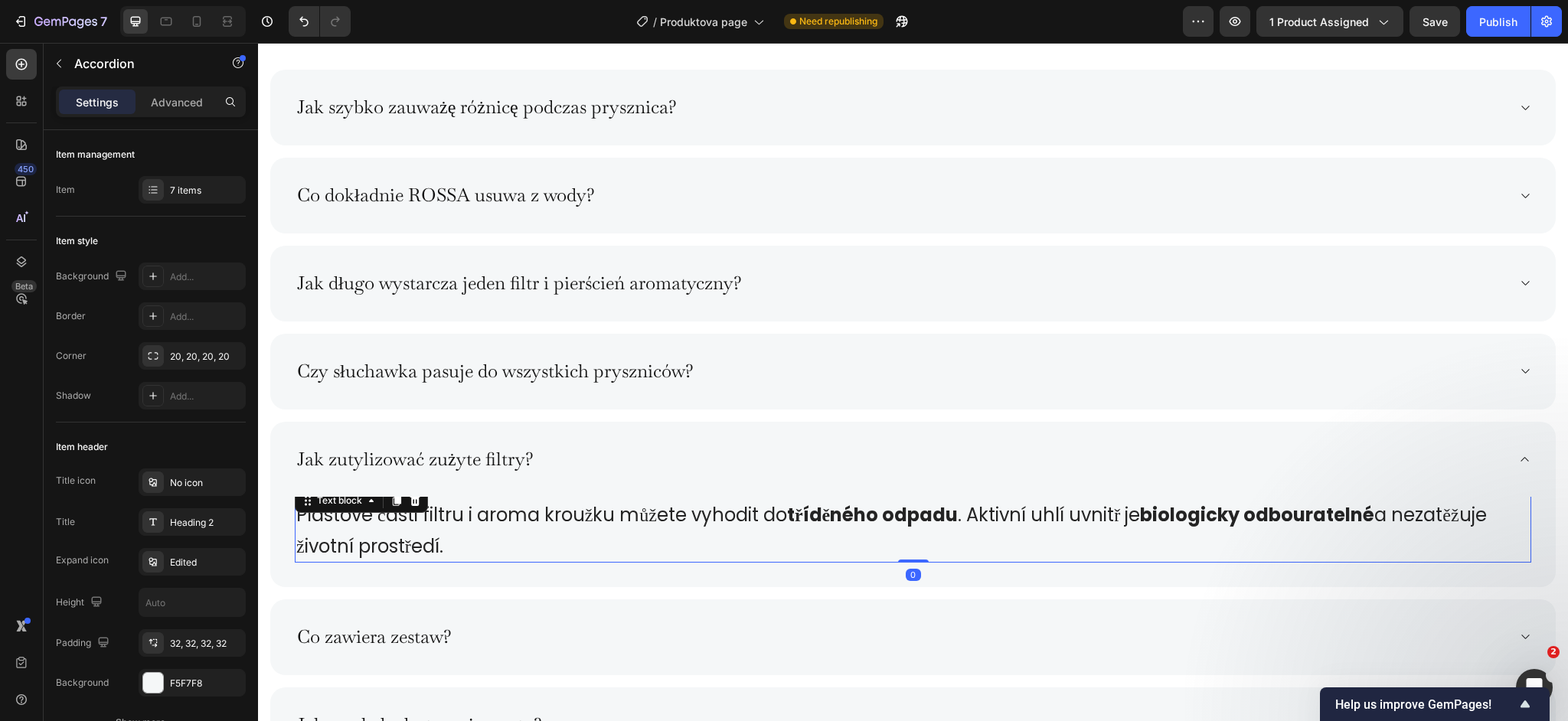
click at [568, 525] on span "Plastové části filtru i aroma kroužku můžete vyhodit do tříděného odpadu . Akti…" at bounding box center [891, 530] width 1190 height 56
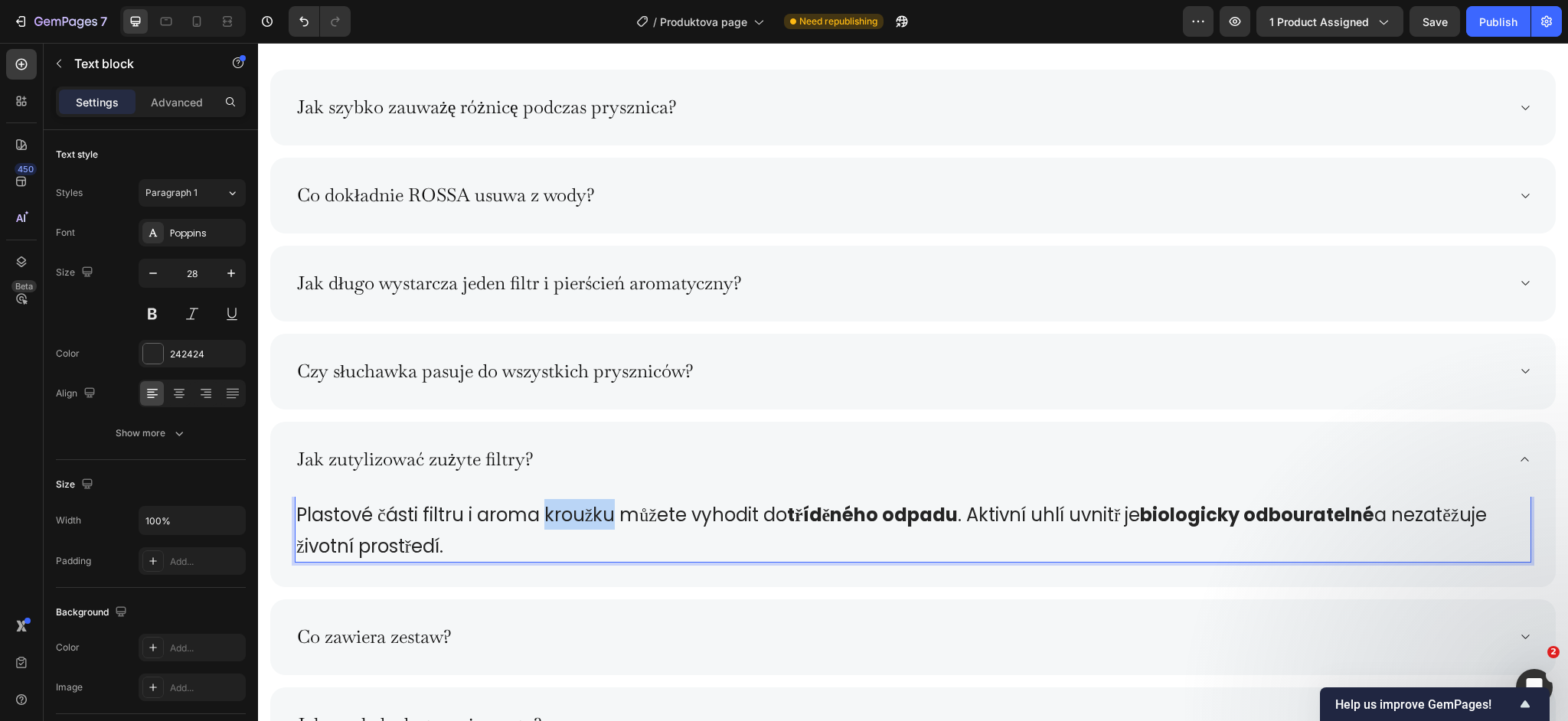
click at [568, 525] on span "Plastové části filtru i aroma kroužku můžete vyhodit do tříděného odpadu . Akti…" at bounding box center [891, 530] width 1190 height 56
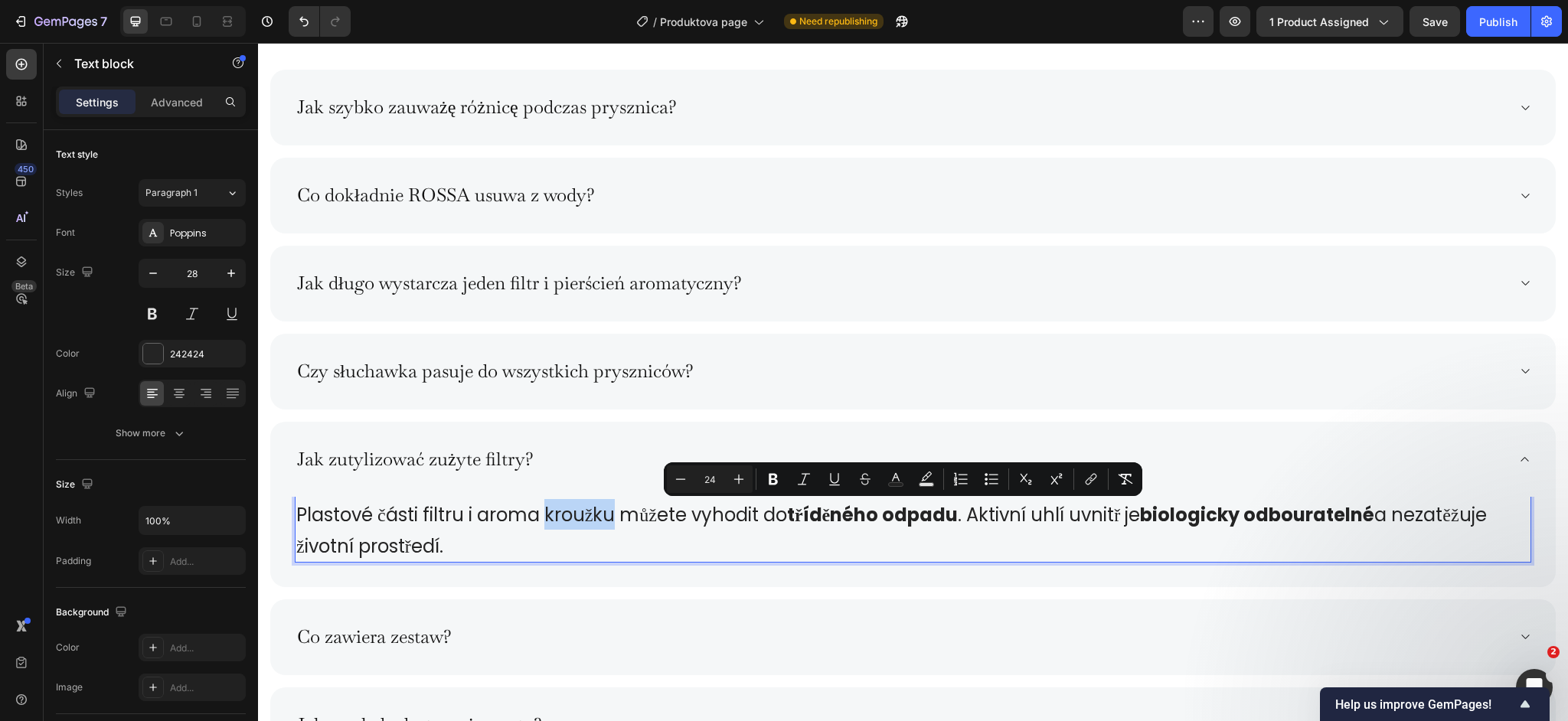
copy span "Plastové části filtru i aroma kroužku můžete vyhodit do tříděného odpadu . Akti…"
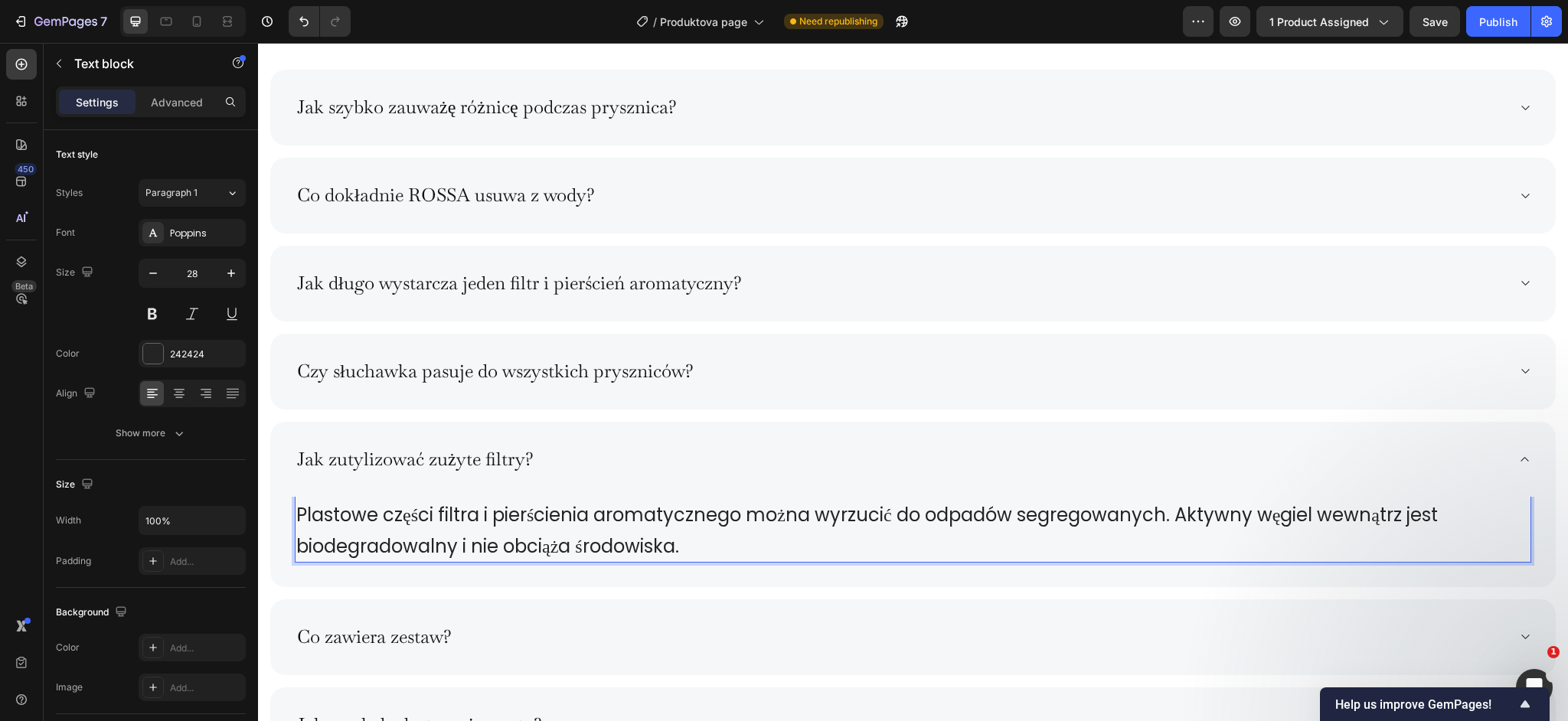
click at [638, 518] on span "Plastowe części filtra i pierścienia aromatycznego można wyrzucić do odpadów se…" at bounding box center [867, 530] width 1142 height 56
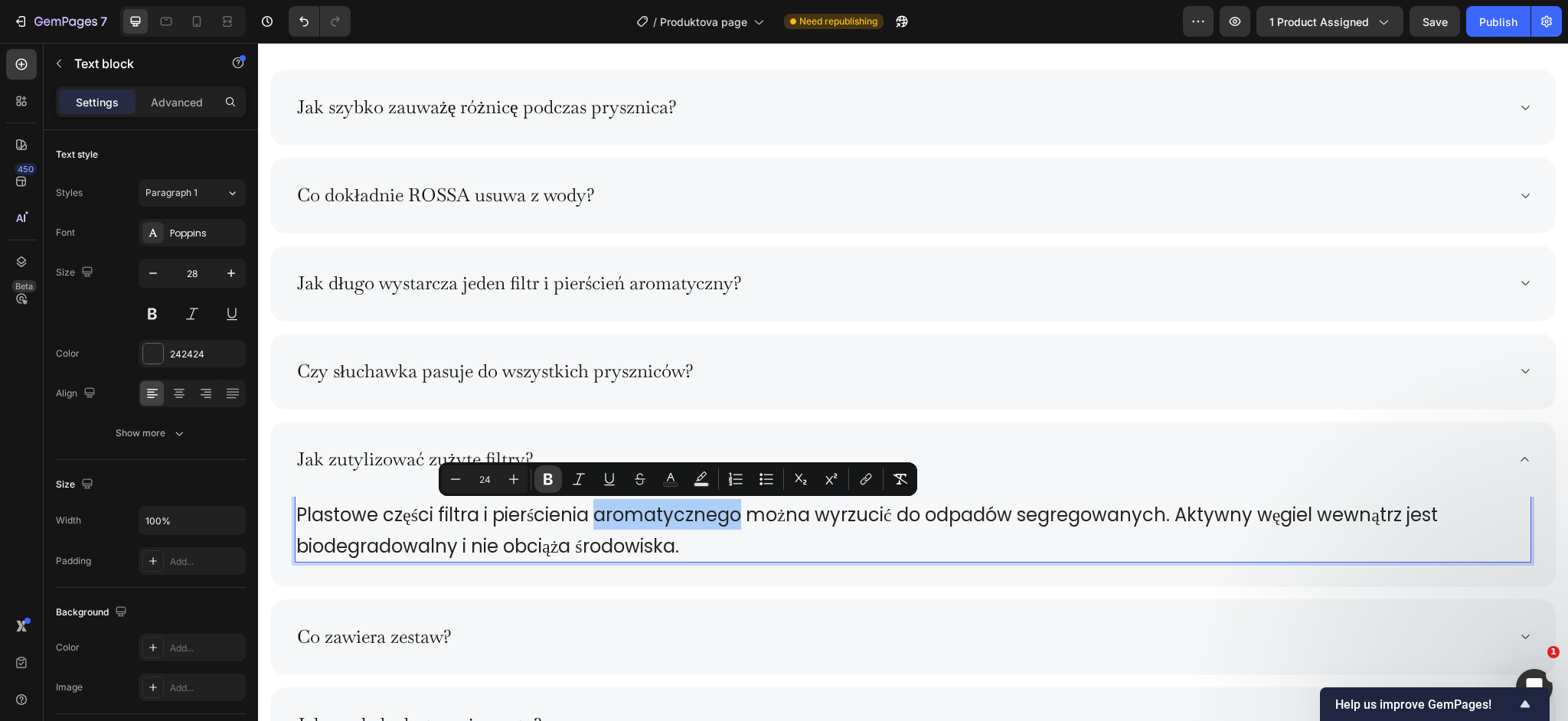
click at [558, 483] on button "Bold" at bounding box center [548, 479] width 28 height 28
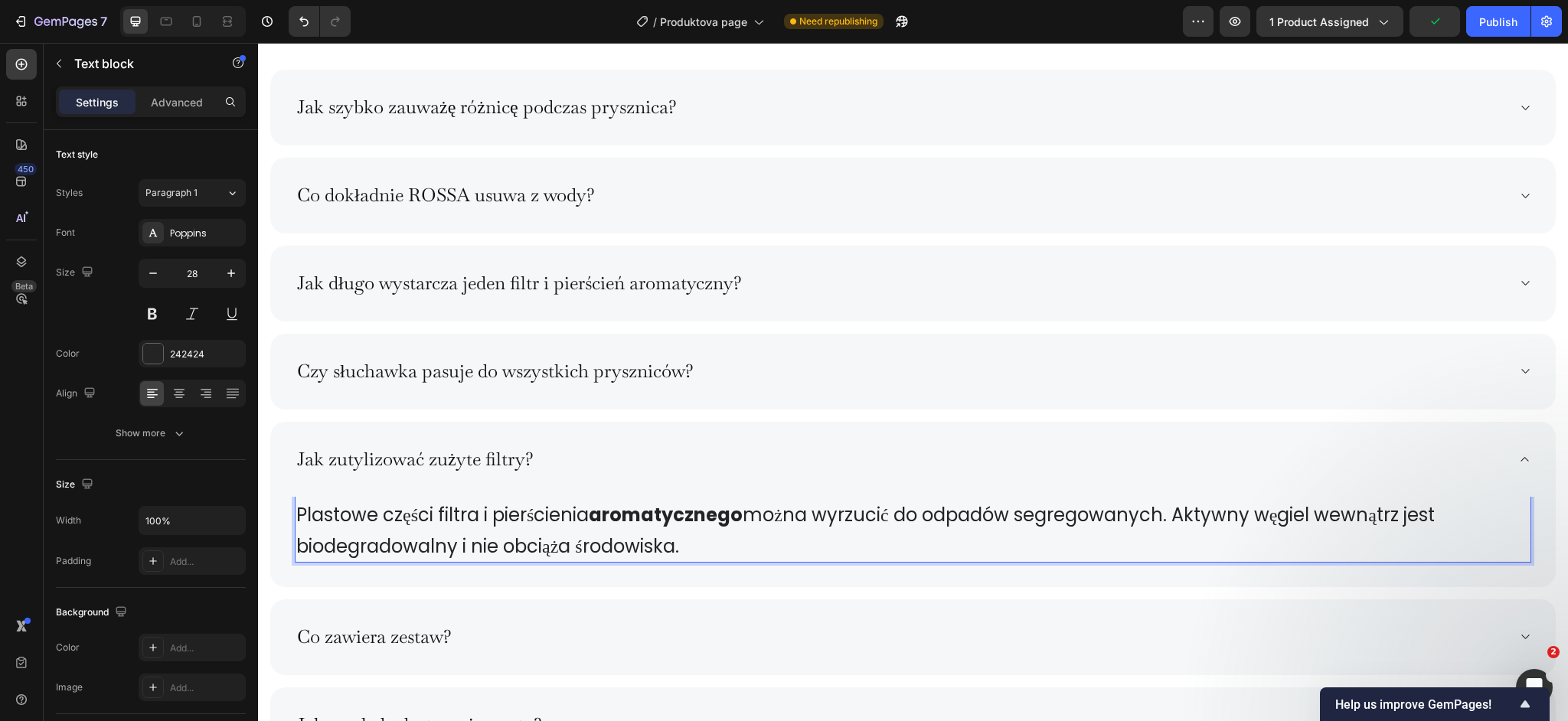
click at [1215, 520] on span "Plastowe części filtra i pierścienia aromatycznego można wyrzucić do odpadów se…" at bounding box center [865, 530] width 1138 height 56
click at [1203, 549] on p "Plastowe części filtra i pierścienia aromatycznego można wyrzucić do odpadów se…" at bounding box center [913, 530] width 1234 height 61
click at [1171, 584] on div "Plastowe części filtra i pierścienia aromatycznego można wyrzucić do odpadów se…" at bounding box center [913, 535] width 1286 height 102
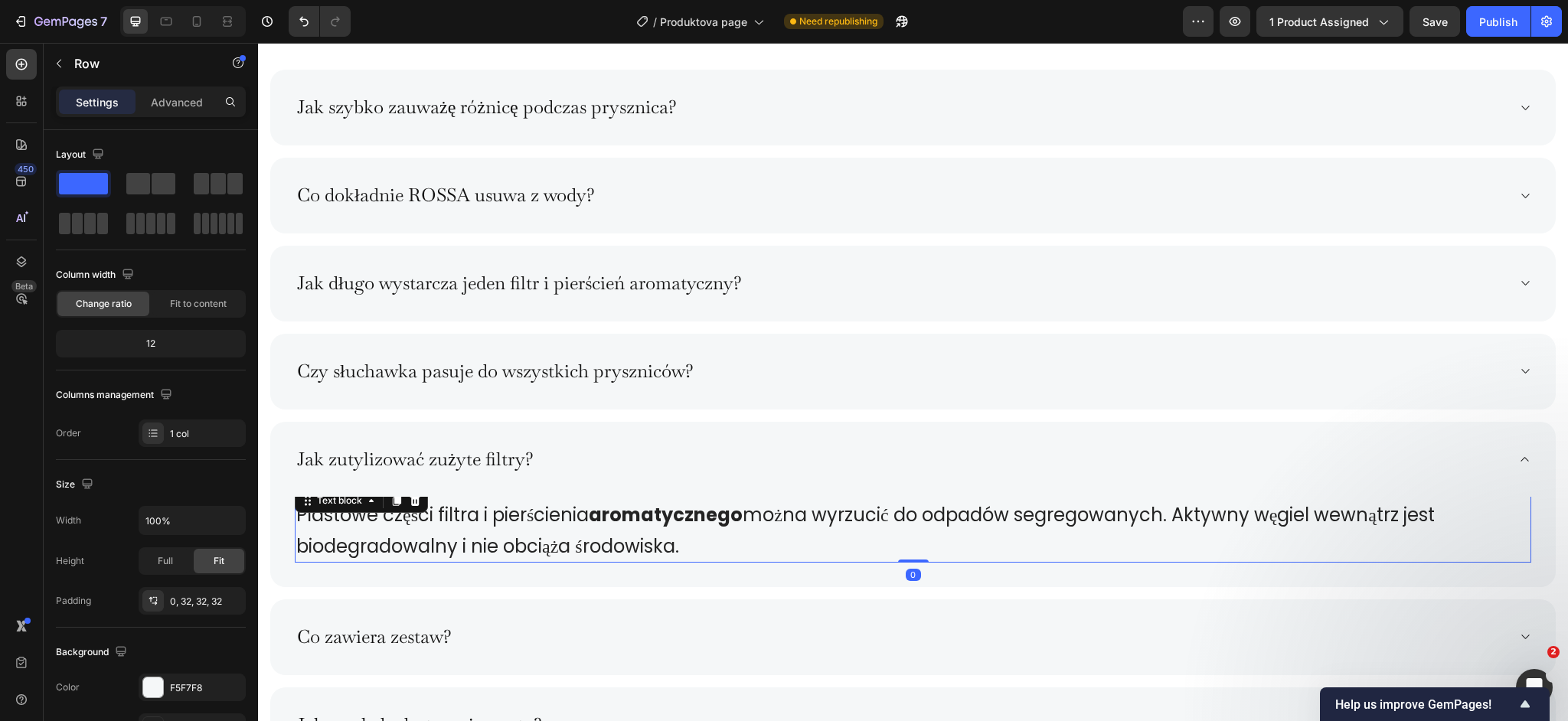
click at [1205, 533] on p "Plastowe części filtra i pierścienia aromatycznego można wyrzucić do odpadów se…" at bounding box center [913, 530] width 1234 height 61
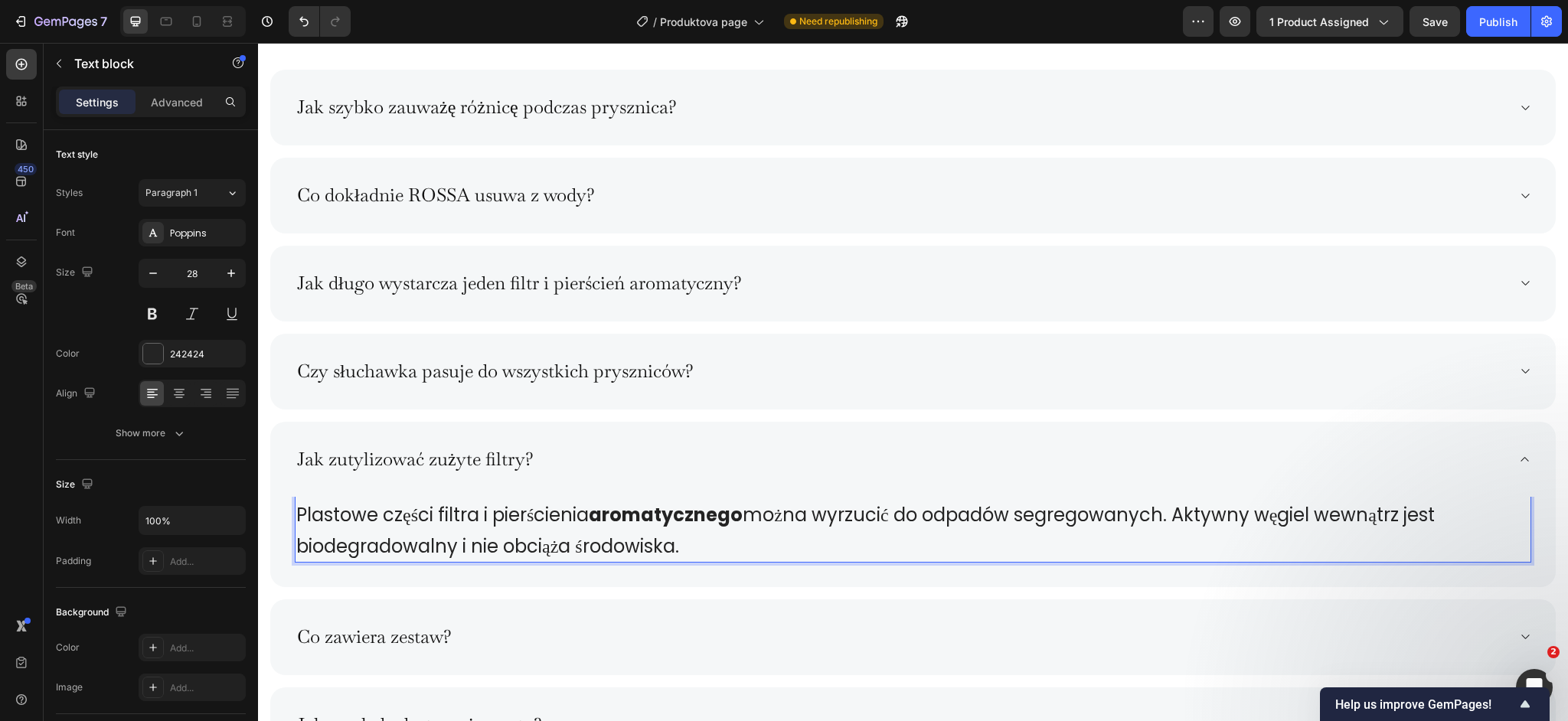
click at [1220, 515] on span "Plastowe części filtra i pierścienia aromatycznego można wyrzucić do odpadów se…" at bounding box center [865, 530] width 1138 height 56
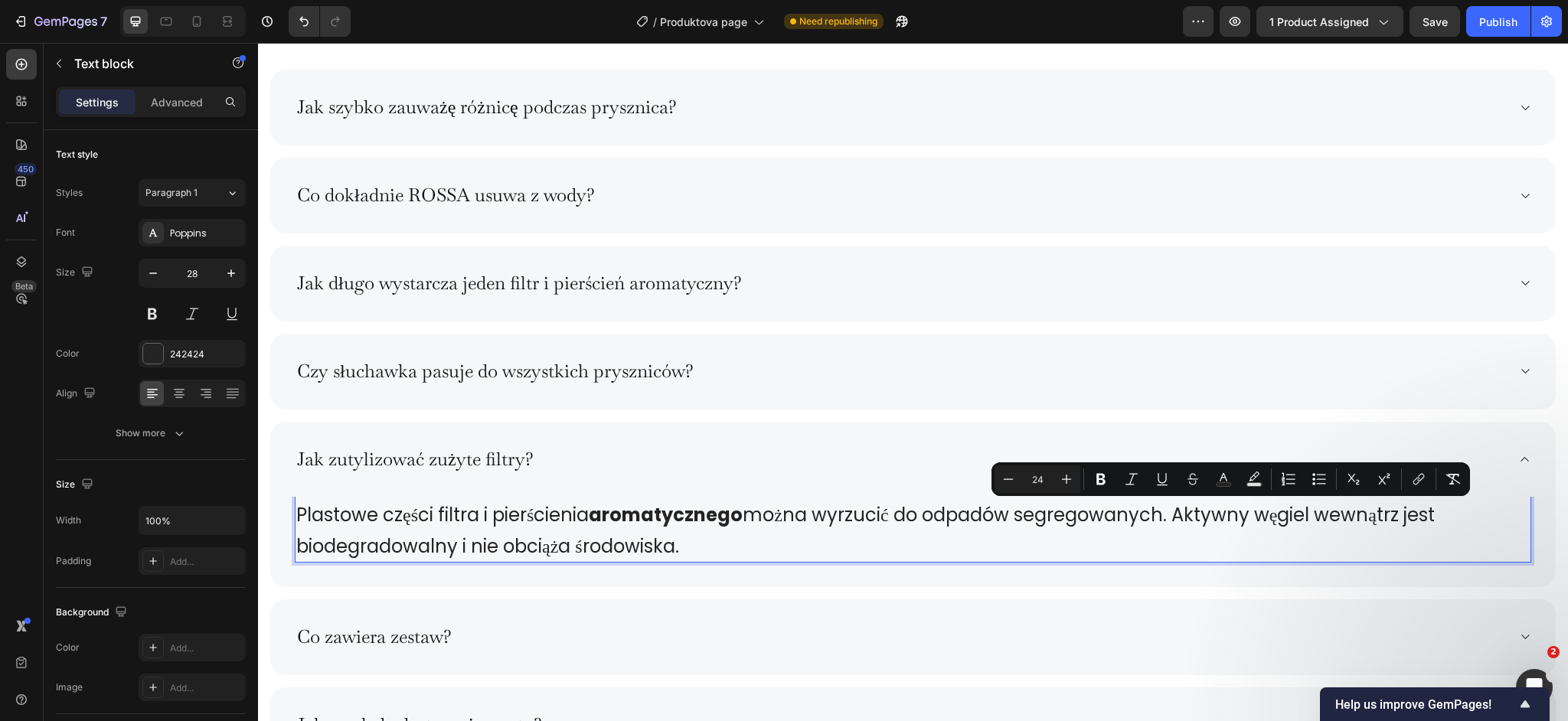
scroll to position [7787, 0]
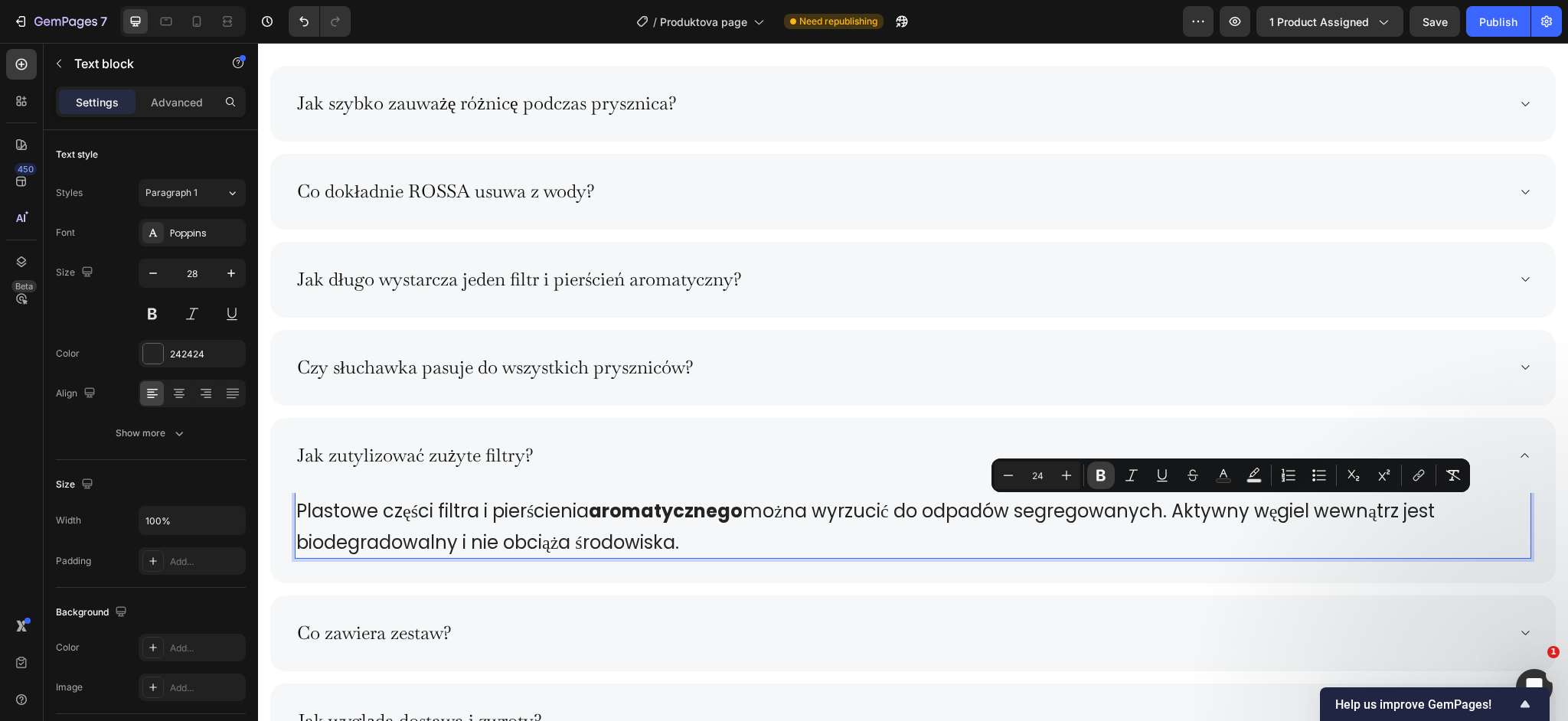
click at [1103, 477] on icon "Editor contextual toolbar" at bounding box center [1101, 476] width 9 height 12
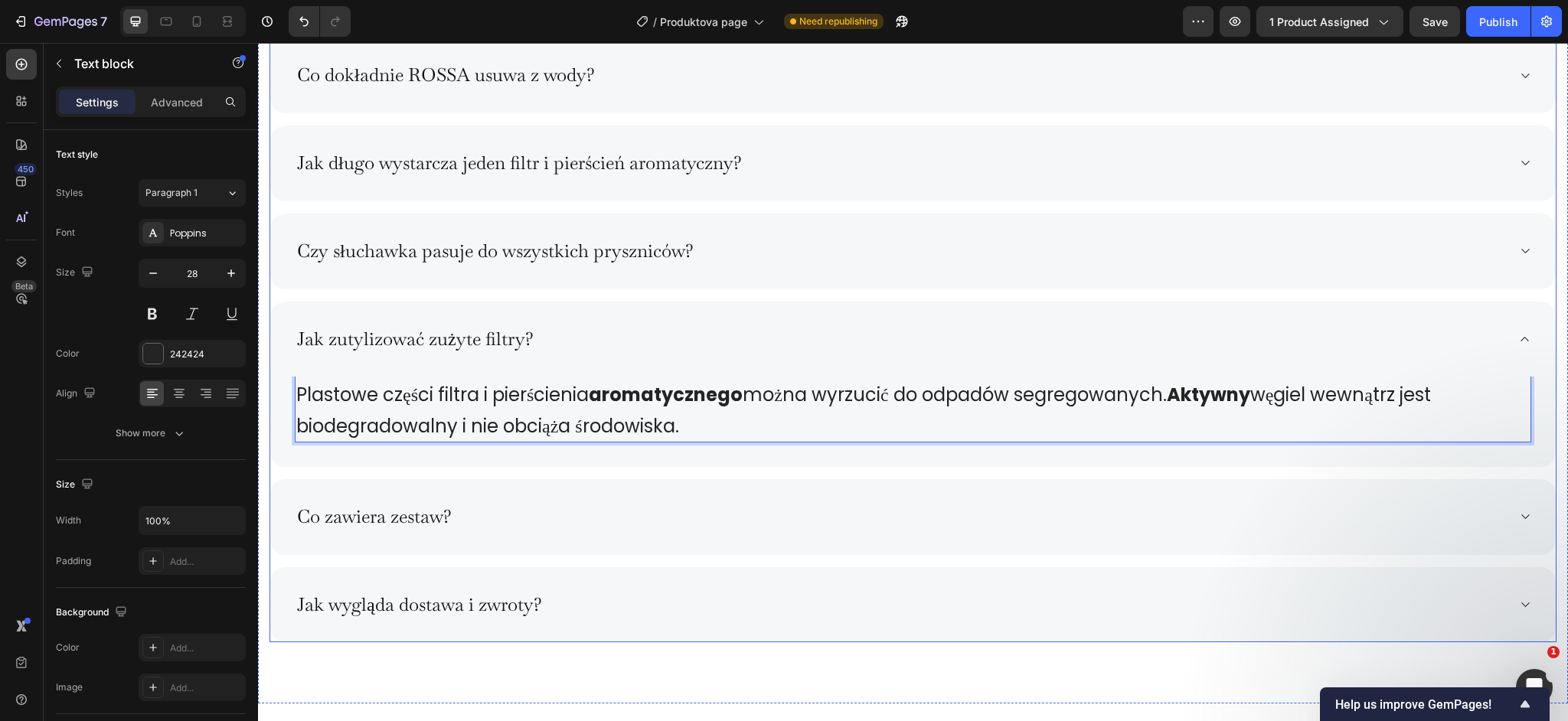
scroll to position [7907, 0]
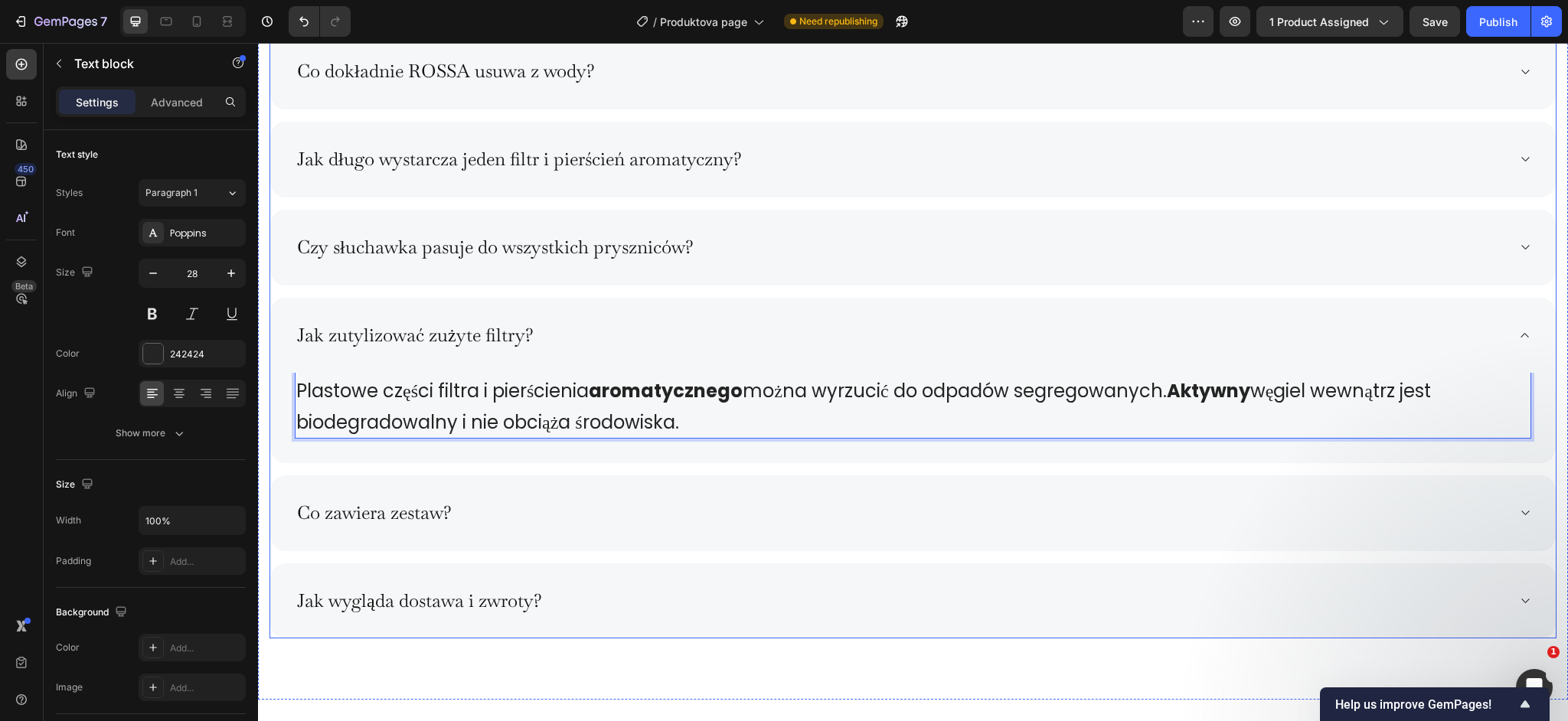
click at [711, 492] on div "Co zawiera zestaw?" at bounding box center [913, 514] width 1286 height 76
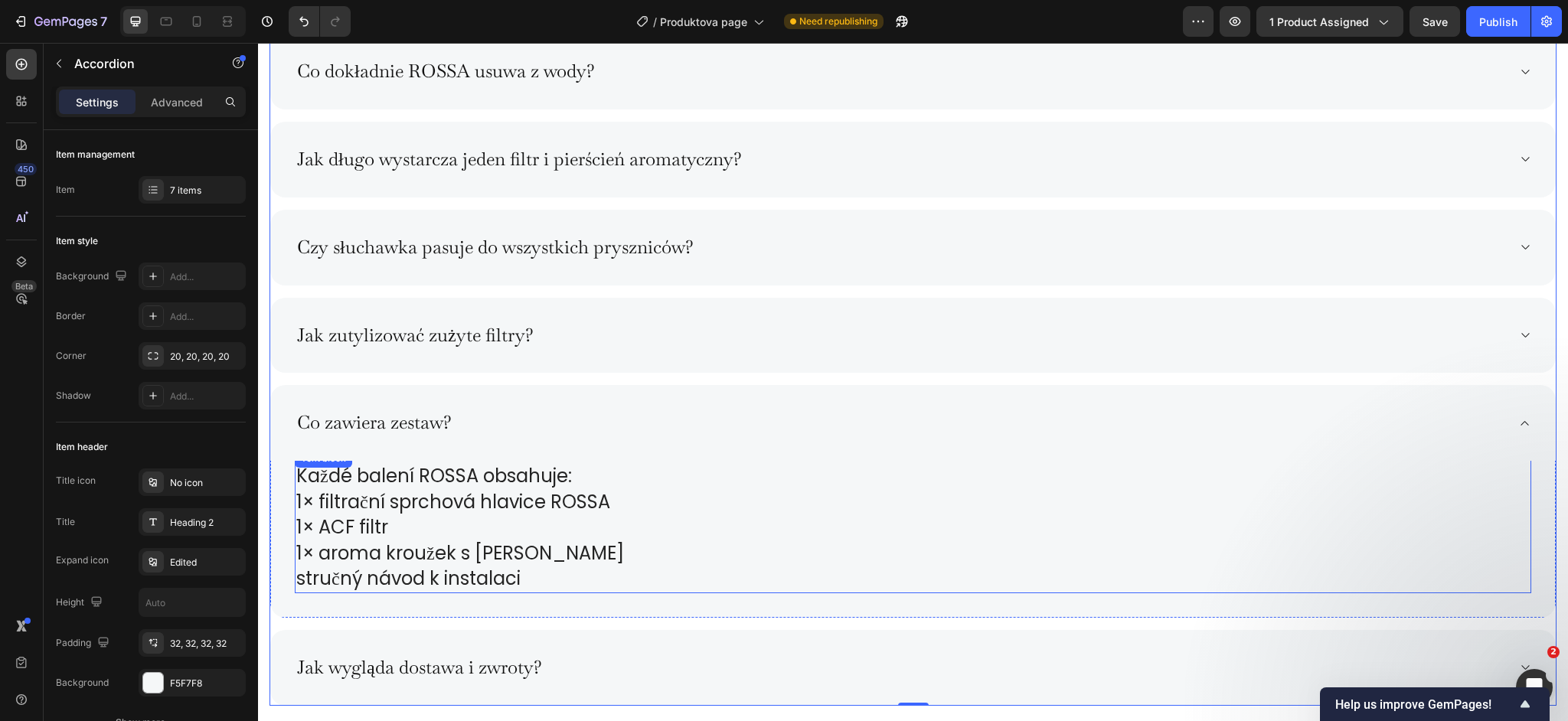
click at [570, 525] on p "1× ACF filtr" at bounding box center [913, 527] width 1234 height 26
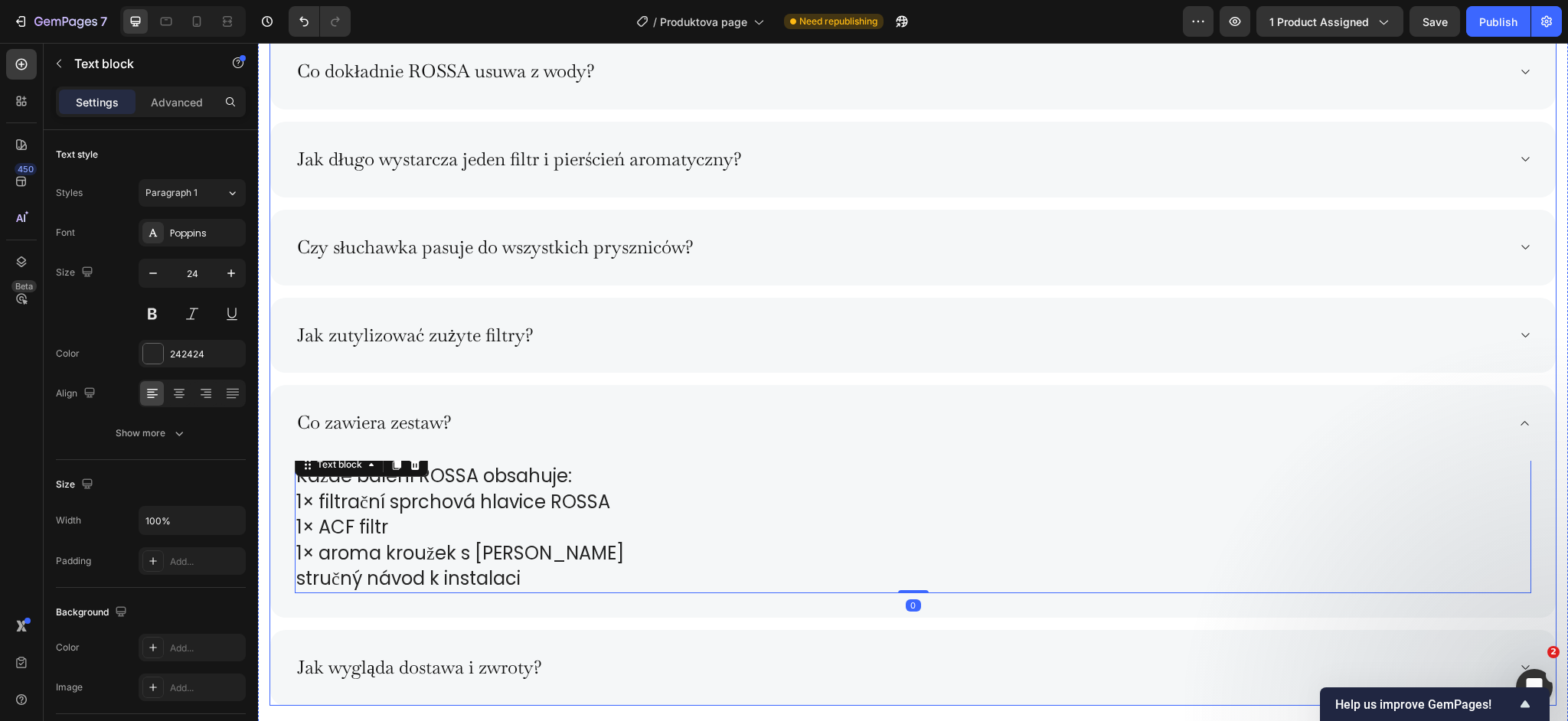
click at [560, 356] on div "Jak zutylizować zużyte filtry?" at bounding box center [913, 336] width 1286 height 76
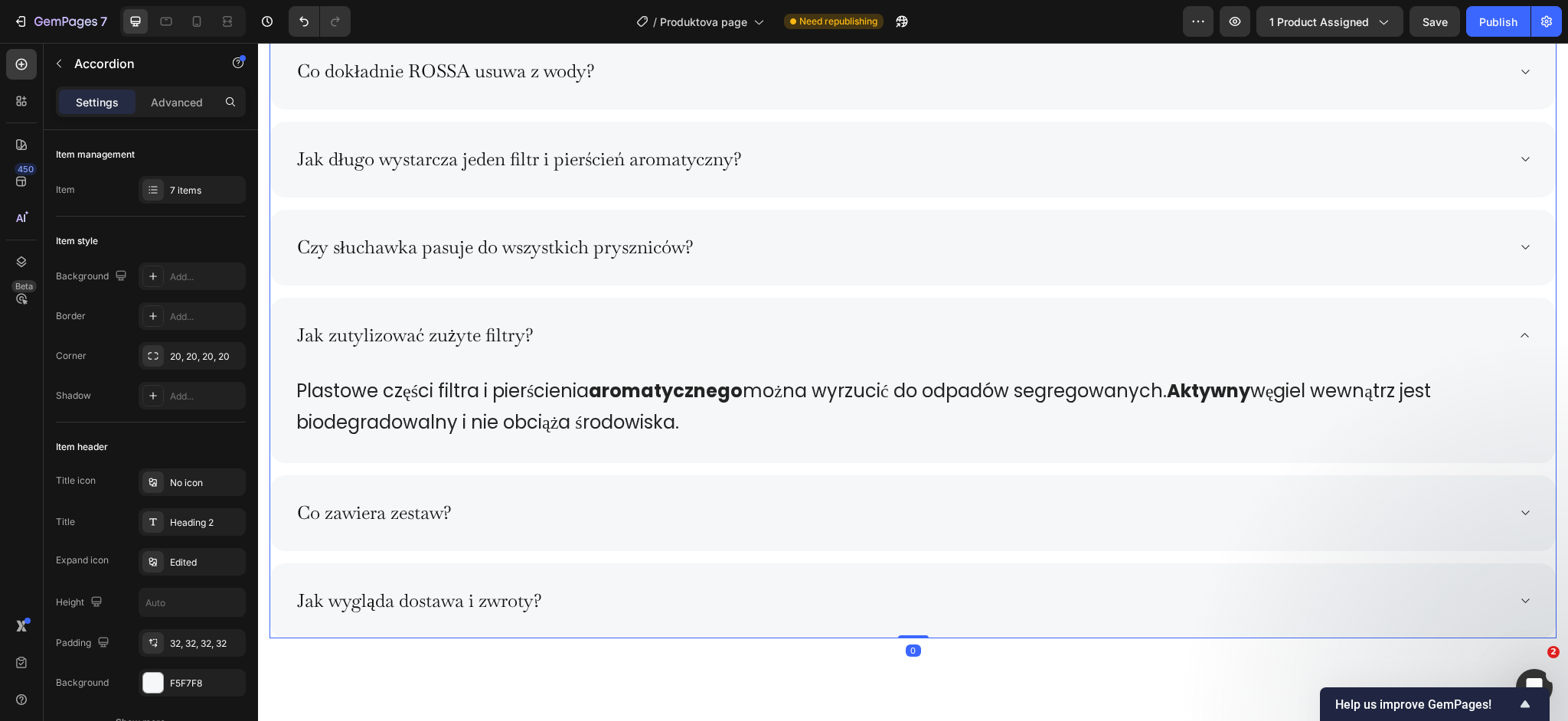
click at [560, 356] on div "Jak zutylizować zużyte filtry?" at bounding box center [913, 336] width 1286 height 76
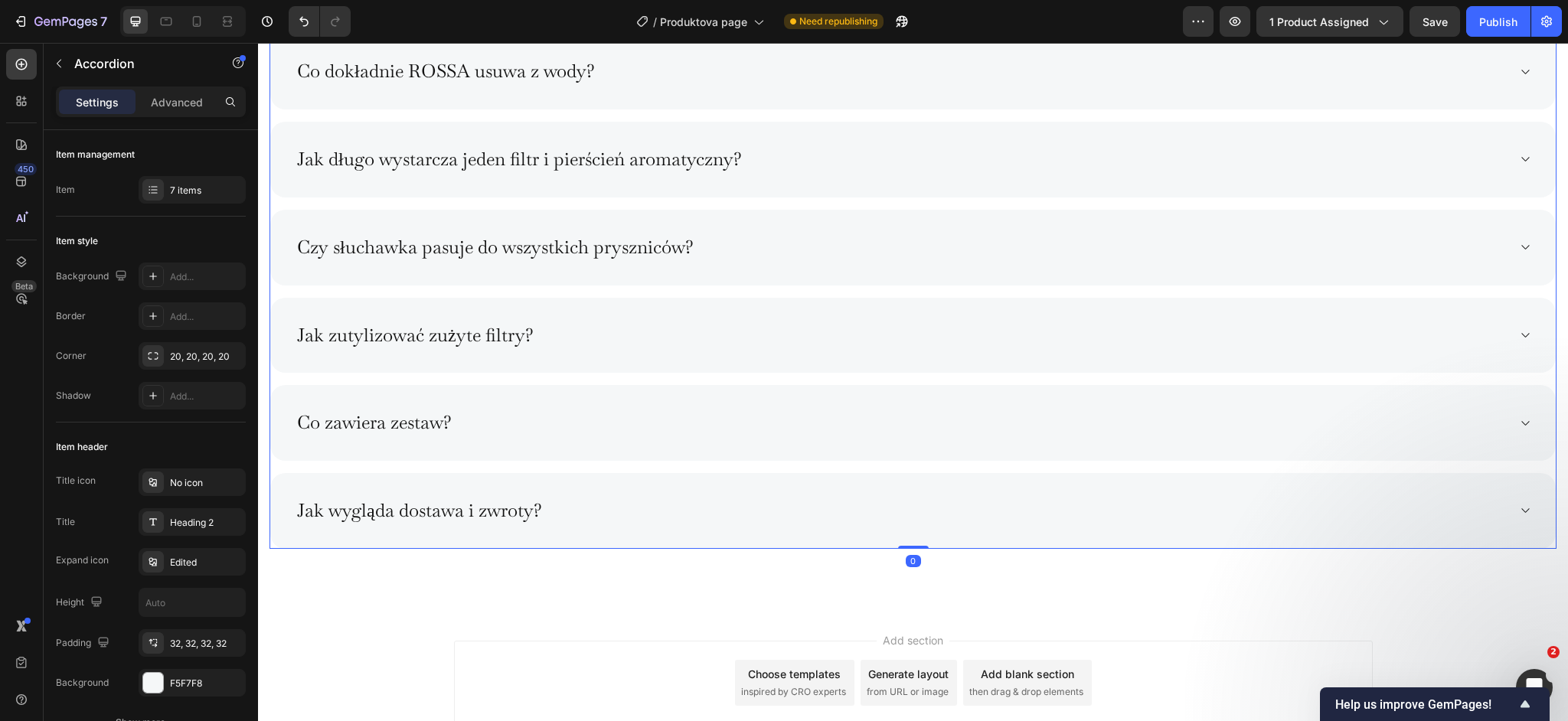
click at [539, 415] on div "Co zawiera zestaw?" at bounding box center [900, 424] width 1212 height 27
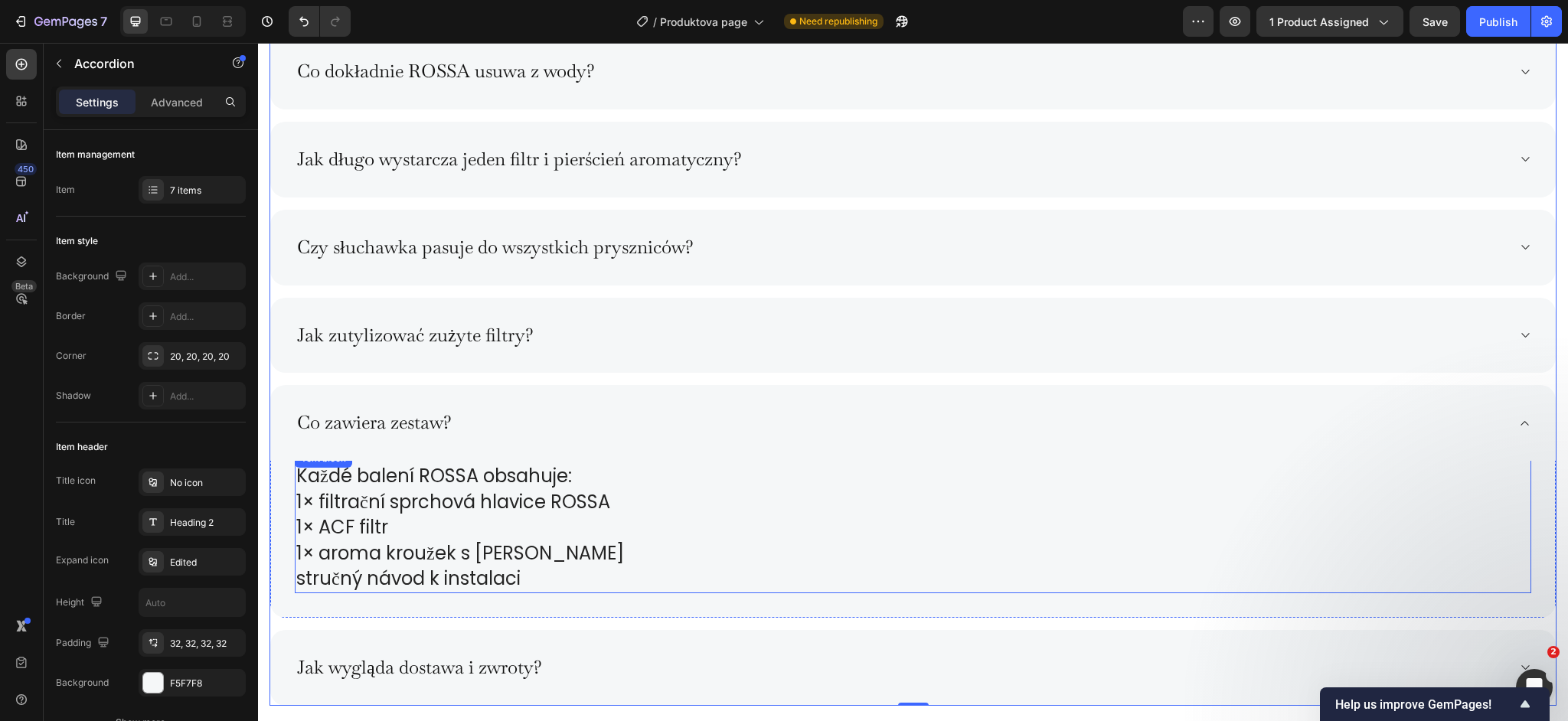
click at [499, 543] on p "1× aroma kroužek s vitamínem C" at bounding box center [913, 553] width 1234 height 26
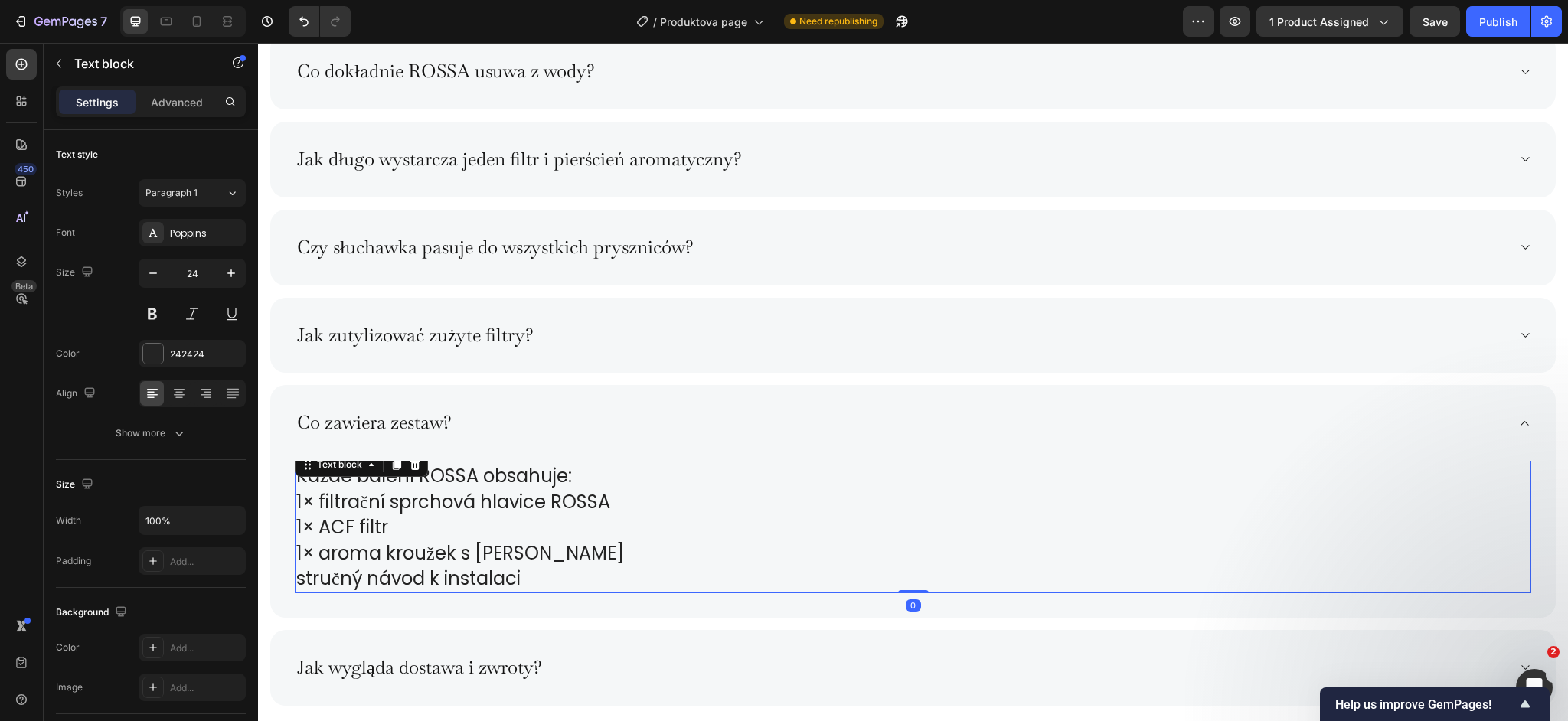
click at [540, 583] on p "stručný návod k instalaci" at bounding box center [913, 579] width 1234 height 26
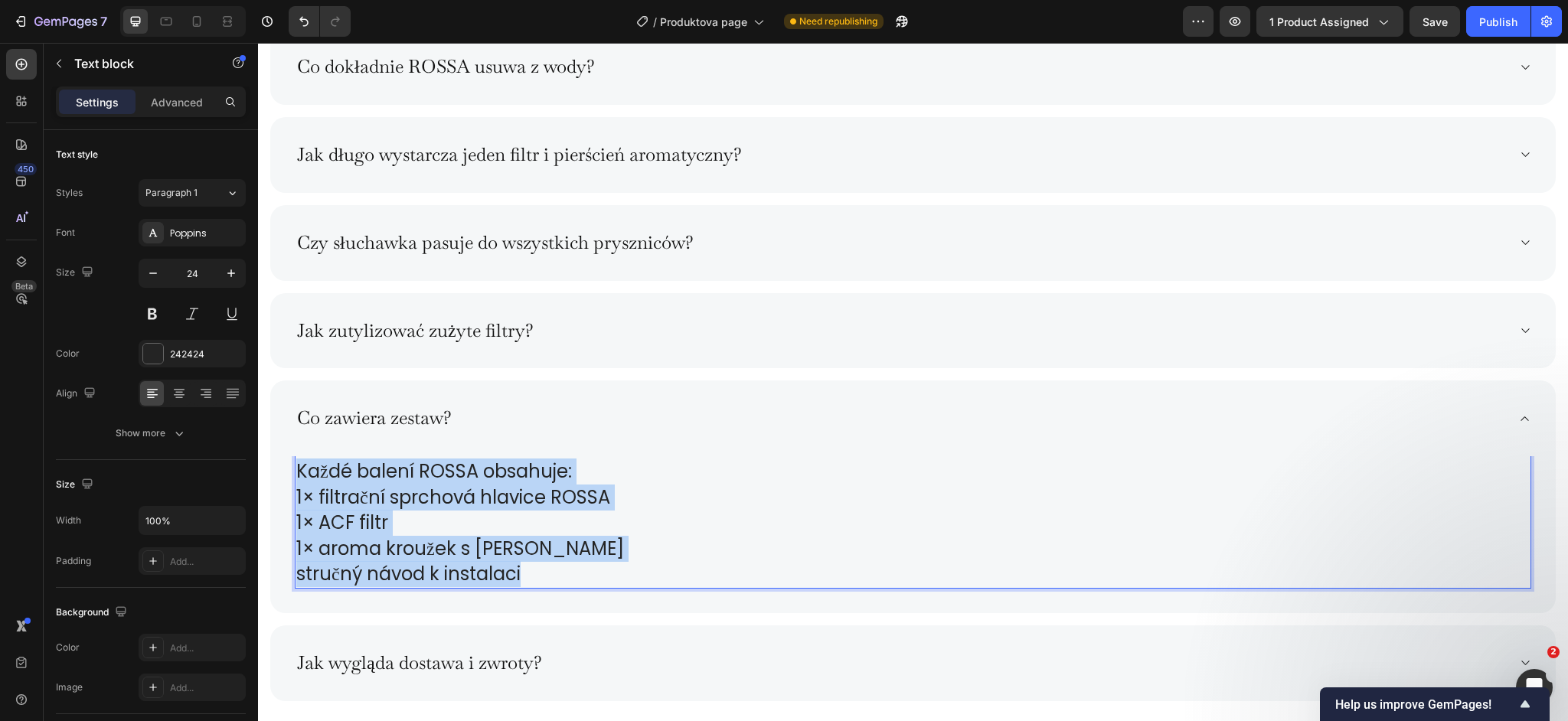
drag, startPoint x: 526, startPoint y: 583, endPoint x: 298, endPoint y: 472, distance: 253.6
click at [298, 472] on div "Každé balení ROSSA obsahuje: 1× filtrační sprchová hlavice ROSSA 1× ACF filtr 1…" at bounding box center [913, 523] width 1236 height 132
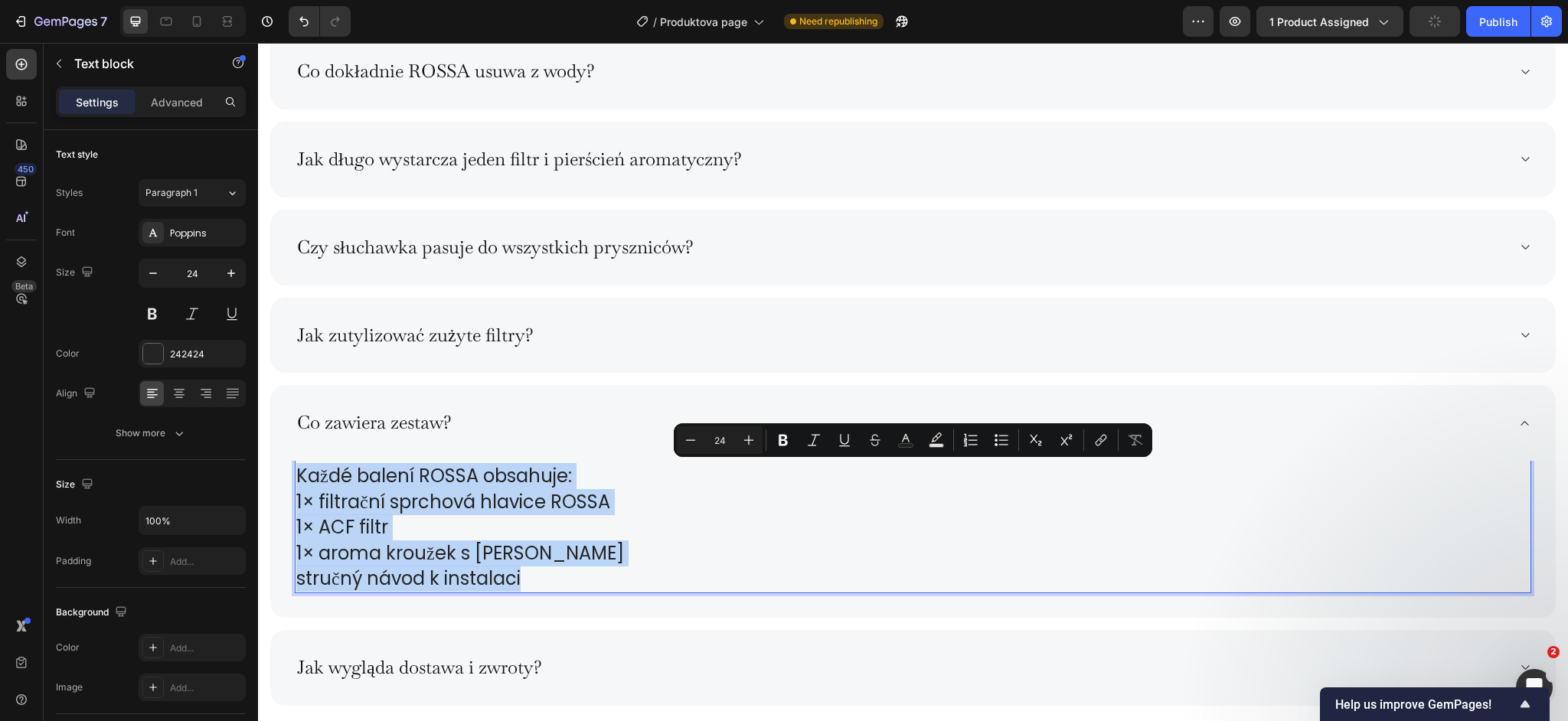
copy div "Každé balení ROSSA obsahuje: 1× filtrační sprchová hlavice ROSSA 1× ACF filtr 1…"
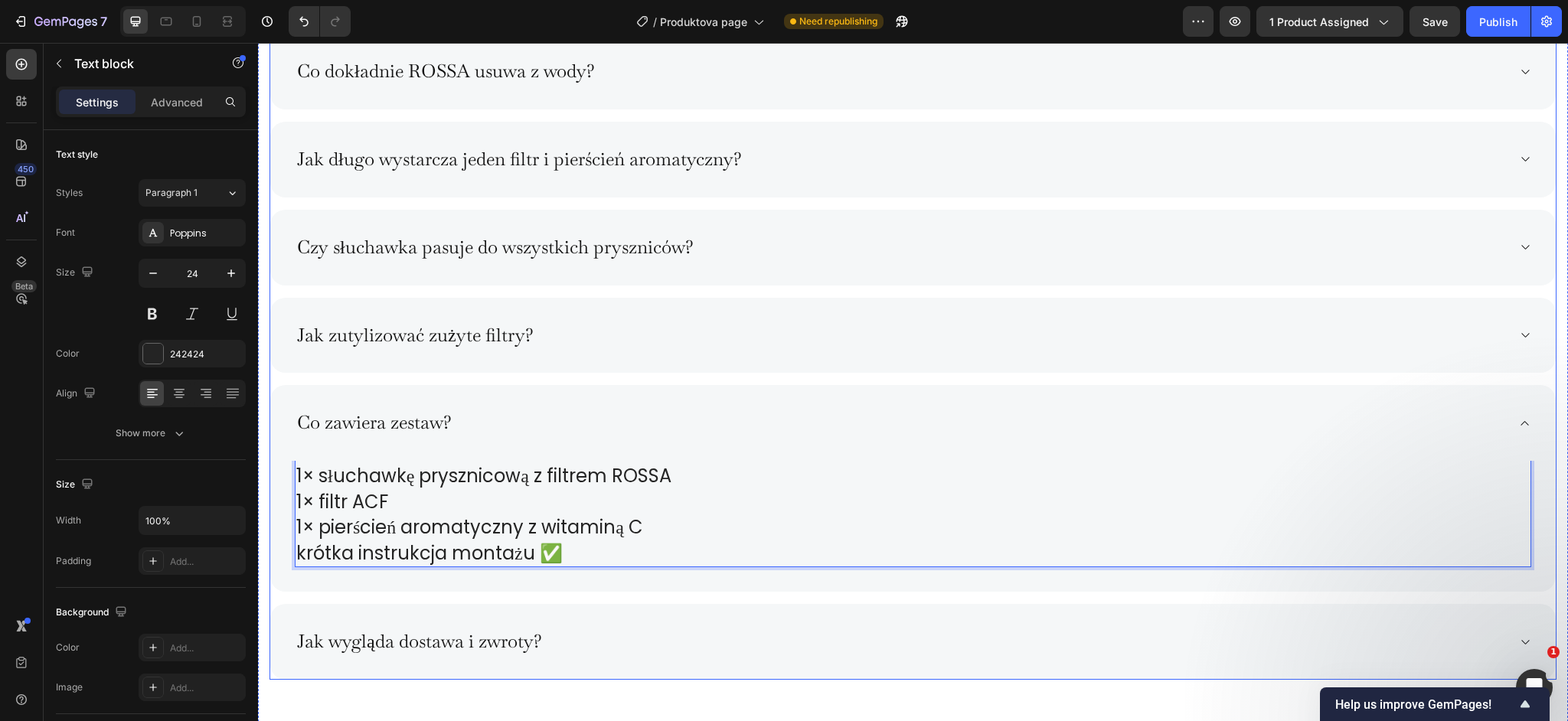
click at [648, 658] on div "Jak wygląda dostawa i zwroty?" at bounding box center [913, 642] width 1286 height 76
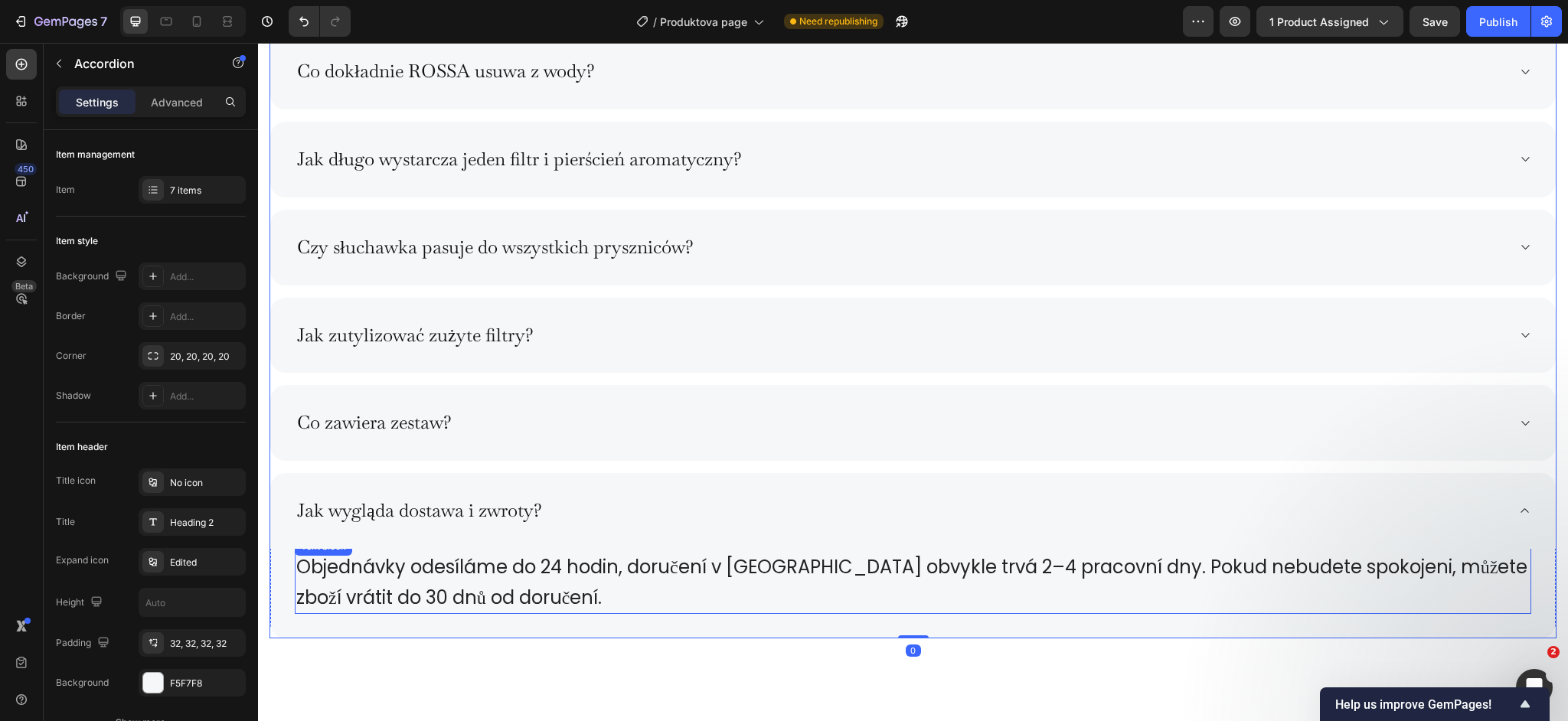
click at [451, 583] on p "Objednávky odesíláme do 24 hodin, doručení v ČR obvykle trvá 2–4 pracovní dny. …" at bounding box center [913, 582] width 1234 height 61
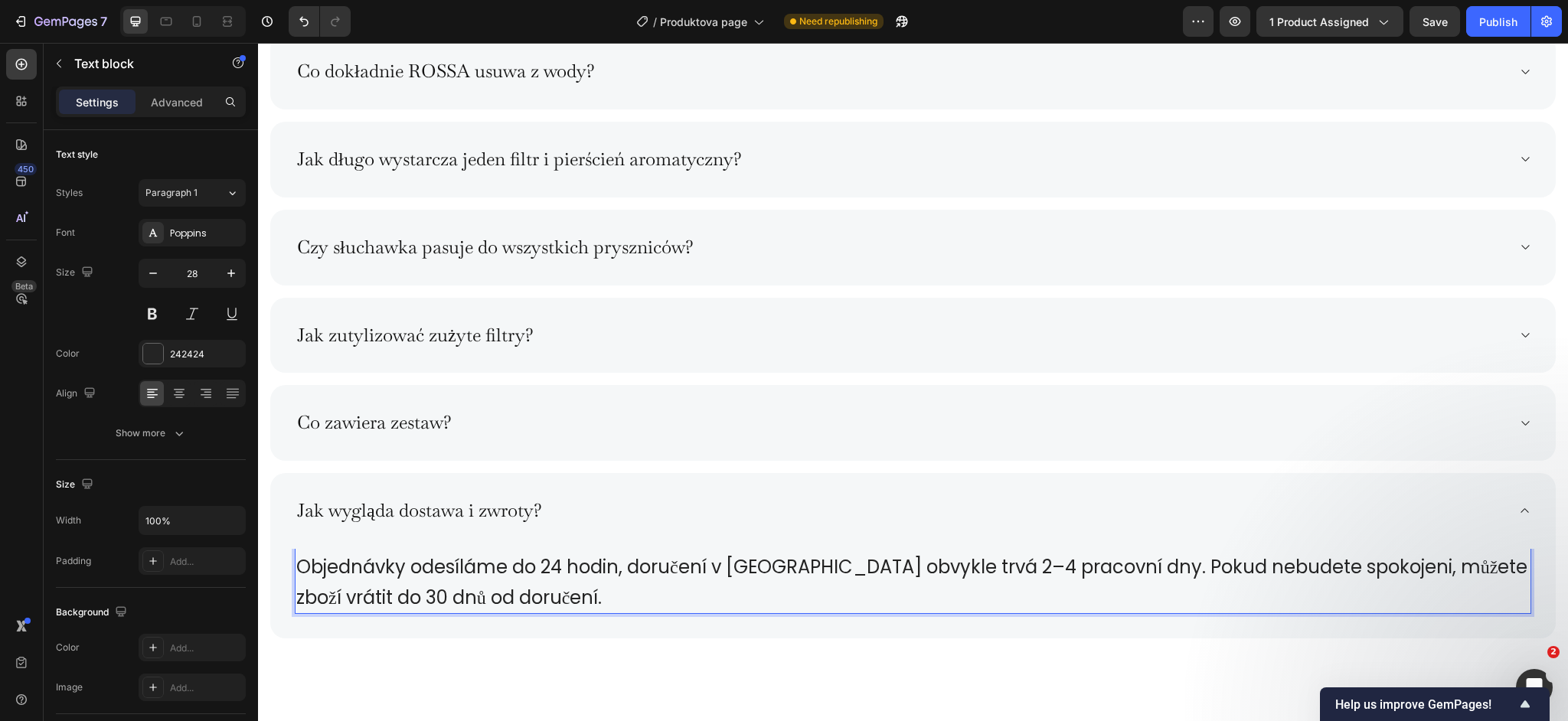
click at [451, 583] on p "Objednávky odesíláme do 24 hodin, doručení v ČR obvykle trvá 2–4 pracovní dny. …" at bounding box center [913, 582] width 1234 height 61
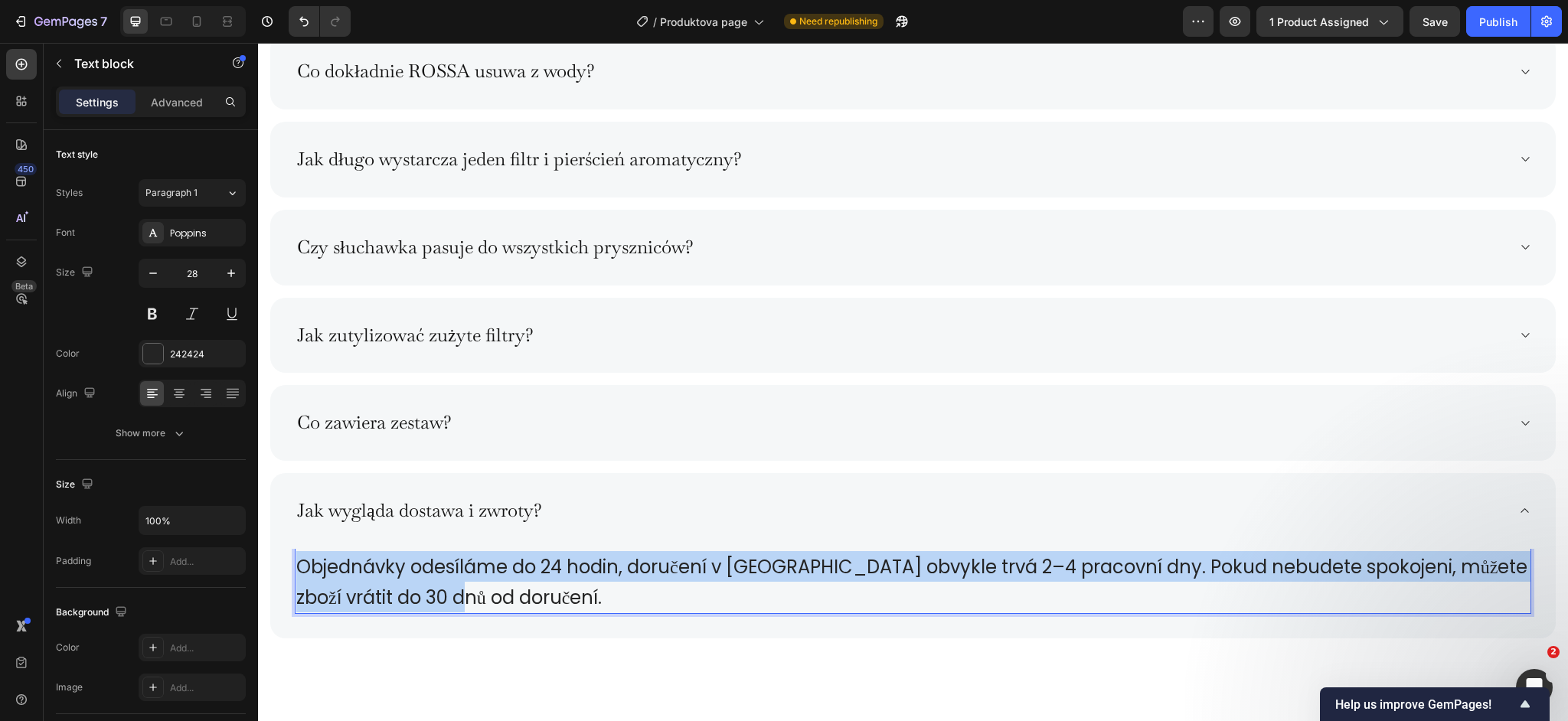
click at [451, 583] on p "Objednávky odesíláme do 24 hodin, doručení v ČR obvykle trvá 2–4 pracovní dny. …" at bounding box center [913, 582] width 1234 height 61
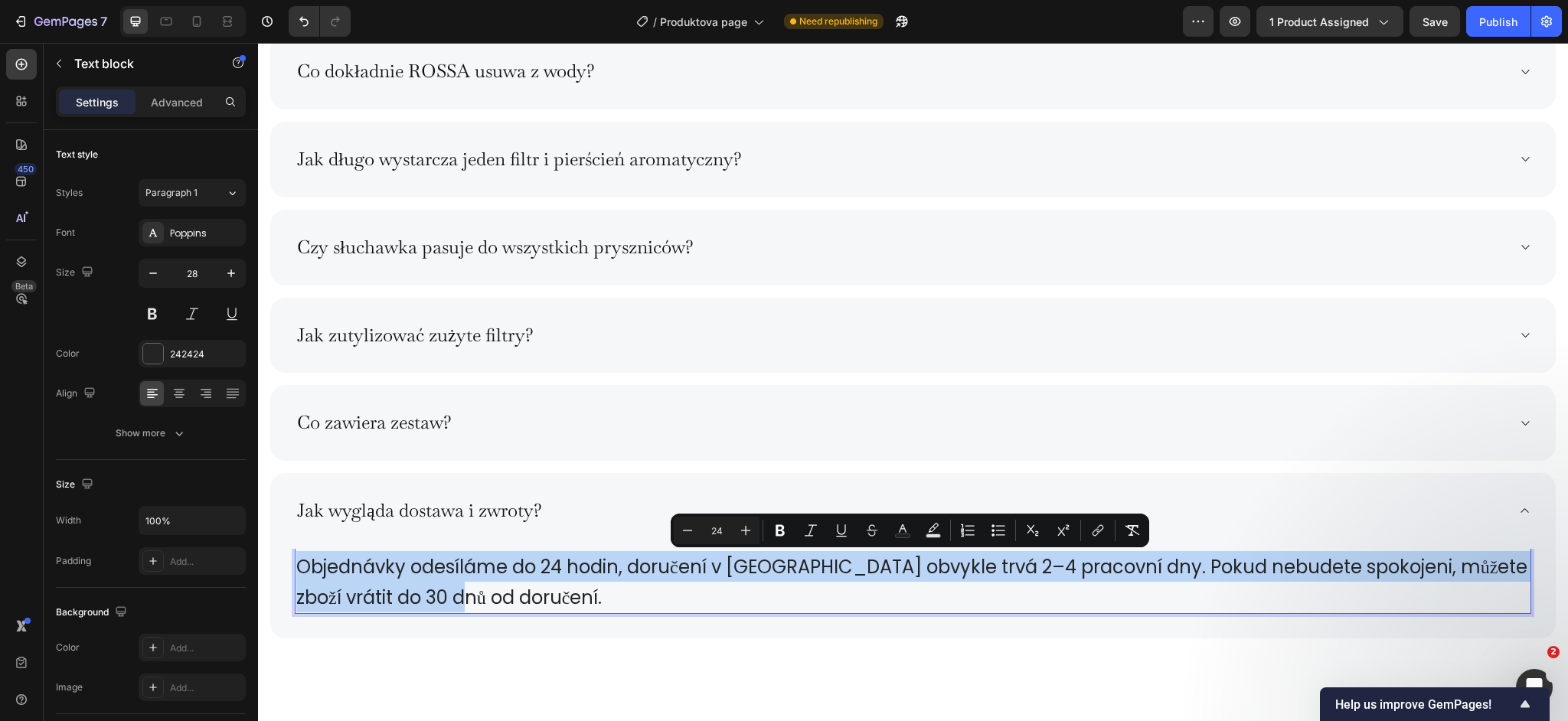
copy span "Objednávky odesíláme do 24 hodin, doručení v ČR obvykle trvá 2–4 pracovní dny. …"
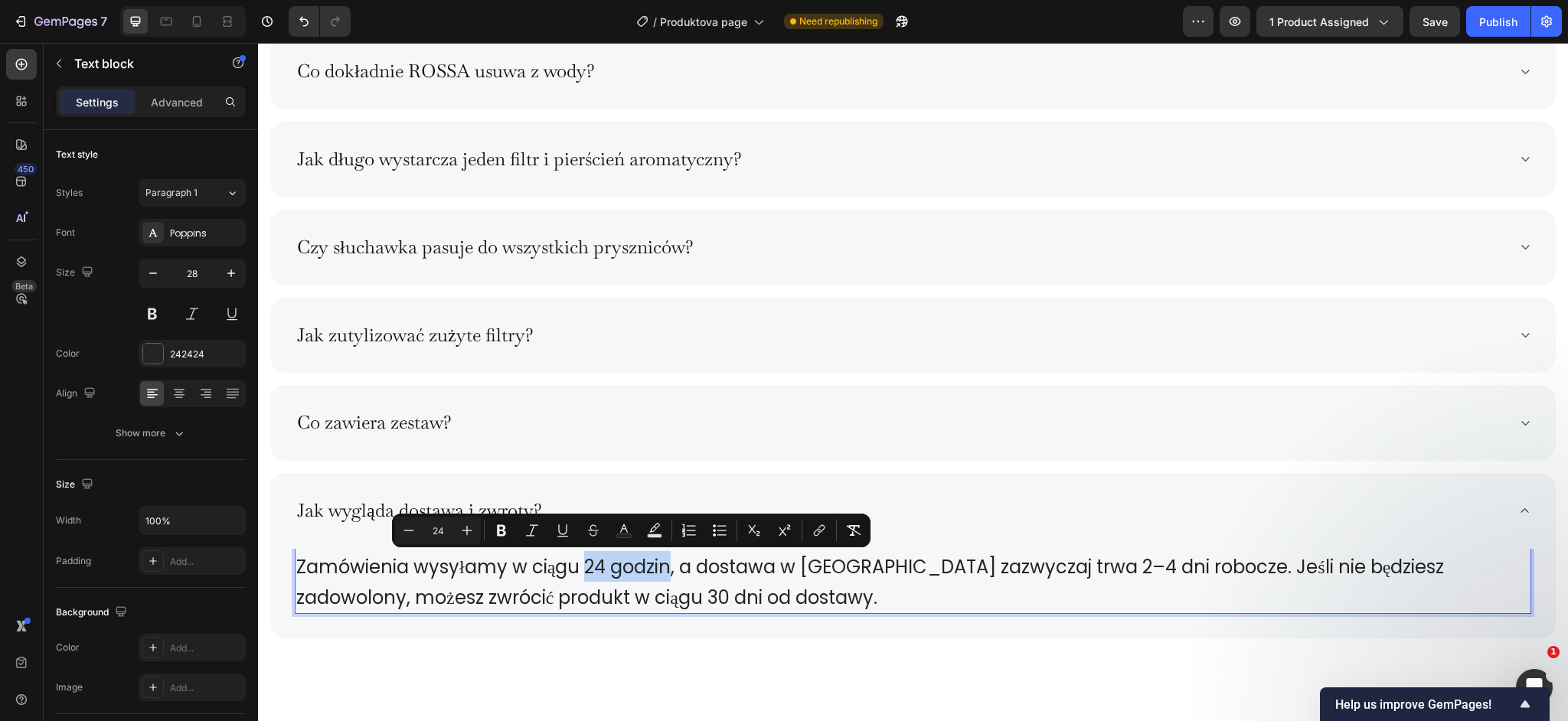
drag, startPoint x: 591, startPoint y: 566, endPoint x: 673, endPoint y: 567, distance: 82.0
click at [673, 567] on span "Zamówienia wysyłamy w ciągu 24 godzin, a dostawa w Polsce zazwyczaj trwa 2–4 dn…" at bounding box center [871, 582] width 1148 height 56
click at [502, 538] on button "Bold" at bounding box center [501, 531] width 28 height 28
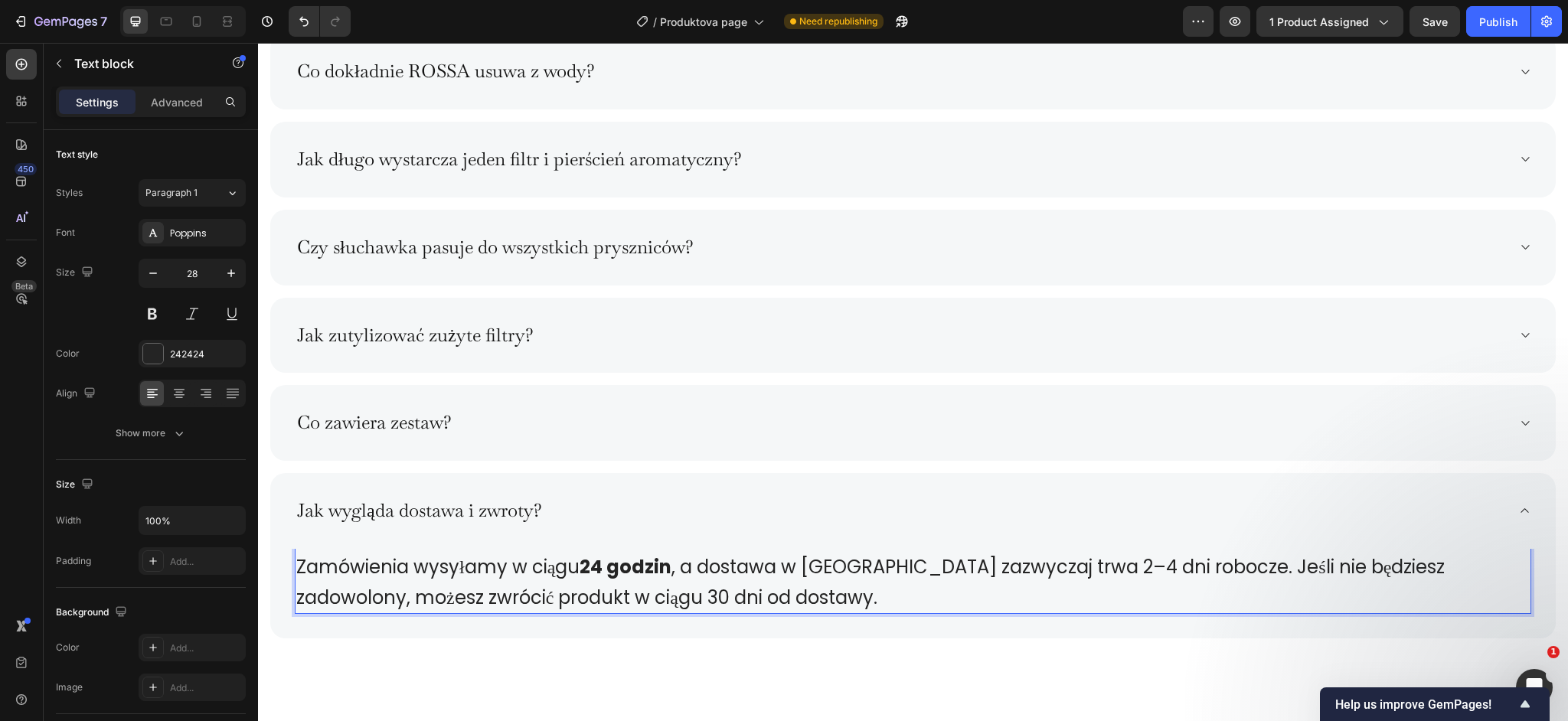
click at [961, 573] on span "Zamówienia wysyłamy w ciągu 24 godzin , a dostawa w Polsce zazwyczaj trwa 2–4 d…" at bounding box center [871, 582] width 1149 height 56
drag, startPoint x: 1015, startPoint y: 570, endPoint x: 1159, endPoint y: 570, distance: 144.0
click at [1159, 570] on span "Zamówienia wysyłamy w ciągu 24 godzin , a dostawa w Polsce zazwyczaj trwa 2–4 d…" at bounding box center [871, 582] width 1149 height 56
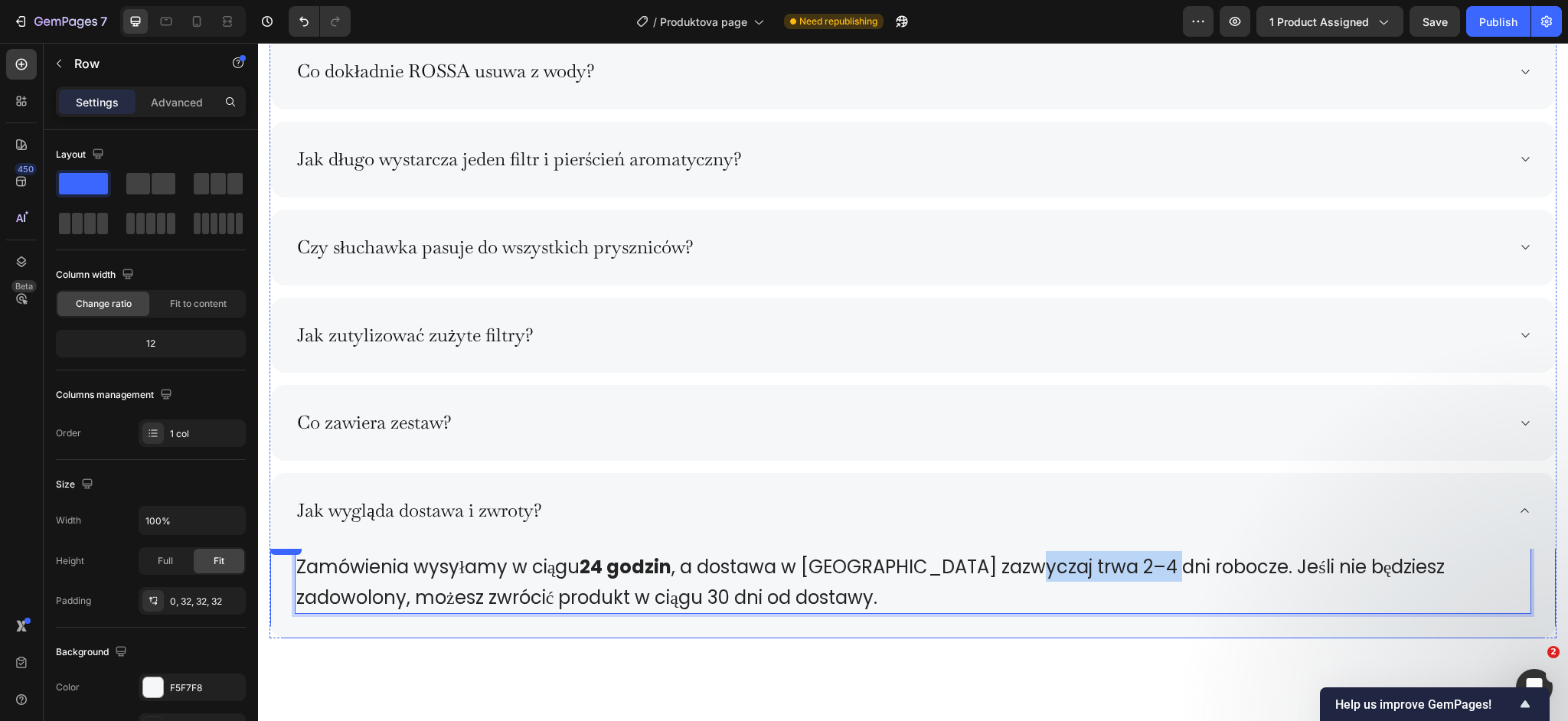
click at [1053, 632] on div "Zamówienia wysyłamy w ciągu 24 godzin , a dostawa w Polsce zazwyczaj trwa 2–4 d…" at bounding box center [913, 588] width 1286 height 102
click at [1065, 584] on p "Zamówienia wysyłamy w ciągu 24 godzin , a dostawa w Polsce zazwyczaj trwa 2–4 d…" at bounding box center [913, 582] width 1234 height 61
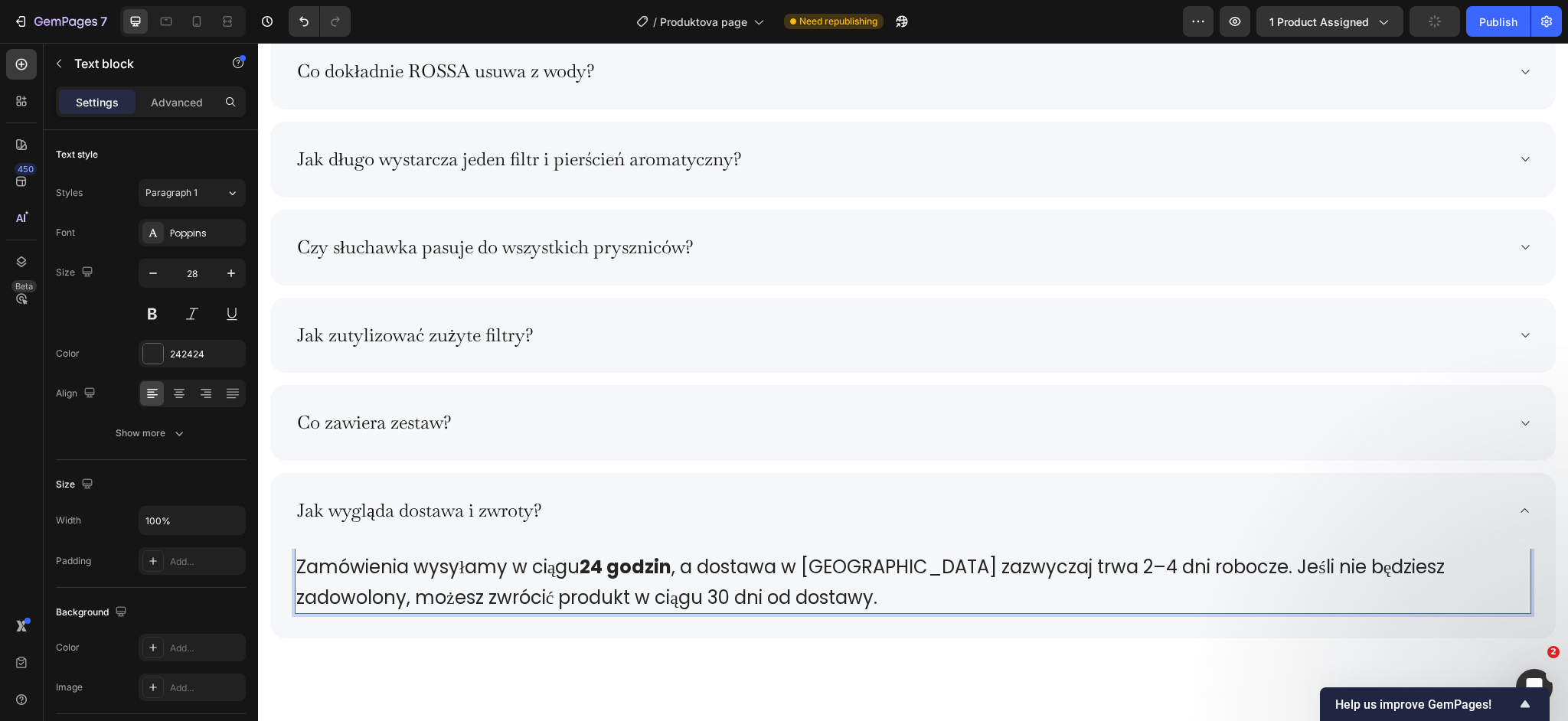
click at [1016, 570] on span "Zamówienia wysyłamy w ciągu 24 godzin , a dostawa w Polsce zazwyczaj trwa 2–4 d…" at bounding box center [871, 582] width 1149 height 56
drag, startPoint x: 1017, startPoint y: 569, endPoint x: 1162, endPoint y: 566, distance: 145.0
click at [1162, 566] on span "Zamówienia wysyłamy w ciągu 24 godzin , a dostawa w Polsce zazwyczaj trwa 2–4 d…" at bounding box center [871, 582] width 1149 height 56
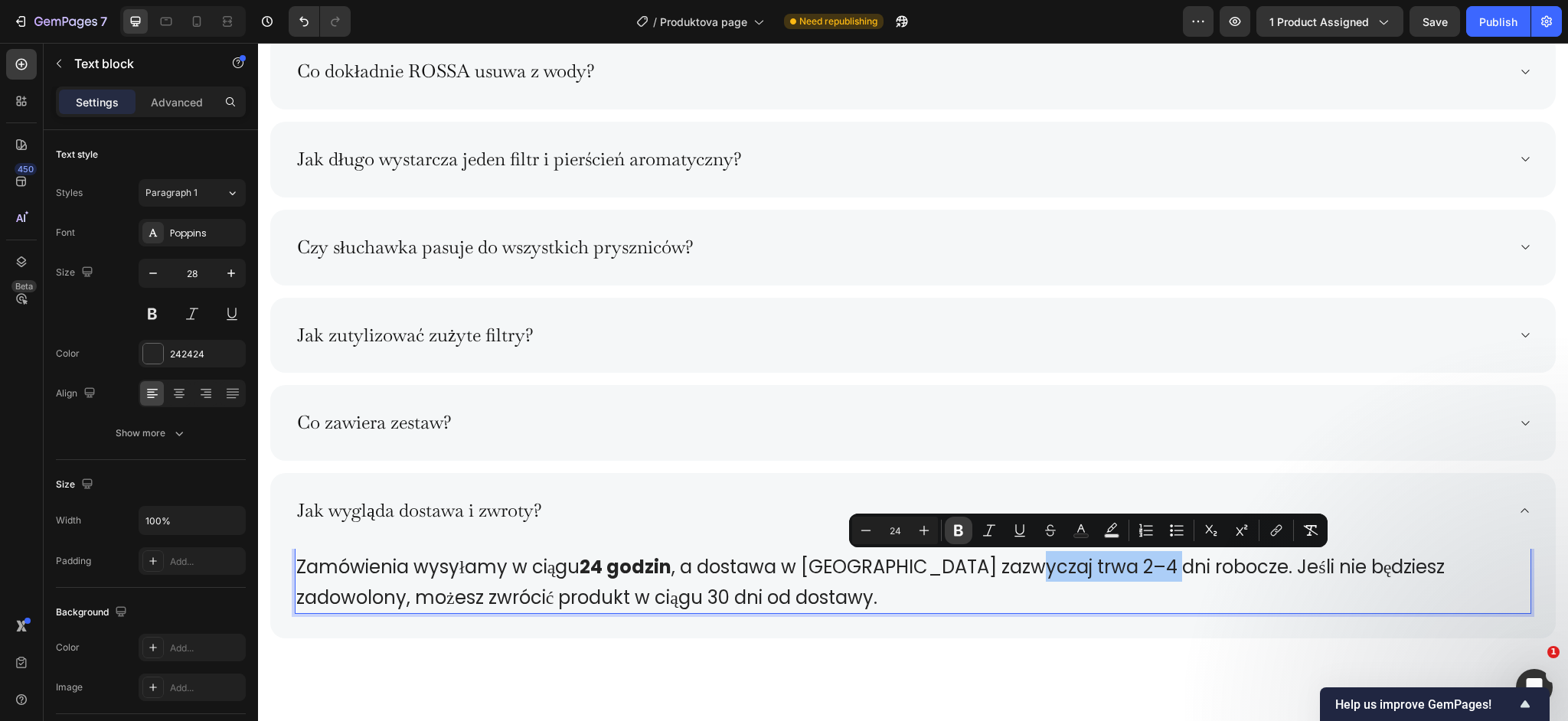
click at [965, 539] on button "Bold" at bounding box center [959, 531] width 28 height 28
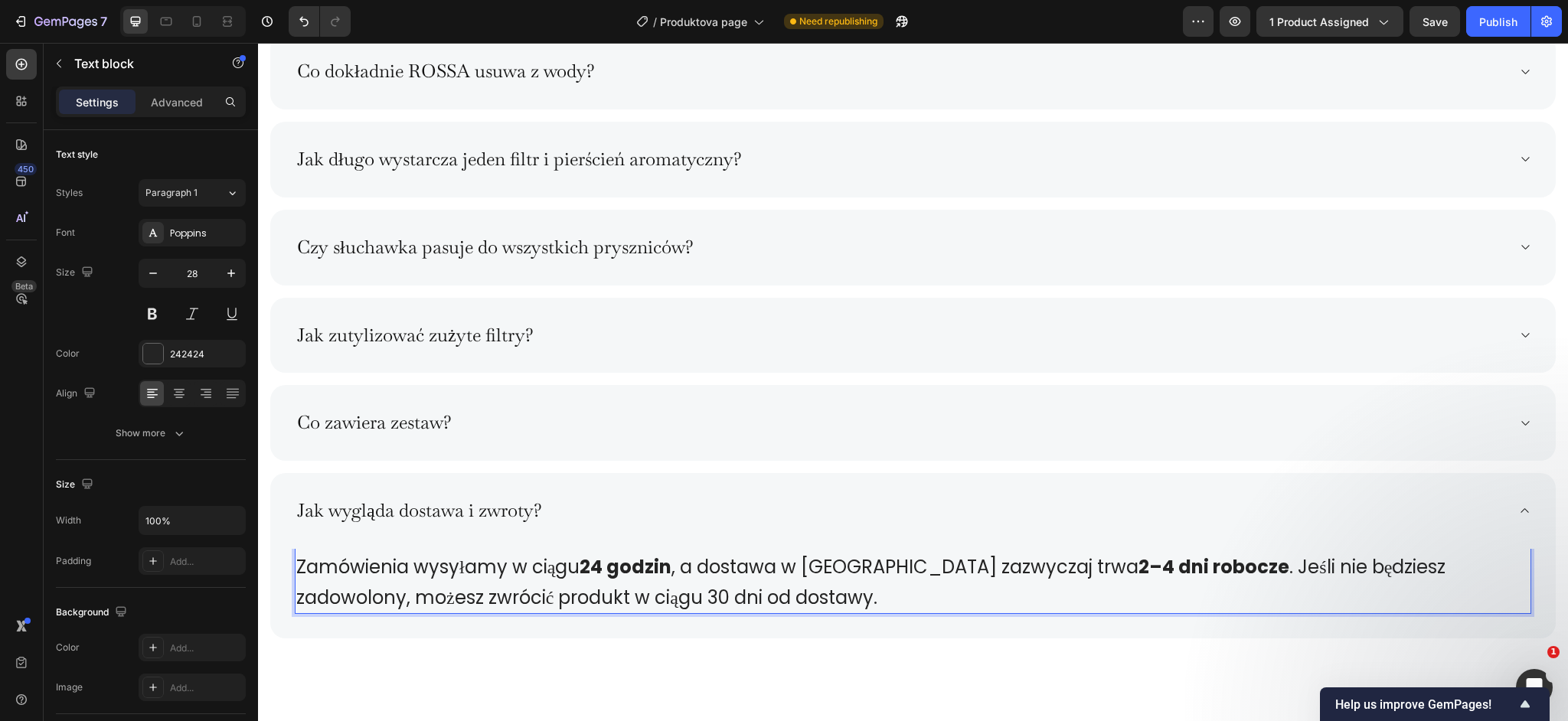
click at [1005, 595] on p "Zamówienia wysyłamy w ciągu 24 godzin , a dostawa w Polsce zazwyczaj trwa 2–4 d…" at bounding box center [913, 582] width 1234 height 61
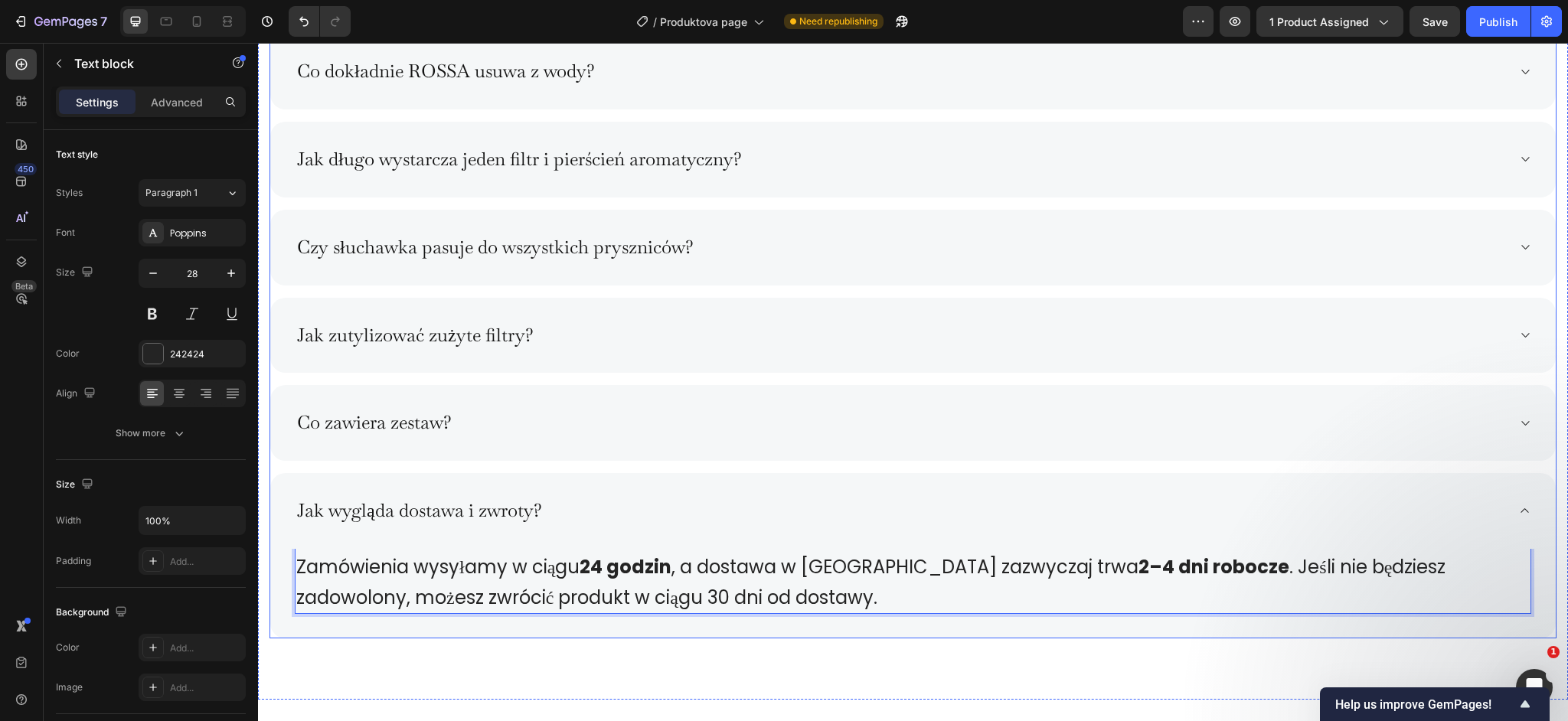
click at [735, 509] on div "Jak wygląda dostawa i zwroty?" at bounding box center [900, 511] width 1212 height 27
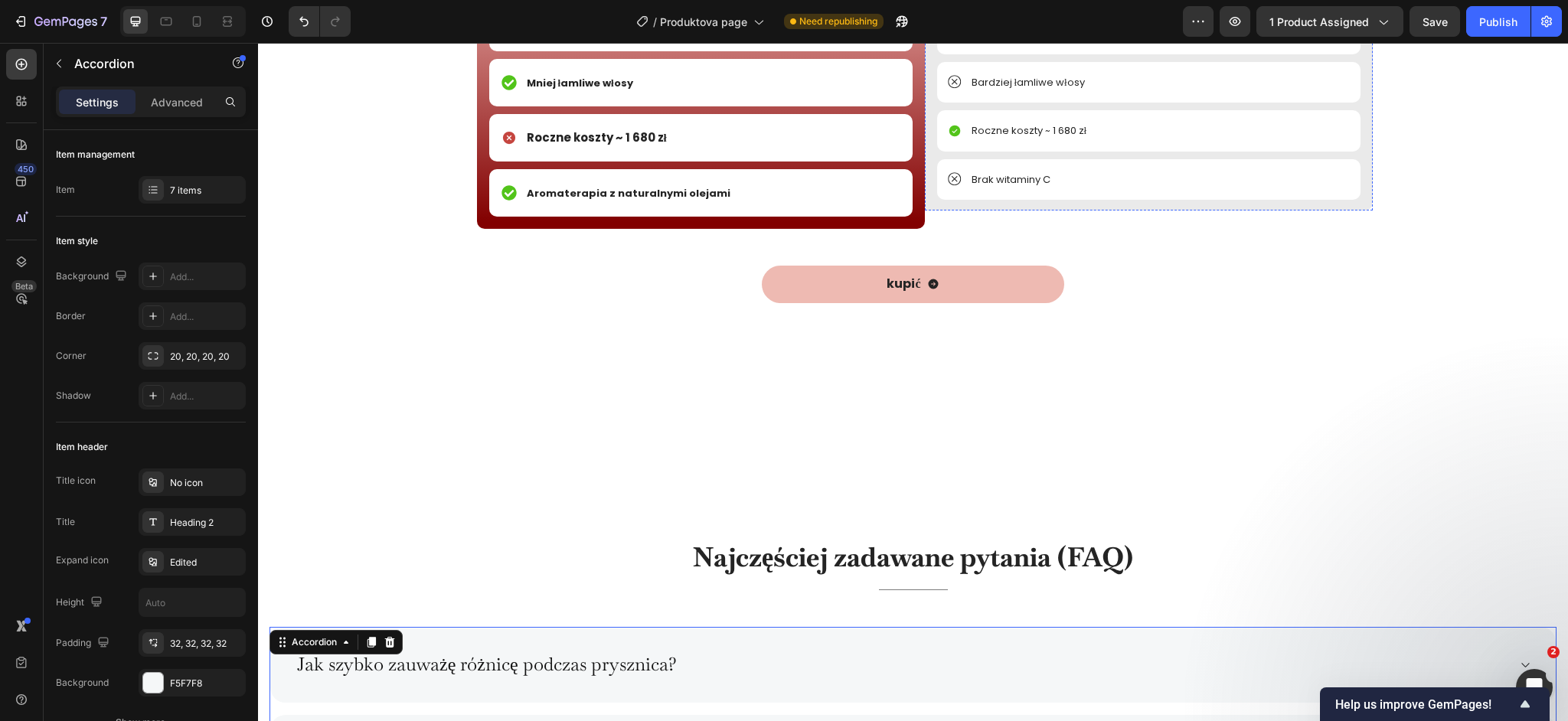
scroll to position [7198, 0]
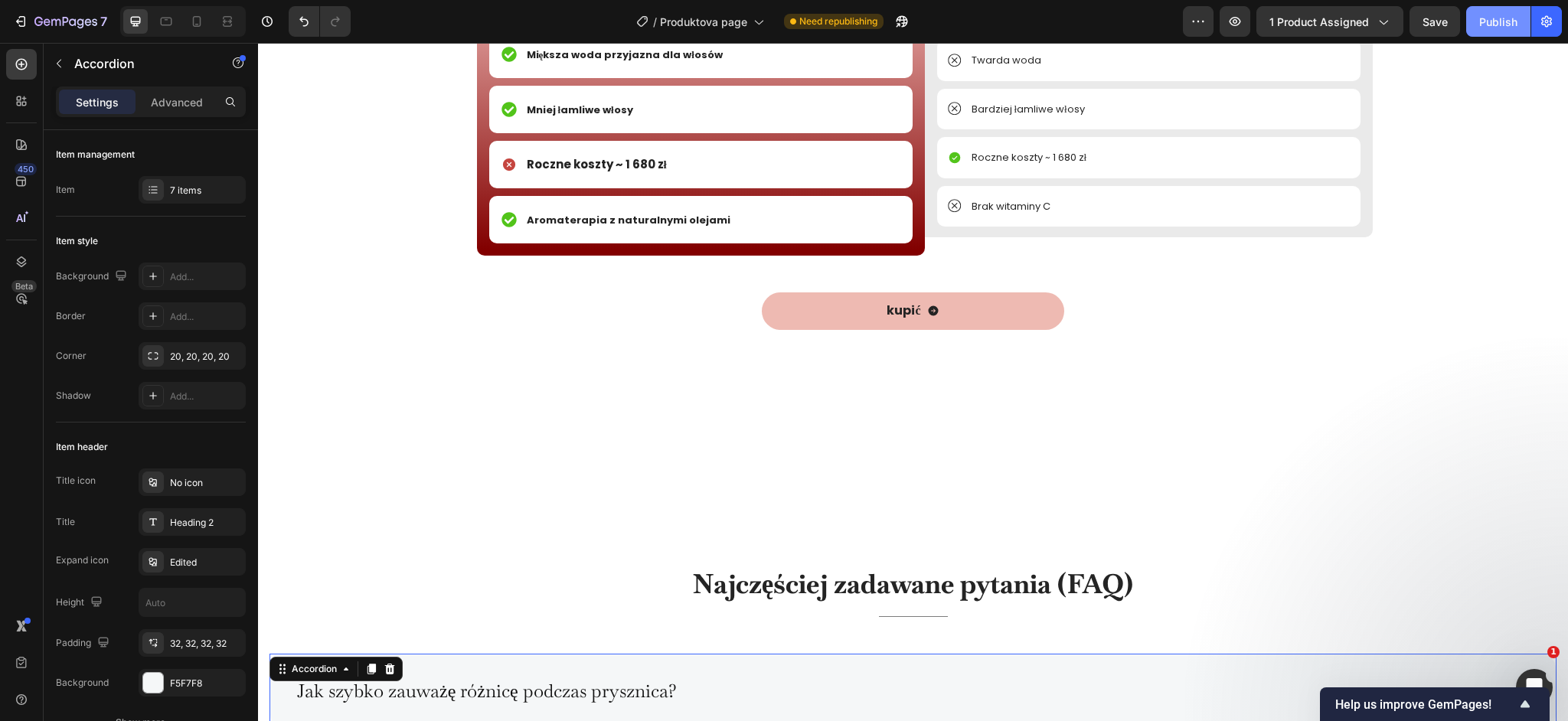
click at [1498, 21] on div "Publish" at bounding box center [1499, 22] width 38 height 16
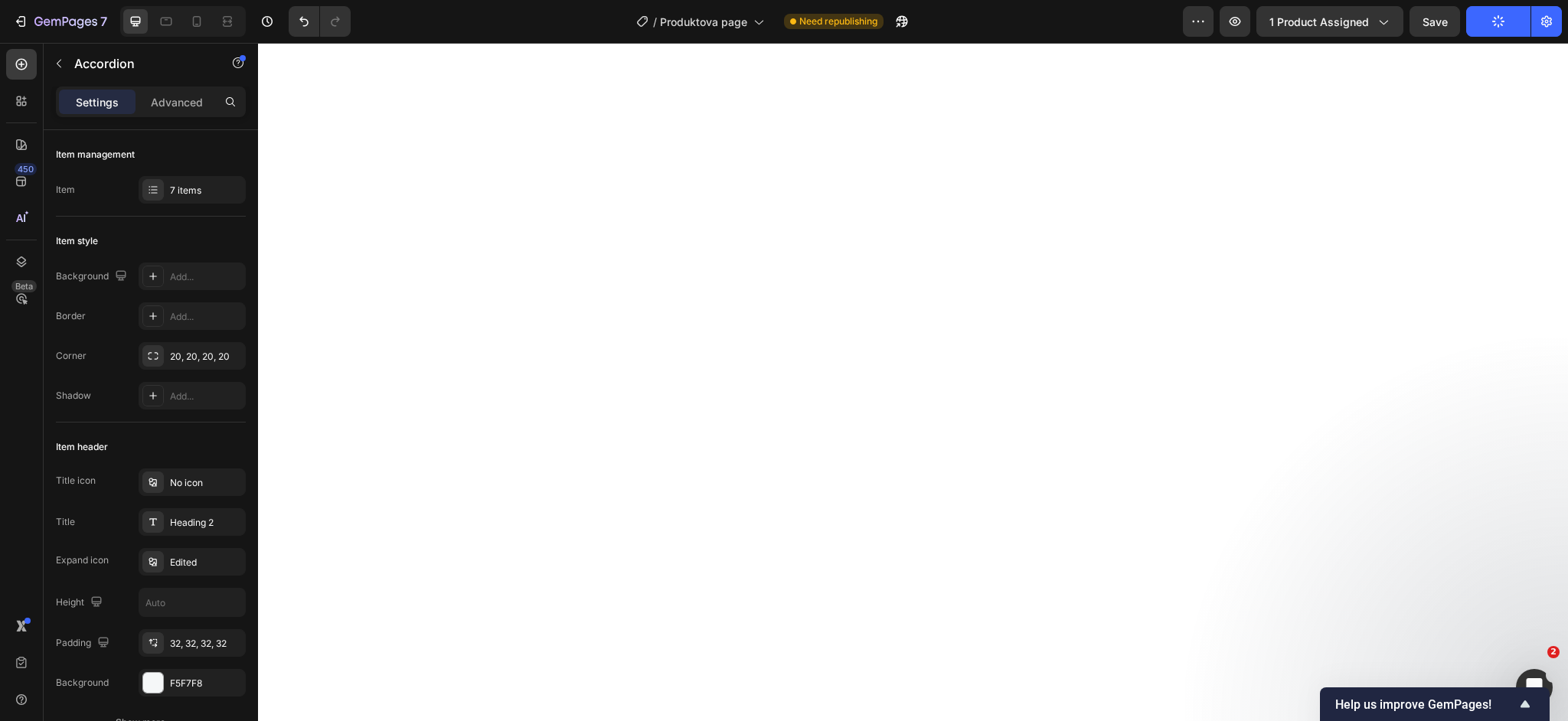
scroll to position [0, 0]
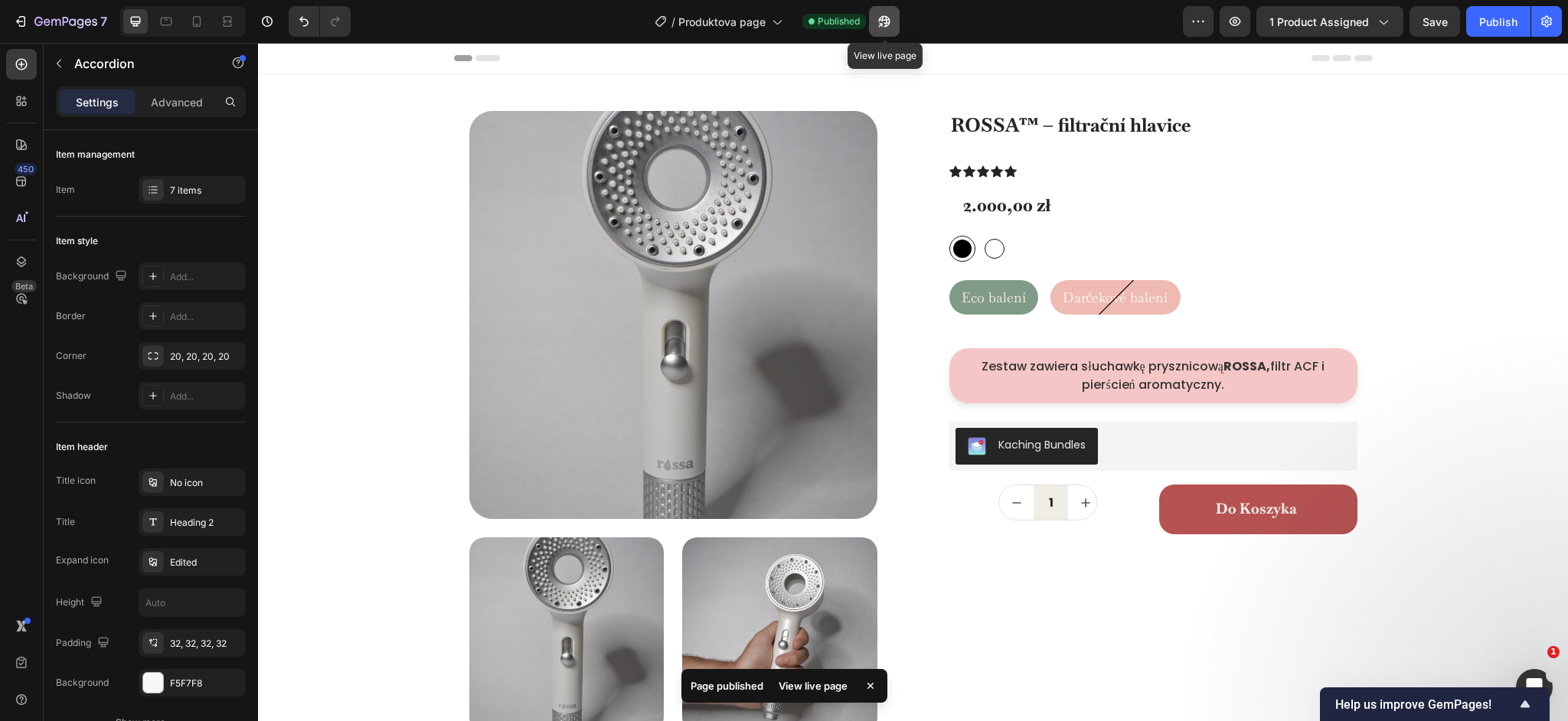
click at [891, 27] on icon "button" at bounding box center [884, 21] width 15 height 15
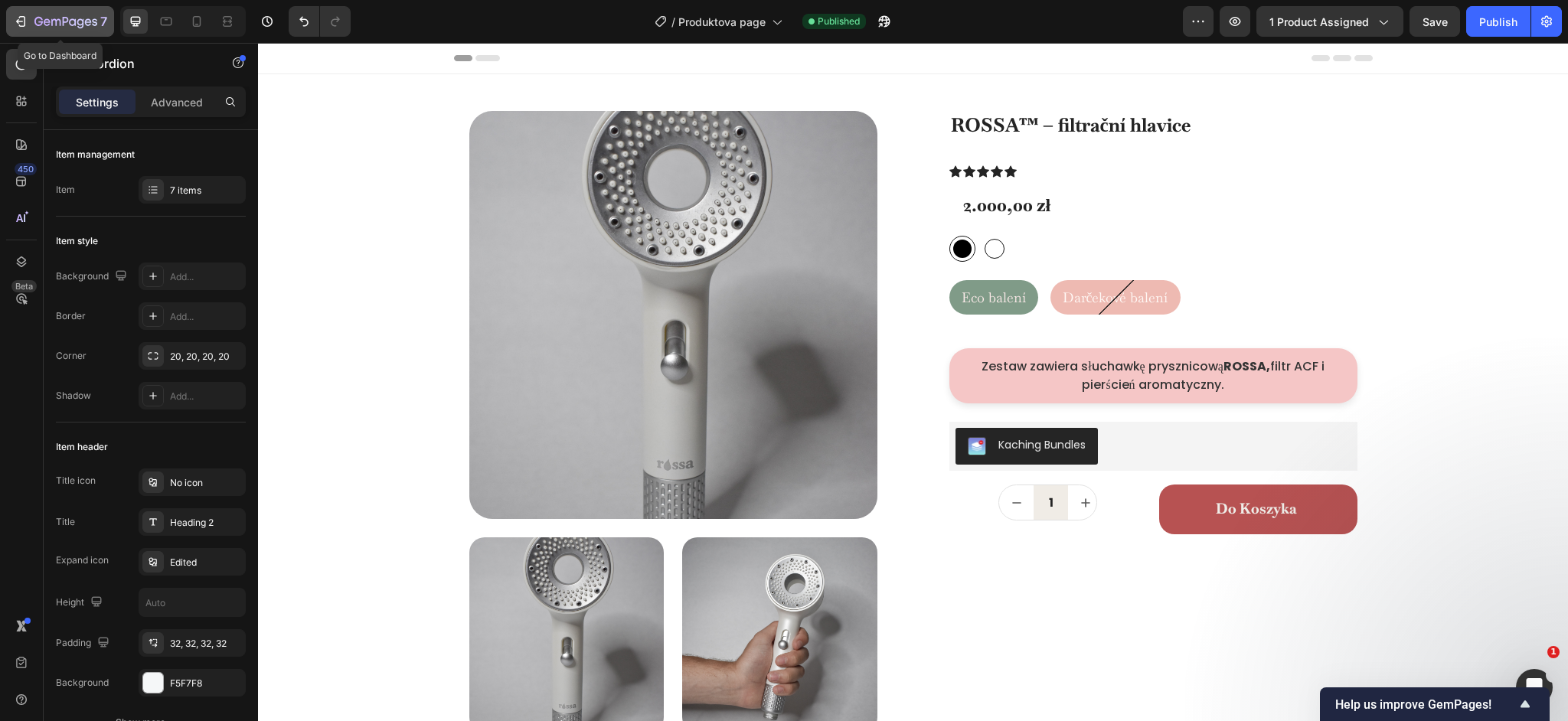
click at [90, 20] on icon "button" at bounding box center [88, 22] width 7 height 7
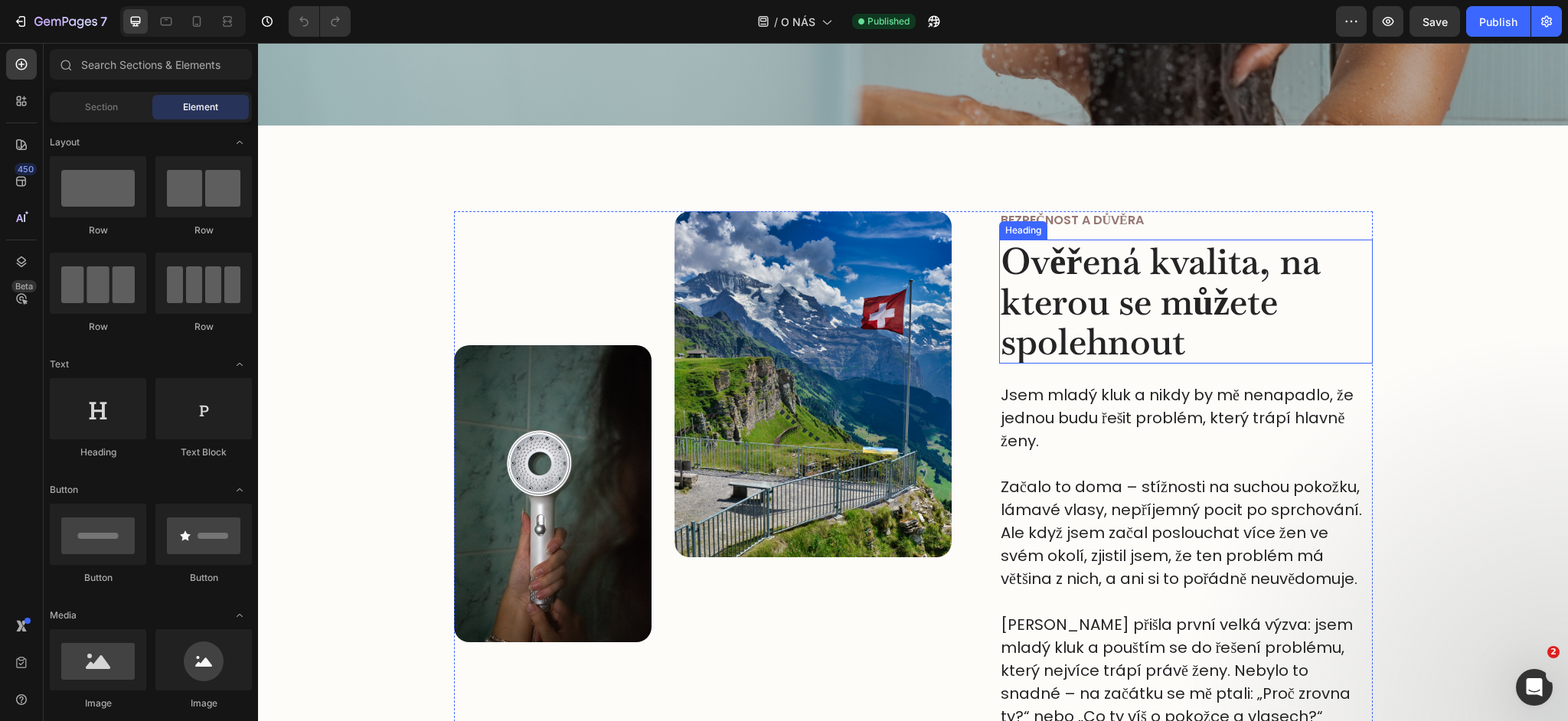
scroll to position [308, 0]
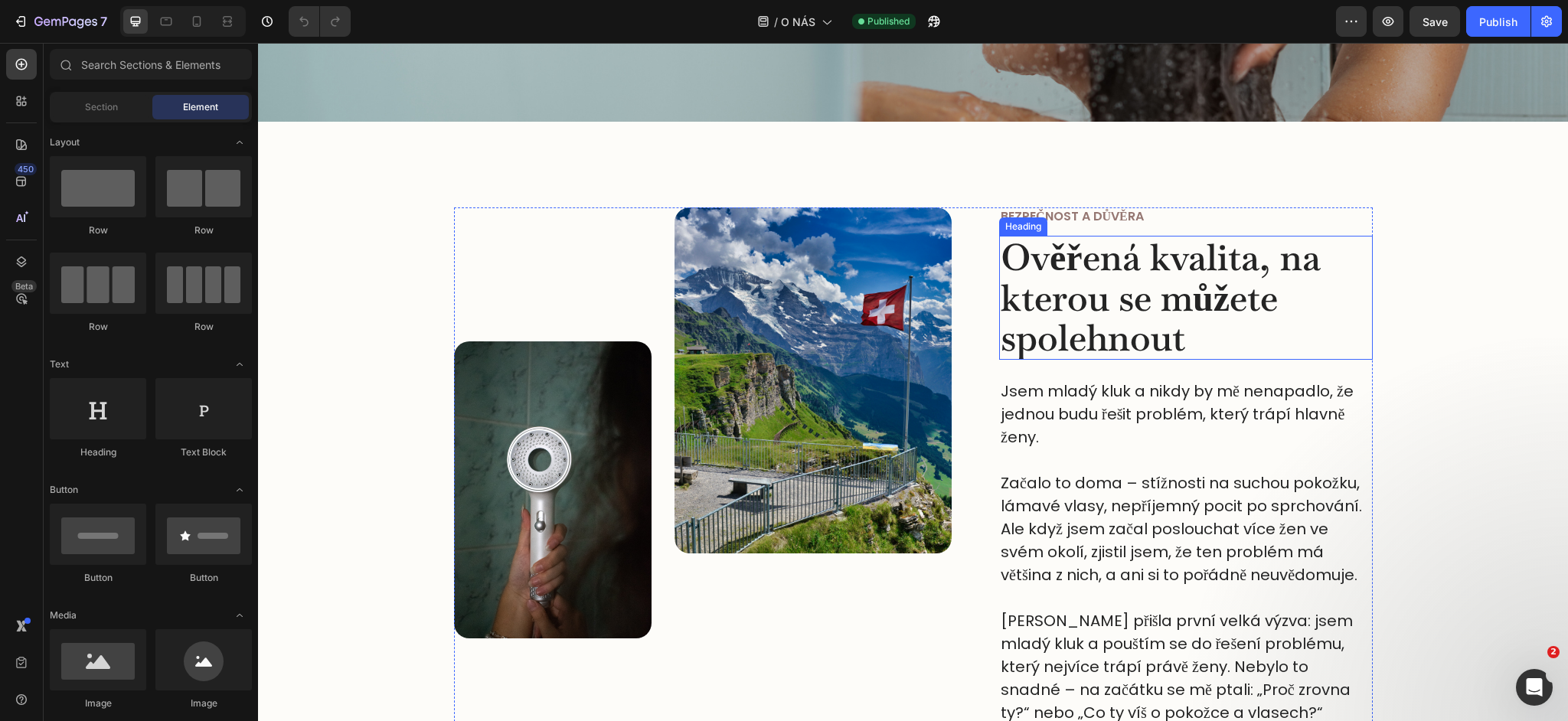
click at [1059, 281] on h2 "Ověřená kvalita, na kterou se můžete spolehnout" at bounding box center [1186, 298] width 374 height 124
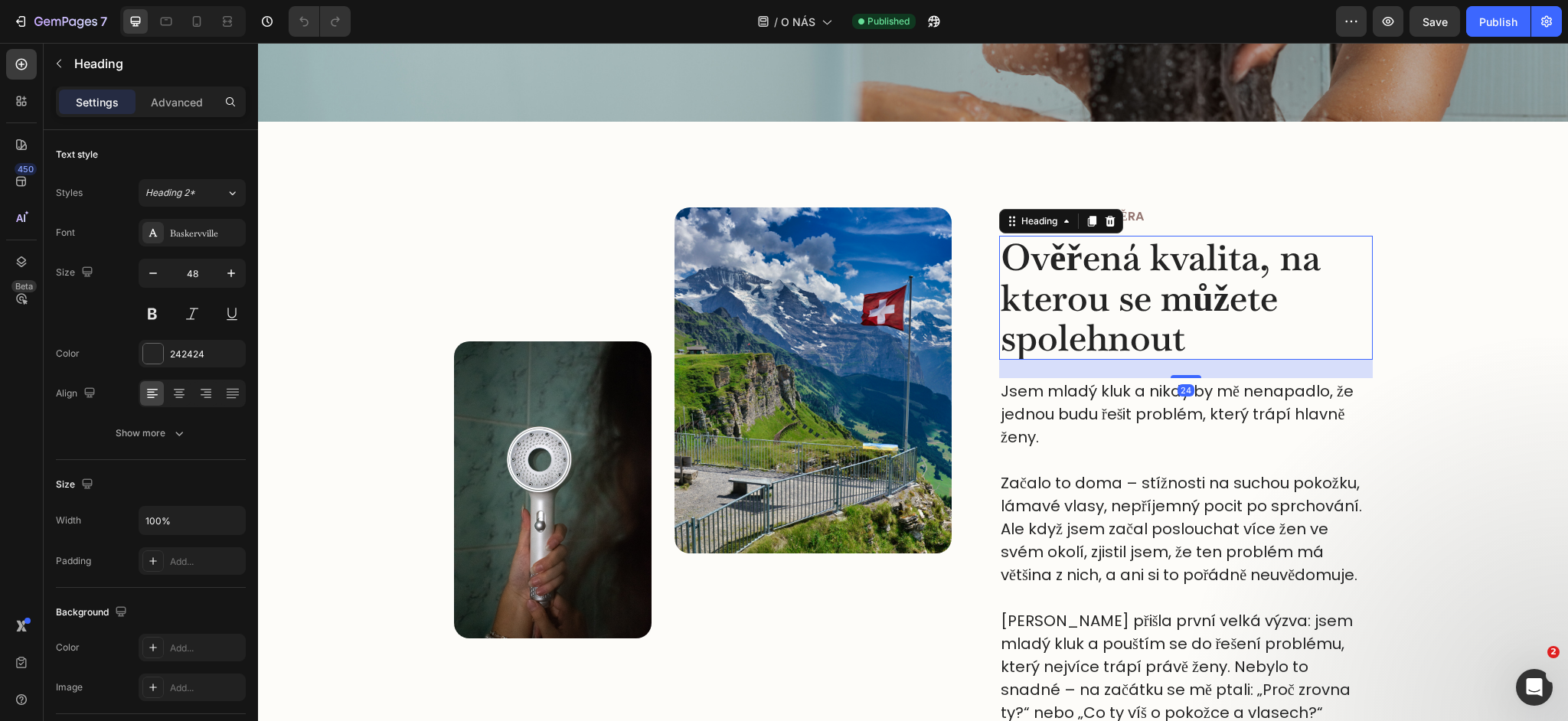
click at [1199, 344] on h2 "Ověřená kvalita, na kterou se můžete spolehnout" at bounding box center [1186, 298] width 374 height 124
click at [1199, 344] on p "Ověřená kvalita, na kterou se můžete spolehnout" at bounding box center [1186, 297] width 370 height 121
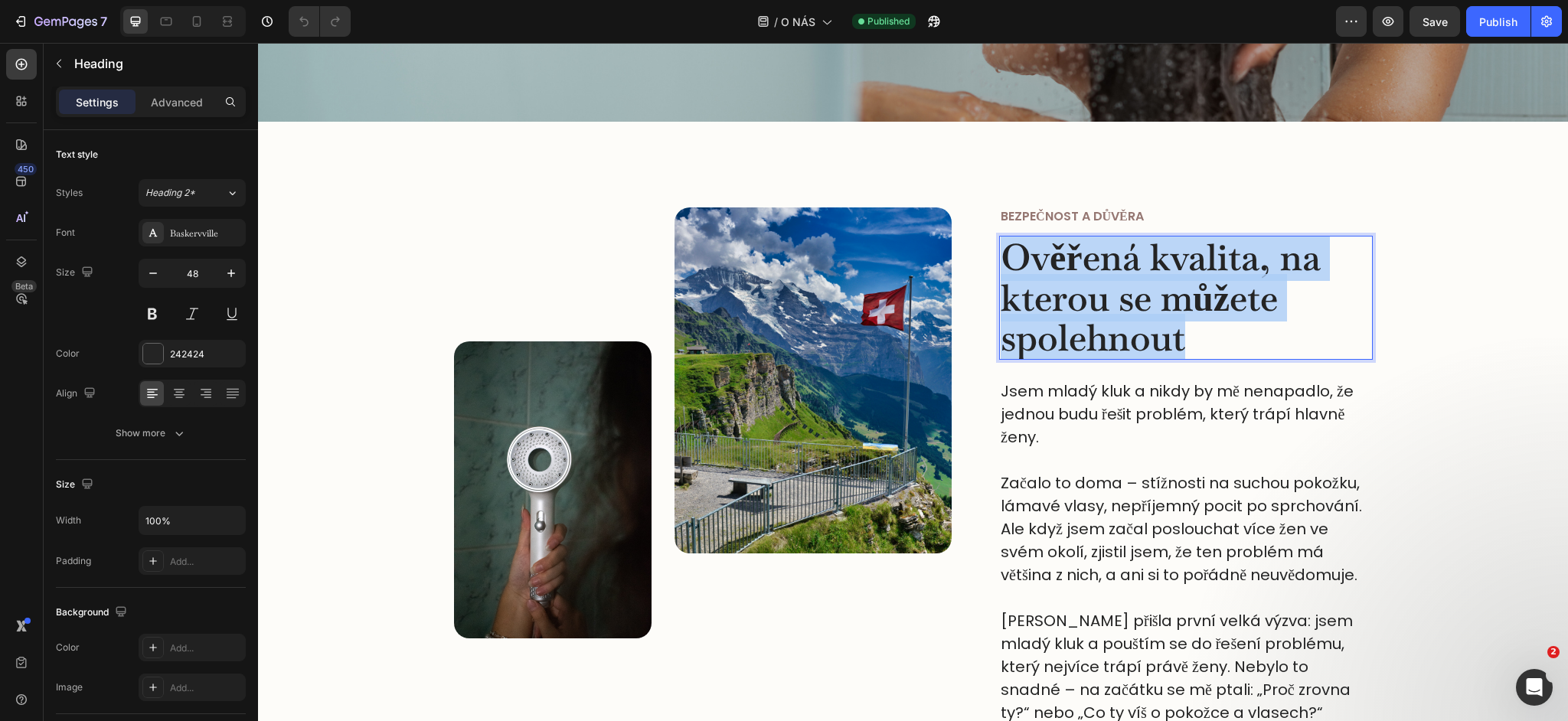
click at [1199, 344] on p "Ověřená kvalita, na kterou se můžete spolehnout" at bounding box center [1186, 297] width 370 height 121
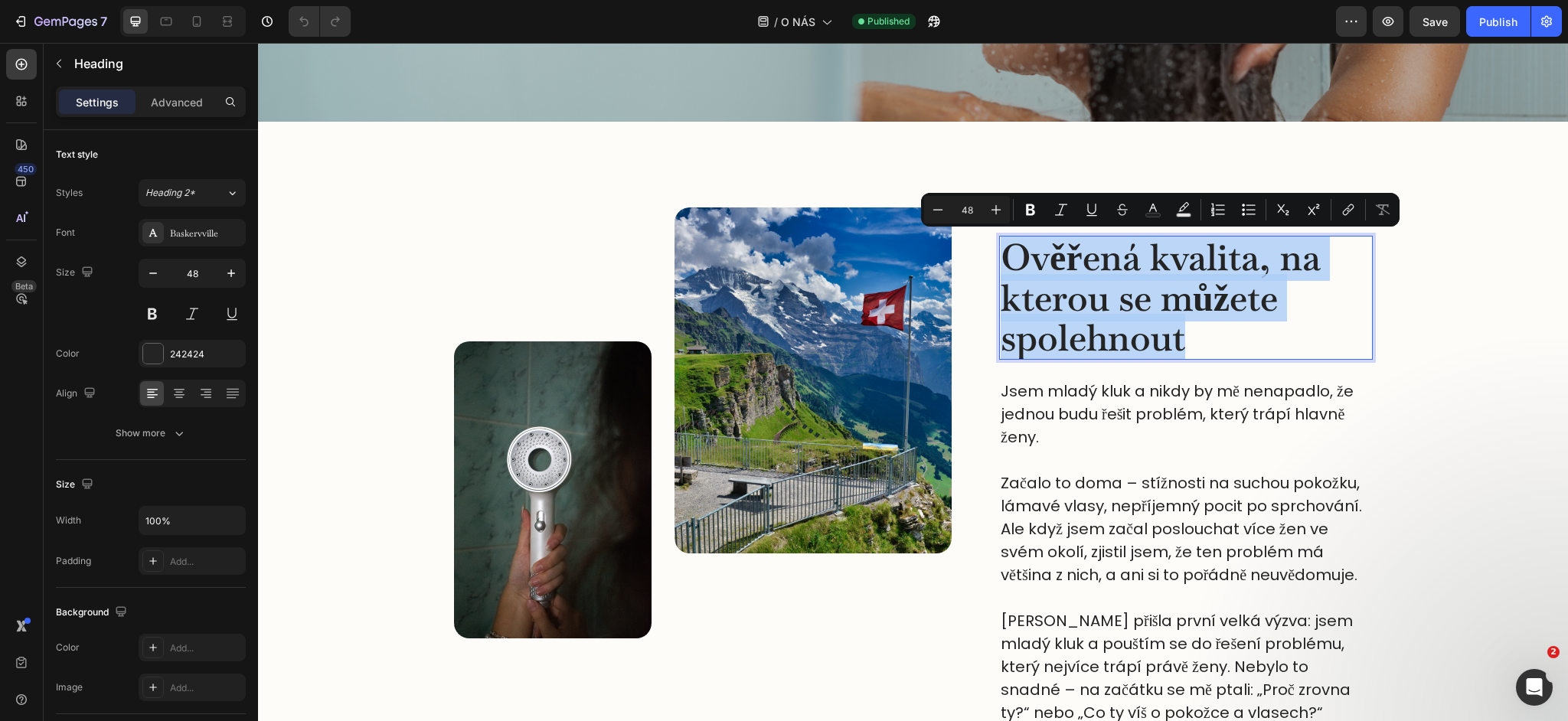
copy p "Ověřená kvalita, na kterou se můžete spolehnout"
